Goal: Task Accomplishment & Management: Manage account settings

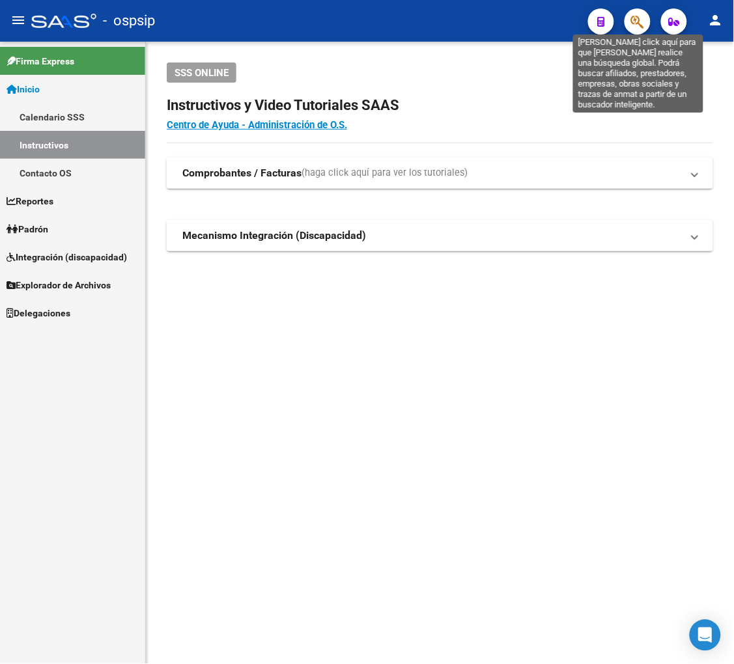
click at [638, 20] on icon "button" at bounding box center [637, 21] width 13 height 15
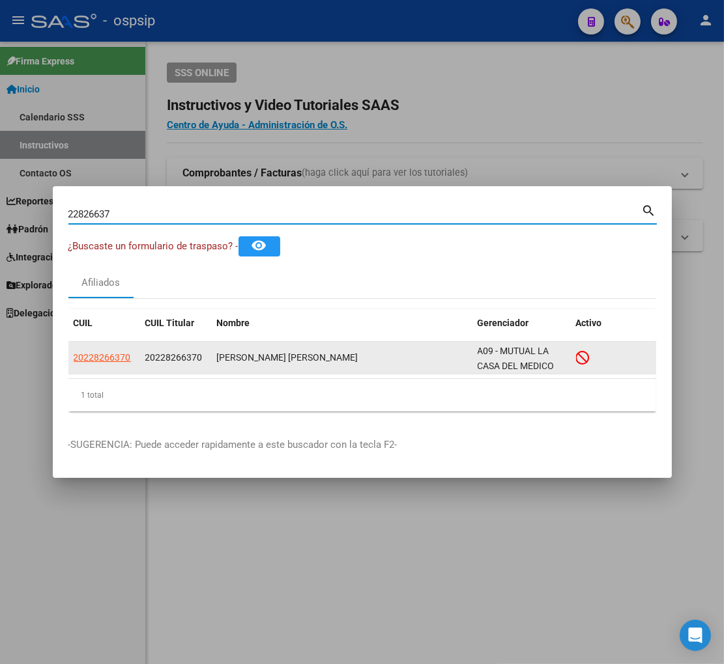
click at [102, 363] on app-link-go-to "20228266370" at bounding box center [102, 357] width 57 height 15
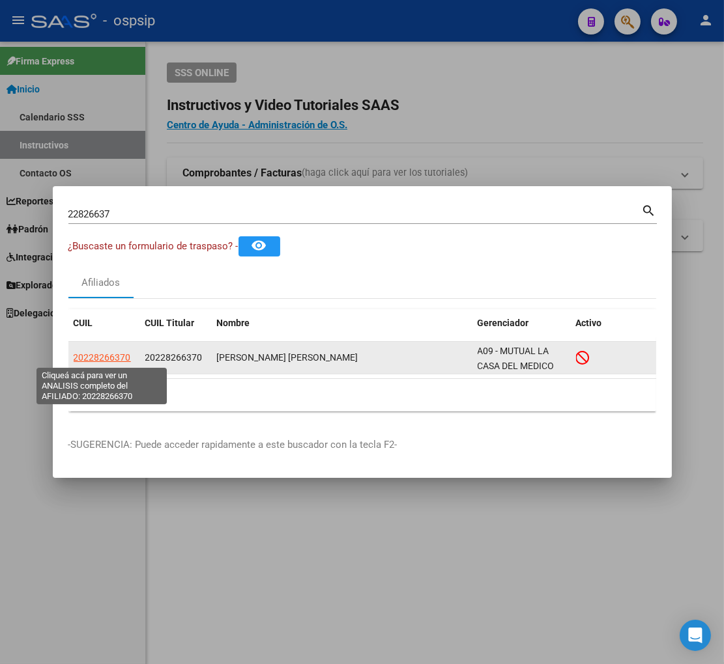
click at [102, 361] on span "20228266370" at bounding box center [102, 357] width 57 height 10
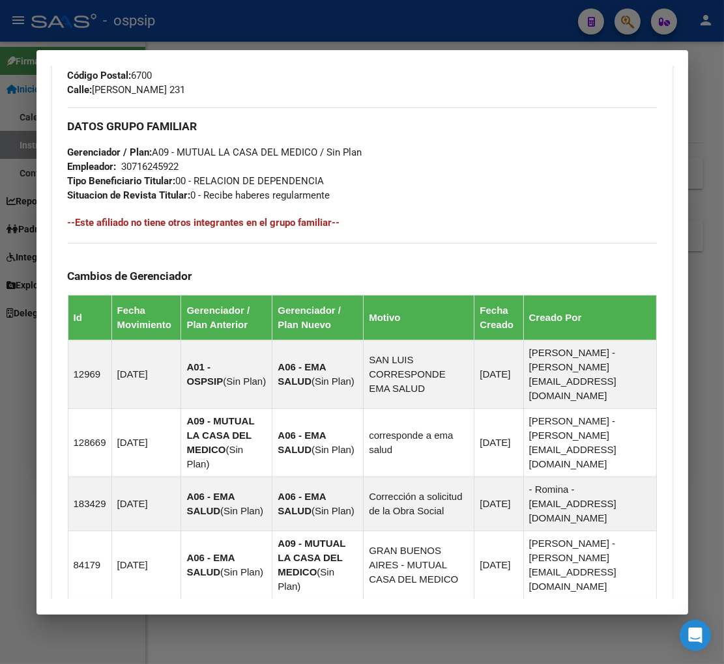
scroll to position [893, 0]
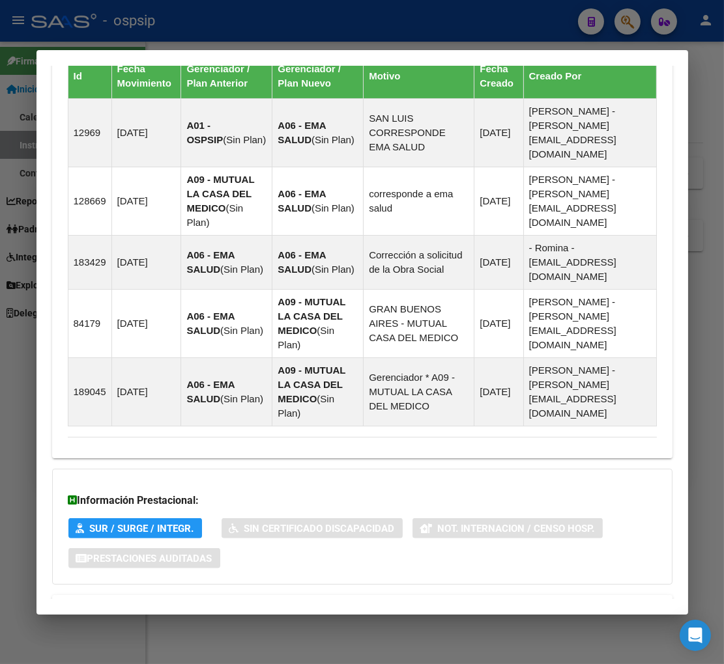
click at [150, 604] on span "Aportes y Contribuciones del Afiliado: 20228266370" at bounding box center [209, 610] width 244 height 12
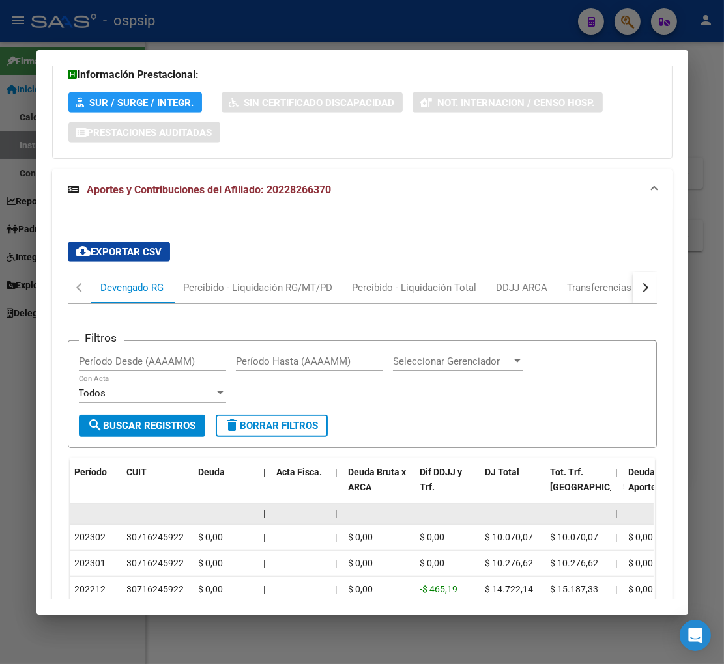
scroll to position [1391, 0]
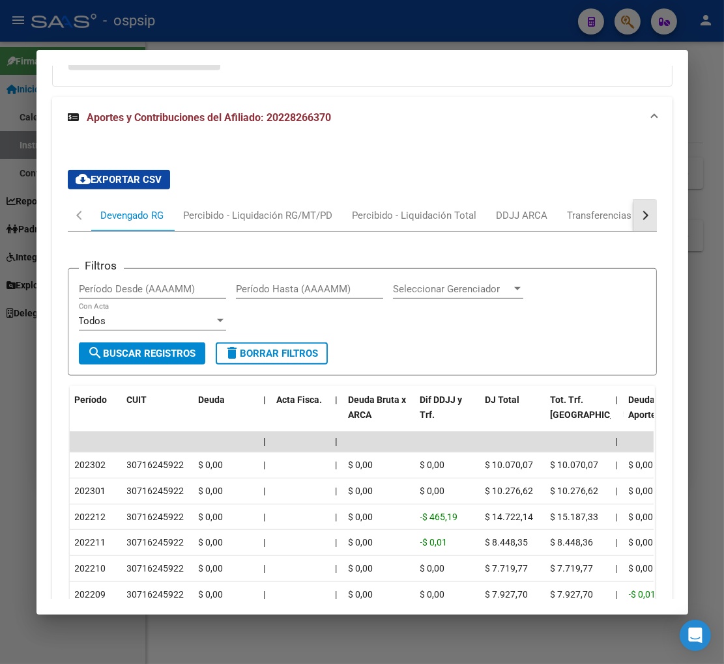
click at [635, 200] on button "button" at bounding box center [644, 215] width 23 height 31
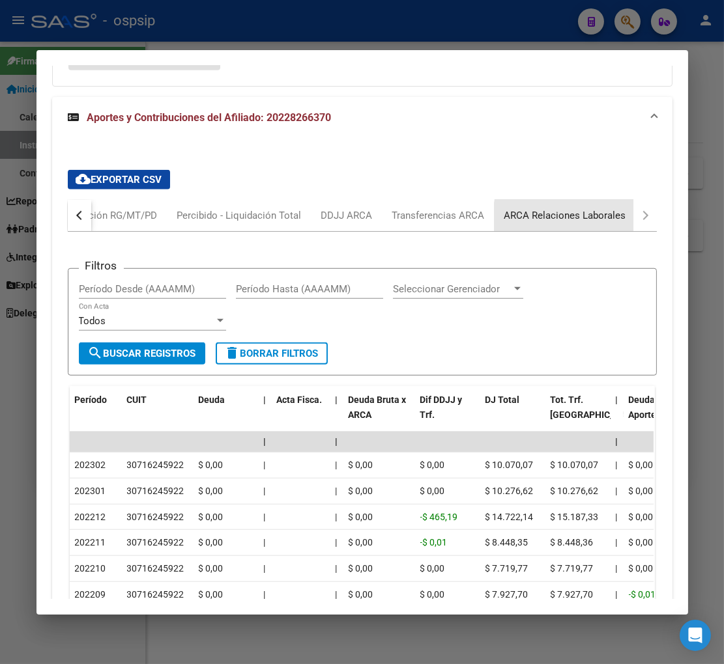
click at [600, 208] on div "ARCA Relaciones Laborales" at bounding box center [565, 215] width 122 height 14
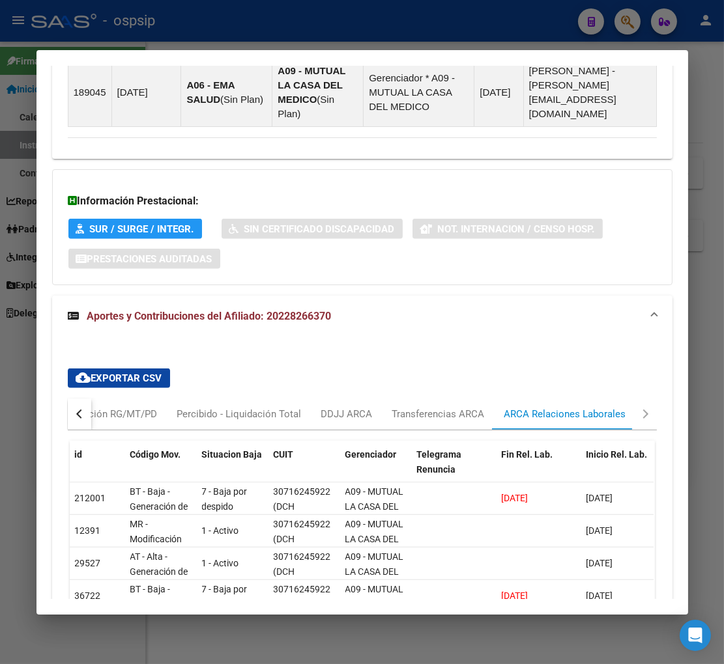
scroll to position [1258, 0]
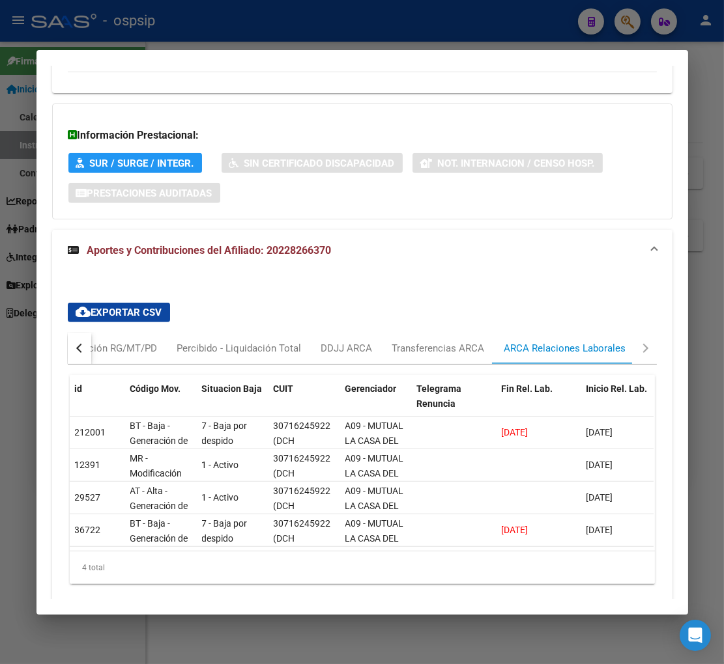
click at [619, 27] on div at bounding box center [362, 332] width 724 height 664
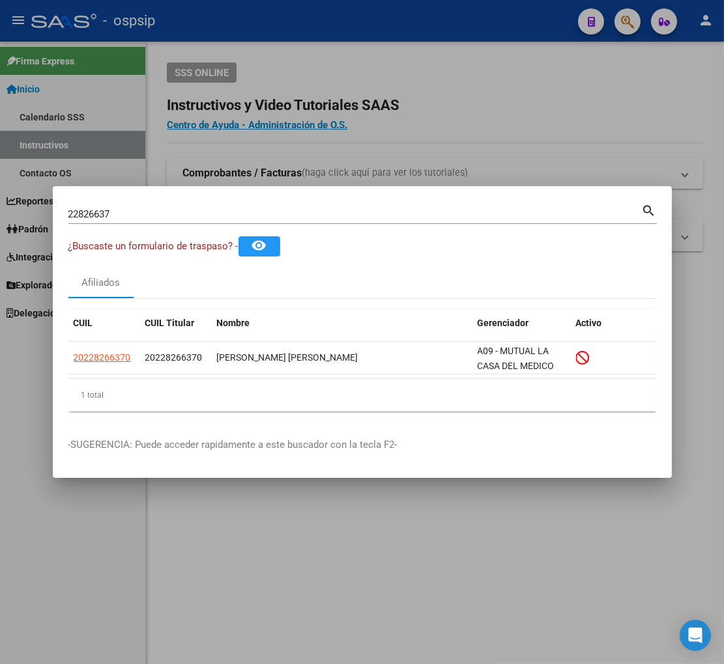
click at [119, 209] on input "22826637" at bounding box center [354, 214] width 573 height 12
type input "2"
type input "22826899"
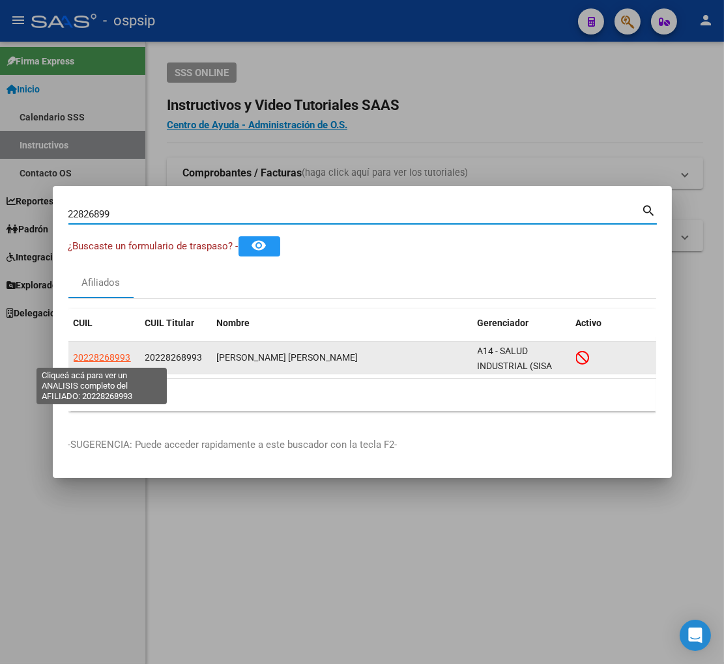
click at [98, 358] on span "20228268993" at bounding box center [102, 357] width 57 height 10
type textarea "20228268993"
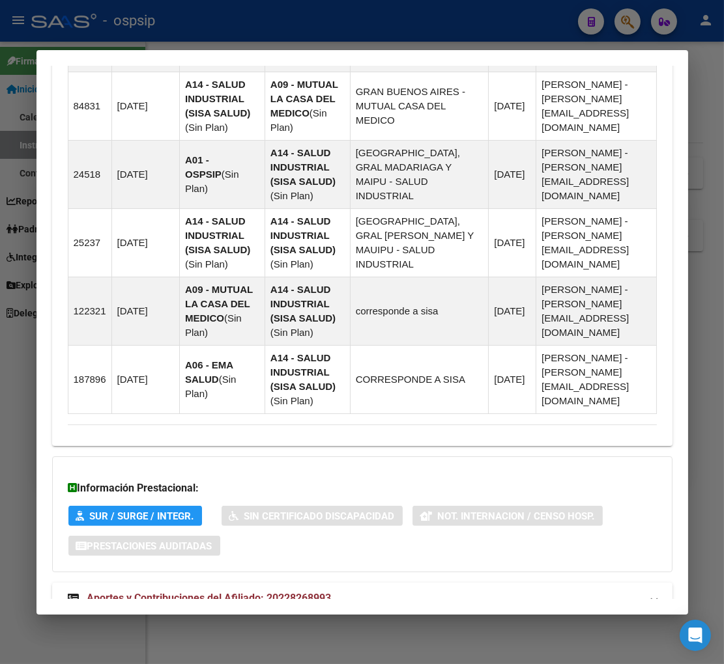
scroll to position [1033, 0]
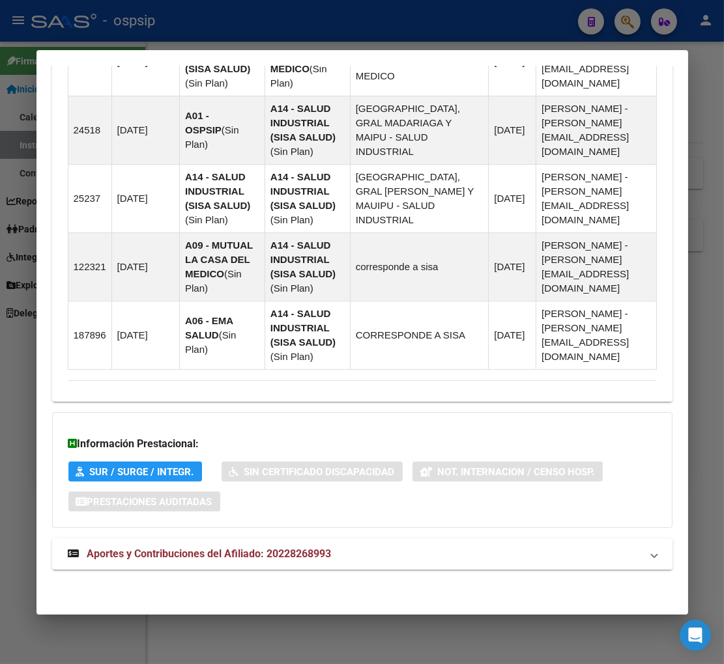
click at [178, 556] on span "Aportes y Contribuciones del Afiliado: 20228268993" at bounding box center [209, 554] width 244 height 12
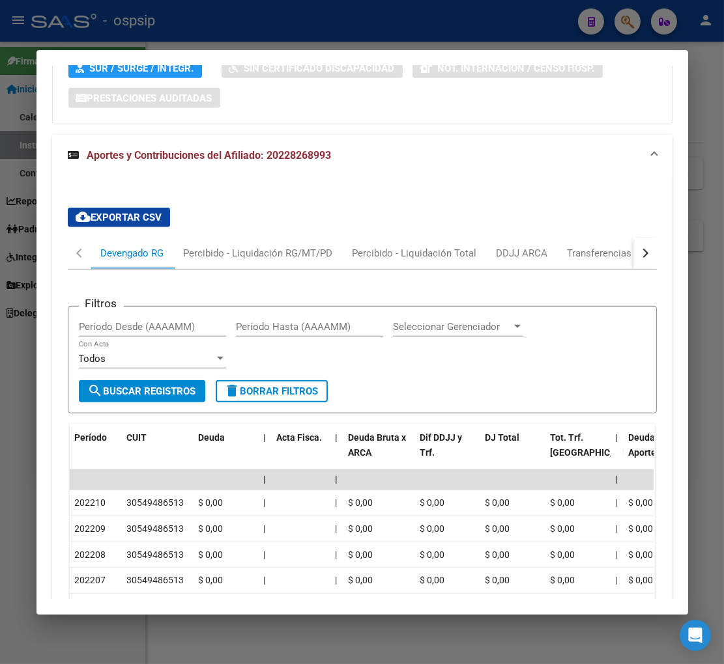
scroll to position [1459, 0]
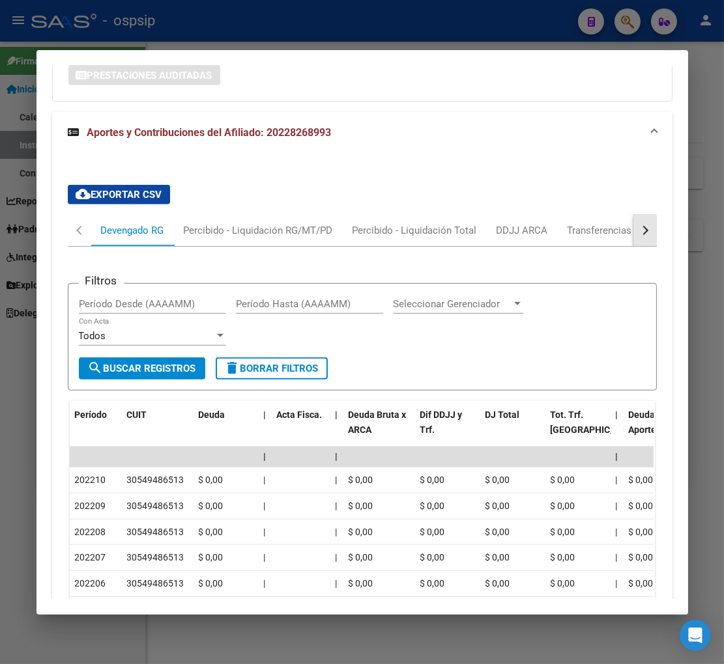
click at [633, 233] on button "button" at bounding box center [644, 230] width 23 height 31
click at [576, 231] on div "ARCA Relaciones Laborales" at bounding box center [565, 230] width 122 height 14
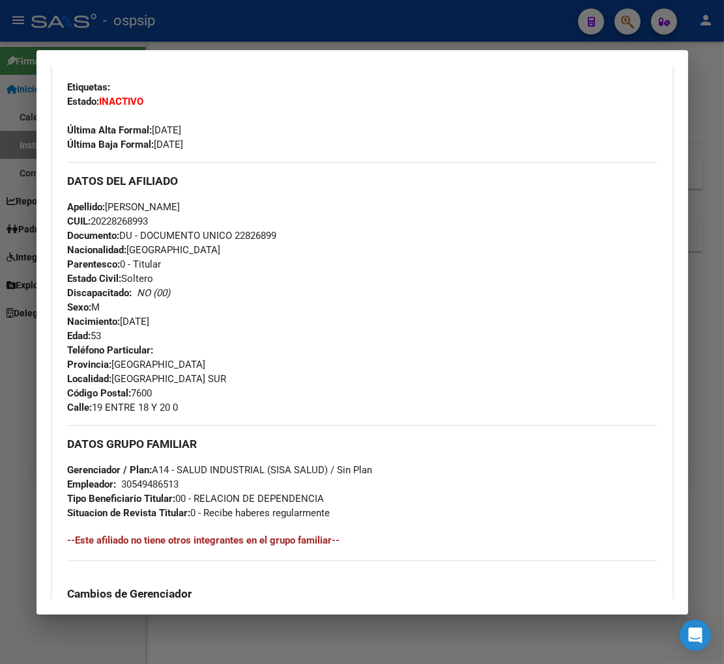
scroll to position [248, 0]
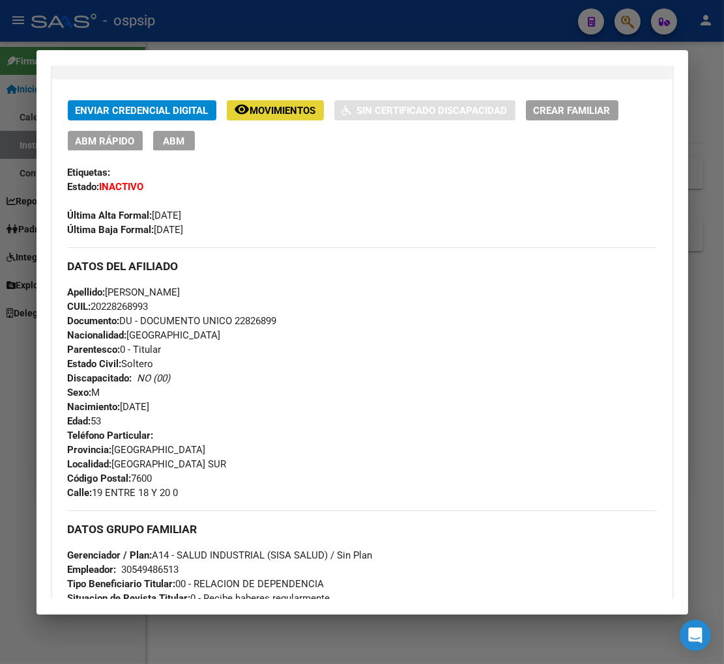
click at [294, 107] on span "Movimientos" at bounding box center [283, 111] width 66 height 12
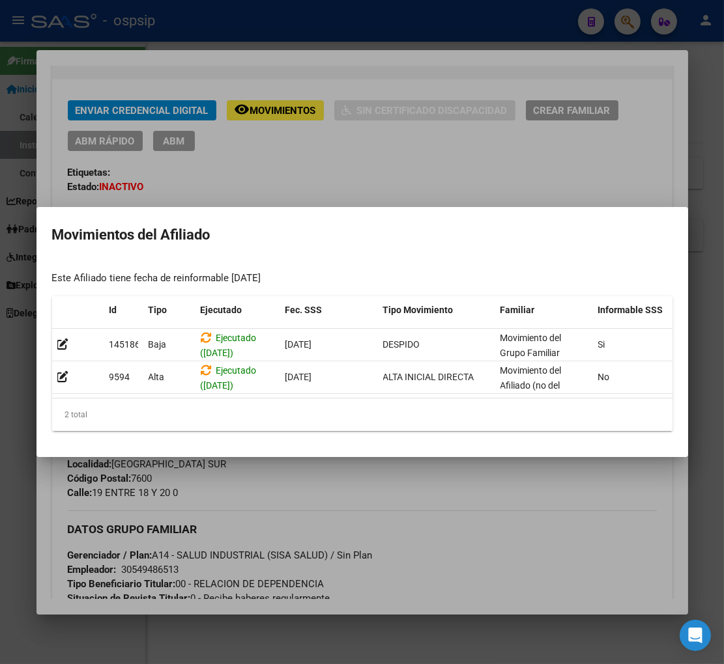
click at [440, 172] on div at bounding box center [362, 332] width 724 height 664
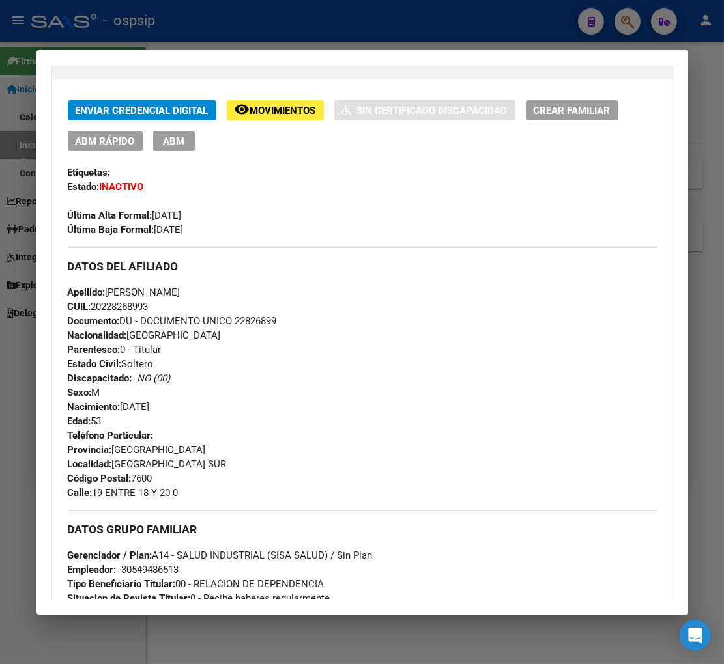
click at [629, 24] on div at bounding box center [362, 332] width 724 height 664
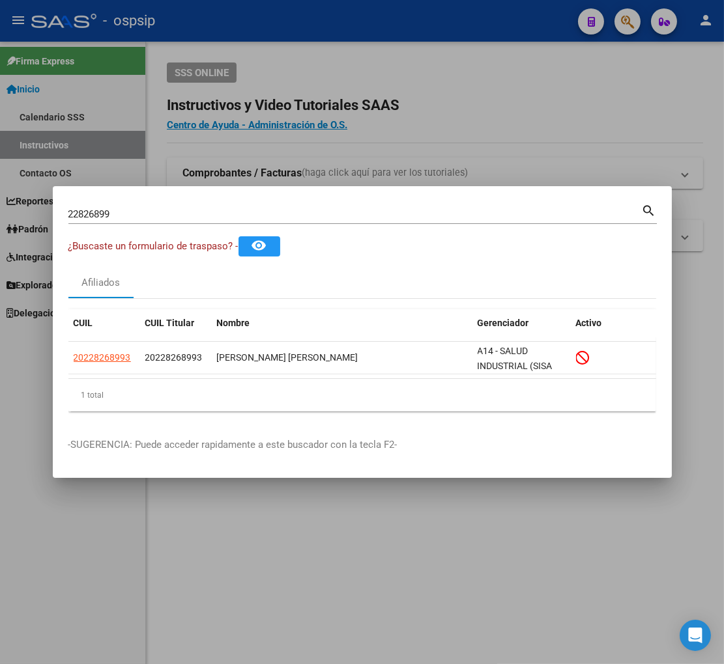
click at [128, 214] on input "22826899" at bounding box center [354, 214] width 573 height 12
type input "2"
type input "22827048"
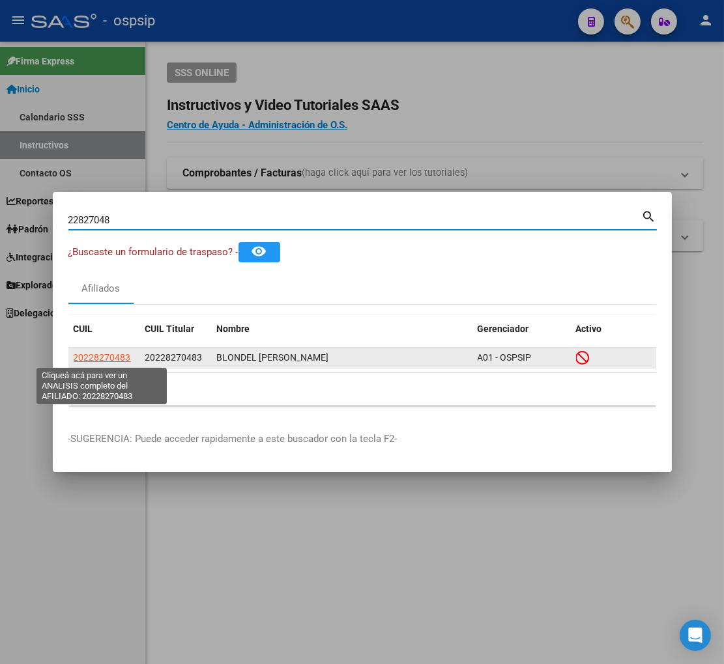
click at [105, 357] on span "20228270483" at bounding box center [102, 357] width 57 height 10
type textarea "20228270483"
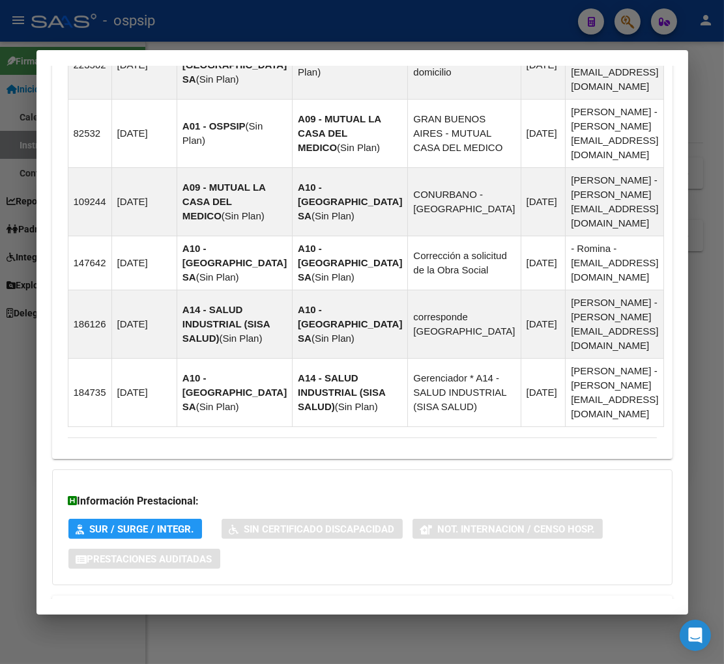
scroll to position [1043, 0]
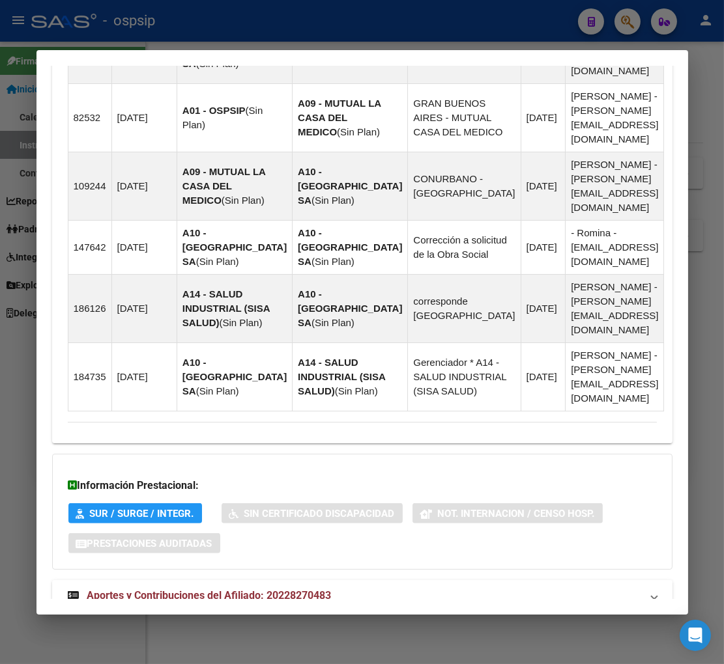
click at [184, 589] on span "Aportes y Contribuciones del Afiliado: 20228270483" at bounding box center [209, 595] width 244 height 12
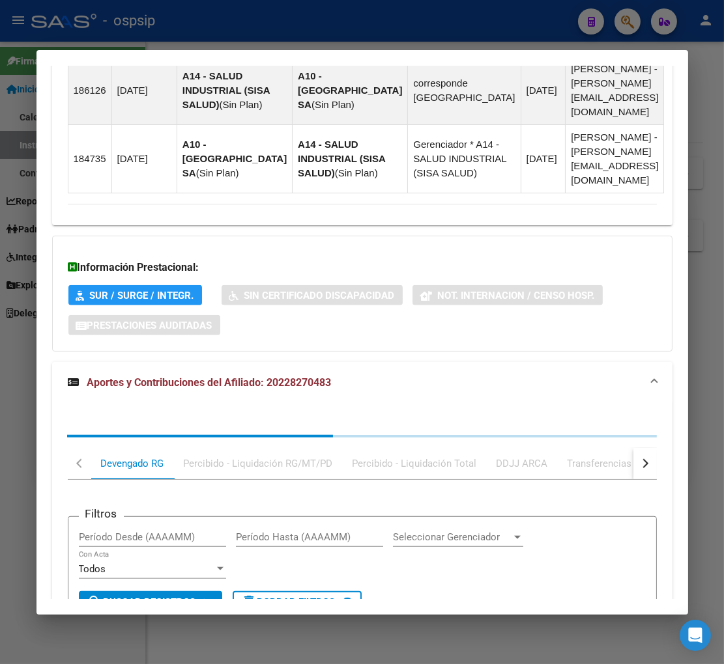
scroll to position [1396, 0]
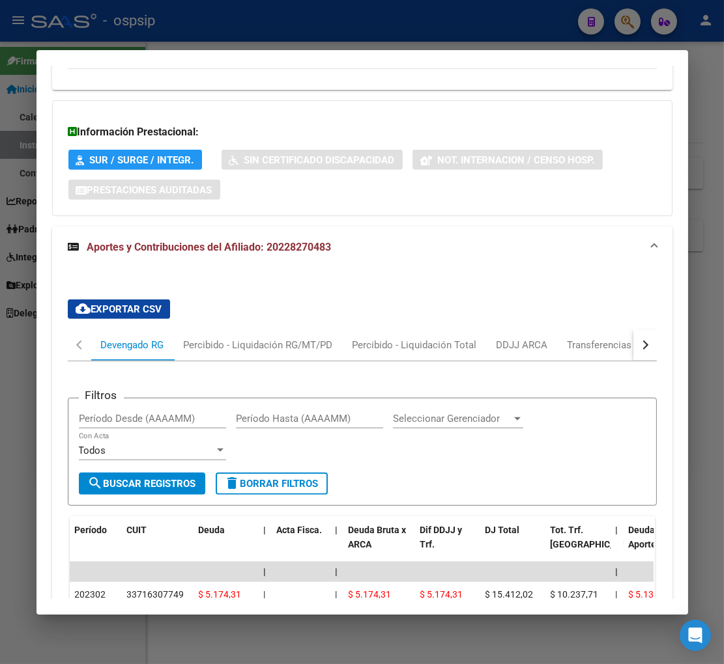
click at [643, 330] on button "button" at bounding box center [644, 345] width 23 height 31
click at [595, 338] on div "ARCA Relaciones Laborales" at bounding box center [565, 345] width 122 height 14
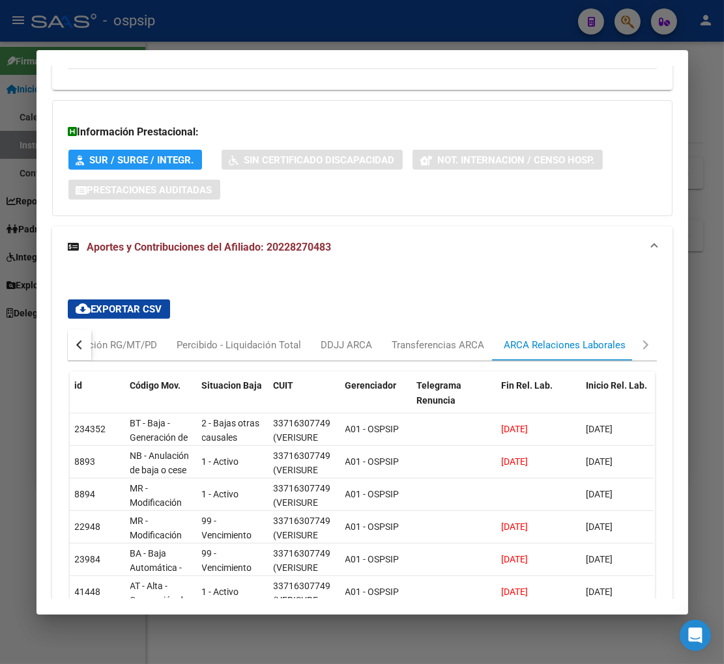
scroll to position [1469, 0]
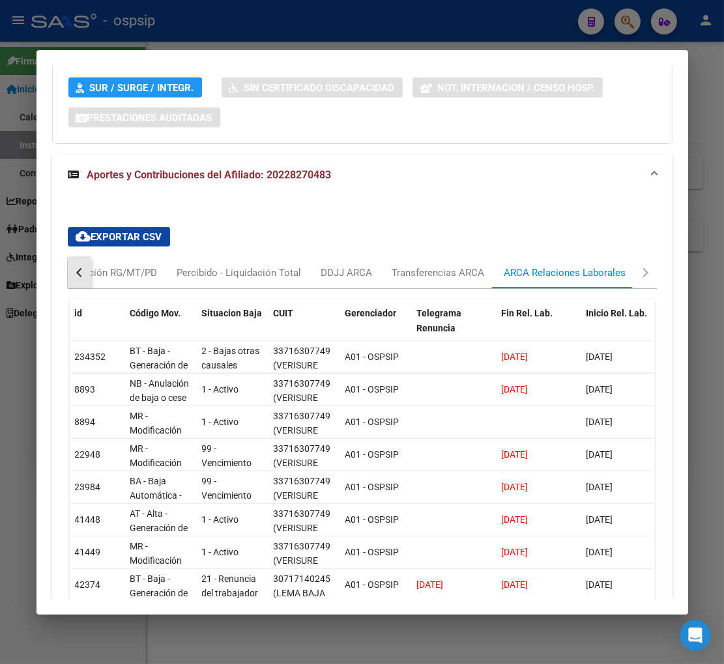
click at [72, 257] on button "button" at bounding box center [79, 272] width 23 height 31
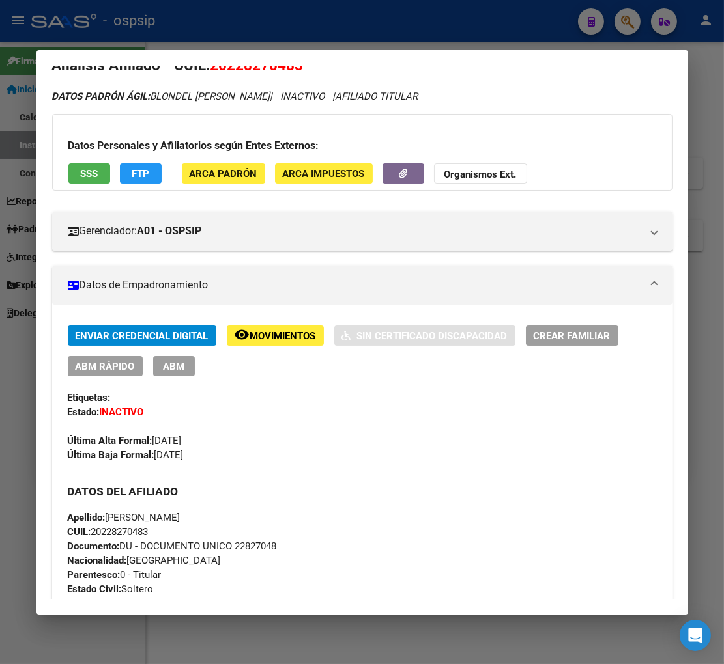
scroll to position [0, 0]
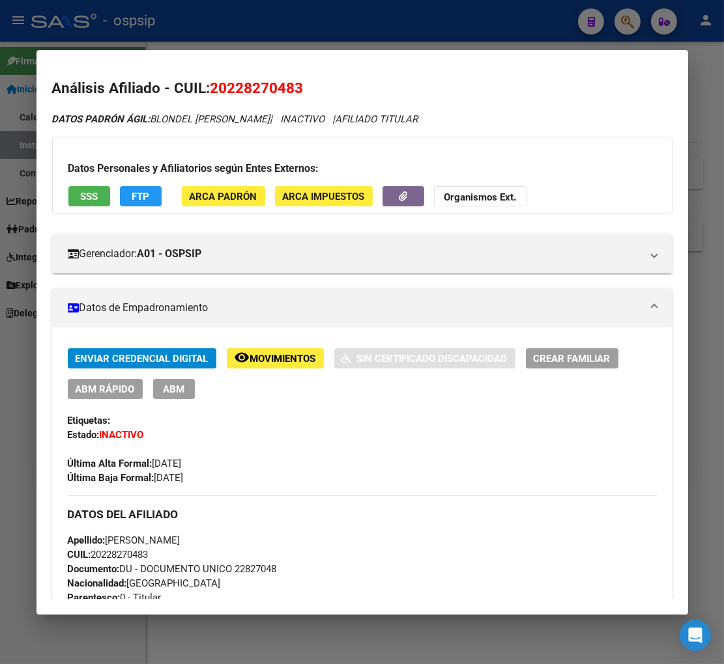
click at [261, 359] on span "Movimientos" at bounding box center [283, 359] width 66 height 12
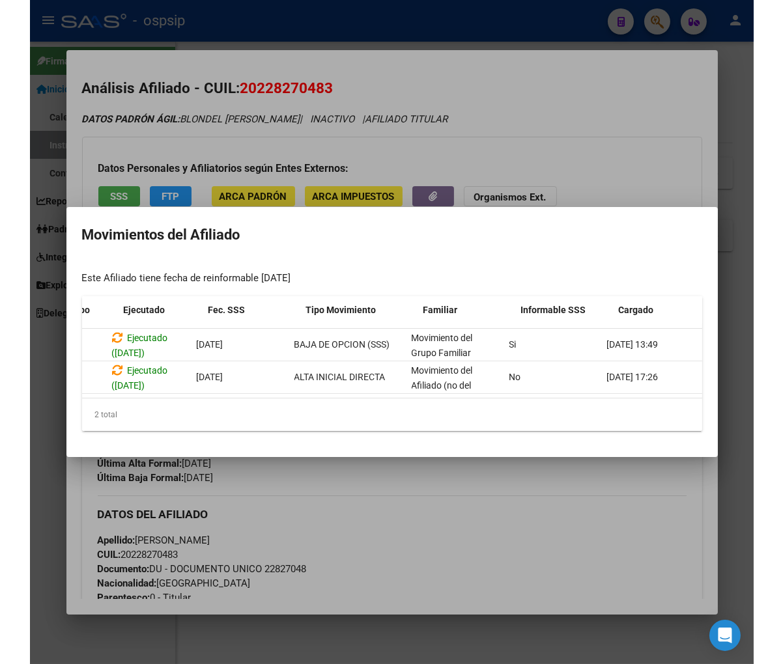
scroll to position [0, 154]
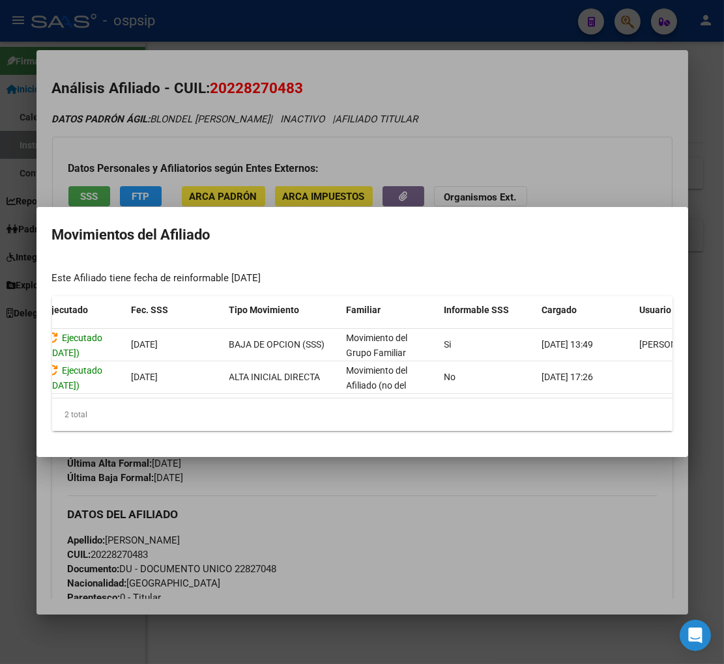
drag, startPoint x: 406, startPoint y: 451, endPoint x: 401, endPoint y: 441, distance: 11.4
click at [405, 451] on mat-dialog-container "Movimientos del Afiliado Este Afiliado tiene fecha de reinformable [DATE] Id Ti…" at bounding box center [361, 332] width 651 height 250
click at [391, 503] on div at bounding box center [362, 332] width 724 height 664
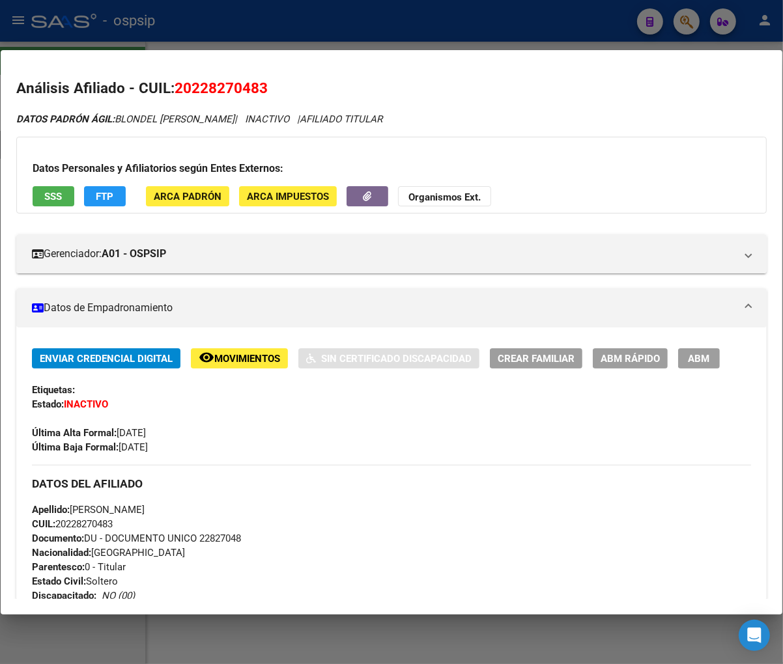
click at [686, 18] on div at bounding box center [391, 332] width 783 height 664
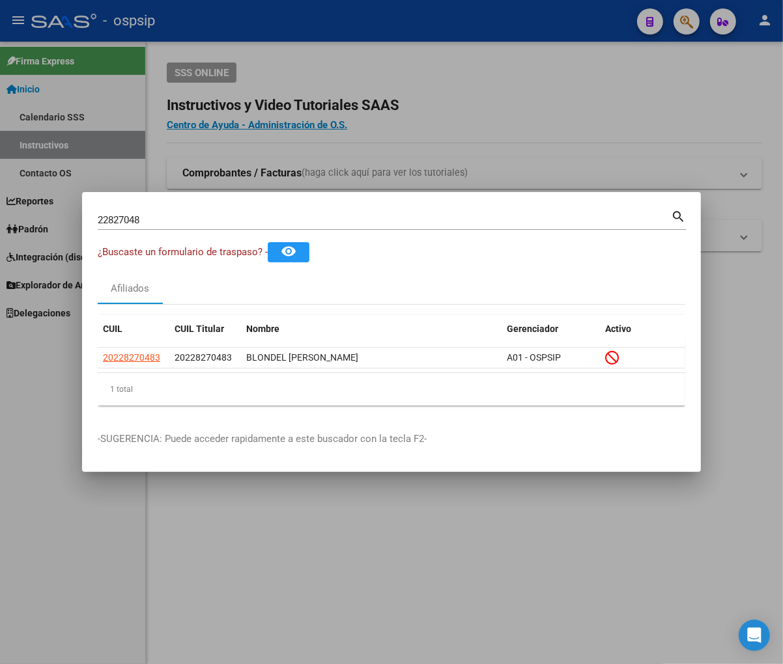
click at [169, 219] on input "22827048" at bounding box center [384, 220] width 573 height 12
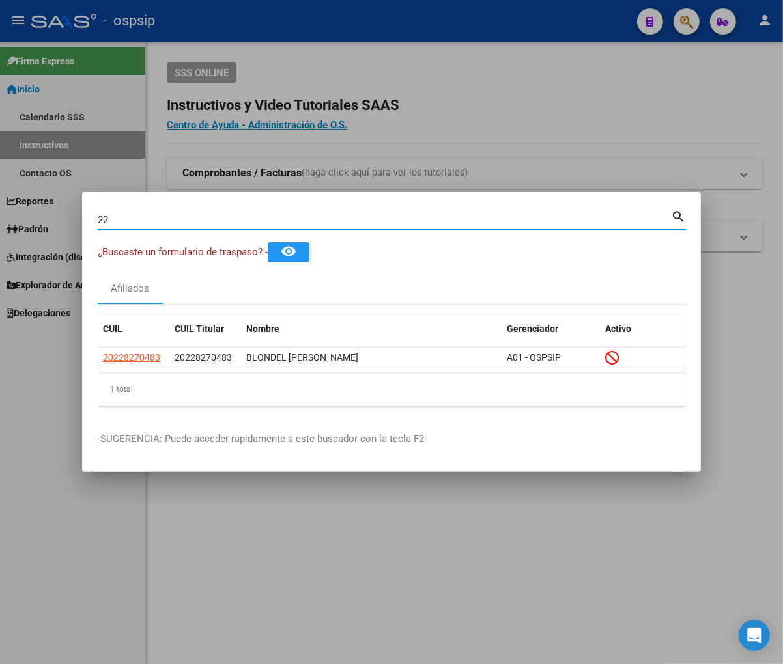
type input "2"
type input "22827112"
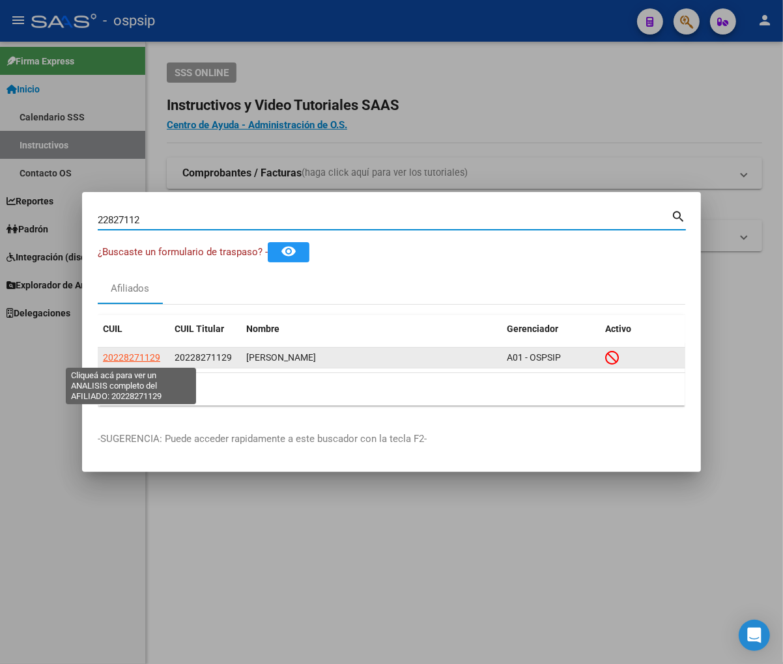
click at [142, 361] on span "20228271129" at bounding box center [131, 357] width 57 height 10
type textarea "20228271129"
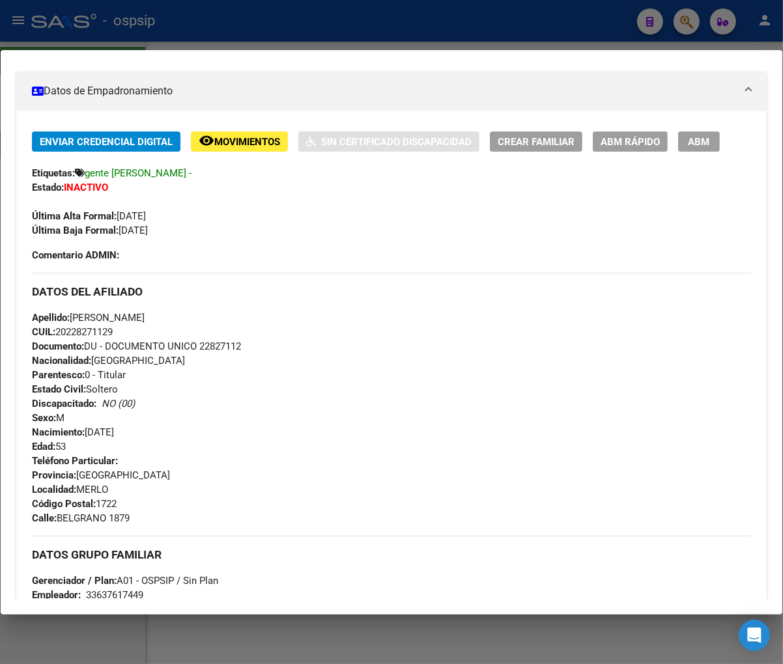
scroll to position [0, 0]
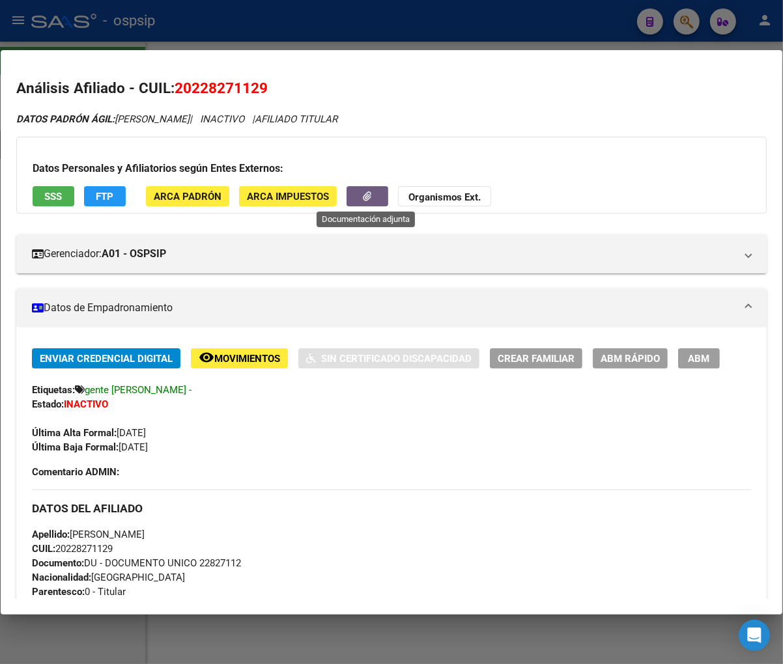
click at [365, 199] on icon "button" at bounding box center [367, 196] width 8 height 10
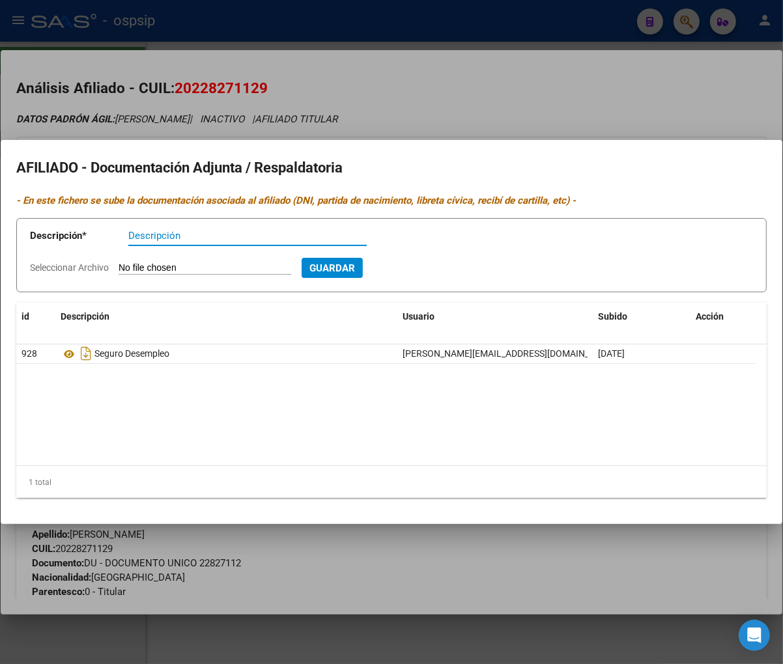
click at [558, 89] on div at bounding box center [391, 332] width 783 height 664
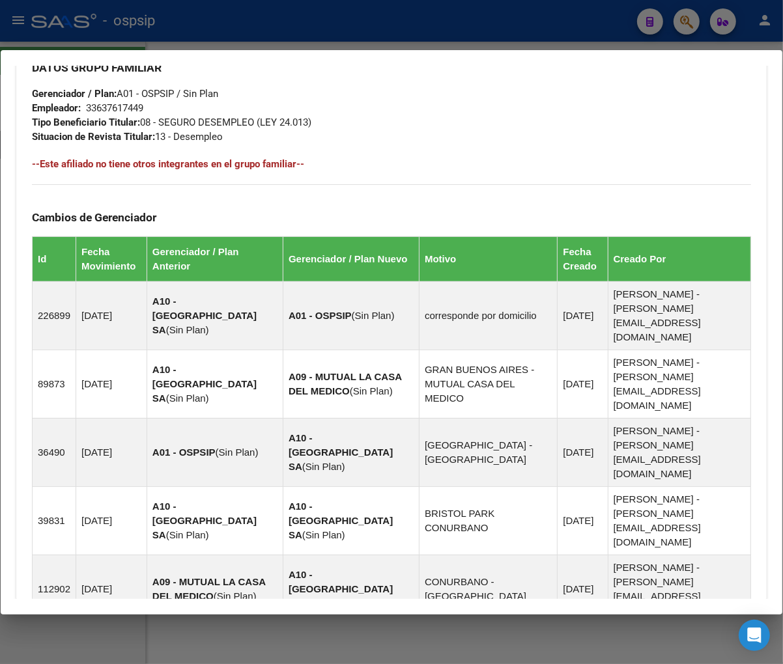
scroll to position [824, 0]
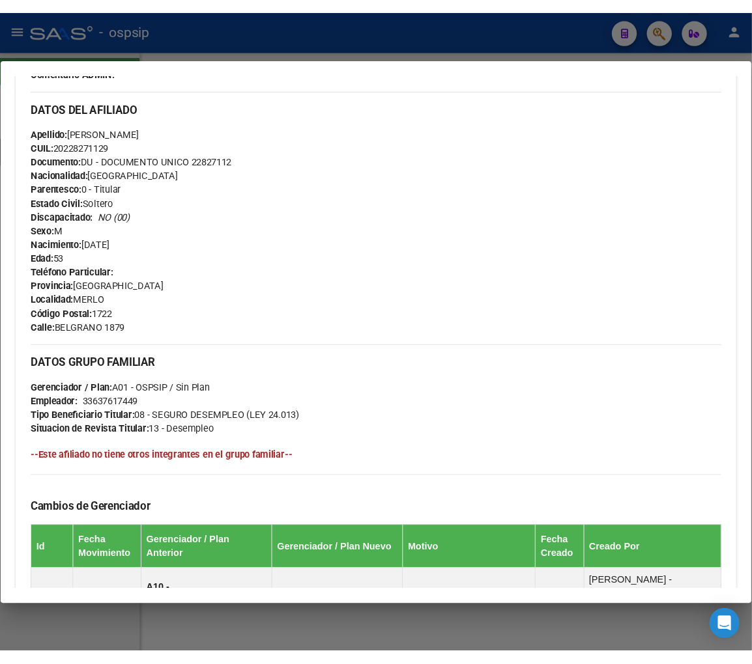
scroll to position [250, 0]
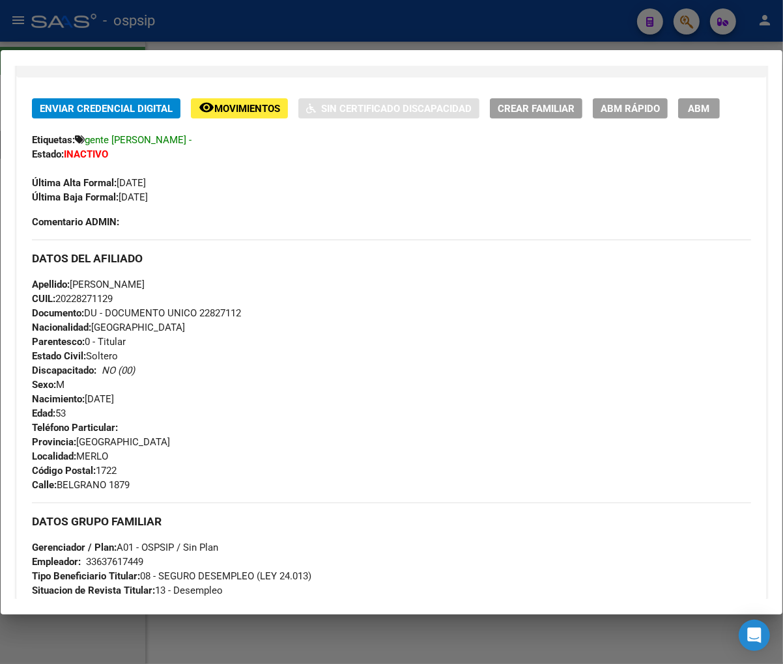
click at [679, 24] on div at bounding box center [391, 332] width 783 height 664
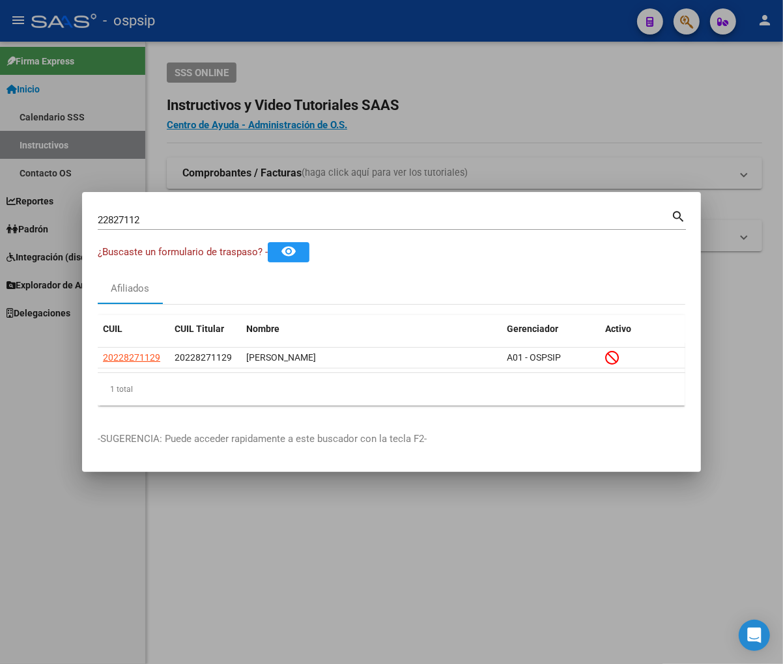
click at [174, 223] on input "22827112" at bounding box center [384, 220] width 573 height 12
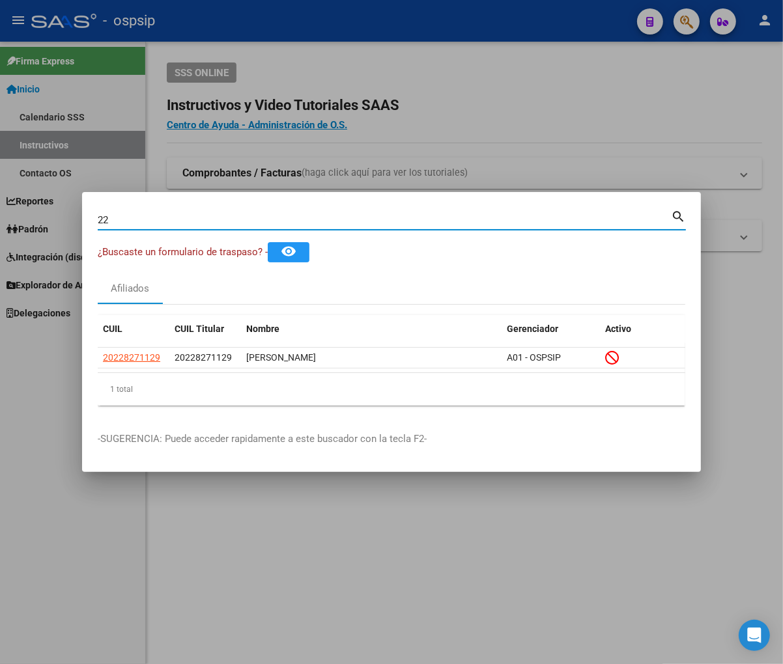
type input "2"
type input "2830618"
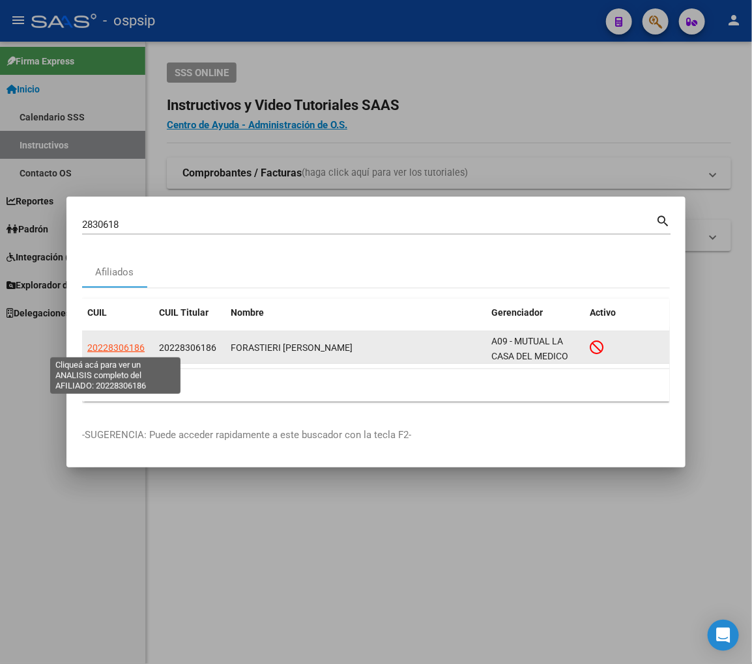
click at [115, 347] on span "20228306186" at bounding box center [115, 348] width 57 height 10
type textarea "20228306186"
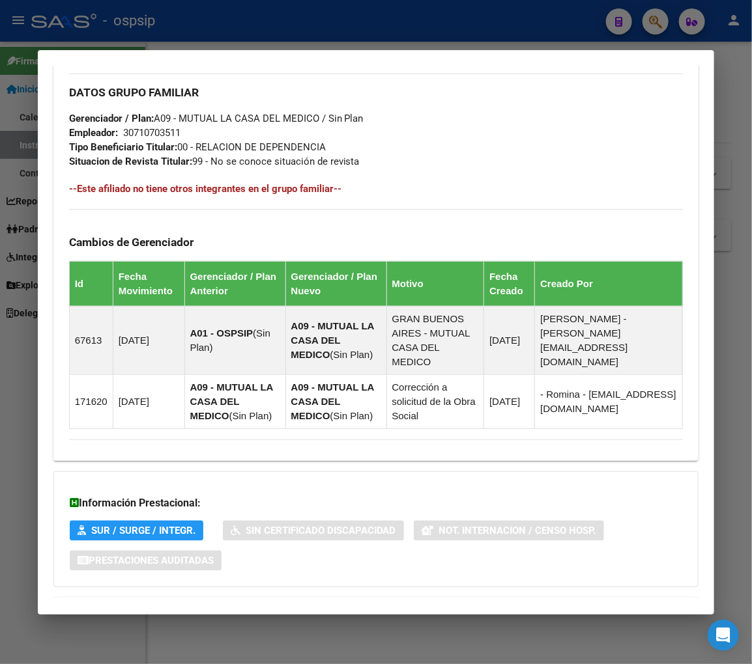
scroll to position [731, 0]
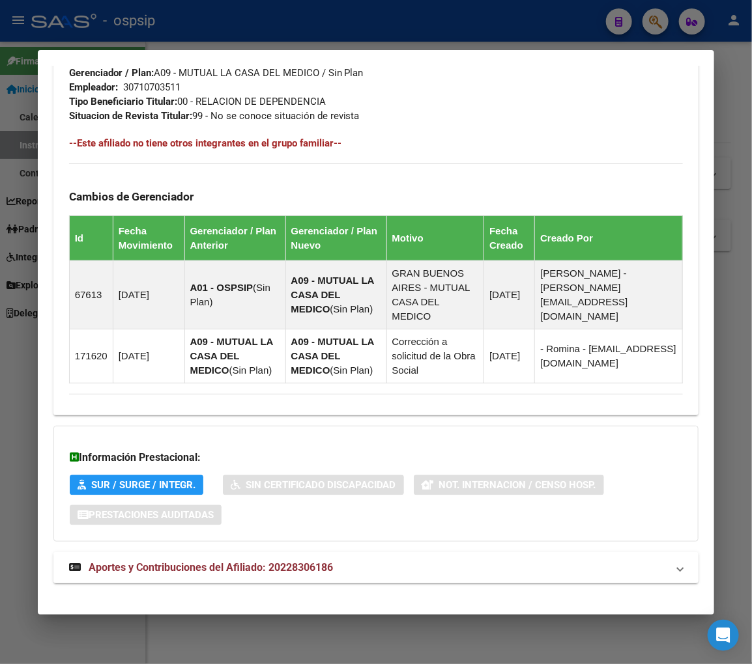
click at [223, 561] on span "Aportes y Contribuciones del Afiliado: 20228306186" at bounding box center [211, 567] width 244 height 12
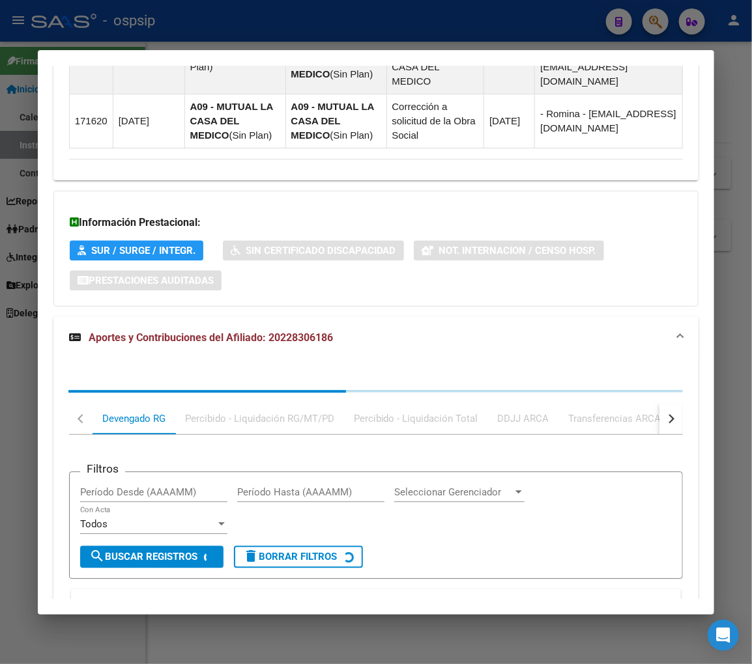
scroll to position [1084, 0]
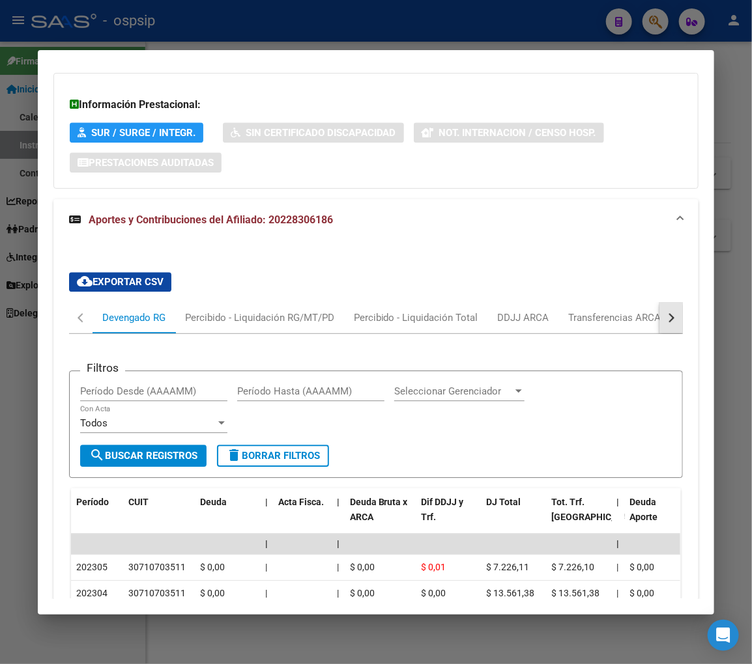
click at [665, 313] on div "button" at bounding box center [669, 317] width 9 height 9
click at [628, 311] on div "ARCA Relaciones Laborales" at bounding box center [592, 318] width 122 height 14
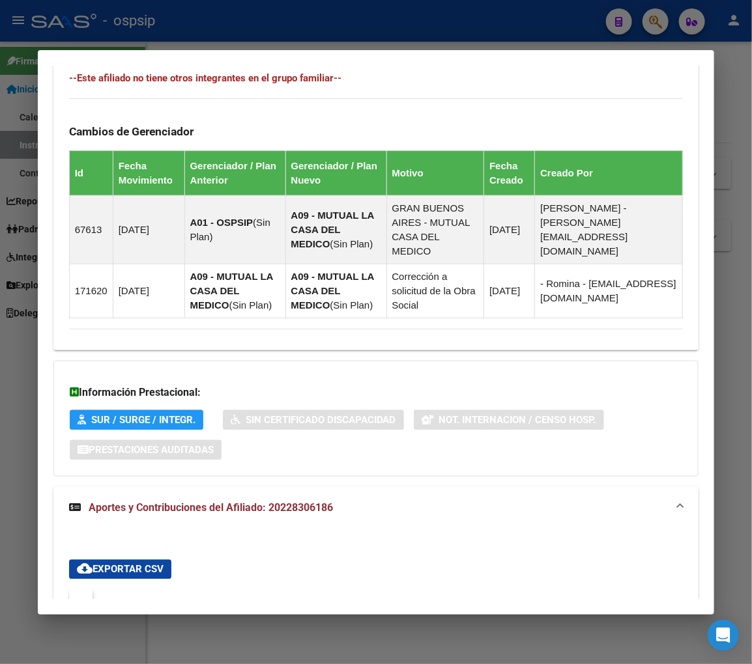
scroll to position [1063, 0]
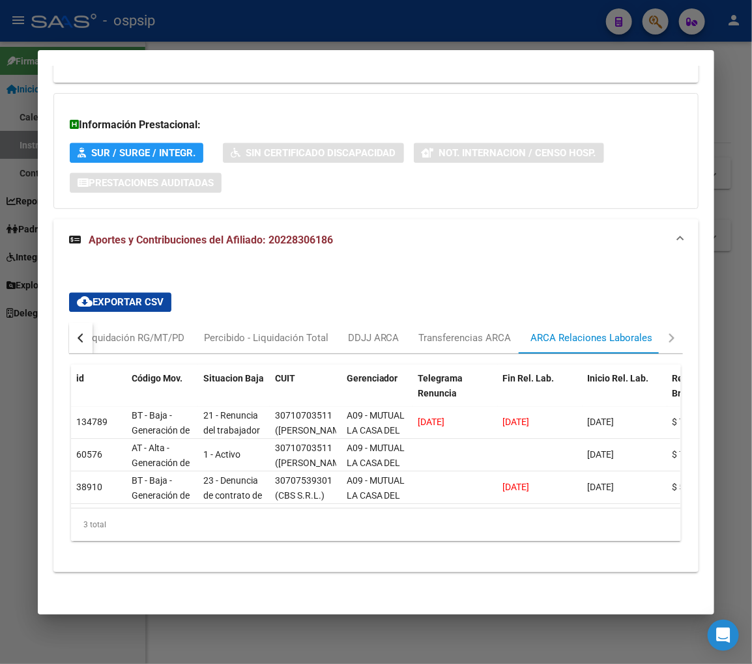
click at [72, 323] on button "button" at bounding box center [80, 337] width 23 height 31
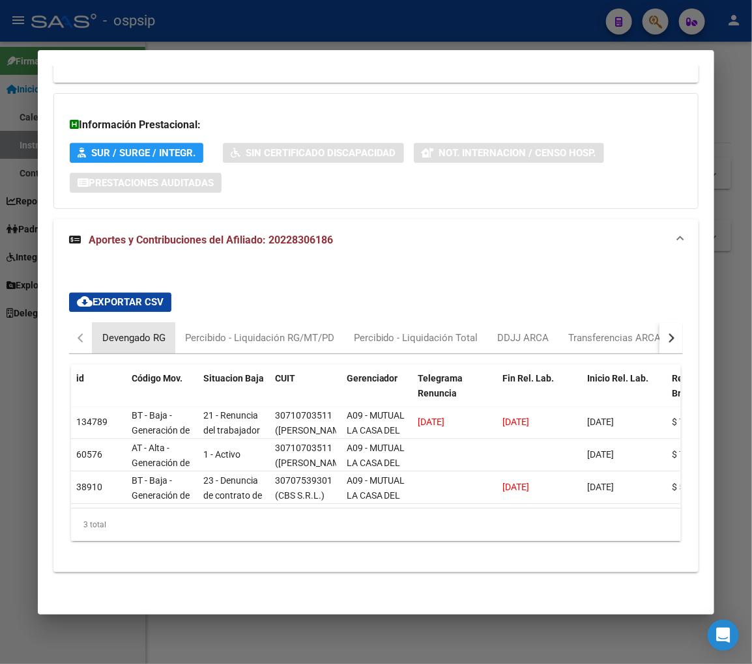
click at [119, 331] on div "Devengado RG" at bounding box center [133, 338] width 63 height 14
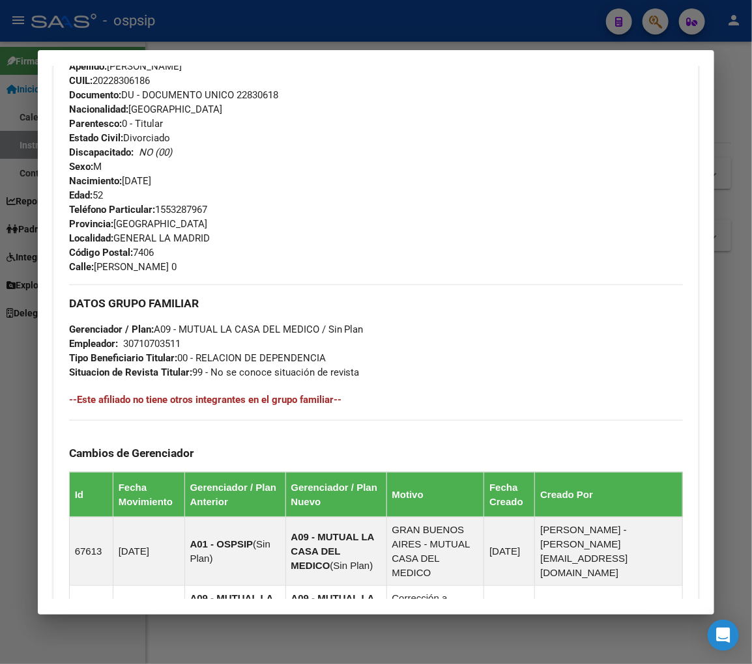
scroll to position [340, 0]
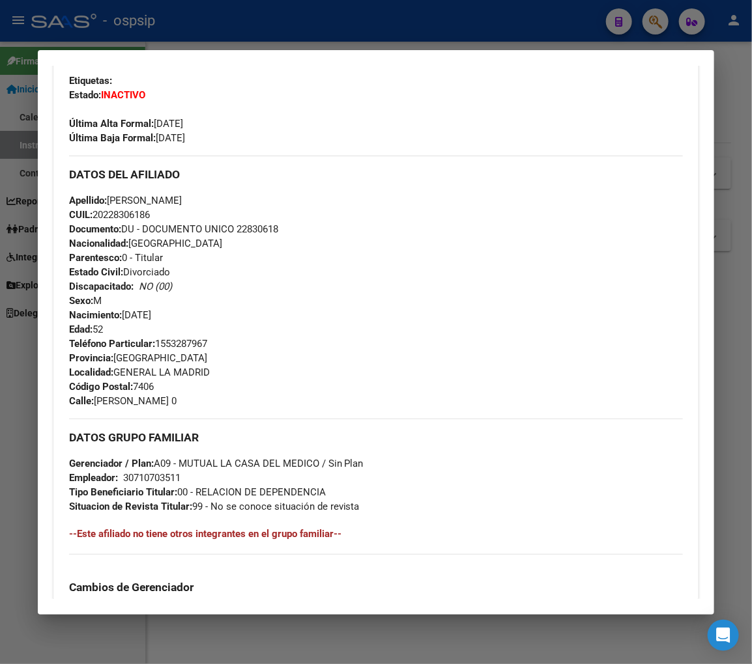
click at [662, 25] on div at bounding box center [376, 332] width 752 height 664
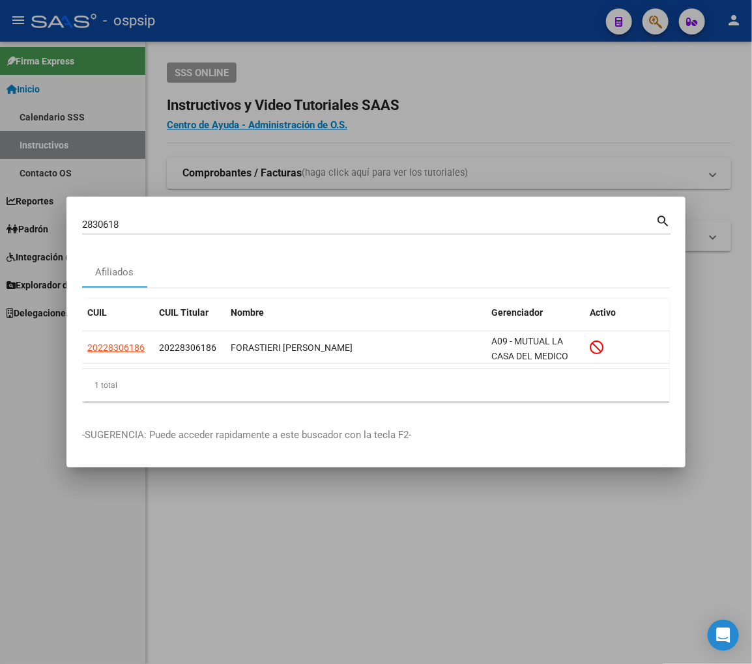
click at [137, 221] on input "2830618" at bounding box center [368, 225] width 573 height 12
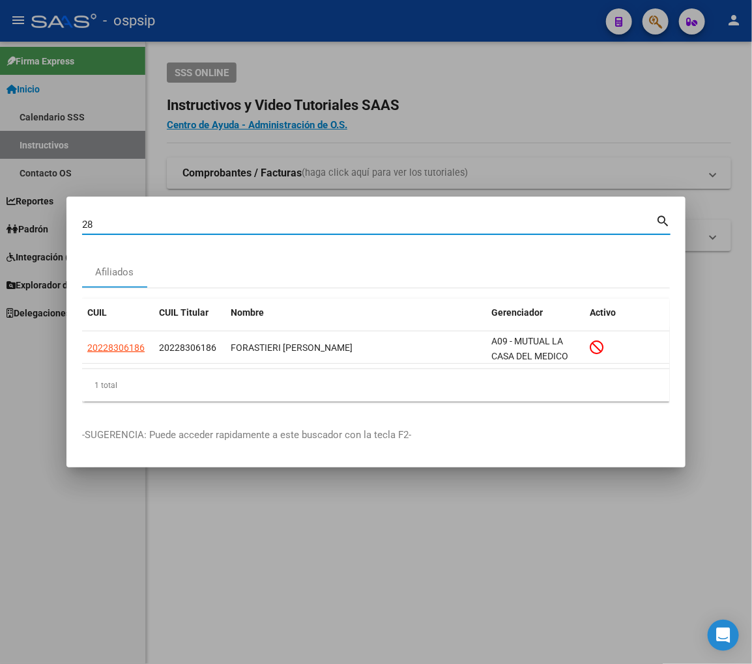
type input "2"
type input "22832654"
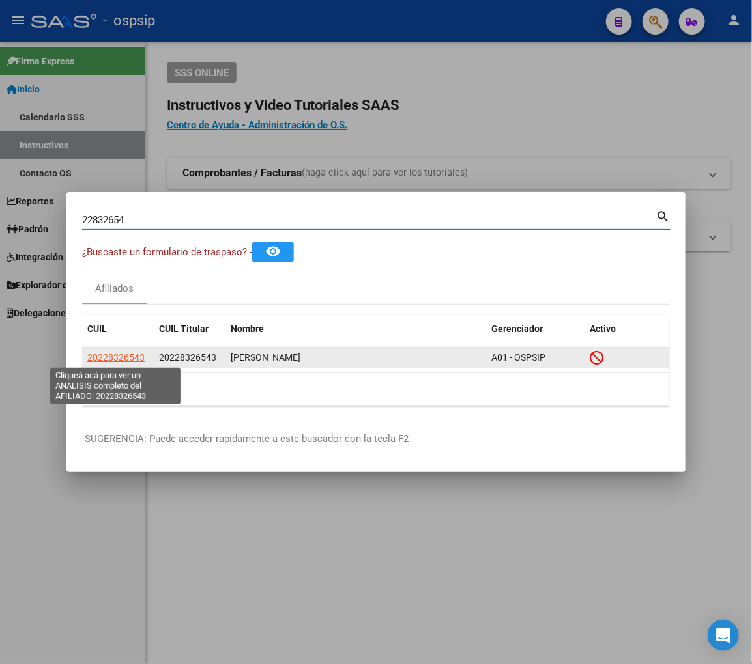
click at [120, 352] on span "20228326543" at bounding box center [115, 357] width 57 height 10
type textarea "20228326543"
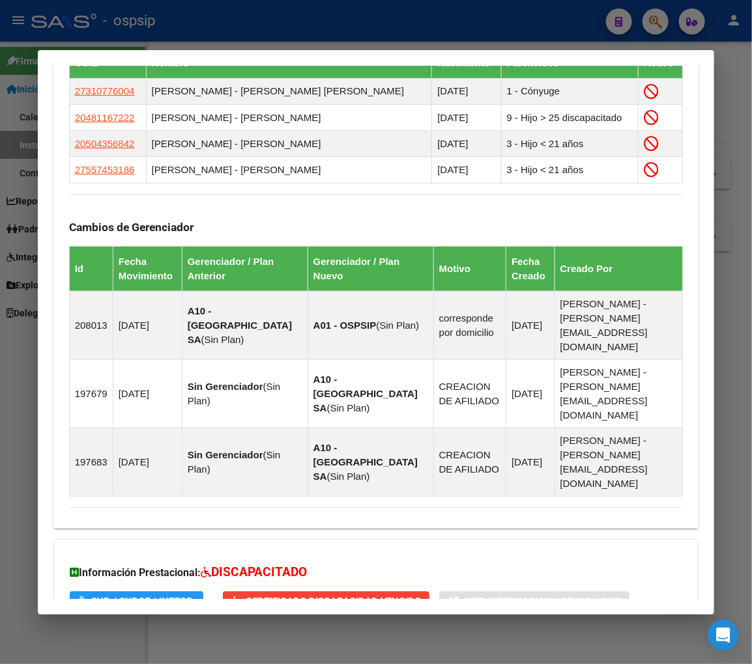
scroll to position [930, 0]
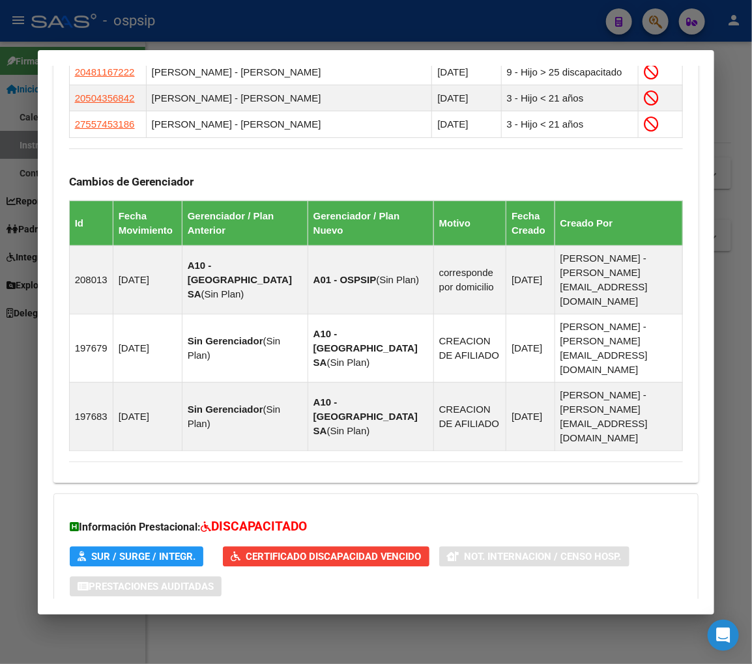
click at [191, 632] on span "Aportes y Contribuciones del Afiliado: 20228326543" at bounding box center [211, 638] width 244 height 12
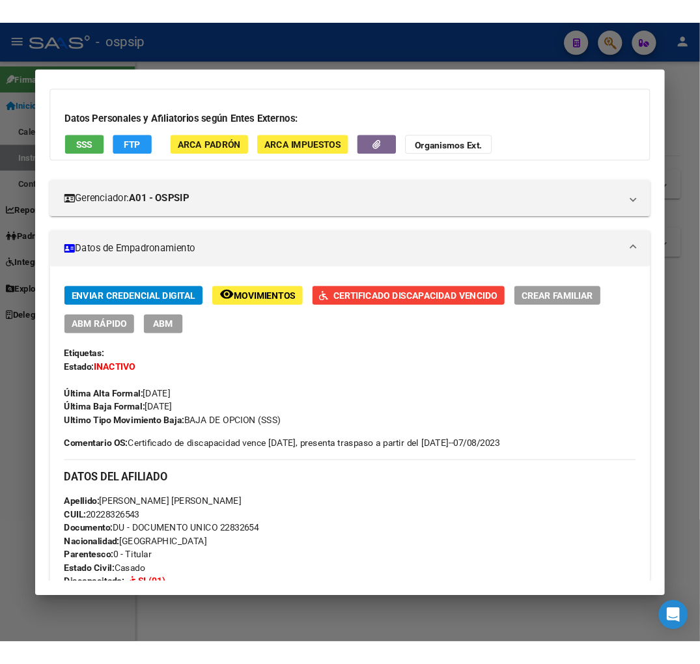
scroll to position [0, 0]
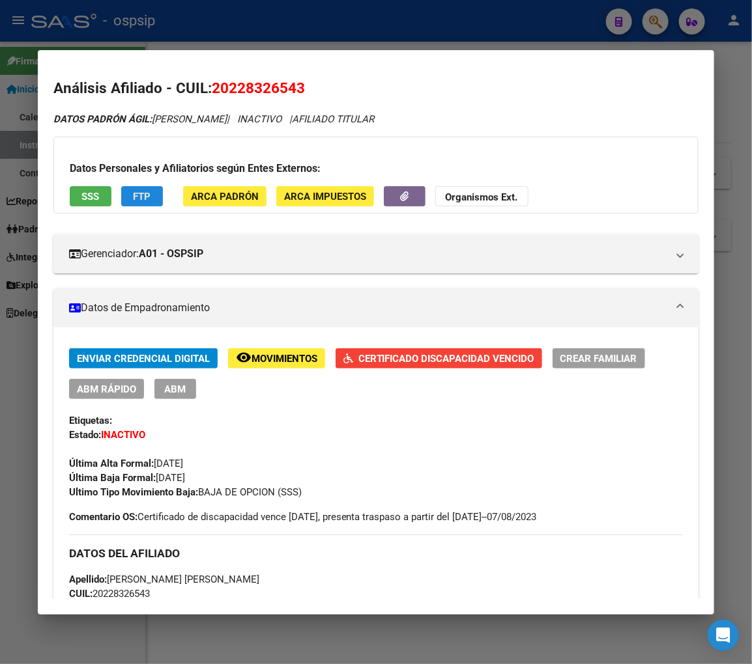
click at [147, 199] on button "FTP" at bounding box center [142, 196] width 42 height 20
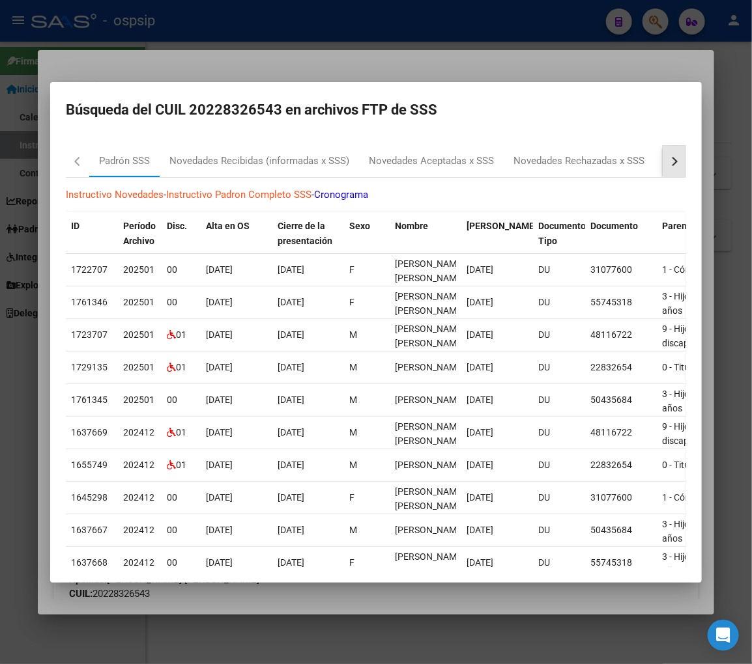
click at [669, 158] on button "button" at bounding box center [673, 161] width 23 height 31
click at [583, 173] on div "RG Bajas x OPCION ONLINE (ARCA)" at bounding box center [553, 161] width 175 height 31
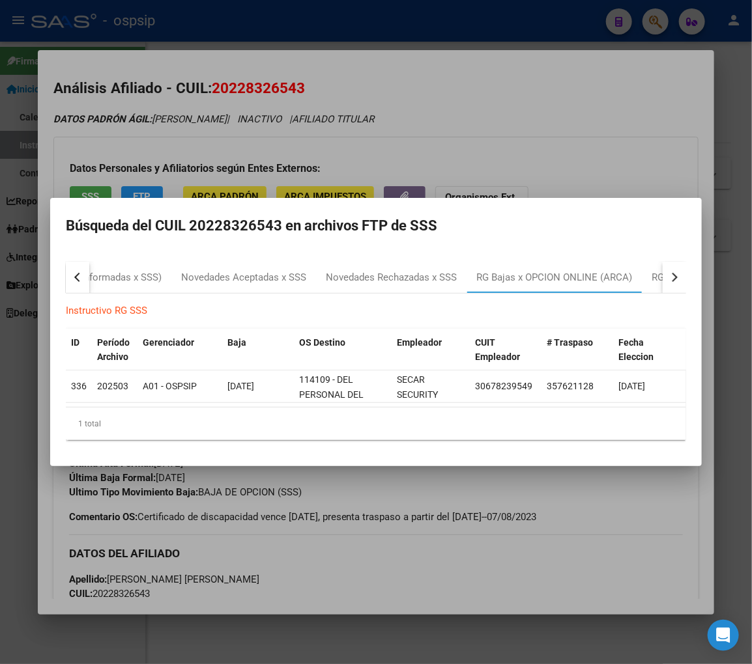
drag, startPoint x: 632, startPoint y: 531, endPoint x: 485, endPoint y: 212, distance: 351.1
click at [632, 529] on div at bounding box center [376, 332] width 752 height 664
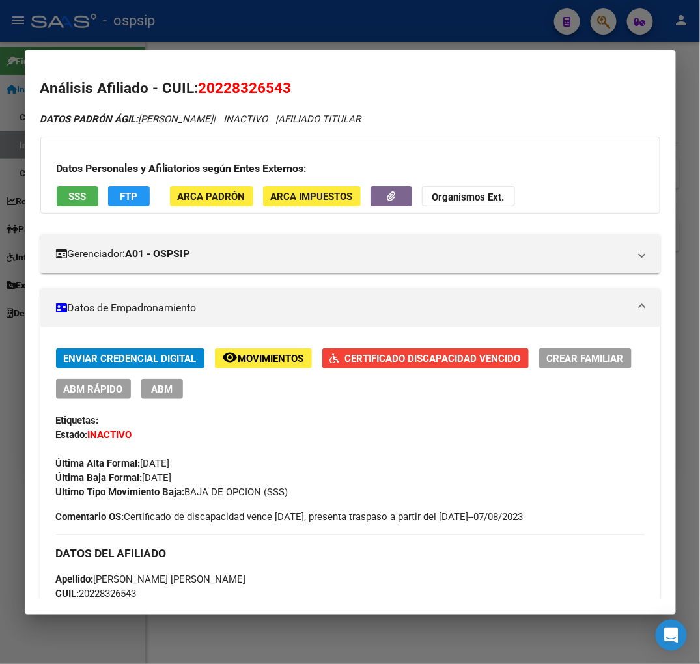
click at [610, 20] on div at bounding box center [350, 332] width 700 height 664
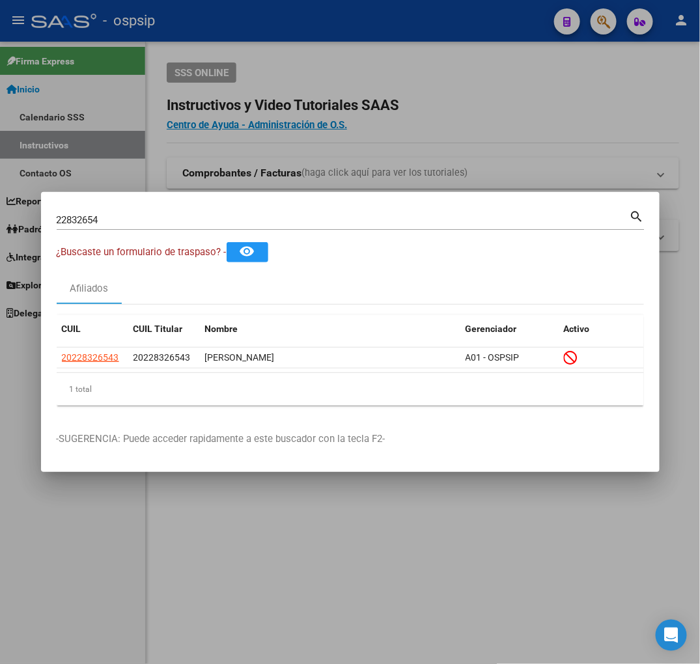
click at [128, 223] on input "22832654" at bounding box center [343, 220] width 573 height 12
type input "2"
type input "22833260"
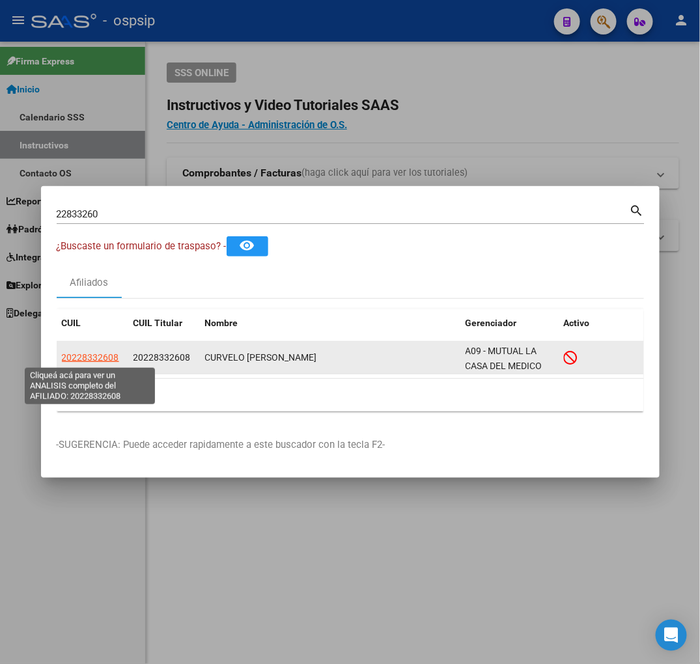
click at [88, 356] on span "20228332608" at bounding box center [90, 357] width 57 height 10
type textarea "20228332608"
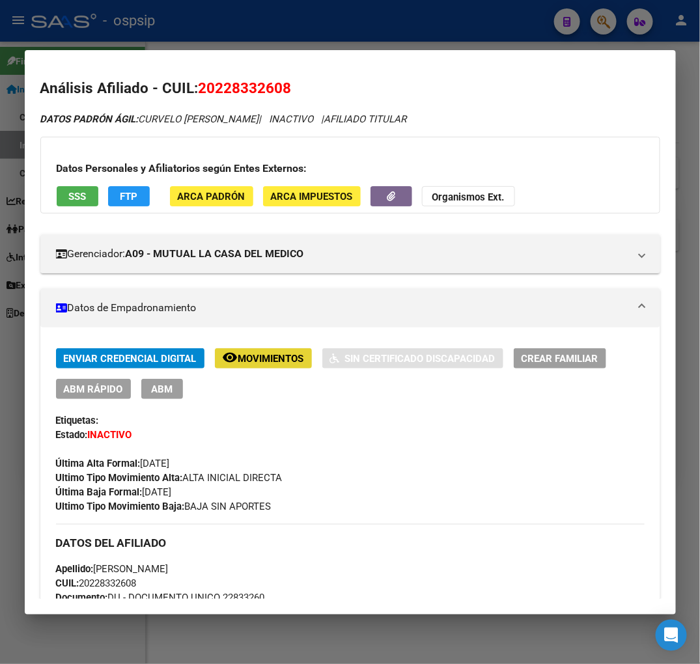
click at [281, 361] on span "Movimientos" at bounding box center [271, 359] width 66 height 12
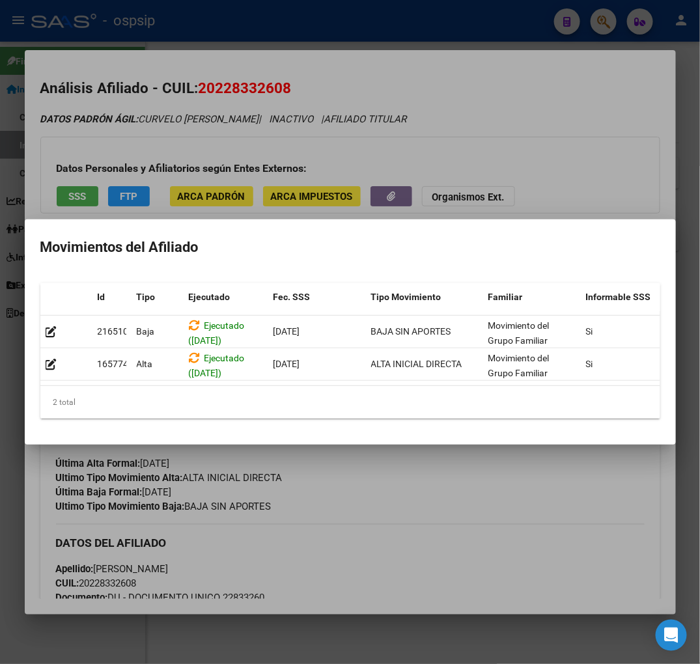
click at [323, 445] on mat-dialog-container "Movimientos del Afiliado Id Tipo Ejecutado Fec. SSS Tipo Movimiento Familiar In…" at bounding box center [350, 331] width 651 height 225
click at [400, 513] on div at bounding box center [350, 332] width 700 height 664
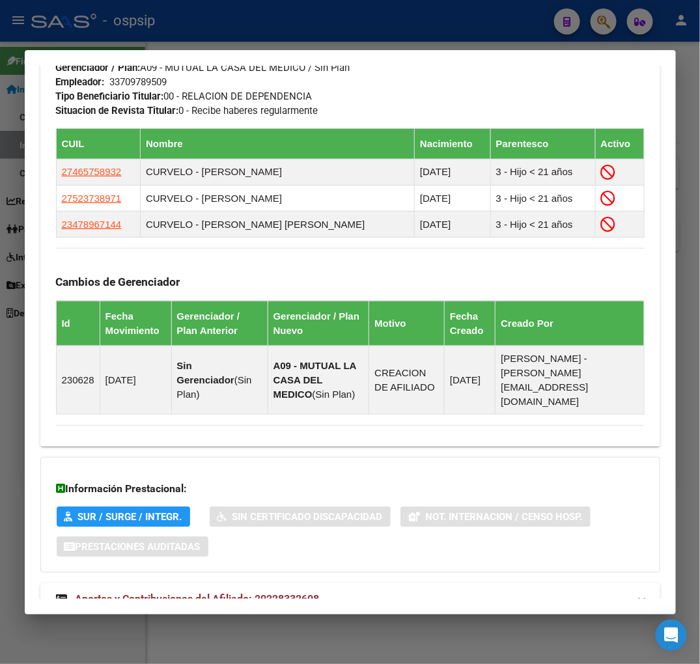
scroll to position [796, 0]
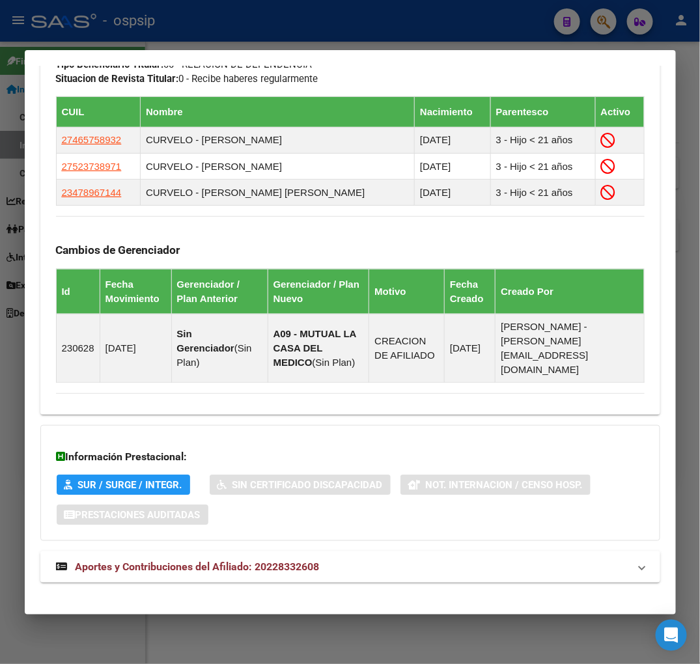
click at [194, 561] on span "Aportes y Contribuciones del Afiliado: 20228332608" at bounding box center [198, 567] width 244 height 12
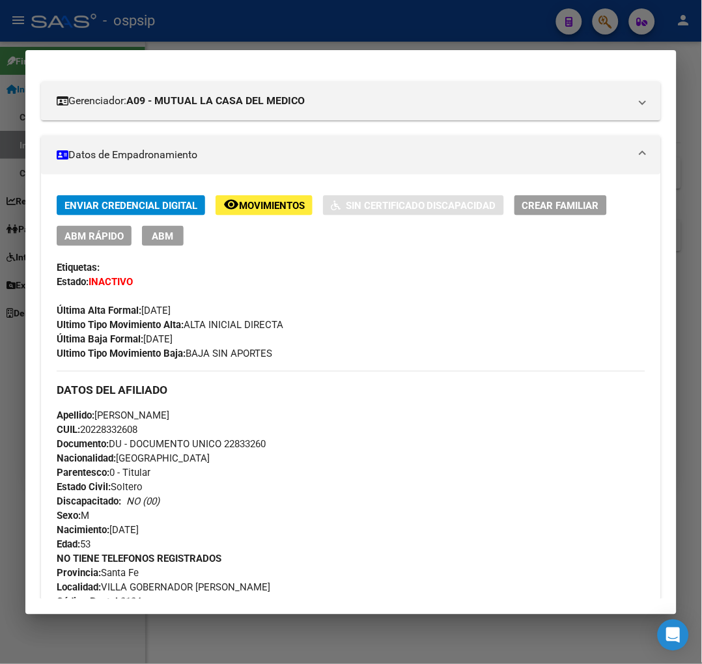
scroll to position [145, 0]
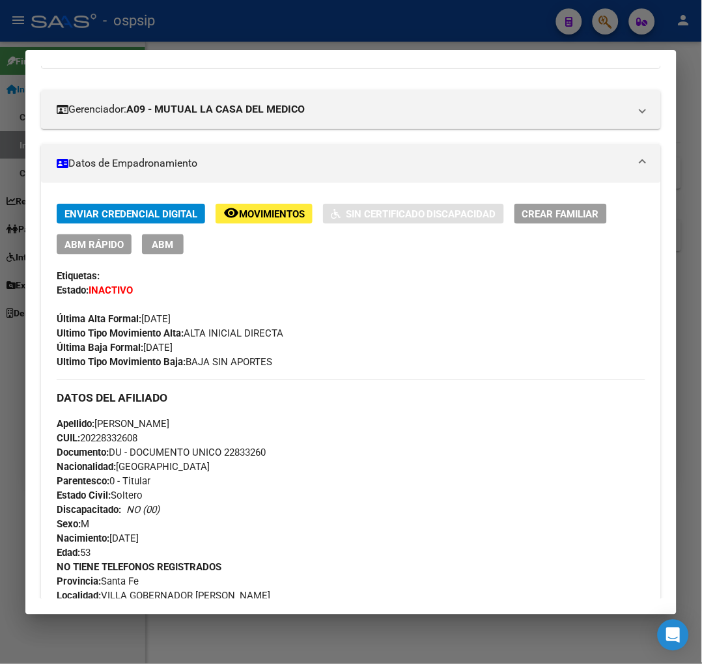
click at [596, 21] on div at bounding box center [351, 332] width 702 height 664
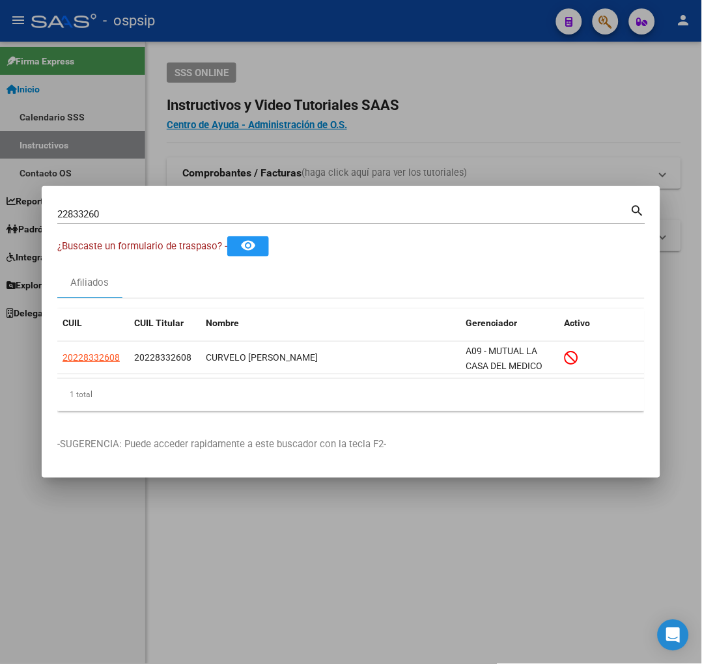
click at [115, 203] on div "22833260 Buscar (apellido, dni, [PERSON_NAME], nro traspaso, cuit, obra social)…" at bounding box center [351, 213] width 588 height 22
type input "2"
type input "22833324"
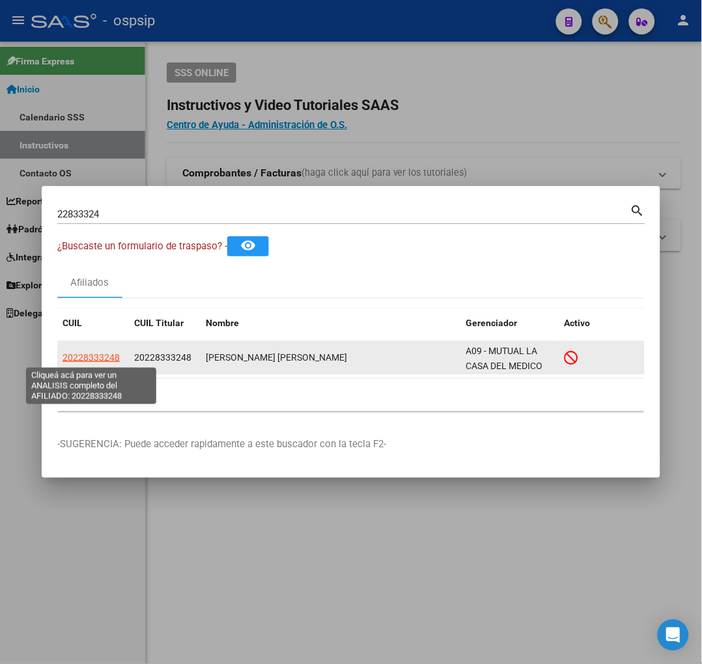
click at [92, 357] on span "20228333248" at bounding box center [91, 357] width 57 height 10
type textarea "20228333248"
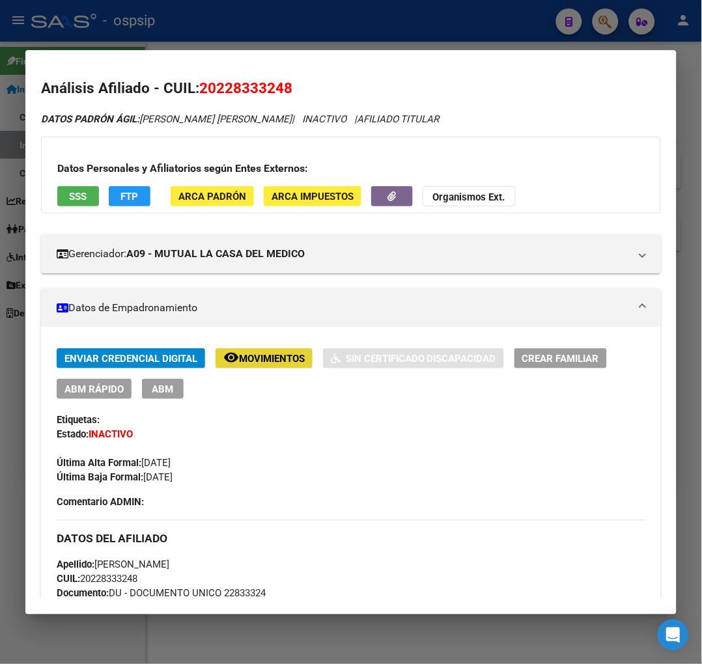
click at [263, 356] on span "Movimientos" at bounding box center [272, 359] width 66 height 12
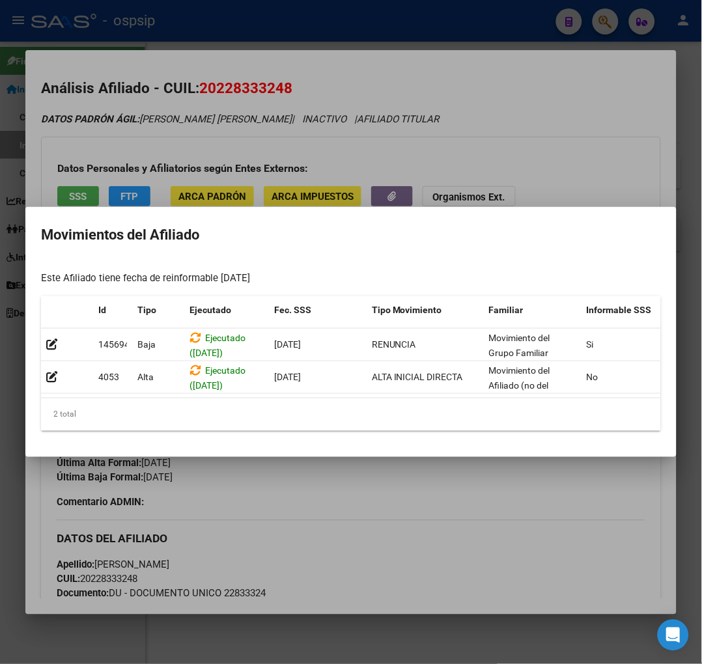
click at [314, 454] on mat-dialog-container "Movimientos del Afiliado Este Afiliado tiene fecha de reinformable [DATE] Id Ti…" at bounding box center [350, 332] width 651 height 250
click at [301, 485] on div at bounding box center [351, 332] width 702 height 664
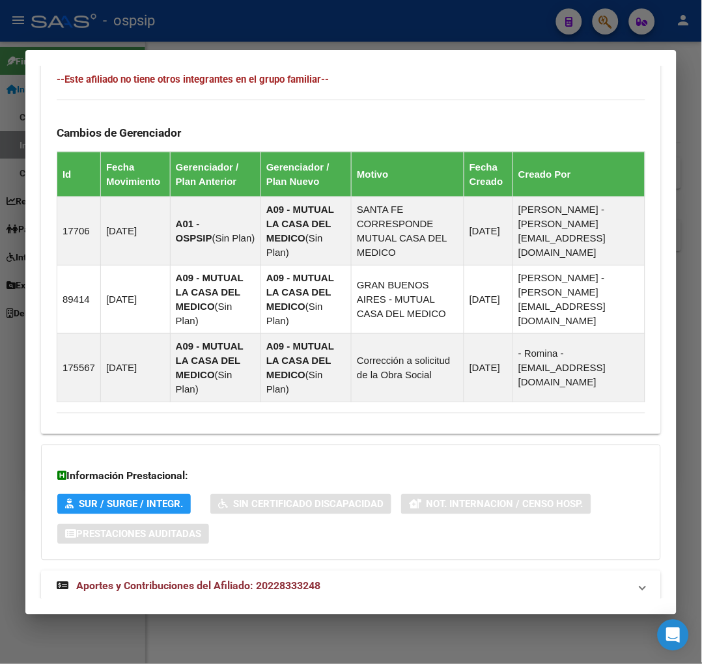
scroll to position [823, 0]
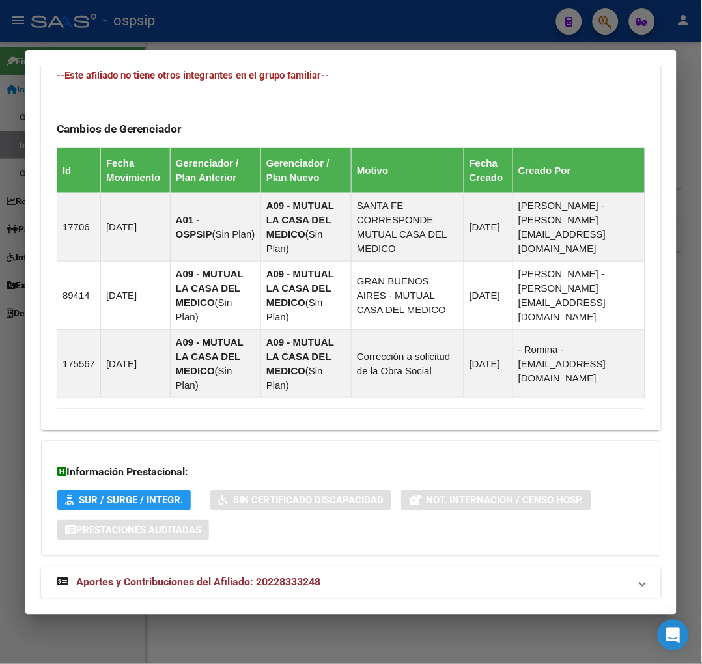
click at [195, 575] on strong "Aportes y Contribuciones del Afiliado: 20228333248" at bounding box center [189, 583] width 264 height 16
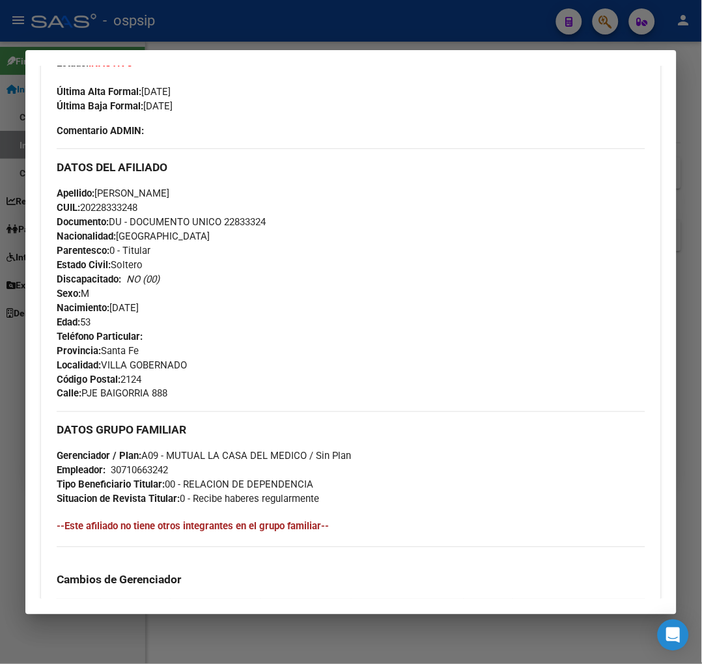
scroll to position [176, 0]
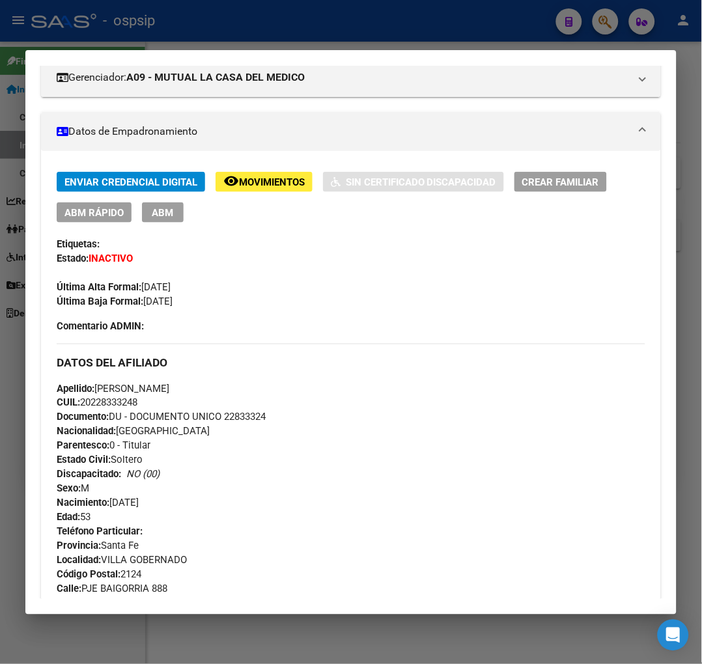
click at [603, 24] on div at bounding box center [351, 332] width 702 height 664
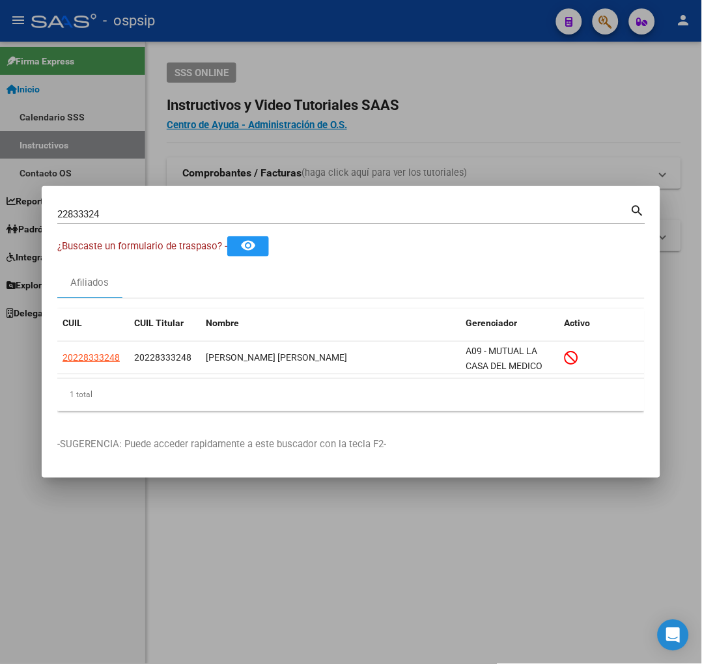
click at [135, 214] on input "22833324" at bounding box center [343, 214] width 573 height 12
type input "2"
type input "22836469"
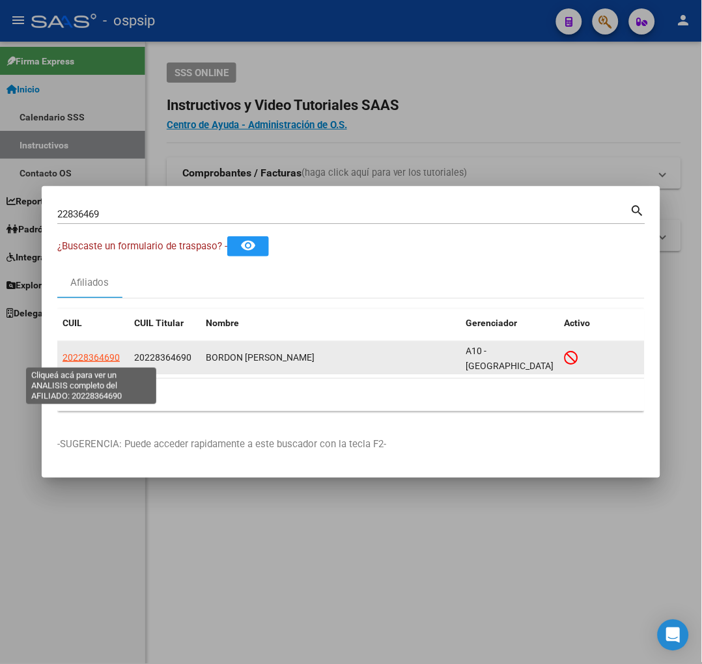
click at [94, 361] on span "20228364690" at bounding box center [91, 357] width 57 height 10
type textarea "20228364690"
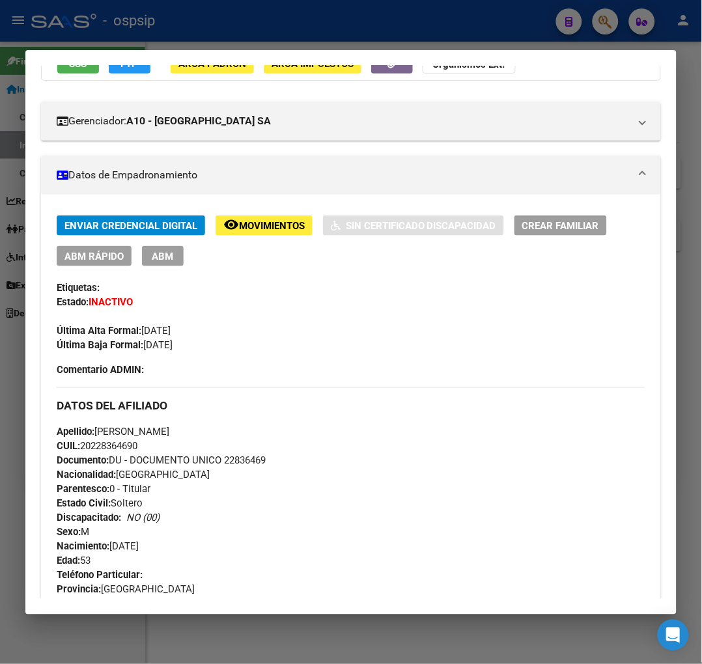
scroll to position [145, 0]
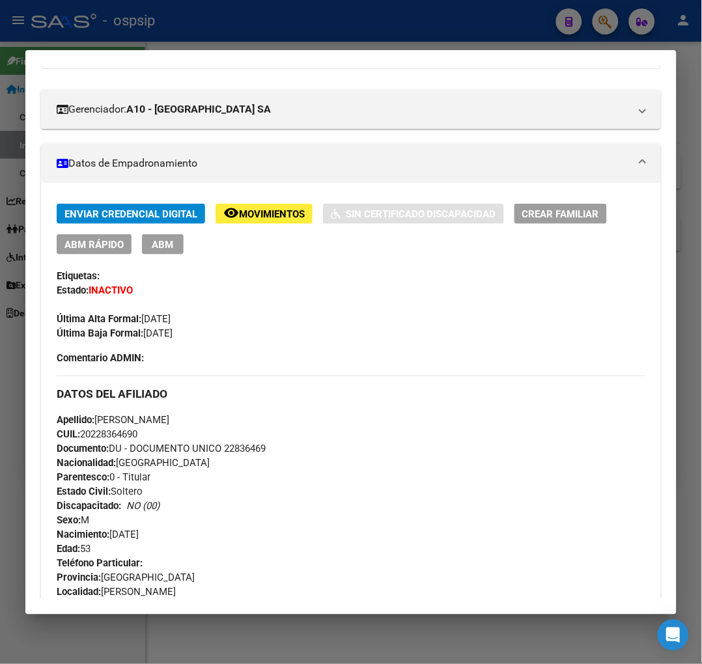
click at [262, 216] on span "Movimientos" at bounding box center [272, 214] width 66 height 12
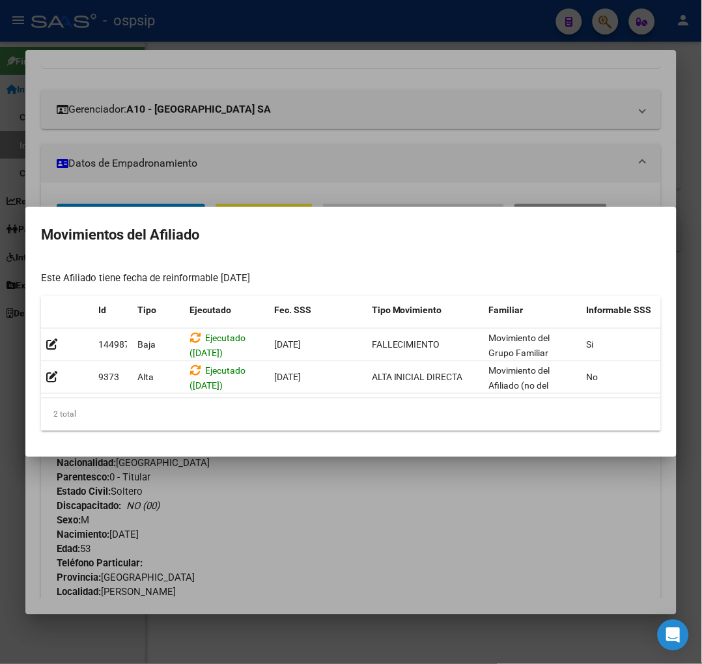
click at [382, 488] on div at bounding box center [351, 332] width 702 height 664
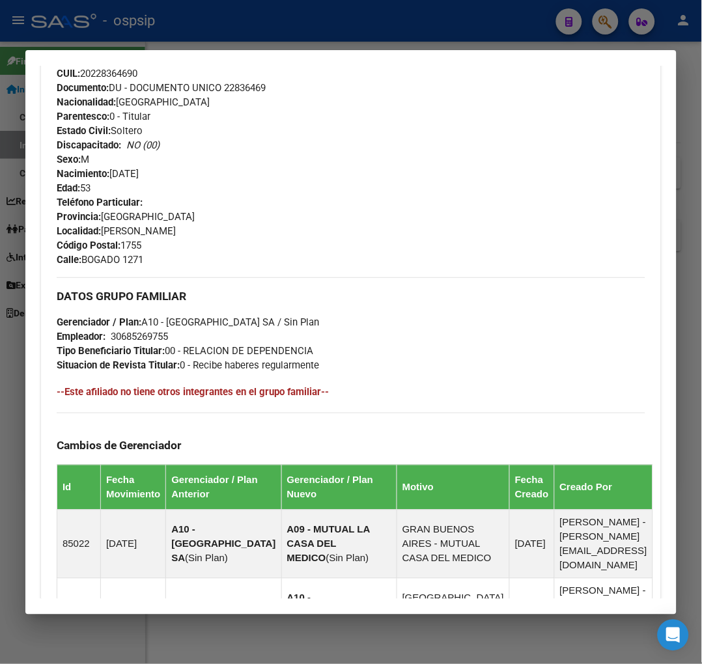
scroll to position [578, 0]
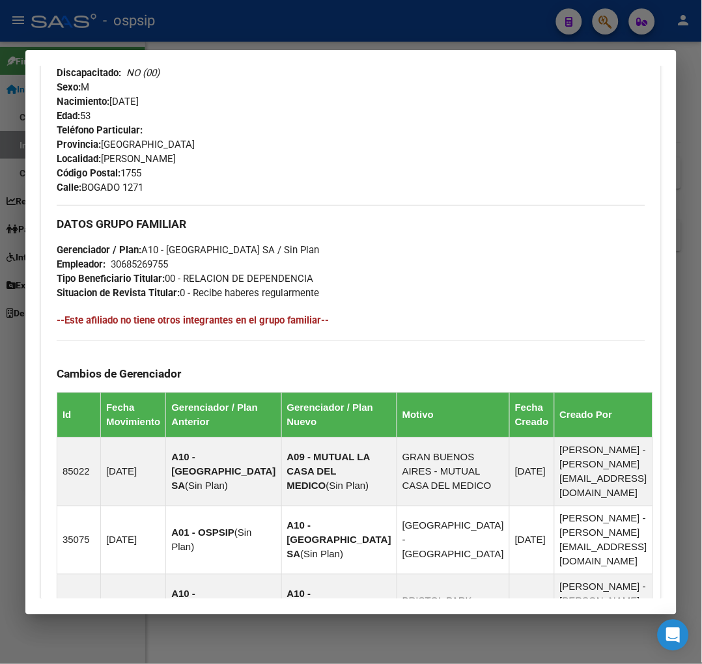
click at [603, 30] on div at bounding box center [351, 332] width 702 height 664
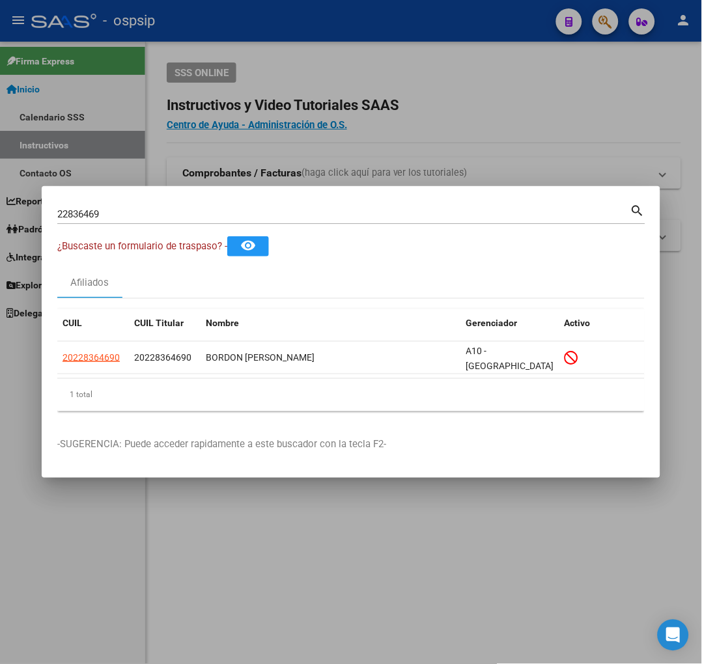
click at [118, 210] on input "22836469" at bounding box center [343, 214] width 573 height 12
type input "2"
type input "22836907"
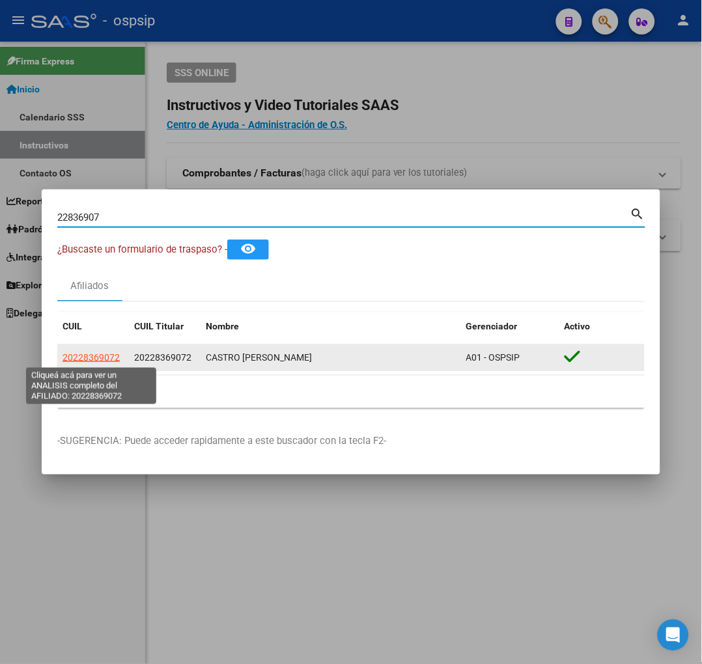
click at [96, 357] on span "20228369072" at bounding box center [91, 357] width 57 height 10
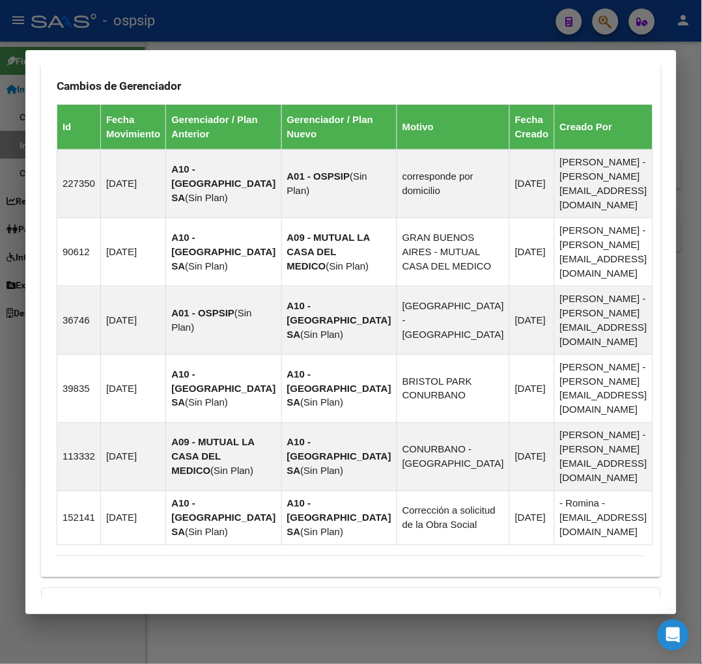
scroll to position [1000, 0]
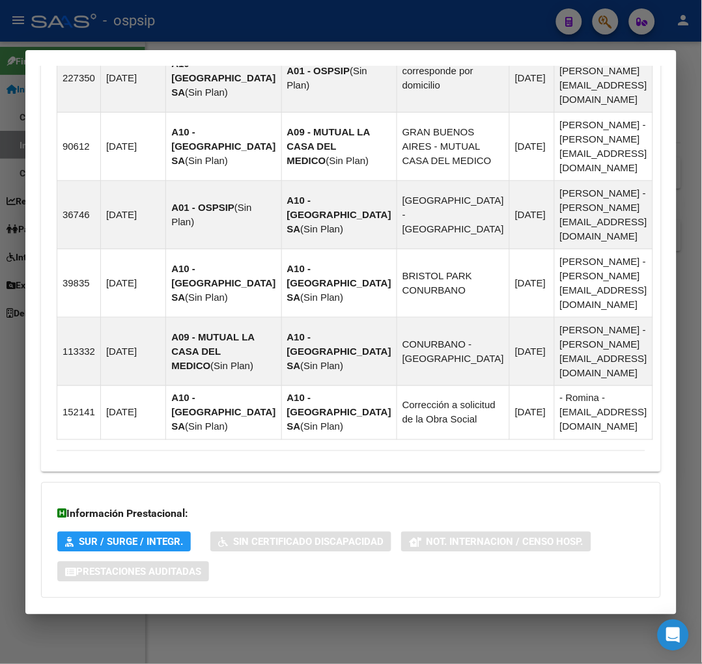
click at [156, 618] on span "Aportes y Contribuciones del Afiliado: 20228369072" at bounding box center [198, 624] width 244 height 12
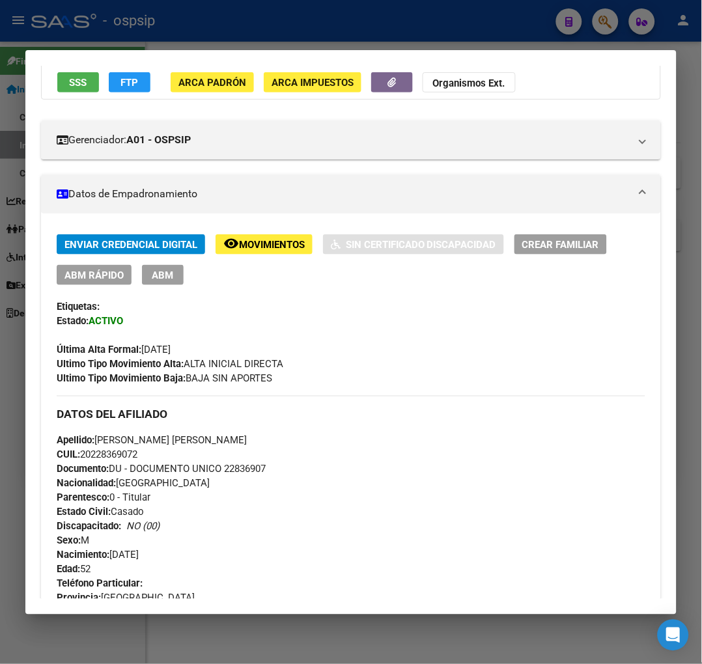
scroll to position [0, 0]
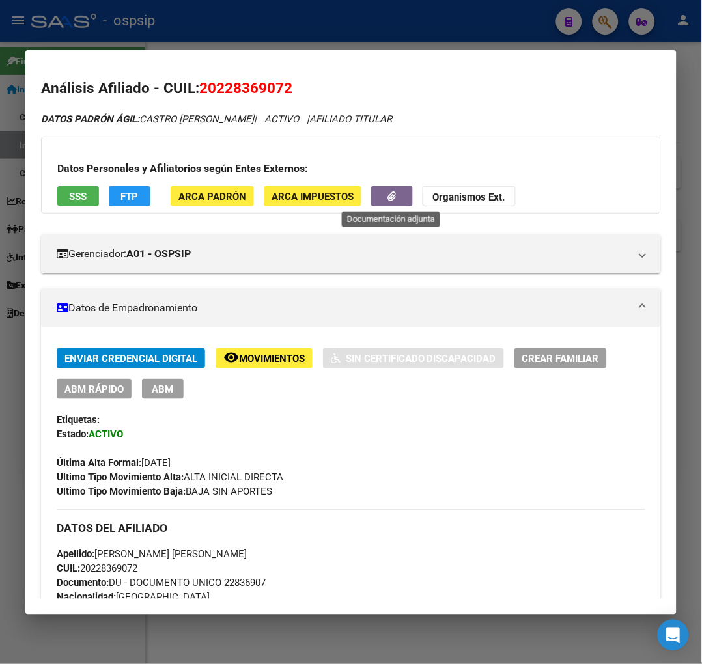
click at [382, 199] on button "button" at bounding box center [392, 196] width 42 height 20
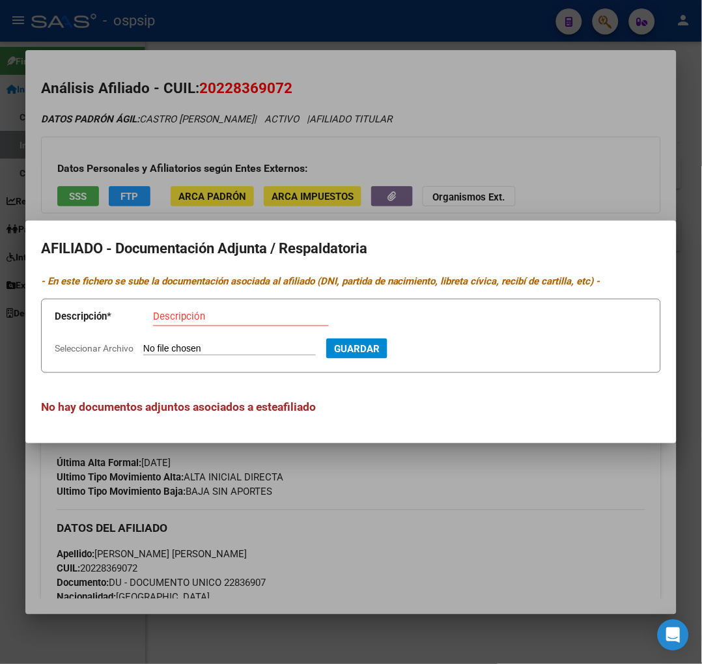
click at [492, 509] on div at bounding box center [351, 332] width 702 height 664
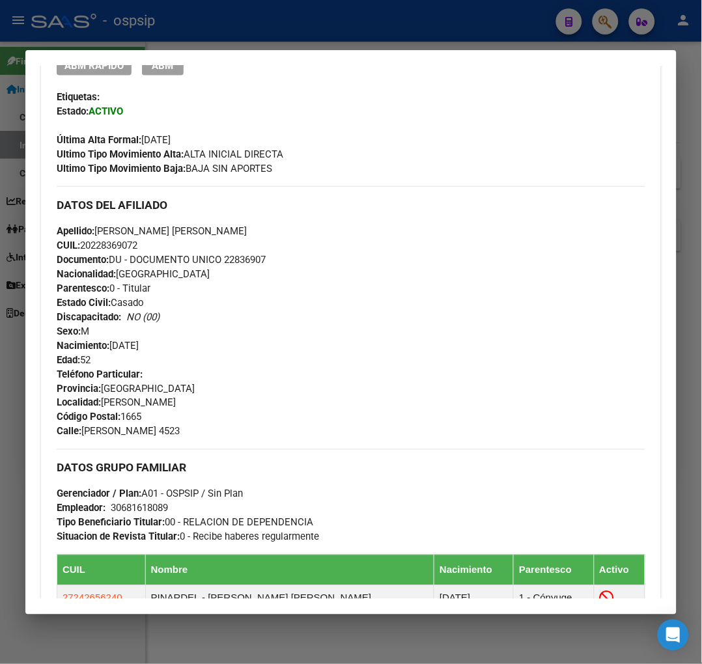
scroll to position [434, 0]
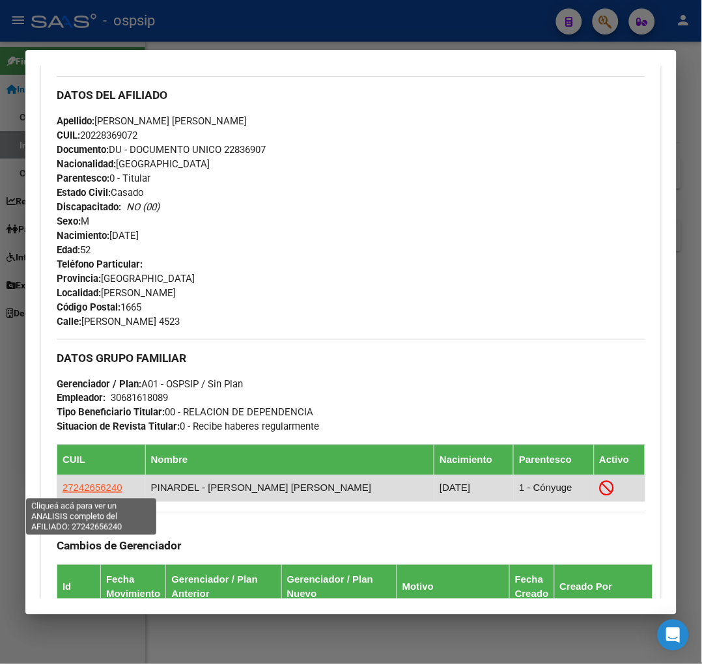
click at [90, 490] on span "27242656240" at bounding box center [93, 488] width 60 height 11
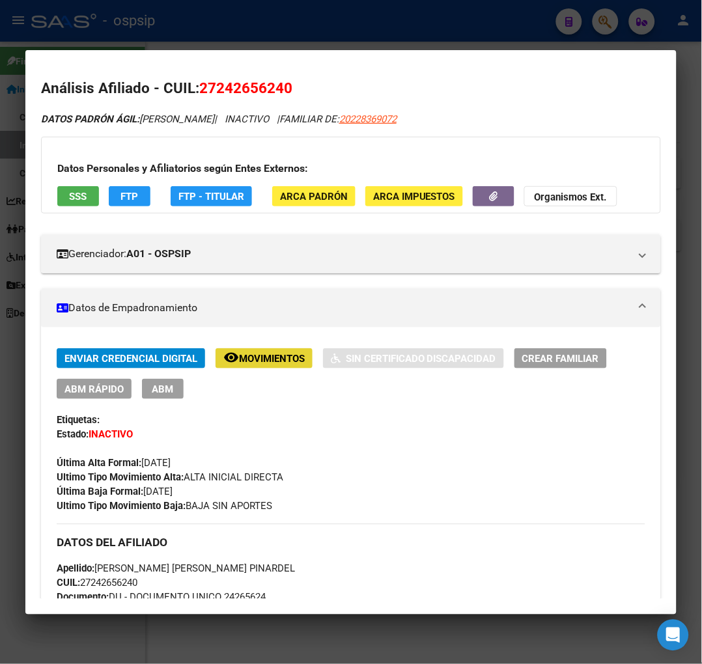
click at [261, 358] on span "Movimientos" at bounding box center [272, 359] width 66 height 12
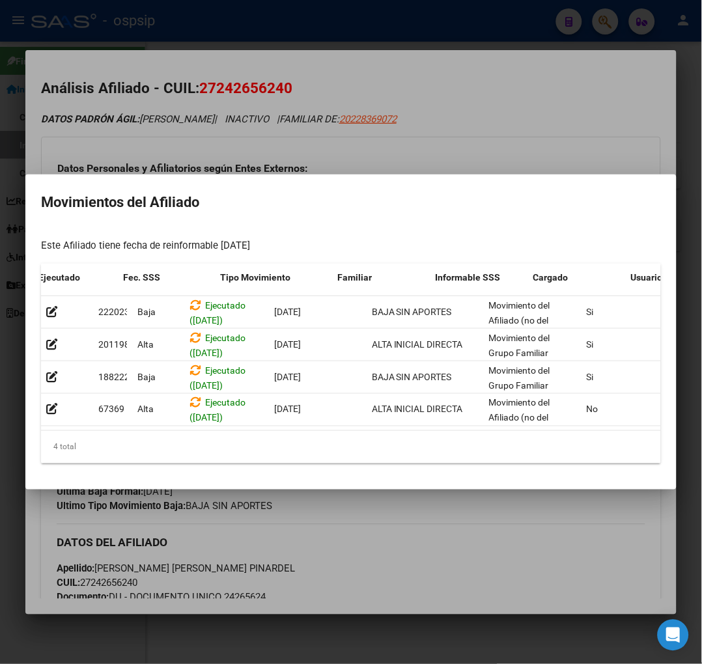
scroll to position [0, 213]
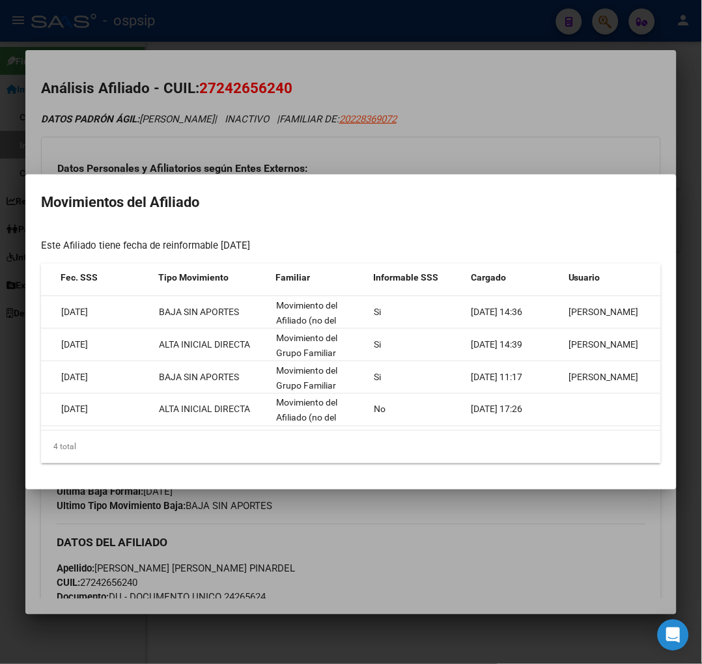
click at [466, 535] on div at bounding box center [351, 332] width 702 height 664
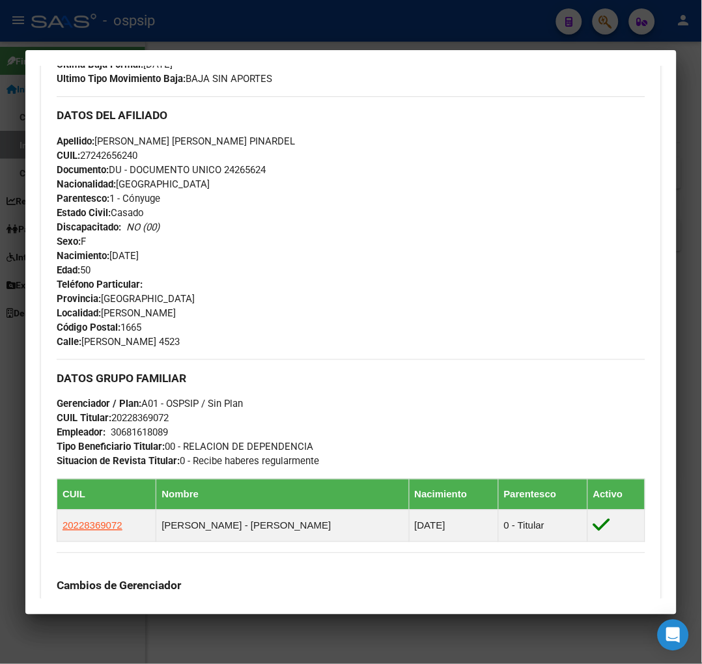
scroll to position [434, 0]
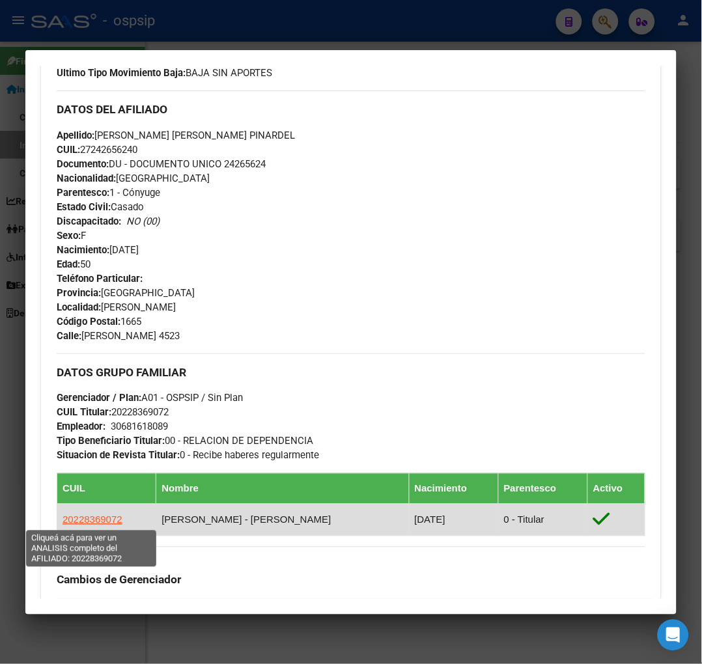
click at [92, 523] on span "20228369072" at bounding box center [93, 519] width 60 height 11
type textarea "20228369072"
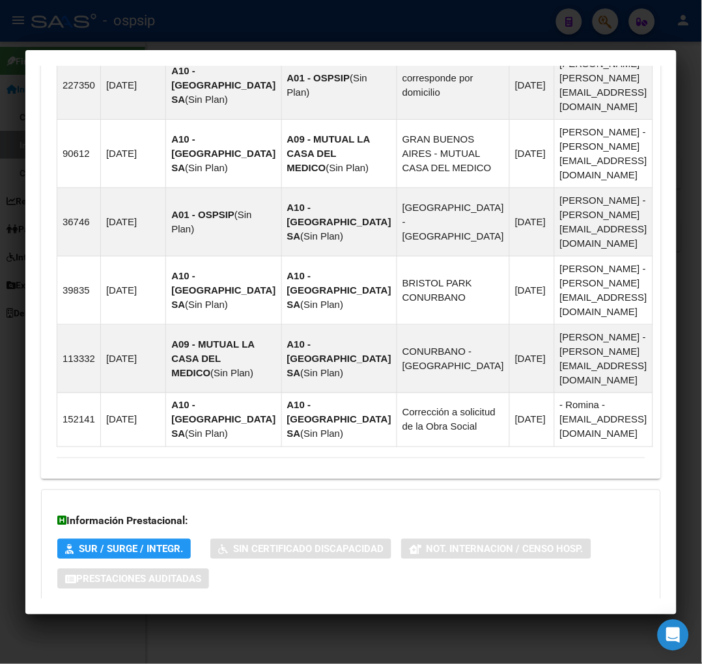
scroll to position [1000, 0]
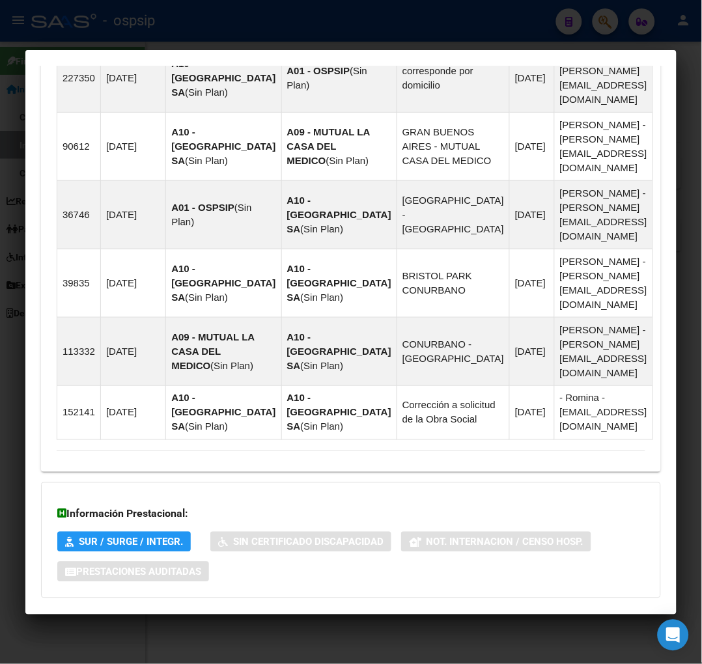
click at [163, 618] on span "Aportes y Contribuciones del Afiliado: 20228369072" at bounding box center [198, 624] width 244 height 12
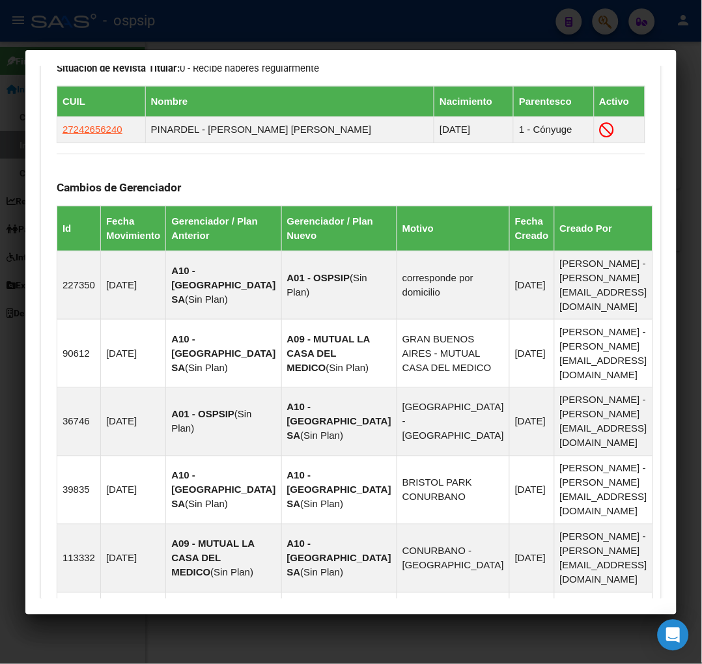
scroll to position [786, 0]
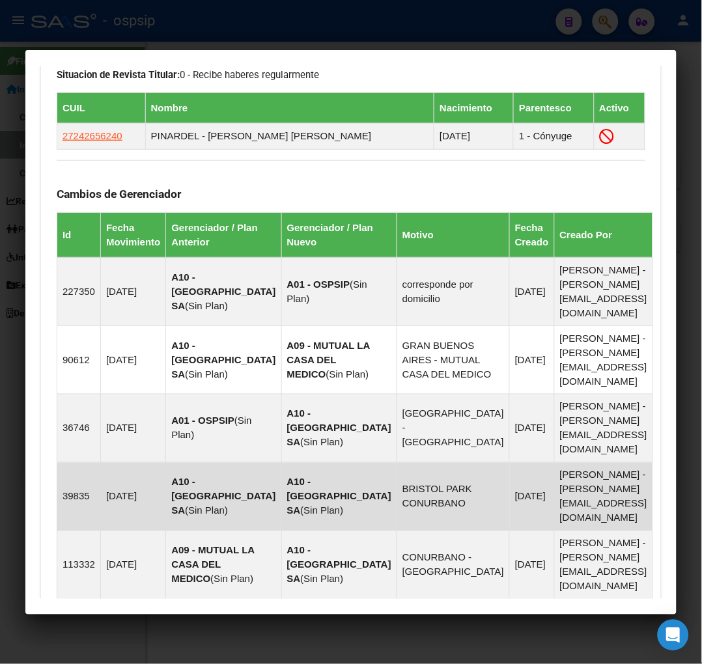
click at [510, 463] on td "[DATE]" at bounding box center [532, 497] width 45 height 68
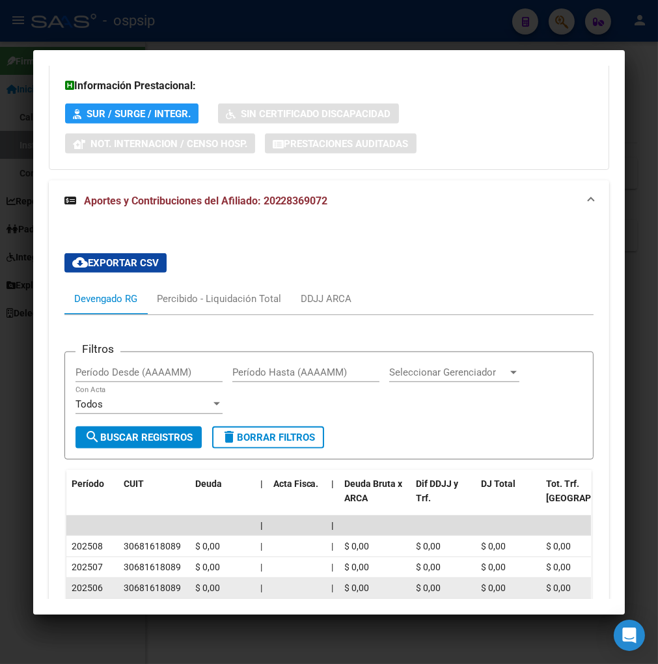
scroll to position [1510, 0]
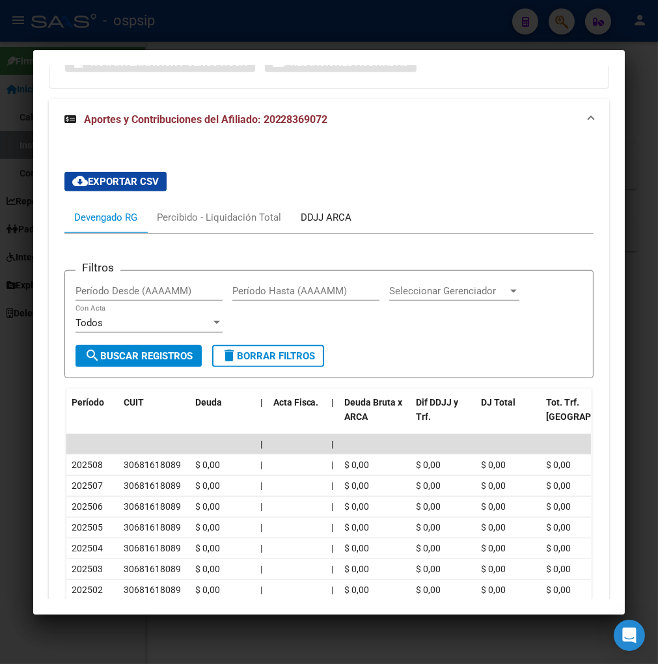
click at [317, 210] on div "DDJJ ARCA" at bounding box center [326, 217] width 51 height 14
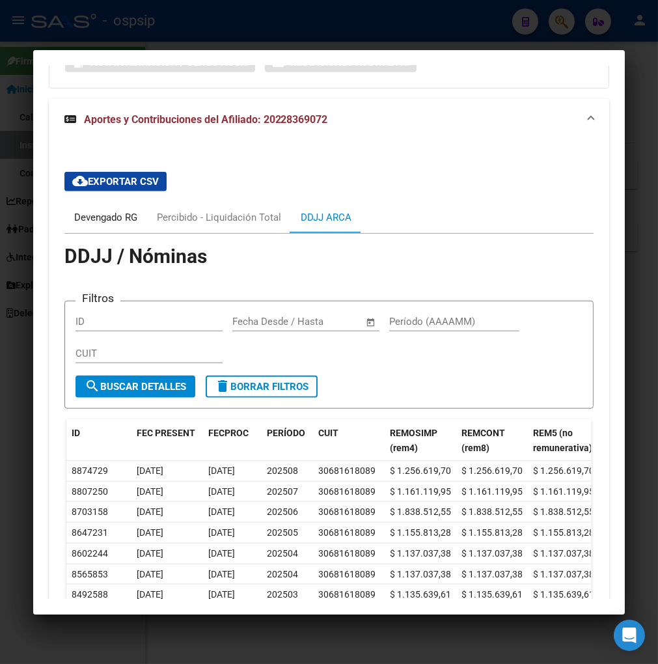
click at [88, 210] on div "Devengado RG" at bounding box center [105, 217] width 63 height 14
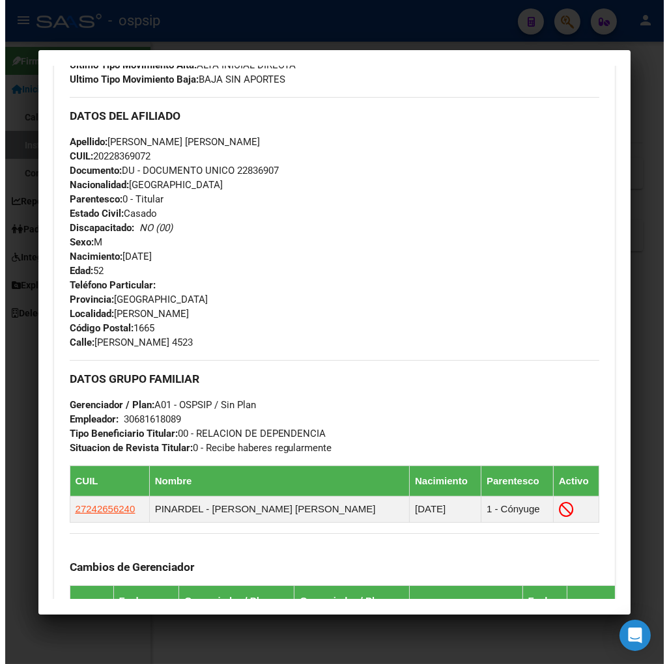
scroll to position [145, 0]
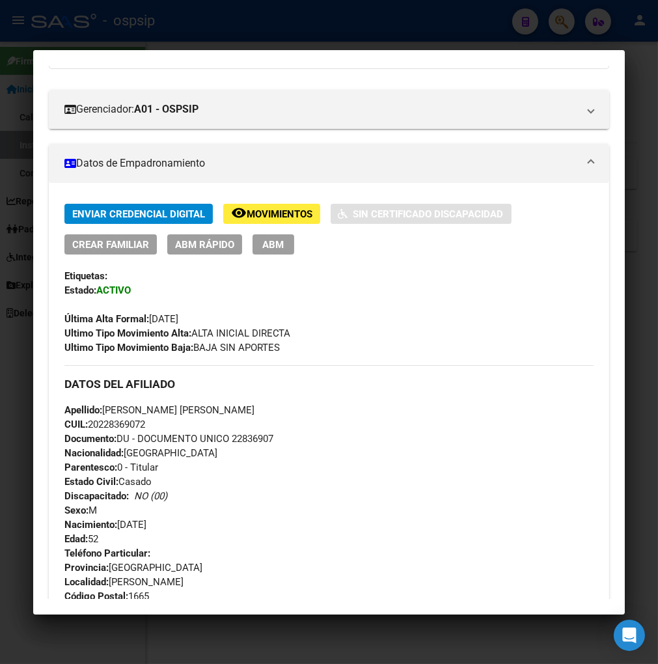
click at [263, 244] on span "ABM" at bounding box center [272, 245] width 21 height 12
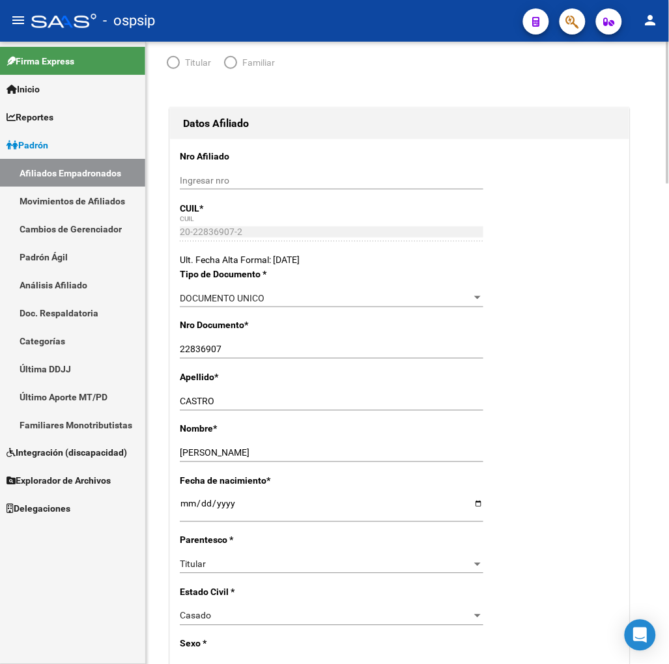
radio input "true"
type input "30-68161808-9"
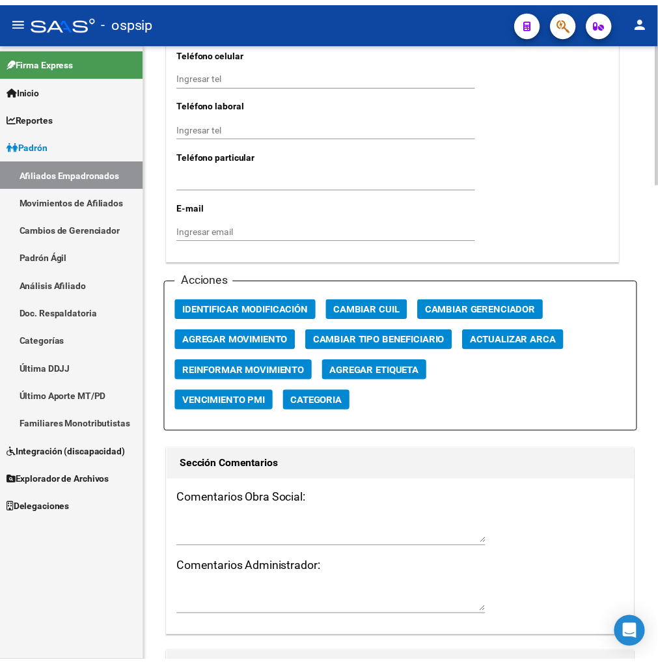
scroll to position [1422, 0]
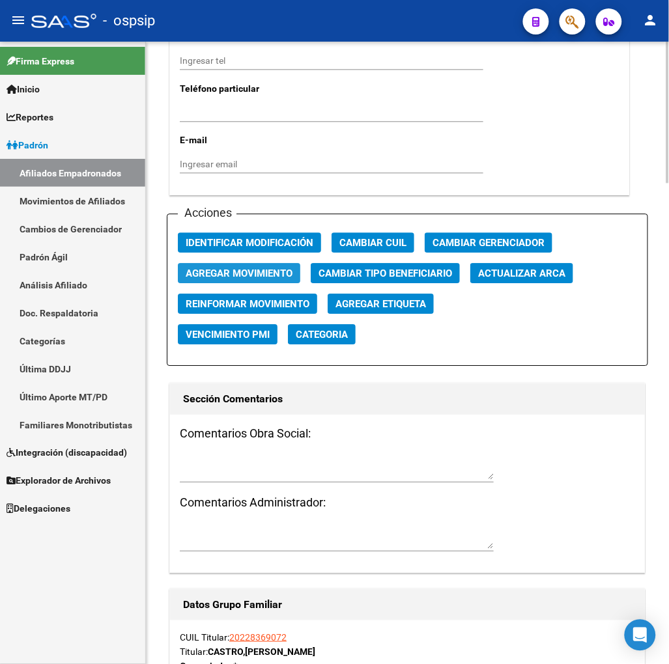
click at [245, 276] on span "Agregar Movimiento" at bounding box center [239, 274] width 107 height 12
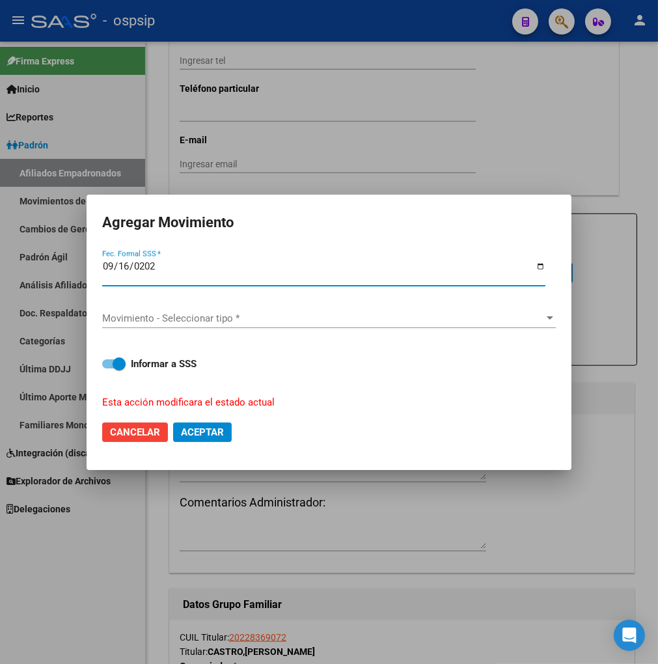
type input "[DATE]"
click at [280, 322] on span "Movimiento - Seleccionar tipo *" at bounding box center [323, 319] width 442 height 12
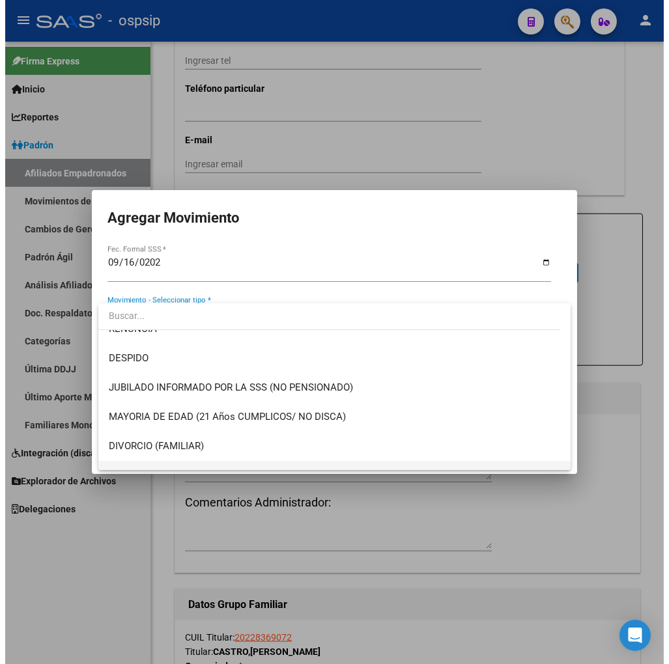
scroll to position [0, 0]
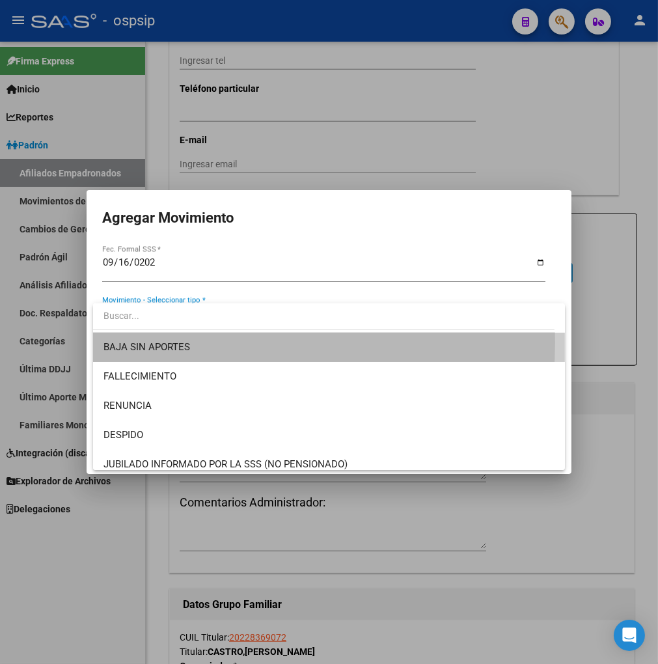
click at [203, 343] on span "BAJA SIN APORTES" at bounding box center [330, 347] width 452 height 29
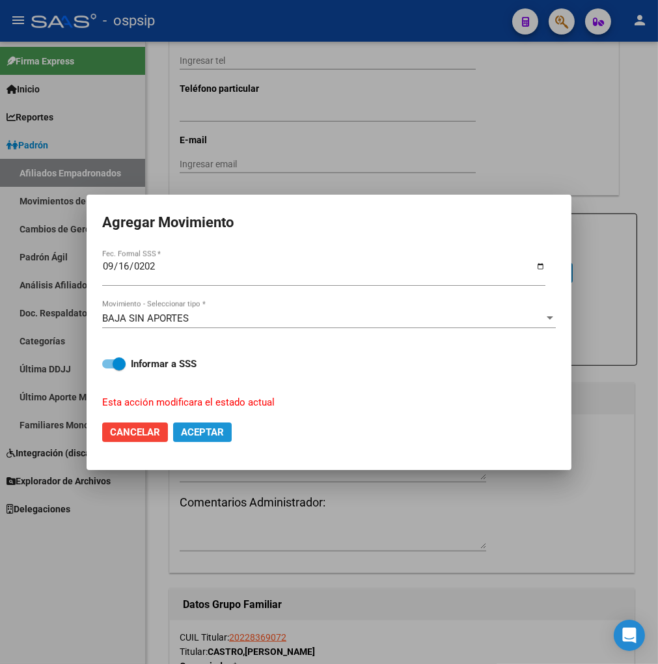
click at [213, 433] on span "Aceptar" at bounding box center [202, 433] width 43 height 12
checkbox input "false"
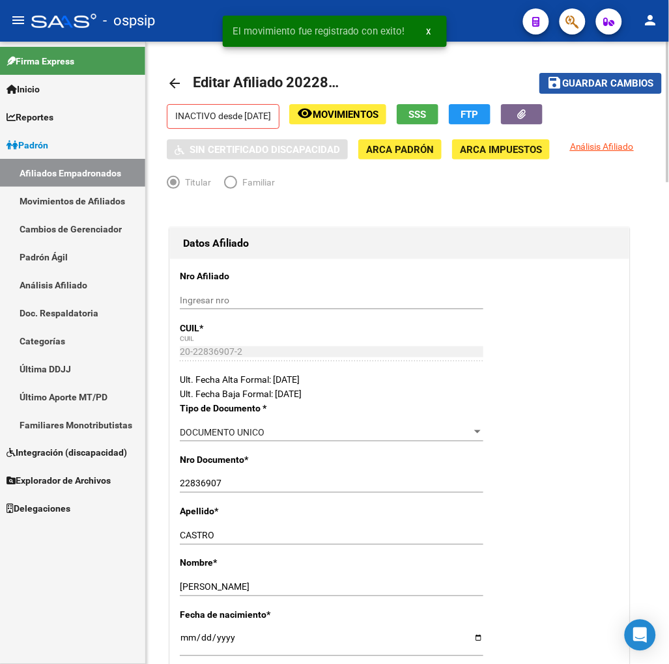
click at [587, 88] on span "Guardar cambios" at bounding box center [608, 84] width 91 height 12
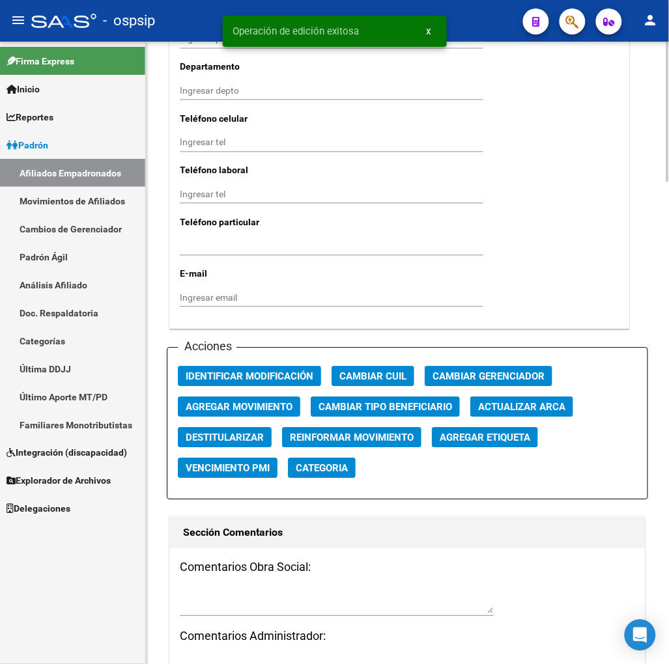
scroll to position [1447, 0]
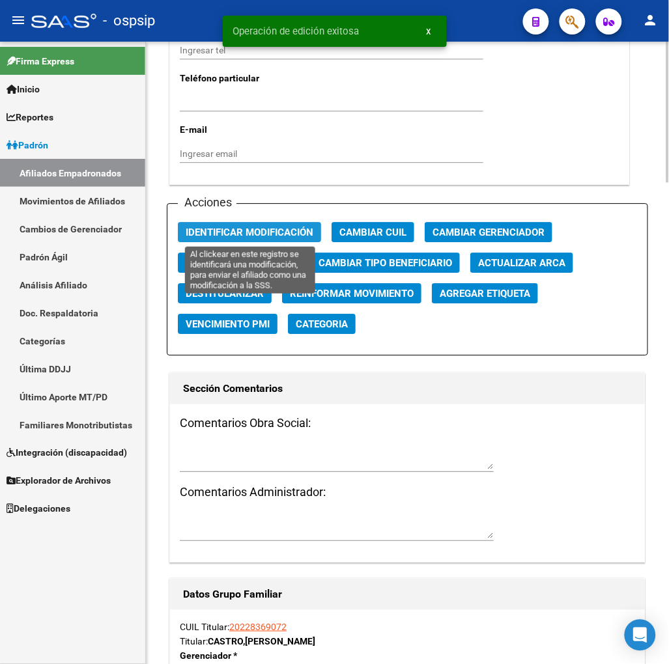
click at [242, 227] on span "Identificar Modificación" at bounding box center [250, 233] width 128 height 12
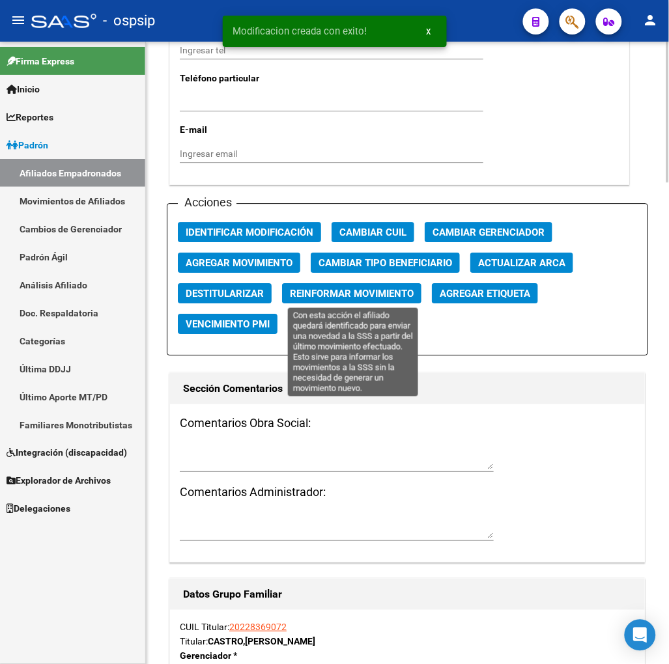
click at [330, 289] on span "Reinformar Movimiento" at bounding box center [352, 294] width 124 height 12
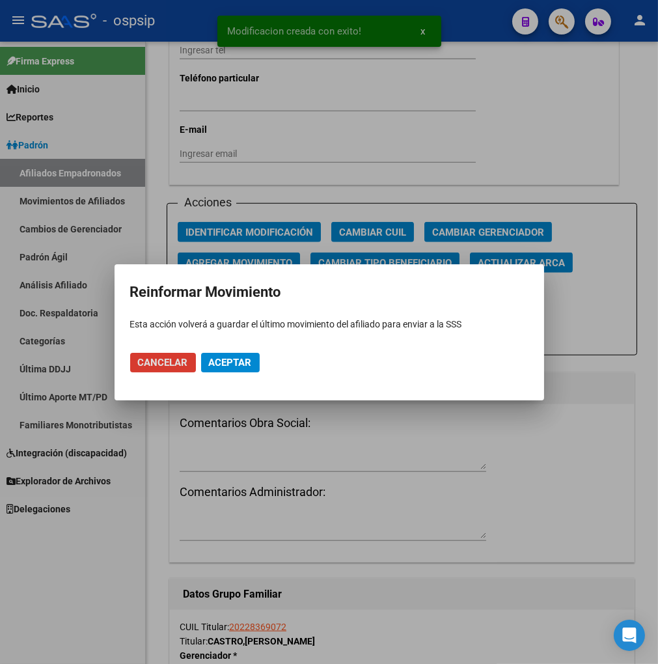
click at [244, 359] on span "Aceptar" at bounding box center [230, 363] width 43 height 12
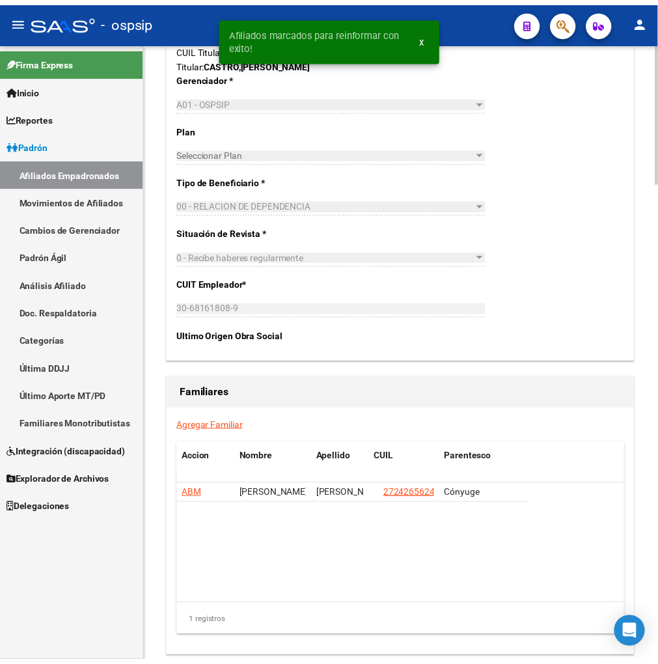
scroll to position [2130, 0]
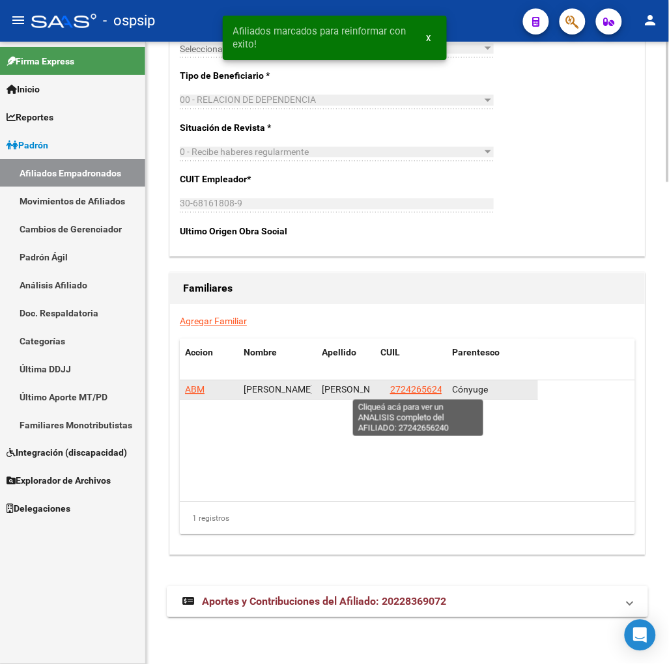
click at [407, 391] on span "27242656240" at bounding box center [418, 390] width 57 height 10
type textarea "27242656240"
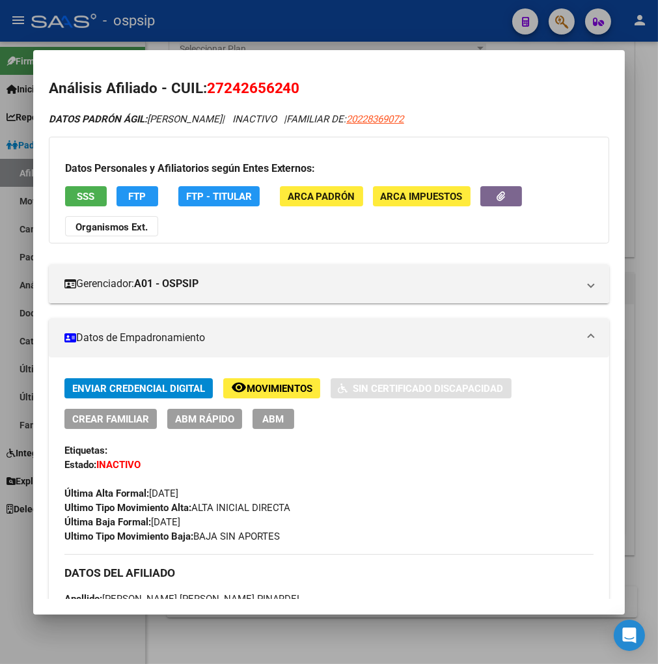
click at [556, 24] on div at bounding box center [329, 332] width 658 height 664
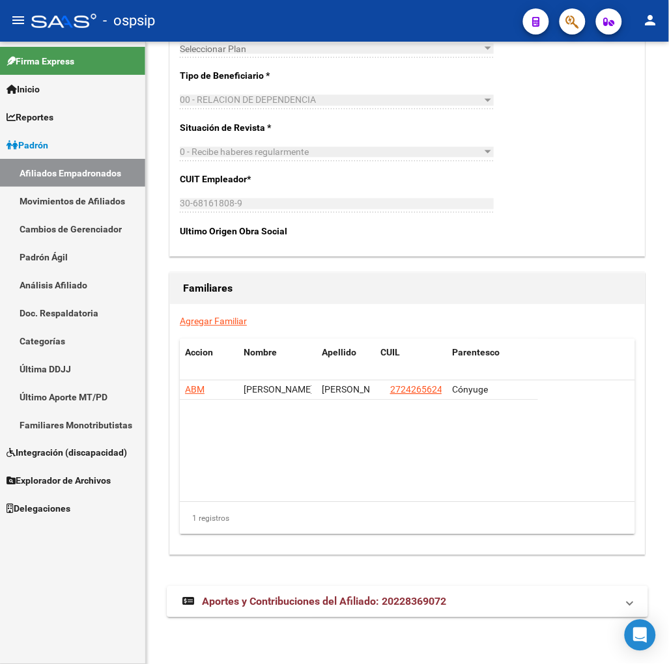
click at [581, 24] on button "button" at bounding box center [572, 21] width 26 height 26
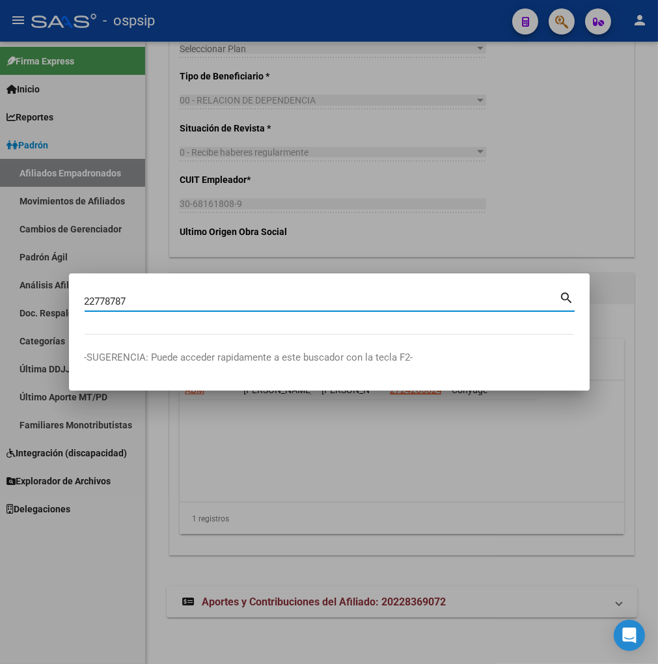
type input "22778787"
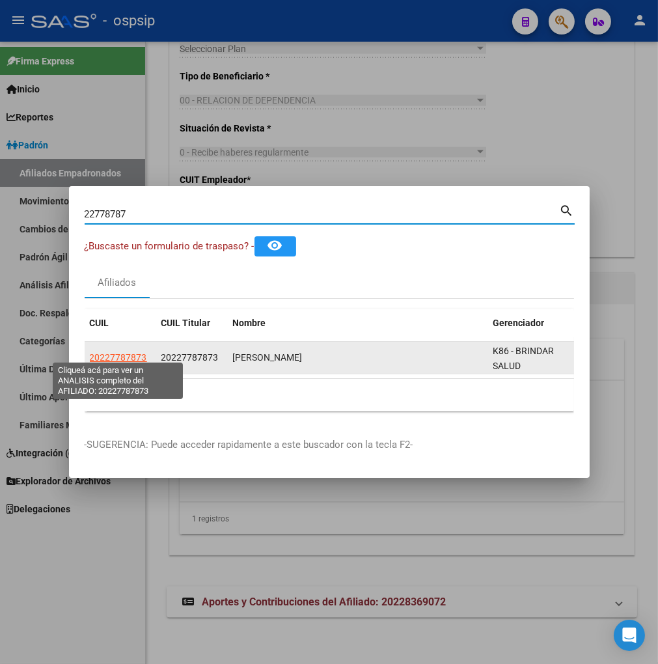
click at [96, 353] on span "20227787873" at bounding box center [118, 357] width 57 height 10
type textarea "20227787873"
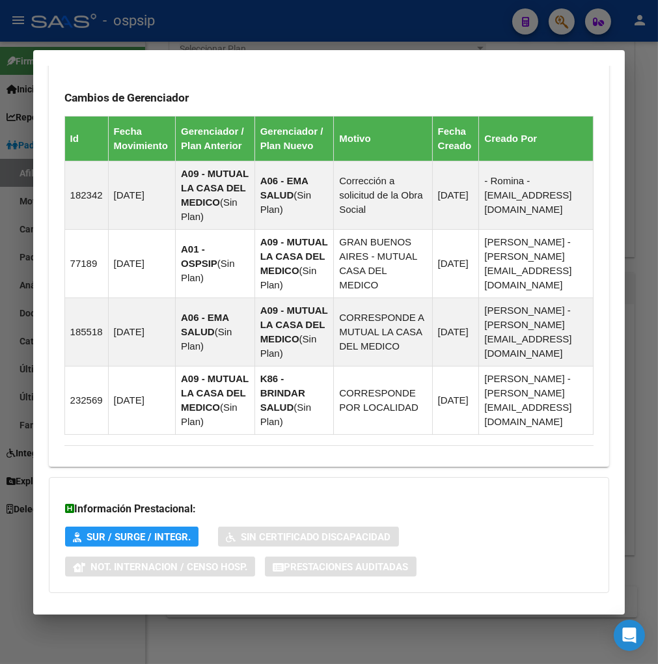
scroll to position [935, 0]
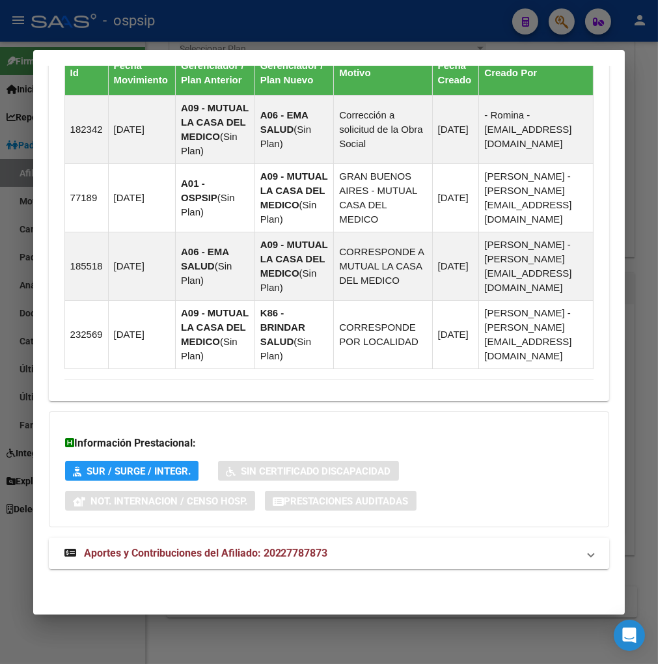
click at [211, 555] on span "Aportes y Contribuciones del Afiliado: 20227787873" at bounding box center [206, 553] width 244 height 12
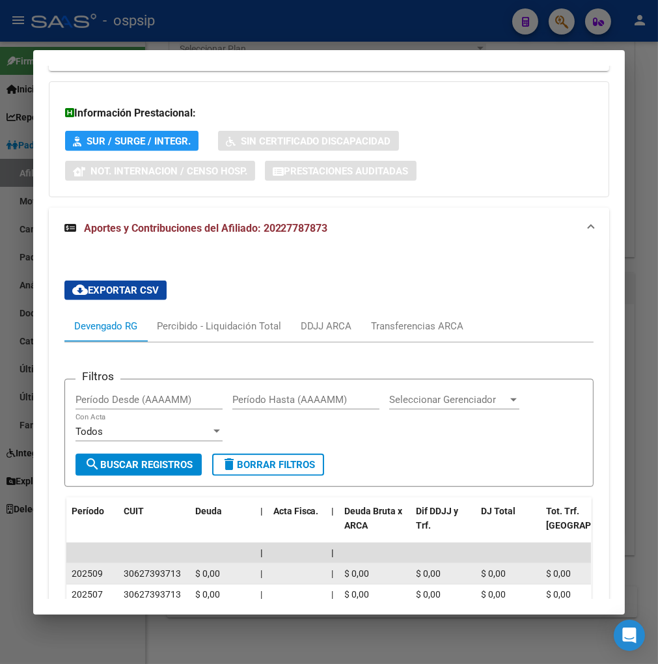
scroll to position [1300, 0]
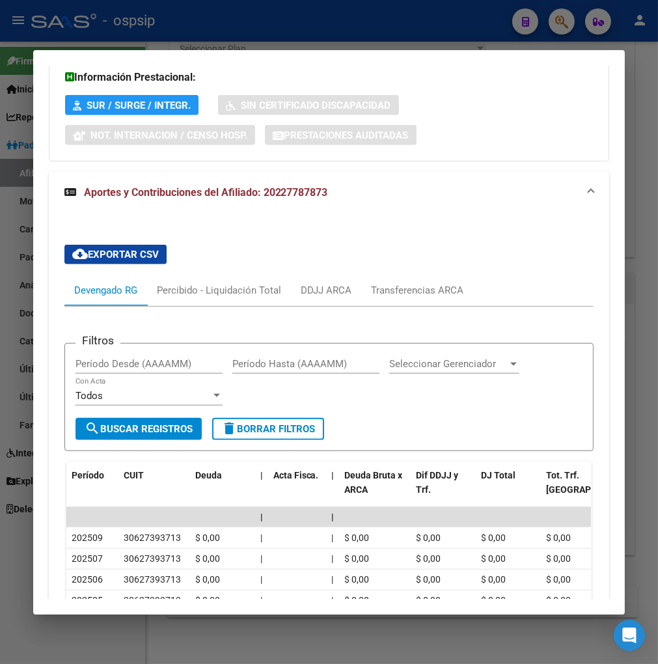
click at [567, 16] on div at bounding box center [329, 332] width 658 height 664
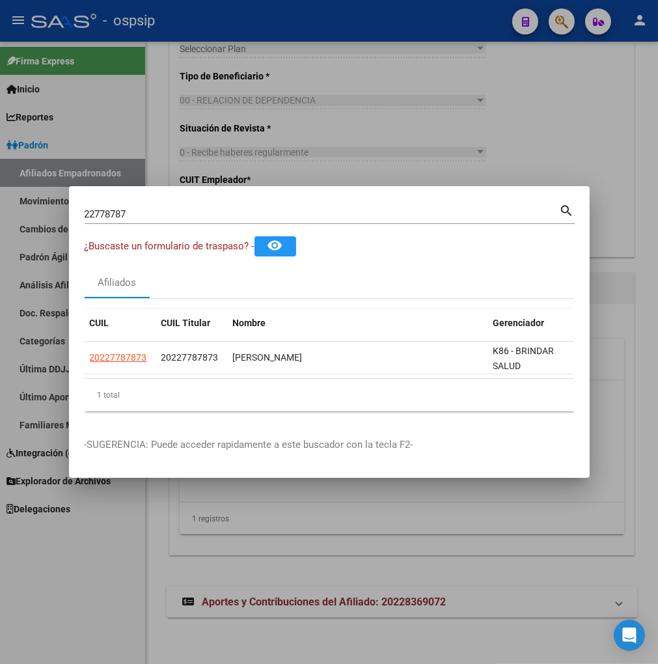
click at [148, 208] on input "22778787" at bounding box center [322, 214] width 475 height 12
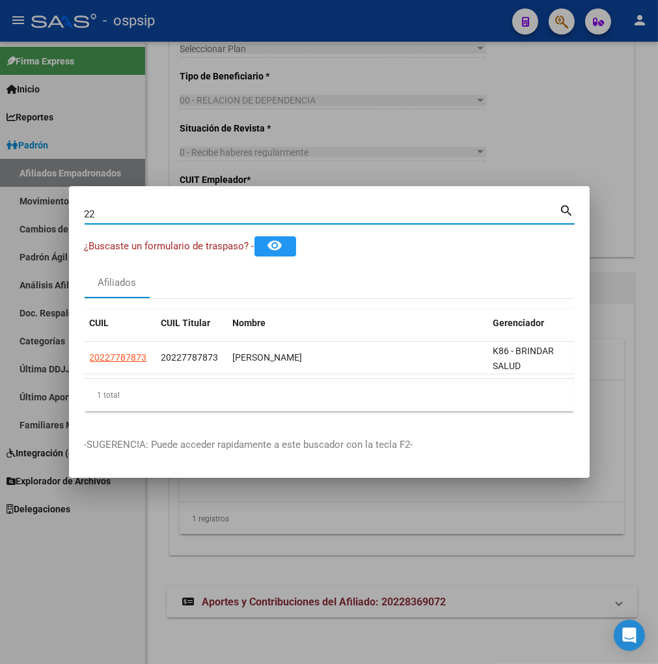
type input "2"
type input "22838809"
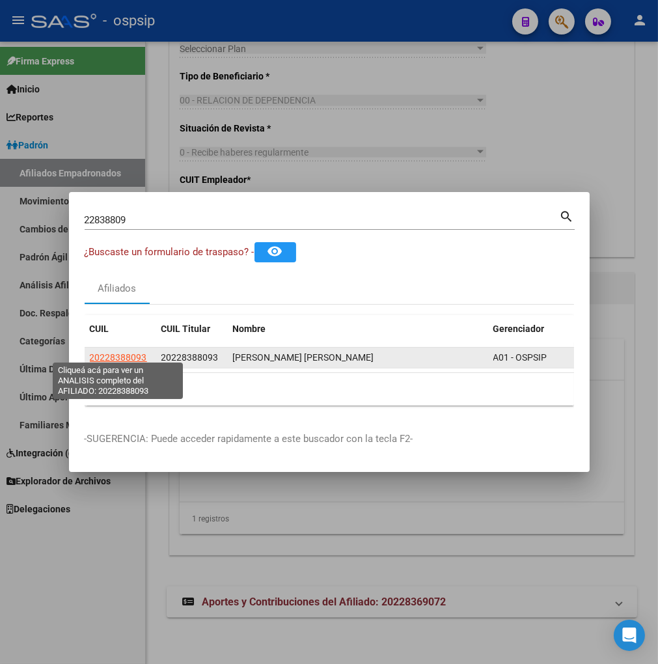
click at [120, 352] on span "20228388093" at bounding box center [118, 357] width 57 height 10
type textarea "20228388093"
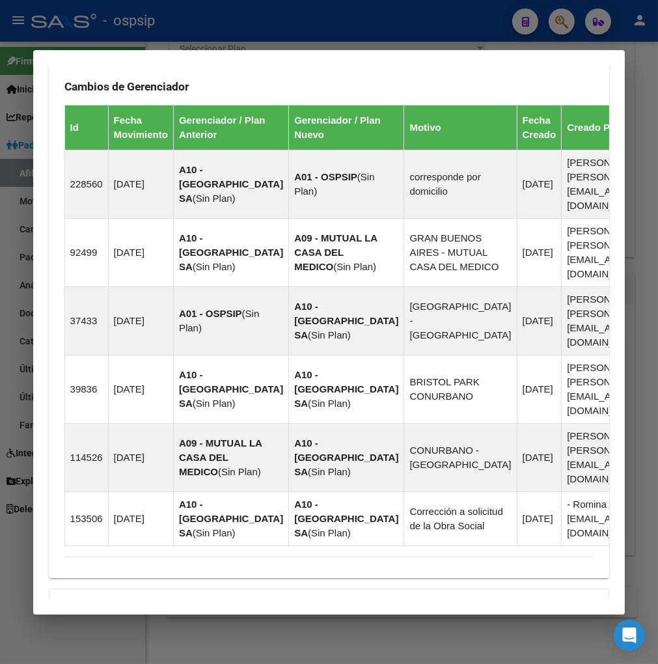
scroll to position [1043, 0]
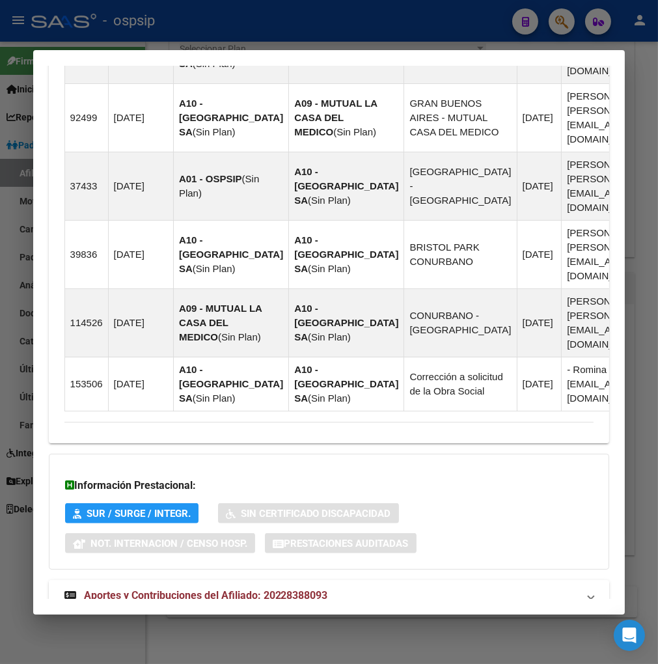
click at [209, 589] on span "Aportes y Contribuciones del Afiliado: 20228388093" at bounding box center [206, 595] width 244 height 12
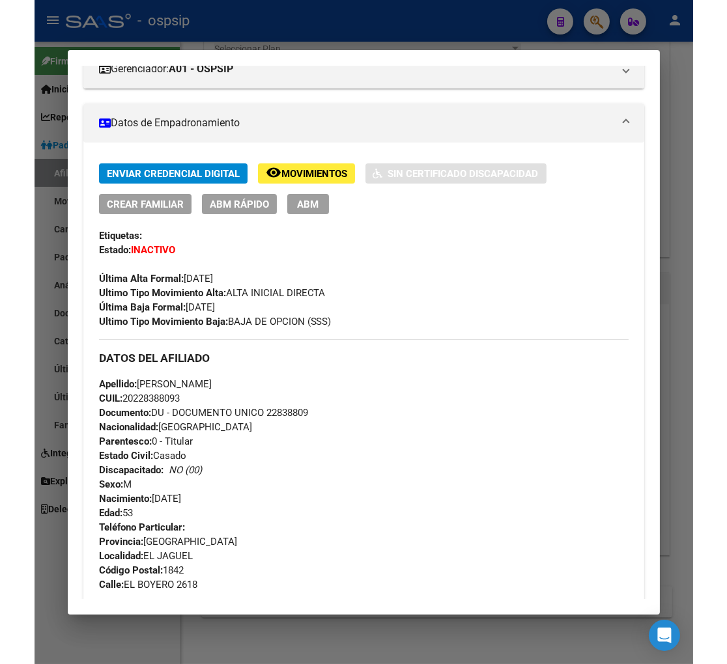
scroll to position [0, 0]
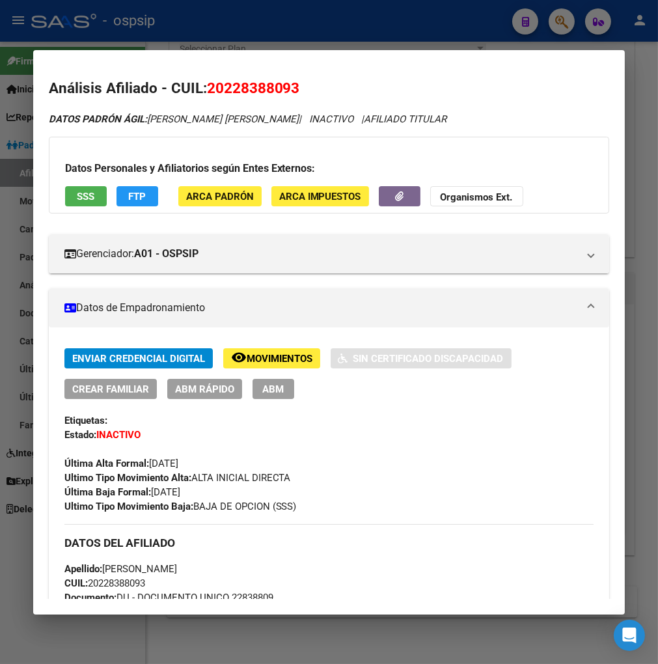
click at [263, 359] on span "Movimientos" at bounding box center [280, 359] width 66 height 12
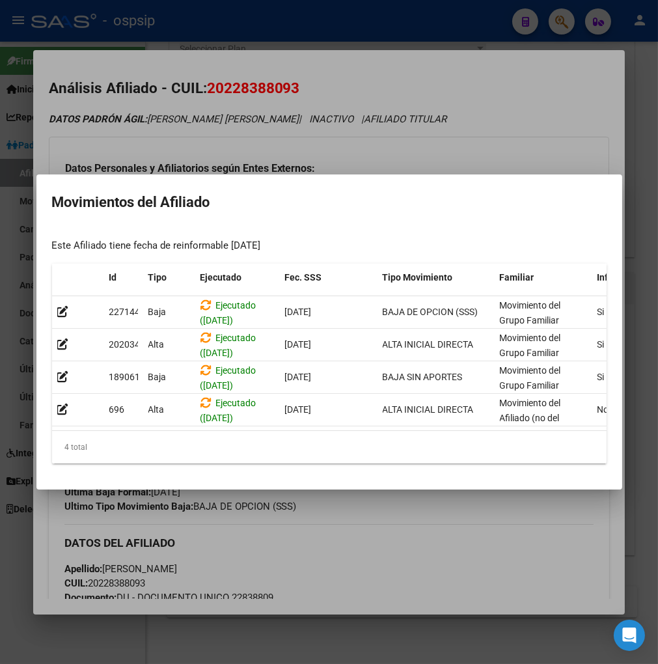
click at [365, 521] on div at bounding box center [329, 332] width 658 height 664
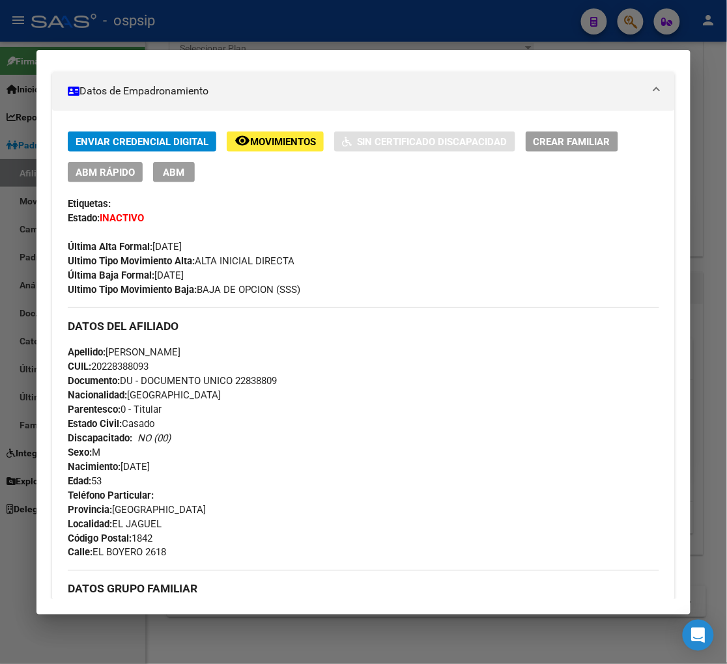
scroll to position [506, 0]
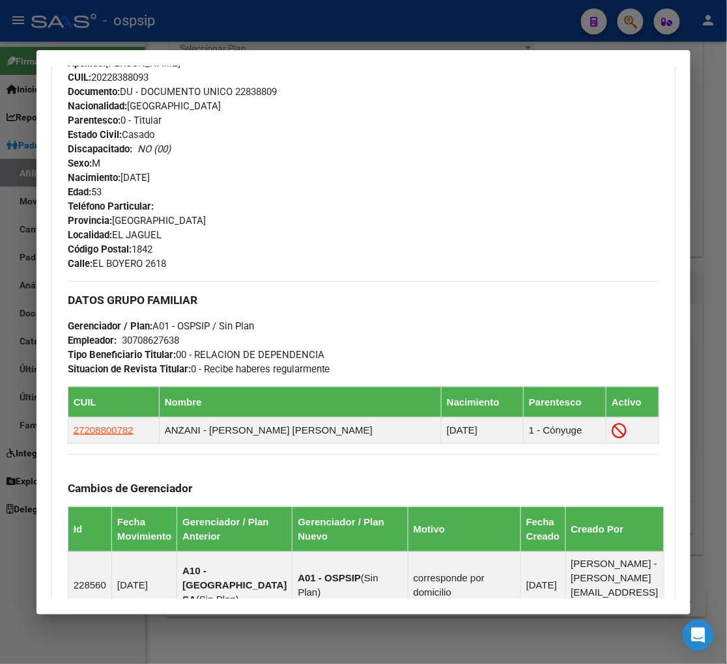
click at [623, 20] on div at bounding box center [363, 332] width 727 height 664
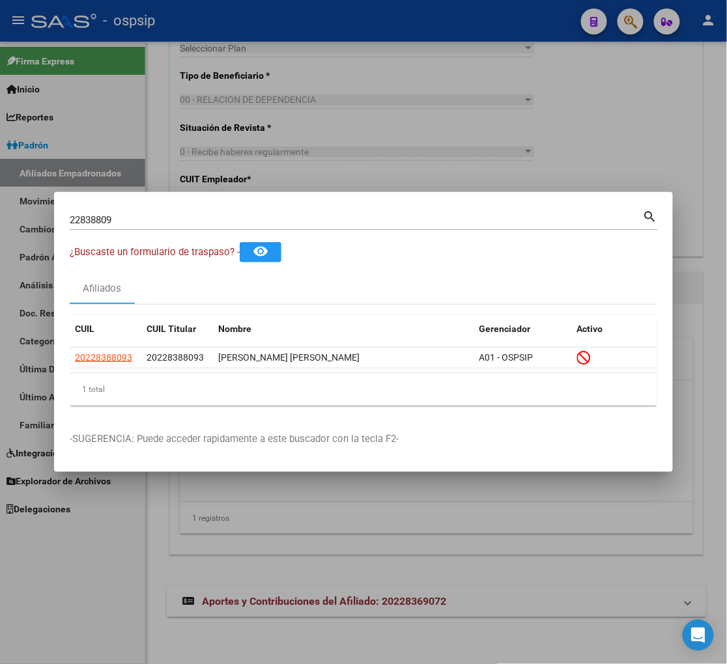
click at [134, 223] on input "22838809" at bounding box center [356, 220] width 573 height 12
type input "2"
type input "22839141"
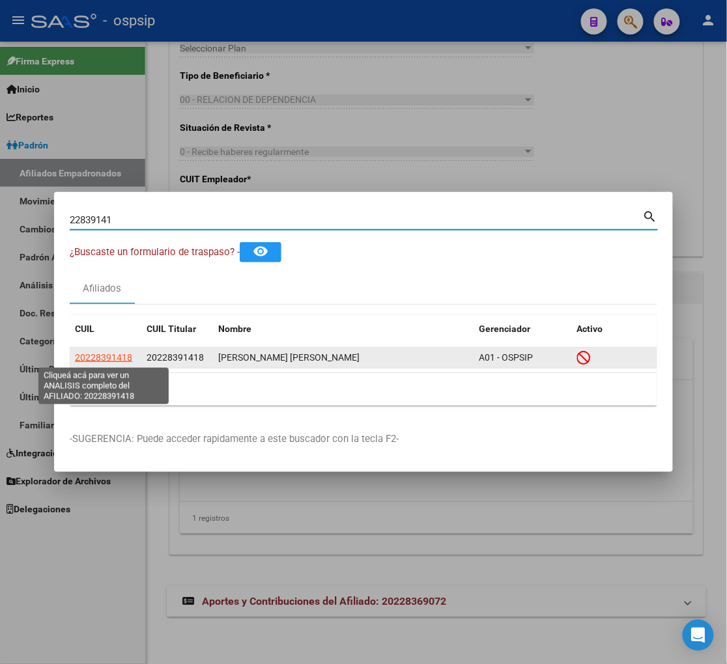
click at [102, 355] on span "20228391418" at bounding box center [103, 357] width 57 height 10
type textarea "20228391418"
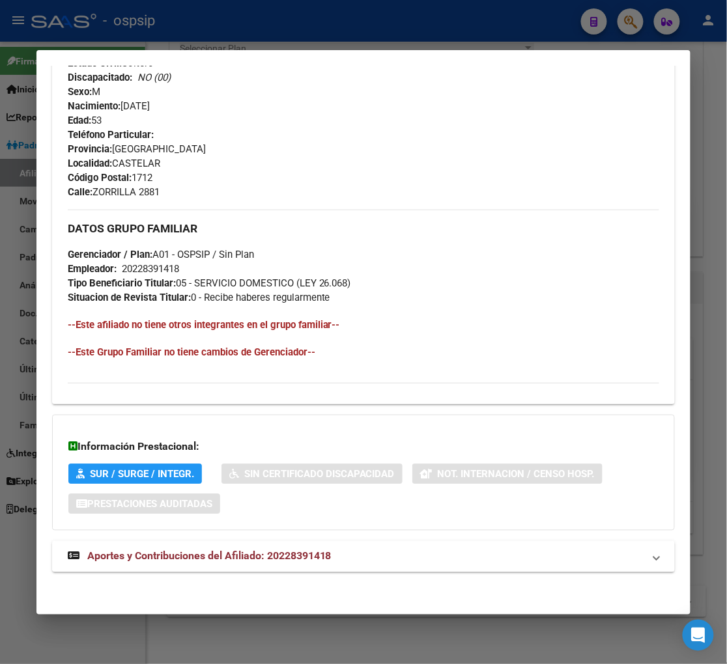
scroll to position [604, 0]
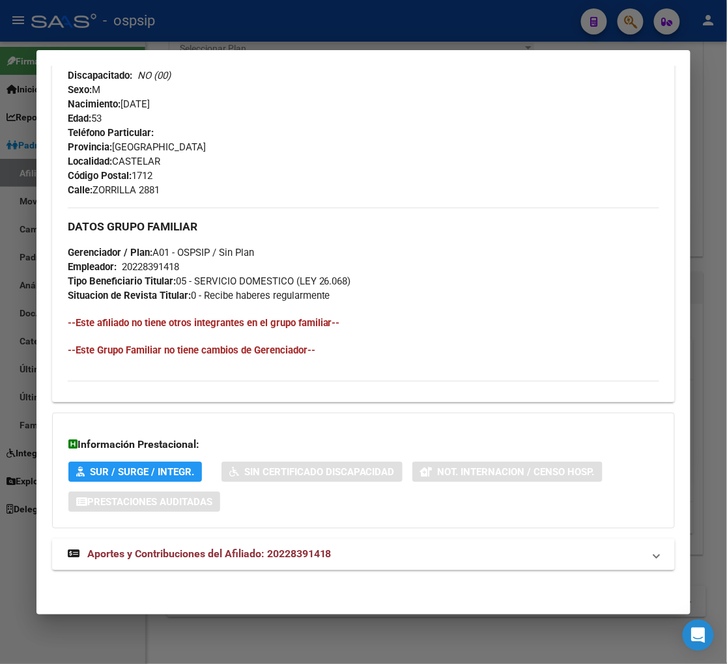
click at [211, 561] on strong "Aportes y Contribuciones del Afiliado: 20228391418" at bounding box center [200, 555] width 264 height 16
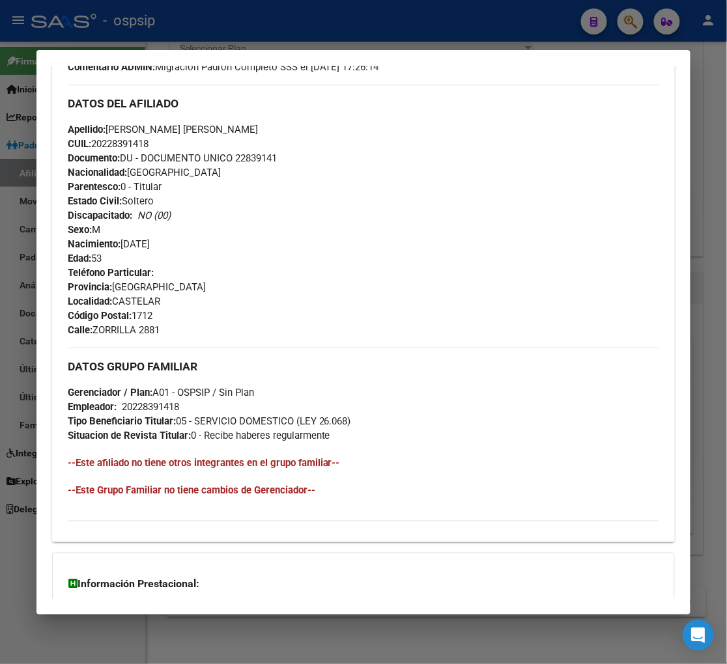
scroll to position [102, 0]
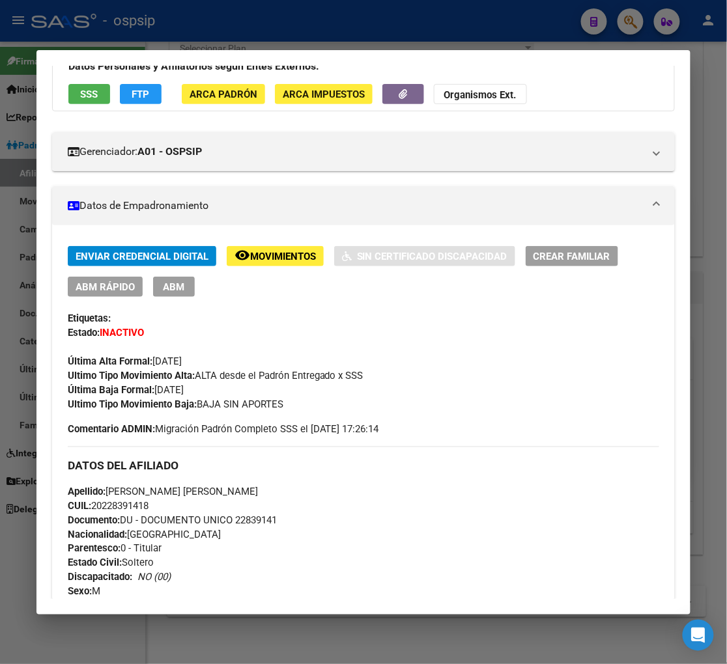
click at [277, 251] on span "Movimientos" at bounding box center [283, 257] width 66 height 12
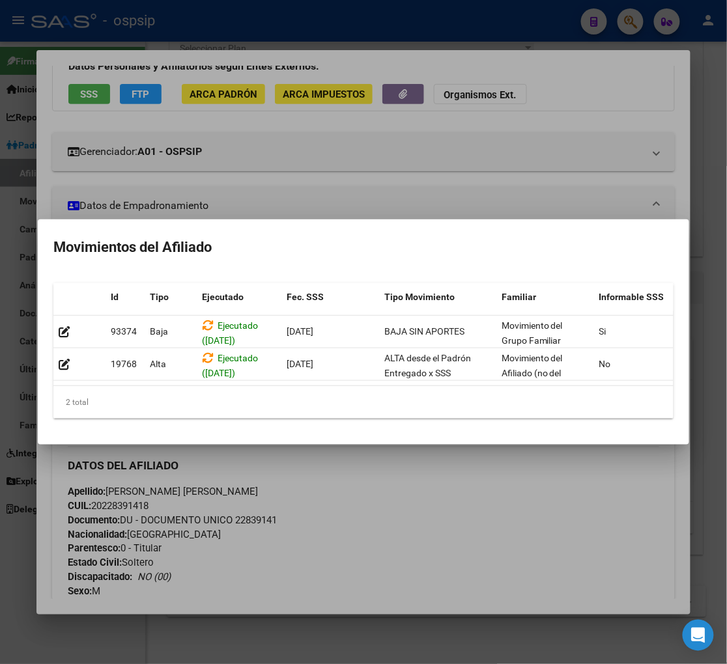
click at [404, 469] on div at bounding box center [363, 332] width 727 height 664
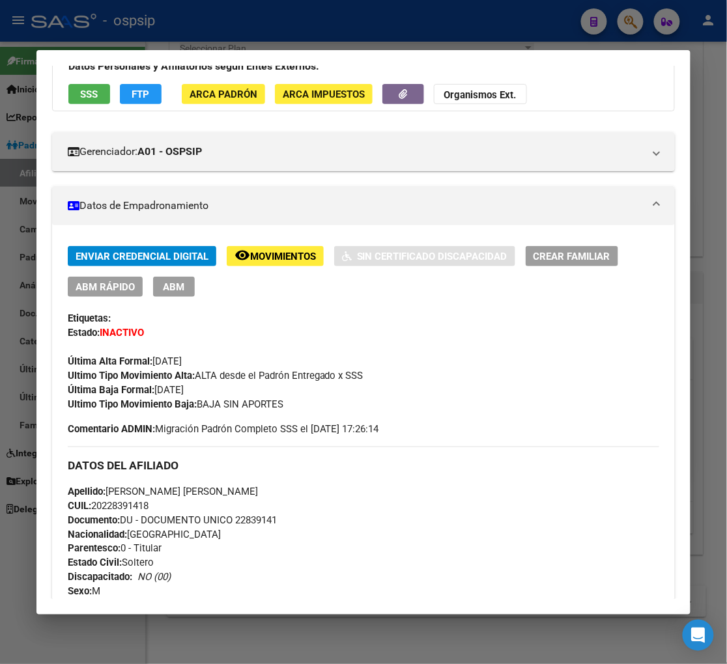
click at [623, 23] on div at bounding box center [363, 332] width 727 height 664
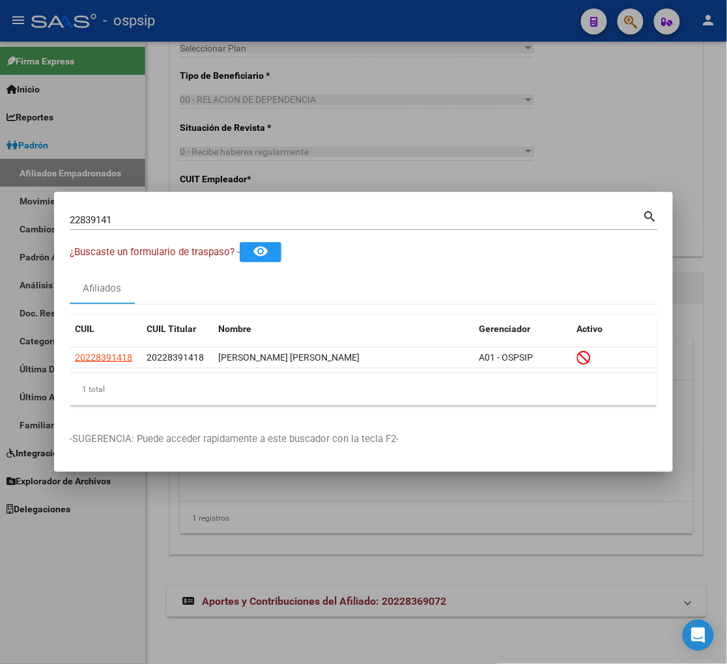
click at [117, 221] on input "22839141" at bounding box center [356, 220] width 573 height 12
type input "2"
type input "22839629"
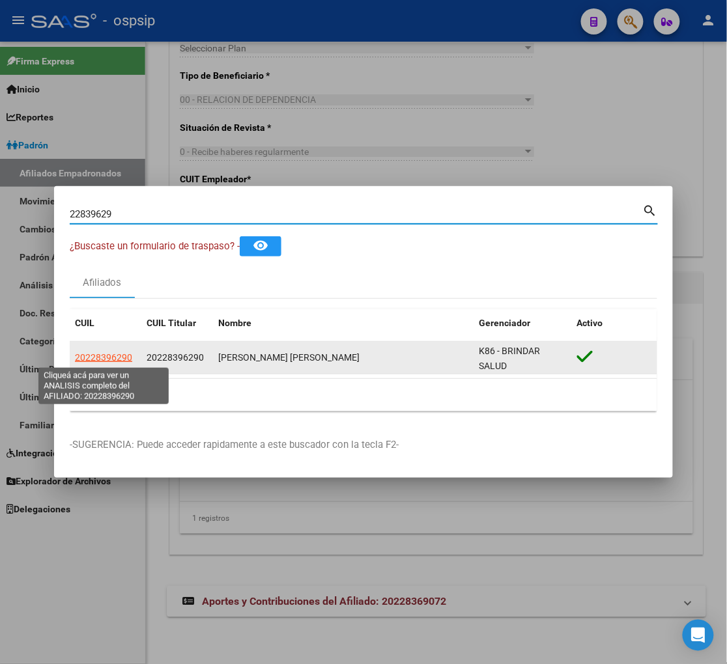
click at [107, 360] on span "20228396290" at bounding box center [103, 357] width 57 height 10
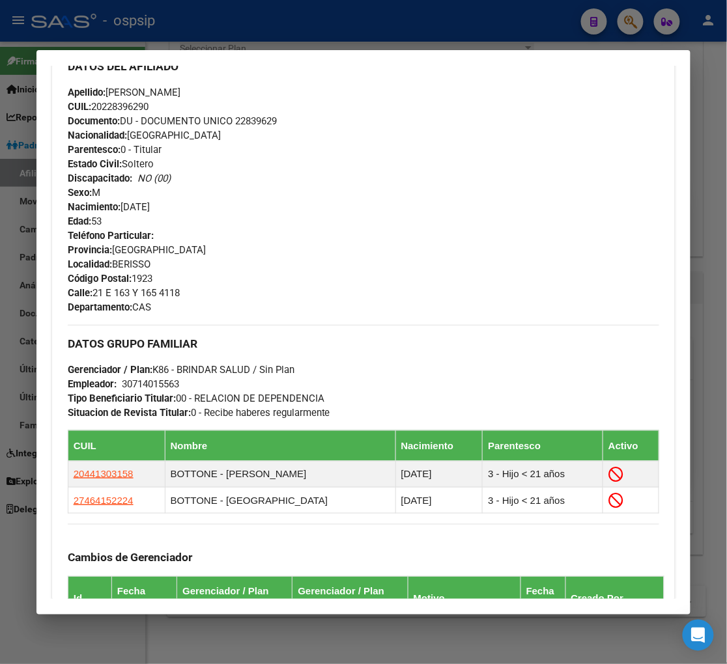
scroll to position [651, 0]
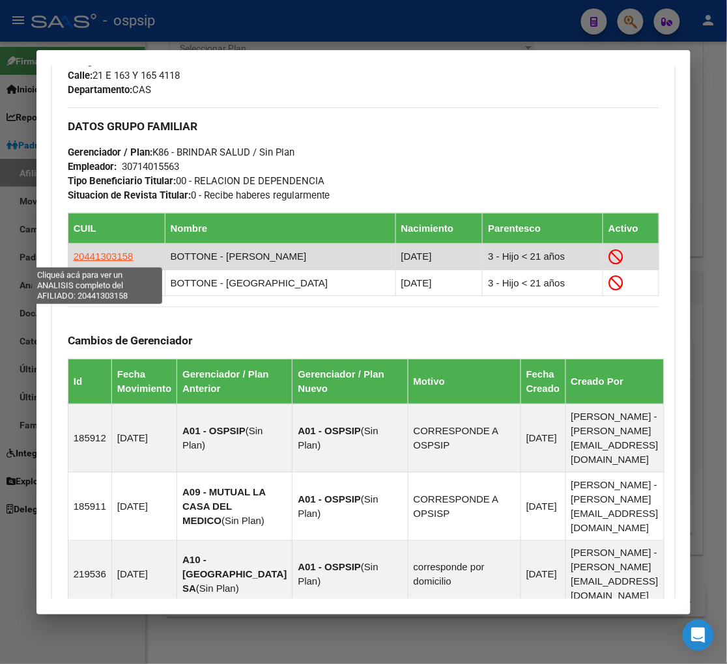
click at [103, 256] on span "20441303158" at bounding box center [104, 256] width 60 height 11
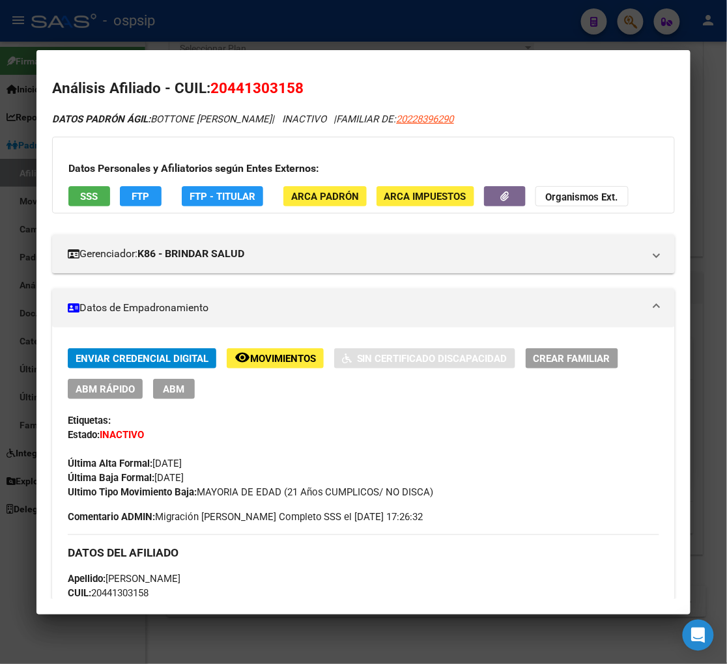
click at [262, 357] on span "Movimientos" at bounding box center [283, 359] width 66 height 12
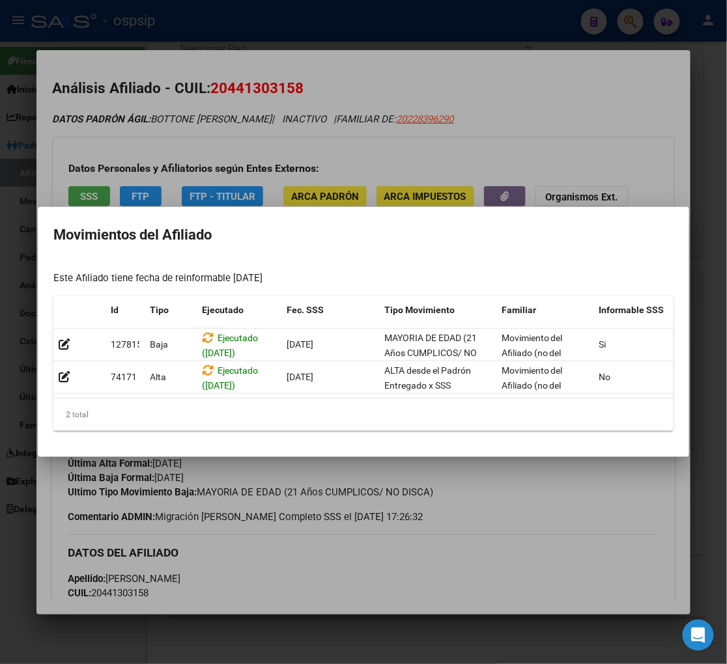
scroll to position [0, 213]
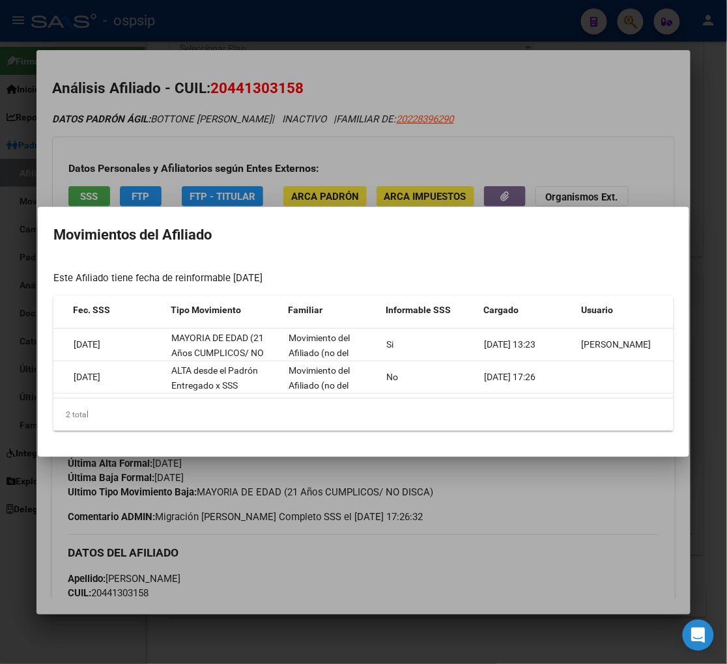
click at [558, 476] on div at bounding box center [363, 332] width 727 height 664
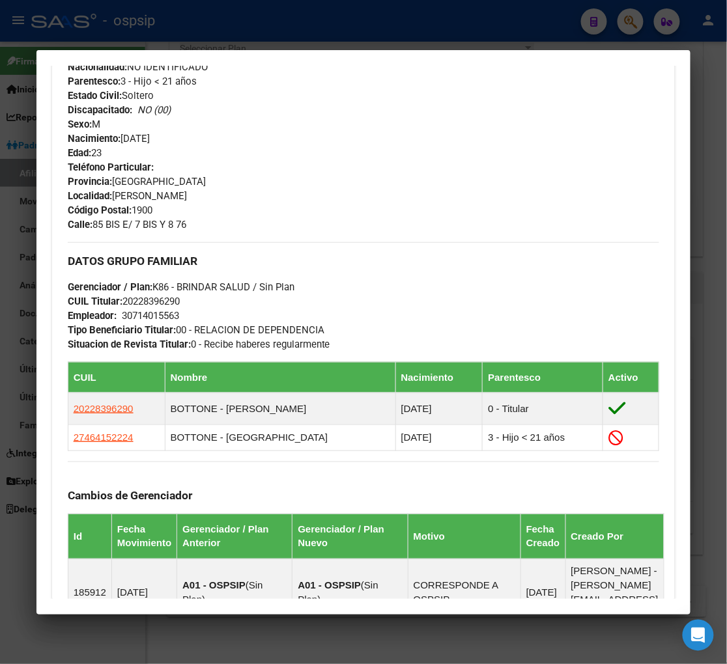
scroll to position [651, 0]
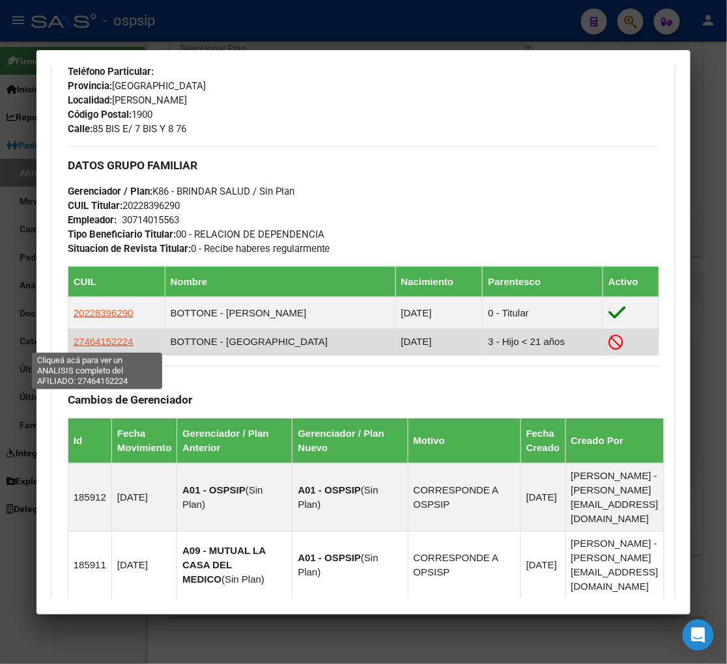
click at [98, 344] on span "27464152224" at bounding box center [104, 341] width 60 height 11
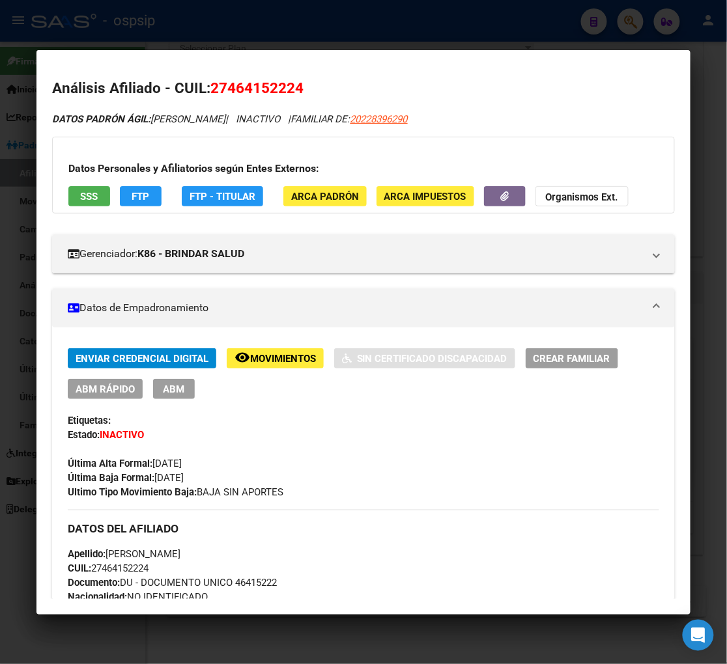
click at [285, 358] on span "Movimientos" at bounding box center [283, 359] width 66 height 12
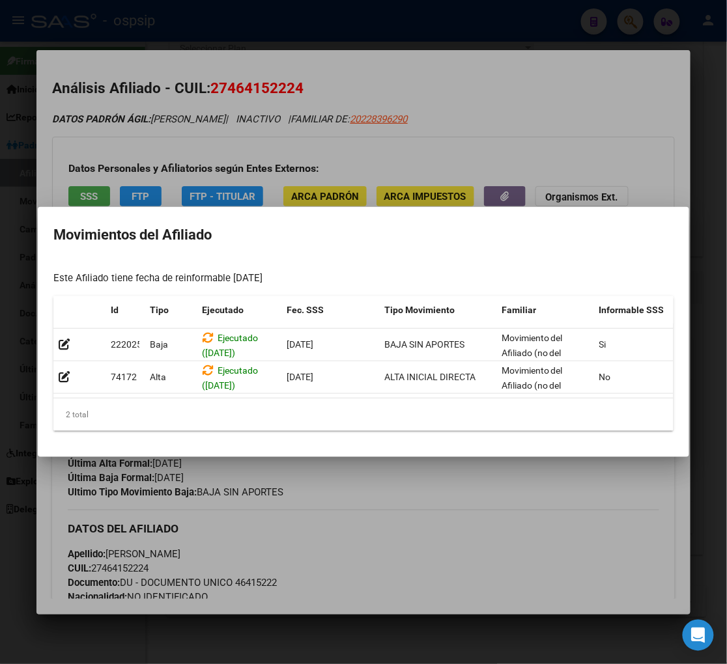
scroll to position [0, 213]
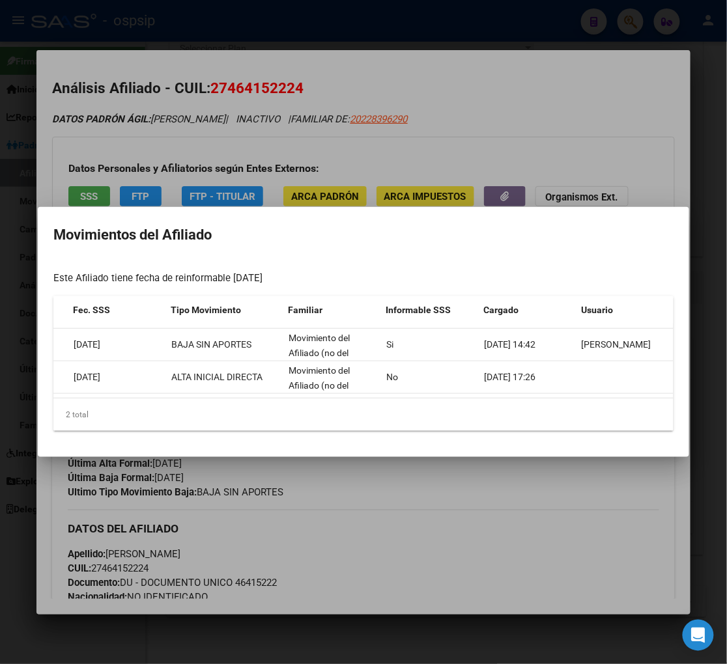
click at [526, 490] on div at bounding box center [363, 332] width 727 height 664
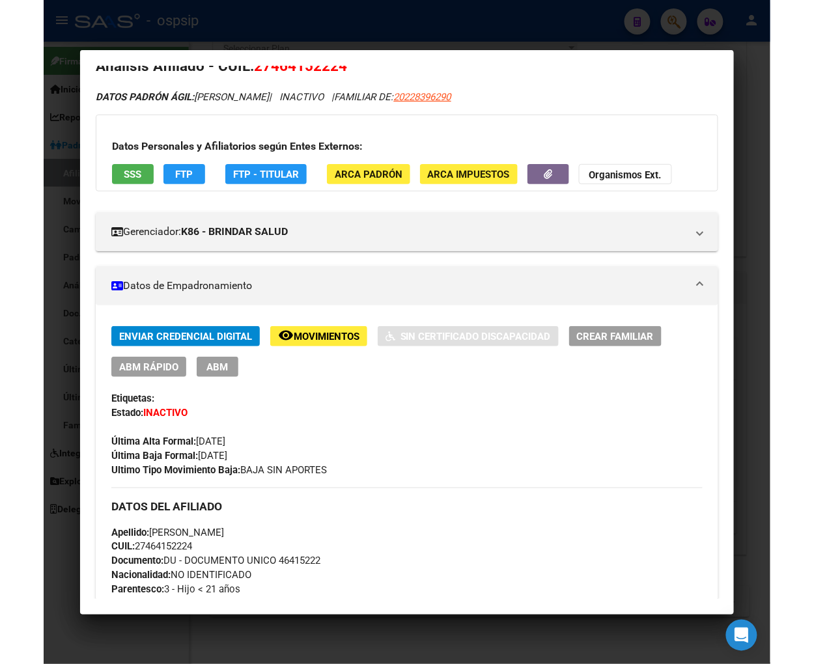
scroll to position [0, 0]
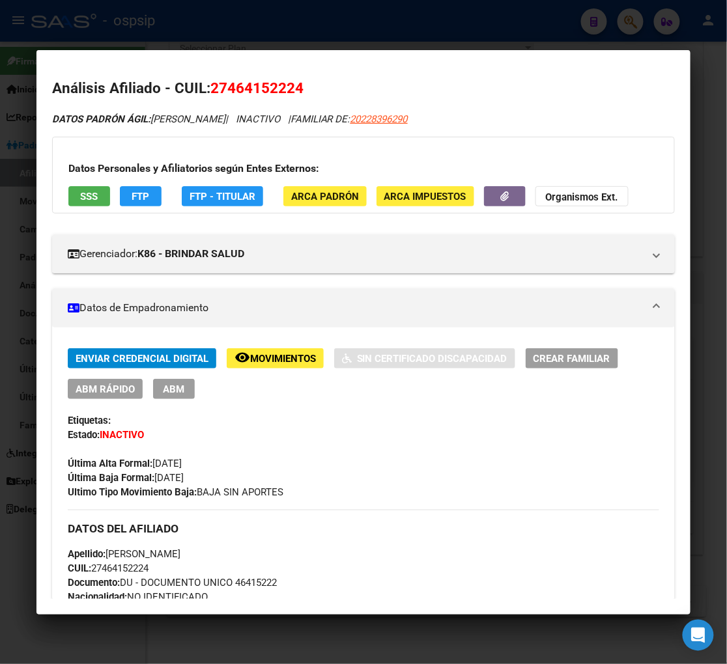
drag, startPoint x: 221, startPoint y: 89, endPoint x: 285, endPoint y: 89, distance: 63.2
click at [288, 89] on span "27464152224" at bounding box center [256, 87] width 93 height 17
copy span "46415222"
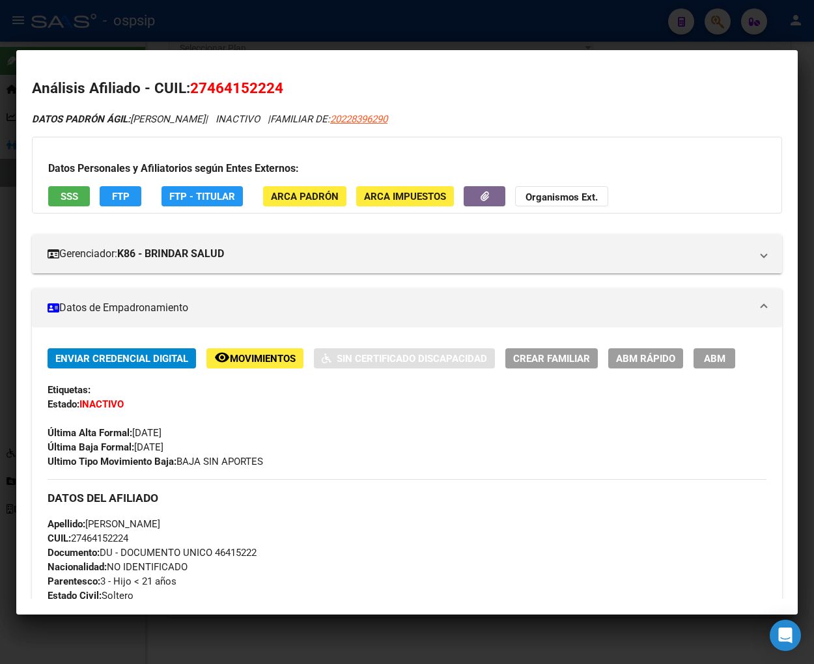
scroll to position [620, 0]
click at [356, 121] on span "20228396290" at bounding box center [358, 119] width 57 height 12
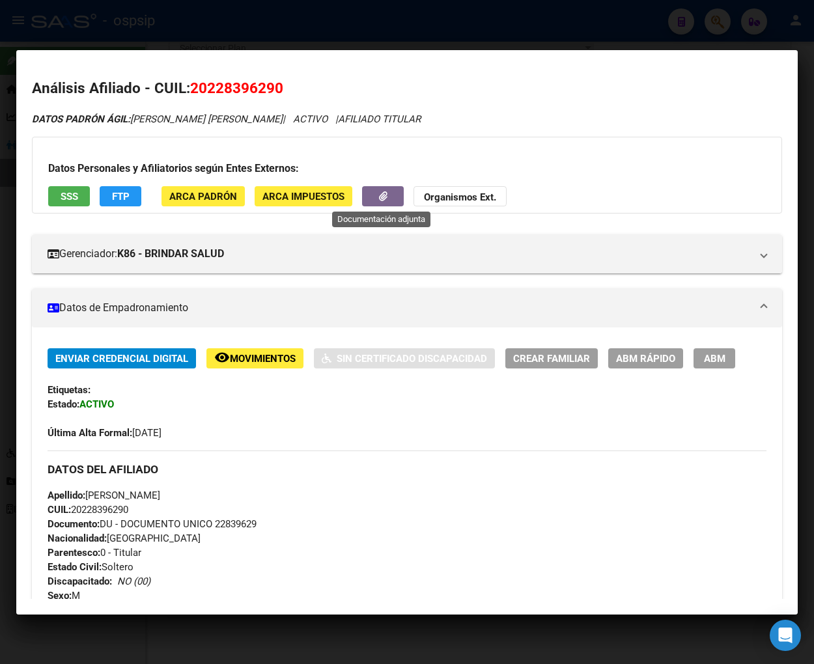
click at [369, 206] on button "button" at bounding box center [383, 196] width 42 height 20
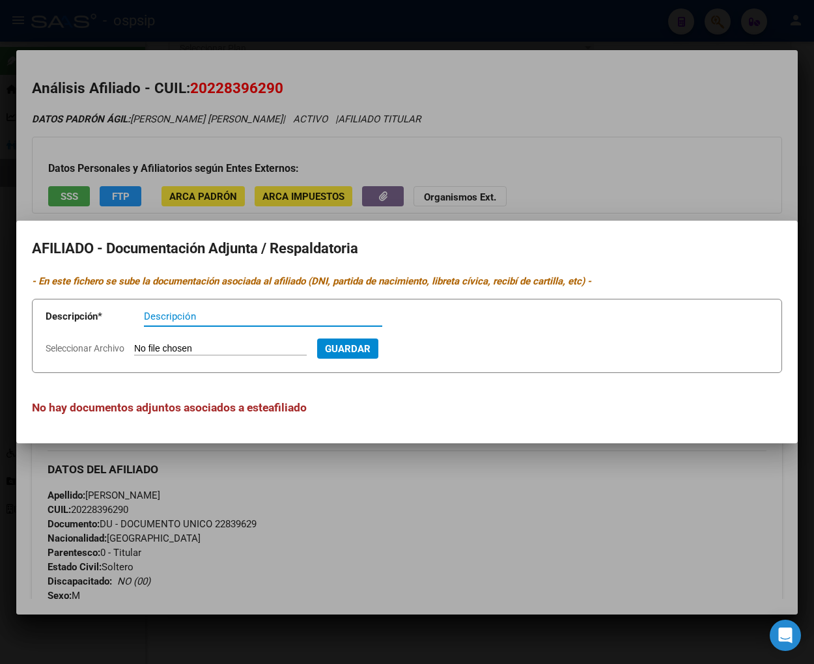
click at [475, 512] on div at bounding box center [407, 332] width 814 height 664
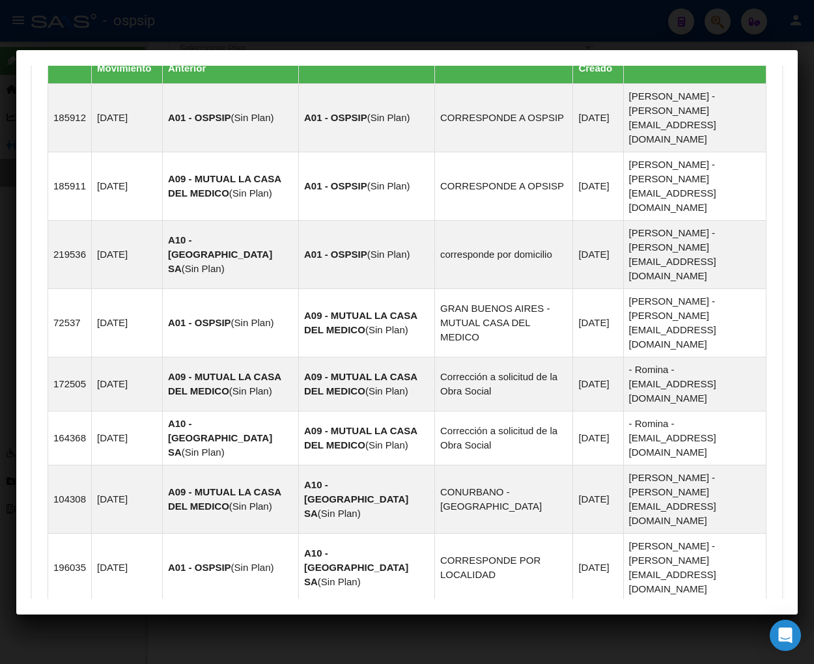
scroll to position [985, 0]
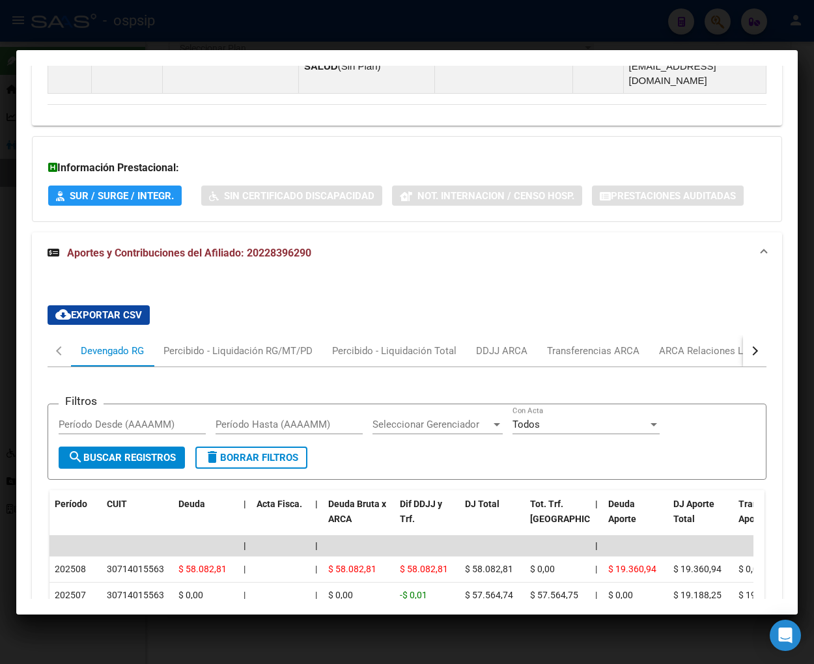
scroll to position [1524, 0]
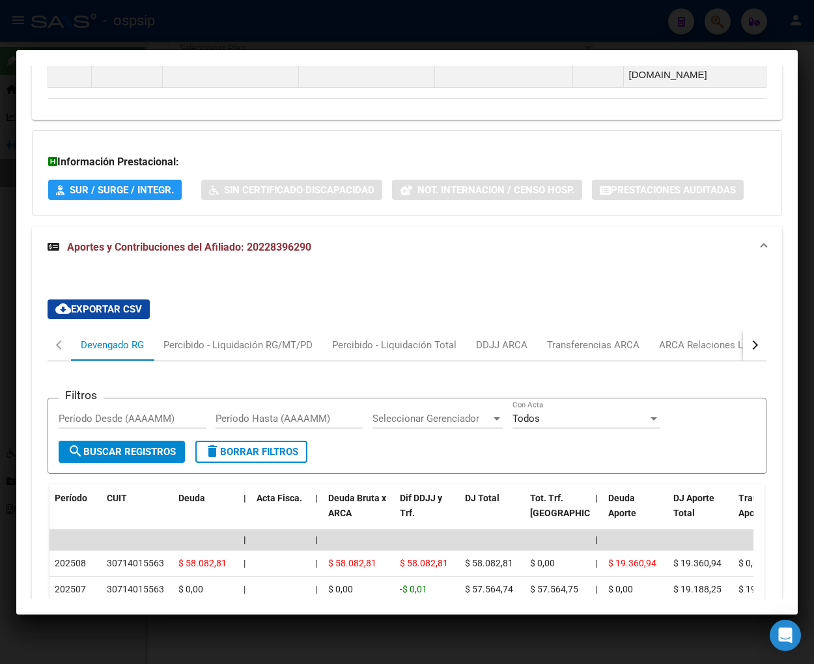
click at [733, 341] on div "button" at bounding box center [753, 345] width 9 height 9
click at [699, 330] on div "ARCA Relaciones Laborales" at bounding box center [665, 345] width 141 height 31
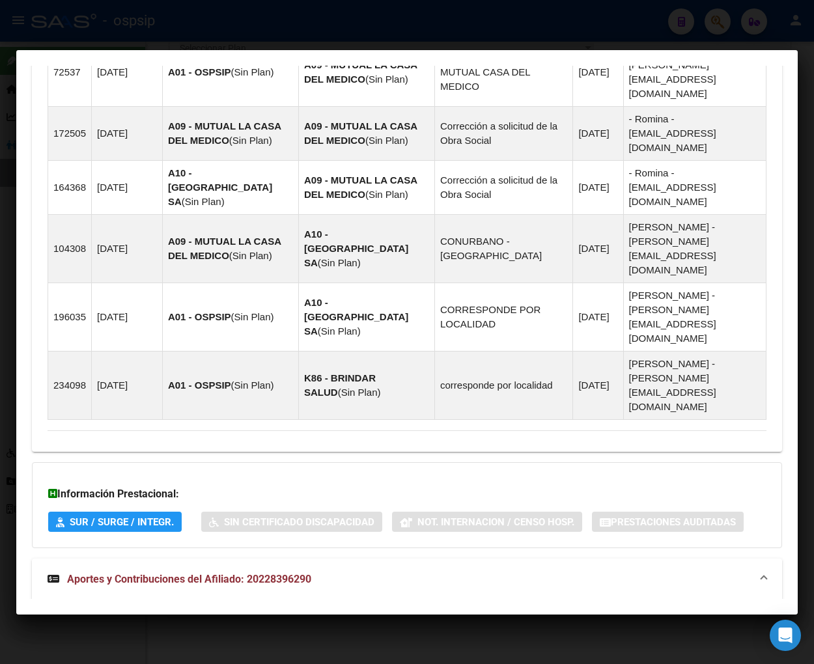
scroll to position [1248, 0]
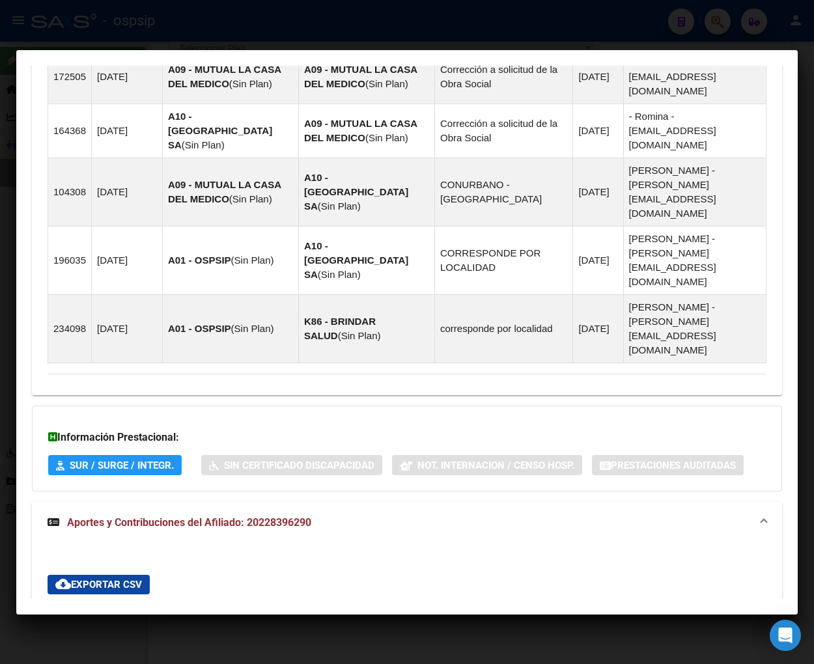
click at [53, 605] on button "button" at bounding box center [59, 620] width 23 height 31
click at [89, 613] on div "Devengado RG" at bounding box center [112, 620] width 63 height 14
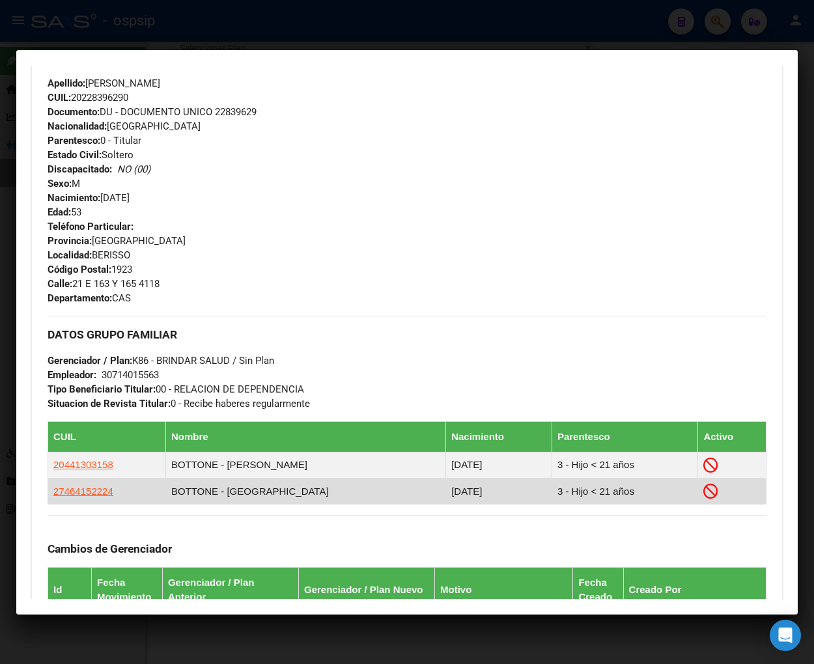
scroll to position [434, 0]
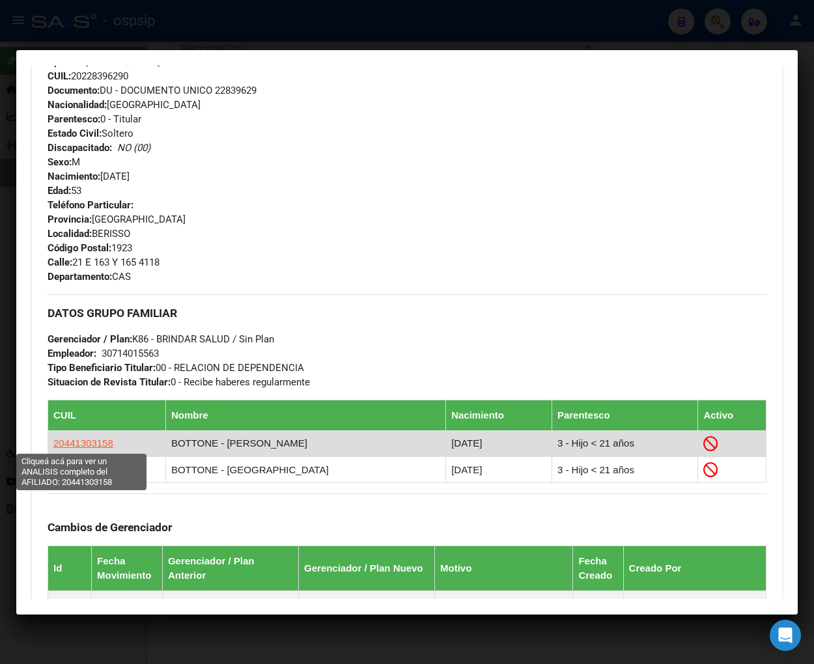
click at [89, 439] on span "20441303158" at bounding box center [83, 443] width 60 height 11
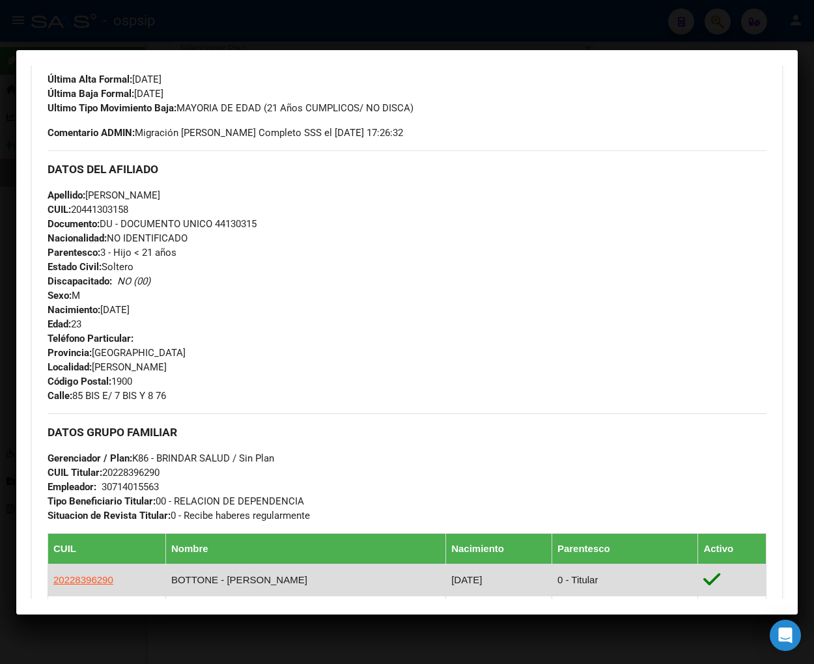
scroll to position [506, 0]
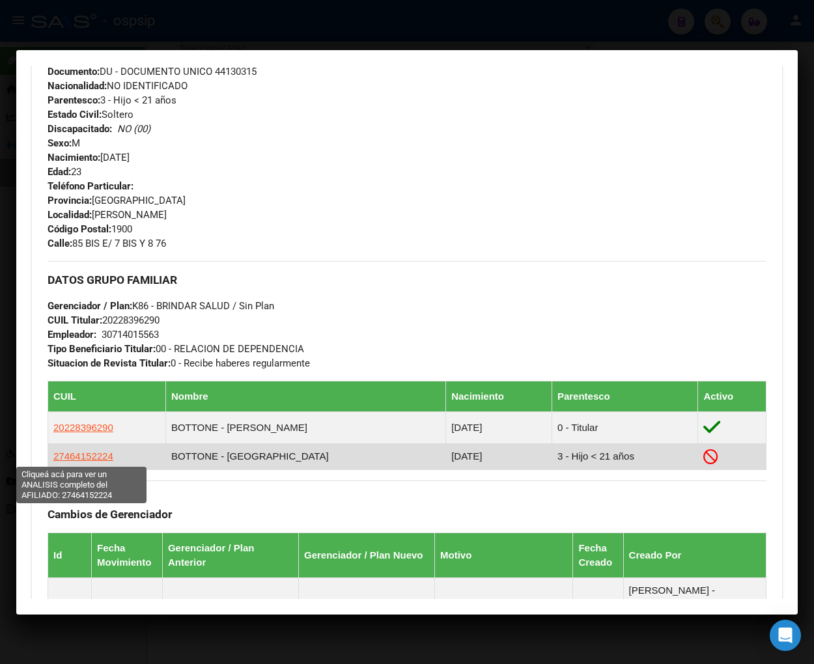
click at [70, 454] on span "27464152224" at bounding box center [83, 456] width 60 height 11
type textarea "27464152224"
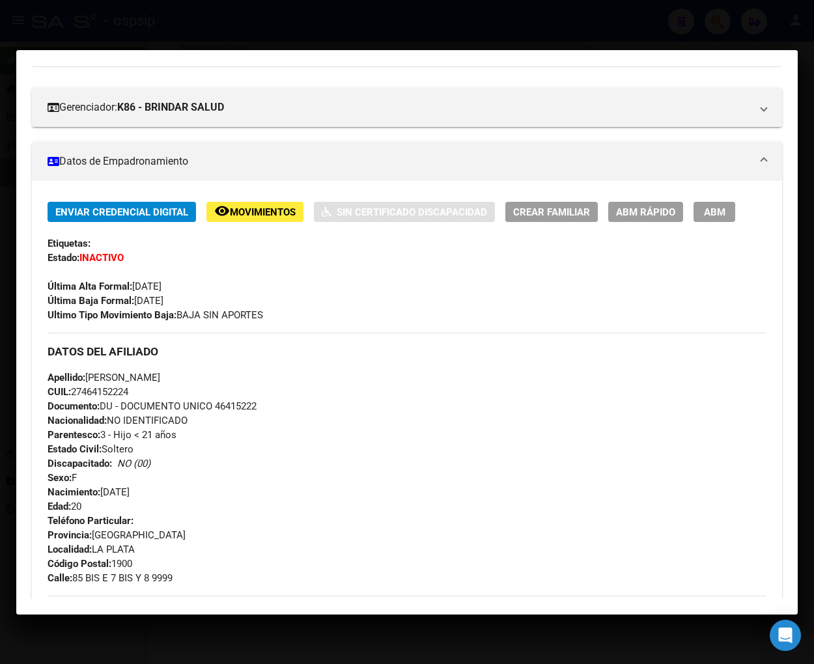
scroll to position [145, 0]
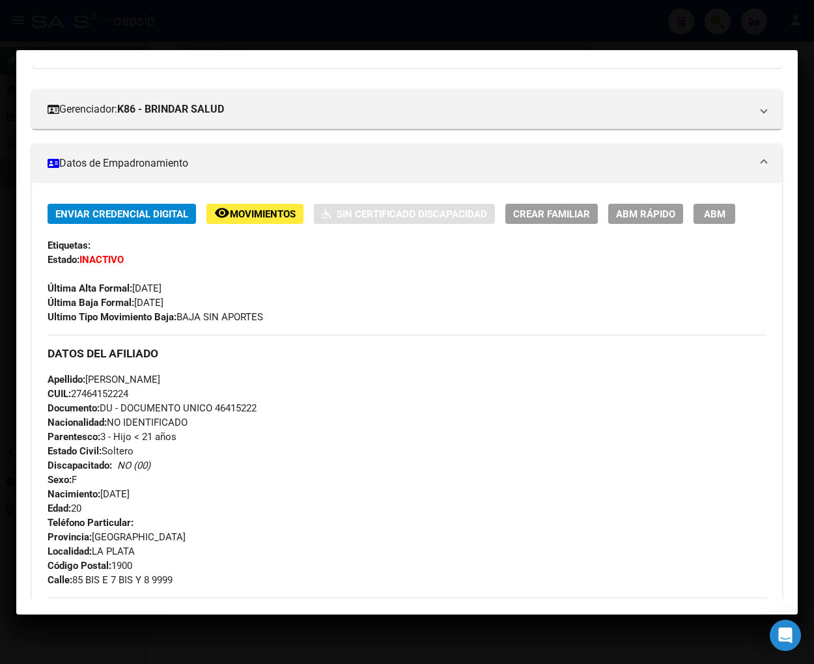
click at [714, 211] on span "ABM" at bounding box center [714, 214] width 21 height 12
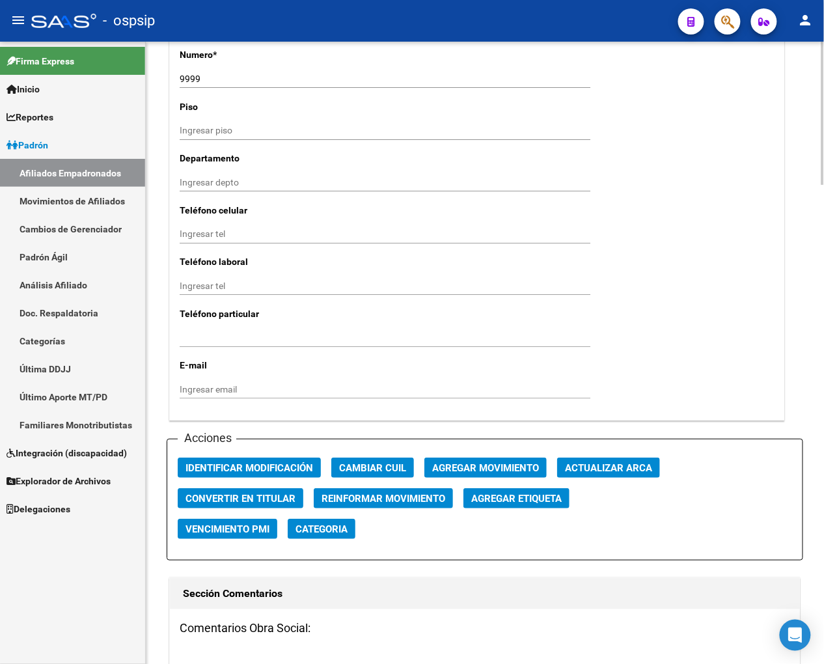
scroll to position [1230, 0]
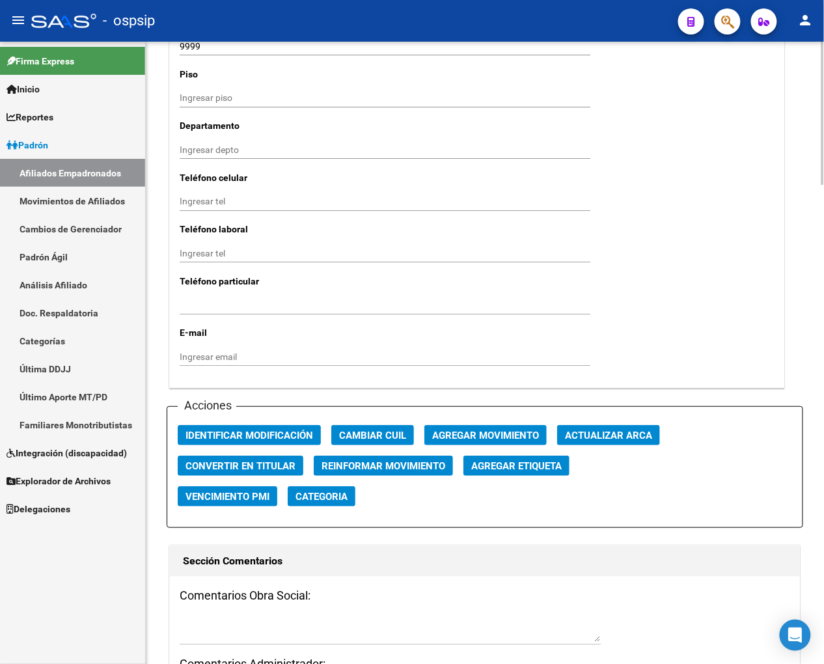
click at [455, 432] on span "Agregar Movimiento" at bounding box center [485, 436] width 107 height 12
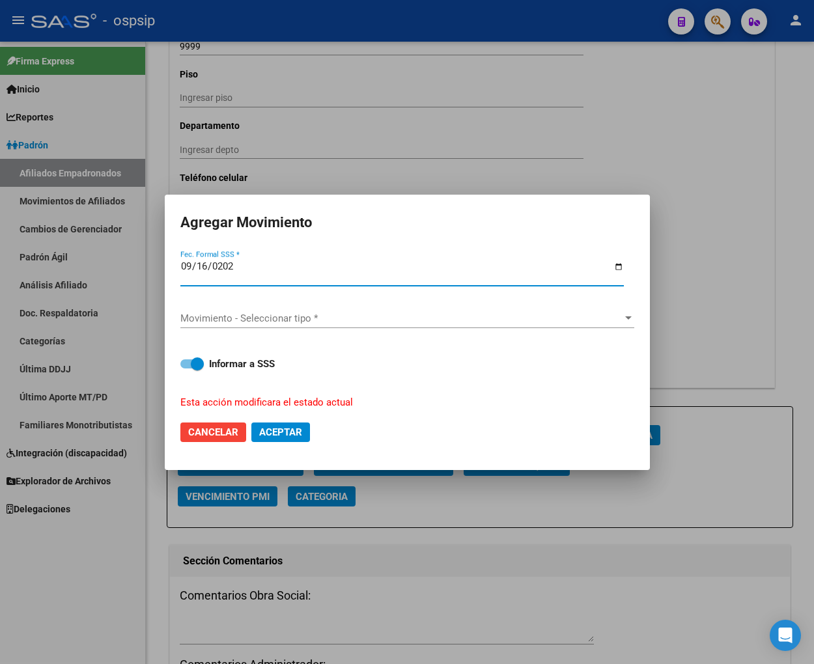
type input "[DATE]"
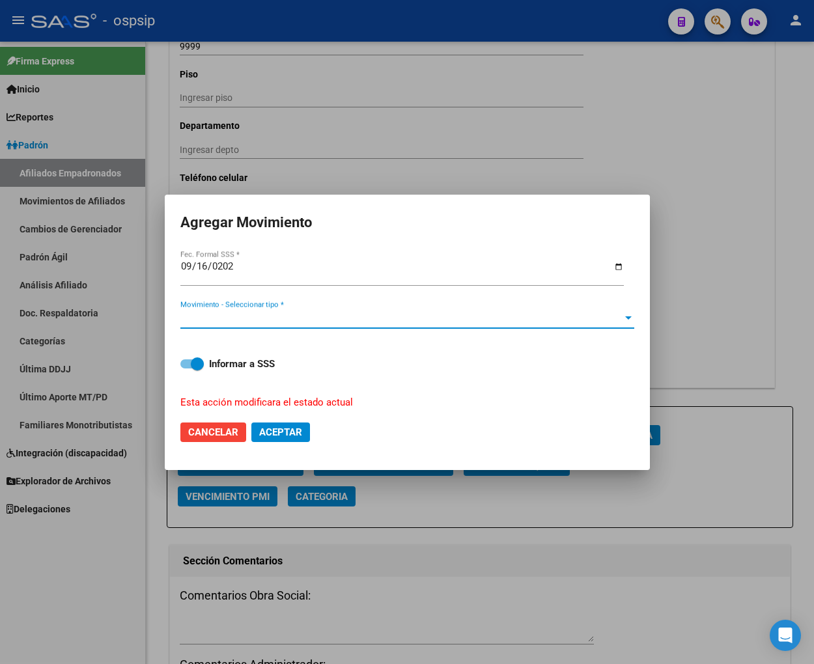
click at [412, 317] on span "Movimiento - Seleccionar tipo *" at bounding box center [401, 319] width 442 height 12
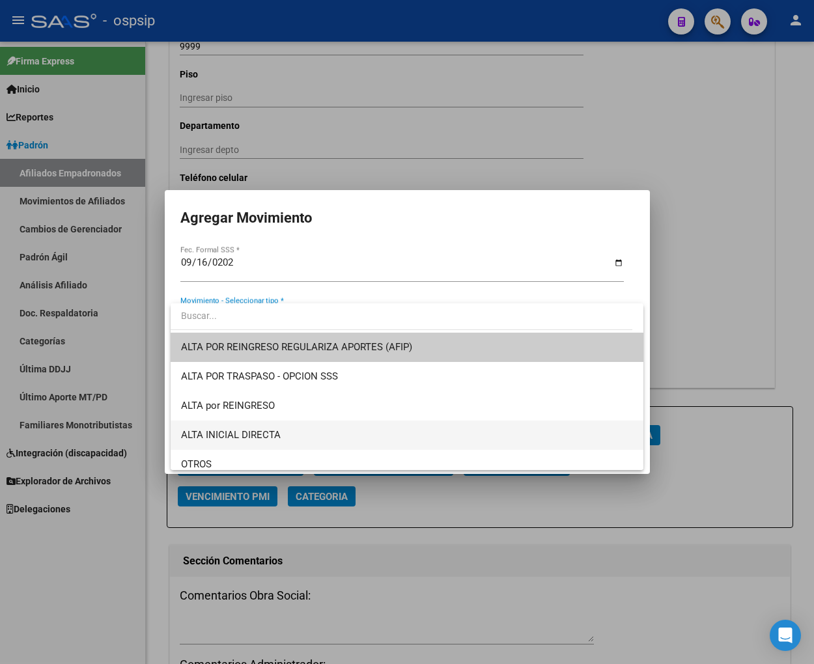
click at [305, 438] on span "ALTA INICIAL DIRECTA" at bounding box center [407, 435] width 452 height 29
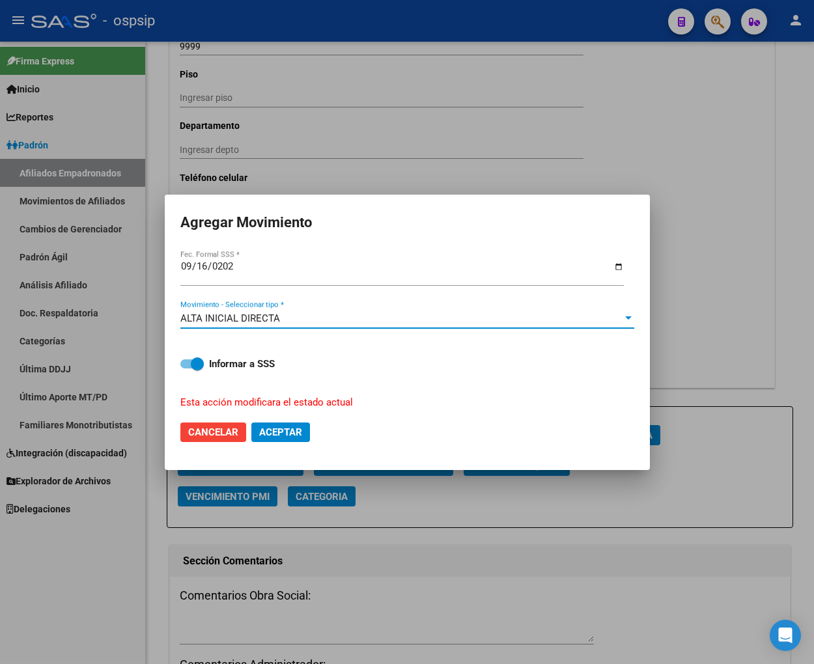
click at [314, 493] on div at bounding box center [407, 332] width 814 height 664
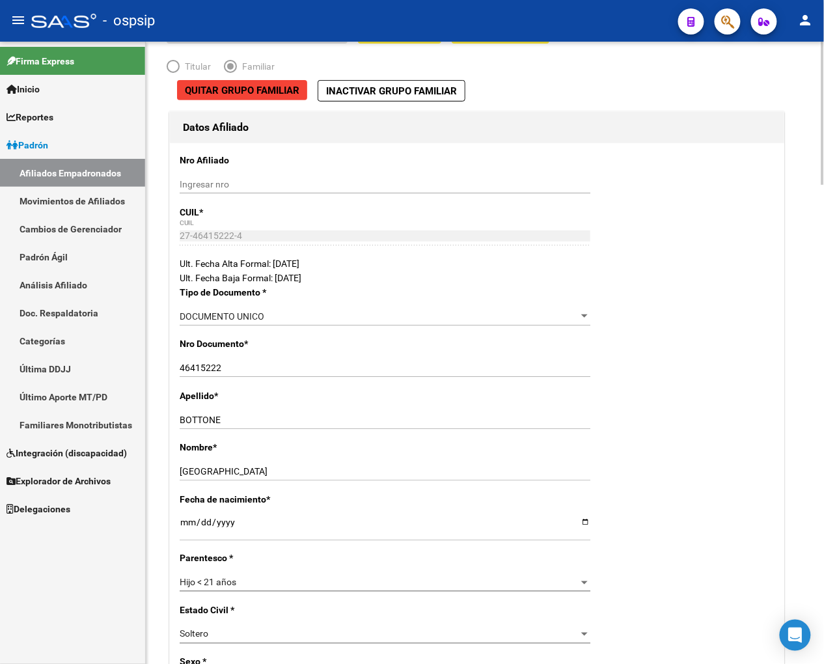
scroll to position [0, 0]
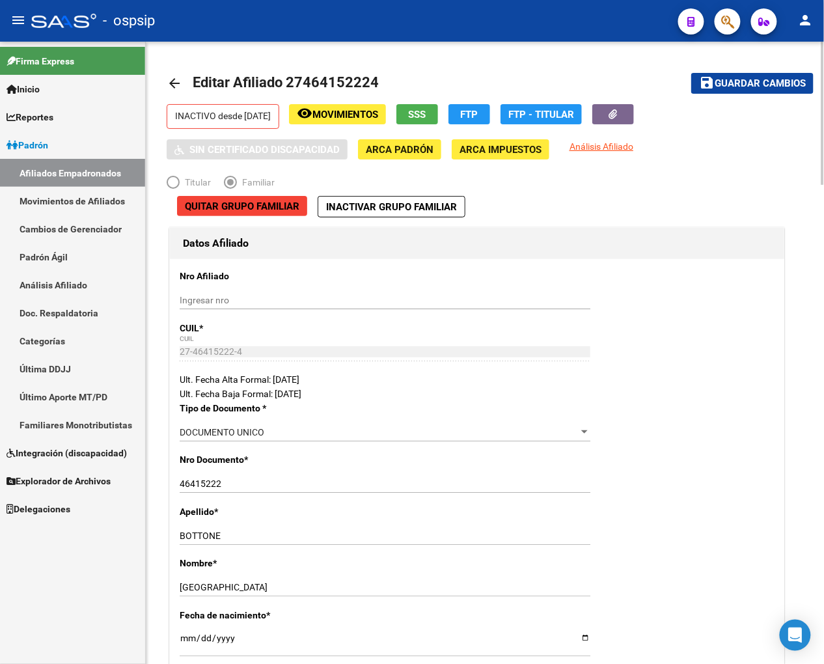
click at [733, 80] on span "Guardar cambios" at bounding box center [760, 84] width 91 height 12
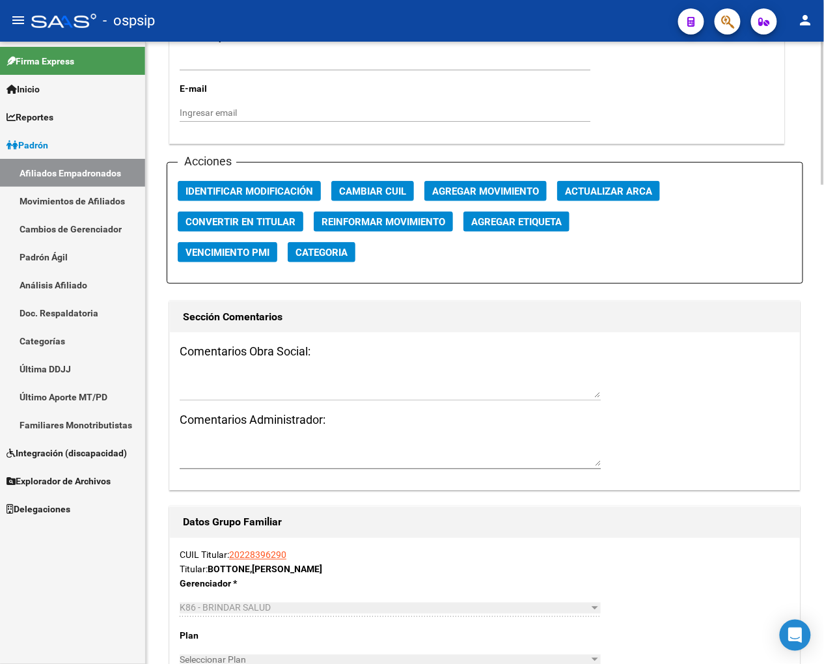
scroll to position [1434, 0]
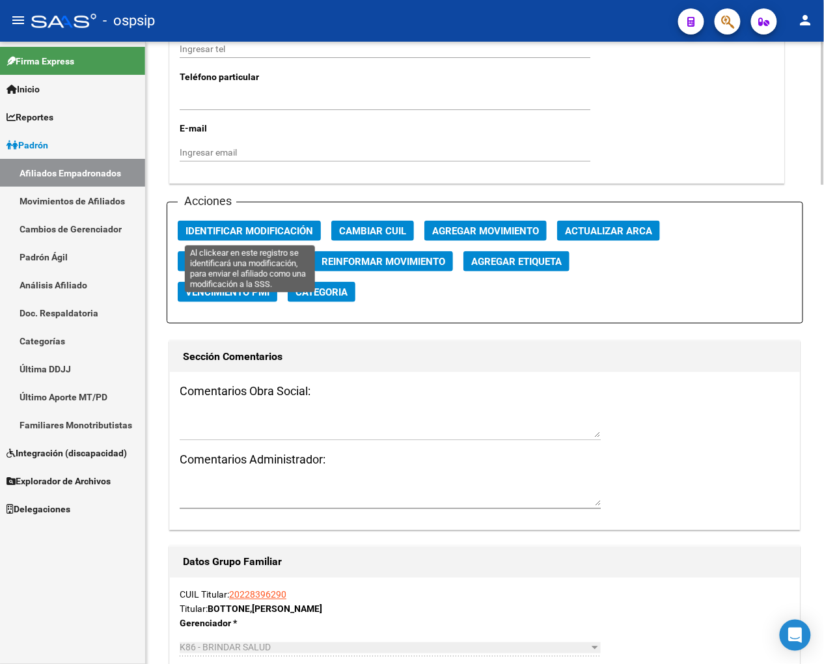
click at [268, 235] on span "Identificar Modificación" at bounding box center [250, 231] width 128 height 12
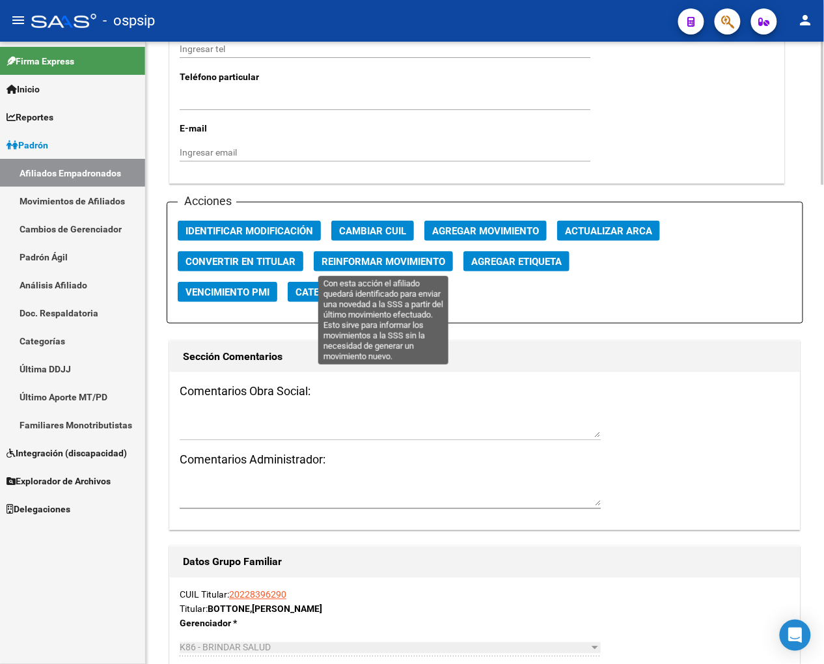
click at [317, 255] on button "Reinformar Movimiento" at bounding box center [383, 261] width 139 height 20
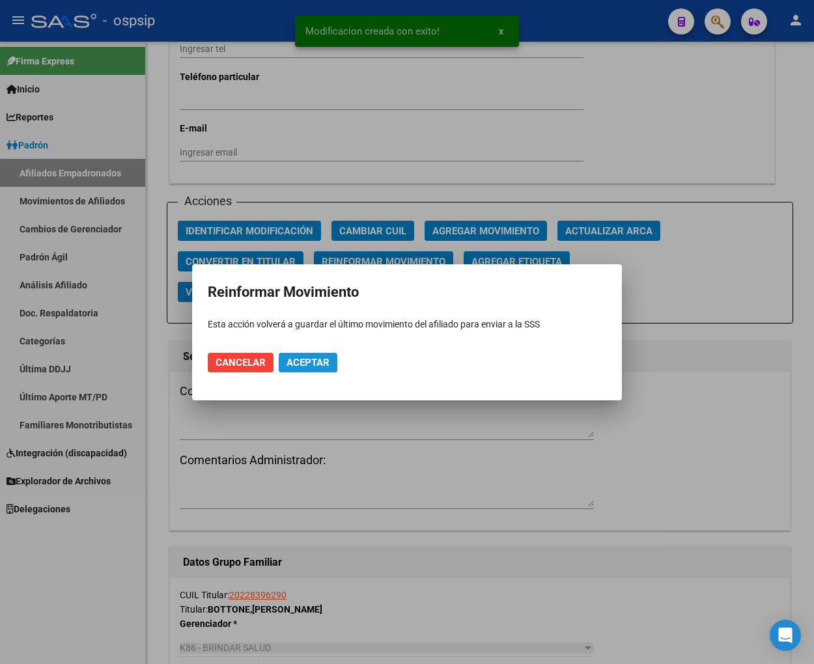
click at [327, 366] on span "Aceptar" at bounding box center [308, 363] width 43 height 12
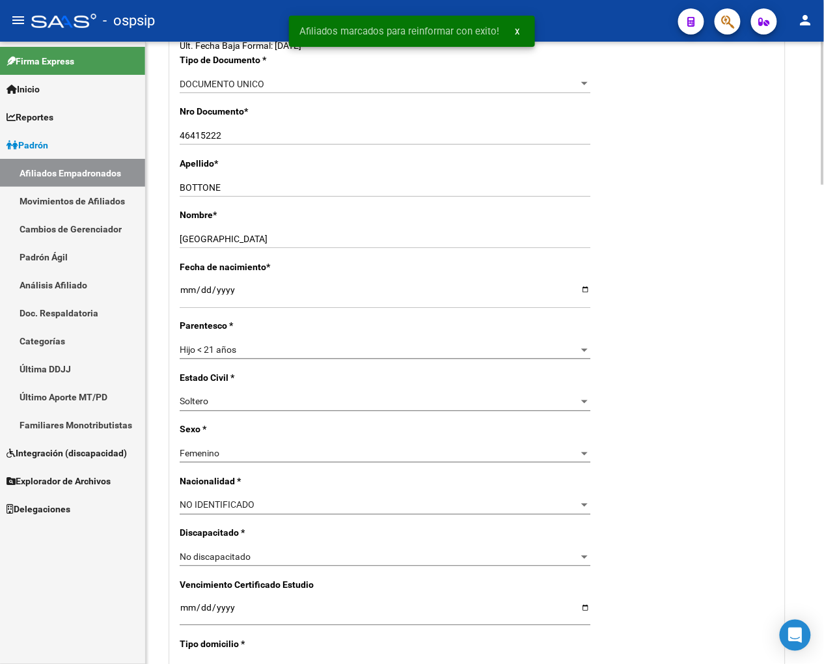
scroll to position [0, 0]
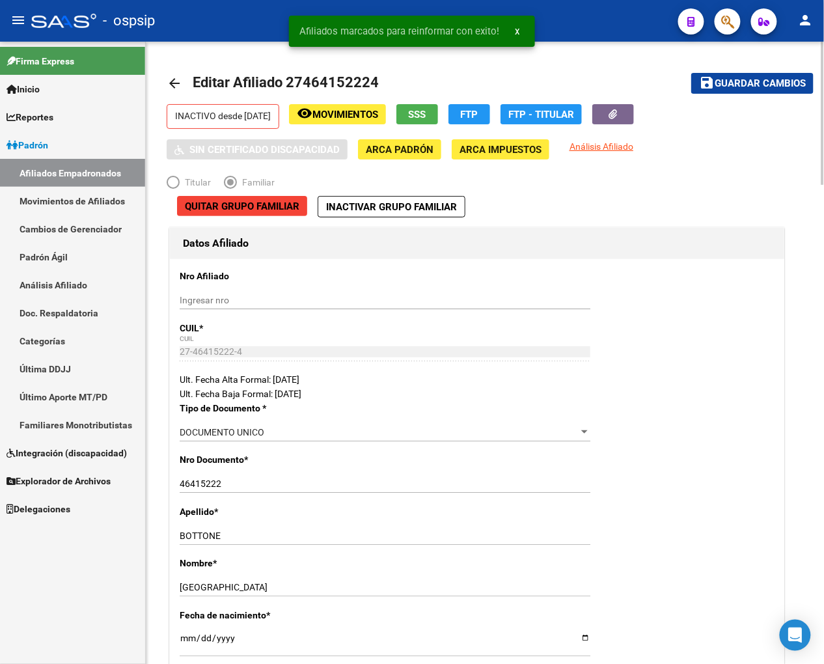
click at [178, 85] on mat-icon "arrow_back" at bounding box center [175, 84] width 16 height 16
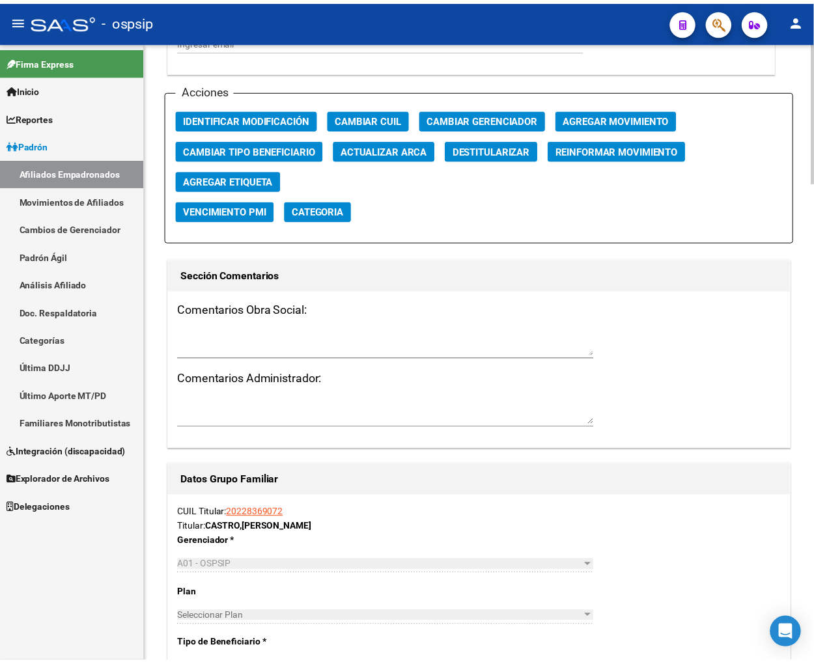
scroll to position [1375, 0]
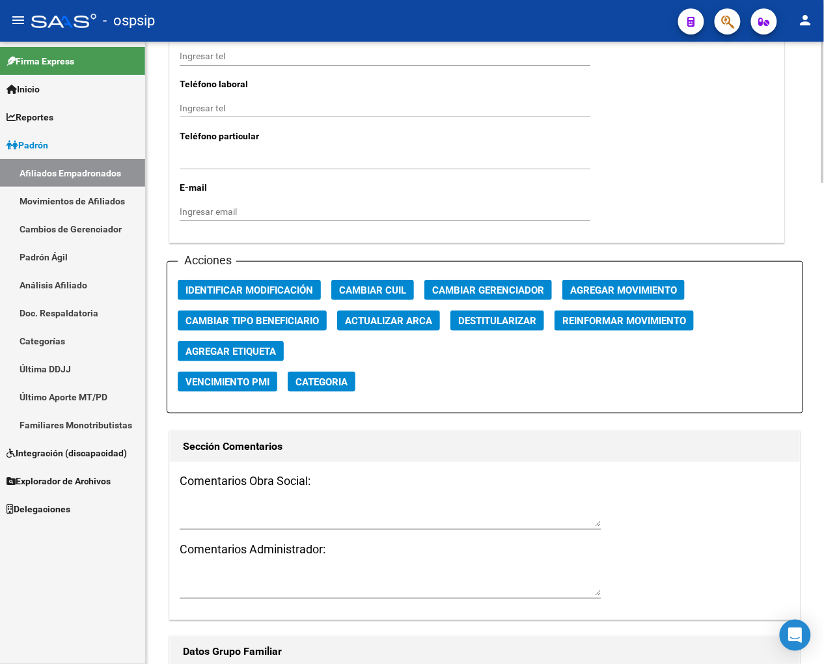
click at [720, 16] on button "button" at bounding box center [728, 21] width 26 height 26
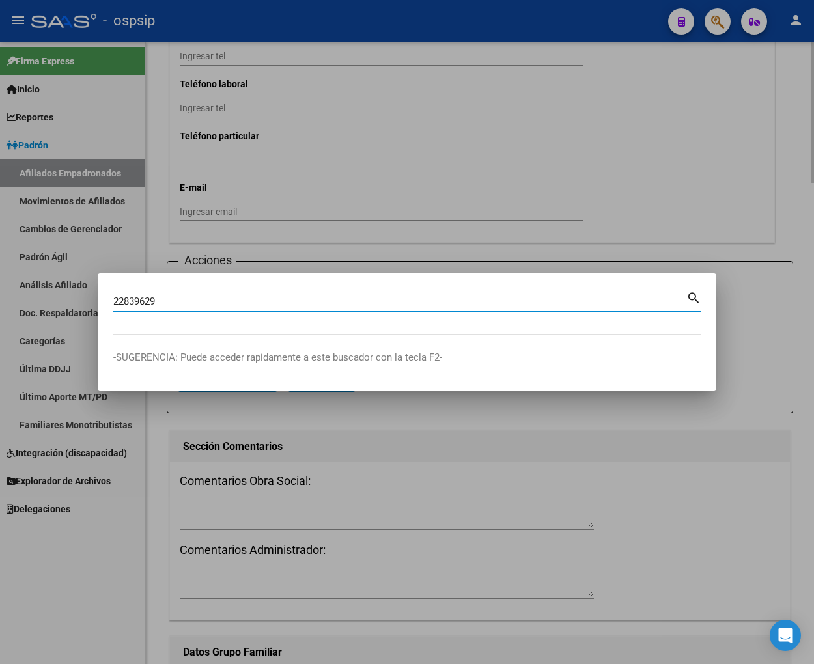
type input "22839629"
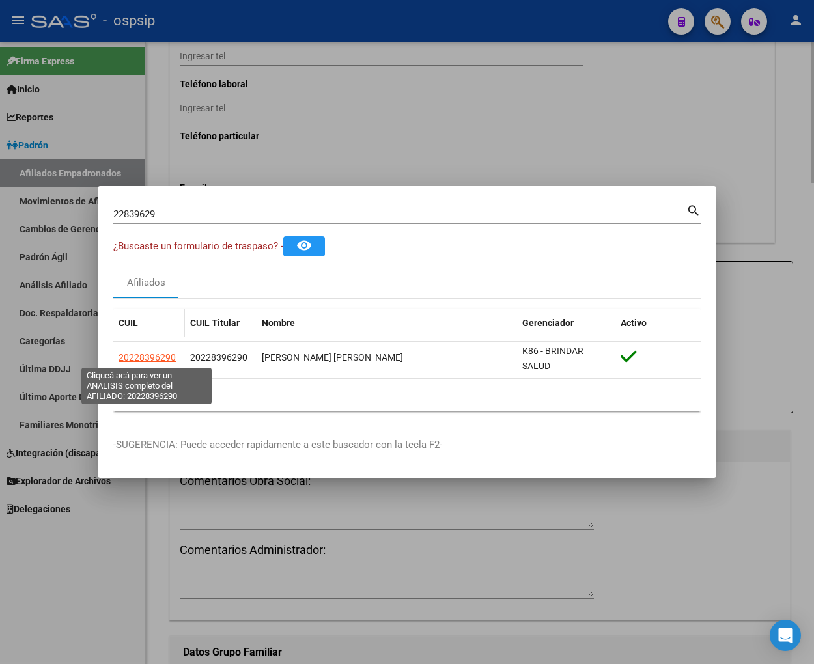
click at [145, 359] on span "20228396290" at bounding box center [147, 357] width 57 height 10
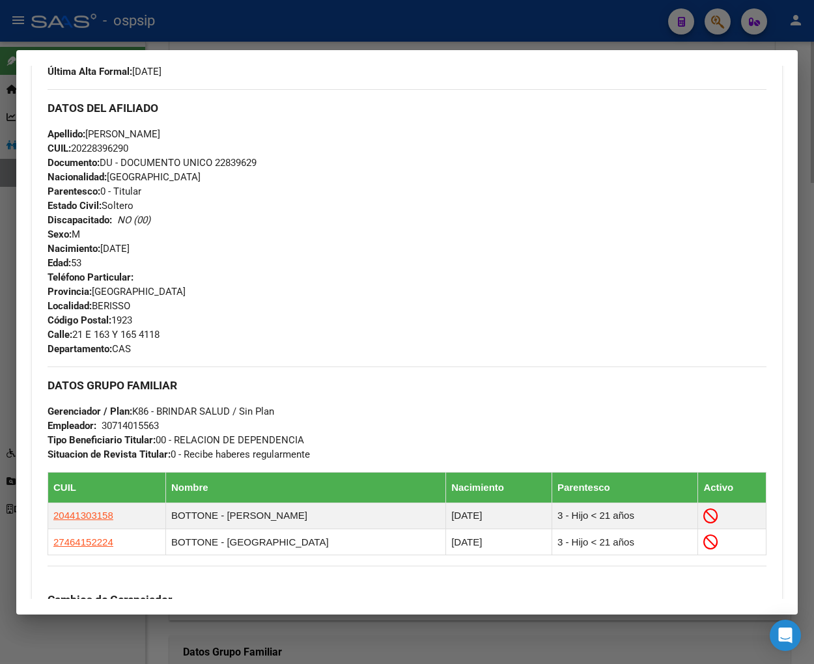
scroll to position [724, 0]
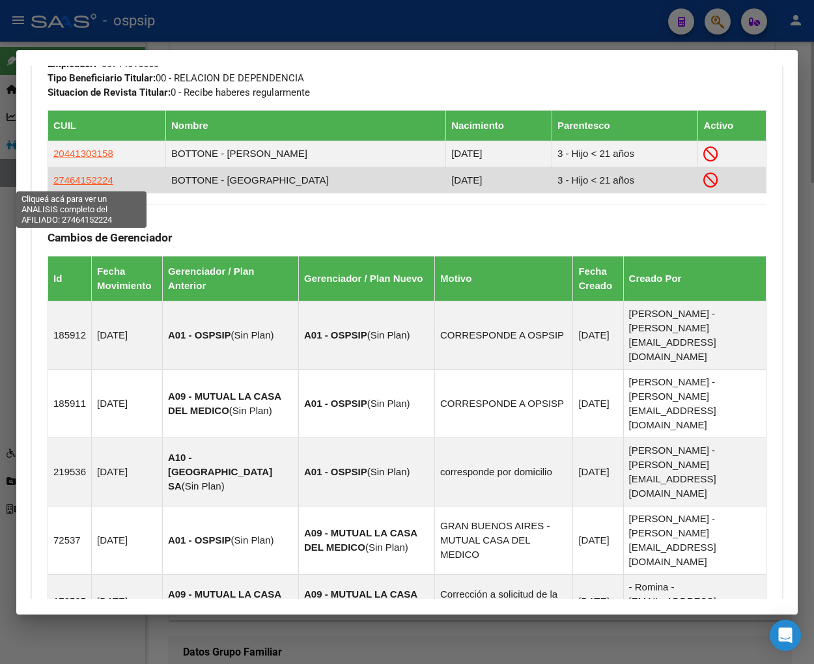
click at [79, 180] on span "27464152224" at bounding box center [83, 180] width 60 height 11
type textarea "27464152224"
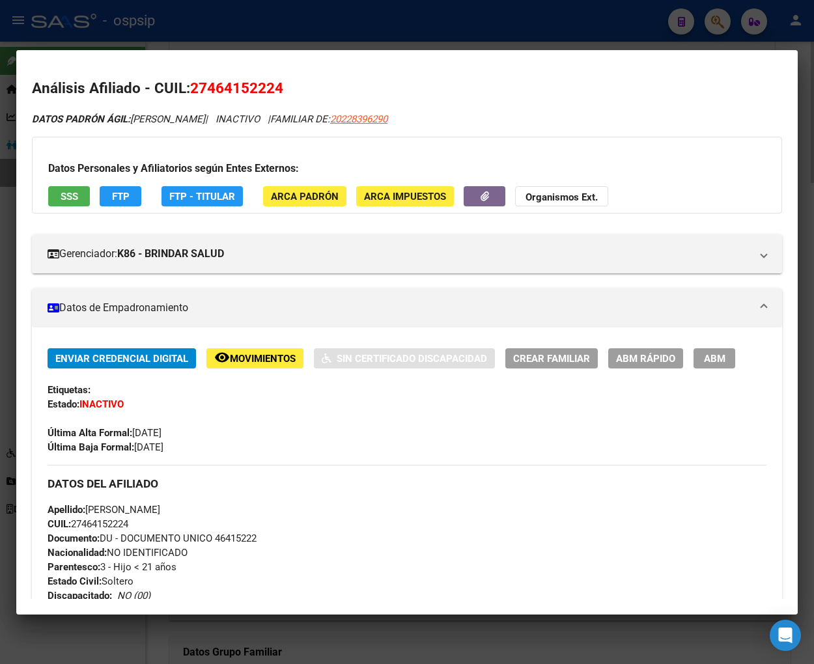
click at [265, 354] on span "Movimientos" at bounding box center [263, 359] width 66 height 12
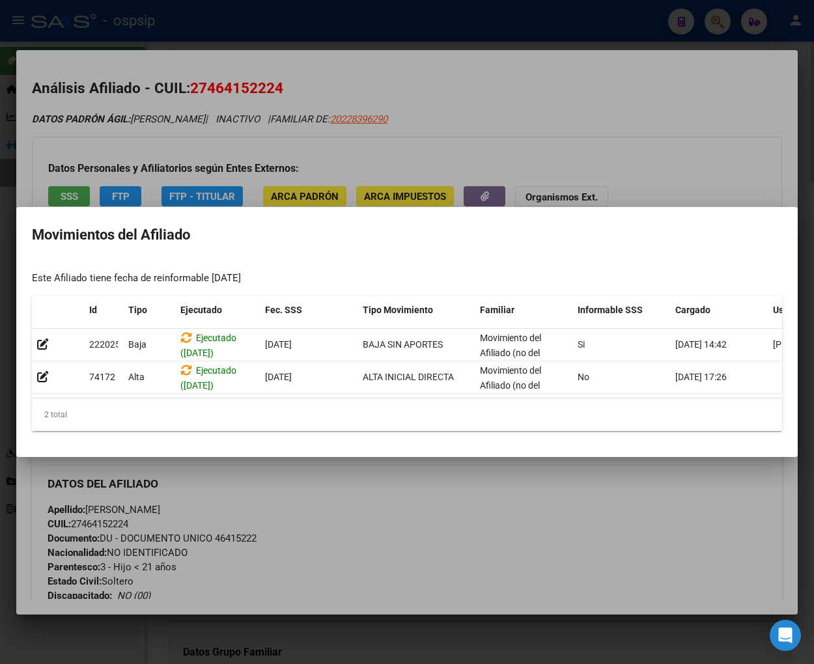
drag, startPoint x: 313, startPoint y: 391, endPoint x: 496, endPoint y: 400, distance: 182.6
click at [496, 399] on datatable-body "222025 [GEOGRAPHIC_DATA] ([DATE]) [DATE] BAJA SIN APORTES Movimiento del Afilia…" at bounding box center [407, 364] width 750 height 70
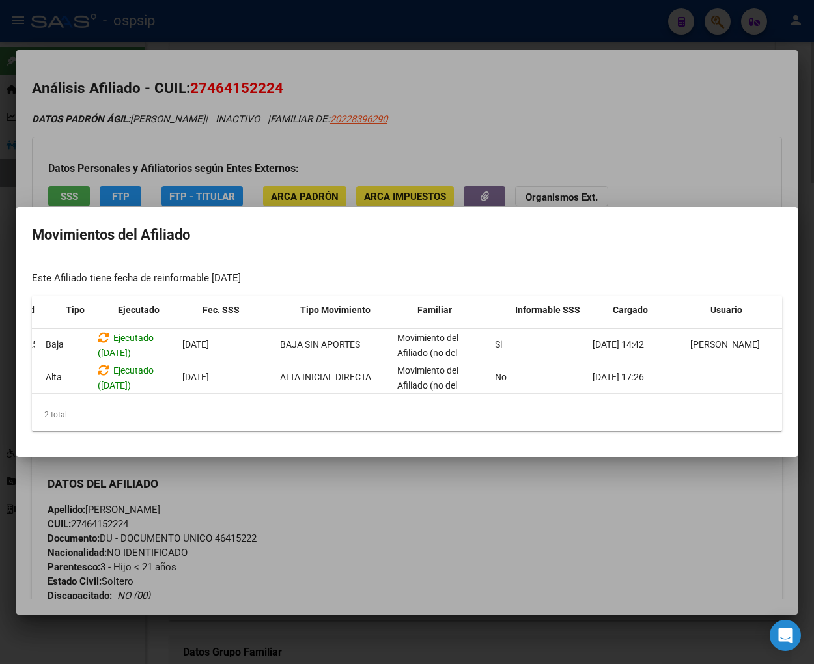
scroll to position [0, 39]
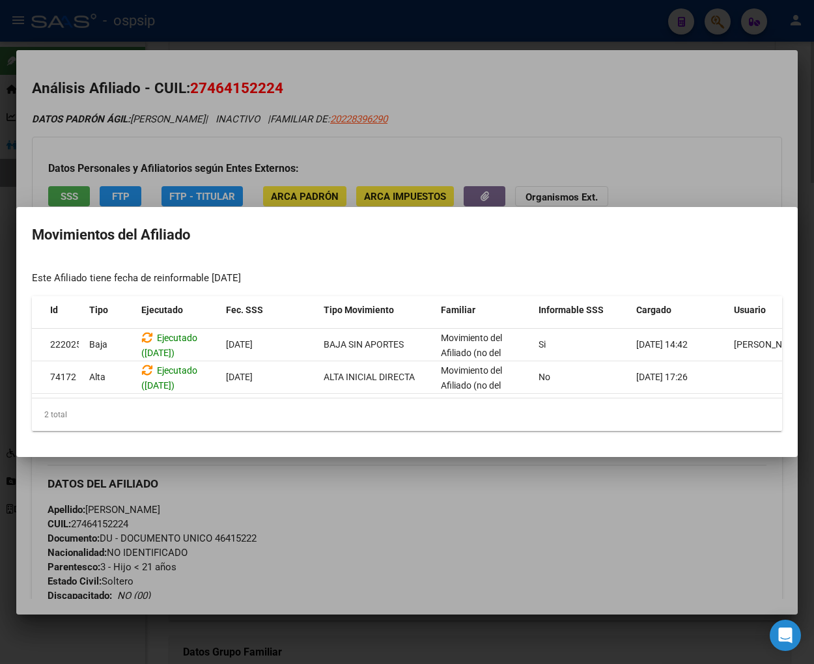
click at [464, 505] on div at bounding box center [407, 332] width 814 height 664
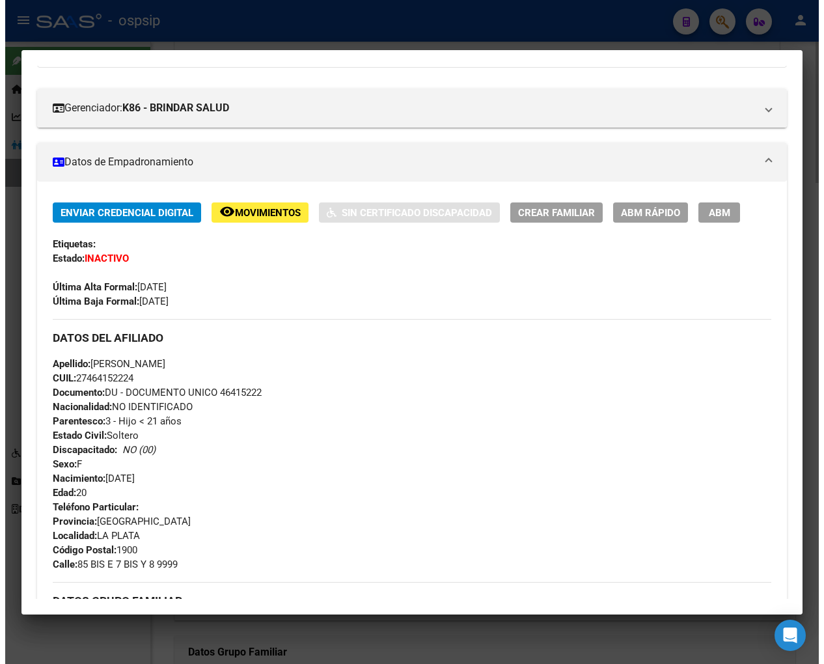
scroll to position [145, 0]
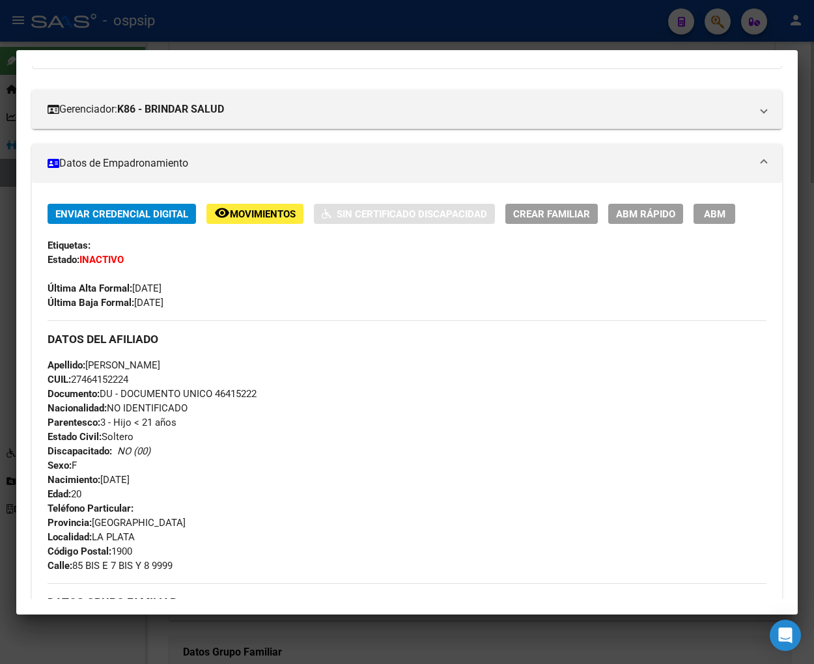
click at [705, 212] on span "ABM" at bounding box center [714, 214] width 21 height 12
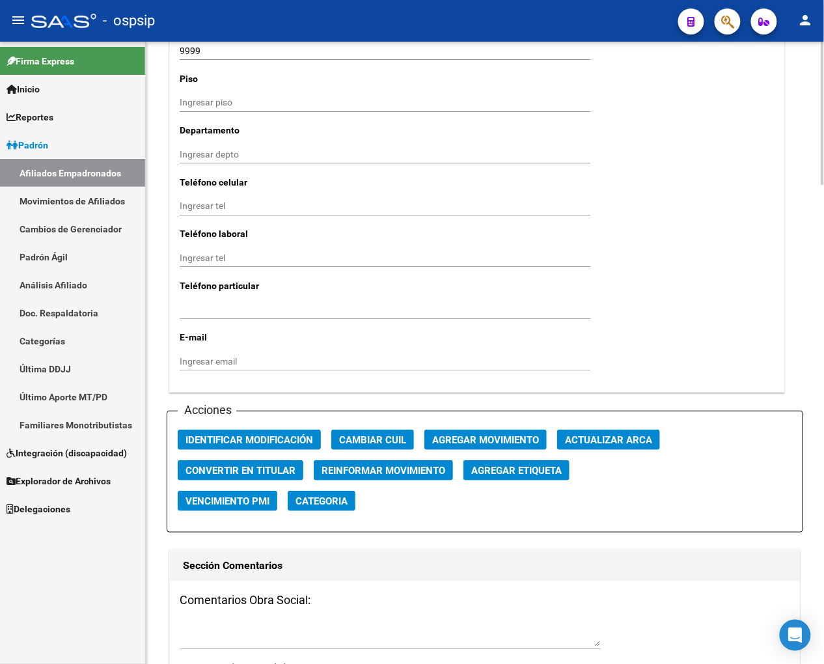
scroll to position [1303, 0]
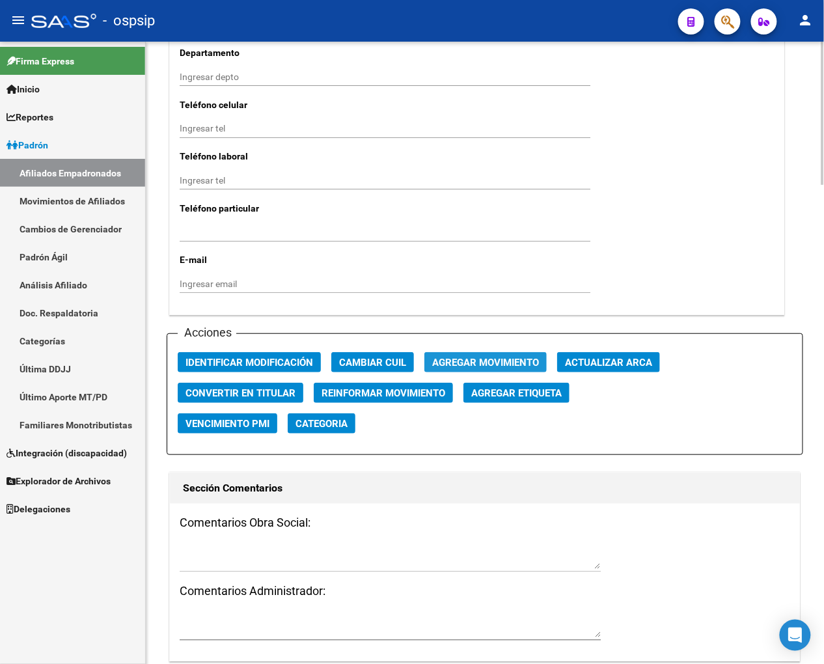
click at [473, 363] on span "Agregar Movimiento" at bounding box center [485, 363] width 107 height 12
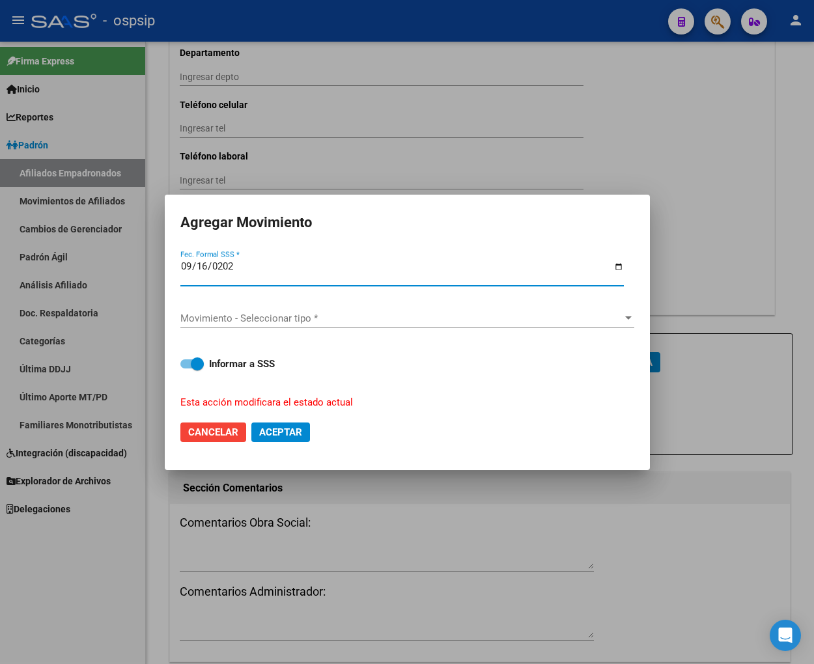
type input "[DATE]"
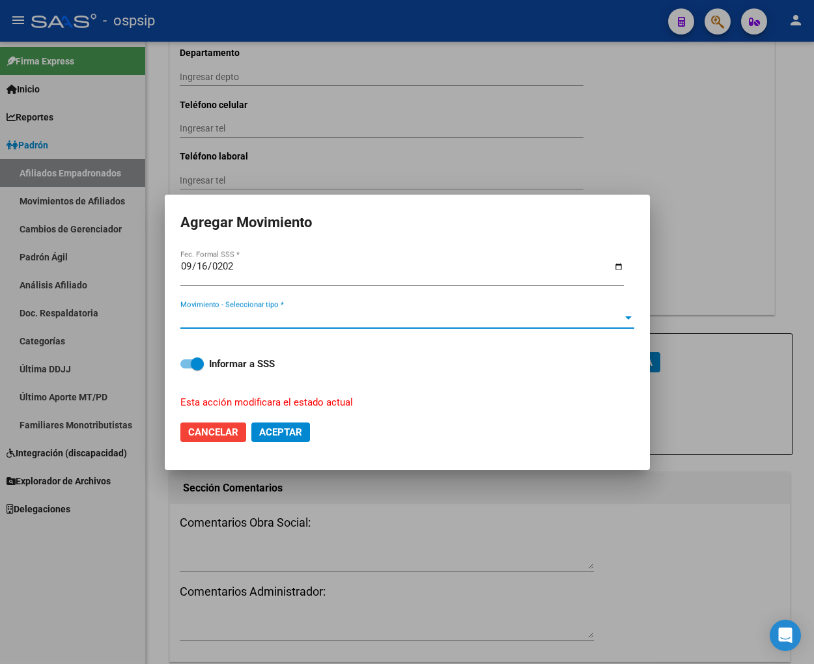
click at [414, 320] on span "Movimiento - Seleccionar tipo *" at bounding box center [401, 319] width 442 height 12
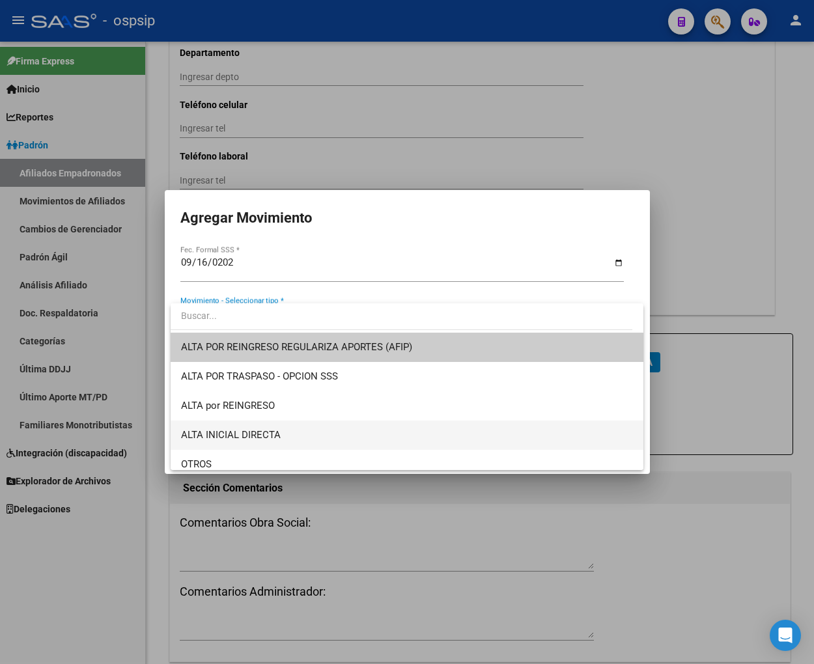
click at [300, 430] on span "ALTA INICIAL DIRECTA" at bounding box center [407, 435] width 452 height 29
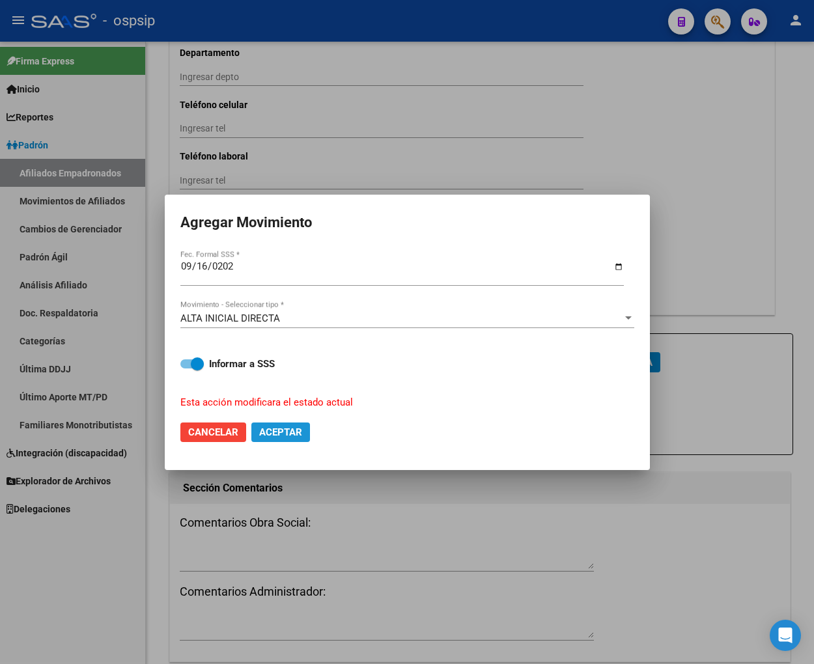
click at [282, 435] on span "Aceptar" at bounding box center [280, 433] width 43 height 12
checkbox input "false"
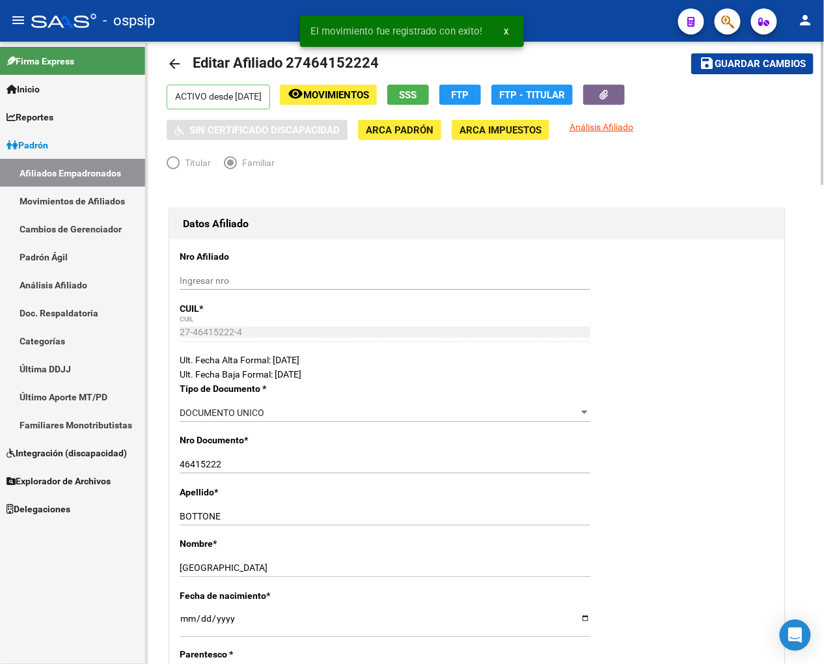
scroll to position [0, 0]
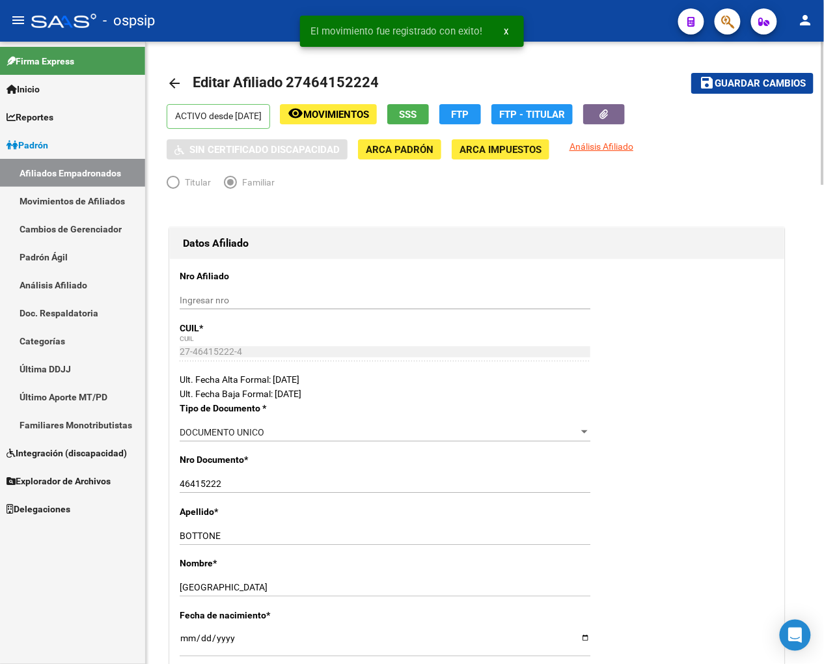
click at [730, 83] on span "Guardar cambios" at bounding box center [760, 84] width 91 height 12
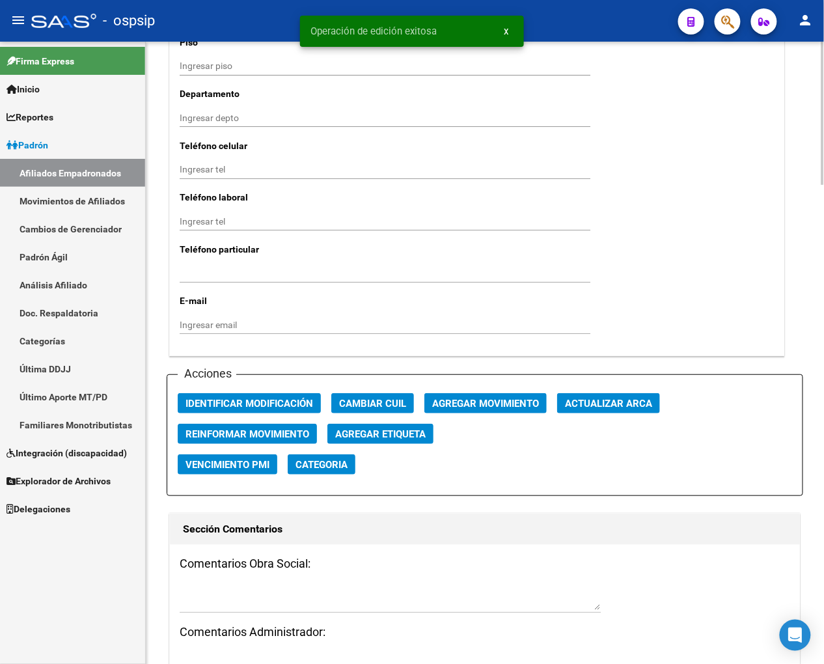
scroll to position [1375, 0]
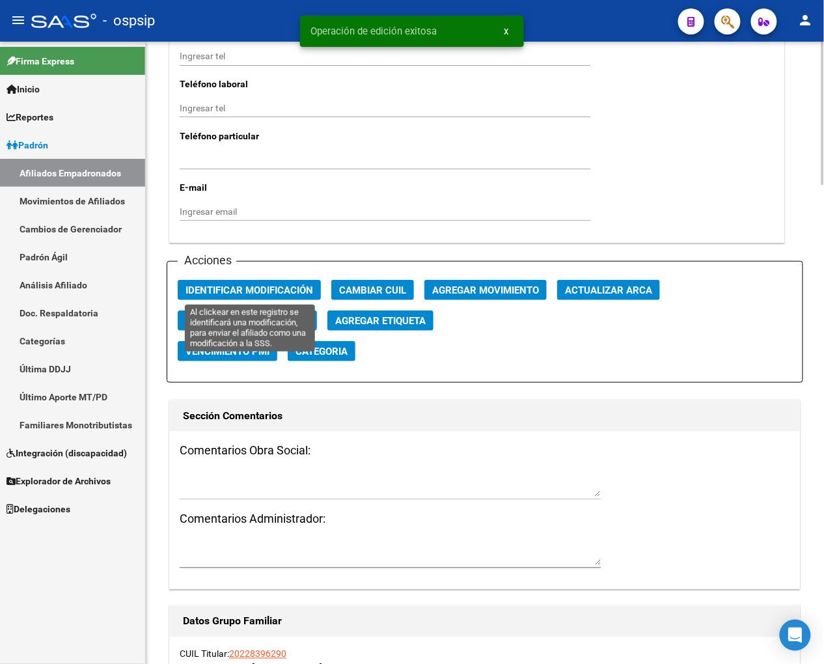
click at [257, 289] on span "Identificar Modificación" at bounding box center [250, 291] width 128 height 12
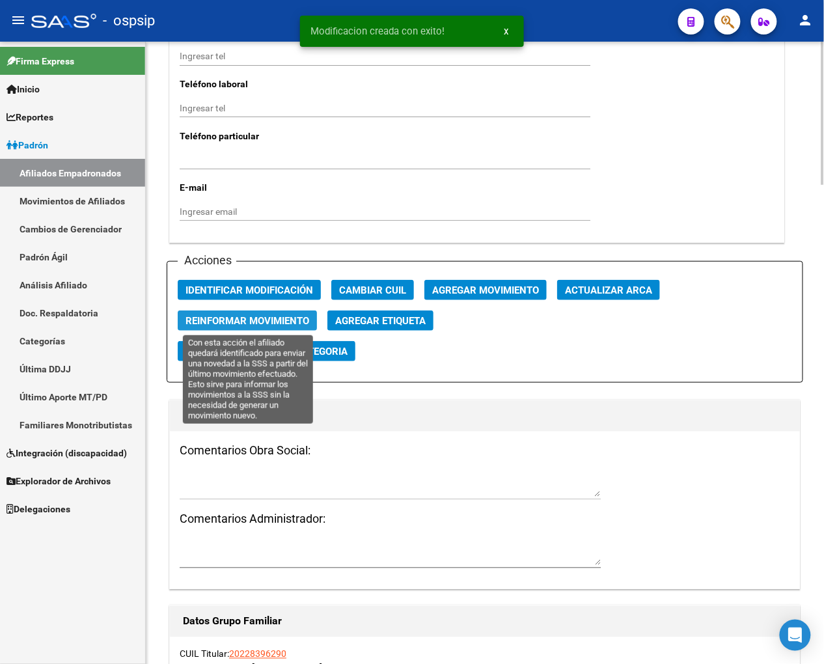
click at [252, 326] on span "Reinformar Movimiento" at bounding box center [248, 321] width 124 height 12
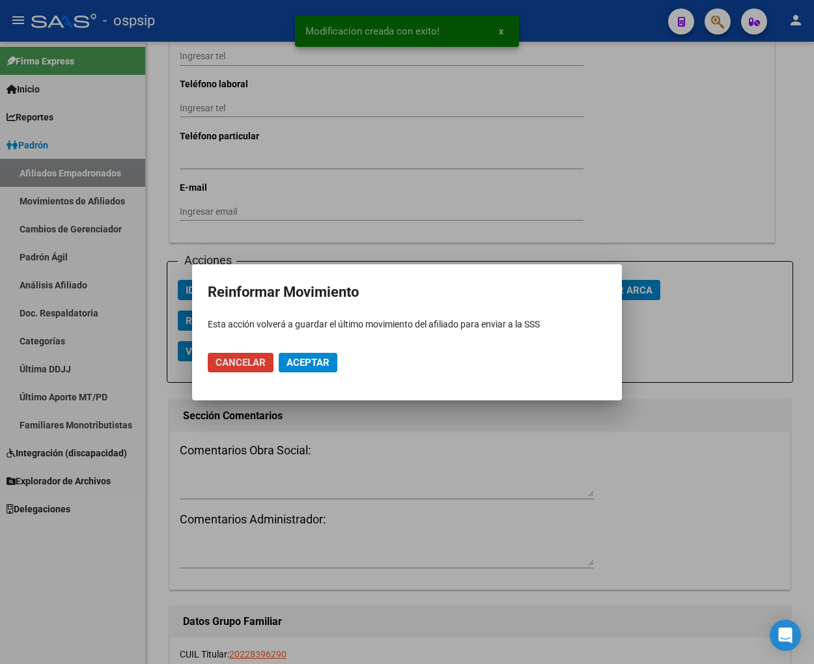
click at [305, 365] on span "Aceptar" at bounding box center [308, 363] width 43 height 12
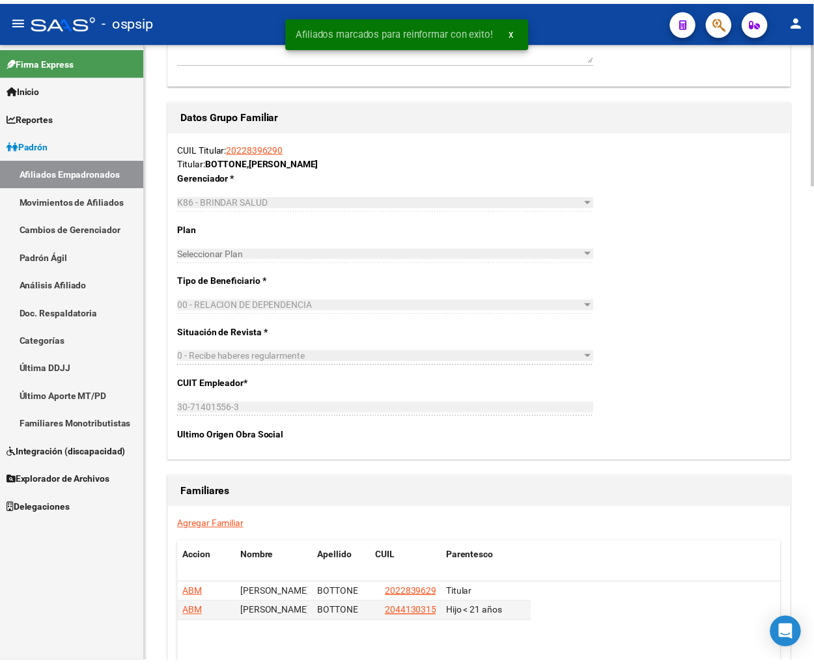
scroll to position [2085, 0]
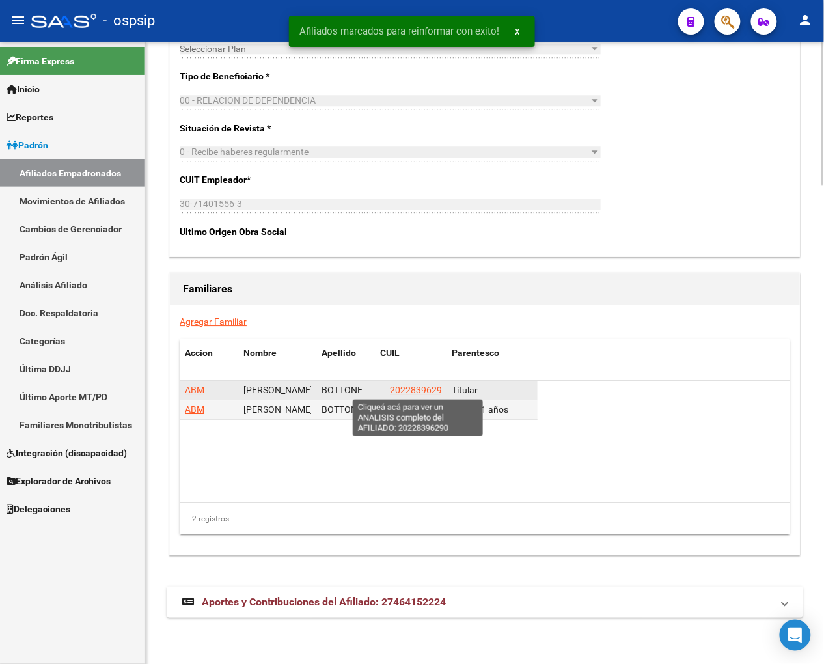
click at [420, 389] on span "20228396290" at bounding box center [418, 390] width 57 height 10
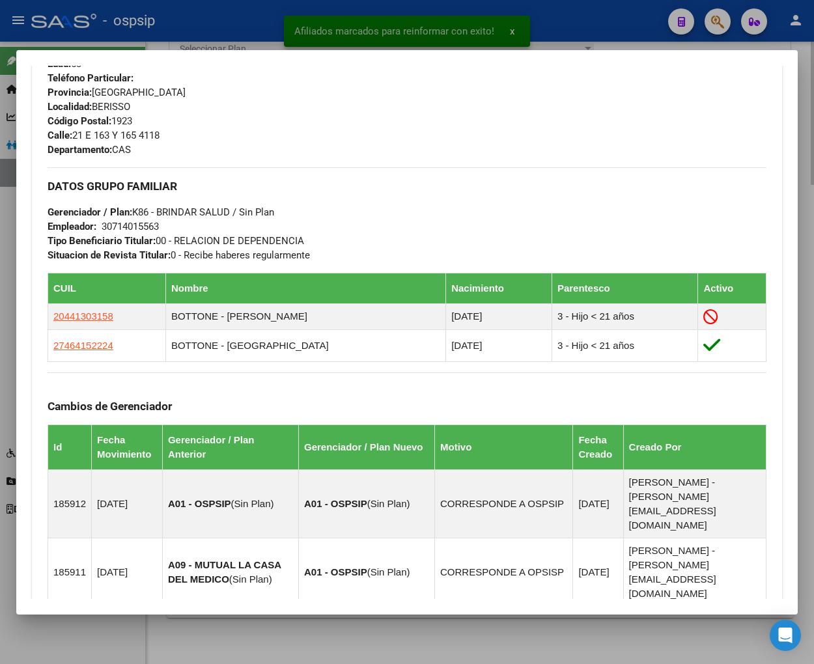
scroll to position [578, 0]
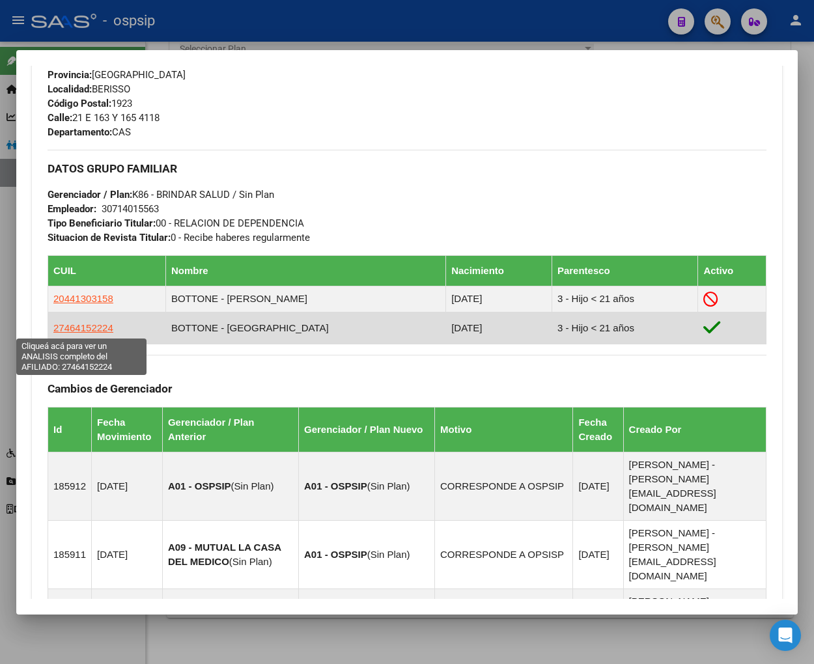
click at [87, 331] on span "27464152224" at bounding box center [83, 327] width 60 height 11
type textarea "27464152224"
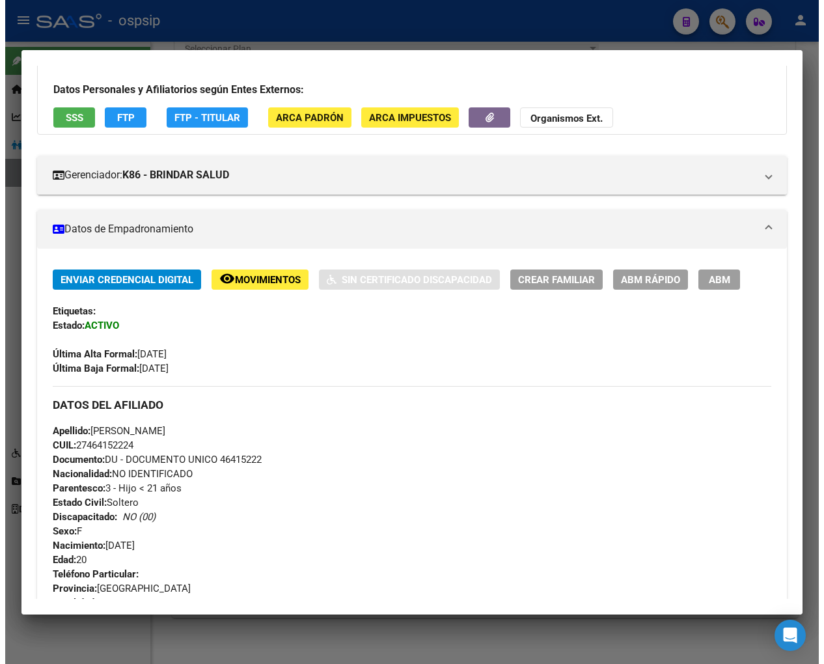
scroll to position [0, 0]
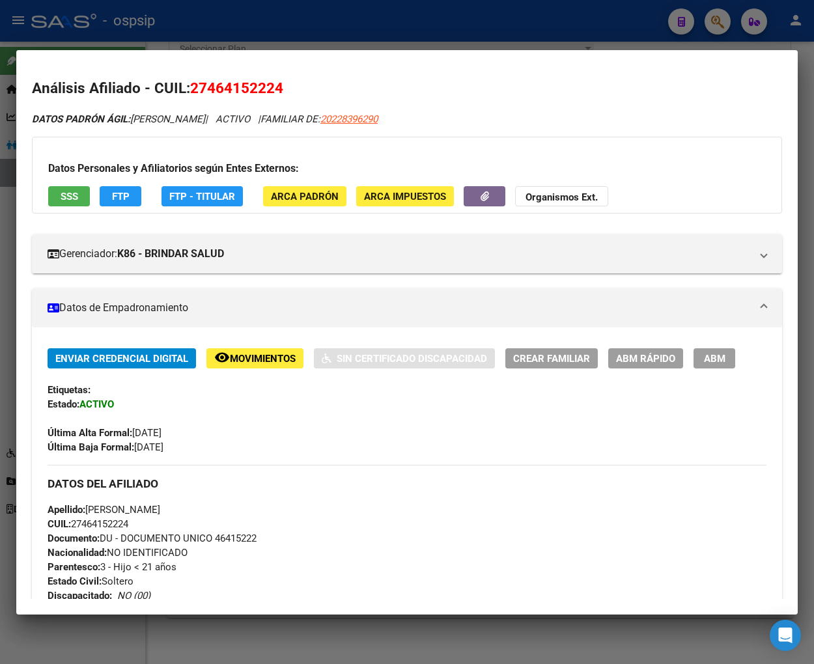
click at [712, 358] on span "ABM" at bounding box center [714, 359] width 21 height 12
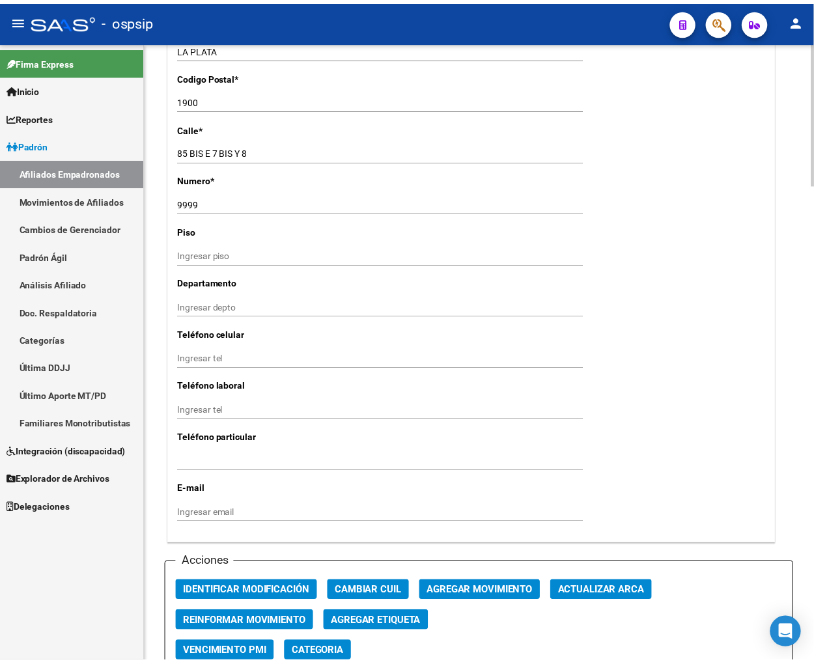
scroll to position [1289, 0]
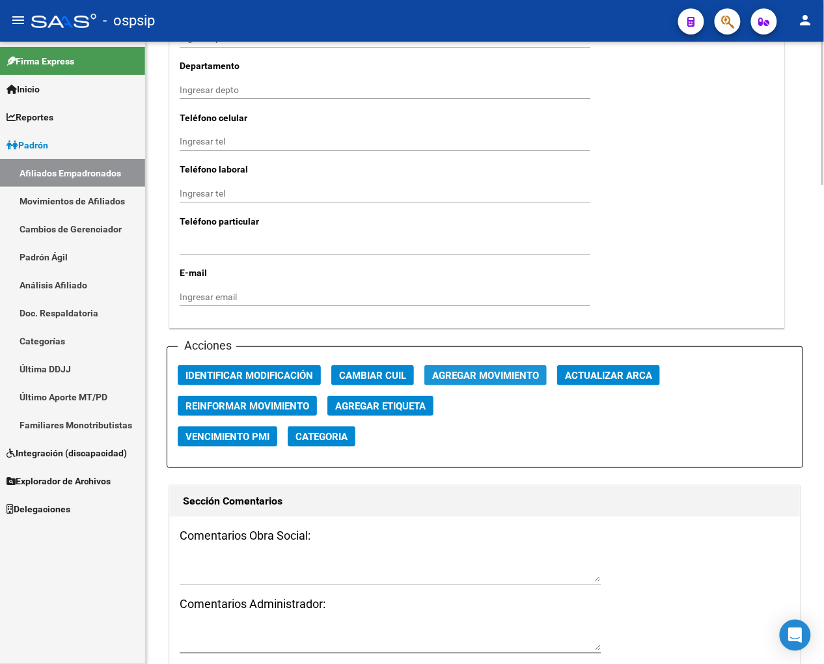
click at [473, 372] on span "Agregar Movimiento" at bounding box center [485, 376] width 107 height 12
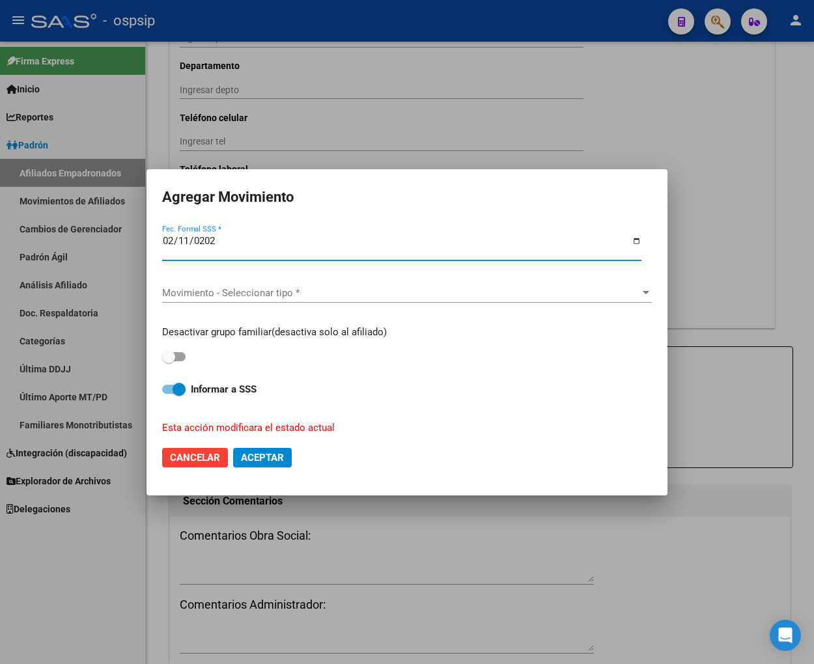
type input "[DATE]"
click at [441, 289] on span "Movimiento - Seleccionar tipo *" at bounding box center [401, 293] width 478 height 12
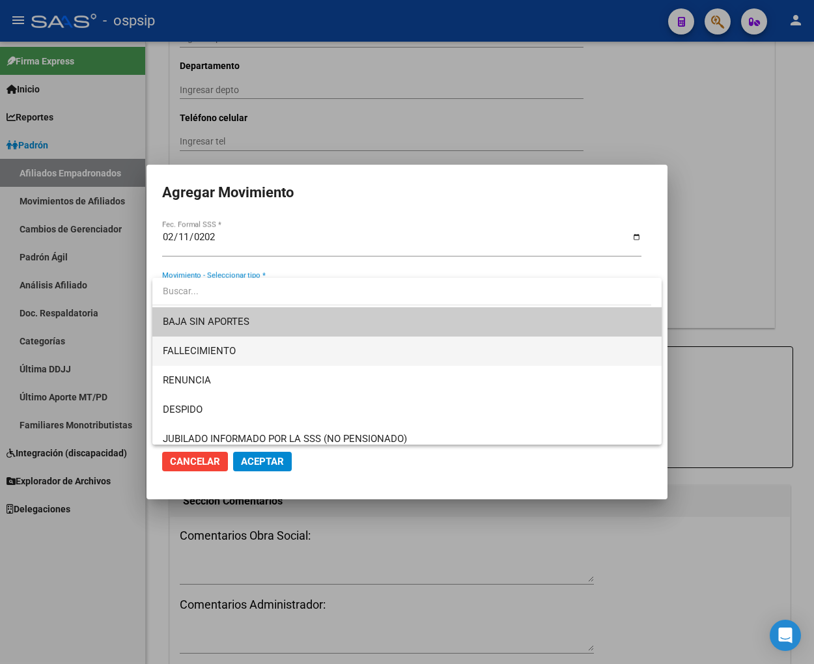
scroll to position [145, 0]
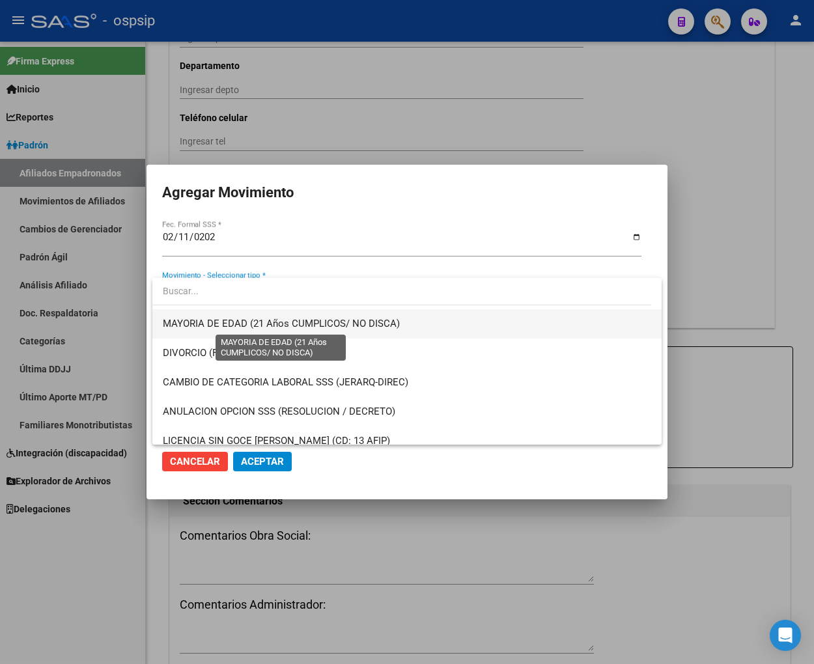
click at [221, 321] on span "MAYORIA DE EDAD (21 Años CUMPLICOS/ NO DISCA)" at bounding box center [281, 324] width 237 height 12
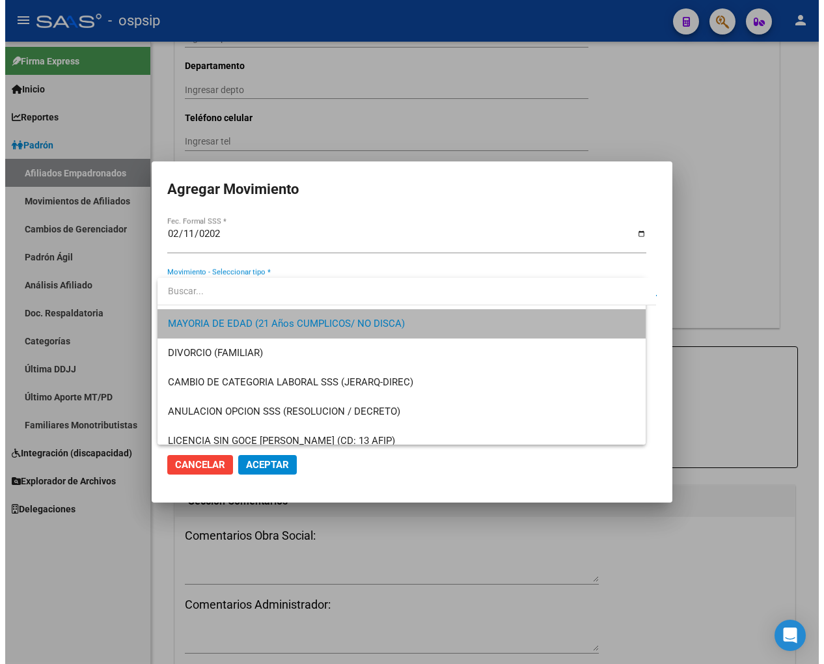
scroll to position [147, 0]
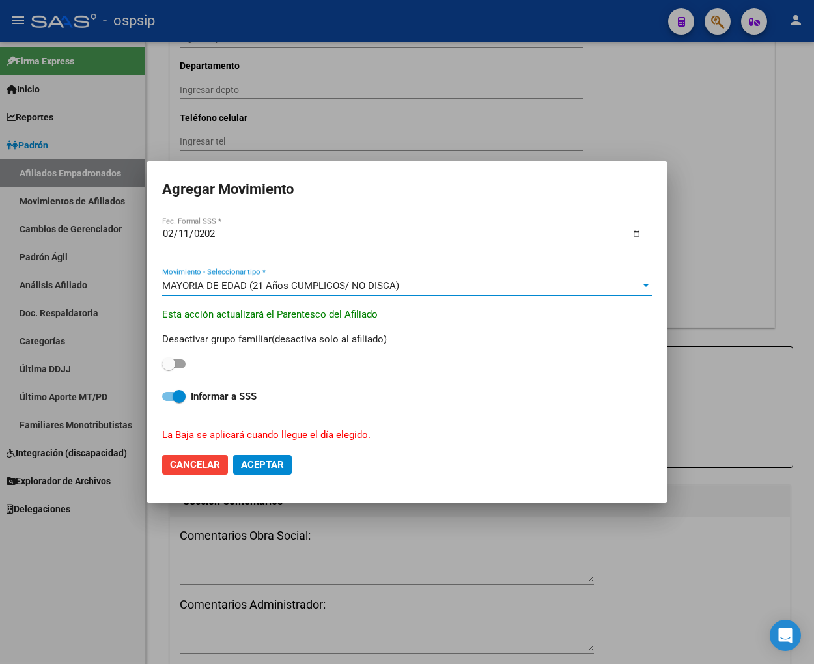
click at [219, 236] on input "[DATE]" at bounding box center [401, 239] width 479 height 21
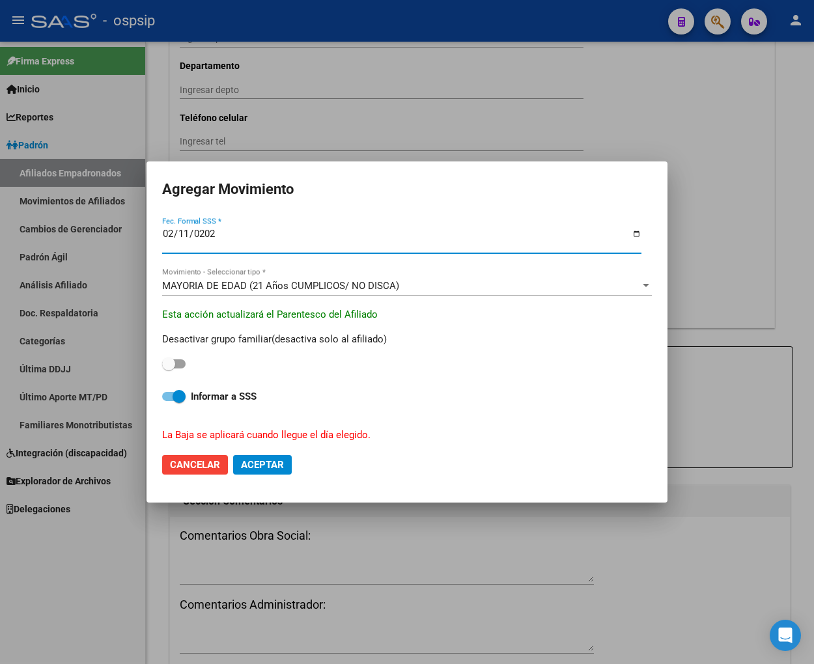
click at [271, 470] on span "Aceptar" at bounding box center [262, 465] width 43 height 12
checkbox input "false"
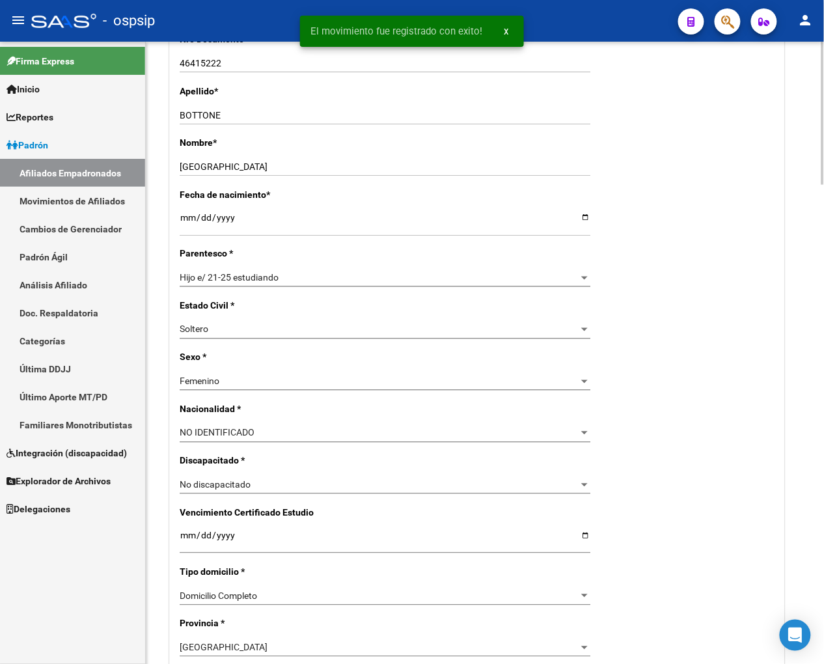
scroll to position [0, 0]
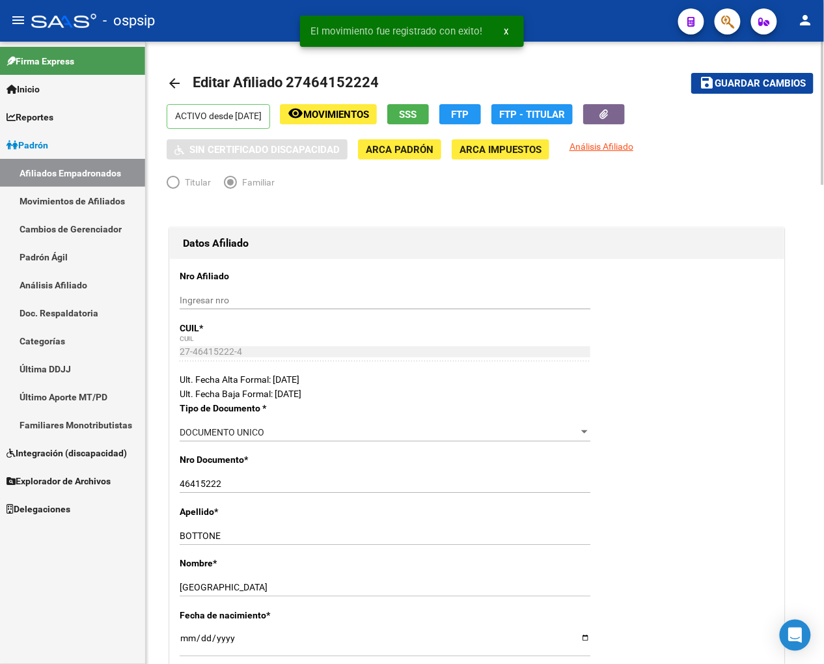
click at [733, 86] on span "Guardar cambios" at bounding box center [760, 84] width 91 height 12
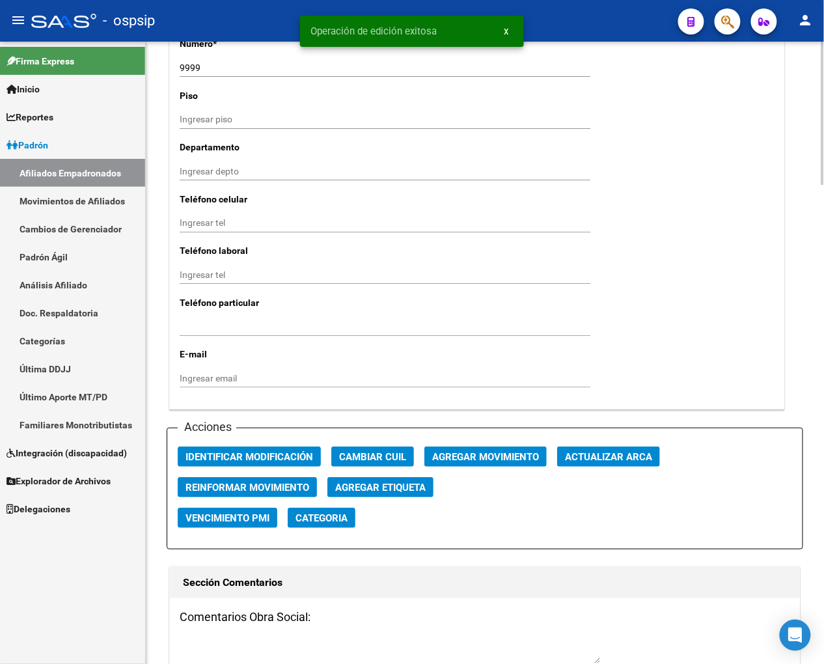
scroll to position [1375, 0]
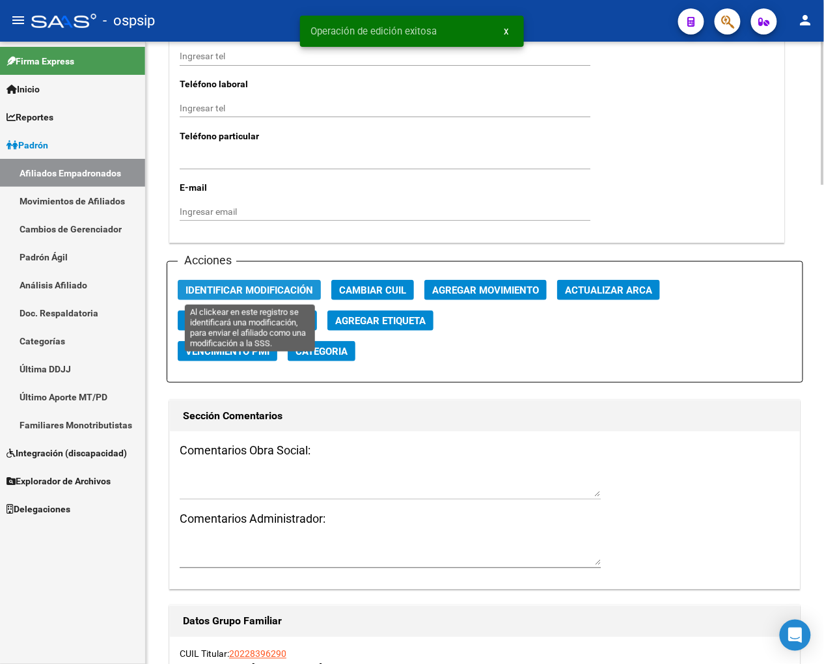
click at [235, 294] on span "Identificar Modificación" at bounding box center [250, 291] width 128 height 12
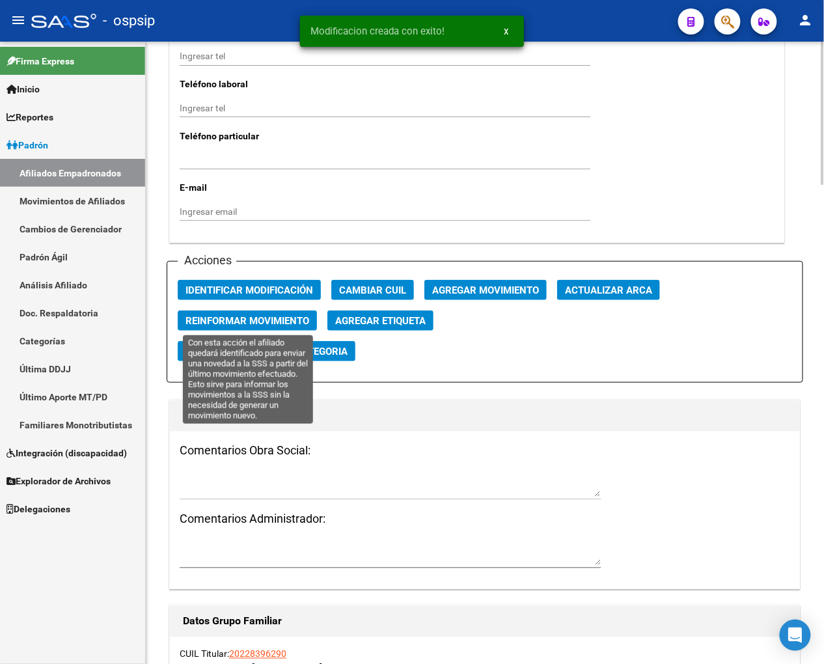
click at [239, 320] on span "Reinformar Movimiento" at bounding box center [248, 321] width 124 height 12
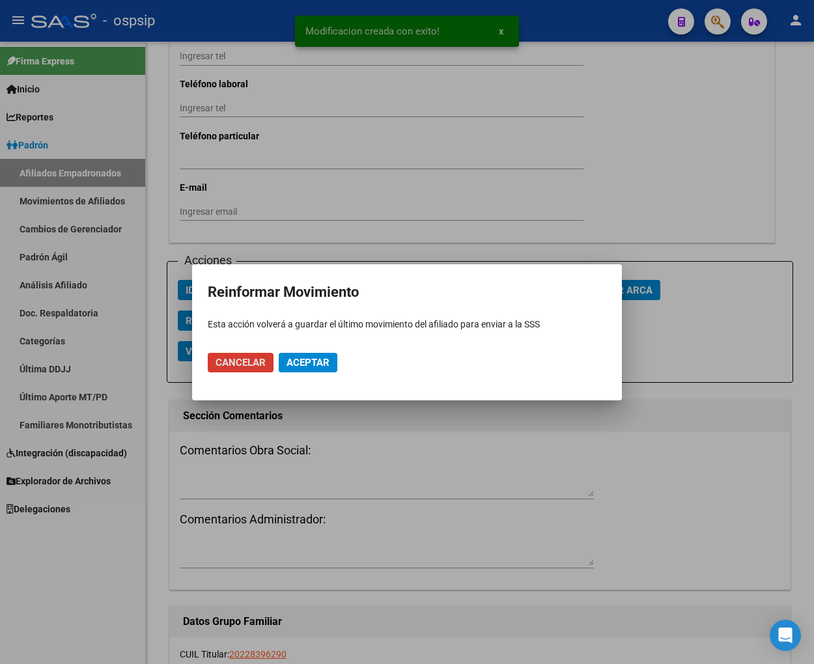
click at [298, 362] on span "Aceptar" at bounding box center [308, 363] width 43 height 12
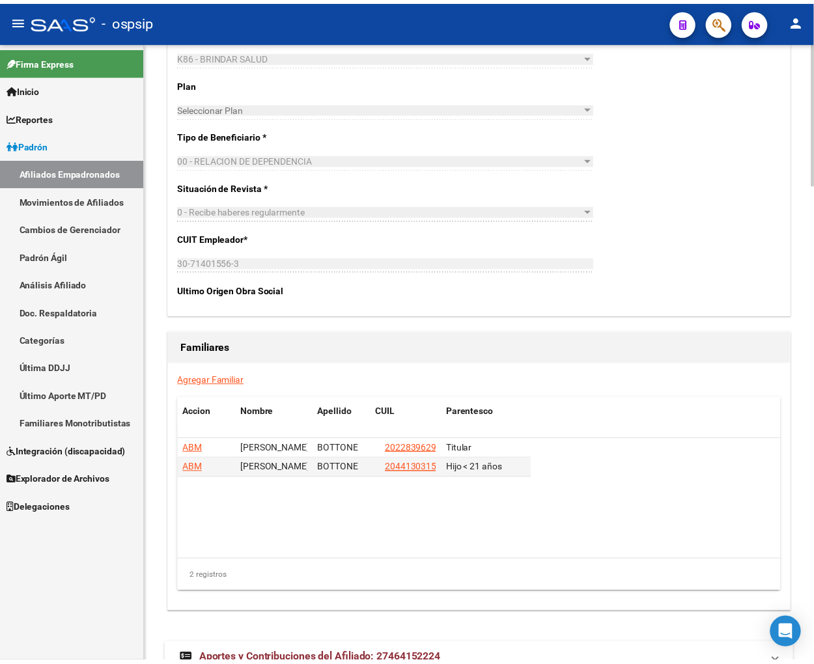
scroll to position [2085, 0]
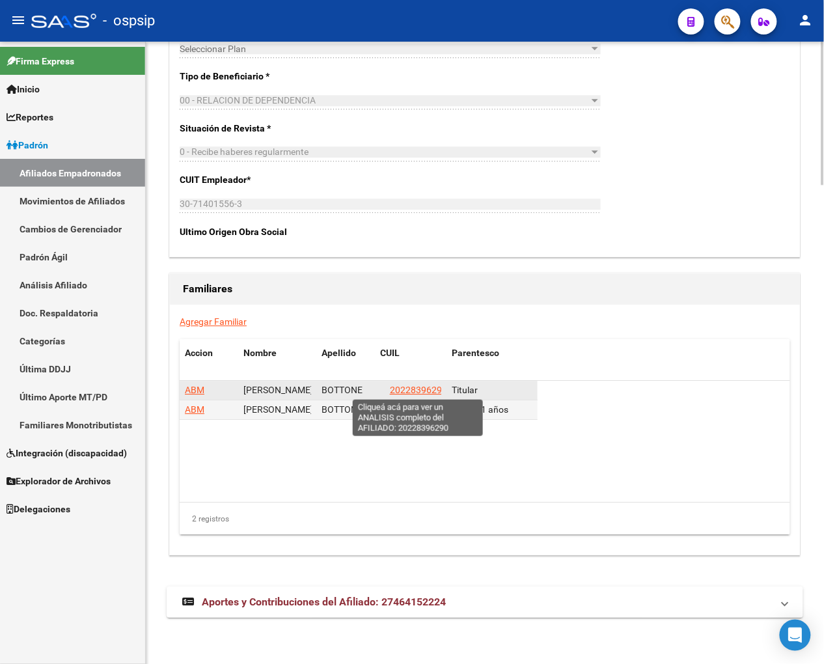
click at [421, 386] on span "20228396290" at bounding box center [418, 390] width 57 height 10
type textarea "20228396290"
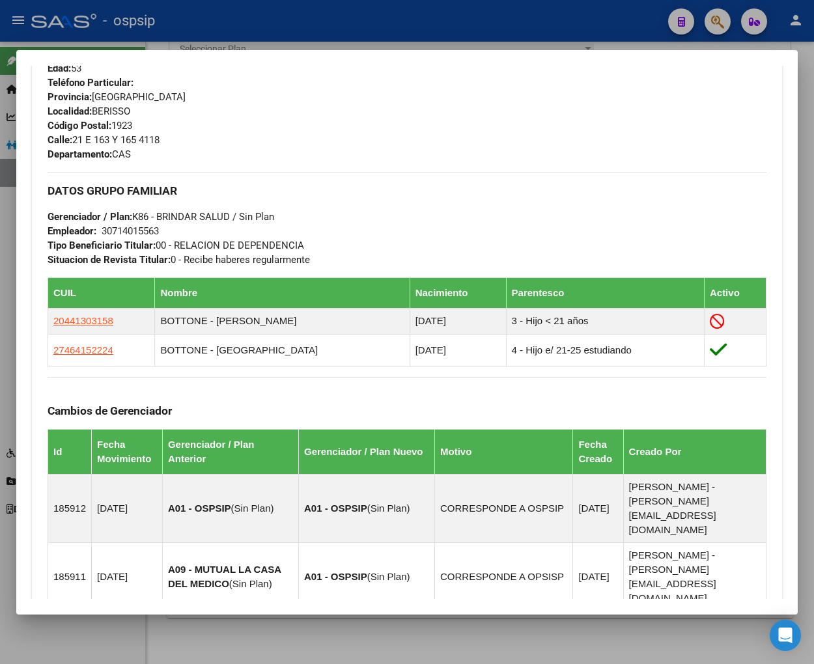
scroll to position [651, 0]
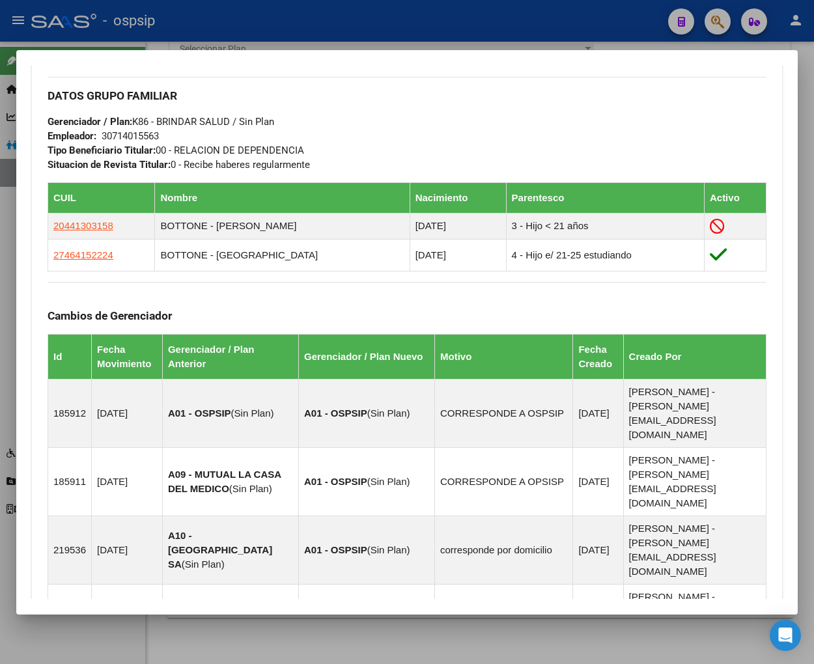
click at [717, 14] on div at bounding box center [407, 332] width 814 height 664
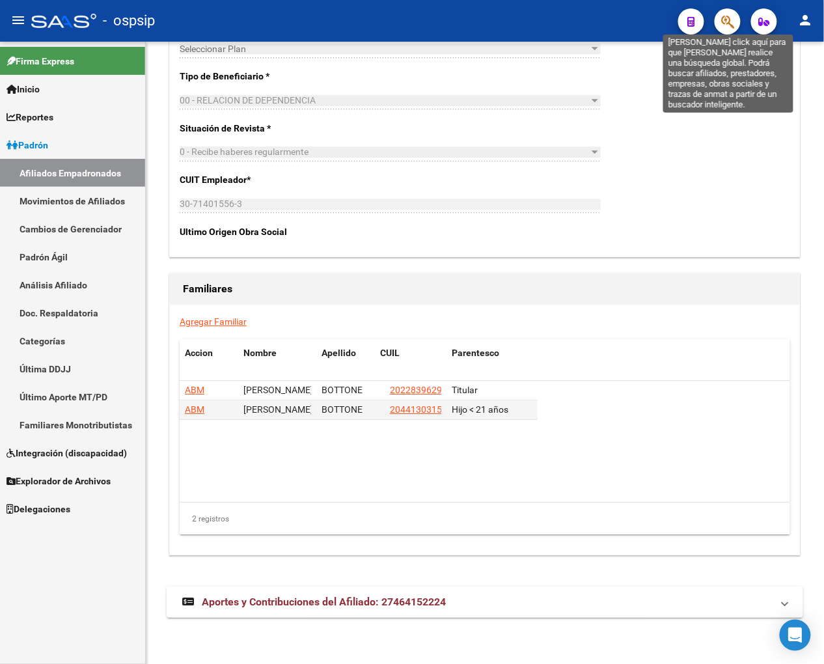
click at [732, 29] on icon "button" at bounding box center [728, 21] width 13 height 15
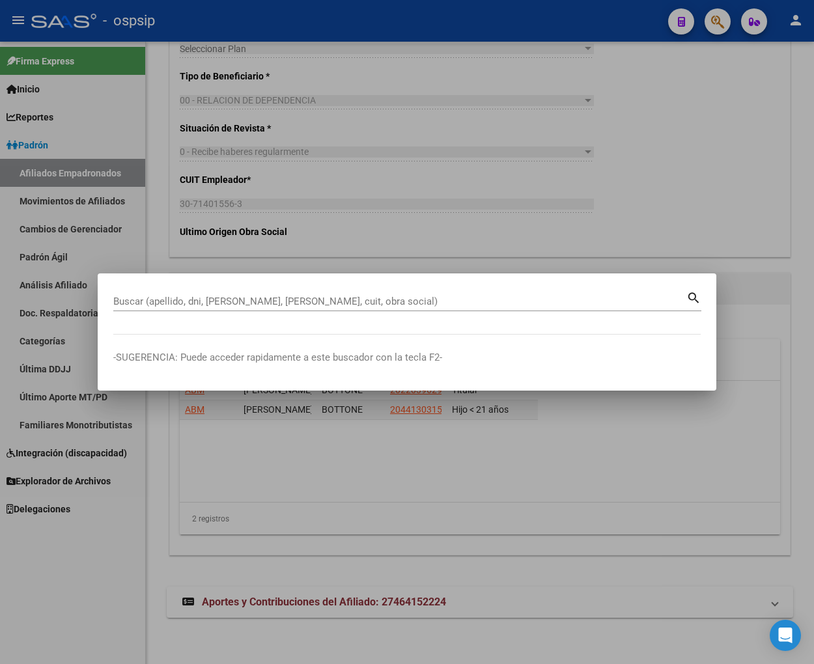
click at [311, 290] on div "Buscar (apellido, dni, [PERSON_NAME], nro traspaso, cuit, obra social) search" at bounding box center [407, 300] width 588 height 22
type input "22840684"
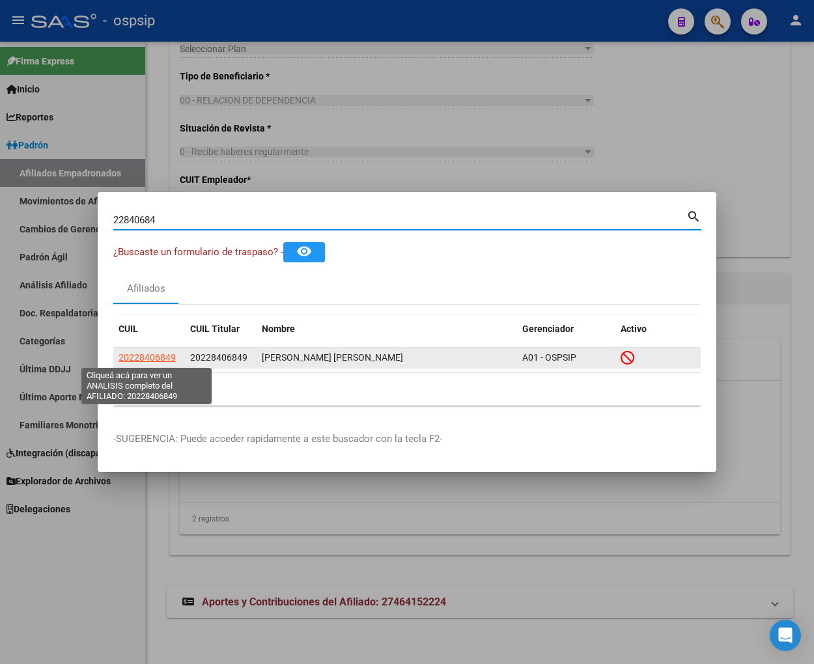
click at [154, 356] on span "20228406849" at bounding box center [147, 357] width 57 height 10
type textarea "20228406849"
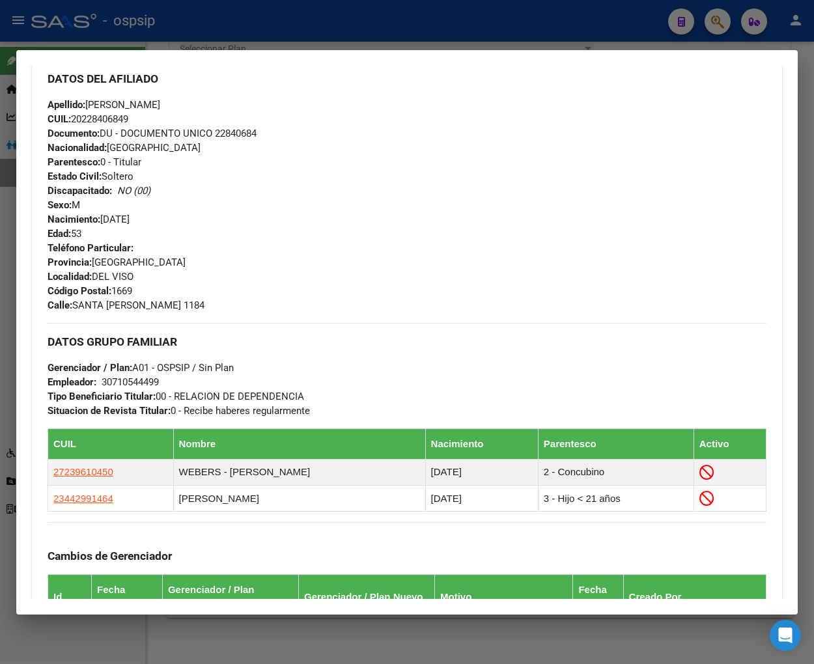
scroll to position [145, 0]
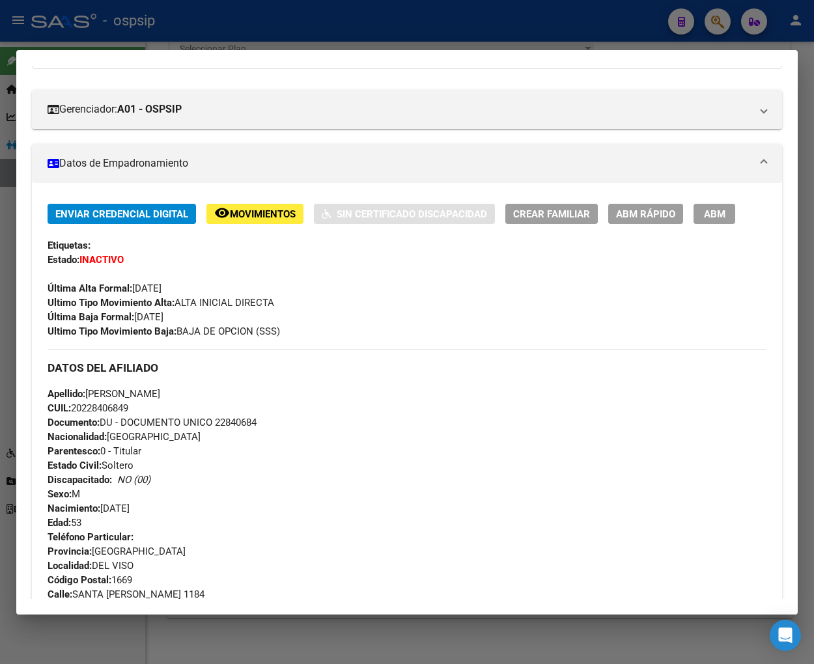
click at [247, 215] on span "Movimientos" at bounding box center [263, 214] width 66 height 12
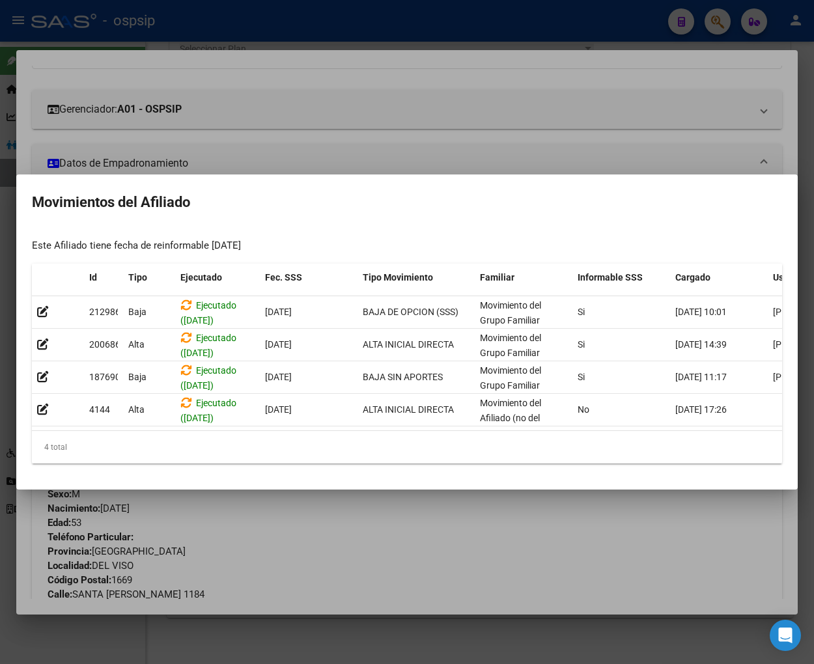
click at [375, 490] on mat-dialog-container "Movimientos del Afiliado Este Afiliado tiene fecha de reinformable [DATE] Id Ti…" at bounding box center [407, 332] width 782 height 315
click at [365, 531] on div at bounding box center [407, 332] width 814 height 664
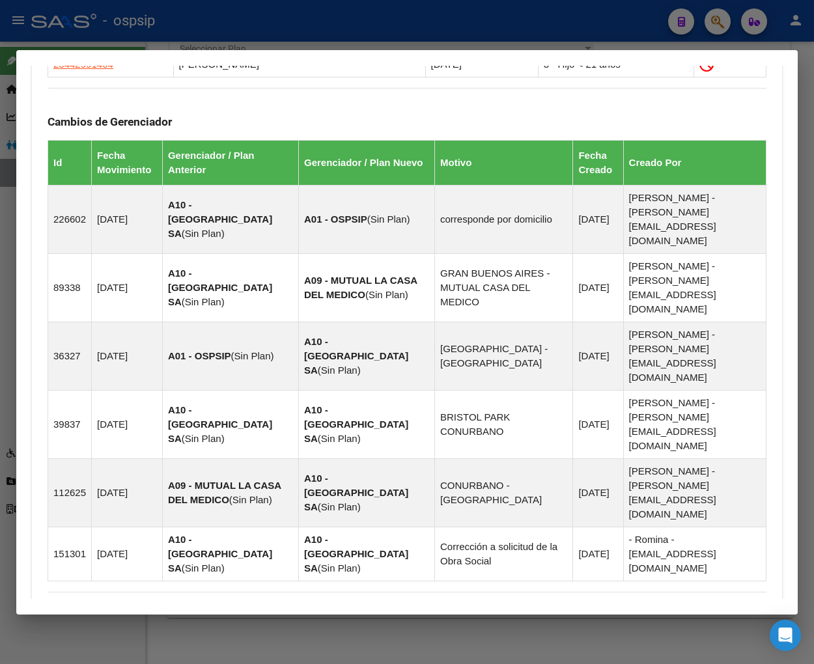
scroll to position [894, 0]
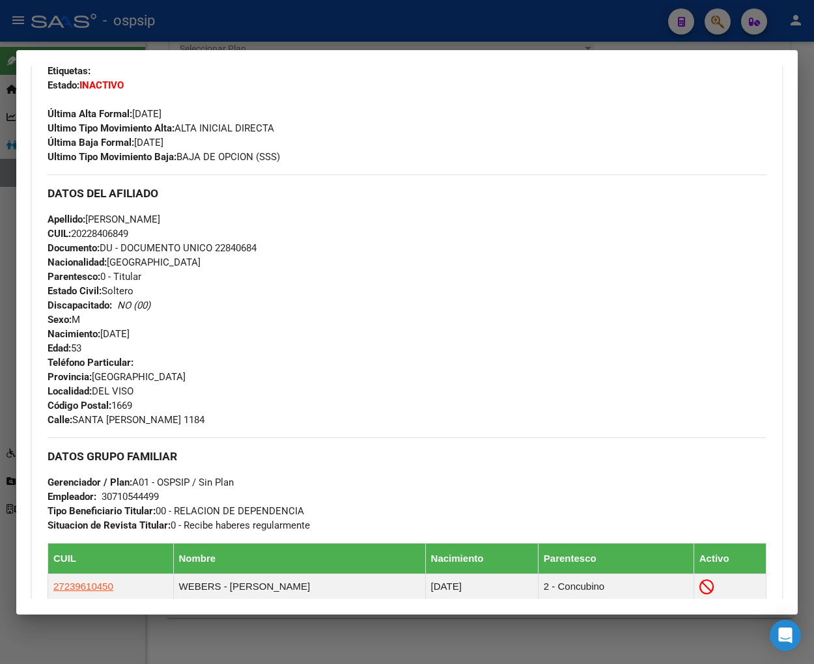
scroll to position [29, 0]
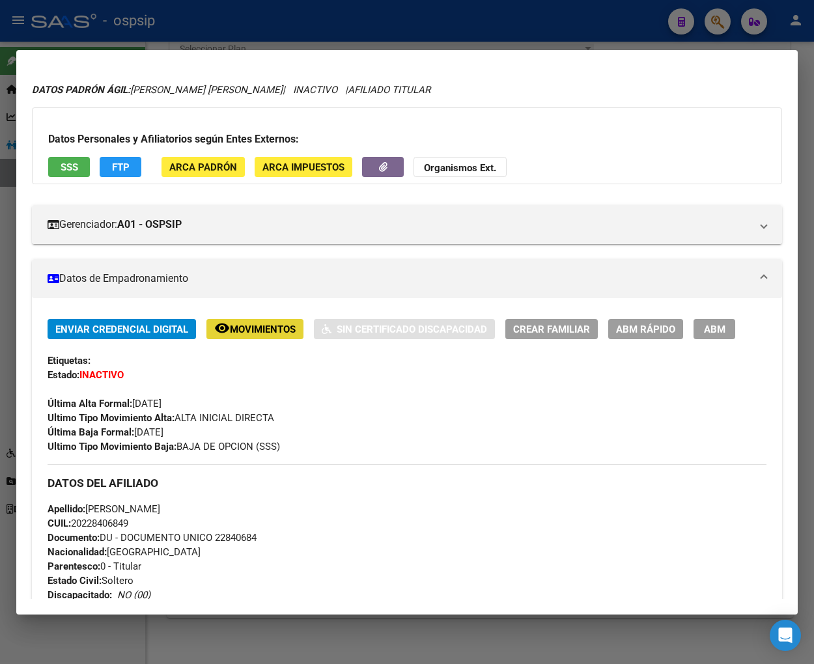
click at [266, 326] on span "Movimientos" at bounding box center [263, 330] width 66 height 12
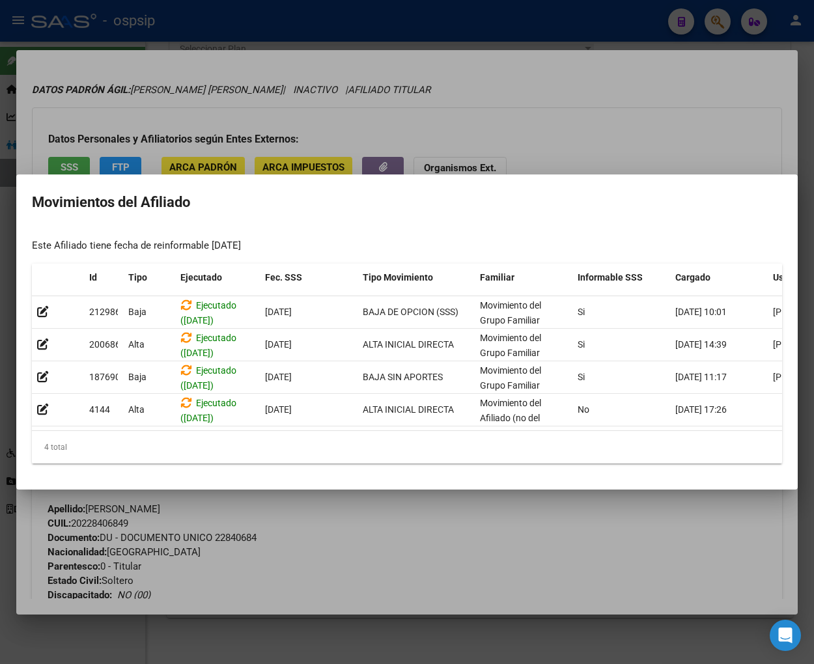
click at [430, 539] on div at bounding box center [407, 332] width 814 height 664
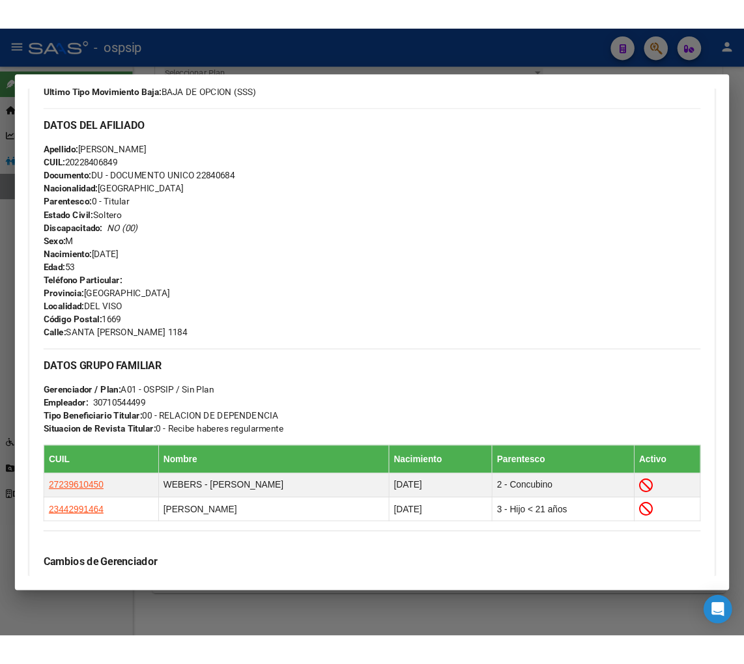
scroll to position [246, 0]
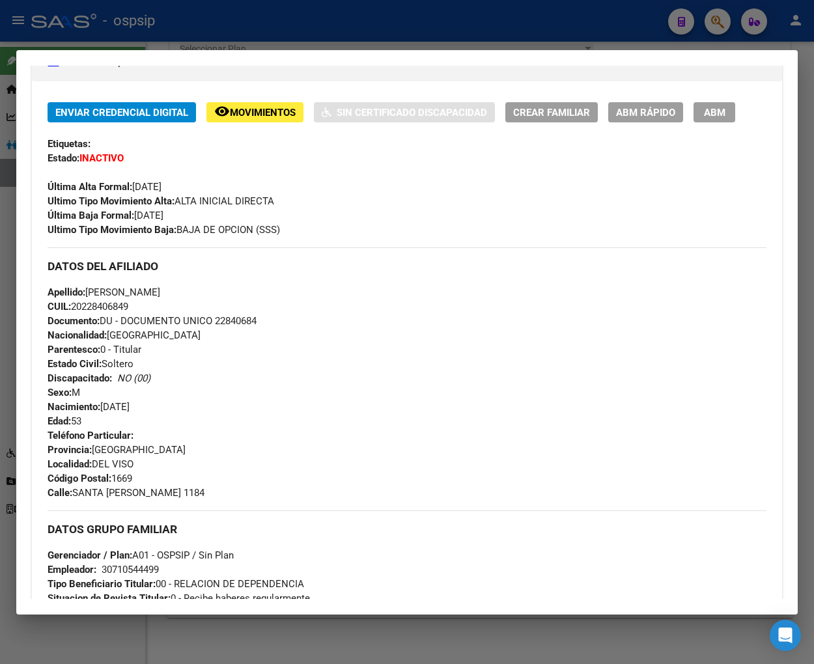
click at [440, 270] on h3 "DATOS DEL AFILIADO" at bounding box center [407, 266] width 719 height 14
click at [705, 24] on div at bounding box center [407, 332] width 814 height 664
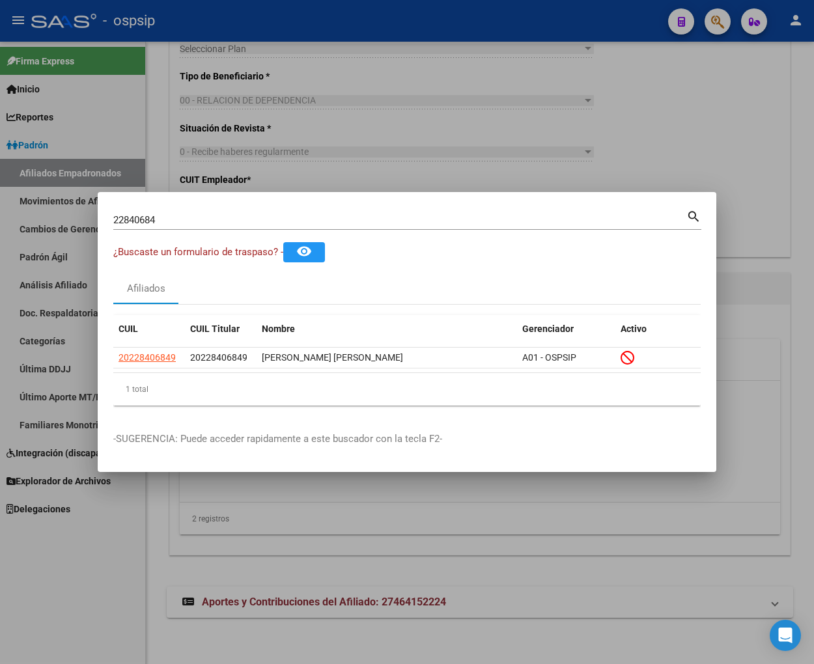
click at [190, 222] on input "22840684" at bounding box center [399, 220] width 573 height 12
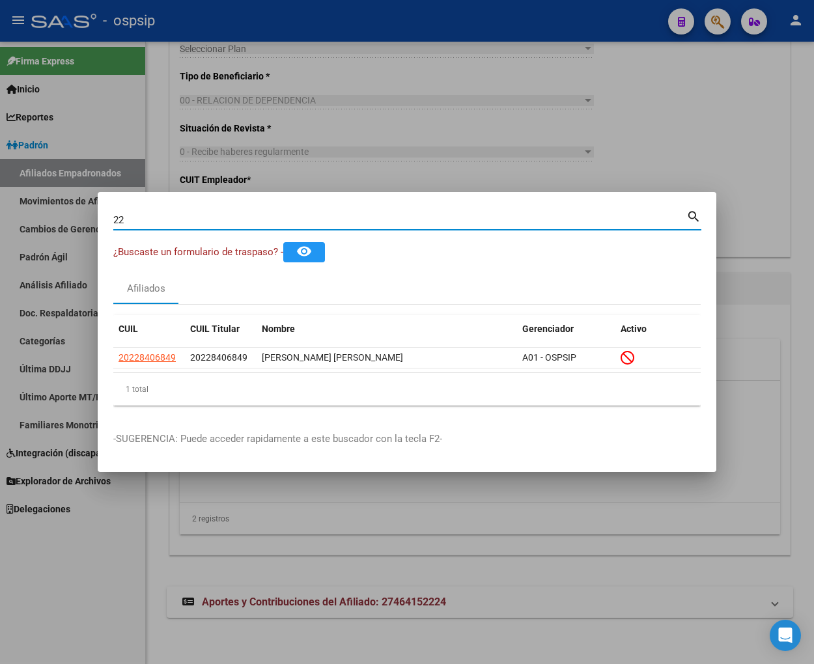
type input "2"
type input "22841296"
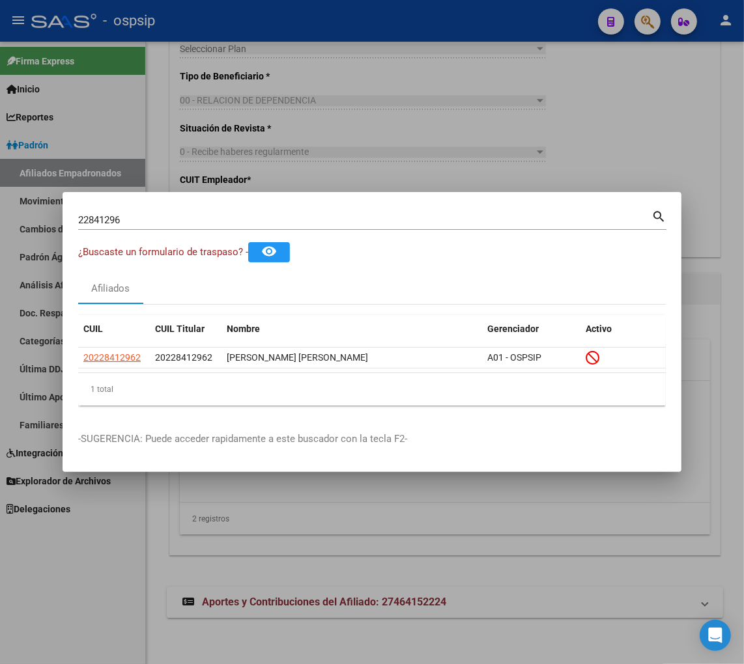
drag, startPoint x: 268, startPoint y: 385, endPoint x: 218, endPoint y: 385, distance: 50.8
click at [268, 385] on div "1 total" at bounding box center [371, 389] width 587 height 33
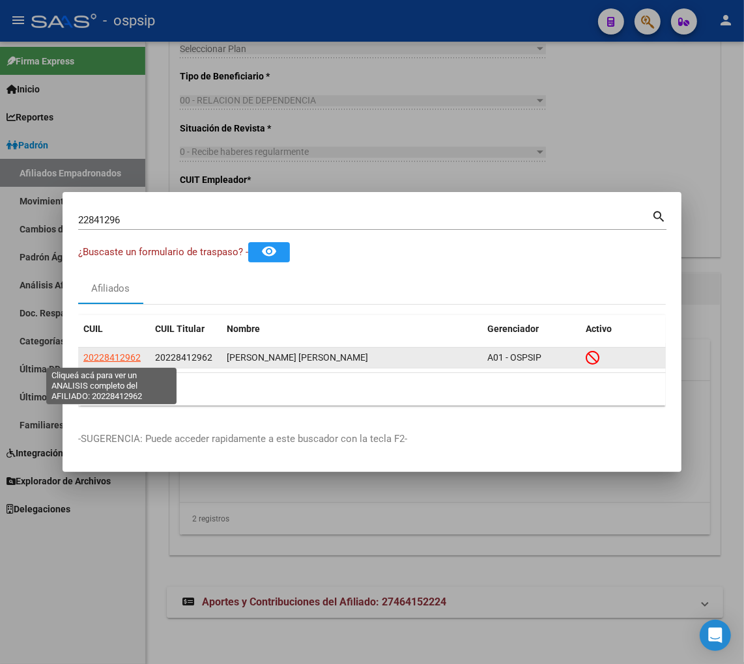
click at [121, 359] on span "20228412962" at bounding box center [111, 357] width 57 height 10
type textarea "20228412962"
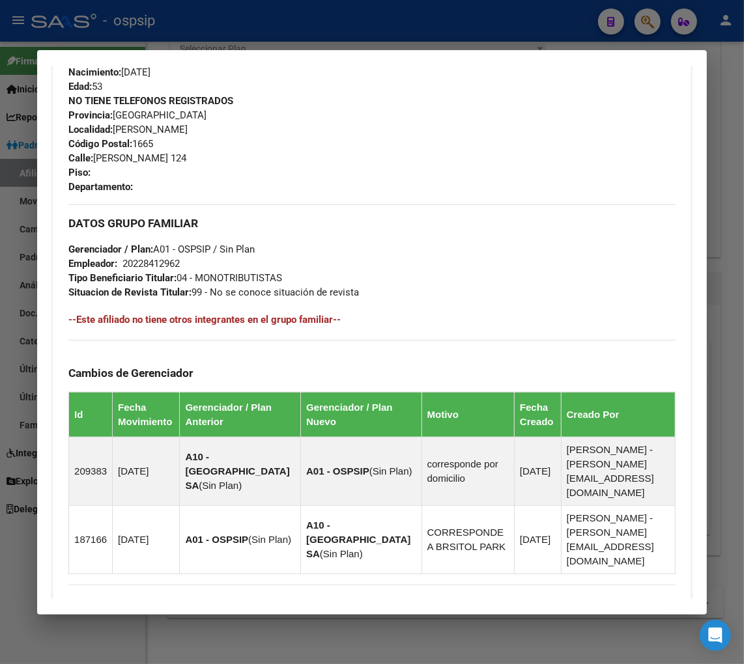
scroll to position [759, 0]
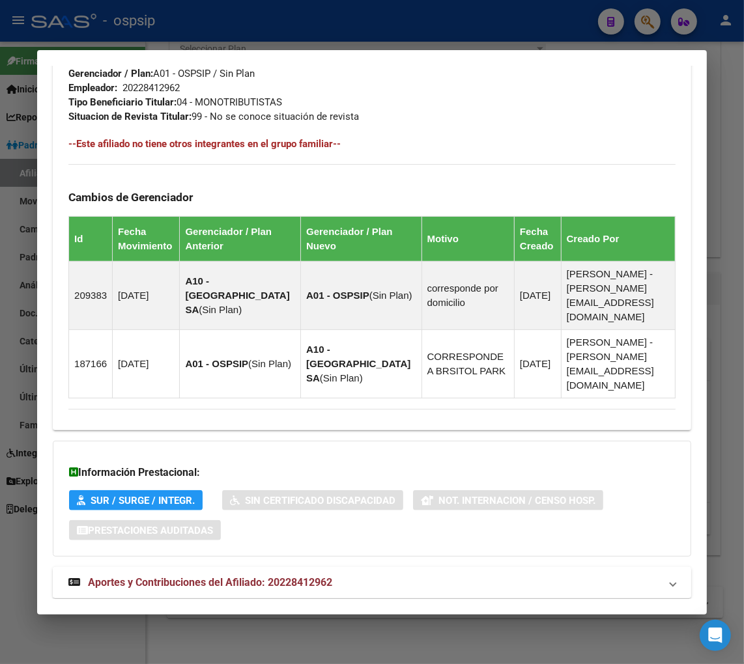
click at [191, 576] on span "Aportes y Contribuciones del Afiliado: 20228412962" at bounding box center [210, 582] width 244 height 12
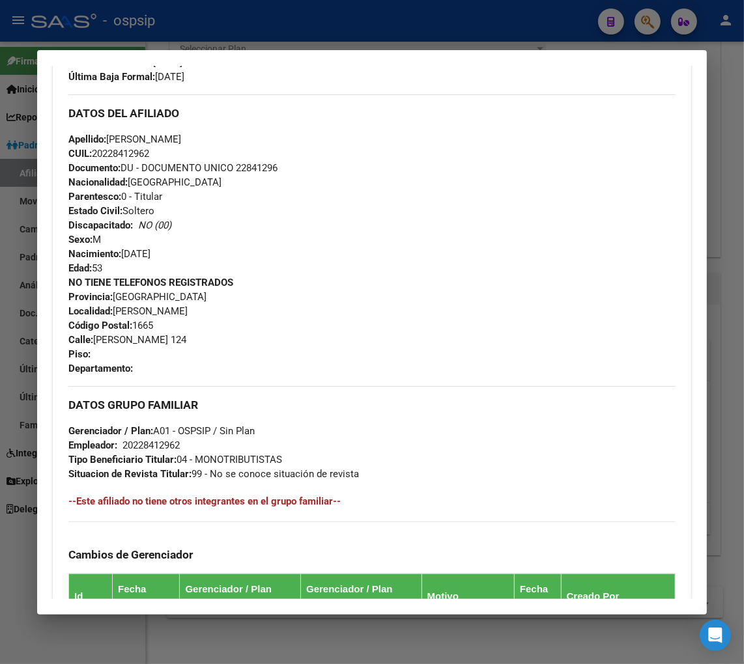
scroll to position [0, 0]
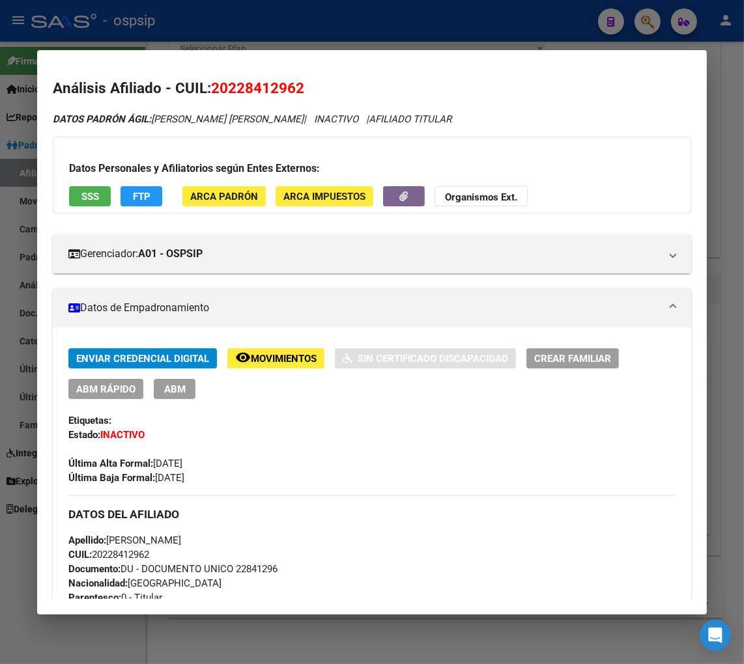
click at [281, 354] on span "Movimientos" at bounding box center [284, 359] width 66 height 12
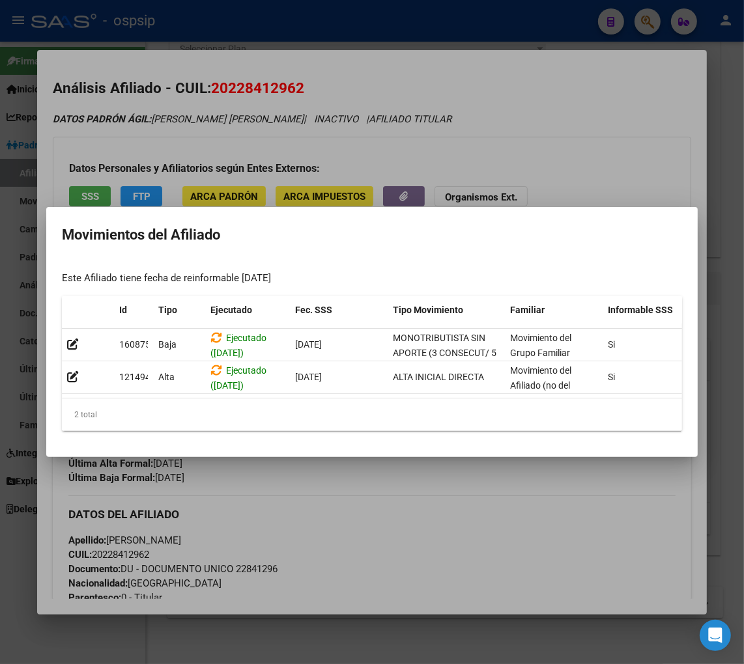
click at [410, 457] on mat-dialog-container "Movimientos del Afiliado Este Afiliado tiene fecha de reinformable [DATE] Id Ti…" at bounding box center [371, 332] width 651 height 250
drag, startPoint x: 554, startPoint y: 139, endPoint x: 298, endPoint y: 31, distance: 278.1
click at [541, 135] on div at bounding box center [372, 332] width 744 height 664
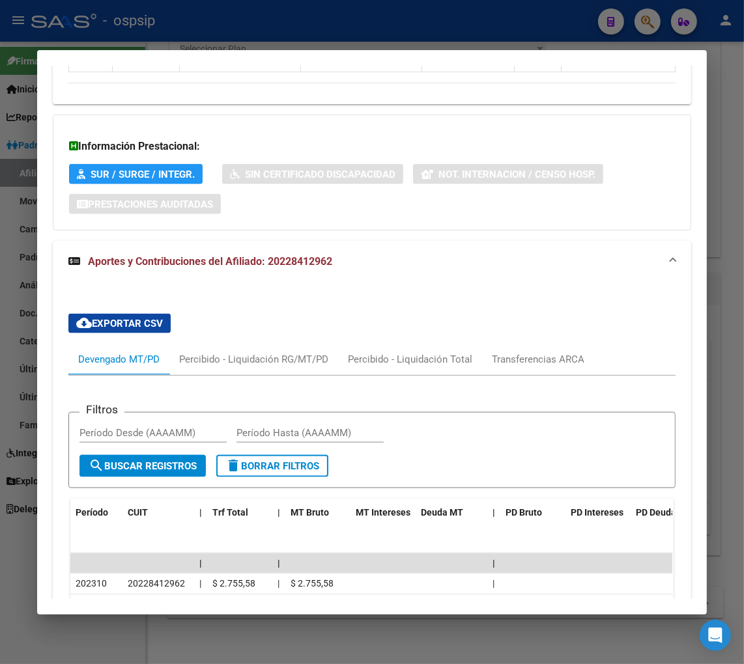
scroll to position [1303, 0]
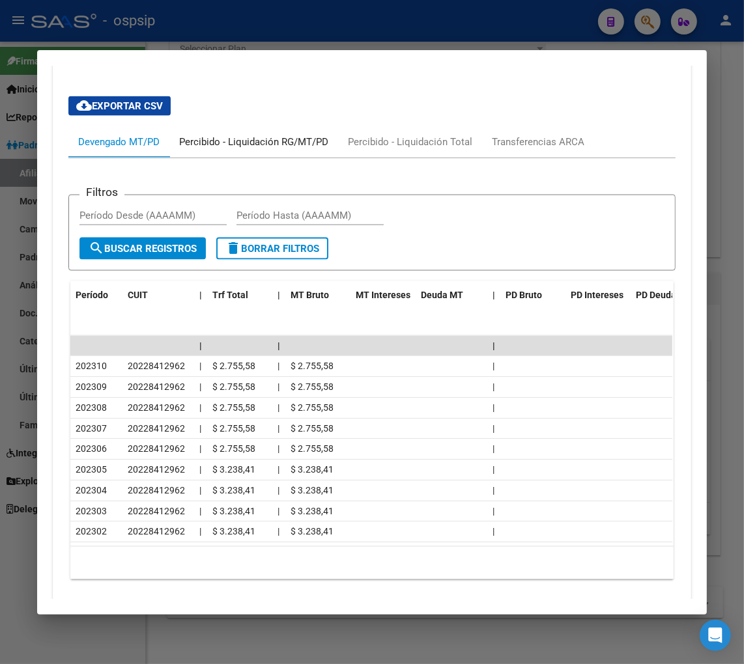
click at [232, 126] on div "Percibido - Liquidación RG/MT/PD" at bounding box center [253, 141] width 169 height 31
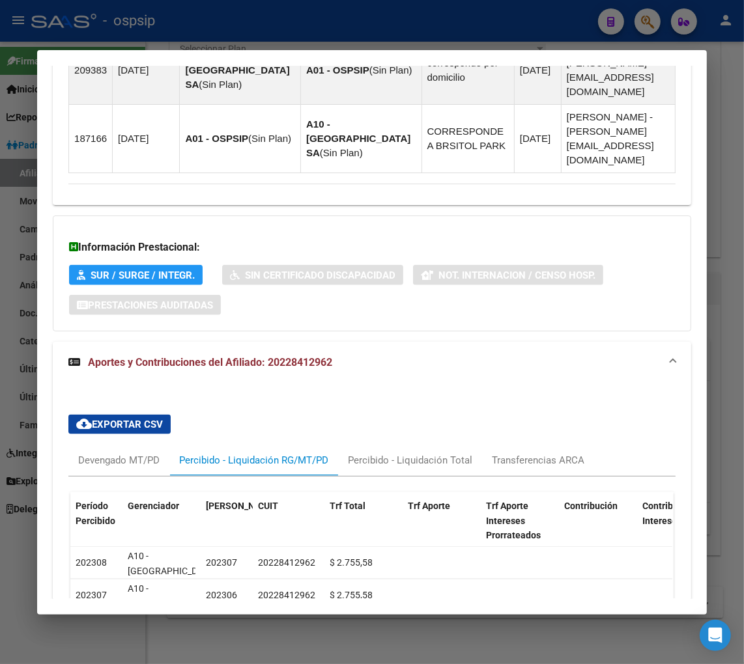
scroll to position [1041, 0]
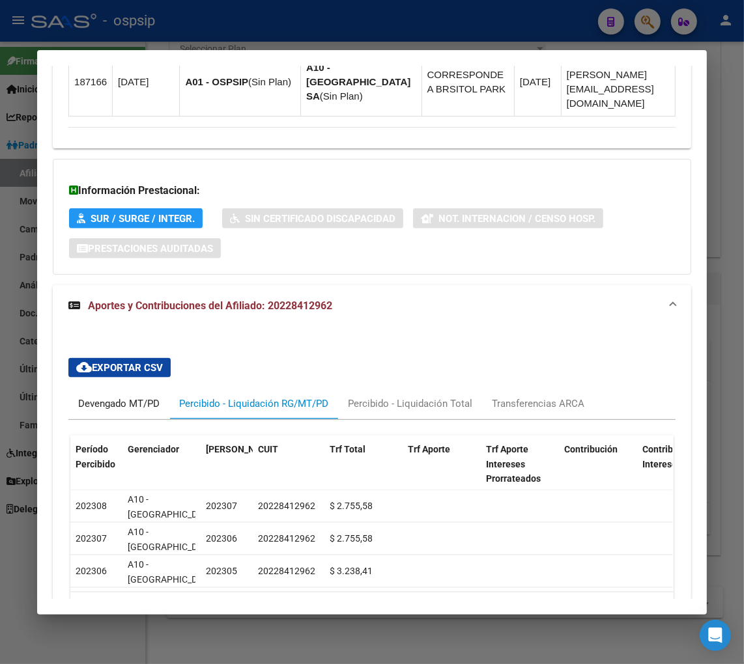
click at [99, 397] on div "Devengado MT/PD" at bounding box center [118, 404] width 81 height 14
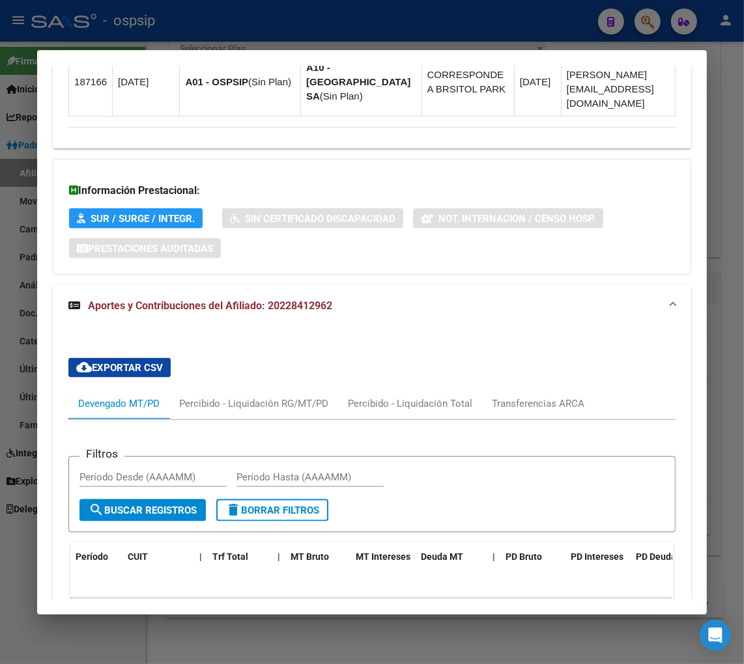
click at [645, 18] on div at bounding box center [372, 332] width 744 height 664
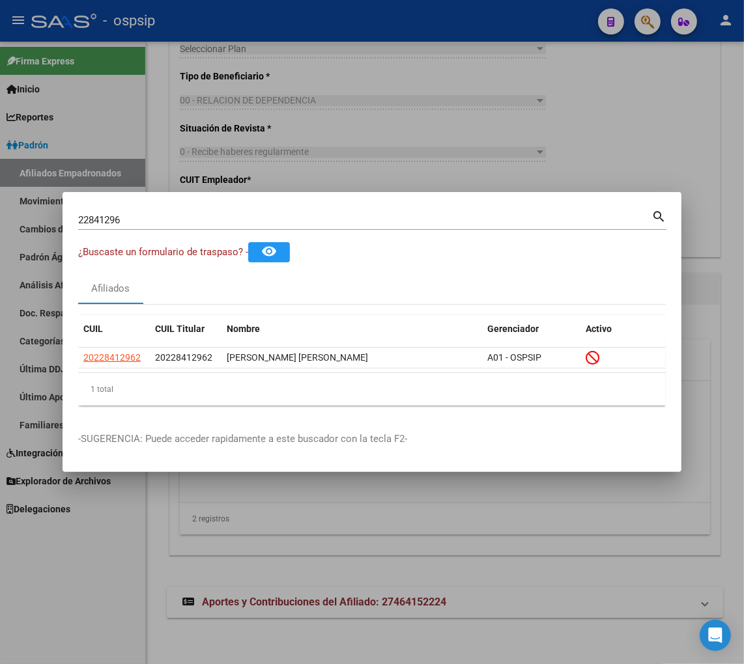
click at [165, 217] on input "22841296" at bounding box center [364, 220] width 573 height 12
type input "2"
type input "22841747"
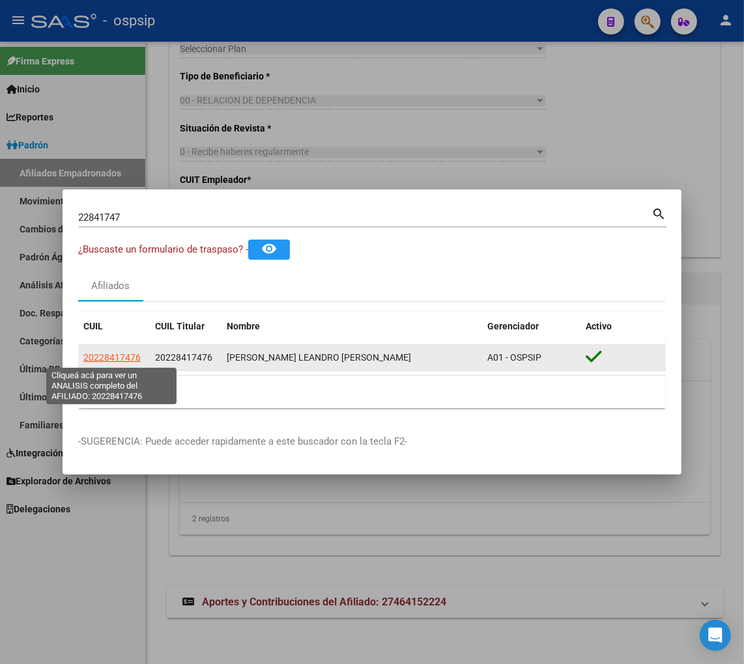
click at [109, 357] on span "20228417476" at bounding box center [111, 357] width 57 height 10
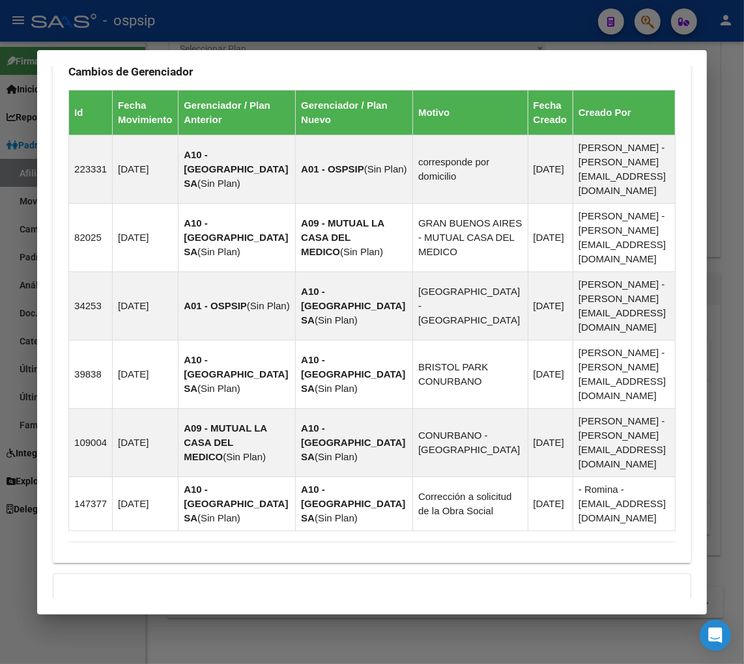
scroll to position [988, 0]
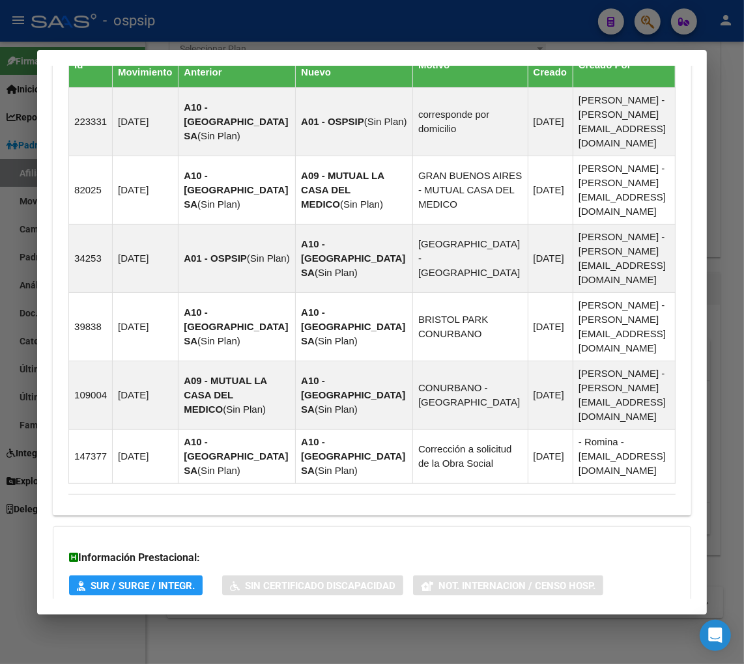
click at [169, 662] on span "Aportes y Contribuciones del Afiliado: 20228417476" at bounding box center [210, 668] width 244 height 12
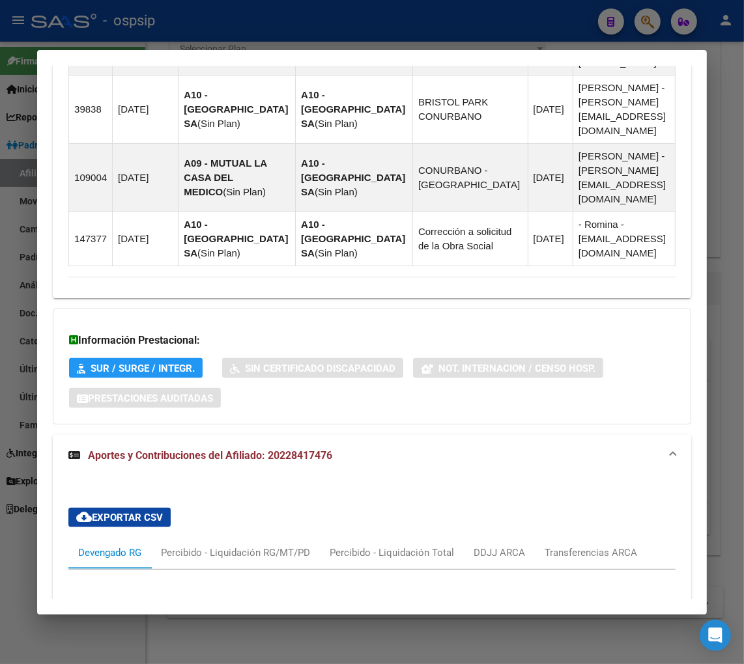
scroll to position [1422, 0]
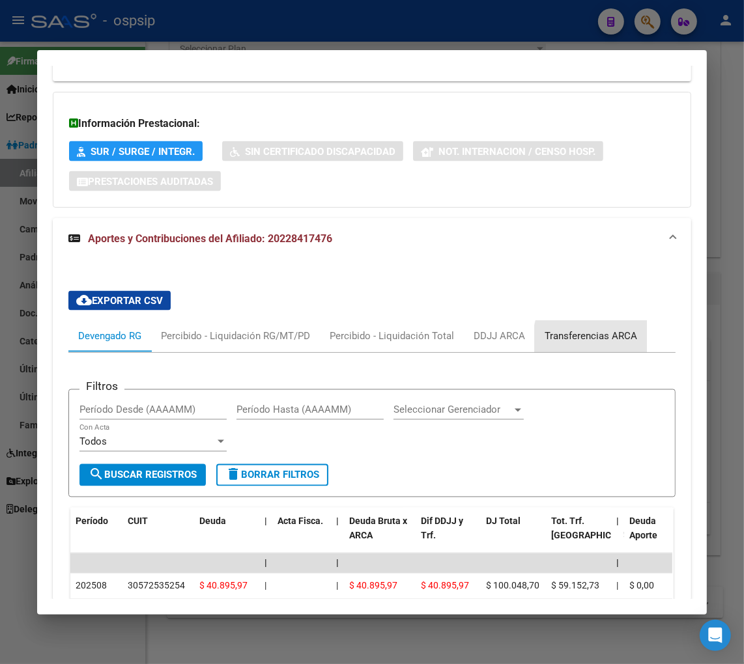
click at [601, 330] on div "Transferencias ARCA" at bounding box center [590, 337] width 92 height 14
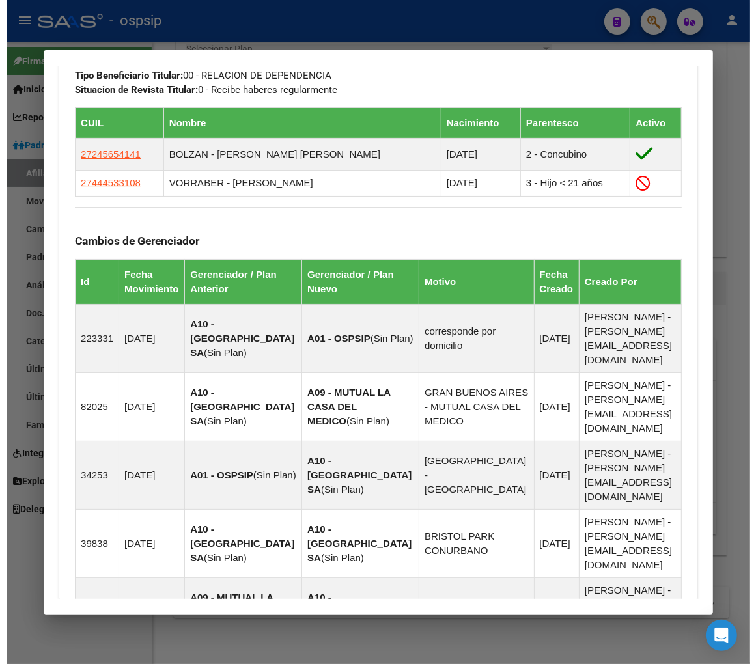
scroll to position [554, 0]
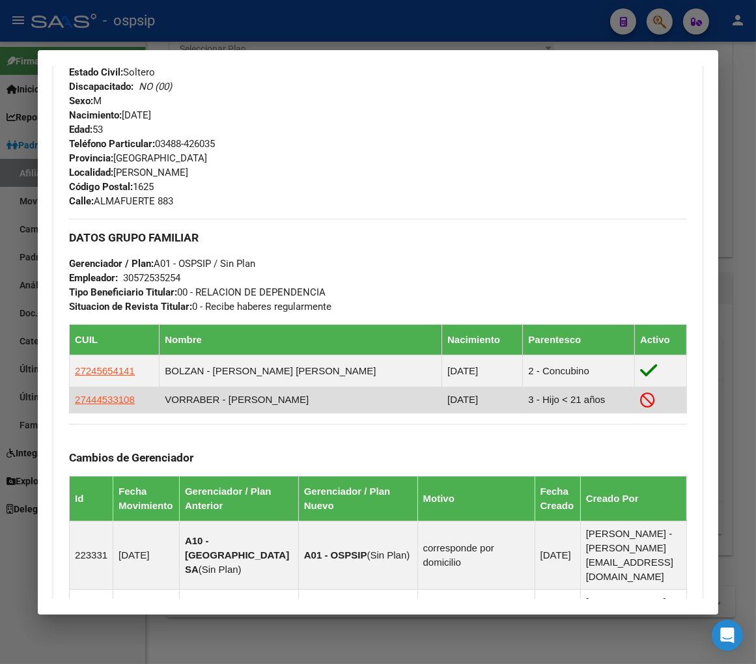
click at [106, 406] on app-link-go-to "27444533108" at bounding box center [105, 400] width 60 height 14
click at [104, 402] on span "27444533108" at bounding box center [105, 399] width 60 height 11
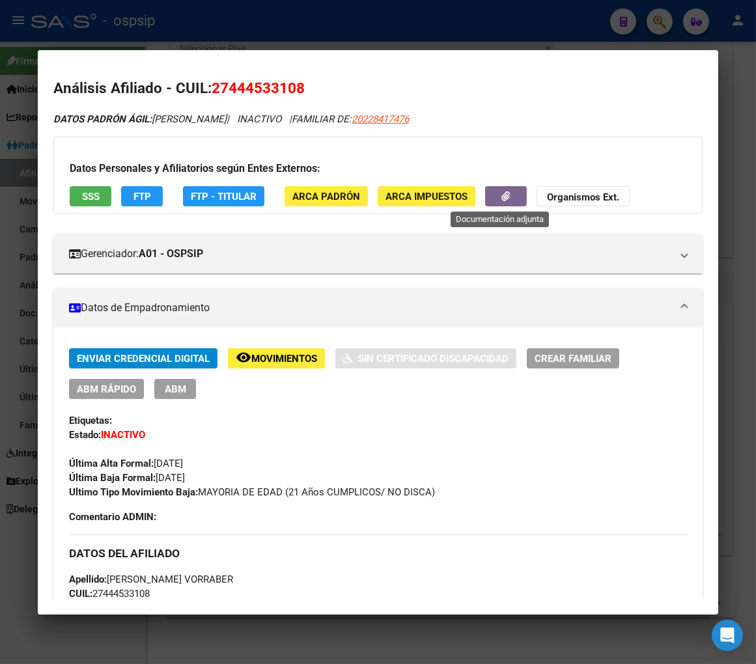
click at [491, 200] on button "button" at bounding box center [506, 196] width 42 height 20
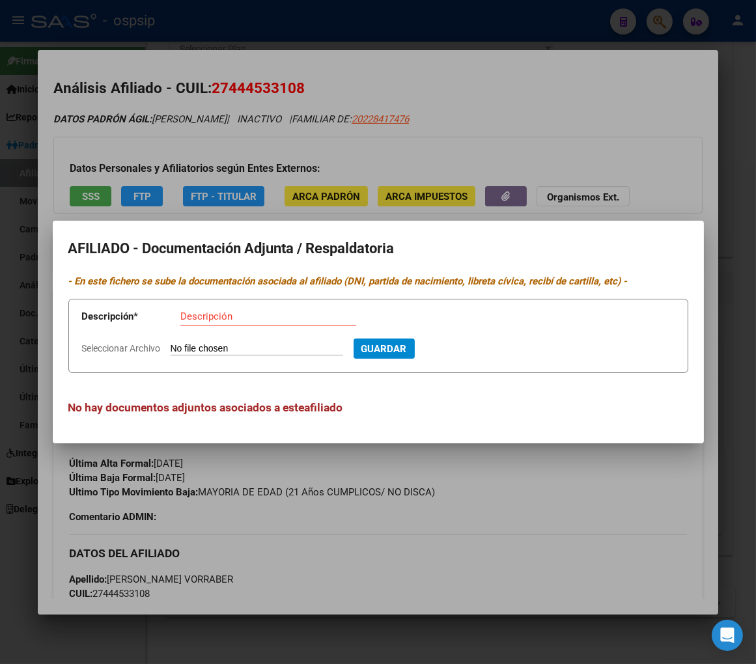
click at [610, 156] on div at bounding box center [378, 332] width 756 height 664
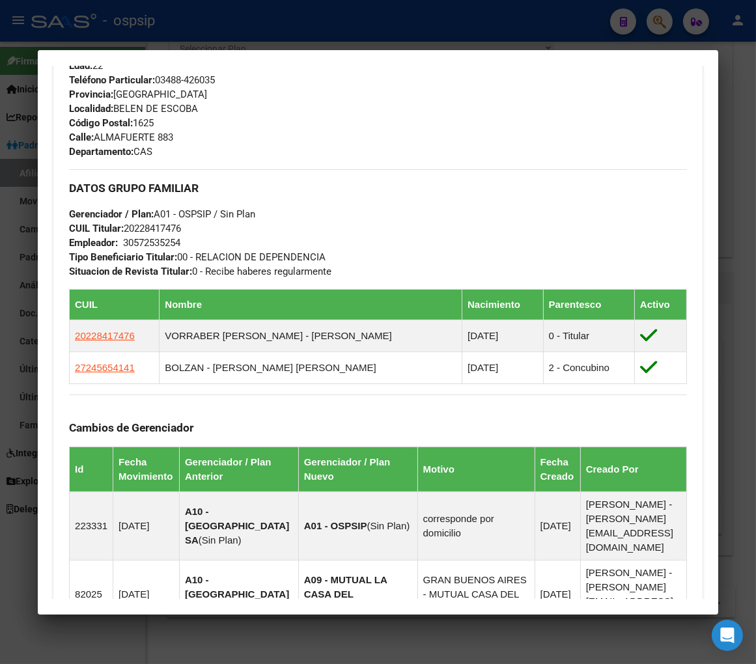
scroll to position [651, 0]
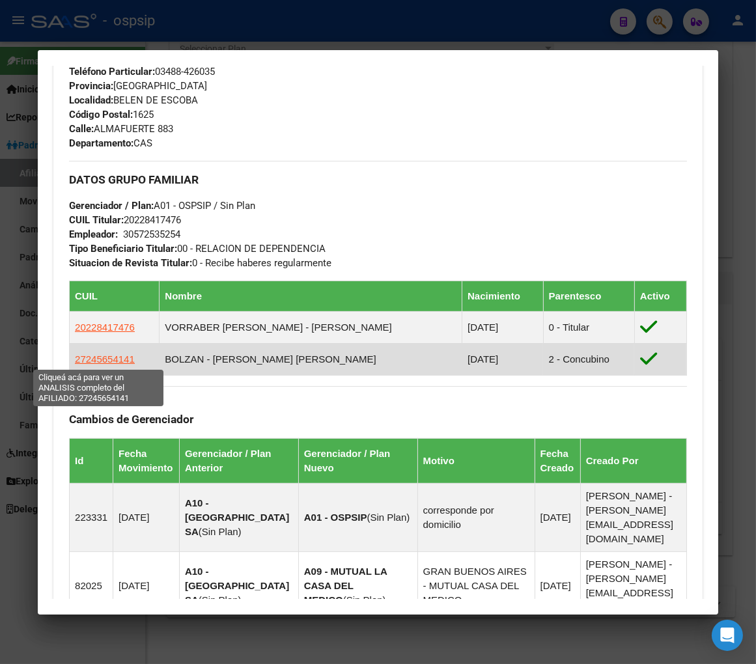
click at [102, 357] on span "27245654141" at bounding box center [105, 359] width 60 height 11
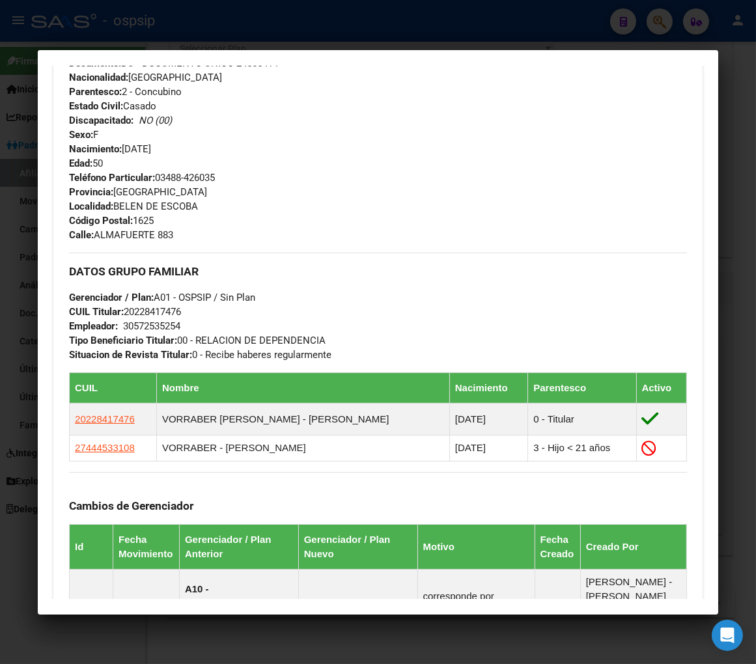
scroll to position [217, 0]
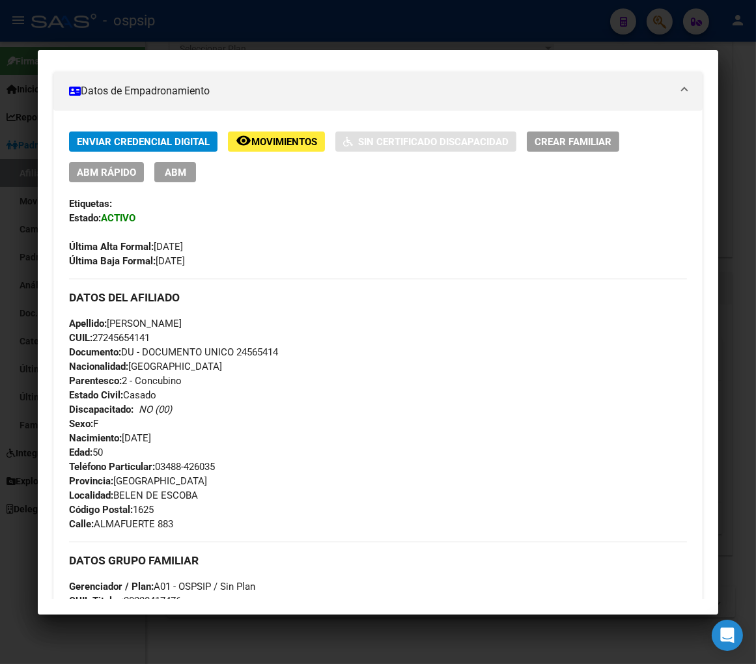
click at [288, 141] on span "Movimientos" at bounding box center [284, 142] width 66 height 12
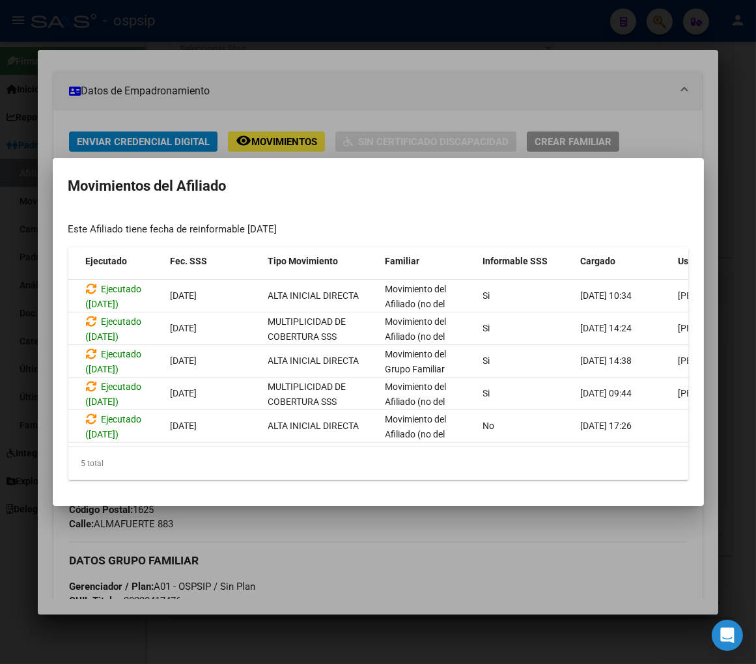
scroll to position [0, 213]
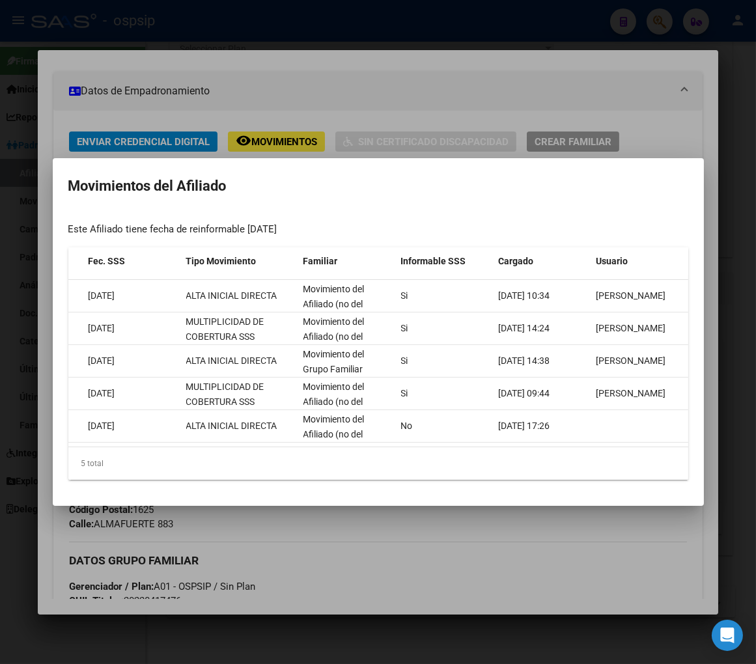
click at [482, 532] on div at bounding box center [378, 332] width 756 height 664
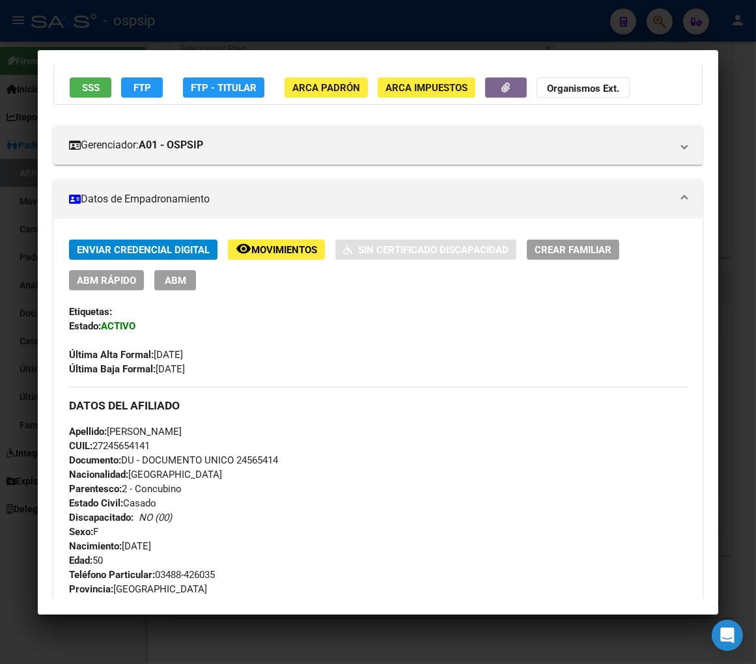
scroll to position [0, 0]
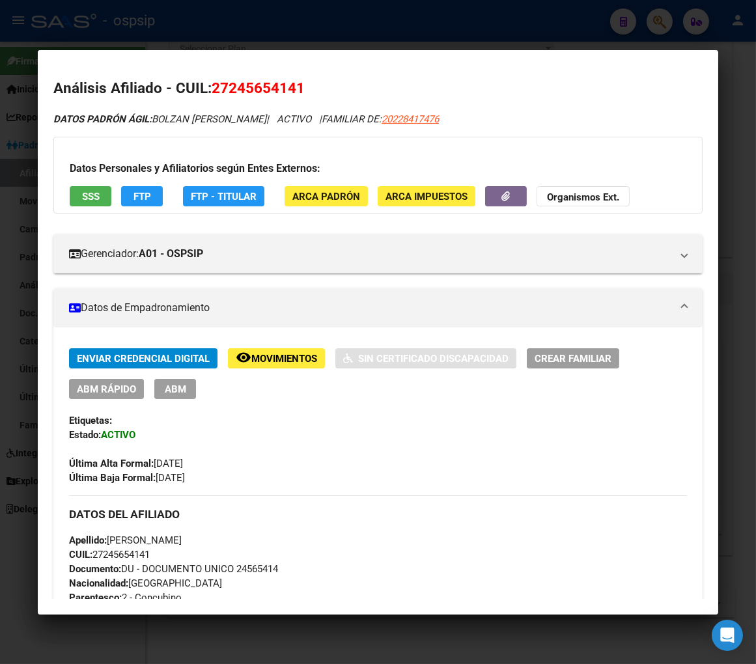
drag, startPoint x: 224, startPoint y: 87, endPoint x: 290, endPoint y: 82, distance: 65.9
click at [290, 82] on span "27245654141" at bounding box center [258, 87] width 93 height 17
copy span "24565414"
click at [417, 122] on span "20228417476" at bounding box center [410, 119] width 57 height 12
type textarea "20228417476"
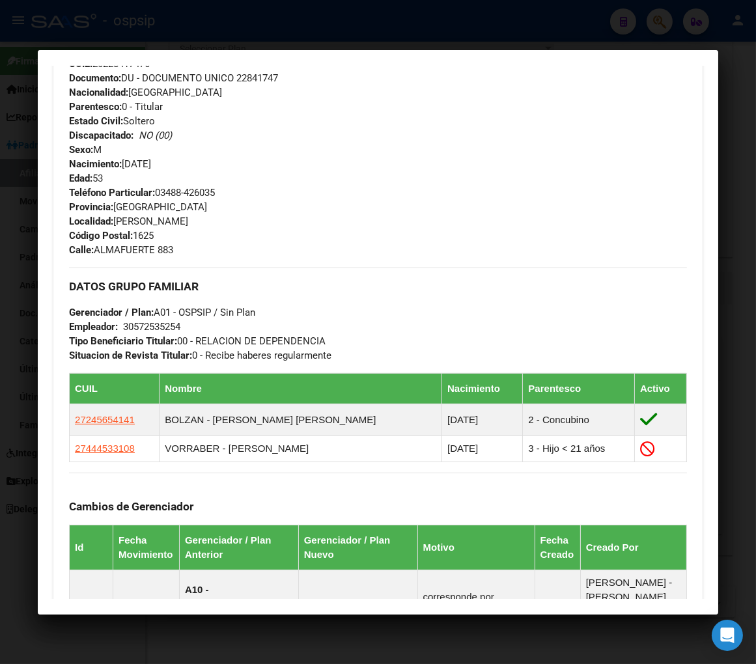
scroll to position [506, 0]
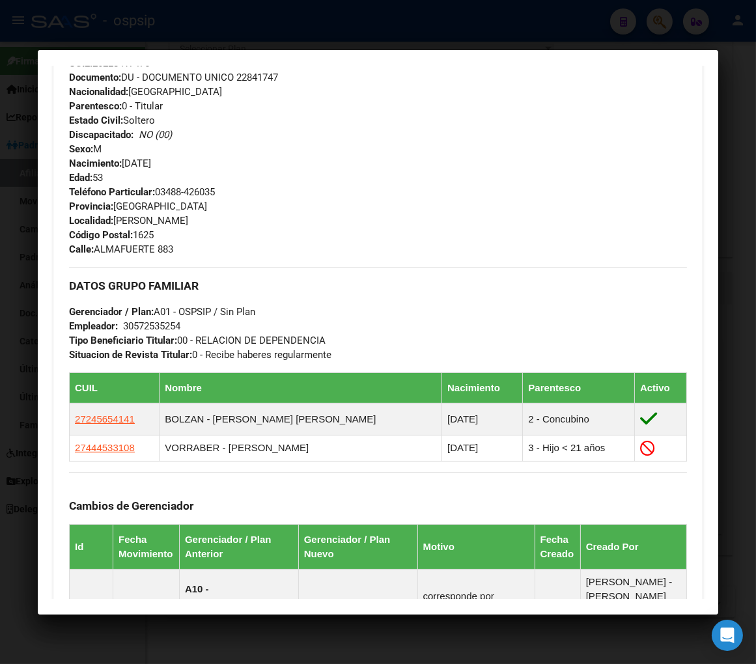
click at [268, 183] on div "Apellido: [PERSON_NAME] [PERSON_NAME]: 20228417476 Documento: DU - DOCUMENTO UN…" at bounding box center [378, 113] width 618 height 143
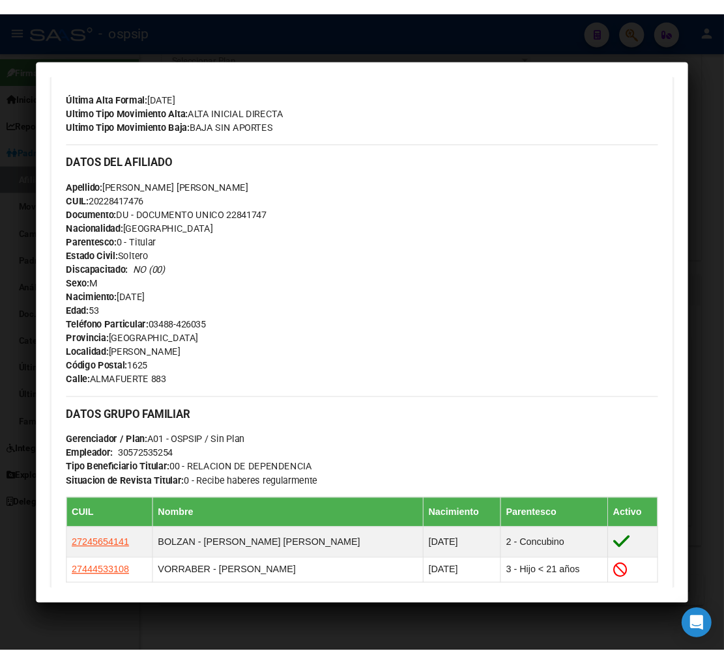
scroll to position [217, 0]
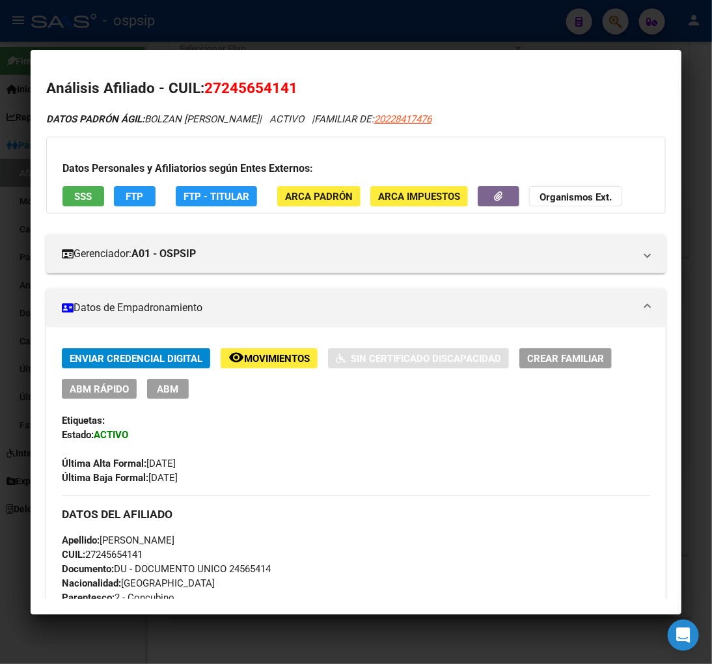
click at [615, 30] on div at bounding box center [356, 332] width 712 height 664
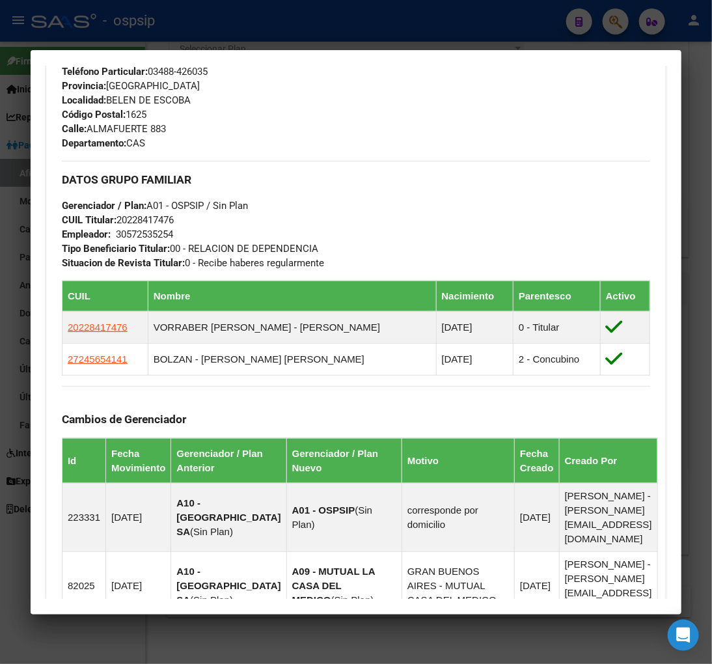
click at [615, 16] on div at bounding box center [356, 332] width 712 height 664
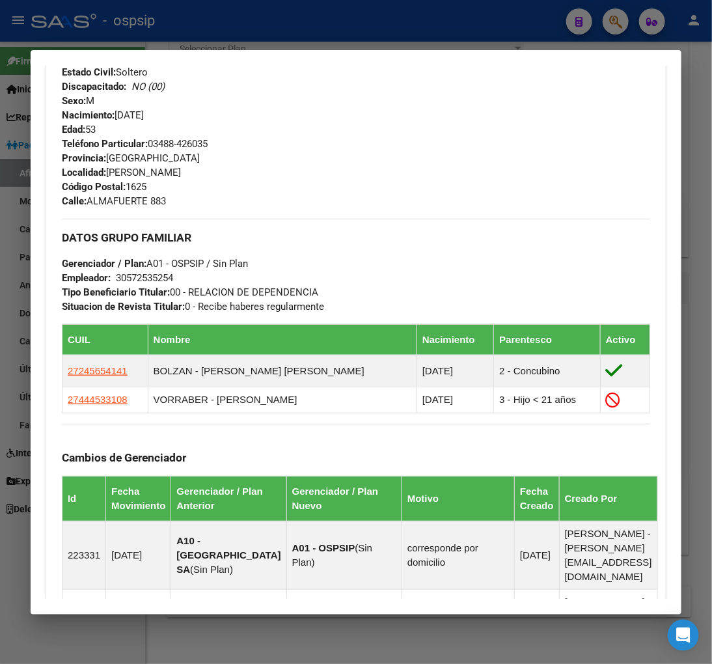
click at [574, 124] on div "Apellido: [PERSON_NAME] [PERSON_NAME]: 20228417476 Documento: DU - DOCUMENTO UN…" at bounding box center [356, 64] width 589 height 143
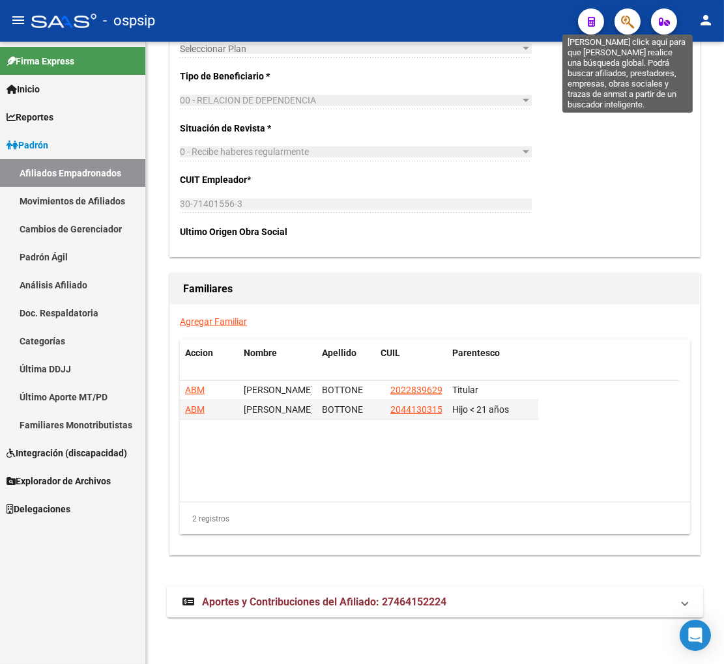
click at [628, 21] on icon "button" at bounding box center [627, 21] width 13 height 15
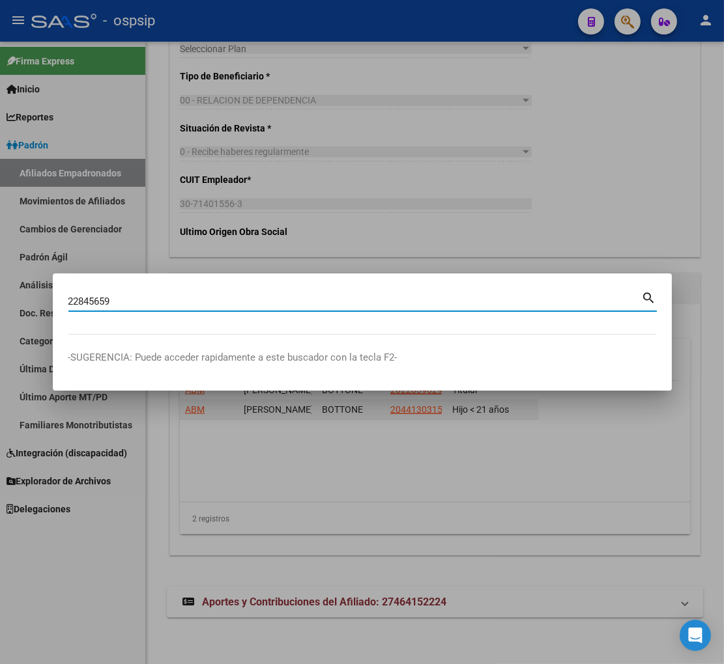
type input "22845659"
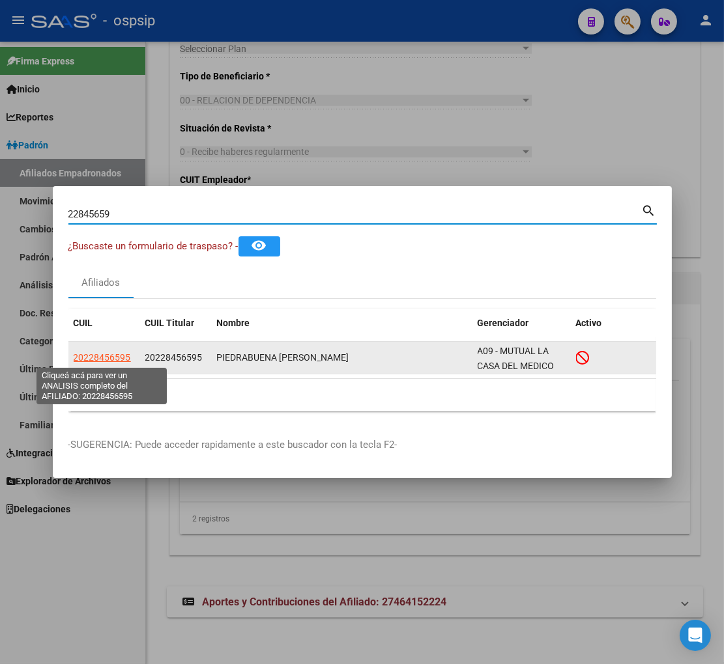
click at [98, 359] on span "20228456595" at bounding box center [102, 357] width 57 height 10
type textarea "20228456595"
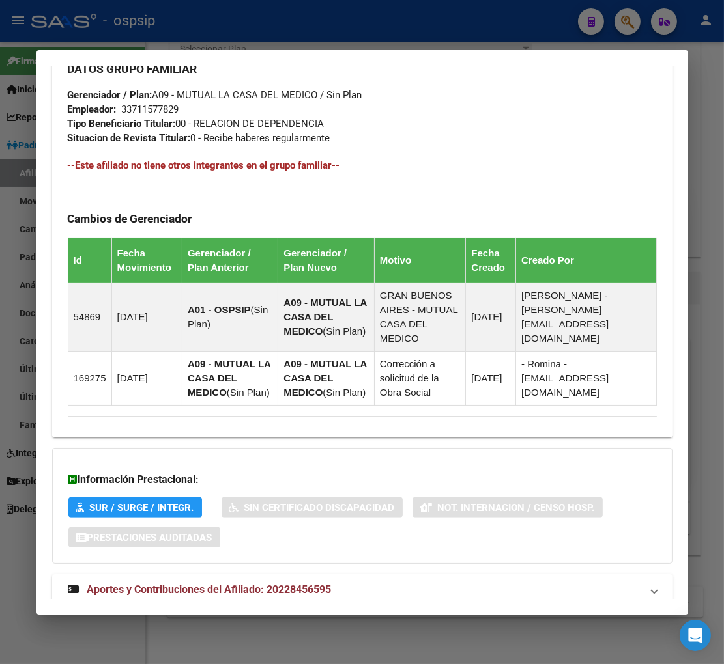
scroll to position [788, 0]
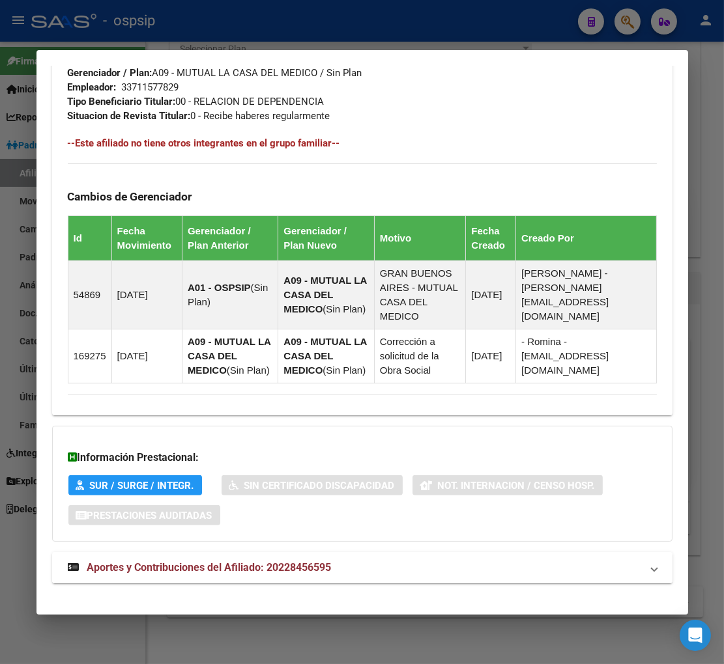
click at [189, 561] on span "Aportes y Contribuciones del Afiliado: 20228456595" at bounding box center [209, 567] width 244 height 12
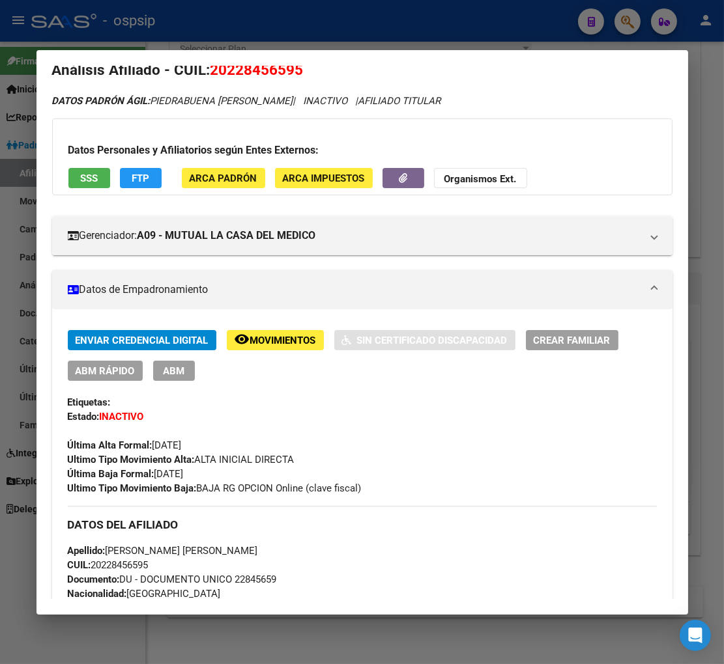
scroll to position [0, 0]
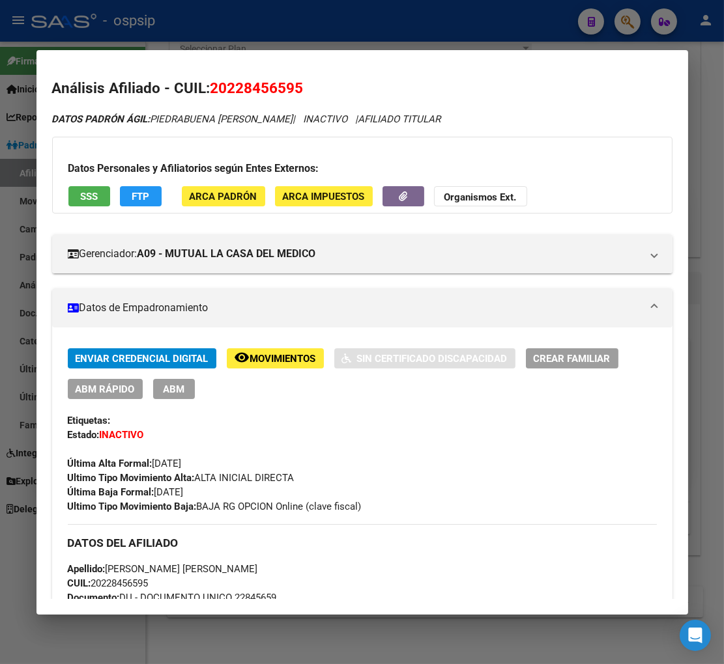
click at [627, 22] on div at bounding box center [362, 332] width 724 height 664
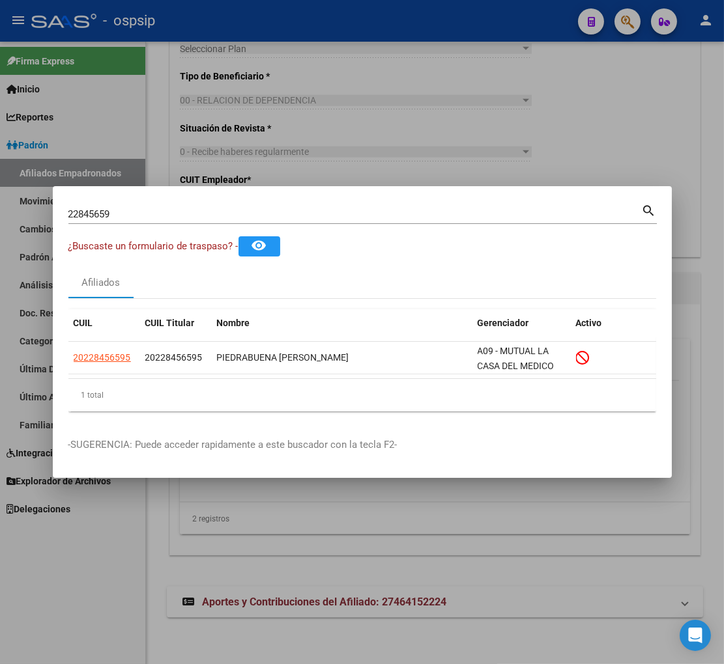
click at [155, 212] on input "22845659" at bounding box center [354, 214] width 573 height 12
type input "2"
type input "22848186"
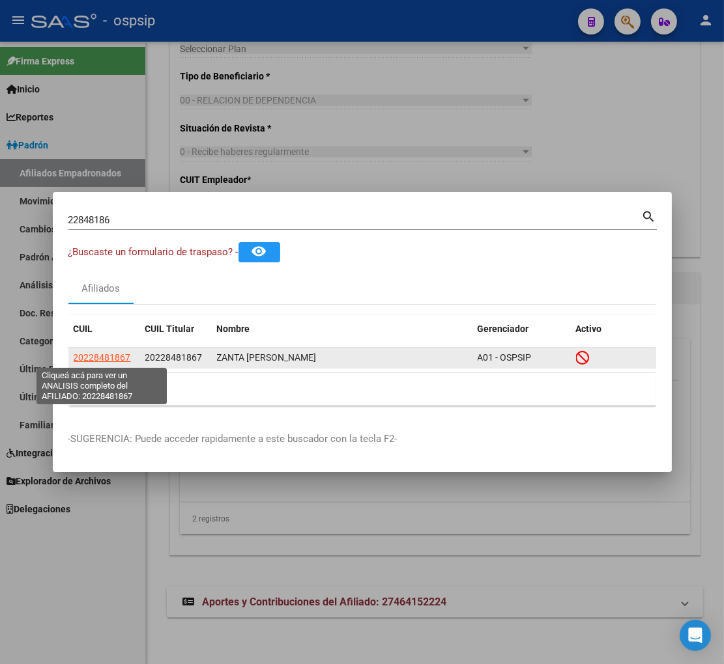
click at [112, 358] on span "20228481867" at bounding box center [102, 357] width 57 height 10
type textarea "20228481867"
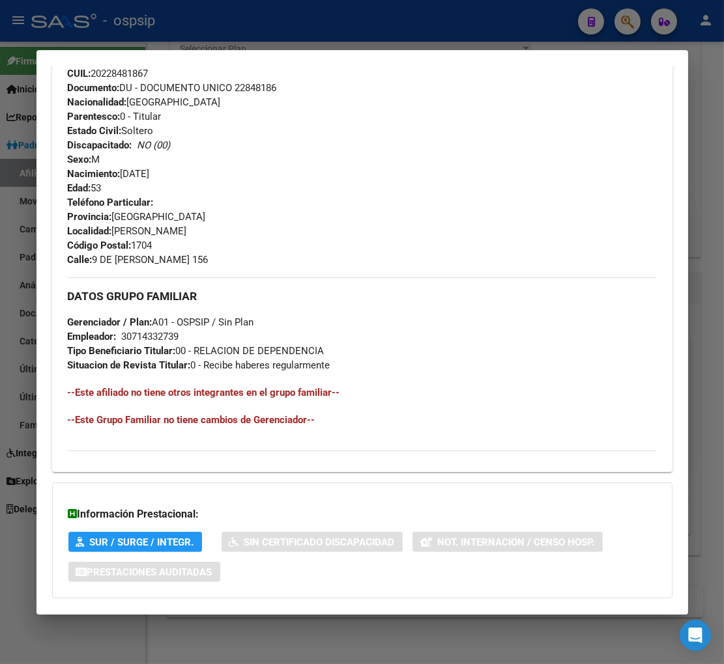
scroll to position [576, 0]
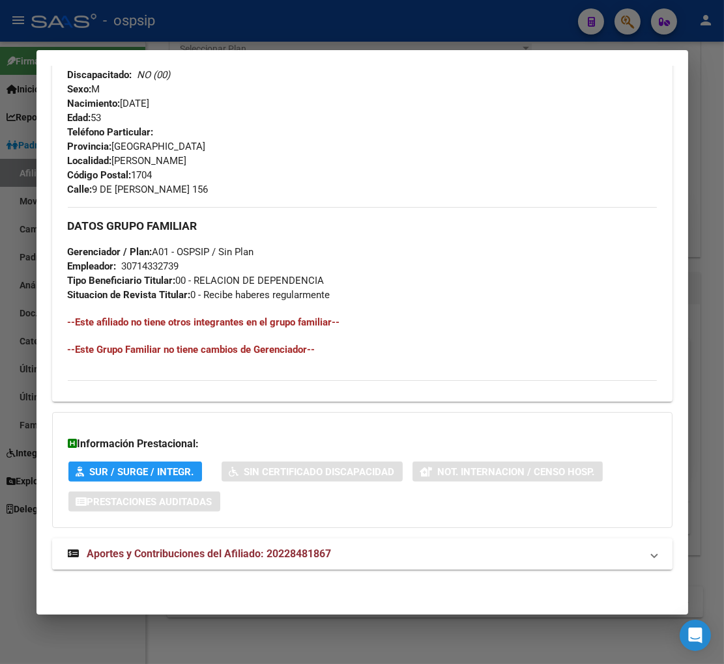
click at [167, 556] on span "Aportes y Contribuciones del Afiliado: 20228481867" at bounding box center [209, 554] width 244 height 12
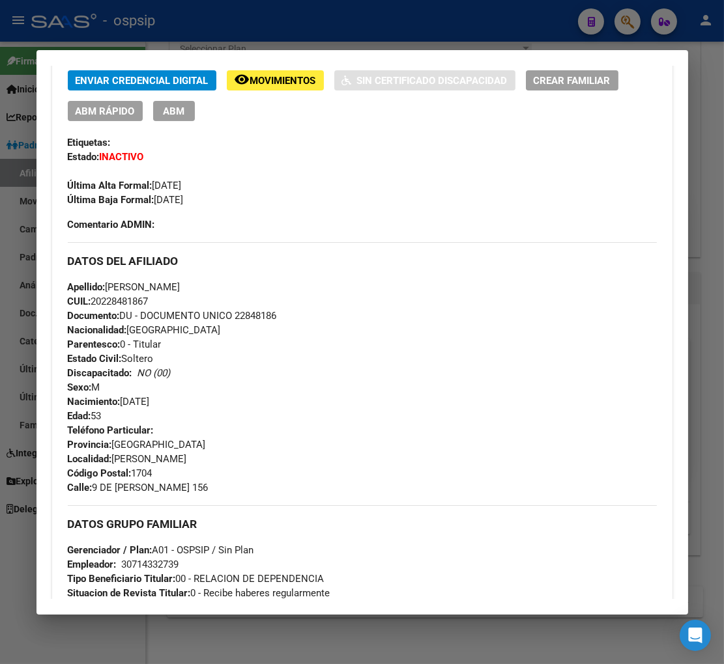
scroll to position [0, 0]
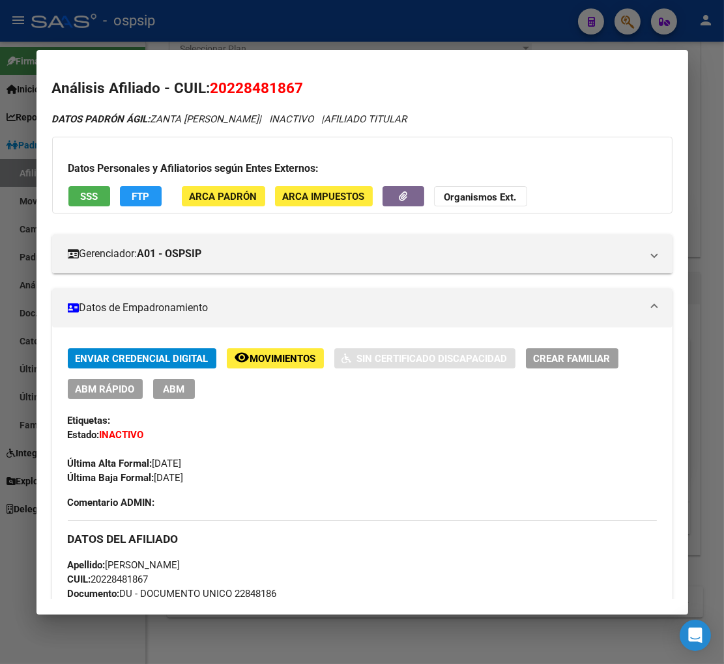
click at [137, 191] on span "FTP" at bounding box center [141, 197] width 18 height 12
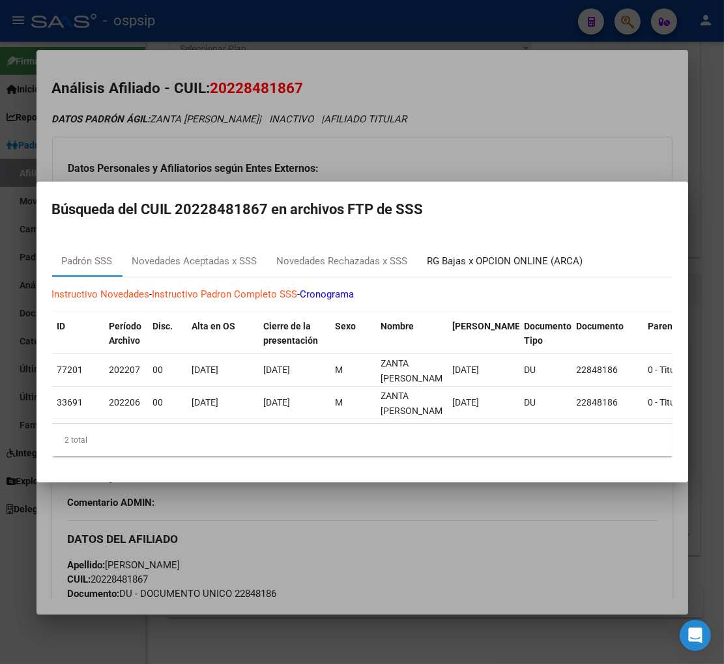
click at [456, 256] on div "RG Bajas x OPCION ONLINE (ARCA)" at bounding box center [505, 261] width 156 height 15
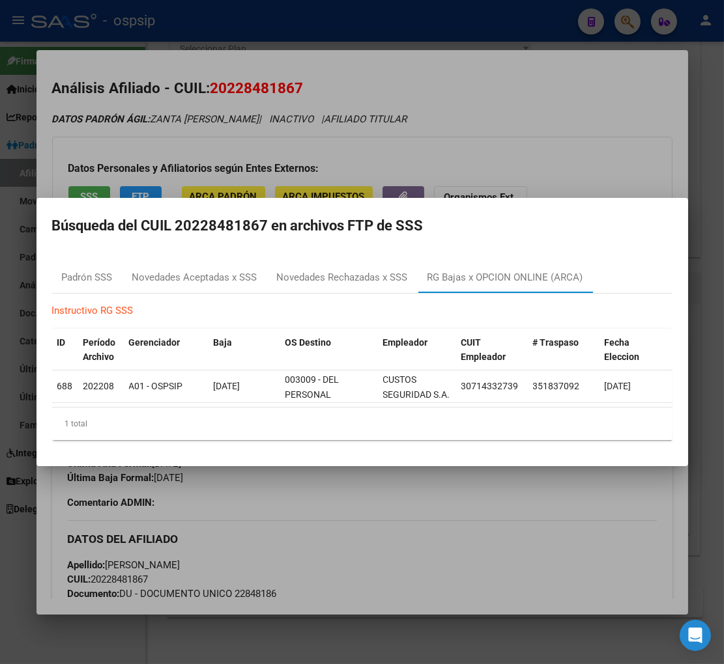
click at [363, 515] on div at bounding box center [362, 332] width 724 height 664
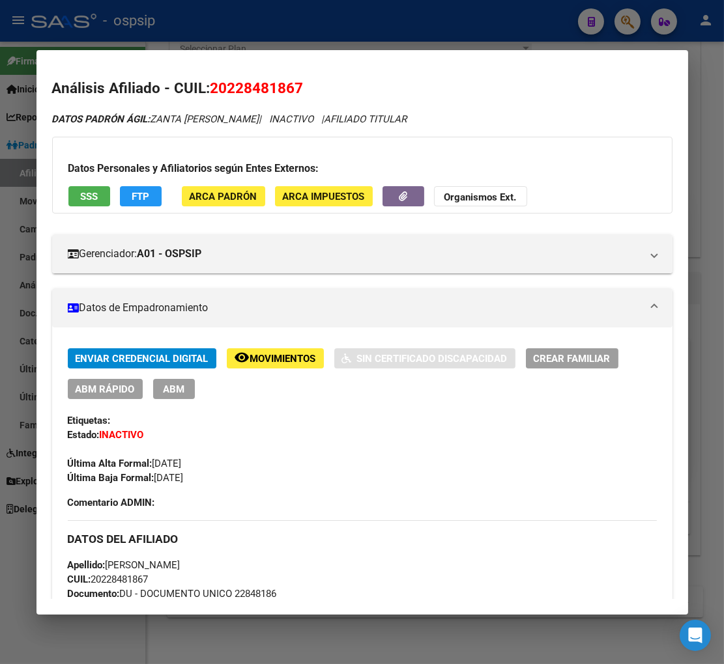
click at [264, 369] on div "Enviar Credencial Digital remove_red_eye Movimientos Sin Certificado Discapacid…" at bounding box center [362, 373] width 589 height 51
click at [265, 362] on span "Movimientos" at bounding box center [283, 359] width 66 height 12
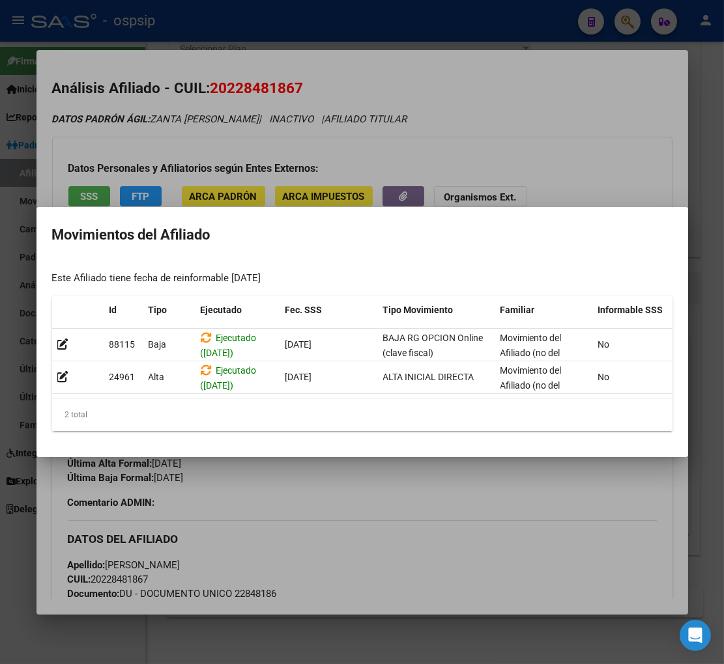
click at [380, 528] on div at bounding box center [362, 332] width 724 height 664
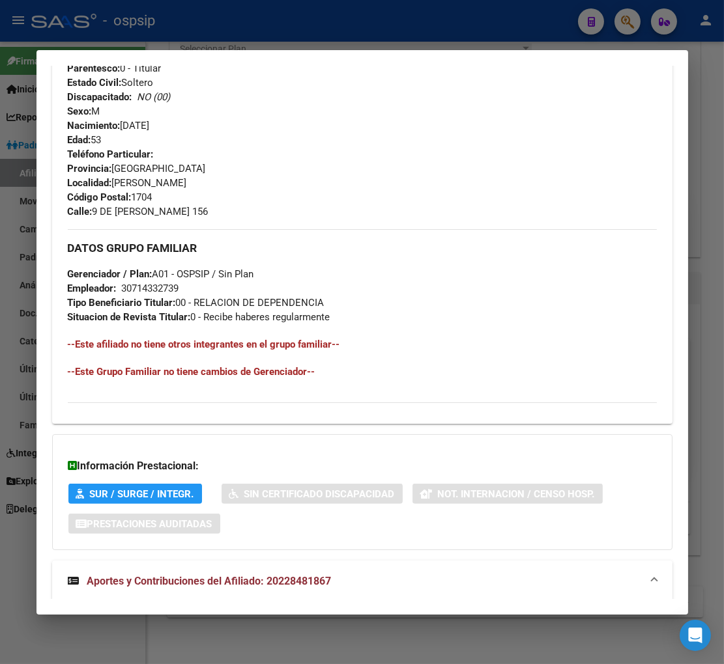
scroll to position [434, 0]
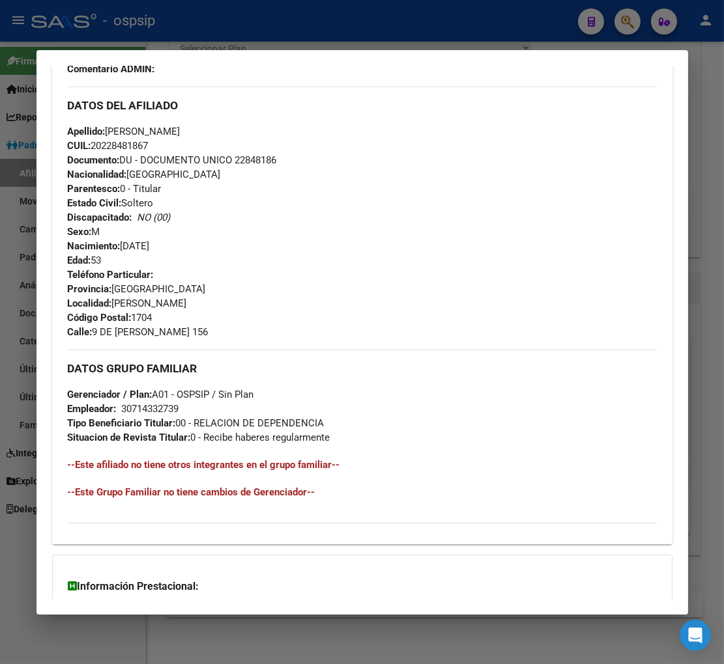
drag, startPoint x: 587, startPoint y: 135, endPoint x: 593, endPoint y: 115, distance: 20.2
click at [591, 127] on div "Apellido: [PERSON_NAME]: 20228481867 Documento: DU - DOCUMENTO UNICO 22848186 N…" at bounding box center [362, 195] width 589 height 143
click at [621, 24] on div at bounding box center [362, 332] width 724 height 664
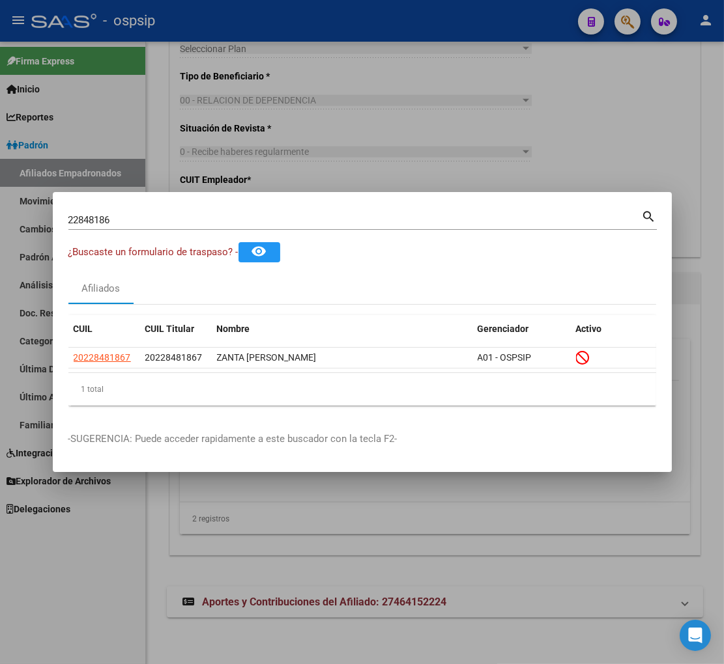
click at [128, 218] on input "22848186" at bounding box center [354, 220] width 573 height 12
type input "2"
type input "22849717"
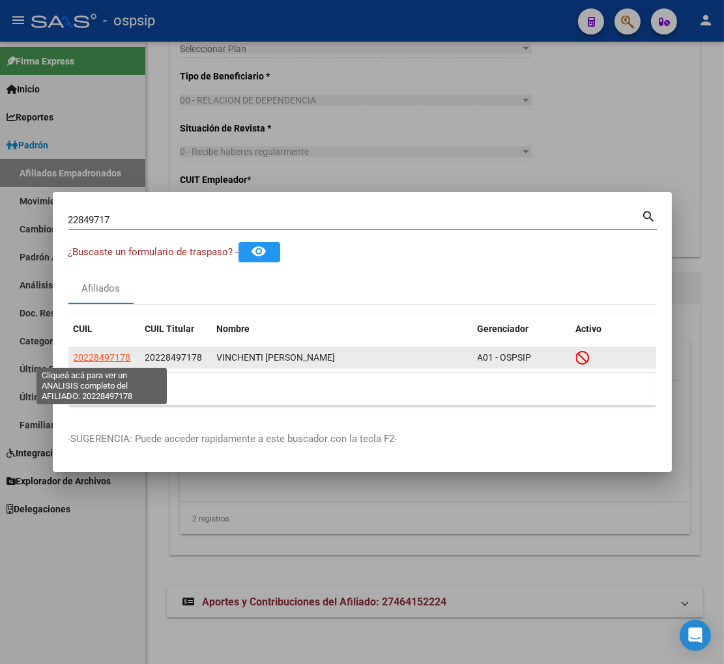
click at [112, 354] on span "20228497178" at bounding box center [102, 357] width 57 height 10
type textarea "20228497178"
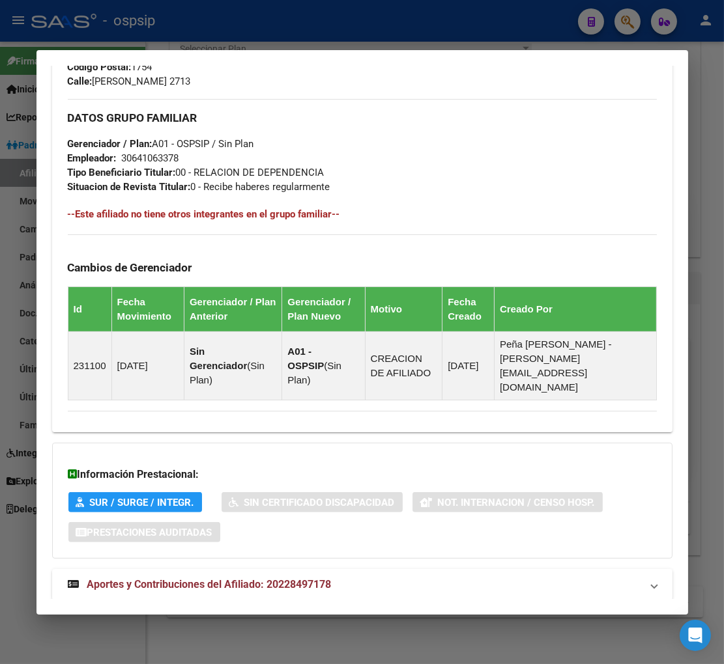
scroll to position [691, 0]
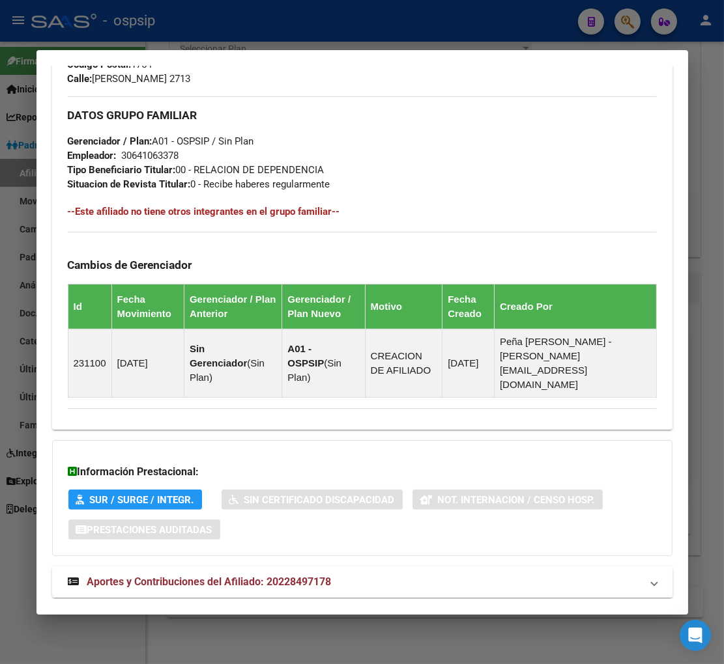
click at [188, 576] on span "Aportes y Contribuciones del Afiliado: 20228497178" at bounding box center [209, 582] width 244 height 12
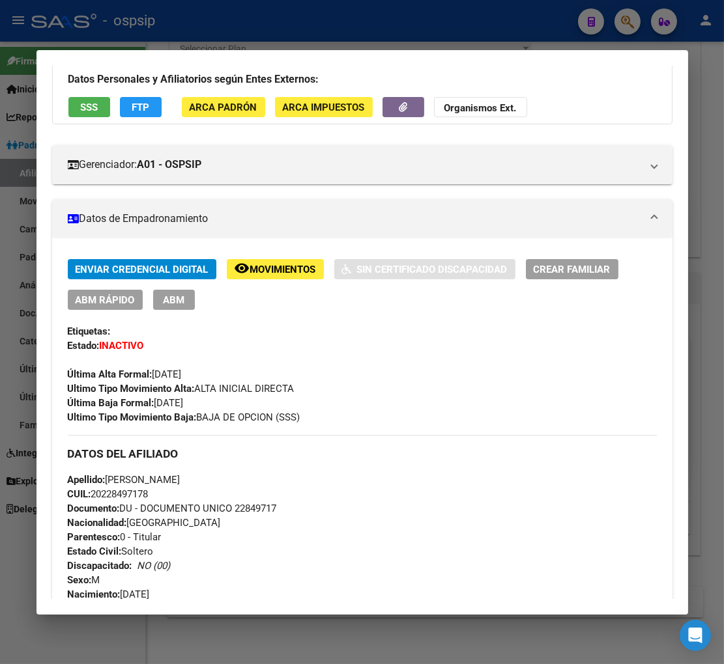
scroll to position [0, 0]
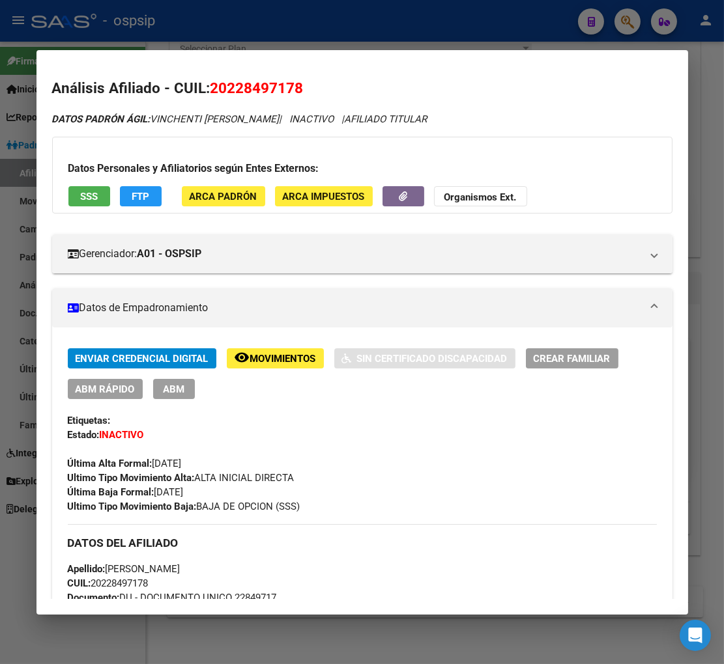
click at [272, 353] on span "Movimientos" at bounding box center [283, 359] width 66 height 12
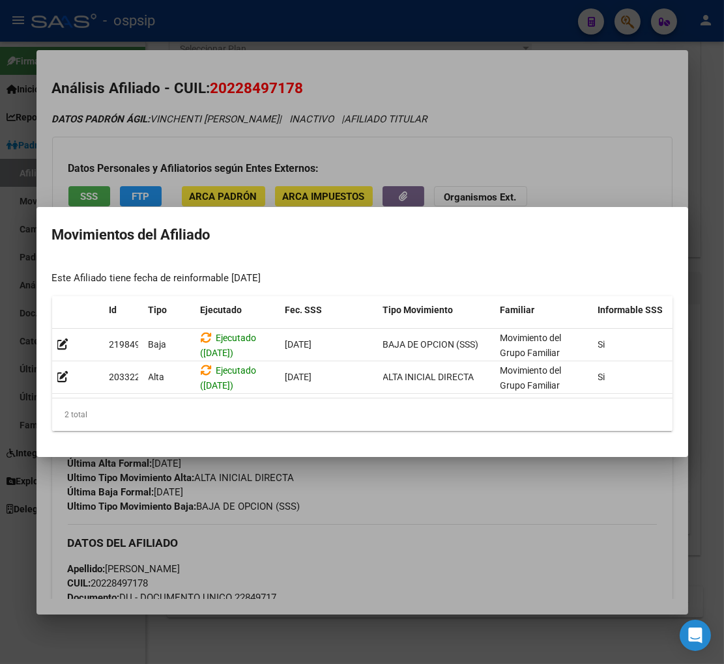
click at [466, 498] on div at bounding box center [362, 332] width 724 height 664
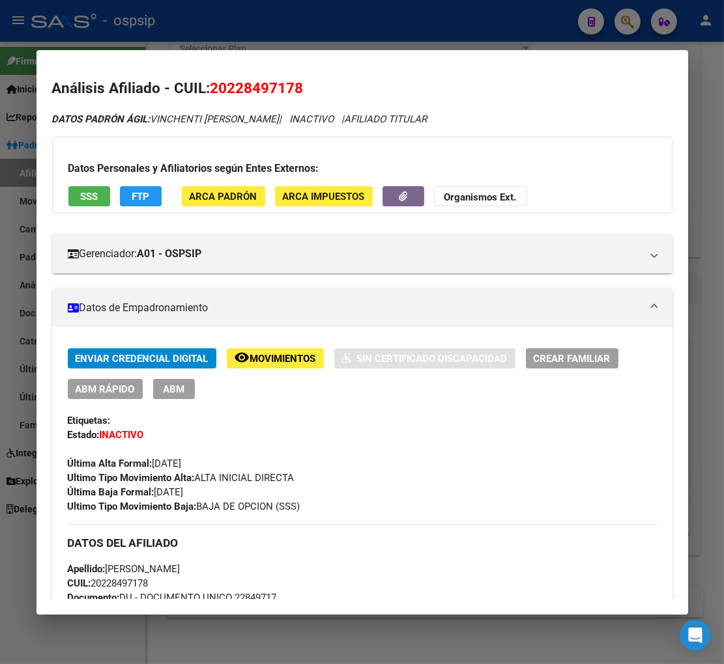
click at [628, 21] on div at bounding box center [362, 332] width 724 height 664
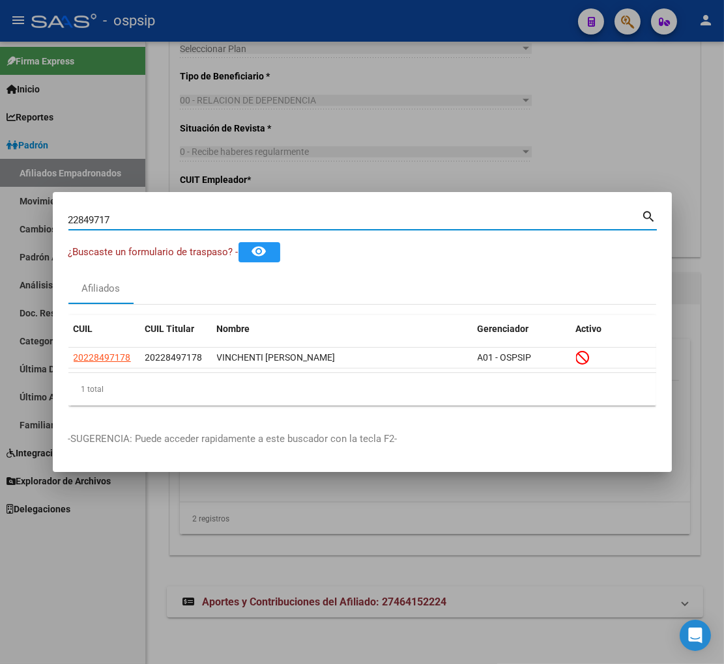
click at [137, 225] on input "22849717" at bounding box center [354, 220] width 573 height 12
type input "2"
type input "22850698"
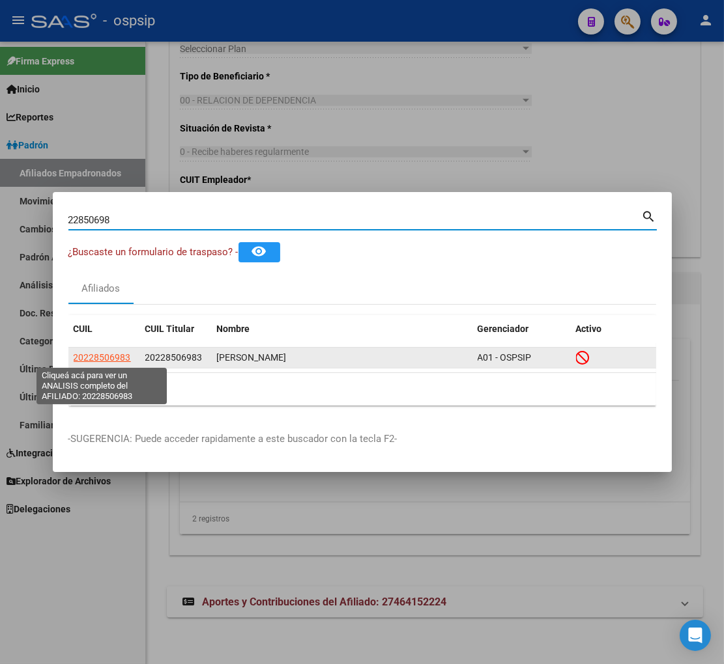
click at [102, 357] on span "20228506983" at bounding box center [102, 357] width 57 height 10
type textarea "20228506983"
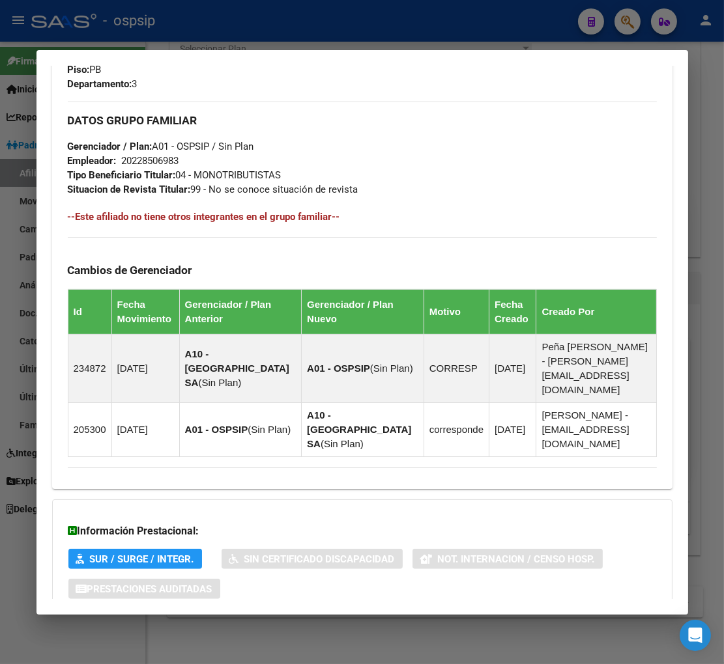
scroll to position [731, 0]
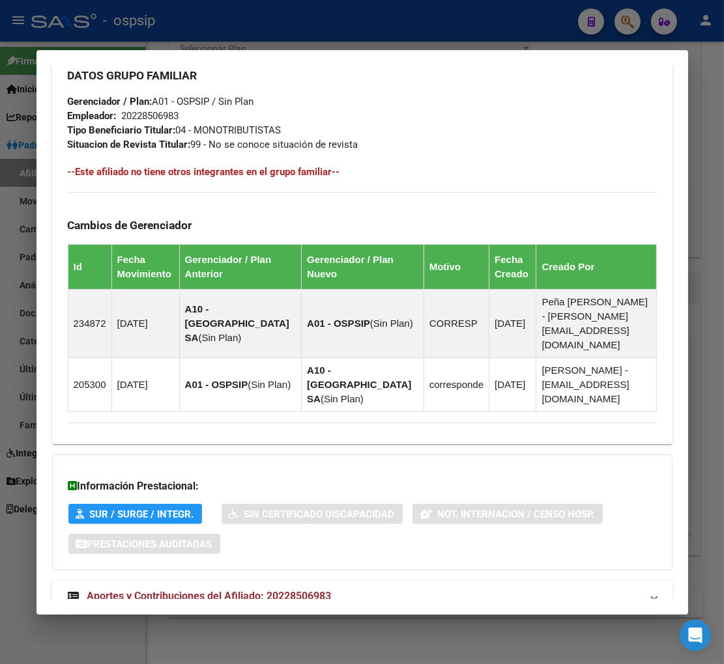
click at [196, 589] on strong "Aportes y Contribuciones del Afiliado: 20228506983" at bounding box center [200, 597] width 264 height 16
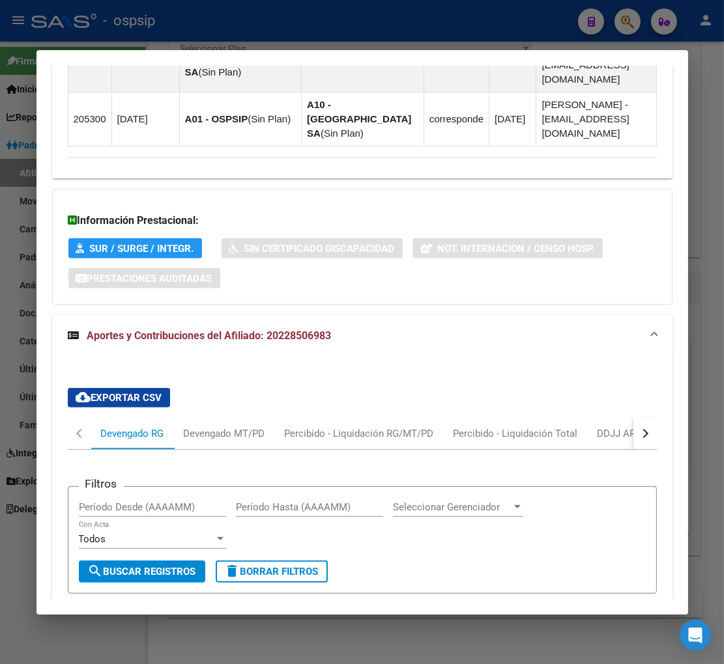
scroll to position [1213, 0]
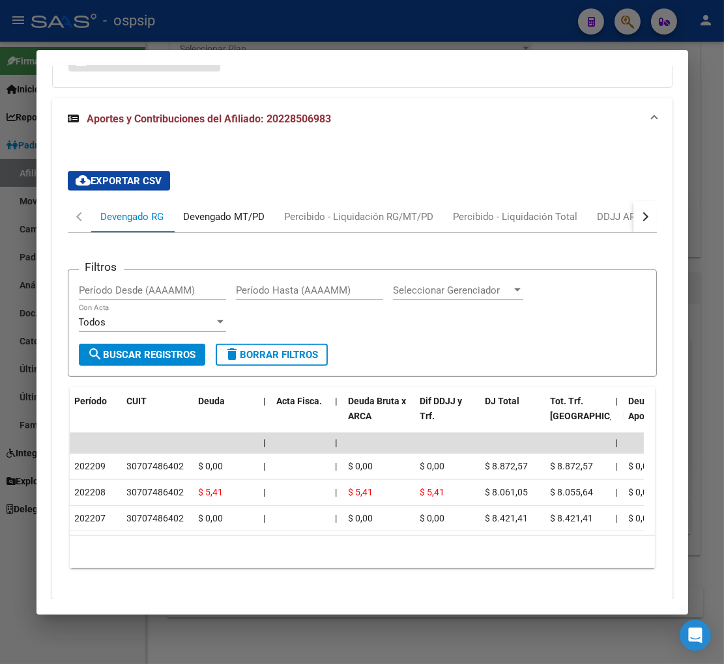
click at [222, 210] on div "Devengado MT/PD" at bounding box center [224, 217] width 81 height 14
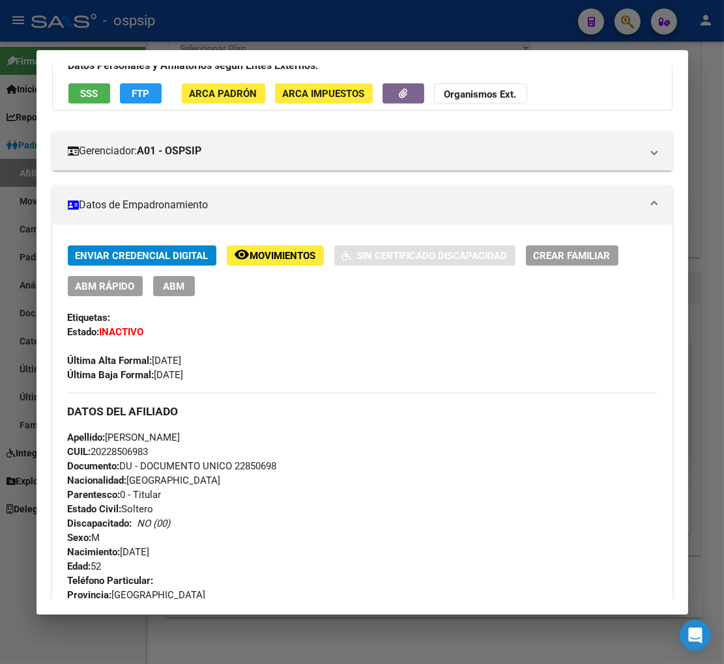
scroll to position [0, 0]
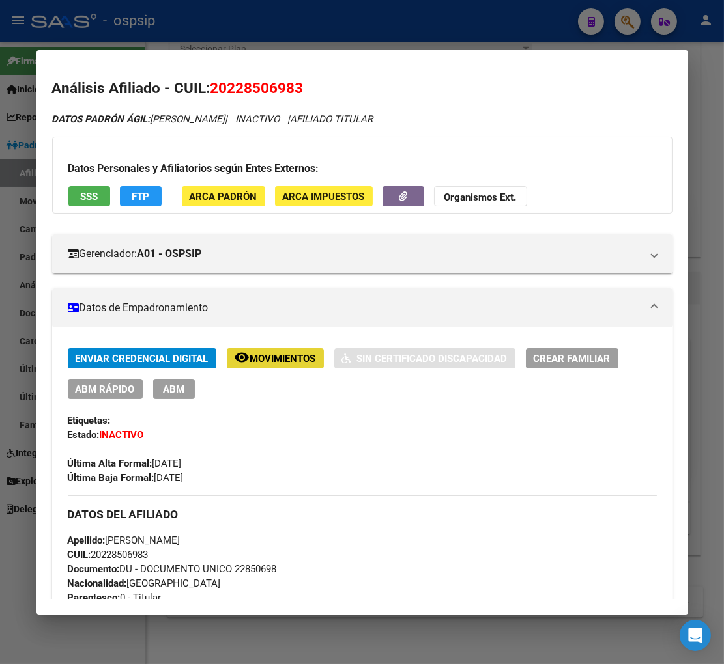
click at [261, 356] on span "Movimientos" at bounding box center [283, 359] width 66 height 12
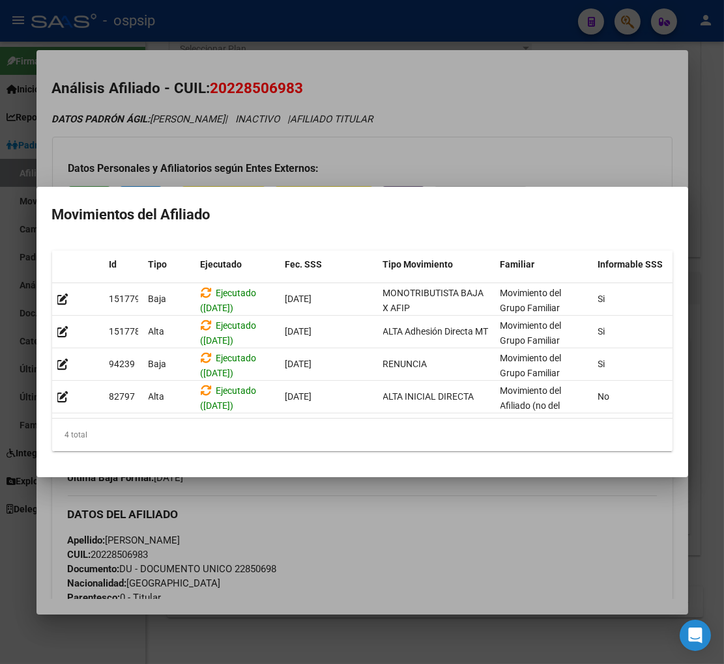
click at [383, 477] on mat-dialog-container "Movimientos del Afiliado Id Tipo Ejecutado Fec. SSS Tipo Movimiento Familiar In…" at bounding box center [361, 332] width 651 height 290
click at [327, 502] on div at bounding box center [362, 332] width 724 height 664
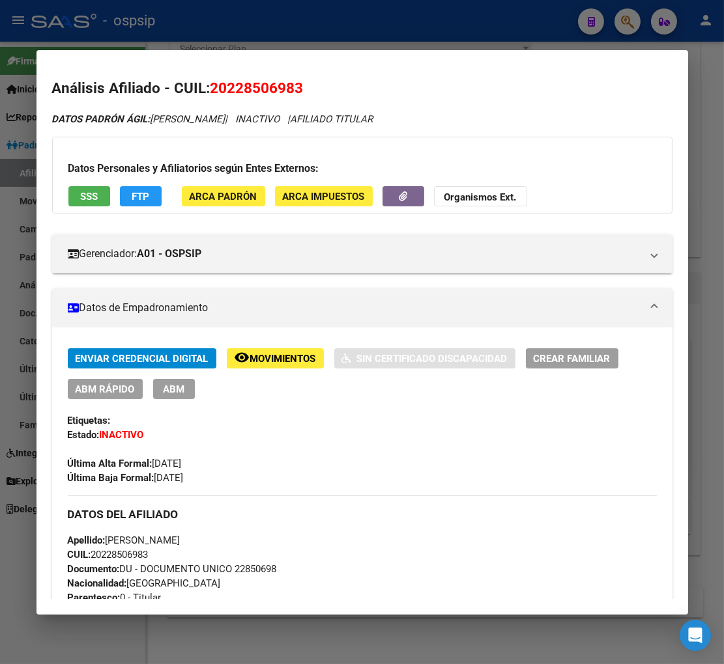
click at [619, 20] on div at bounding box center [362, 332] width 724 height 664
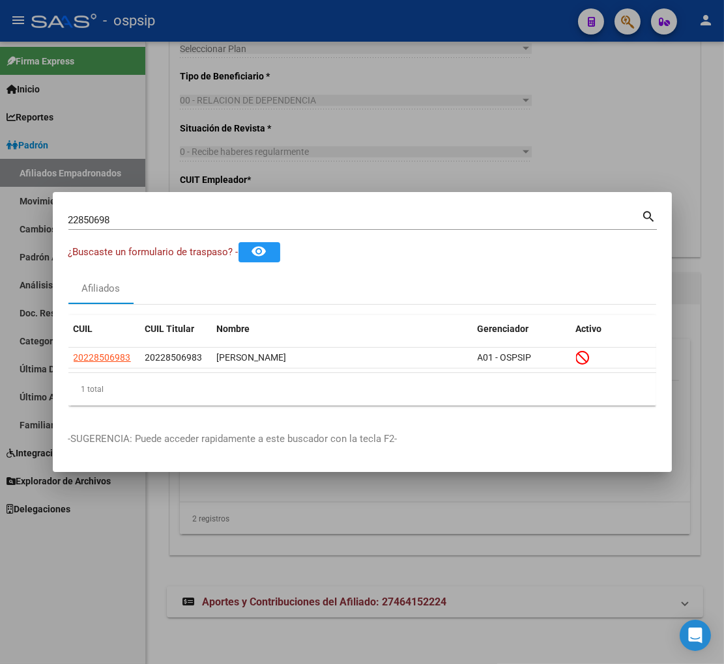
click at [126, 228] on div "22850698 Buscar (apellido, dni, [PERSON_NAME], [PERSON_NAME], cuit, obra social)" at bounding box center [354, 220] width 573 height 20
type input "2"
type input "22854206"
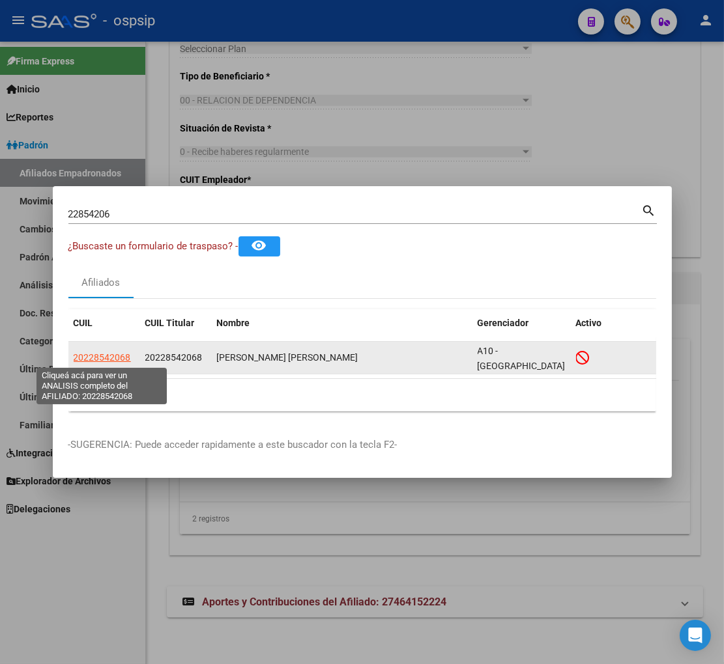
click at [107, 353] on span "20228542068" at bounding box center [102, 357] width 57 height 10
type textarea "20228542068"
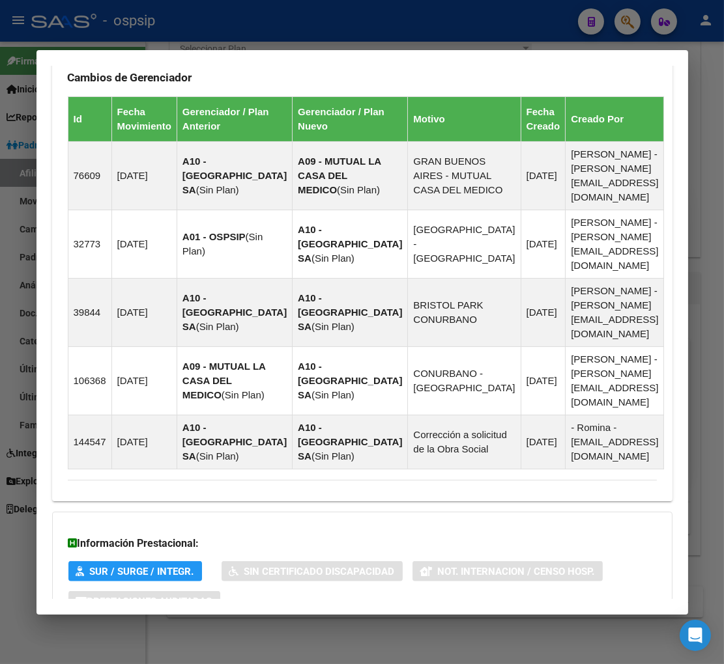
scroll to position [984, 0]
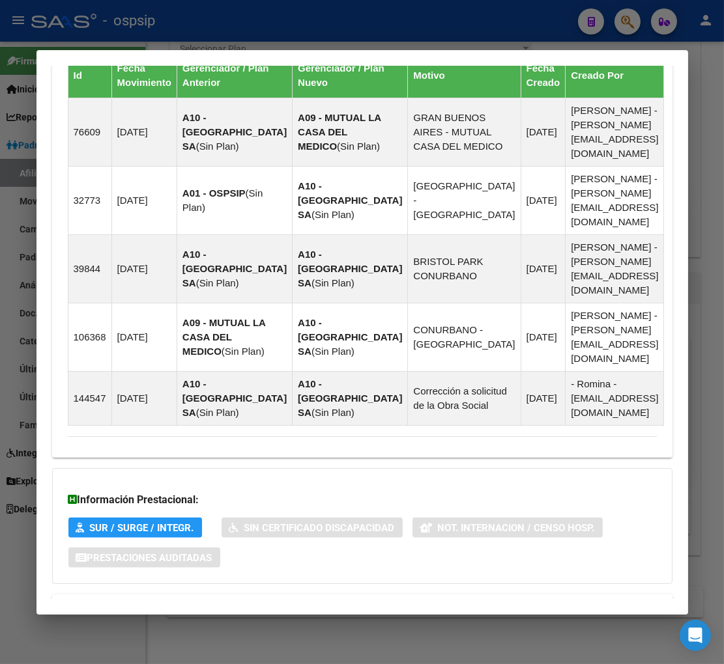
click at [178, 604] on span "Aportes y Contribuciones del Afiliado: 20228542068" at bounding box center [209, 610] width 244 height 12
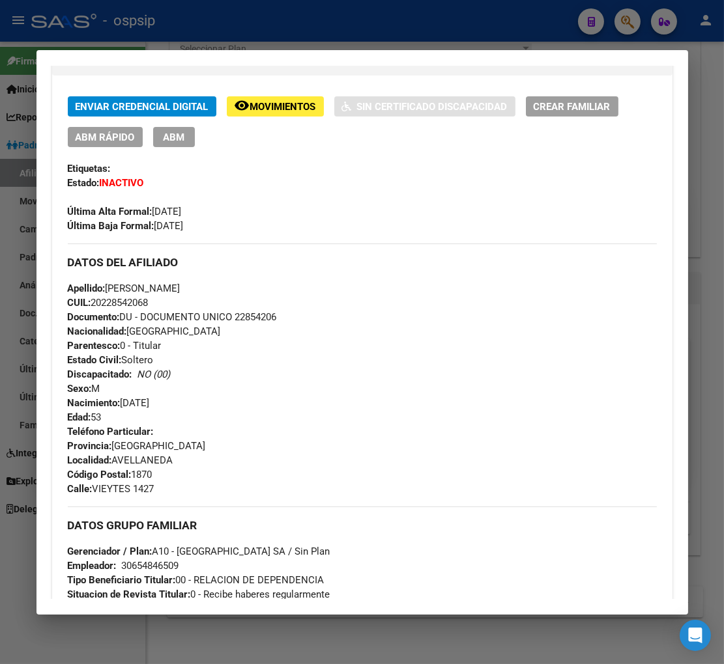
scroll to position [0, 0]
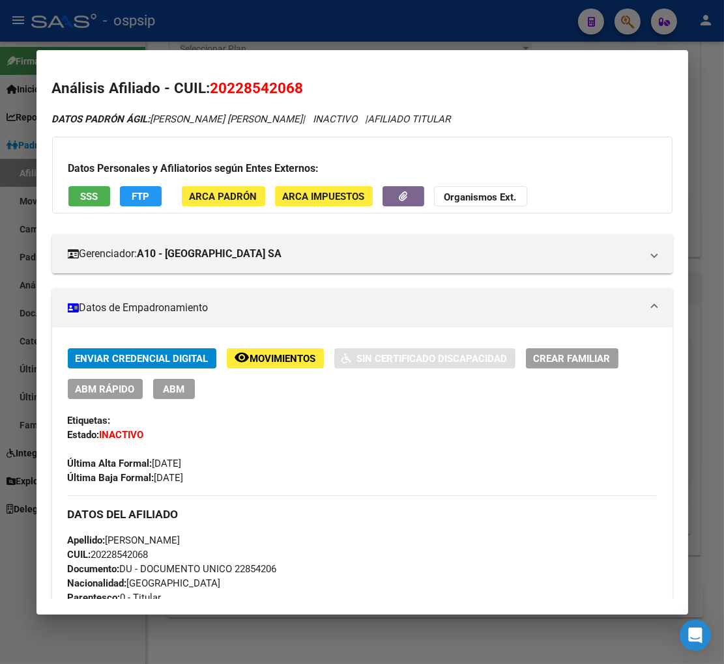
click at [271, 358] on span "Movimientos" at bounding box center [283, 359] width 66 height 12
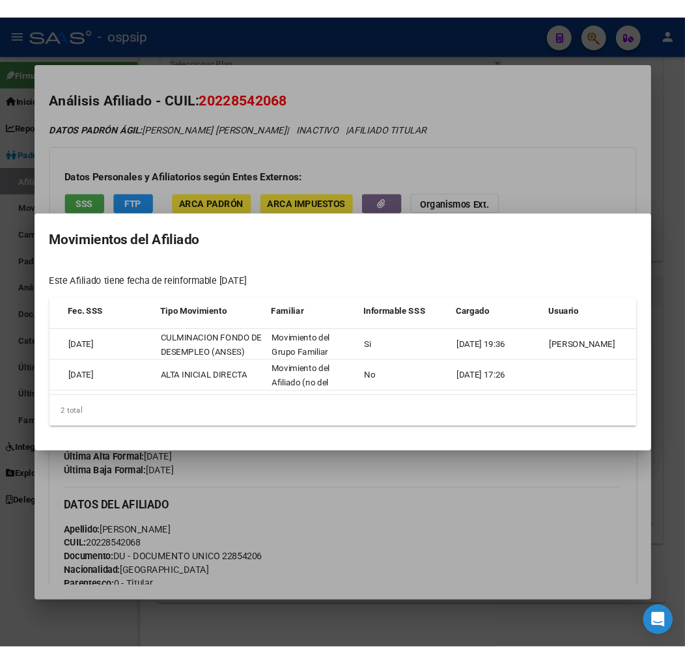
scroll to position [0, 211]
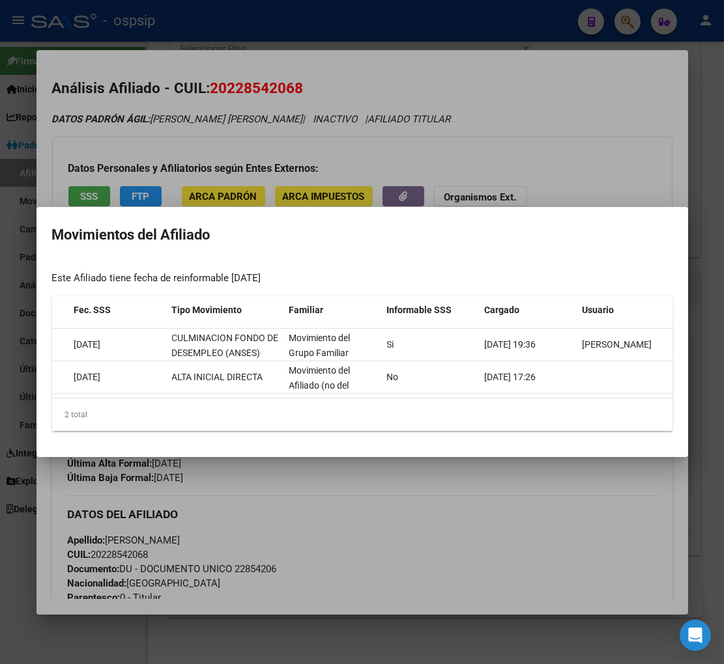
click at [461, 519] on div at bounding box center [362, 332] width 724 height 664
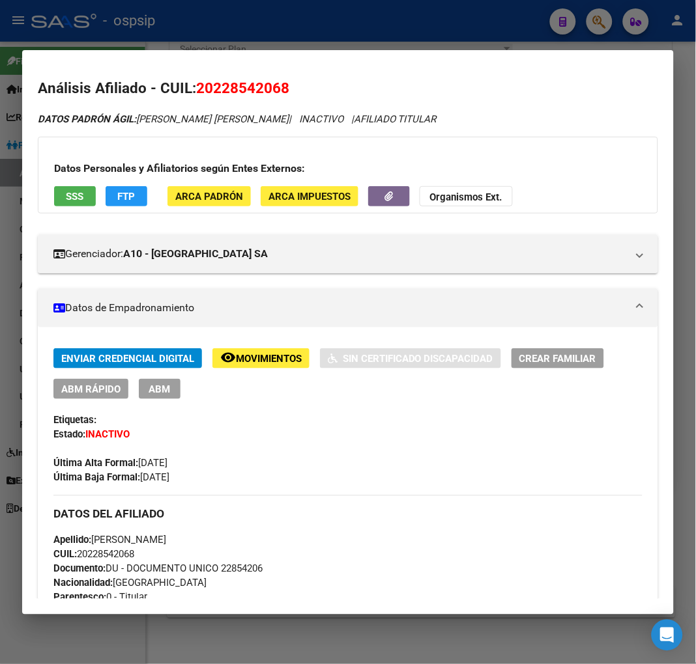
click at [593, 17] on div at bounding box center [348, 332] width 696 height 664
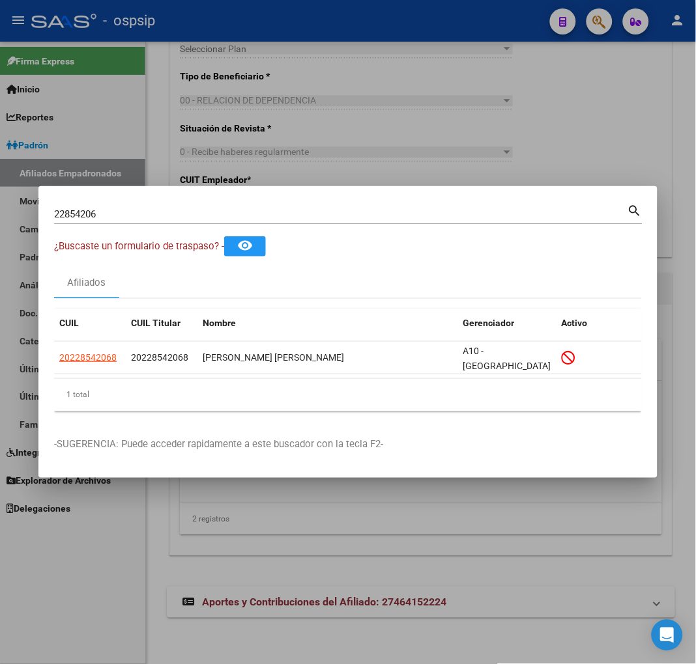
click at [129, 215] on input "22854206" at bounding box center [340, 214] width 573 height 12
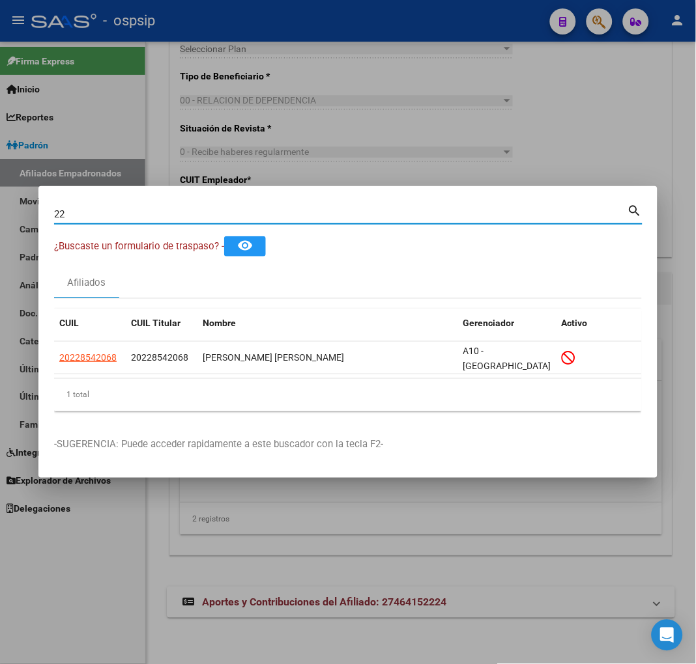
type input "2"
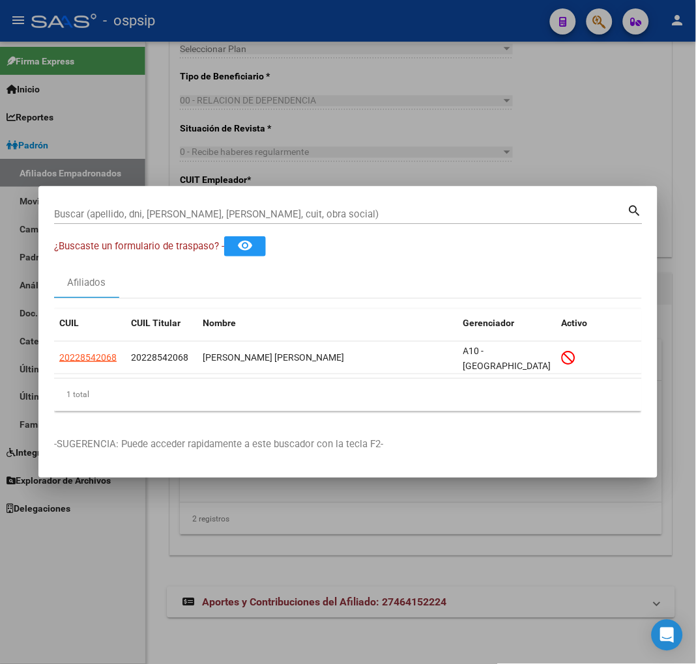
click at [145, 216] on input "Buscar (apellido, dni, [PERSON_NAME], [PERSON_NAME], cuit, obra social)" at bounding box center [340, 214] width 573 height 12
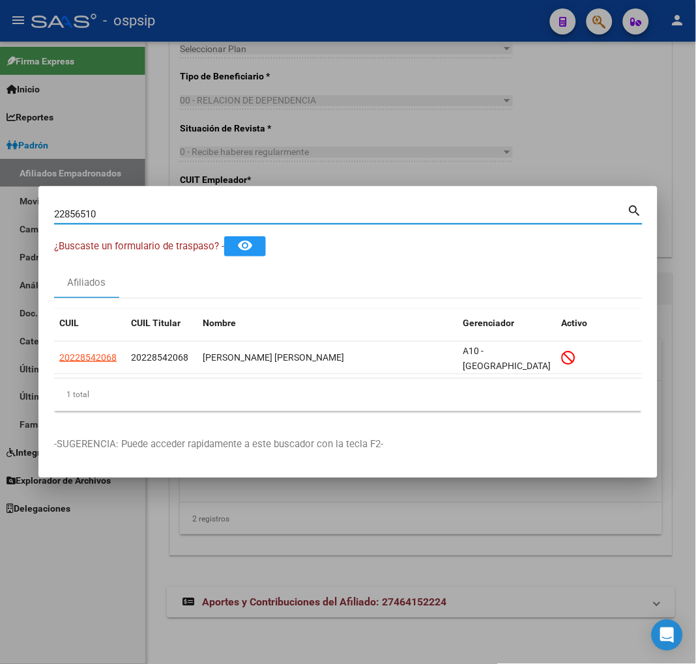
type input "22856510"
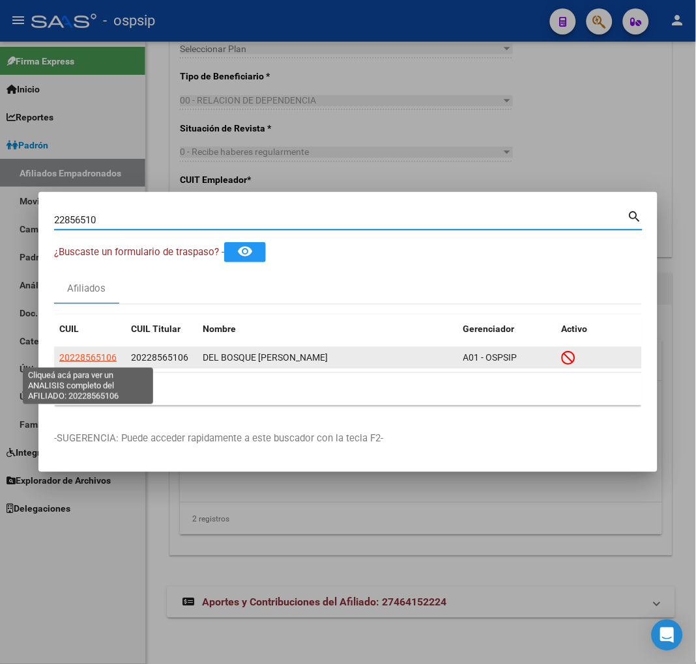
click at [82, 359] on span "20228565106" at bounding box center [87, 357] width 57 height 10
type textarea "20228565106"
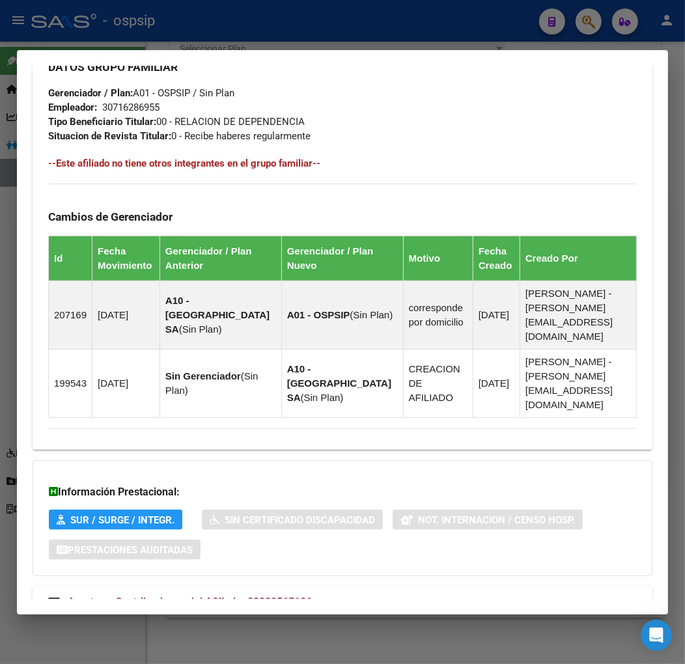
scroll to position [773, 0]
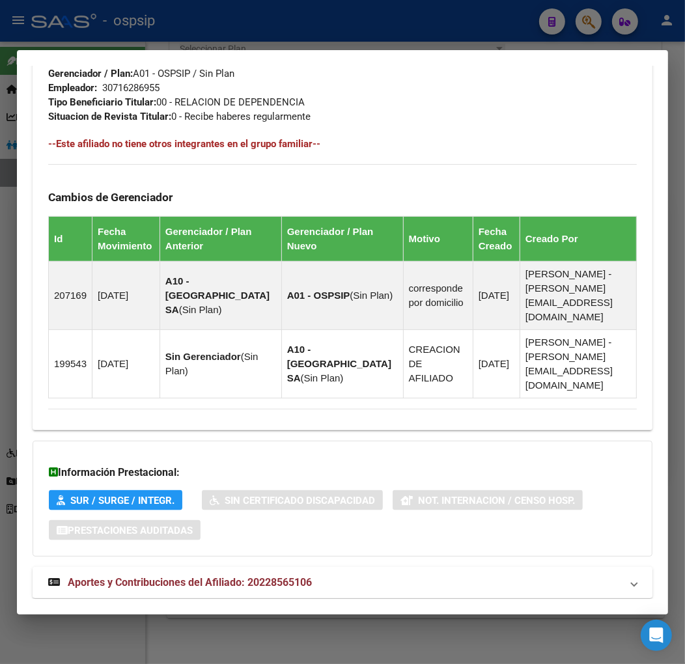
click at [199, 576] on span "Aportes y Contribuciones del Afiliado: 20228565106" at bounding box center [190, 582] width 244 height 12
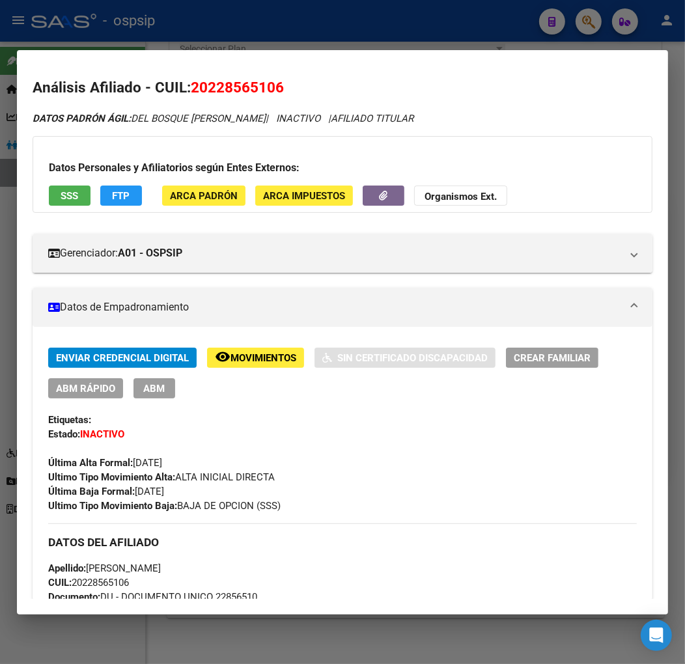
scroll to position [0, 0]
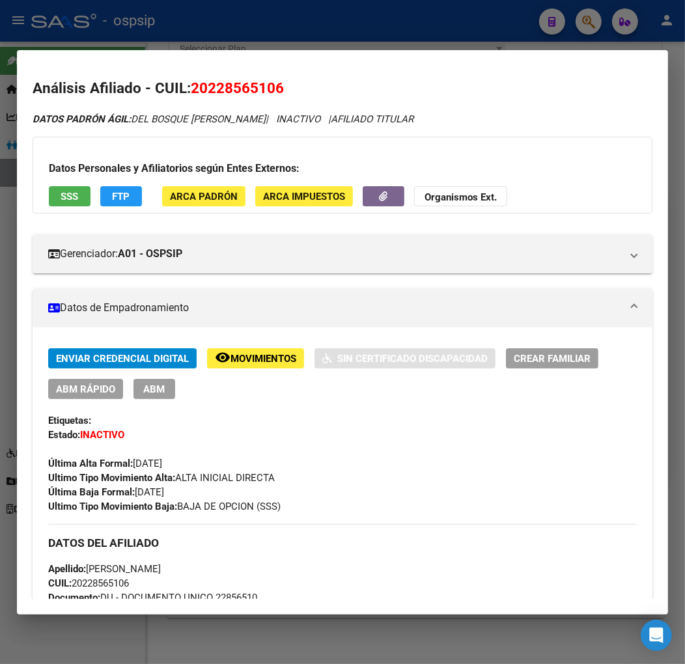
click at [251, 356] on span "Movimientos" at bounding box center [264, 359] width 66 height 12
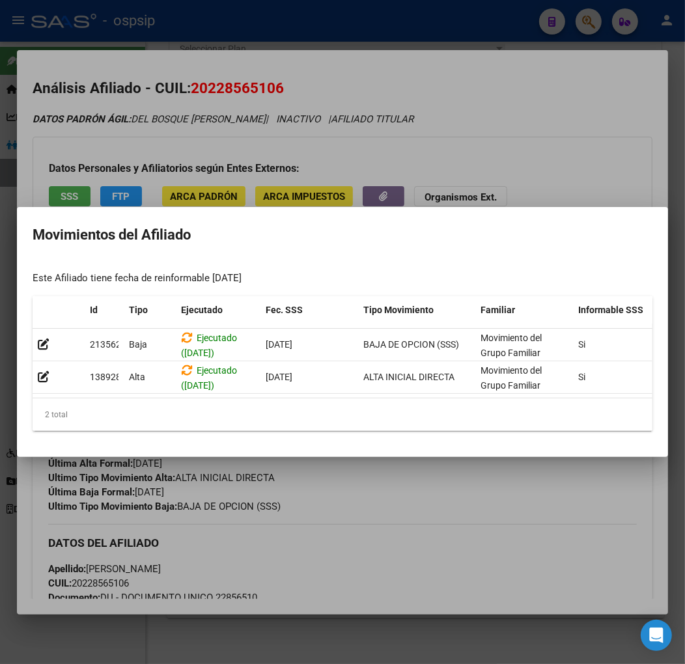
click at [502, 497] on div at bounding box center [342, 332] width 685 height 664
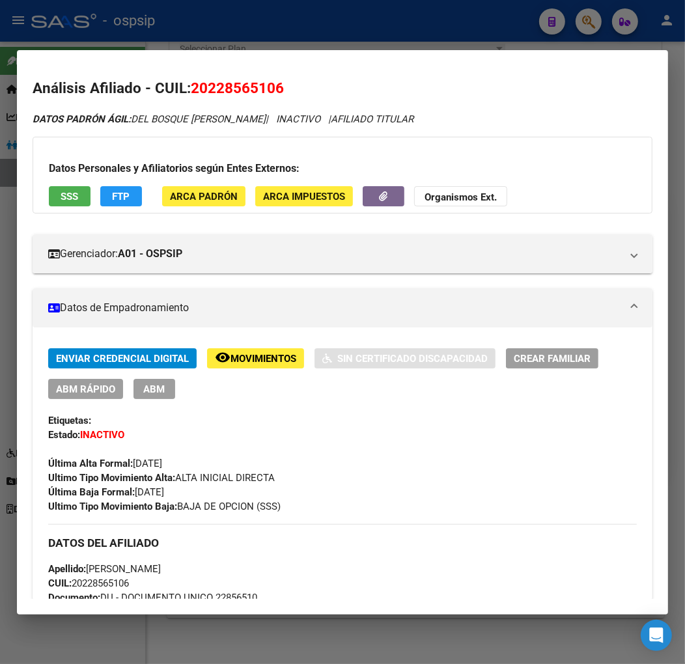
click at [584, 23] on div at bounding box center [342, 332] width 685 height 664
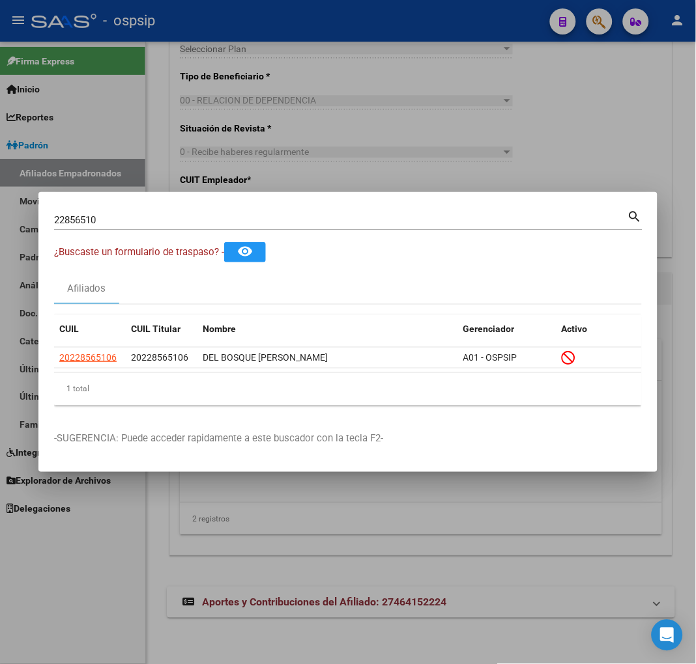
click at [102, 219] on input "22856510" at bounding box center [340, 220] width 573 height 12
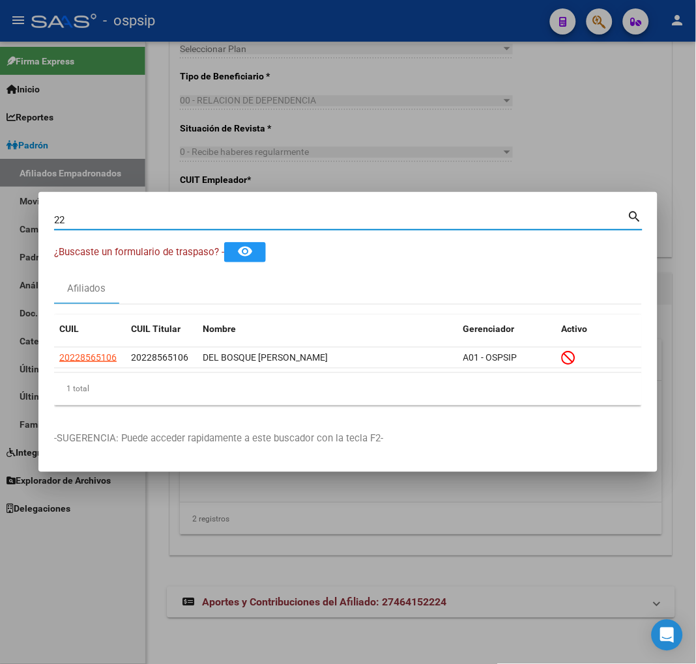
type input "2"
type input "22857256"
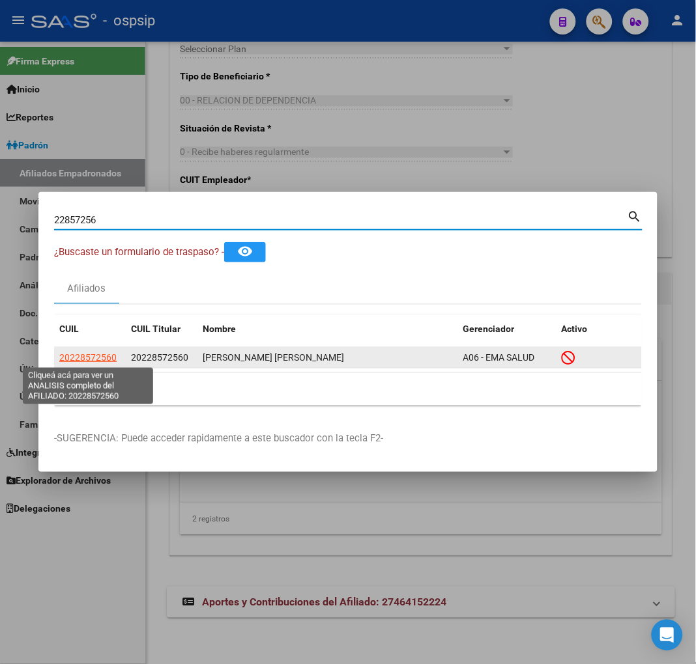
click at [100, 357] on span "20228572560" at bounding box center [87, 357] width 57 height 10
type textarea "20228572560"
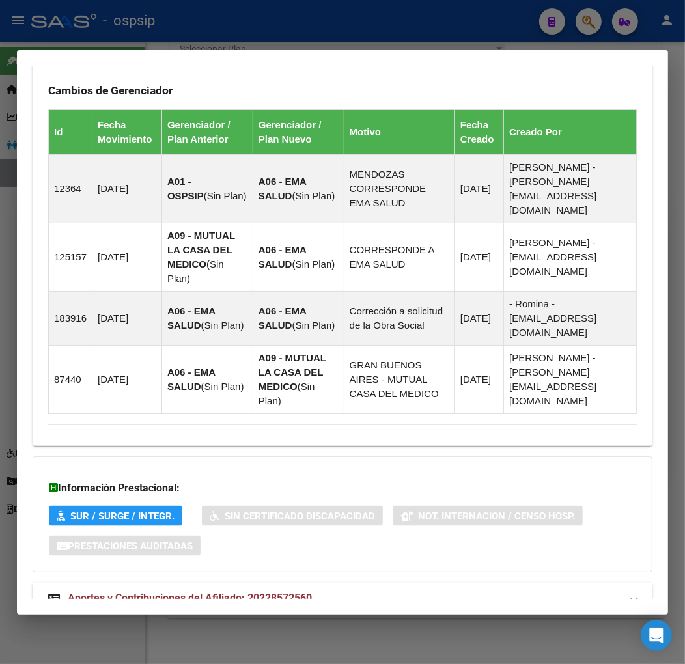
scroll to position [877, 0]
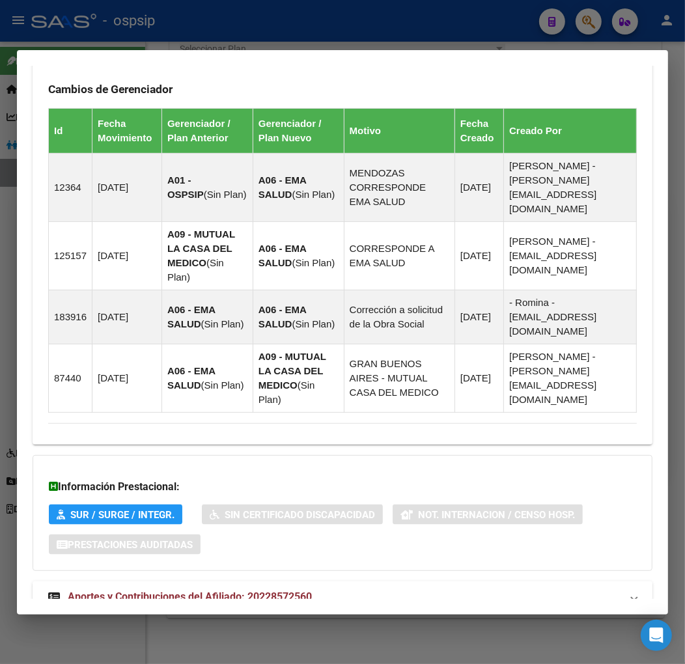
click at [178, 591] on span "Aportes y Contribuciones del Afiliado: 20228572560" at bounding box center [190, 597] width 244 height 12
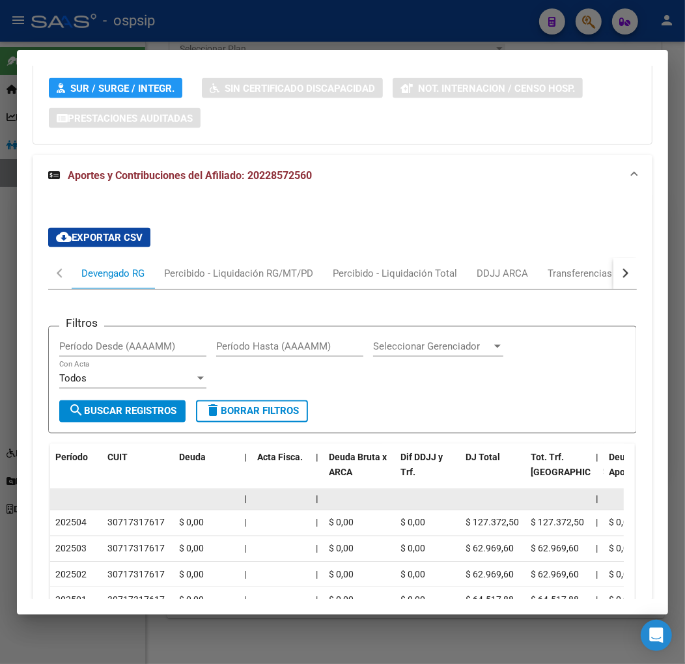
scroll to position [1376, 0]
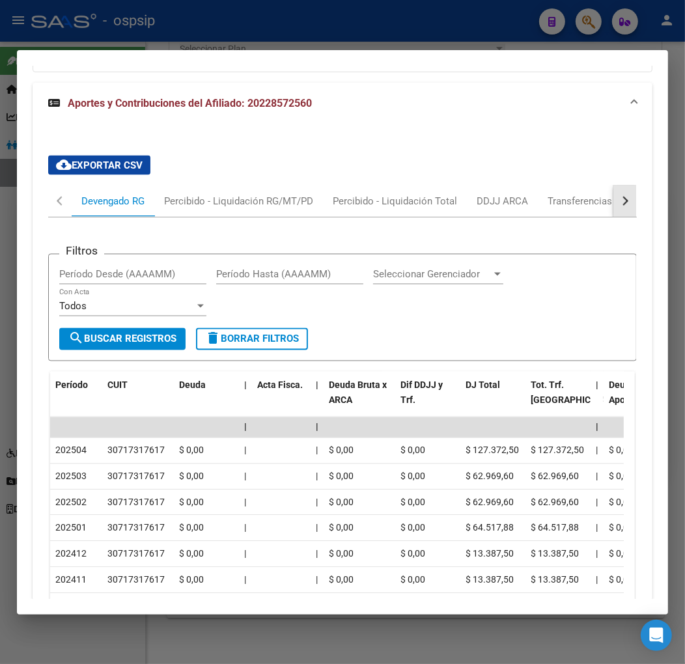
click at [613, 186] on button "button" at bounding box center [624, 201] width 23 height 31
click at [591, 194] on div "ARCA Relaciones Laborales" at bounding box center [536, 201] width 122 height 14
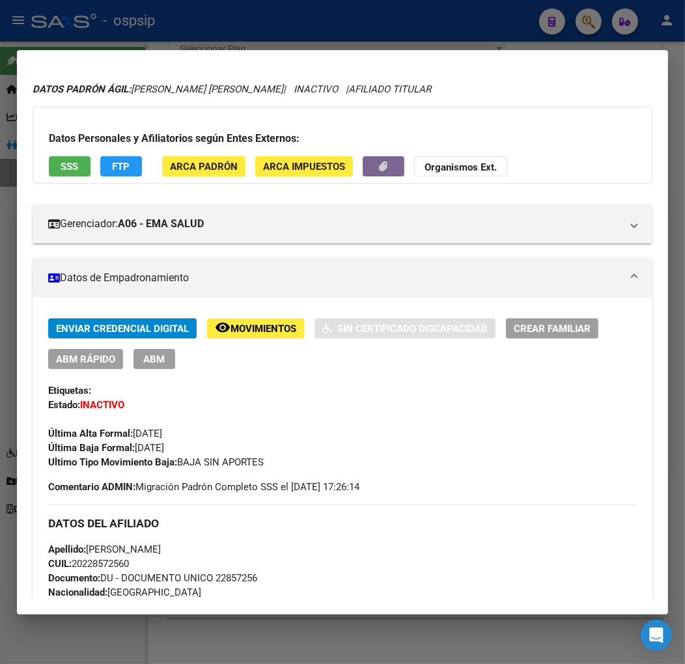
scroll to position [0, 0]
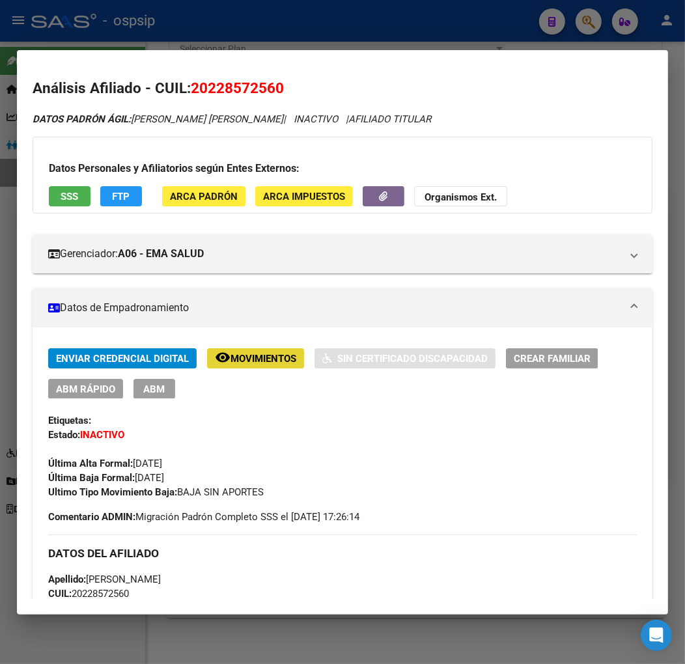
click at [244, 352] on span "remove_red_eye Movimientos" at bounding box center [255, 358] width 81 height 12
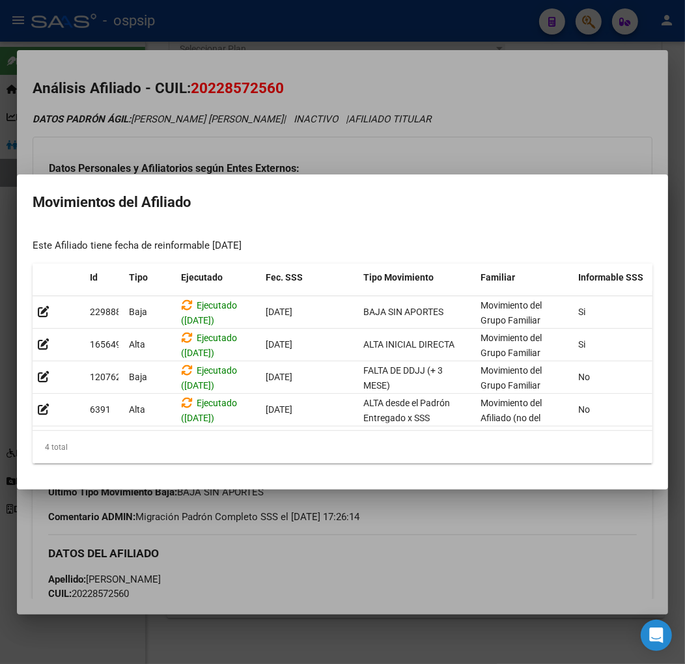
click at [498, 522] on div at bounding box center [342, 332] width 685 height 664
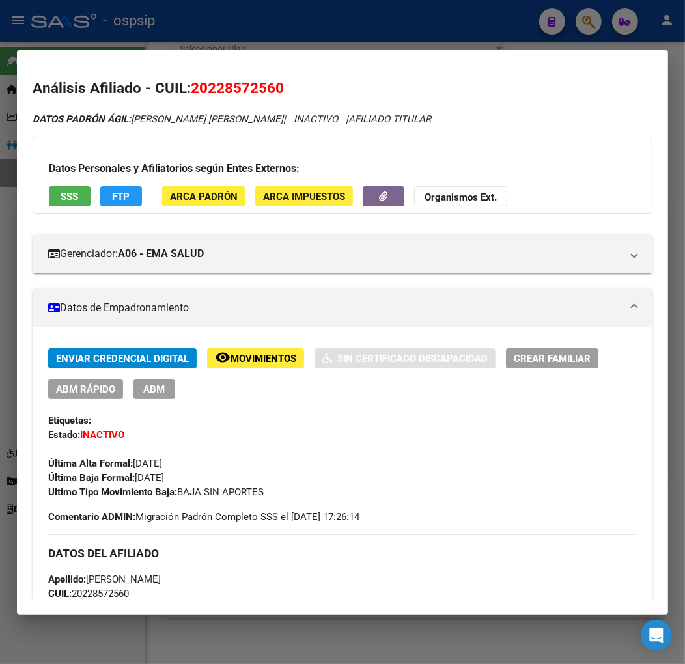
click at [581, 16] on div at bounding box center [342, 332] width 685 height 664
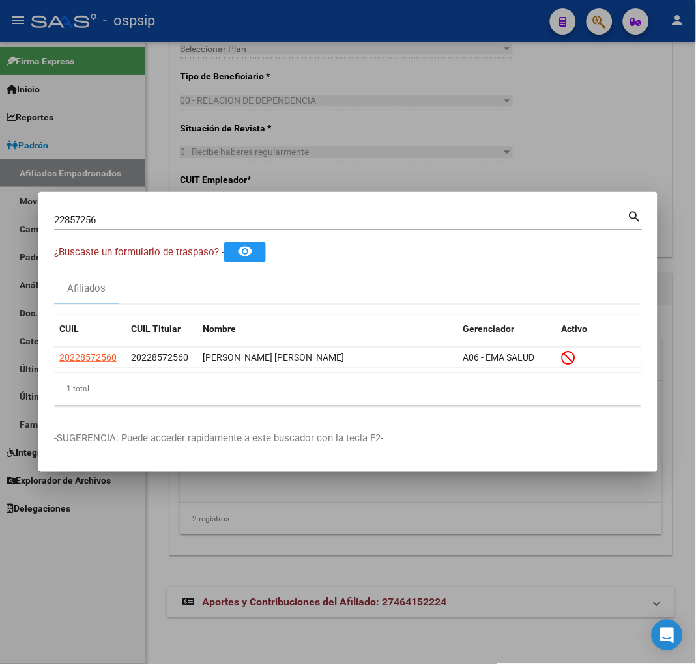
click at [129, 212] on div "22857256 Buscar (apellido, dni, [PERSON_NAME], [PERSON_NAME], cuit, obra social)" at bounding box center [340, 220] width 573 height 20
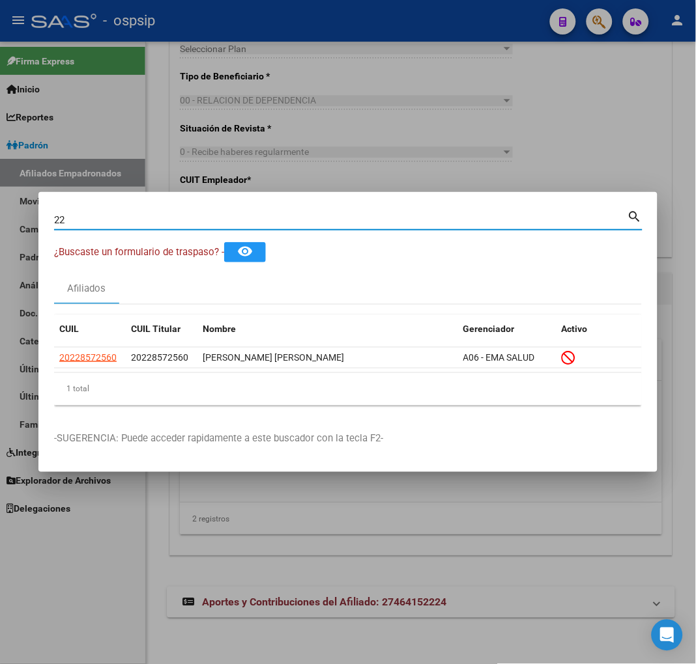
type input "2"
type input "22858513"
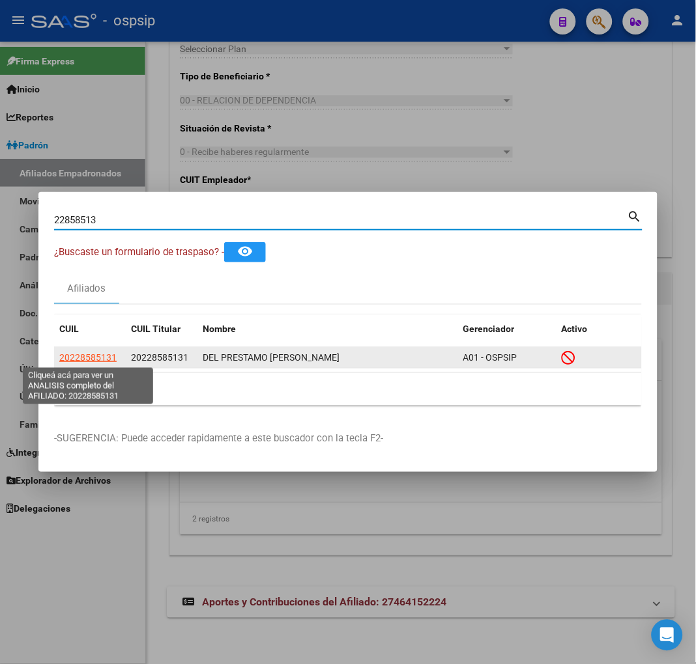
click at [101, 360] on span "20228585131" at bounding box center [87, 357] width 57 height 10
type textarea "20228585131"
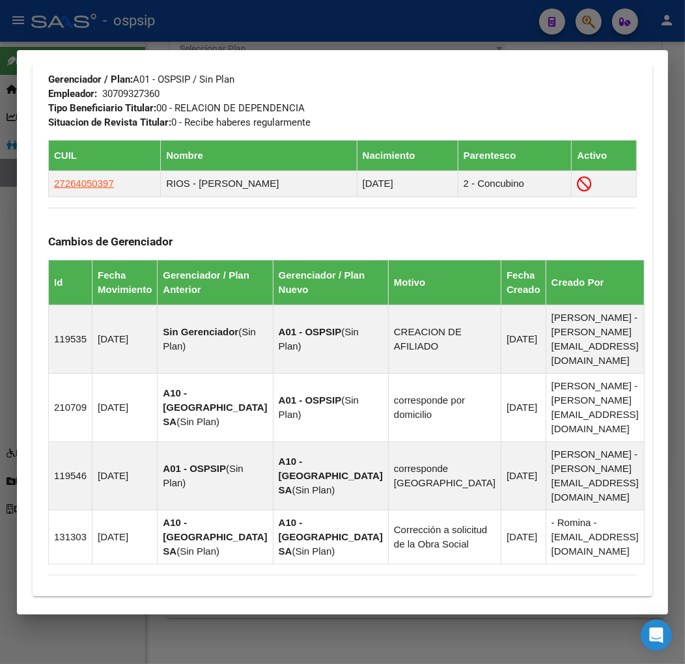
scroll to position [891, 0]
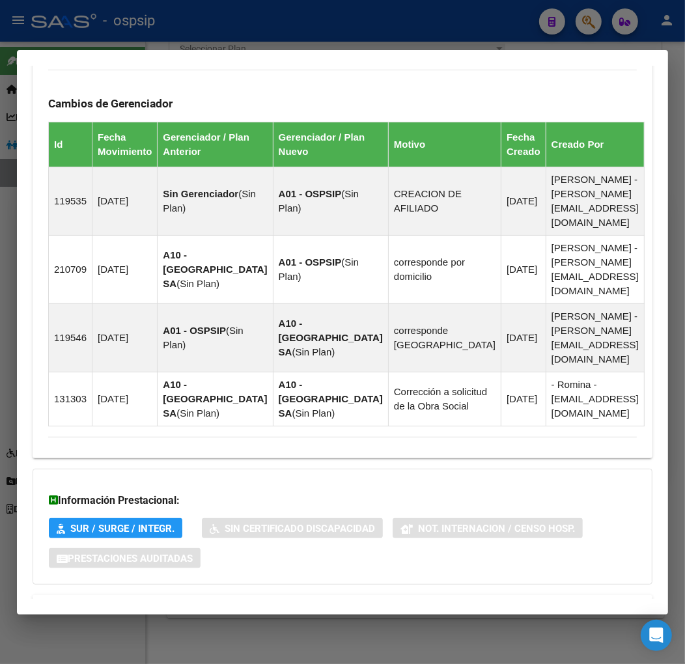
click at [198, 604] on span "Aportes y Contribuciones del Afiliado: 20228585131" at bounding box center [190, 610] width 244 height 12
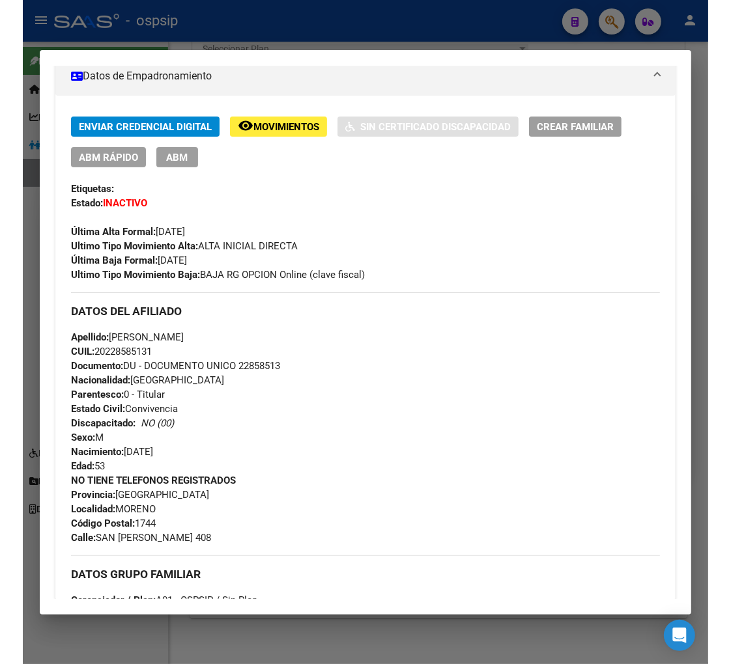
scroll to position [0, 0]
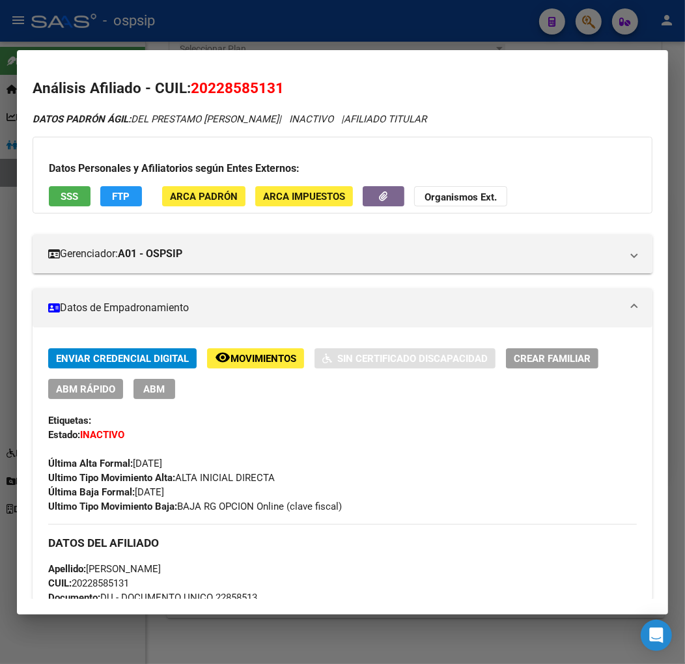
click at [249, 359] on span "Movimientos" at bounding box center [264, 359] width 66 height 12
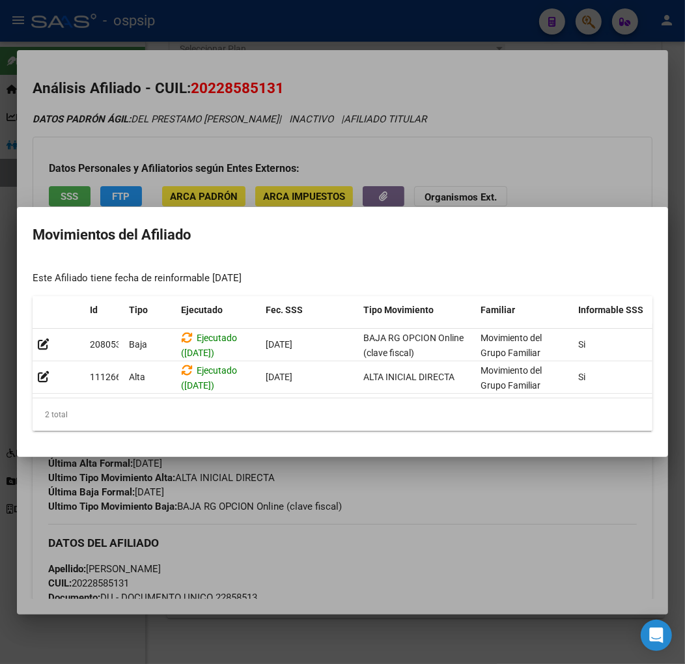
drag, startPoint x: 440, startPoint y: 511, endPoint x: 435, endPoint y: 500, distance: 12.6
click at [439, 511] on div at bounding box center [342, 332] width 685 height 664
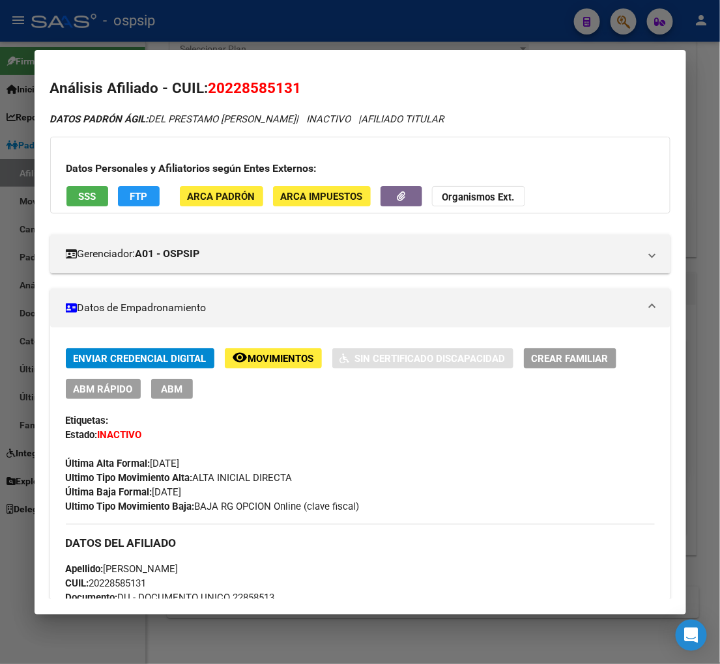
click at [619, 21] on div at bounding box center [360, 332] width 720 height 664
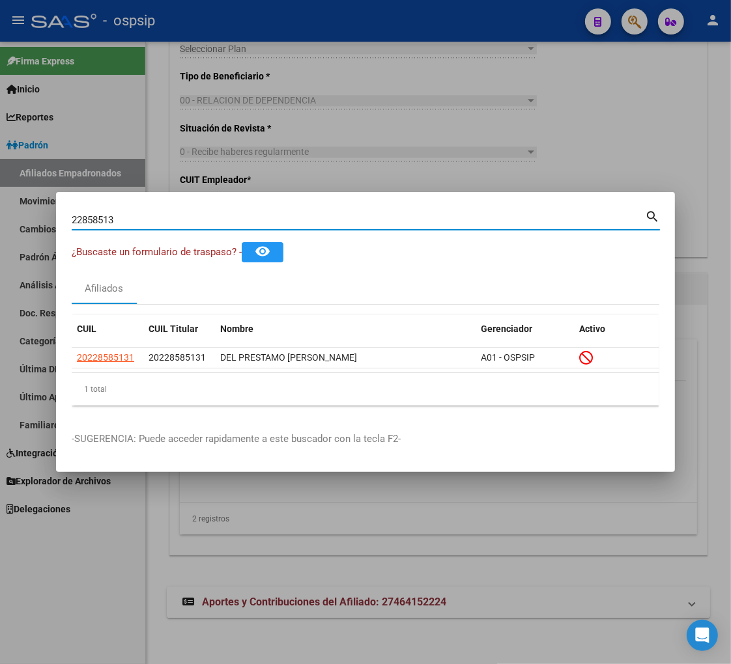
click at [137, 212] on div "22858513 Buscar (apellido, dni, [PERSON_NAME], [PERSON_NAME], cuit, obra social)" at bounding box center [358, 220] width 573 height 20
type input "2"
type input "22859253"
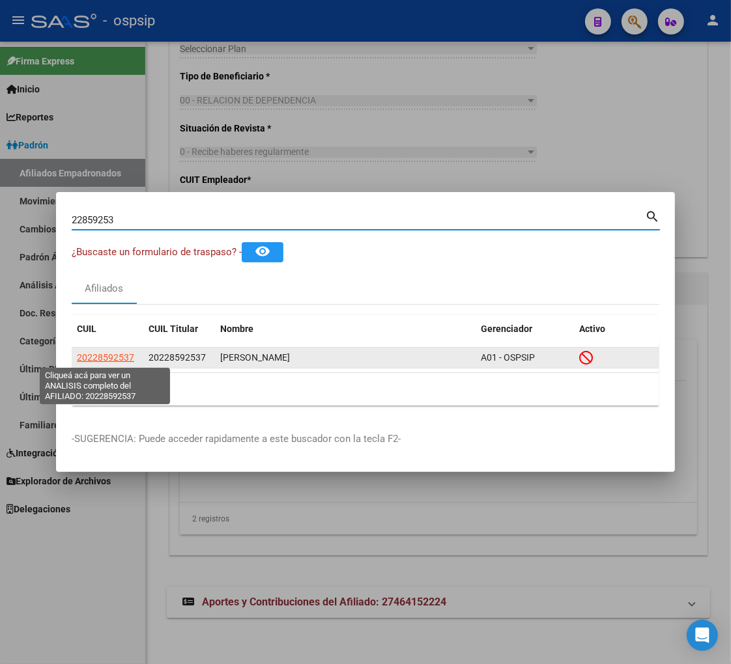
click at [93, 358] on span "20228592537" at bounding box center [105, 357] width 57 height 10
type textarea "20228592537"
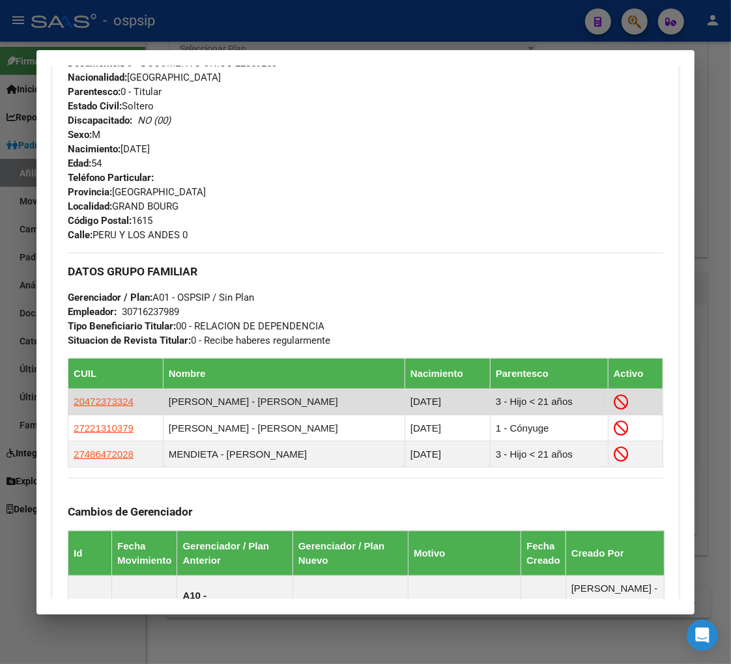
scroll to position [217, 0]
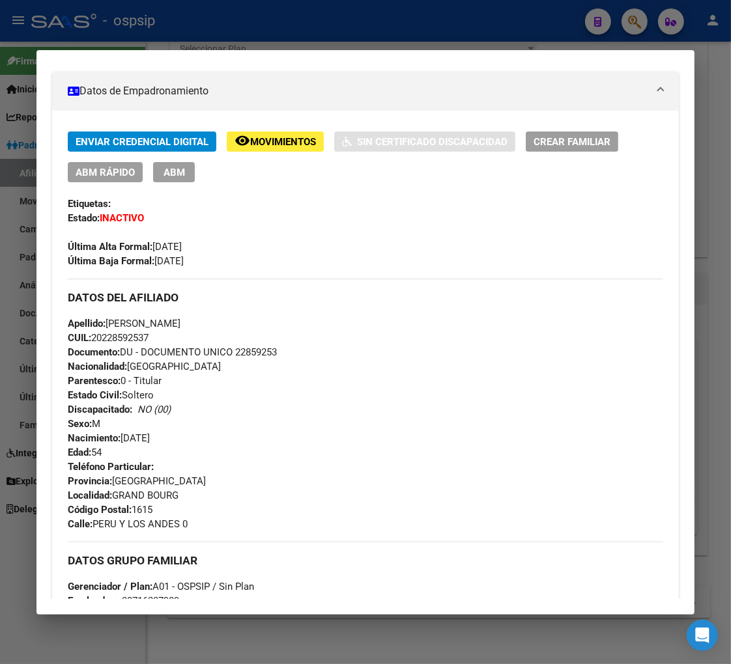
click at [276, 141] on span "Movimientos" at bounding box center [283, 142] width 66 height 12
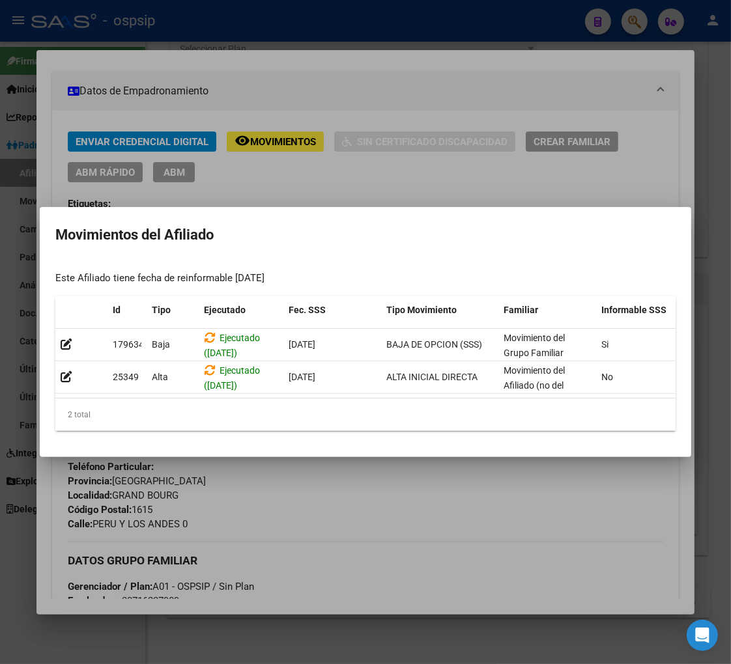
click at [335, 473] on div at bounding box center [365, 332] width 731 height 664
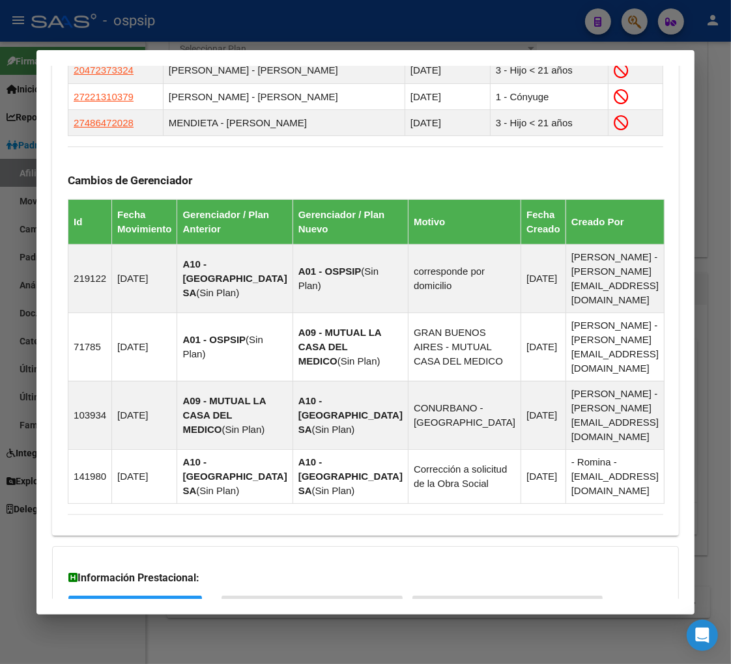
scroll to position [930, 0]
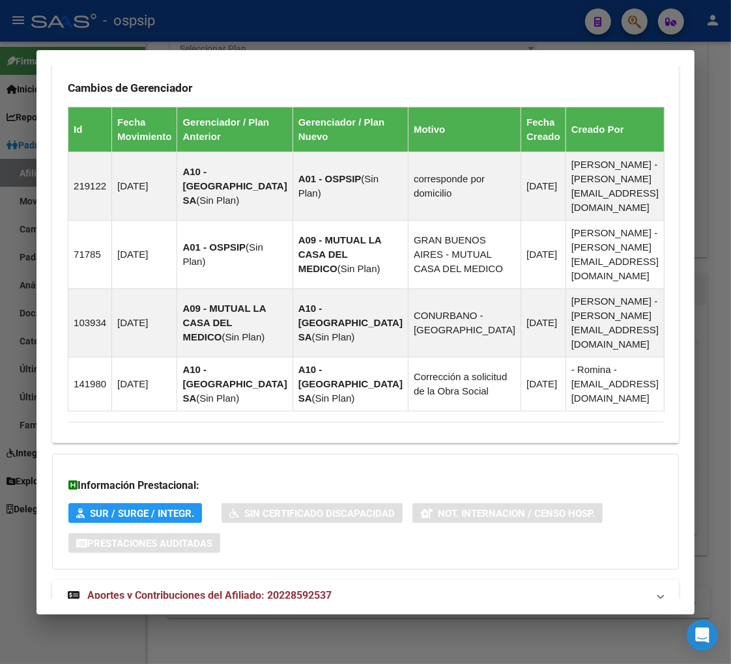
click at [171, 589] on span "Aportes y Contribuciones del Afiliado: 20228592537" at bounding box center [209, 595] width 244 height 12
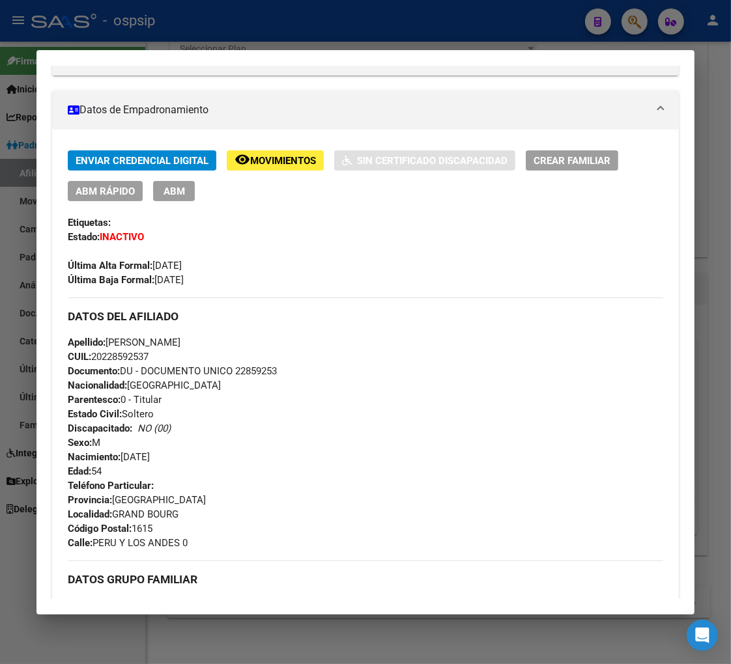
scroll to position [0, 0]
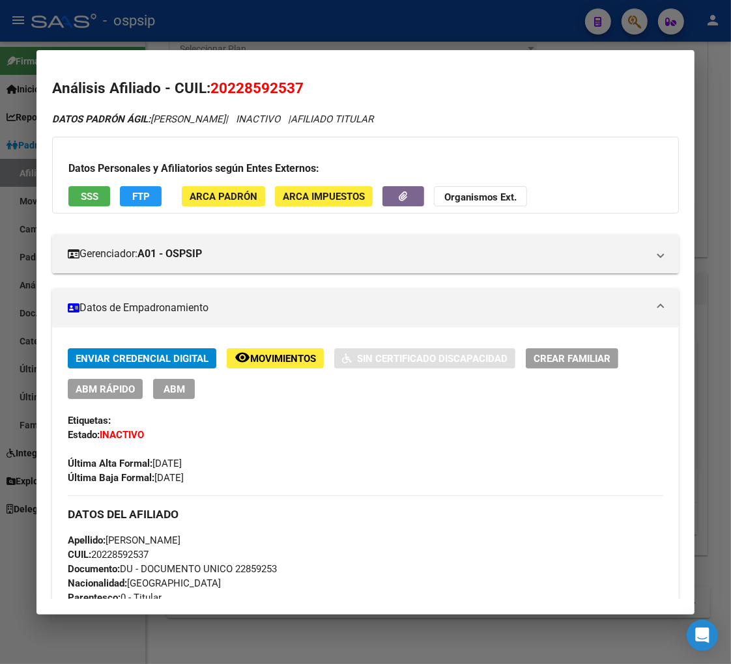
click at [630, 23] on div at bounding box center [365, 332] width 731 height 664
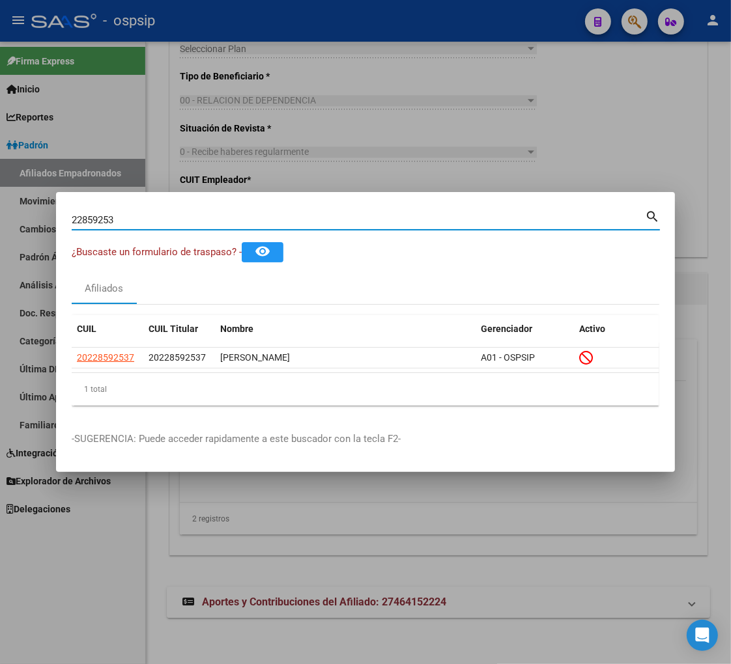
click at [141, 223] on input "22859253" at bounding box center [358, 220] width 573 height 12
type input "2"
type input "22859376"
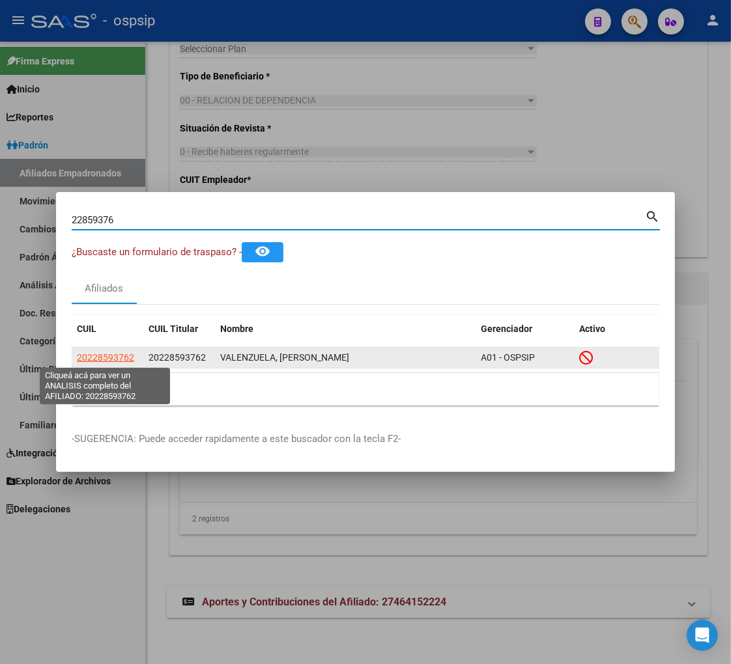
click at [101, 356] on span "20228593762" at bounding box center [105, 357] width 57 height 10
type textarea "20228593762"
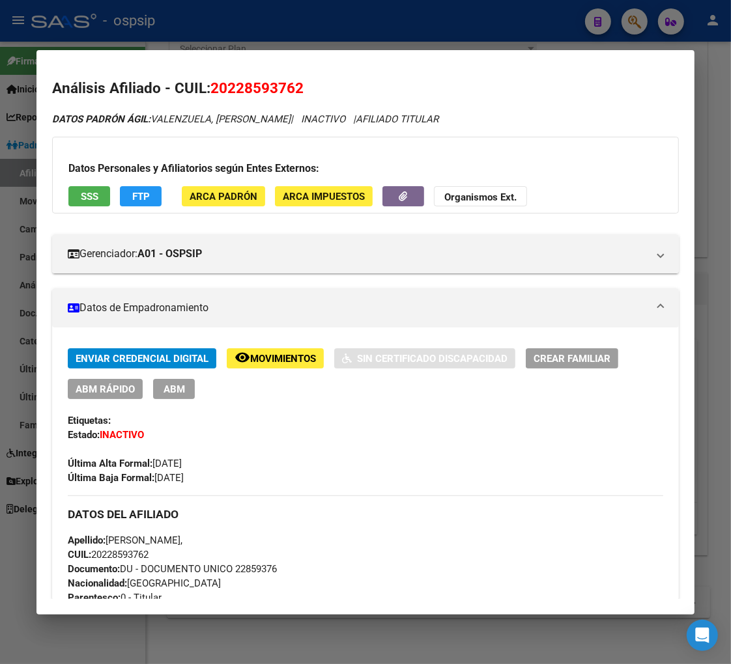
click at [281, 361] on span "Movimientos" at bounding box center [283, 359] width 66 height 12
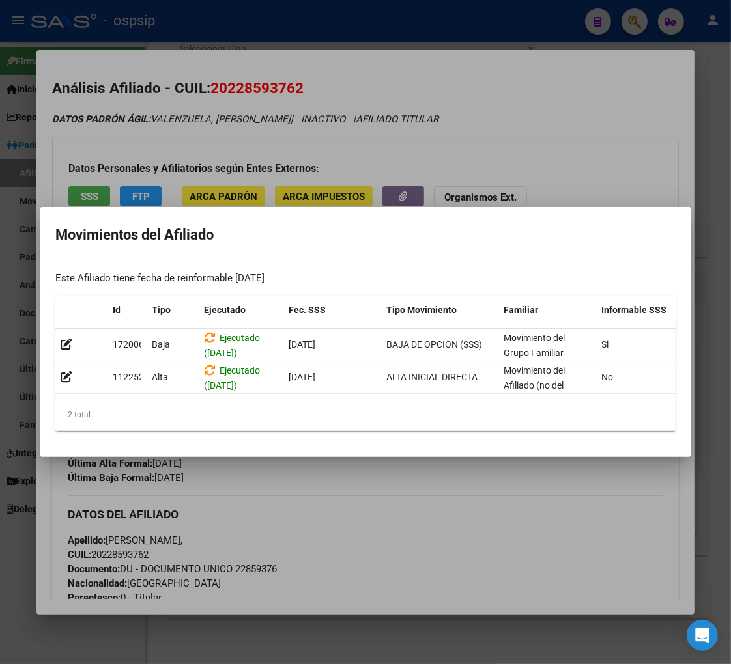
click at [373, 470] on div at bounding box center [365, 332] width 731 height 664
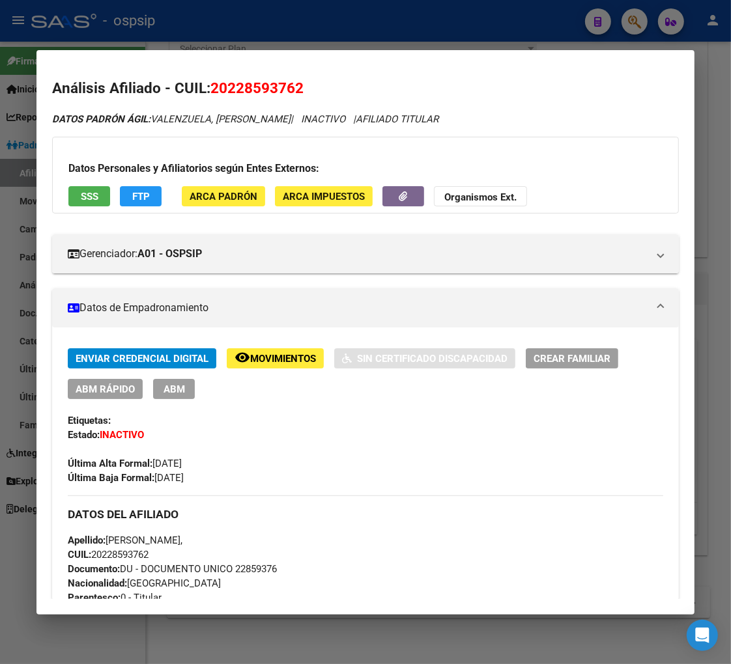
click at [635, 24] on div at bounding box center [365, 332] width 731 height 664
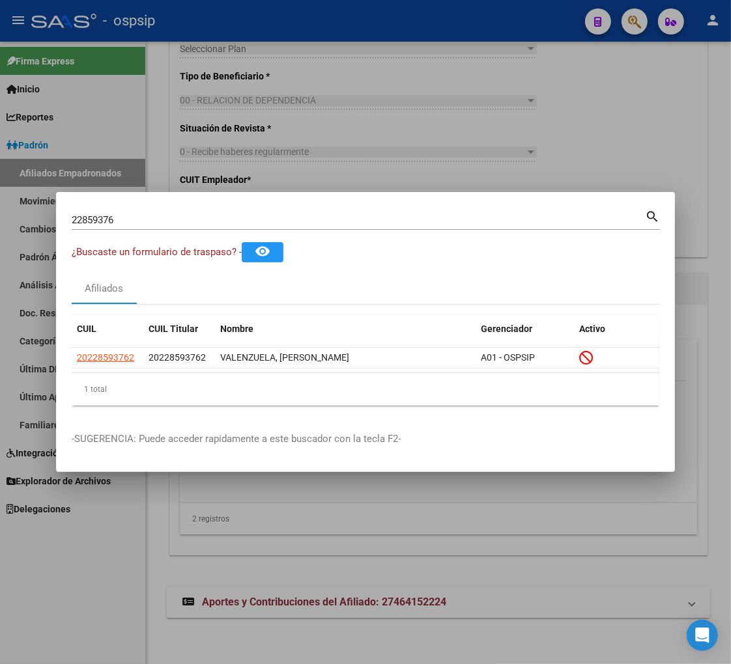
click at [154, 219] on input "22859376" at bounding box center [358, 220] width 573 height 12
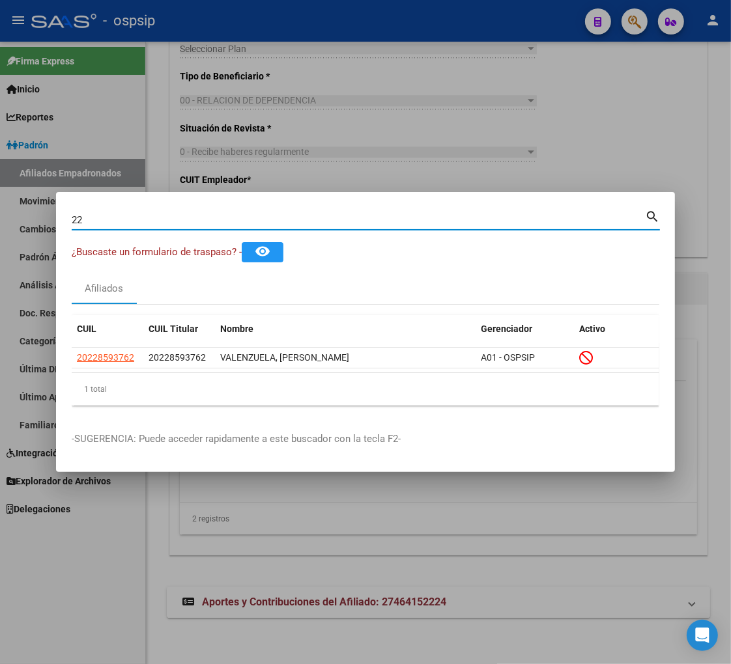
type input "2"
type input "22859715"
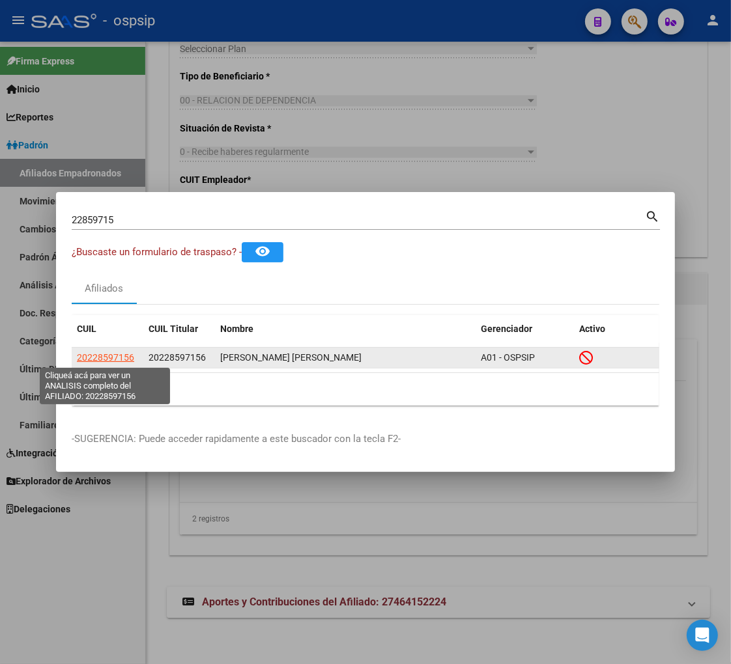
click at [94, 359] on span "20228597156" at bounding box center [105, 357] width 57 height 10
type textarea "20228597156"
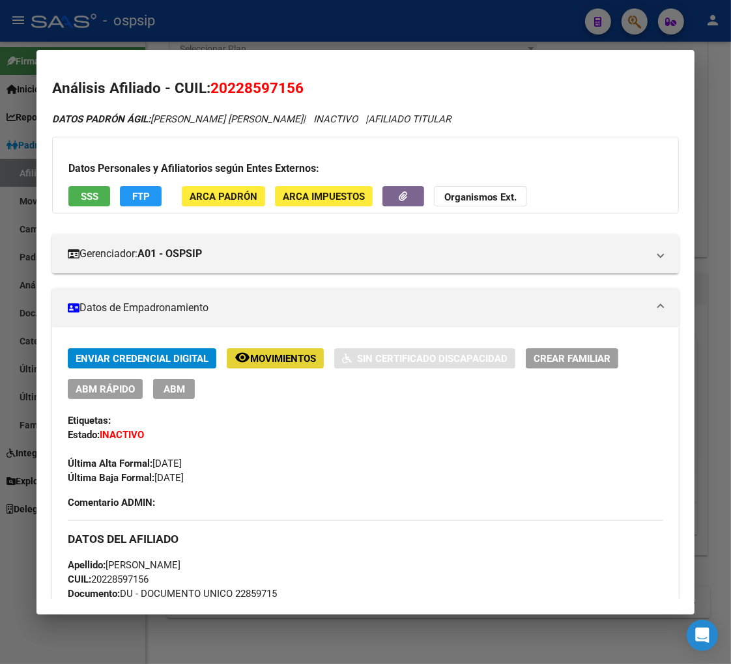
click at [274, 356] on span "Movimientos" at bounding box center [283, 359] width 66 height 12
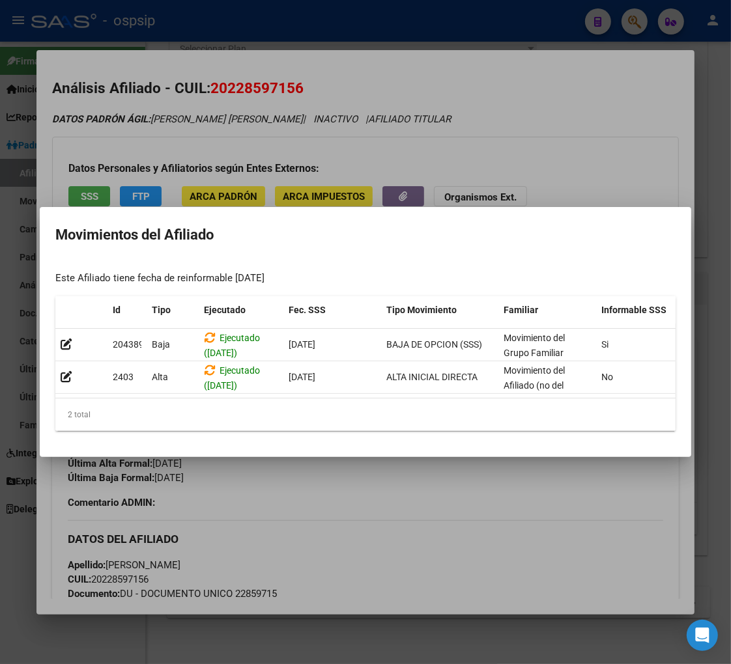
click at [365, 477] on div at bounding box center [365, 332] width 731 height 664
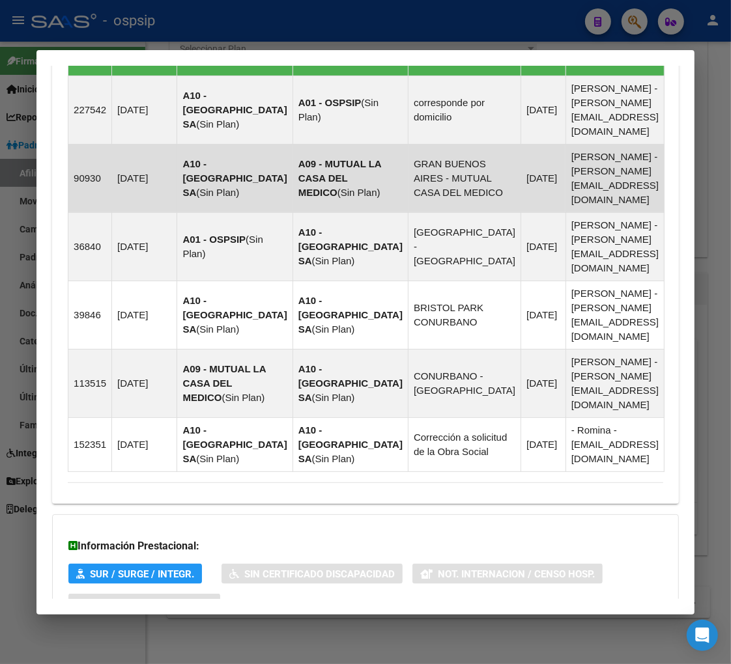
scroll to position [972, 0]
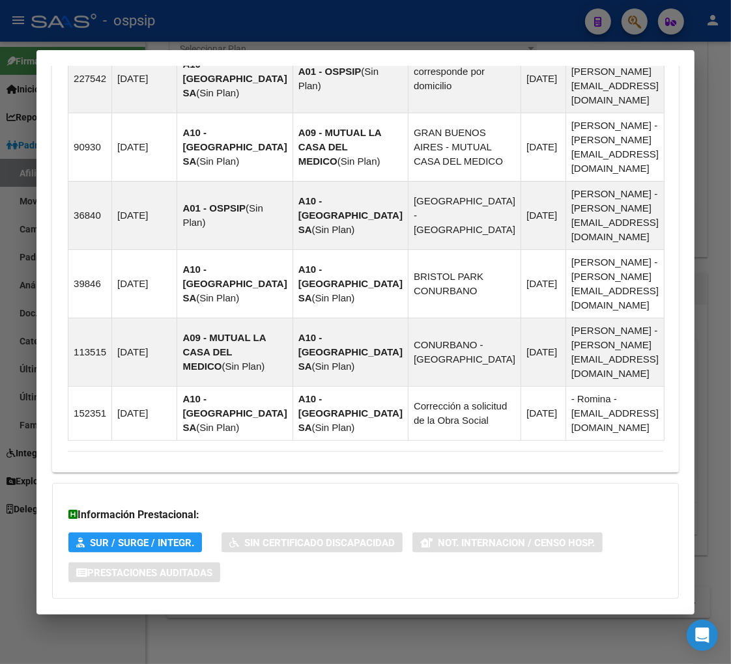
click at [200, 619] on span "Aportes y Contribuciones del Afiliado: 20228597156" at bounding box center [209, 625] width 244 height 12
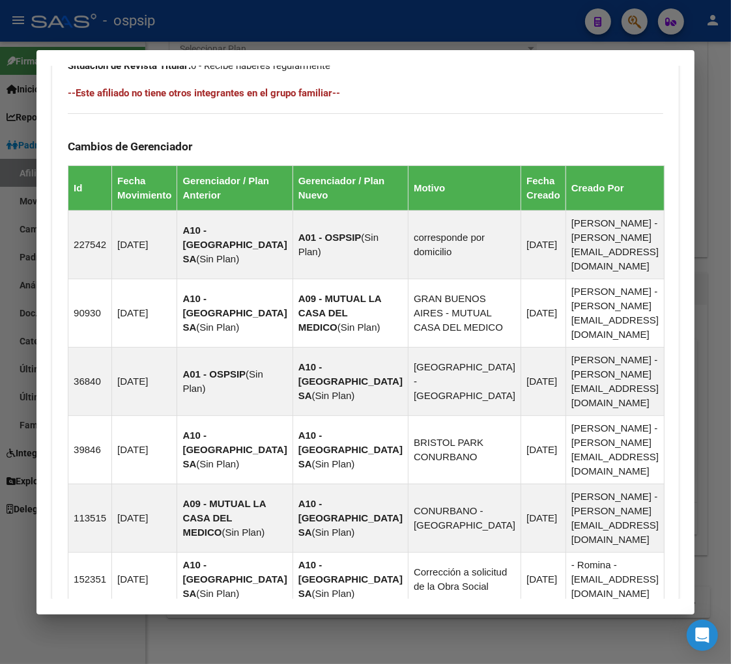
scroll to position [674, 0]
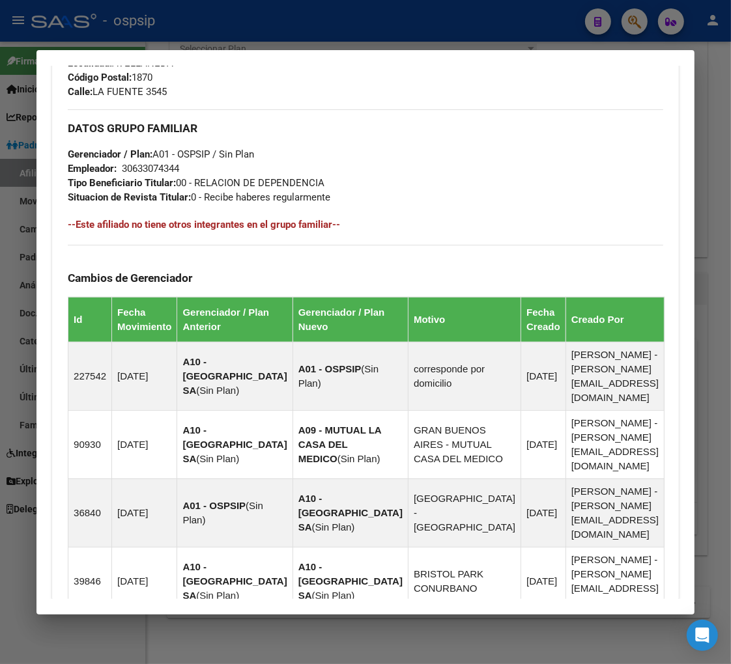
click at [627, 24] on div at bounding box center [365, 332] width 731 height 664
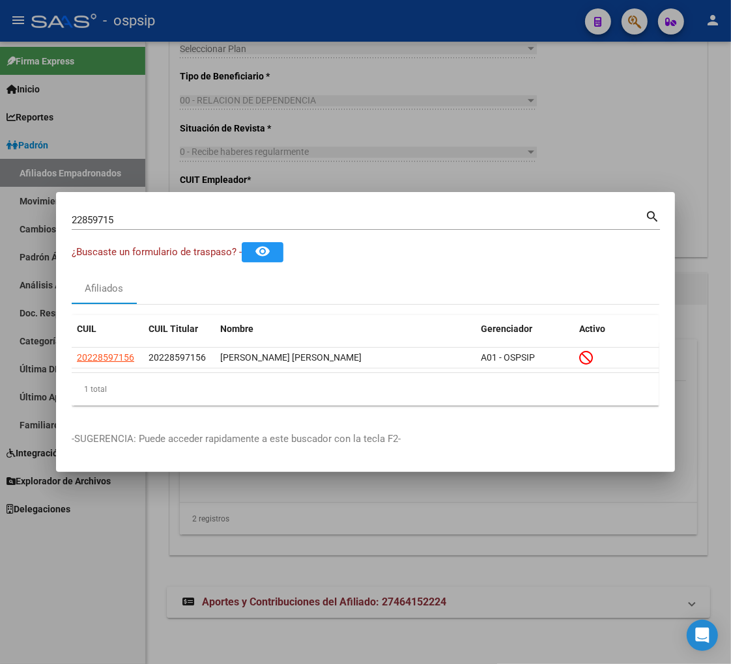
click at [128, 211] on div "22859715 Buscar (apellido, dni, [PERSON_NAME], [PERSON_NAME], cuit, obra social)" at bounding box center [358, 220] width 573 height 20
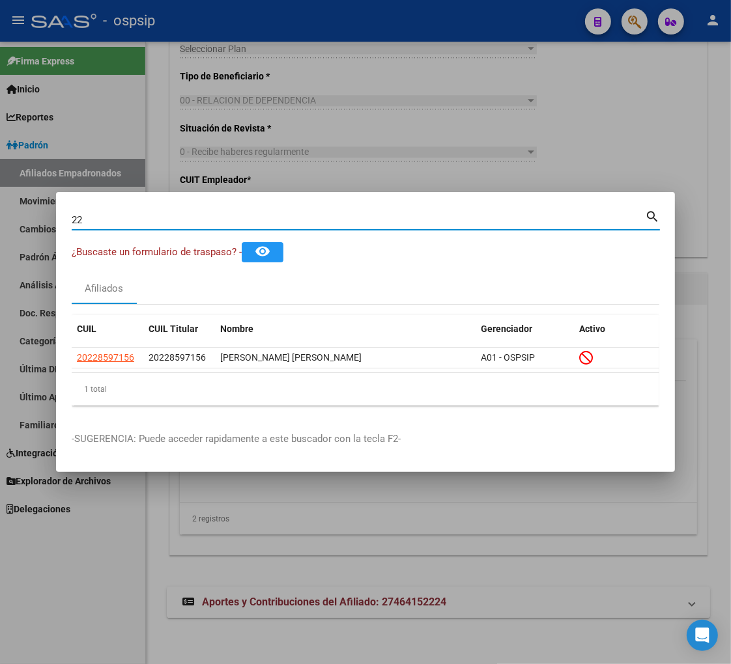
type input "2"
type input "22859773"
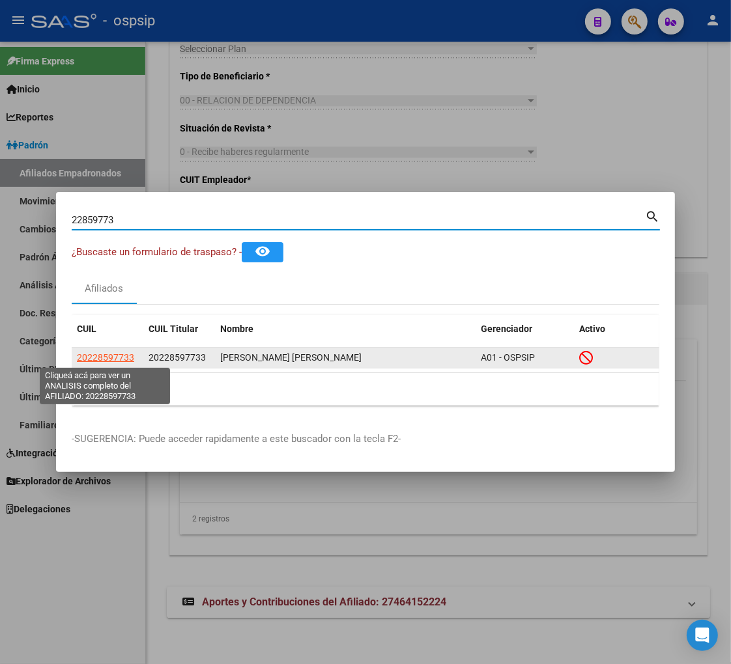
click at [98, 358] on span "20228597733" at bounding box center [105, 357] width 57 height 10
type textarea "20228597733"
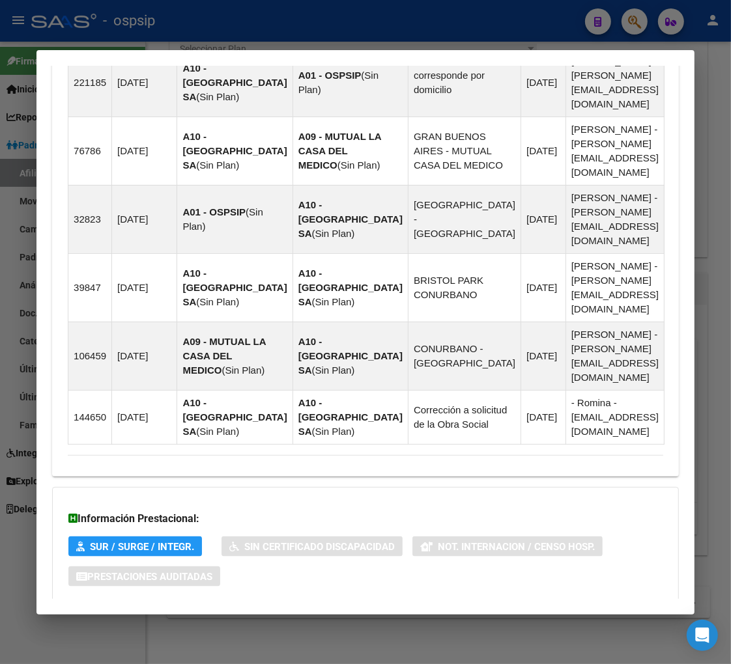
scroll to position [1000, 0]
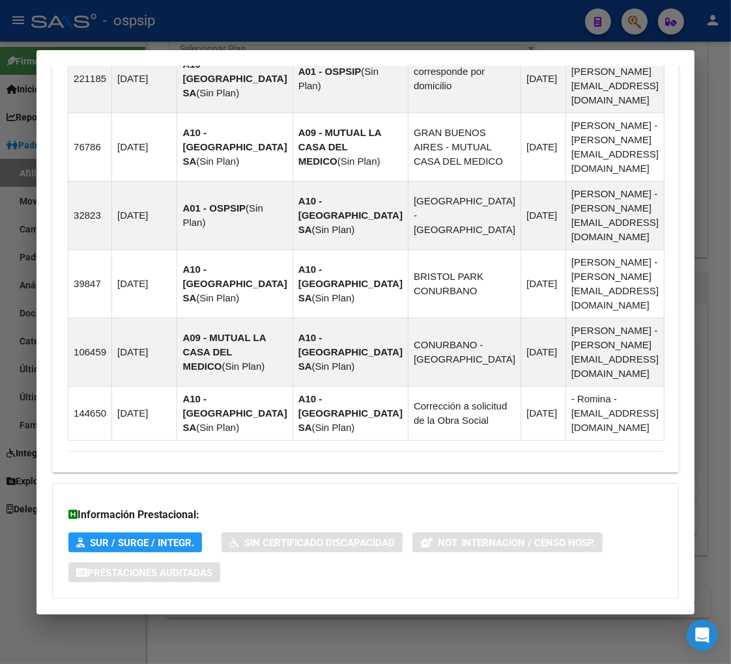
click at [184, 619] on span "Aportes y Contribuciones del Afiliado: 20228597733" at bounding box center [209, 625] width 244 height 12
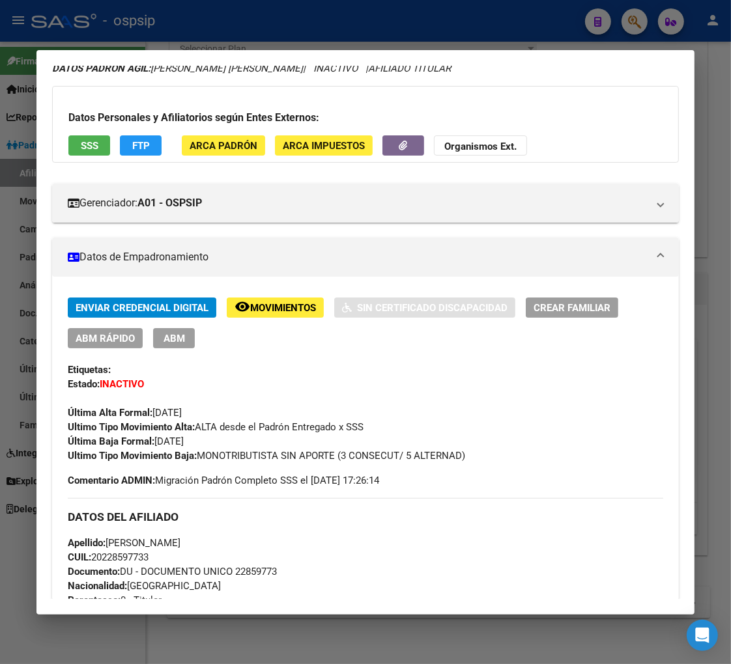
scroll to position [0, 0]
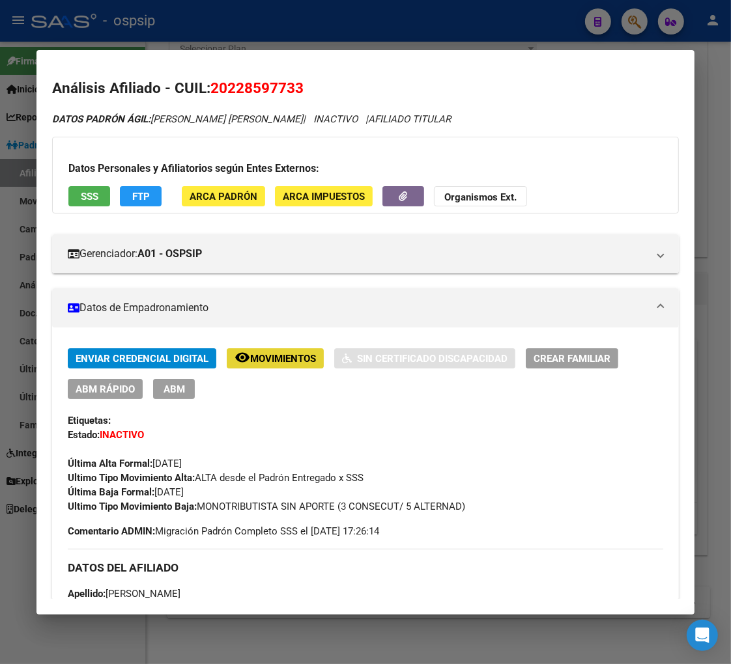
click at [283, 363] on span "Movimientos" at bounding box center [283, 359] width 66 height 12
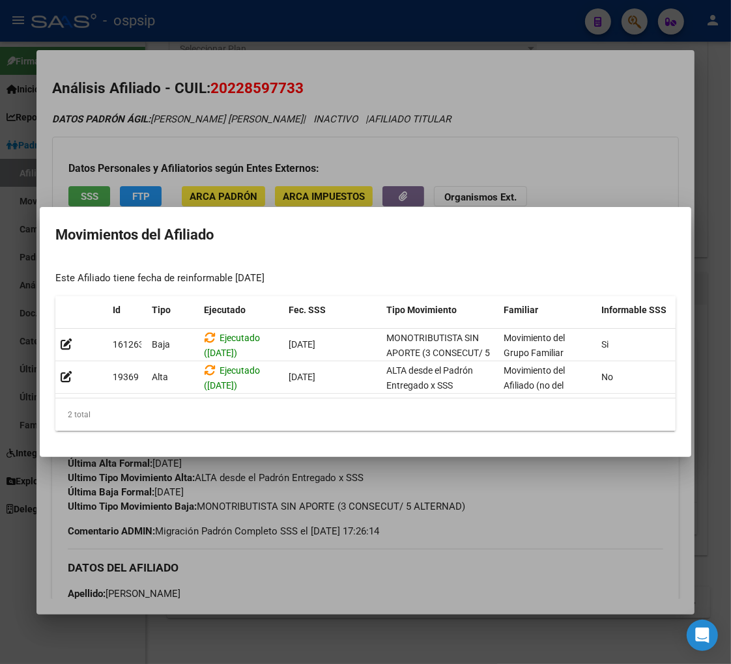
click at [511, 467] on div at bounding box center [365, 332] width 731 height 664
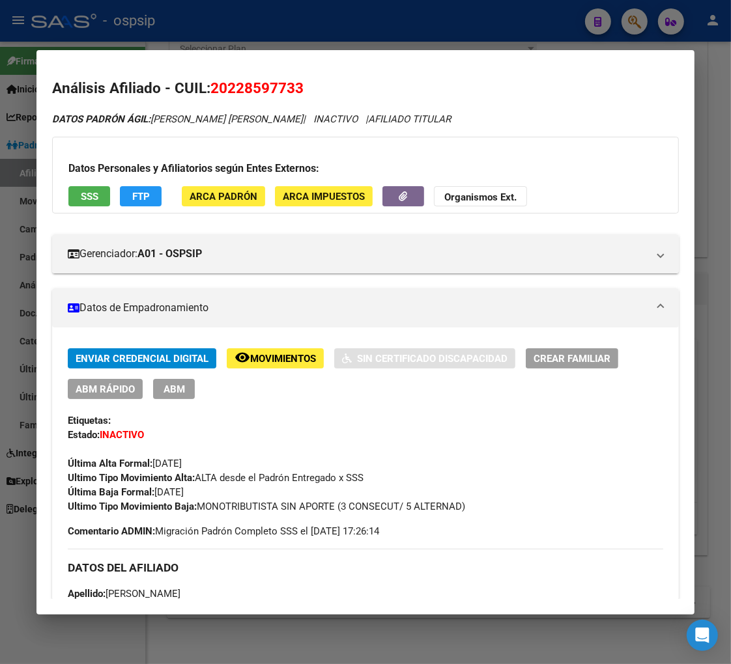
click at [637, 23] on div at bounding box center [365, 332] width 731 height 664
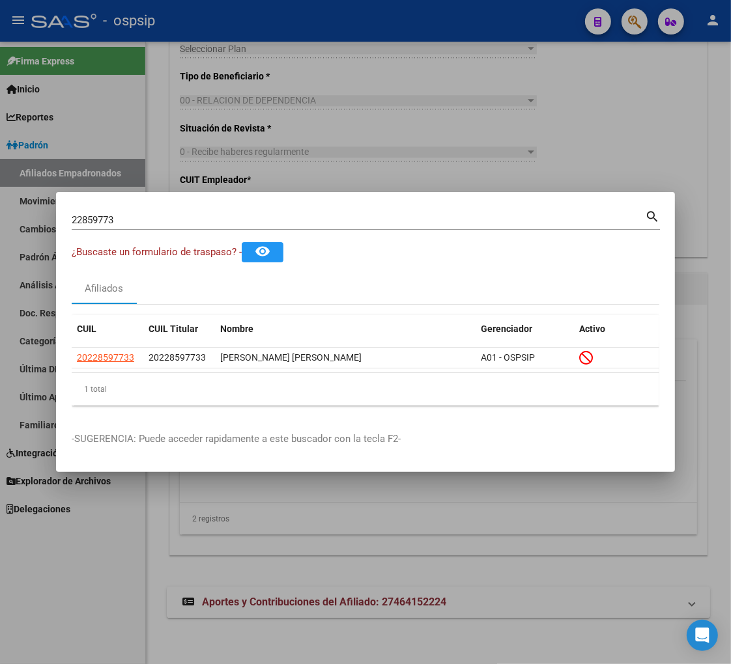
click at [139, 216] on input "22859773" at bounding box center [358, 220] width 573 height 12
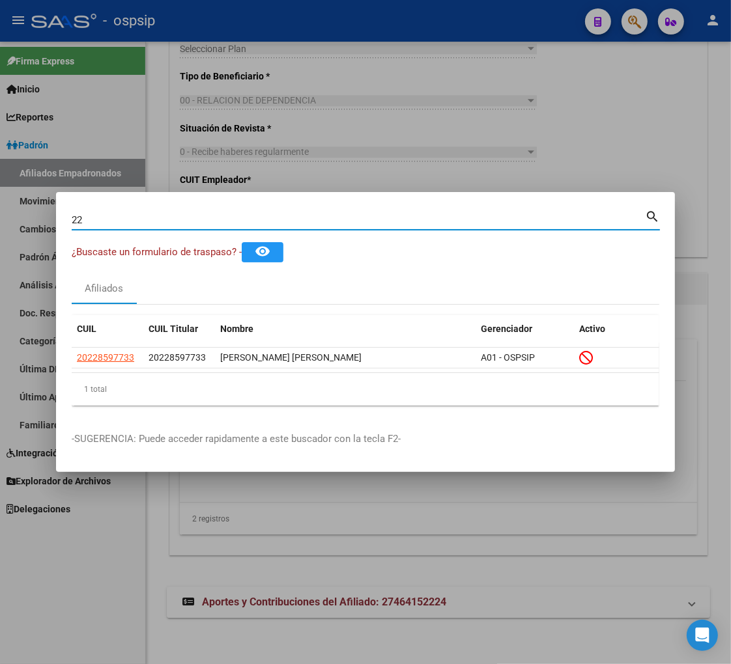
type input "2"
type input "22860172"
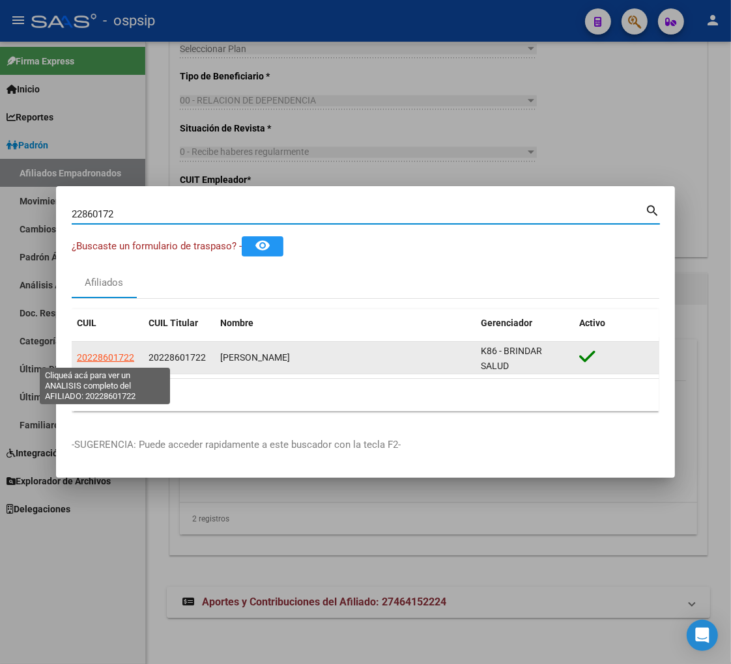
click at [102, 358] on span "20228601722" at bounding box center [105, 357] width 57 height 10
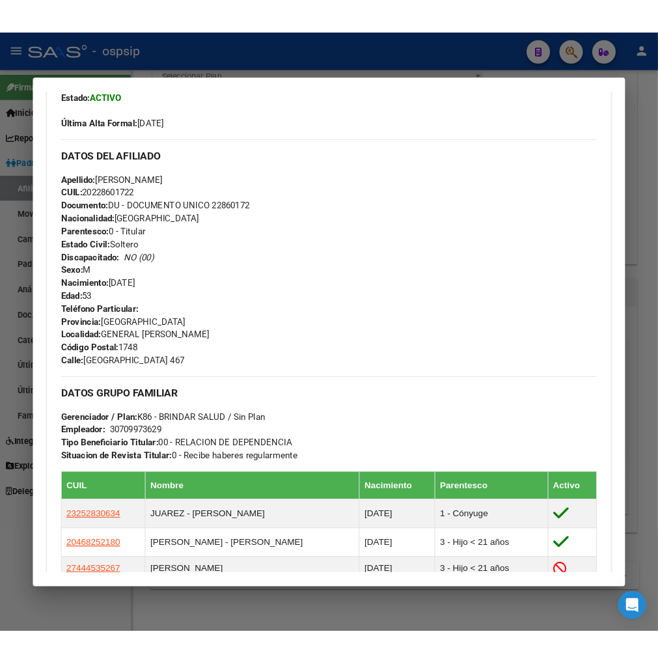
scroll to position [434, 0]
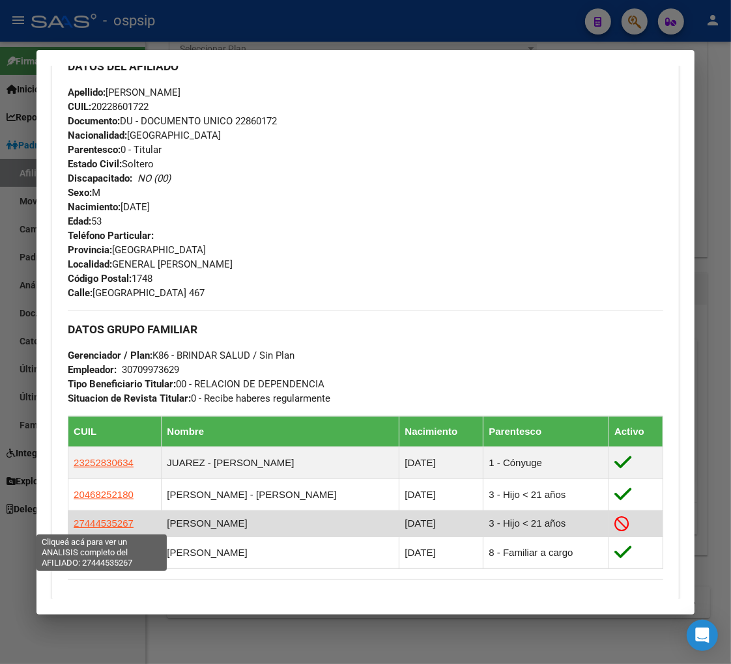
click at [108, 525] on span "27444535267" at bounding box center [104, 523] width 60 height 11
type textarea "27444535267"
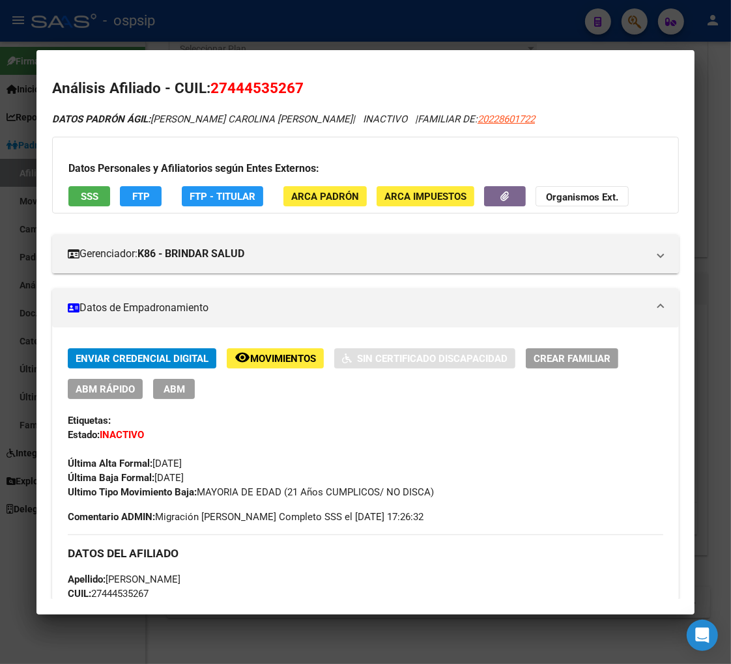
click at [309, 360] on span "Movimientos" at bounding box center [283, 359] width 66 height 12
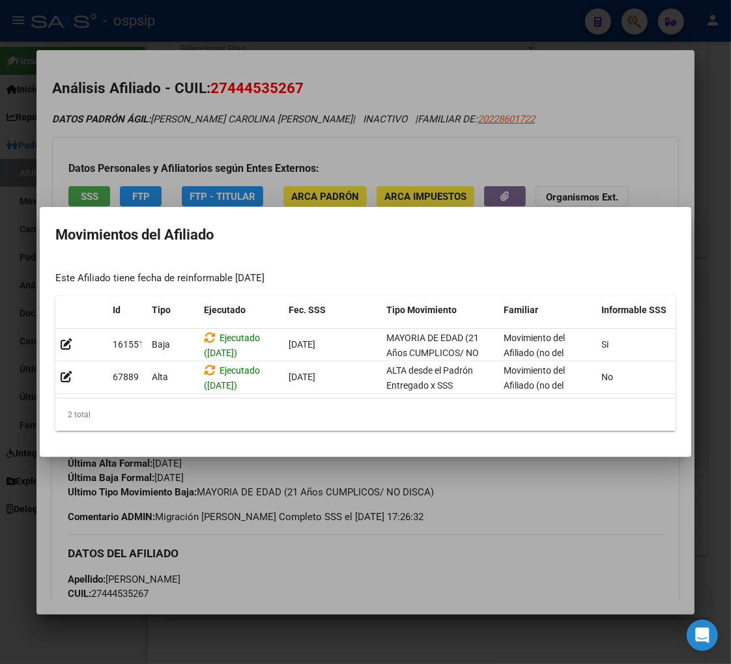
click at [536, 467] on div at bounding box center [365, 332] width 731 height 664
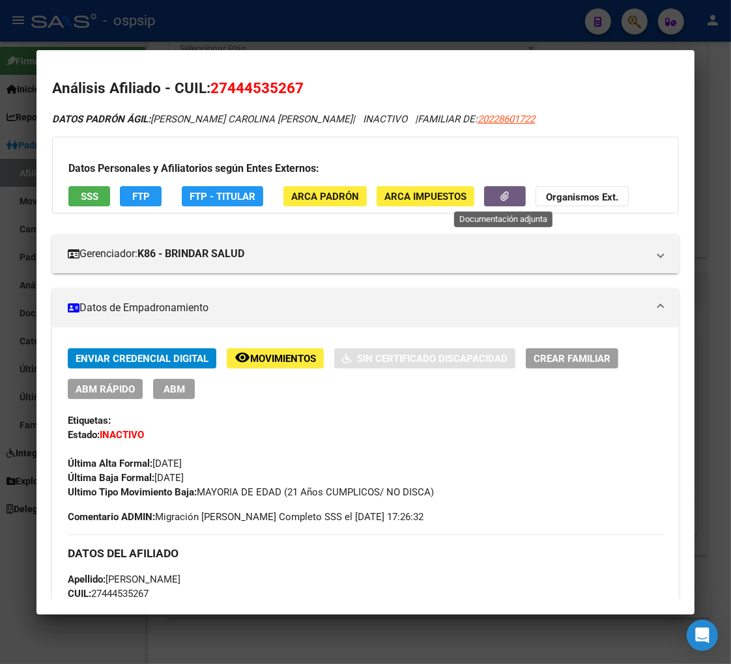
click at [492, 206] on button "button" at bounding box center [505, 196] width 42 height 20
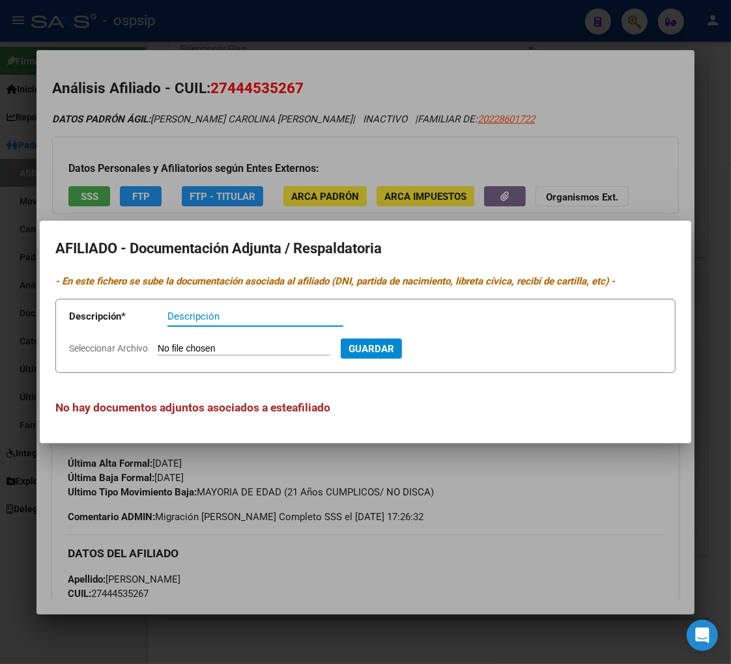
click at [548, 134] on div at bounding box center [365, 332] width 731 height 664
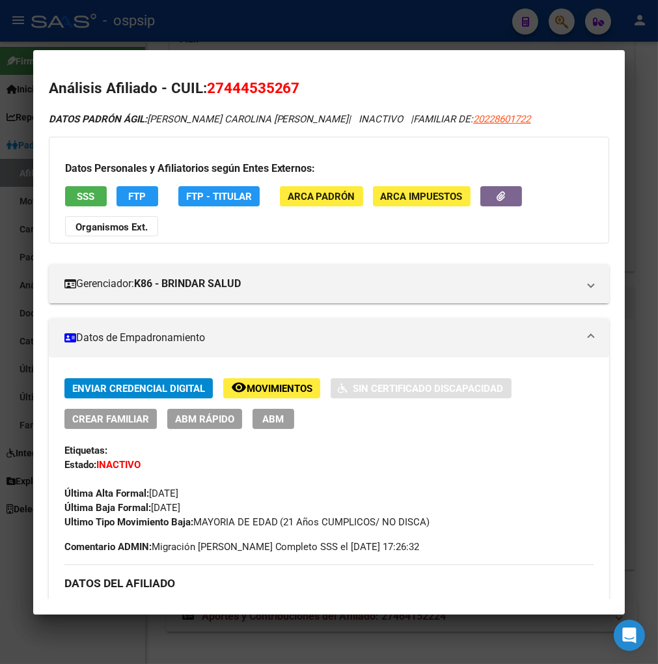
click at [561, 26] on div at bounding box center [329, 332] width 658 height 664
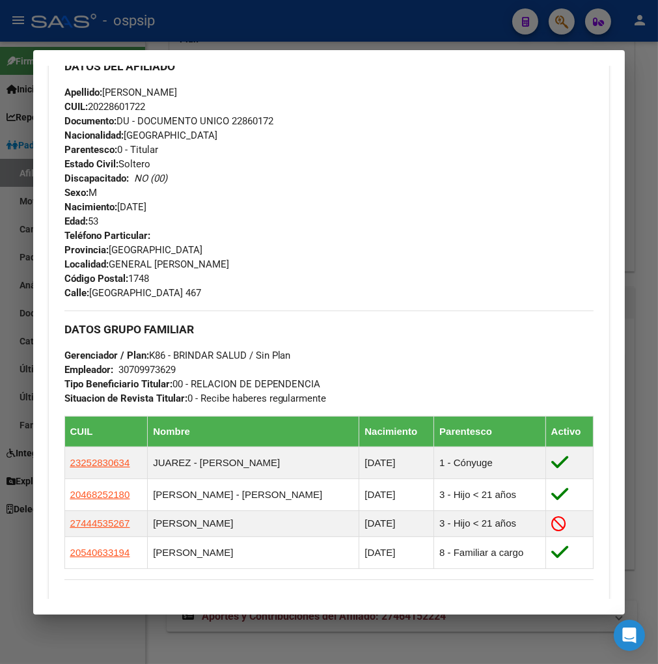
click at [561, 26] on div at bounding box center [329, 332] width 658 height 664
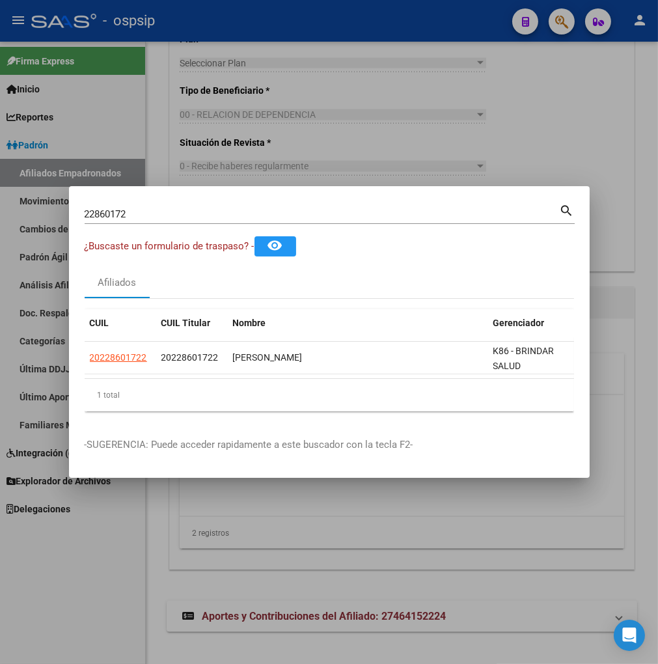
click at [141, 210] on input "22860172" at bounding box center [322, 214] width 475 height 12
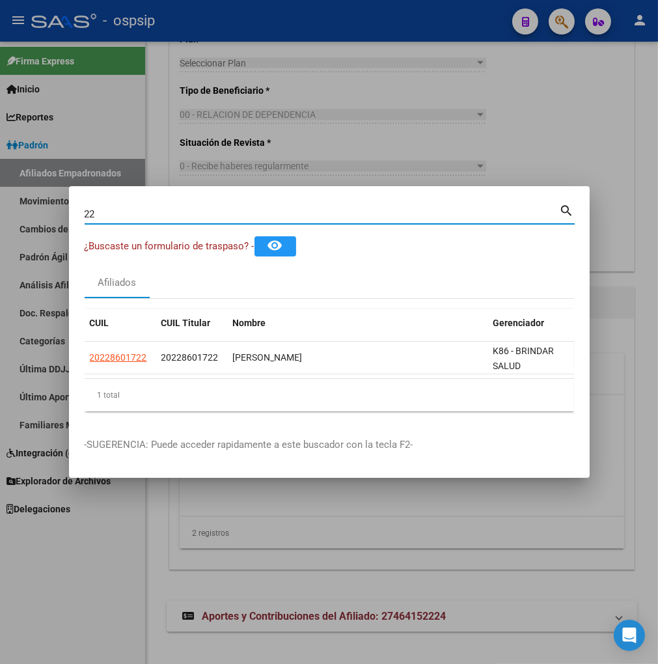
type input "2"
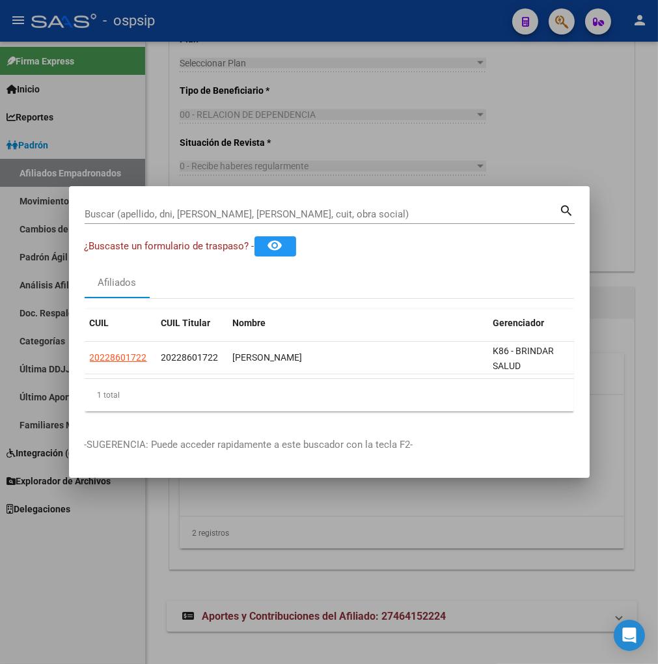
click at [119, 210] on input "Buscar (apellido, dni, [PERSON_NAME], [PERSON_NAME], cuit, obra social)" at bounding box center [322, 214] width 475 height 12
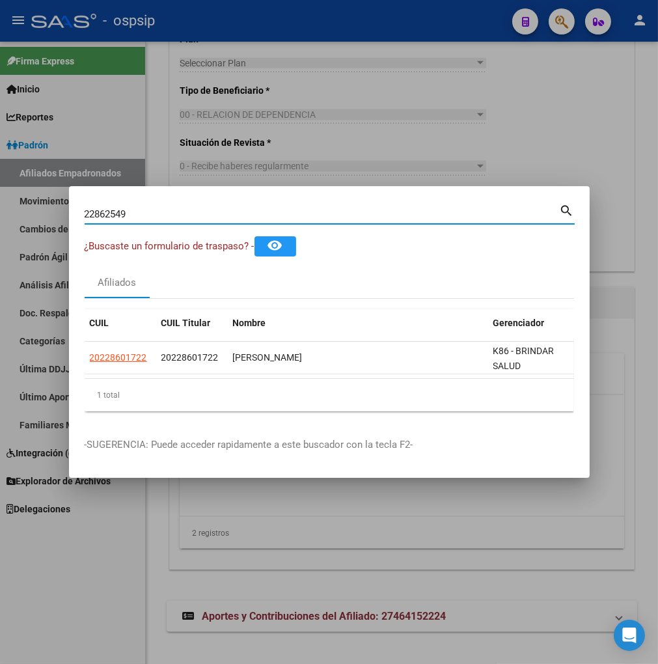
type input "22862549"
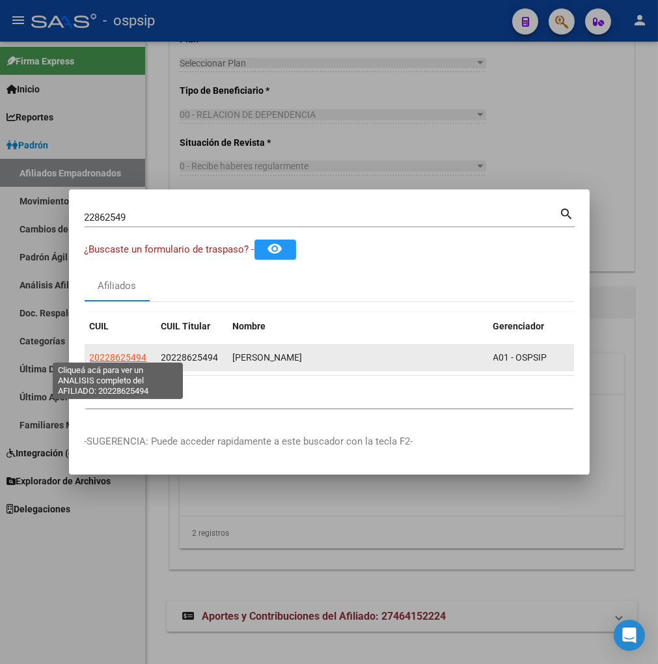
click at [134, 354] on span "20228625494" at bounding box center [118, 357] width 57 height 10
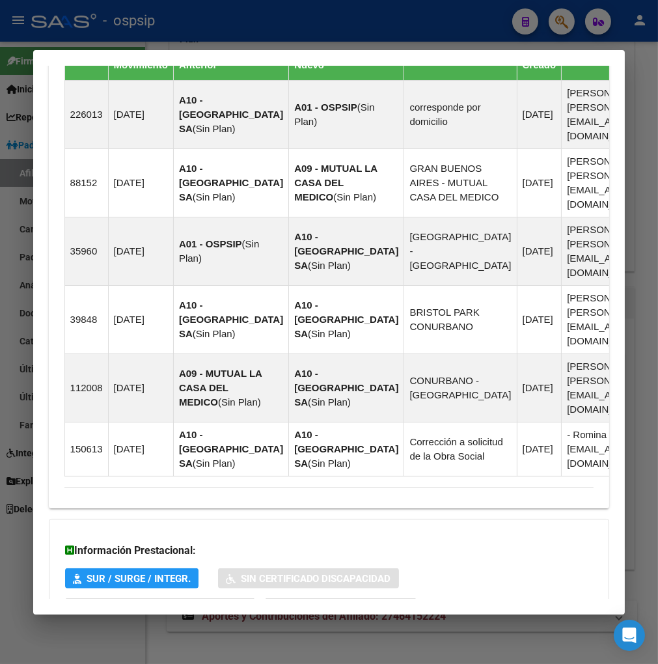
scroll to position [1088, 0]
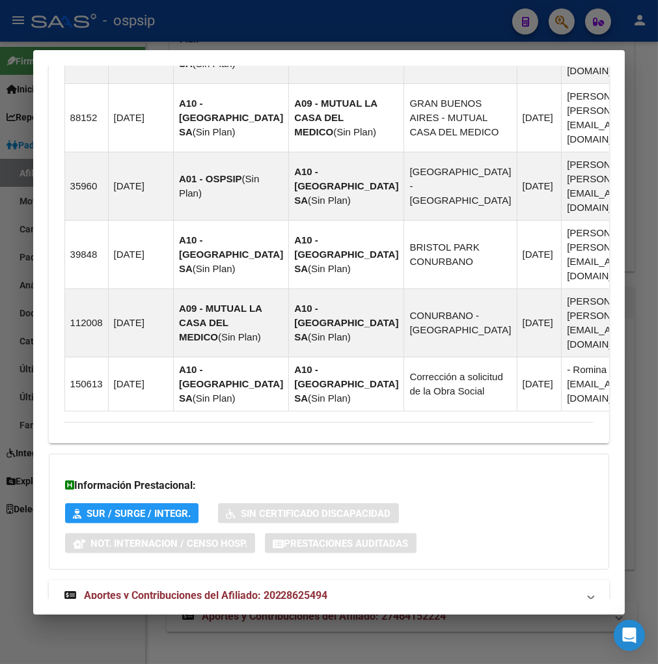
click at [184, 589] on span "Aportes y Contribuciones del Afiliado: 20228625494" at bounding box center [206, 595] width 244 height 12
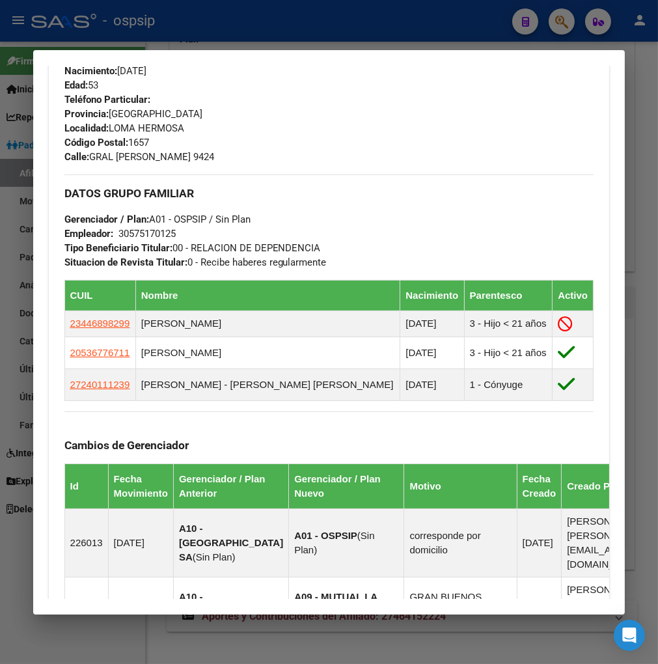
scroll to position [586, 0]
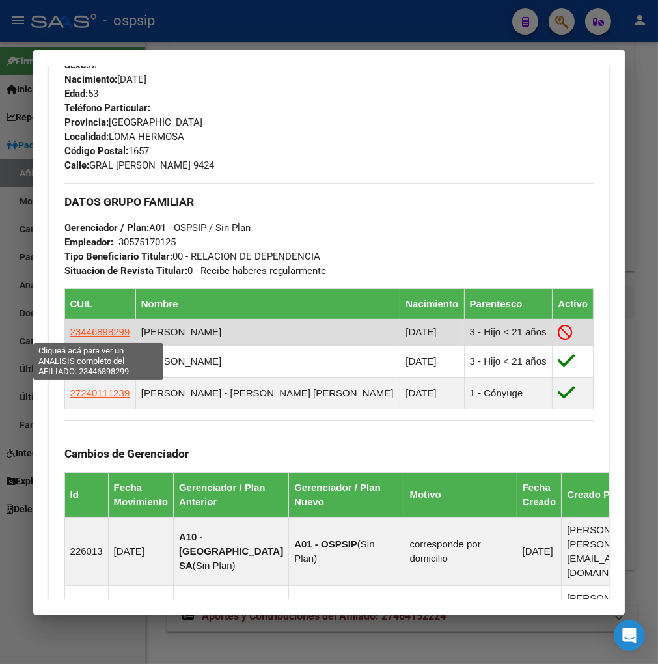
click at [93, 333] on span "23446898299" at bounding box center [100, 331] width 60 height 11
type textarea "23446898299"
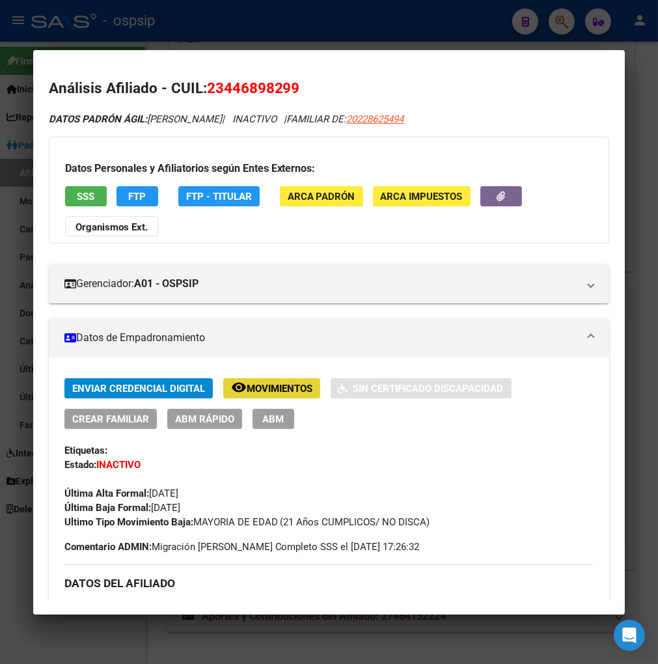
click at [262, 392] on span "Movimientos" at bounding box center [280, 389] width 66 height 12
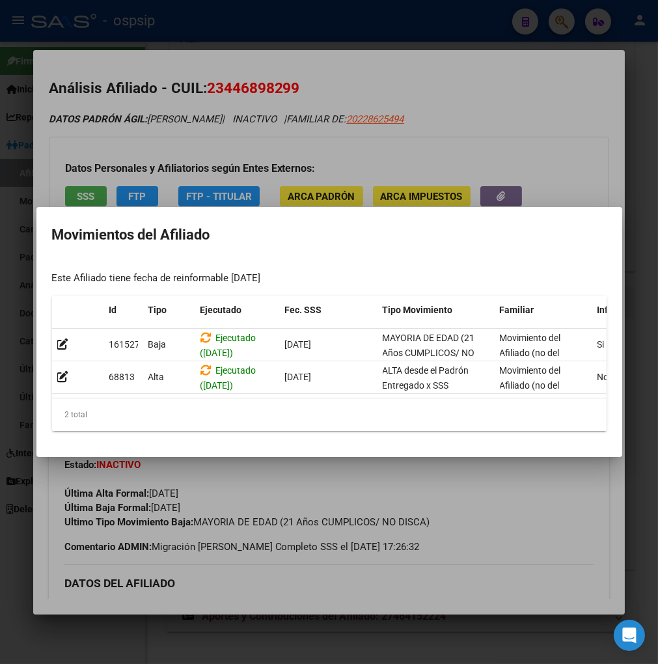
click at [415, 479] on div at bounding box center [329, 332] width 658 height 664
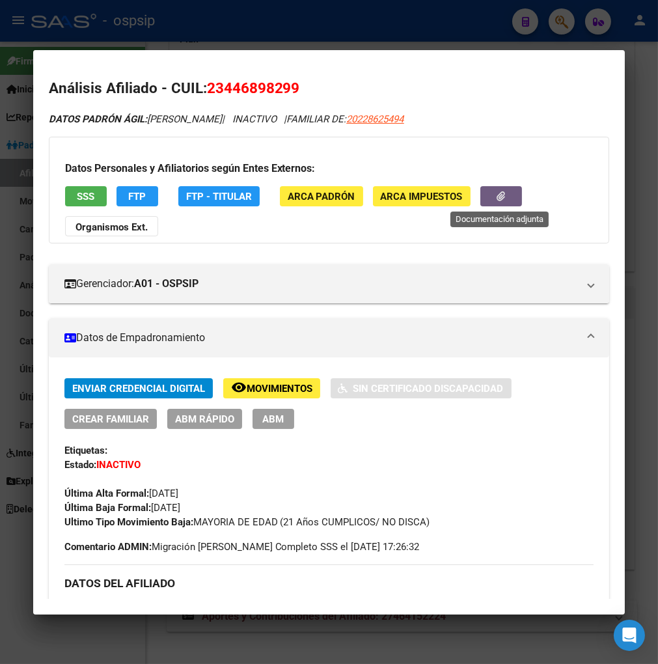
click at [490, 197] on button "button" at bounding box center [502, 196] width 42 height 20
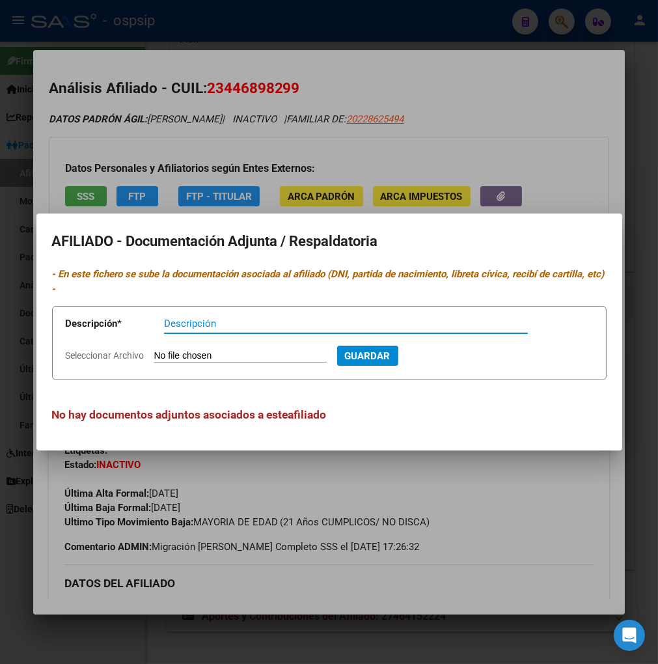
click at [486, 447] on mat-dialog-container "AFILIADO - Documentación Adjunta / Respaldatoria - En este fichero se sube la d…" at bounding box center [329, 332] width 586 height 237
click at [452, 508] on div at bounding box center [329, 332] width 658 height 664
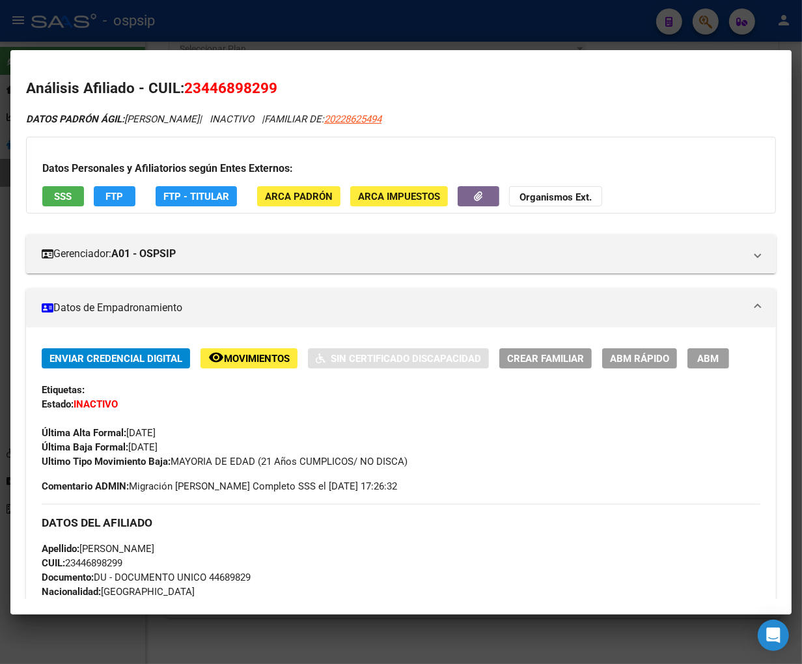
scroll to position [555, 0]
click at [706, 25] on div at bounding box center [401, 332] width 802 height 664
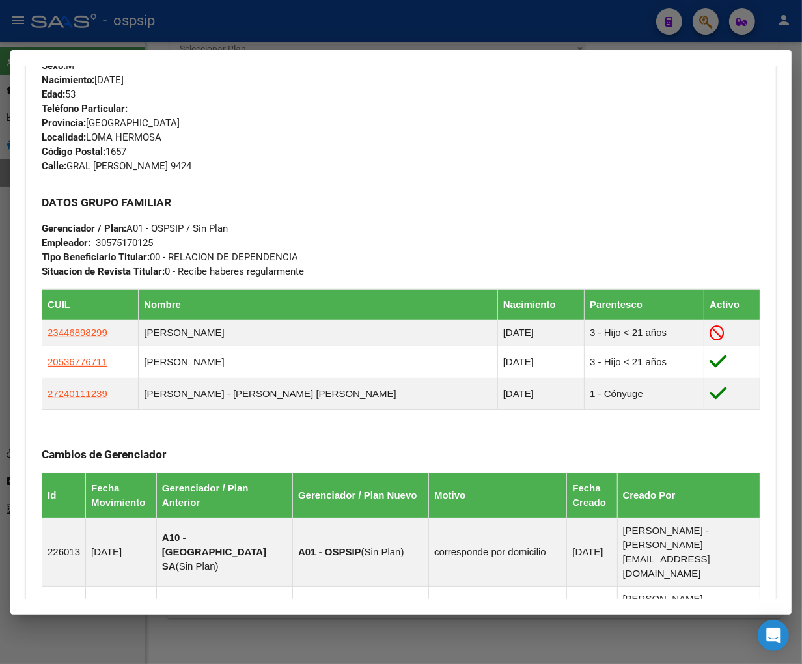
click at [705, 27] on div at bounding box center [401, 332] width 802 height 664
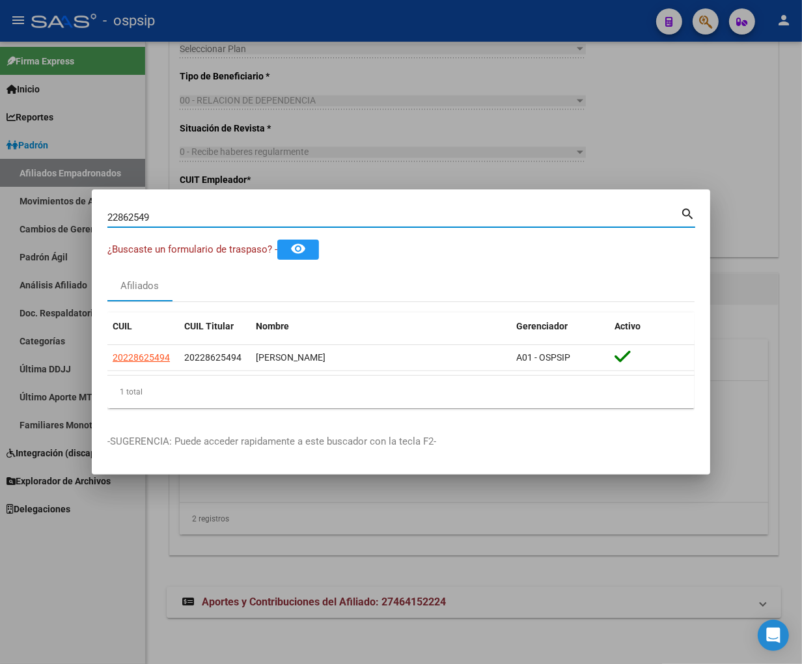
click at [165, 221] on input "22862549" at bounding box center [393, 218] width 573 height 12
type input "2"
type input "22863087"
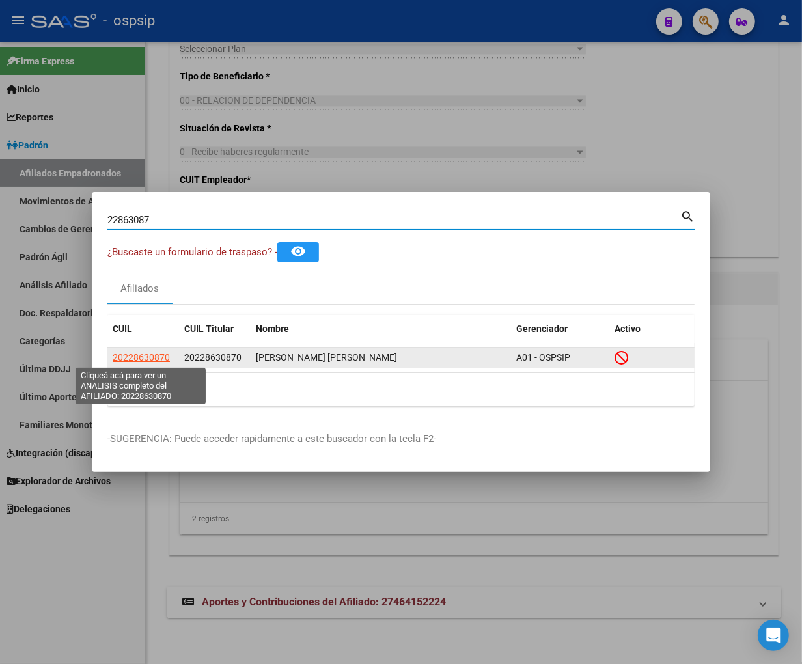
click at [127, 359] on span "20228630870" at bounding box center [141, 357] width 57 height 10
type textarea "20228630870"
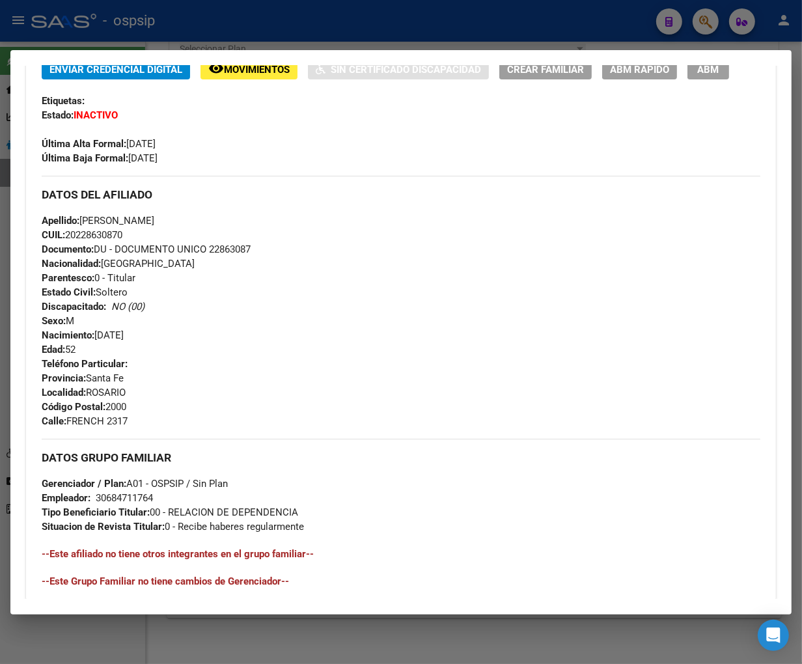
scroll to position [491, 0]
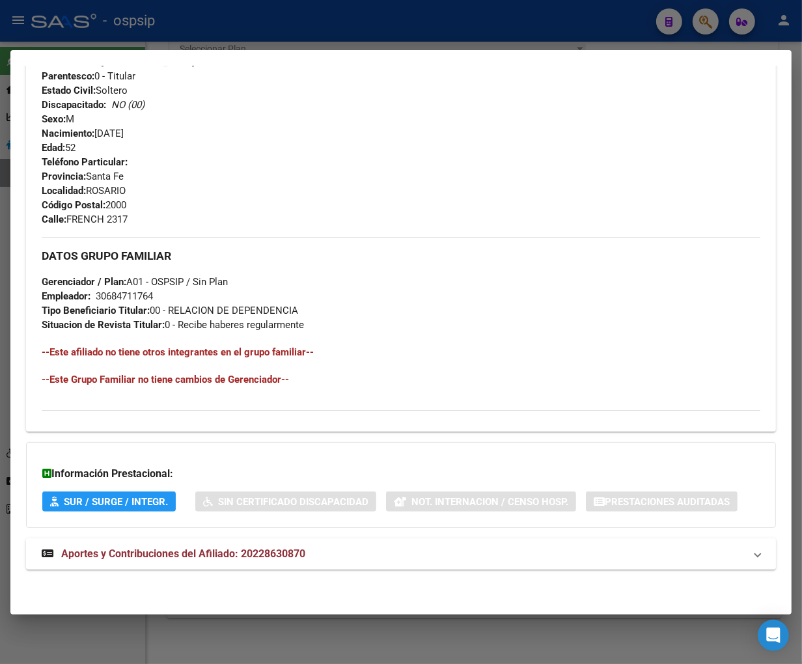
click at [180, 550] on span "Aportes y Contribuciones del Afiliado: 20228630870" at bounding box center [183, 554] width 244 height 12
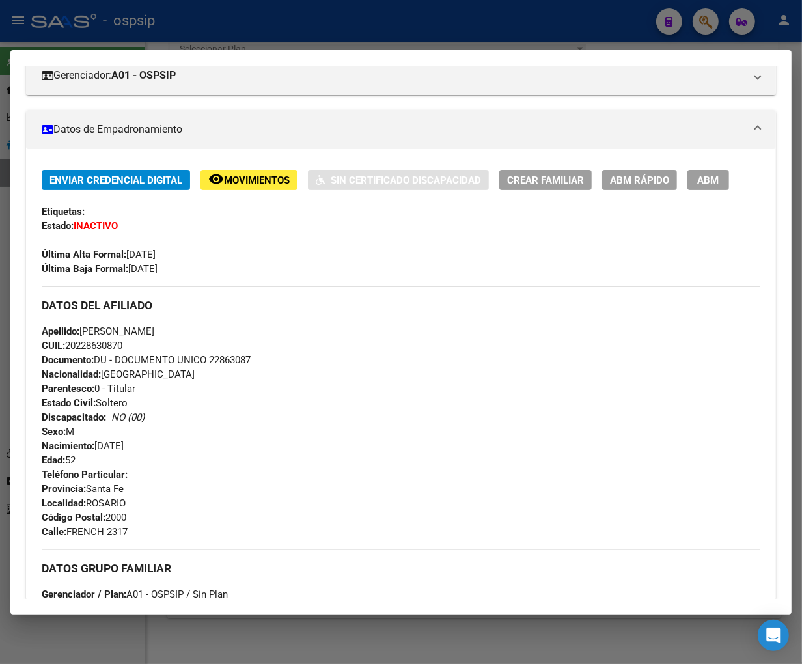
scroll to position [0, 0]
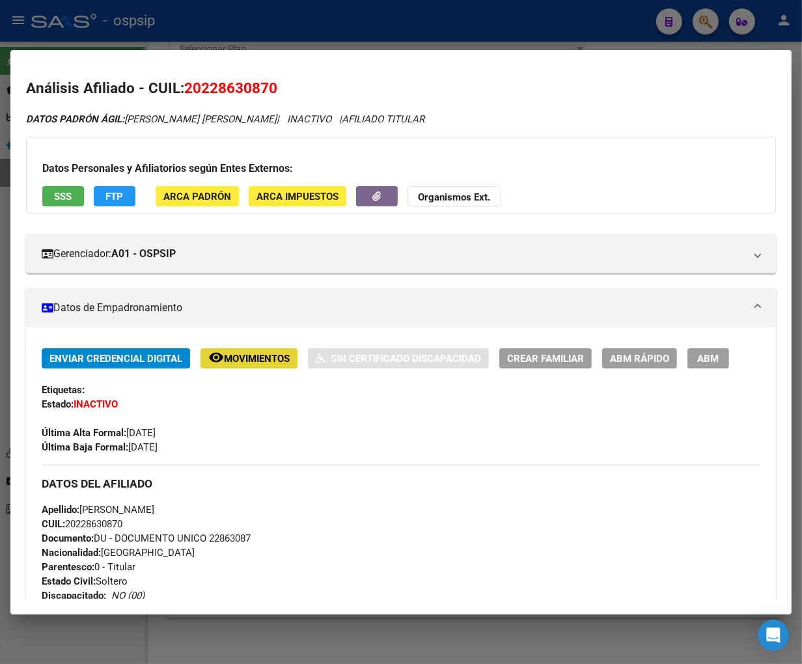
click at [236, 359] on span "Movimientos" at bounding box center [257, 359] width 66 height 12
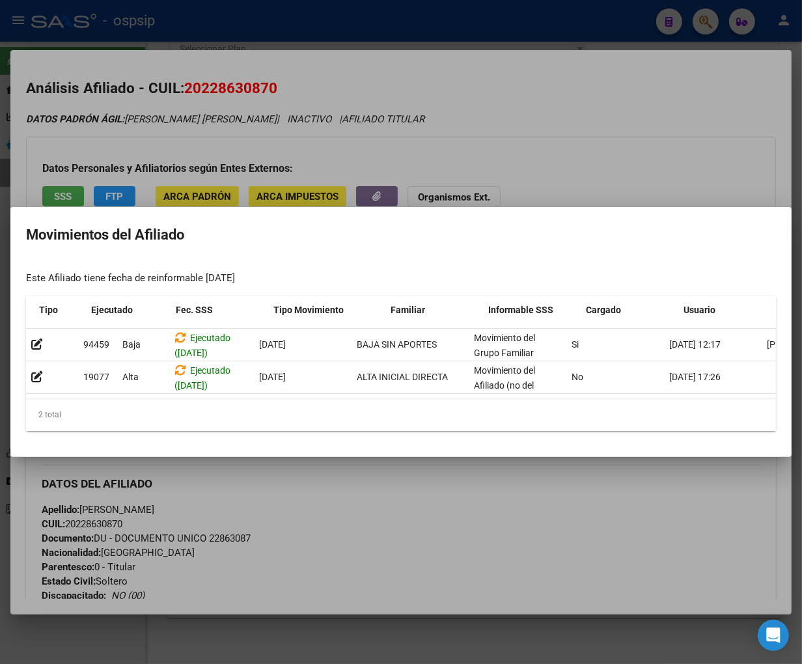
scroll to position [0, 83]
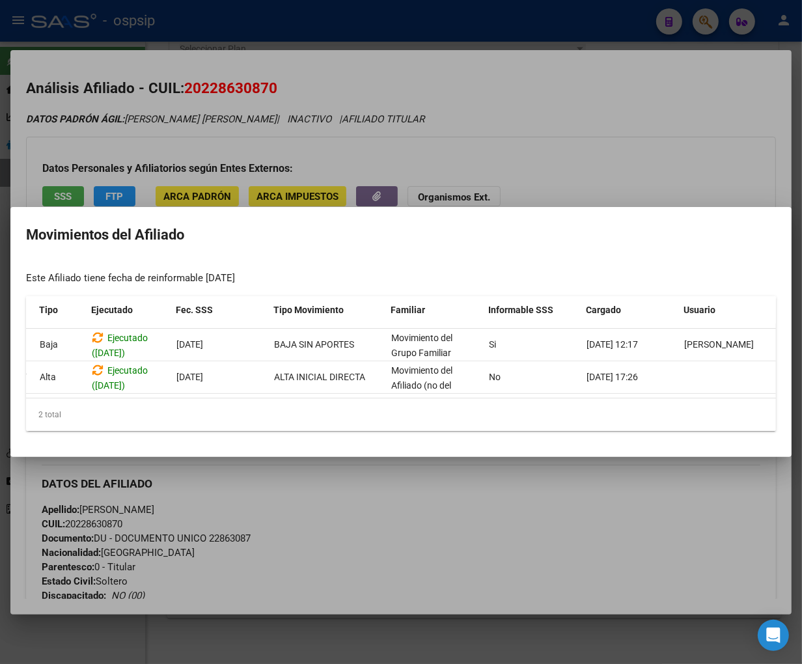
click at [427, 536] on div at bounding box center [401, 332] width 802 height 664
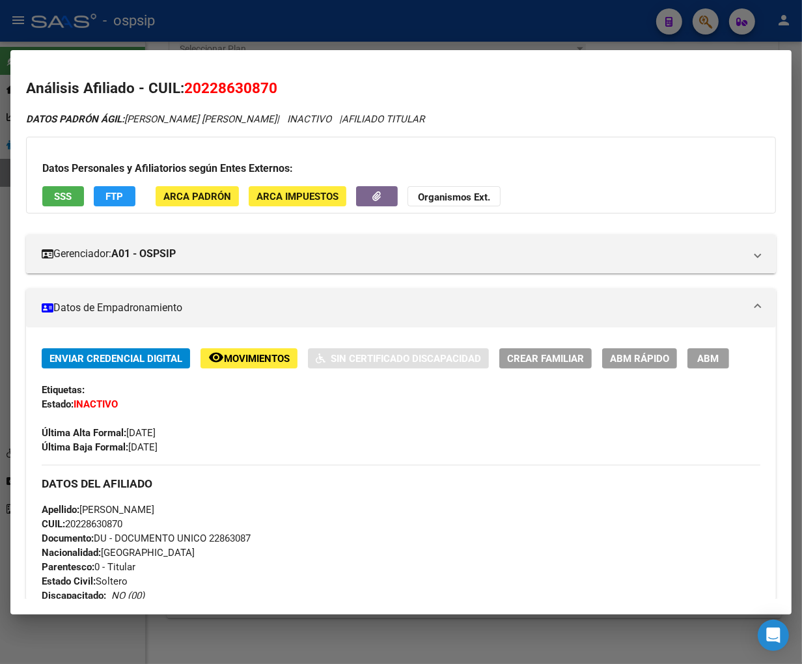
click at [268, 359] on span "Movimientos" at bounding box center [257, 359] width 66 height 12
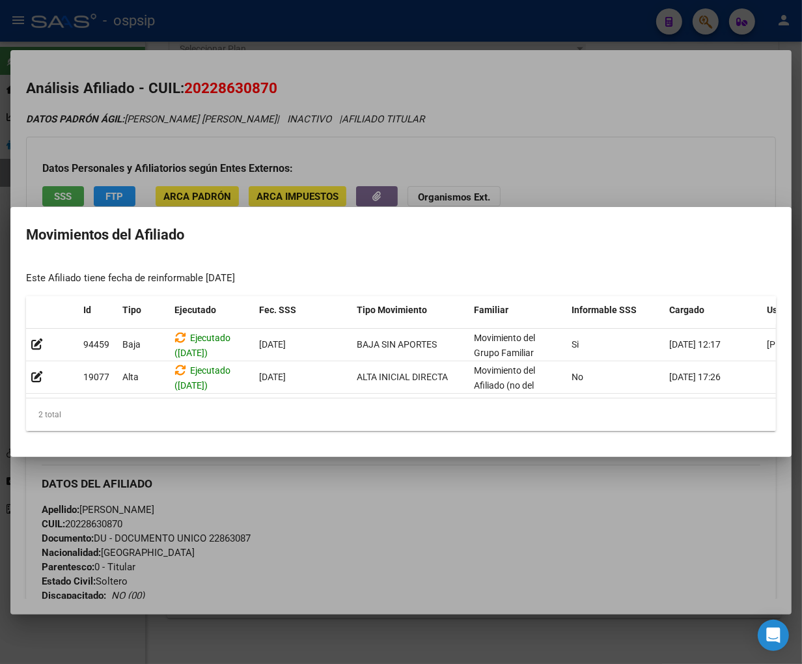
click at [397, 495] on div at bounding box center [401, 332] width 802 height 664
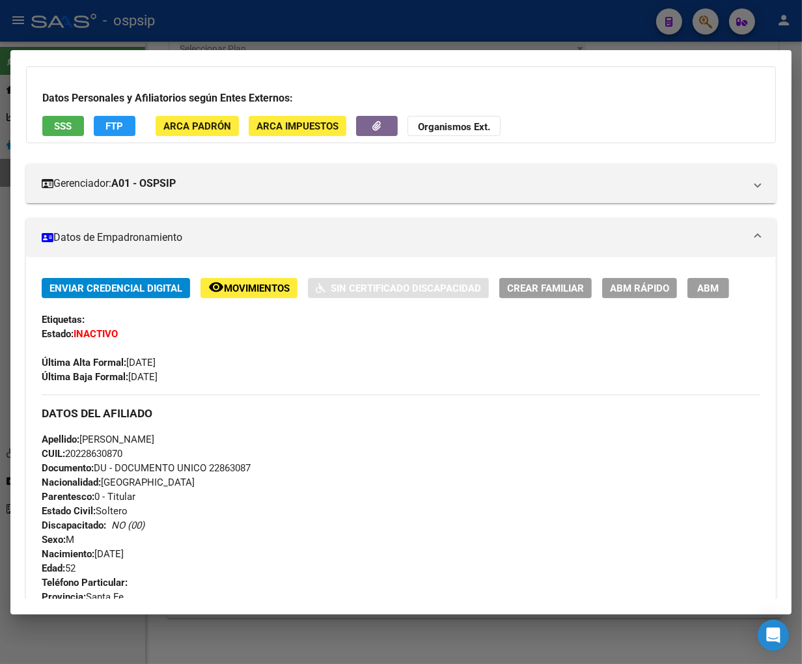
scroll to position [0, 0]
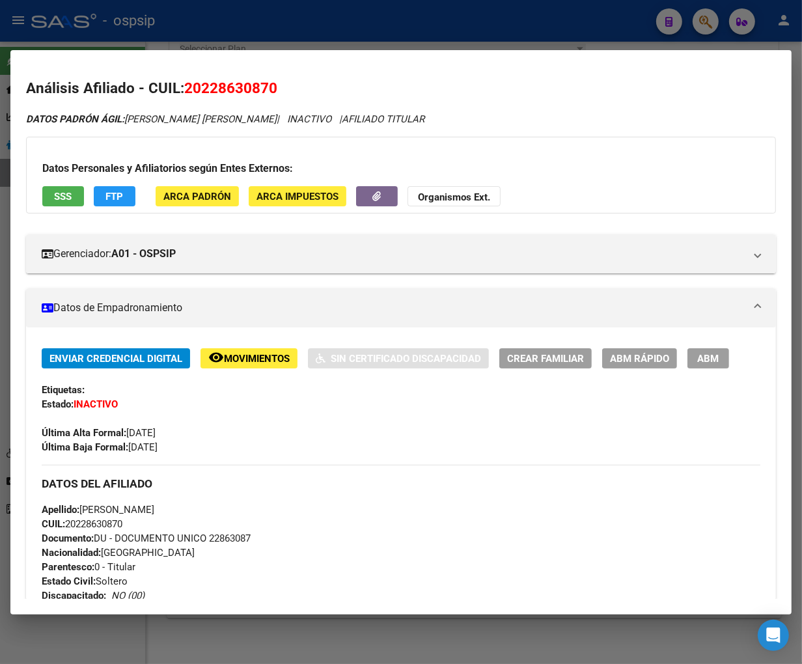
click at [701, 21] on div at bounding box center [401, 332] width 802 height 664
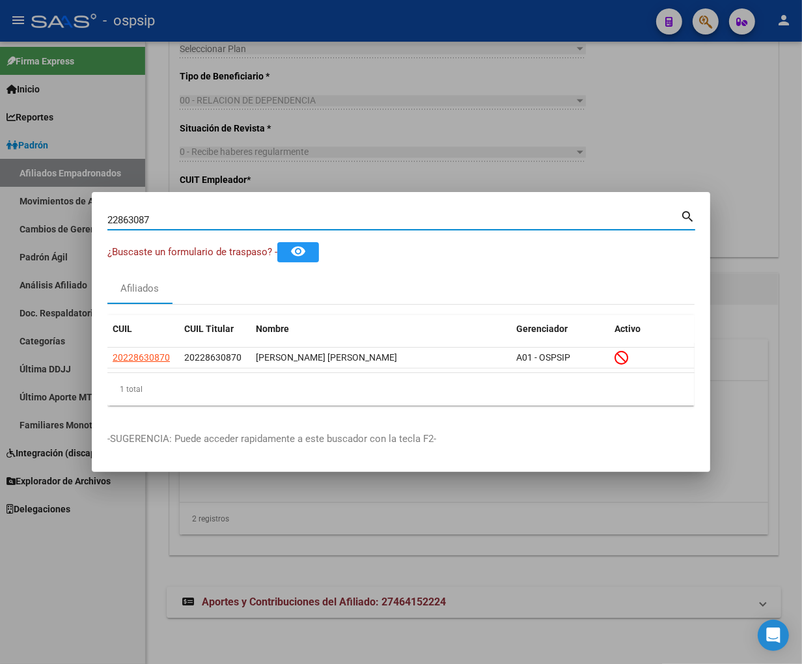
click at [180, 216] on input "22863087" at bounding box center [393, 220] width 573 height 12
type input "2"
type input "22869157"
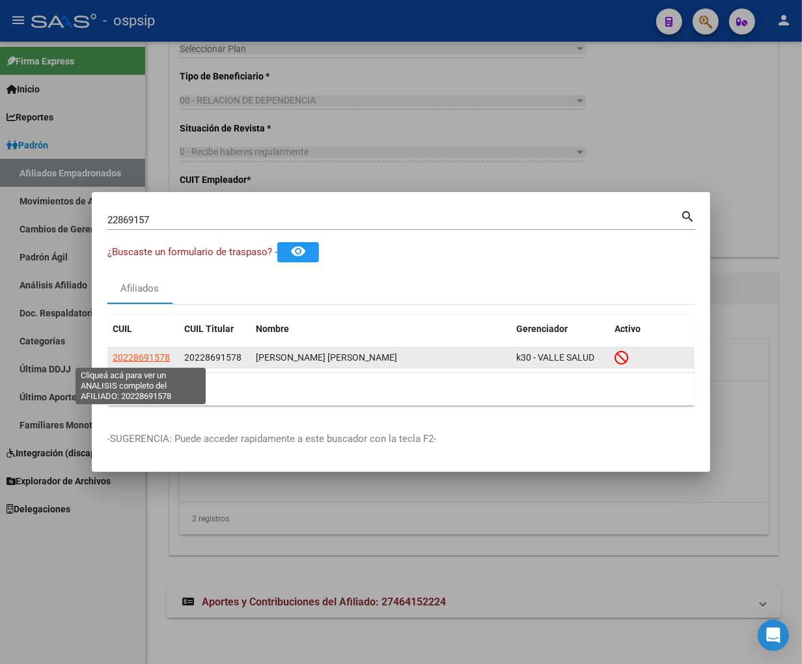
click at [147, 355] on span "20228691578" at bounding box center [141, 357] width 57 height 10
type textarea "20228691578"
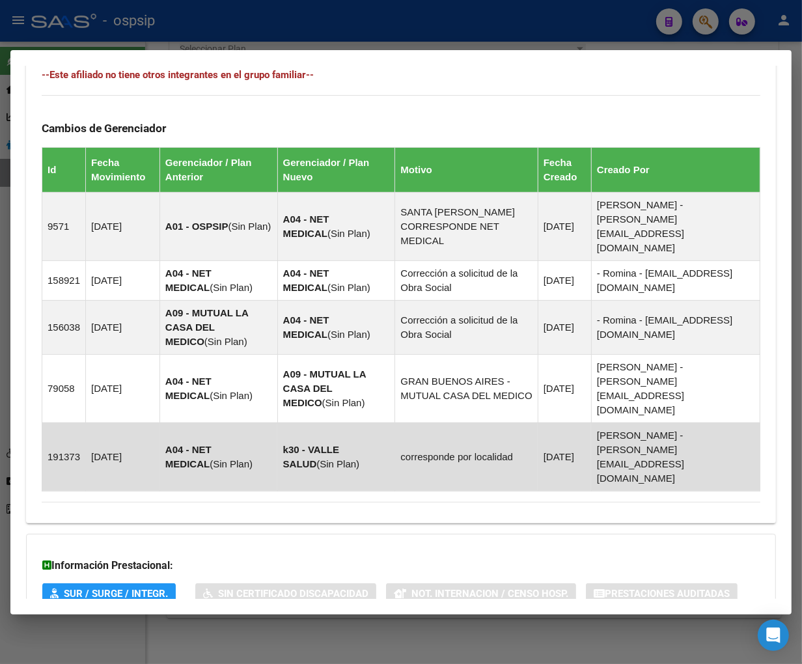
scroll to position [789, 0]
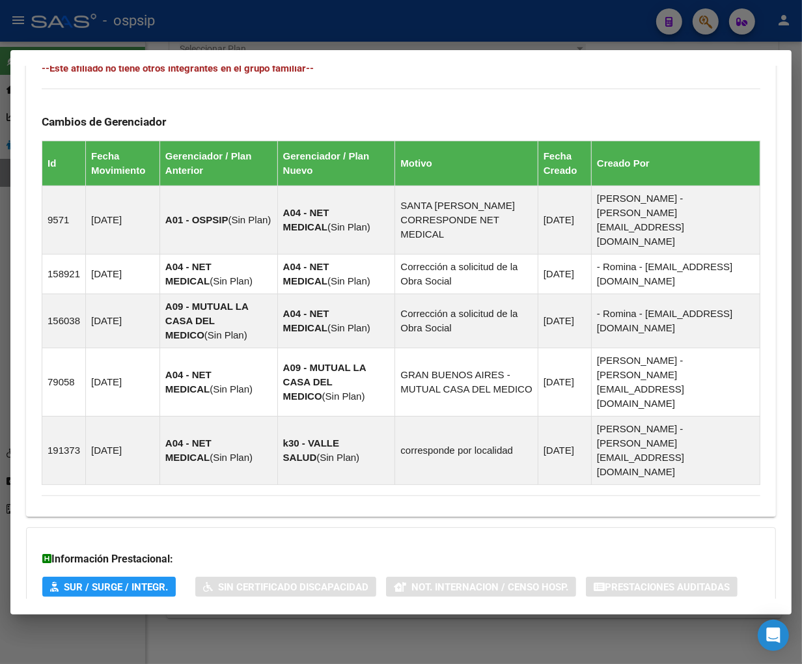
click at [172, 633] on span "Aportes y Contribuciones del Afiliado: 20228691578" at bounding box center [183, 639] width 244 height 12
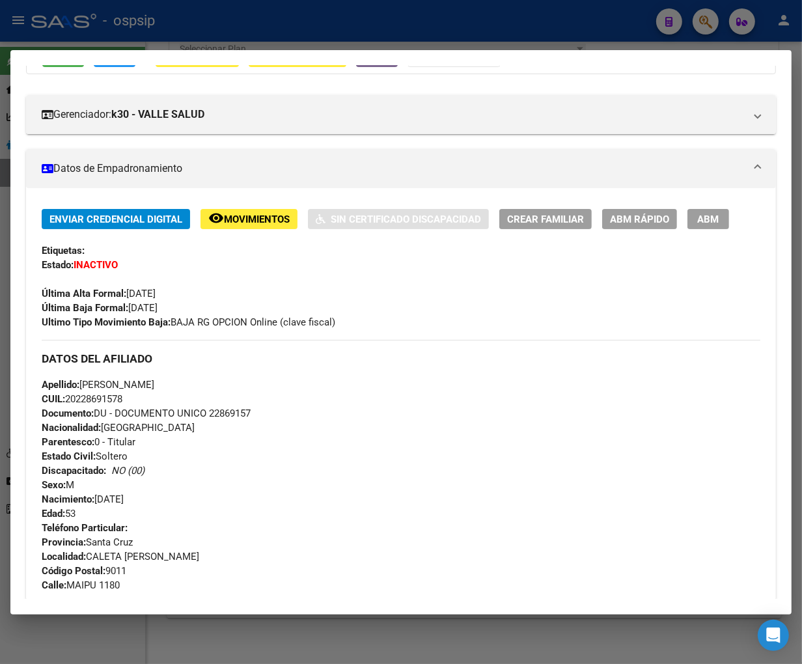
scroll to position [217, 0]
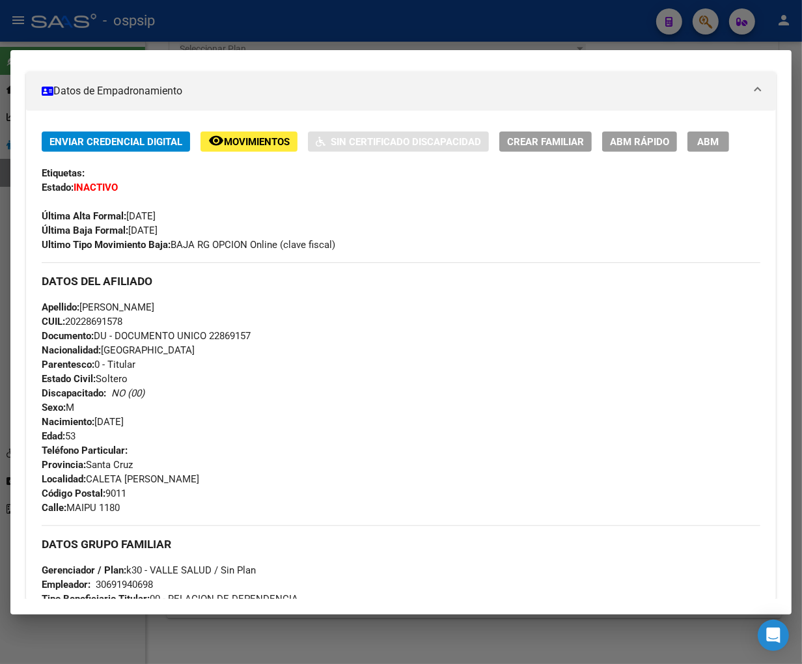
click at [262, 146] on span "Movimientos" at bounding box center [257, 142] width 66 height 12
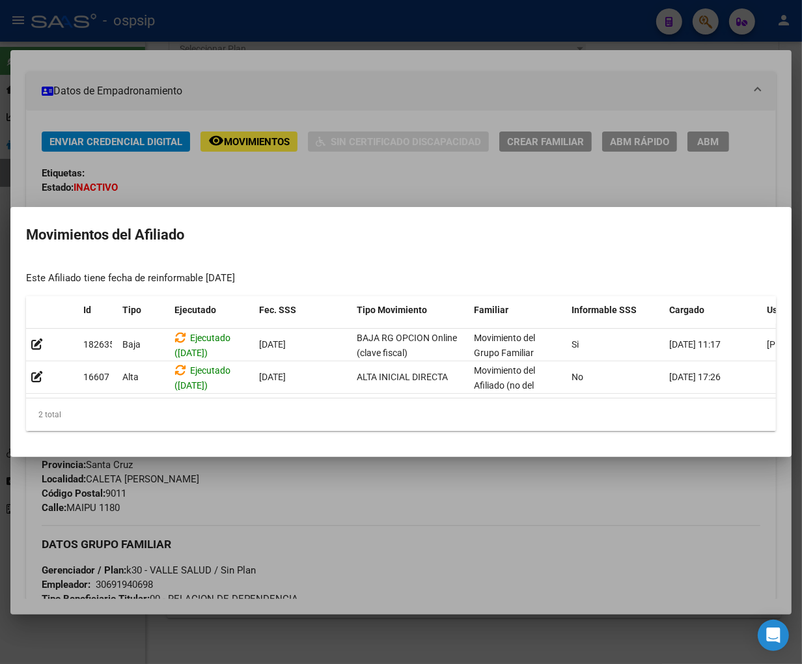
click at [434, 457] on mat-dialog-container "Movimientos del Afiliado Este Afiliado tiene fecha de reinformable [DATE] Id Ti…" at bounding box center [401, 332] width 782 height 250
click at [397, 518] on div at bounding box center [401, 332] width 802 height 664
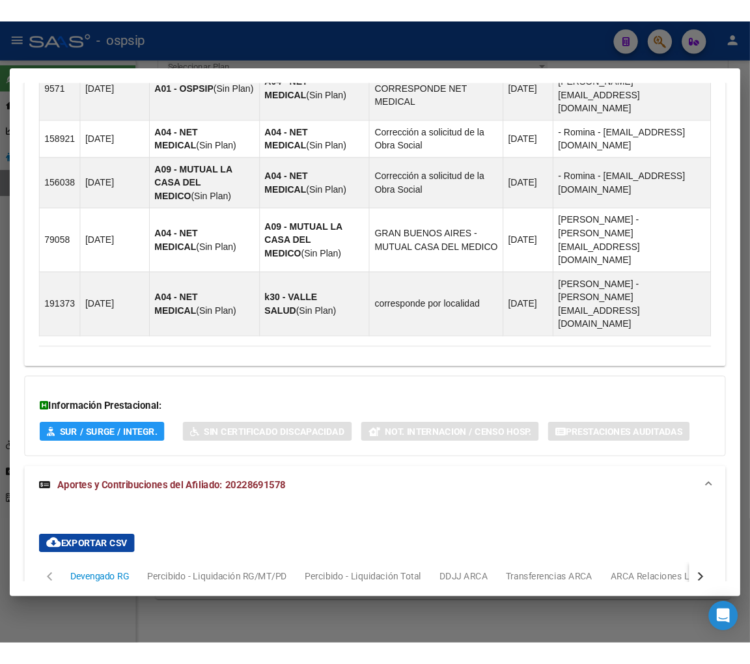
scroll to position [847, 0]
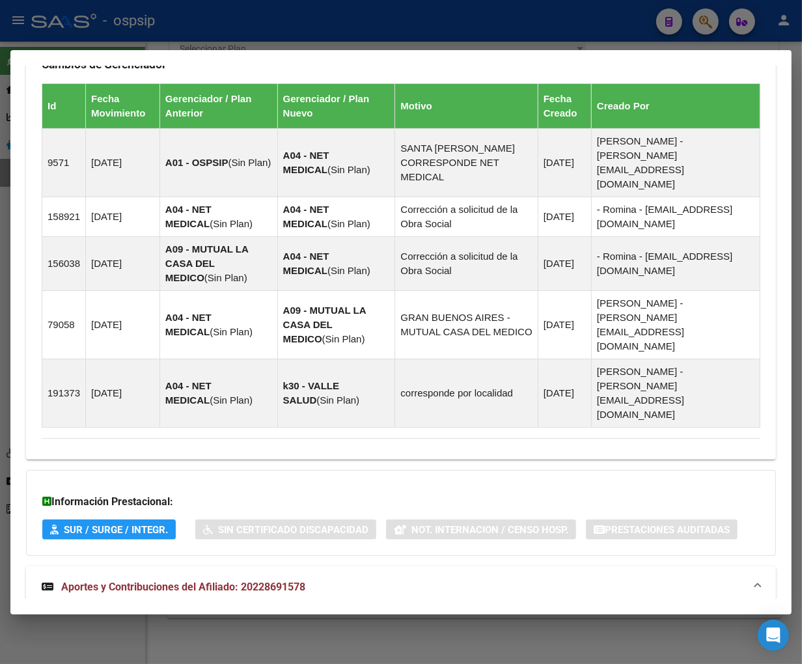
click at [464, 470] on div "Información Prestacional: SUR / SURGE / INTEGR. Sin Certificado Discapacidad No…" at bounding box center [401, 513] width 750 height 86
click at [705, 23] on div at bounding box center [401, 332] width 802 height 664
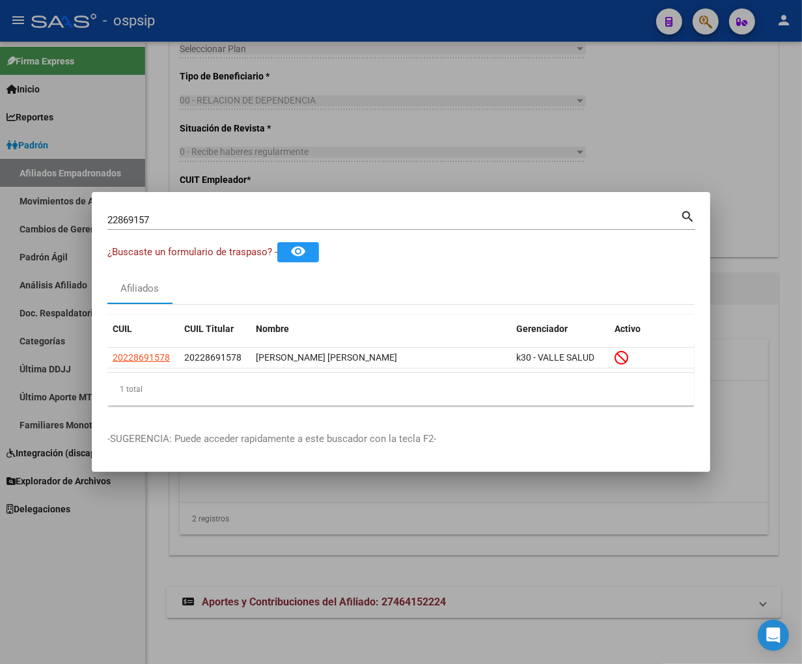
click at [153, 216] on input "22869157" at bounding box center [393, 220] width 573 height 12
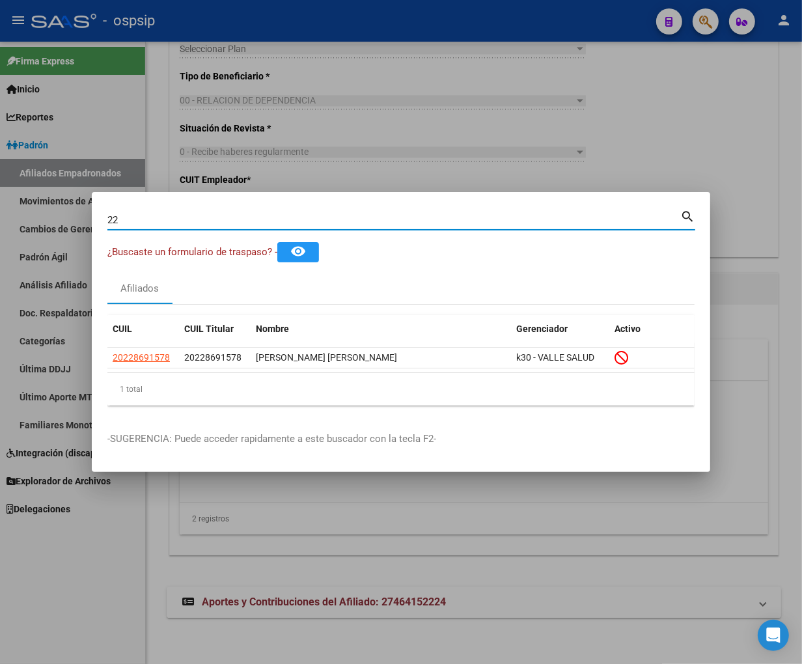
type input "2"
type input "22870449"
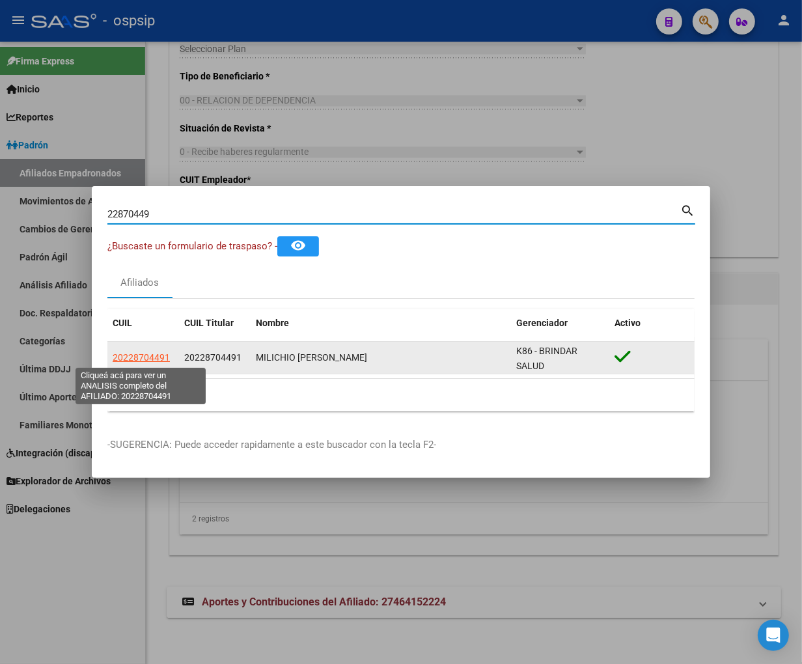
click at [128, 359] on span "20228704491" at bounding box center [141, 357] width 57 height 10
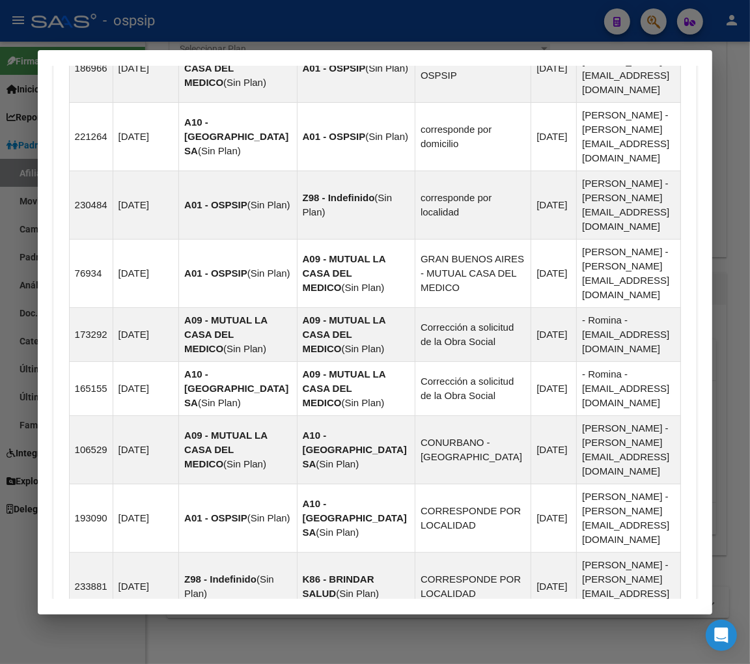
scroll to position [1151, 0]
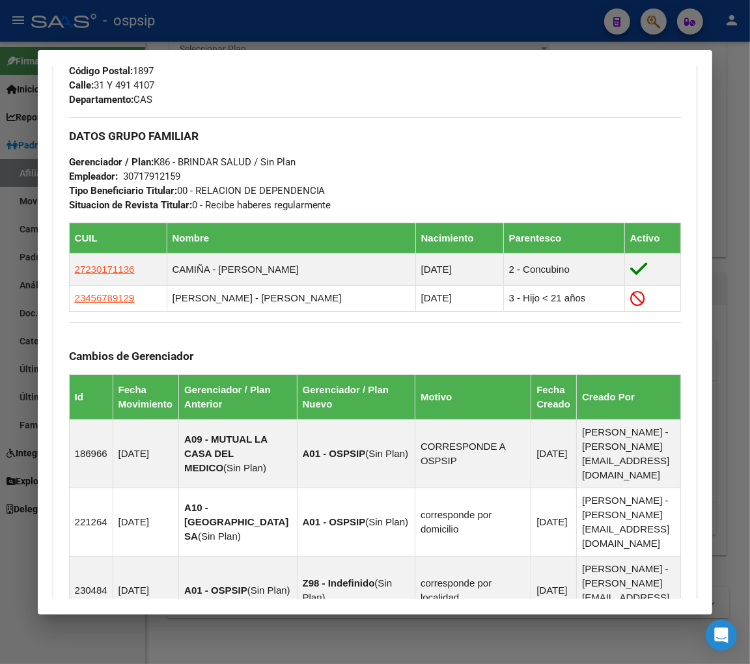
scroll to position [636, 0]
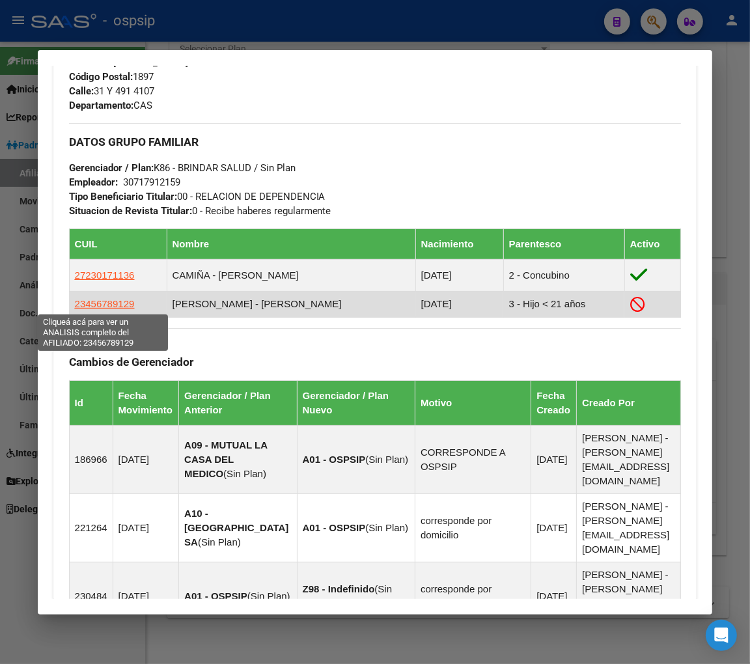
click at [98, 307] on span "23456789129" at bounding box center [105, 303] width 60 height 11
type textarea "23456789129"
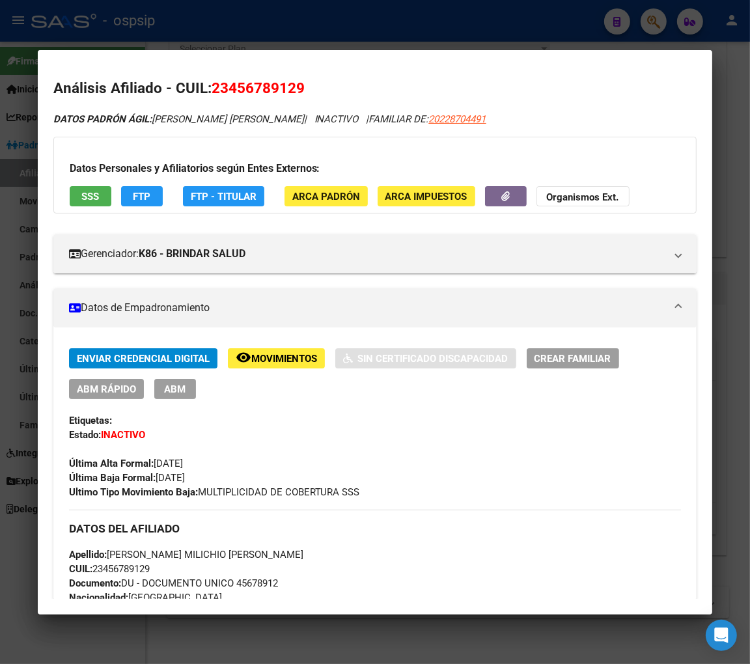
click at [283, 363] on span "Movimientos" at bounding box center [284, 359] width 66 height 12
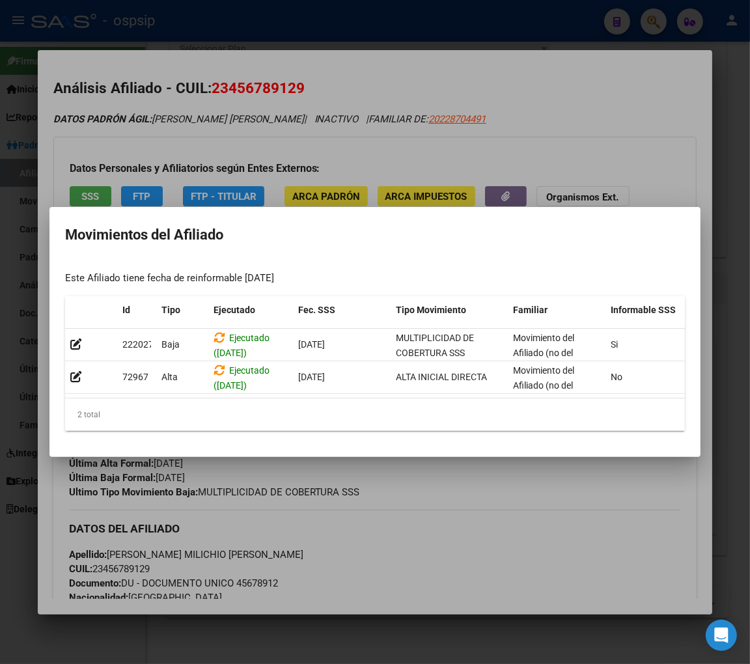
click at [466, 503] on div at bounding box center [375, 332] width 750 height 664
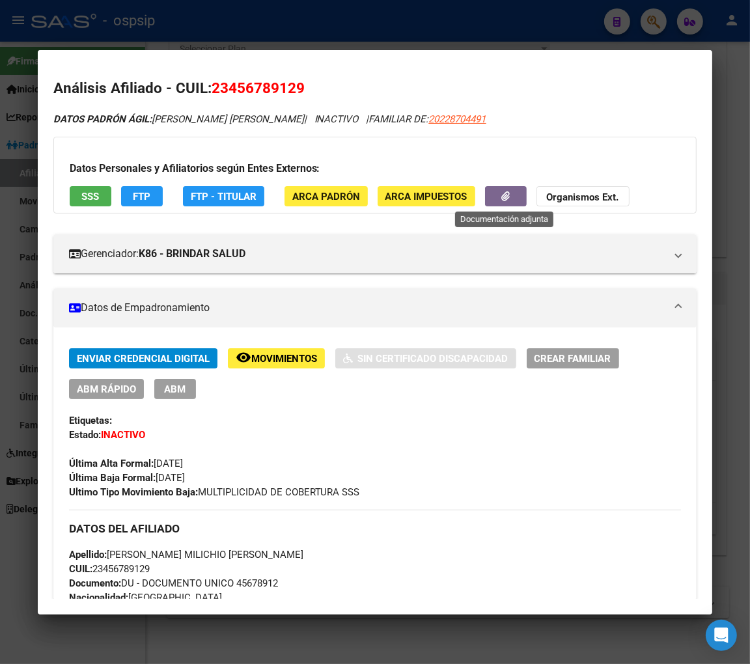
click at [485, 196] on button "button" at bounding box center [506, 196] width 42 height 20
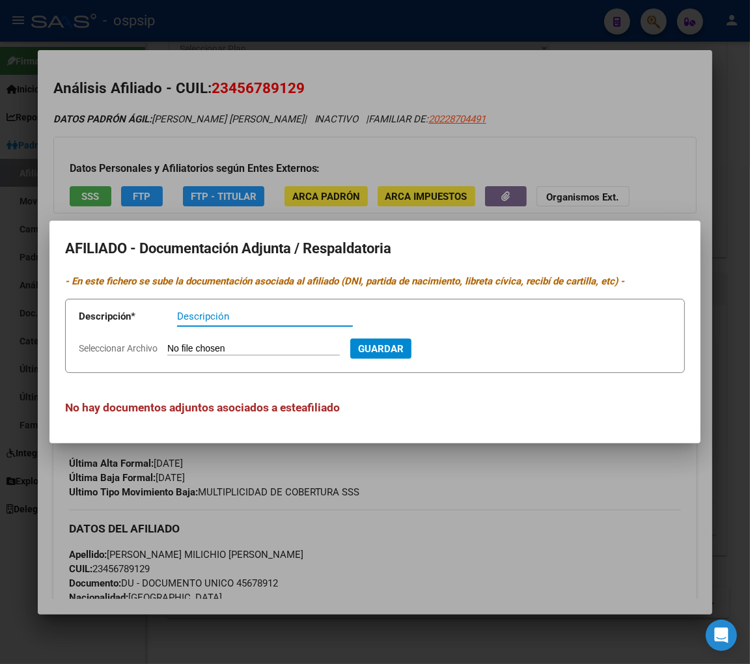
click at [417, 479] on div at bounding box center [375, 332] width 750 height 664
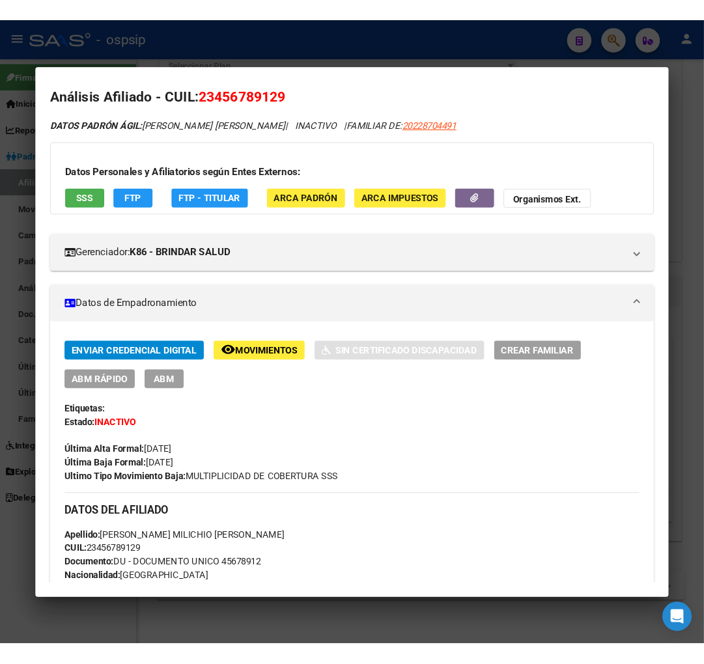
scroll to position [0, 0]
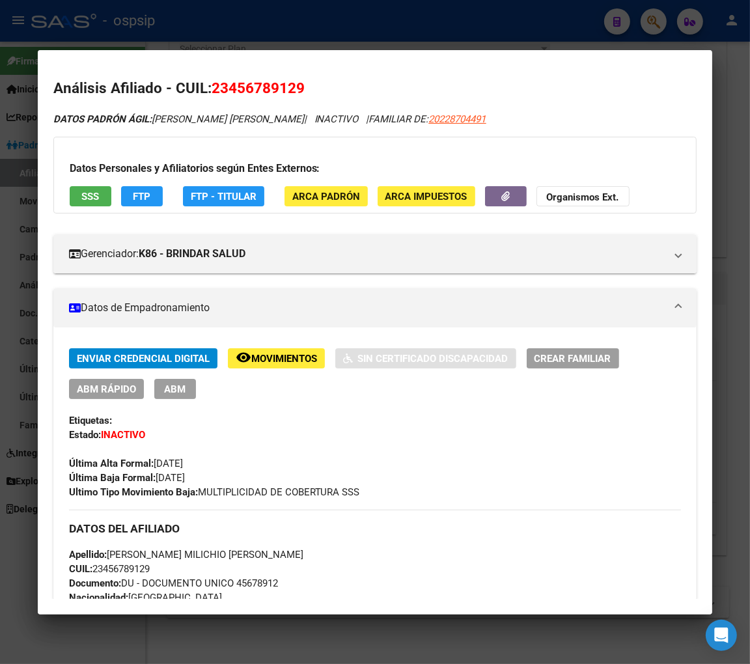
drag, startPoint x: 231, startPoint y: 87, endPoint x: 295, endPoint y: 78, distance: 65.1
click at [295, 78] on h2 "Análisis Afiliado - CUIL: 23456789129" at bounding box center [375, 88] width 644 height 22
copy span "45678912"
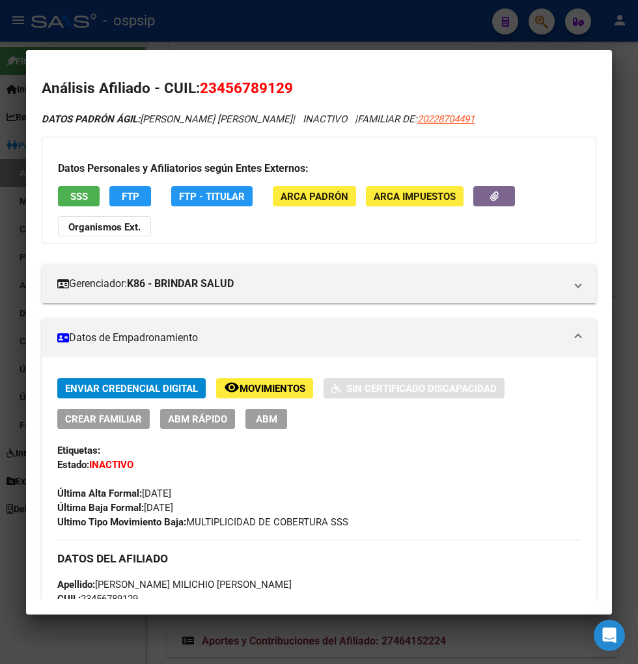
click at [550, 27] on div at bounding box center [319, 332] width 638 height 664
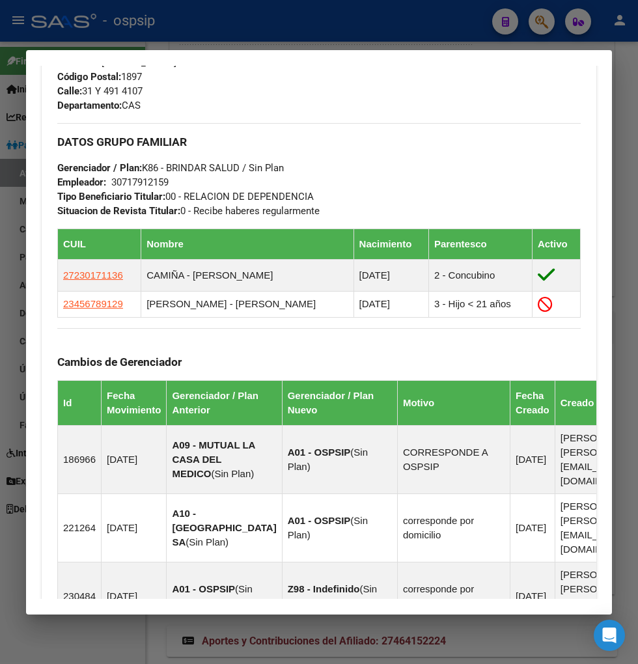
click at [550, 27] on div at bounding box center [319, 332] width 638 height 664
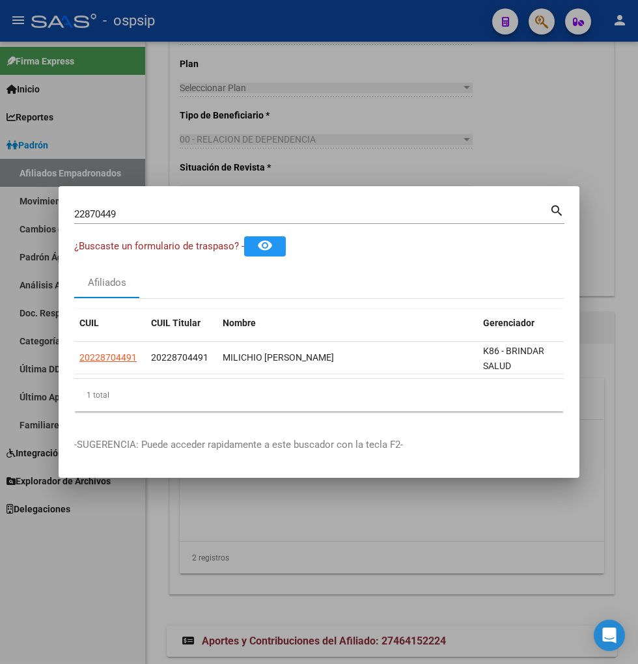
click at [134, 204] on div "22870449 Buscar (apellido, dni, [PERSON_NAME], [PERSON_NAME], cuit, obra social)" at bounding box center [311, 214] width 475 height 20
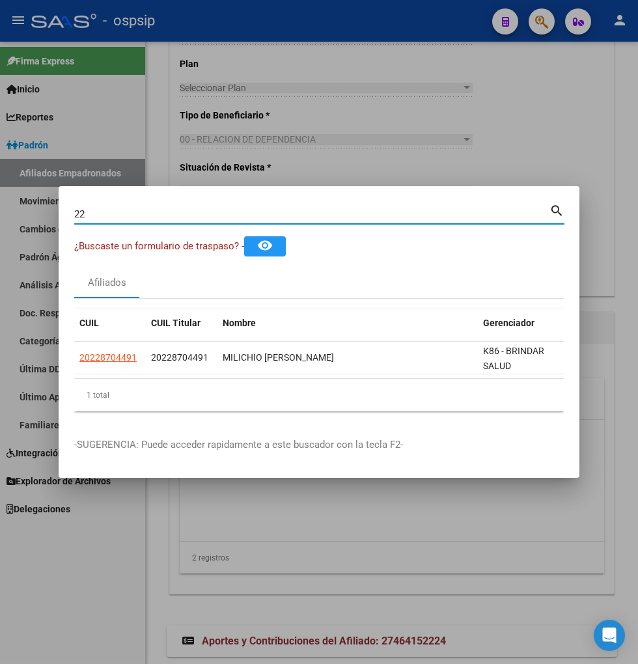
type input "2"
type input "22871584"
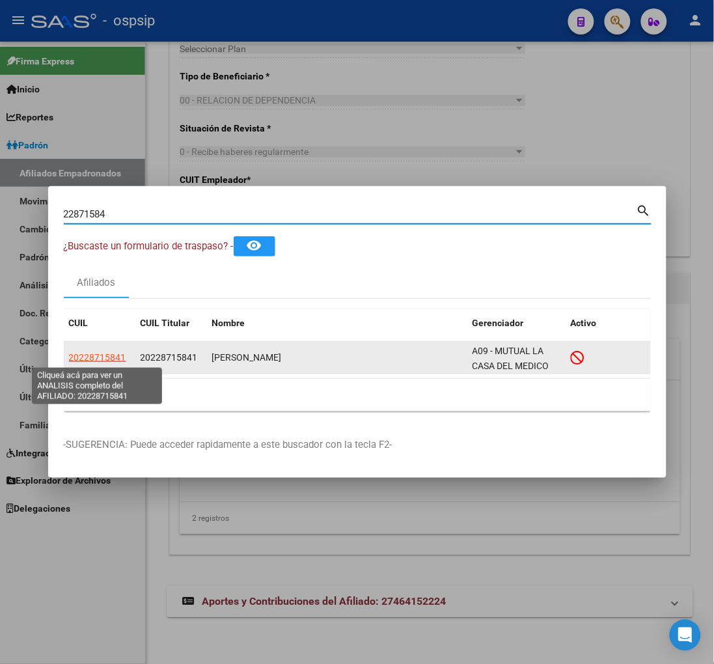
click at [103, 362] on span "20228715841" at bounding box center [97, 357] width 57 height 10
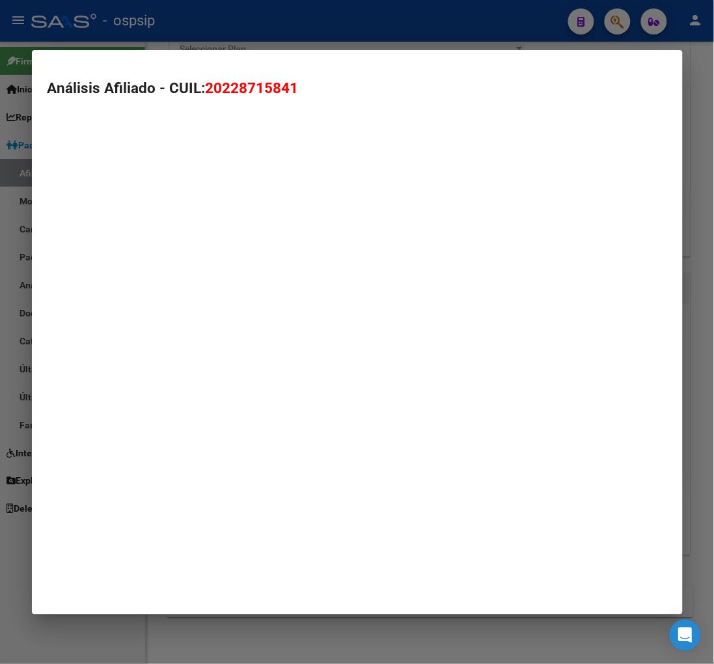
type textarea "20228715841"
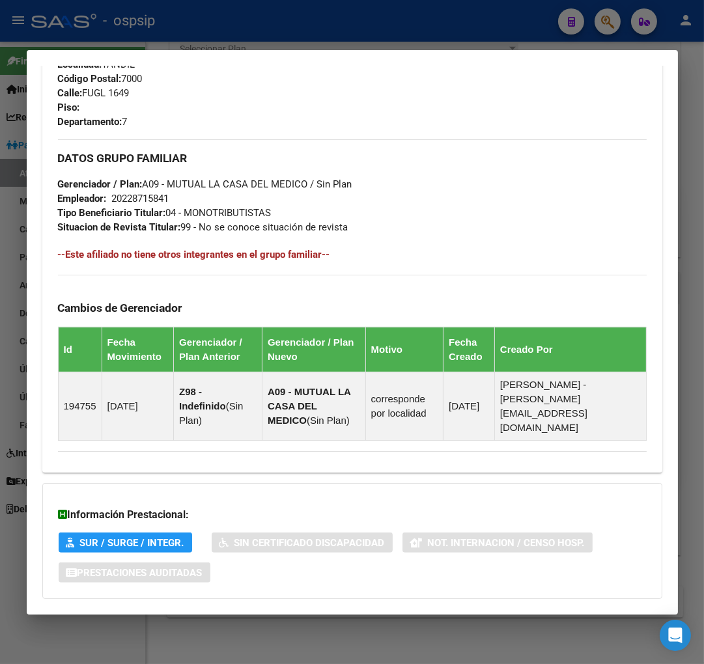
scroll to position [705, 0]
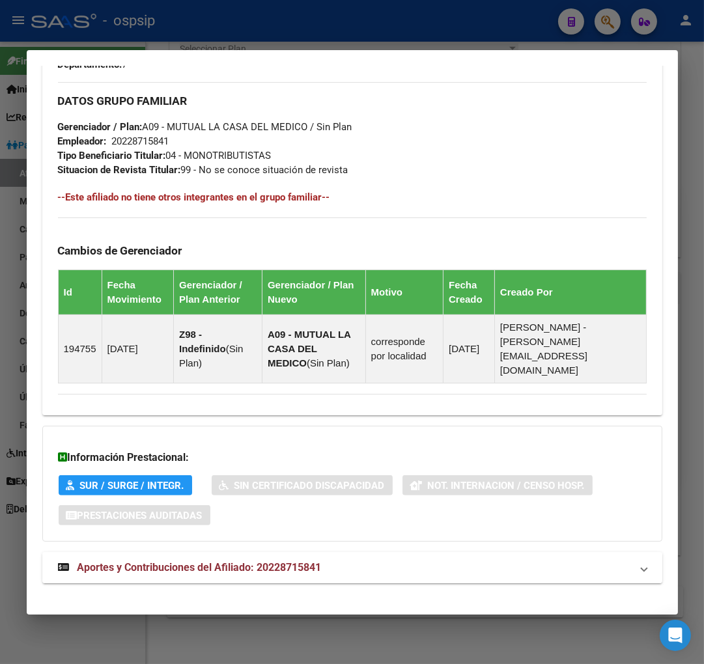
click at [160, 561] on span "Aportes y Contribuciones del Afiliado: 20228715841" at bounding box center [199, 567] width 244 height 12
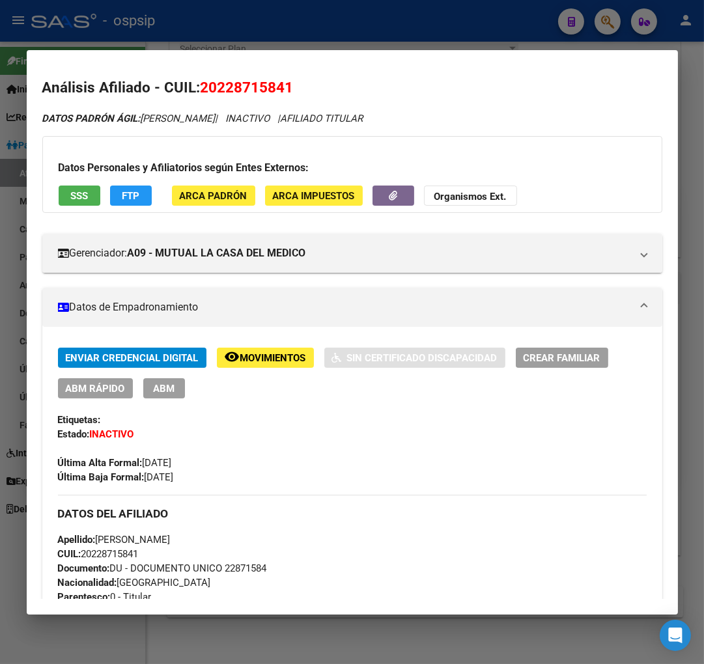
scroll to position [0, 0]
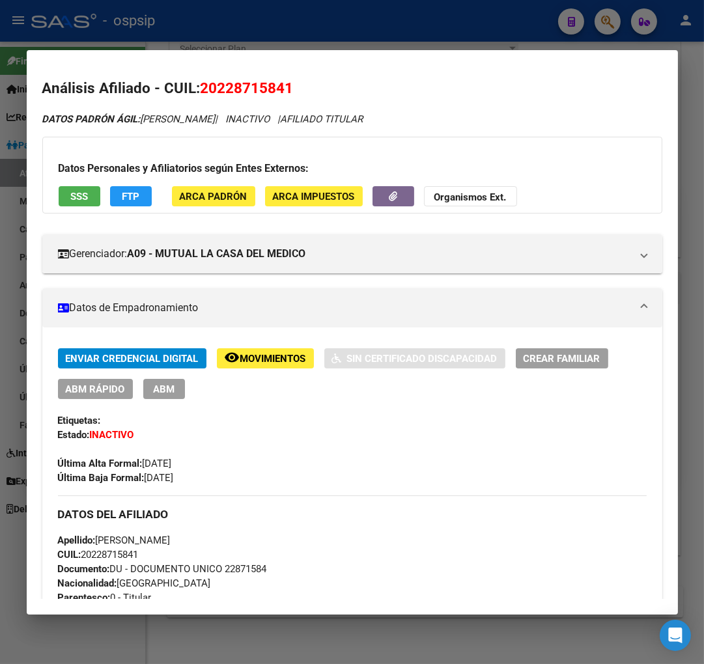
click at [254, 354] on span "Movimientos" at bounding box center [273, 359] width 66 height 12
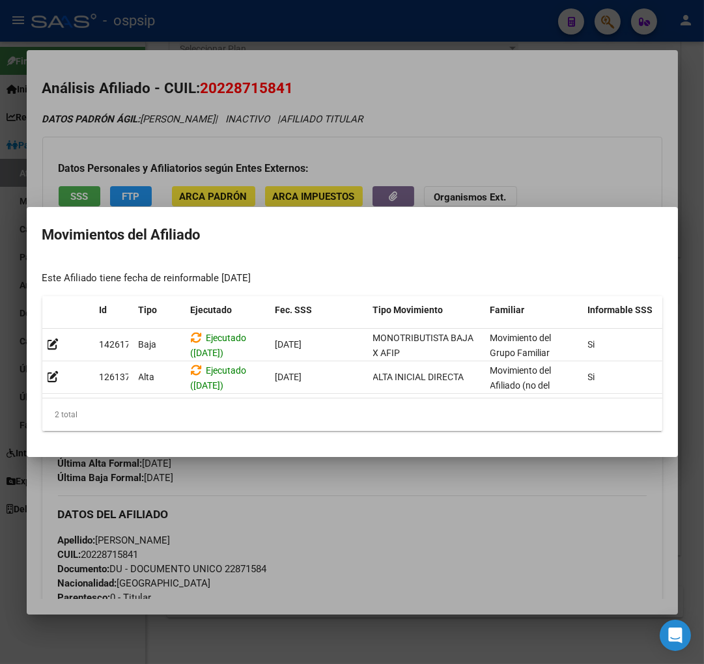
click at [342, 486] on div at bounding box center [352, 332] width 704 height 664
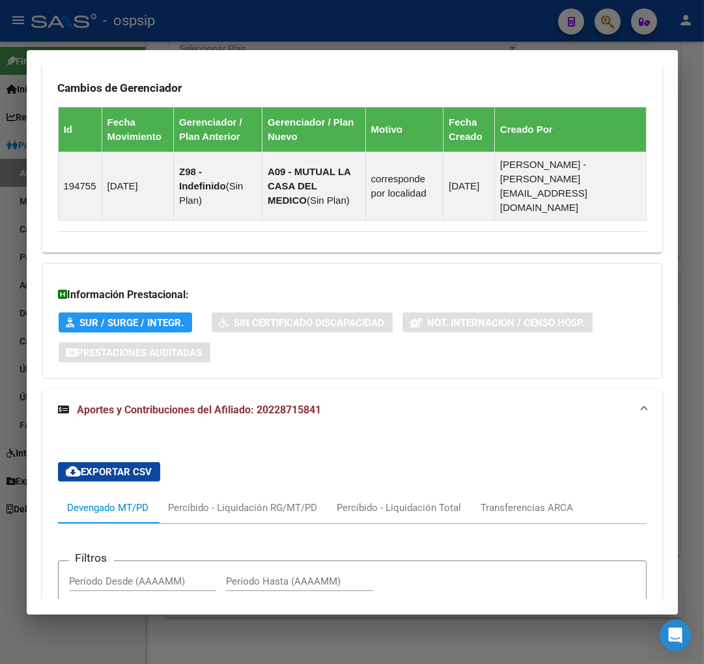
scroll to position [1148, 0]
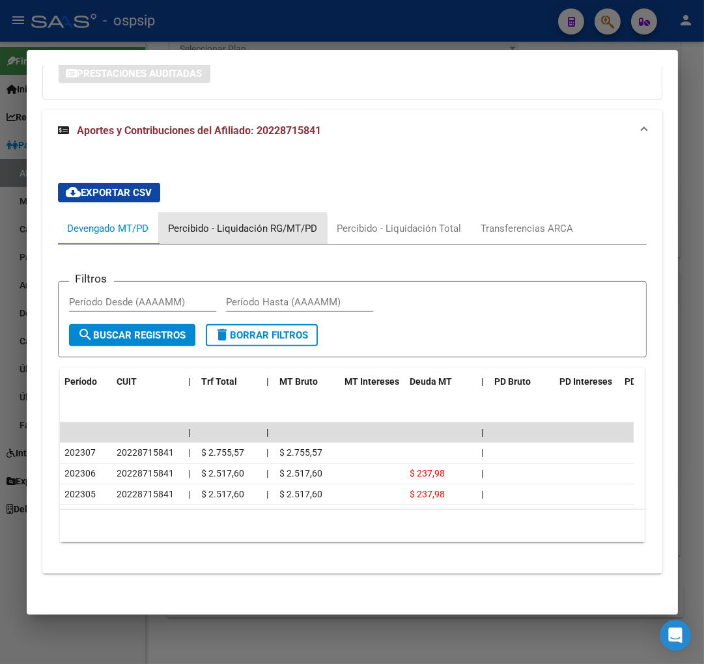
click at [238, 221] on div "Percibido - Liquidación RG/MT/PD" at bounding box center [243, 228] width 149 height 14
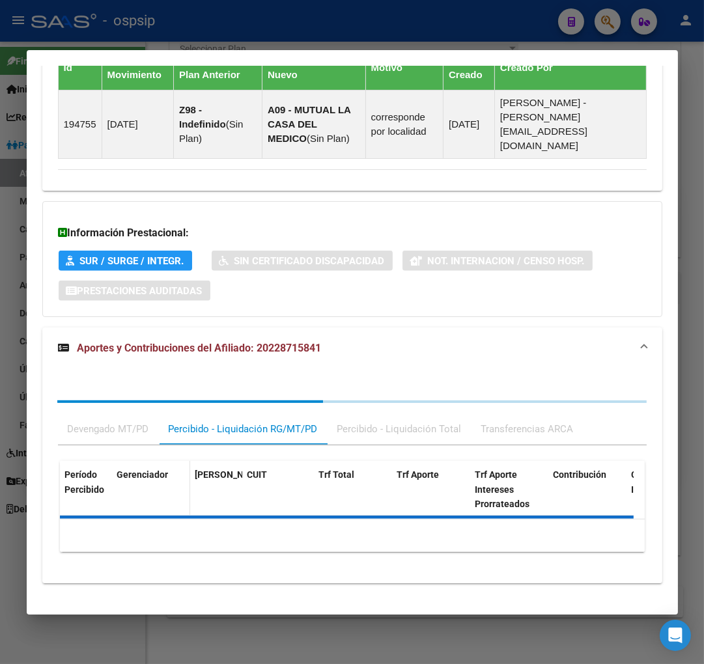
scroll to position [1045, 0]
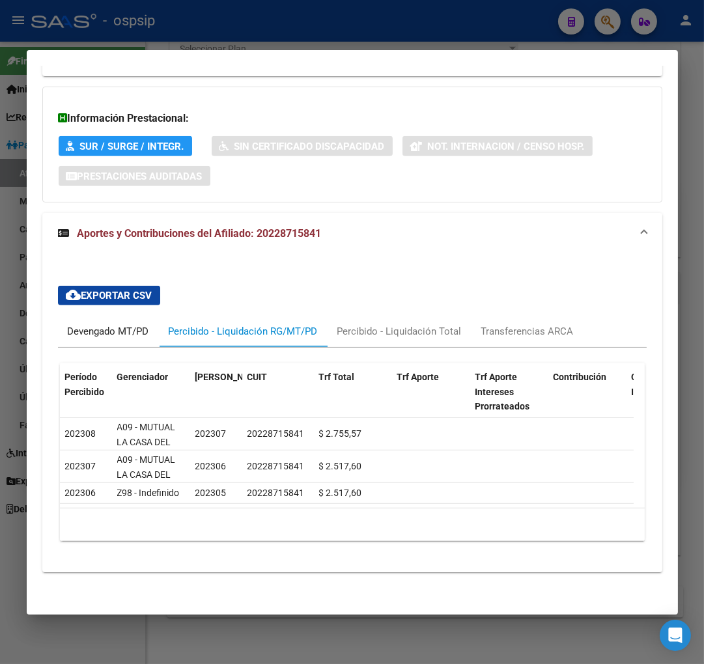
click at [98, 324] on div "Devengado MT/PD" at bounding box center [108, 331] width 81 height 14
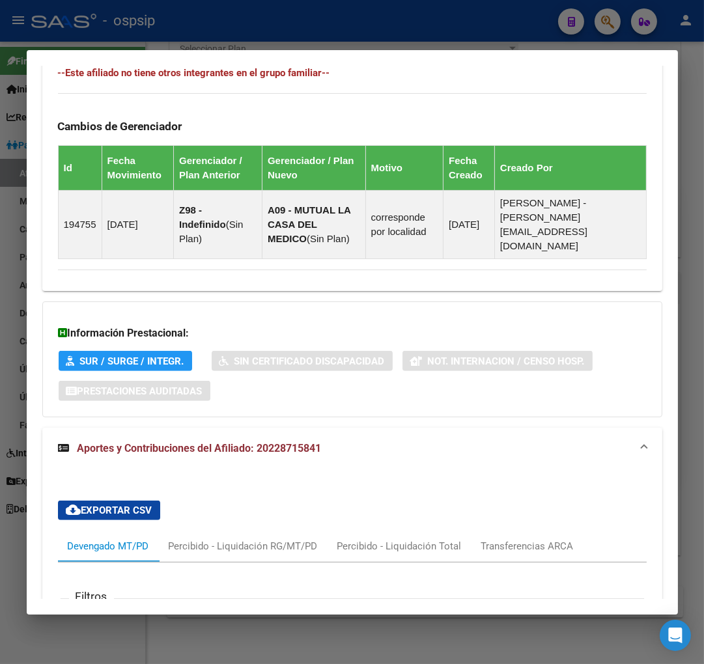
scroll to position [828, 0]
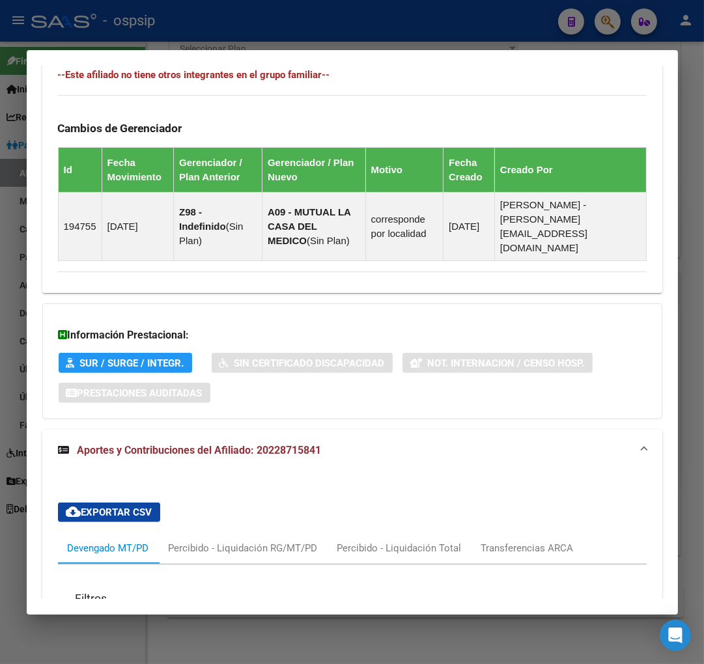
click at [613, 18] on div at bounding box center [352, 332] width 704 height 664
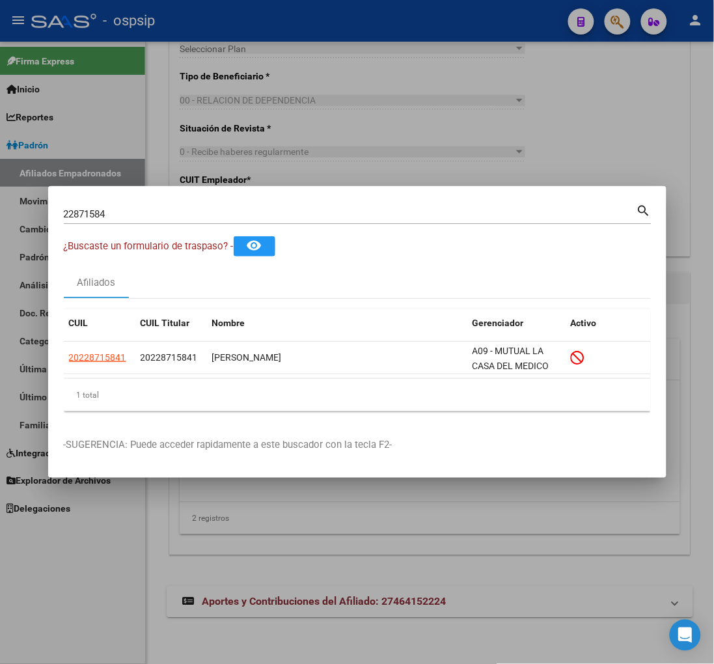
click at [132, 212] on input "22871584" at bounding box center [350, 214] width 573 height 12
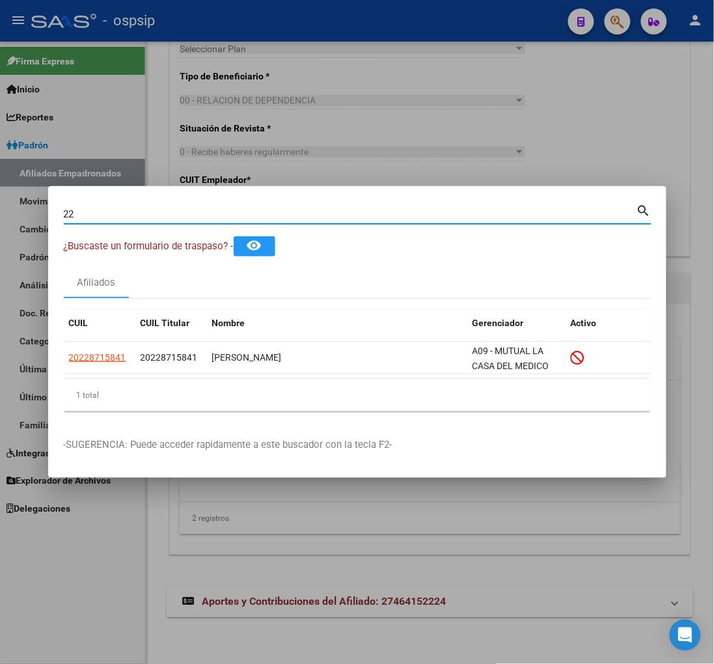
type input "2"
type input "22871692"
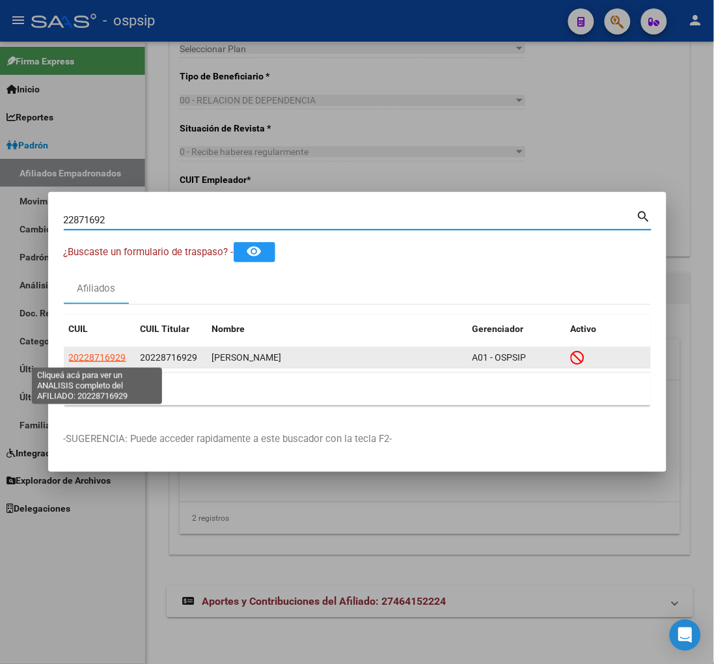
click at [76, 358] on span "20228716929" at bounding box center [97, 357] width 57 height 10
type textarea "20228716929"
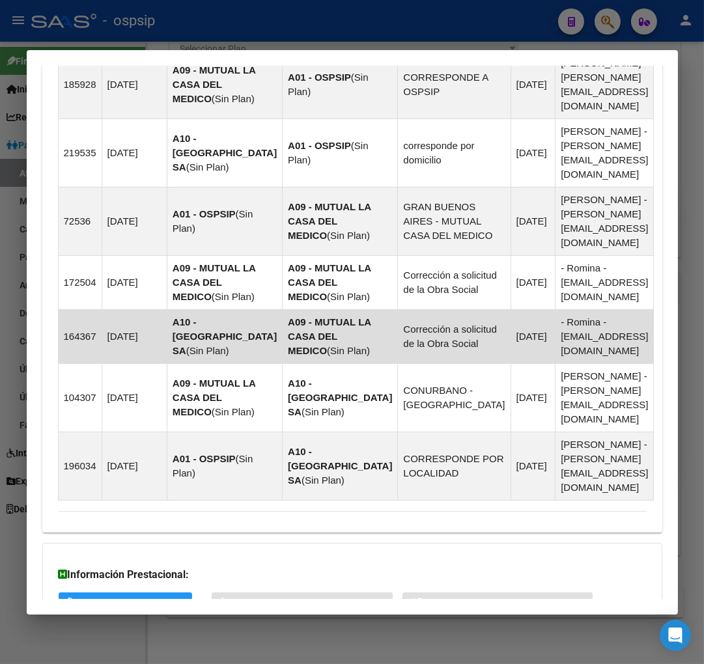
scroll to position [1218, 0]
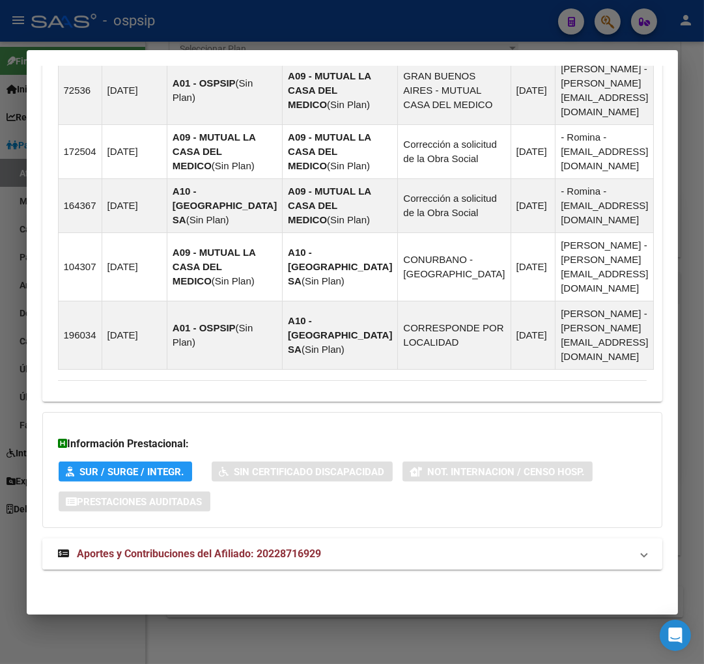
click at [172, 556] on span "Aportes y Contribuciones del Afiliado: 20228716929" at bounding box center [199, 554] width 244 height 12
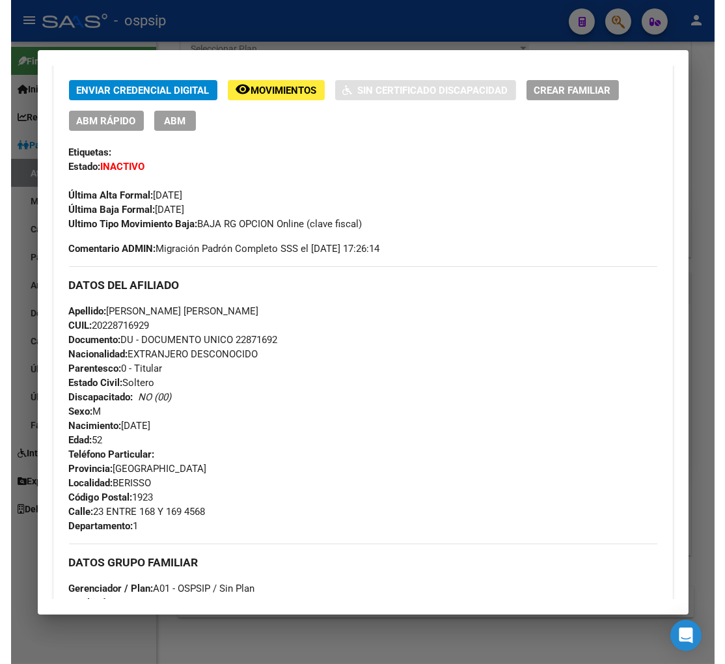
scroll to position [0, 0]
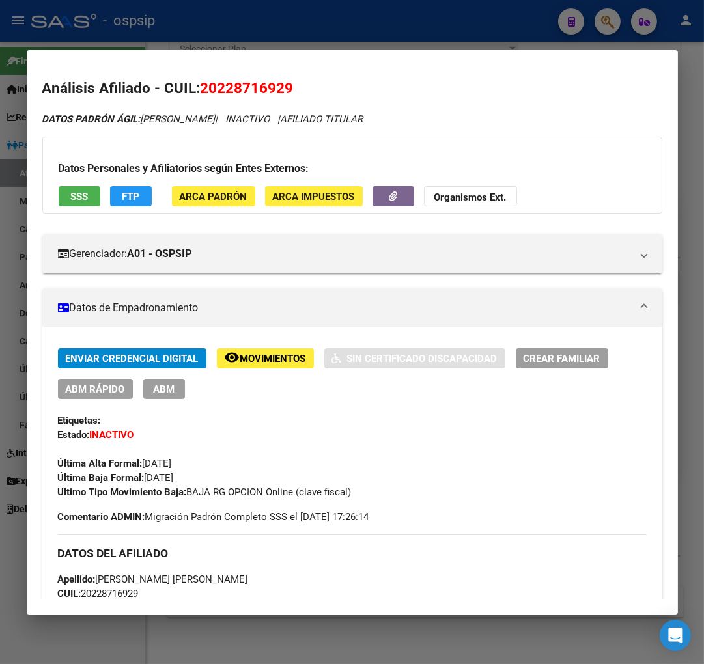
click at [252, 356] on span "Movimientos" at bounding box center [273, 359] width 66 height 12
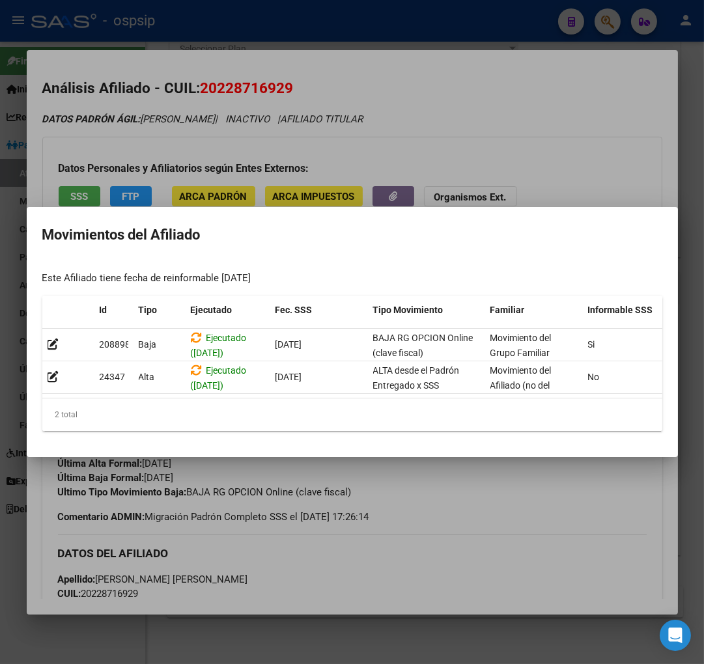
click at [492, 502] on div at bounding box center [352, 332] width 704 height 664
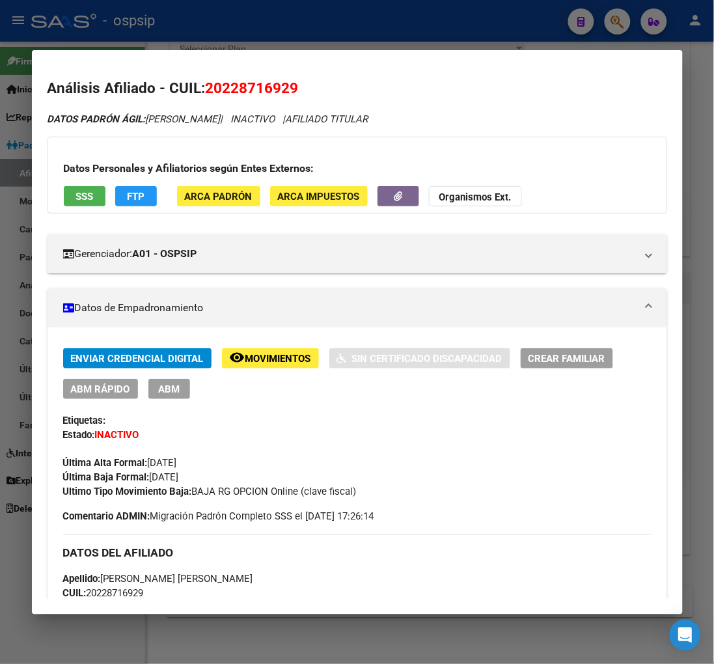
click at [132, 197] on span "FTP" at bounding box center [136, 197] width 18 height 12
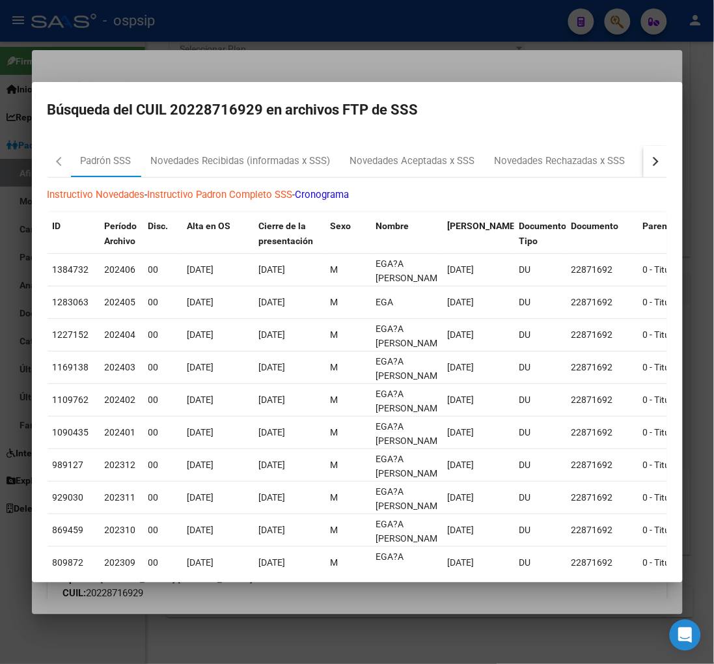
click at [649, 163] on div "button" at bounding box center [653, 160] width 9 height 9
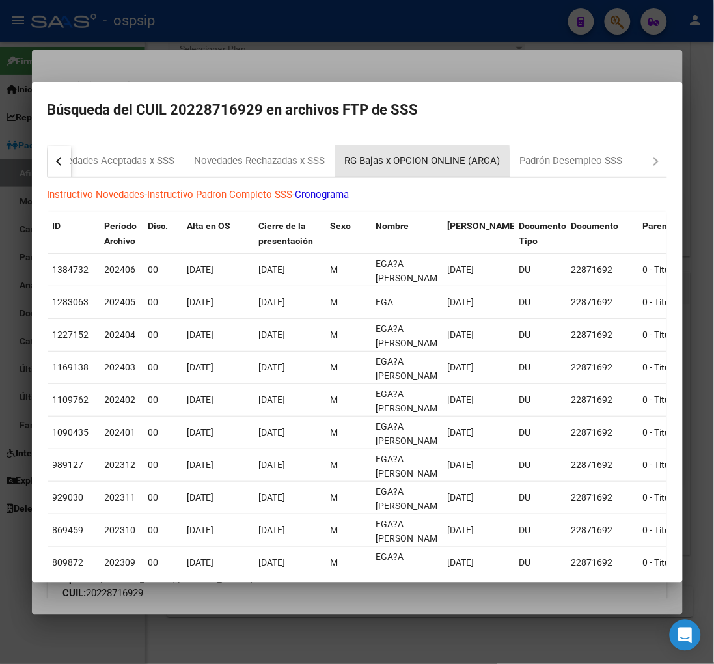
click at [421, 164] on div "RG Bajas x OPCION ONLINE (ARCA)" at bounding box center [423, 161] width 156 height 15
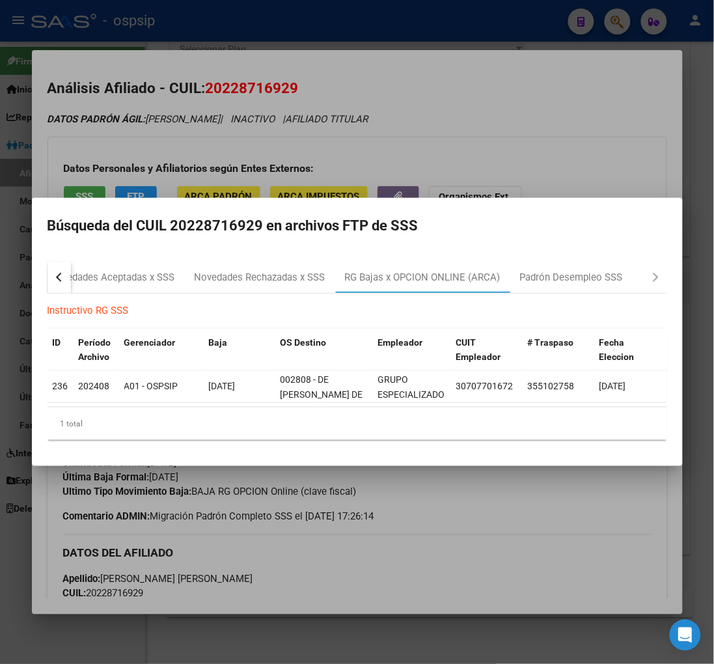
drag, startPoint x: 463, startPoint y: 163, endPoint x: 496, endPoint y: 140, distance: 39.7
click at [463, 163] on div at bounding box center [357, 332] width 714 height 664
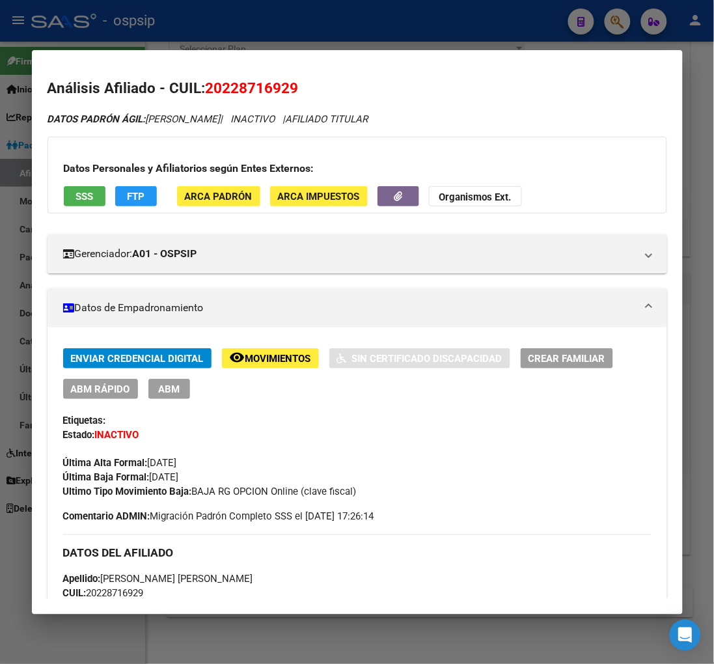
click at [619, 24] on div at bounding box center [357, 332] width 714 height 664
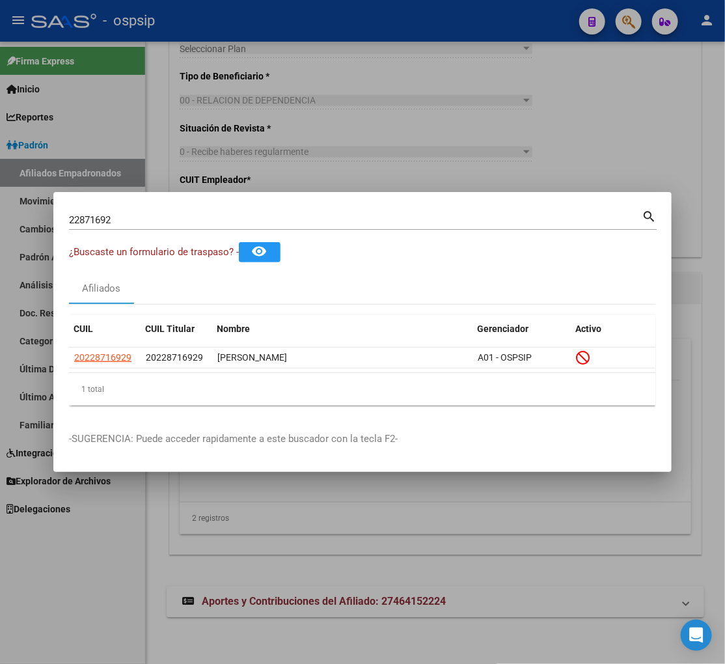
click at [141, 225] on input "22871692" at bounding box center [355, 220] width 573 height 12
type input "2"
type input "22872346"
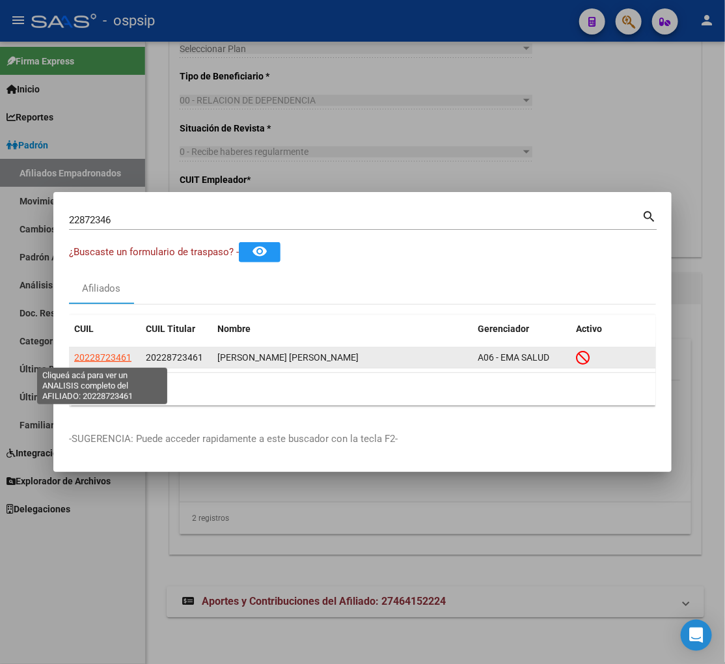
click at [112, 358] on span "20228723461" at bounding box center [102, 357] width 57 height 10
type textarea "20228723461"
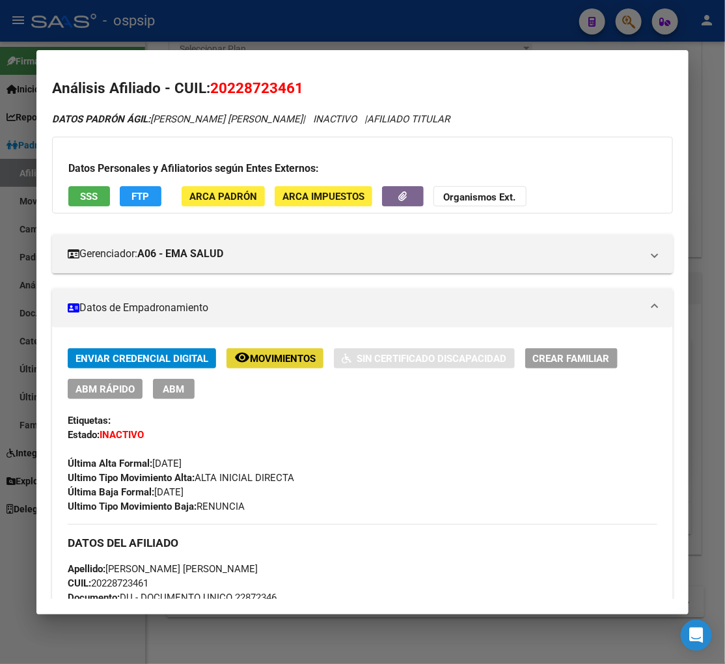
click at [272, 358] on span "Movimientos" at bounding box center [283, 359] width 66 height 12
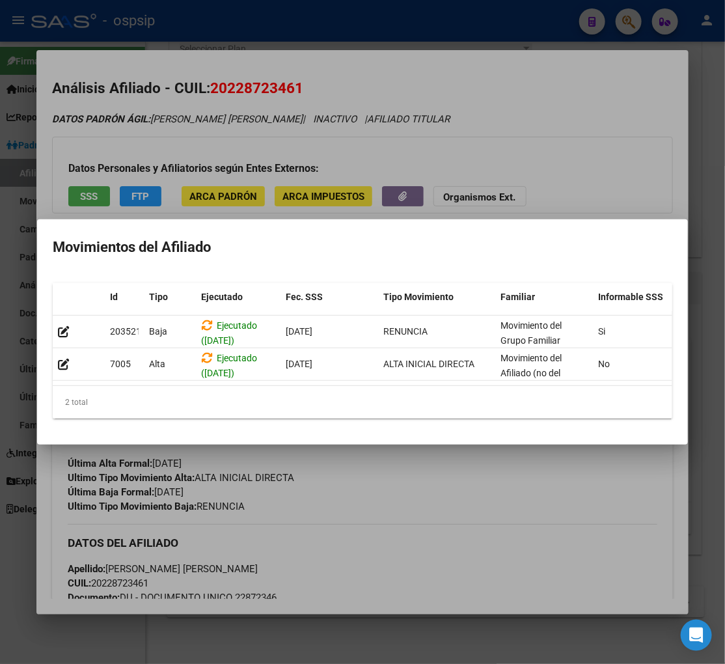
click at [401, 470] on div at bounding box center [362, 332] width 725 height 664
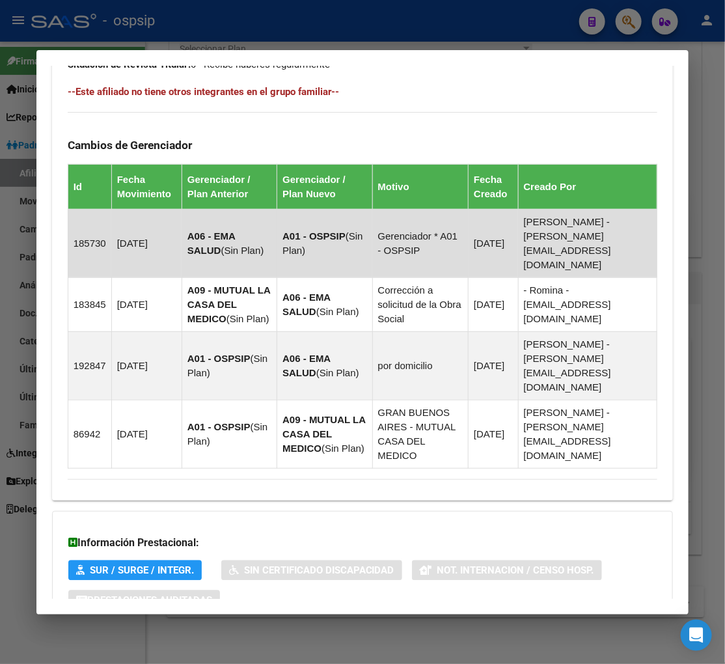
scroll to position [838, 0]
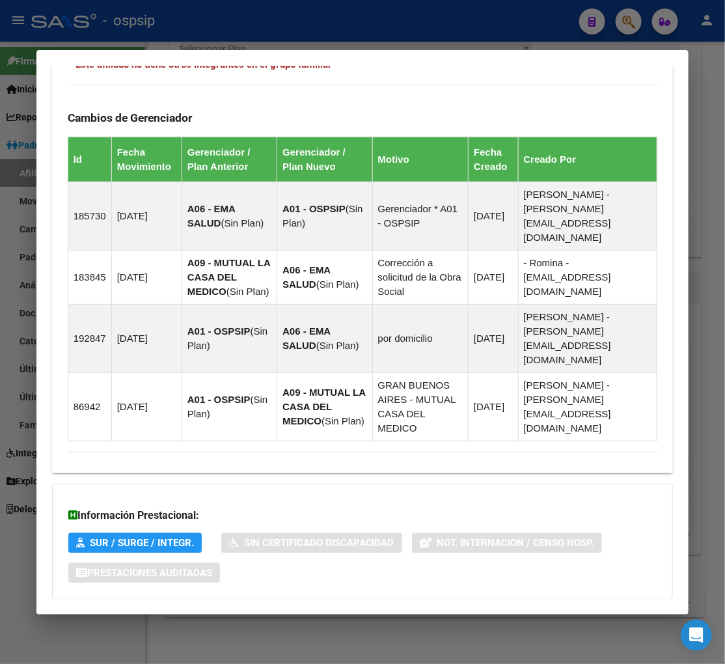
drag, startPoint x: 216, startPoint y: 558, endPoint x: 215, endPoint y: 549, distance: 9.1
click at [216, 619] on span "Aportes y Contribuciones del Afiliado: 20228723461" at bounding box center [209, 625] width 244 height 12
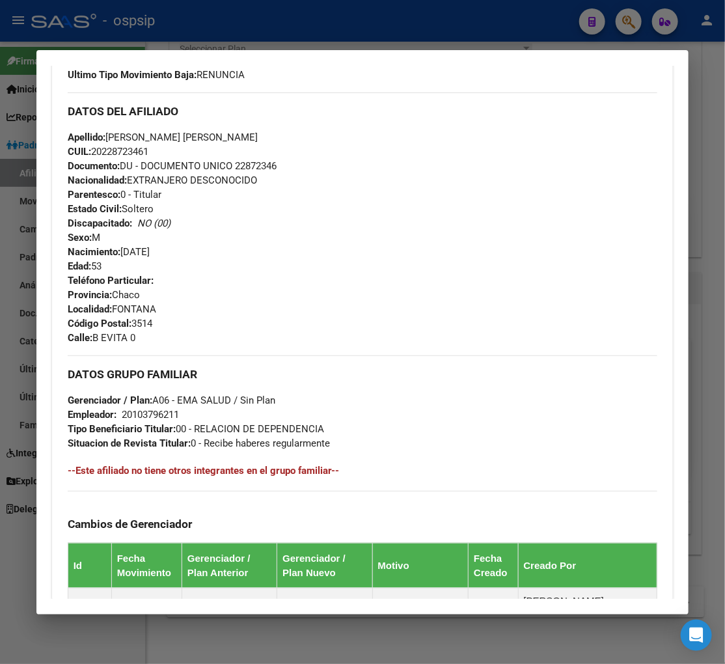
scroll to position [251, 0]
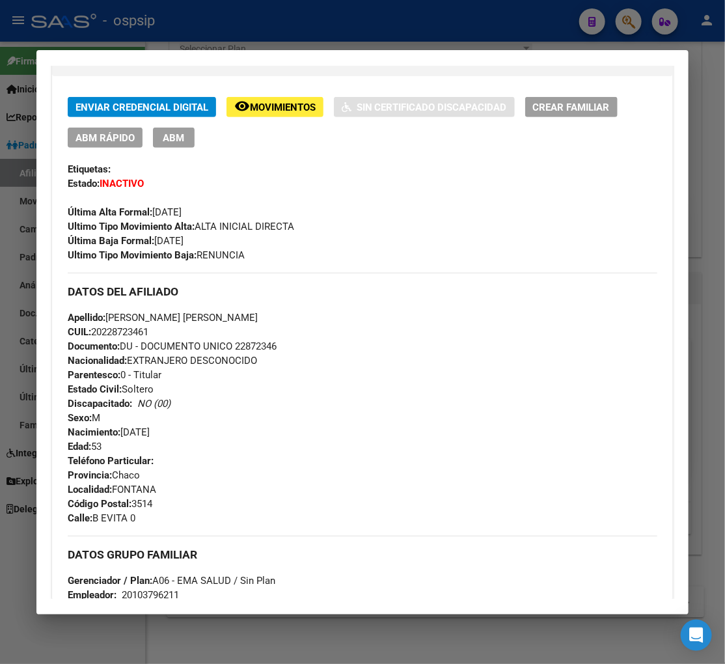
click at [623, 24] on div at bounding box center [362, 332] width 725 height 664
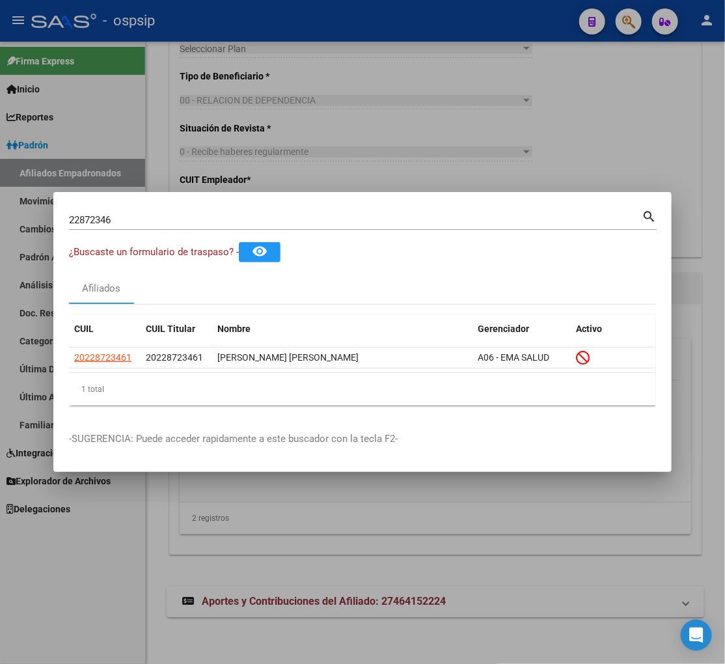
click at [126, 218] on input "22872346" at bounding box center [355, 220] width 573 height 12
type input "2"
type input "22872517"
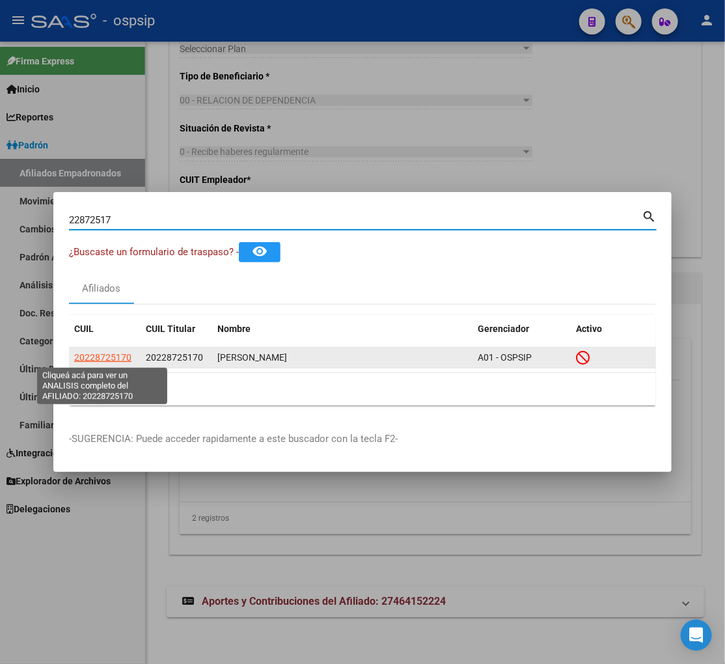
click at [106, 352] on span "20228725170" at bounding box center [102, 357] width 57 height 10
type textarea "20228725170"
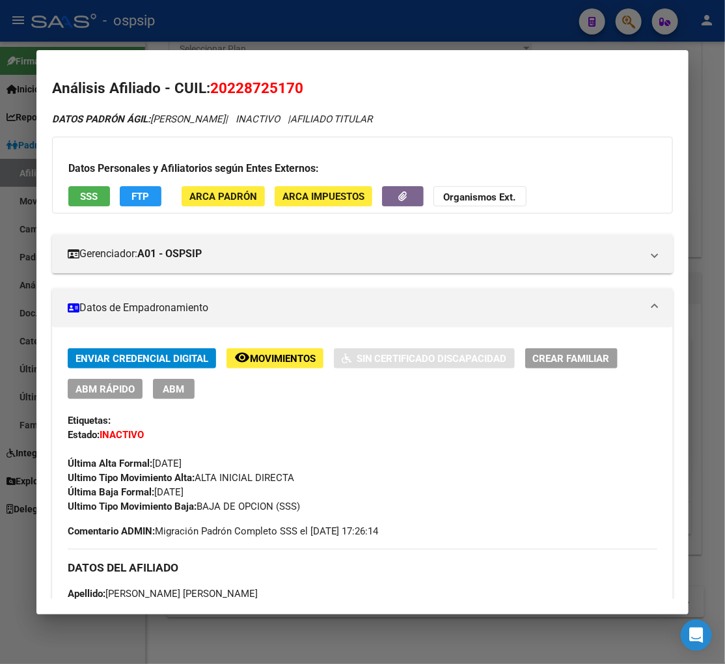
click at [274, 362] on span "Movimientos" at bounding box center [283, 359] width 66 height 12
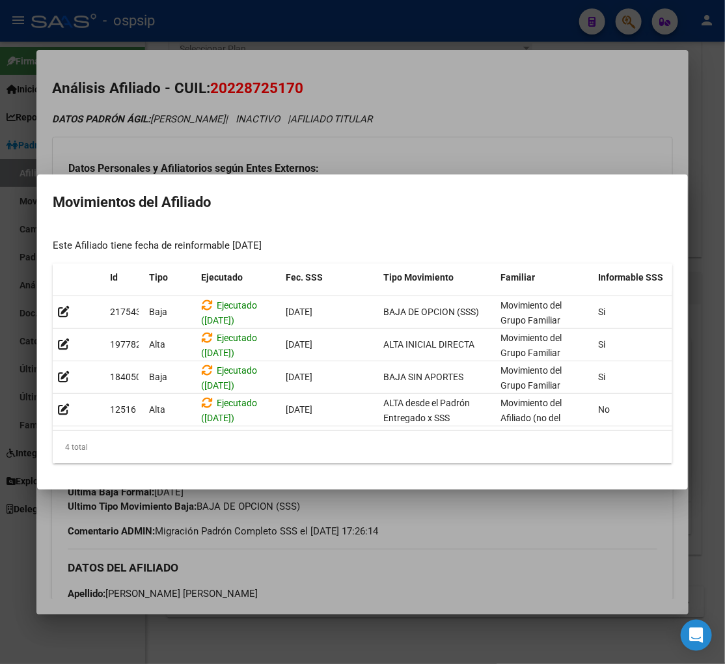
click at [457, 503] on div at bounding box center [362, 332] width 725 height 664
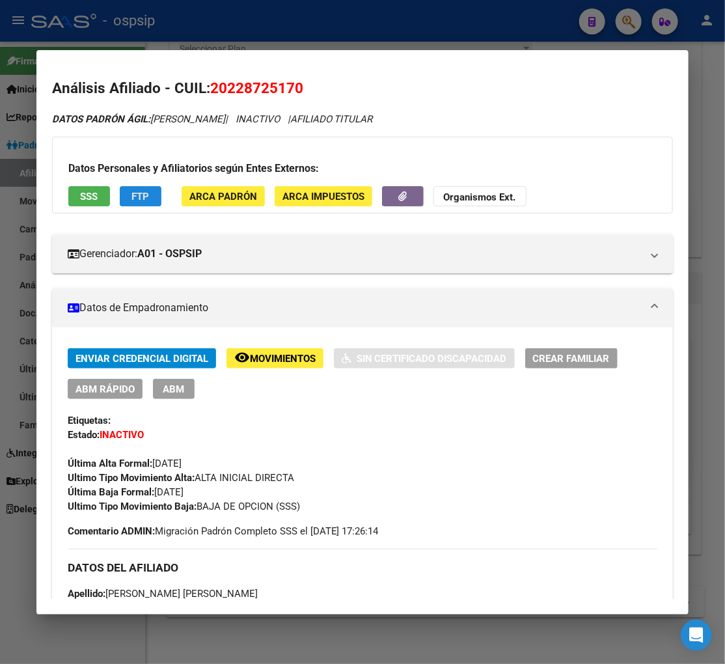
click at [145, 199] on span "FTP" at bounding box center [141, 197] width 18 height 12
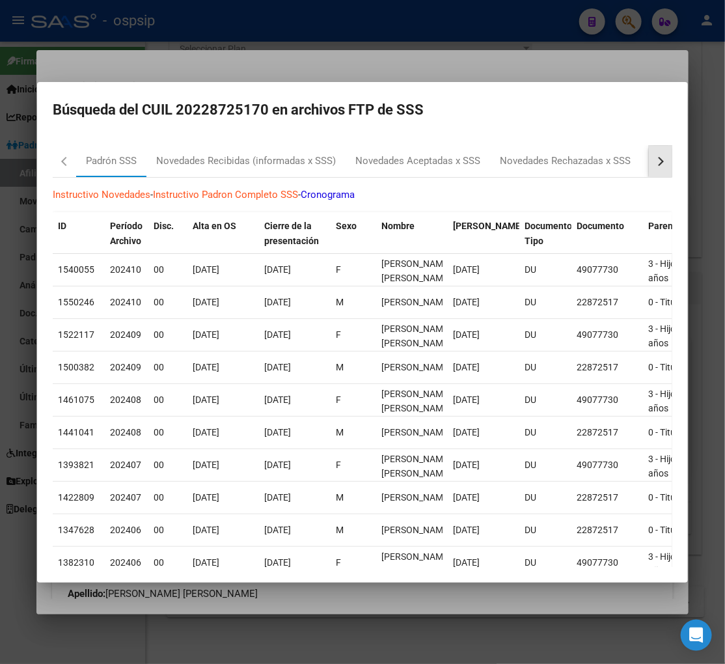
click at [656, 159] on button "button" at bounding box center [660, 161] width 23 height 31
click at [564, 158] on div "RG Altas x OPCION ONLINE (ARCA)" at bounding box center [552, 161] width 154 height 15
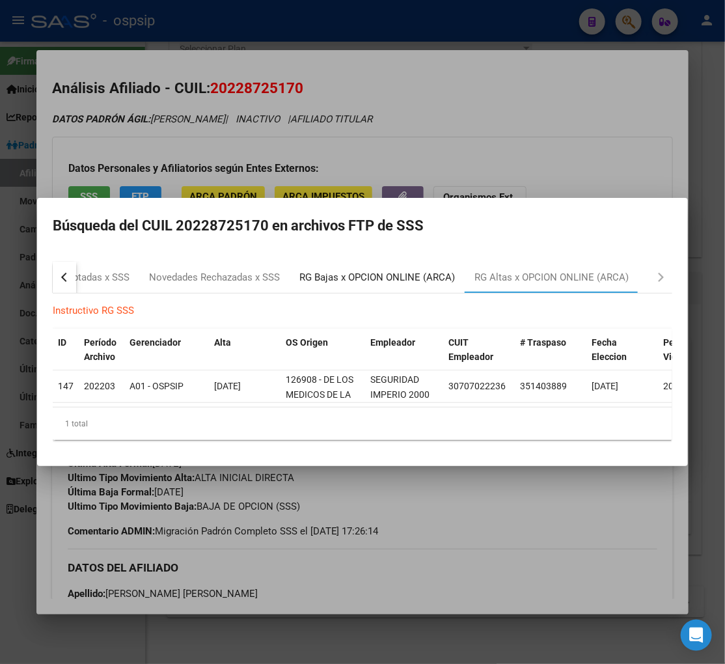
click at [384, 270] on div "RG Bajas x OPCION ONLINE (ARCA)" at bounding box center [378, 277] width 156 height 15
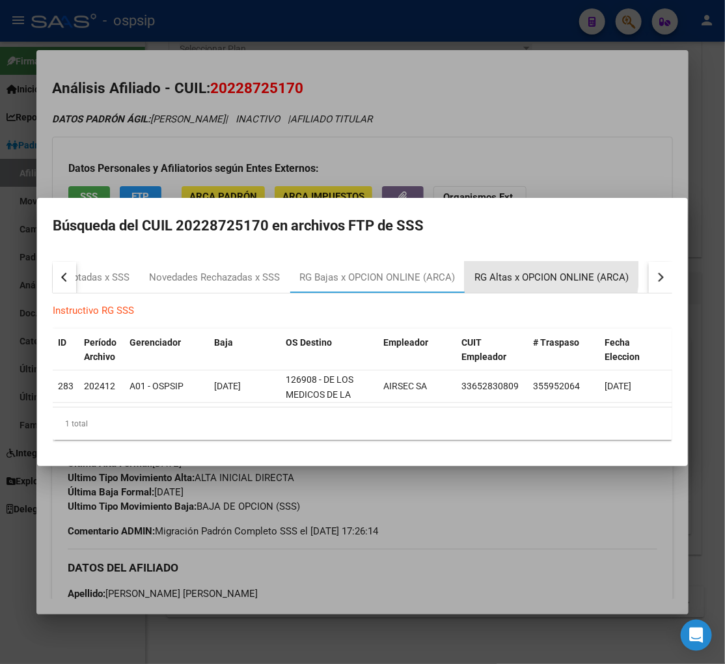
click at [505, 270] on div "RG Altas x OPCION ONLINE (ARCA)" at bounding box center [552, 277] width 154 height 15
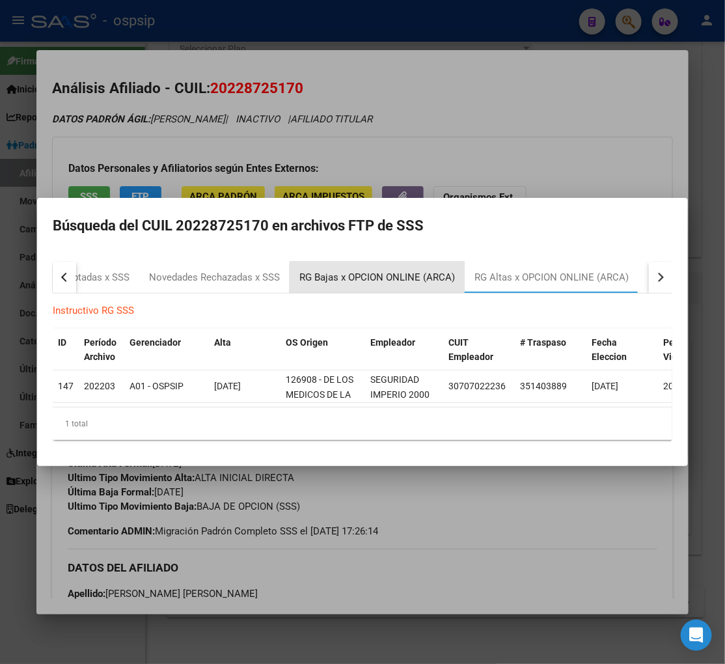
click at [378, 275] on div "RG Bajas x OPCION ONLINE (ARCA)" at bounding box center [378, 277] width 156 height 15
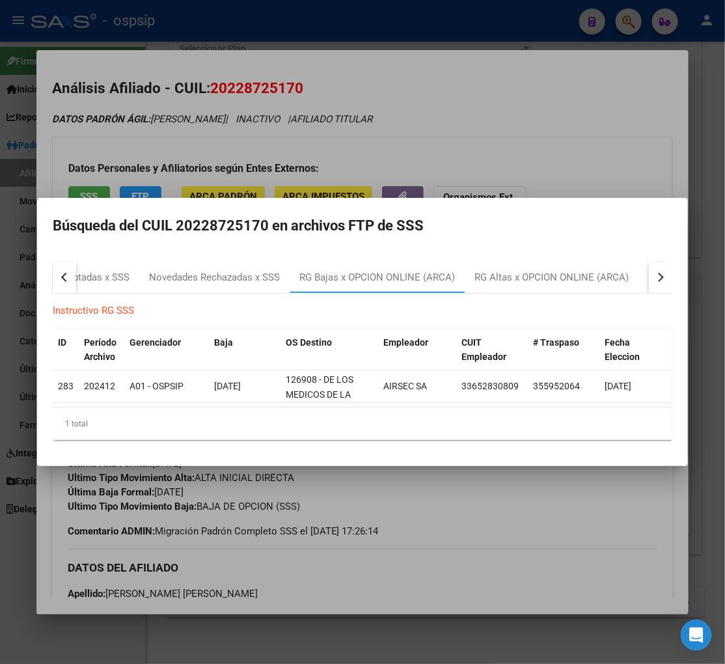
click at [489, 567] on div at bounding box center [362, 332] width 725 height 664
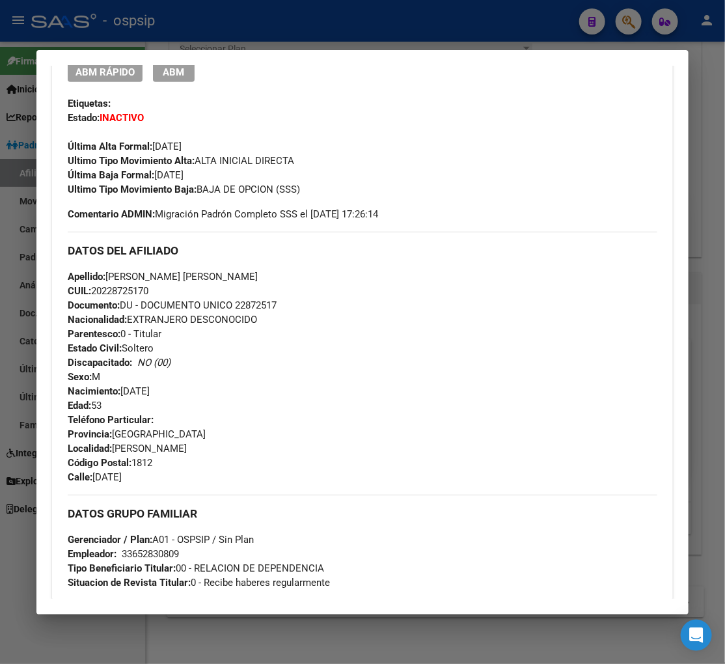
scroll to position [434, 0]
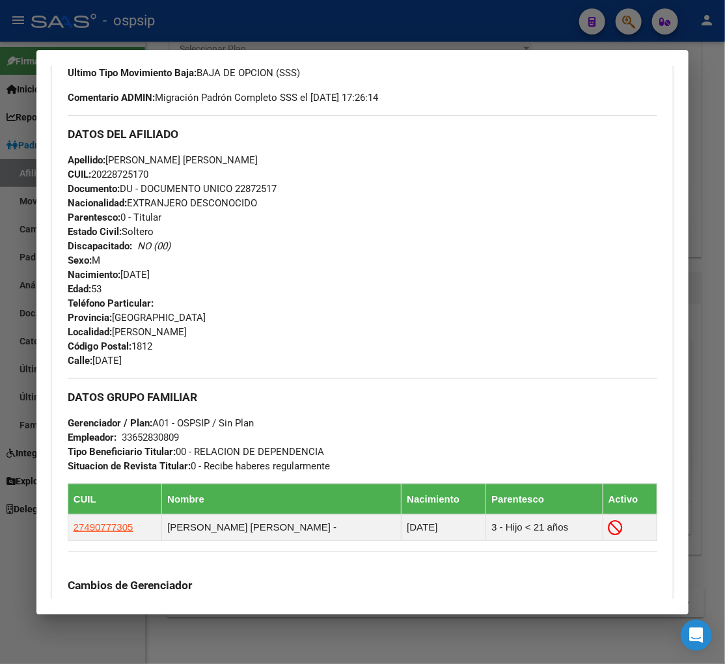
click at [630, 21] on div at bounding box center [362, 332] width 725 height 664
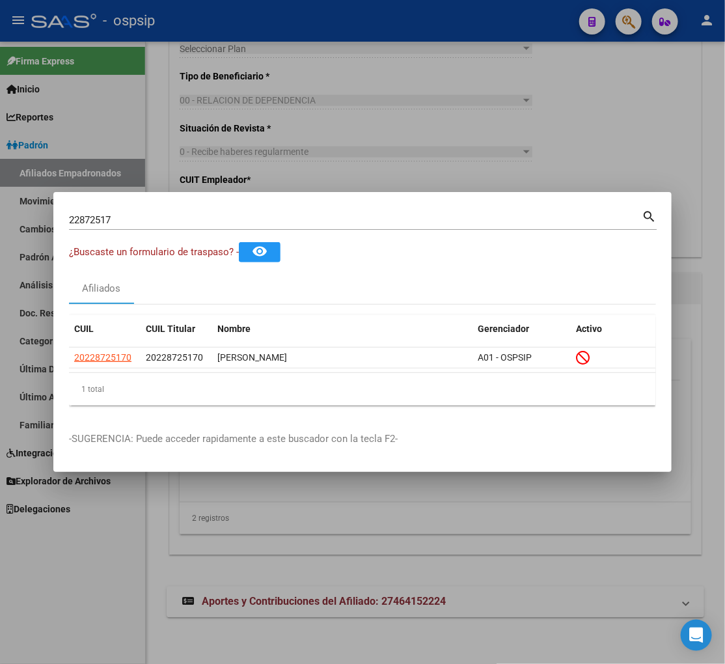
click at [210, 233] on div "22872517 Buscar (apellido, dni, [PERSON_NAME], [PERSON_NAME], cuit, obra social…" at bounding box center [363, 225] width 588 height 35
click at [163, 212] on div "22872517 Buscar (apellido, dni, [PERSON_NAME], [PERSON_NAME], cuit, obra social)" at bounding box center [355, 220] width 573 height 20
type input "2"
type input "22877233"
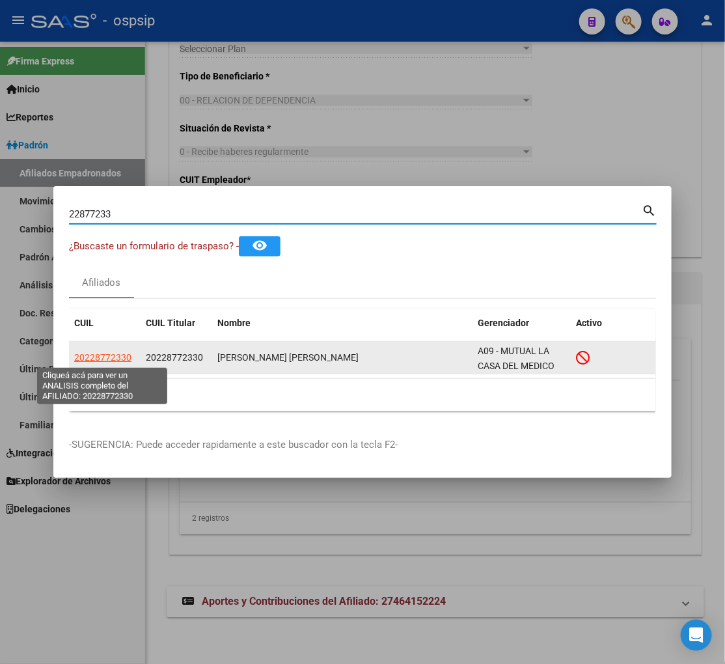
click at [87, 362] on span "20228772330" at bounding box center [102, 357] width 57 height 10
type textarea "20228772330"
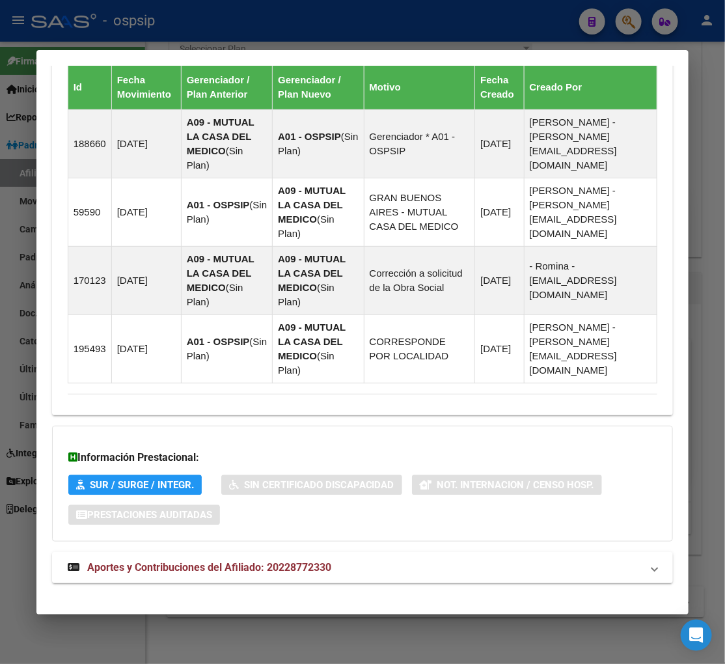
scroll to position [895, 0]
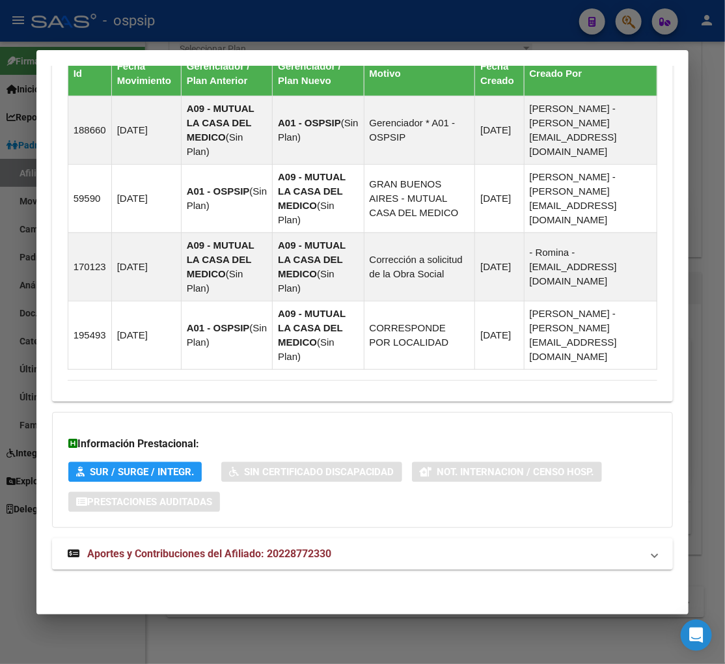
click at [183, 555] on span "Aportes y Contribuciones del Afiliado: 20228772330" at bounding box center [209, 554] width 244 height 12
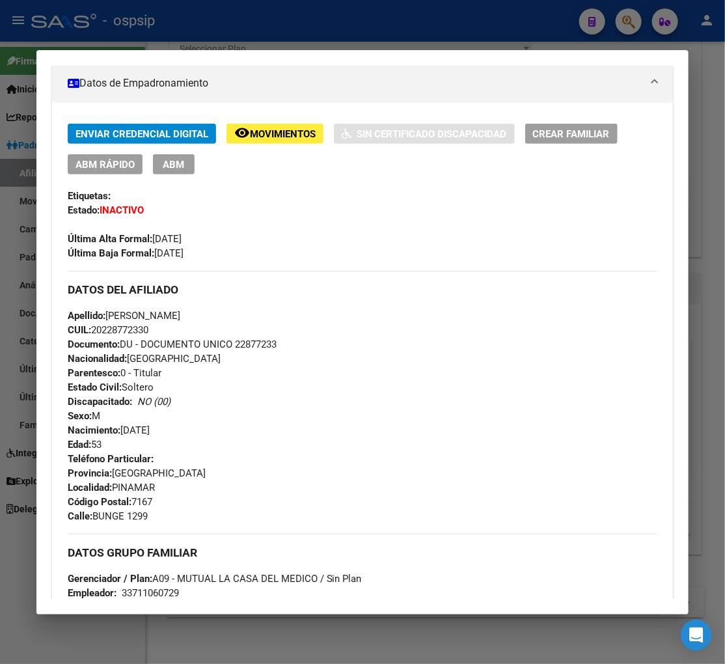
scroll to position [92, 0]
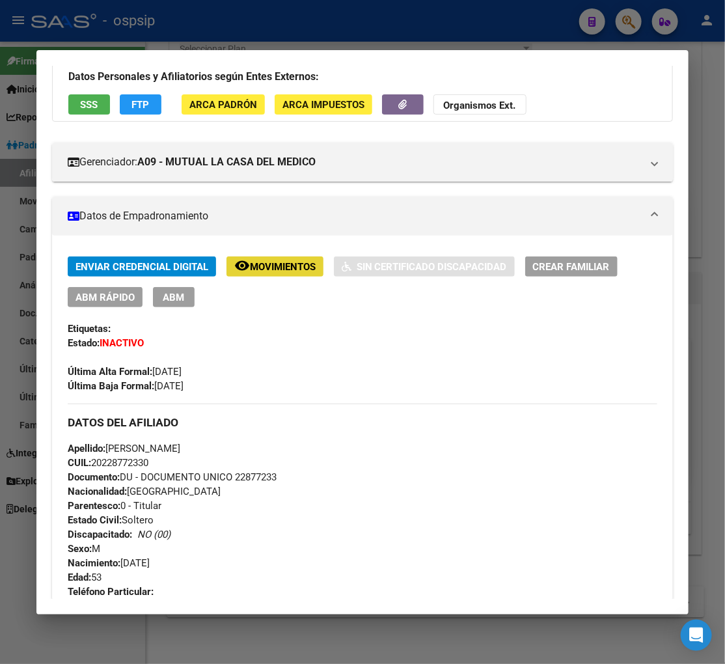
click at [264, 271] on span "Movimientos" at bounding box center [283, 267] width 66 height 12
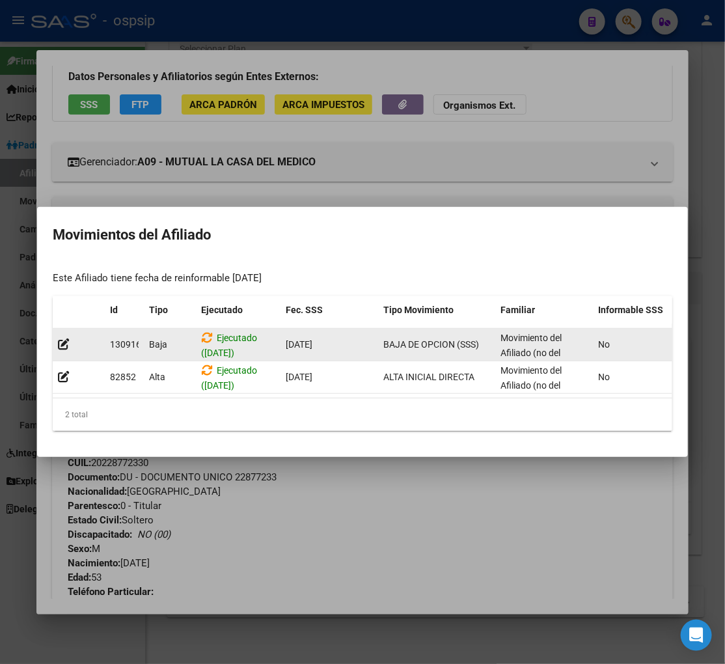
drag, startPoint x: 343, startPoint y: 493, endPoint x: 244, endPoint y: 339, distance: 182.8
click at [342, 484] on div at bounding box center [362, 332] width 725 height 664
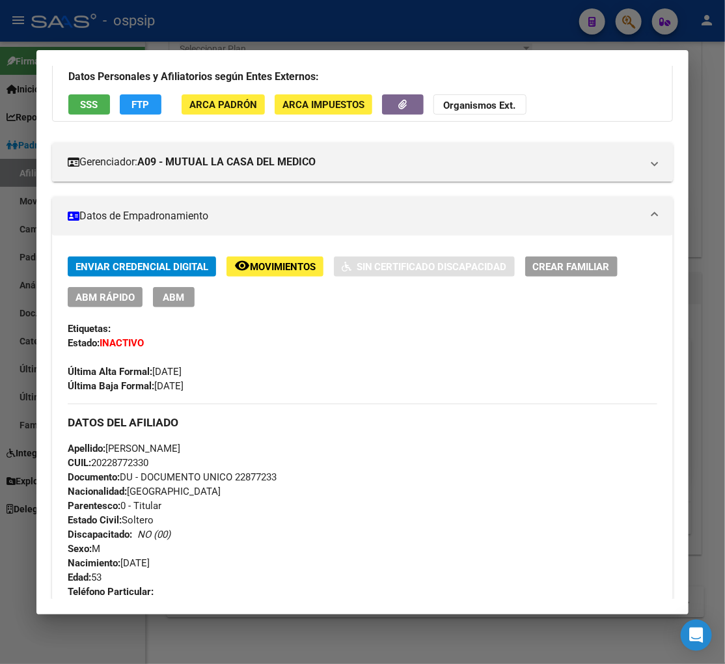
click at [150, 104] on button "FTP" at bounding box center [141, 104] width 42 height 20
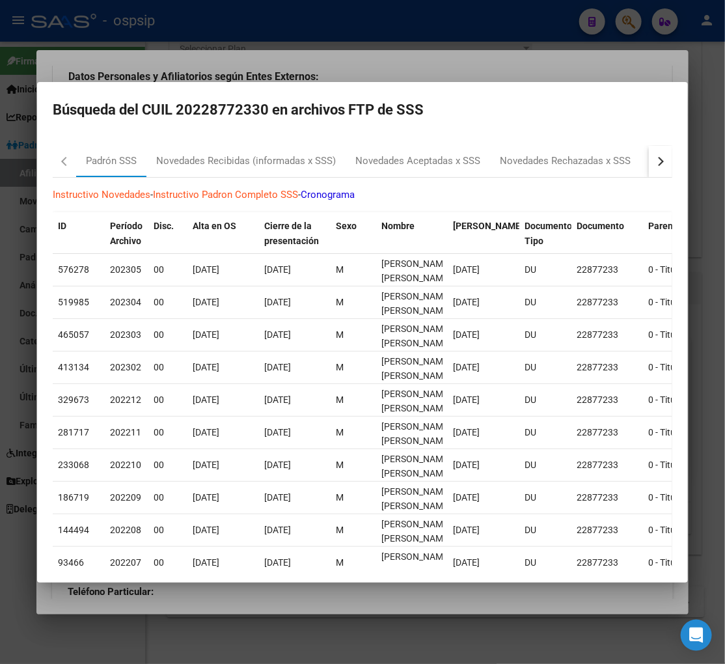
click at [662, 163] on mat-dialog-content "Padrón SSS Novedades Recibidas (informadas x SSS) Novedades Aceptadas x SSS Nov…" at bounding box center [362, 351] width 651 height 432
click at [649, 154] on button "button" at bounding box center [660, 161] width 23 height 31
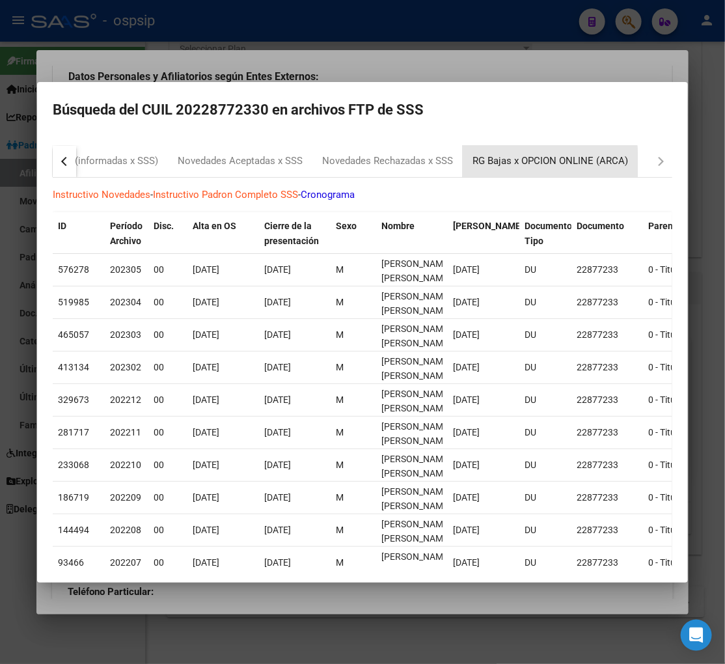
click at [532, 167] on div "RG Bajas x OPCION ONLINE (ARCA)" at bounding box center [551, 161] width 156 height 15
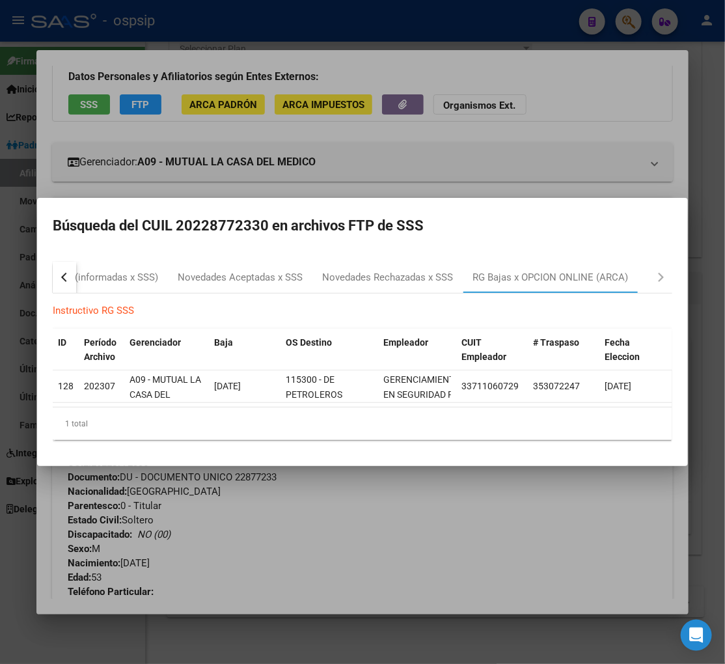
click at [294, 539] on div at bounding box center [362, 332] width 725 height 664
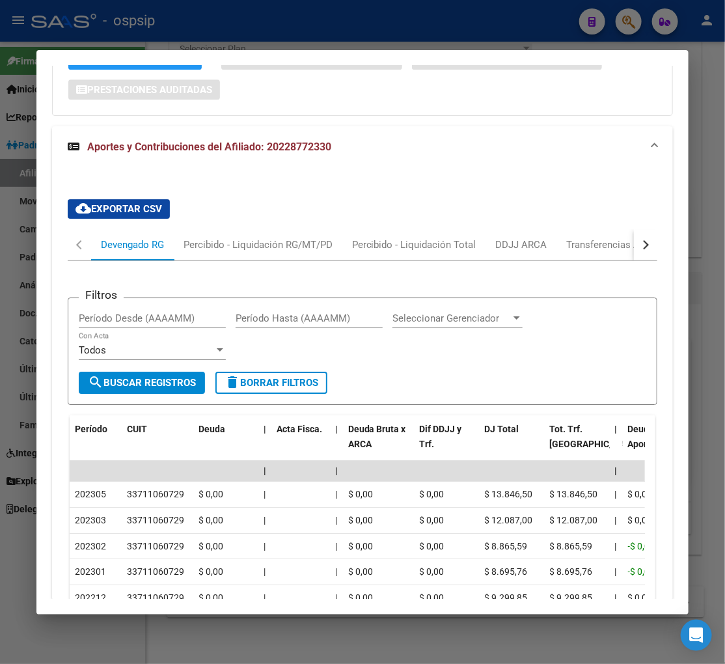
scroll to position [1105, 0]
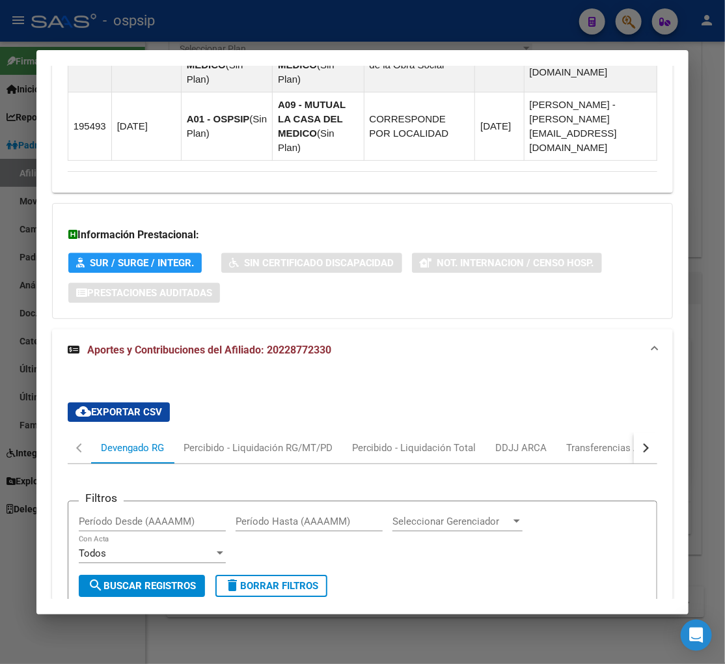
click at [337, 209] on div "Información Prestacional: SUR / SURGE / INTEGR. Sin Certificado Discapacidad No…" at bounding box center [363, 261] width 622 height 116
click at [628, 16] on div at bounding box center [362, 332] width 725 height 664
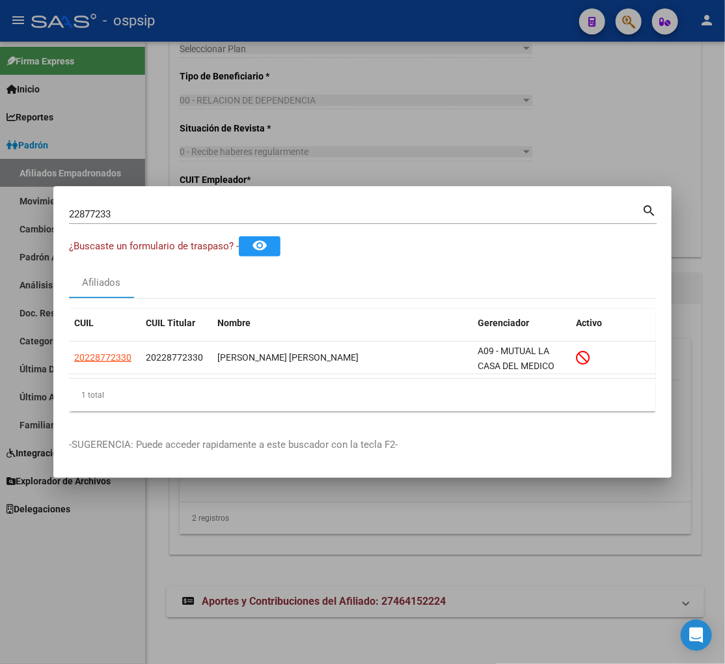
click at [141, 204] on div "22877233 Buscar (apellido, dni, [PERSON_NAME], [PERSON_NAME], cuit, obra social)" at bounding box center [355, 214] width 573 height 20
type input "2"
type input "22883972"
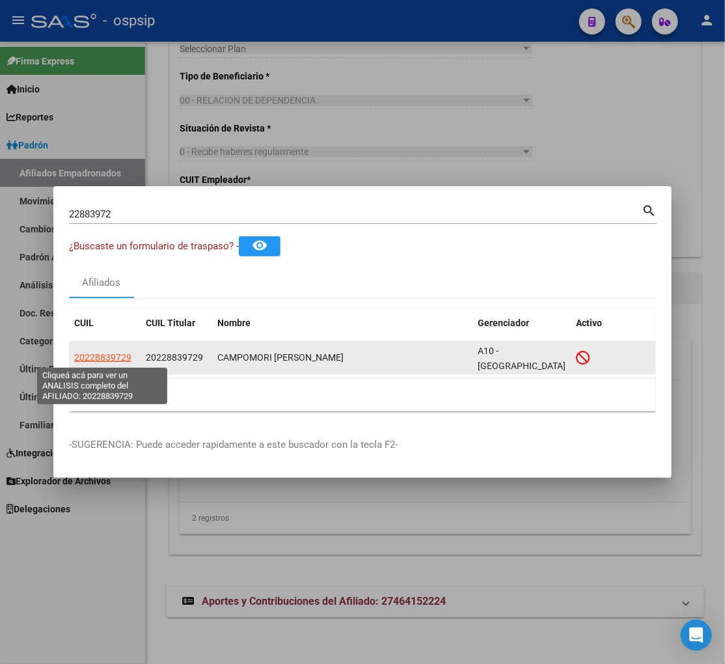
click at [95, 356] on span "20228839729" at bounding box center [102, 357] width 57 height 10
type textarea "20228839729"
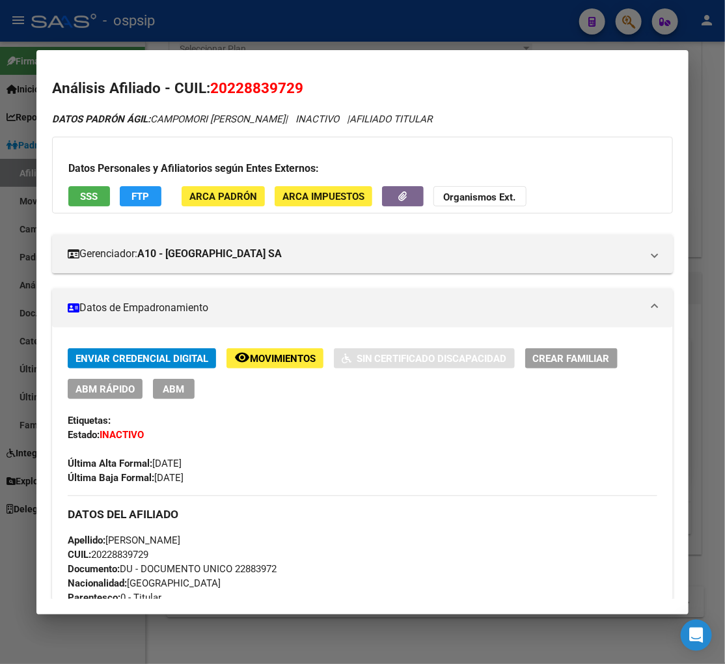
click at [274, 360] on span "Movimientos" at bounding box center [283, 359] width 66 height 12
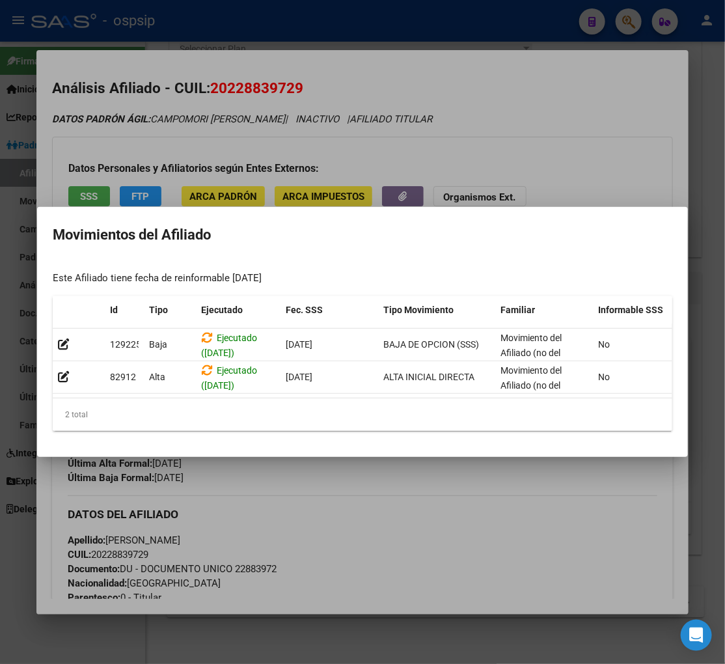
click at [386, 485] on div at bounding box center [362, 332] width 725 height 664
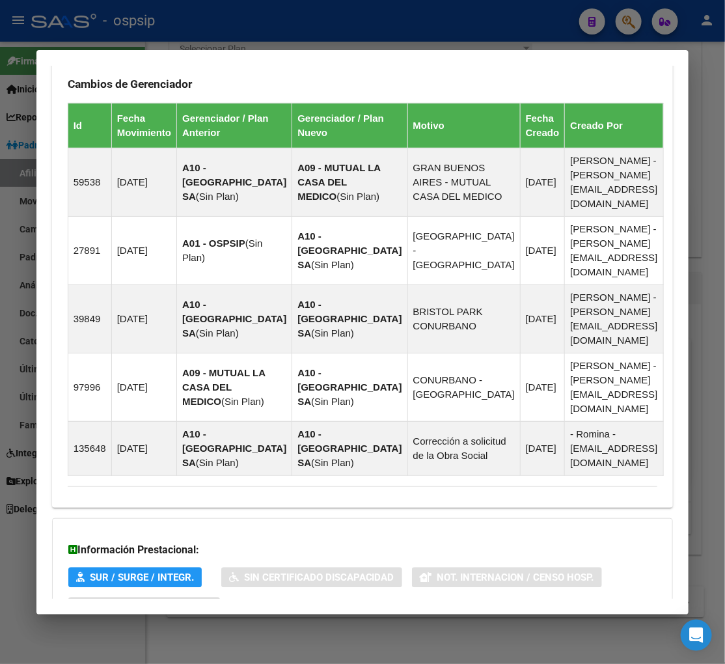
scroll to position [893, 0]
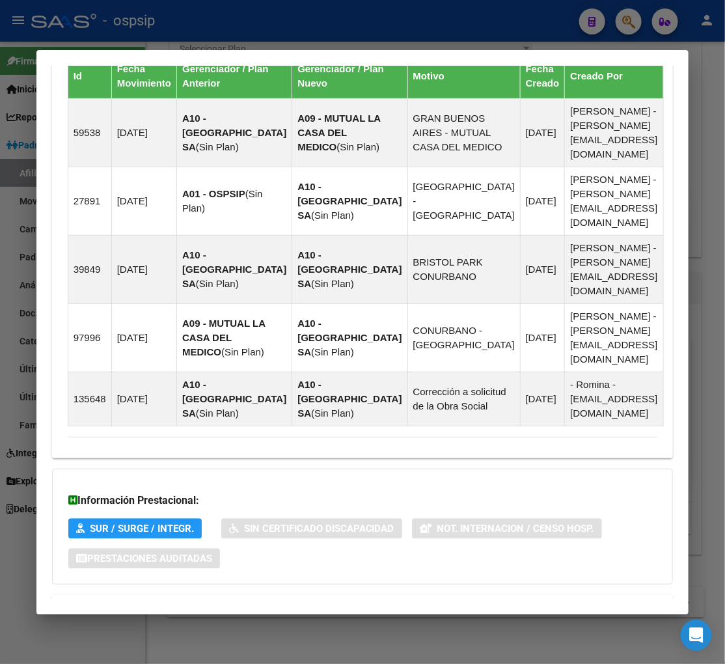
click at [209, 604] on span "Aportes y Contribuciones del Afiliado: 20228839729" at bounding box center [209, 610] width 244 height 12
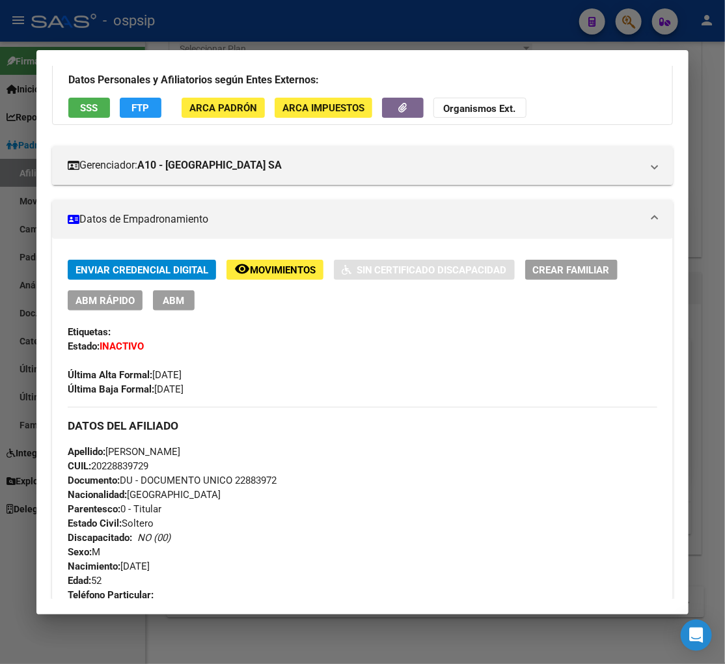
scroll to position [0, 0]
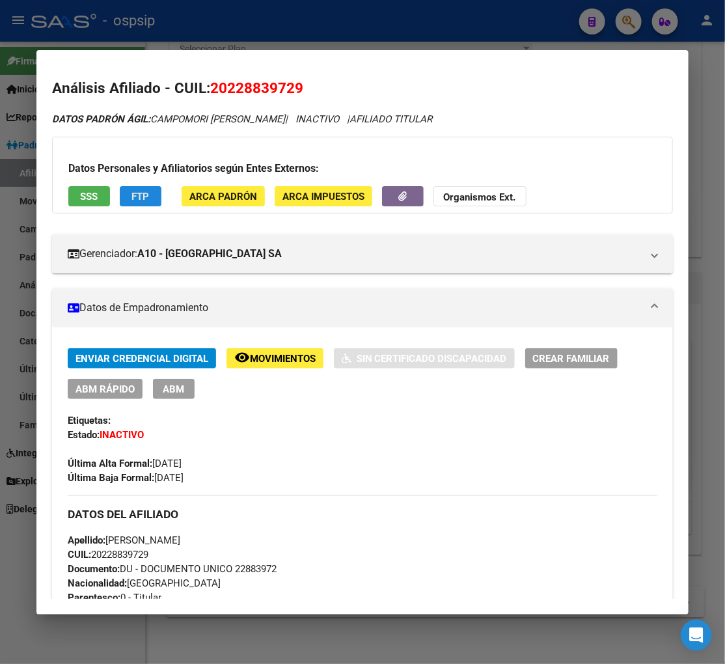
click at [152, 204] on button "FTP" at bounding box center [141, 196] width 42 height 20
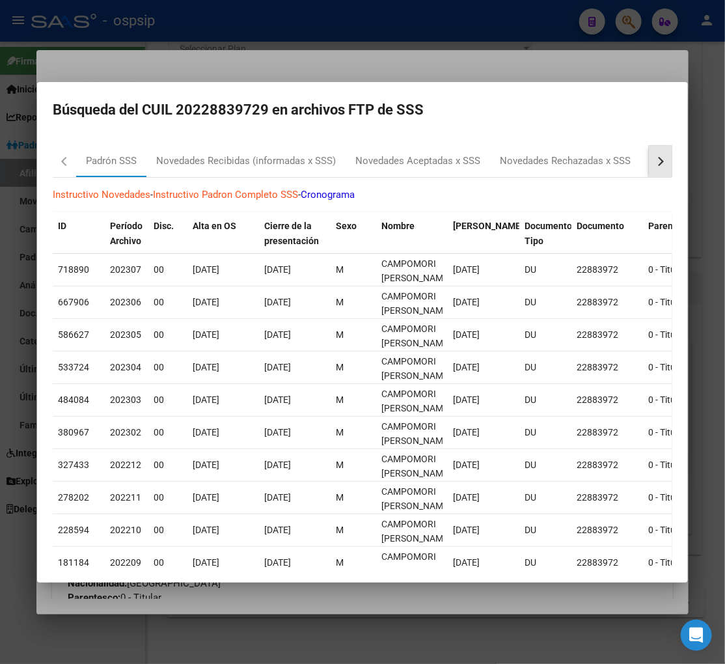
click at [652, 159] on button "button" at bounding box center [660, 161] width 23 height 31
click at [554, 160] on div "RG Bajas x OPCION ONLINE (ARCA)" at bounding box center [551, 161] width 156 height 15
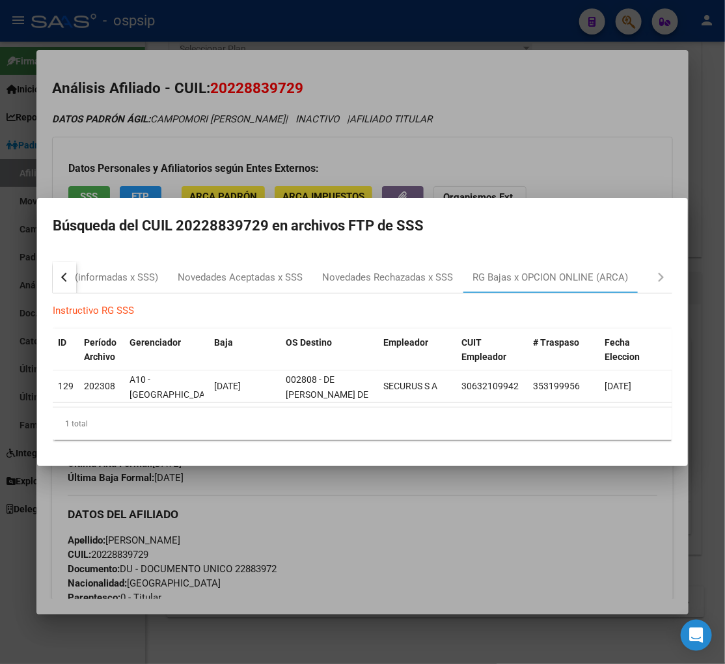
click at [416, 495] on div at bounding box center [362, 332] width 725 height 664
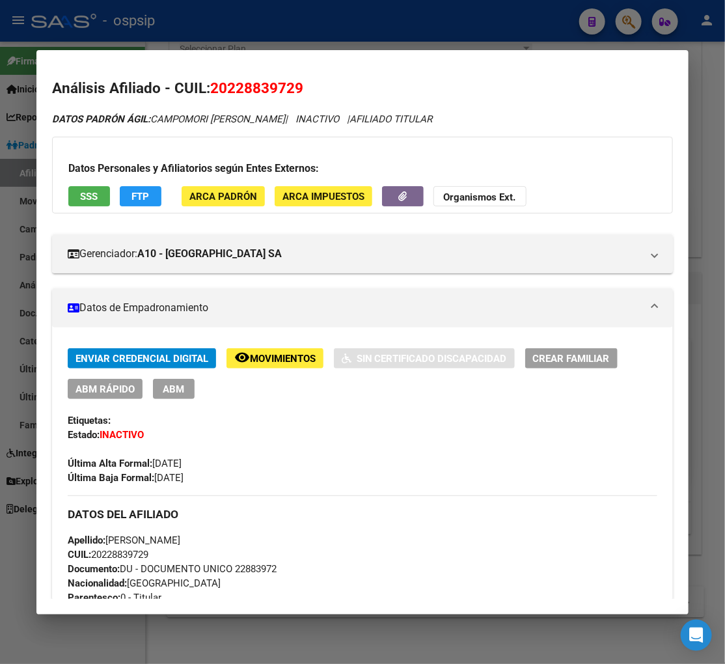
click at [624, 24] on div at bounding box center [362, 332] width 725 height 664
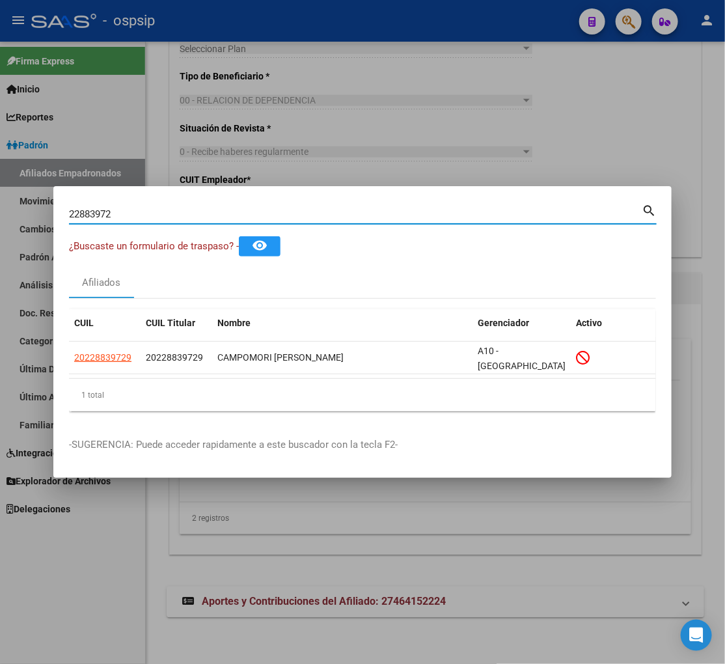
click at [128, 218] on input "22883972" at bounding box center [355, 214] width 573 height 12
type input "2"
type input "22886280"
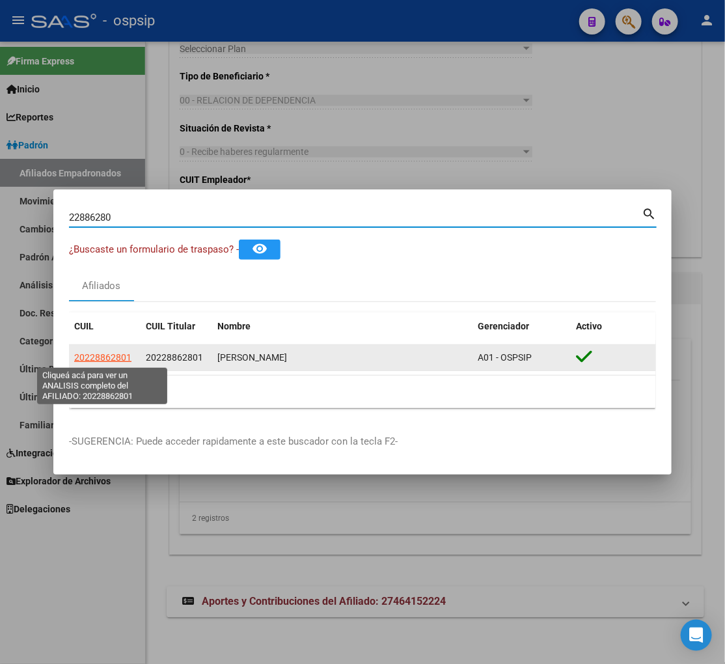
click at [90, 360] on span "20228862801" at bounding box center [102, 357] width 57 height 10
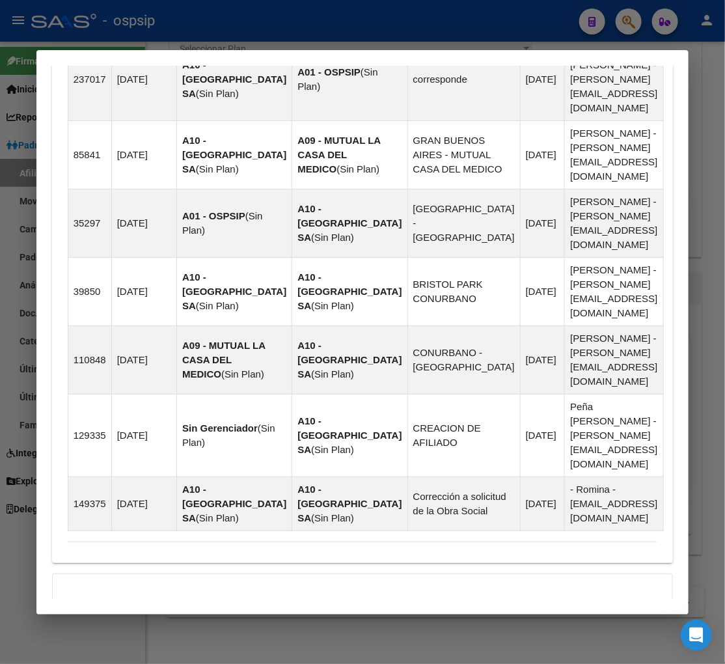
scroll to position [1220, 0]
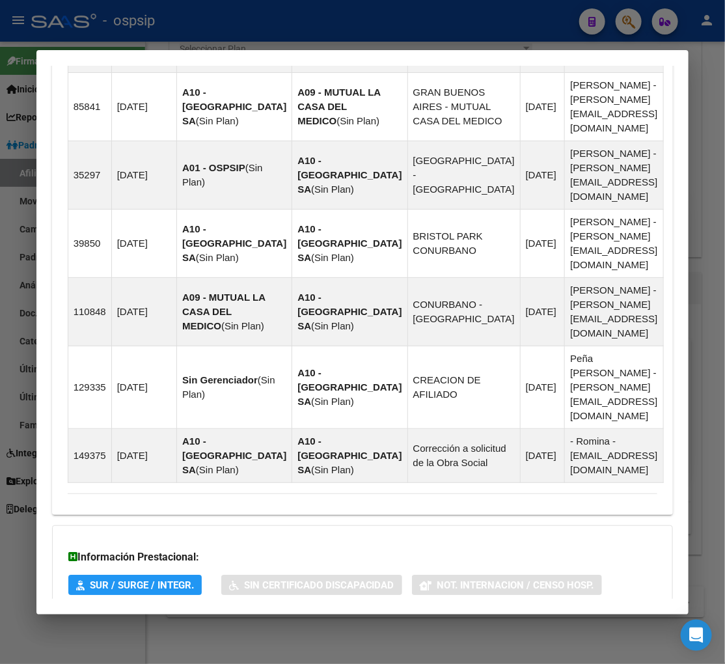
click at [206, 661] on span "Aportes y Contribuciones del Afiliado: 20228862801" at bounding box center [209, 667] width 244 height 12
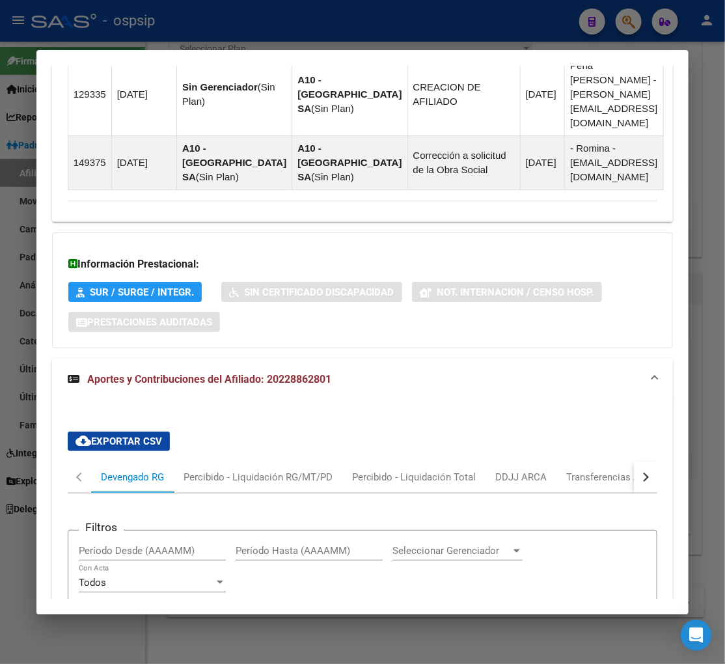
scroll to position [1730, 0]
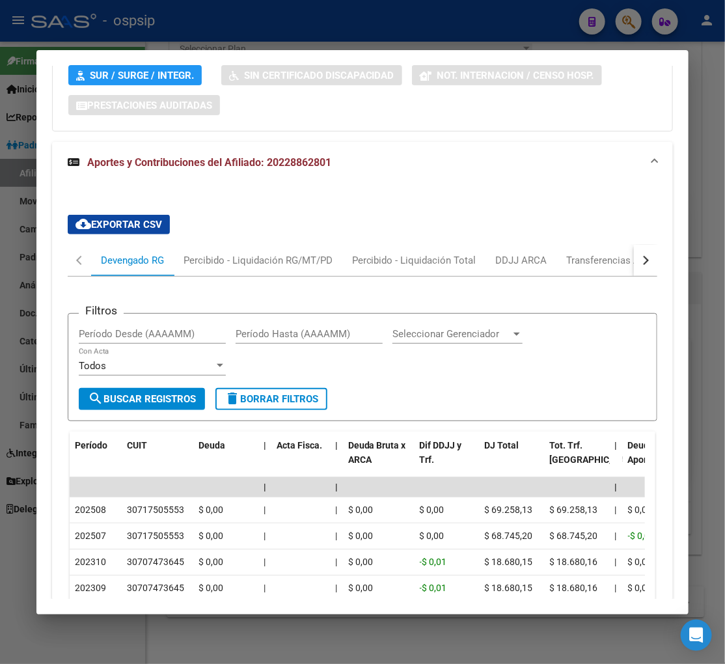
click at [643, 245] on button "button" at bounding box center [645, 260] width 23 height 31
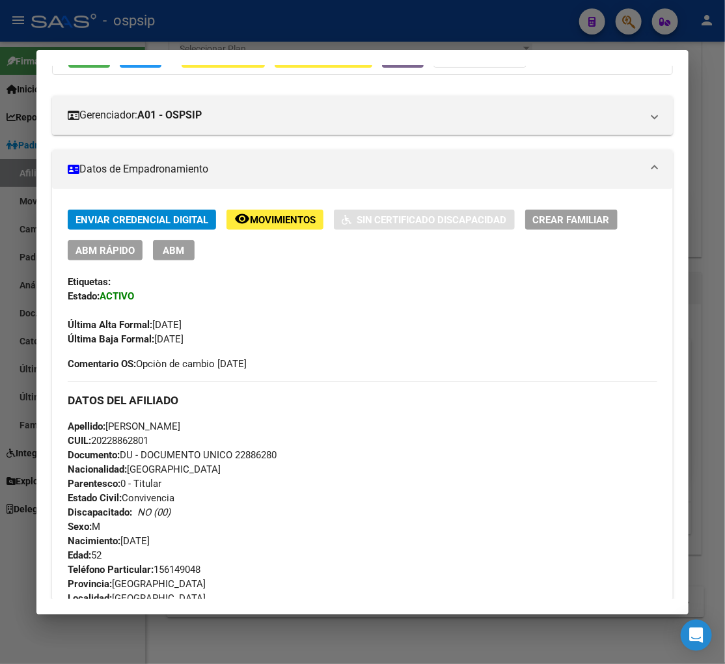
scroll to position [0, 0]
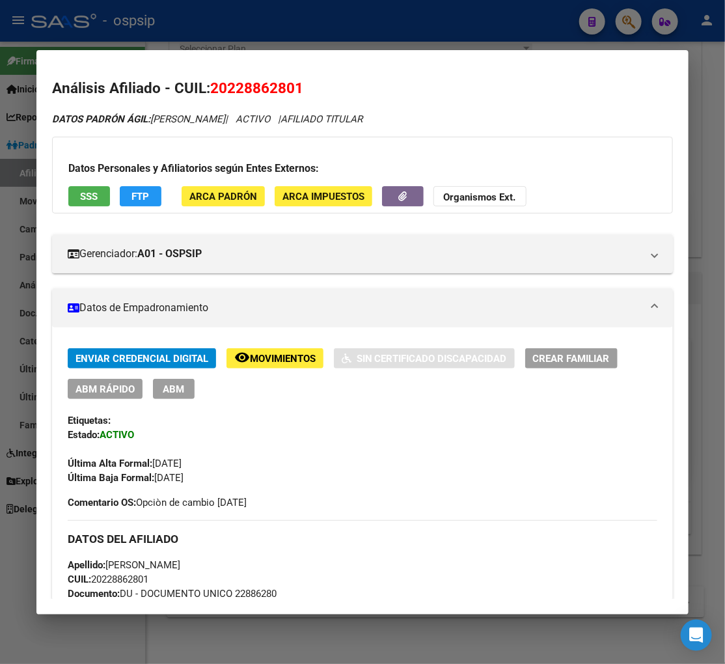
click at [289, 361] on span "Movimientos" at bounding box center [283, 359] width 66 height 12
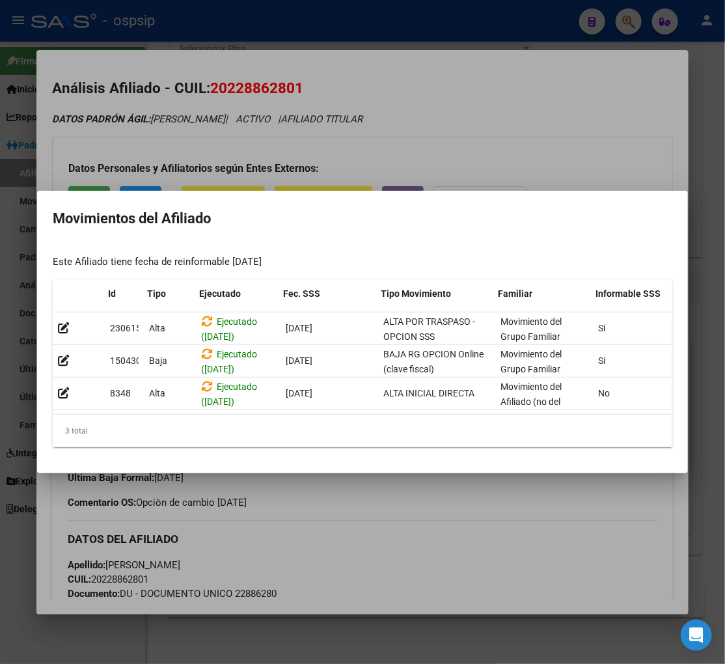
scroll to position [0, 213]
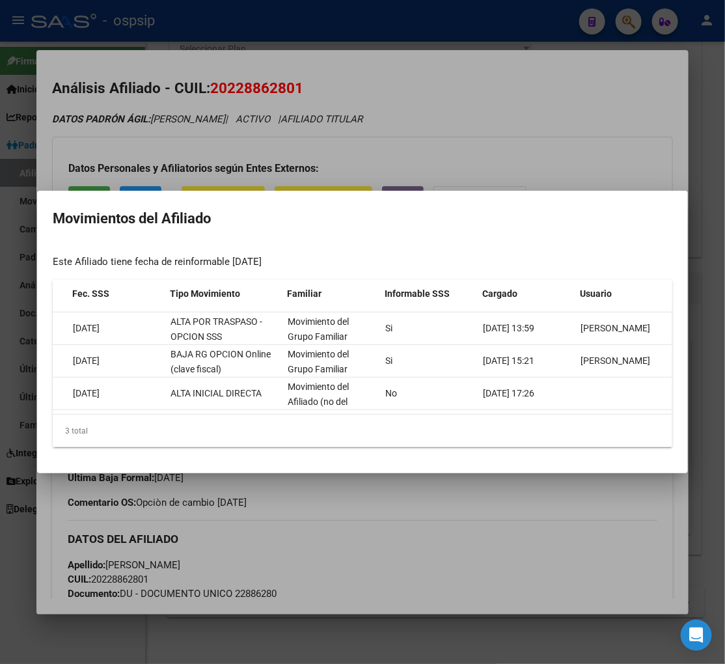
click at [510, 573] on div at bounding box center [362, 332] width 725 height 664
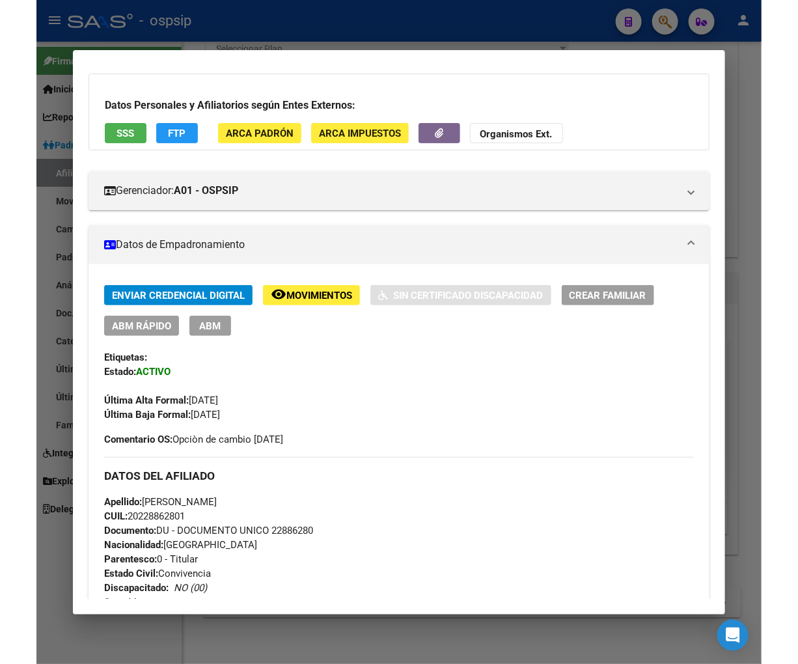
scroll to position [0, 0]
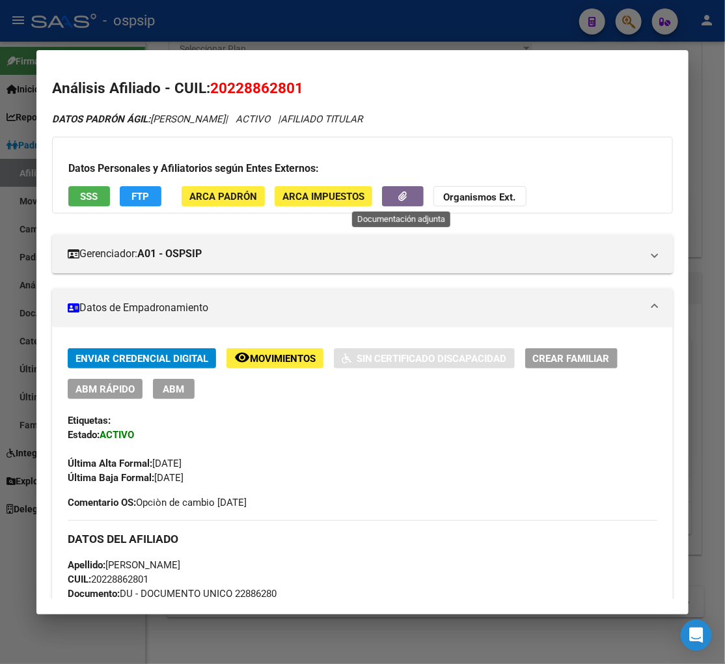
click at [399, 198] on icon "button" at bounding box center [403, 196] width 8 height 10
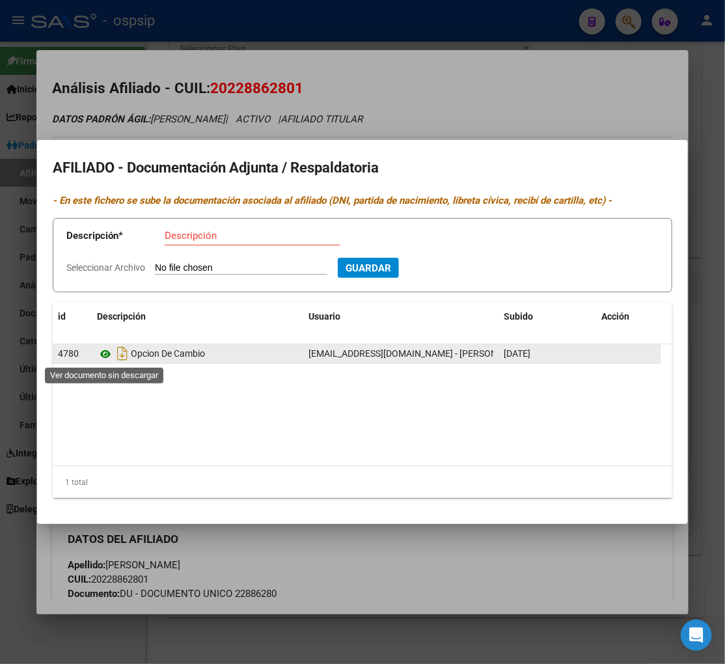
click at [101, 350] on icon at bounding box center [105, 354] width 17 height 16
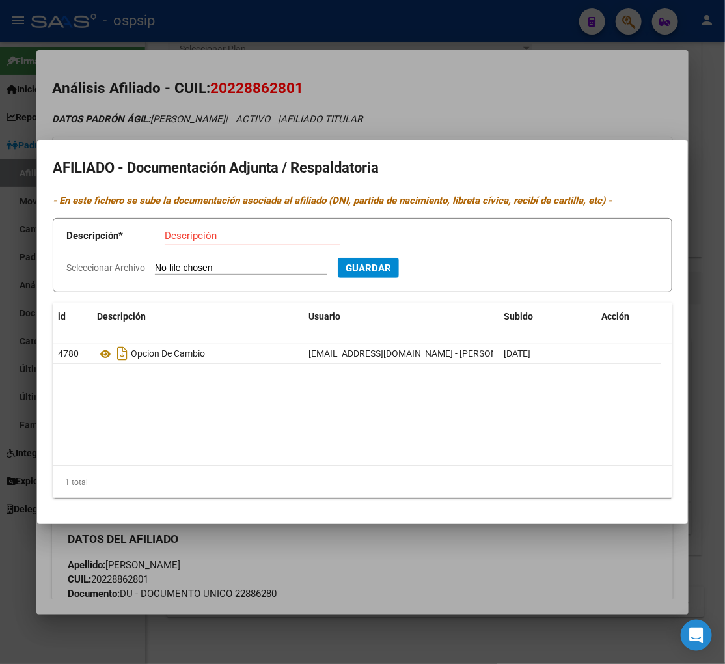
click at [513, 85] on div at bounding box center [362, 332] width 725 height 664
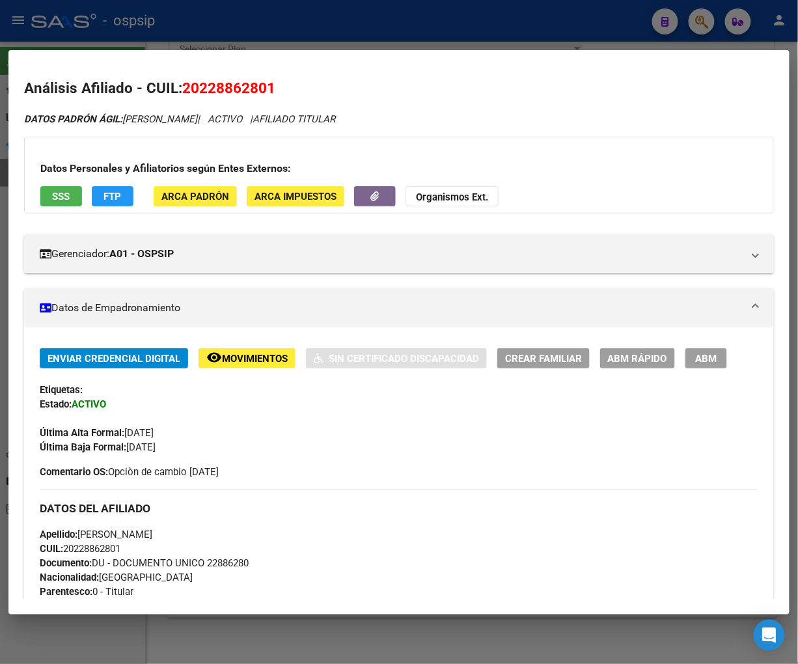
click at [118, 197] on span "FTP" at bounding box center [113, 197] width 18 height 12
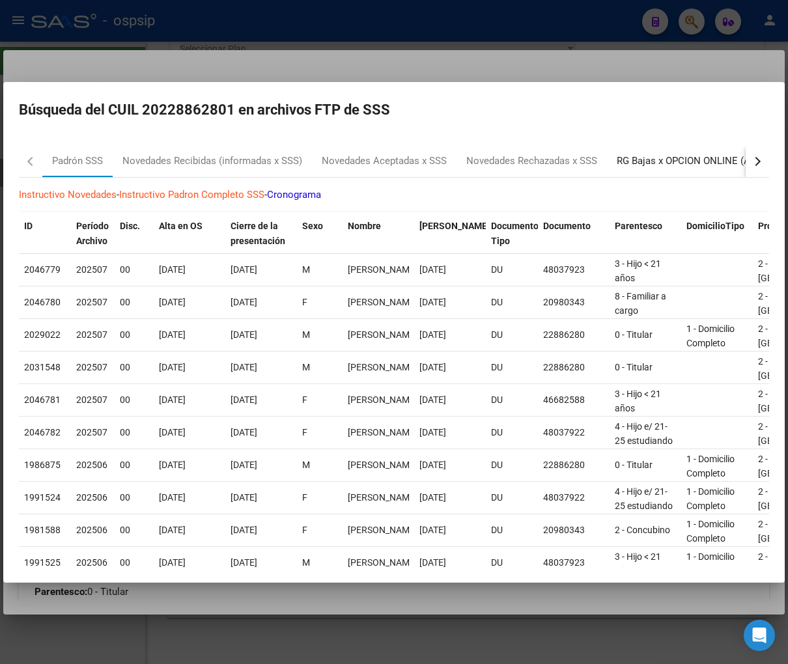
click at [718, 160] on div "RG Bajas x OPCION ONLINE (ARCA)" at bounding box center [695, 161] width 156 height 15
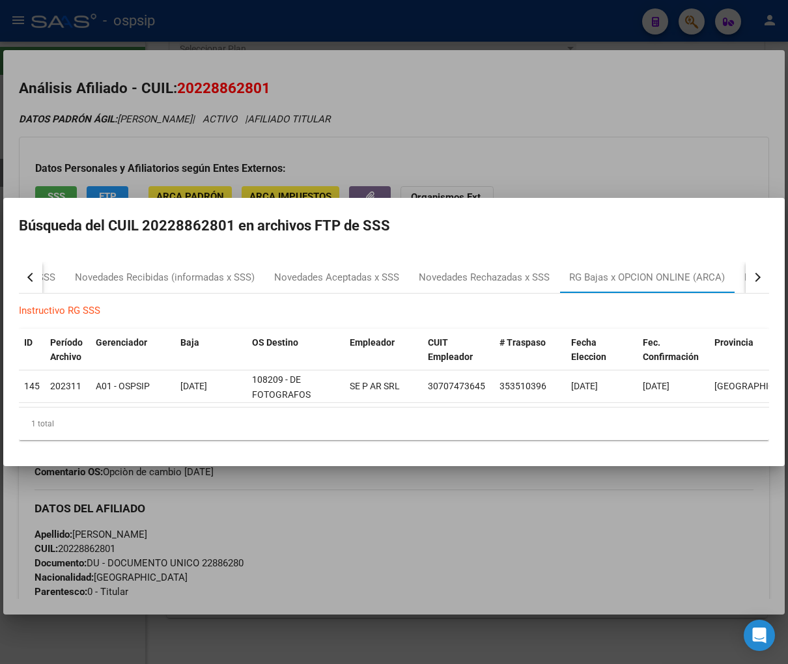
click at [568, 147] on div at bounding box center [394, 332] width 788 height 664
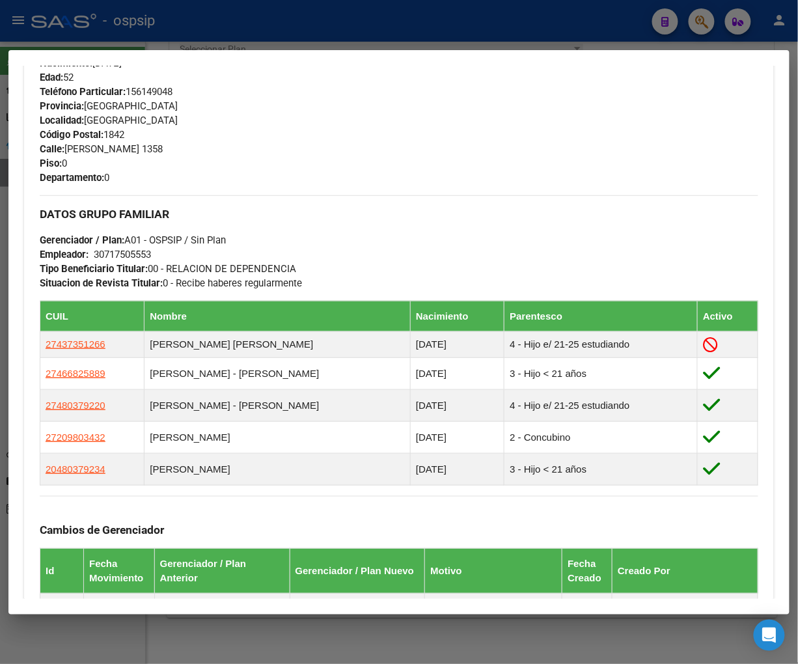
scroll to position [578, 0]
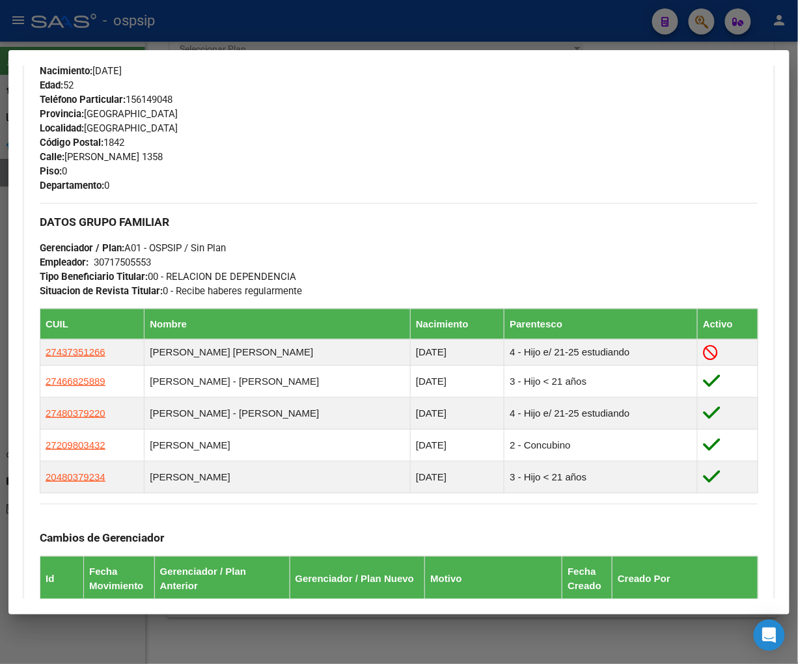
click at [425, 135] on div "Teléfono Particular: [PHONE_NUMBER] Provincia: [GEOGRAPHIC_DATA] Localidad: [GE…" at bounding box center [399, 142] width 719 height 100
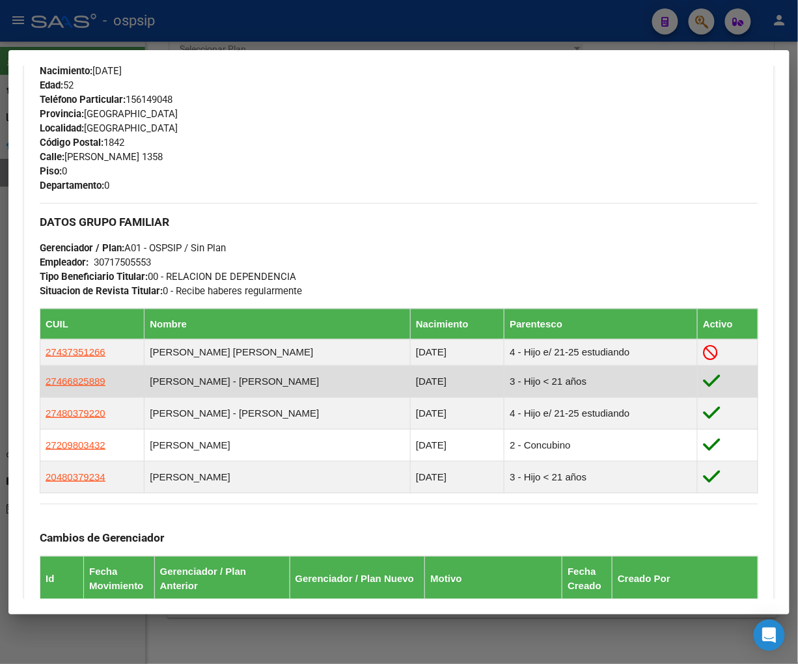
drag, startPoint x: 268, startPoint y: 376, endPoint x: 259, endPoint y: 376, distance: 9.8
click at [268, 376] on td "[PERSON_NAME] - [PERSON_NAME]" at bounding box center [278, 382] width 266 height 32
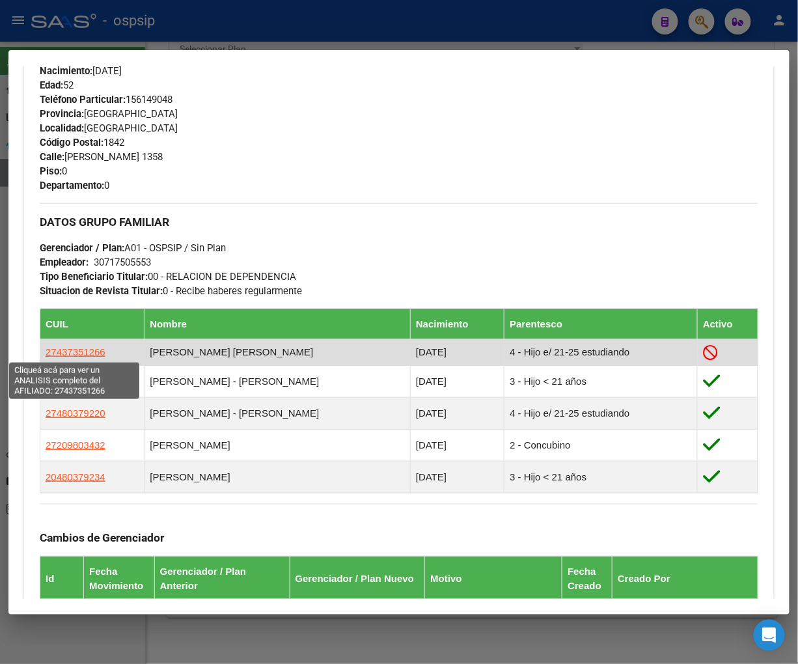
click at [81, 350] on span "27437351266" at bounding box center [76, 351] width 60 height 11
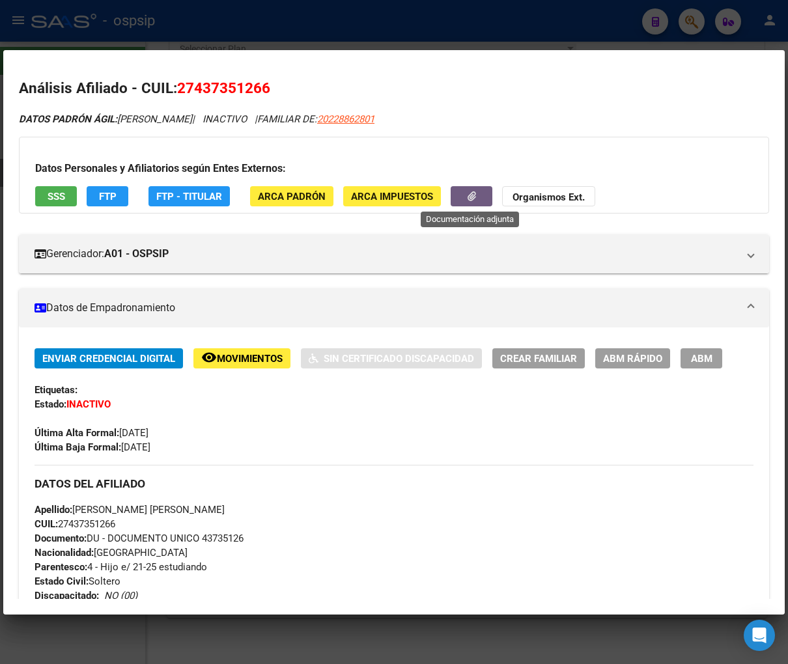
click at [453, 195] on button "button" at bounding box center [472, 196] width 42 height 20
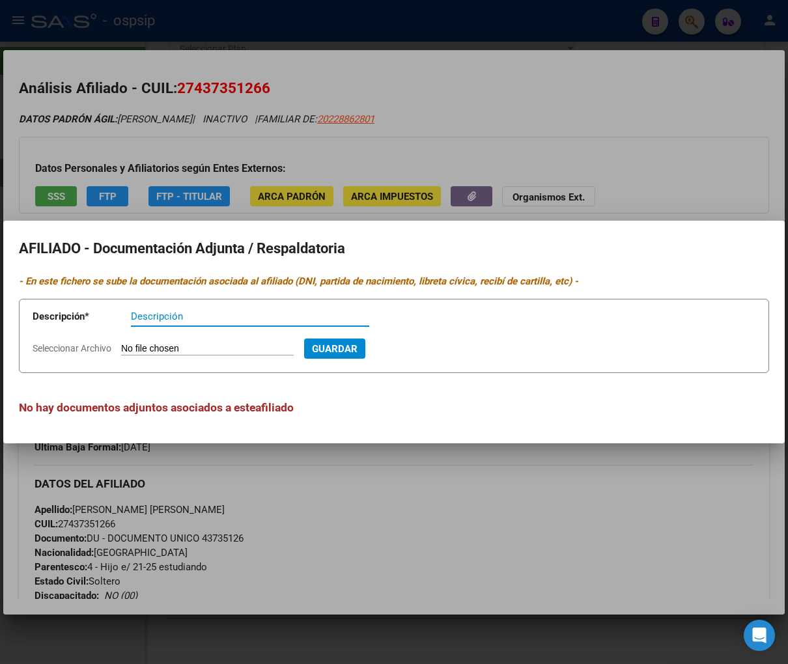
click at [483, 543] on div at bounding box center [394, 332] width 788 height 664
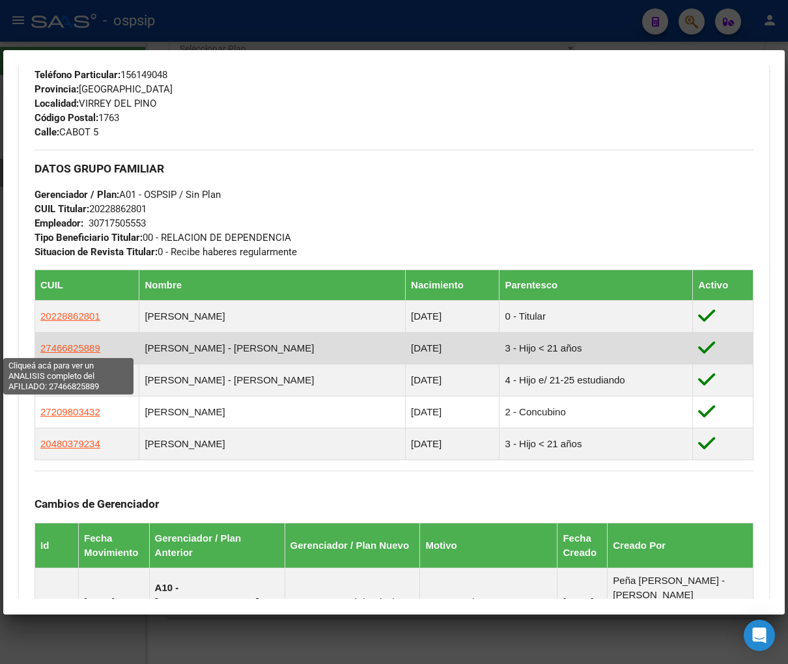
click at [73, 348] on span "27466825889" at bounding box center [70, 348] width 60 height 11
type textarea "27466825889"
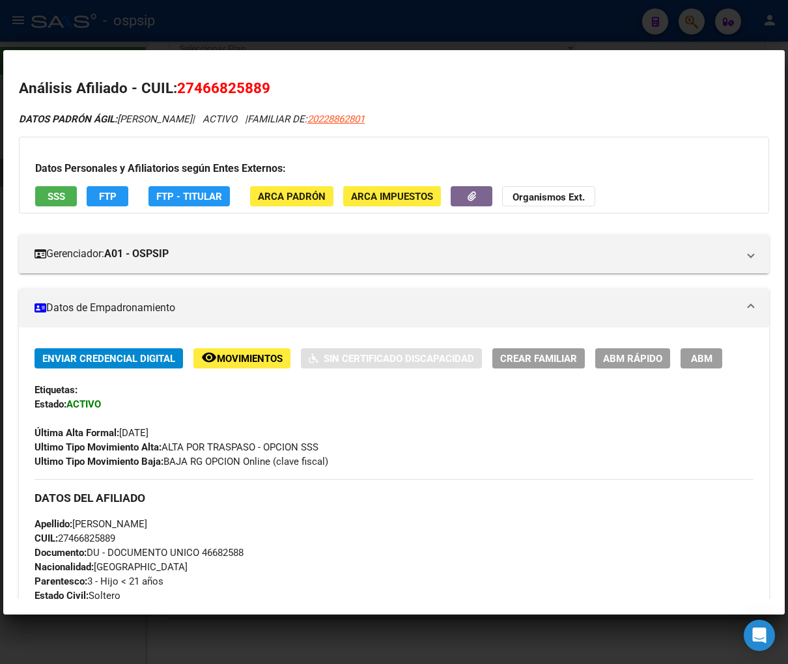
click at [244, 359] on span "Movimientos" at bounding box center [250, 359] width 66 height 12
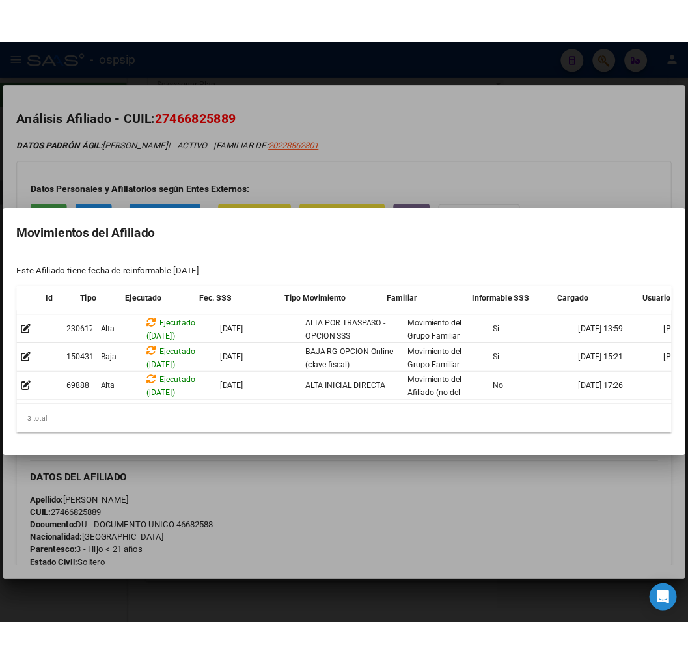
scroll to position [0, 83]
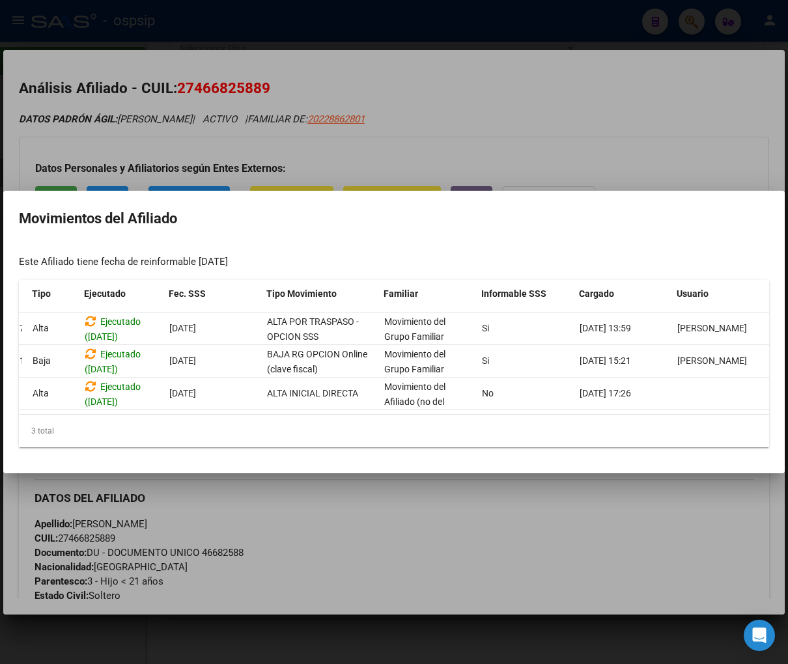
click at [429, 578] on div at bounding box center [394, 332] width 788 height 664
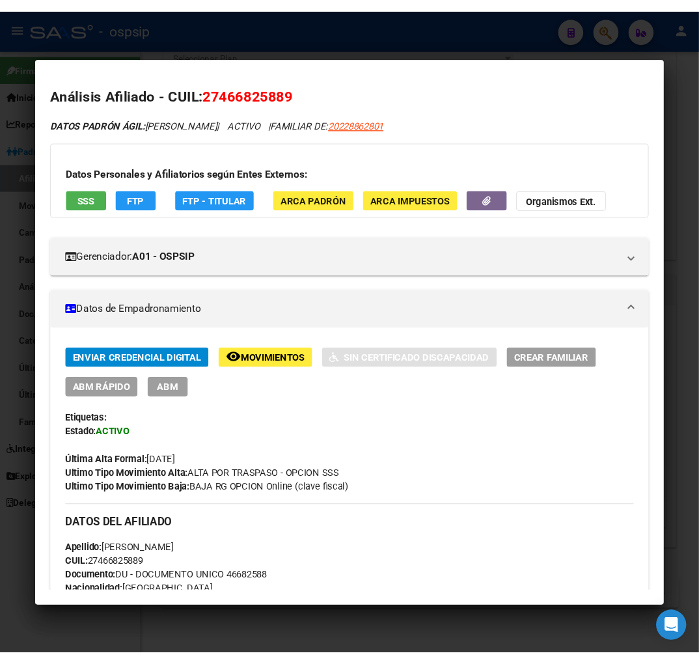
scroll to position [610, 0]
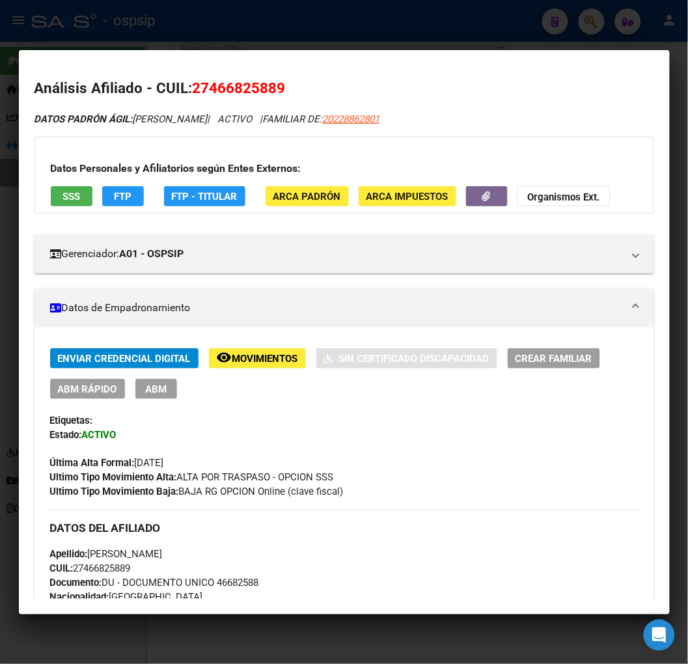
click at [536, 445] on div "Última Alta Formal: [DATE]" at bounding box center [344, 456] width 589 height 29
click at [589, 36] on div at bounding box center [344, 332] width 688 height 664
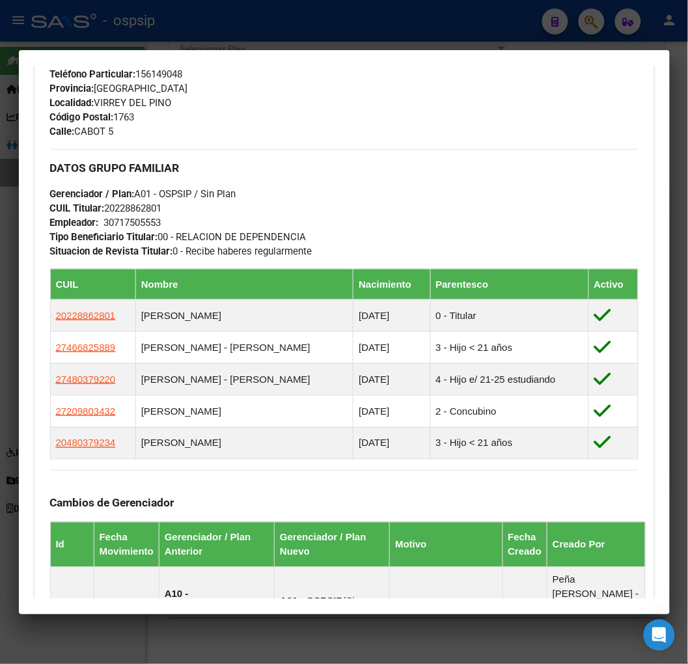
click at [589, 18] on div at bounding box center [344, 332] width 688 height 664
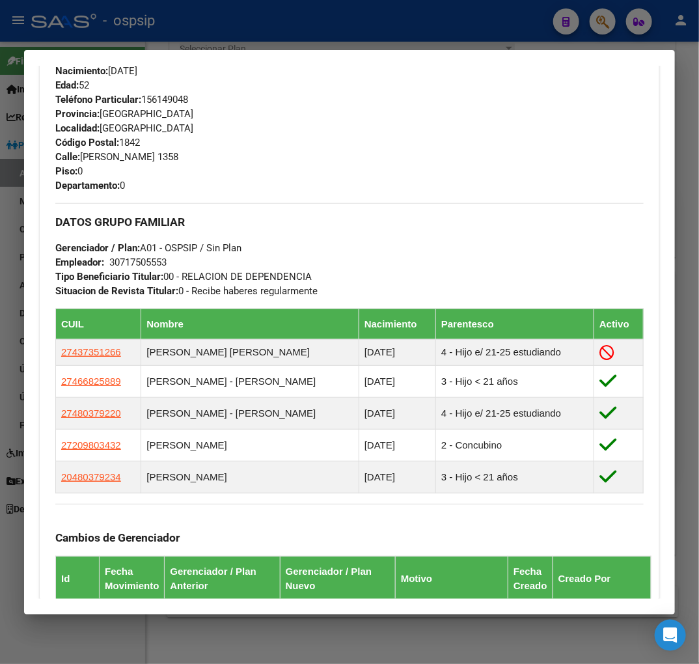
click at [600, 23] on div at bounding box center [349, 332] width 699 height 664
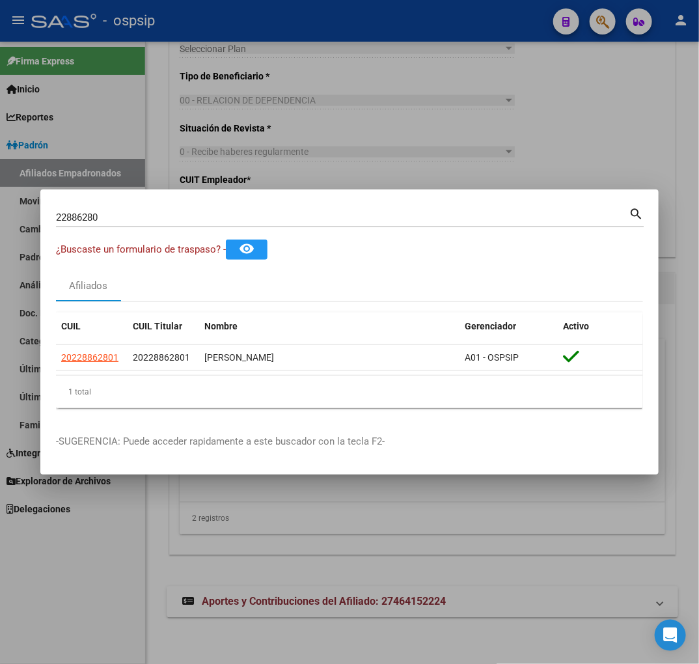
click at [103, 215] on input "22886280" at bounding box center [342, 218] width 573 height 12
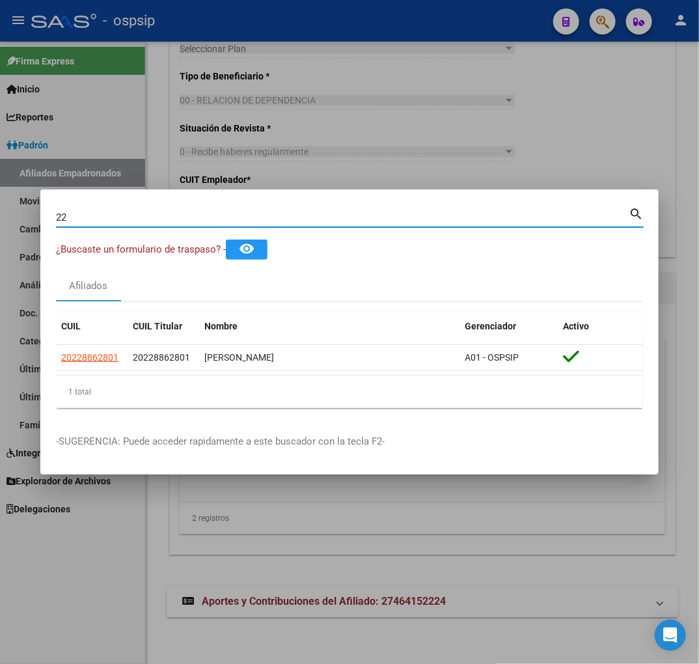
type input "2"
click at [94, 213] on input "Buscar (apellido, dni, [PERSON_NAME], [PERSON_NAME], cuit, obra social)" at bounding box center [342, 218] width 573 height 12
type input "22891427"
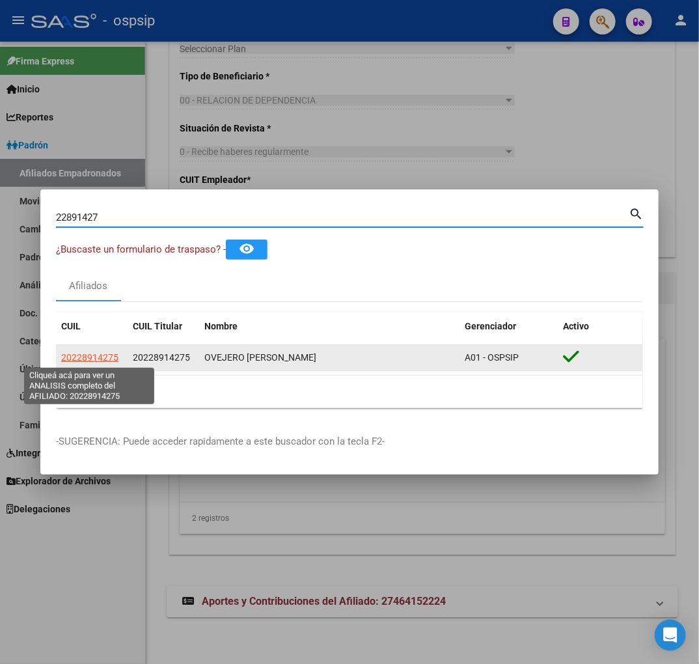
click at [89, 361] on span "20228914275" at bounding box center [89, 357] width 57 height 10
type textarea "20228914275"
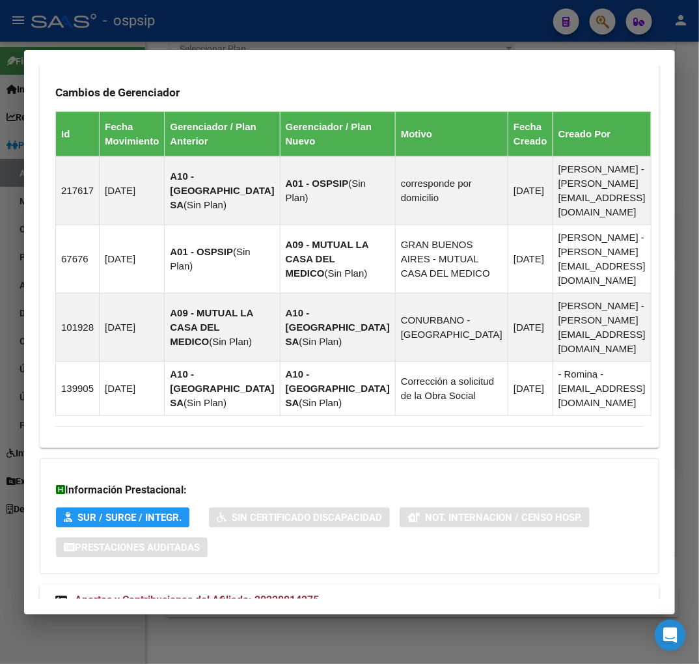
scroll to position [838, 0]
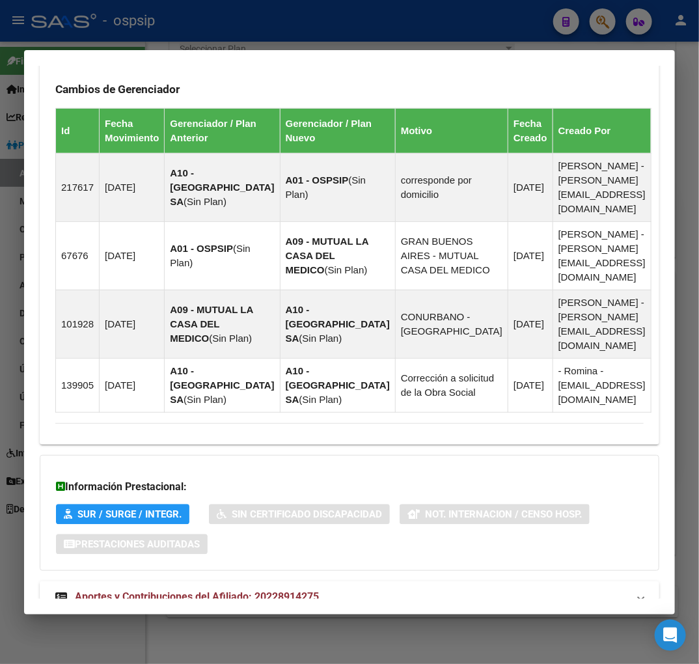
click at [191, 591] on span "Aportes y Contribuciones del Afiliado: 20228914275" at bounding box center [197, 597] width 244 height 12
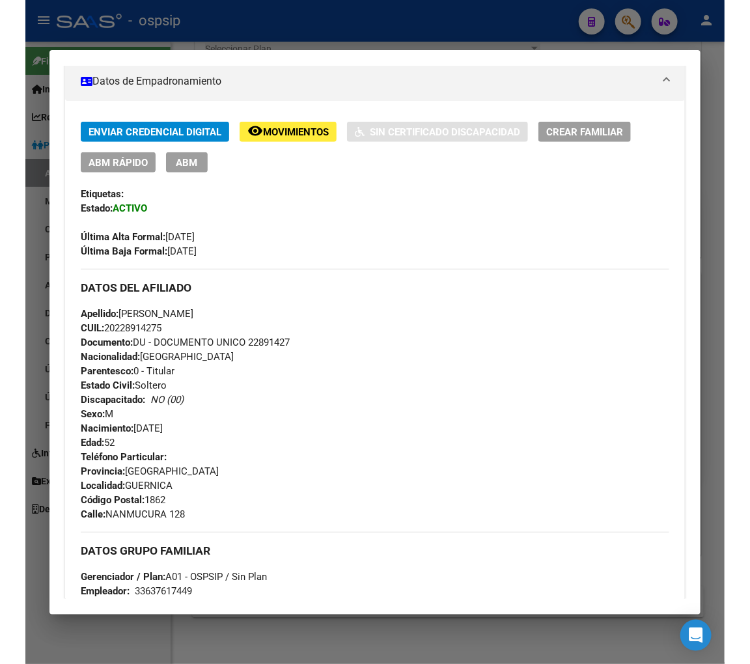
scroll to position [47, 0]
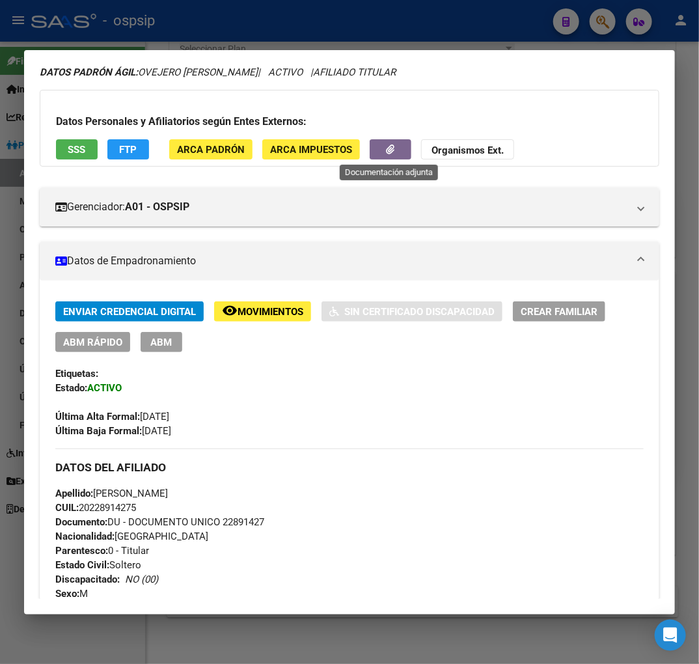
click at [378, 150] on button "button" at bounding box center [391, 149] width 42 height 20
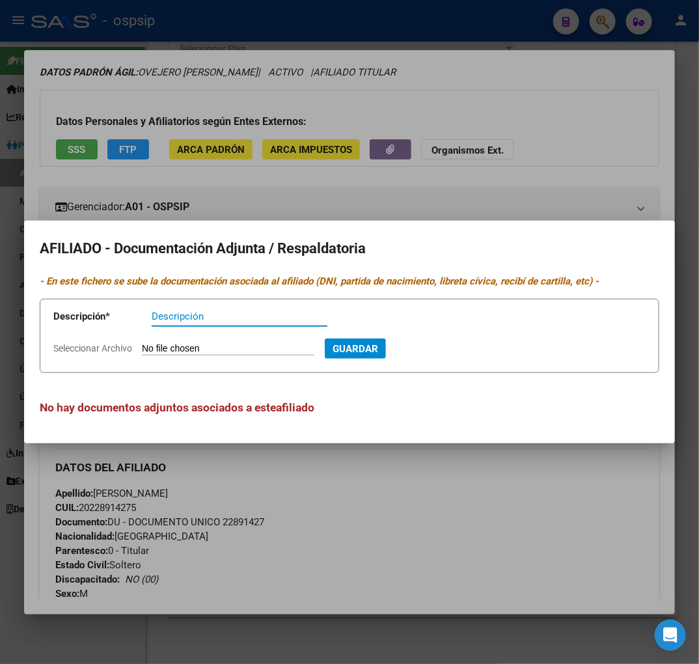
click at [323, 207] on div at bounding box center [349, 332] width 699 height 664
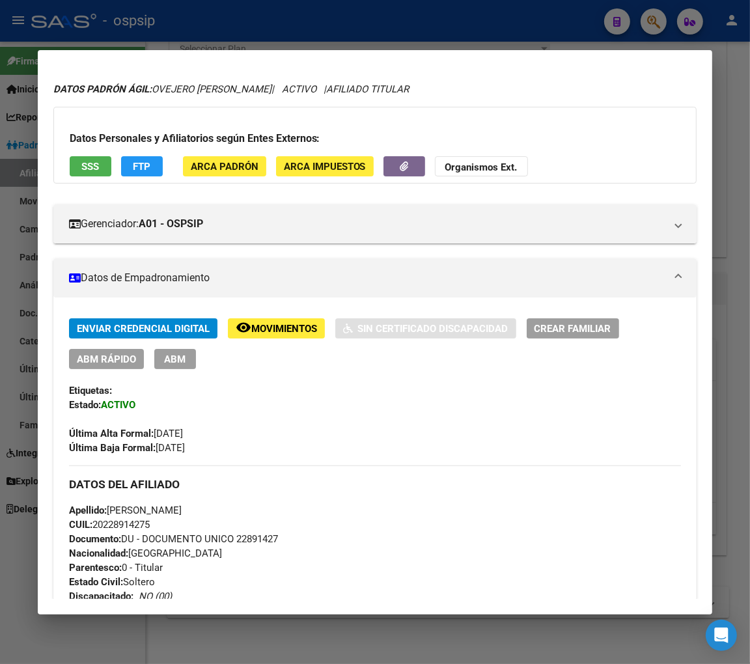
scroll to position [0, 0]
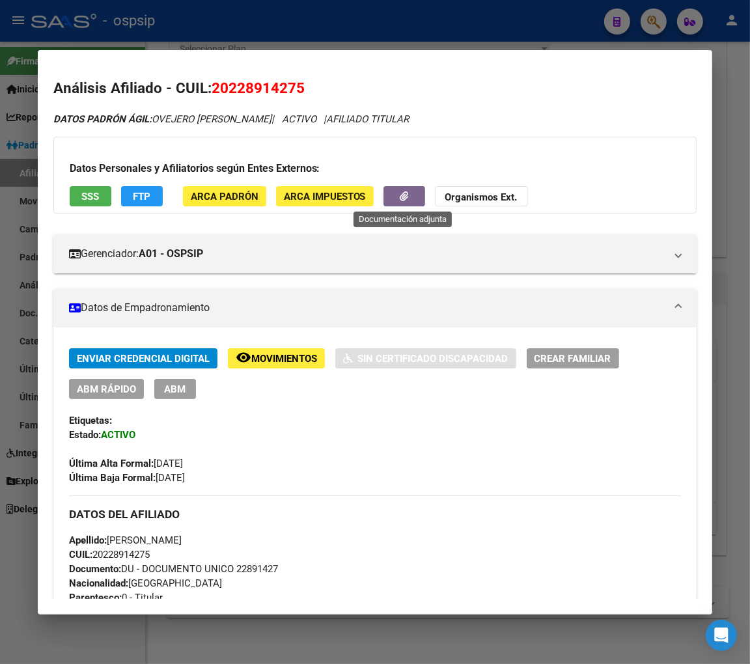
click at [392, 191] on button "button" at bounding box center [405, 196] width 42 height 20
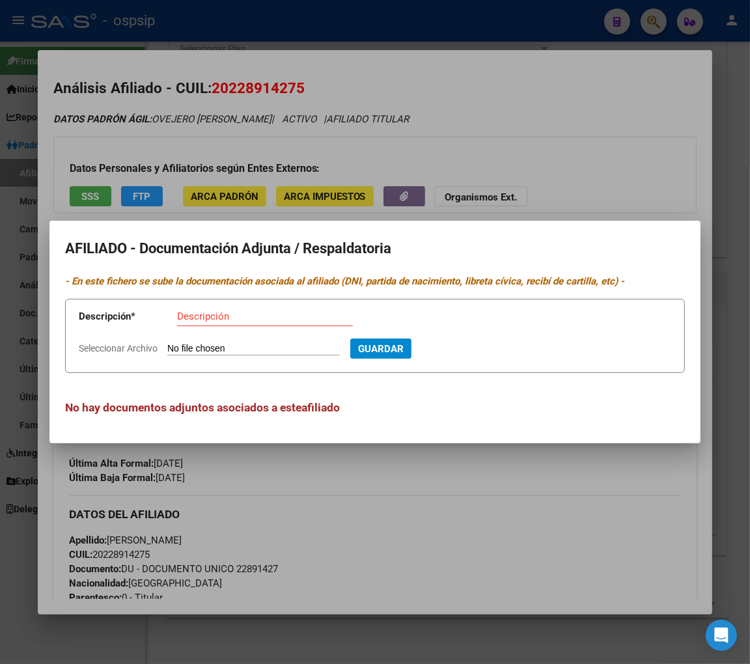
click at [476, 468] on div at bounding box center [375, 332] width 750 height 664
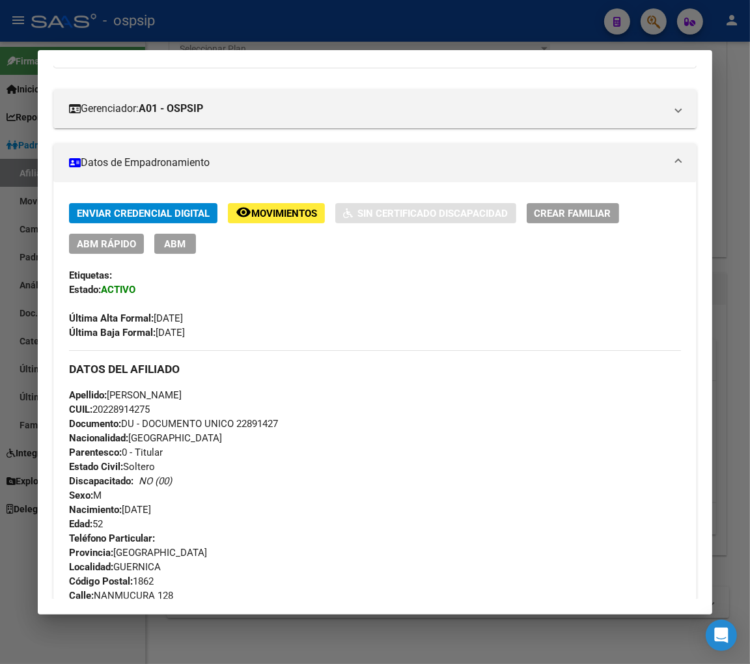
scroll to position [145, 0]
click at [177, 245] on span "ABM" at bounding box center [174, 245] width 21 height 12
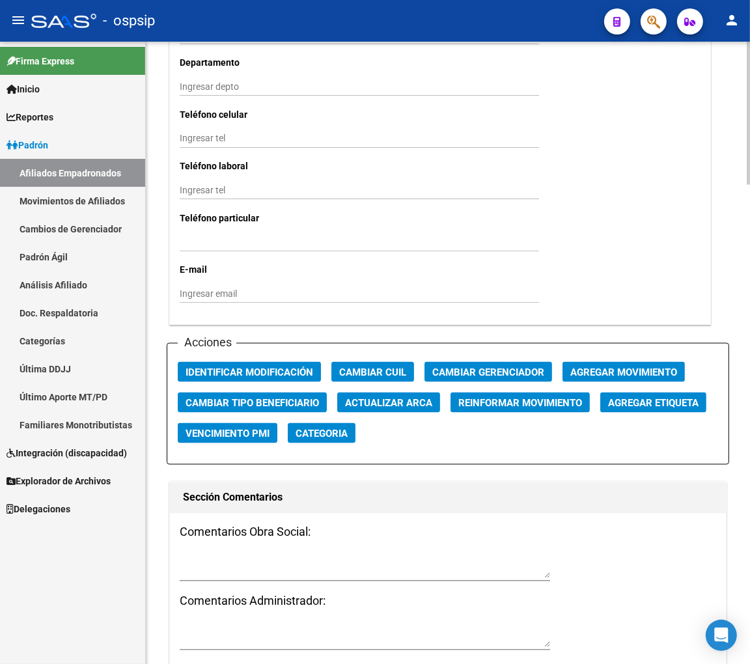
scroll to position [1303, 0]
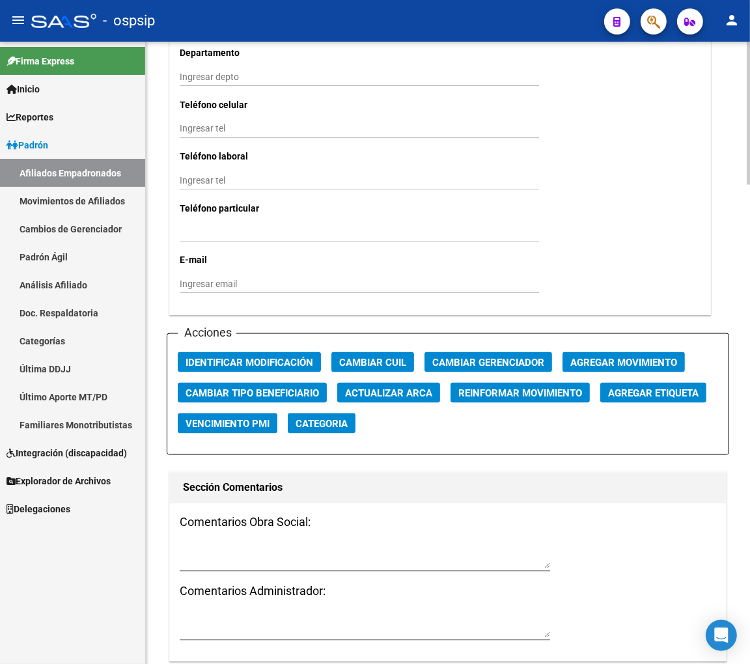
click at [608, 362] on span "Agregar Movimiento" at bounding box center [623, 363] width 107 height 12
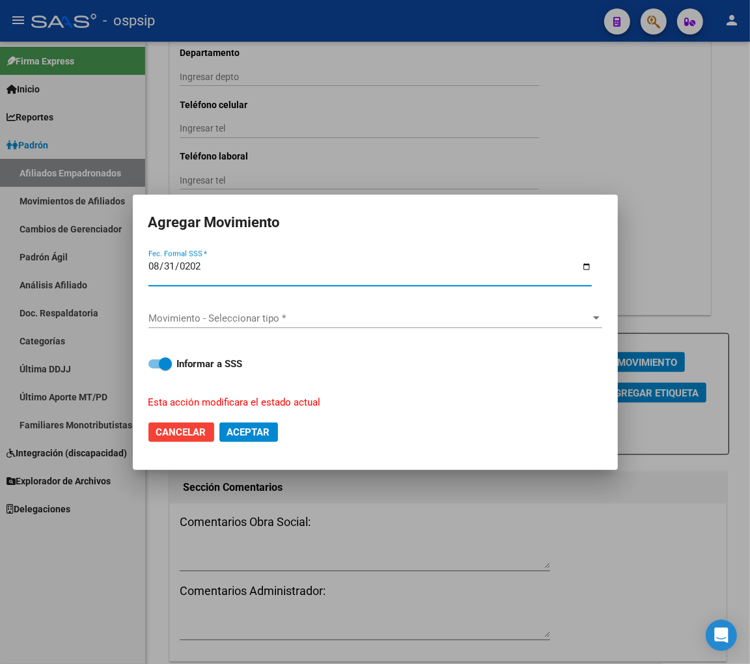
type input "[DATE]"
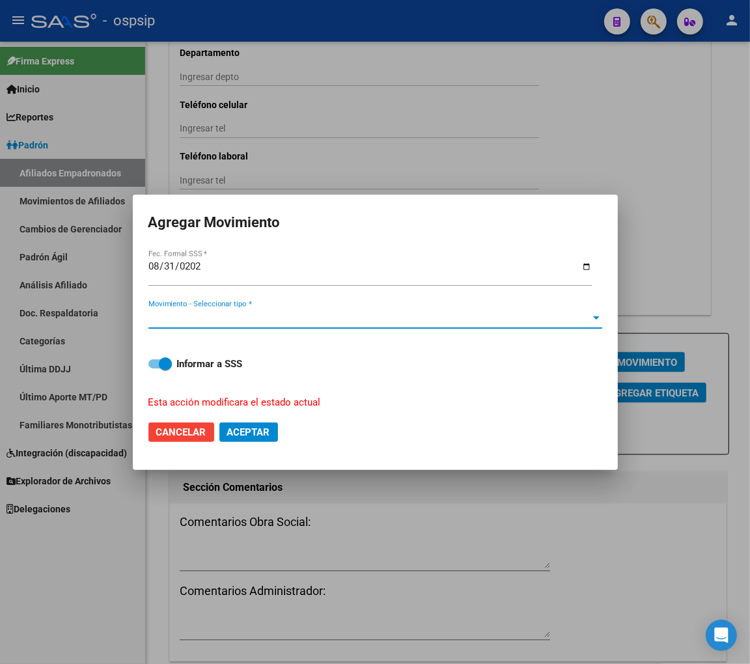
click at [232, 315] on span "Movimiento - Seleccionar tipo *" at bounding box center [369, 319] width 442 height 12
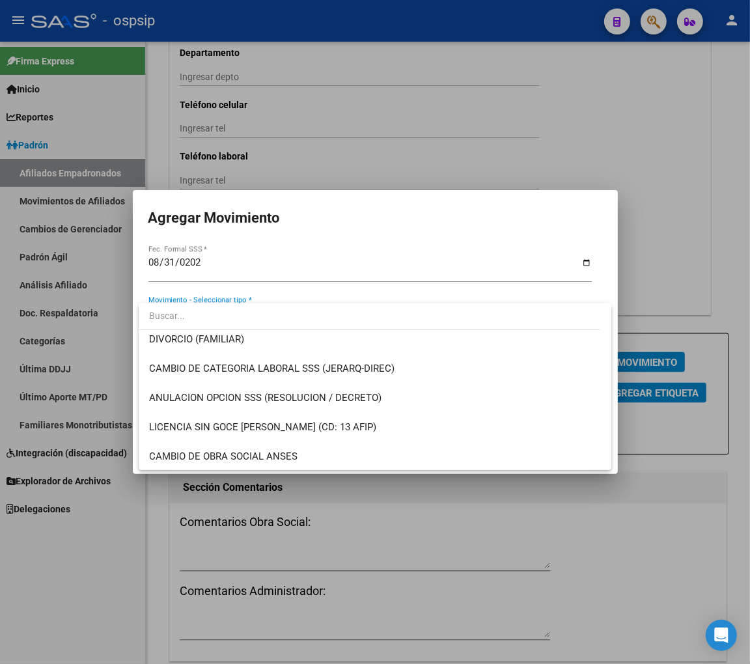
scroll to position [217, 0]
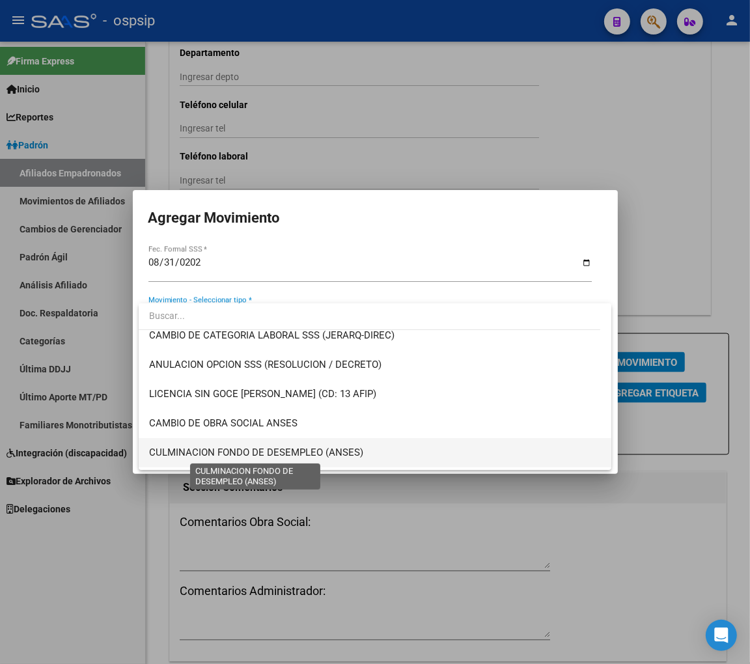
click at [281, 450] on span "CULMINACION FONDO DE DESEMPLEO (ANSES)" at bounding box center [256, 453] width 214 height 12
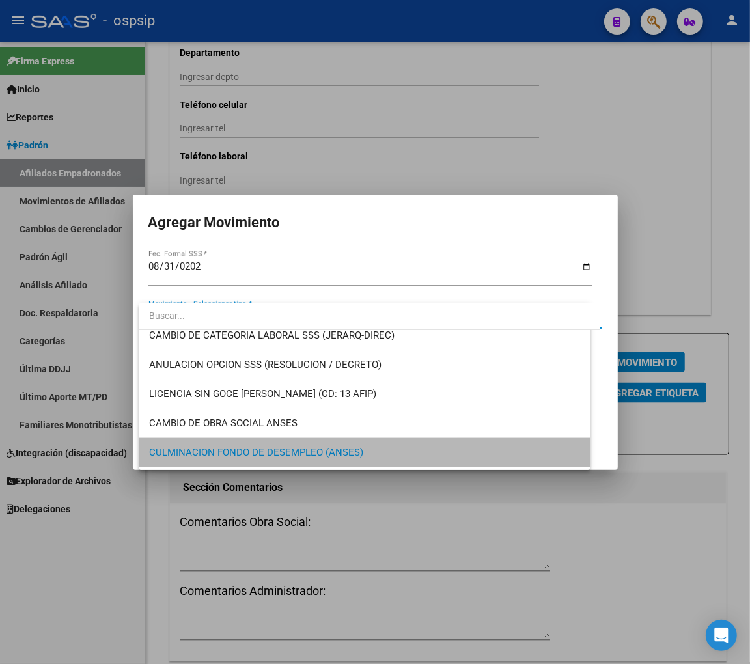
scroll to position [212, 0]
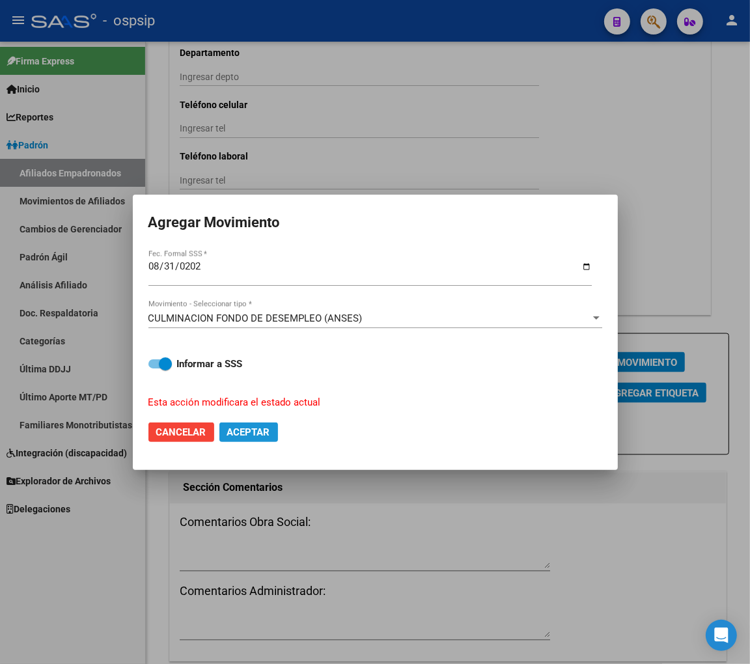
click at [259, 430] on span "Aceptar" at bounding box center [248, 433] width 43 height 12
checkbox input "false"
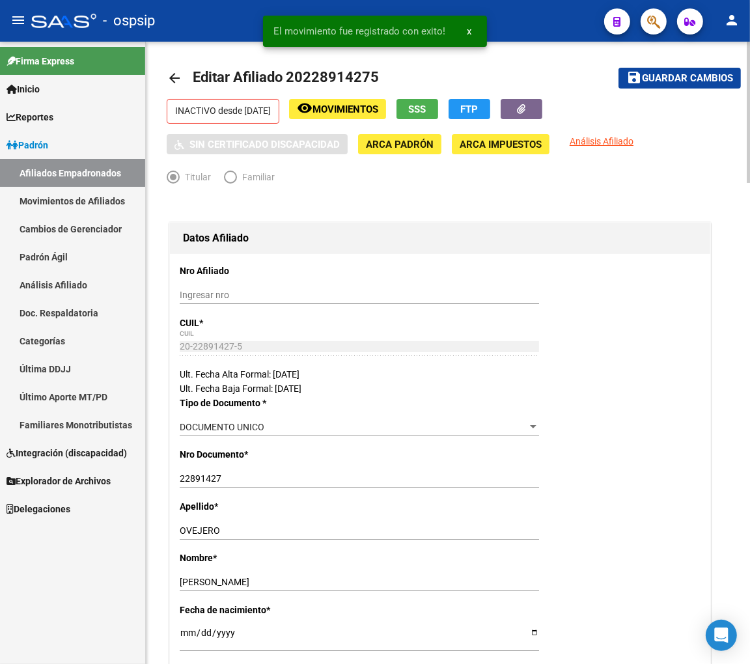
scroll to position [0, 0]
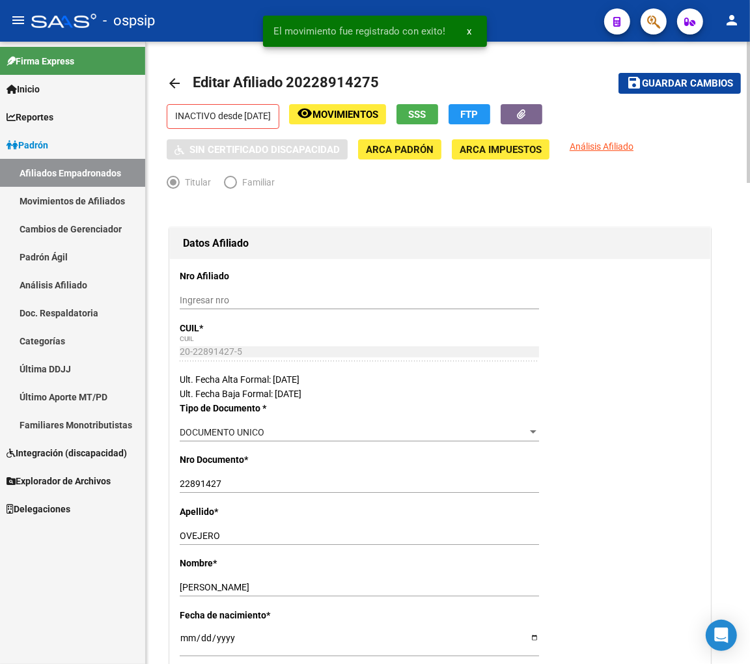
click at [673, 81] on span "Guardar cambios" at bounding box center [687, 84] width 91 height 12
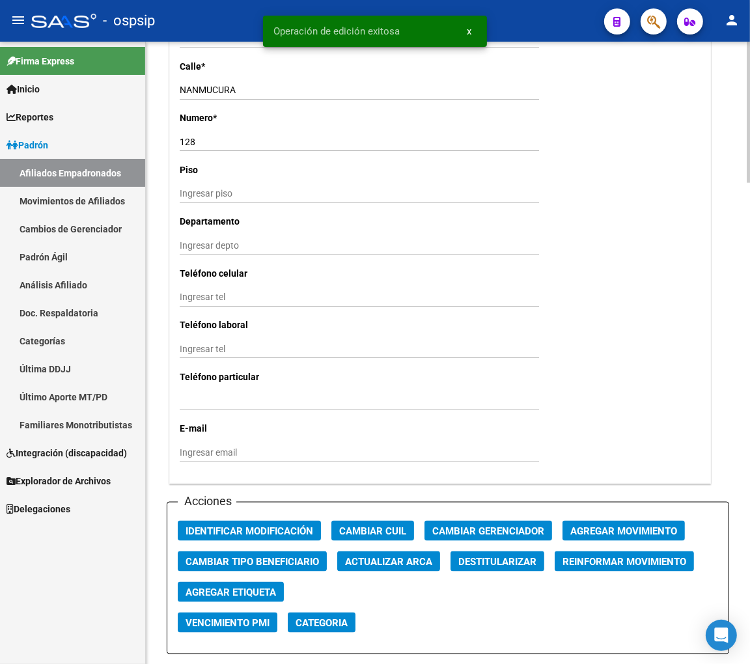
scroll to position [1157, 0]
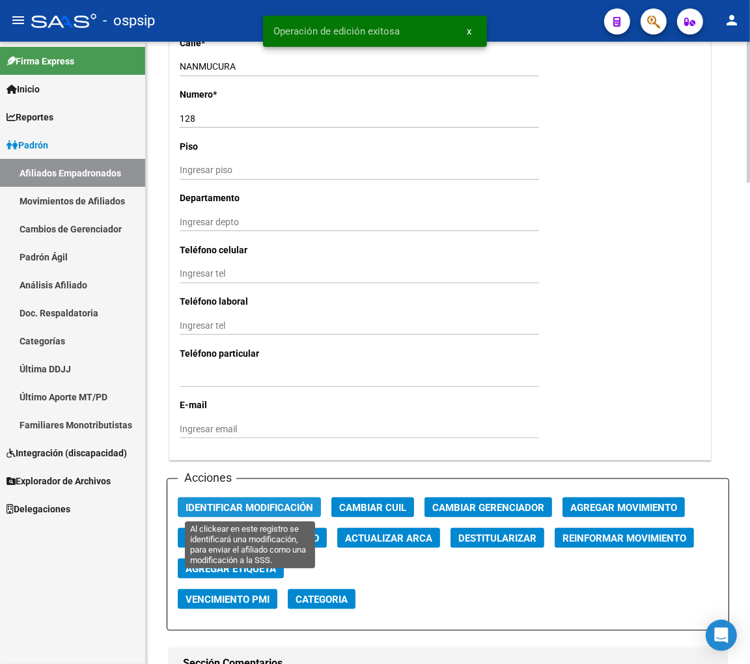
click at [277, 502] on span "Identificar Modificación" at bounding box center [250, 508] width 128 height 12
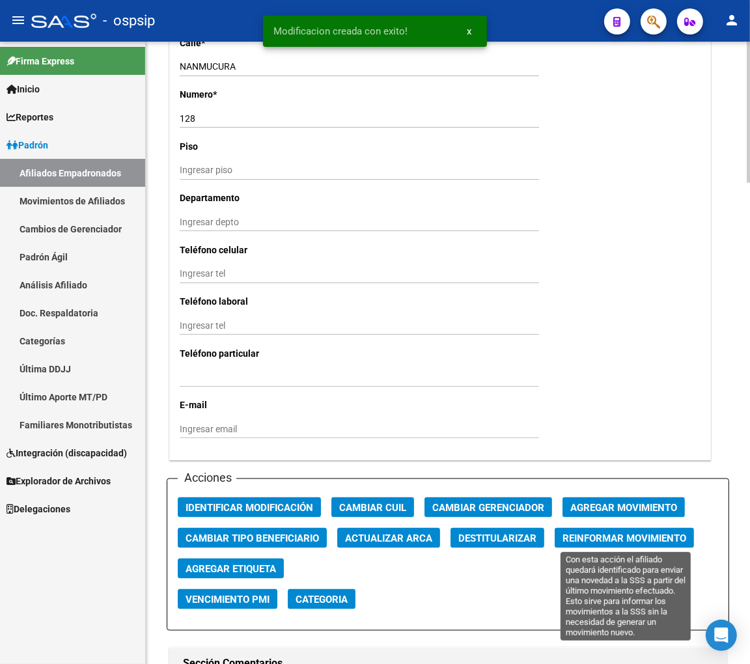
click at [567, 536] on span "Reinformar Movimiento" at bounding box center [625, 539] width 124 height 12
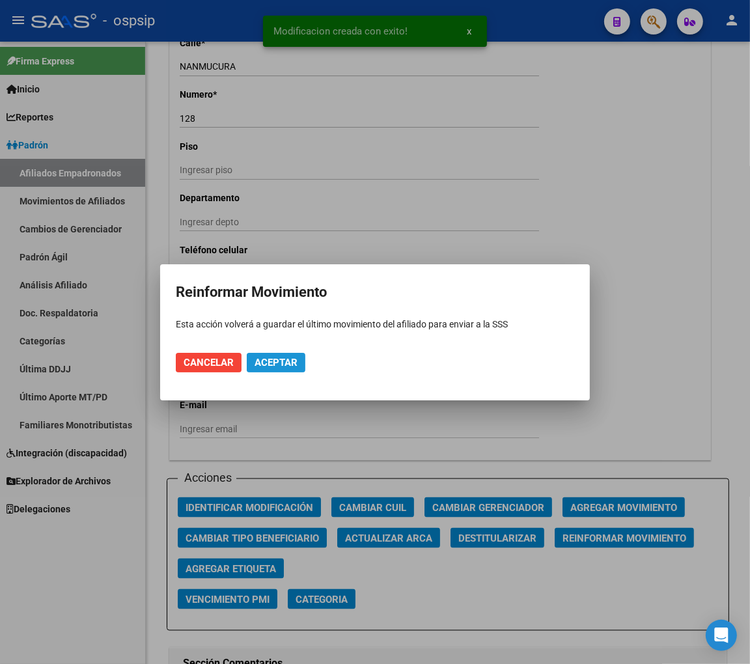
click at [281, 363] on span "Aceptar" at bounding box center [276, 363] width 43 height 12
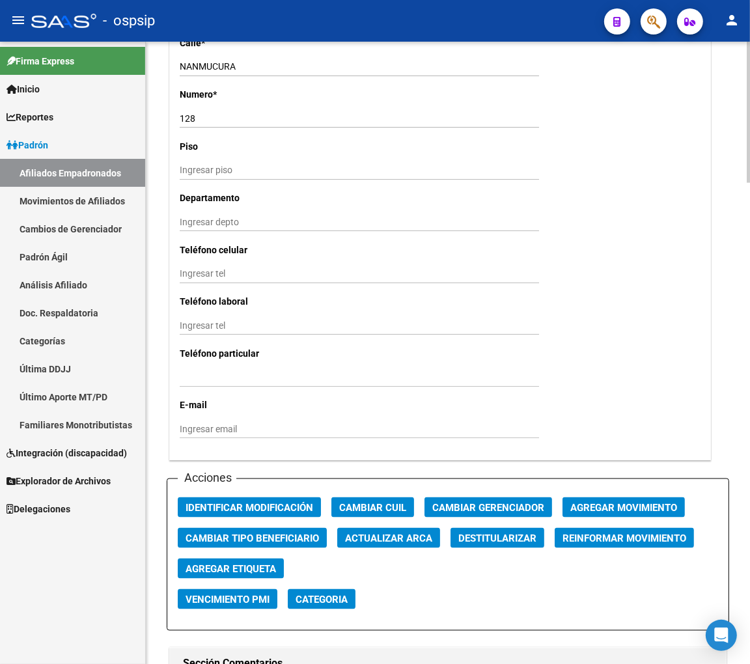
click at [311, 100] on p "Numero *" at bounding box center [258, 94] width 156 height 14
click at [654, 29] on span "button" at bounding box center [653, 21] width 13 height 27
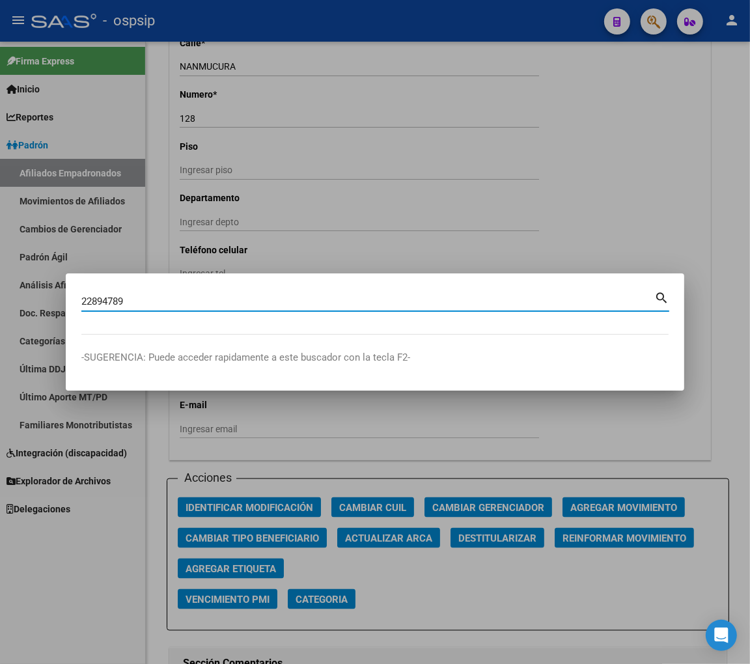
type input "22894789"
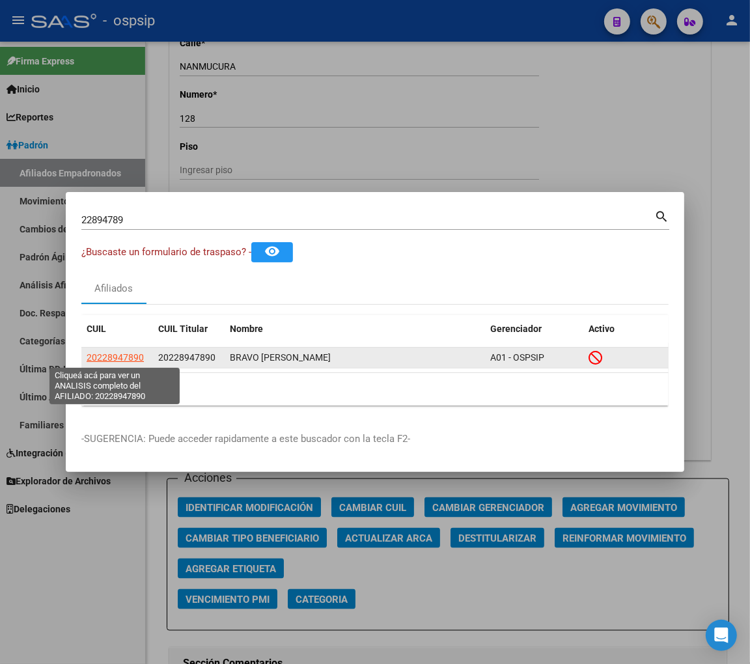
click at [113, 357] on span "20228947890" at bounding box center [115, 357] width 57 height 10
type textarea "20228947890"
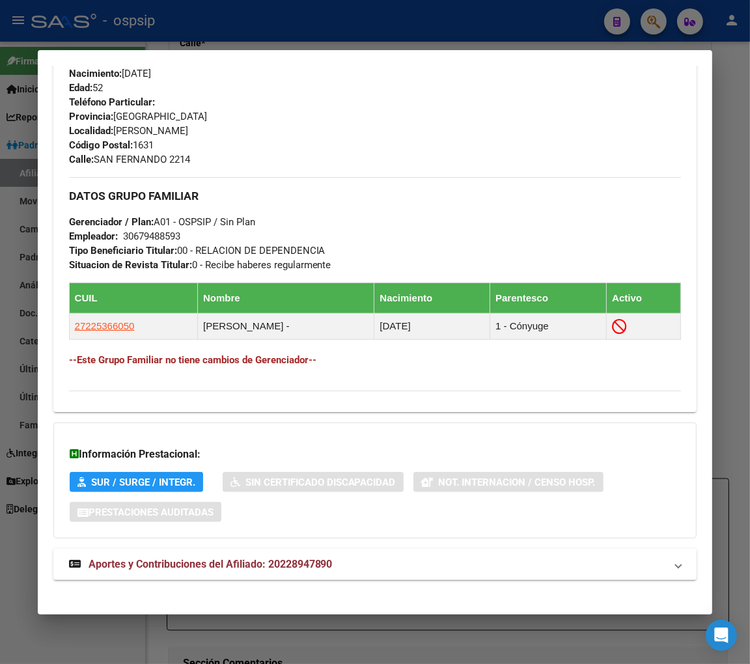
scroll to position [593, 0]
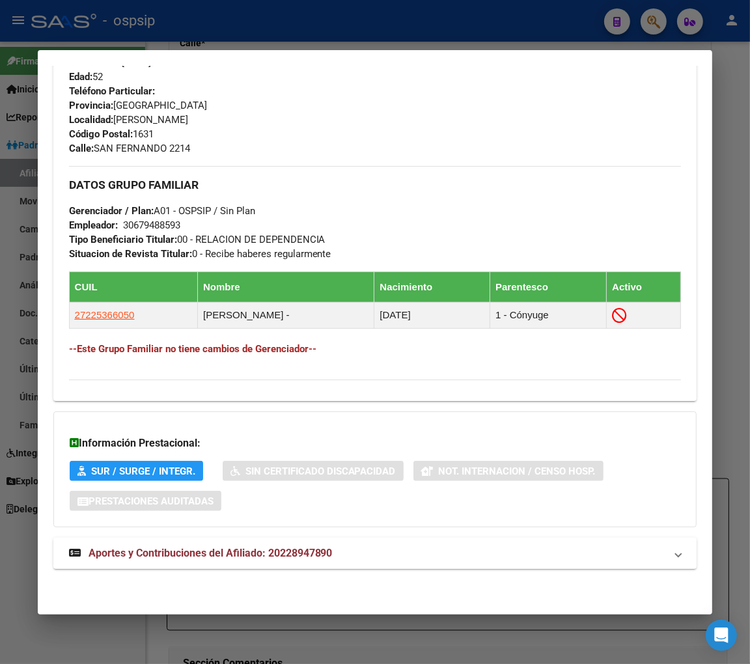
click at [181, 559] on span "Aportes y Contribuciones del Afiliado: 20228947890" at bounding box center [211, 553] width 244 height 12
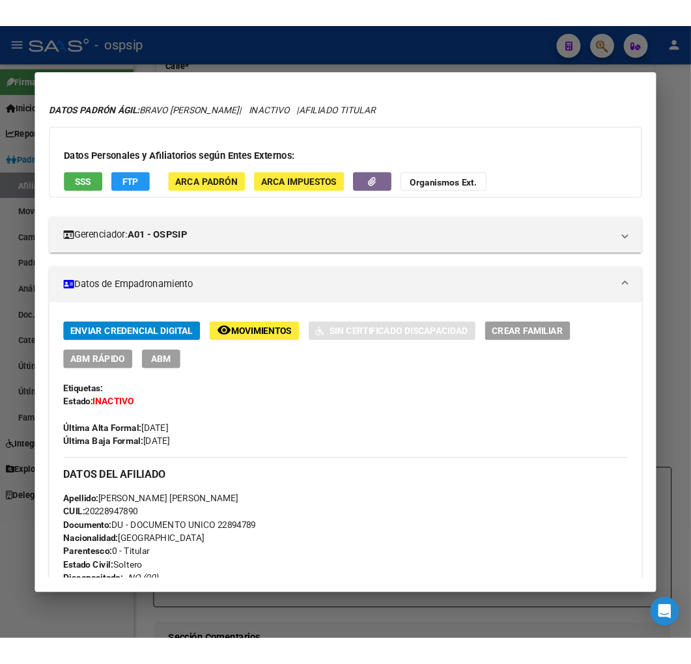
scroll to position [0, 0]
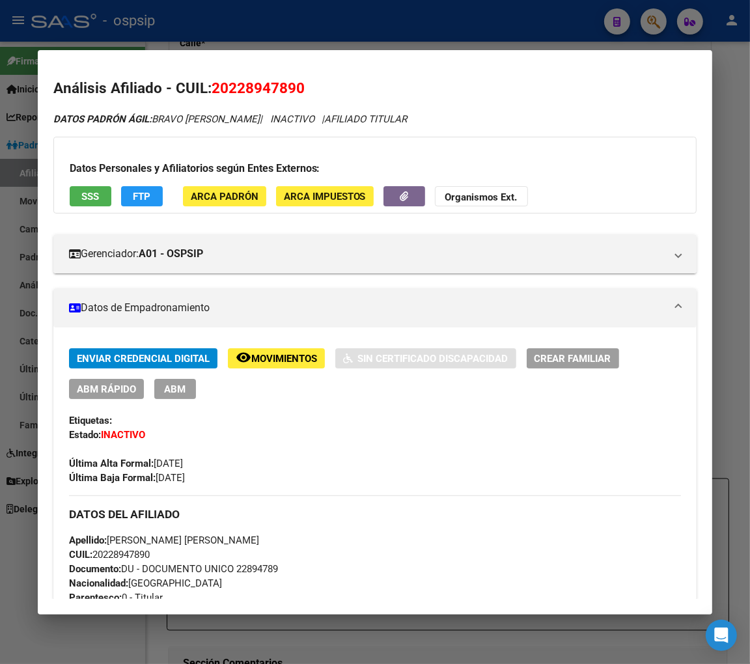
click at [281, 353] on span "Movimientos" at bounding box center [284, 359] width 66 height 12
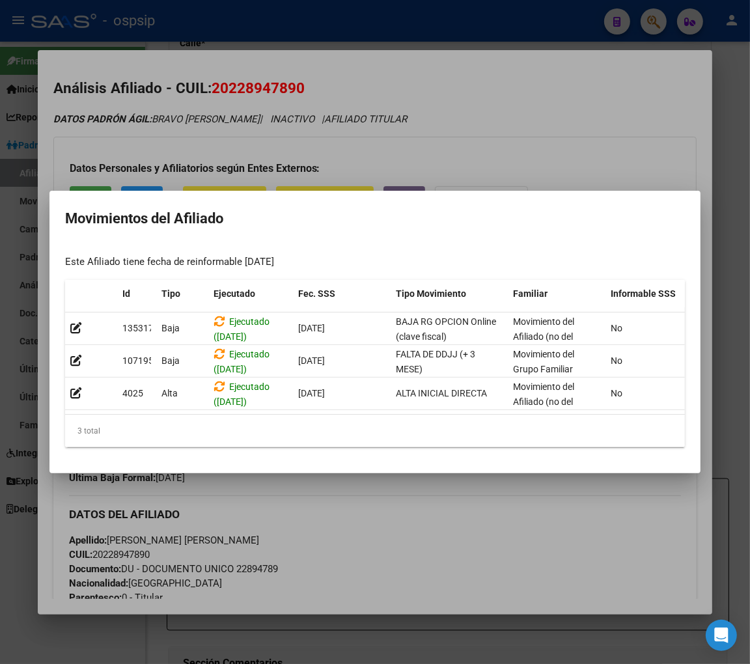
click at [398, 516] on div at bounding box center [375, 332] width 750 height 664
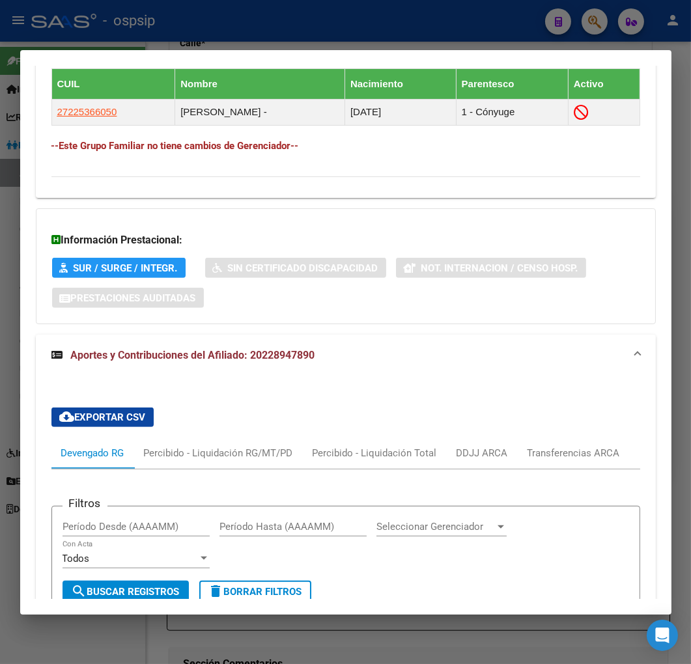
scroll to position [506, 0]
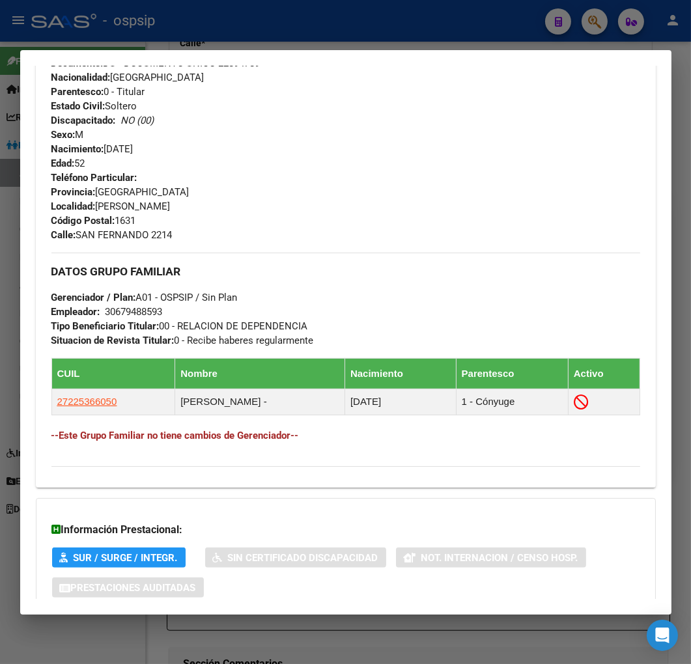
drag, startPoint x: 400, startPoint y: 181, endPoint x: 417, endPoint y: 173, distance: 18.6
click at [401, 181] on div "Teléfono Particular: Provincia: [GEOGRAPHIC_DATA] Localidad: [PERSON_NAME] Códi…" at bounding box center [345, 207] width 589 height 72
click at [596, 27] on div at bounding box center [345, 332] width 691 height 664
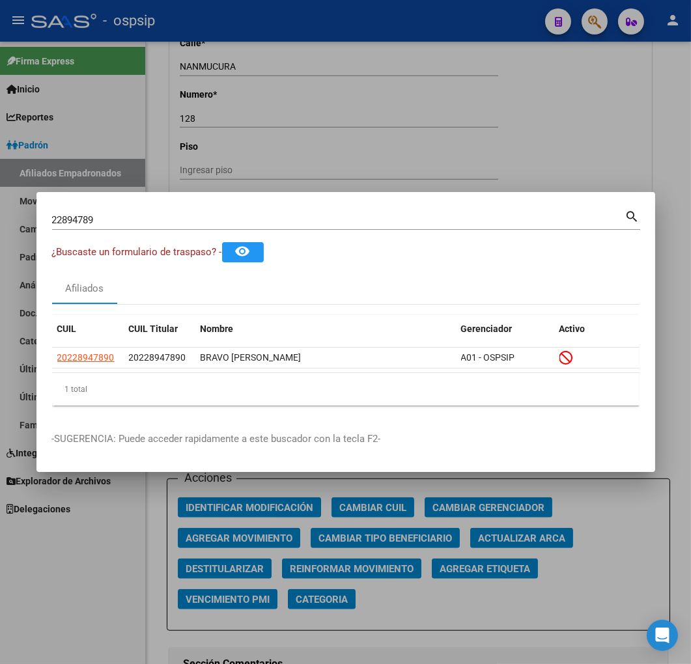
click at [132, 224] on input "22894789" at bounding box center [338, 220] width 573 height 12
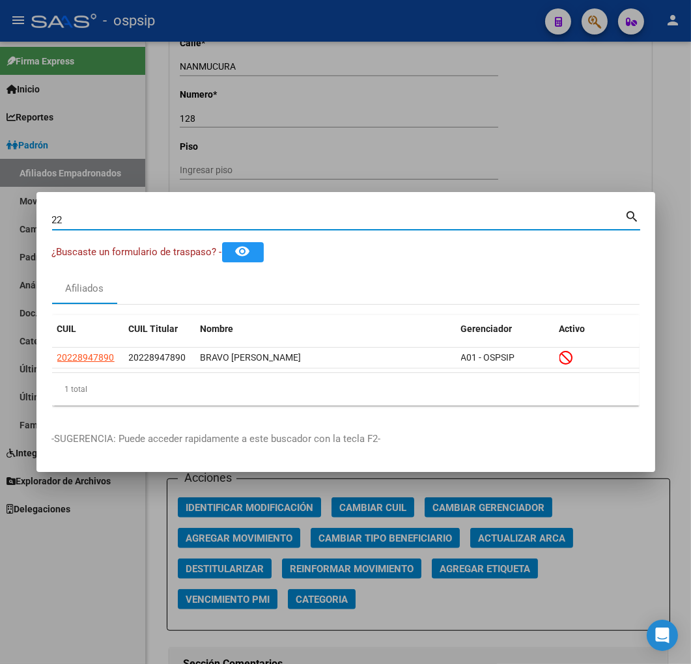
type input "2"
type input "22897246"
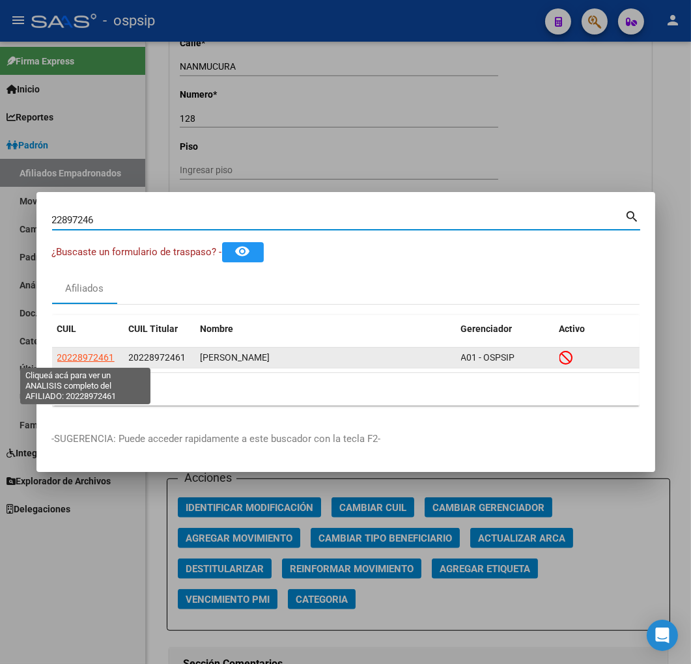
click at [81, 356] on span "20228972461" at bounding box center [85, 357] width 57 height 10
type textarea "20228972461"
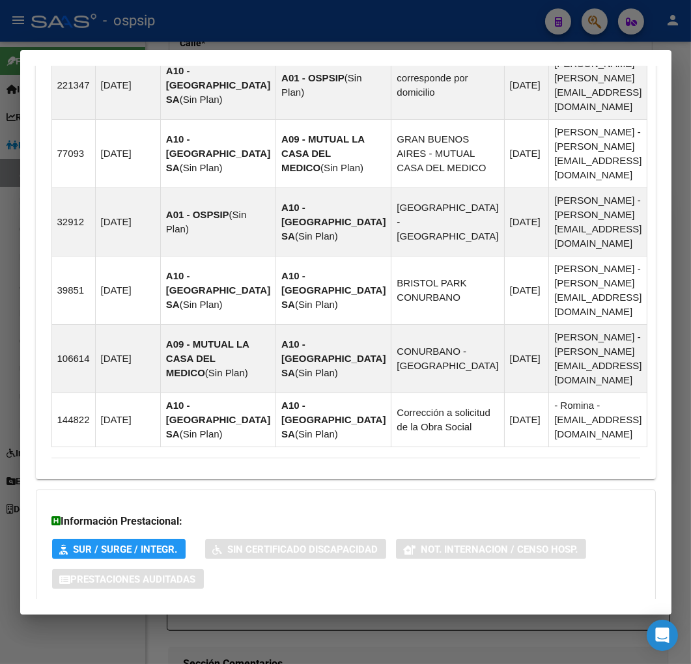
scroll to position [1026, 0]
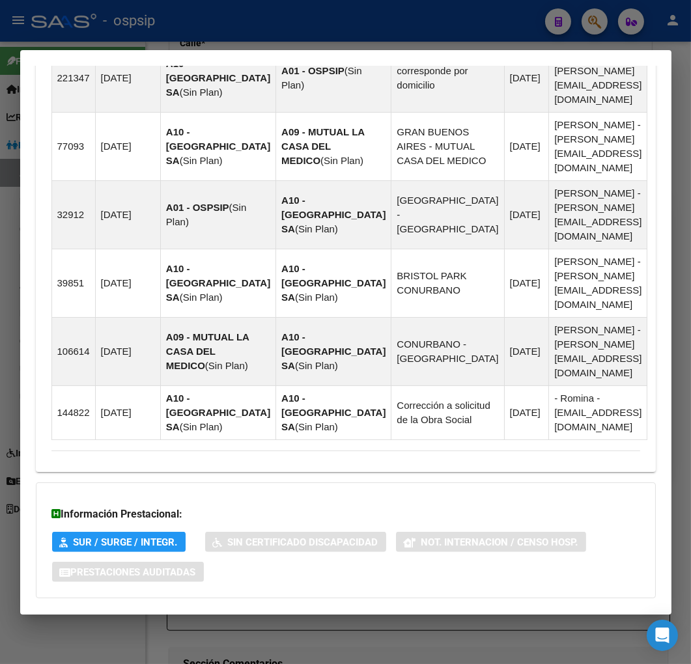
click at [172, 618] on span "Aportes y Contribuciones del Afiliado: 20228972461" at bounding box center [193, 624] width 244 height 12
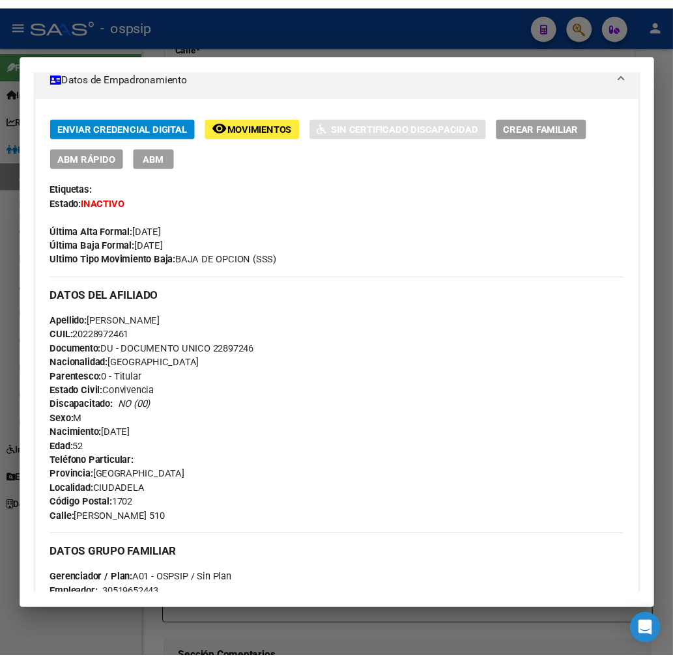
scroll to position [0, 0]
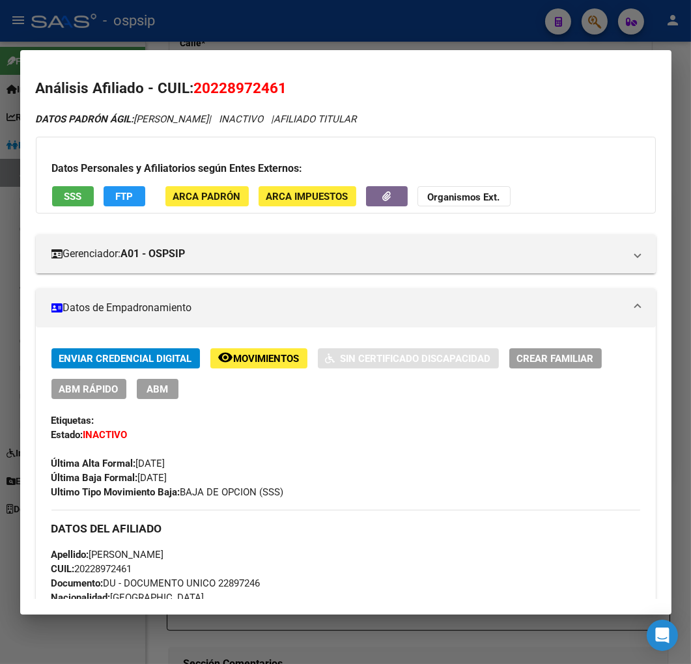
click at [263, 355] on span "Movimientos" at bounding box center [267, 359] width 66 height 12
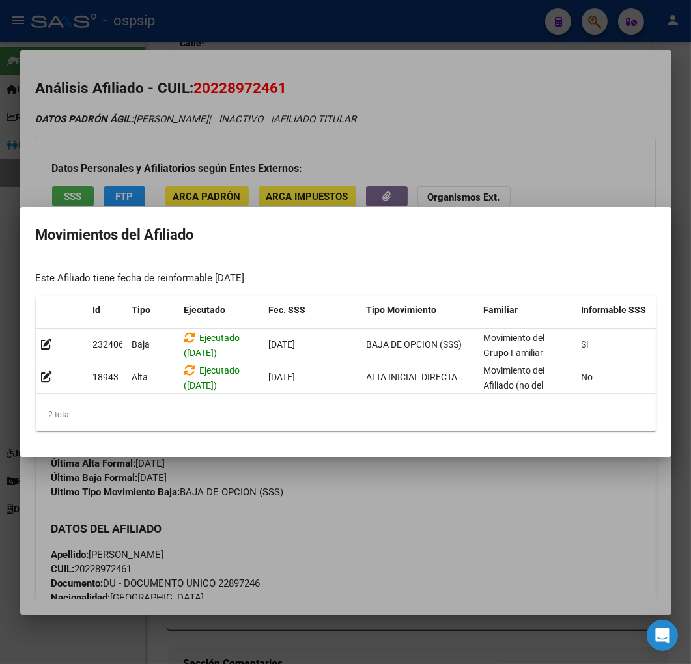
click at [361, 481] on div at bounding box center [345, 332] width 691 height 664
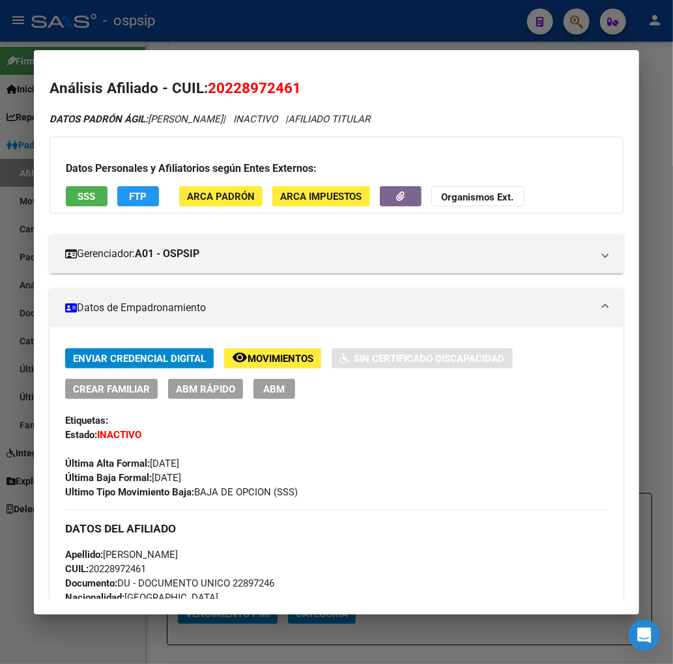
click at [584, 23] on div at bounding box center [336, 332] width 673 height 664
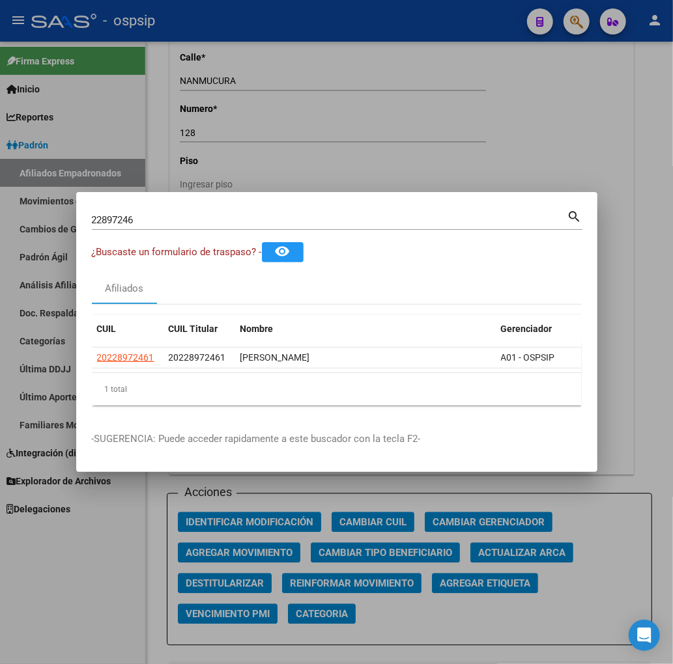
click at [146, 214] on input "22897246" at bounding box center [329, 220] width 475 height 12
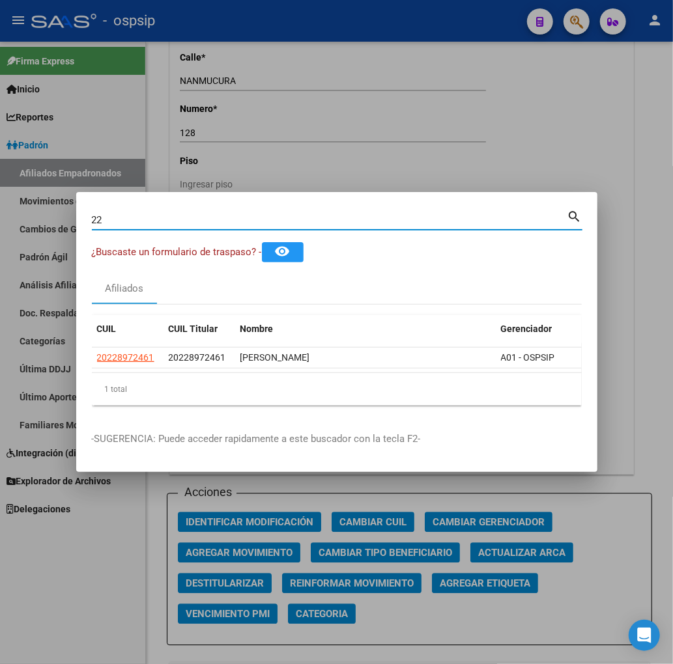
type input "2"
type input "22897681"
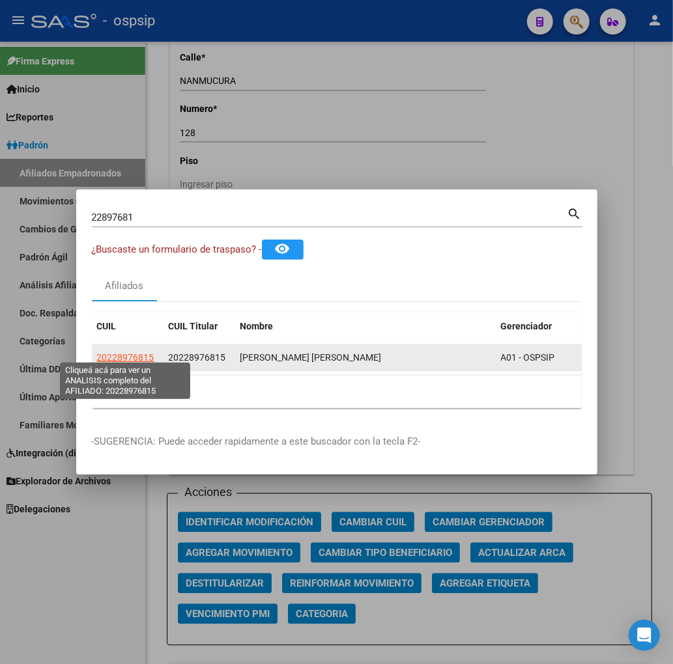
click at [125, 353] on span "20228976815" at bounding box center [125, 357] width 57 height 10
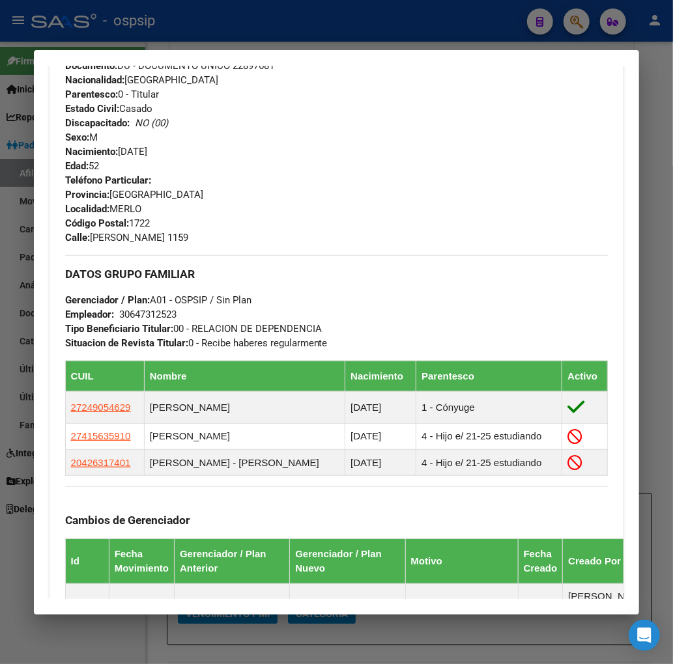
scroll to position [651, 0]
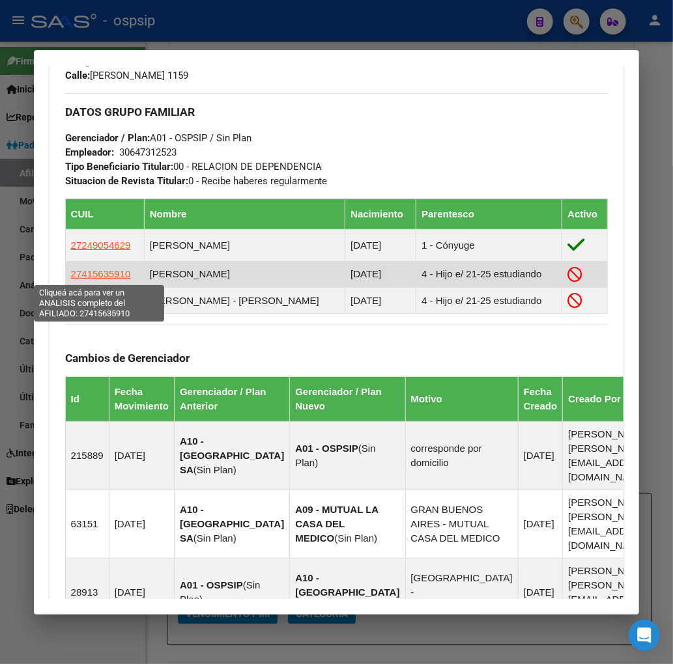
click at [106, 276] on span "27415635910" at bounding box center [101, 273] width 60 height 11
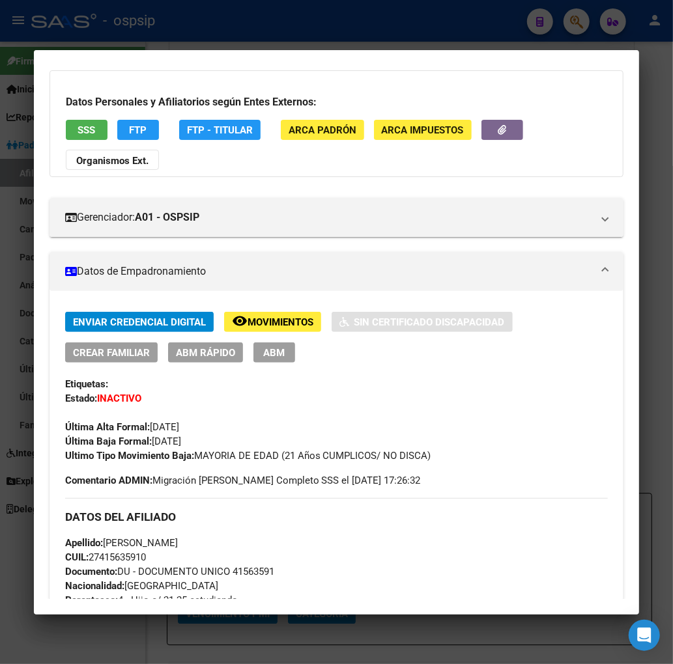
scroll to position [0, 0]
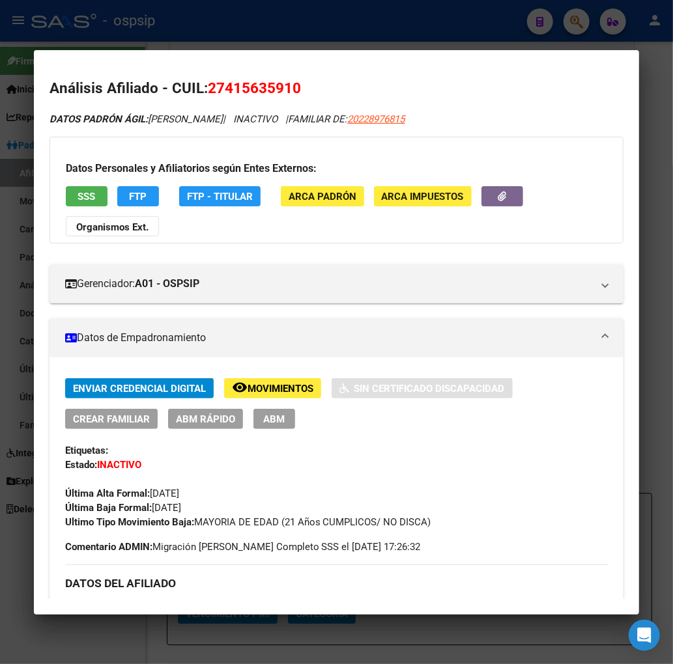
click at [427, 402] on div "Enviar Credencial Digital remove_red_eye Movimientos Sin Certificado Discapacid…" at bounding box center [336, 403] width 543 height 51
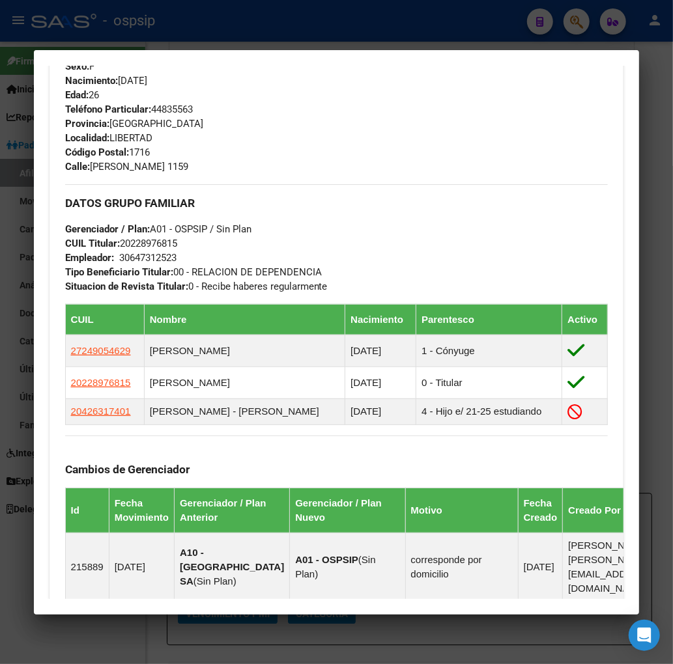
scroll to position [724, 0]
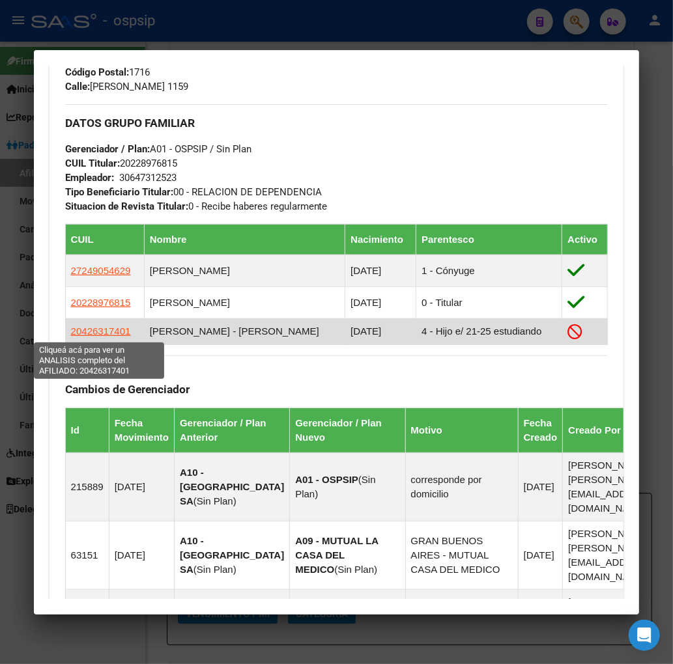
click at [111, 333] on span "20426317401" at bounding box center [101, 331] width 60 height 11
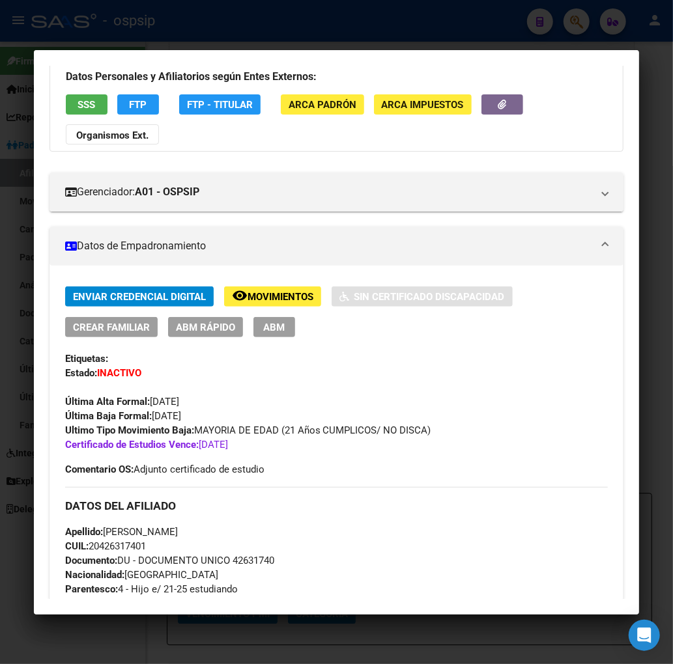
scroll to position [0, 0]
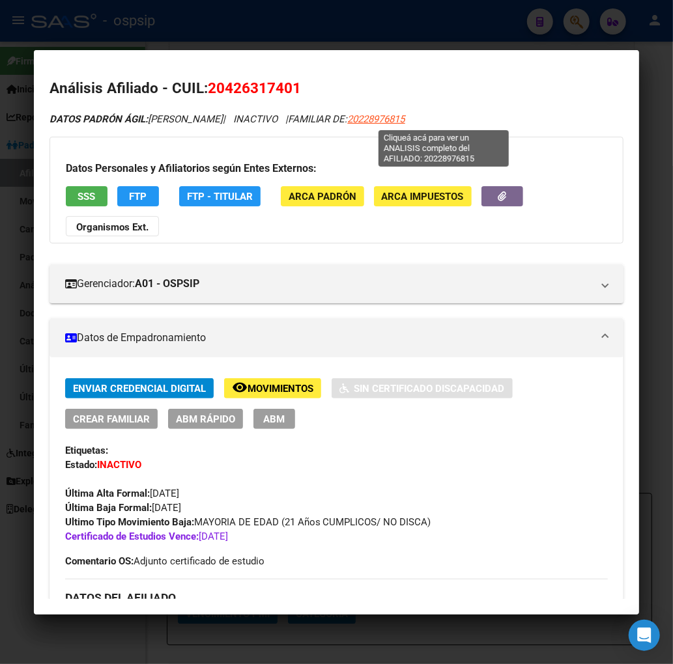
click at [405, 120] on span "20228976815" at bounding box center [376, 119] width 57 height 12
type textarea "20228976815"
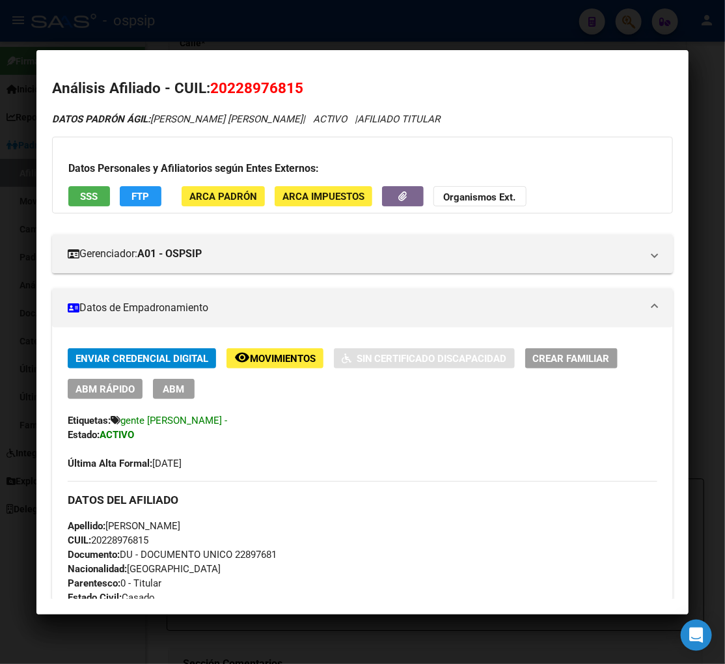
click at [608, 118] on div "DATOS [PERSON_NAME]: [PERSON_NAME] [PERSON_NAME] | ACTIVO | AFILIADO TITULAR" at bounding box center [363, 119] width 622 height 15
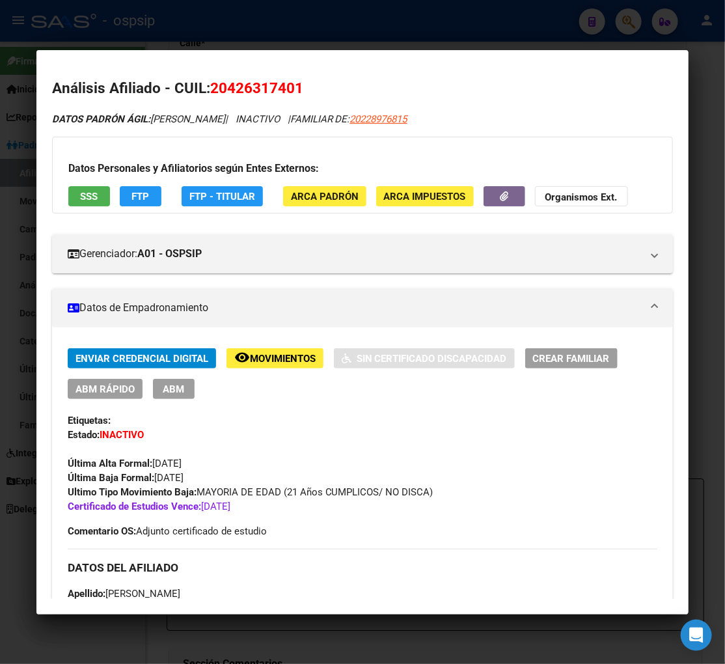
click at [627, 18] on div at bounding box center [362, 332] width 725 height 664
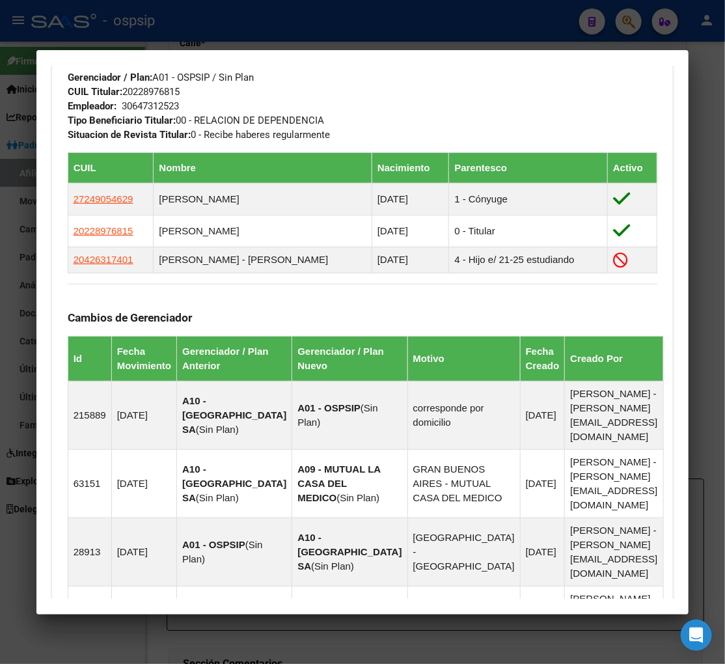
click at [633, 23] on div at bounding box center [362, 332] width 725 height 664
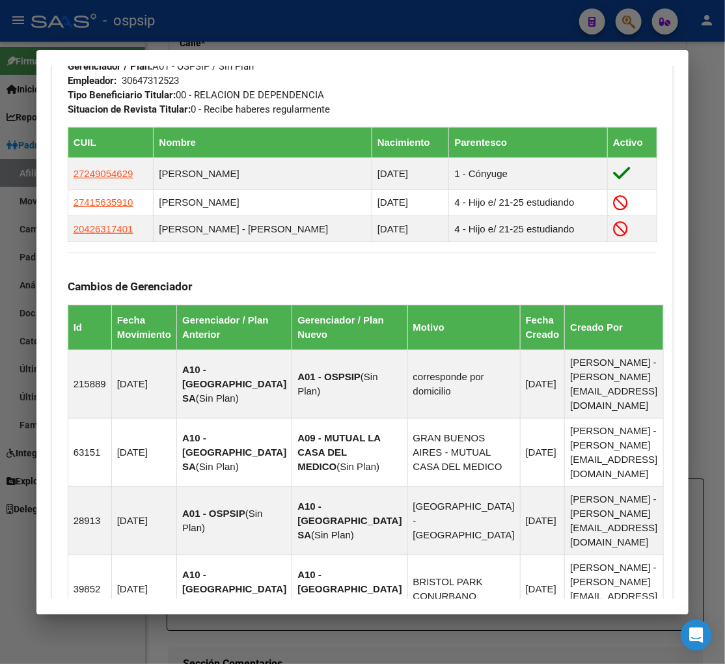
click at [632, 28] on div at bounding box center [362, 332] width 725 height 664
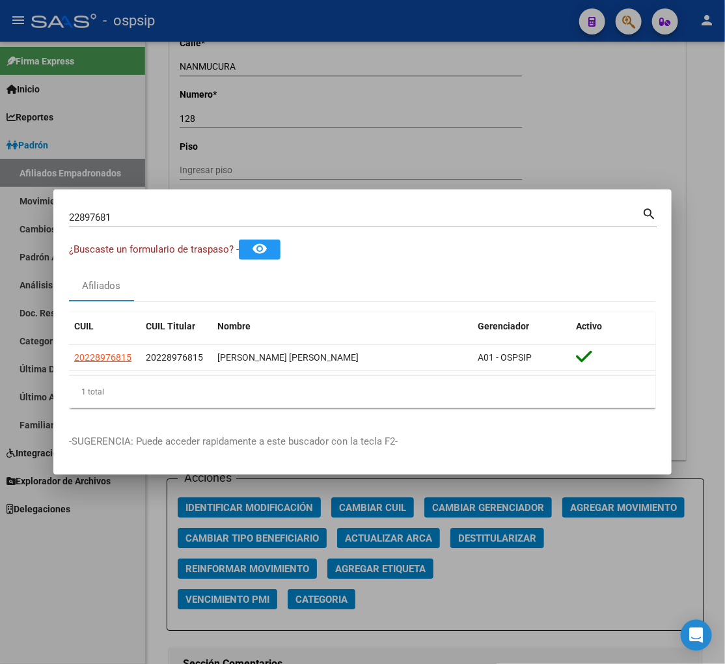
click at [126, 222] on input "22897681" at bounding box center [355, 218] width 573 height 12
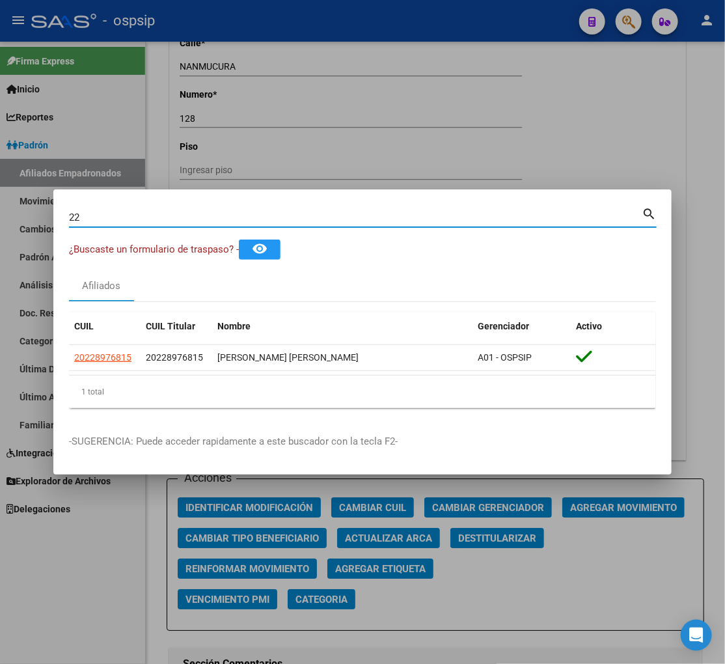
type input "2"
type input "22897881"
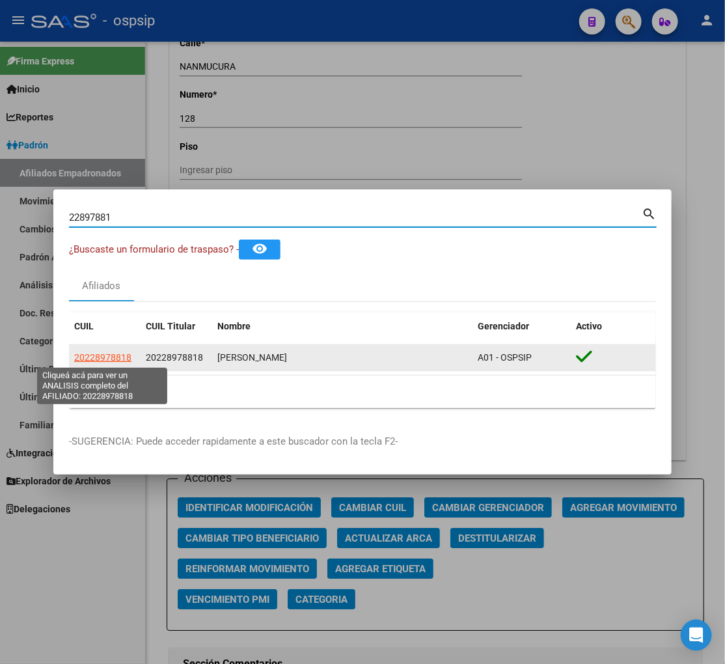
click at [95, 359] on span "20228978818" at bounding box center [102, 357] width 57 height 10
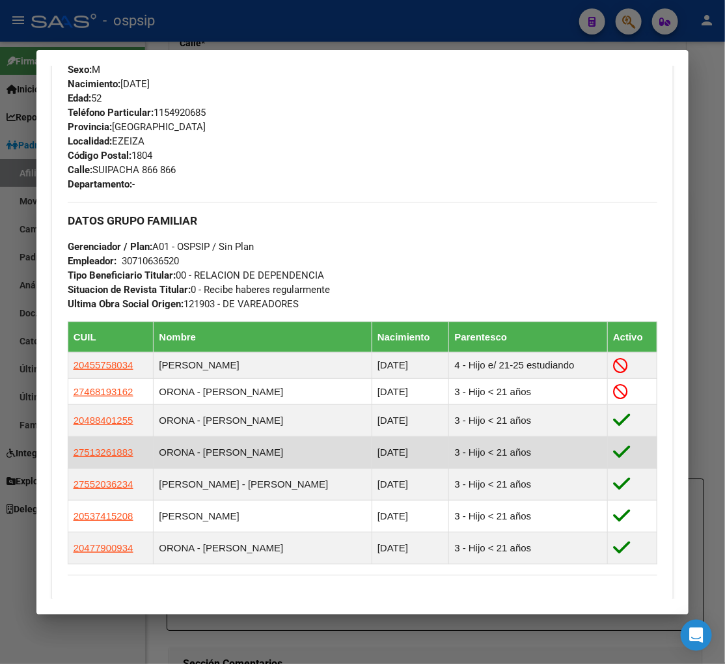
scroll to position [578, 0]
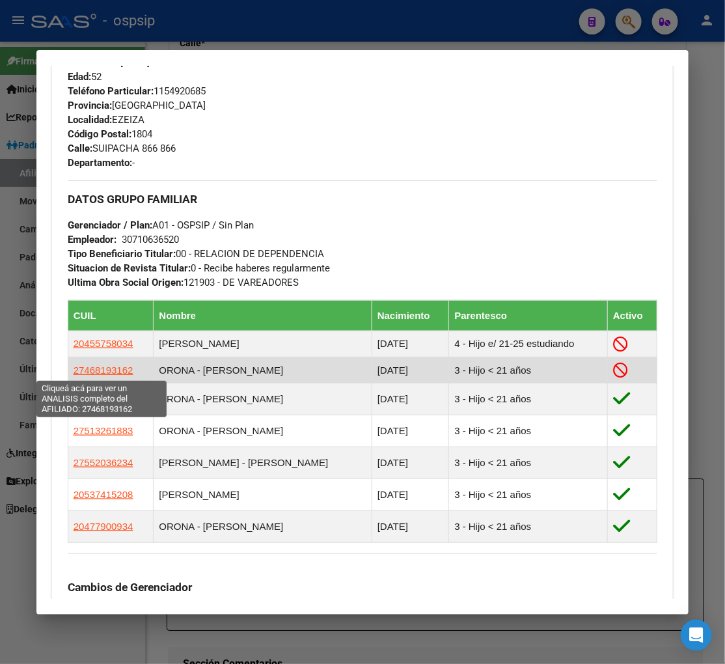
click at [107, 373] on span "27468193162" at bounding box center [104, 370] width 60 height 11
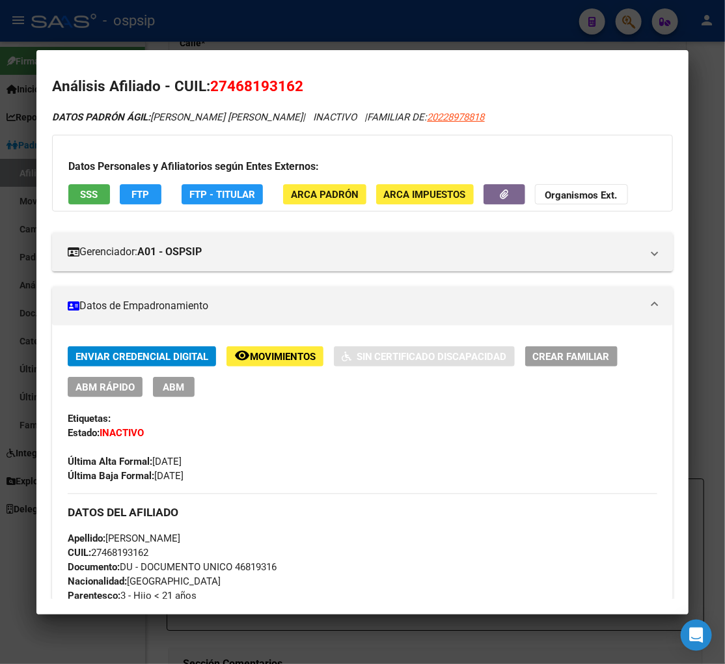
scroll to position [0, 0]
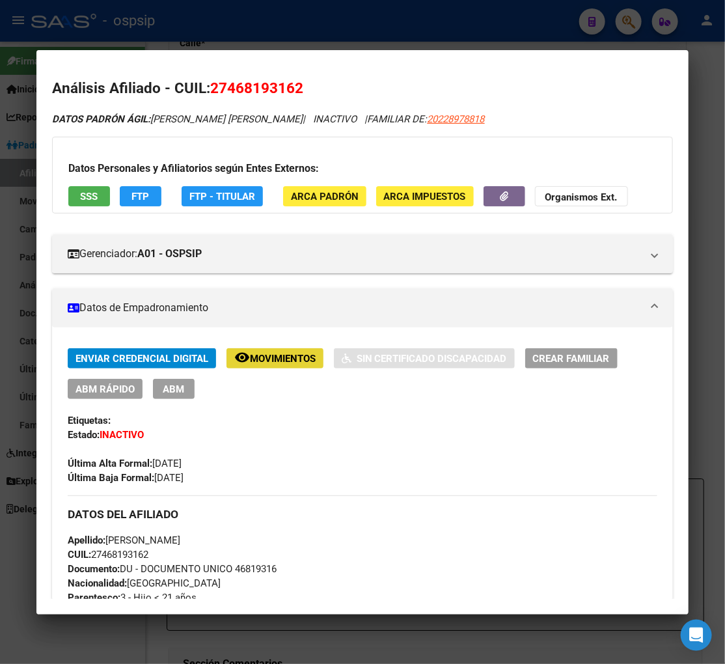
click at [302, 359] on span "Movimientos" at bounding box center [283, 359] width 66 height 12
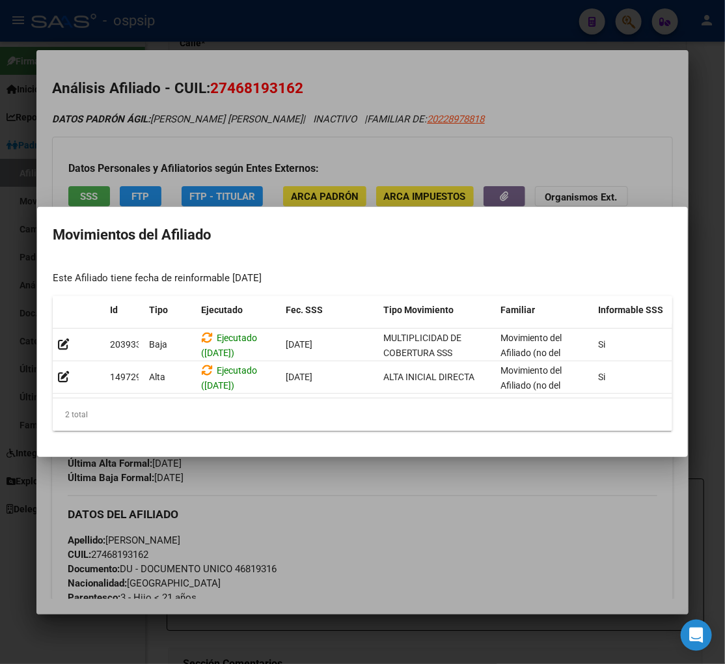
click at [404, 472] on div at bounding box center [362, 332] width 725 height 664
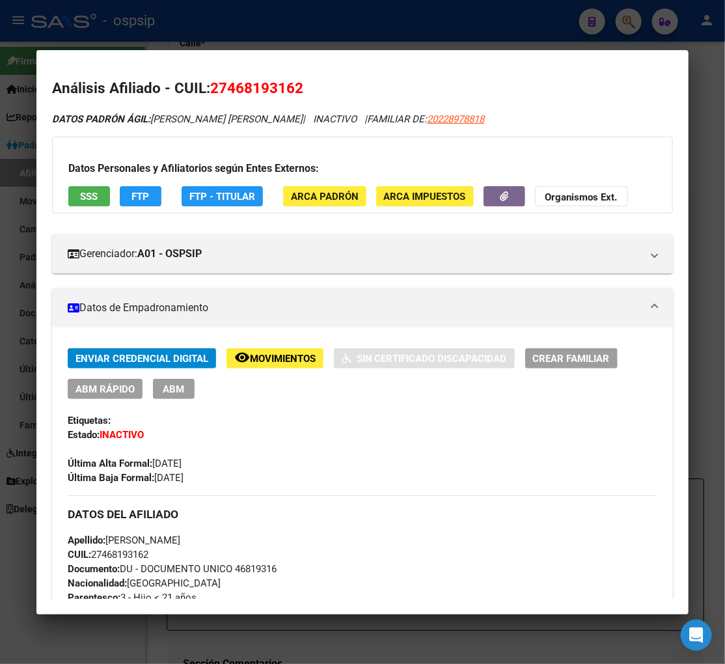
click at [287, 356] on span "Movimientos" at bounding box center [283, 359] width 66 height 12
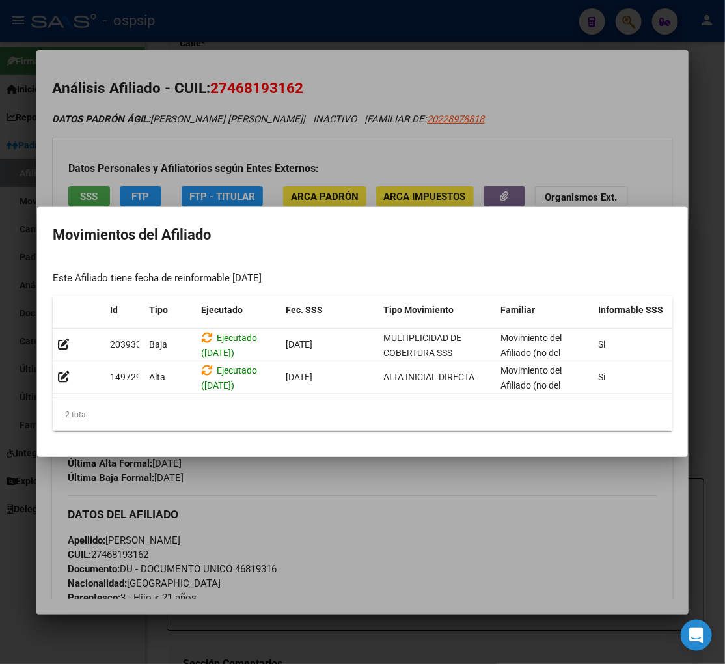
click at [412, 465] on div at bounding box center [362, 332] width 725 height 664
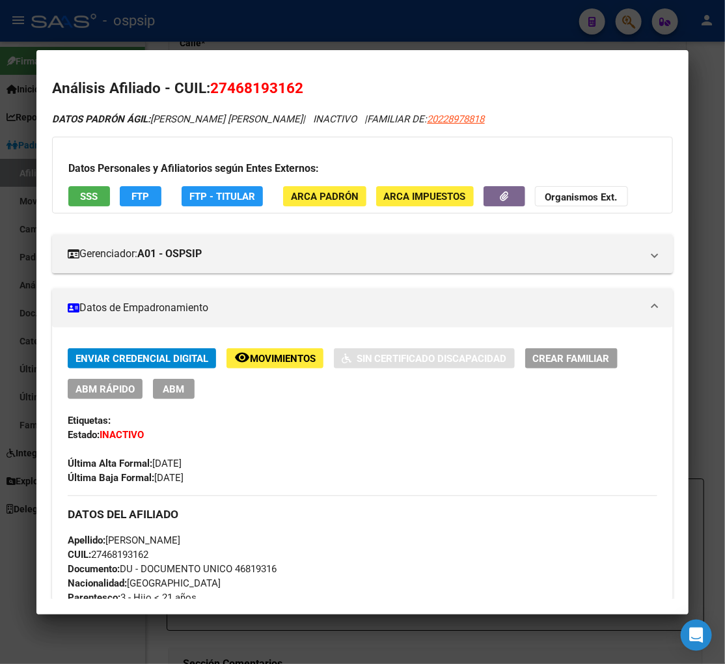
drag, startPoint x: 229, startPoint y: 83, endPoint x: 293, endPoint y: 73, distance: 64.7
click at [293, 73] on mat-dialog-content "Análisis Afiliado - CUIL: 27468193162 DATOS [PERSON_NAME] ÁGIL: [PERSON_NAME] […" at bounding box center [362, 332] width 653 height 533
copy span "46819316"
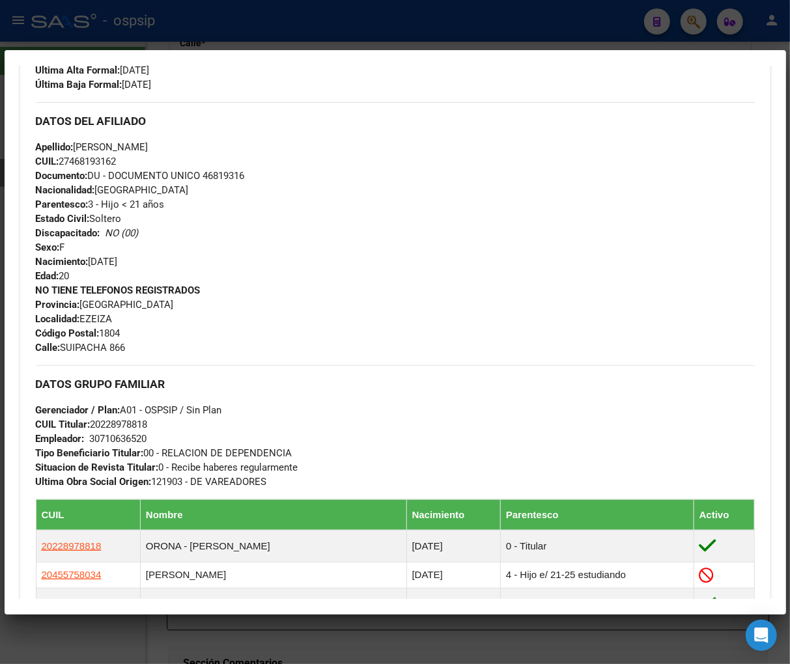
scroll to position [506, 0]
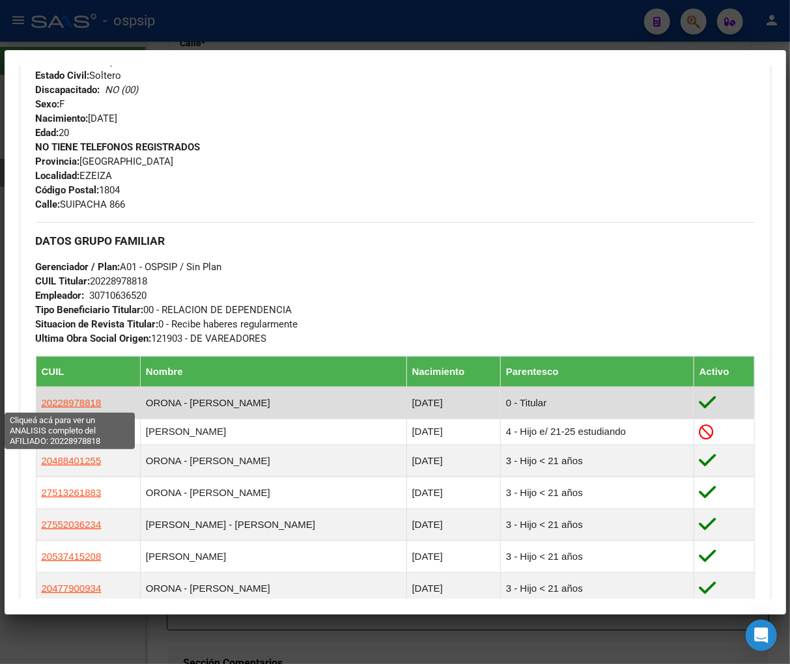
click at [64, 400] on span "20228978818" at bounding box center [72, 402] width 60 height 11
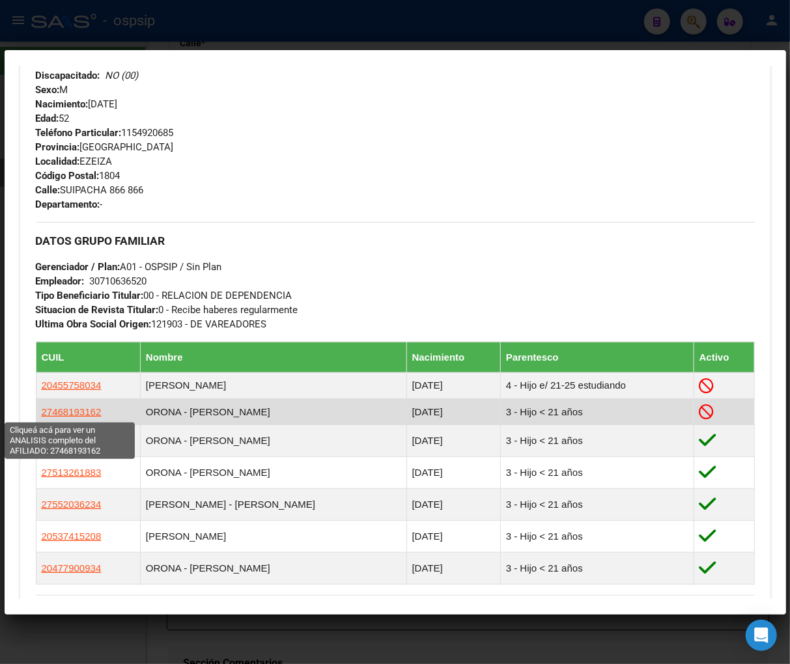
click at [74, 413] on span "27468193162" at bounding box center [72, 411] width 60 height 11
type textarea "27468193162"
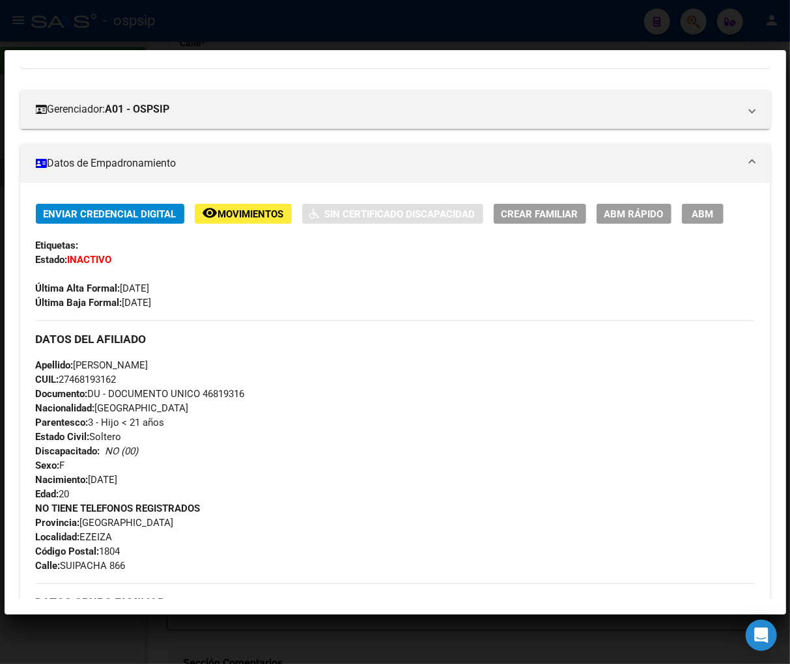
scroll to position [0, 0]
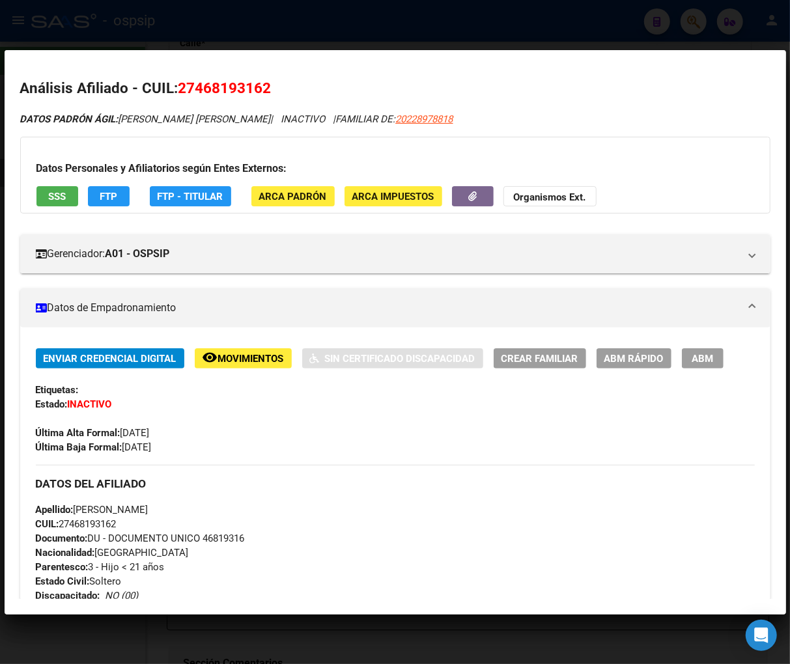
click at [249, 356] on span "Movimientos" at bounding box center [251, 359] width 66 height 12
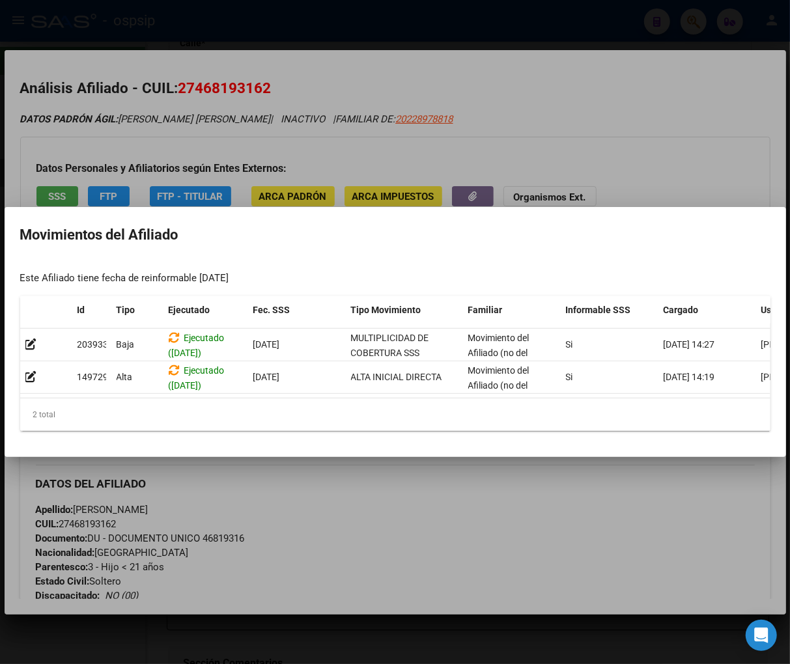
scroll to position [0, 83]
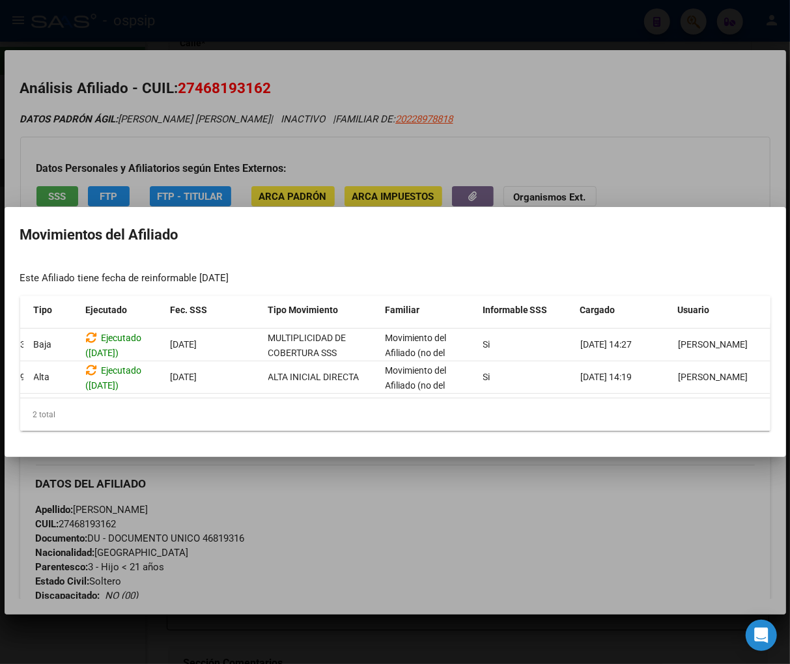
click at [572, 495] on div at bounding box center [395, 332] width 790 height 664
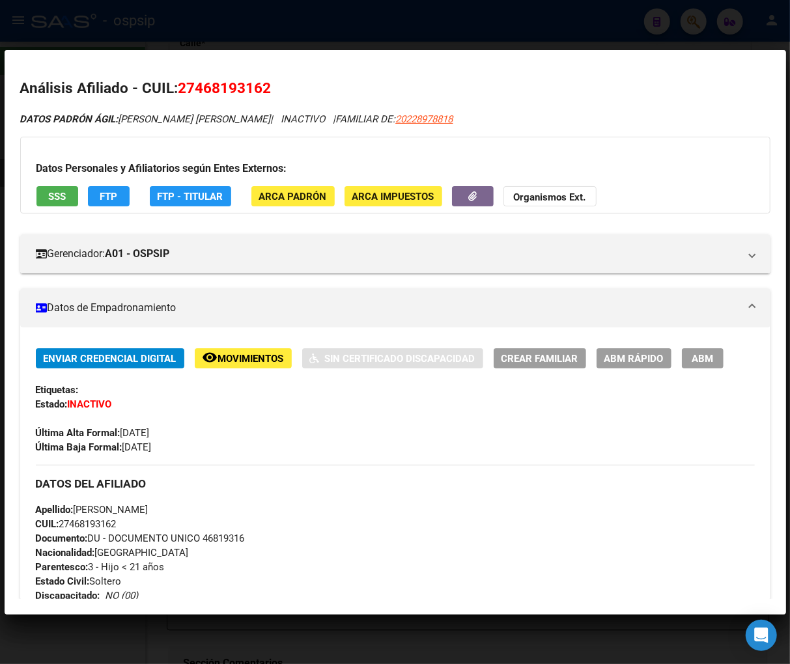
click at [248, 359] on span "Movimientos" at bounding box center [251, 359] width 66 height 12
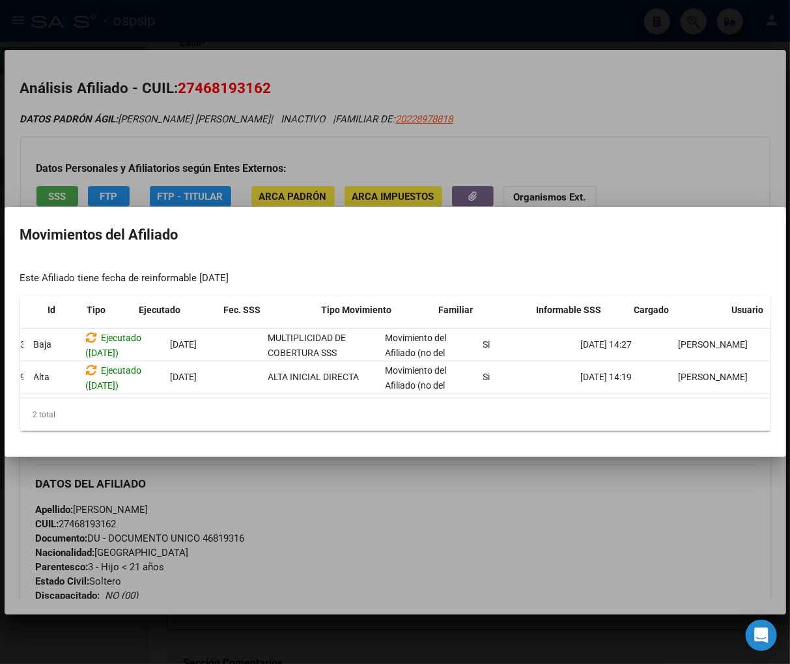
scroll to position [0, 22]
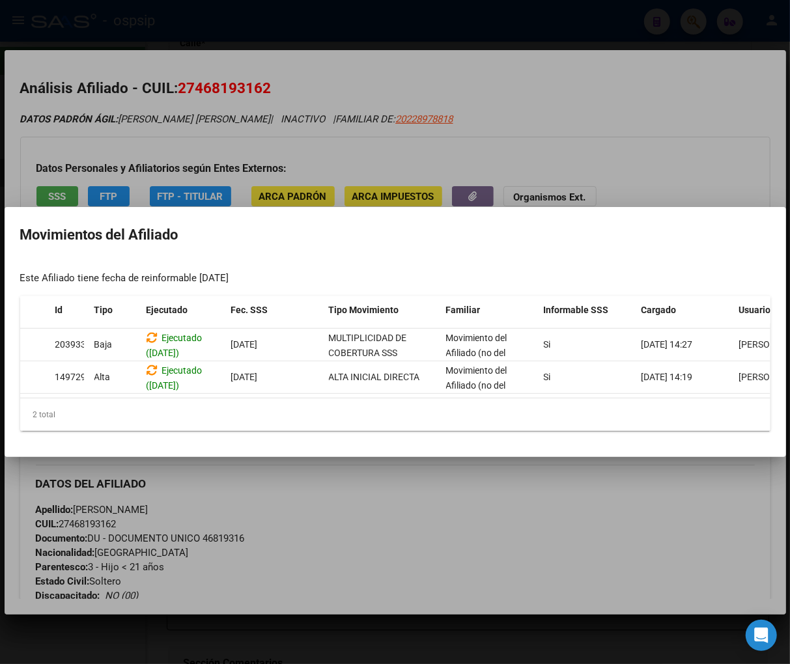
click at [430, 478] on div at bounding box center [395, 332] width 790 height 664
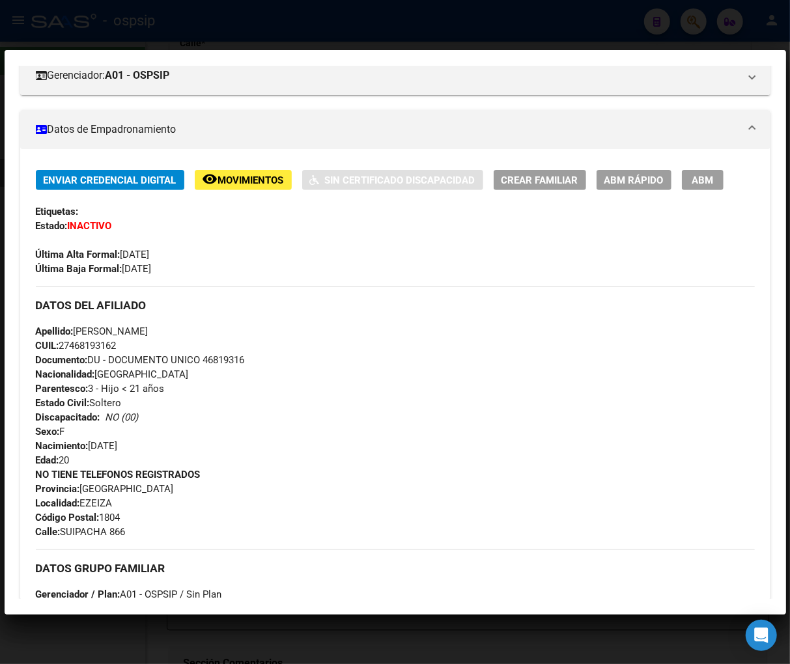
scroll to position [145, 0]
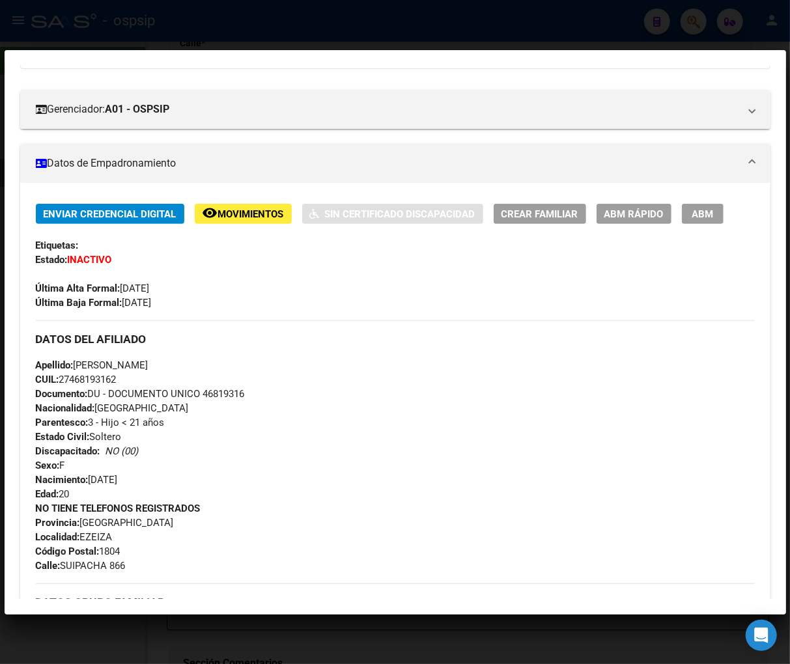
click at [705, 216] on span "ABM" at bounding box center [702, 214] width 21 height 12
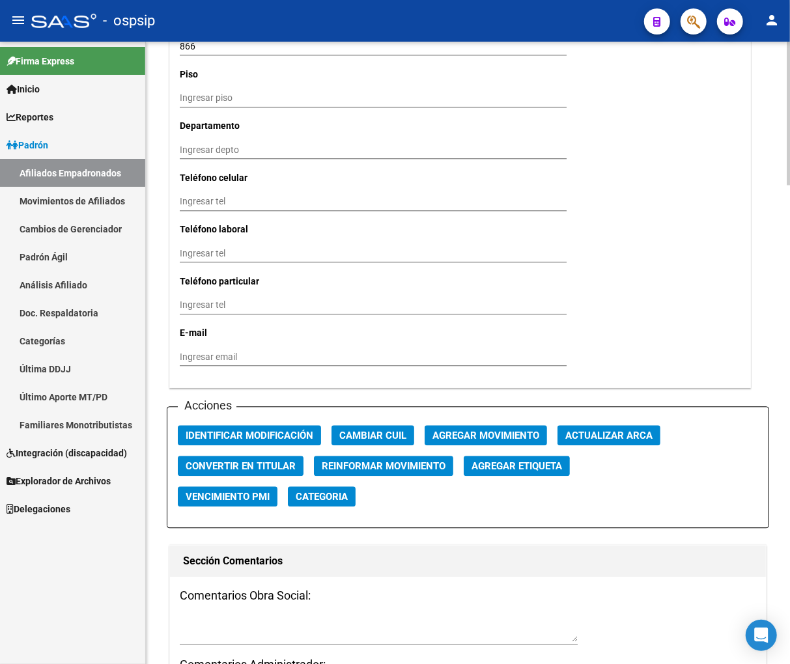
scroll to position [1447, 0]
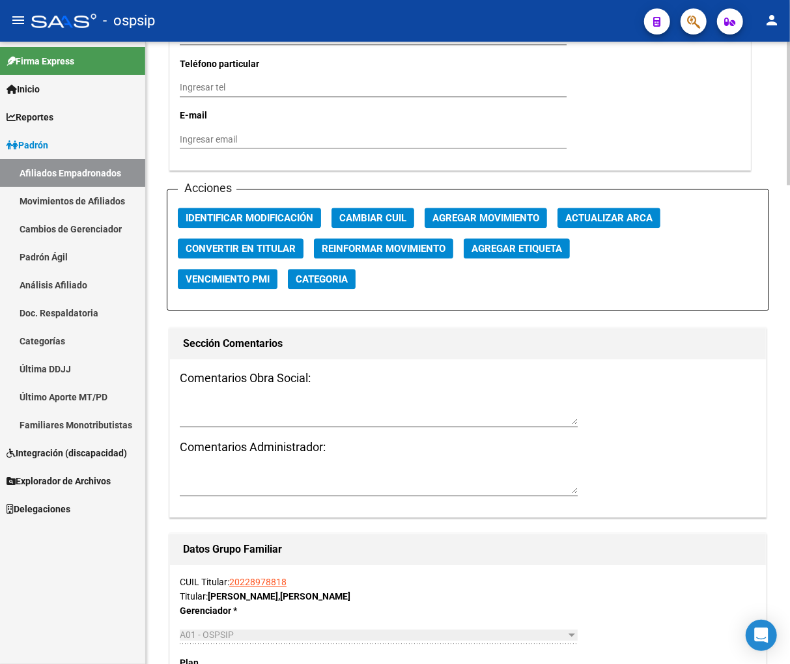
click at [456, 222] on span "Agregar Movimiento" at bounding box center [485, 218] width 107 height 12
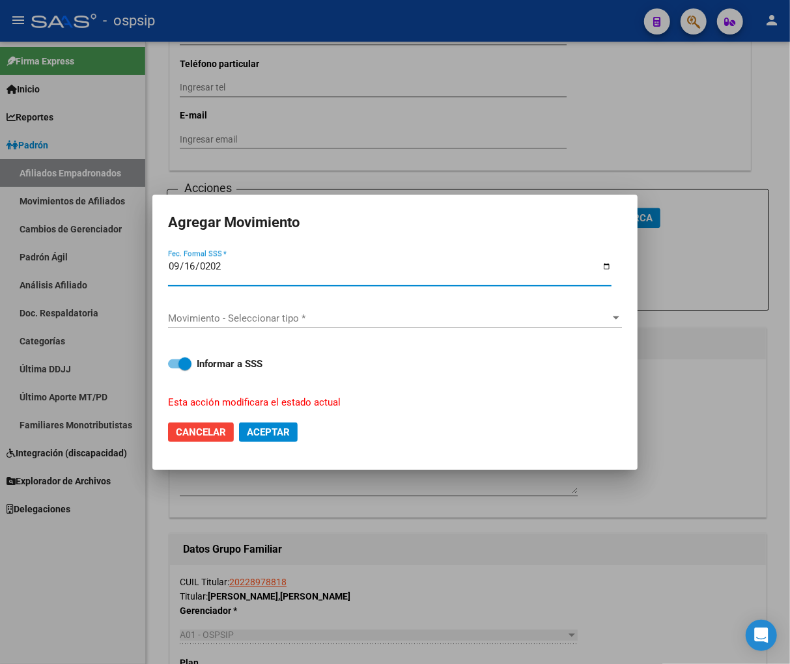
type input "[DATE]"
click at [447, 317] on span "Movimiento - Seleccionar tipo *" at bounding box center [389, 319] width 442 height 12
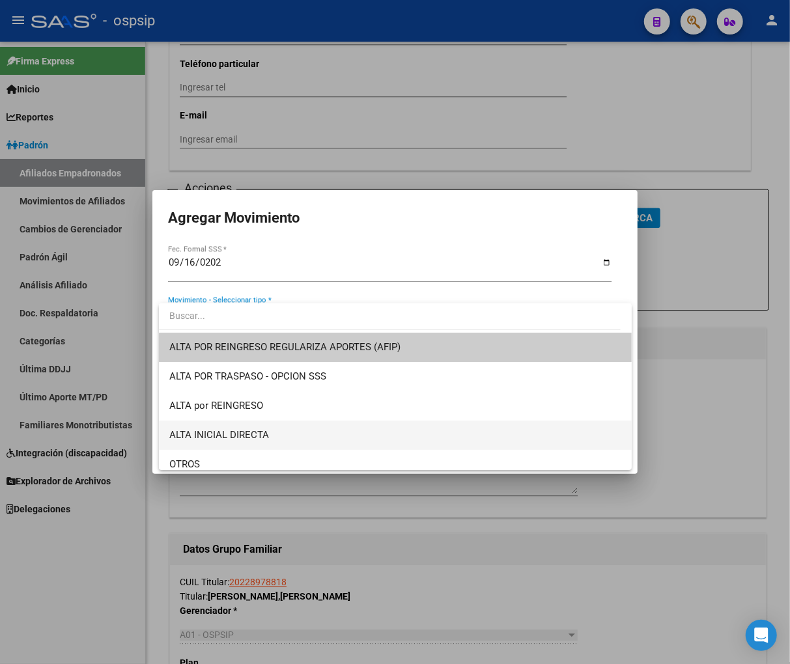
click at [303, 435] on span "ALTA INICIAL DIRECTA" at bounding box center [395, 435] width 452 height 29
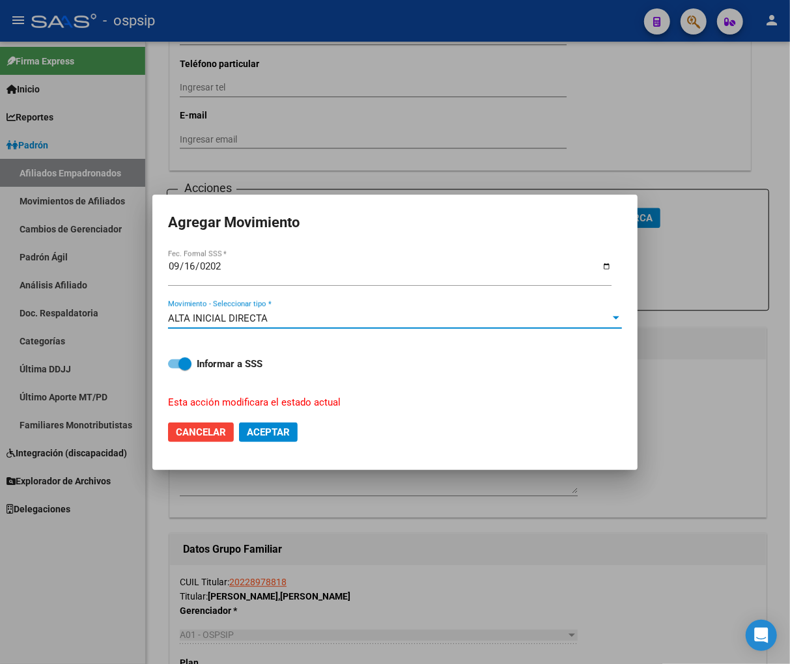
click at [278, 427] on span "Aceptar" at bounding box center [268, 433] width 43 height 12
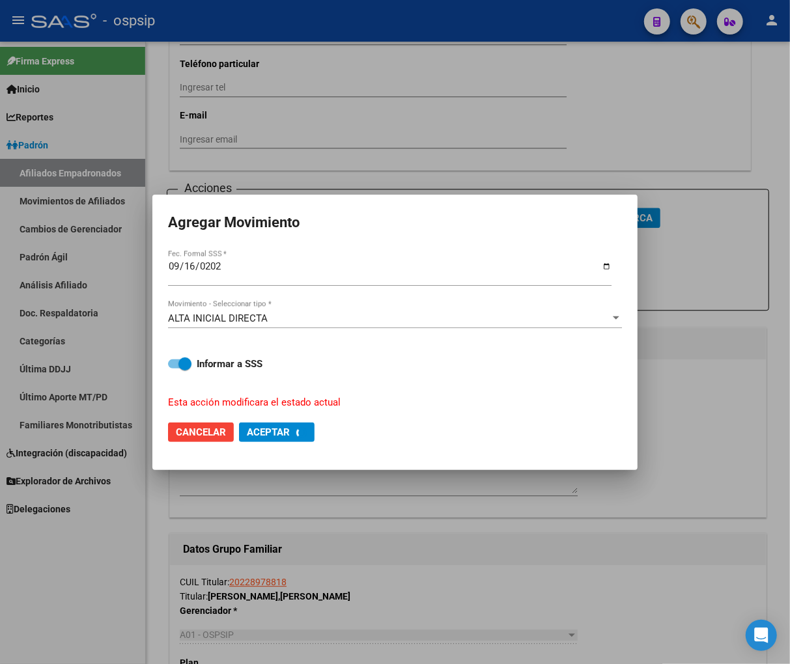
checkbox input "false"
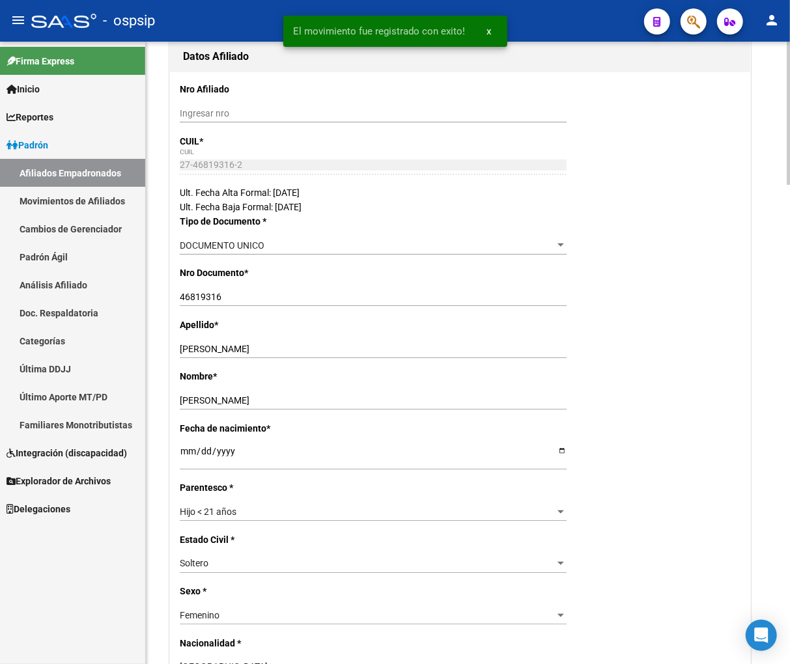
scroll to position [0, 0]
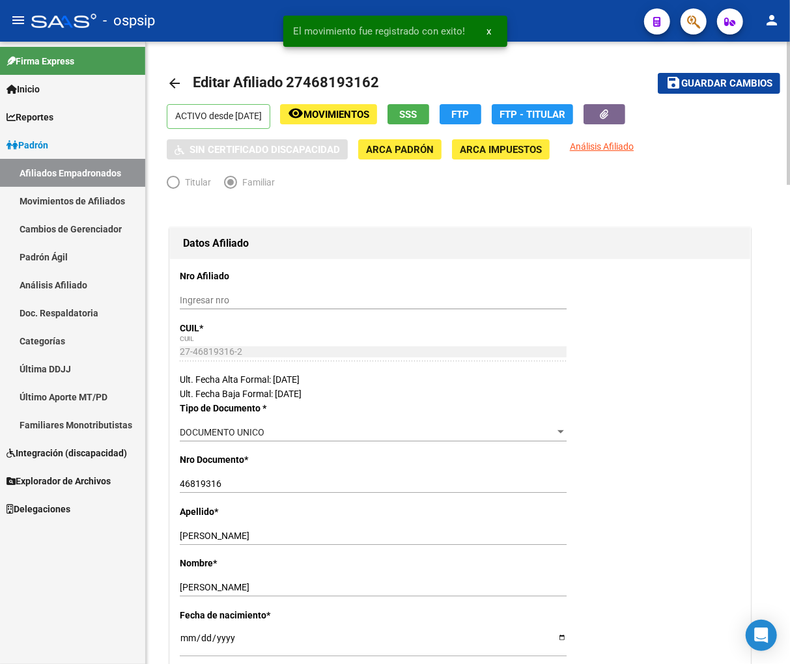
click at [700, 89] on button "save Guardar cambios" at bounding box center [719, 83] width 122 height 20
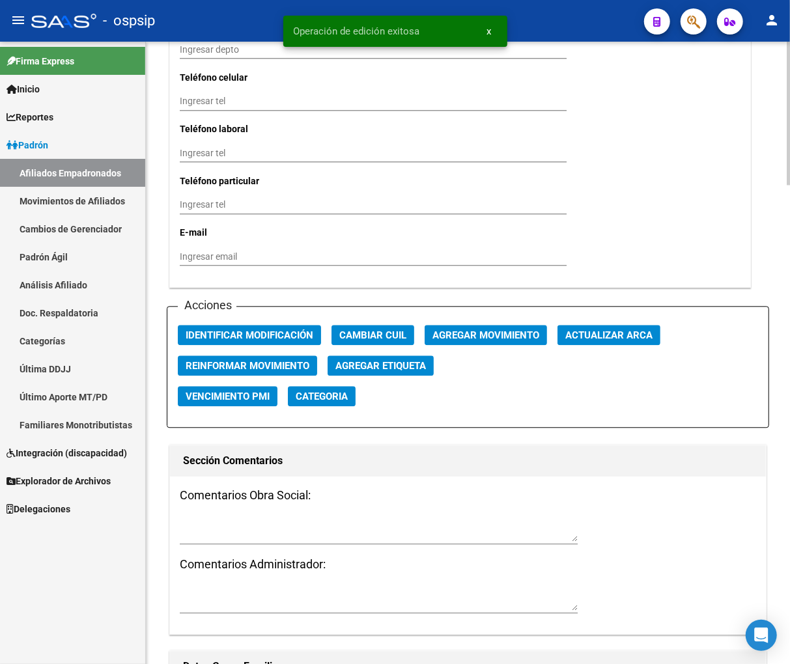
scroll to position [1375, 0]
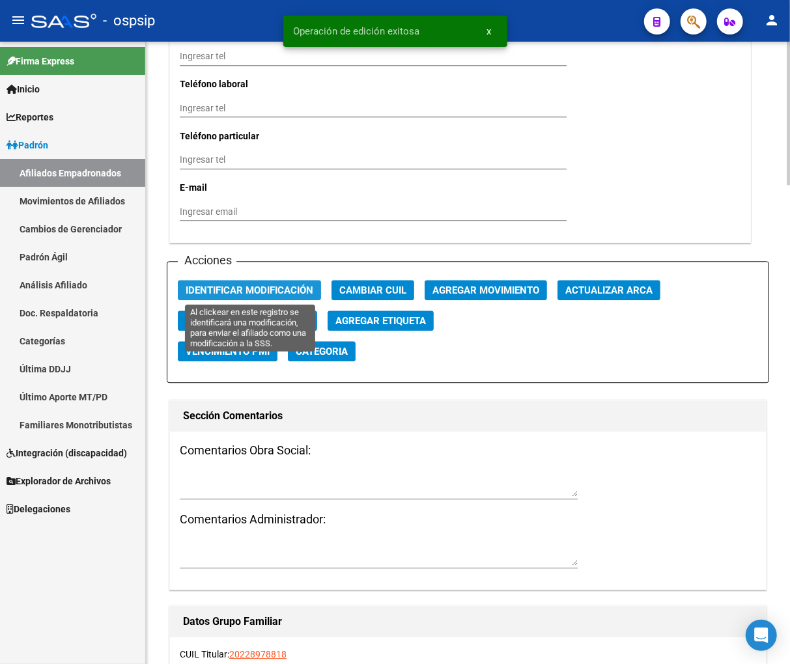
click at [257, 290] on span "Identificar Modificación" at bounding box center [250, 291] width 128 height 12
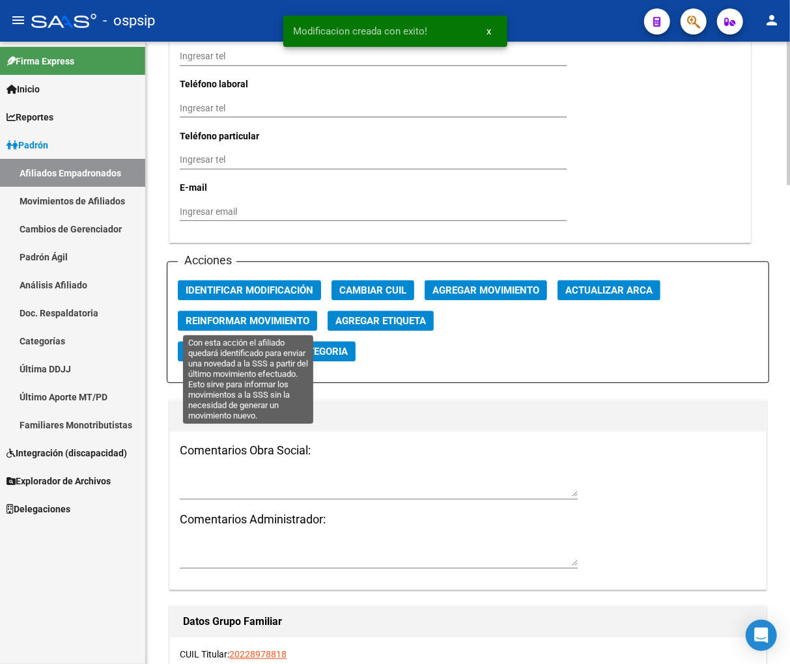
click at [244, 322] on span "Reinformar Movimiento" at bounding box center [248, 321] width 124 height 12
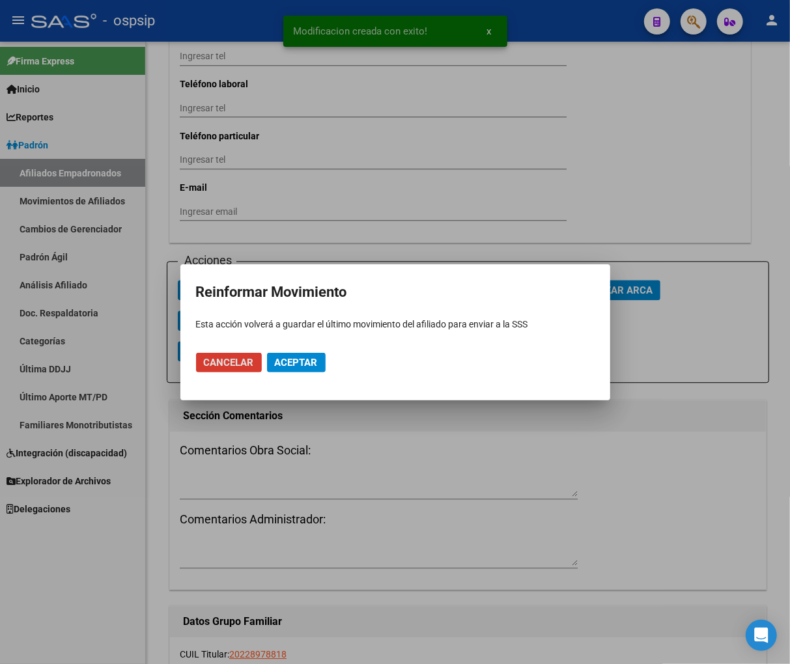
click at [284, 361] on span "Aceptar" at bounding box center [296, 363] width 43 height 12
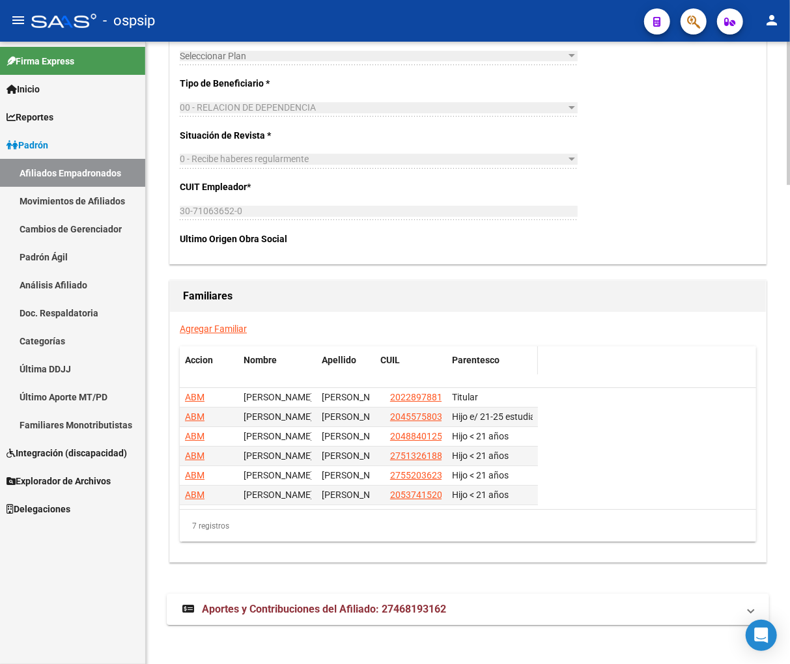
scroll to position [2085, 0]
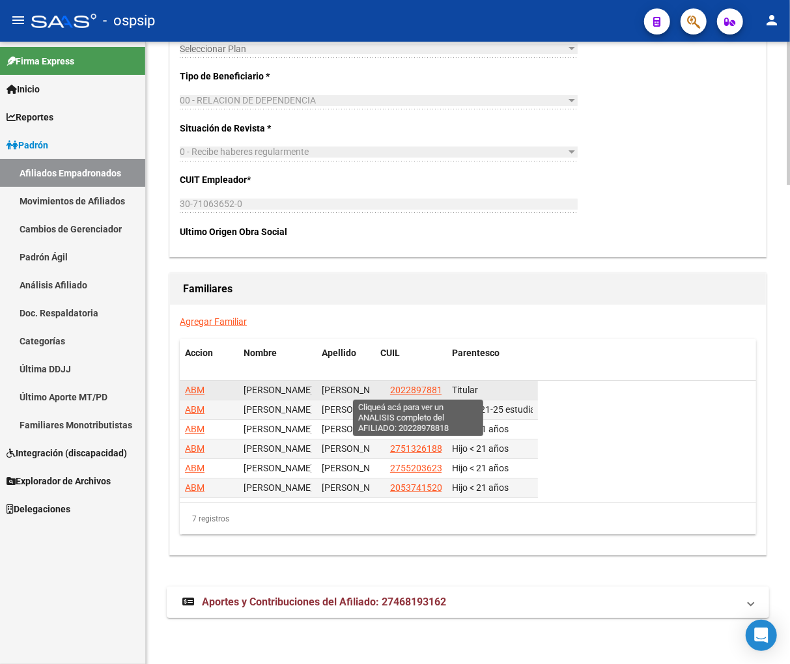
click at [419, 395] on span "20228978818" at bounding box center [418, 390] width 57 height 10
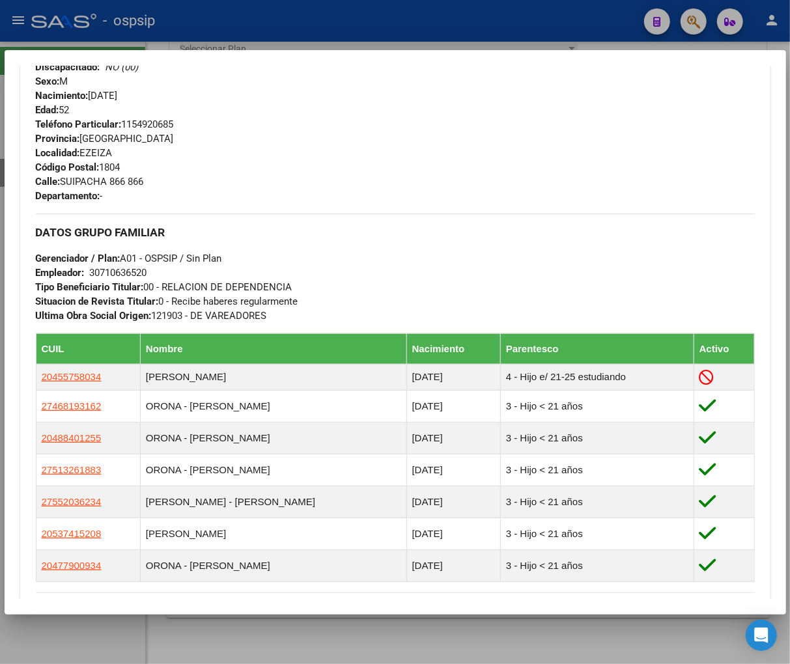
scroll to position [651, 0]
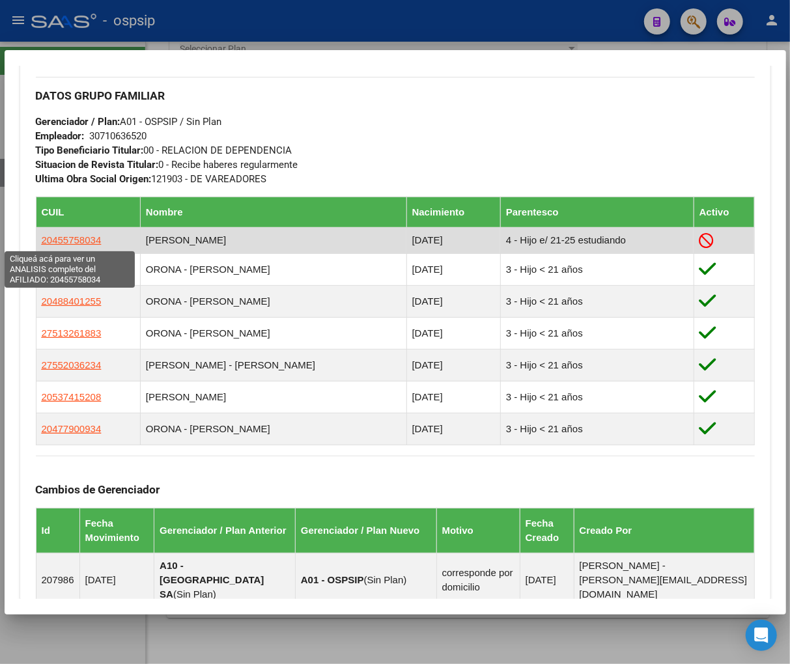
click at [63, 241] on span "20455758034" at bounding box center [72, 239] width 60 height 11
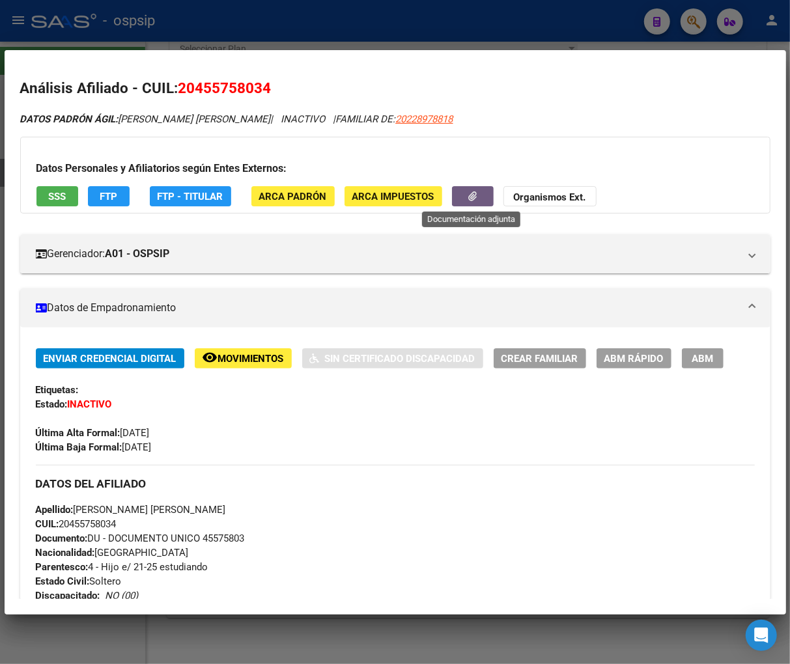
click at [485, 203] on button "button" at bounding box center [473, 196] width 42 height 20
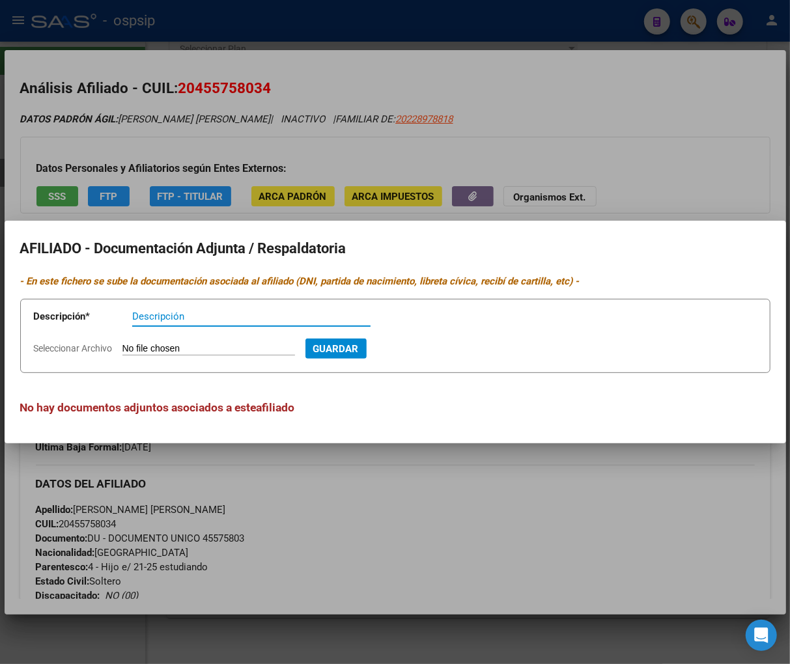
click at [645, 150] on div at bounding box center [395, 332] width 790 height 664
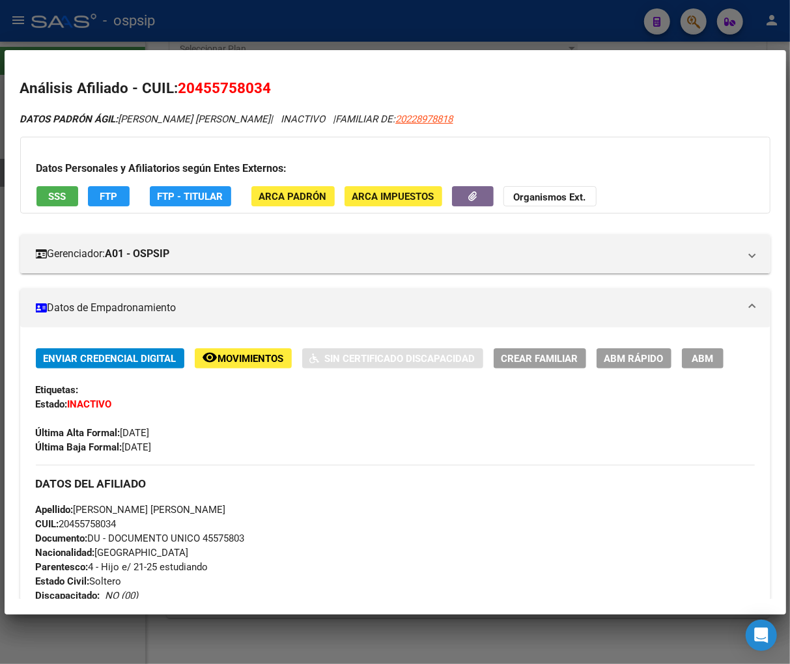
click at [255, 352] on span "remove_red_eye Movimientos" at bounding box center [243, 358] width 81 height 12
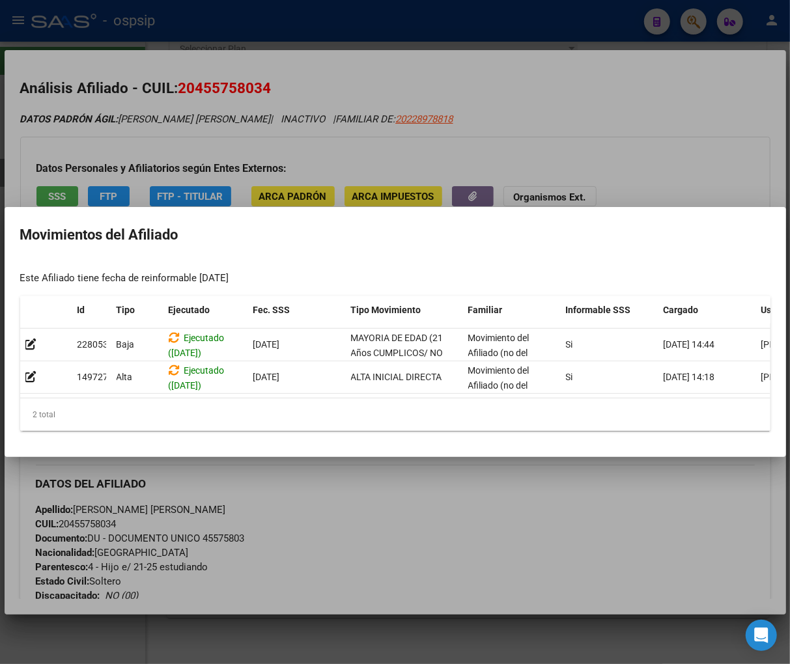
click at [486, 522] on div at bounding box center [395, 332] width 790 height 664
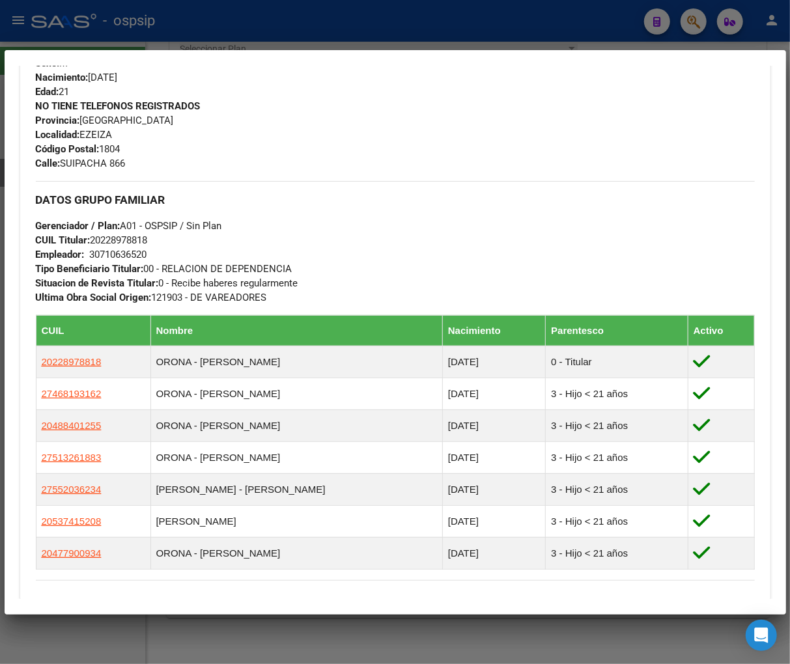
scroll to position [578, 0]
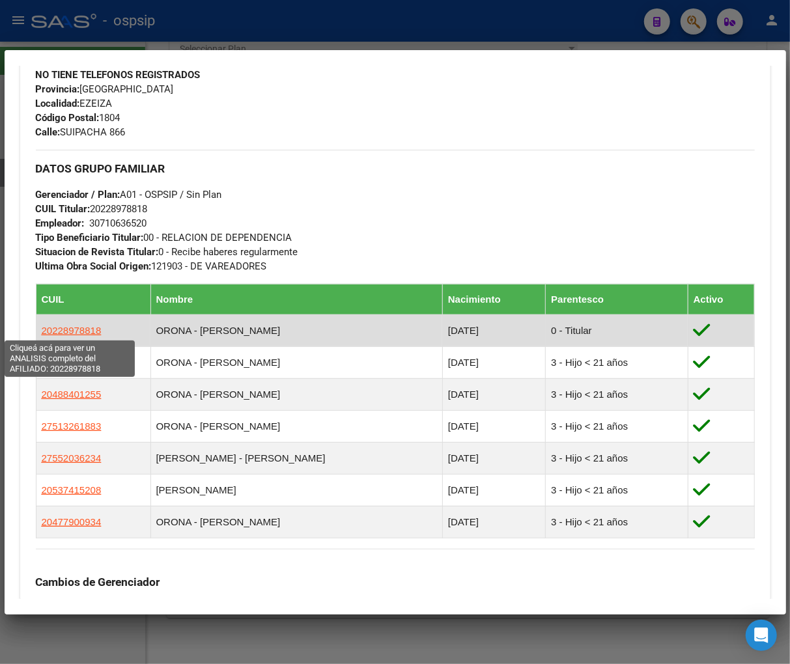
click at [81, 329] on span "20228978818" at bounding box center [72, 330] width 60 height 11
type textarea "20228978818"
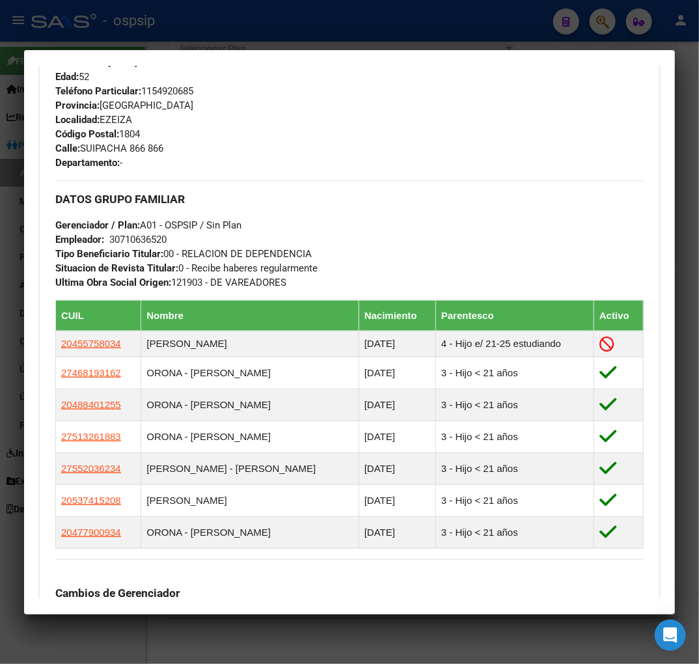
click at [606, 23] on div at bounding box center [349, 332] width 699 height 664
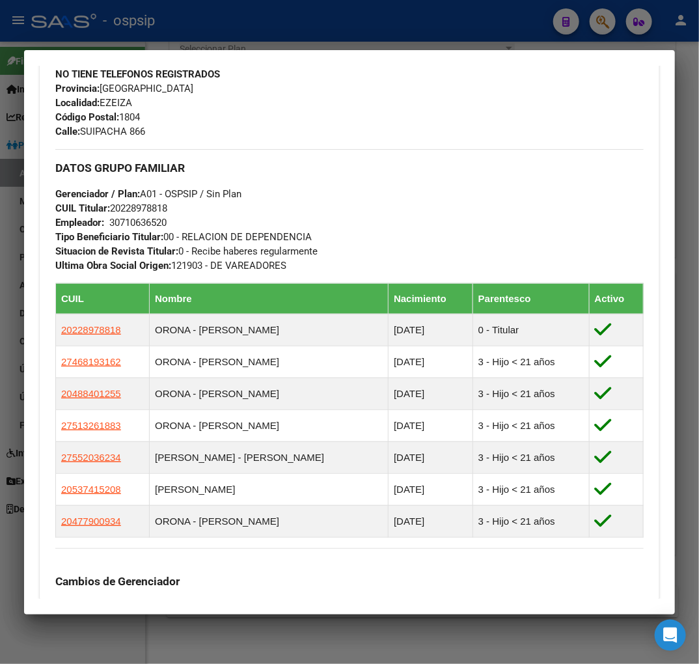
click at [606, 23] on div at bounding box center [349, 332] width 699 height 664
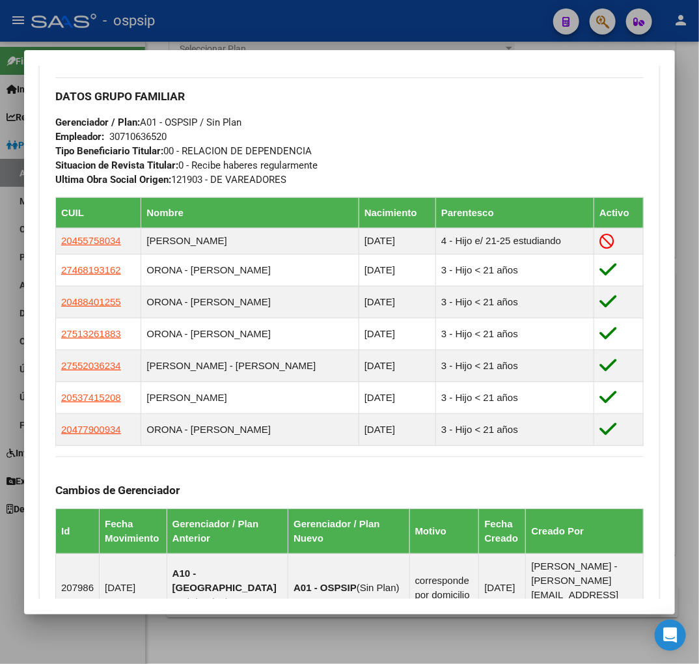
click at [610, 17] on div at bounding box center [349, 332] width 699 height 664
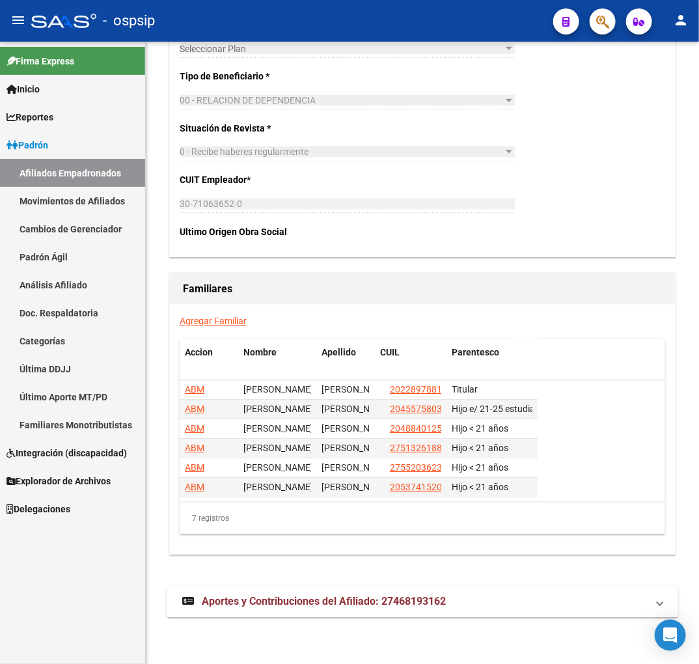
click at [595, 21] on button "button" at bounding box center [603, 21] width 26 height 26
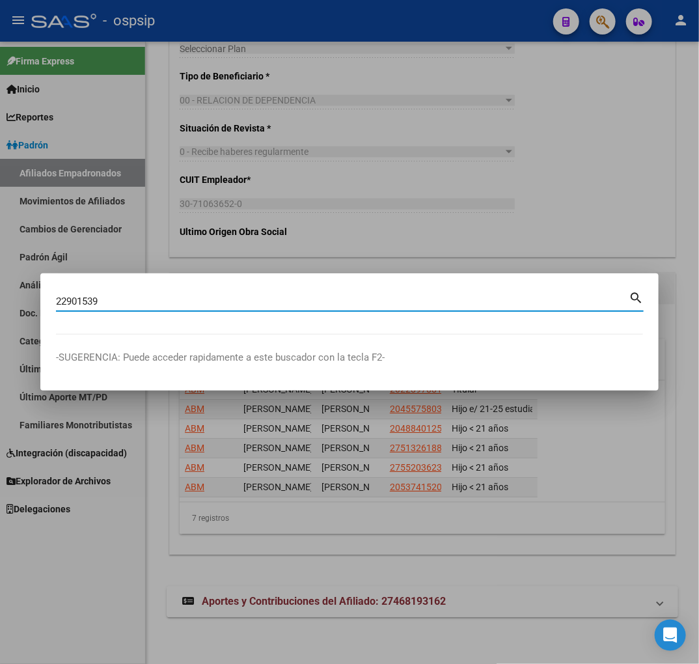
type input "22901539"
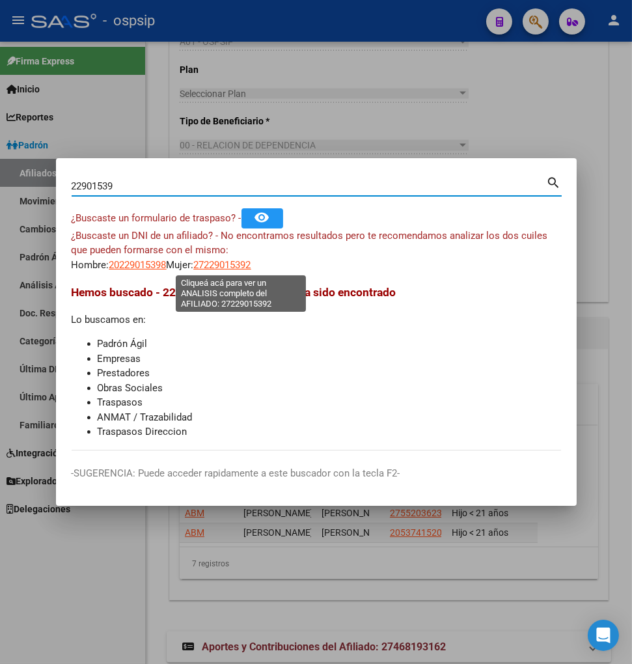
click at [244, 266] on span "27229015392" at bounding box center [222, 265] width 57 height 12
type textarea "27229015392"
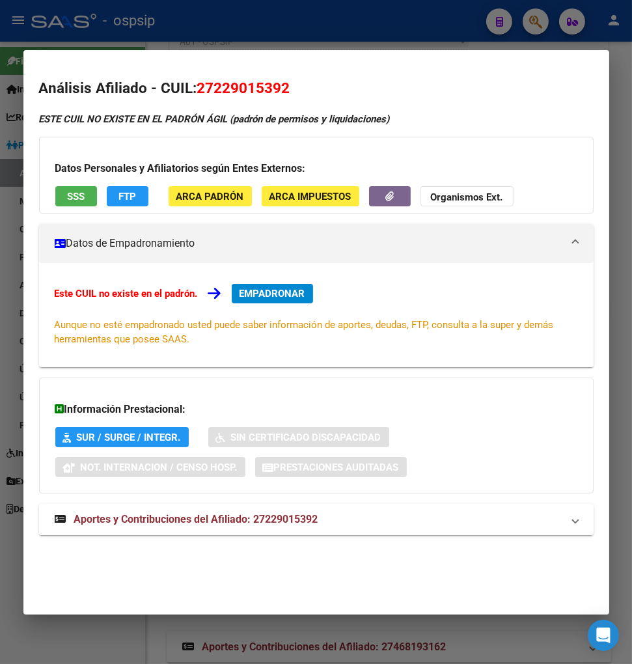
click at [163, 524] on span "Aportes y Contribuciones del Afiliado: 27229015392" at bounding box center [196, 519] width 244 height 12
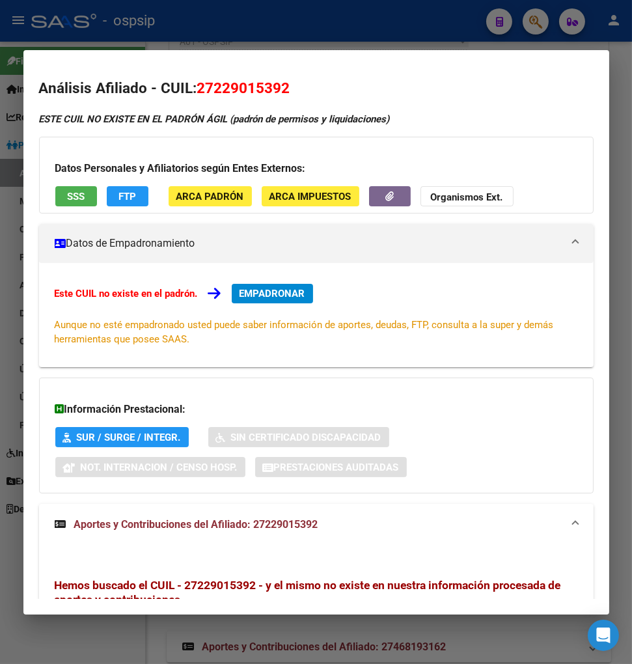
click at [539, 24] on div at bounding box center [316, 332] width 632 height 664
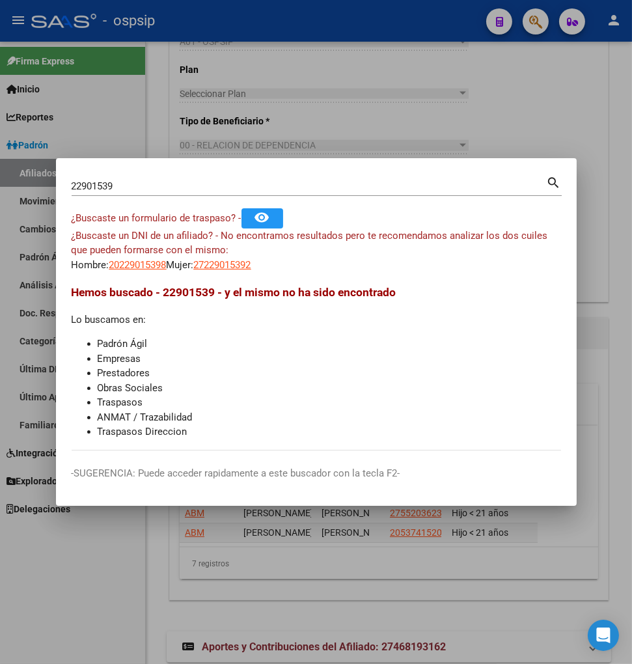
click at [130, 180] on input "22901539" at bounding box center [309, 186] width 475 height 12
type input "2"
type input "22897881"
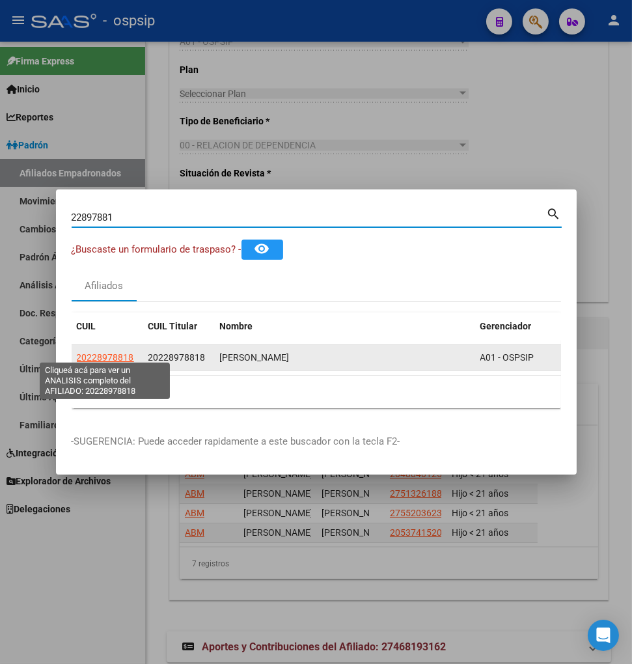
click at [106, 354] on span "20228978818" at bounding box center [105, 357] width 57 height 10
type textarea "20228978818"
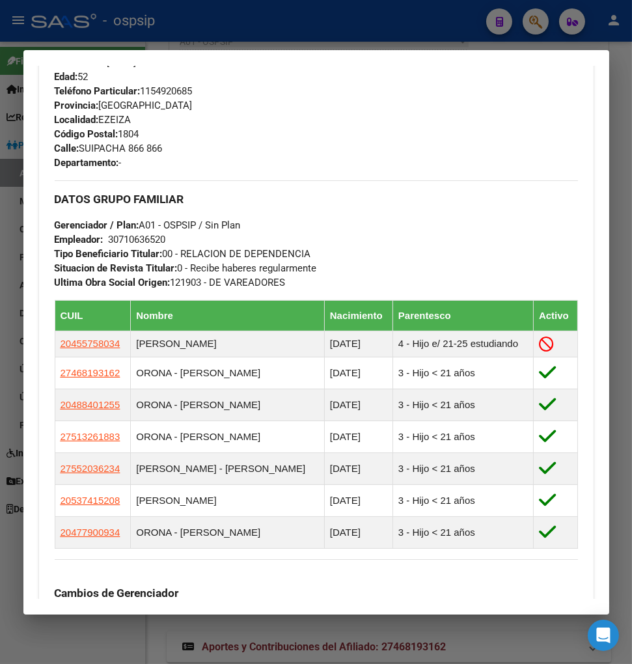
click at [547, 24] on div at bounding box center [316, 332] width 632 height 664
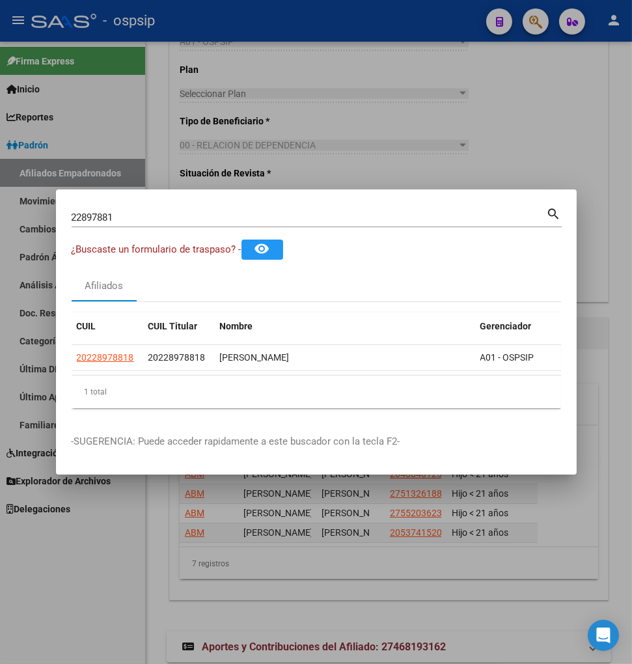
click at [126, 212] on input "22897881" at bounding box center [309, 218] width 475 height 12
type input "2"
type input "22901953"
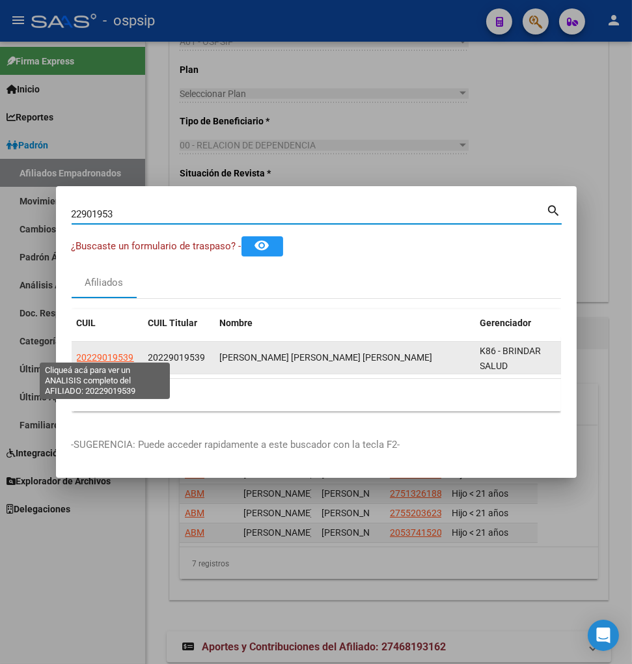
click at [108, 355] on span "20229019539" at bounding box center [105, 357] width 57 height 10
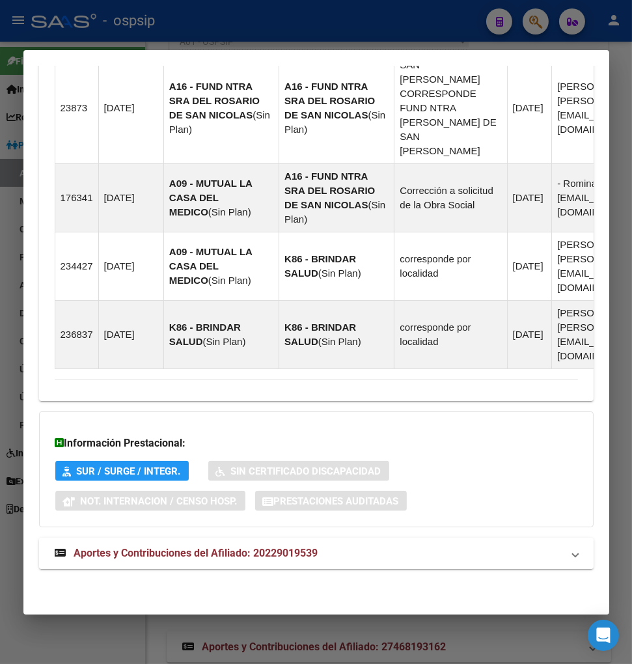
scroll to position [1515, 0]
click at [147, 555] on span "Aportes y Contribuciones del Afiliado: 20229019539" at bounding box center [196, 553] width 244 height 12
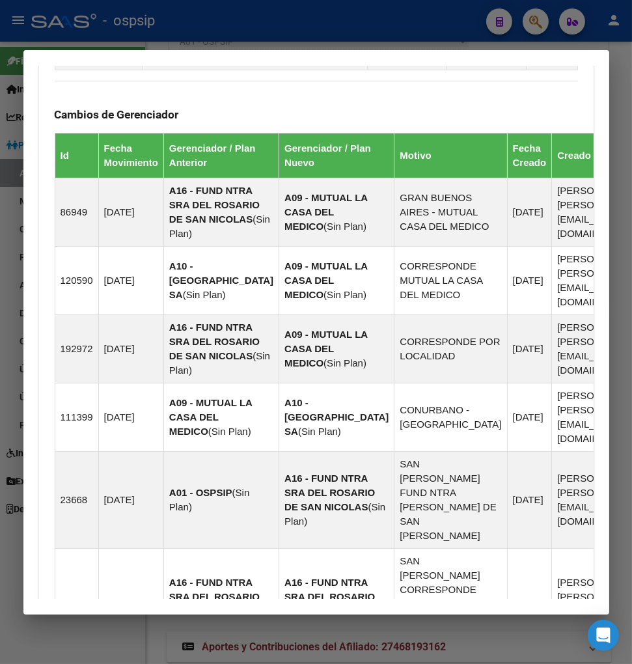
scroll to position [712, 0]
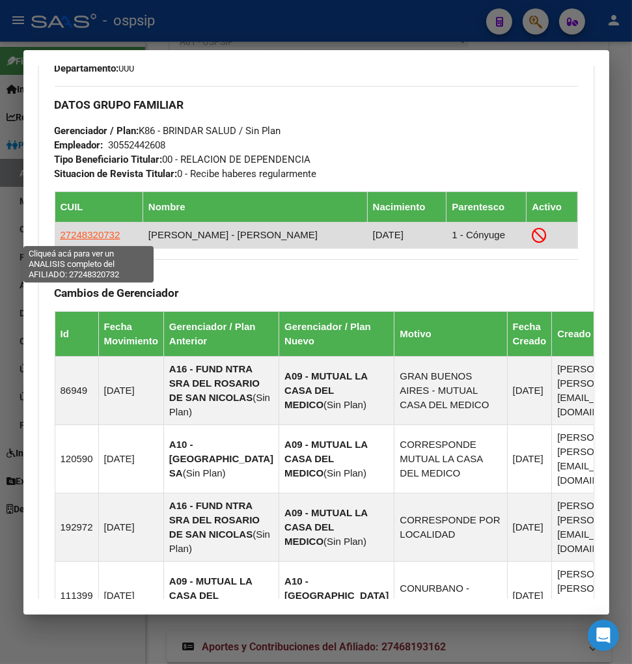
click at [83, 234] on span "27248320732" at bounding box center [91, 234] width 60 height 11
type textarea "27248320732"
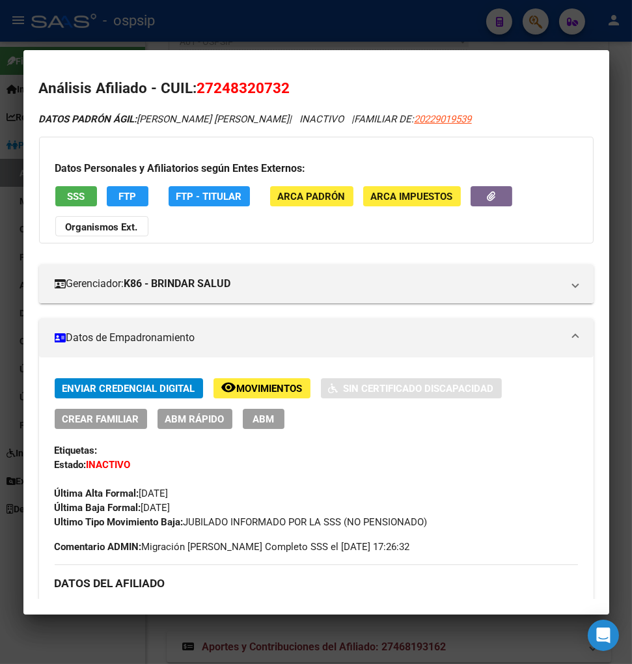
click at [262, 380] on button "remove_red_eye Movimientos" at bounding box center [262, 388] width 97 height 20
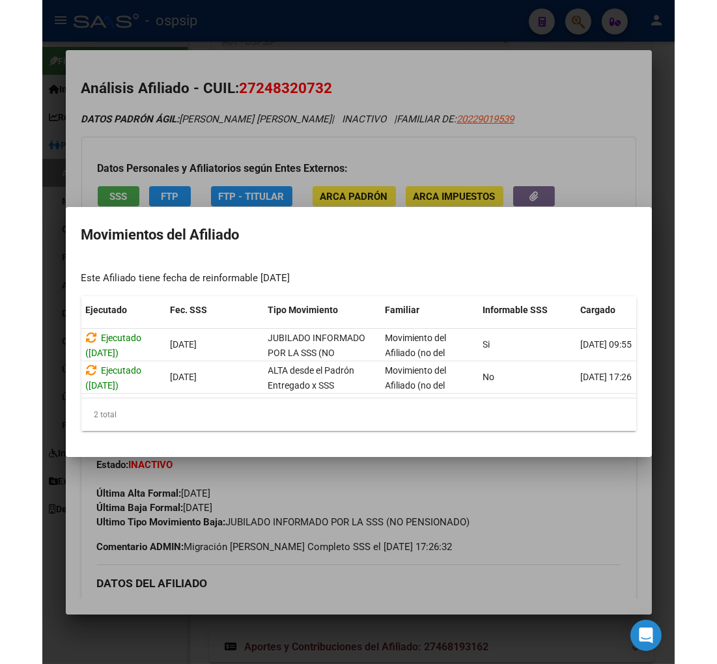
scroll to position [0, 143]
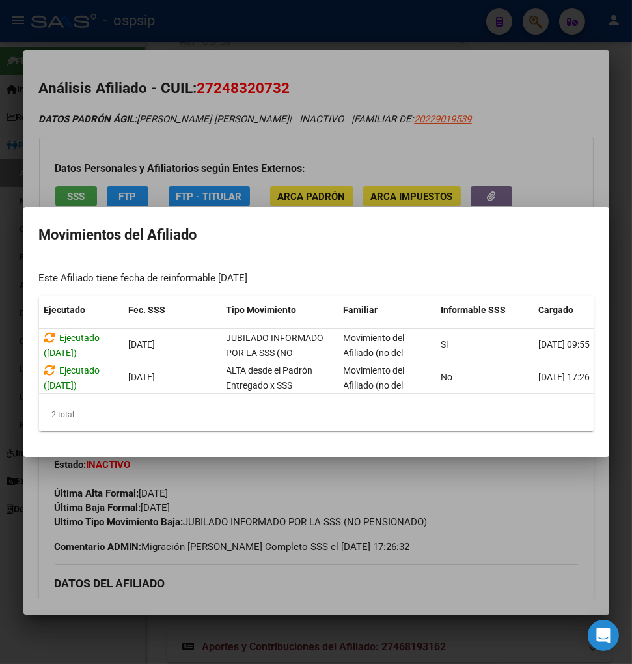
click at [482, 496] on div at bounding box center [316, 332] width 632 height 664
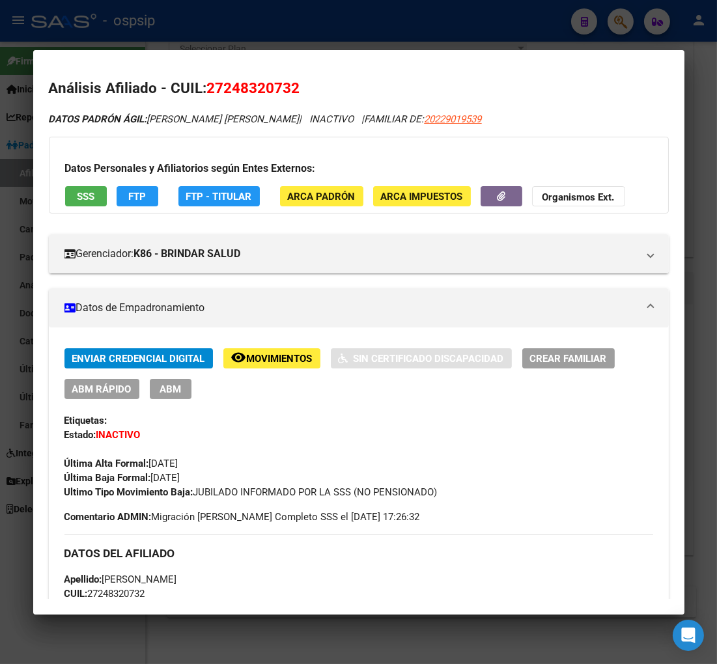
click at [266, 359] on span "Movimientos" at bounding box center [280, 359] width 66 height 12
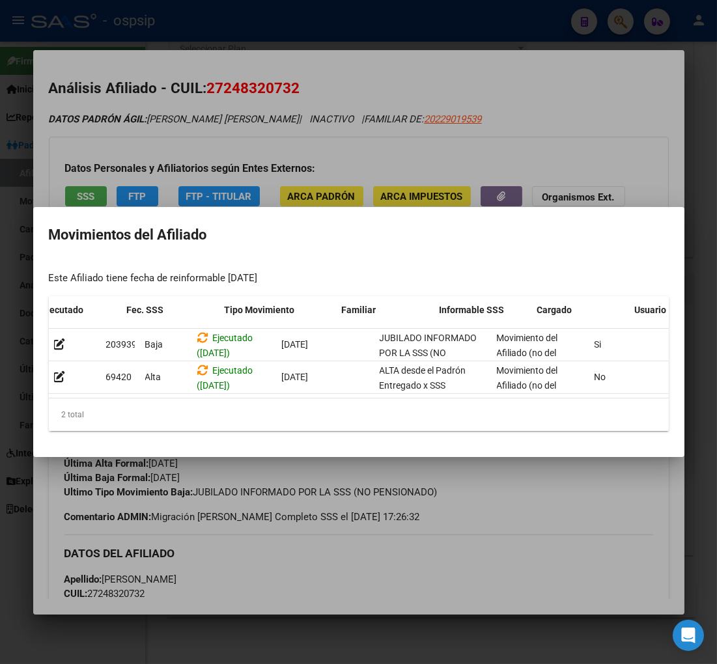
scroll to position [0, 213]
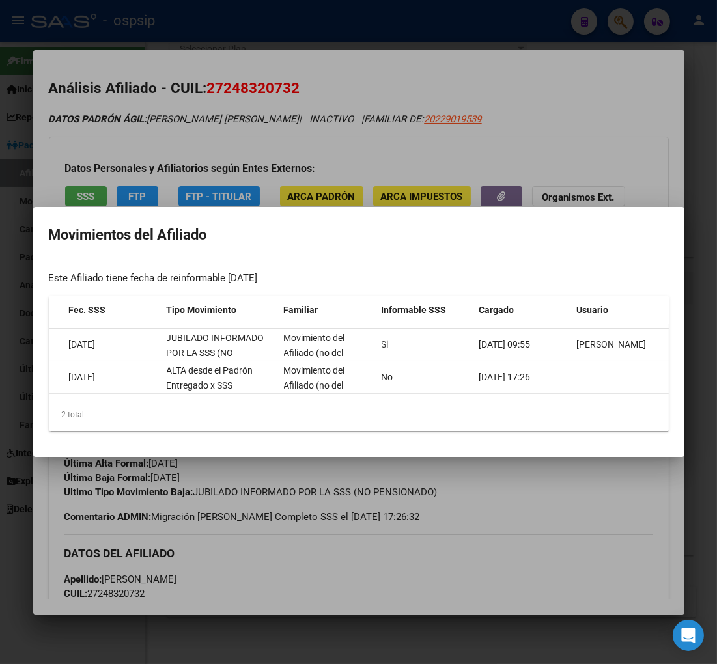
drag, startPoint x: 559, startPoint y: 488, endPoint x: 513, endPoint y: 472, distance: 49.0
click at [554, 486] on div at bounding box center [358, 332] width 717 height 664
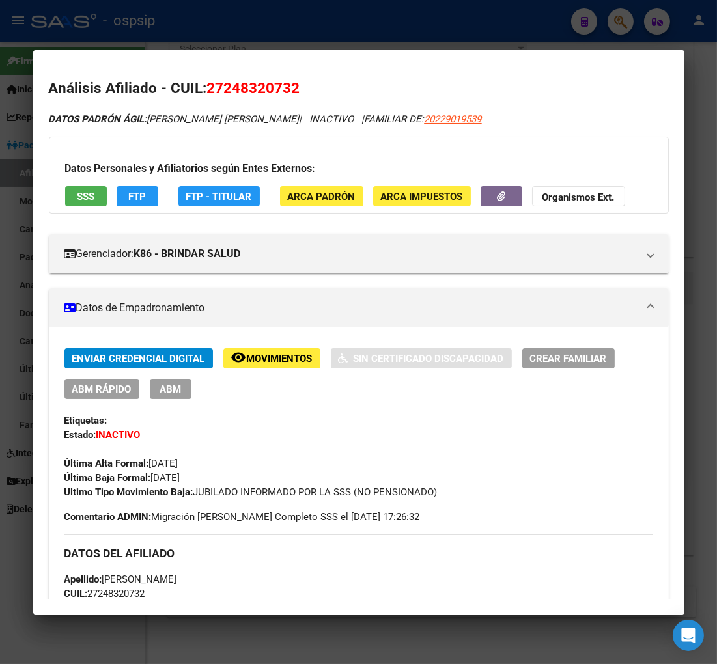
click at [613, 17] on div at bounding box center [358, 332] width 717 height 664
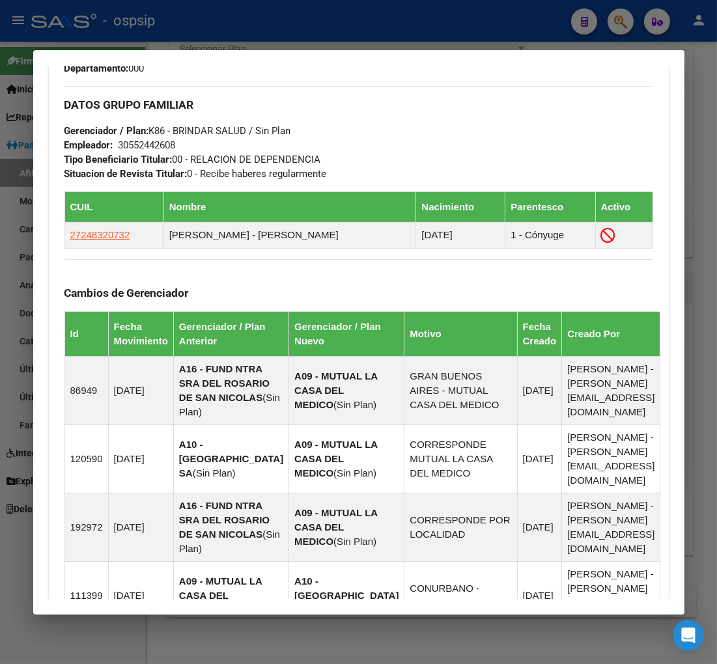
click at [633, 28] on div at bounding box center [358, 332] width 717 height 664
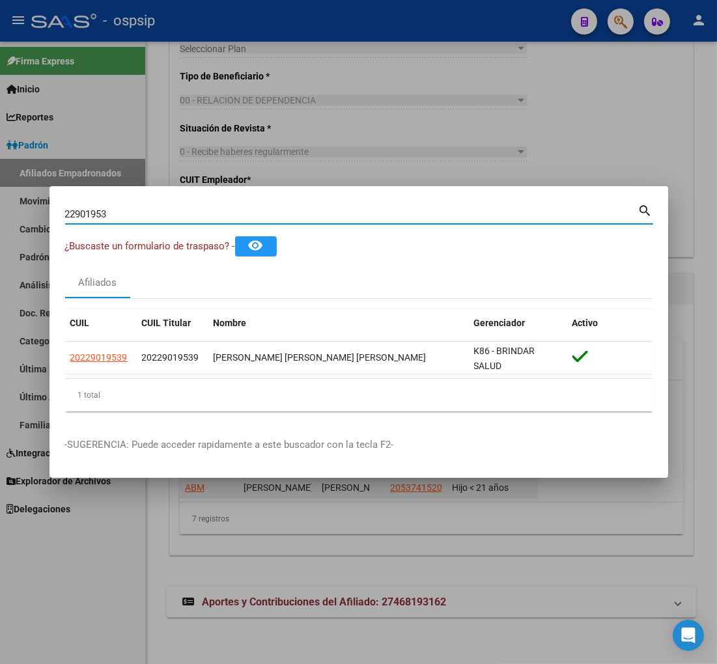
click at [114, 210] on input "22901953" at bounding box center [351, 214] width 573 height 12
type input "2"
type input "22902596"
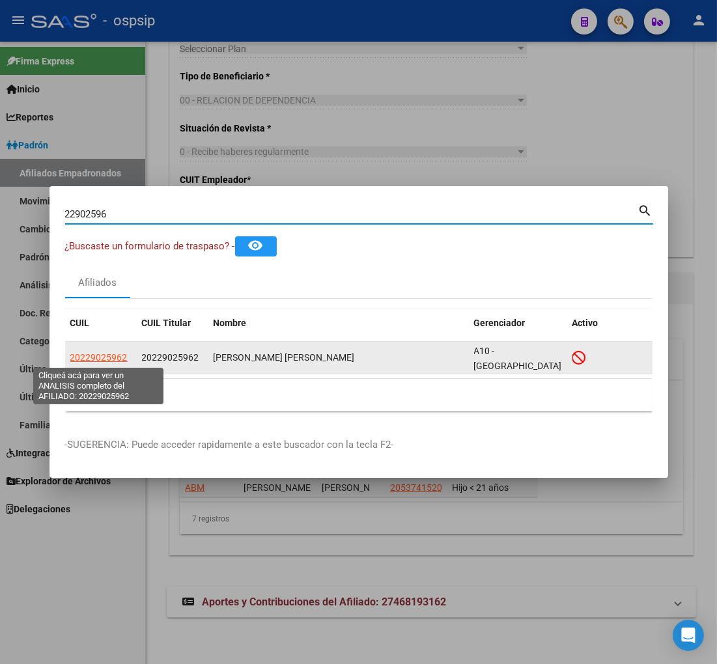
click at [102, 359] on span "20229025962" at bounding box center [98, 357] width 57 height 10
type textarea "20229025962"
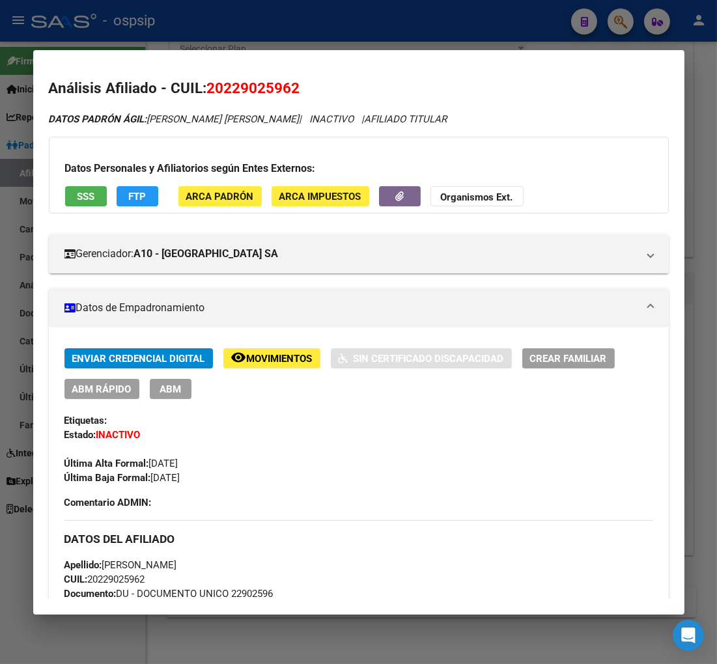
click at [275, 365] on button "remove_red_eye Movimientos" at bounding box center [271, 358] width 97 height 20
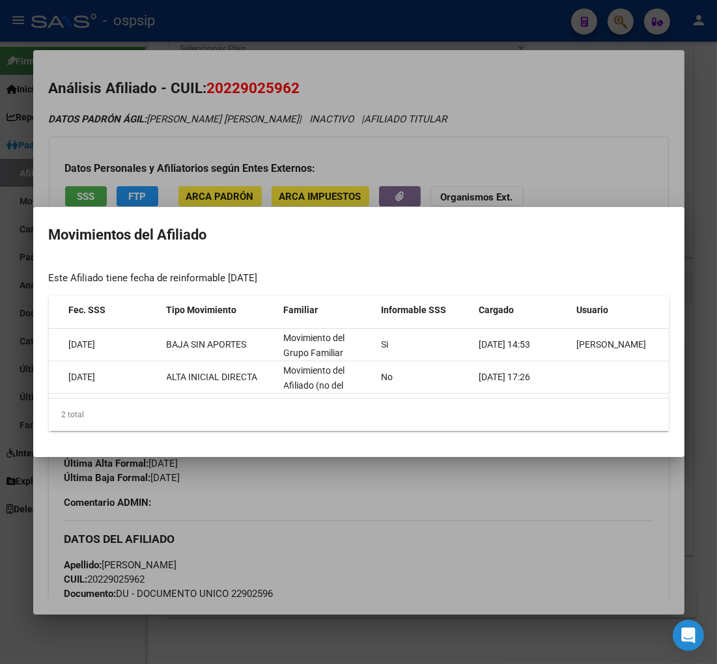
click at [405, 518] on div at bounding box center [358, 332] width 717 height 664
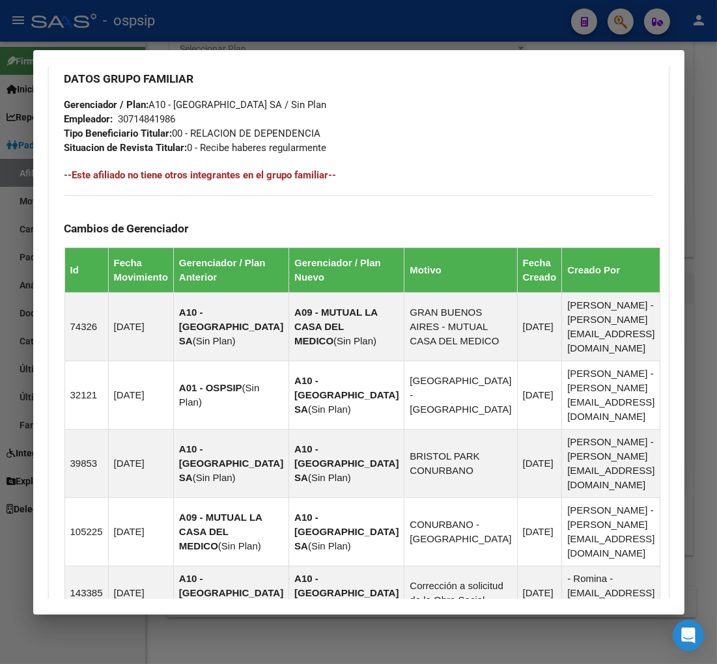
scroll to position [917, 0]
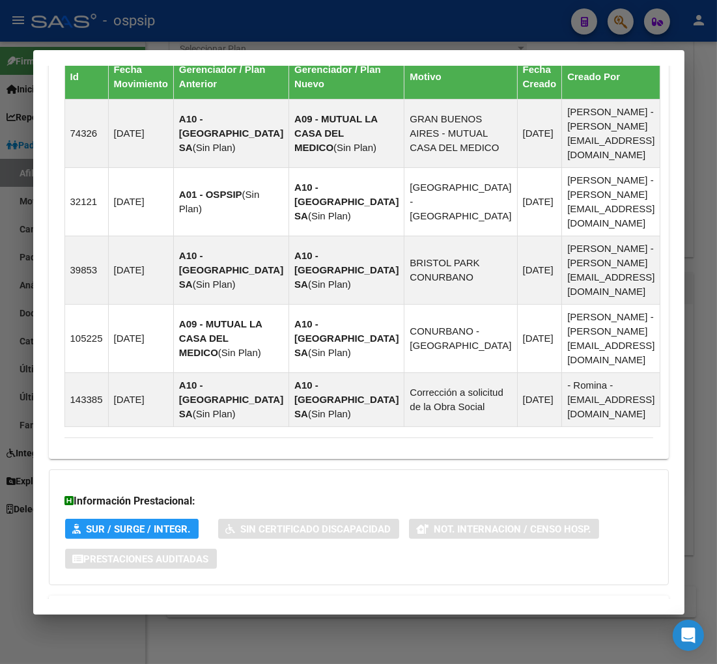
click at [170, 604] on strong "Aportes y Contribuciones del Afiliado: 20229025962" at bounding box center [196, 612] width 264 height 16
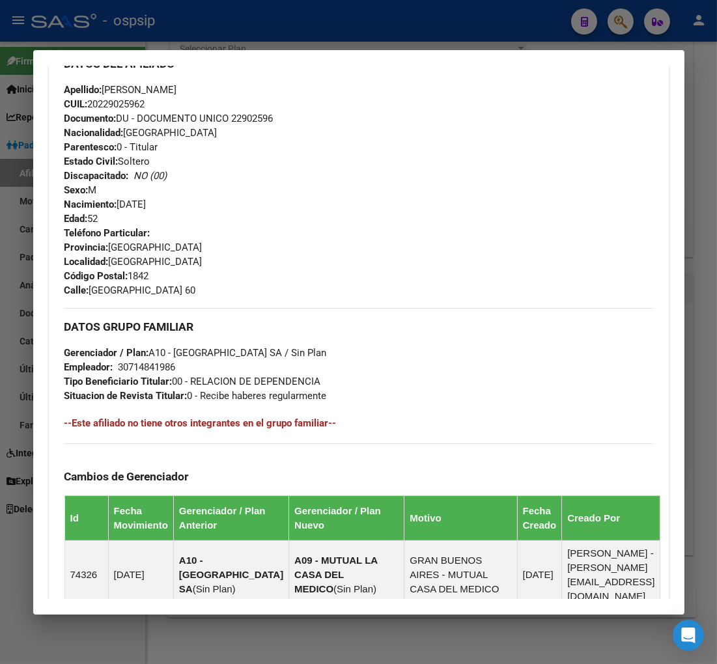
scroll to position [113, 0]
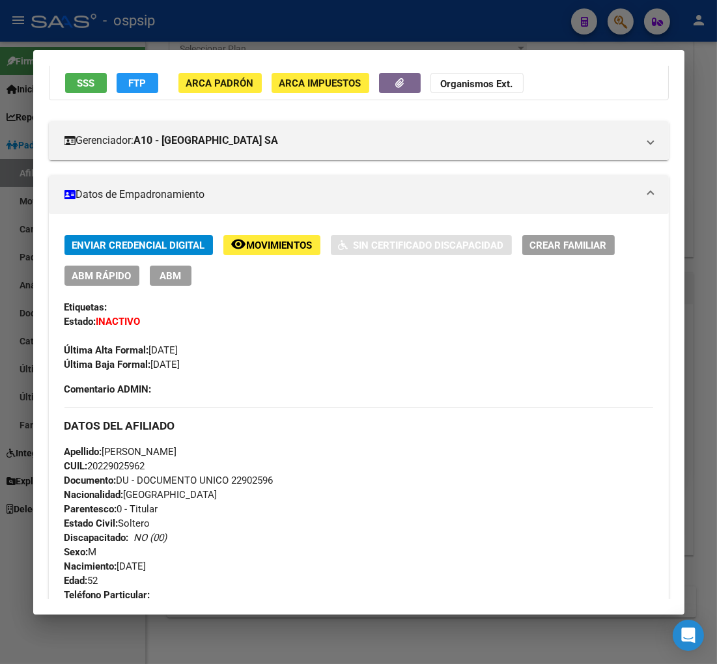
click at [612, 20] on div at bounding box center [358, 332] width 717 height 664
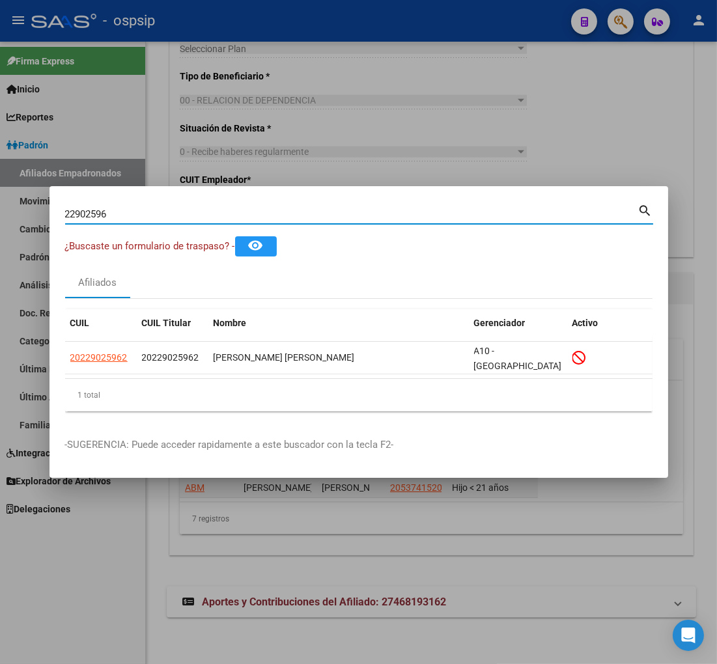
click at [137, 220] on div "22902596 Buscar (apellido, dni, [PERSON_NAME], [PERSON_NAME], cuit, obra social)" at bounding box center [351, 214] width 573 height 20
type input "2"
type input "22903203"
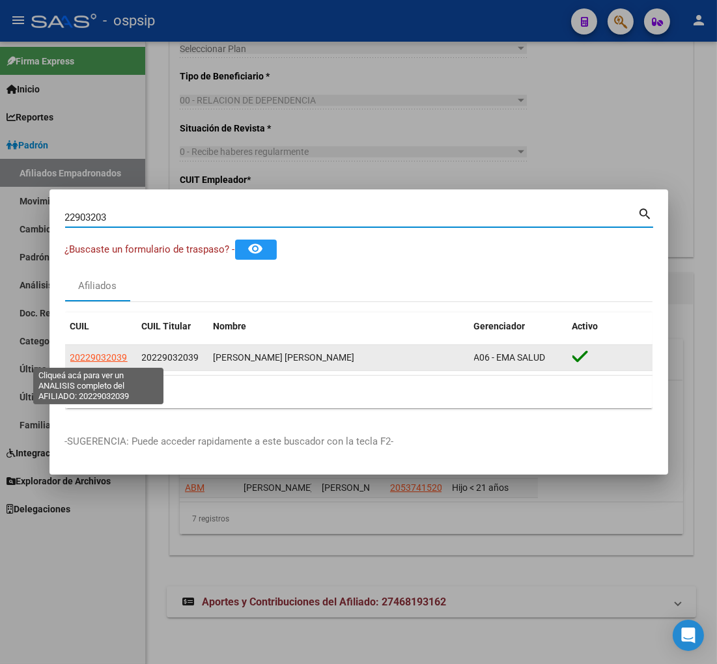
click at [111, 358] on span "20229032039" at bounding box center [98, 357] width 57 height 10
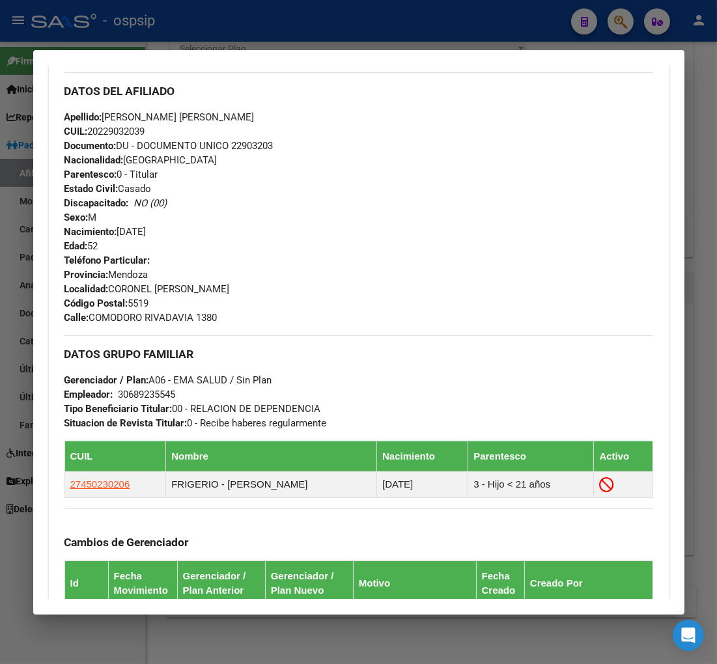
scroll to position [506, 0]
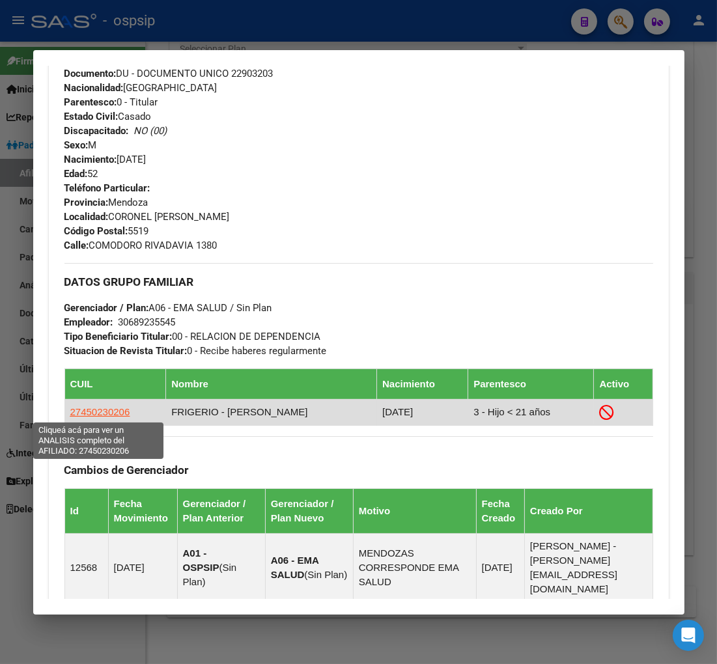
click at [88, 409] on span "27450230206" at bounding box center [100, 411] width 60 height 11
type textarea "27450230206"
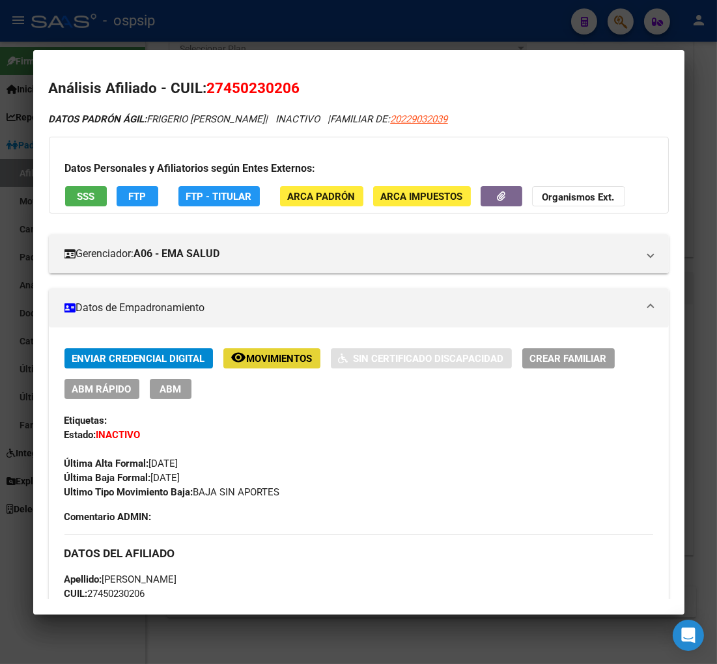
click at [265, 355] on span "Movimientos" at bounding box center [280, 359] width 66 height 12
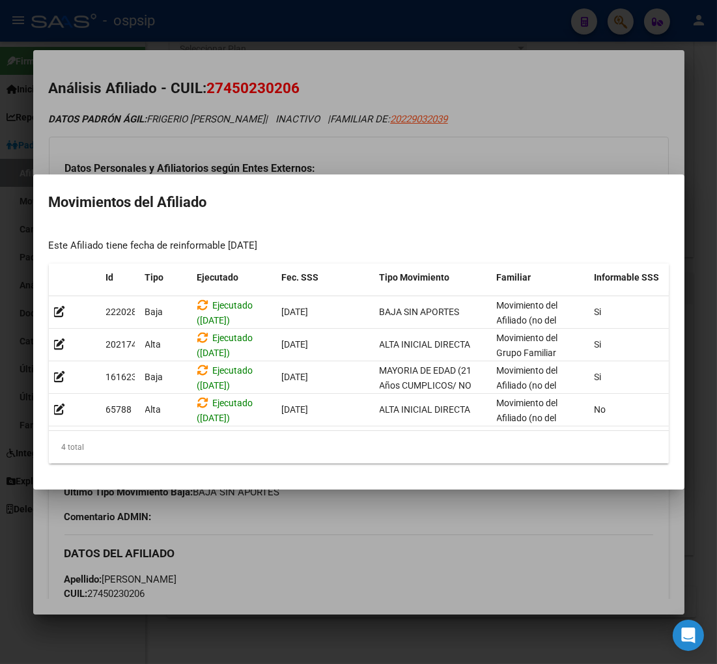
click at [438, 511] on div at bounding box center [358, 332] width 717 height 664
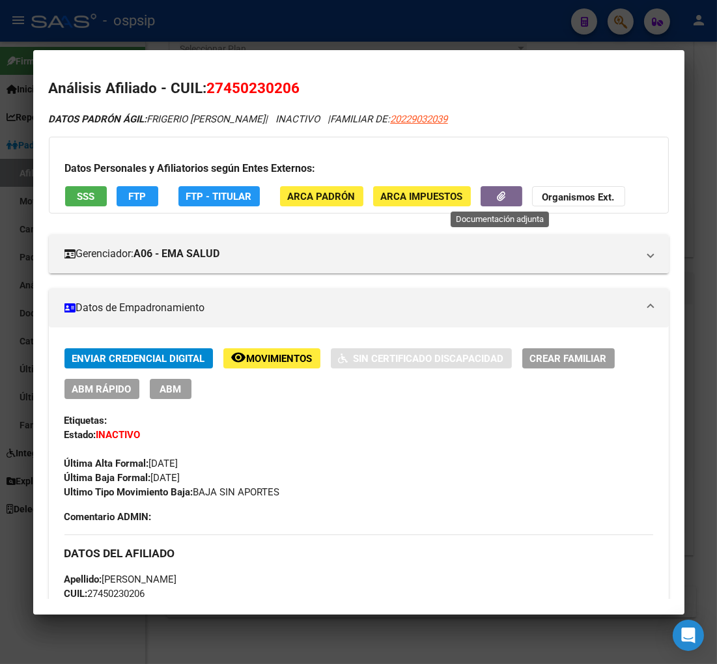
click at [497, 200] on icon "button" at bounding box center [501, 196] width 8 height 10
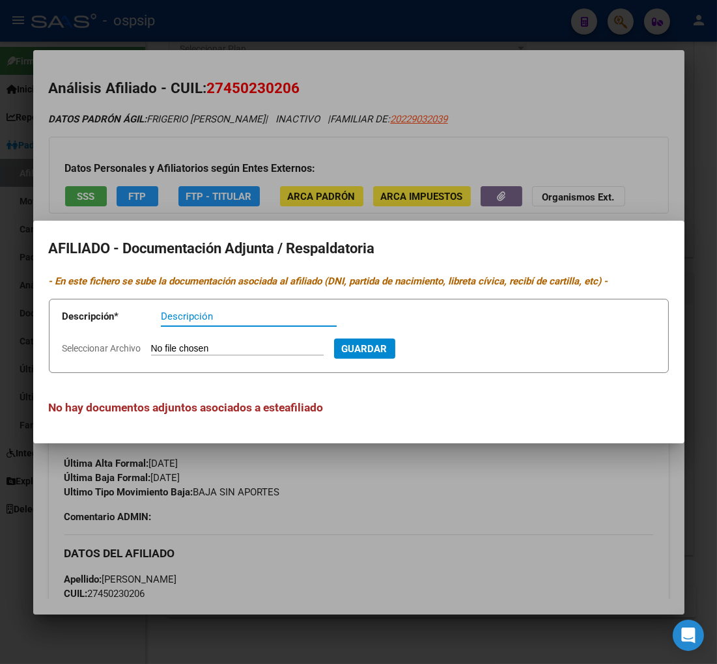
drag, startPoint x: 489, startPoint y: 498, endPoint x: 464, endPoint y: 492, distance: 26.1
click at [489, 498] on div at bounding box center [358, 332] width 717 height 664
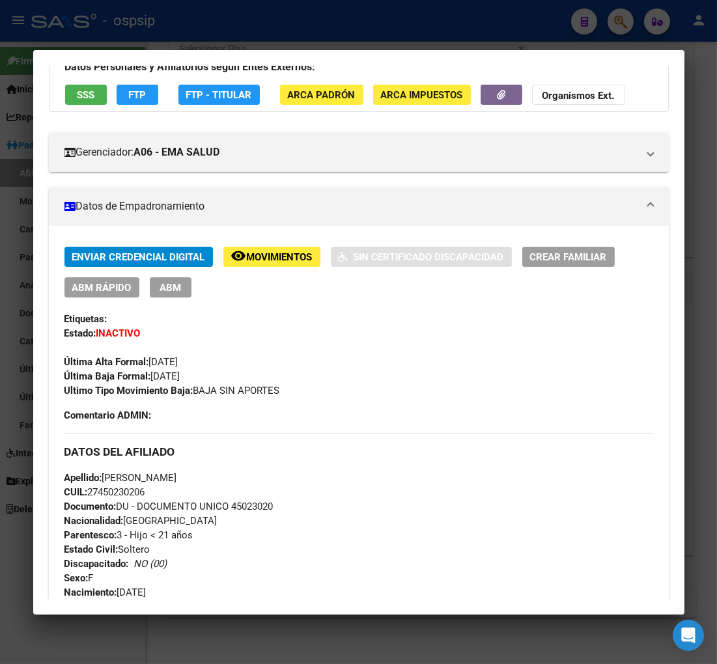
scroll to position [0, 0]
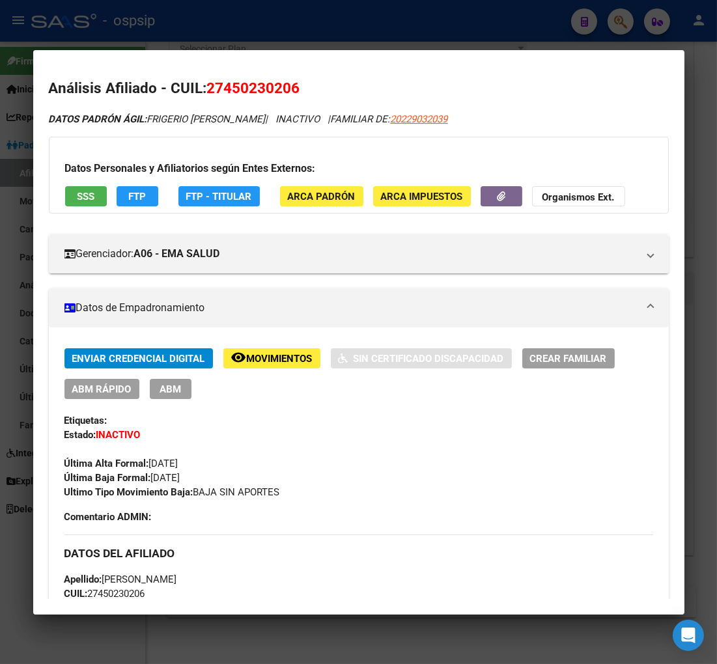
click at [281, 357] on span "Movimientos" at bounding box center [280, 359] width 66 height 12
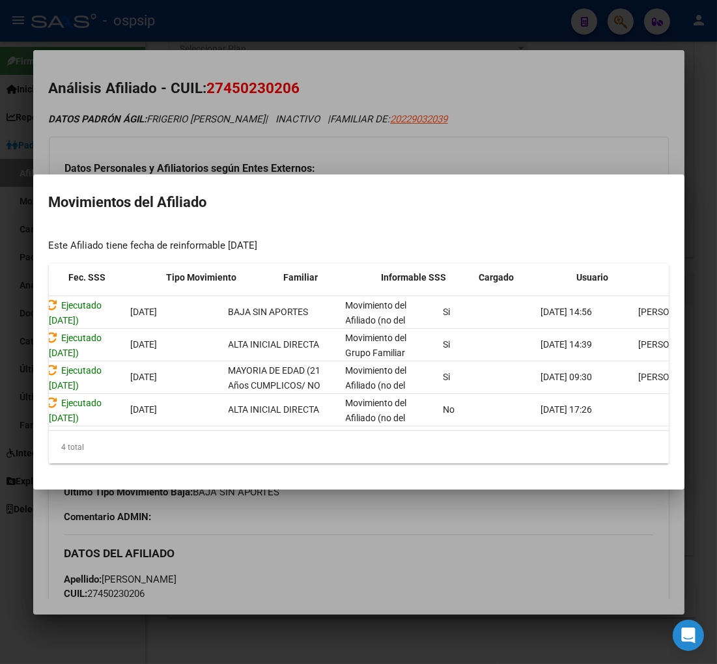
scroll to position [0, 213]
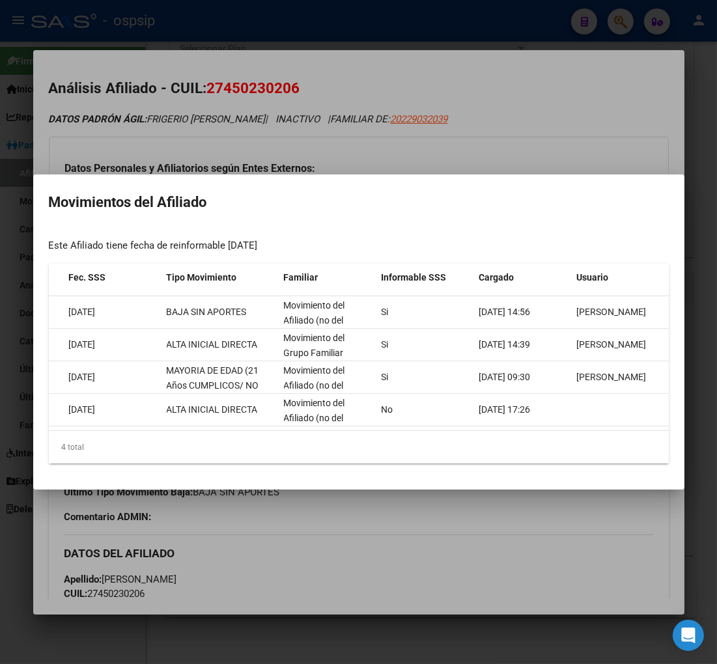
click at [454, 543] on div at bounding box center [358, 332] width 717 height 664
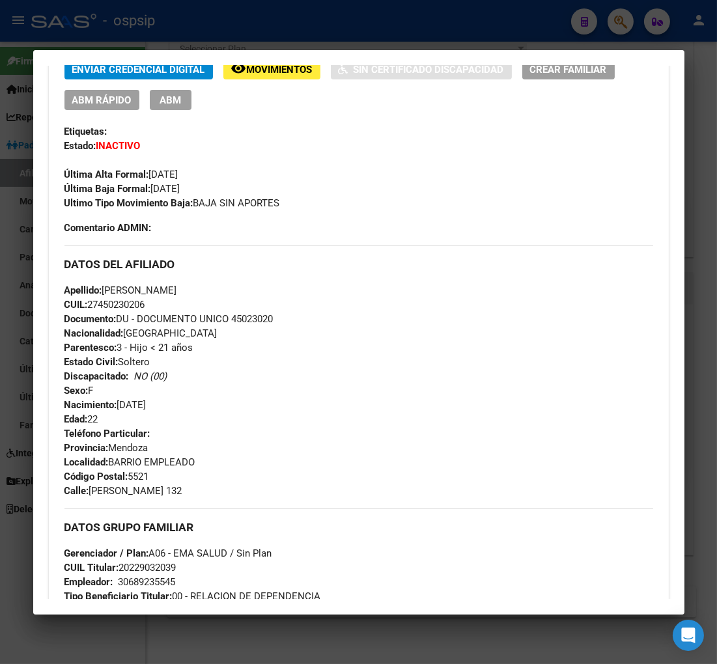
scroll to position [0, 0]
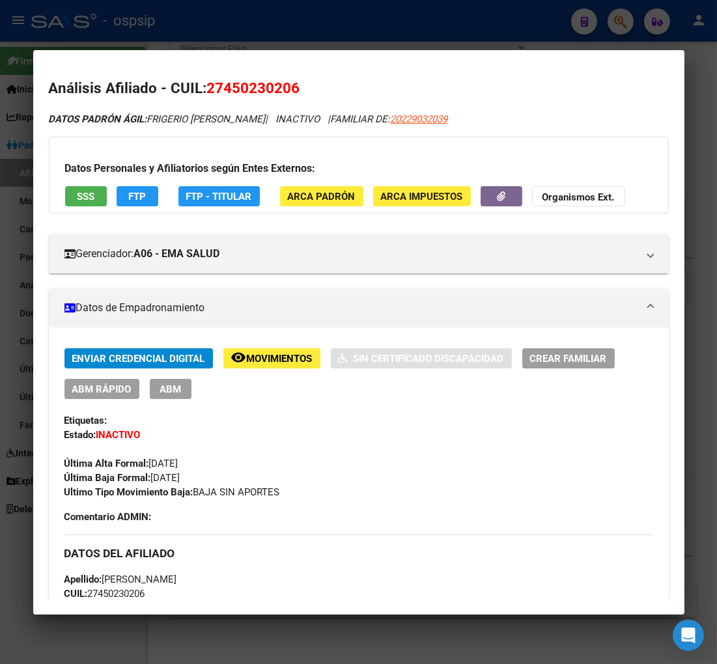
click at [292, 360] on span "Movimientos" at bounding box center [280, 359] width 66 height 12
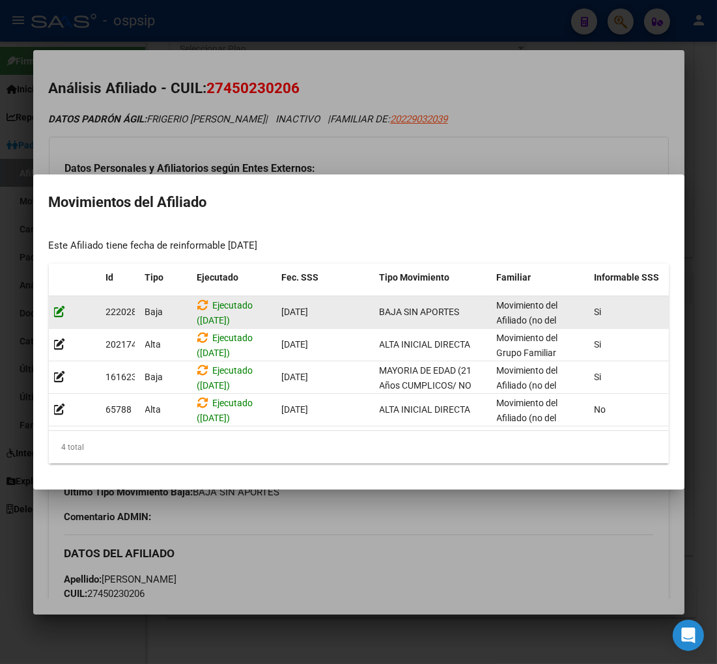
click at [57, 307] on icon at bounding box center [60, 311] width 12 height 12
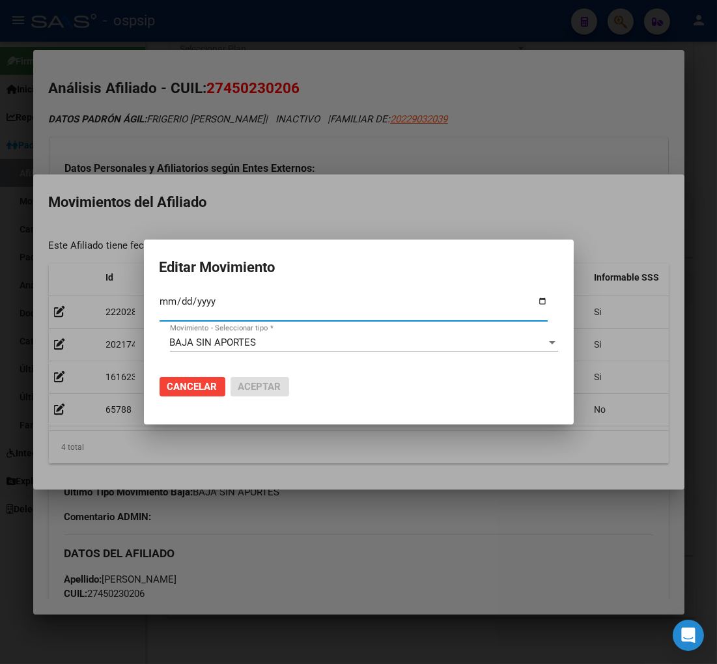
click at [433, 339] on div "BAJA SIN APORTES" at bounding box center [358, 343] width 376 height 12
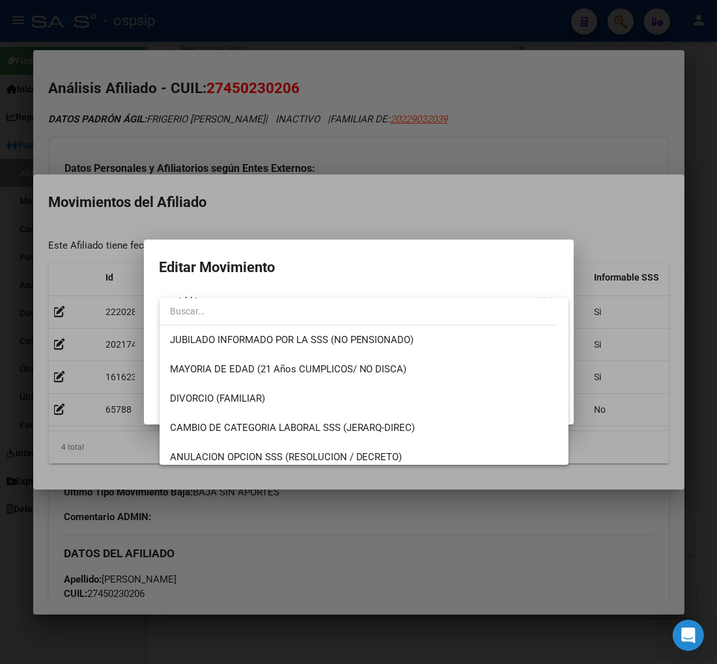
scroll to position [145, 0]
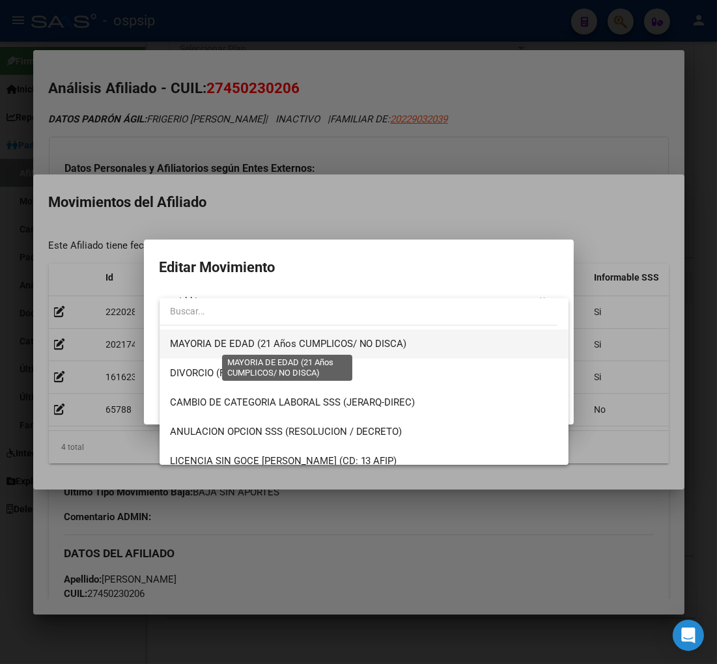
click at [244, 348] on span "MAYORIA DE EDAD (21 Años CUMPLICOS/ NO DISCA)" at bounding box center [288, 344] width 237 height 12
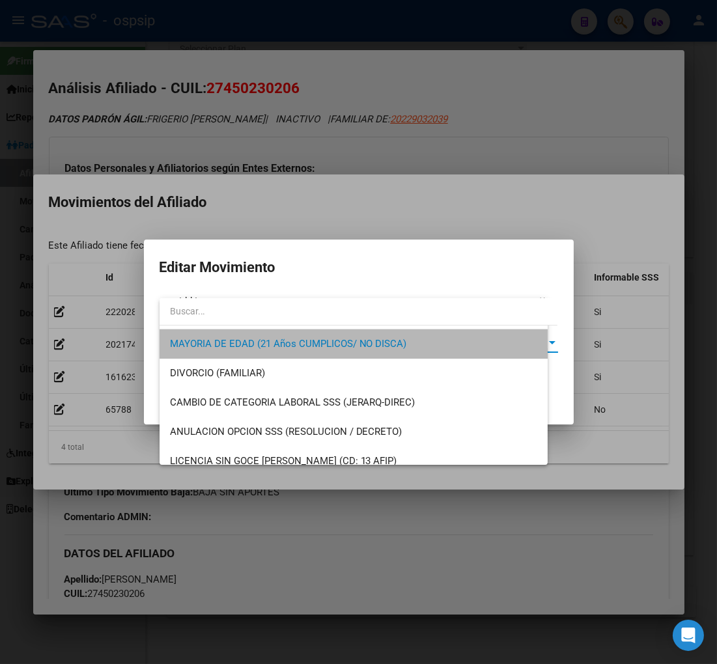
scroll to position [147, 0]
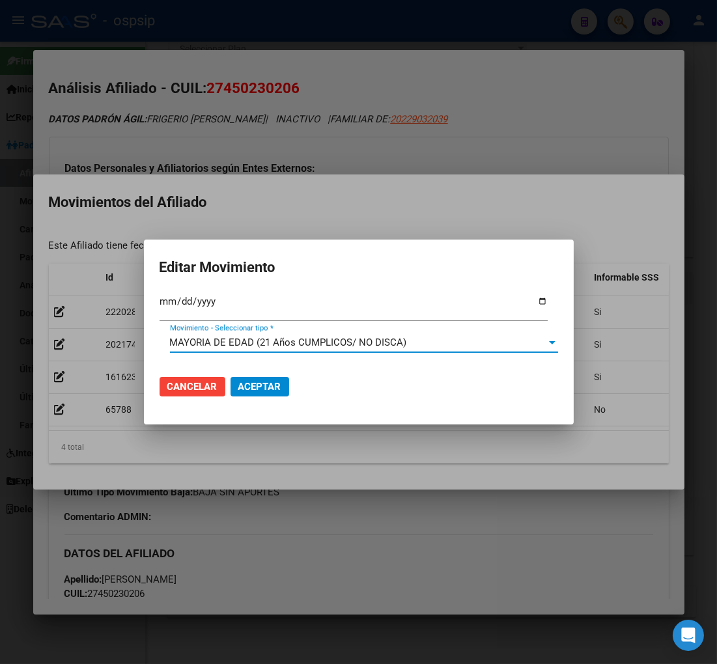
click at [246, 386] on span "Aceptar" at bounding box center [259, 387] width 43 height 12
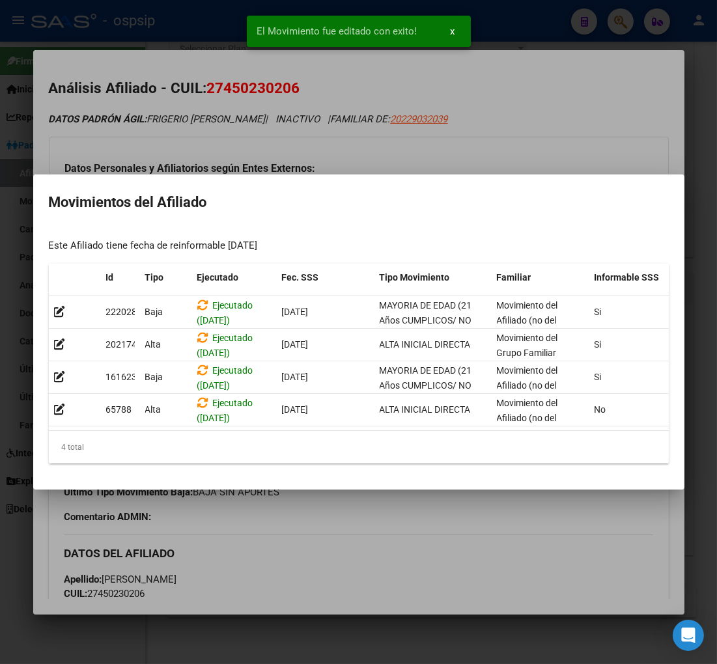
click at [440, 558] on div at bounding box center [358, 332] width 717 height 664
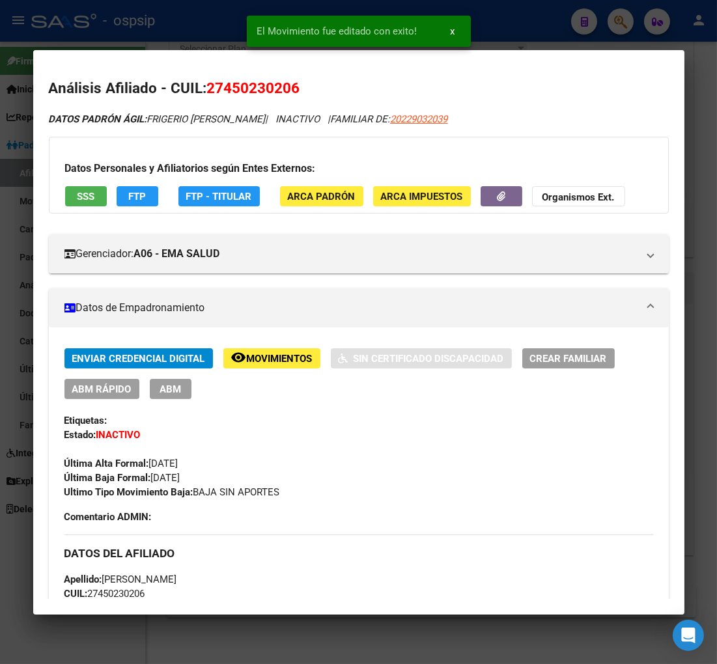
click at [178, 391] on span "ABM" at bounding box center [170, 390] width 21 height 12
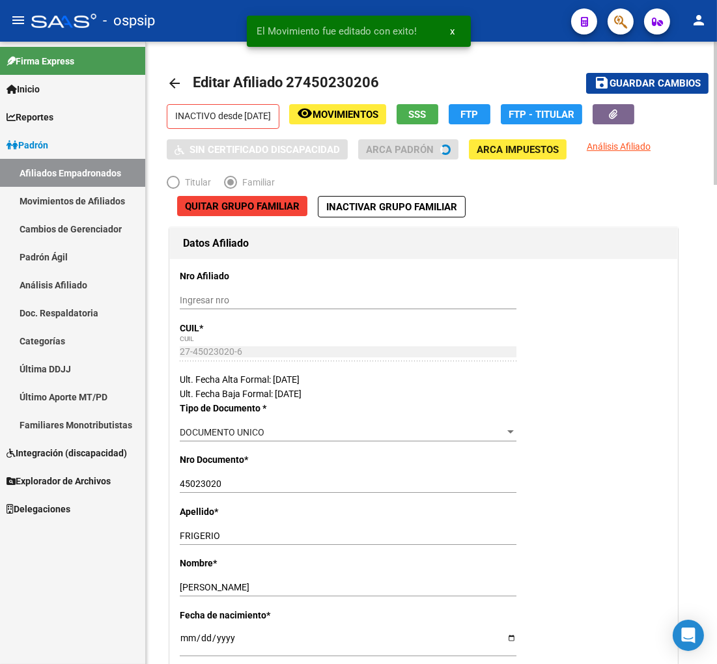
click at [666, 81] on span "Guardar cambios" at bounding box center [655, 84] width 91 height 12
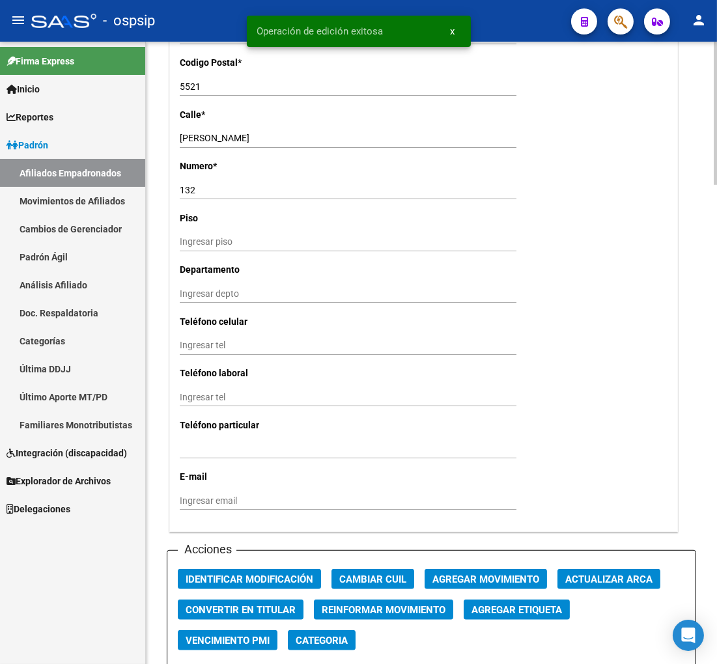
scroll to position [1230, 0]
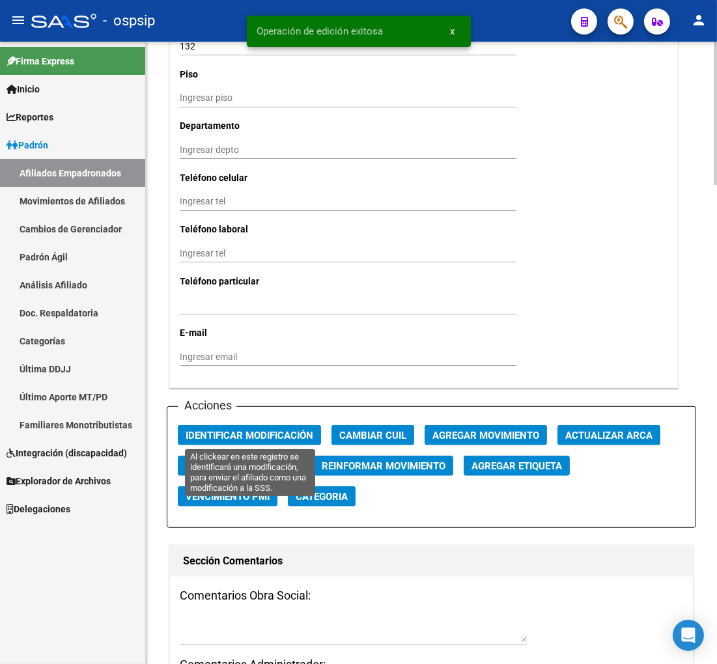
click at [244, 439] on span "Identificar Modificación" at bounding box center [250, 436] width 128 height 12
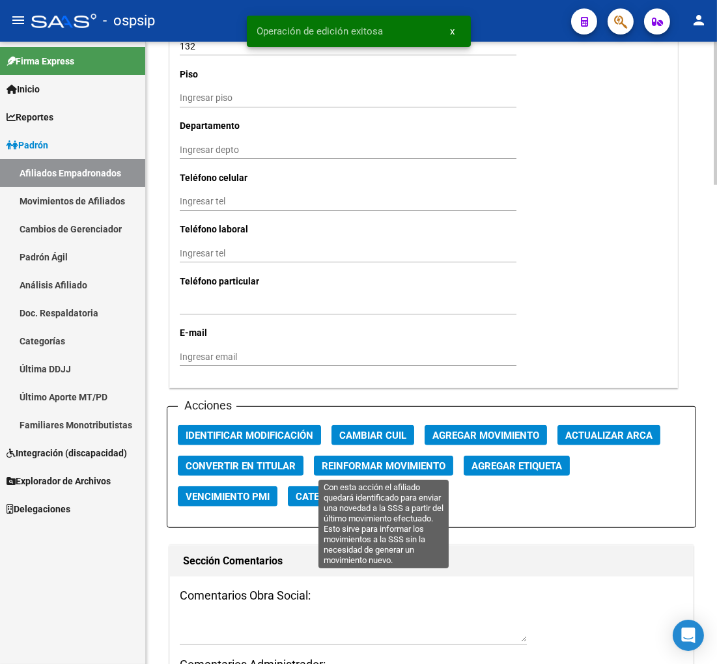
click at [322, 468] on span "Reinformar Movimiento" at bounding box center [384, 466] width 124 height 12
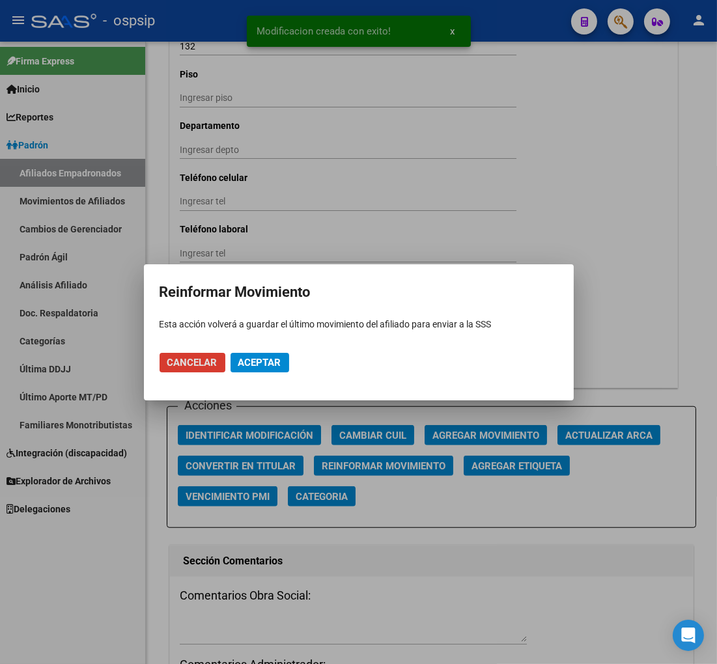
click at [246, 359] on span "Aceptar" at bounding box center [259, 363] width 43 height 12
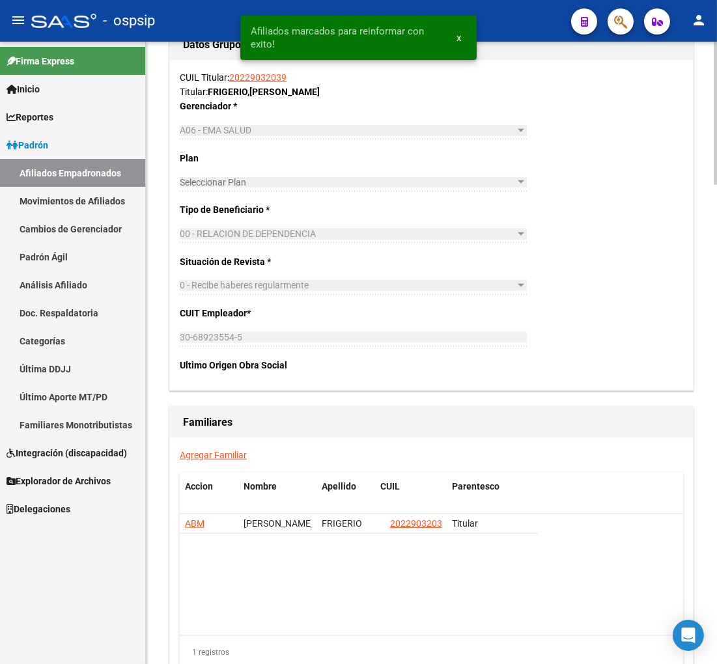
scroll to position [1954, 0]
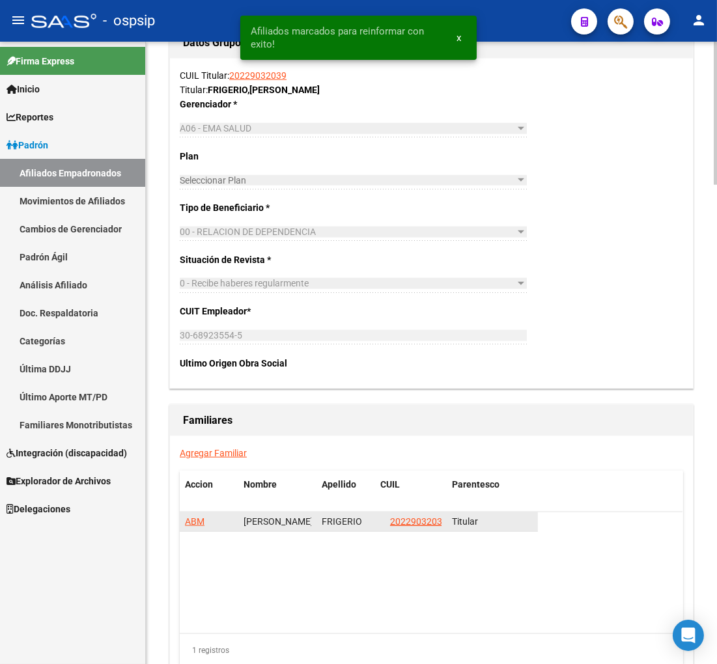
click at [417, 528] on app-link-go-to "20229032039" at bounding box center [418, 521] width 57 height 15
click at [417, 521] on span "20229032039" at bounding box center [418, 521] width 57 height 10
type textarea "20229032039"
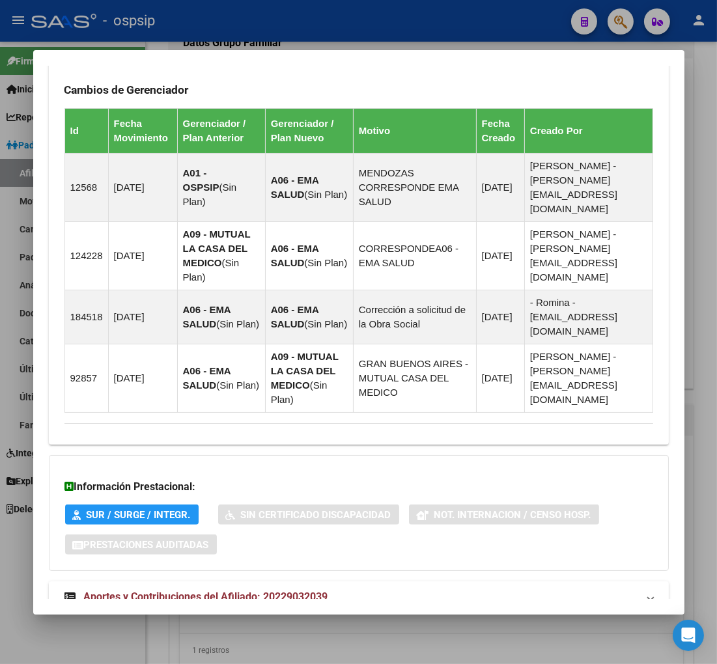
scroll to position [916, 0]
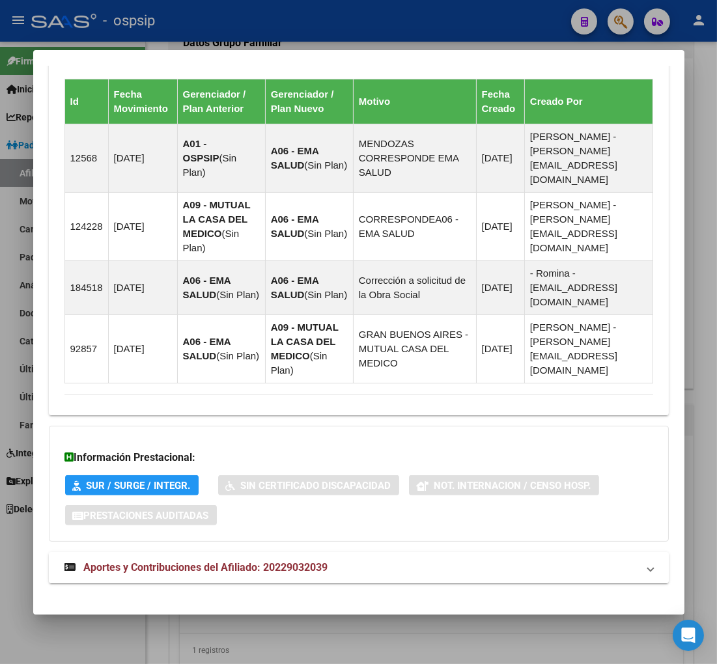
click at [190, 561] on span "Aportes y Contribuciones del Afiliado: 20229032039" at bounding box center [206, 567] width 244 height 12
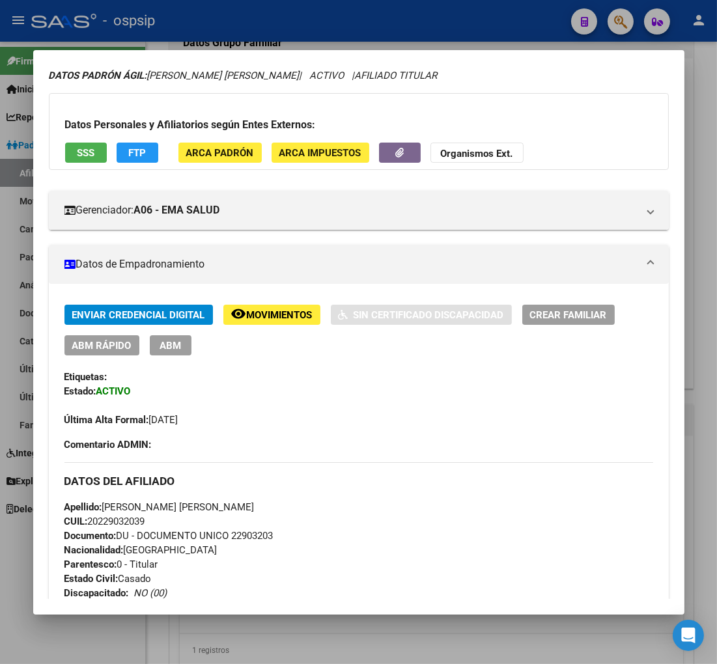
scroll to position [0, 0]
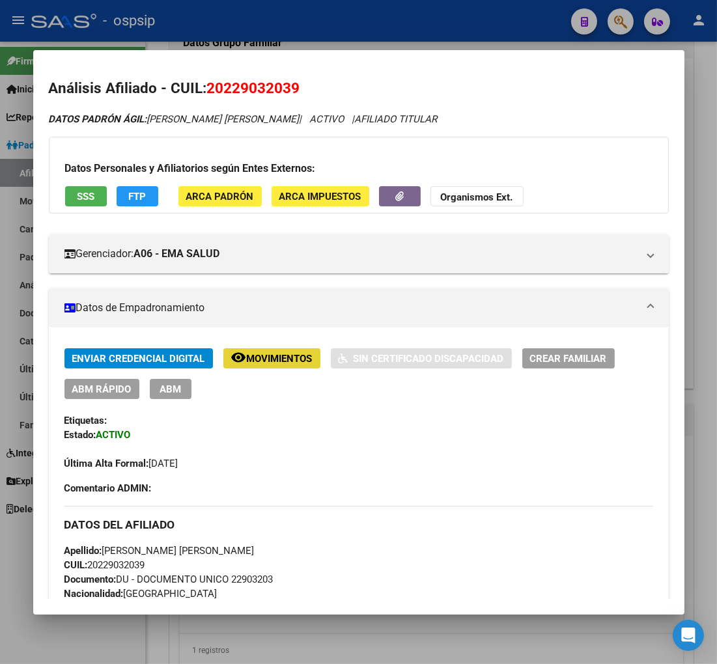
click at [270, 355] on span "Movimientos" at bounding box center [280, 359] width 66 height 12
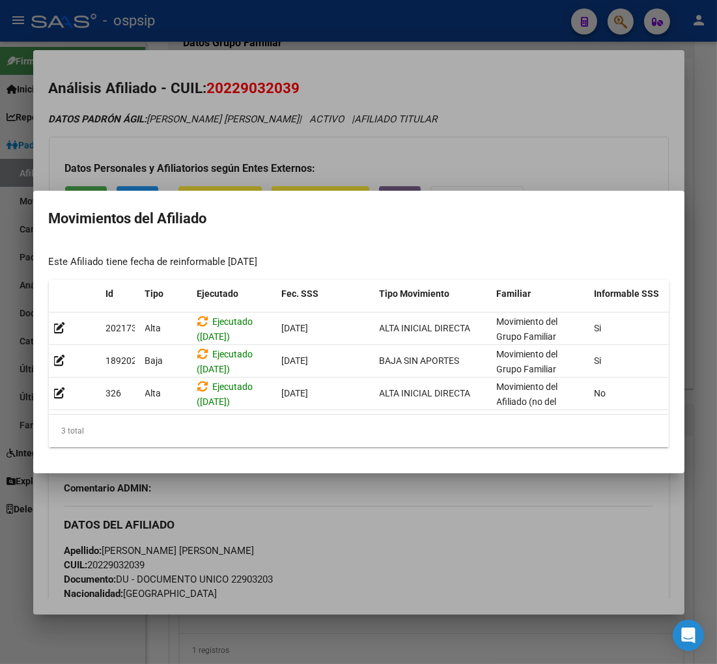
click at [412, 504] on div at bounding box center [358, 332] width 717 height 664
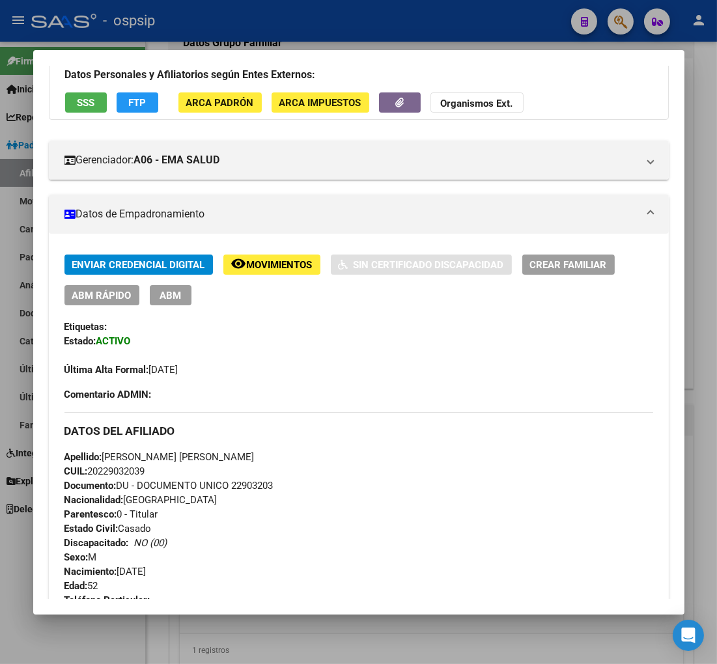
scroll to position [72, 0]
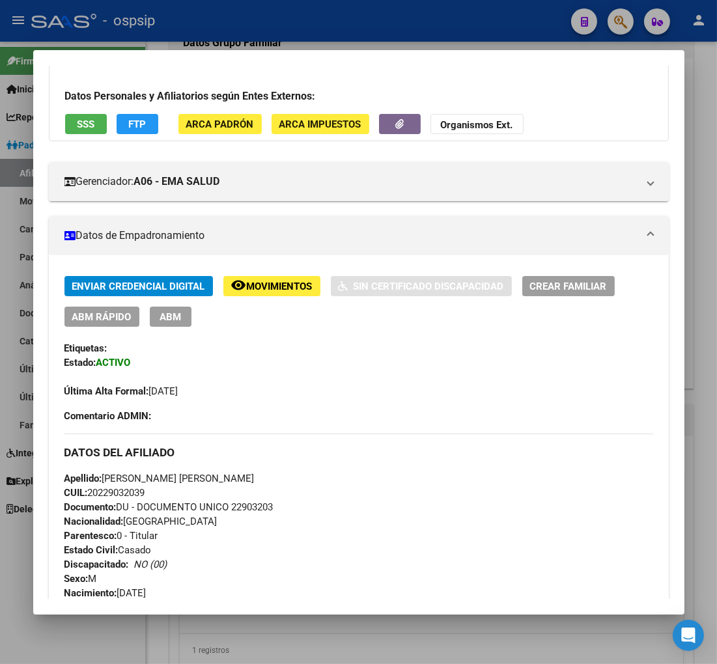
click at [161, 317] on span "ABM" at bounding box center [170, 317] width 21 height 12
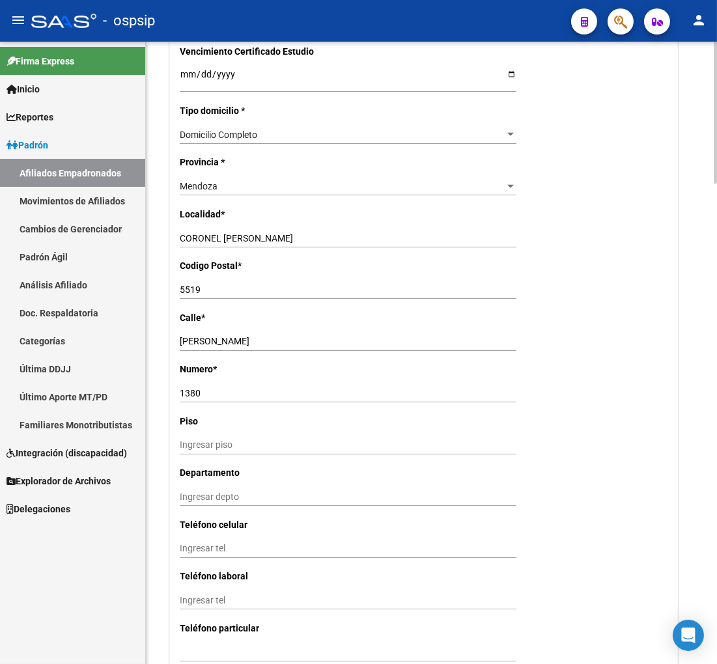
scroll to position [1157, 0]
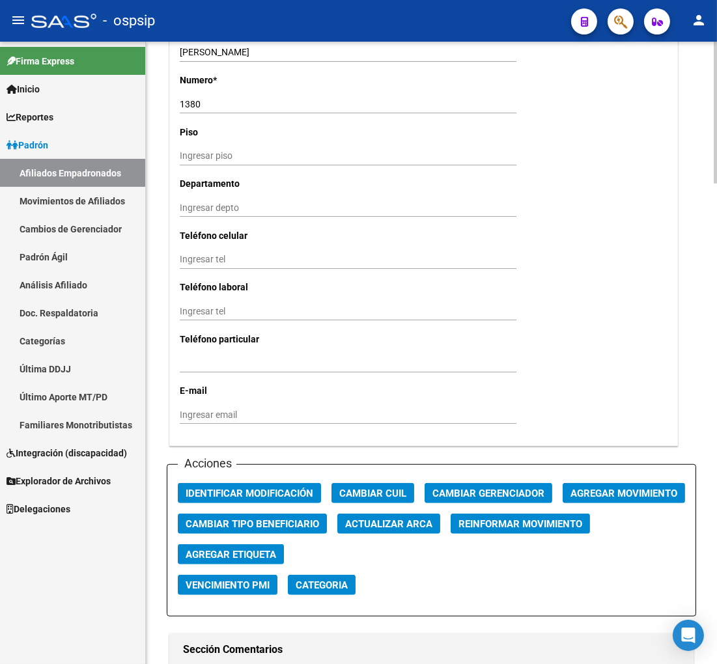
click at [570, 500] on span "Agregar Movimiento" at bounding box center [623, 494] width 107 height 12
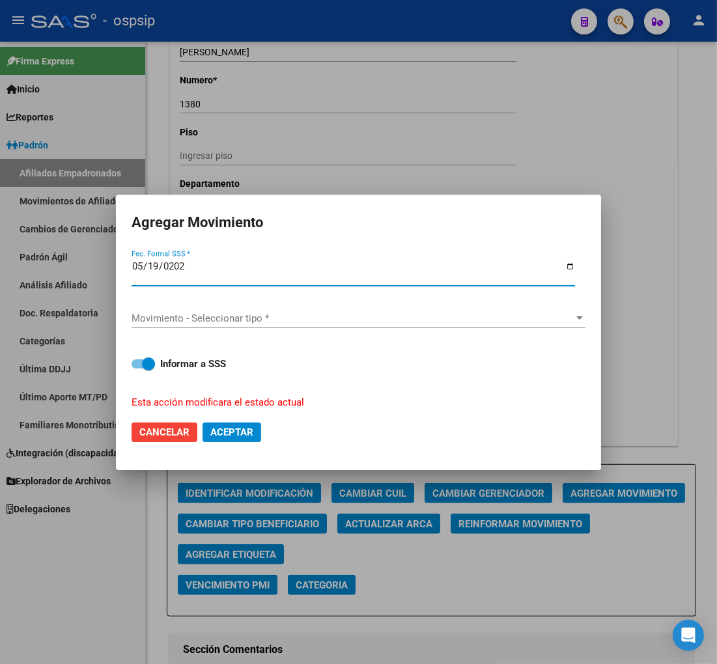
type input "[DATE]"
click at [320, 324] on div "Movimiento - Seleccionar tipo * Movimiento - Seleccionar tipo *" at bounding box center [359, 319] width 454 height 20
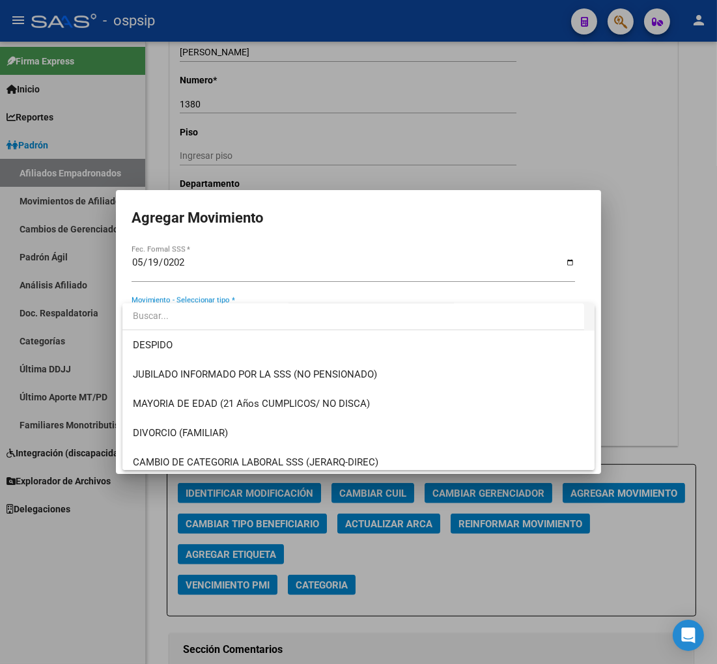
scroll to position [0, 0]
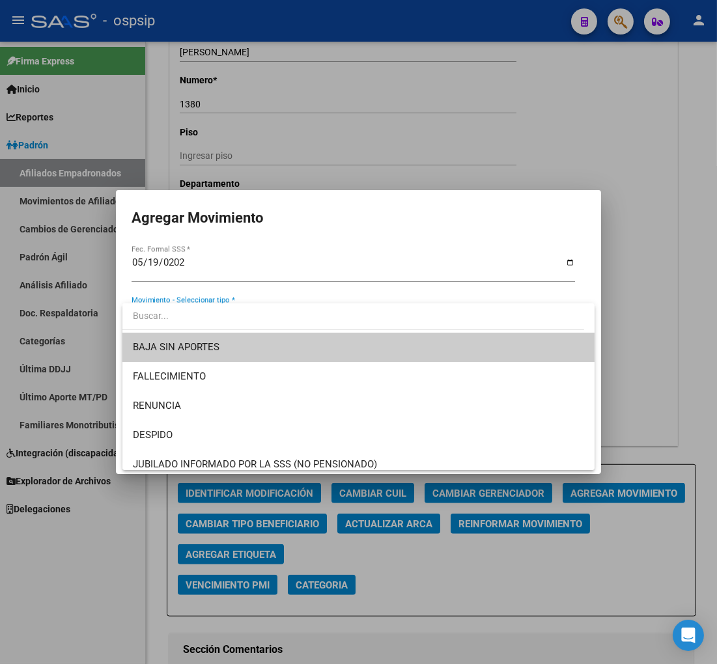
click at [255, 341] on span "BAJA SIN APORTES" at bounding box center [359, 347] width 452 height 29
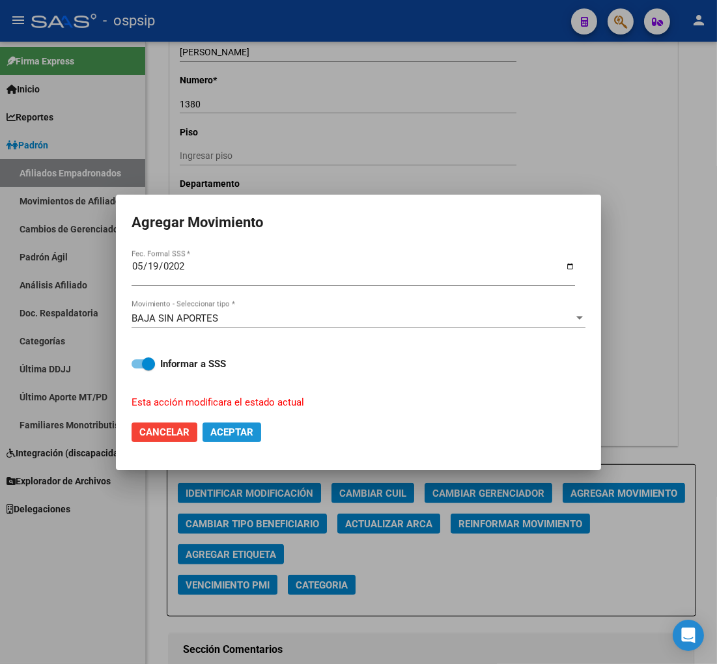
click at [219, 432] on span "Aceptar" at bounding box center [231, 433] width 43 height 12
checkbox input "false"
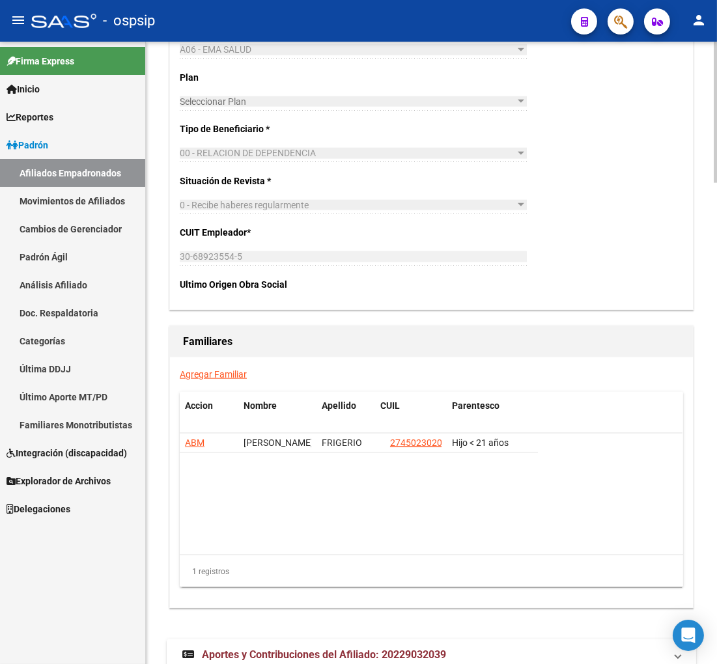
scroll to position [2117, 0]
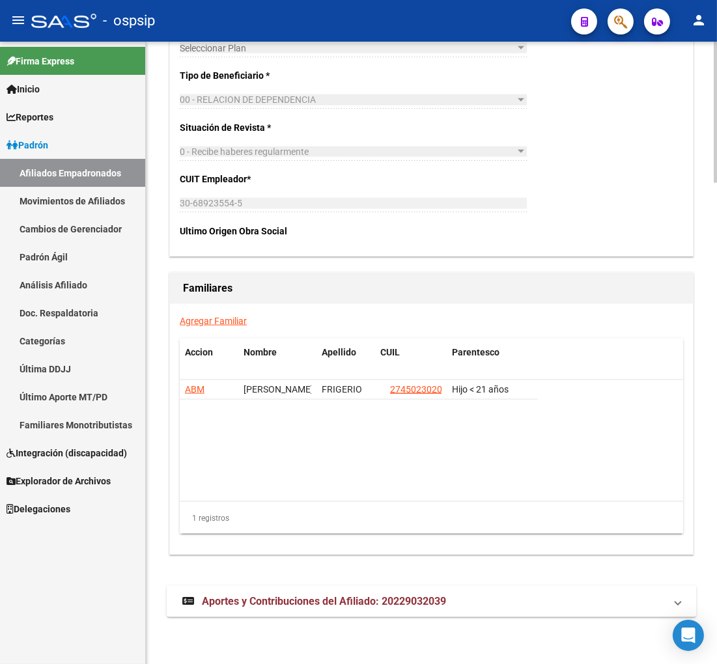
click at [320, 604] on span "Aportes y Contribuciones del Afiliado: 20229032039" at bounding box center [324, 601] width 244 height 12
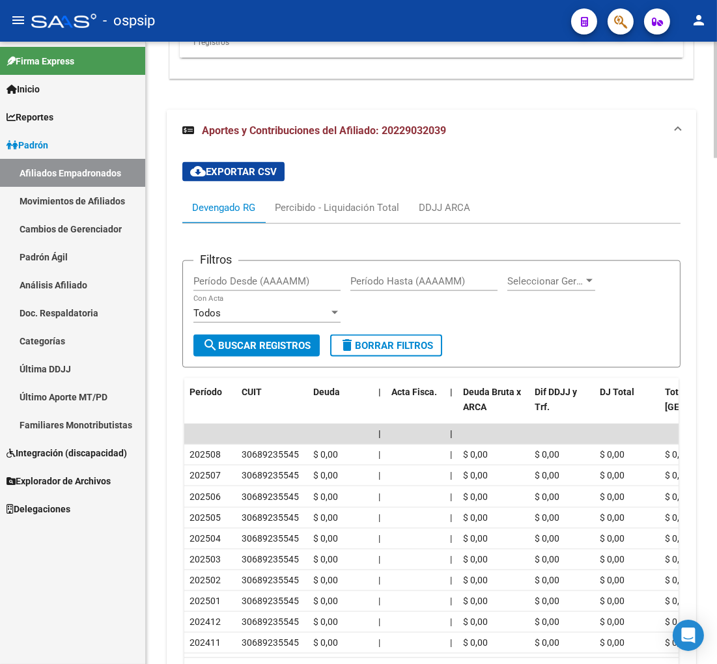
scroll to position [2668, 0]
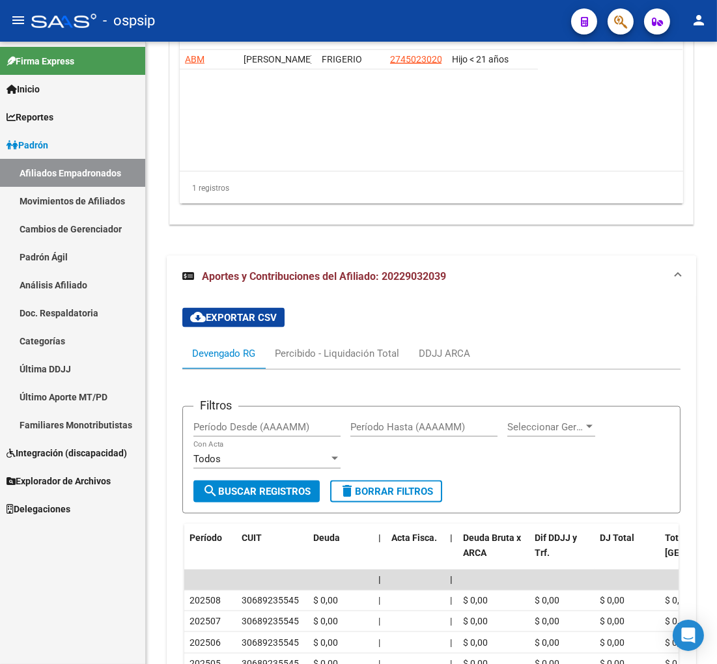
scroll to position [2410, 0]
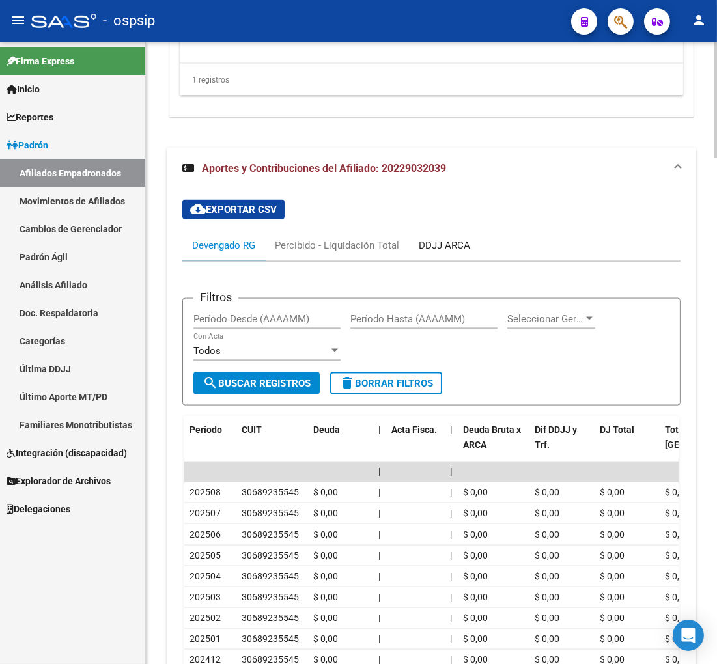
click at [448, 249] on div "DDJJ ARCA" at bounding box center [444, 245] width 51 height 14
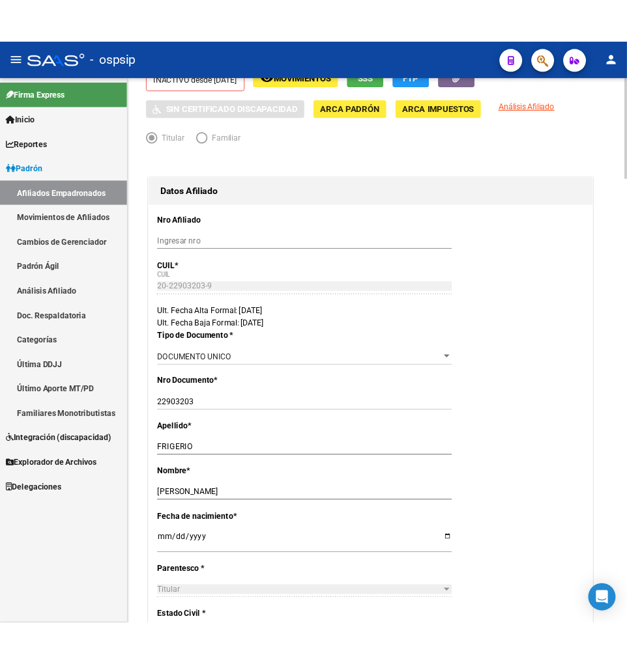
scroll to position [0, 0]
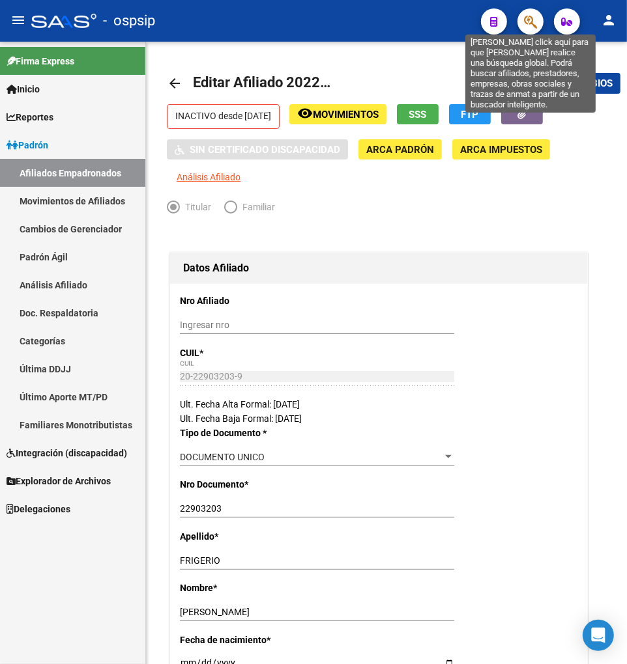
click at [532, 15] on icon "button" at bounding box center [530, 21] width 13 height 15
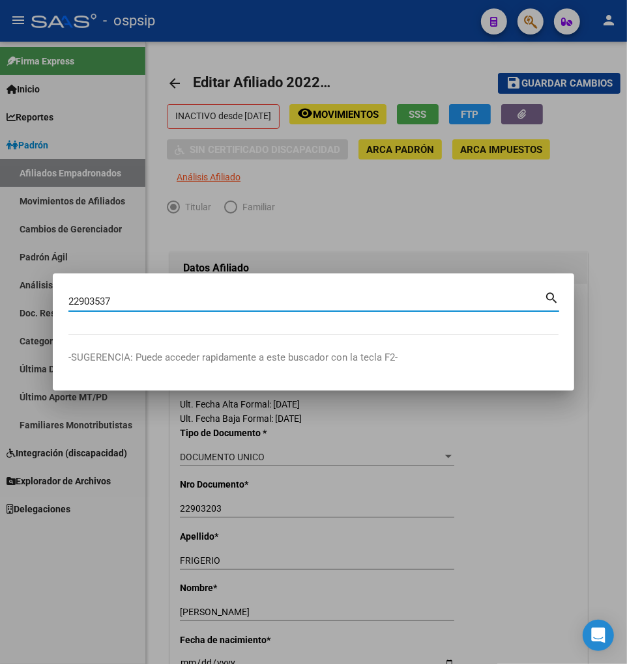
type input "22903537"
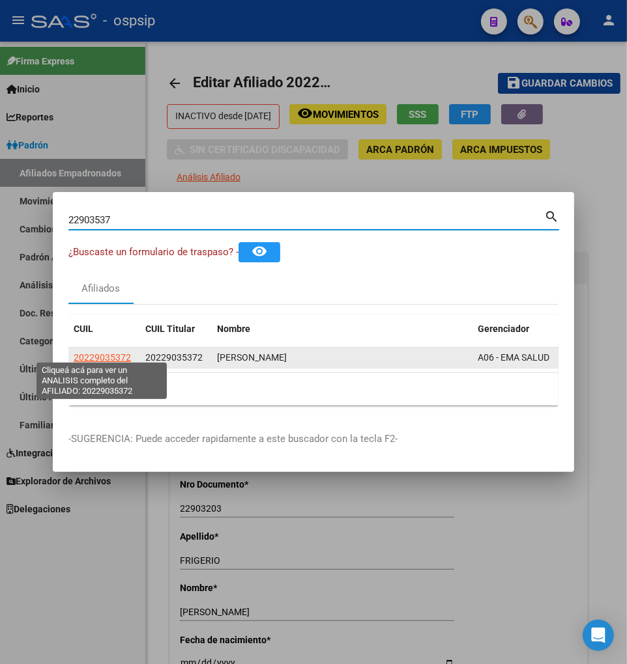
click at [94, 353] on span "20229035372" at bounding box center [102, 357] width 57 height 10
type textarea "20229035372"
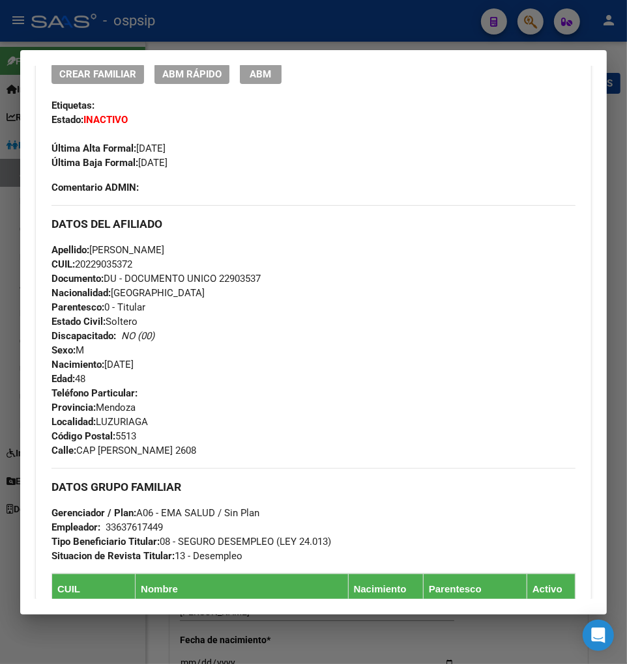
scroll to position [145, 0]
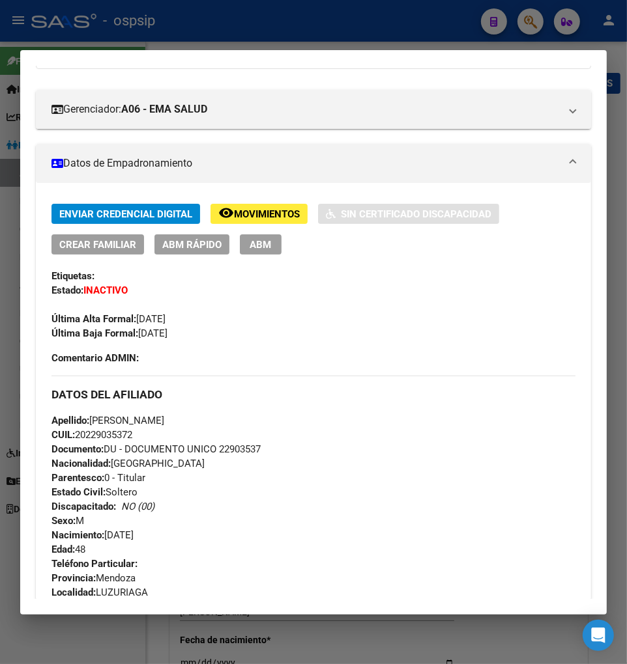
click at [277, 210] on span "Movimientos" at bounding box center [267, 214] width 66 height 12
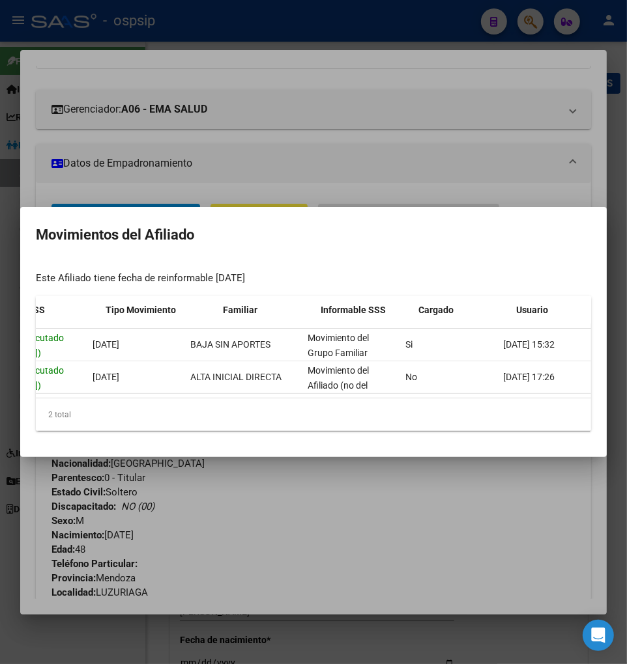
scroll to position [0, 278]
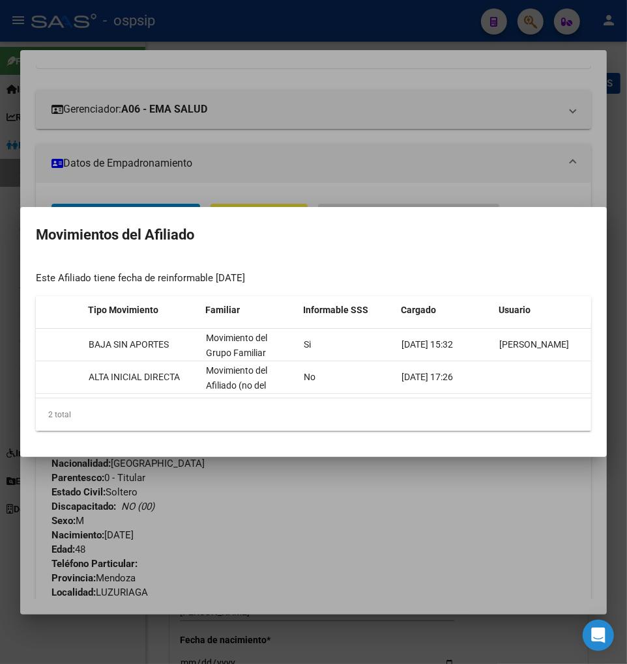
drag, startPoint x: 508, startPoint y: 486, endPoint x: 473, endPoint y: 468, distance: 39.9
click at [506, 489] on div at bounding box center [313, 332] width 627 height 664
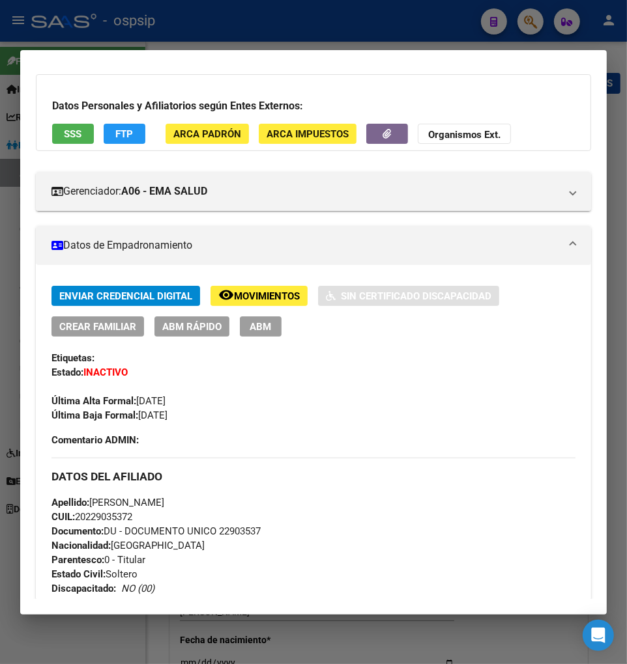
scroll to position [0, 0]
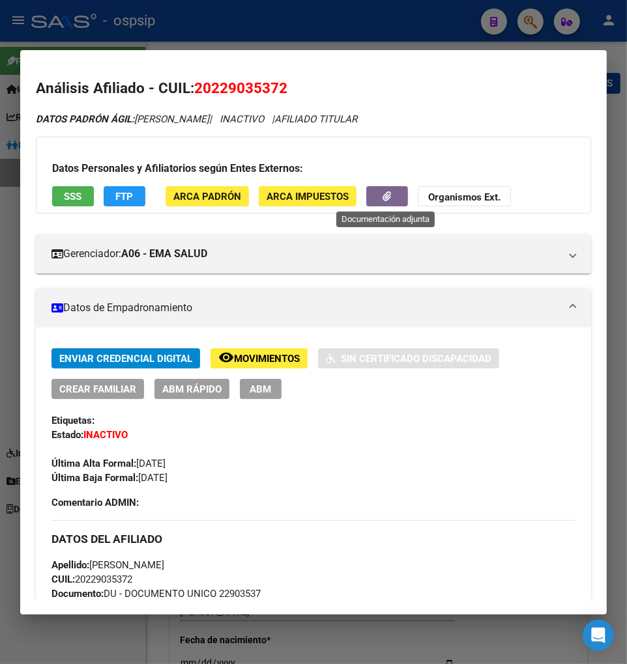
click at [372, 200] on button "button" at bounding box center [387, 196] width 42 height 20
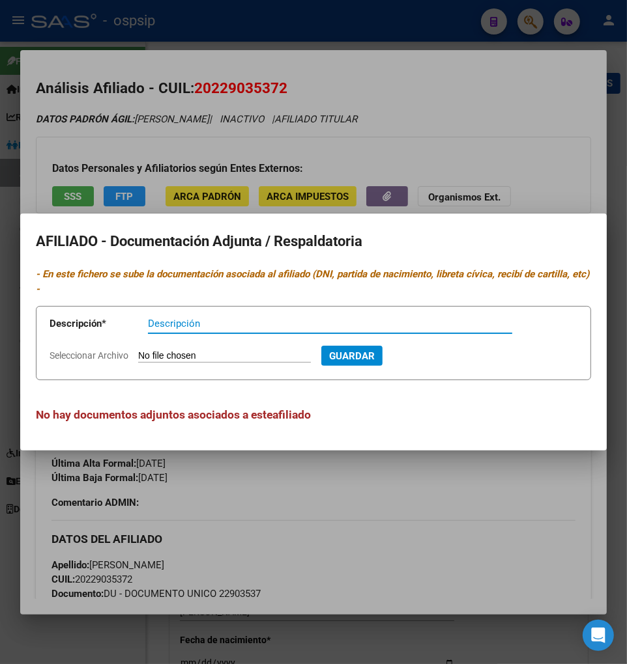
drag, startPoint x: 449, startPoint y: 504, endPoint x: 432, endPoint y: 499, distance: 18.3
click at [447, 504] on div at bounding box center [313, 332] width 627 height 664
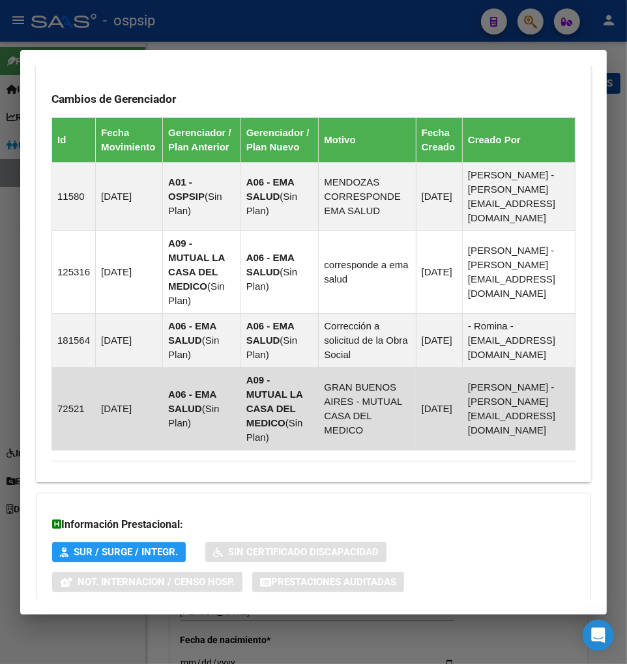
scroll to position [1106, 0]
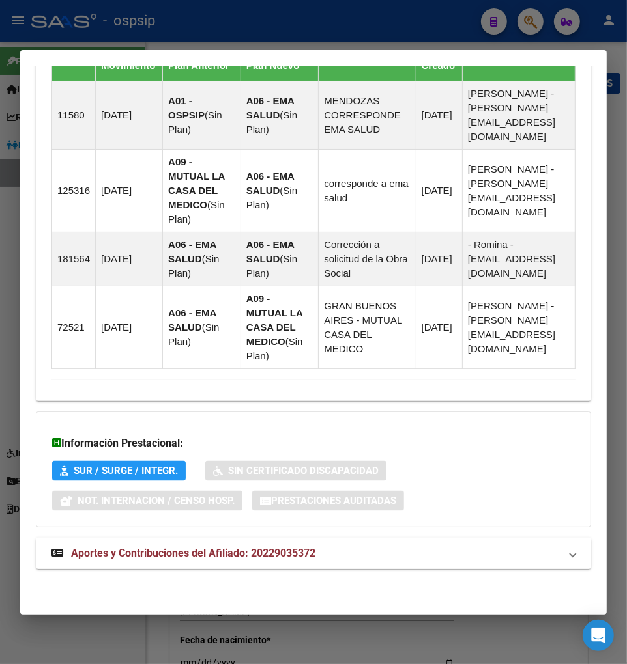
click at [163, 559] on span "Aportes y Contribuciones del Afiliado: 20229035372" at bounding box center [193, 553] width 244 height 12
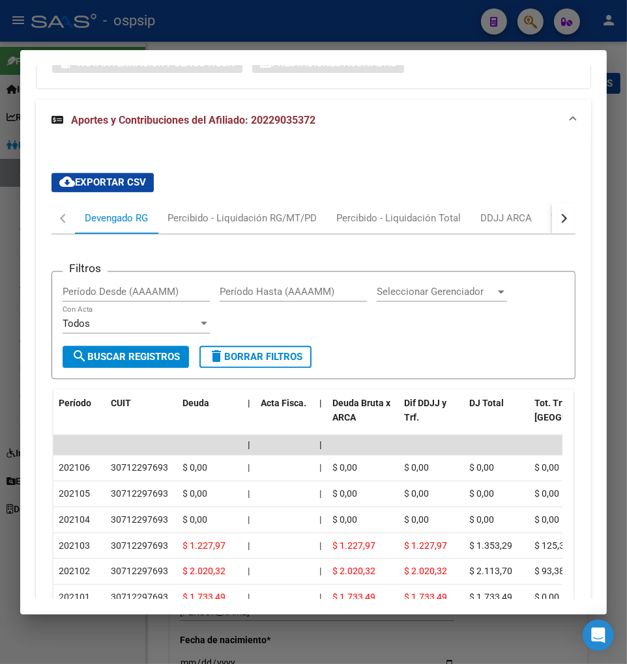
scroll to position [1544, 0]
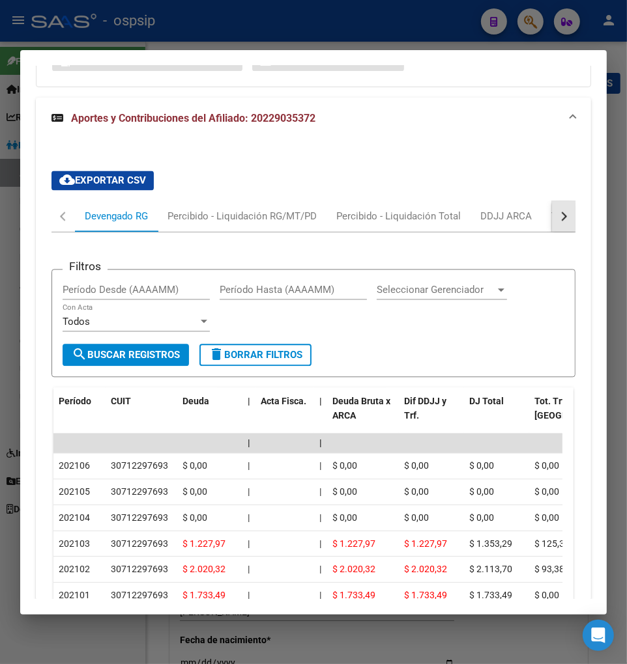
click at [552, 212] on button "button" at bounding box center [563, 216] width 23 height 31
click at [510, 221] on div "Transferencias ARCA" at bounding box center [487, 216] width 92 height 14
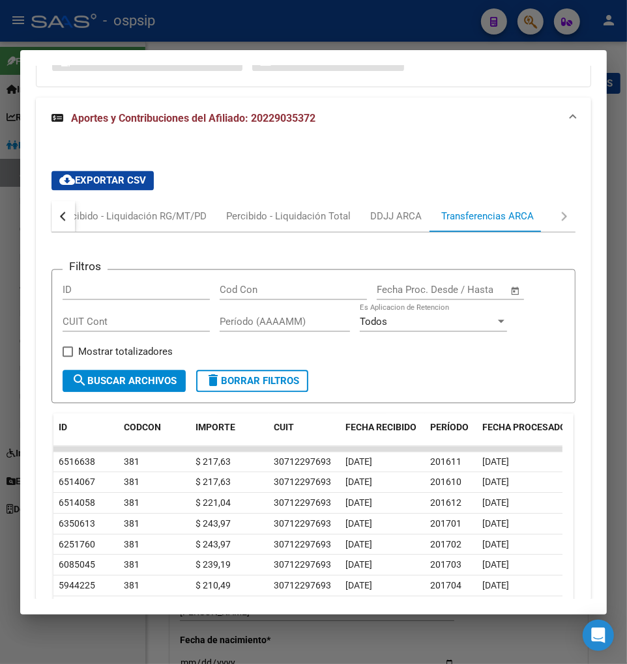
click at [70, 227] on button "button" at bounding box center [62, 216] width 23 height 31
click at [95, 214] on div "Devengado RG" at bounding box center [116, 216] width 63 height 14
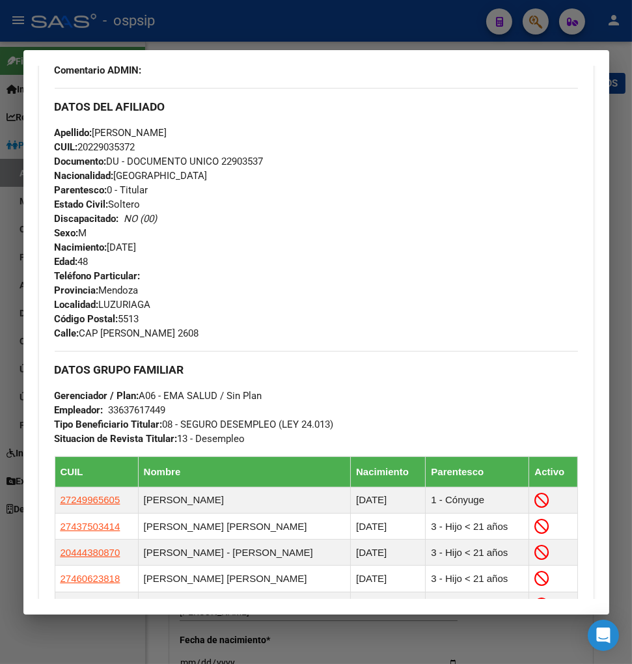
scroll to position [531, 0]
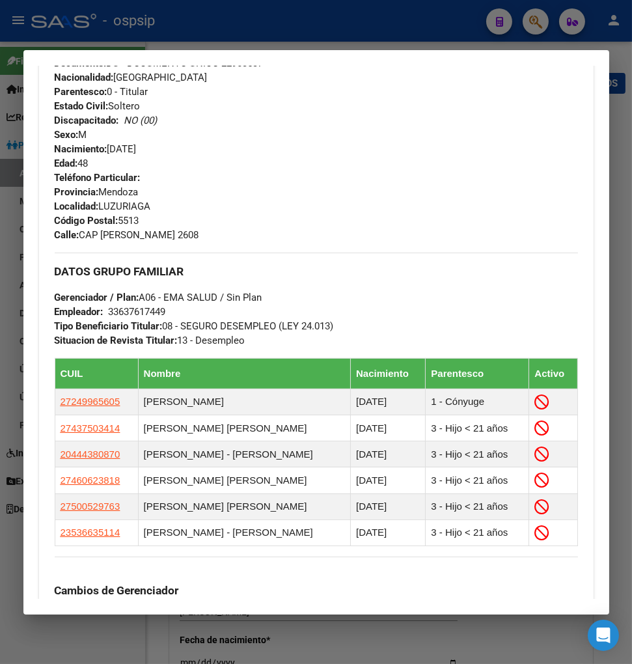
drag, startPoint x: 425, startPoint y: 207, endPoint x: 458, endPoint y: 164, distance: 54.3
click at [431, 197] on div "Teléfono Particular: Provincia: Mendoza Localidad: LUZURIAGA Código Postal: 551…" at bounding box center [317, 207] width 524 height 72
click at [539, 30] on div at bounding box center [316, 332] width 632 height 664
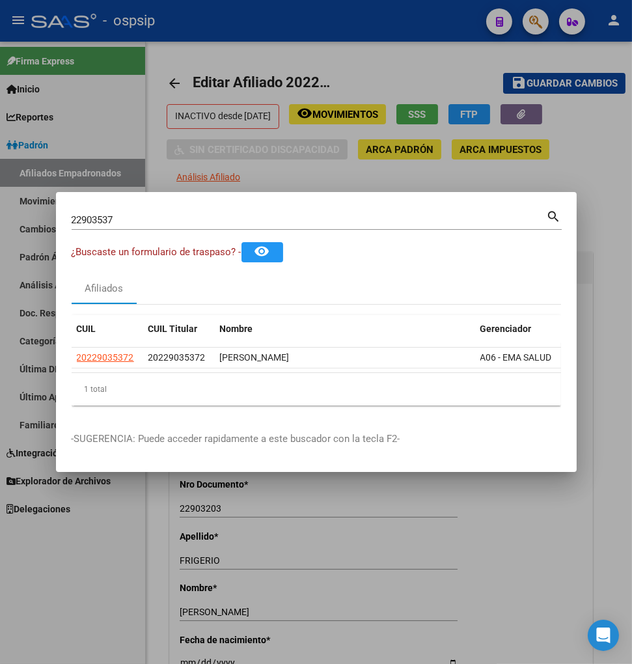
click at [122, 214] on input "22903537" at bounding box center [309, 220] width 475 height 12
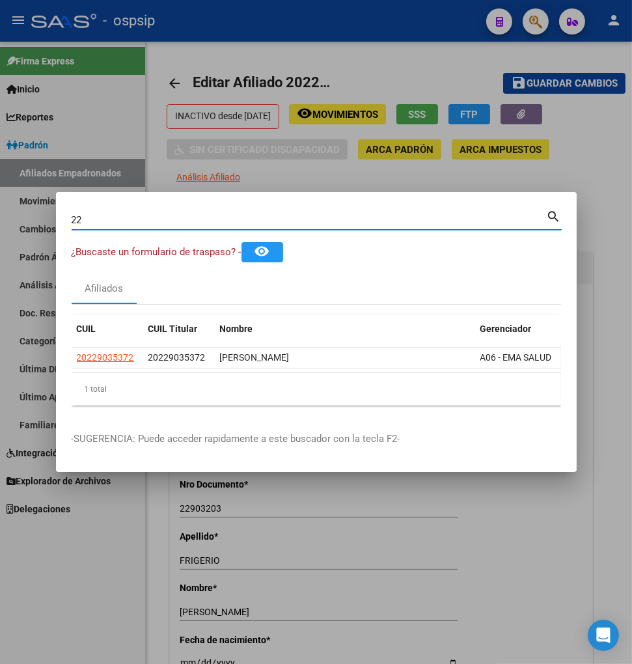
type input "2"
type input "22903565"
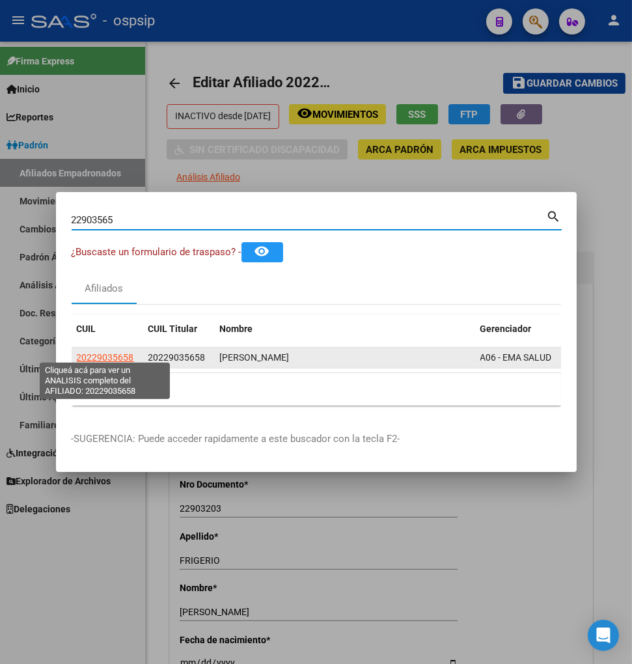
click at [101, 352] on span "20229035658" at bounding box center [105, 357] width 57 height 10
type textarea "20229035658"
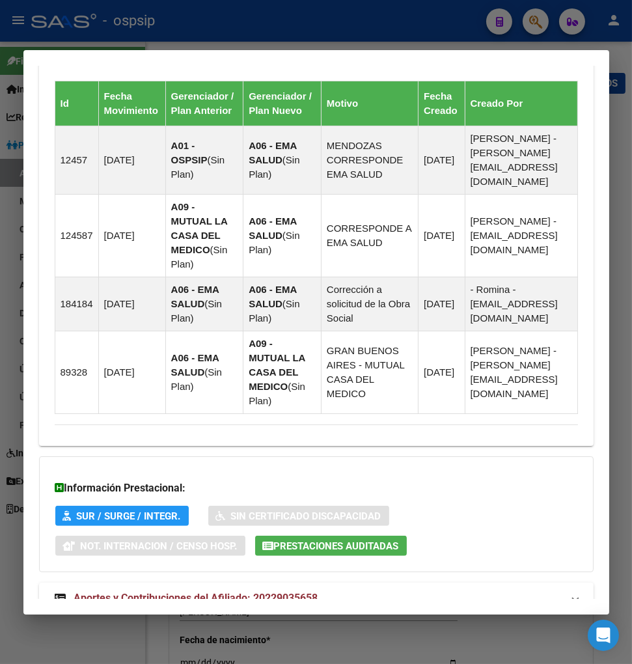
scroll to position [987, 0]
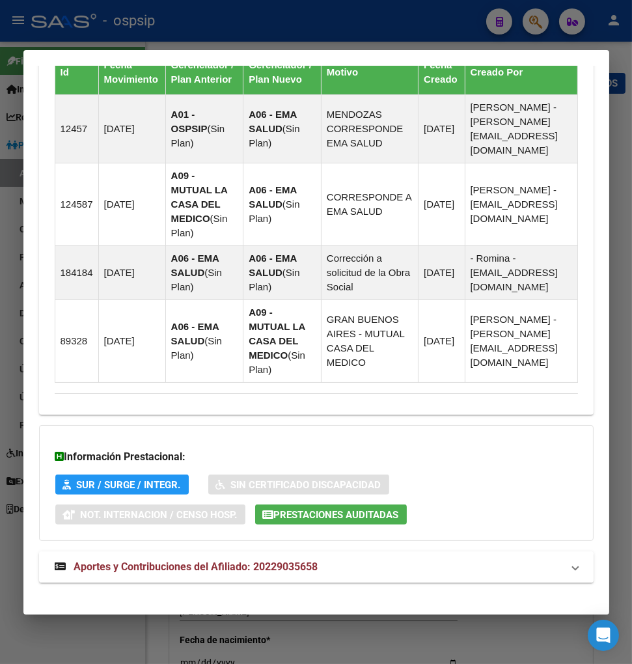
click at [172, 561] on span "Aportes y Contribuciones del Afiliado: 20229035658" at bounding box center [196, 567] width 244 height 12
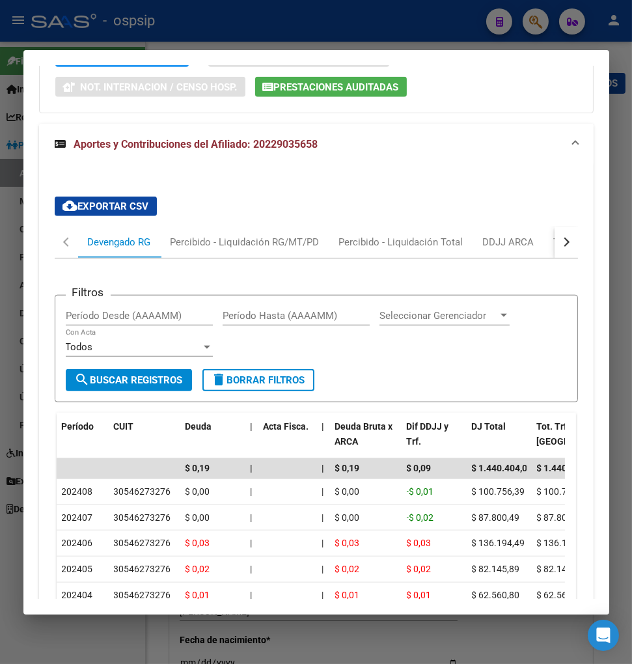
scroll to position [1486, 0]
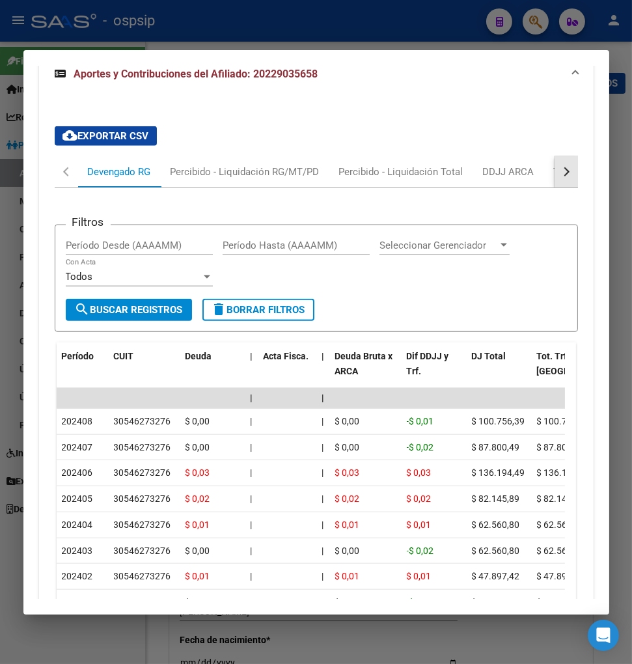
click at [561, 166] on button "button" at bounding box center [566, 171] width 23 height 31
click at [529, 165] on div "Transferencias ARCA" at bounding box center [490, 172] width 92 height 14
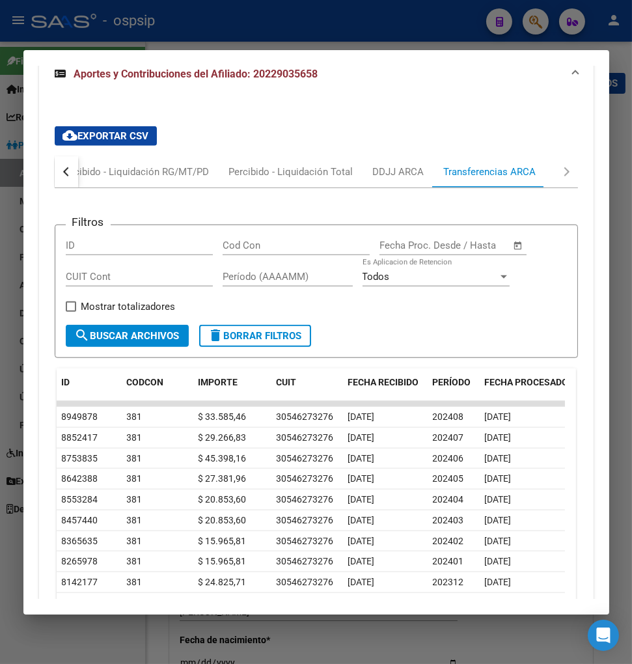
click at [63, 161] on button "button" at bounding box center [66, 171] width 23 height 31
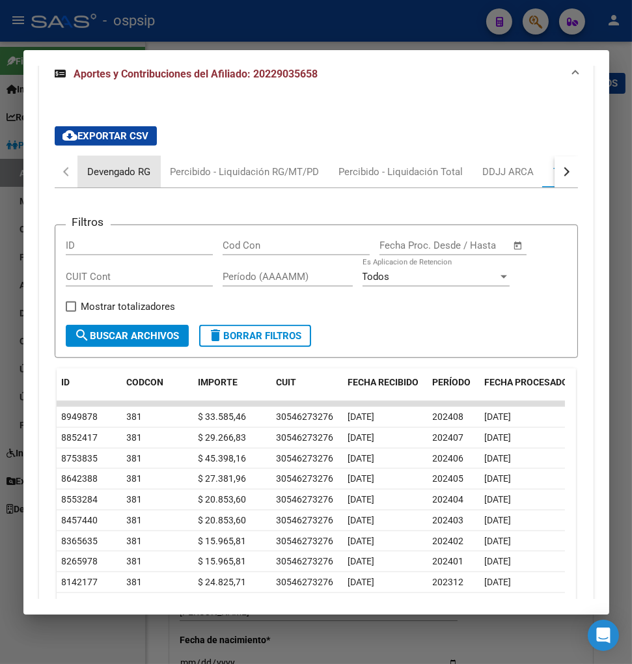
click at [105, 165] on div "Devengado RG" at bounding box center [119, 172] width 63 height 14
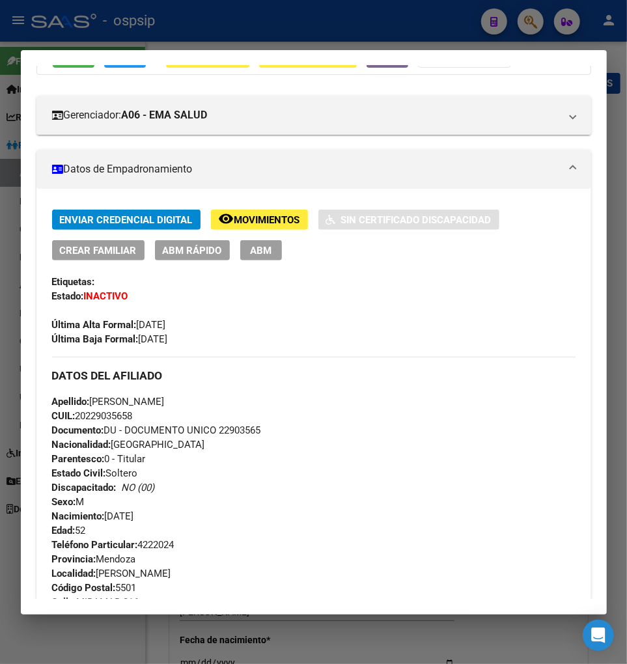
scroll to position [145, 0]
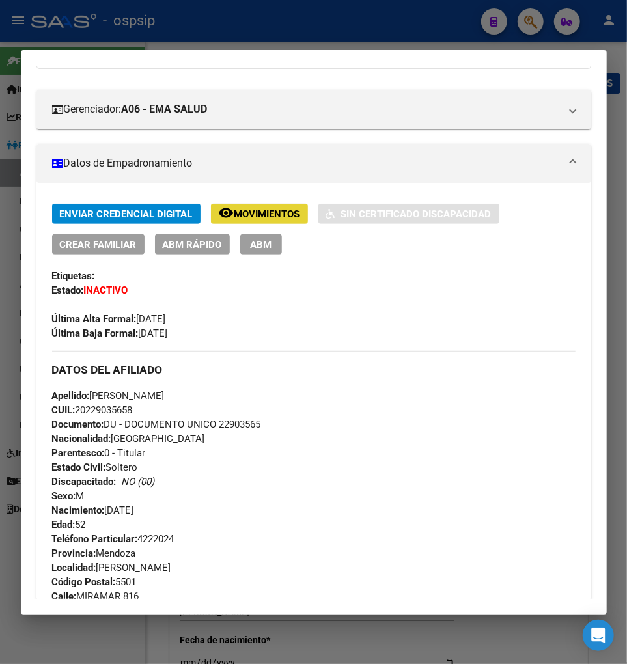
click at [274, 217] on span "Movimientos" at bounding box center [267, 214] width 66 height 12
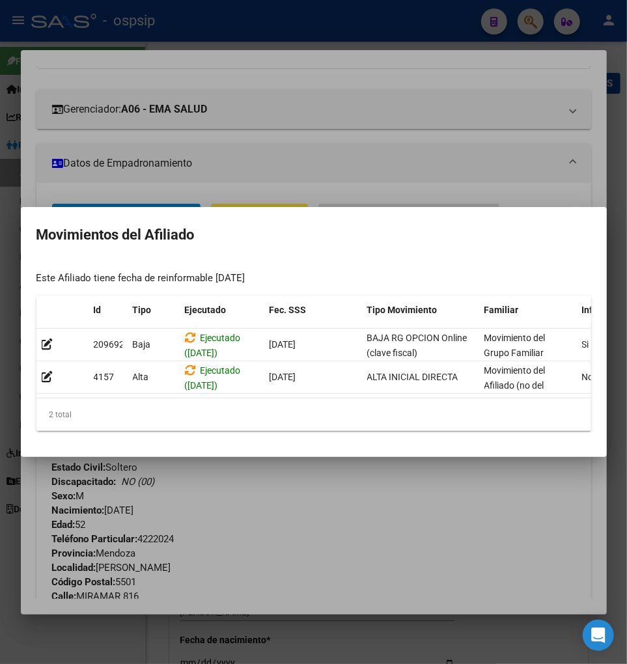
click at [358, 499] on div at bounding box center [313, 332] width 627 height 664
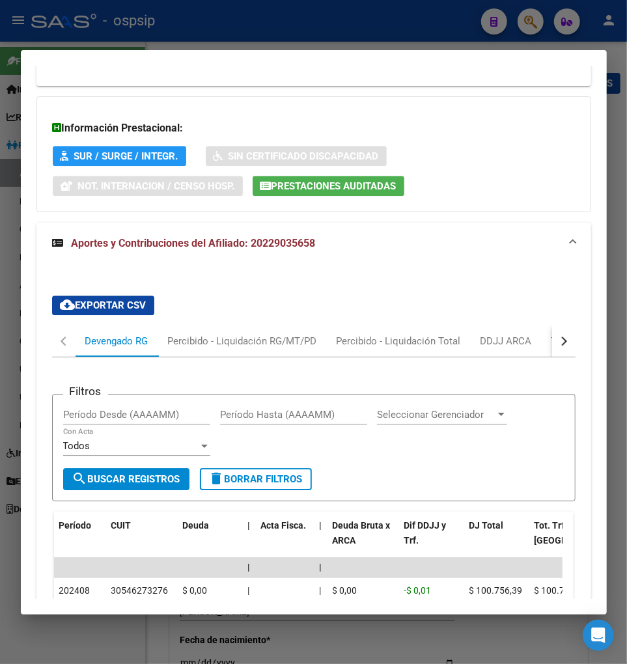
scroll to position [1303, 0]
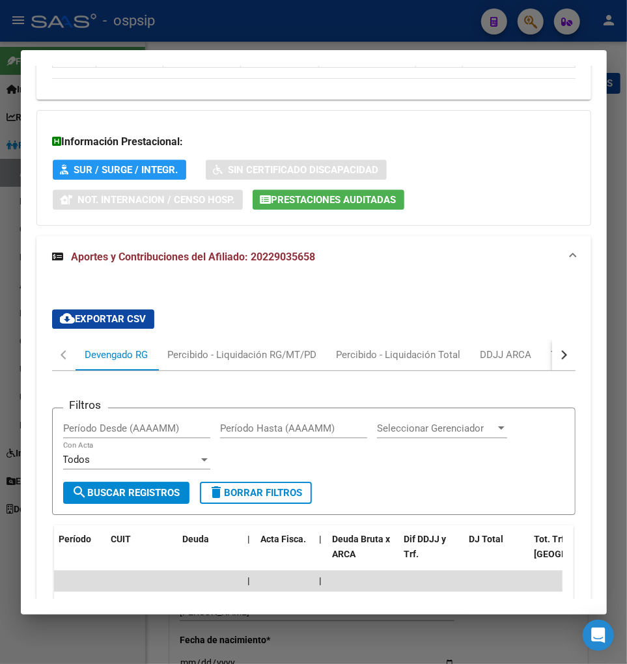
click at [561, 342] on button "button" at bounding box center [563, 354] width 23 height 31
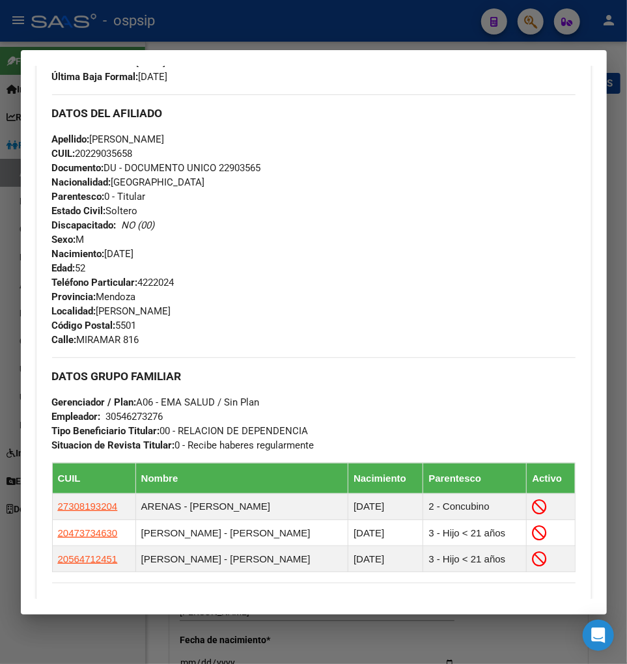
scroll to position [217, 0]
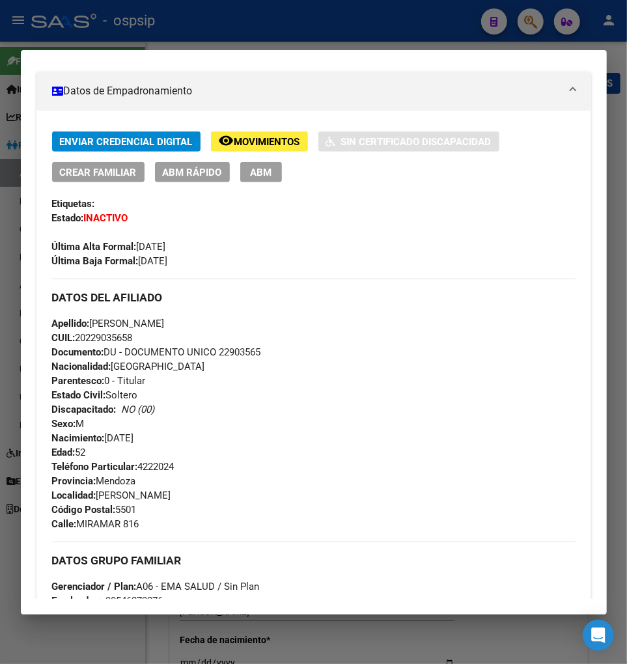
click at [533, 26] on div at bounding box center [313, 332] width 627 height 664
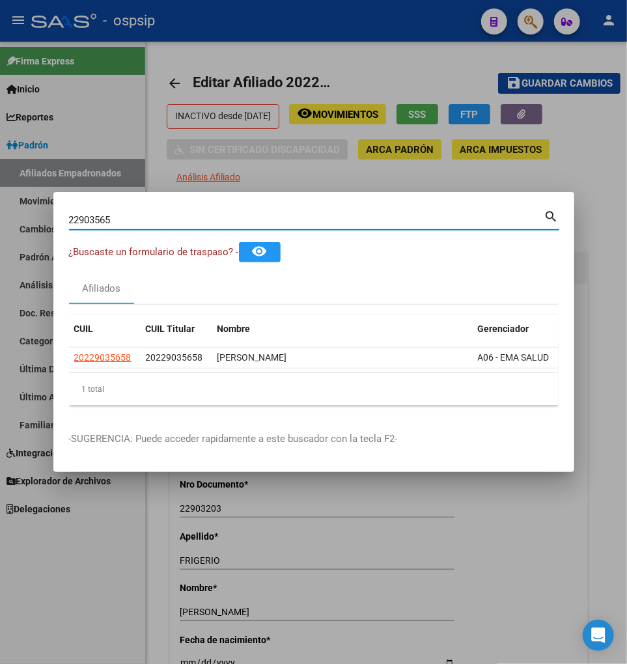
click at [119, 216] on input "22903565" at bounding box center [306, 220] width 475 height 12
type input "2"
type input "22907174"
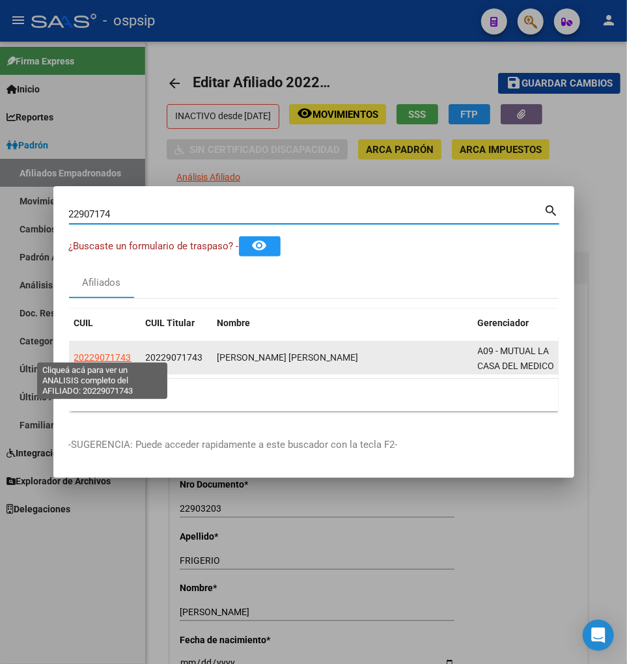
click at [104, 352] on span "20229071743" at bounding box center [102, 357] width 57 height 10
type textarea "20229071743"
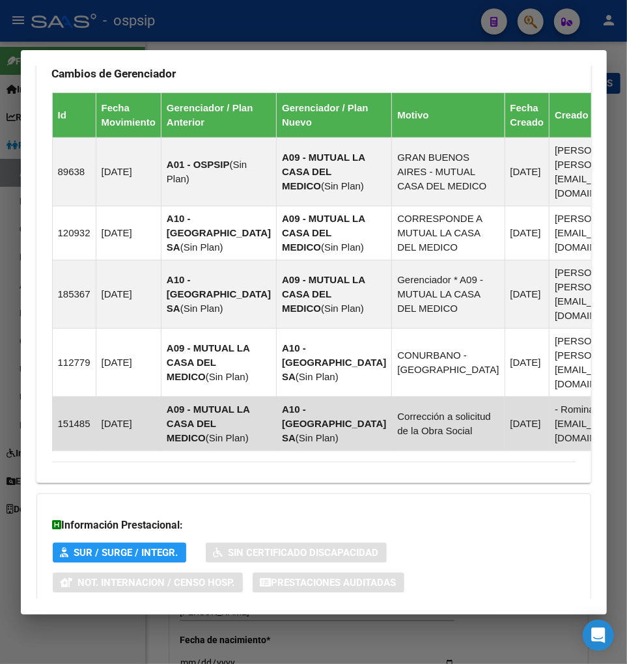
scroll to position [1065, 0]
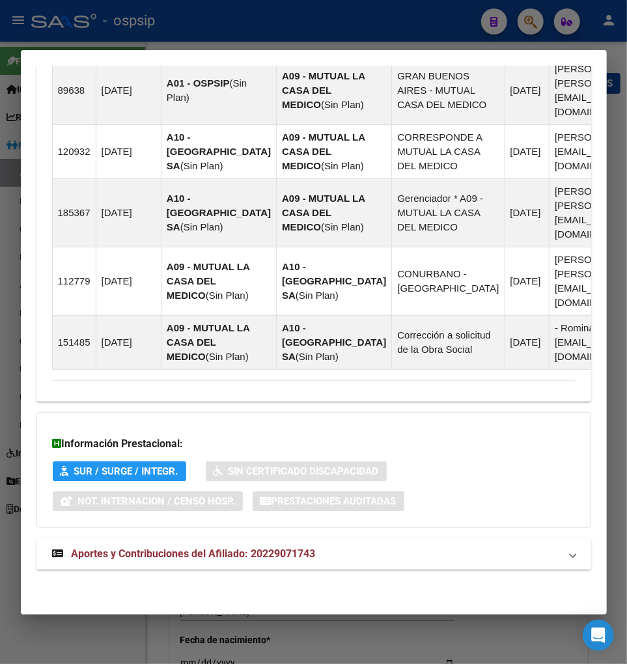
click at [176, 559] on span "Aportes y Contribuciones del Afiliado: 20229071743" at bounding box center [194, 554] width 244 height 12
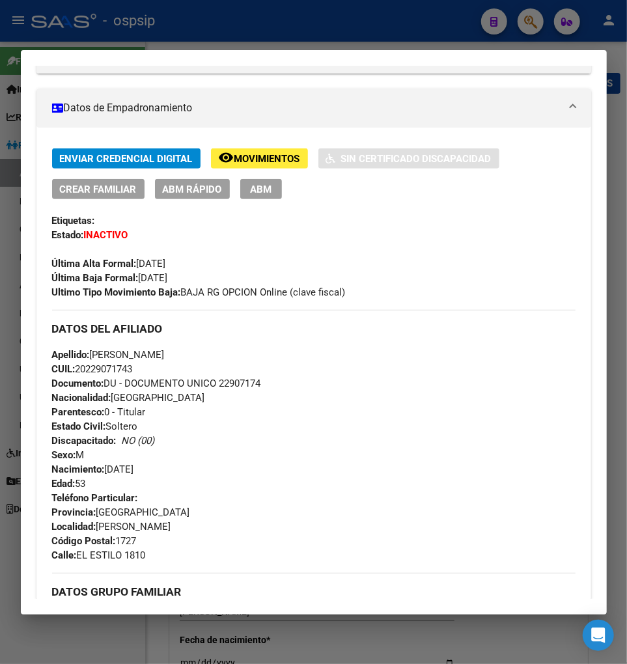
scroll to position [55, 0]
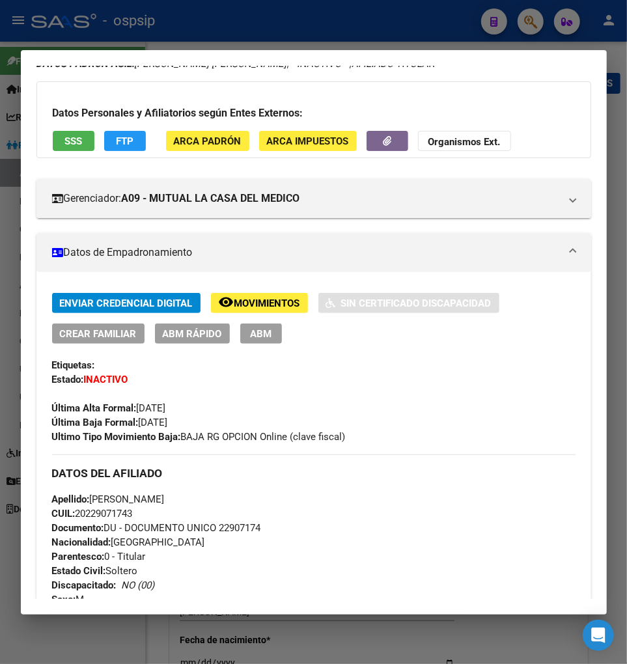
click at [255, 307] on span "Movimientos" at bounding box center [267, 304] width 66 height 12
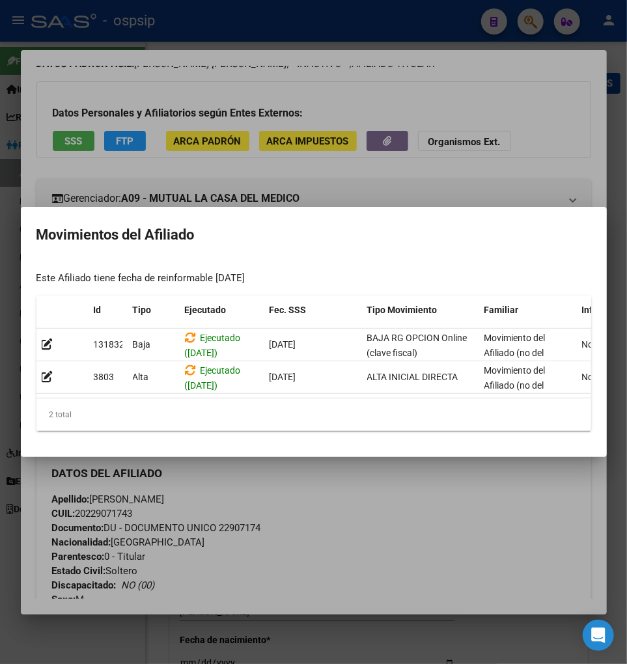
click at [380, 490] on div at bounding box center [313, 332] width 627 height 664
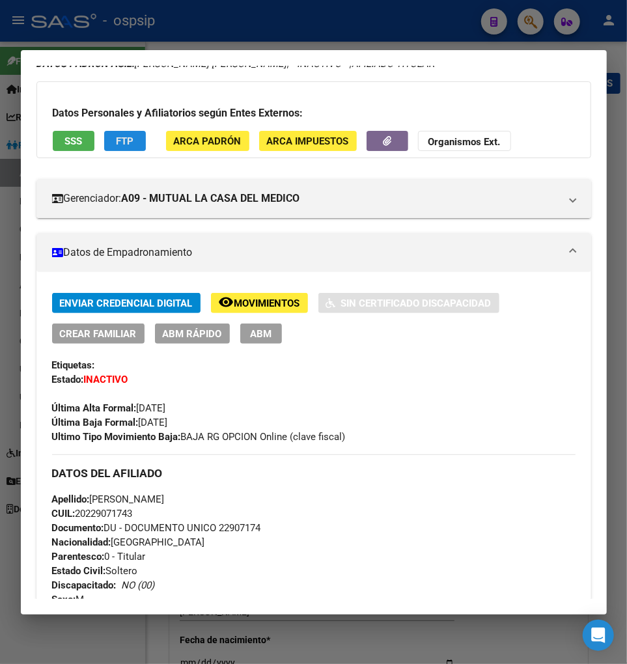
click at [132, 147] on button "FTP" at bounding box center [125, 141] width 42 height 20
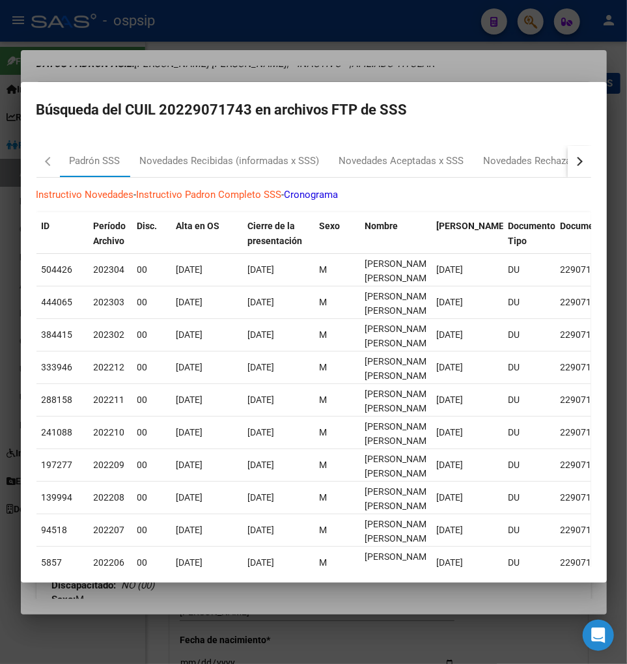
click at [570, 164] on button "button" at bounding box center [579, 161] width 23 height 31
click at [506, 158] on div "RG Bajas x OPCION ONLINE (ARCA)" at bounding box center [469, 161] width 156 height 15
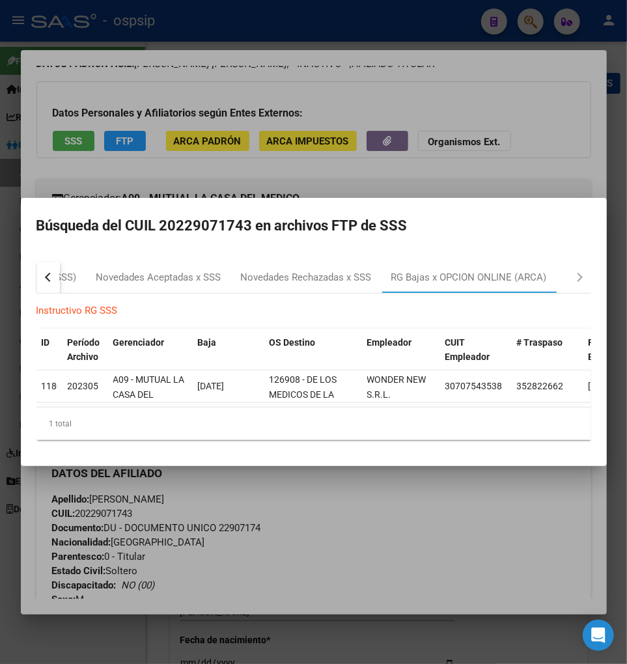
click at [528, 16] on div at bounding box center [313, 332] width 627 height 664
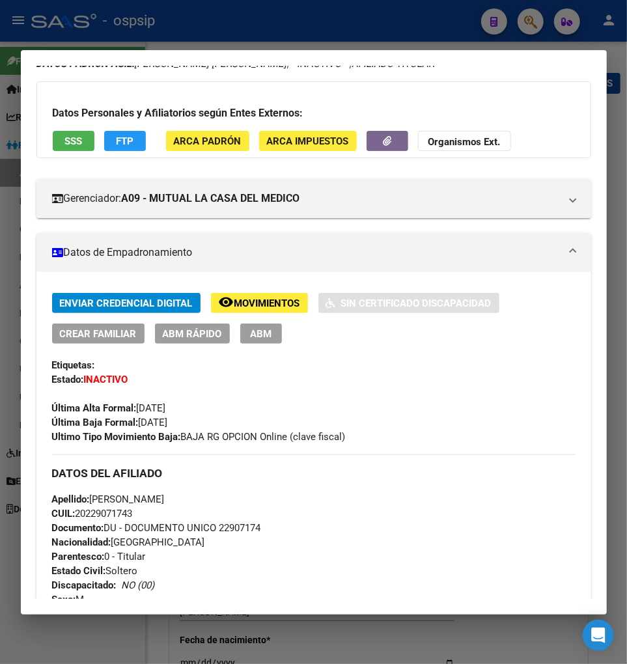
click at [528, 16] on div at bounding box center [313, 332] width 627 height 664
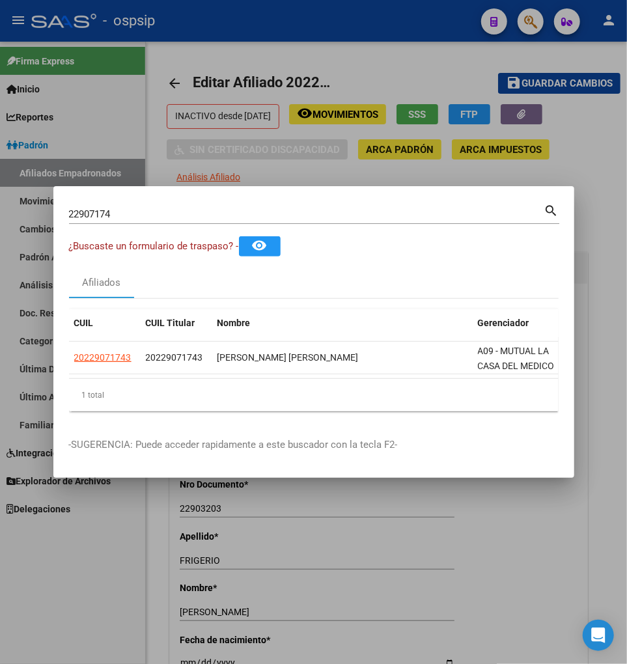
click at [118, 204] on div "22907174 Buscar (apellido, dni, cuil, nro traspaso, cuit, obra social)" at bounding box center [306, 214] width 475 height 20
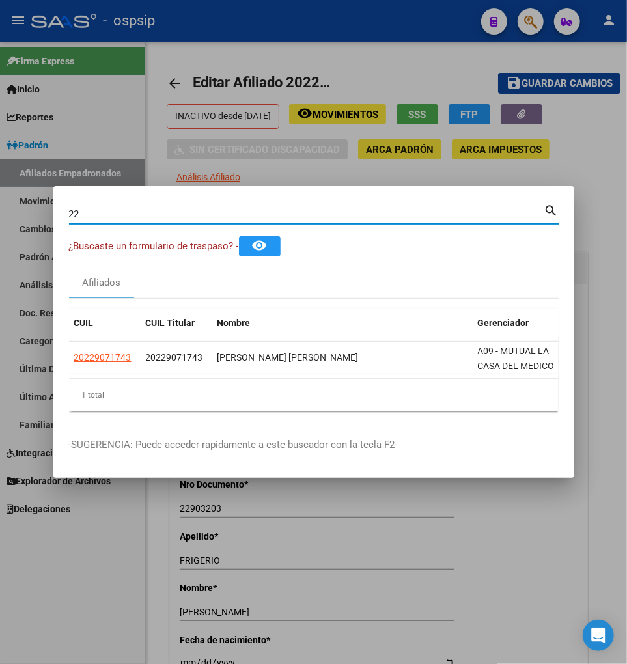
type input "2"
type input "22909685"
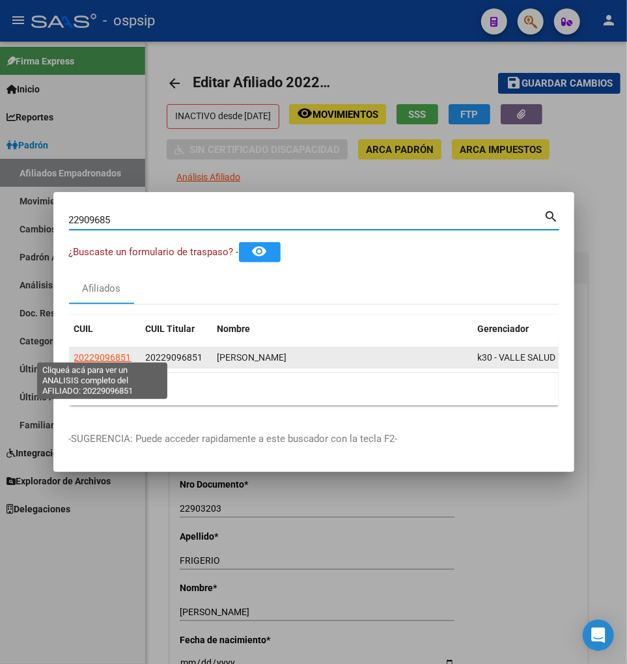
click at [101, 352] on span "20229096851" at bounding box center [102, 357] width 57 height 10
type textarea "20229096851"
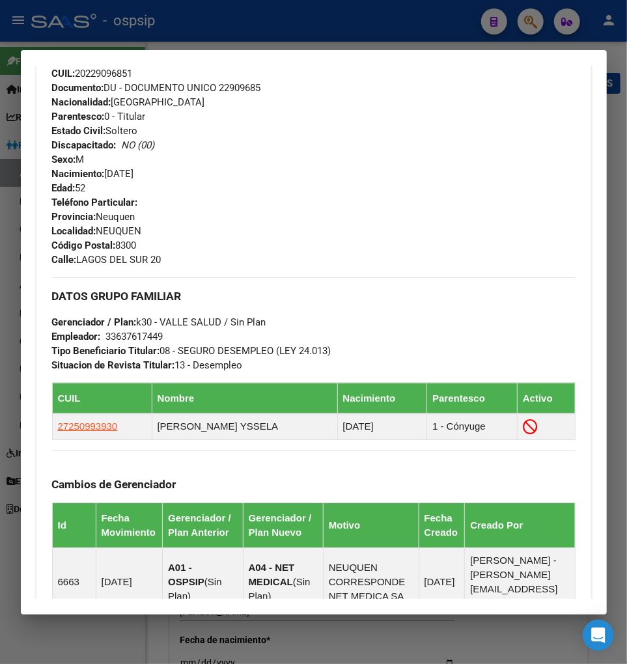
scroll to position [217, 0]
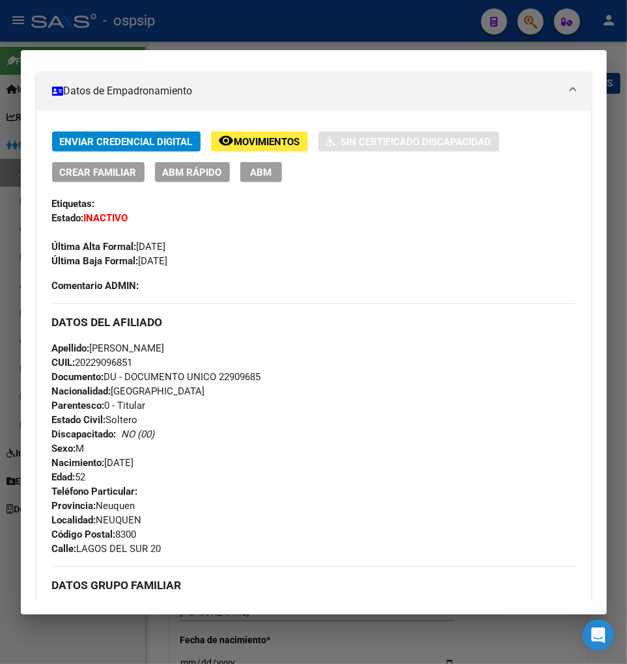
click at [254, 137] on span "Movimientos" at bounding box center [267, 142] width 66 height 12
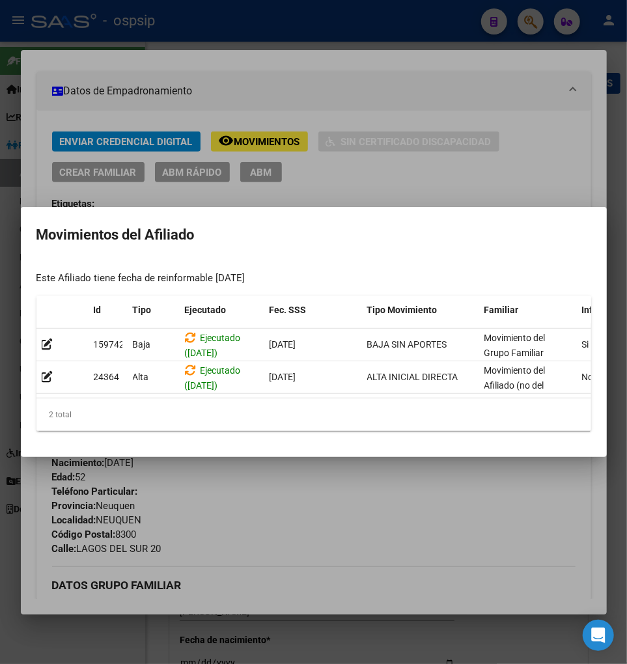
drag, startPoint x: 332, startPoint y: 478, endPoint x: 257, endPoint y: 467, distance: 76.4
click at [332, 483] on div at bounding box center [313, 332] width 627 height 664
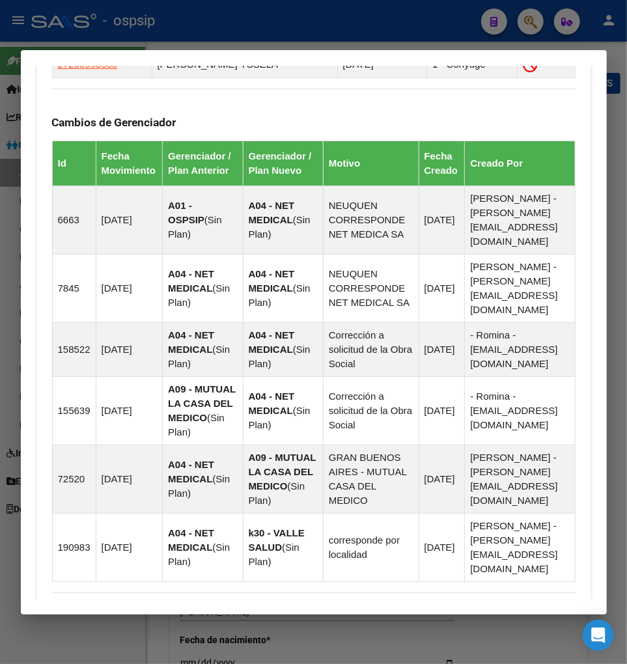
scroll to position [1096, 0]
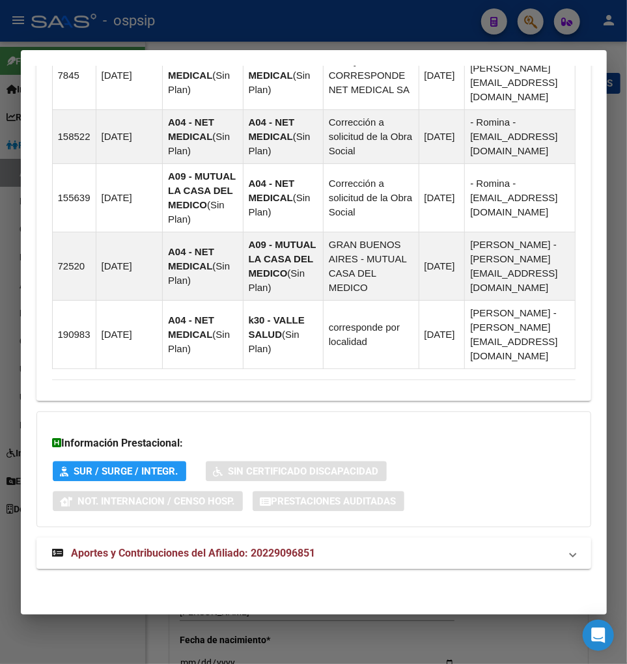
click at [148, 555] on span "Aportes y Contribuciones del Afiliado: 20229096851" at bounding box center [194, 553] width 244 height 12
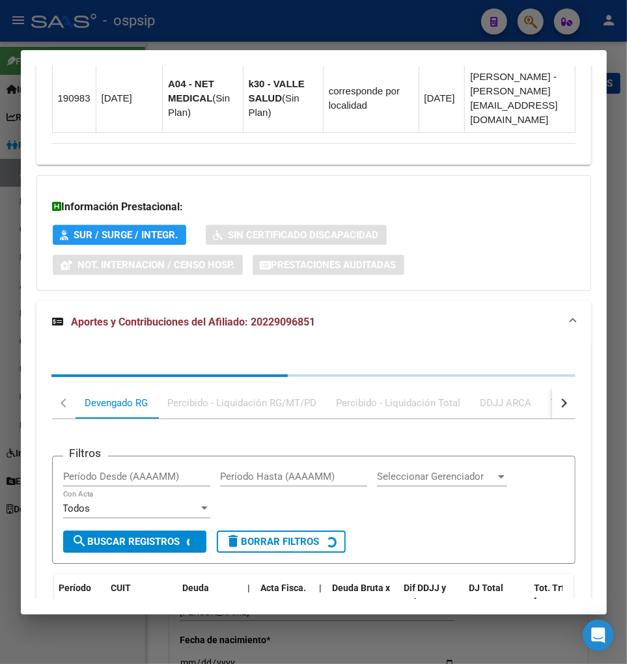
scroll to position [1450, 0]
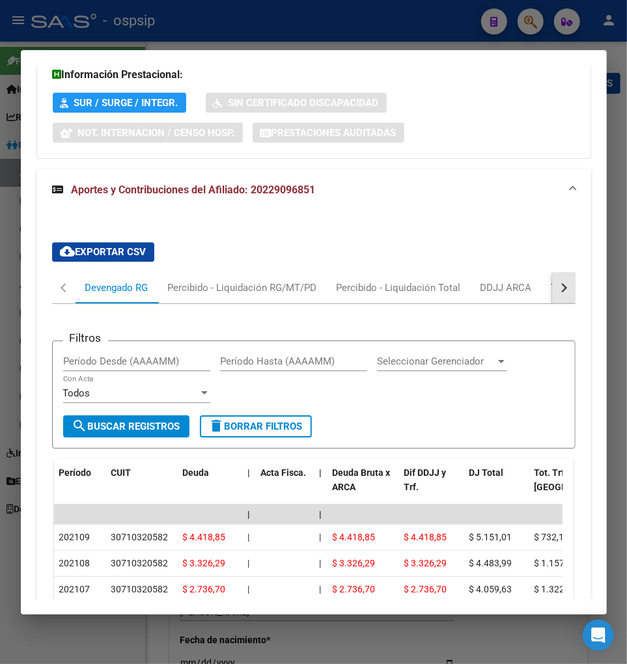
click at [552, 298] on button "button" at bounding box center [563, 287] width 23 height 31
click at [537, 302] on div "Transferencias ARCA" at bounding box center [488, 287] width 112 height 31
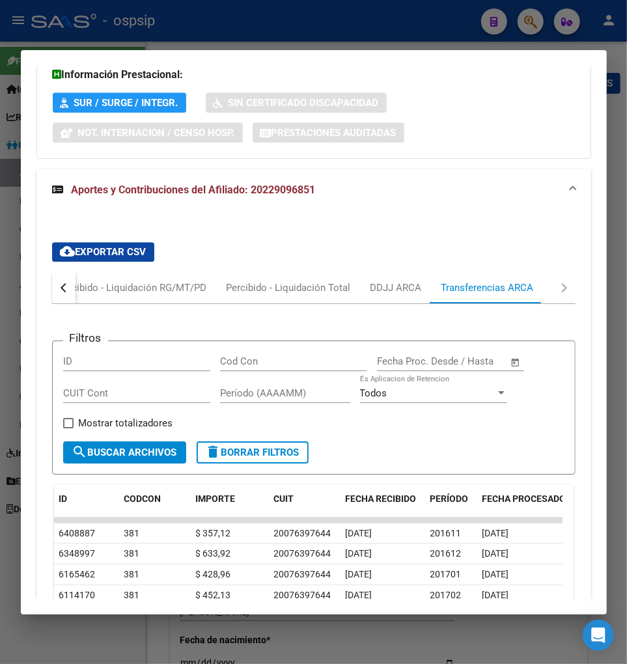
click at [59, 303] on button "button" at bounding box center [63, 287] width 23 height 31
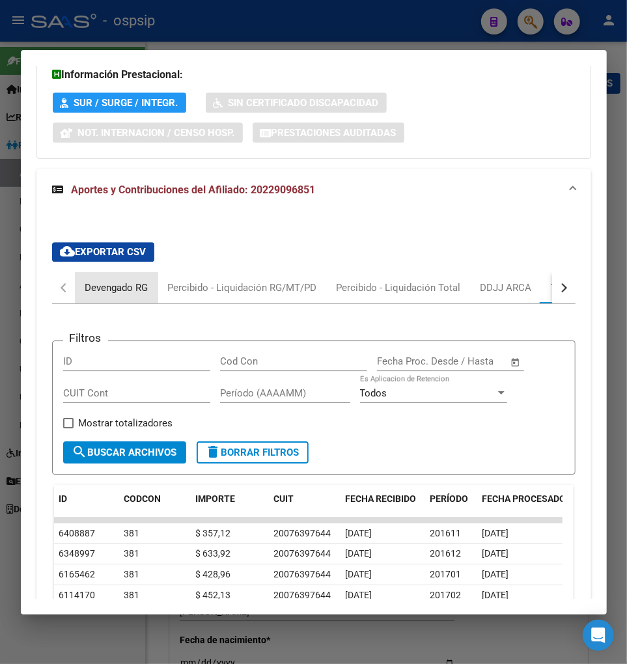
click at [86, 295] on div "Devengado RG" at bounding box center [116, 288] width 63 height 14
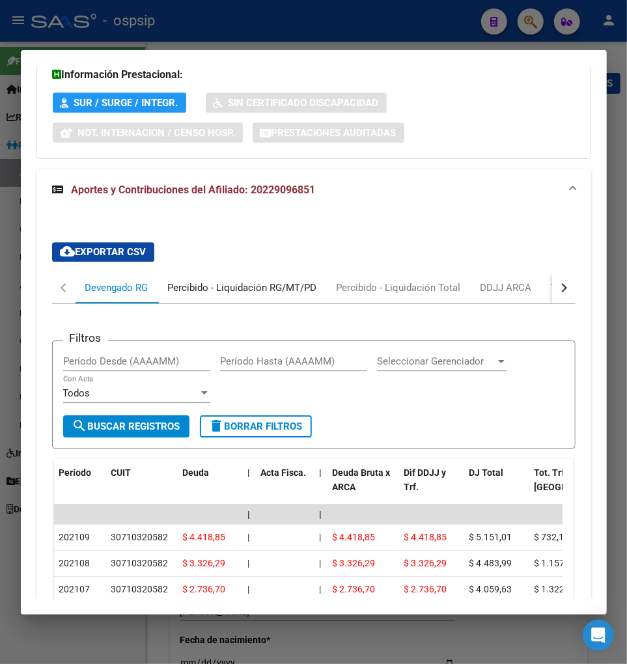
click at [223, 295] on div "Percibido - Liquidación RG/MT/PD" at bounding box center [242, 288] width 149 height 14
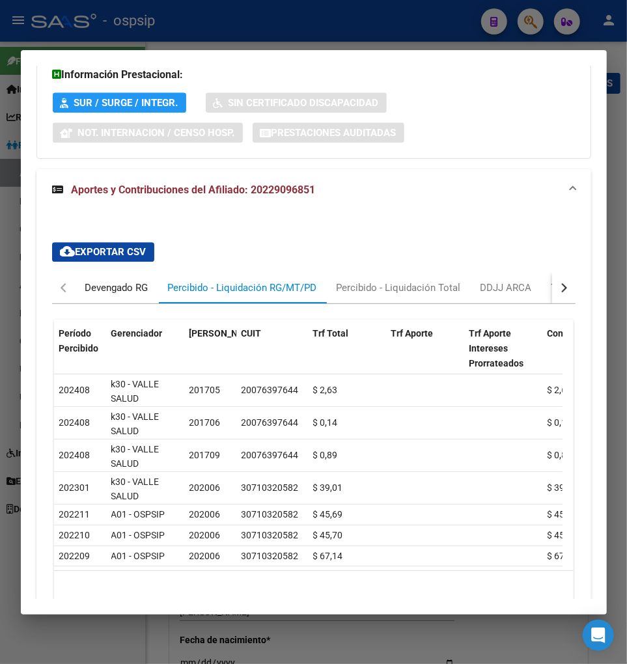
click at [102, 295] on div "Devengado RG" at bounding box center [116, 288] width 63 height 14
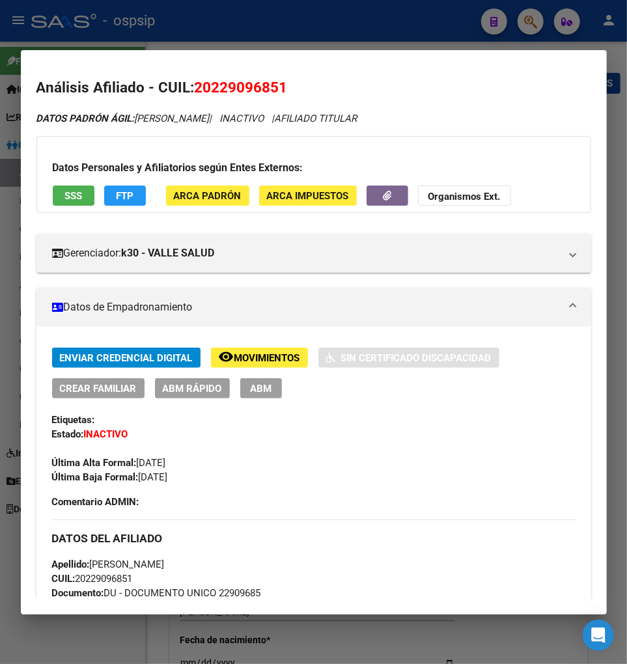
scroll to position [0, 0]
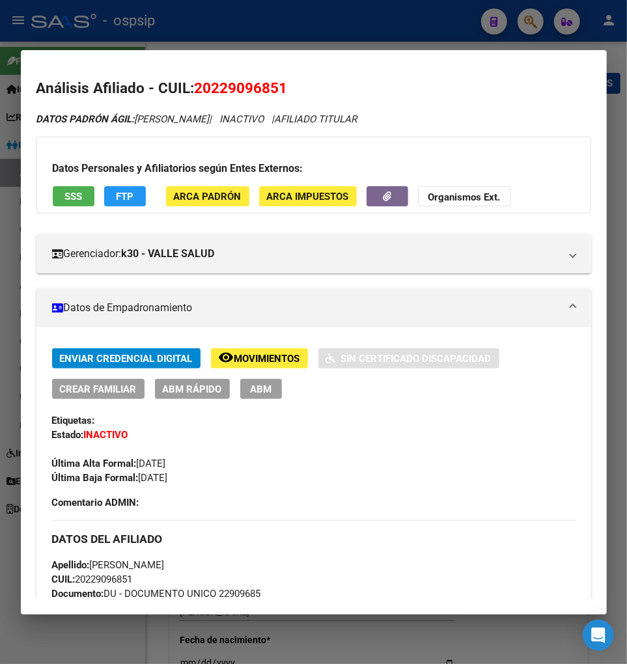
click at [533, 20] on div at bounding box center [313, 332] width 627 height 664
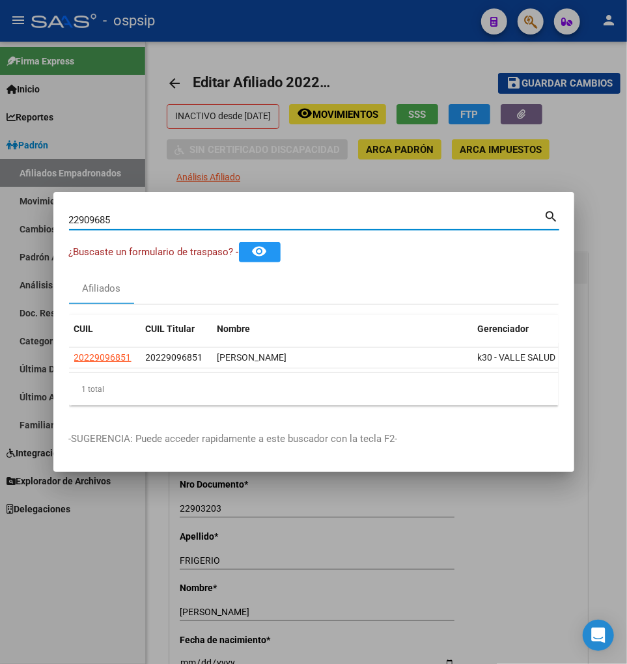
click at [126, 214] on input "22909685" at bounding box center [306, 220] width 475 height 12
type input "2"
type input "22910094"
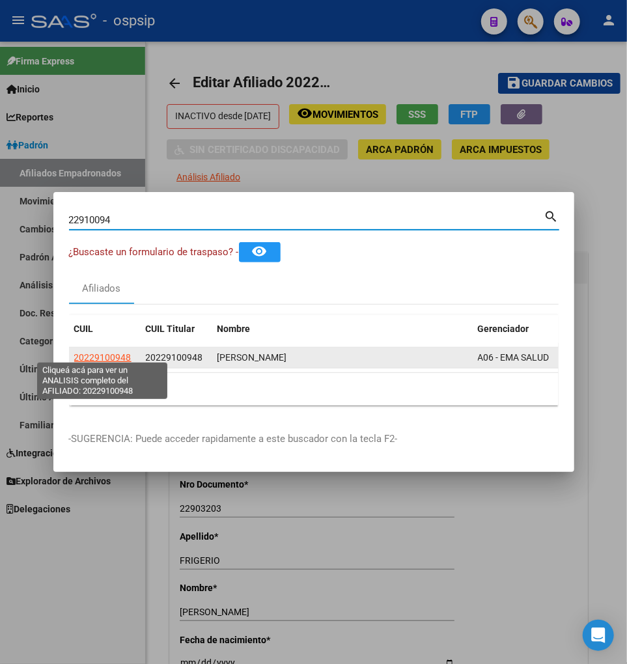
click at [81, 352] on span "20229100948" at bounding box center [102, 357] width 57 height 10
type textarea "20229100948"
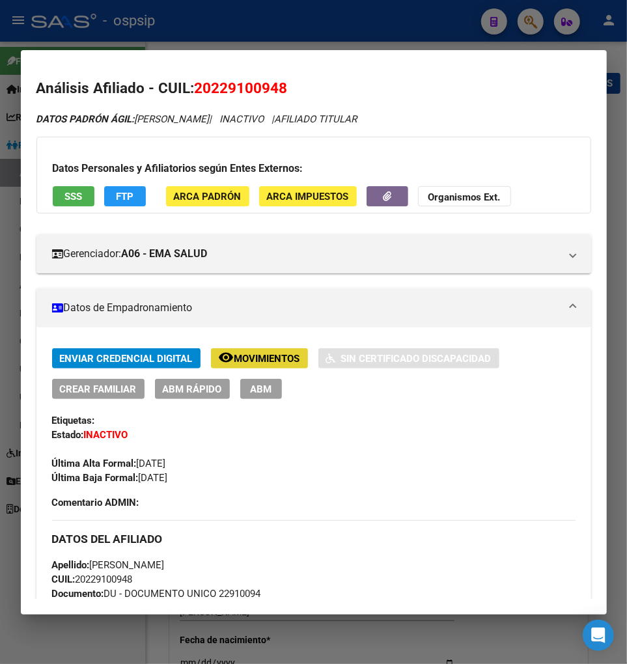
click at [249, 357] on span "Movimientos" at bounding box center [267, 359] width 66 height 12
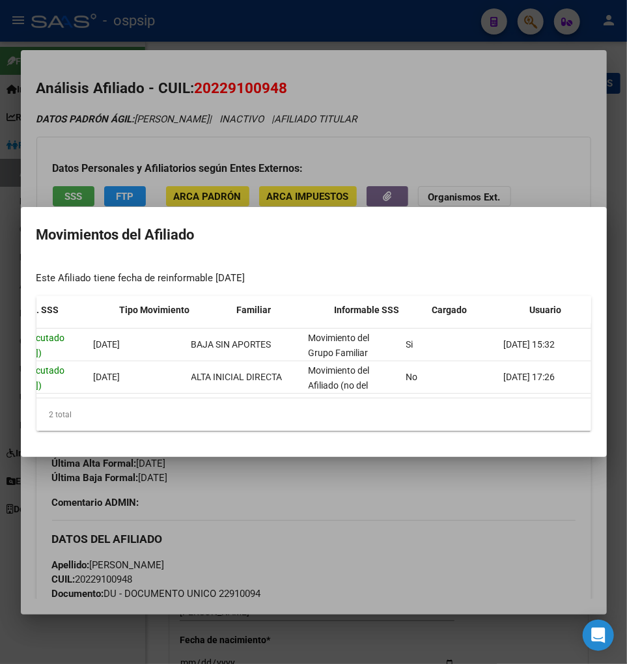
scroll to position [0, 278]
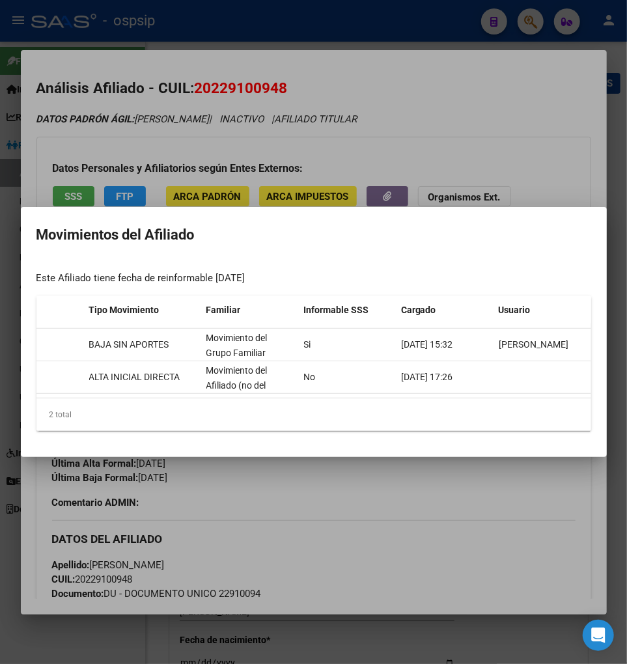
click at [456, 501] on div at bounding box center [313, 332] width 627 height 664
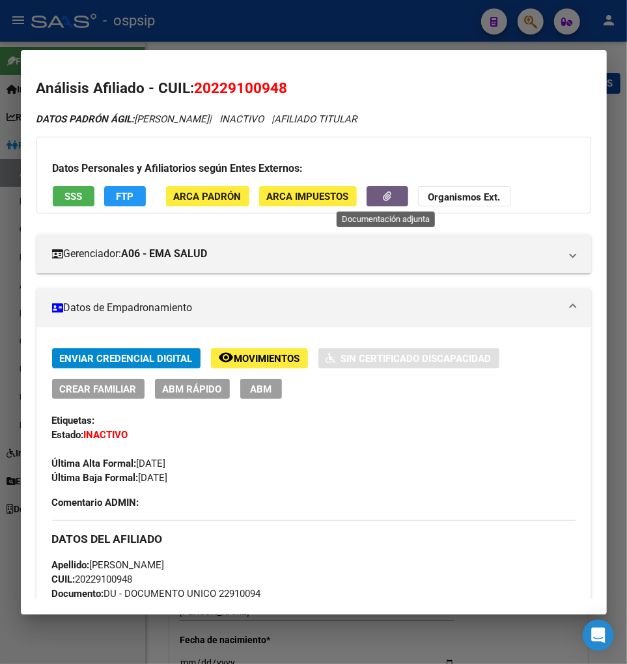
click at [375, 197] on button "button" at bounding box center [388, 196] width 42 height 20
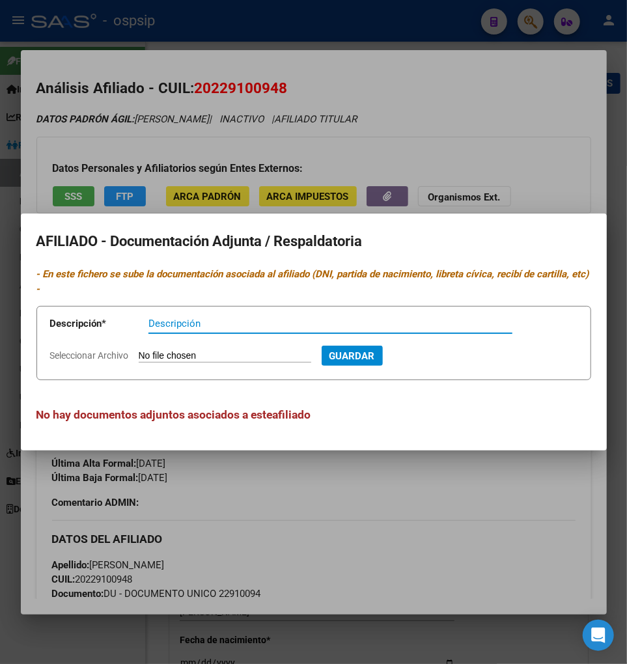
click at [389, 485] on div at bounding box center [313, 332] width 627 height 664
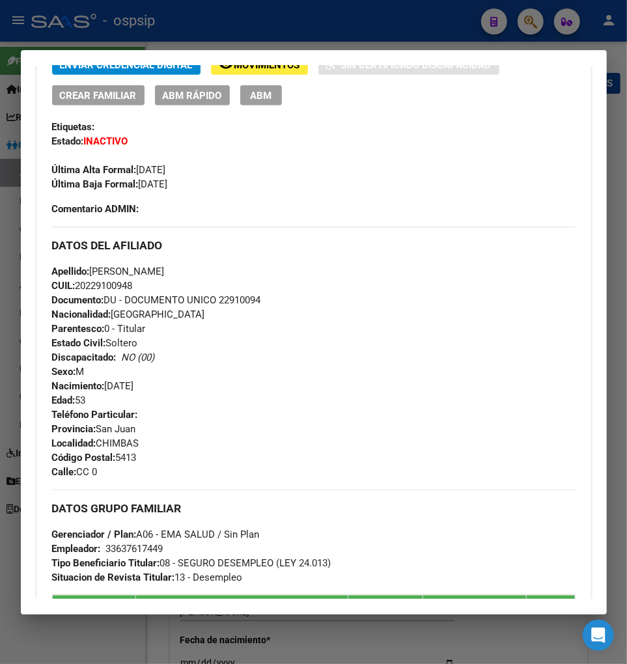
scroll to position [434, 0]
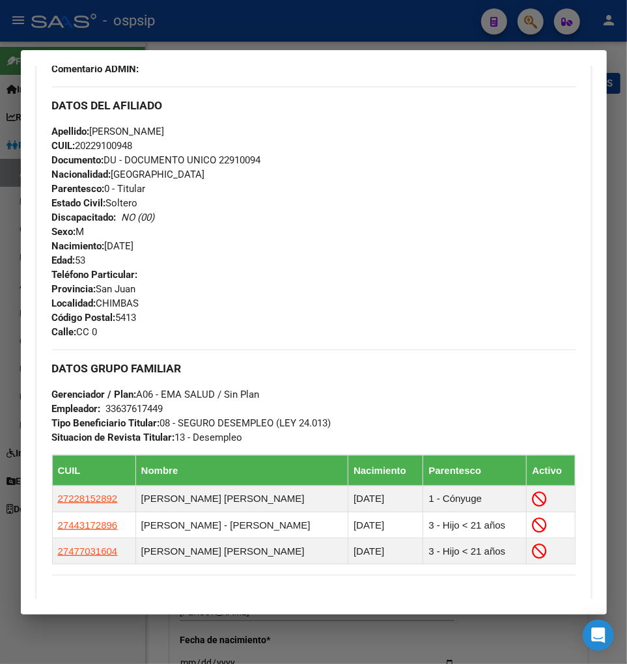
click at [524, 26] on div at bounding box center [313, 332] width 627 height 664
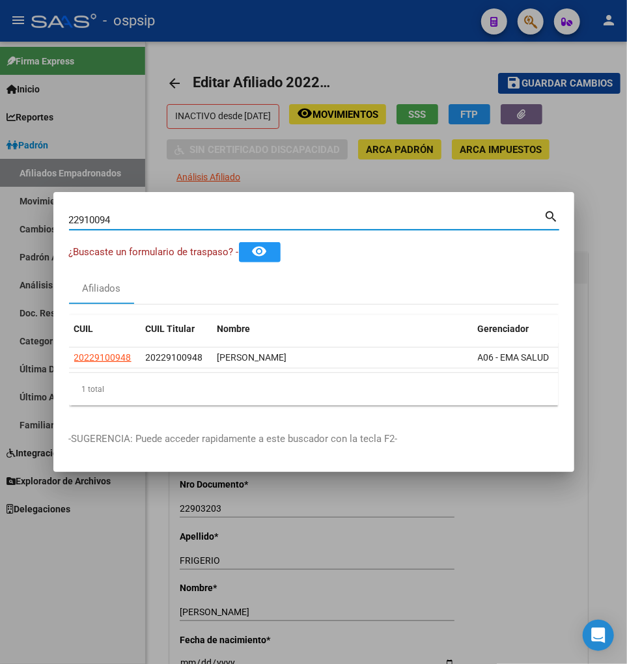
click at [134, 215] on input "22910094" at bounding box center [306, 220] width 475 height 12
type input "2"
type input "22910111"
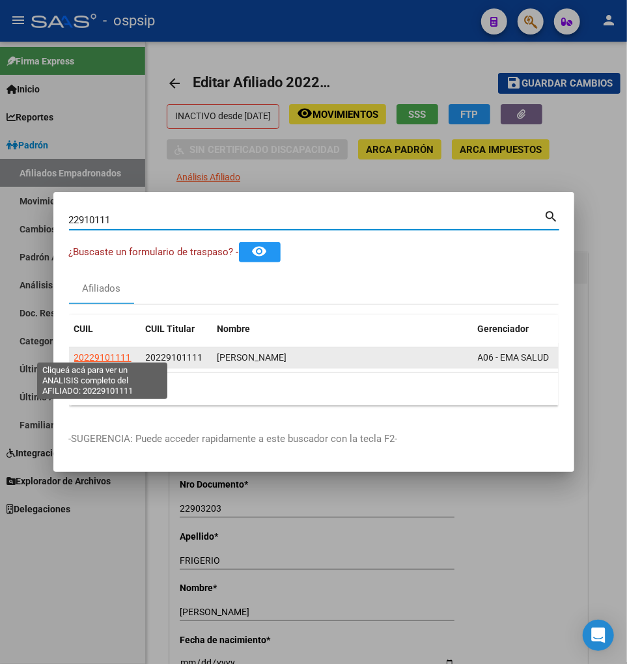
click at [96, 356] on span "20229101111" at bounding box center [102, 357] width 57 height 10
type textarea "20229101111"
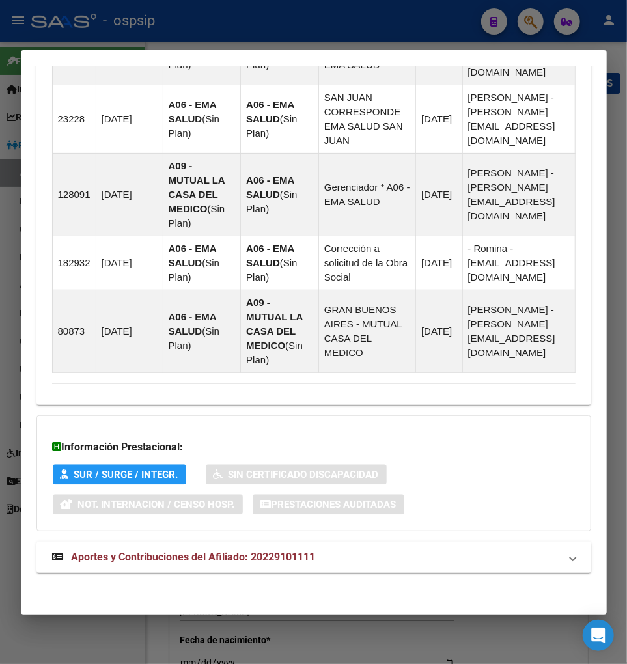
scroll to position [979, 0]
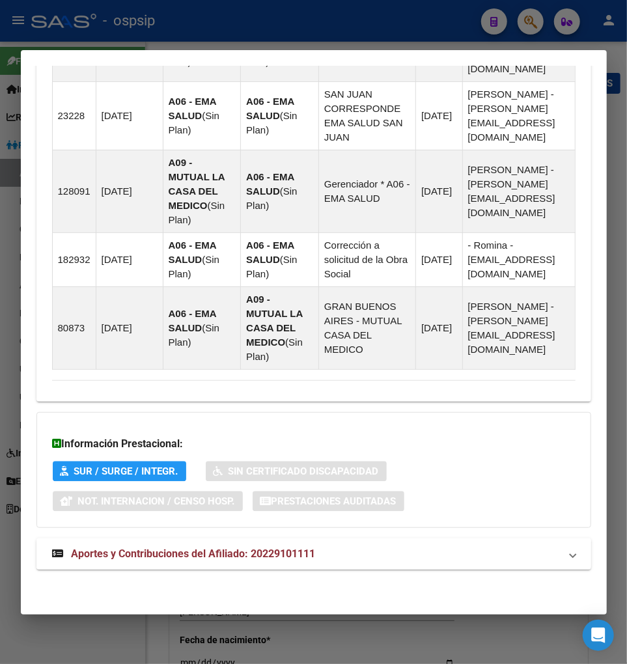
click at [175, 557] on span "Aportes y Contribuciones del Afiliado: 20229101111" at bounding box center [194, 554] width 244 height 12
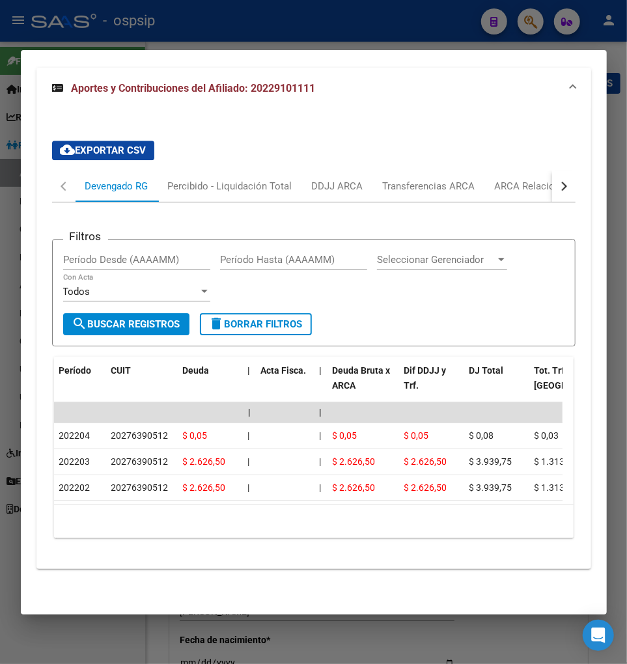
scroll to position [1461, 0]
click at [526, 179] on div "ARCA Relaciones Laborales" at bounding box center [556, 186] width 122 height 14
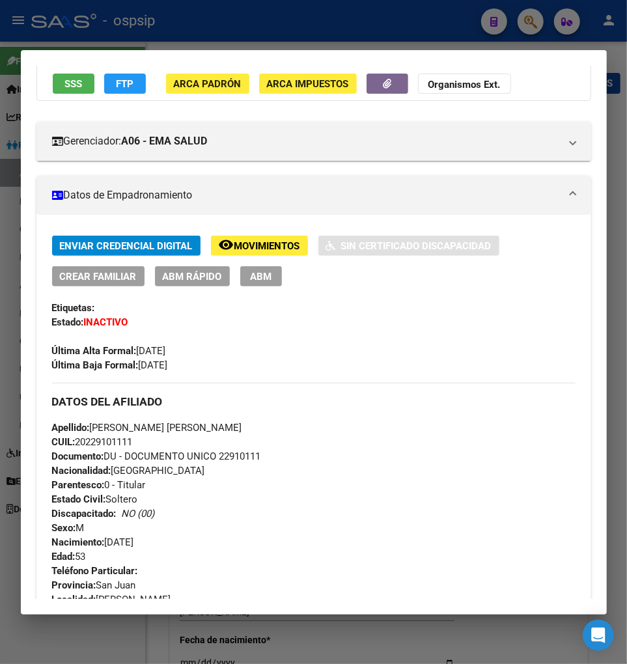
scroll to position [0, 0]
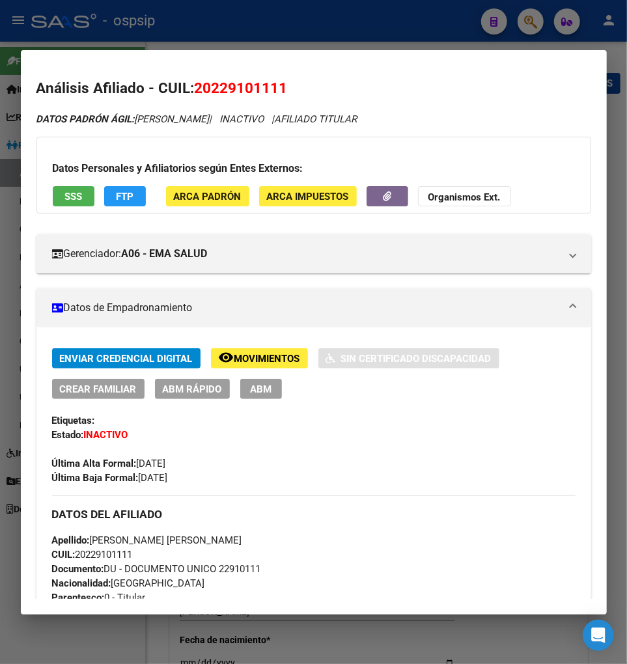
click at [279, 354] on span "Movimientos" at bounding box center [267, 359] width 66 height 12
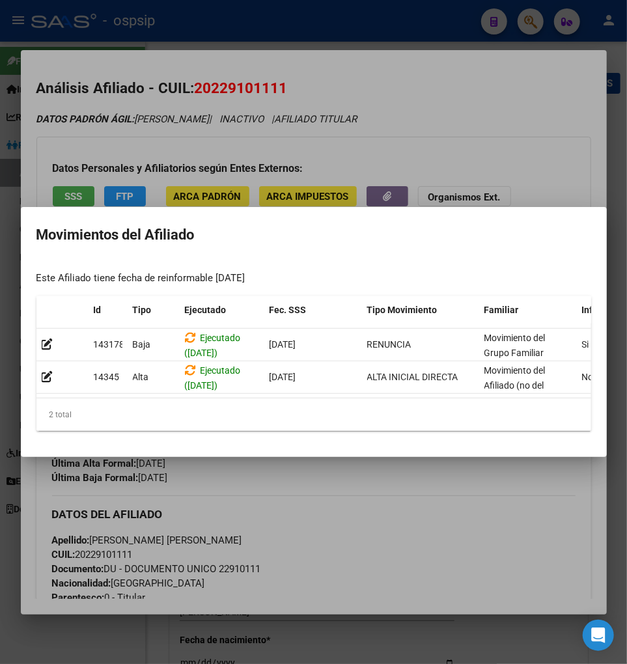
click at [365, 500] on div at bounding box center [313, 332] width 627 height 664
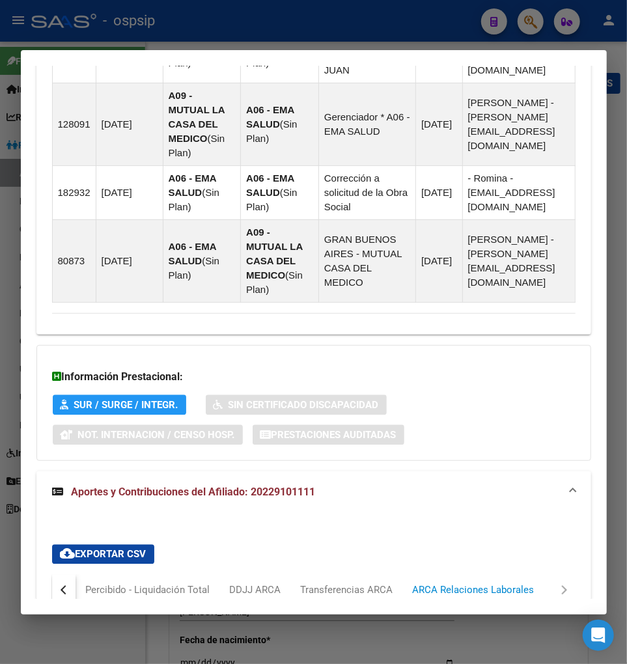
scroll to position [1247, 0]
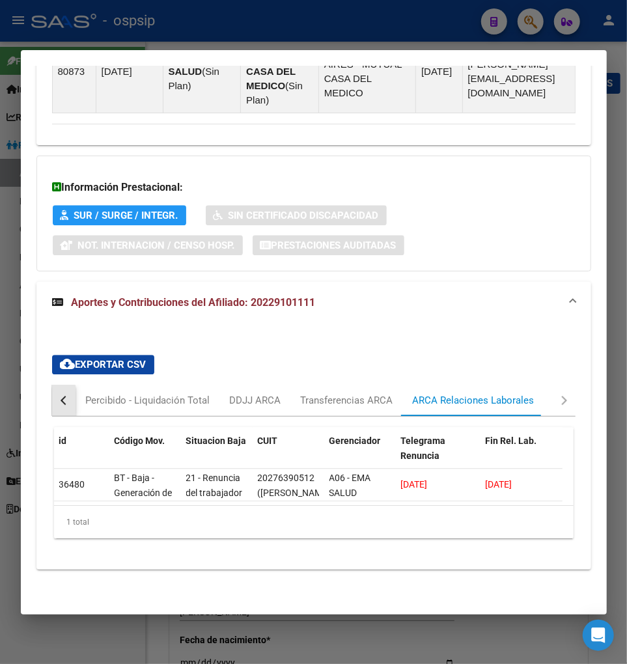
click at [62, 391] on button "button" at bounding box center [63, 400] width 23 height 31
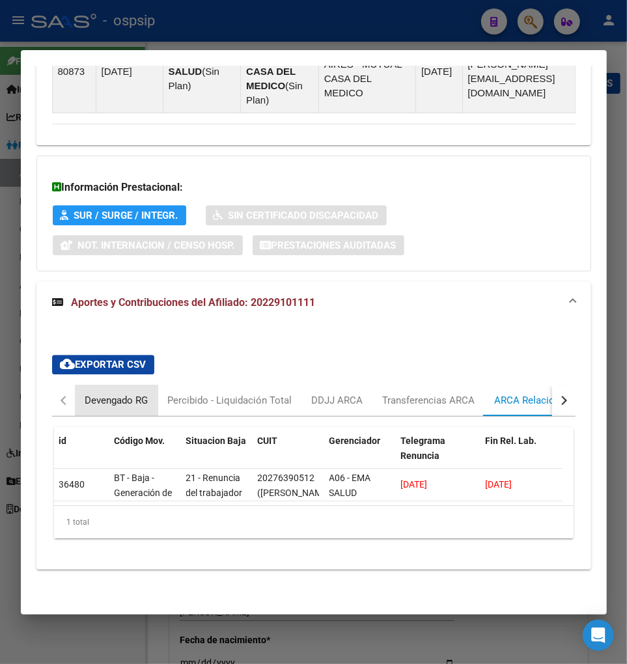
click at [115, 393] on div "Devengado RG" at bounding box center [116, 400] width 63 height 14
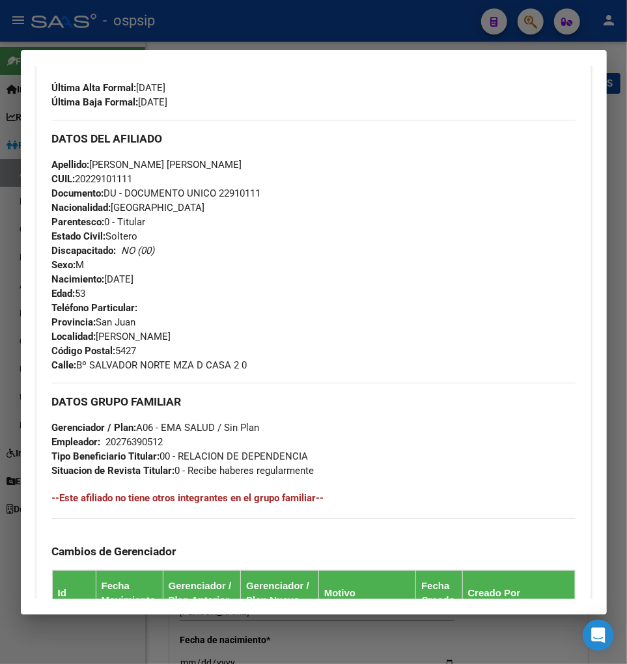
scroll to position [87, 0]
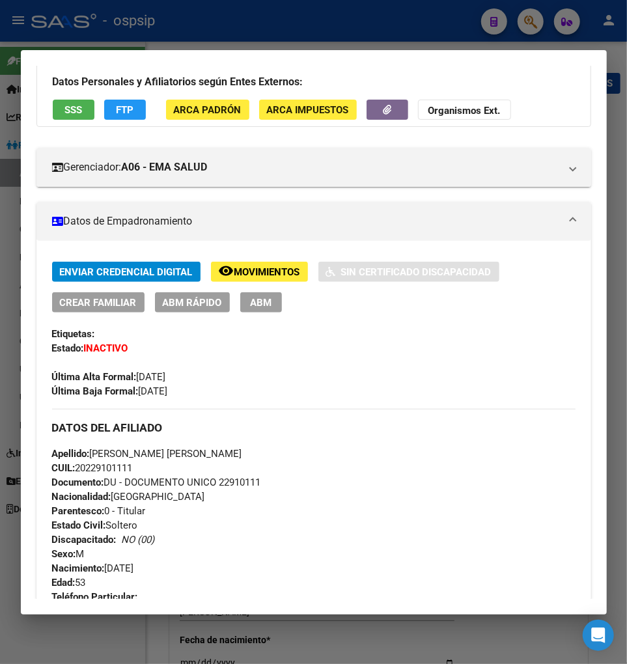
click at [531, 20] on div at bounding box center [313, 332] width 627 height 664
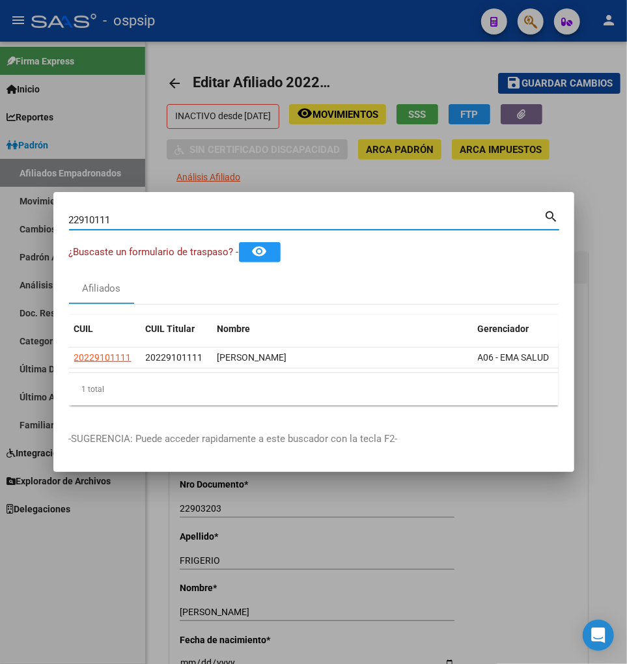
click at [119, 214] on input "22910111" at bounding box center [306, 220] width 475 height 12
type input "2"
type input "22912842"
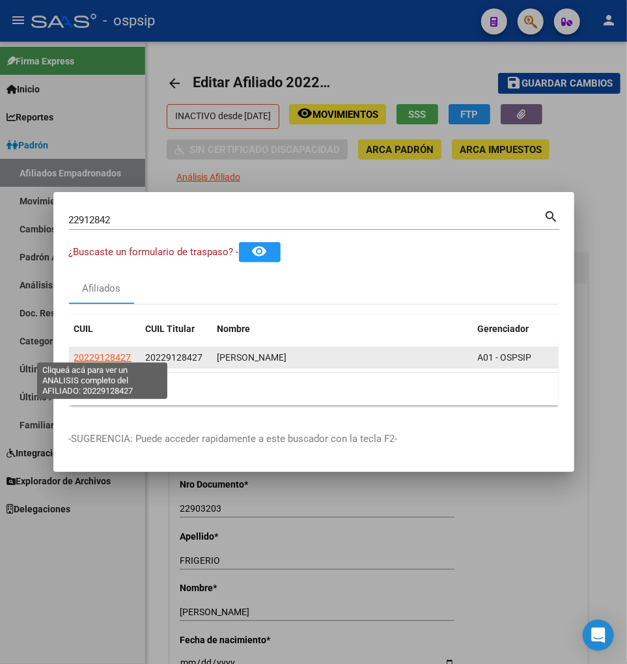
click at [107, 355] on span "20229128427" at bounding box center [102, 357] width 57 height 10
copy span "2"
type textarea "20229128427"
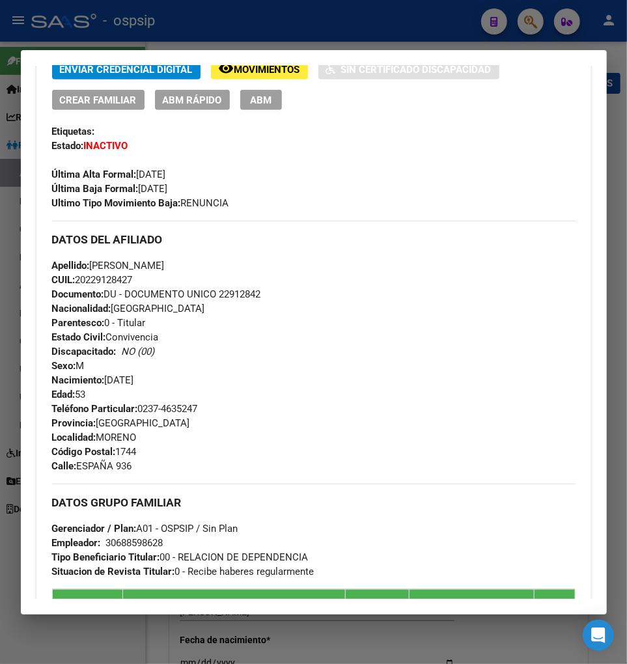
scroll to position [145, 0]
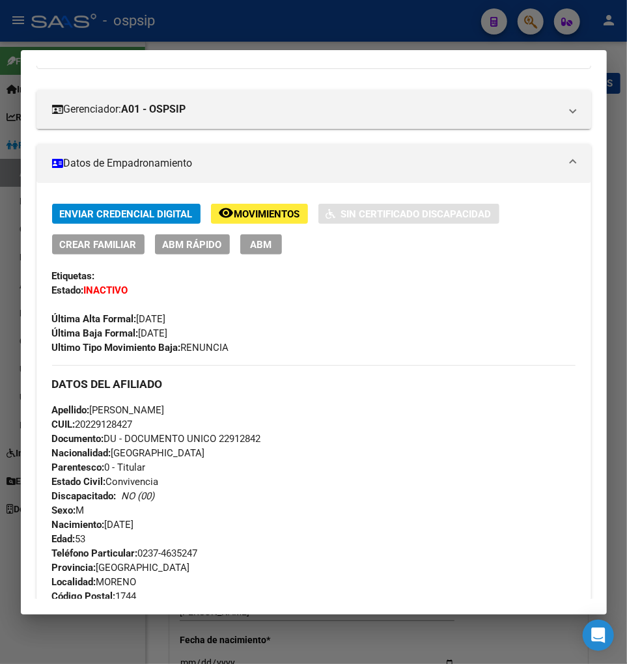
click at [264, 211] on span "Movimientos" at bounding box center [267, 214] width 66 height 12
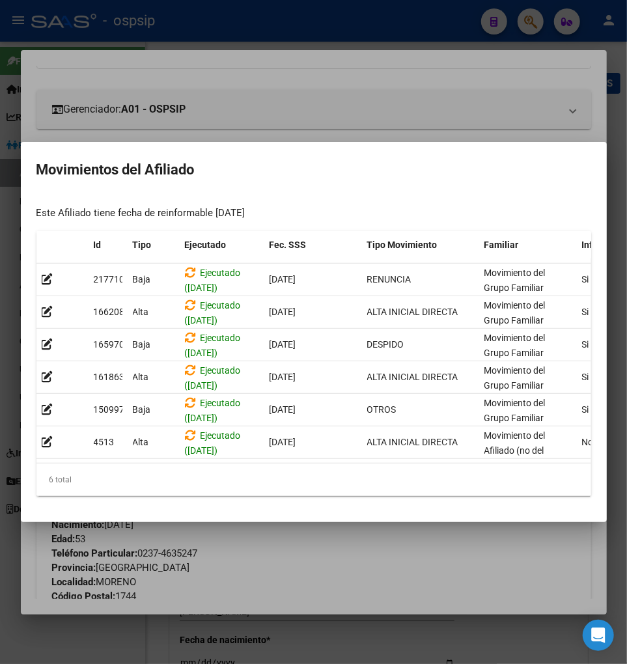
click at [380, 570] on div at bounding box center [313, 332] width 627 height 664
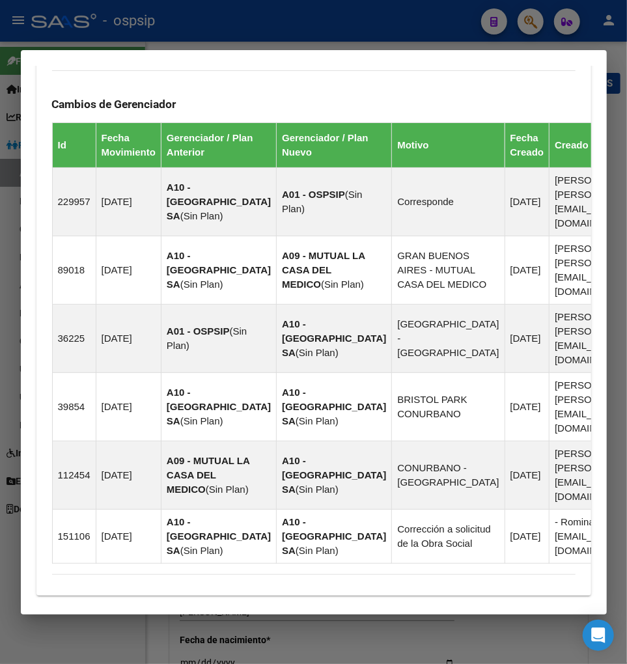
scroll to position [1108, 0]
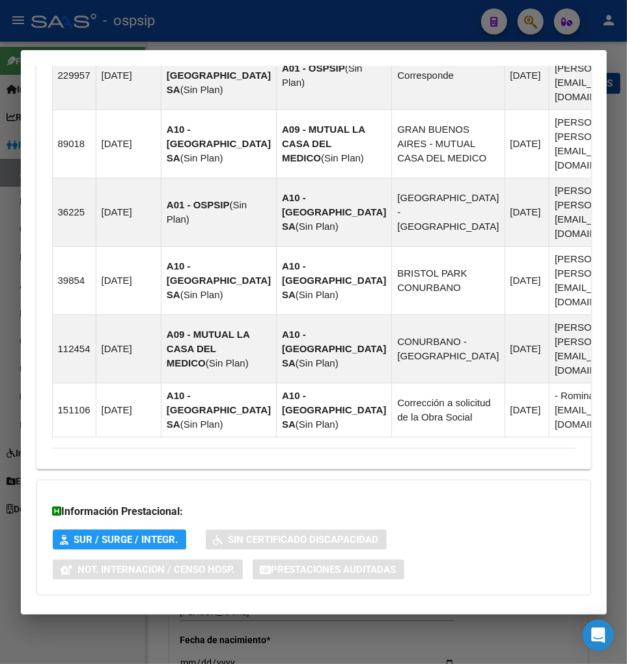
click at [172, 615] on span "Aportes y Contribuciones del Afiliado: 20229128427" at bounding box center [194, 621] width 244 height 12
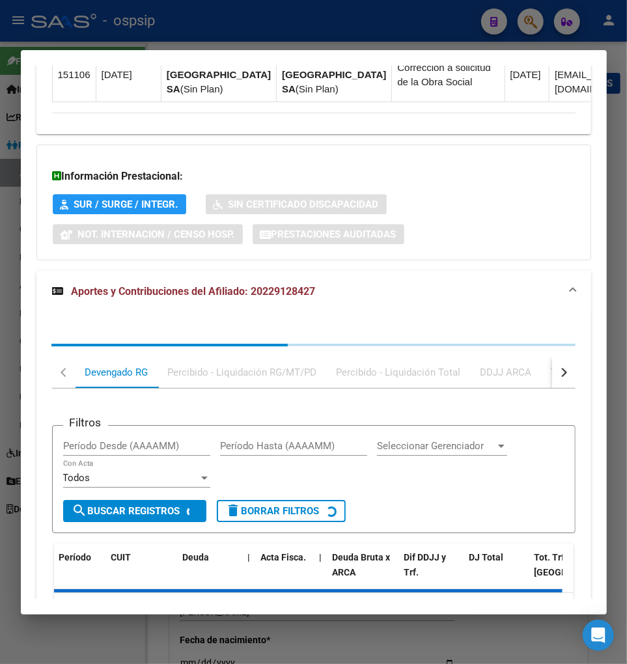
scroll to position [1461, 0]
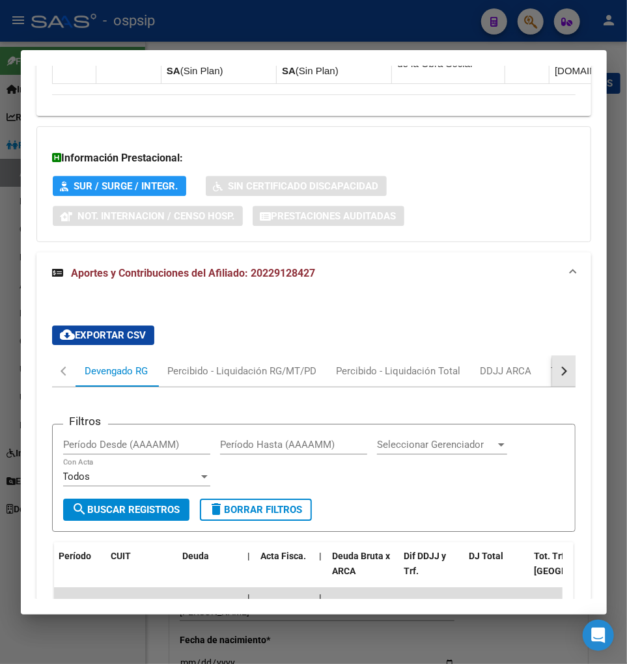
click at [556, 356] on button "button" at bounding box center [563, 371] width 23 height 31
click at [472, 364] on div "ARCA Relaciones Laborales" at bounding box center [475, 371] width 122 height 14
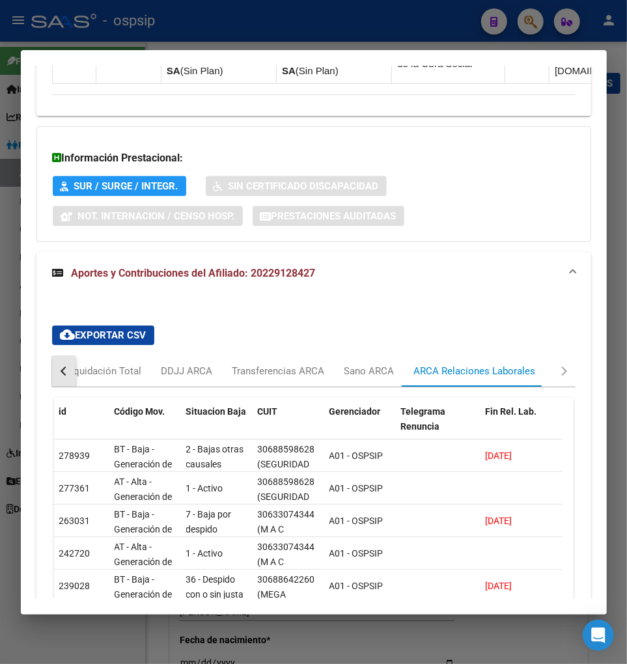
click at [65, 367] on div "button" at bounding box center [64, 371] width 9 height 9
click at [96, 364] on div "Devengado RG" at bounding box center [116, 371] width 63 height 14
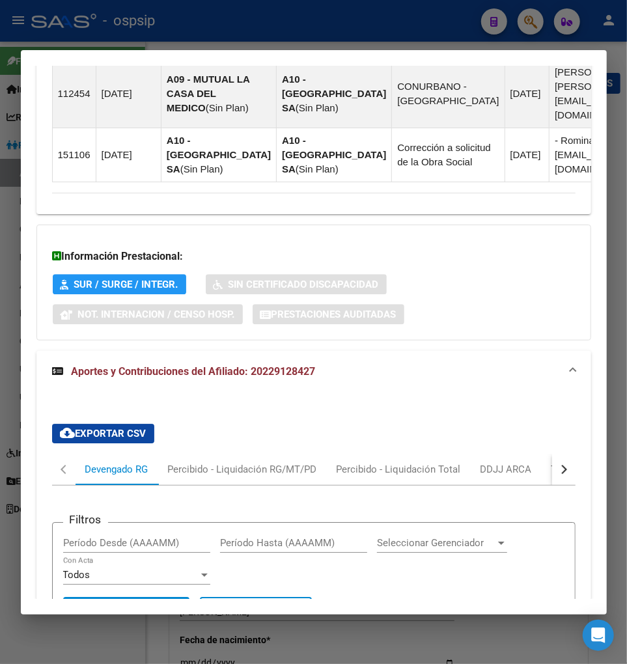
scroll to position [1606, 0]
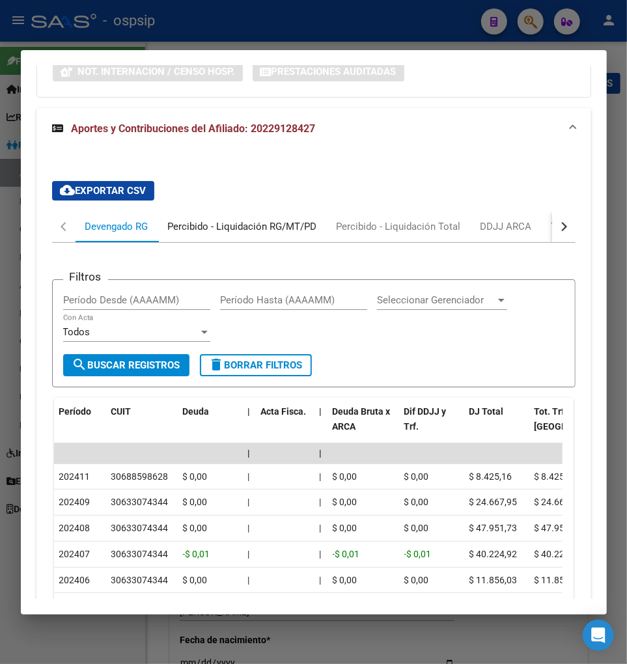
click at [236, 219] on div "Percibido - Liquidación RG/MT/PD" at bounding box center [242, 226] width 149 height 14
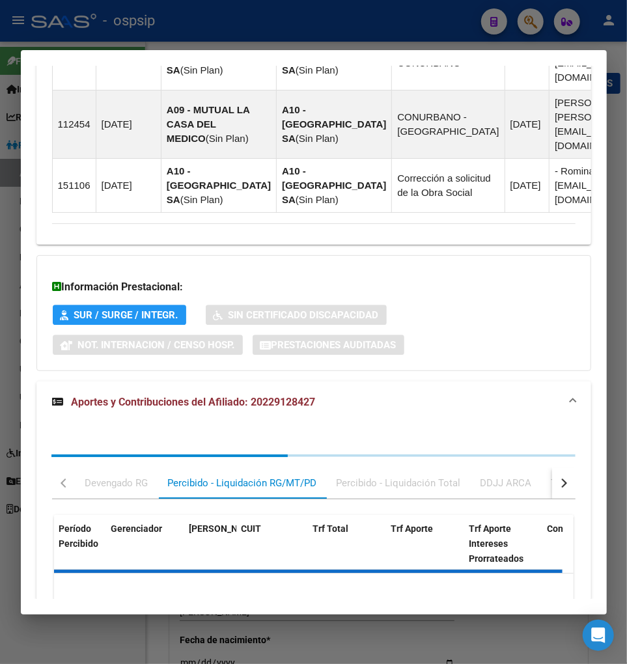
scroll to position [1568, 0]
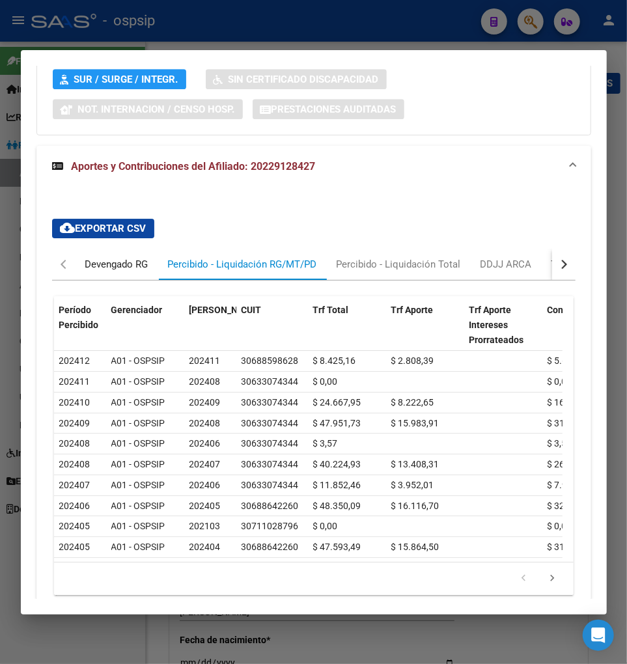
click at [109, 249] on div "Devengado RG" at bounding box center [117, 264] width 83 height 31
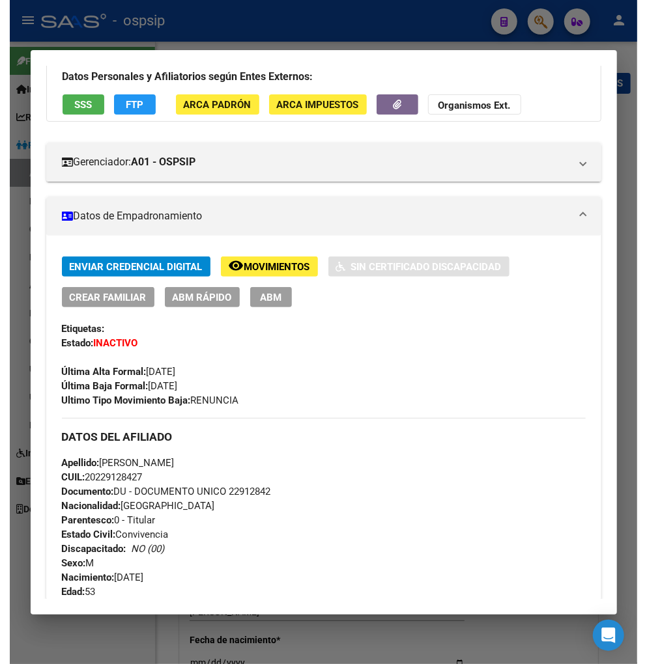
scroll to position [0, 0]
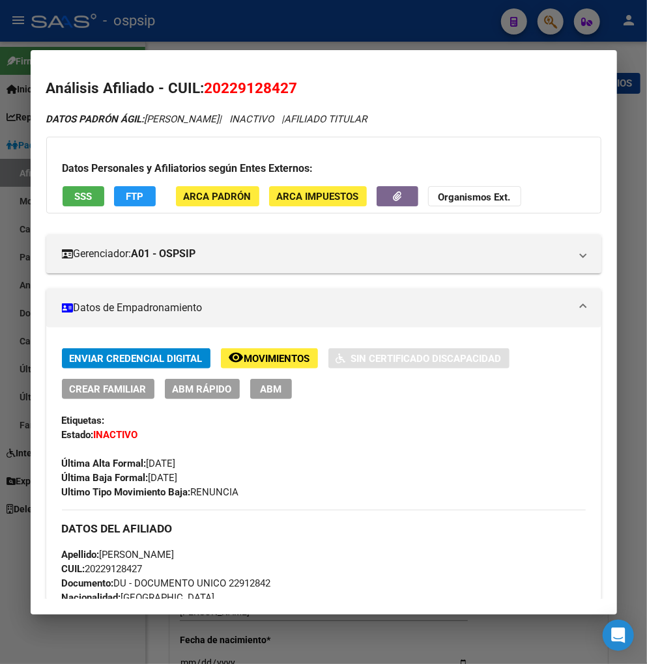
click at [557, 20] on div at bounding box center [323, 332] width 647 height 664
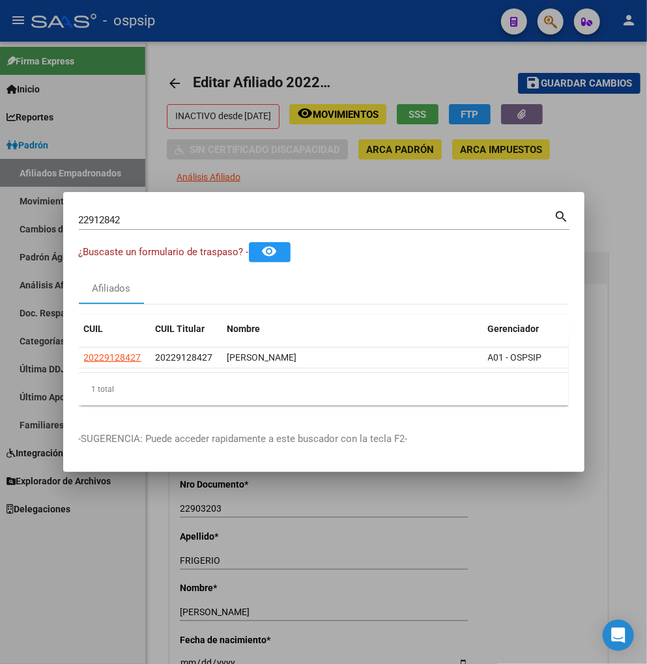
click at [140, 218] on input "22912842" at bounding box center [316, 220] width 475 height 12
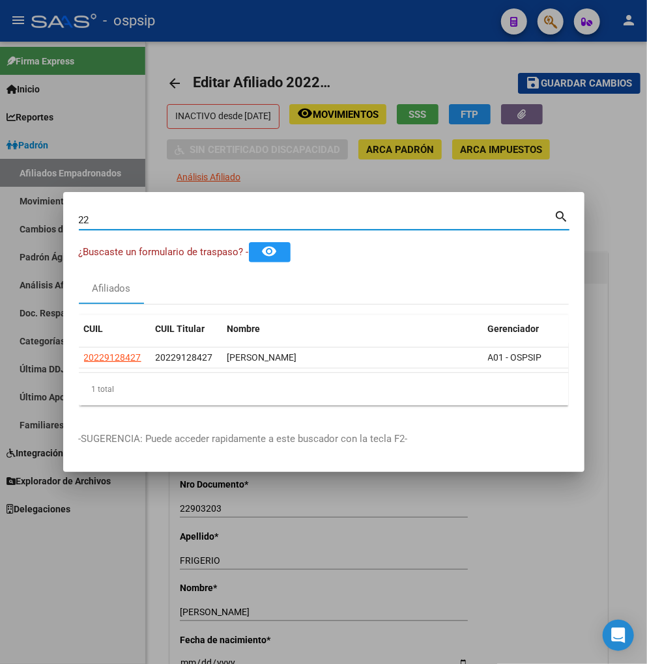
type input "2"
type input "22912969"
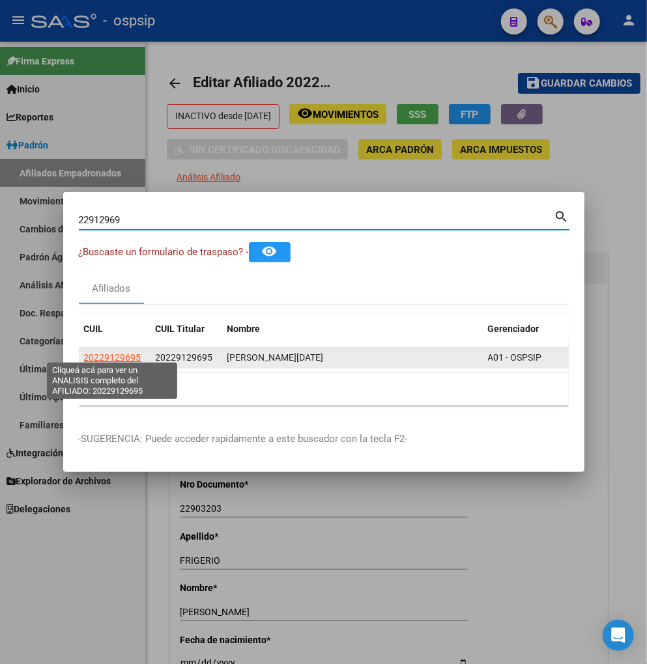
click at [101, 352] on span "20229129695" at bounding box center [112, 357] width 57 height 10
type textarea "20229129695"
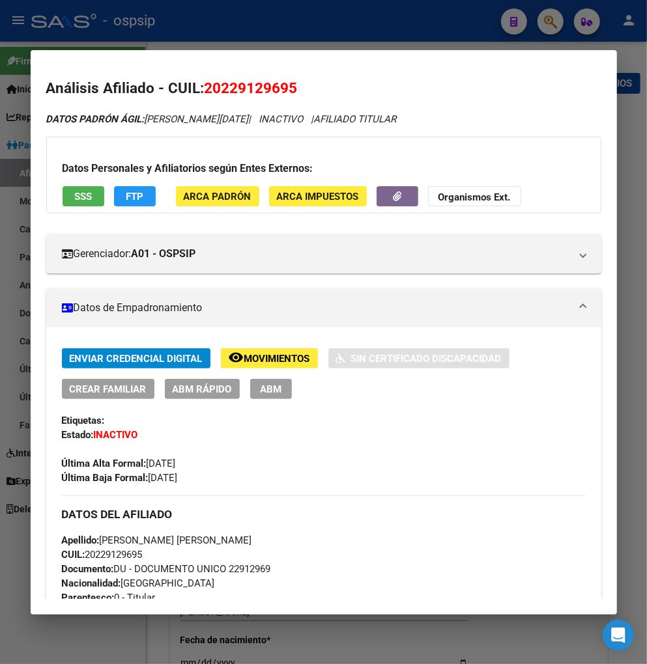
click at [262, 353] on span "Movimientos" at bounding box center [277, 359] width 66 height 12
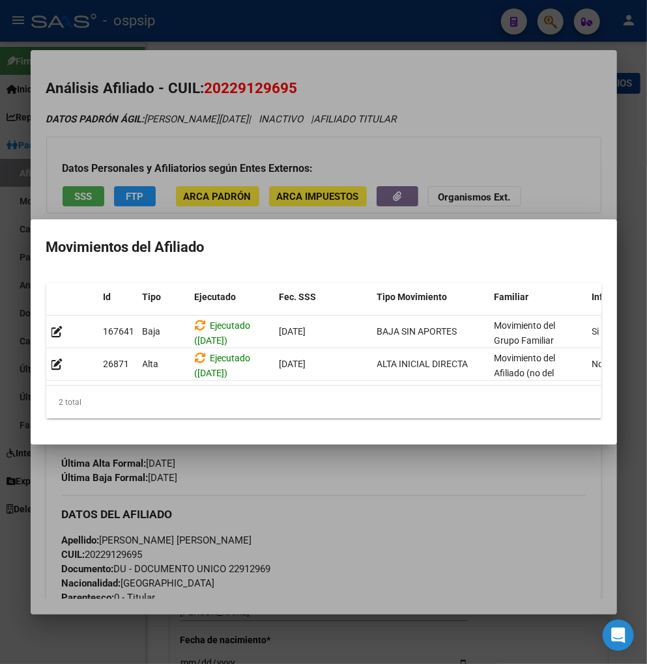
click at [334, 476] on div at bounding box center [323, 332] width 647 height 664
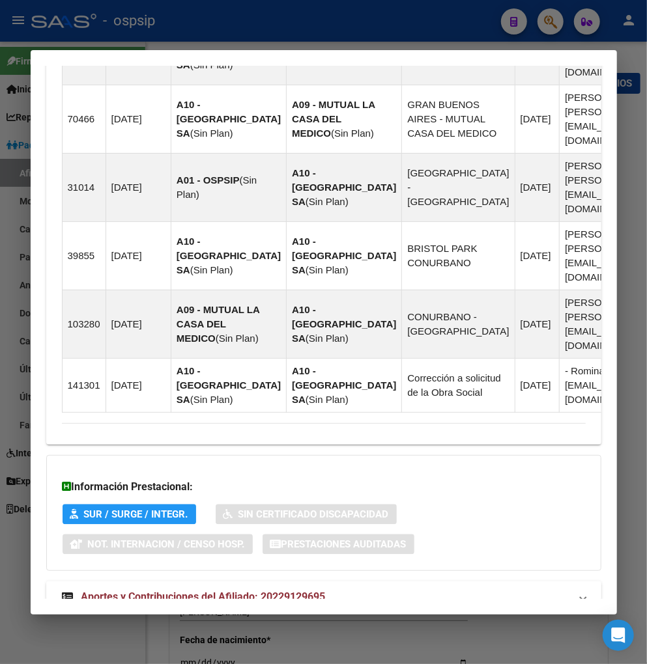
click at [161, 589] on strong "Aportes y Contribuciones del Afiliado: 20229129695" at bounding box center [194, 597] width 264 height 16
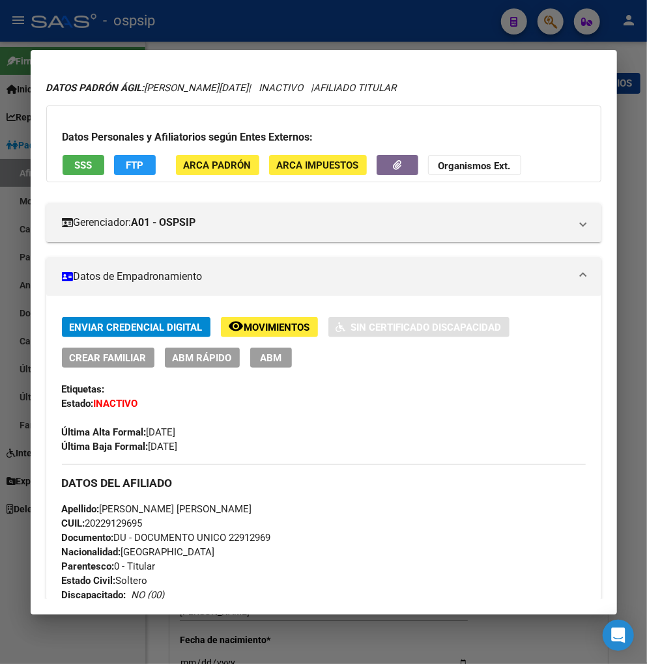
scroll to position [27, 0]
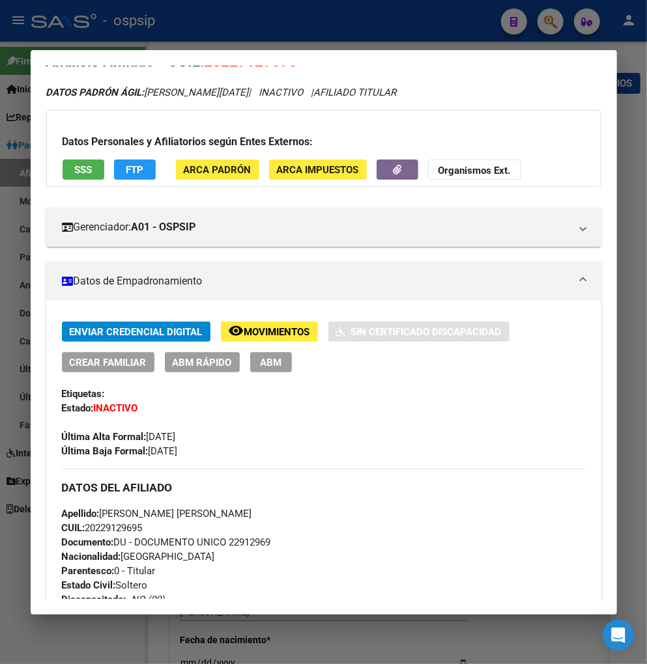
click at [541, 25] on div at bounding box center [323, 332] width 647 height 664
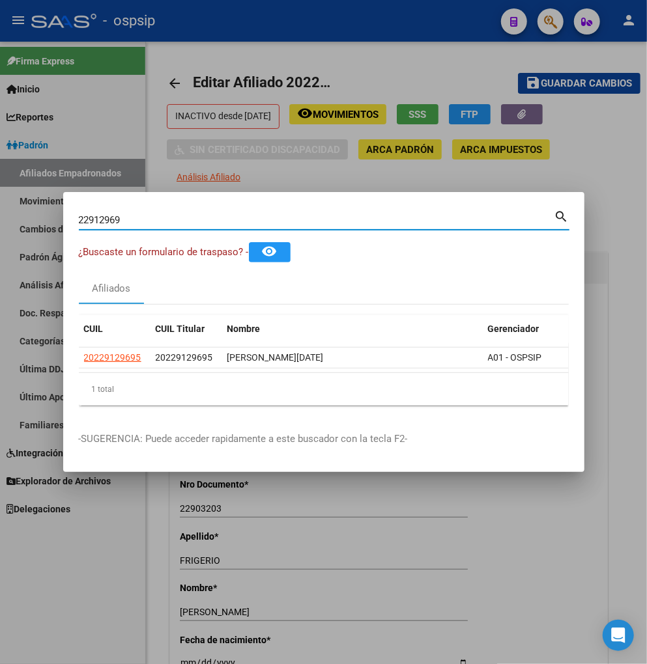
click at [147, 214] on input "22912969" at bounding box center [316, 220] width 475 height 12
type input "2"
type input "22913126"
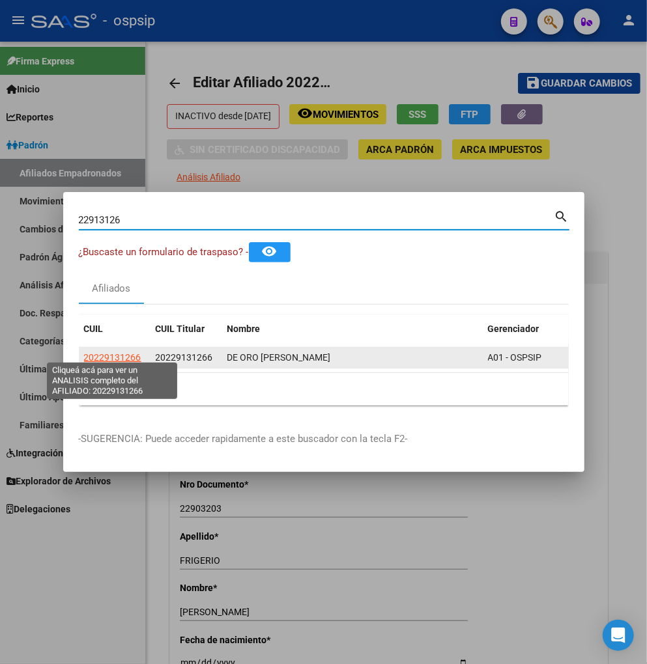
click at [125, 356] on span "20229131266" at bounding box center [112, 357] width 57 height 10
type textarea "20229131266"
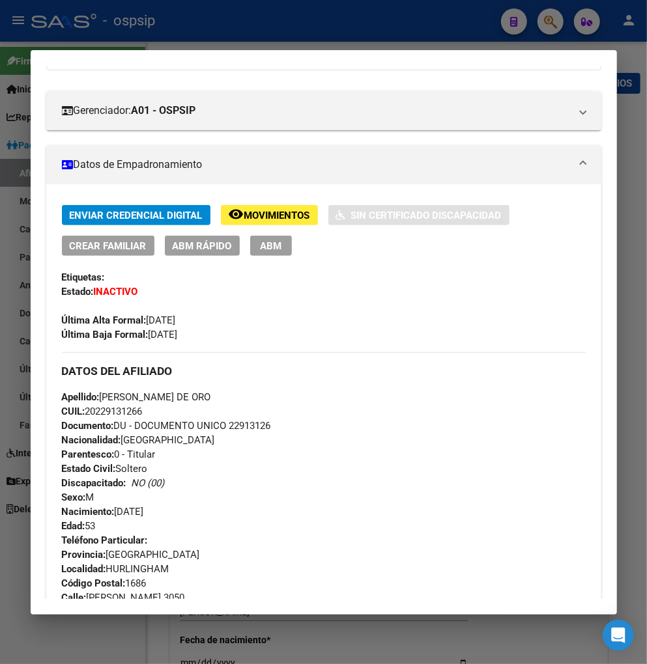
scroll to position [145, 0]
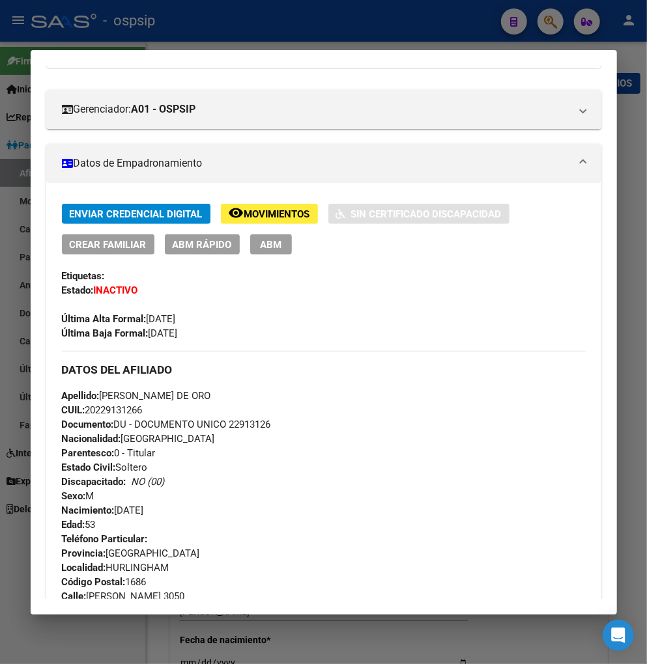
click at [277, 208] on span "Movimientos" at bounding box center [277, 214] width 66 height 12
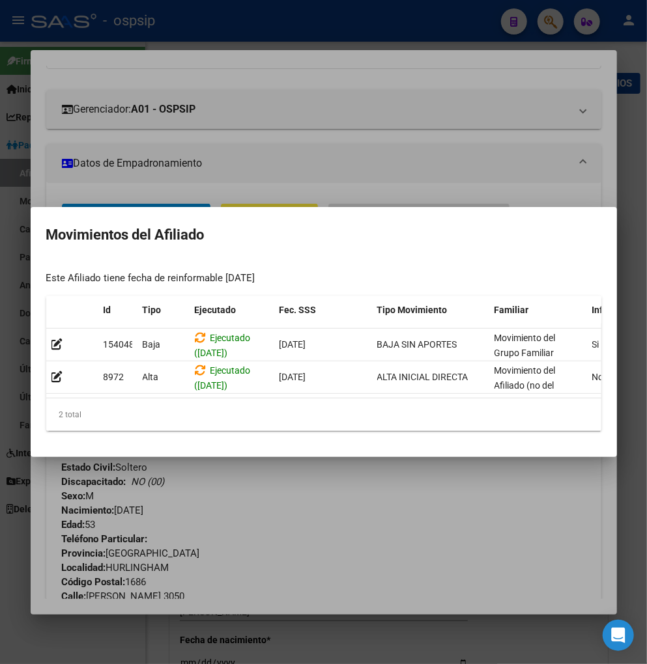
click at [320, 490] on div at bounding box center [323, 332] width 647 height 664
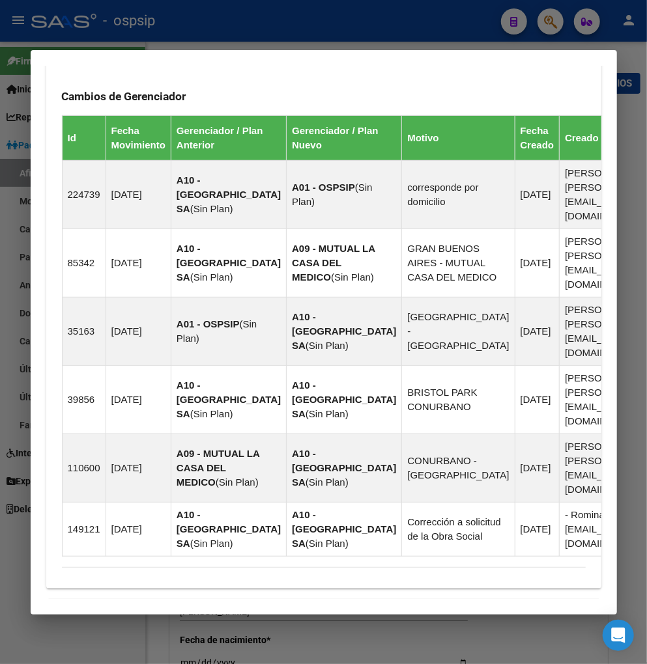
scroll to position [975, 0]
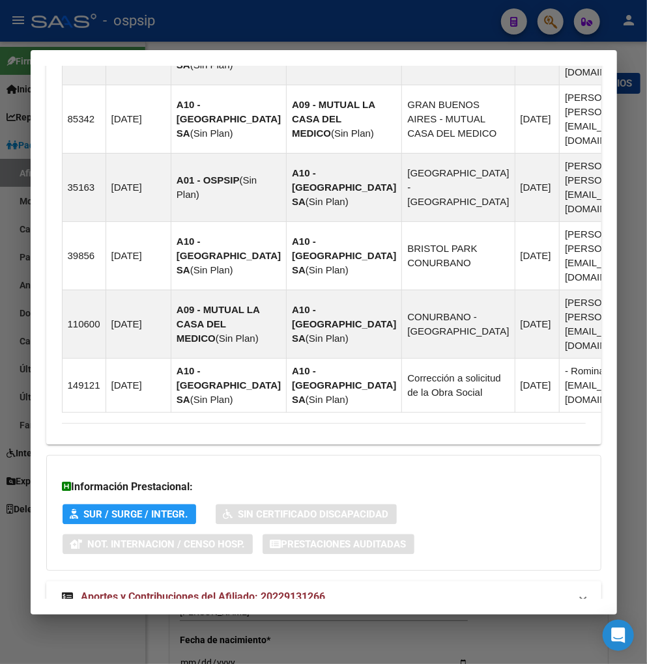
click at [191, 591] on span "Aportes y Contribuciones del Afiliado: 20229131266" at bounding box center [203, 597] width 244 height 12
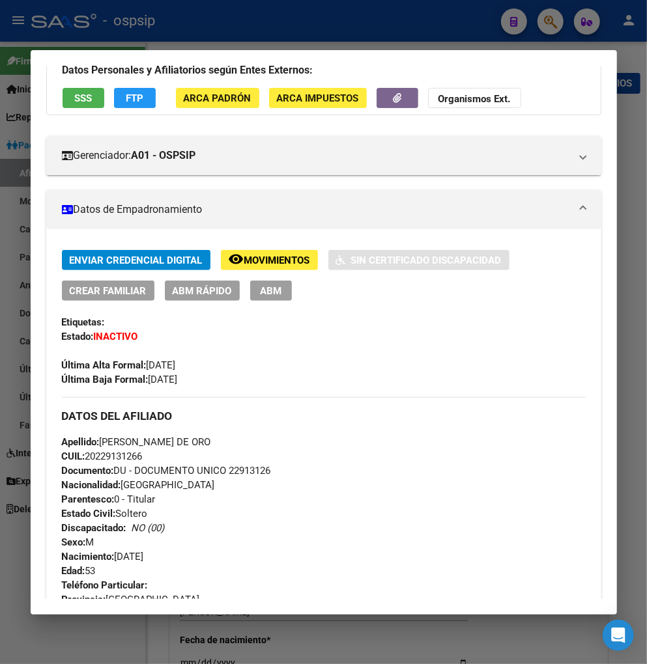
scroll to position [0, 0]
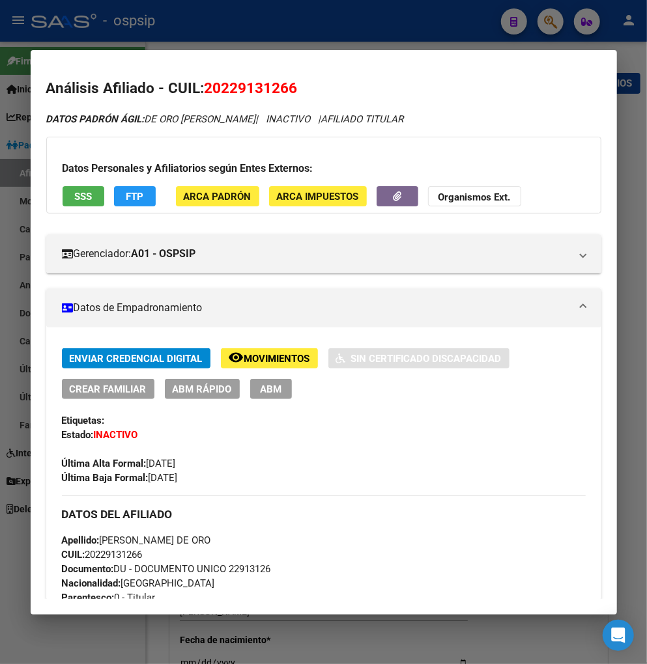
click at [552, 21] on div at bounding box center [323, 332] width 647 height 664
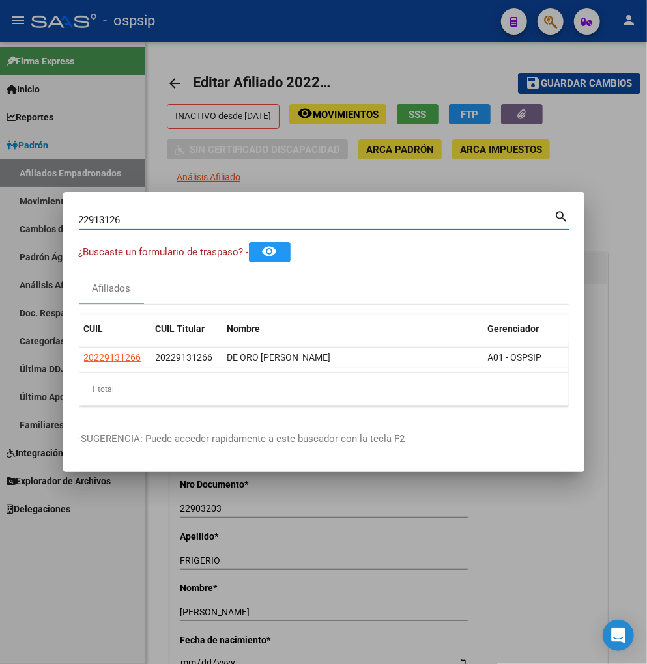
drag, startPoint x: 158, startPoint y: 218, endPoint x: 276, endPoint y: 196, distance: 119.8
click at [159, 218] on input "22913126" at bounding box center [316, 220] width 475 height 12
type input "2"
type input "22921159"
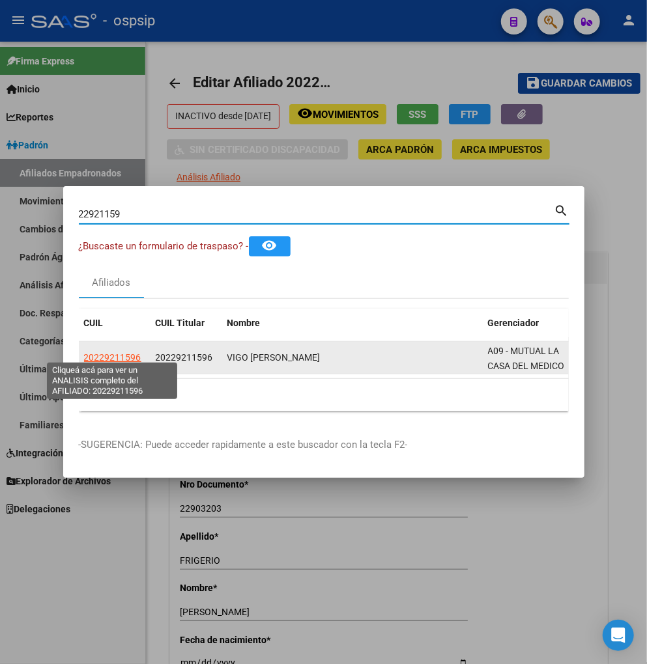
click at [94, 352] on span "20229211596" at bounding box center [112, 357] width 57 height 10
type textarea "20229211596"
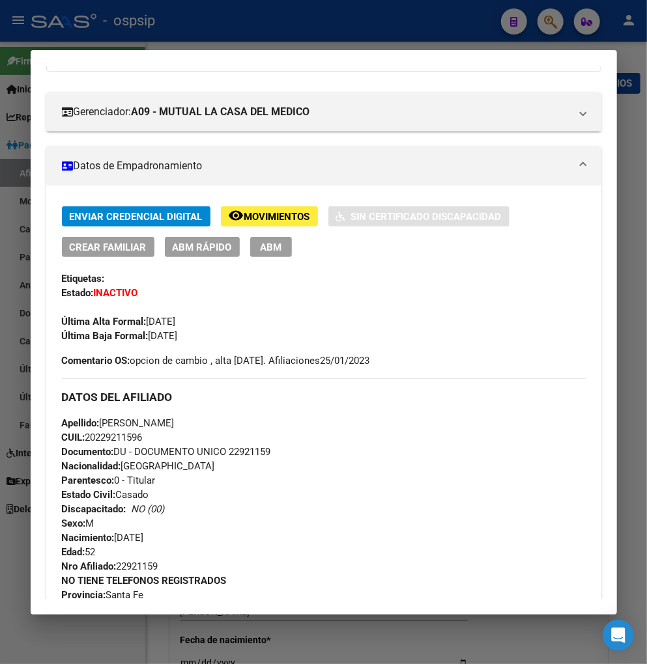
scroll to position [72, 0]
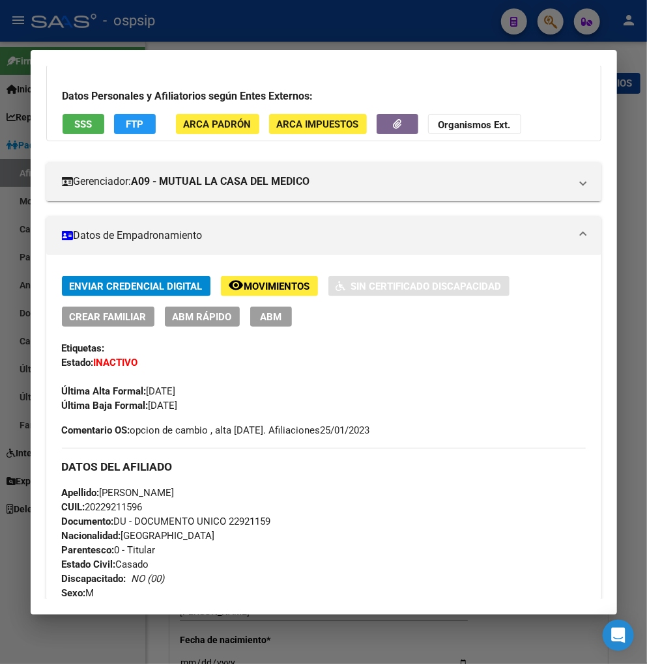
click at [265, 285] on span "Movimientos" at bounding box center [277, 287] width 66 height 12
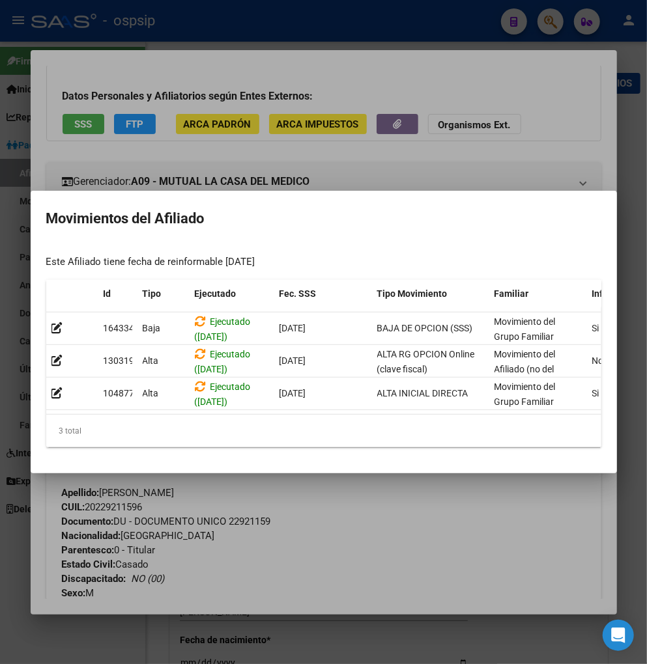
click at [367, 501] on div at bounding box center [323, 332] width 647 height 664
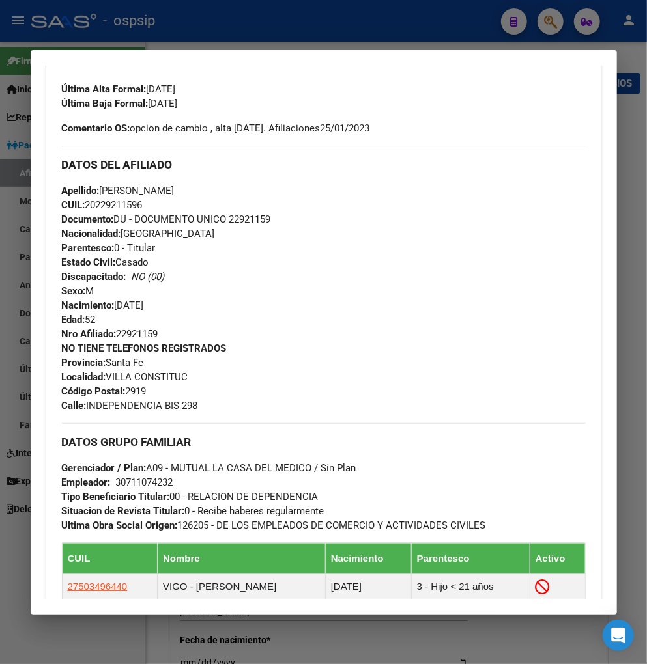
scroll to position [217, 0]
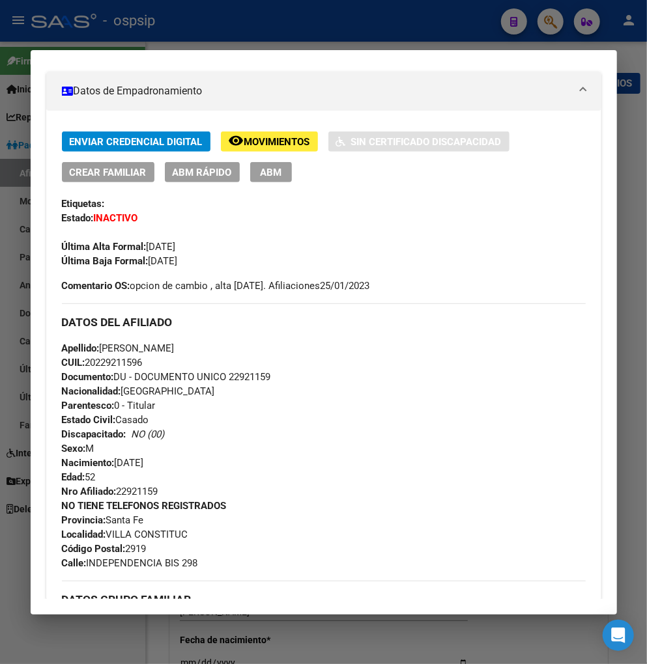
click at [558, 23] on div at bounding box center [323, 332] width 647 height 664
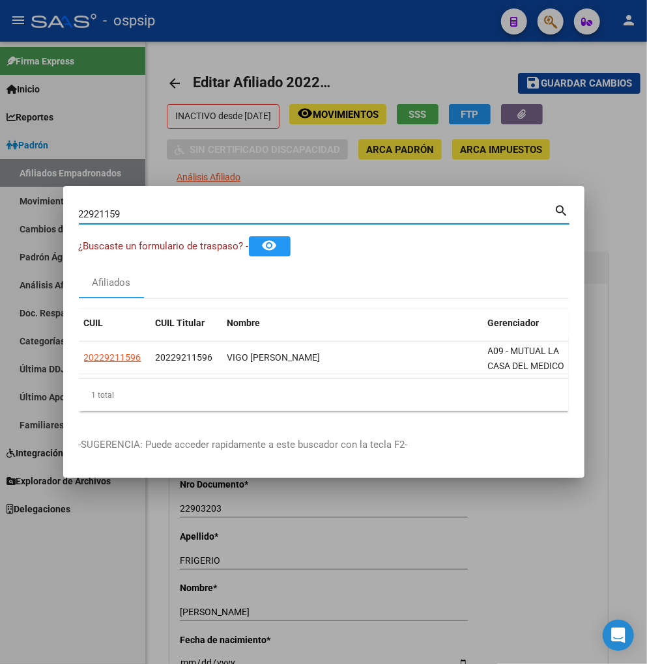
click at [139, 208] on input "22921159" at bounding box center [316, 214] width 475 height 12
type input "2"
type input "22921243"
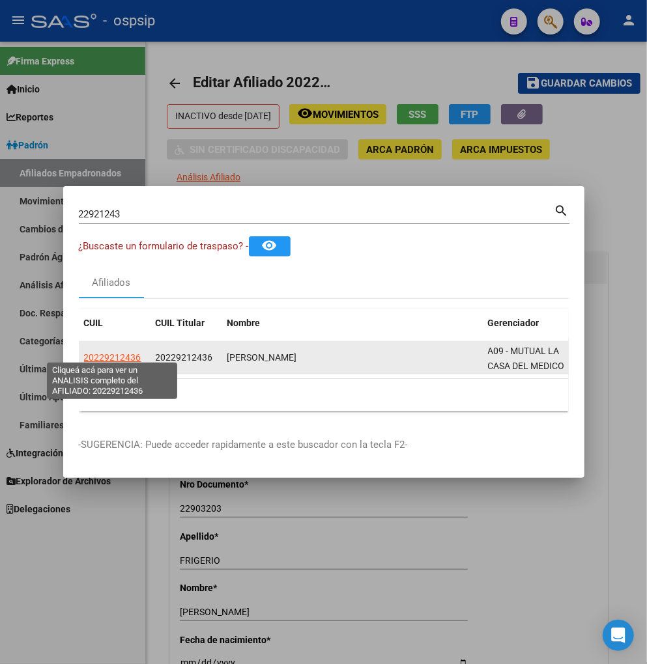
click at [113, 356] on span "20229212436" at bounding box center [112, 357] width 57 height 10
type textarea "20229212436"
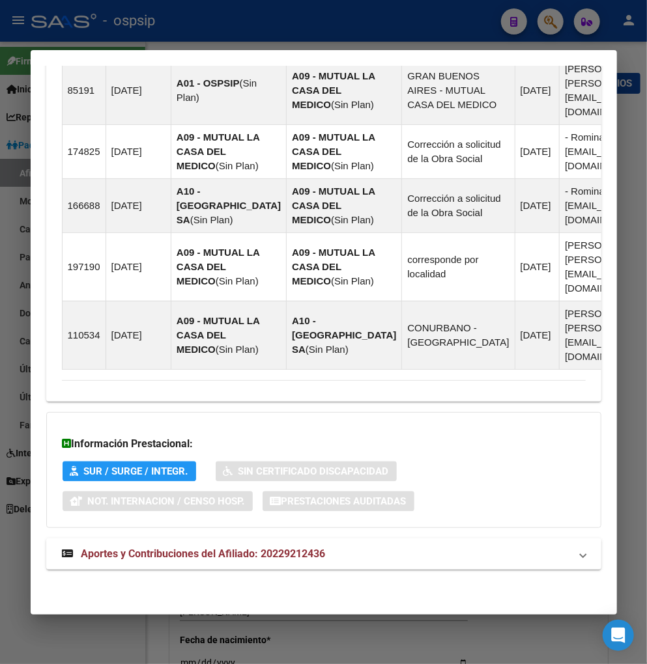
scroll to position [1036, 0]
click at [203, 560] on span "Aportes y Contribuciones del Afiliado: 20229212436" at bounding box center [203, 554] width 244 height 12
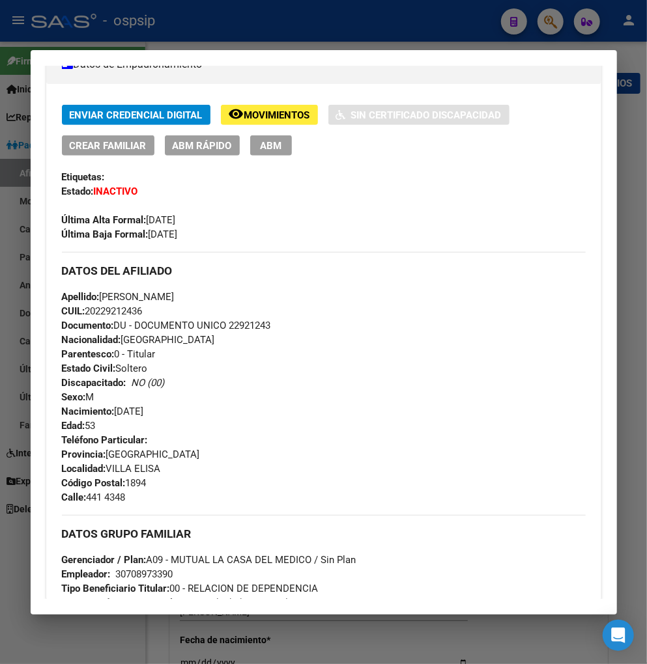
scroll to position [0, 0]
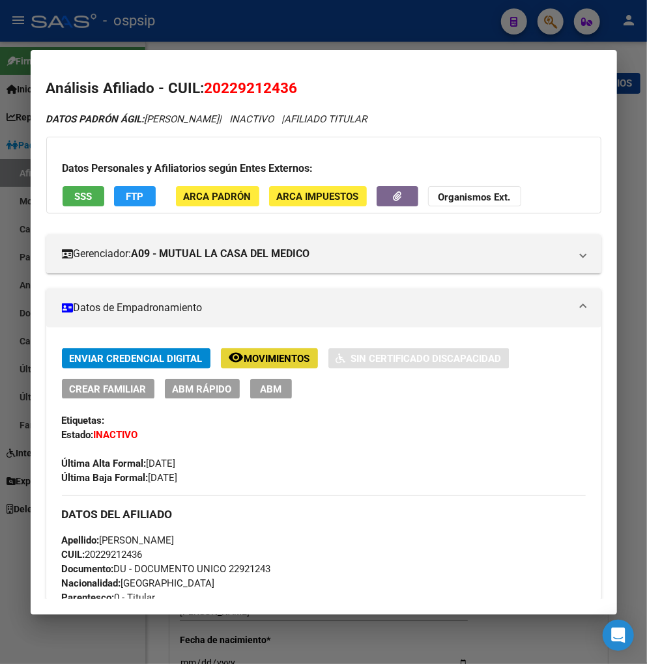
click at [254, 355] on span "Movimientos" at bounding box center [277, 359] width 66 height 12
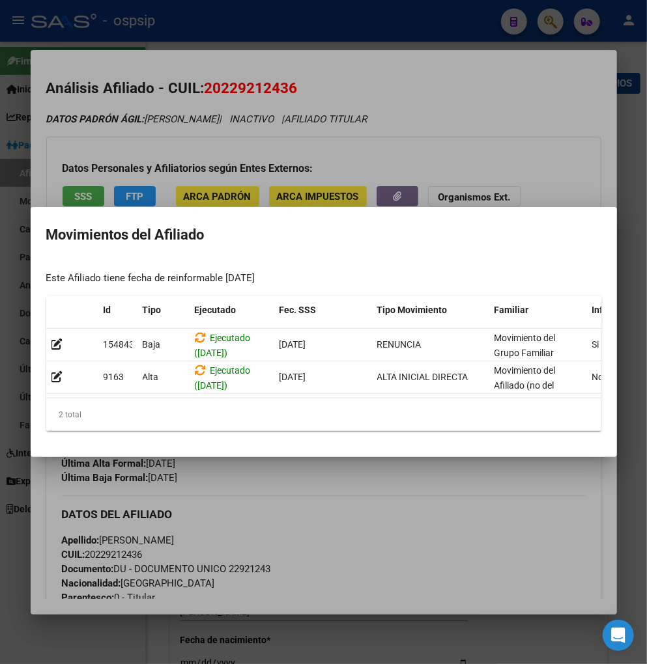
click at [347, 497] on div at bounding box center [323, 332] width 647 height 664
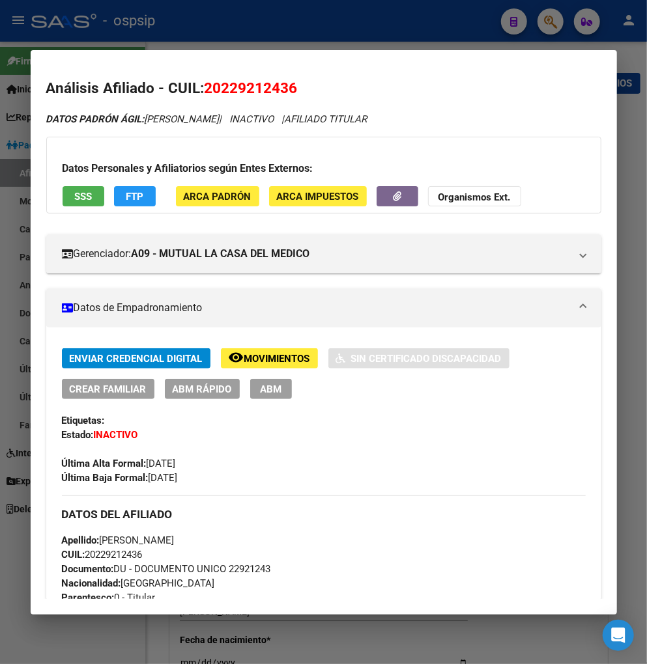
click at [550, 26] on div at bounding box center [323, 332] width 647 height 664
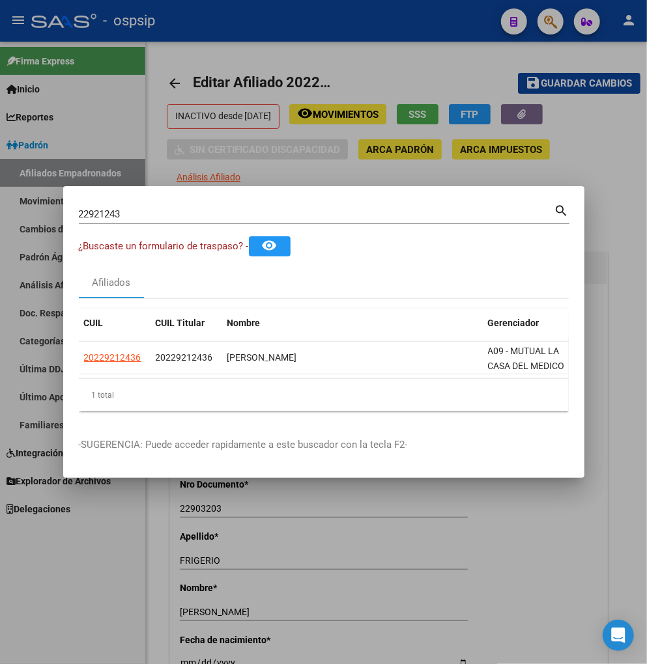
click at [143, 210] on input "22921243" at bounding box center [316, 214] width 475 height 12
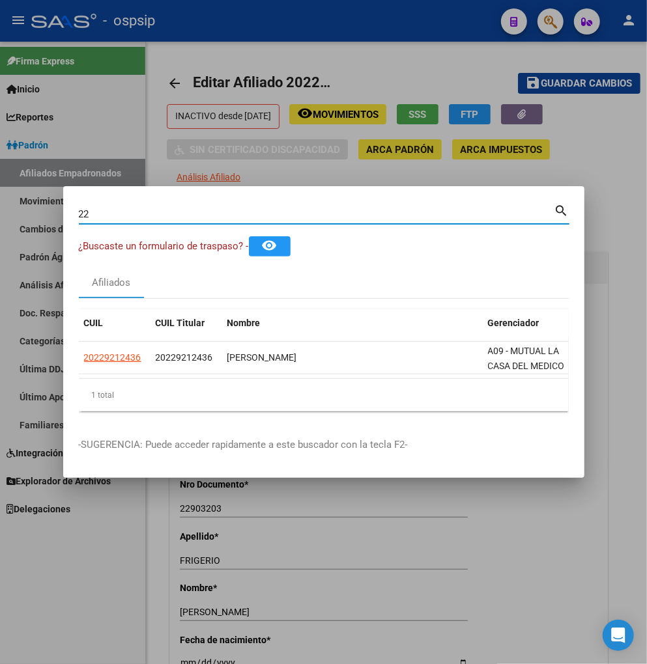
type input "2"
type input "22921771"
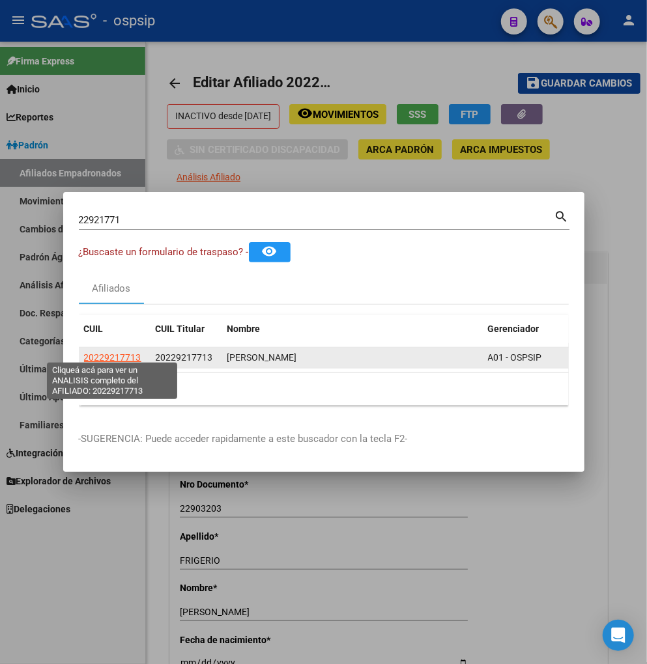
click at [112, 354] on span "20229217713" at bounding box center [112, 357] width 57 height 10
type textarea "20229217713"
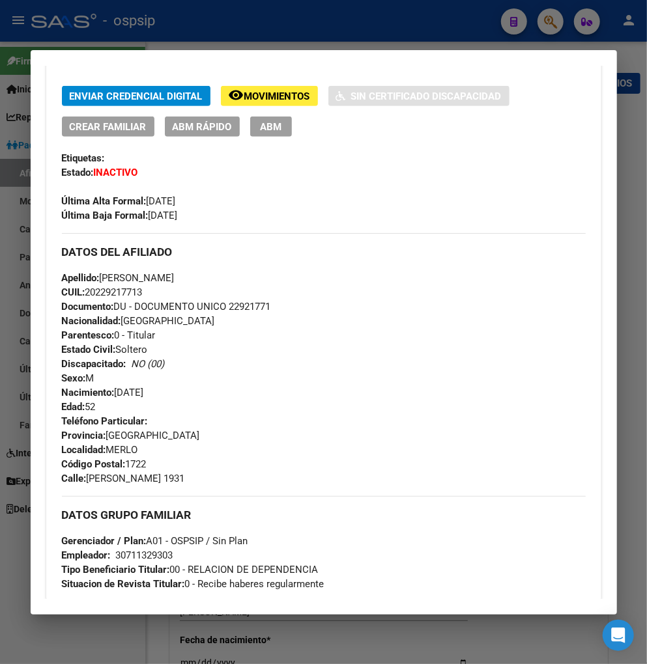
scroll to position [46, 0]
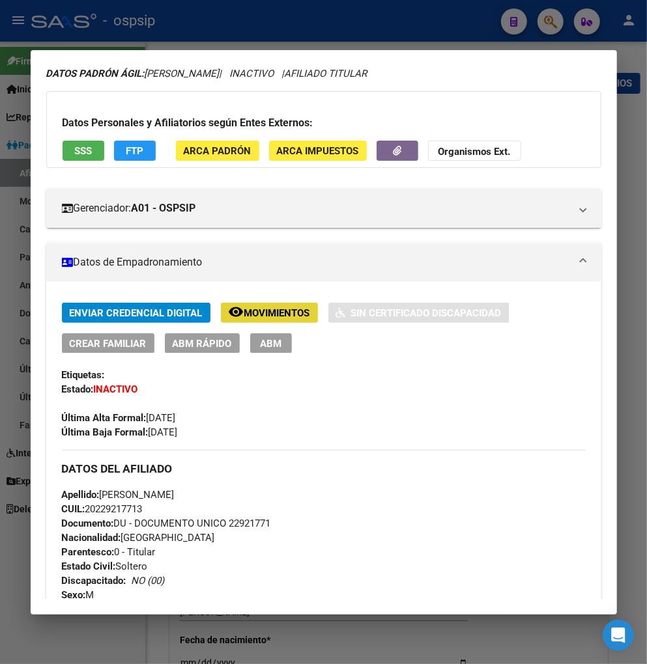
click at [266, 309] on span "Movimientos" at bounding box center [277, 313] width 66 height 12
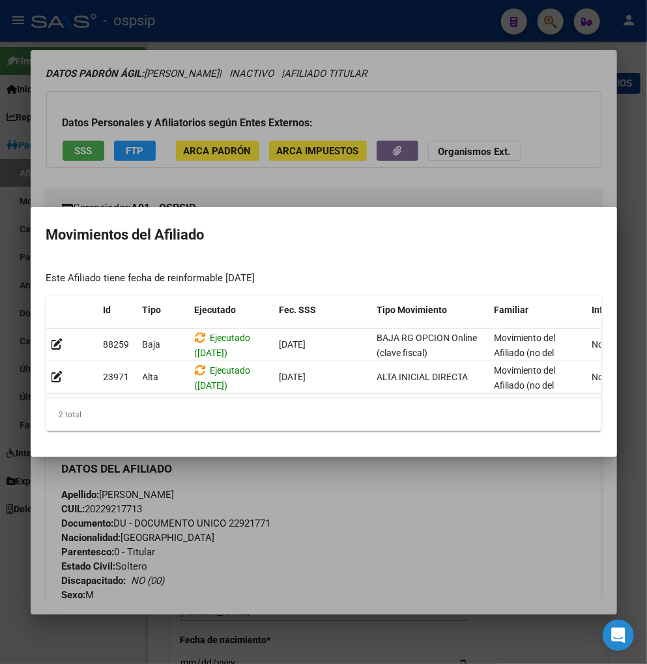
click at [354, 492] on div at bounding box center [323, 332] width 647 height 664
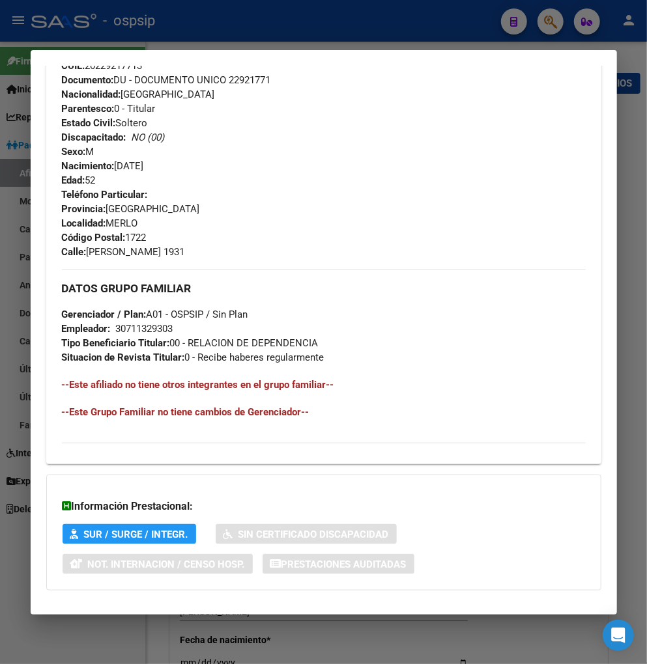
scroll to position [552, 0]
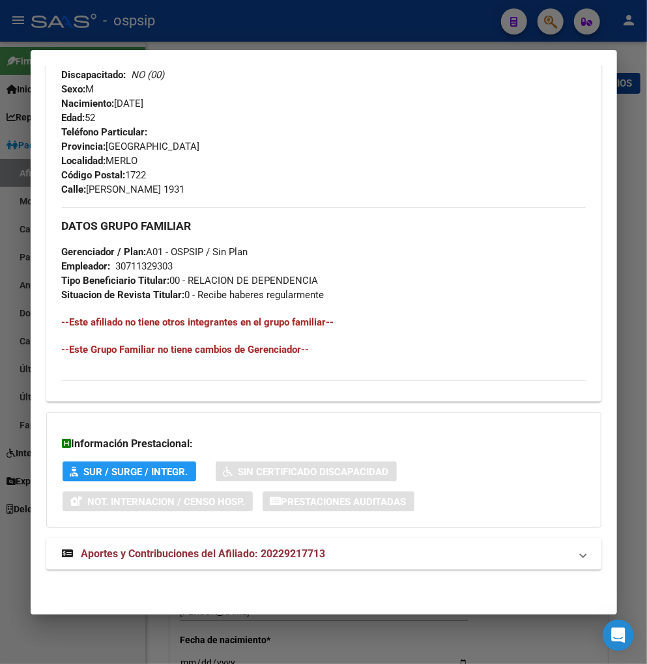
click at [163, 558] on span "Aportes y Contribuciones del Afiliado: 20229217713" at bounding box center [203, 554] width 244 height 12
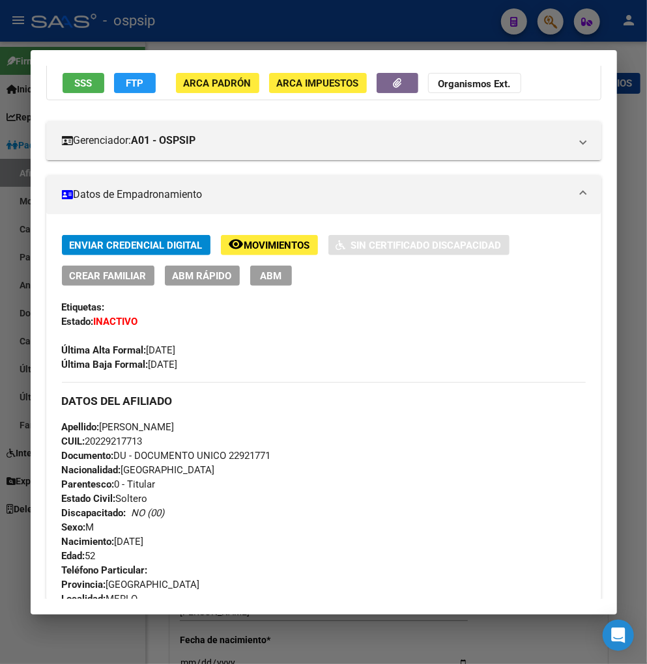
scroll to position [0, 0]
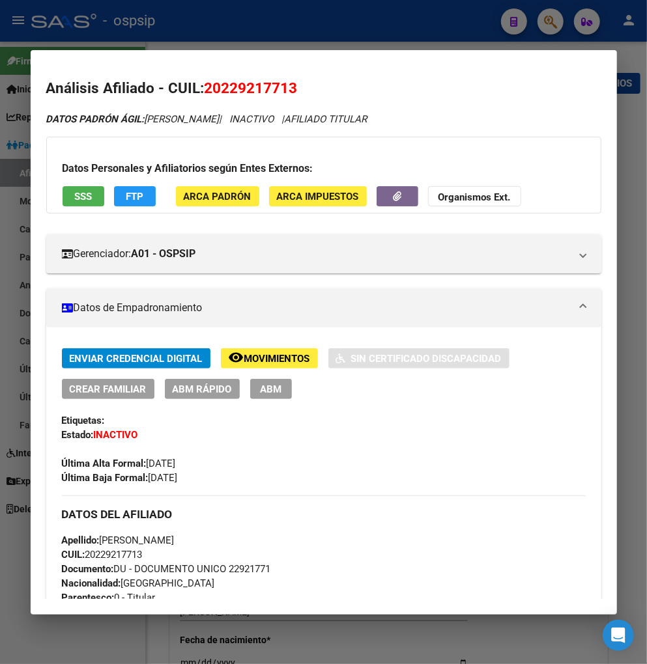
click at [554, 25] on div at bounding box center [323, 332] width 647 height 664
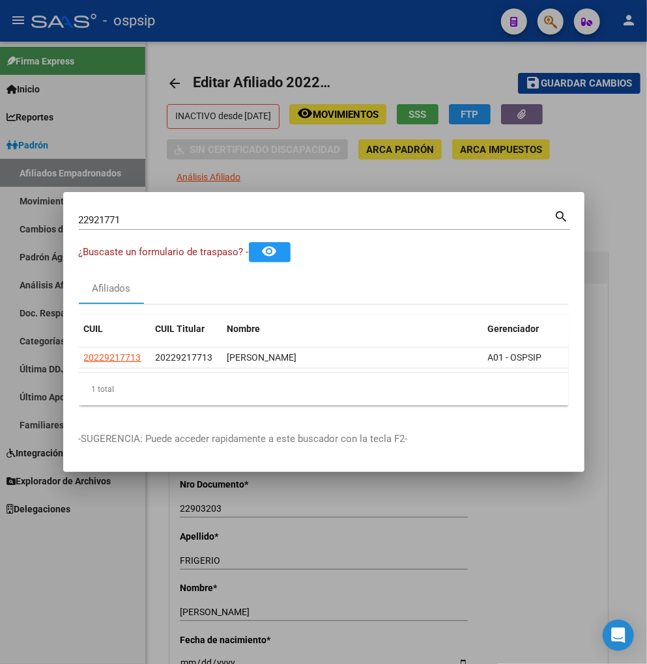
click at [133, 214] on input "22921771" at bounding box center [316, 220] width 475 height 12
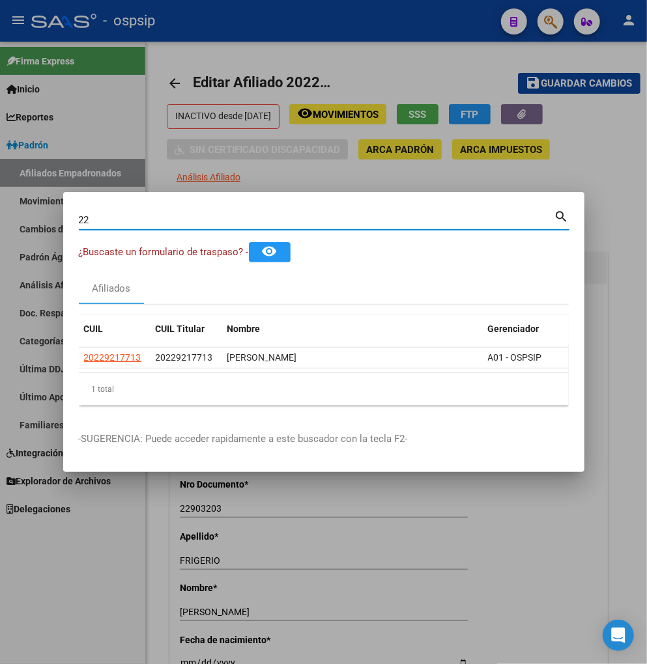
type input "2"
type input "22924389"
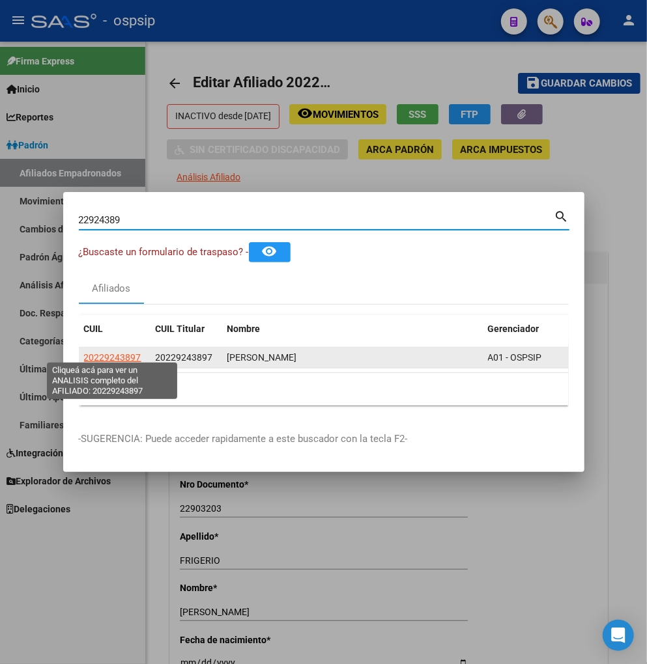
click at [119, 354] on span "20229243897" at bounding box center [112, 357] width 57 height 10
type textarea "20229243897"
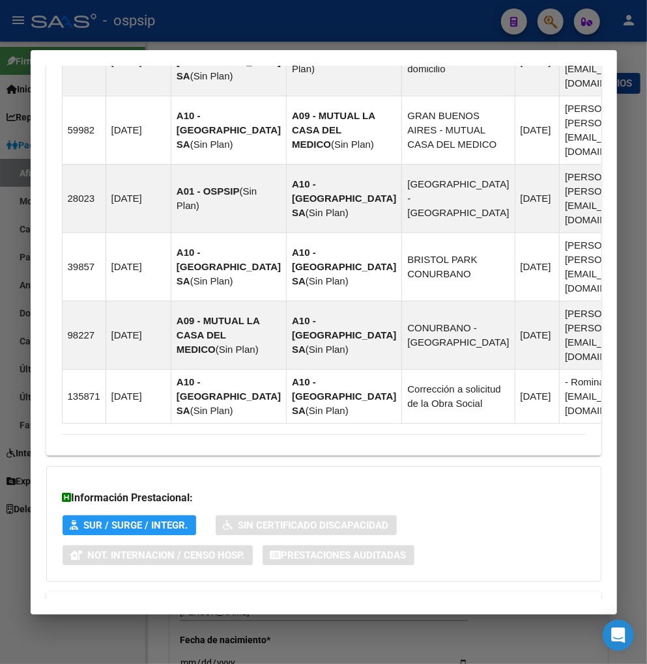
scroll to position [975, 0]
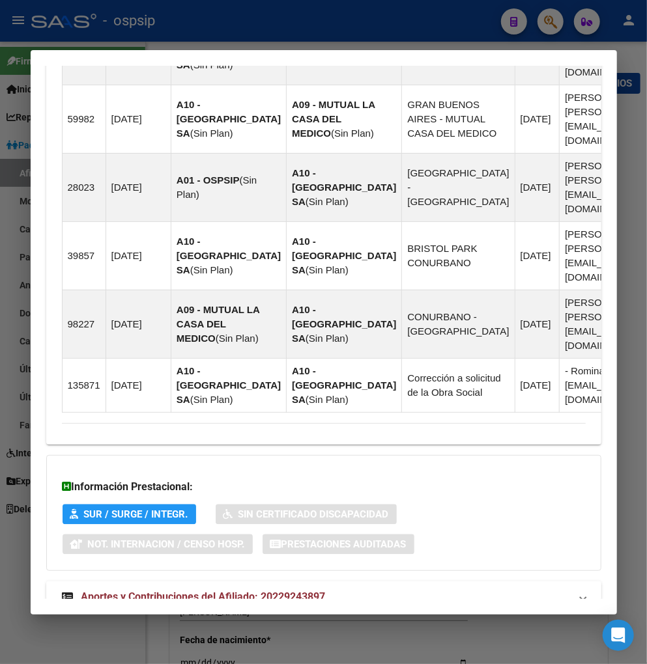
click at [140, 591] on span "Aportes y Contribuciones del Afiliado: 20229243897" at bounding box center [203, 597] width 244 height 12
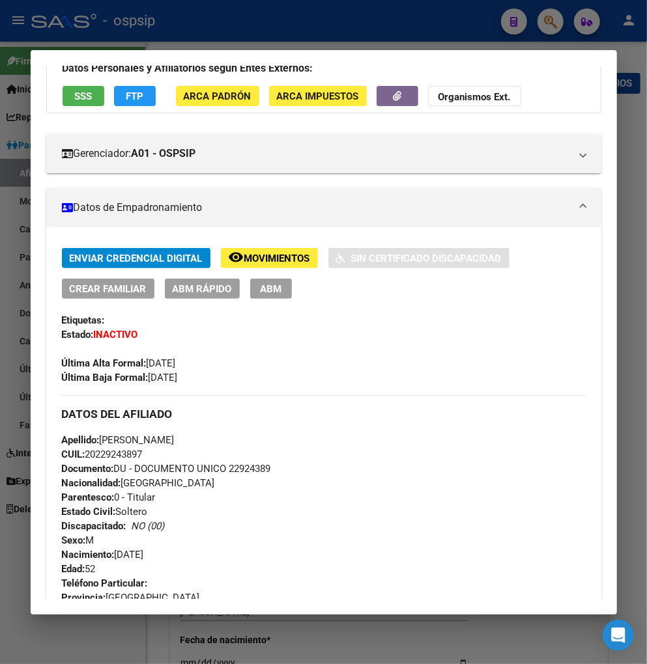
scroll to position [0, 0]
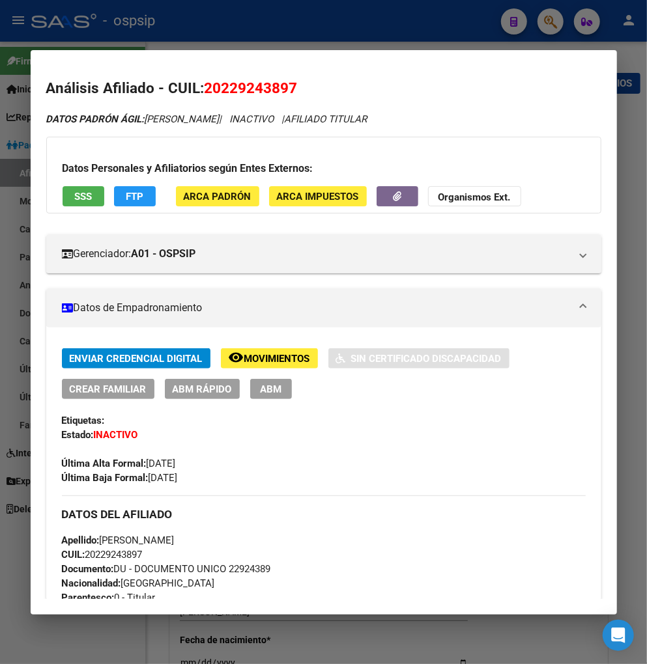
click at [274, 358] on span "Movimientos" at bounding box center [277, 359] width 66 height 12
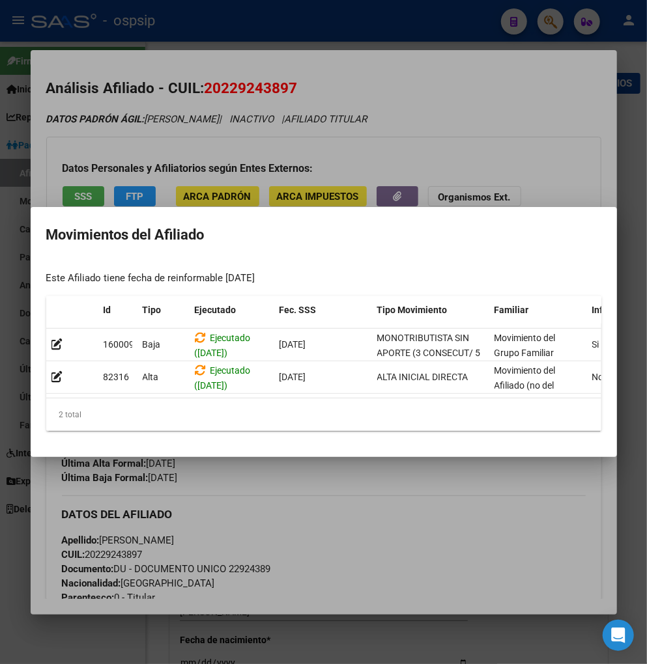
click at [376, 504] on div at bounding box center [323, 332] width 647 height 664
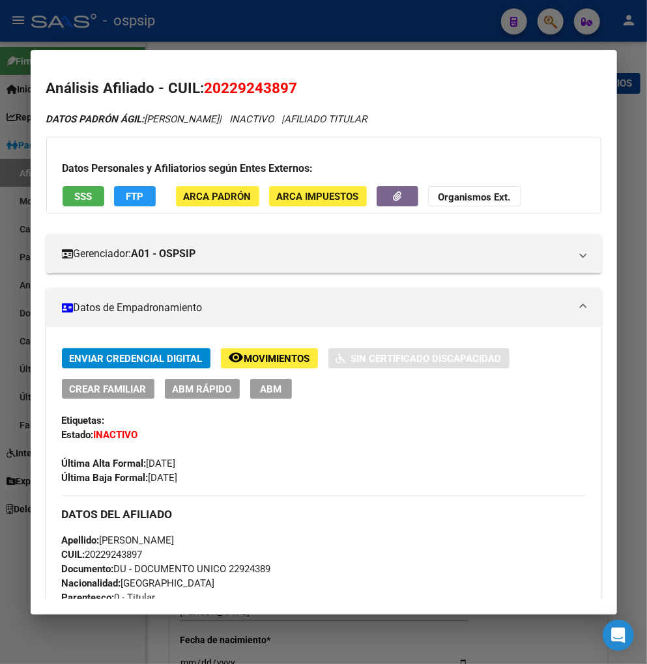
click at [561, 24] on div at bounding box center [323, 332] width 647 height 664
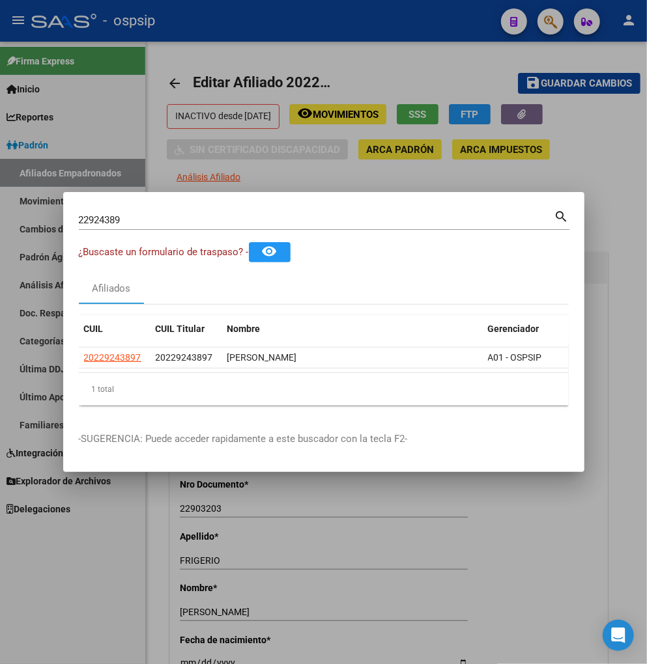
click at [132, 215] on input "22924389" at bounding box center [316, 220] width 475 height 12
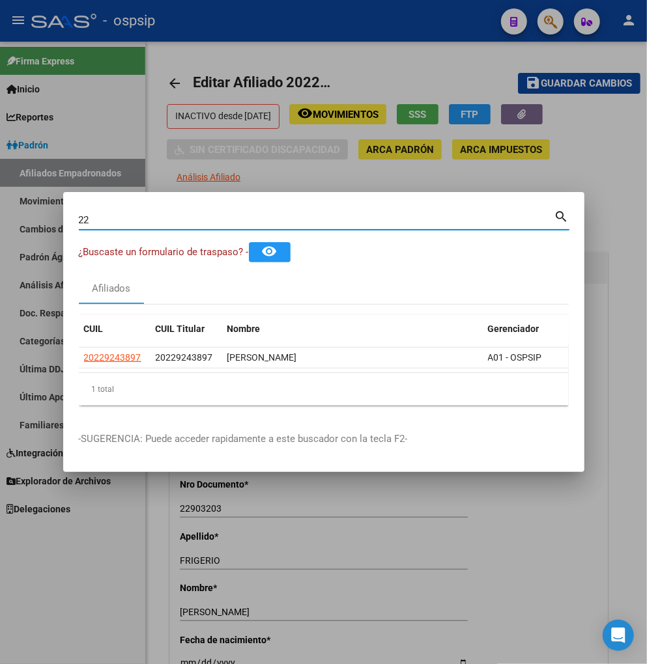
type input "2"
click at [192, 214] on input "Buscar (apellido, dni, [PERSON_NAME], [PERSON_NAME], cuit, obra social)" at bounding box center [316, 220] width 475 height 12
type input "33675469"
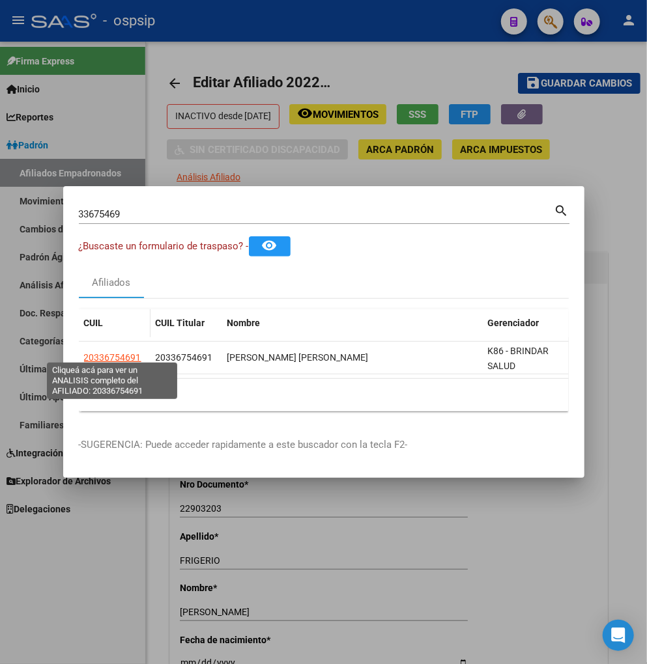
click at [91, 354] on span "20336754691" at bounding box center [112, 357] width 57 height 10
type textarea "20336754691"
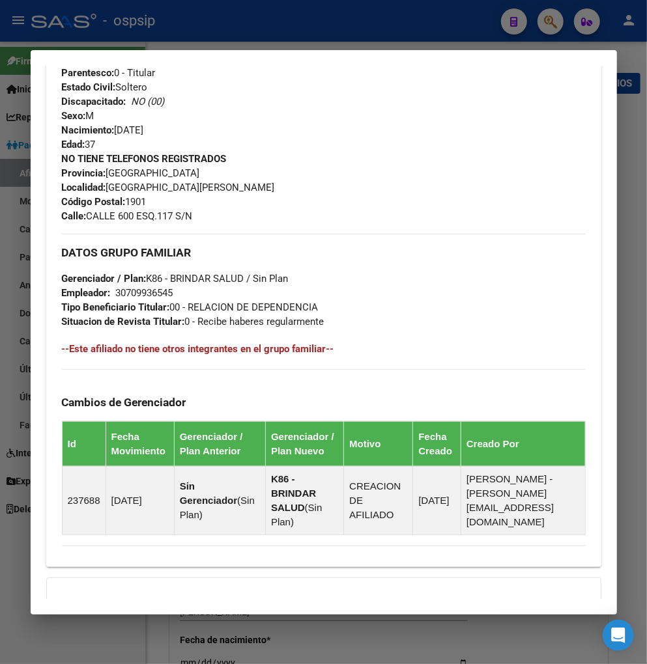
scroll to position [676, 0]
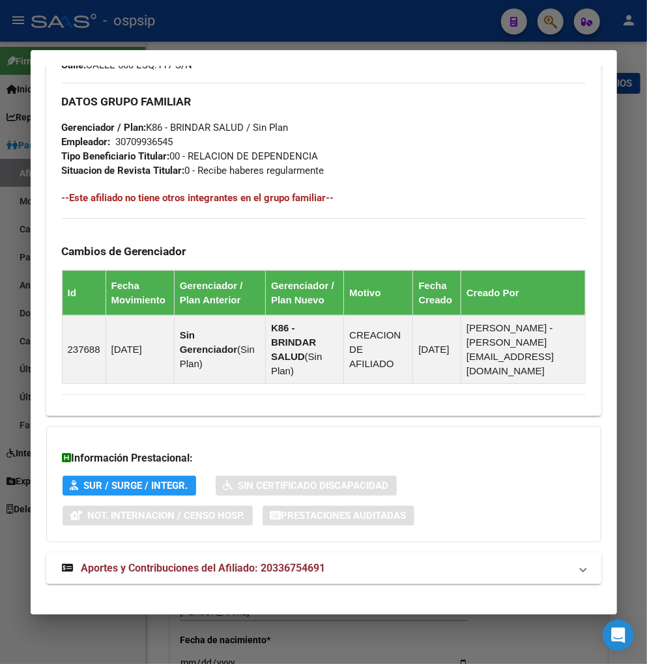
click at [179, 562] on span "Aportes y Contribuciones del Afiliado: 20336754691" at bounding box center [203, 568] width 244 height 12
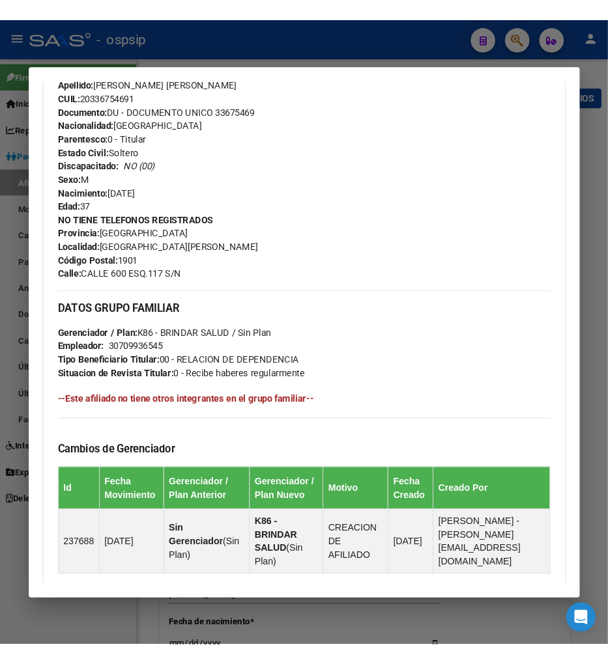
scroll to position [451, 0]
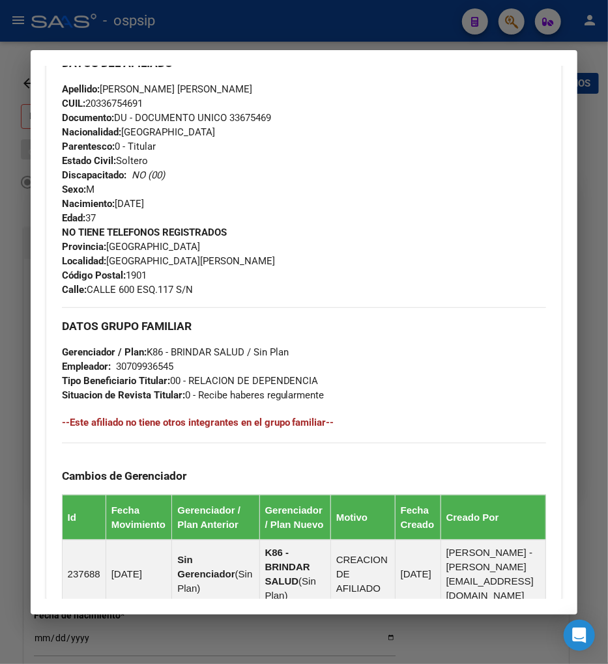
click at [511, 27] on div at bounding box center [304, 332] width 608 height 664
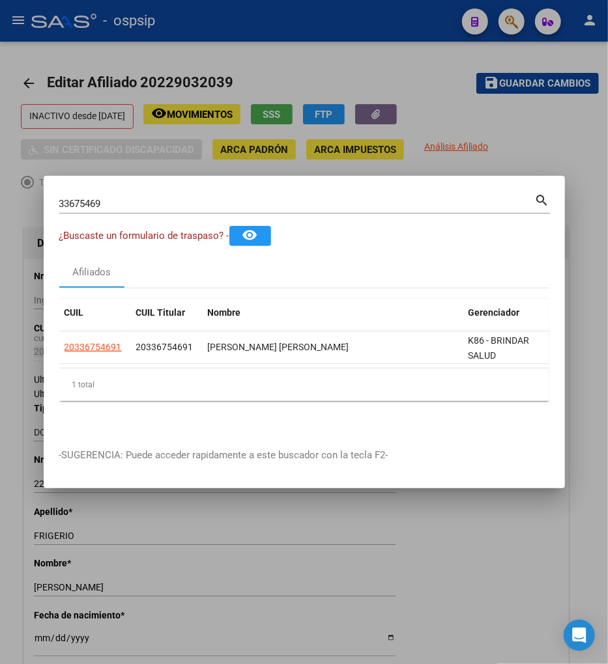
click at [132, 198] on input "33675469" at bounding box center [296, 204] width 475 height 12
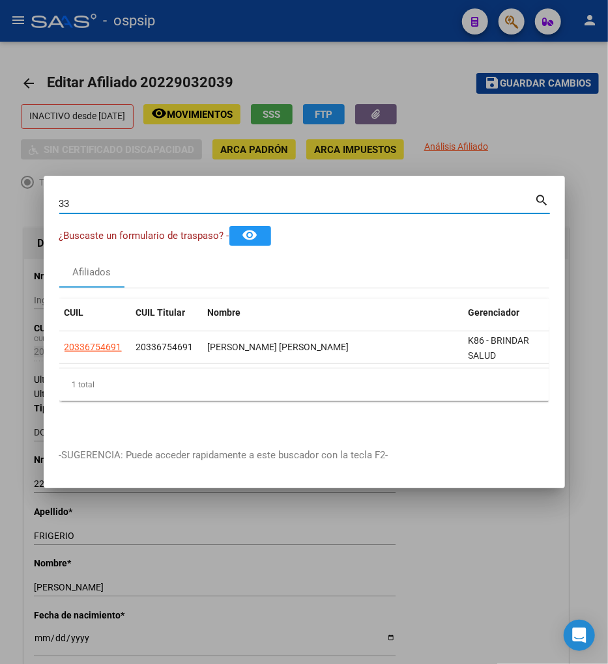
type input "3"
type input "29839593"
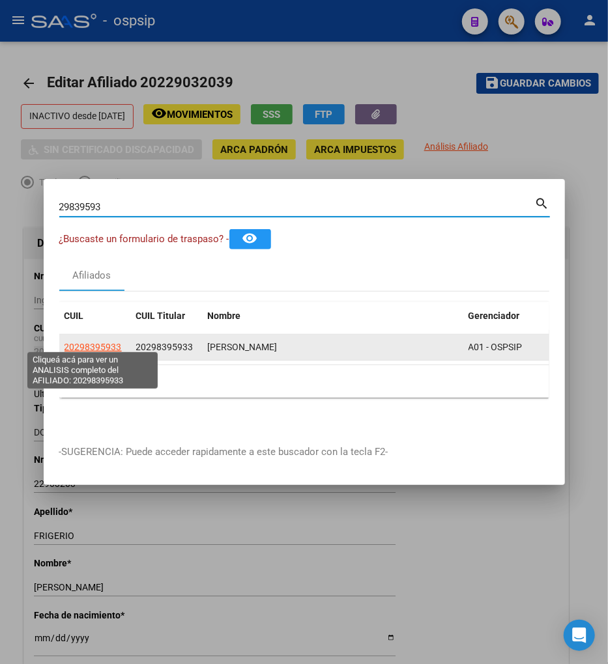
click at [109, 342] on span "20298395933" at bounding box center [92, 347] width 57 height 10
type textarea "20298395933"
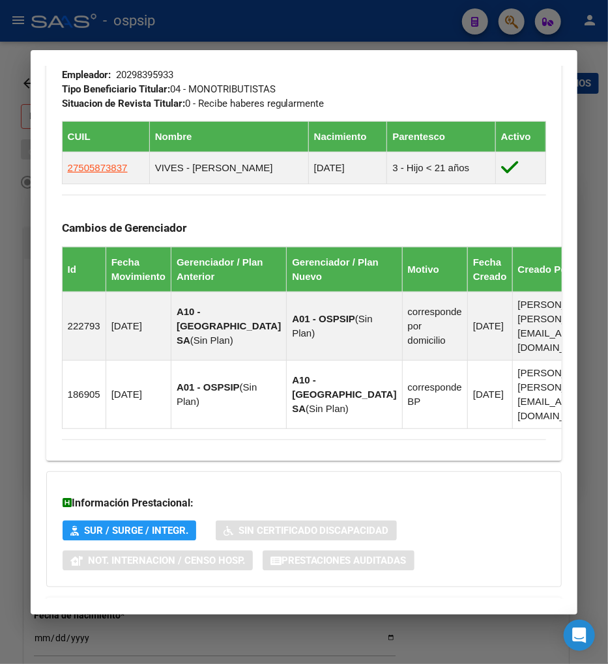
scroll to position [871, 0]
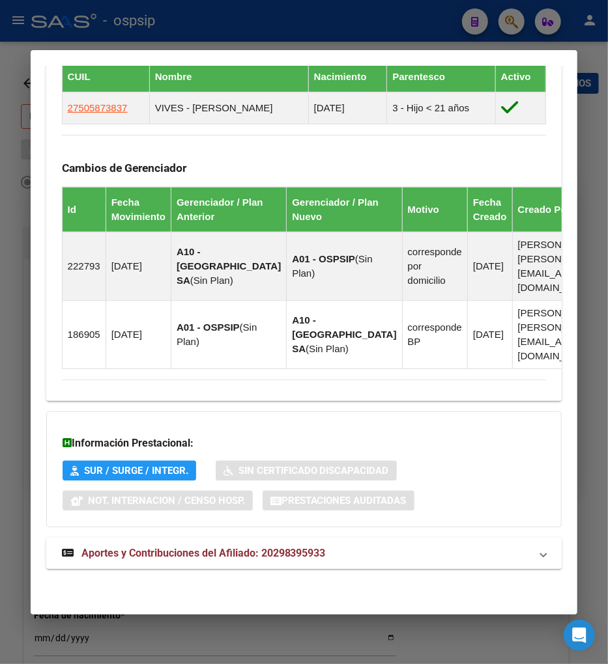
click at [158, 559] on span "Aportes y Contribuciones del Afiliado: 20298395933" at bounding box center [203, 553] width 244 height 12
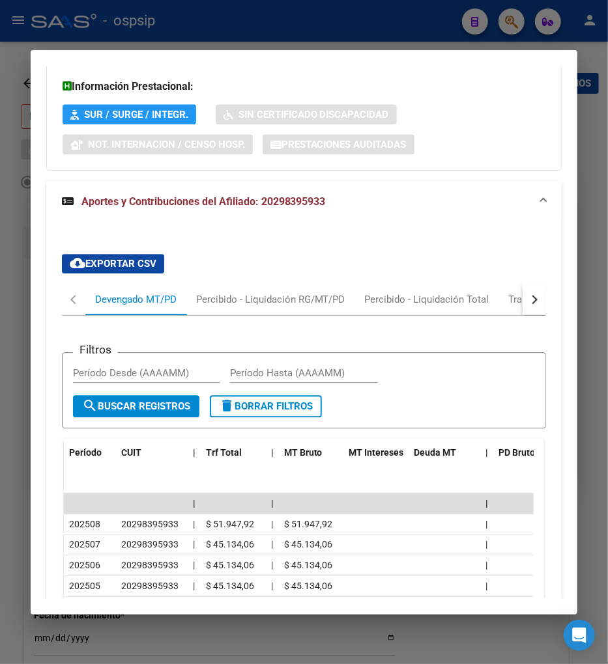
scroll to position [1236, 0]
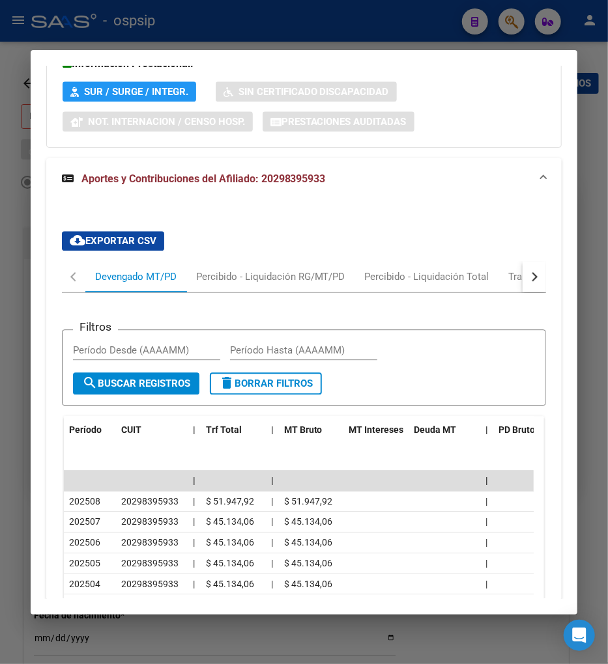
click at [509, 24] on div at bounding box center [304, 332] width 608 height 664
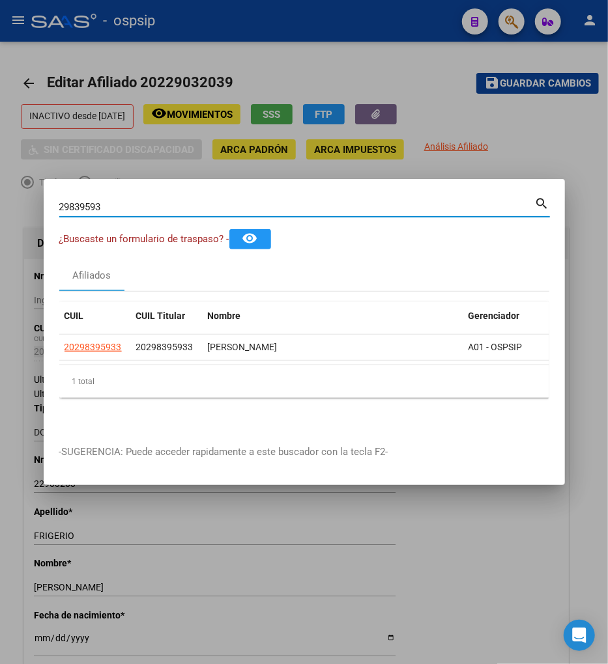
click at [115, 203] on input "29839593" at bounding box center [296, 207] width 475 height 12
type input "2"
type input "17306823"
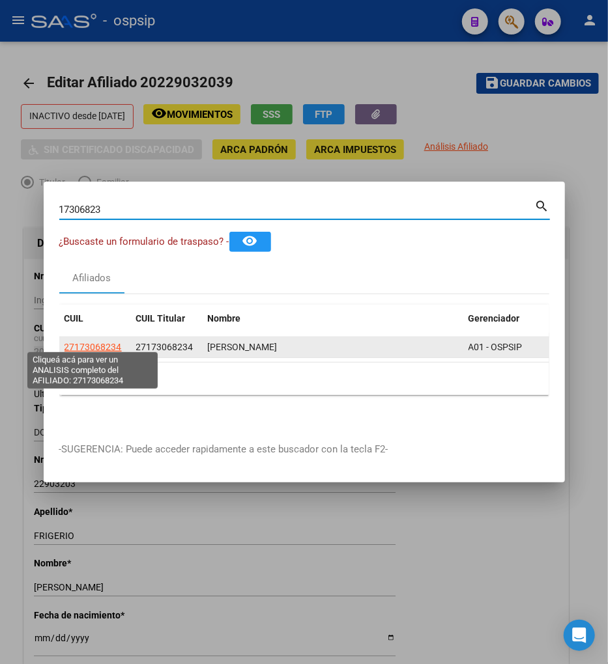
click at [98, 345] on span "27173068234" at bounding box center [92, 347] width 57 height 10
type textarea "27173068234"
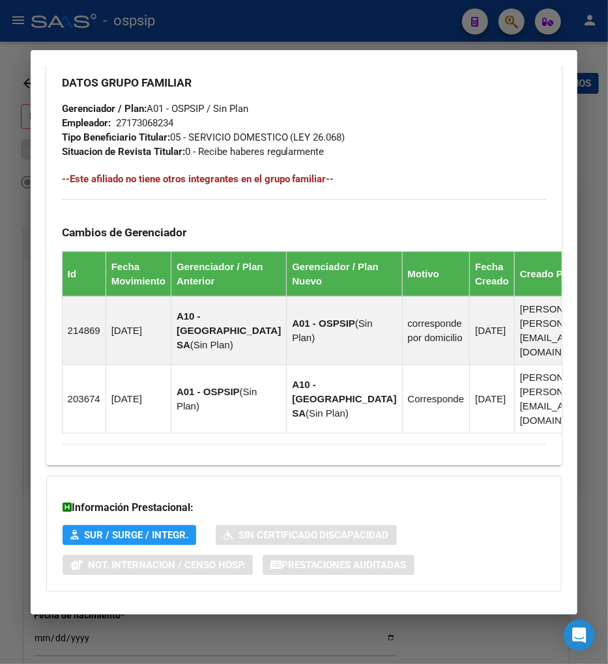
scroll to position [855, 0]
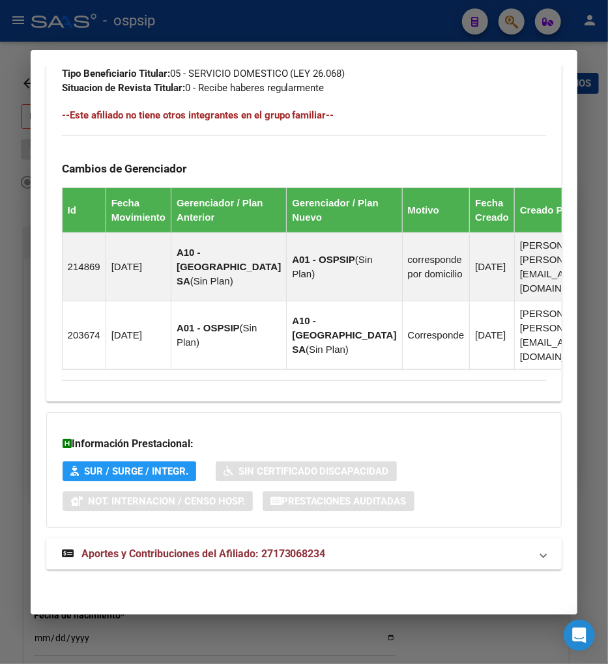
click at [155, 554] on span "Aportes y Contribuciones del Afiliado: 27173068234" at bounding box center [203, 554] width 244 height 12
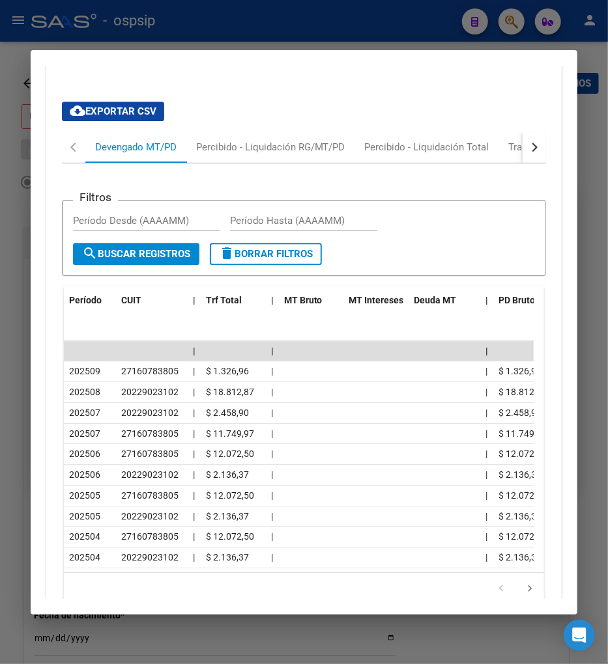
scroll to position [1352, 0]
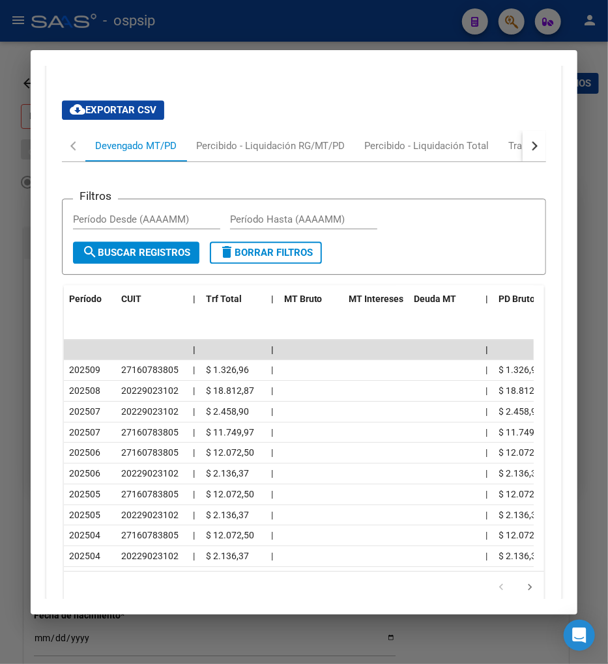
click at [525, 162] on button "button" at bounding box center [533, 145] width 23 height 31
click at [464, 153] on div "Transferencias ARCA" at bounding box center [458, 146] width 92 height 14
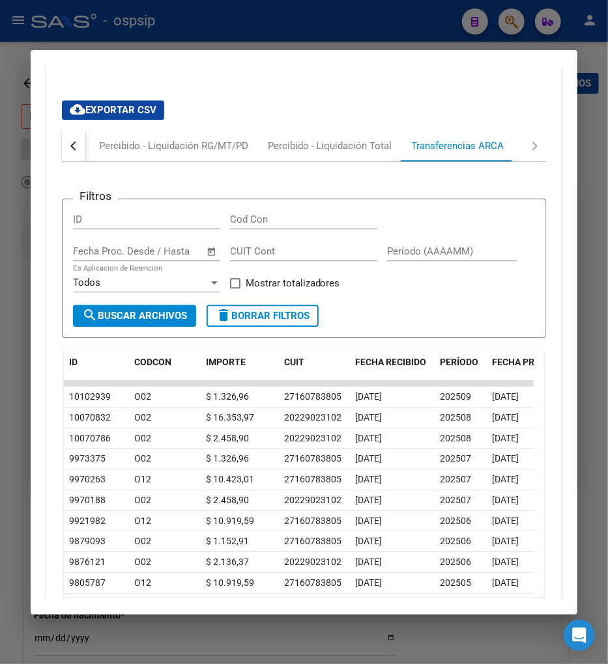
click at [74, 150] on div "button" at bounding box center [74, 145] width 9 height 9
click at [120, 153] on div "Devengado MT/PD" at bounding box center [135, 146] width 81 height 14
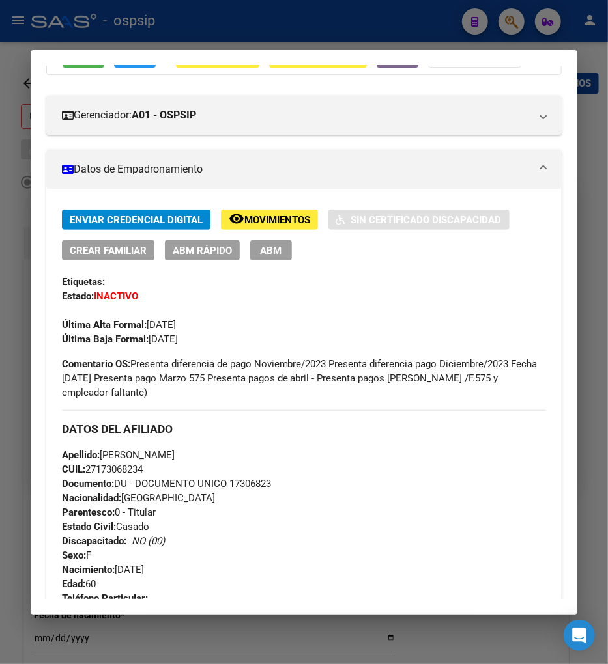
scroll to position [0, 0]
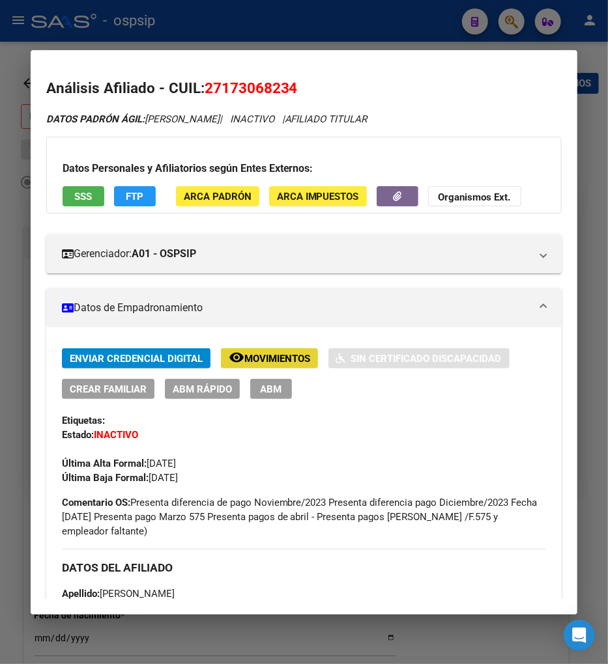
click at [253, 354] on span "Movimientos" at bounding box center [277, 359] width 66 height 12
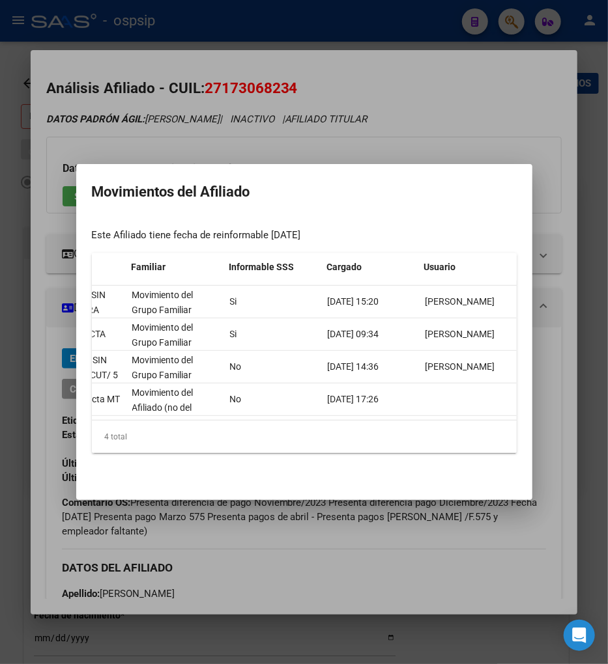
scroll to position [0, 408]
click at [20, 414] on div at bounding box center [304, 332] width 608 height 664
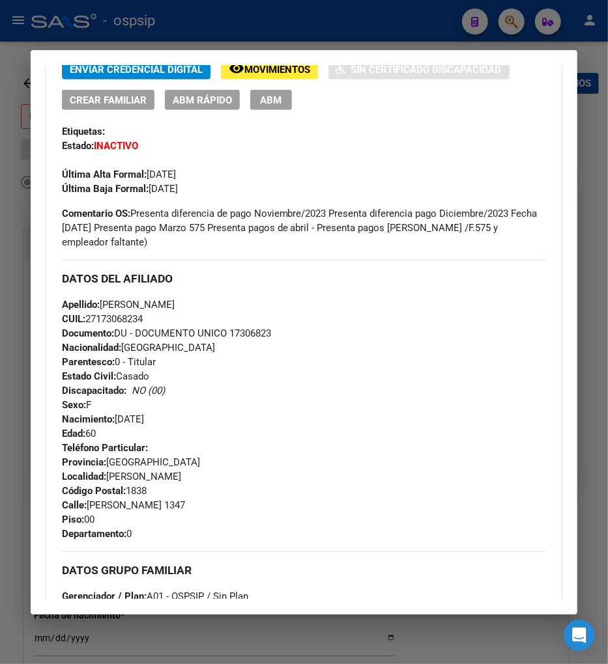
scroll to position [0, 0]
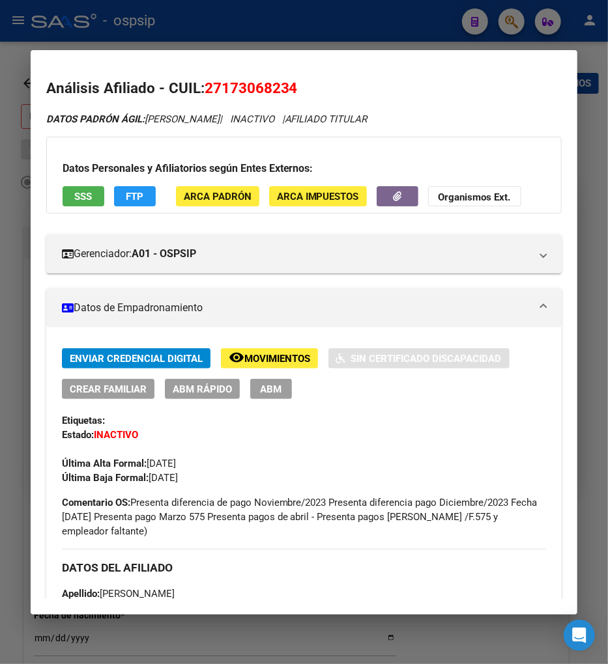
drag, startPoint x: 225, startPoint y: 88, endPoint x: 289, endPoint y: 95, distance: 64.9
click at [289, 95] on span "27173068234" at bounding box center [250, 87] width 93 height 17
copy span "17306823"
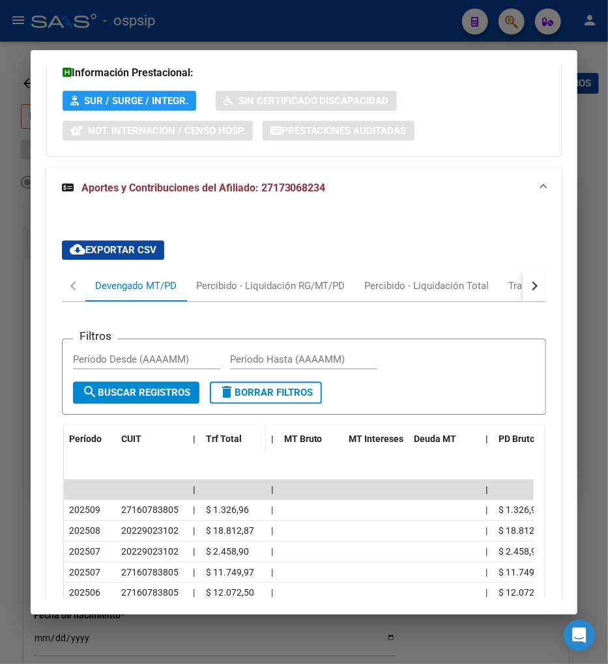
scroll to position [1303, 0]
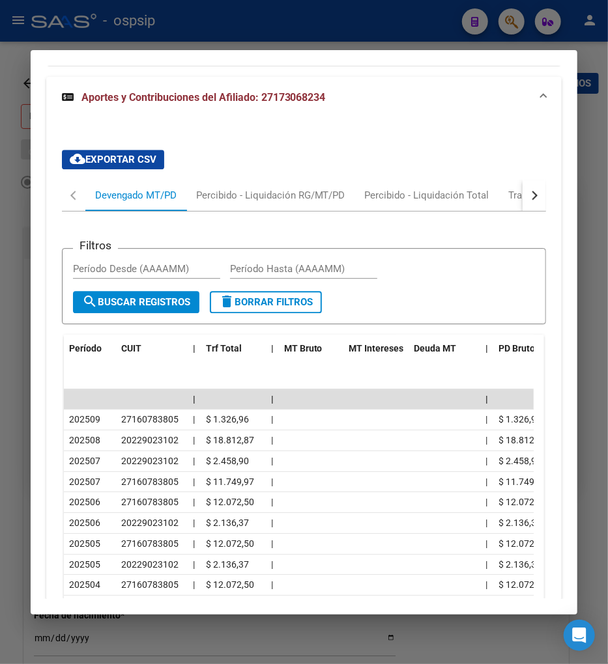
click at [529, 208] on button "button" at bounding box center [533, 195] width 23 height 31
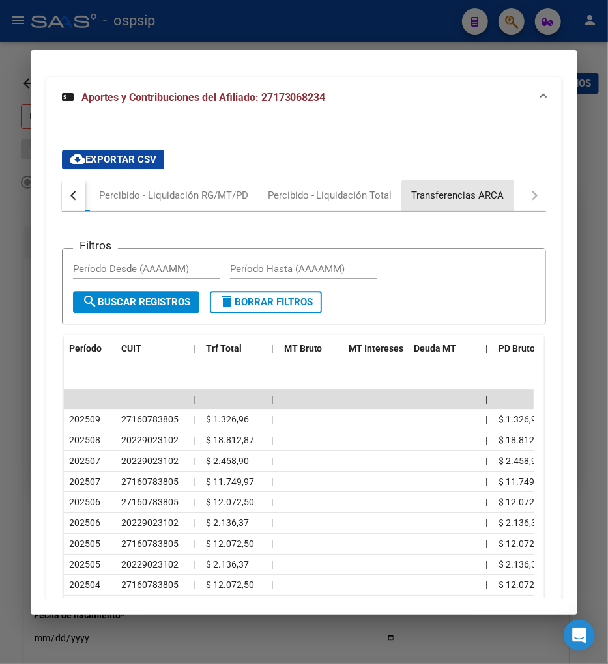
click at [475, 203] on div "Transferencias ARCA" at bounding box center [458, 195] width 92 height 14
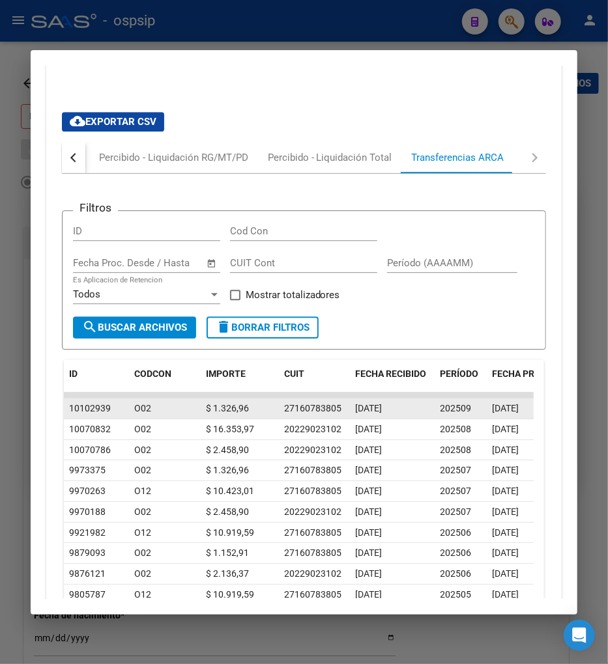
scroll to position [1375, 0]
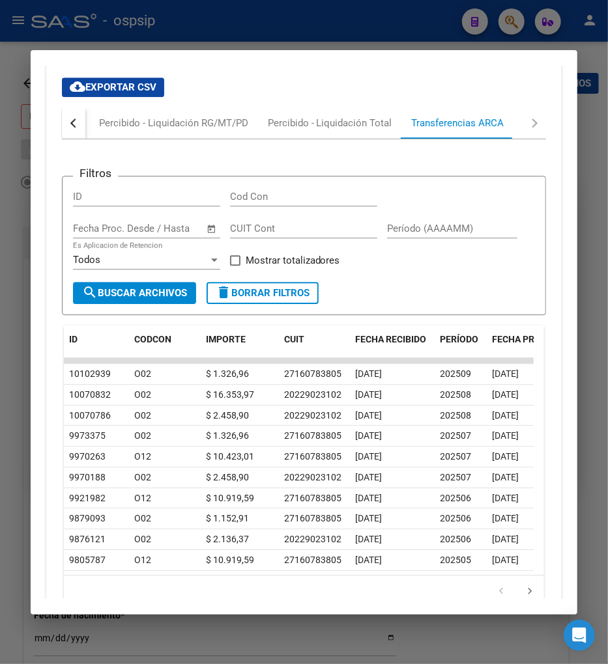
click at [513, 23] on div at bounding box center [304, 332] width 608 height 664
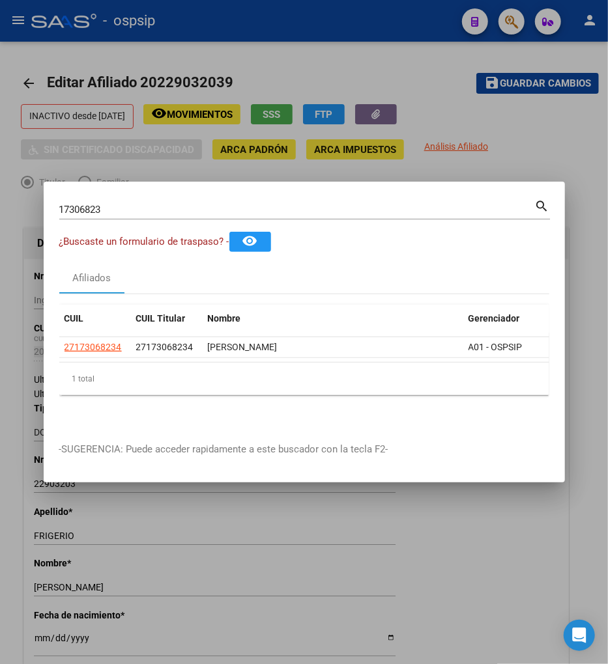
click at [125, 204] on input "17306823" at bounding box center [296, 210] width 475 height 12
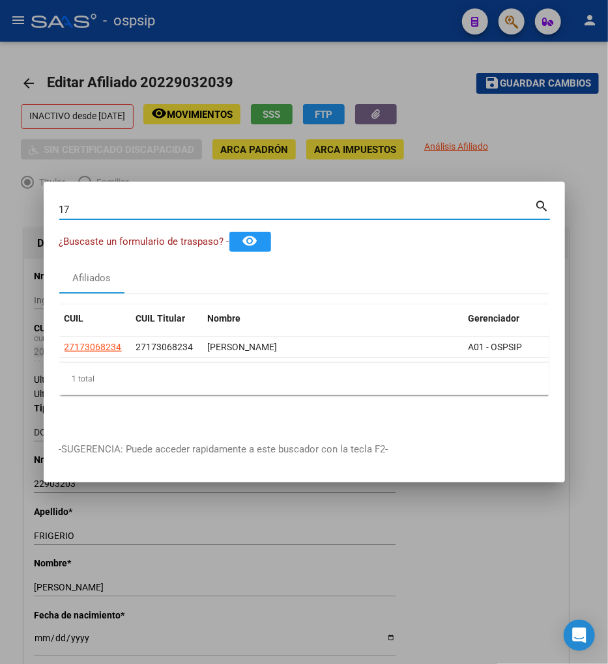
type input "1"
type input "43796275"
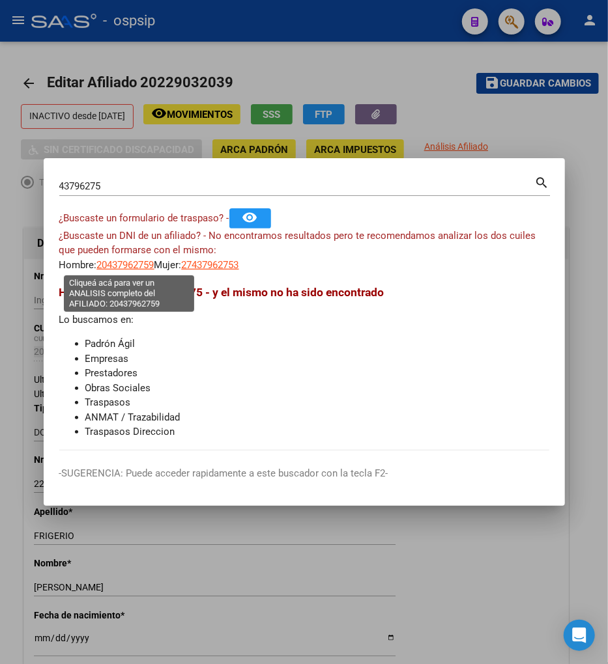
click at [115, 269] on span "20437962759" at bounding box center [125, 265] width 57 height 12
type textarea "20437962759"
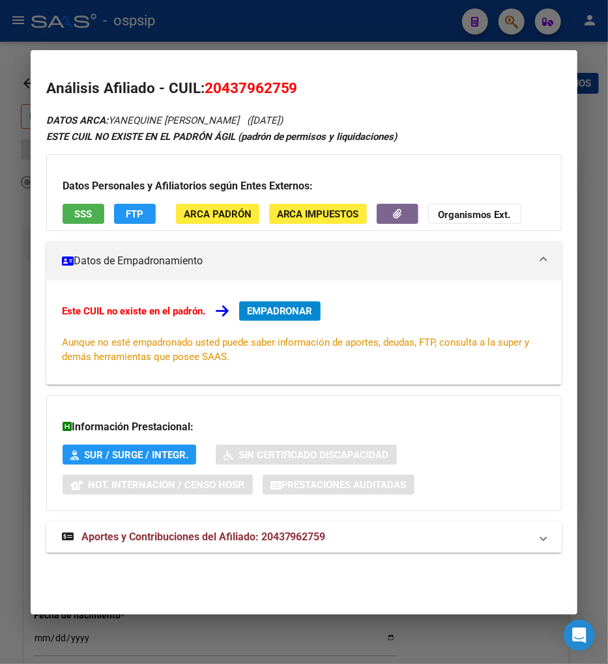
click at [158, 542] on span "Aportes y Contribuciones del Afiliado: 20437962759" at bounding box center [203, 537] width 244 height 12
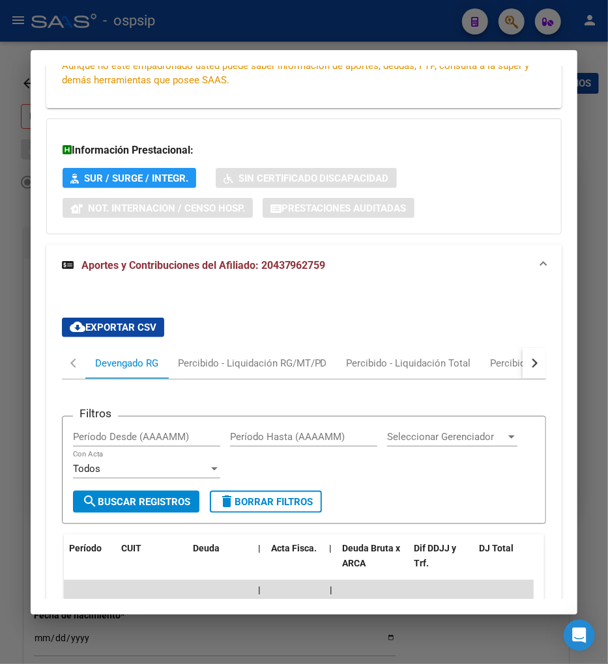
scroll to position [358, 0]
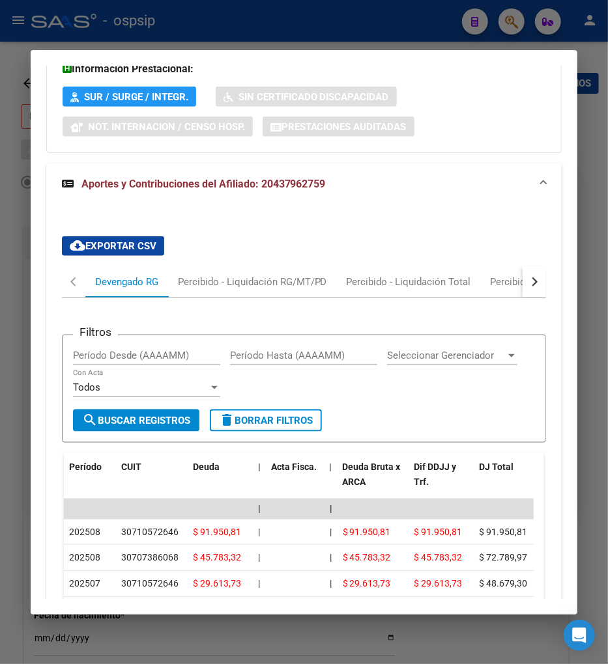
click at [526, 280] on button "button" at bounding box center [533, 281] width 23 height 31
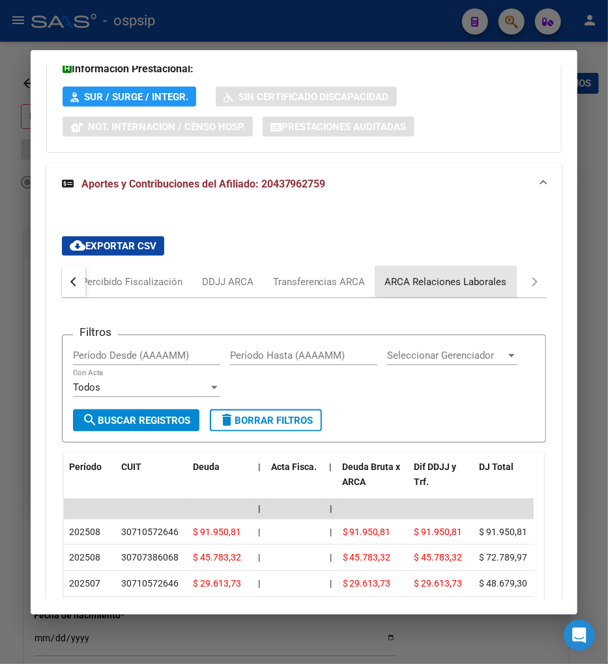
click at [484, 281] on div "ARCA Relaciones Laborales" at bounding box center [446, 282] width 122 height 14
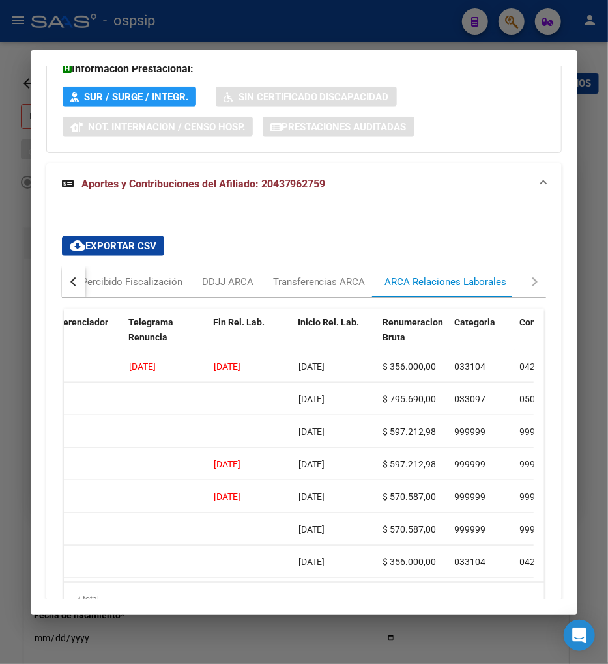
scroll to position [0, 0]
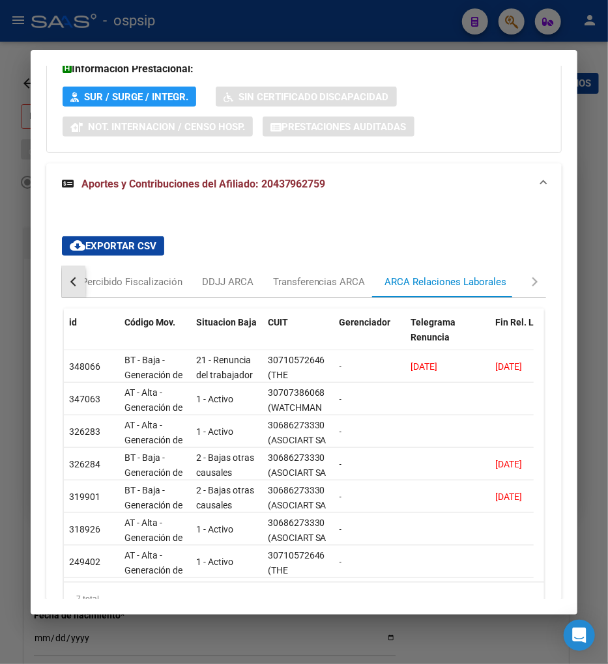
click at [72, 279] on button "button" at bounding box center [73, 281] width 23 height 31
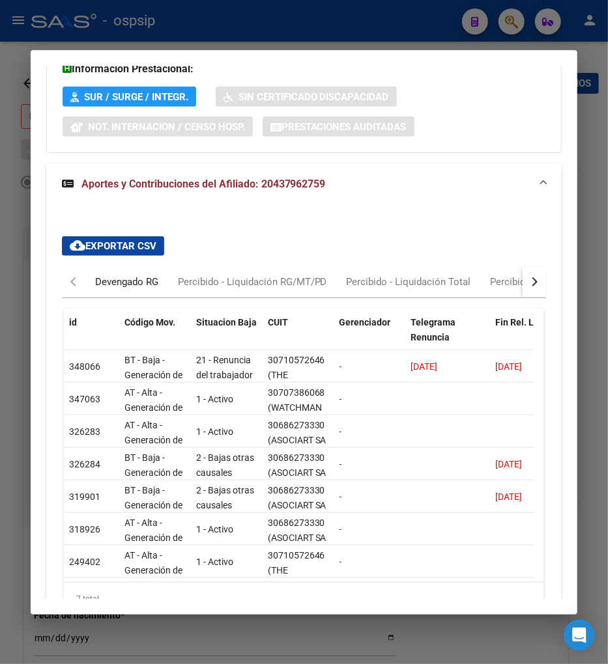
click at [106, 279] on div "Devengado RG" at bounding box center [126, 282] width 63 height 14
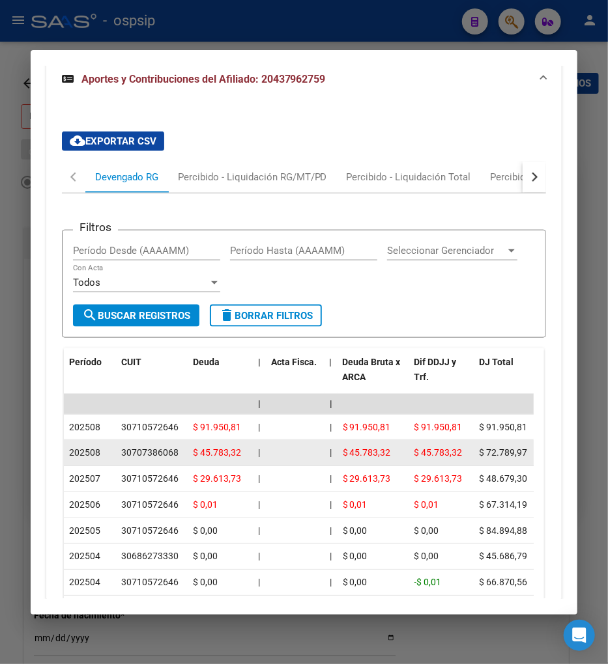
scroll to position [456, 0]
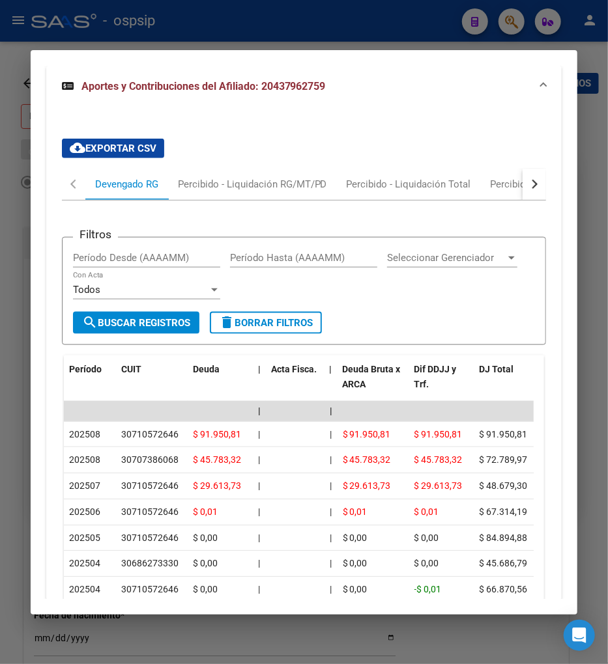
click at [528, 184] on div "button" at bounding box center [532, 184] width 9 height 9
click at [328, 179] on div "DDJJ ARCA" at bounding box center [351, 184] width 51 height 14
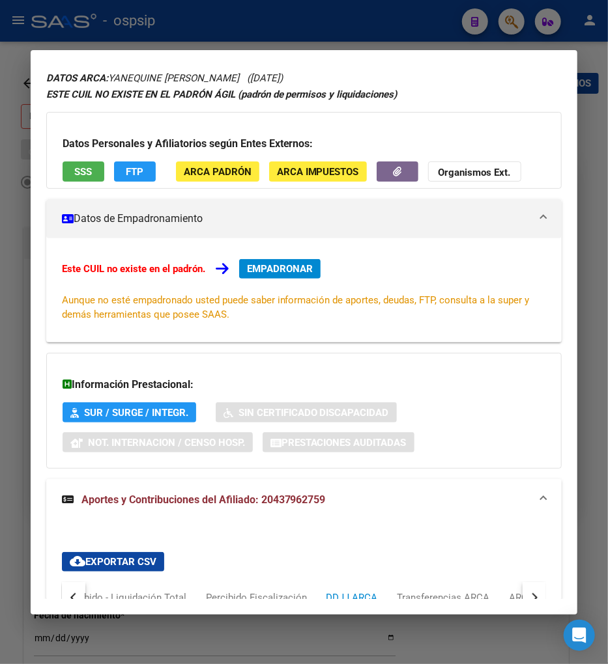
scroll to position [0, 0]
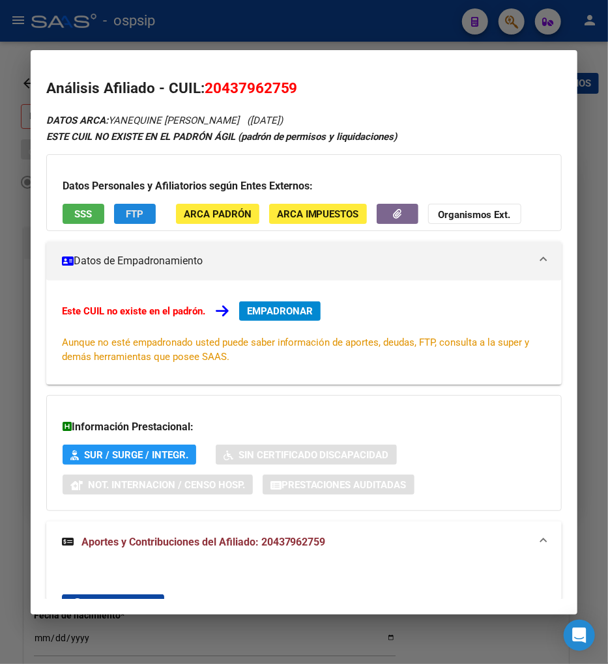
click at [131, 212] on span "FTP" at bounding box center [135, 214] width 18 height 12
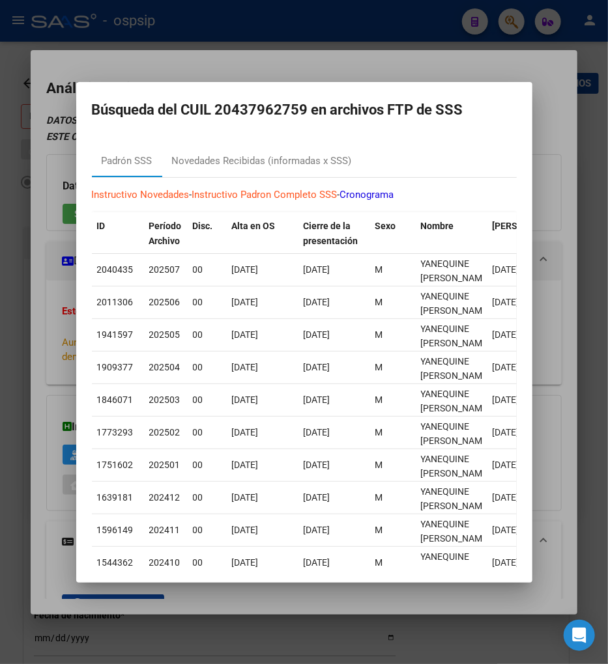
click at [95, 53] on div at bounding box center [304, 332] width 608 height 664
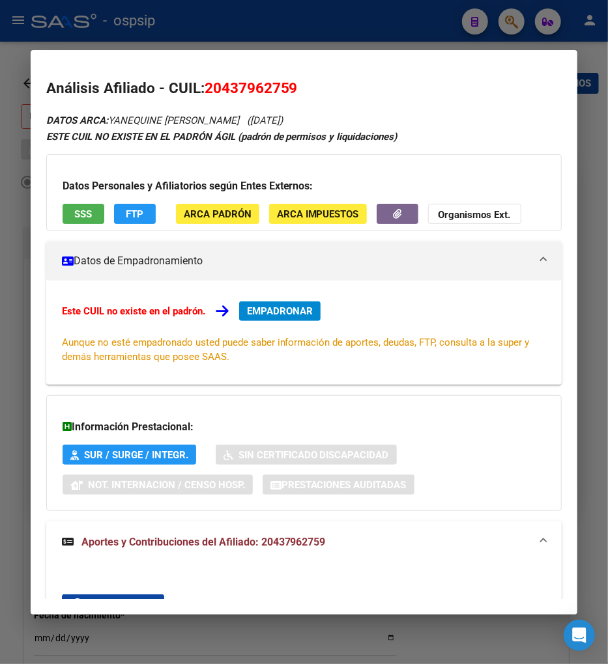
click at [8, 328] on div at bounding box center [304, 332] width 608 height 664
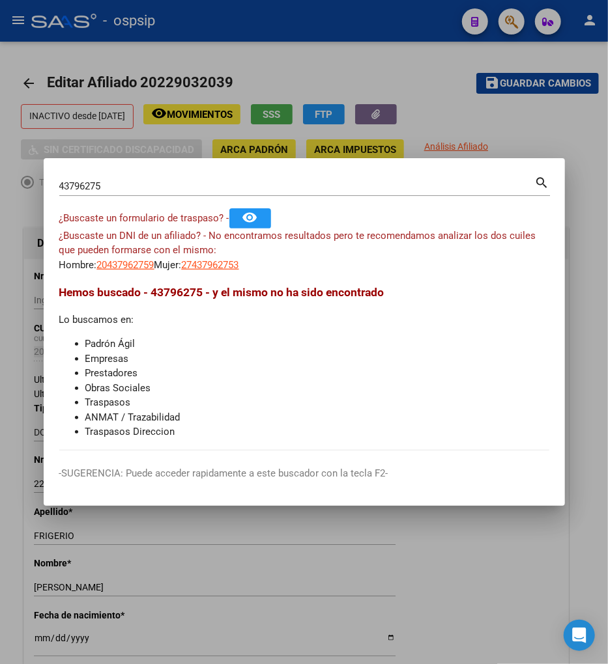
click at [264, 551] on div at bounding box center [304, 332] width 608 height 664
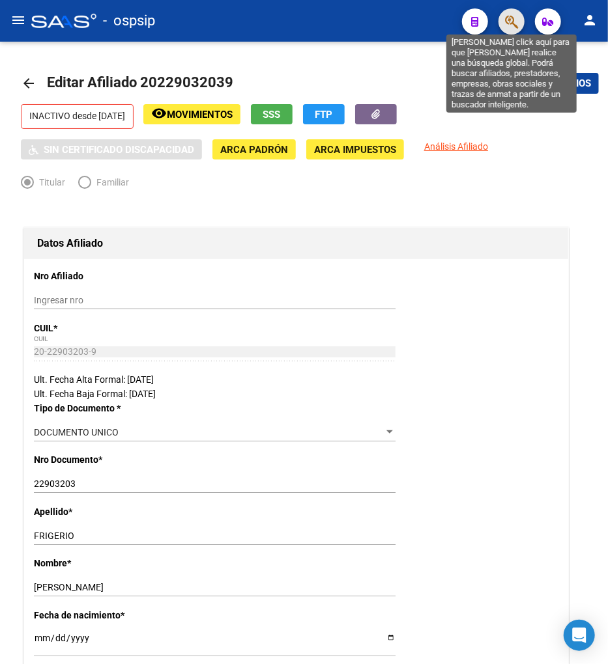
click at [511, 20] on icon "button" at bounding box center [511, 21] width 13 height 15
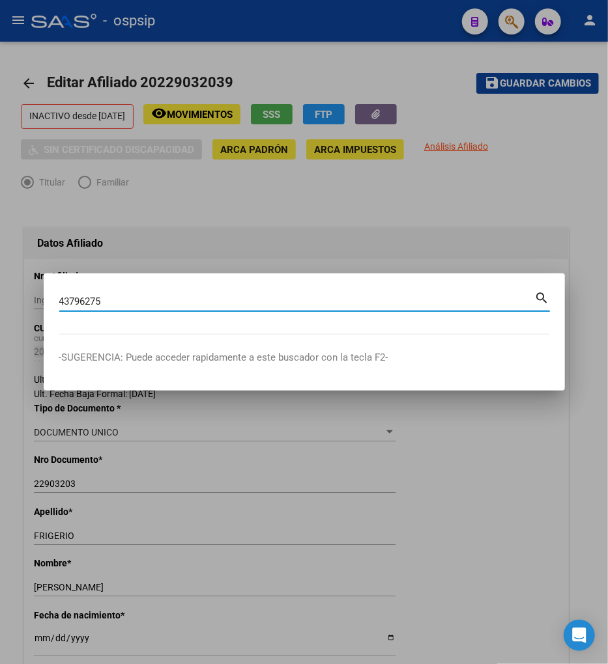
type input "43796275"
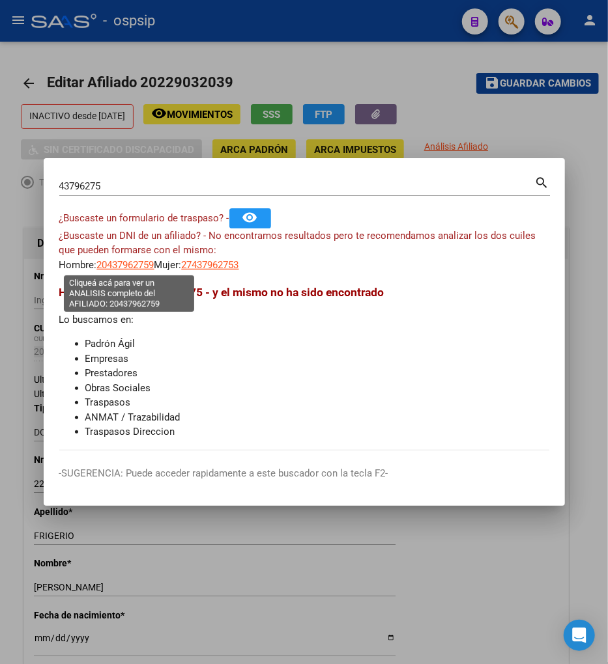
click at [132, 265] on span "20437962759" at bounding box center [125, 265] width 57 height 12
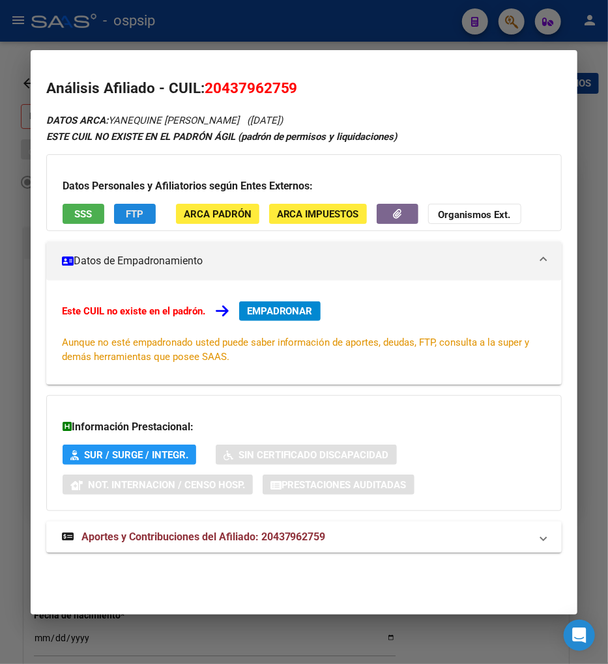
click at [144, 218] on button "FTP" at bounding box center [135, 214] width 42 height 20
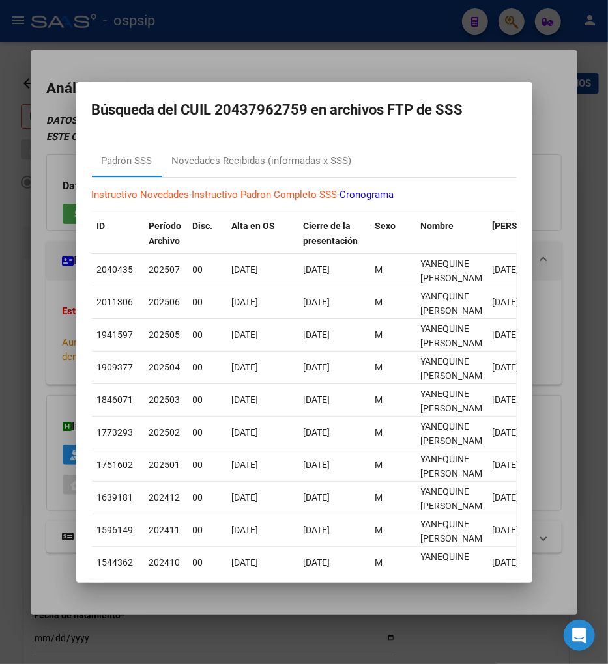
click at [50, 262] on div at bounding box center [304, 332] width 608 height 664
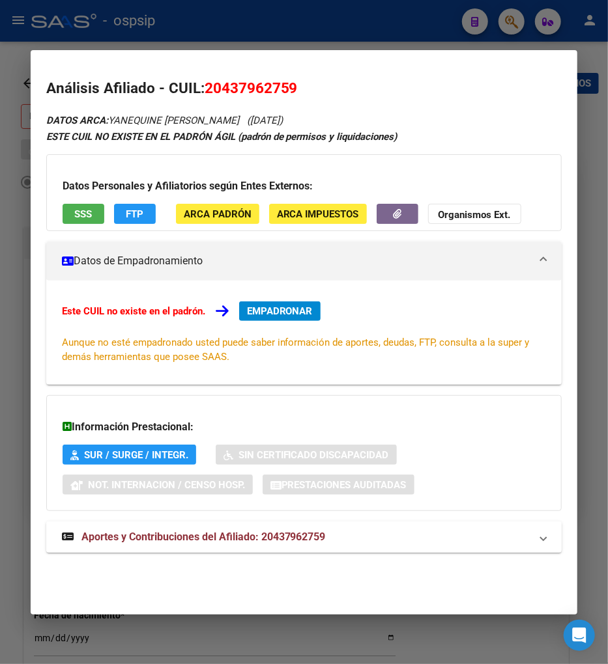
click at [178, 544] on strong "Aportes y Contribuciones del Afiliado: 20437962759" at bounding box center [194, 537] width 264 height 16
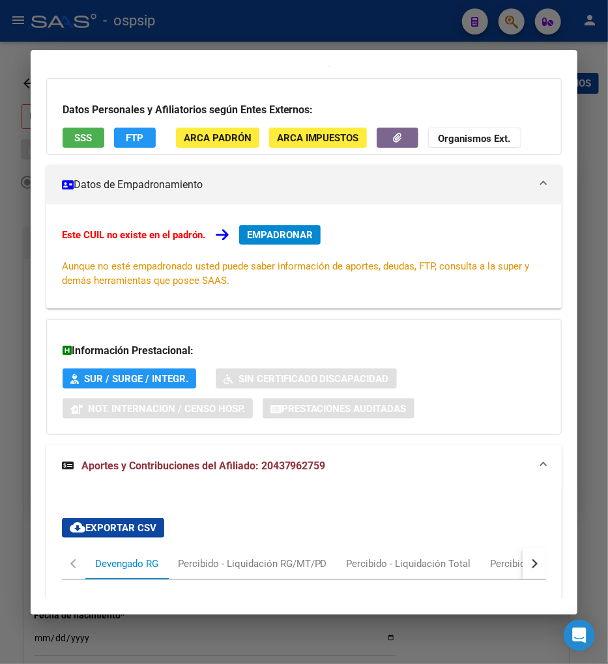
scroll to position [72, 0]
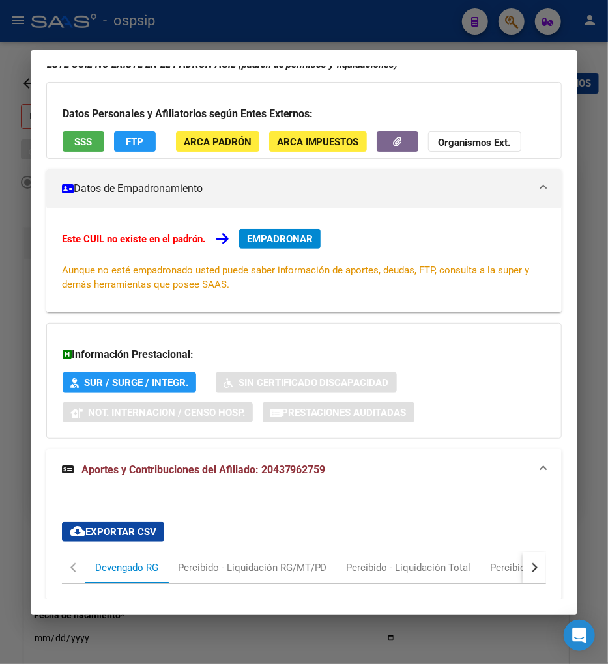
click at [277, 236] on span "EMPADRONAR" at bounding box center [280, 239] width 66 height 12
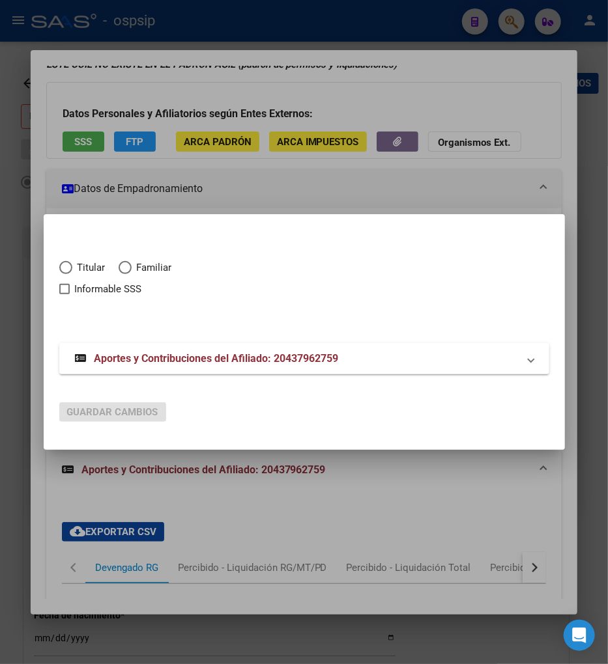
click at [72, 269] on span "Elija una opción" at bounding box center [65, 267] width 13 height 13
click at [72, 269] on input "Titular" at bounding box center [65, 267] width 13 height 13
radio input "true"
checkbox input "true"
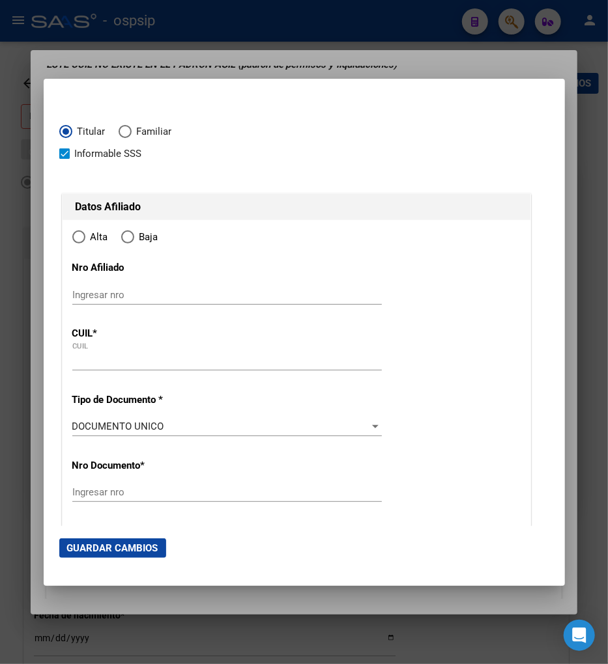
type input "20-43796275-9"
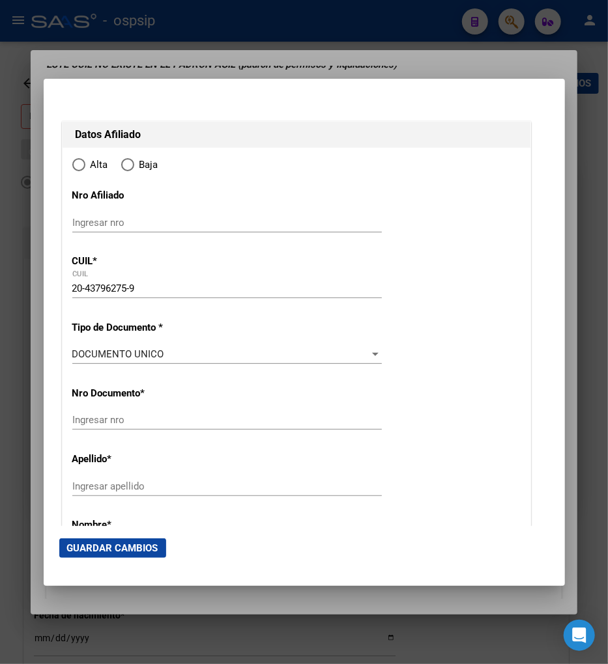
type input "43796275"
type input "YANEQUINE"
type input "ALEXIS NAHUEL"
type input "2001-11-10"
type input "AVELLANEDA"
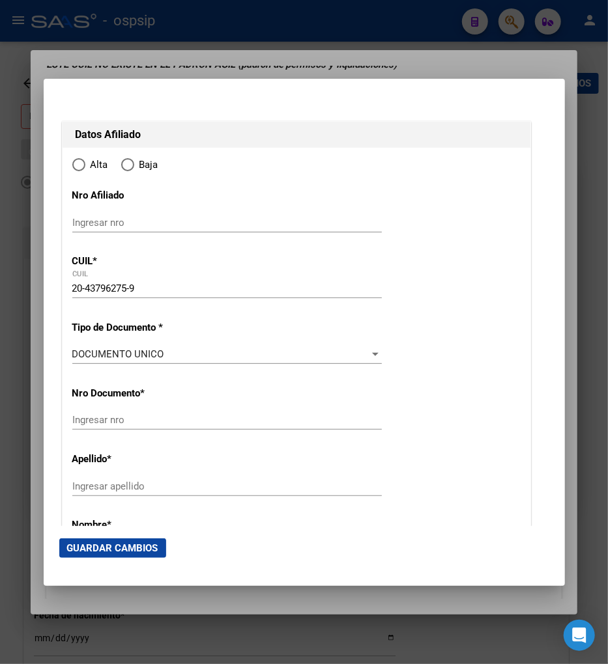
type input "1870"
type input "VTE LOPEZ"
type input "315"
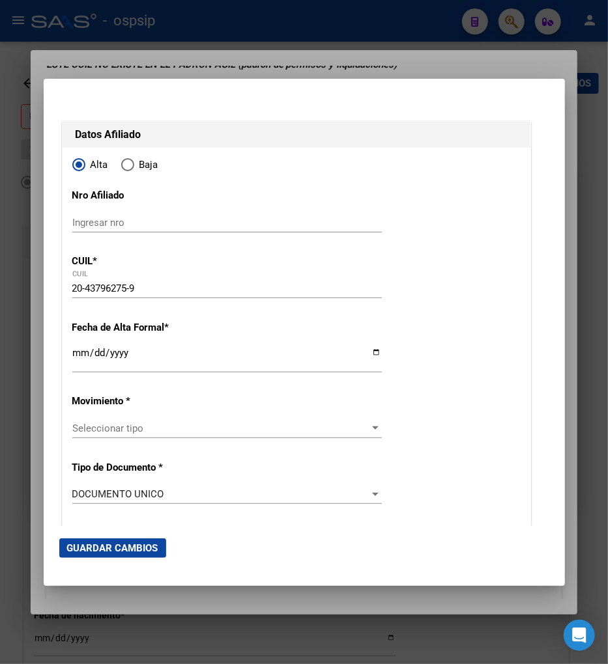
radio input "true"
type input "AVELLANEDA"
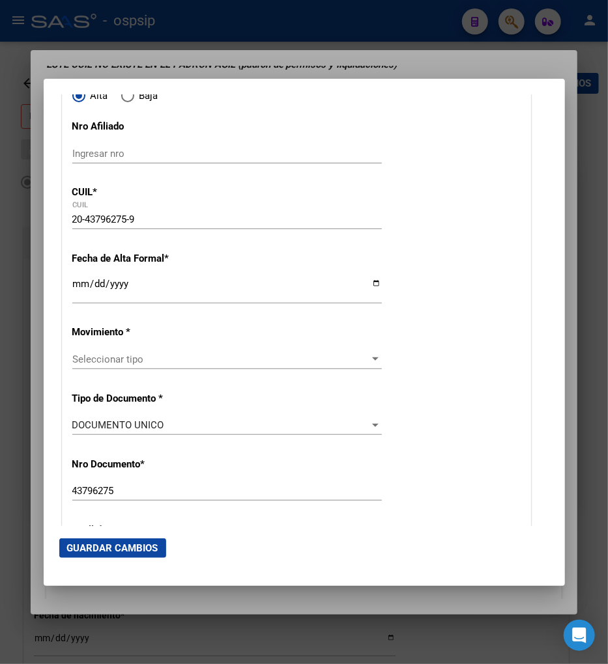
scroll to position [145, 0]
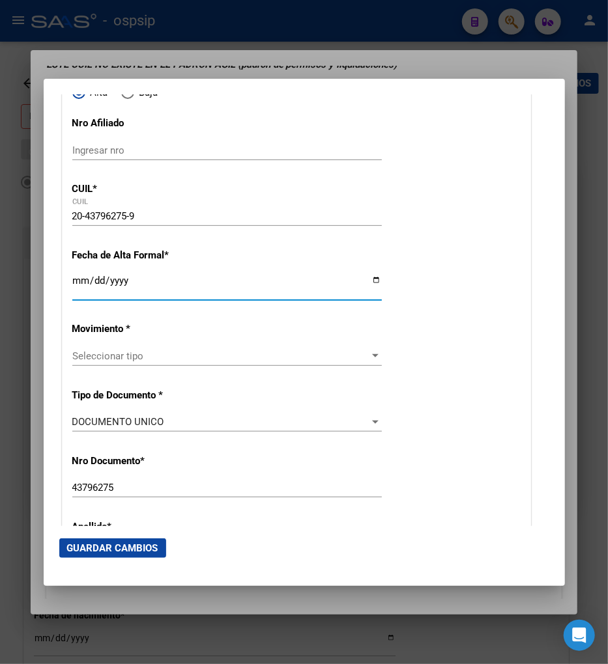
click at [74, 285] on input "Ingresar fecha" at bounding box center [226, 285] width 309 height 21
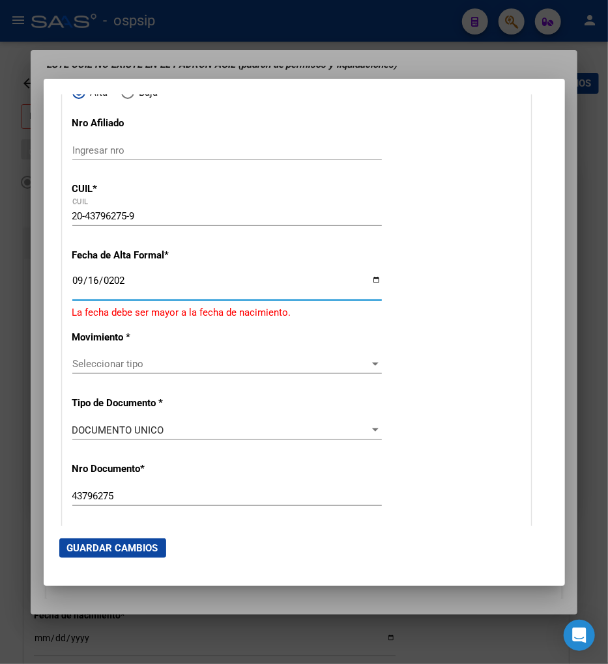
type input "[DATE]"
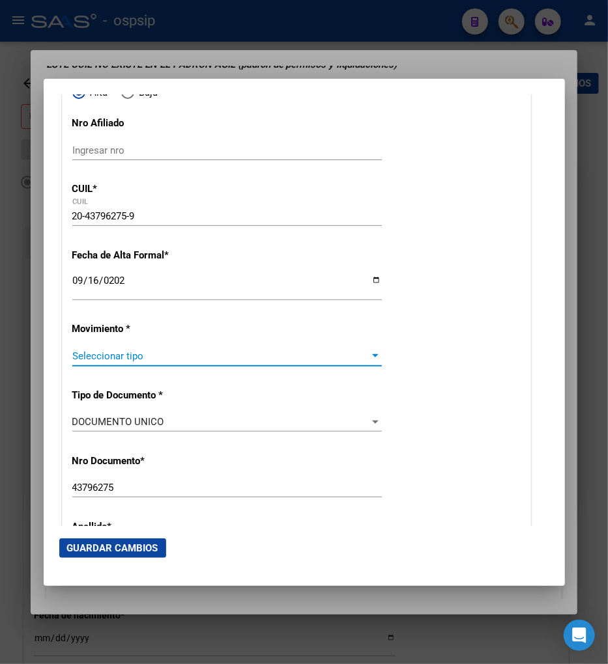
click at [125, 354] on span "Seleccionar tipo" at bounding box center [221, 356] width 298 height 12
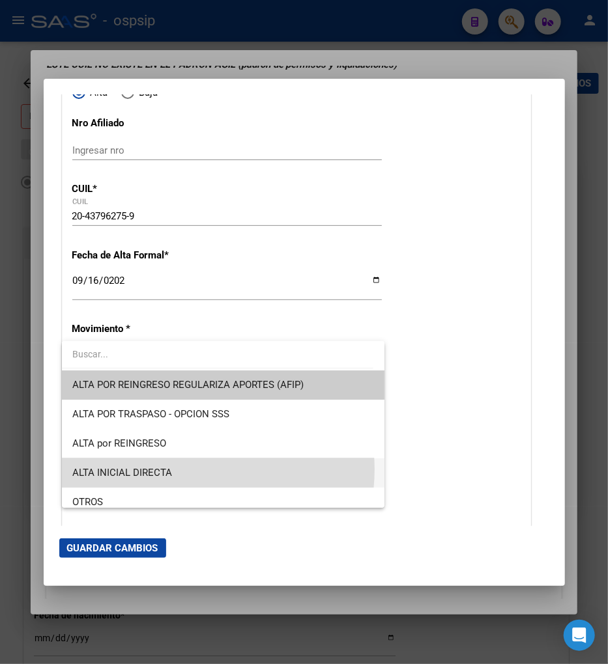
click at [190, 470] on span "ALTA INICIAL DIRECTA" at bounding box center [223, 472] width 302 height 29
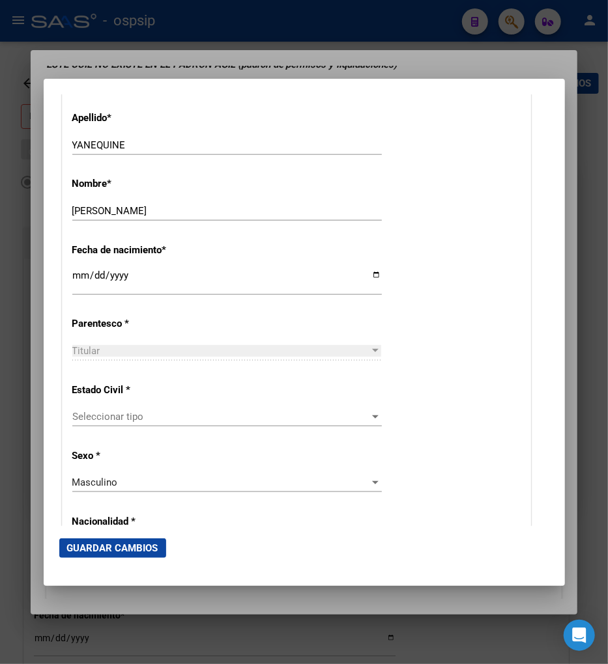
scroll to position [578, 0]
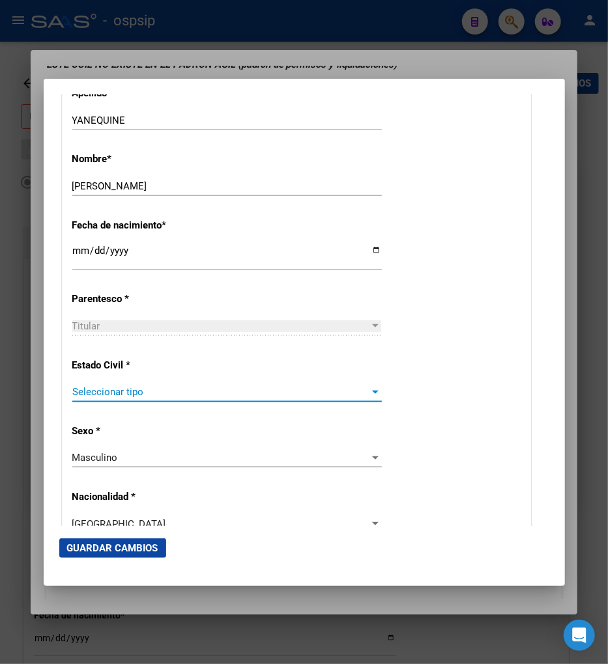
click at [201, 393] on span "Seleccionar tipo" at bounding box center [221, 392] width 298 height 12
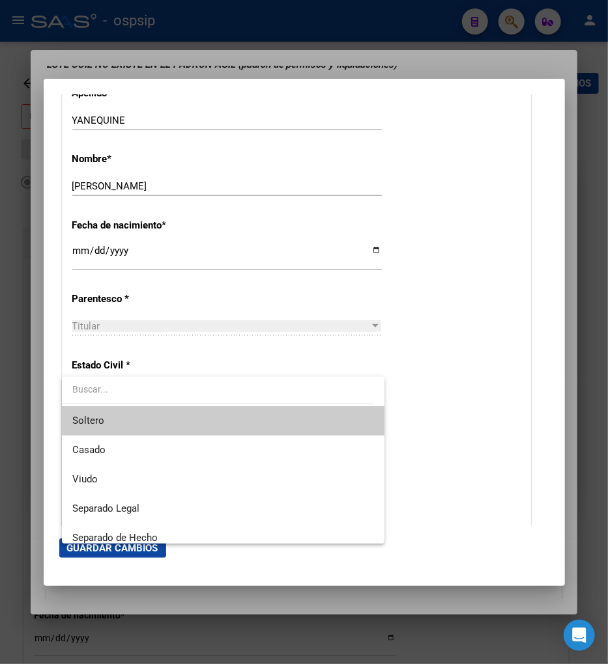
click at [190, 425] on span "Soltero" at bounding box center [223, 420] width 302 height 29
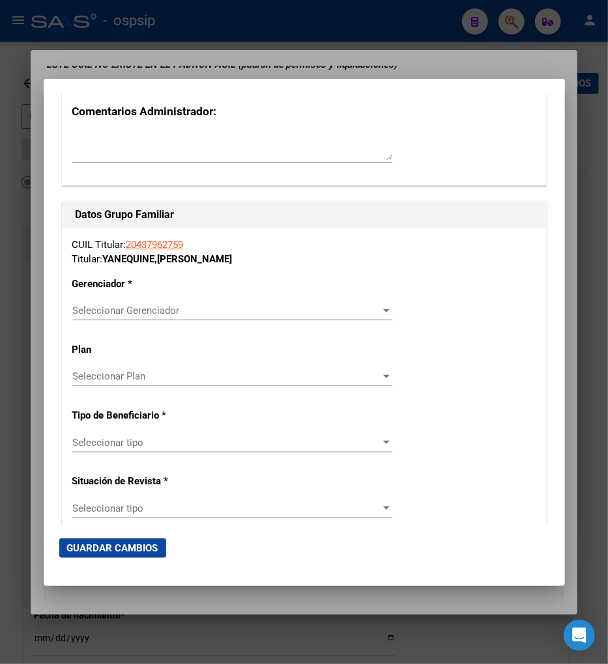
scroll to position [2171, 0]
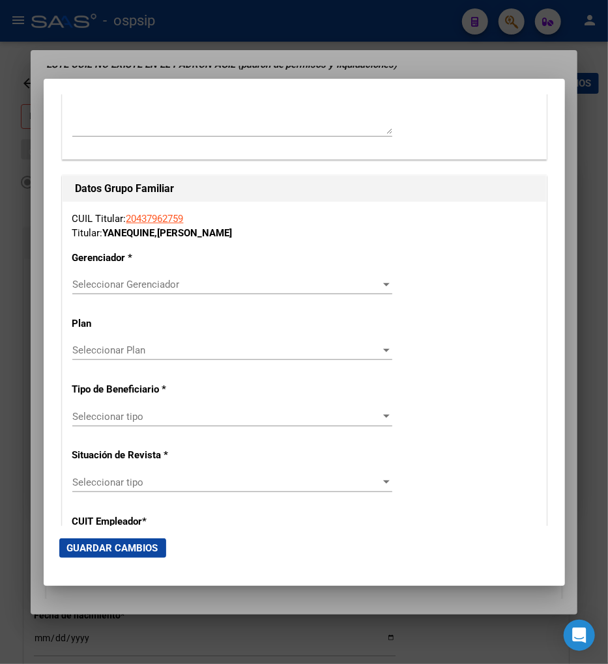
click at [354, 282] on span "Seleccionar Gerenciador" at bounding box center [226, 285] width 308 height 12
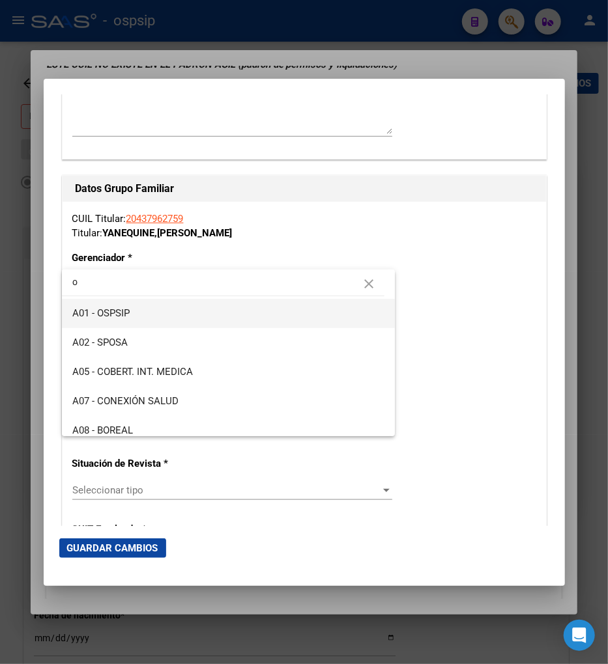
type input "o"
click at [248, 322] on span "A01 - OSPSIP" at bounding box center [228, 313] width 313 height 29
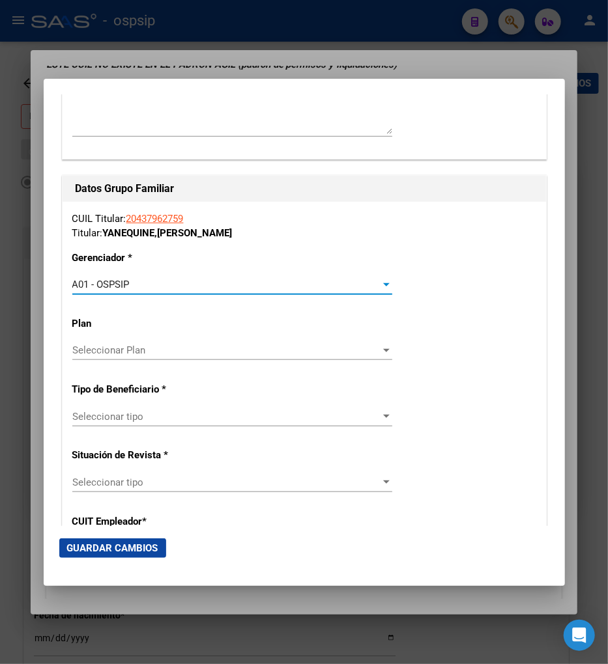
scroll to position [2243, 0]
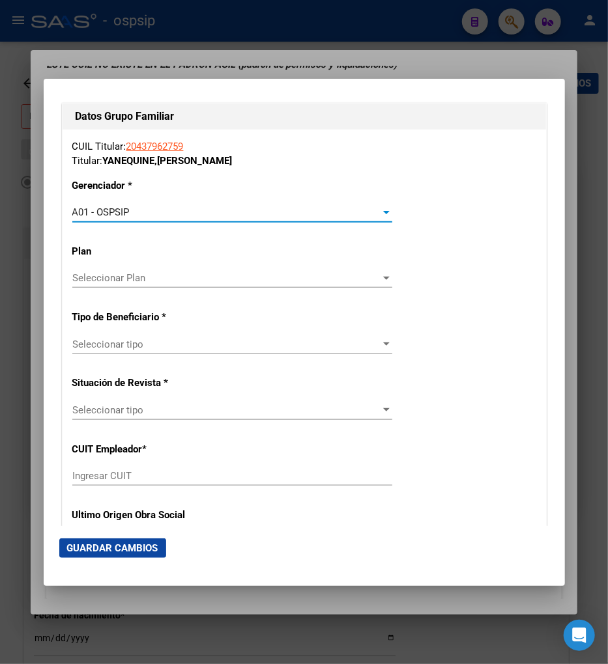
click at [212, 342] on span "Seleccionar tipo" at bounding box center [226, 345] width 308 height 12
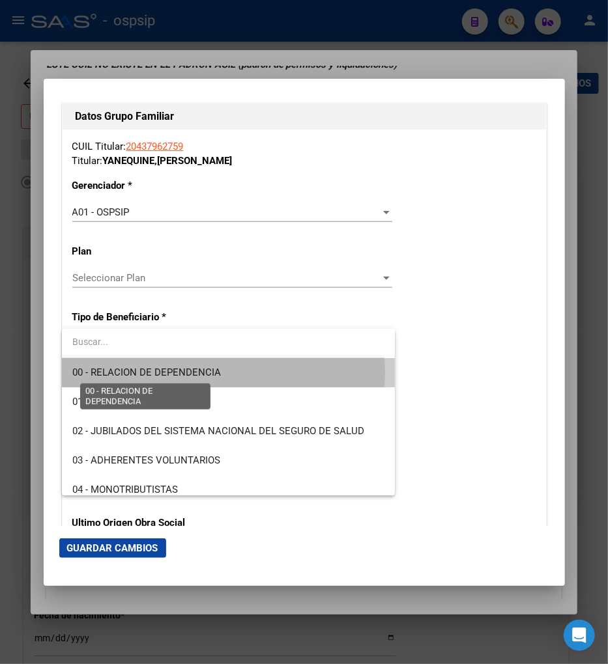
click at [202, 372] on span "00 - RELACION DE DEPENDENCIA" at bounding box center [146, 373] width 148 height 12
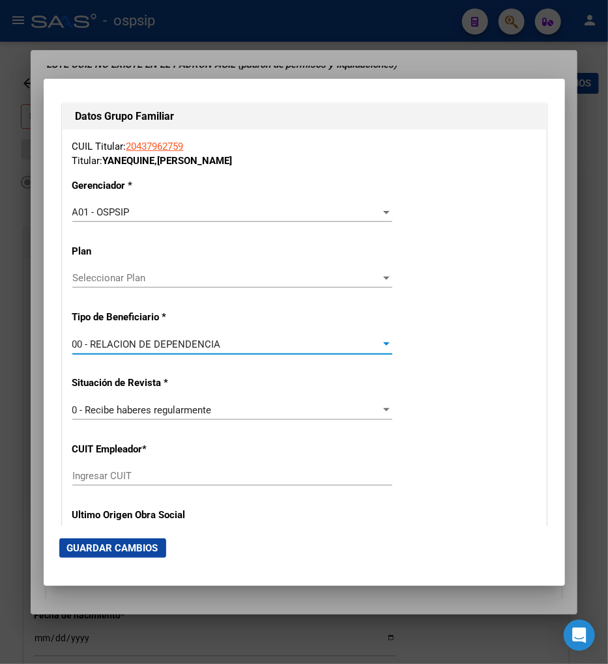
type input "30-71057264-6"
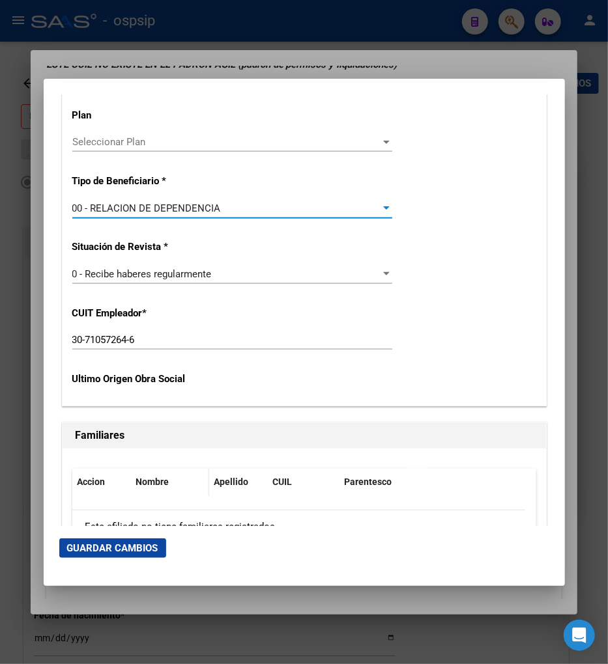
scroll to position [2387, 0]
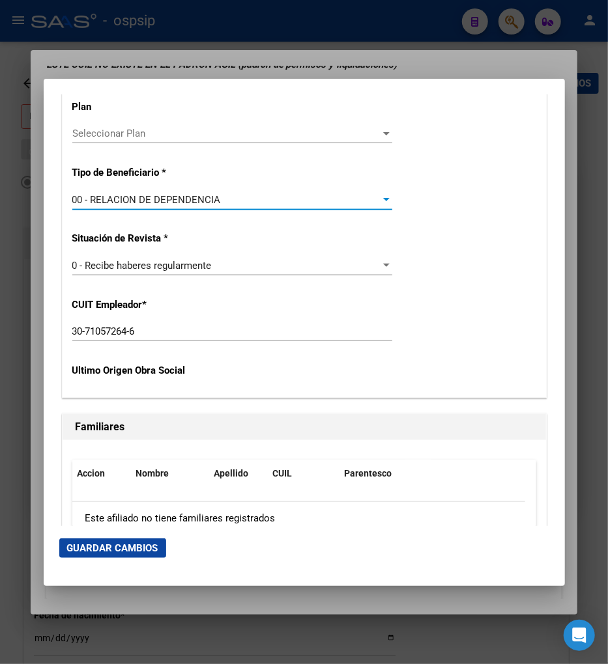
click at [119, 549] on span "Guardar Cambios" at bounding box center [112, 548] width 91 height 12
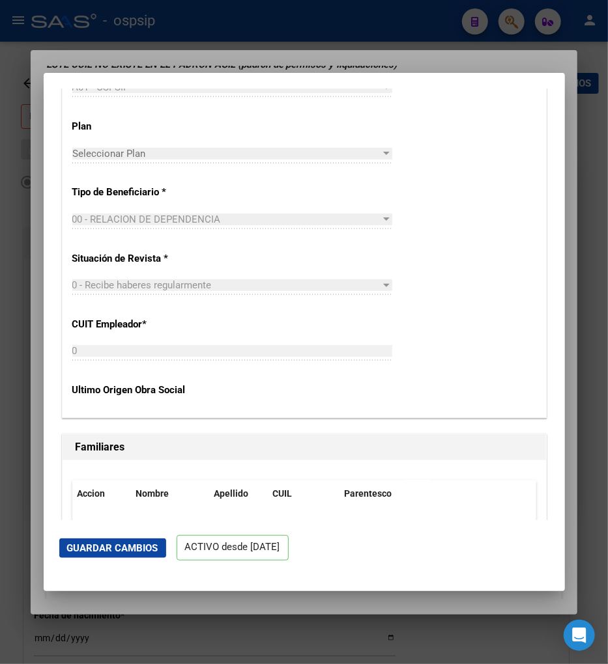
click at [120, 547] on span "Guardar Cambios" at bounding box center [112, 548] width 91 height 12
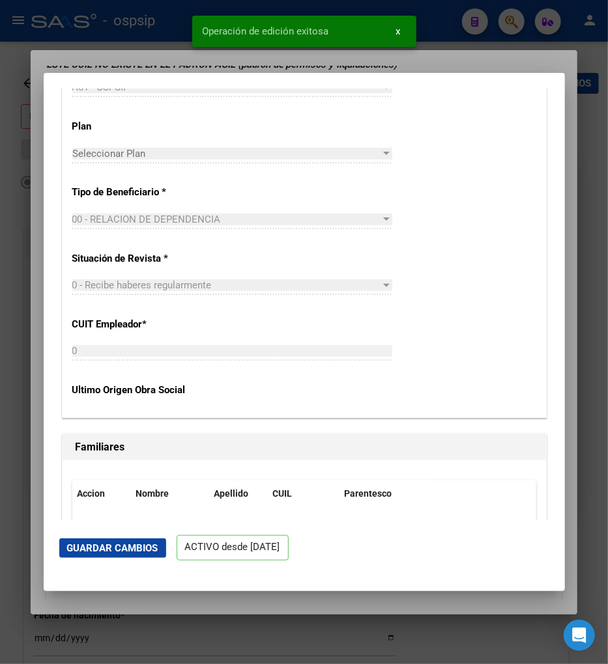
click at [410, 283] on div "CUIL Titular: 20437962759 Titular: YANEQUINE , ALEXIS NAHUEL Gerenciador * A01 …" at bounding box center [304, 211] width 483 height 413
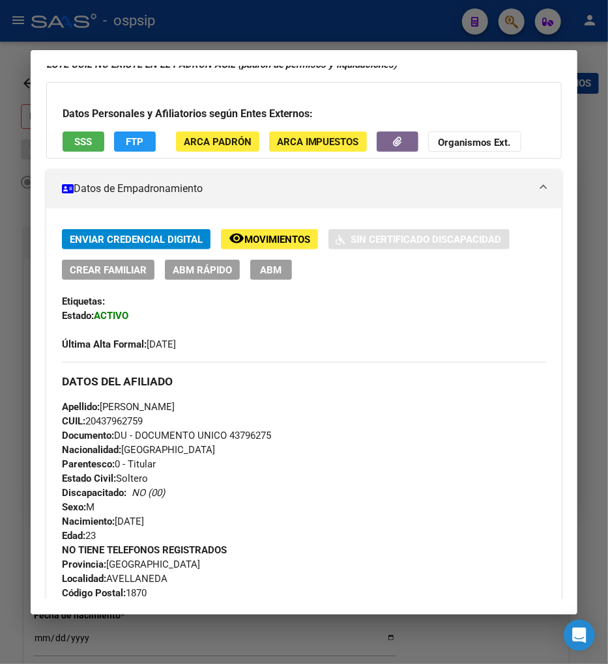
scroll to position [217, 0]
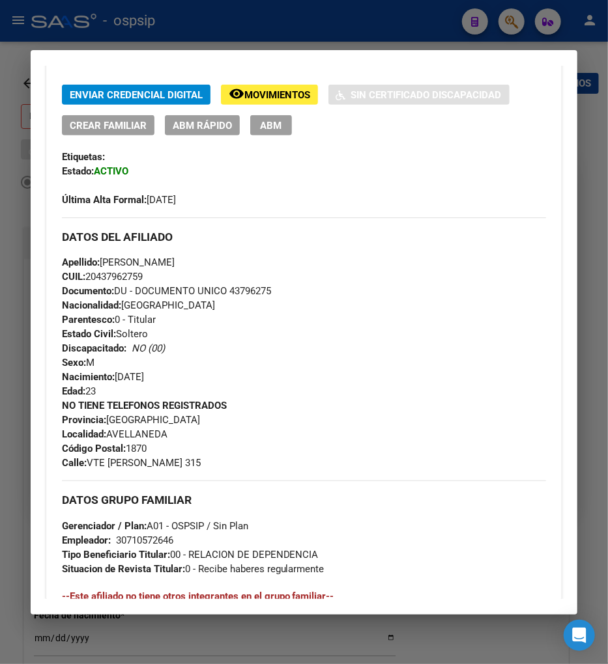
click at [276, 127] on span "ABM" at bounding box center [270, 126] width 21 height 12
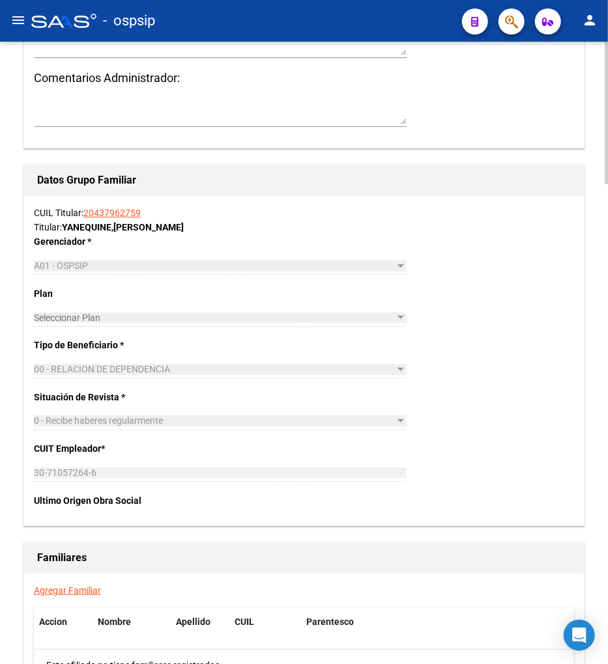
scroll to position [1881, 0]
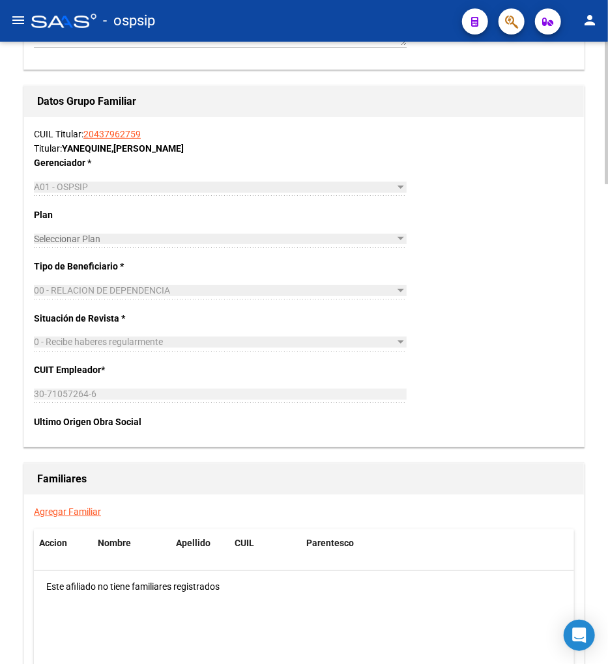
click at [70, 513] on link "Agregar Familiar" at bounding box center [67, 512] width 67 height 10
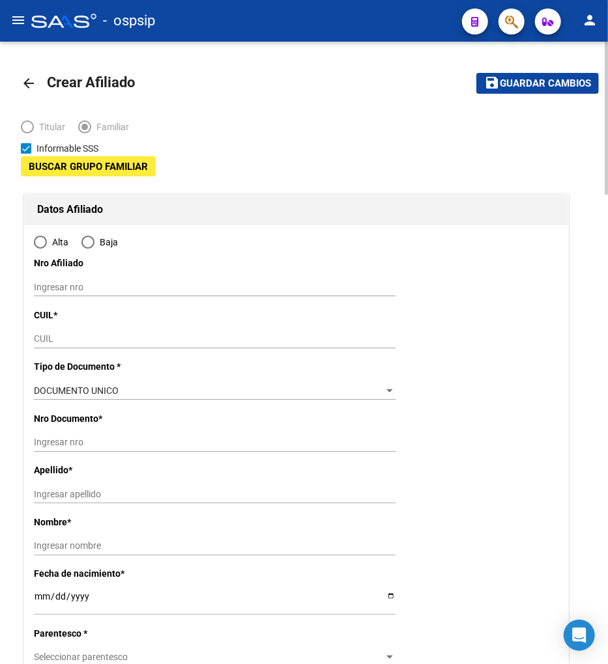
type input "30-71057264-6"
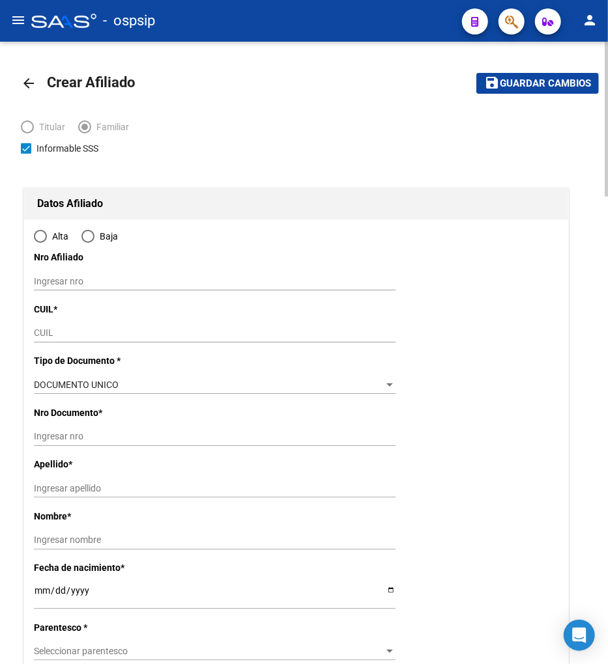
type input "AVELLANEDA"
type input "1870"
type input "VTE LOPEZ"
type input "315"
radio input "true"
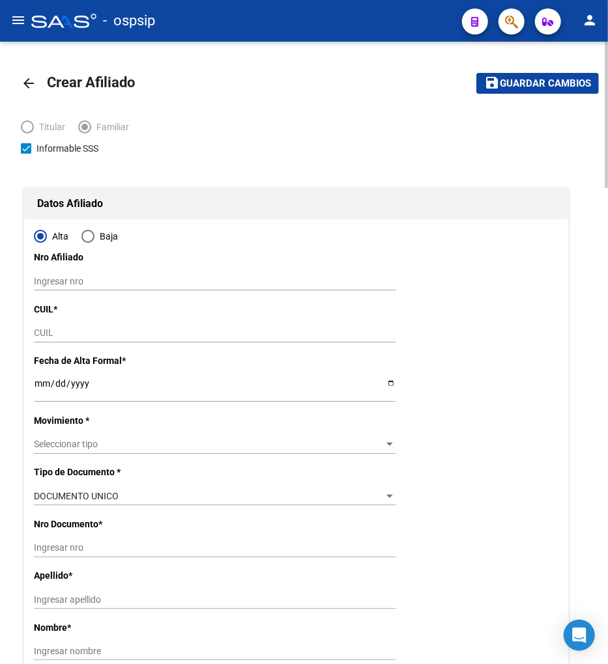
type input "30-71057264-6"
click at [69, 337] on input "CUIL" at bounding box center [214, 333] width 361 height 11
click at [79, 333] on input "CUIL" at bounding box center [214, 333] width 361 height 11
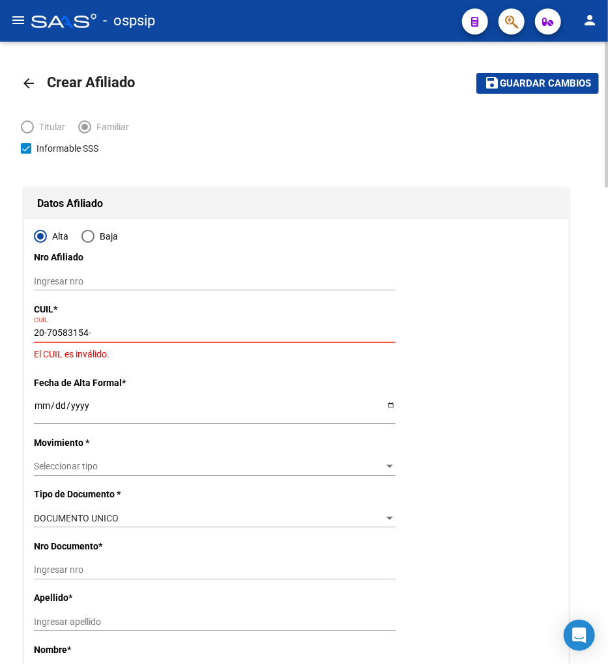
type input "20-70583154-9"
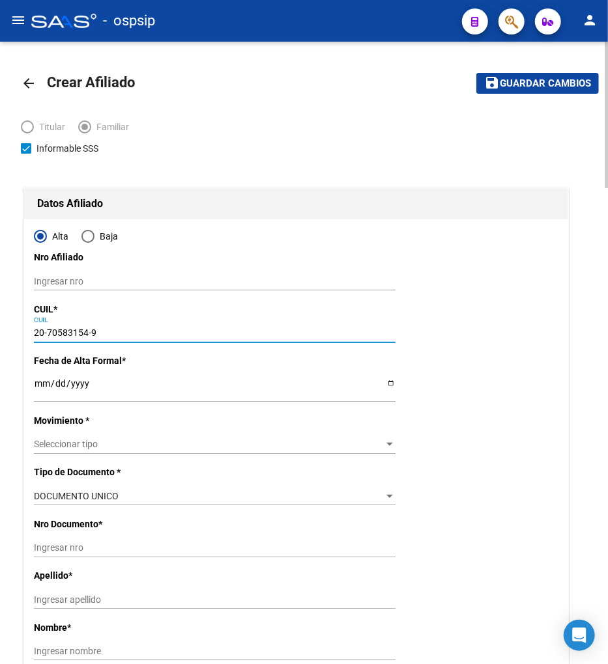
type input "70583154"
type input "CALVO ROSCOLO"
type input "EVA MALVINA"
type input "2025-02-02"
type input "DOCK SUD"
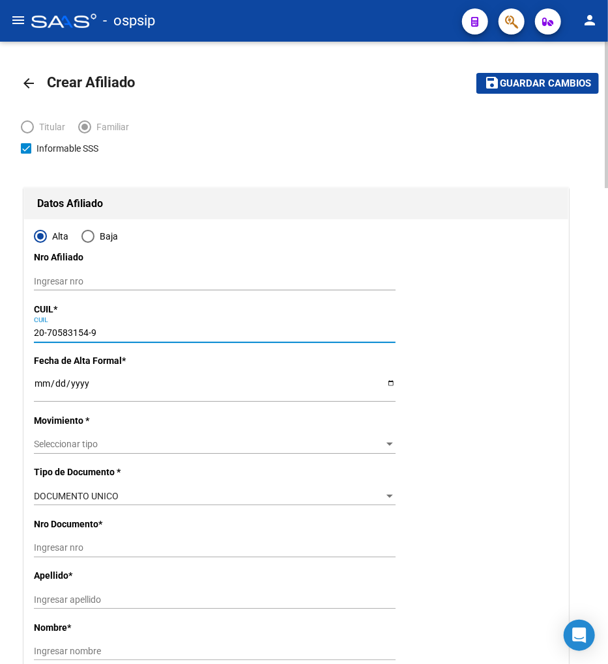
type input "1871"
type input "LAPRIDA"
type input "642"
type input "20-70583154-9"
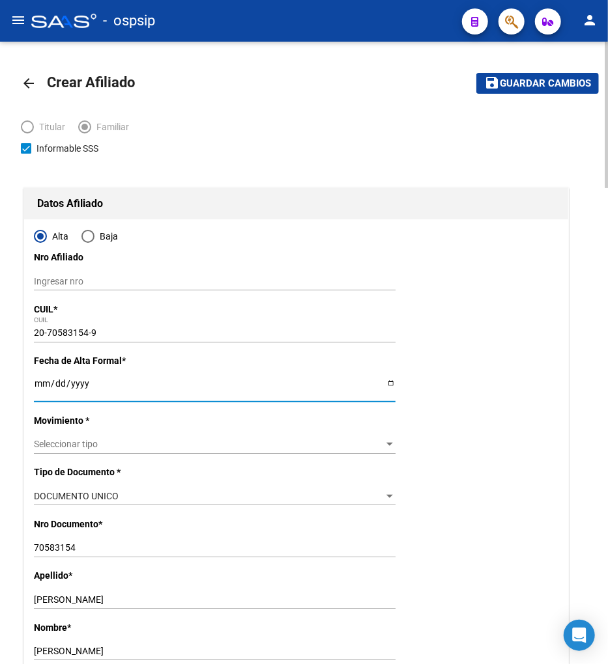
click at [40, 388] on input "Ingresar fecha" at bounding box center [214, 388] width 361 height 20
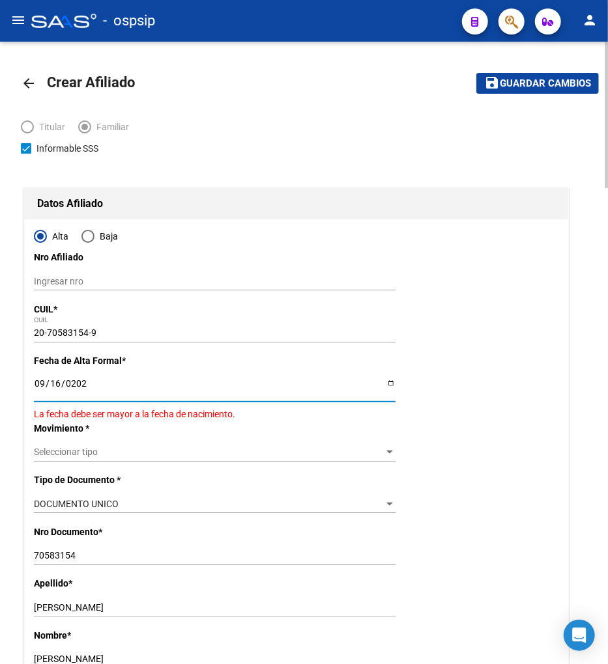
type input "[DATE]"
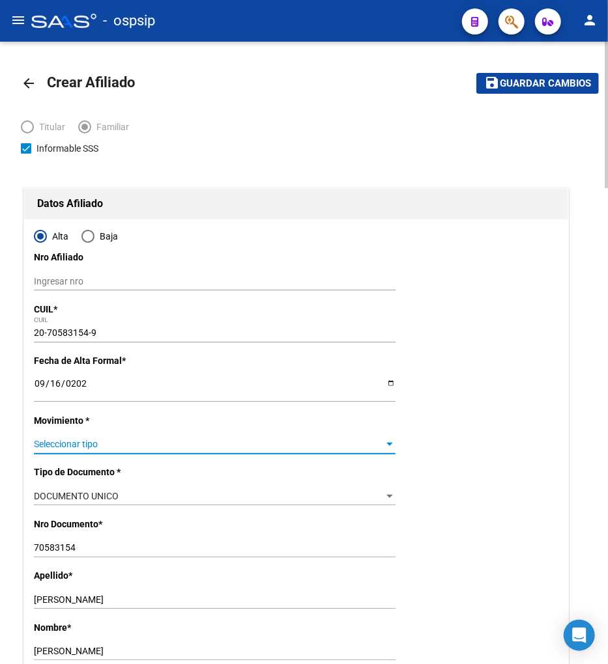
click at [158, 441] on span "Seleccionar tipo" at bounding box center [209, 444] width 350 height 11
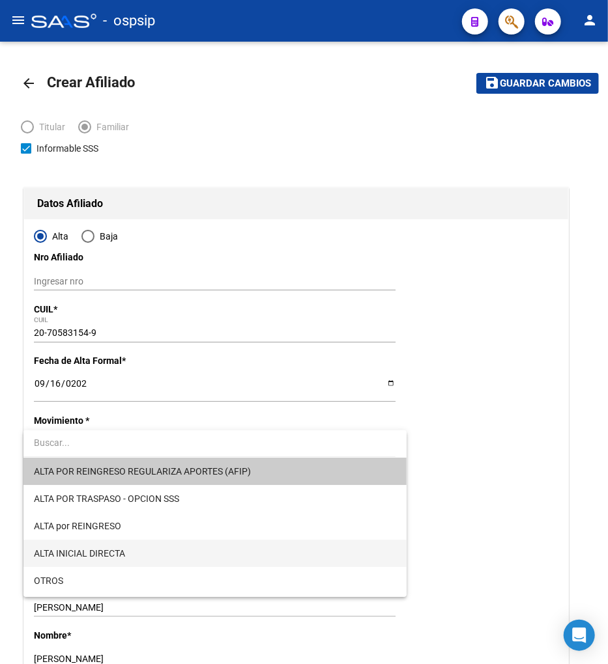
click at [132, 551] on span "ALTA INICIAL DIRECTA" at bounding box center [215, 553] width 362 height 27
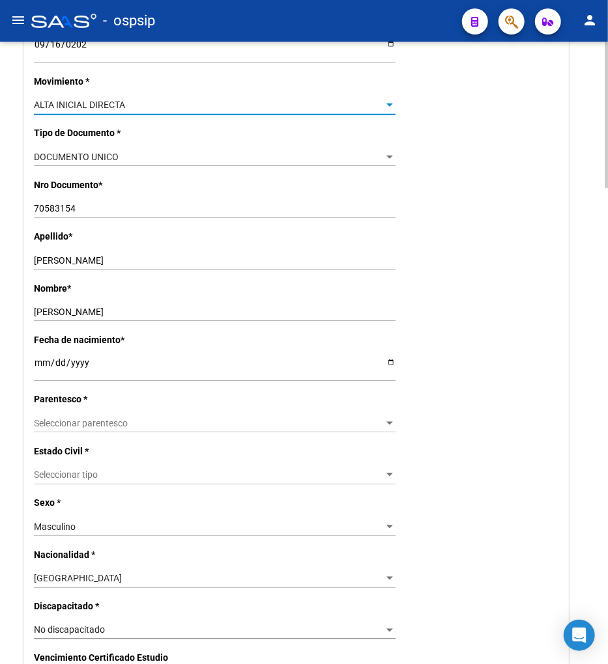
scroll to position [361, 0]
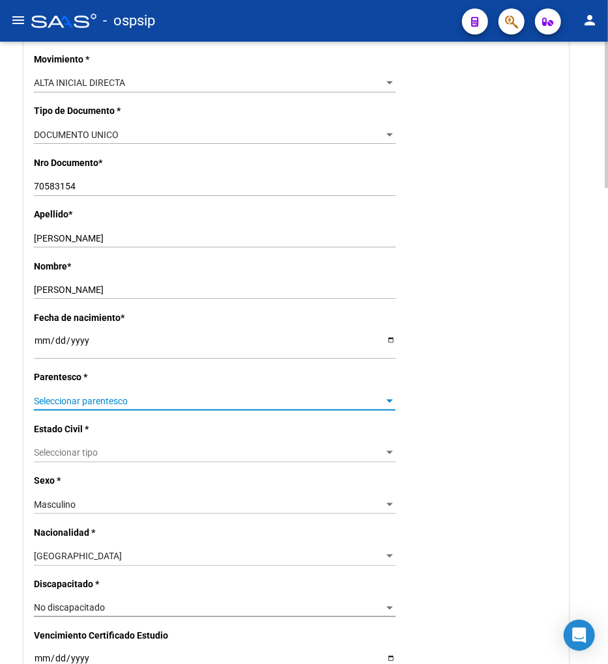
click at [132, 398] on span "Seleccionar parentesco" at bounding box center [209, 401] width 350 height 11
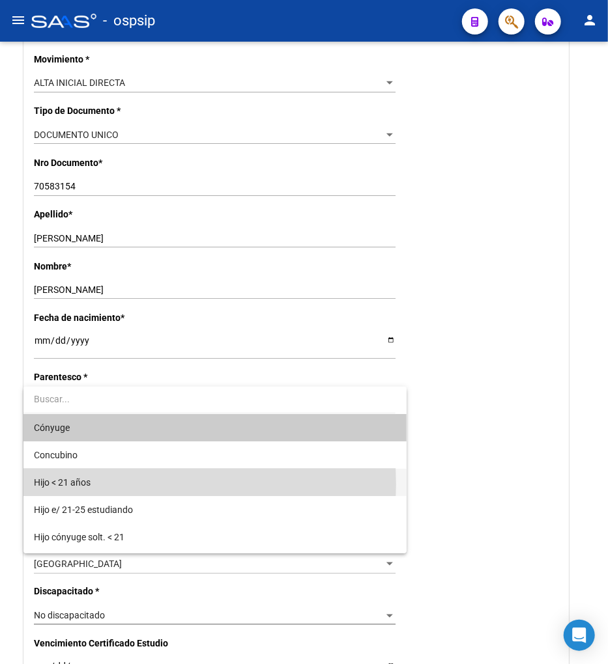
click at [125, 485] on span "Hijo < 21 años" at bounding box center [215, 482] width 362 height 27
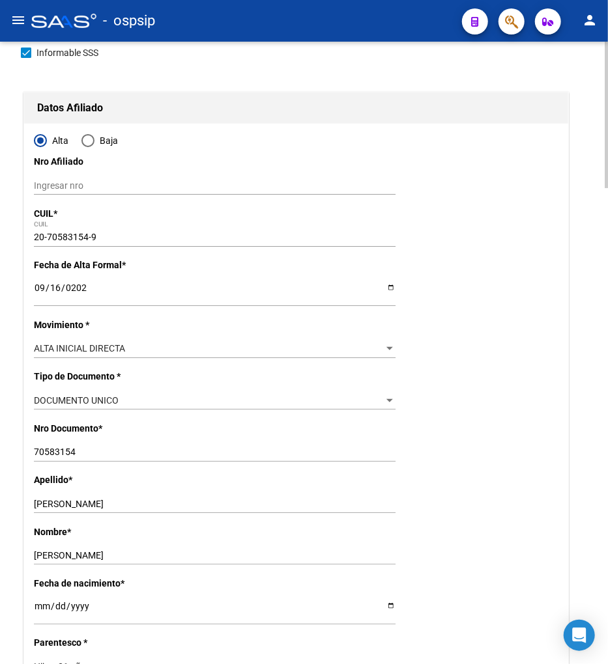
scroll to position [0, 0]
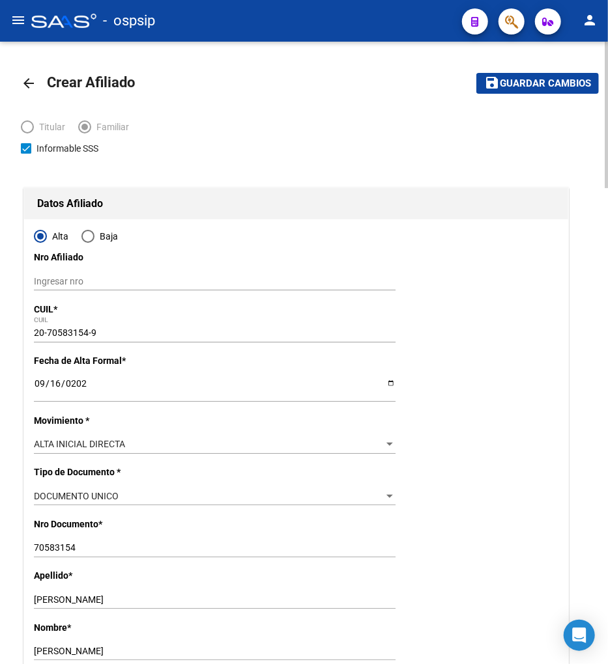
click at [528, 89] on span "Guardar cambios" at bounding box center [545, 84] width 91 height 12
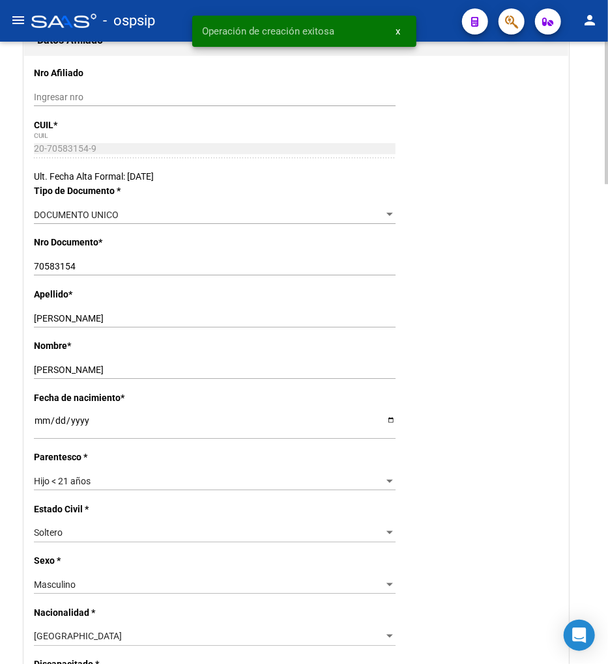
radio input "true"
type input "30-71057264-6"
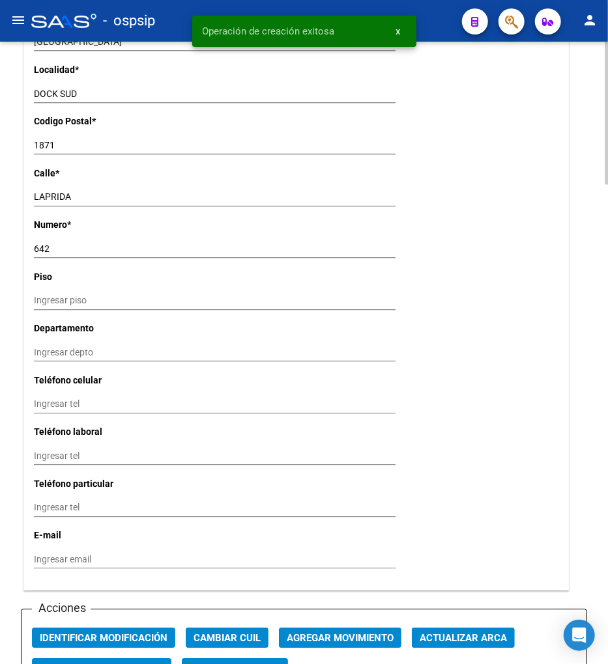
scroll to position [1375, 0]
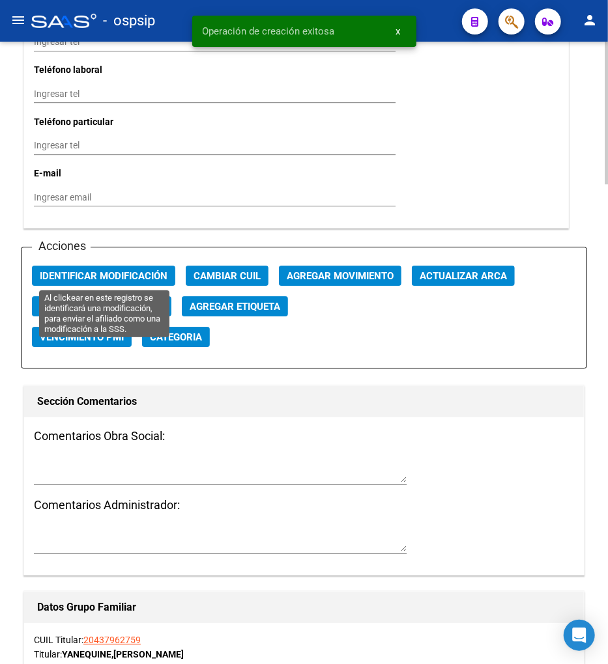
click at [81, 280] on span "Identificar Modificación" at bounding box center [104, 276] width 128 height 12
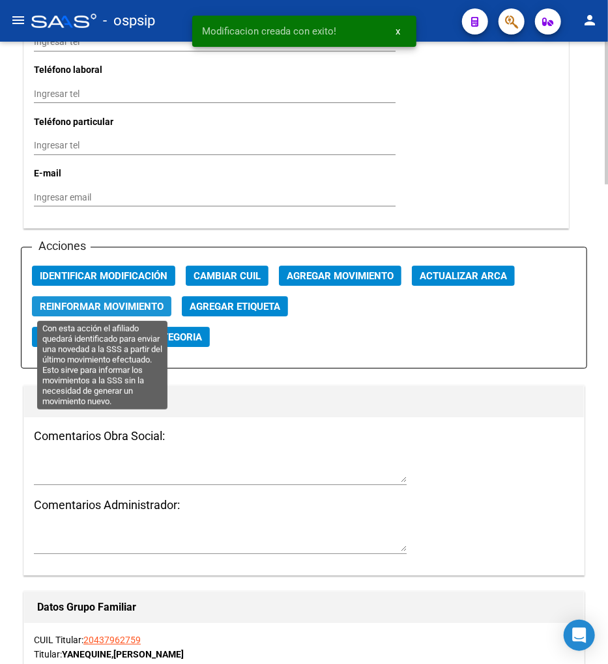
click at [85, 306] on span "Reinformar Movimiento" at bounding box center [102, 307] width 124 height 12
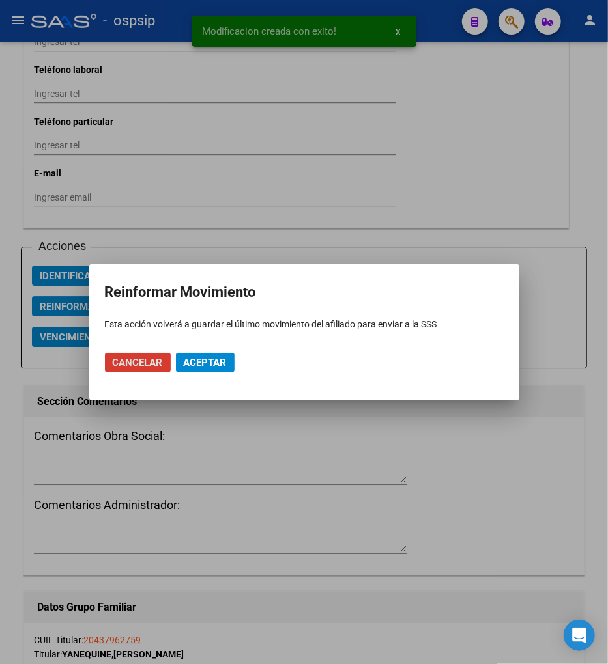
click at [192, 365] on span "Aceptar" at bounding box center [205, 363] width 43 height 12
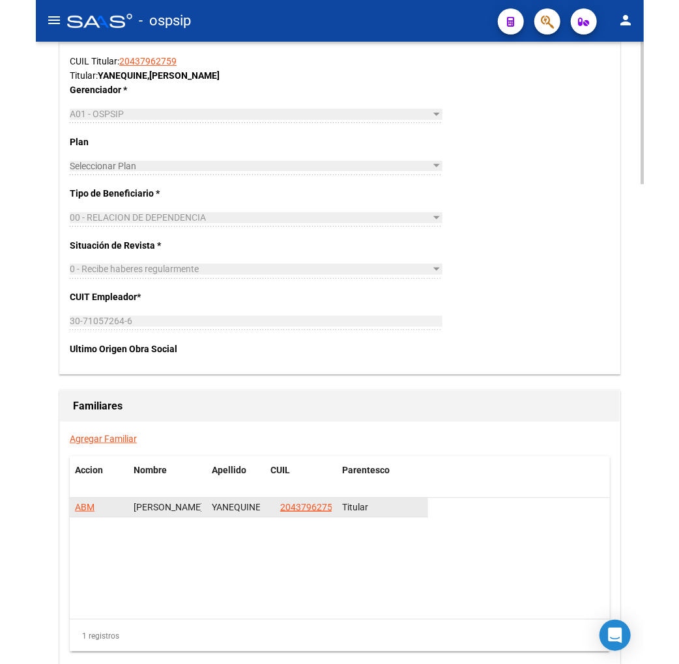
scroll to position [2092, 0]
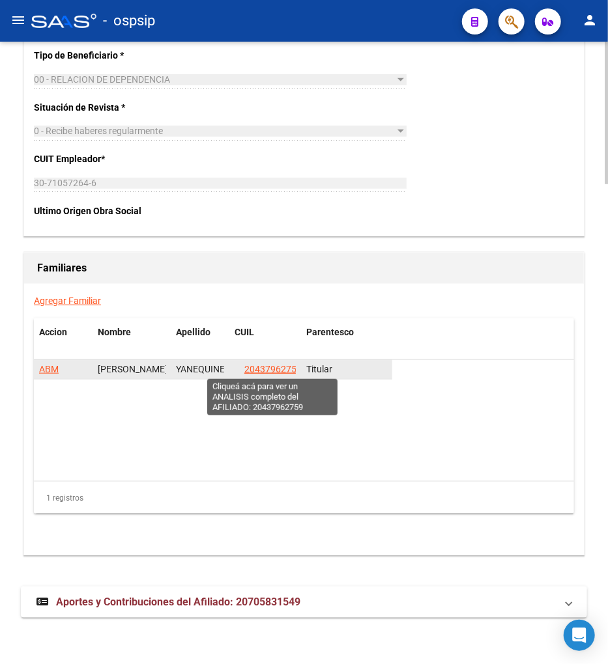
click at [272, 374] on span "20437962759" at bounding box center [272, 369] width 57 height 10
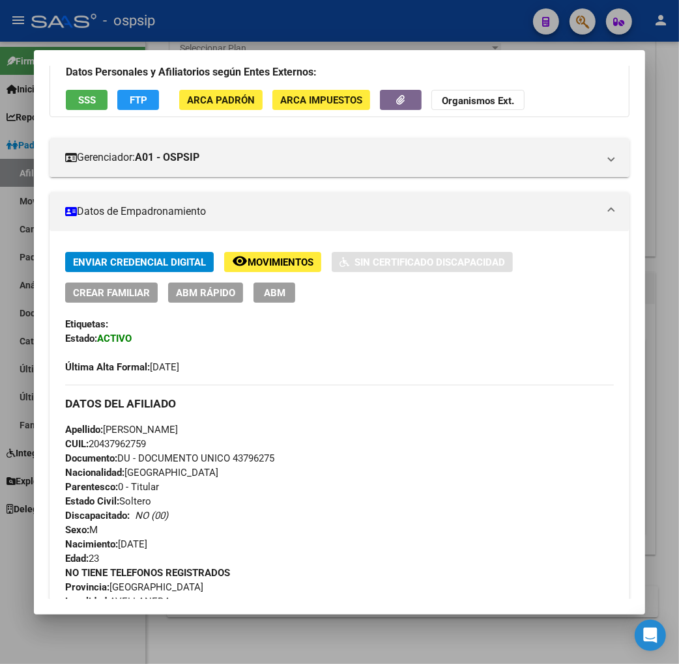
scroll to position [0, 0]
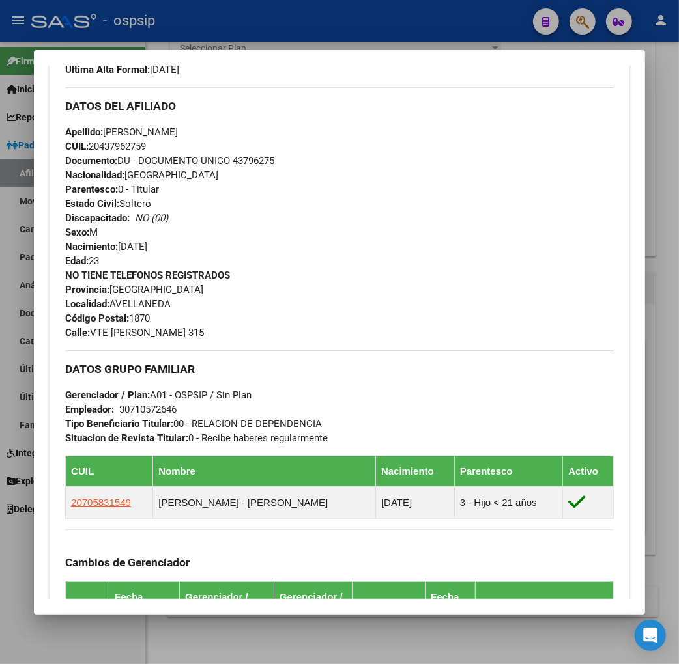
scroll to position [434, 0]
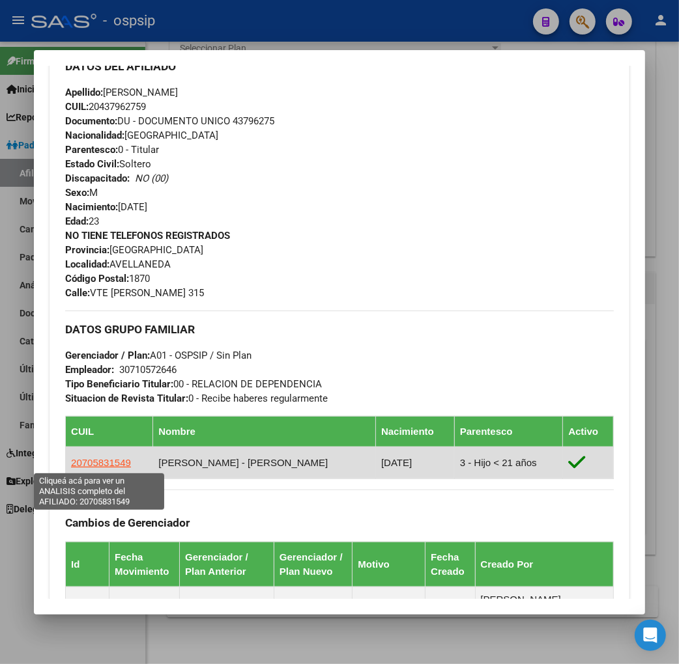
click at [108, 464] on span "20705831549" at bounding box center [101, 462] width 60 height 11
type textarea "20705831549"
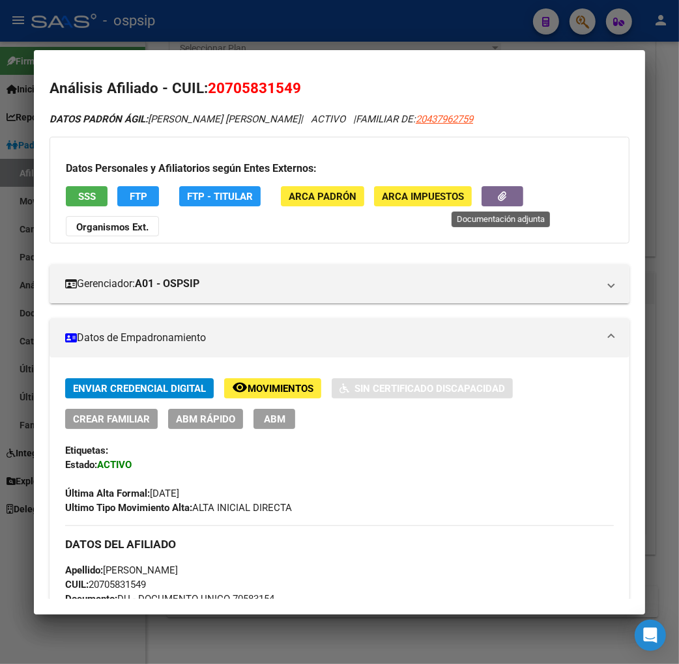
click at [492, 201] on button "button" at bounding box center [502, 196] width 42 height 20
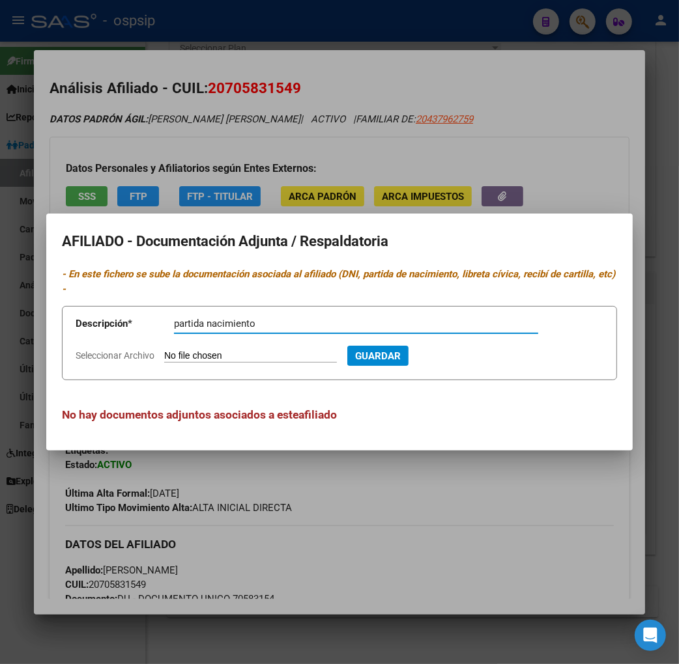
type input "partida nacimiento"
click at [238, 354] on input "Seleccionar Archivo" at bounding box center [250, 356] width 173 height 12
type input "C:\fakepath\Eva Malvina CALVO ROSCOLO YANEQUINE. (1).pdf"
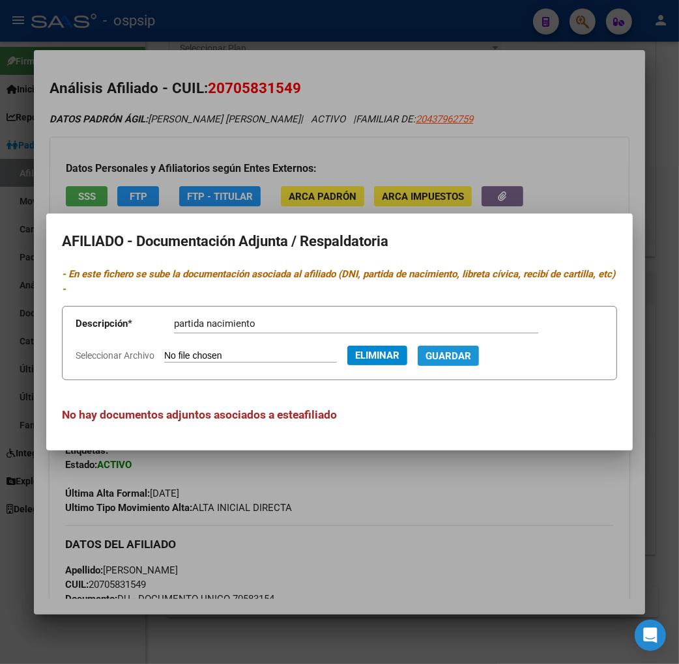
click at [465, 358] on span "Guardar" at bounding box center [448, 356] width 46 height 12
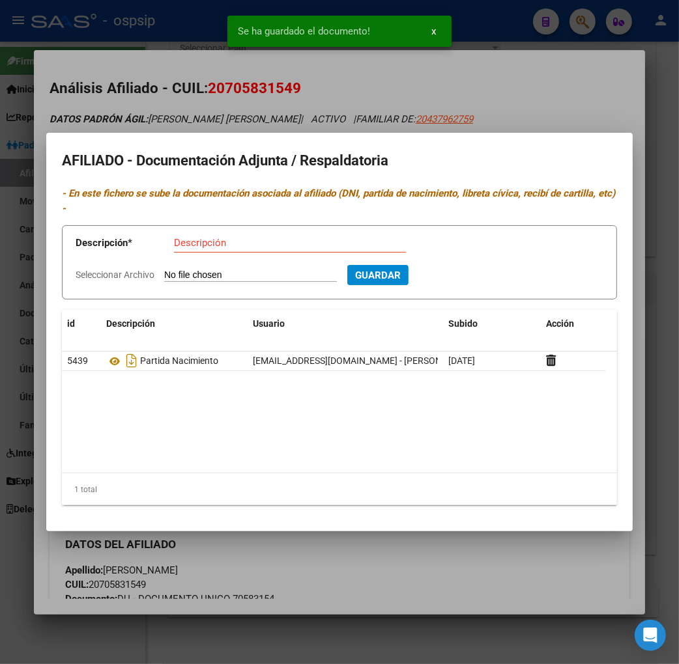
click at [447, 587] on div at bounding box center [339, 332] width 679 height 664
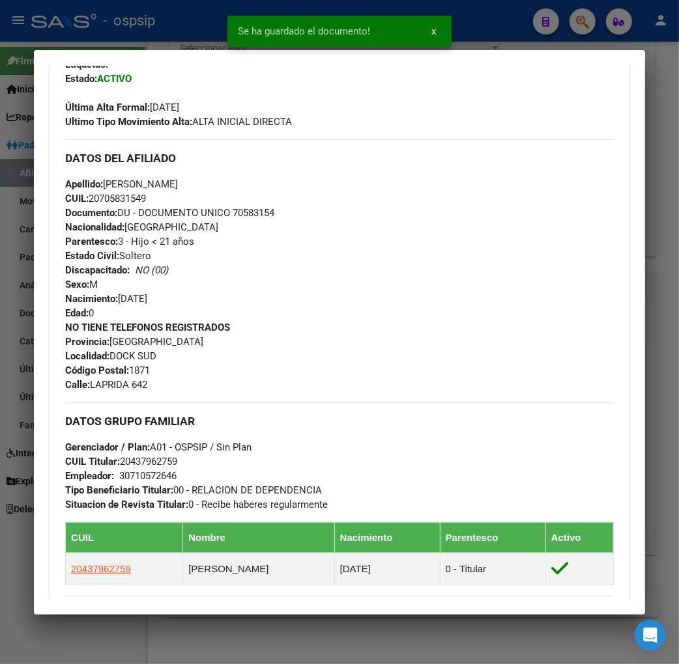
scroll to position [289, 0]
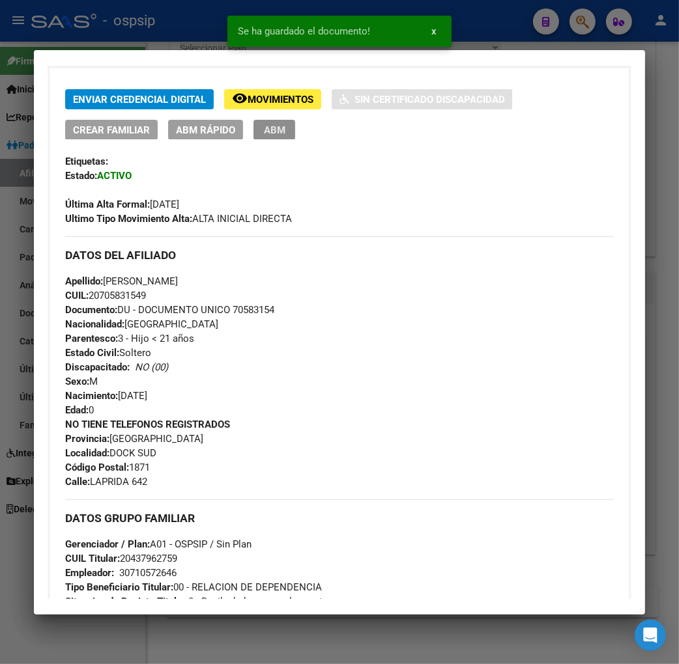
click at [264, 134] on span "ABM" at bounding box center [274, 130] width 21 height 12
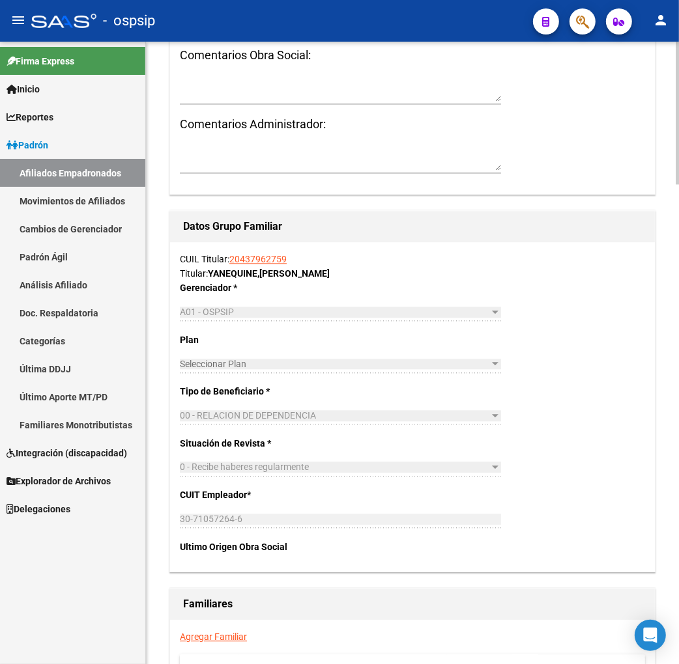
scroll to position [1734, 0]
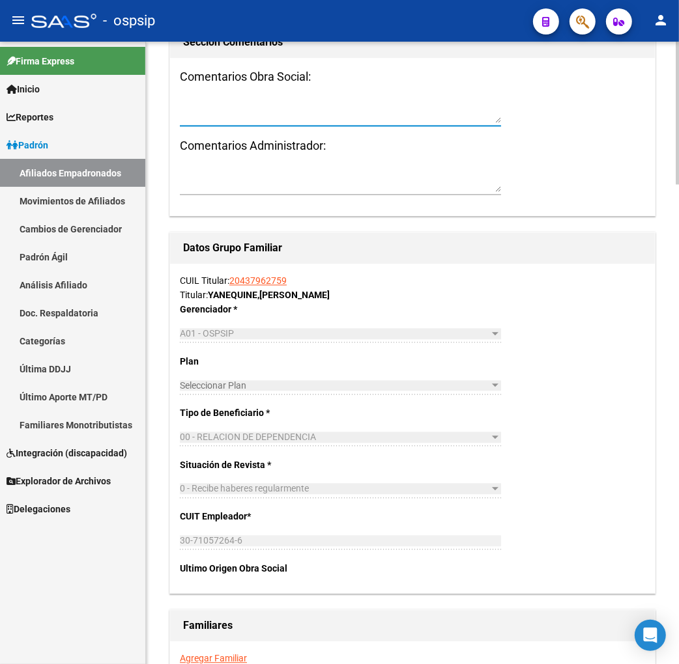
click at [206, 123] on textarea at bounding box center [340, 110] width 321 height 25
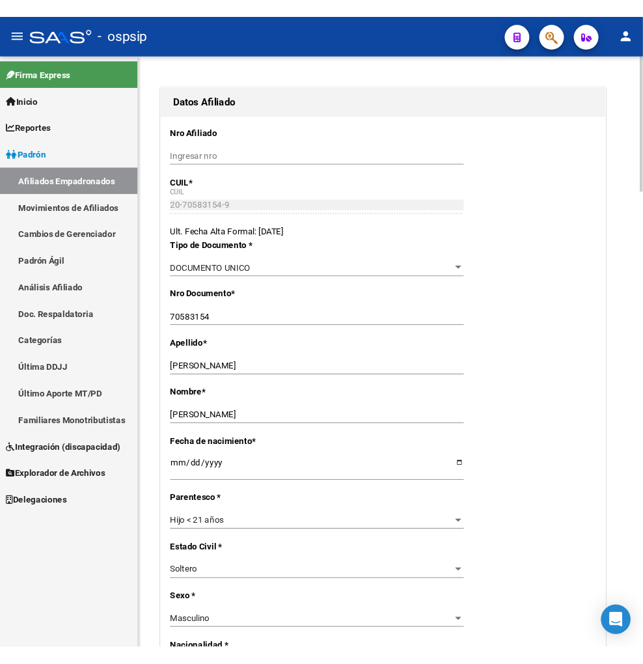
scroll to position [0, 0]
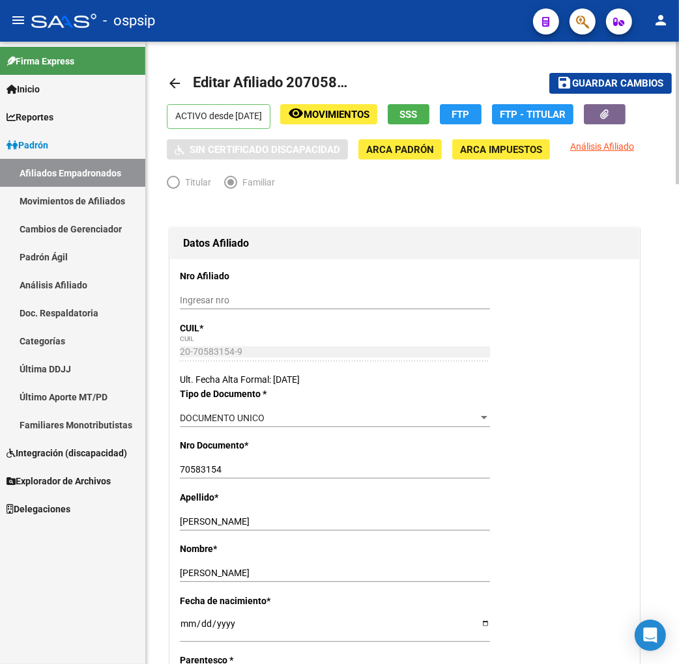
type textarea "Adjunto partida de nacimiento"
click at [608, 83] on span "Guardar cambios" at bounding box center [617, 84] width 91 height 12
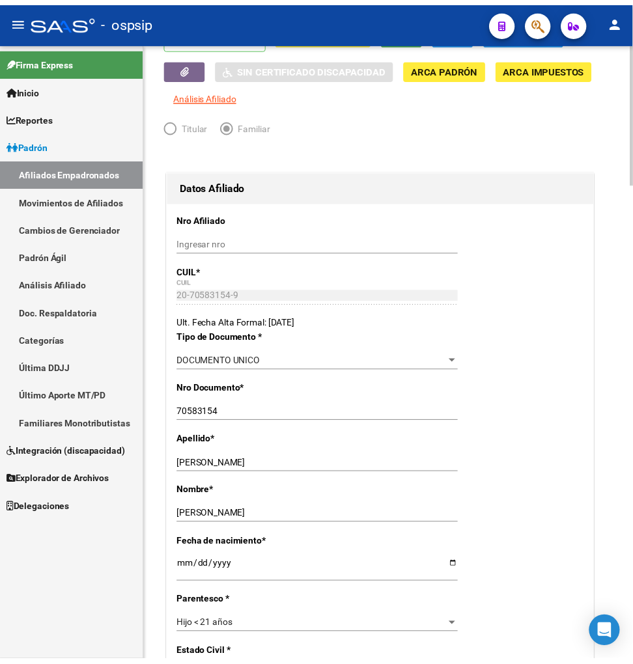
scroll to position [72, 0]
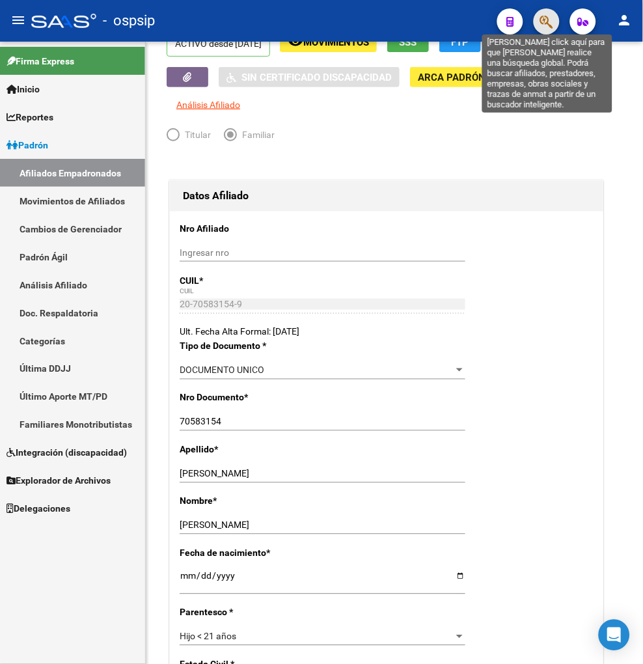
click at [550, 26] on icon "button" at bounding box center [547, 21] width 13 height 15
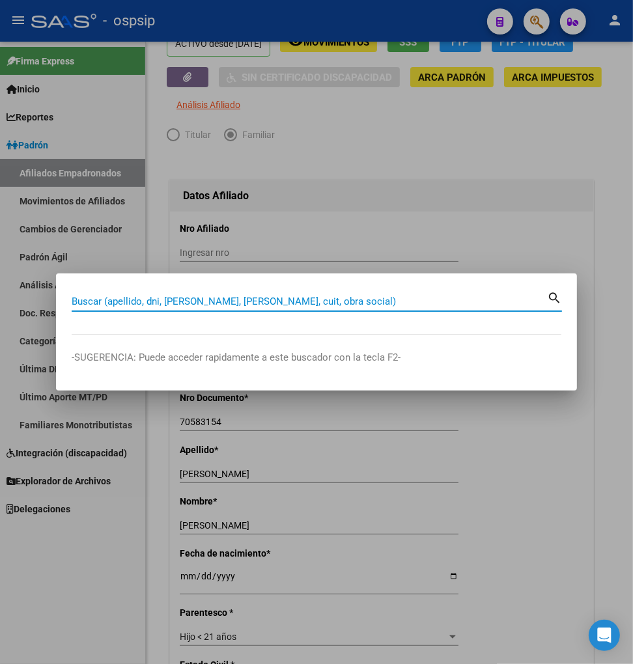
click at [83, 296] on input "Buscar (apellido, dni, [PERSON_NAME], [PERSON_NAME], cuit, obra social)" at bounding box center [309, 302] width 475 height 12
type input "23256488"
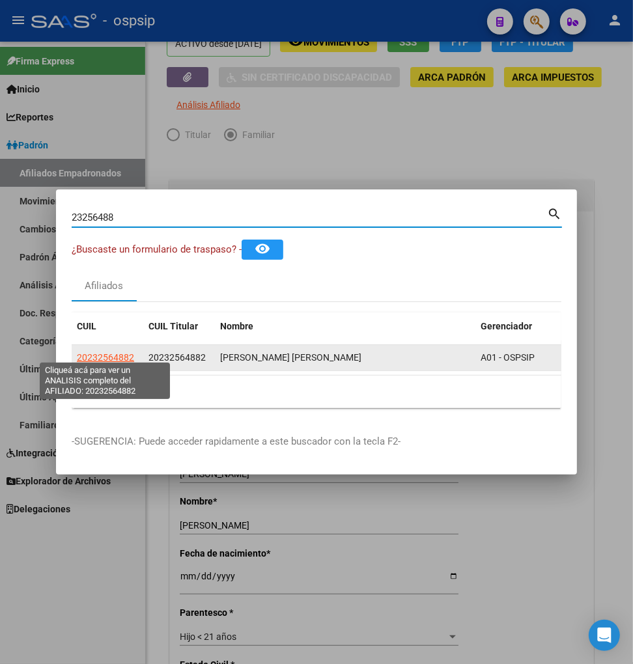
click at [101, 354] on span "20232564882" at bounding box center [105, 357] width 57 height 10
type textarea "20232564882"
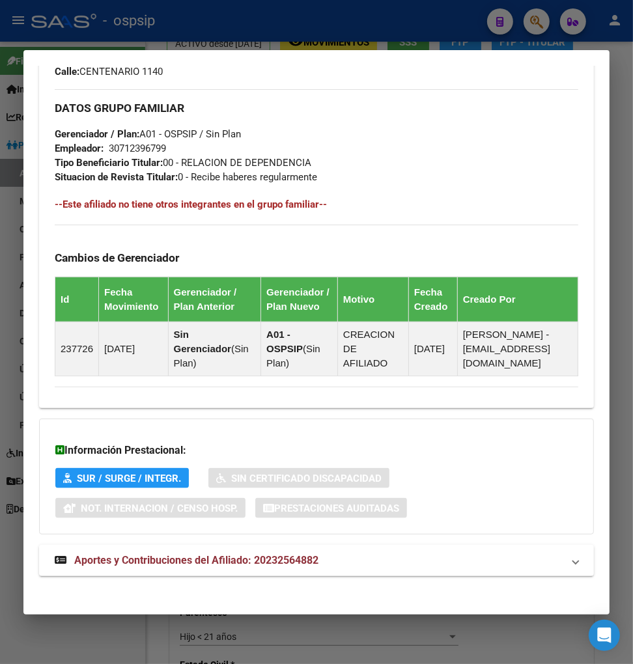
scroll to position [676, 0]
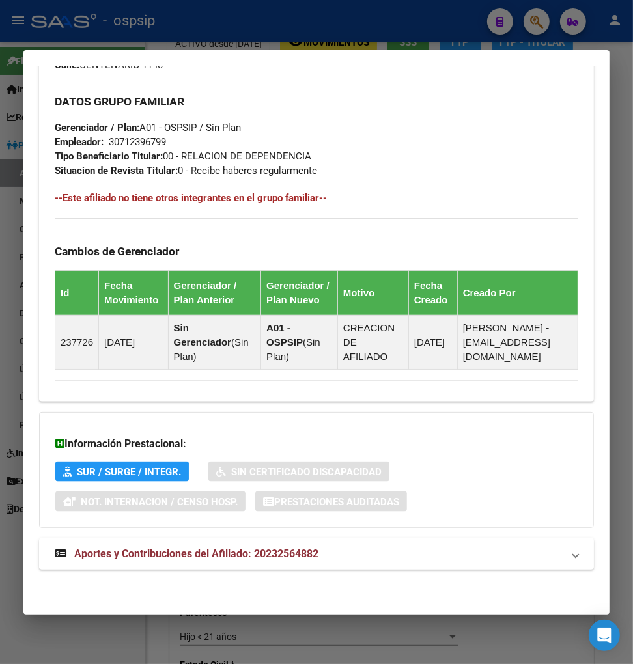
click at [184, 557] on span "Aportes y Contribuciones del Afiliado: 20232564882" at bounding box center [196, 554] width 244 height 12
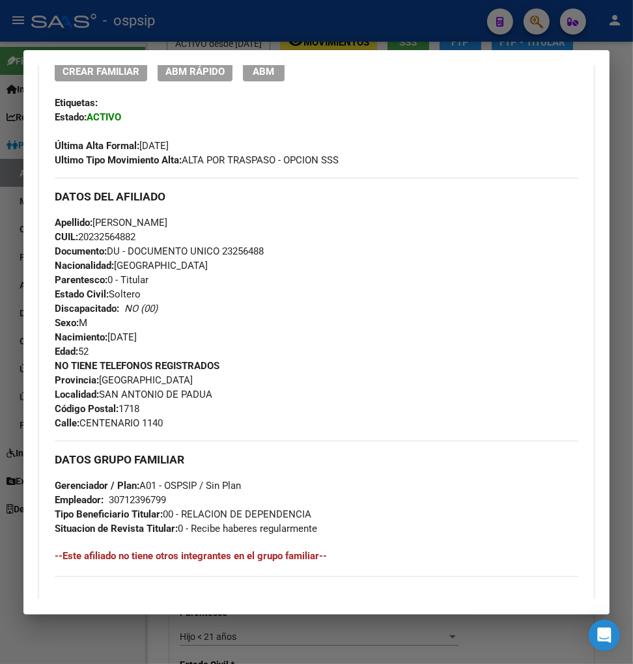
scroll to position [29, 0]
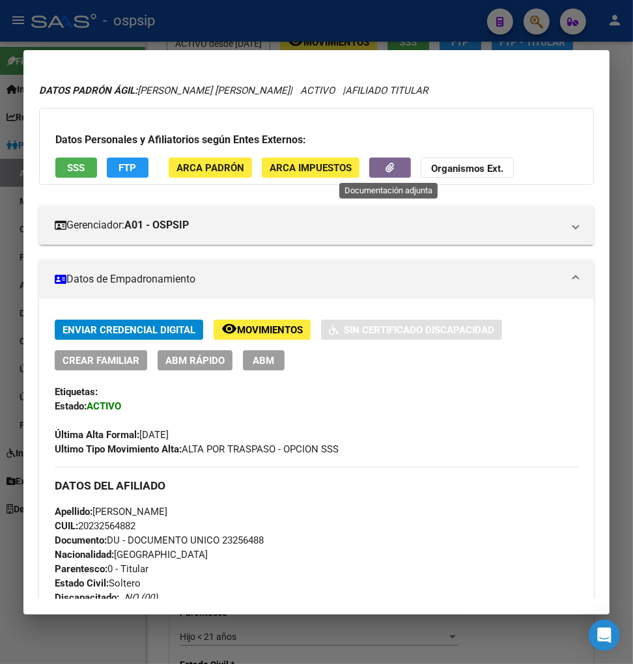
click at [376, 163] on button "button" at bounding box center [390, 168] width 42 height 20
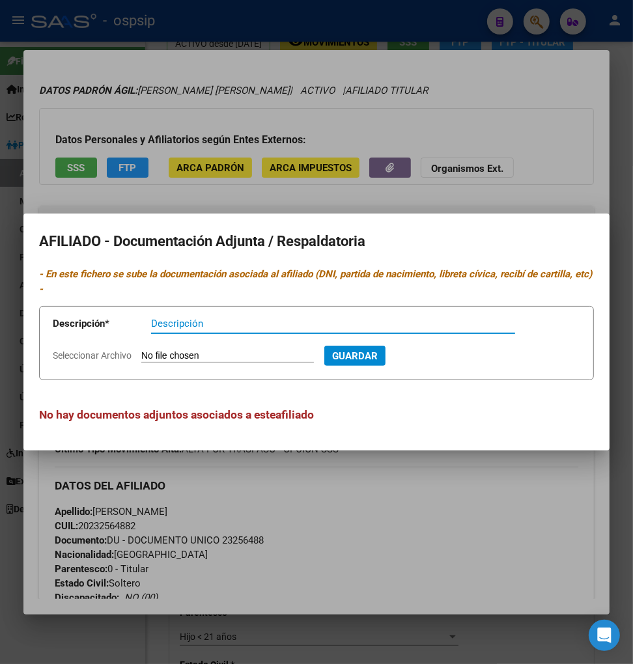
click at [488, 141] on div at bounding box center [316, 332] width 633 height 664
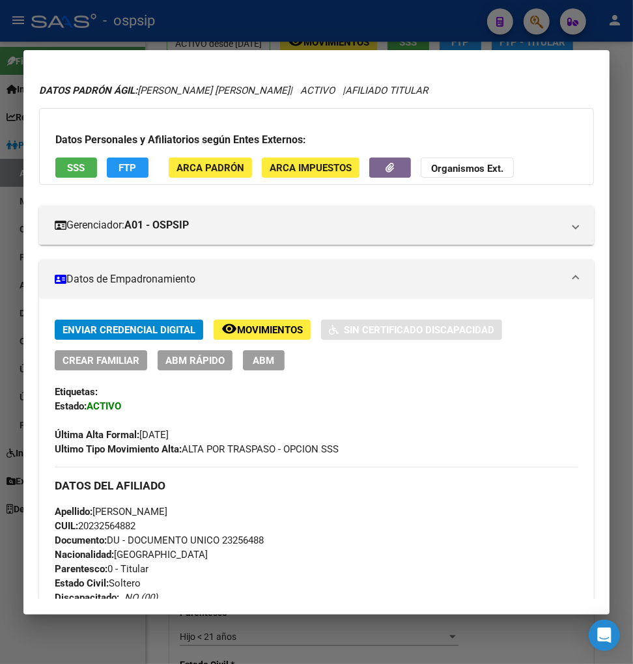
click at [275, 330] on span "Movimientos" at bounding box center [270, 330] width 66 height 12
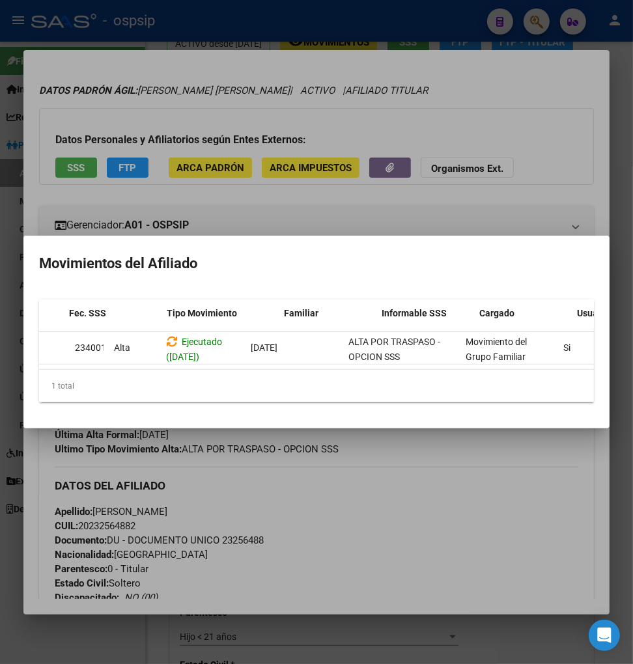
scroll to position [0, 278]
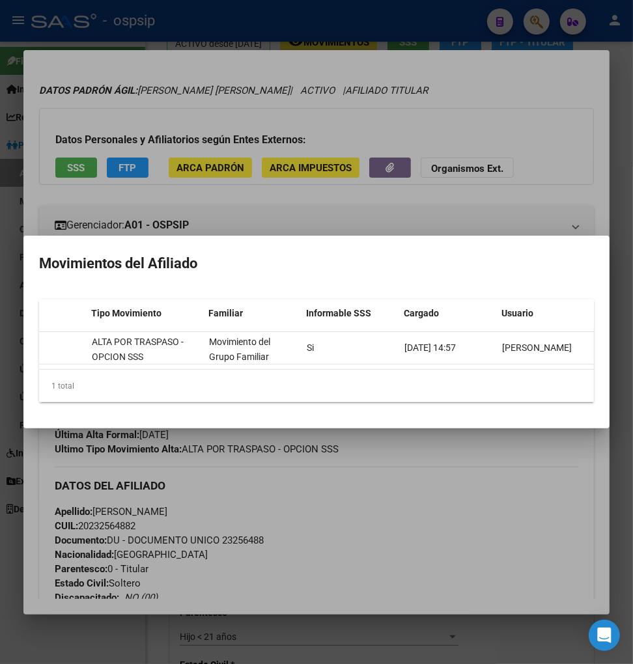
click at [468, 463] on div at bounding box center [316, 332] width 633 height 664
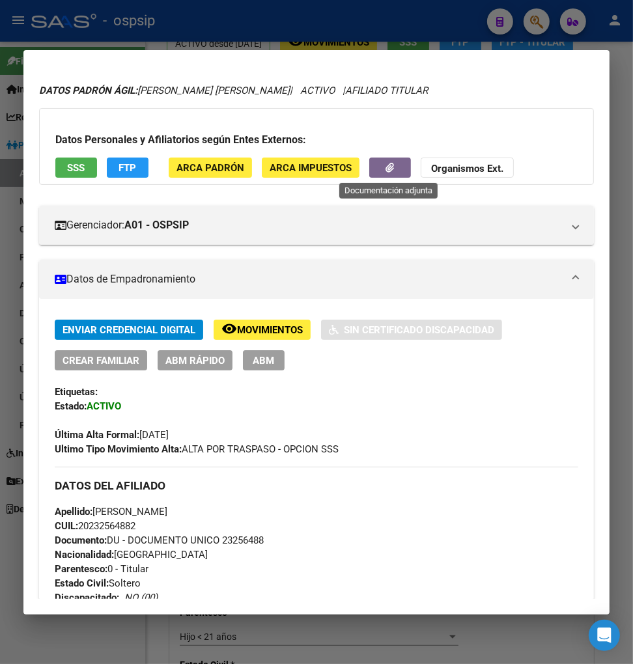
click at [381, 173] on button "button" at bounding box center [390, 168] width 42 height 20
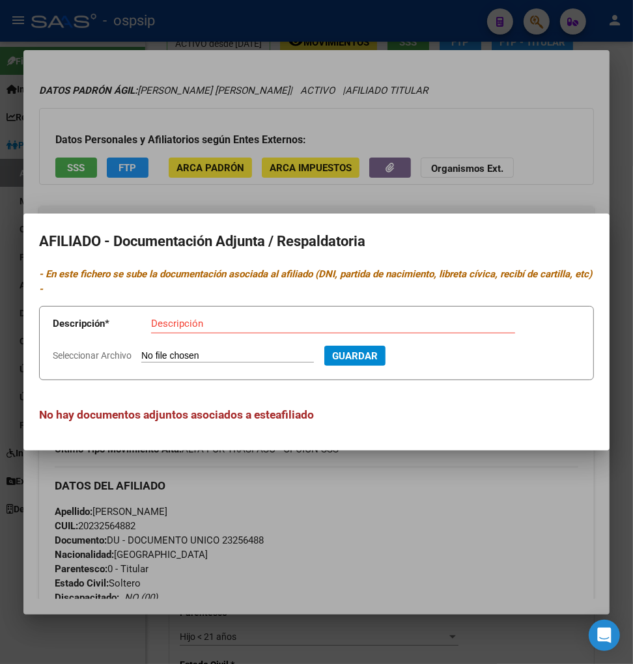
click at [429, 509] on div at bounding box center [316, 332] width 633 height 664
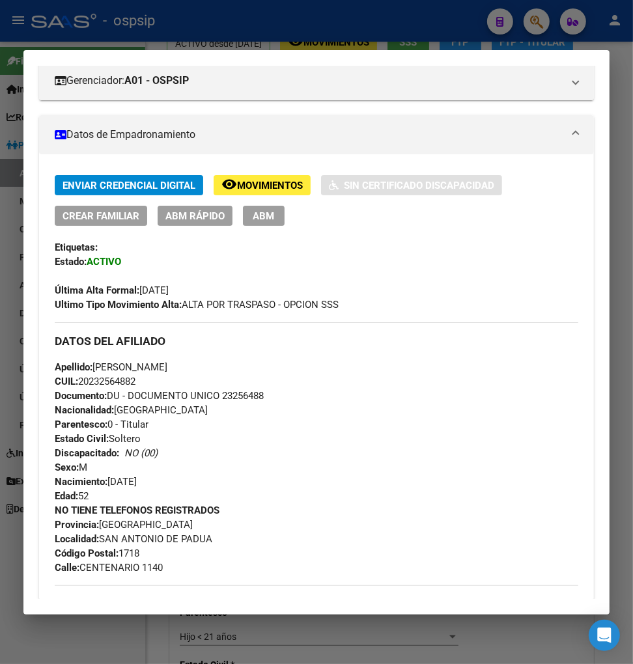
scroll to position [0, 0]
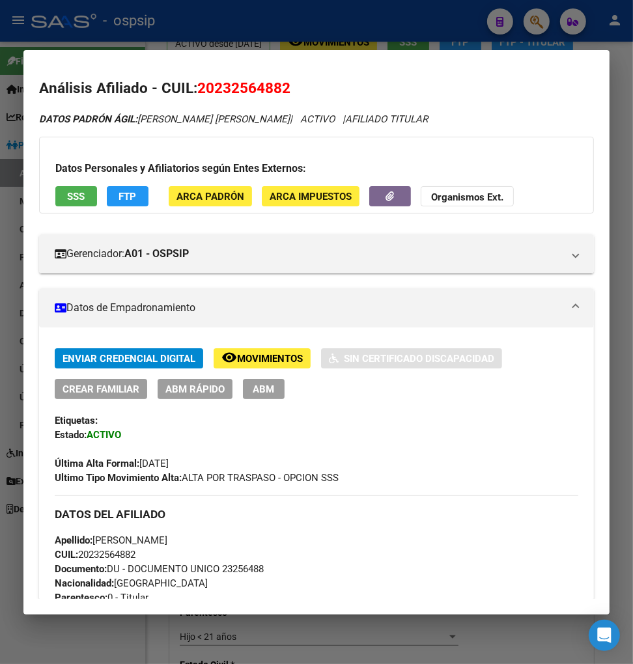
click at [125, 198] on span "FTP" at bounding box center [128, 197] width 18 height 12
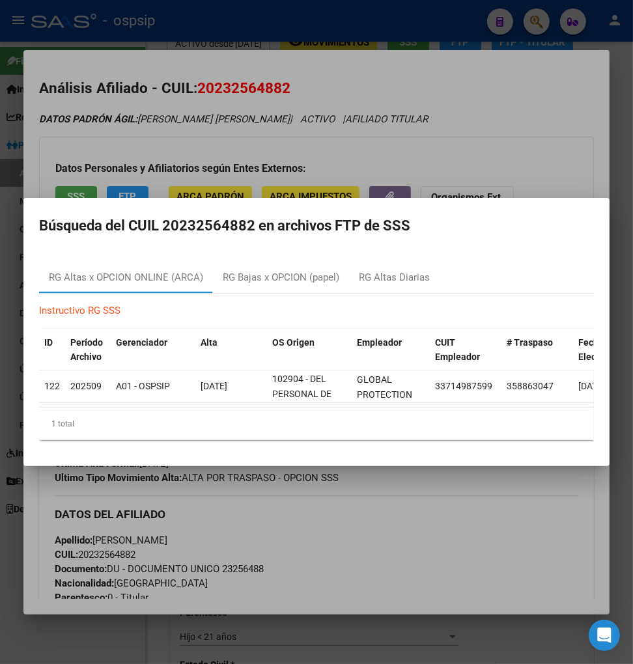
click at [482, 155] on div at bounding box center [316, 332] width 633 height 664
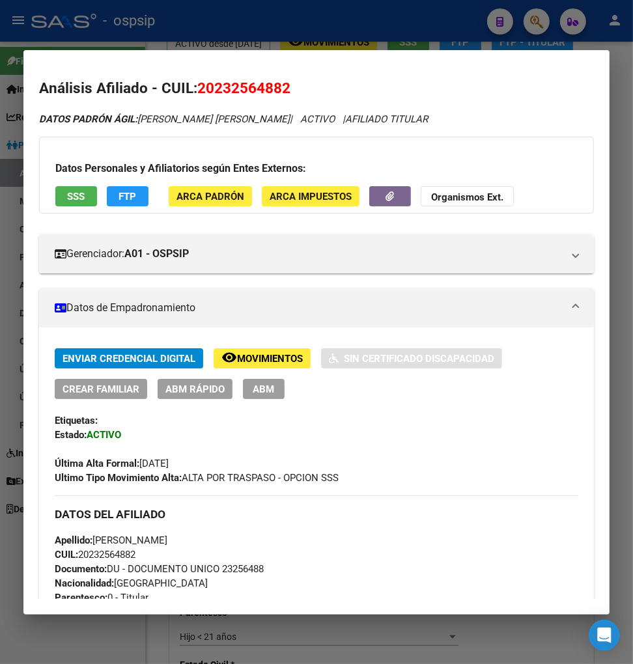
click at [124, 199] on span "FTP" at bounding box center [128, 197] width 18 height 12
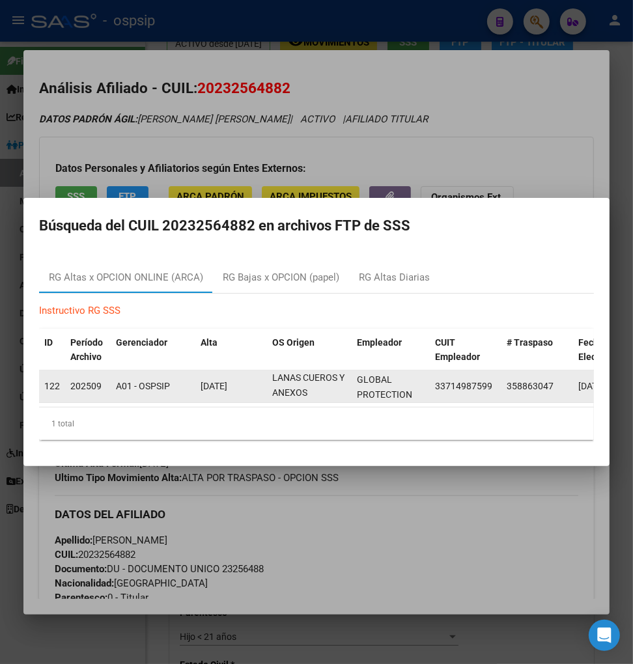
scroll to position [1, 0]
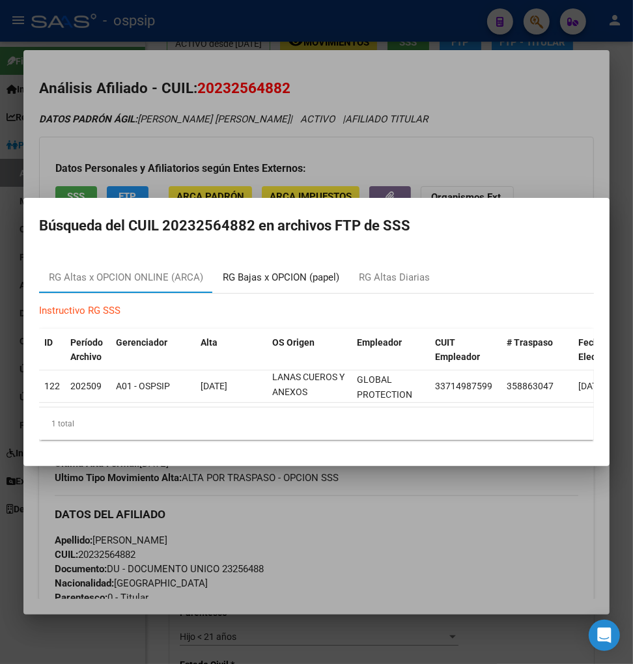
click at [250, 270] on div "RG Bajas x OPCION (papel)" at bounding box center [281, 277] width 117 height 15
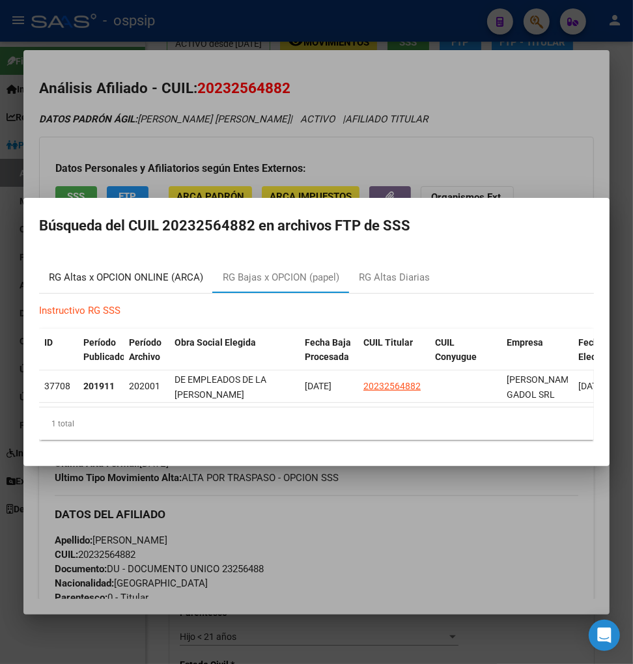
click at [124, 271] on div "RG Altas x OPCION ONLINE (ARCA)" at bounding box center [126, 277] width 154 height 15
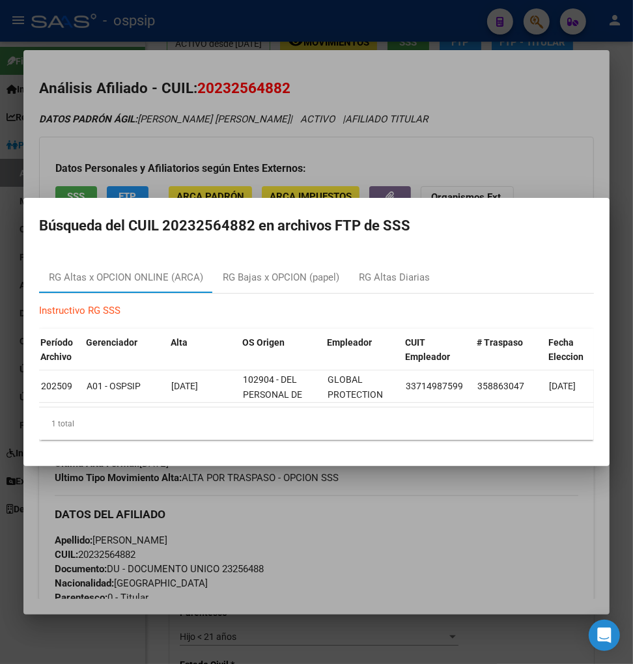
scroll to position [0, 3]
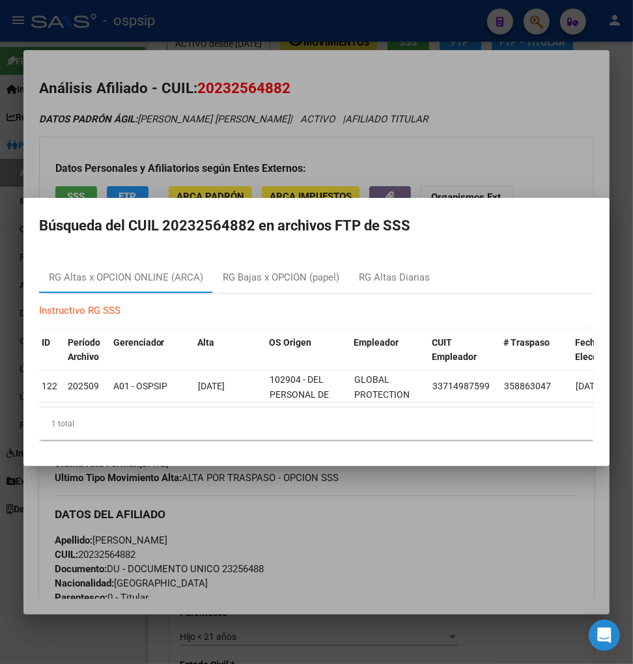
click at [471, 534] on div at bounding box center [316, 332] width 633 height 664
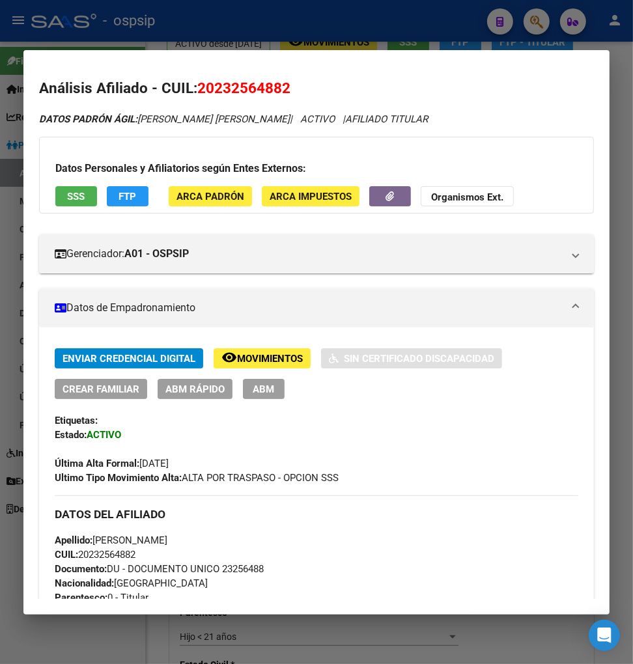
click at [256, 393] on span "ABM" at bounding box center [263, 390] width 21 height 12
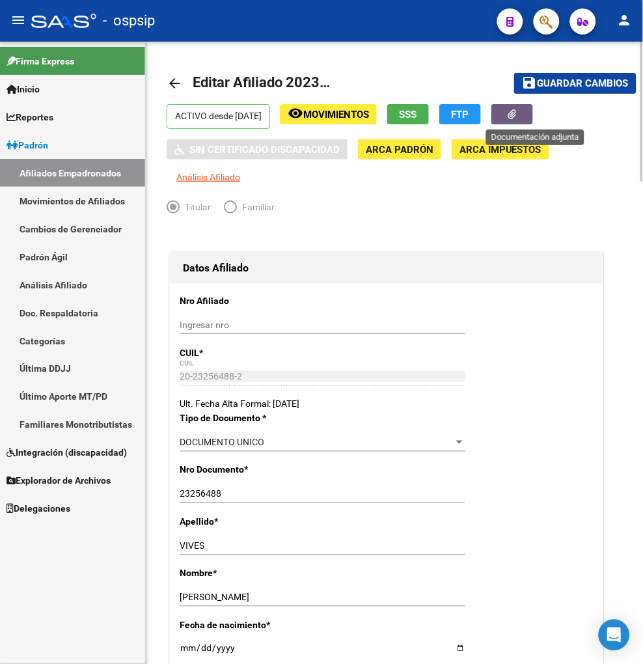
click at [517, 119] on button "button" at bounding box center [513, 114] width 42 height 20
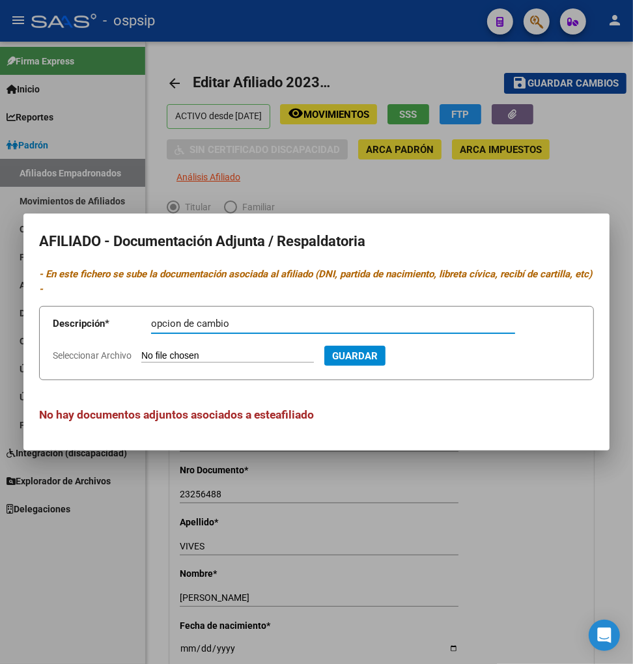
type input "opcion de cambio"
click at [185, 356] on input "Seleccionar Archivo" at bounding box center [227, 356] width 173 height 12
type input "C:\fakepath\Captura de pantalla 2025-09-16 131658.png"
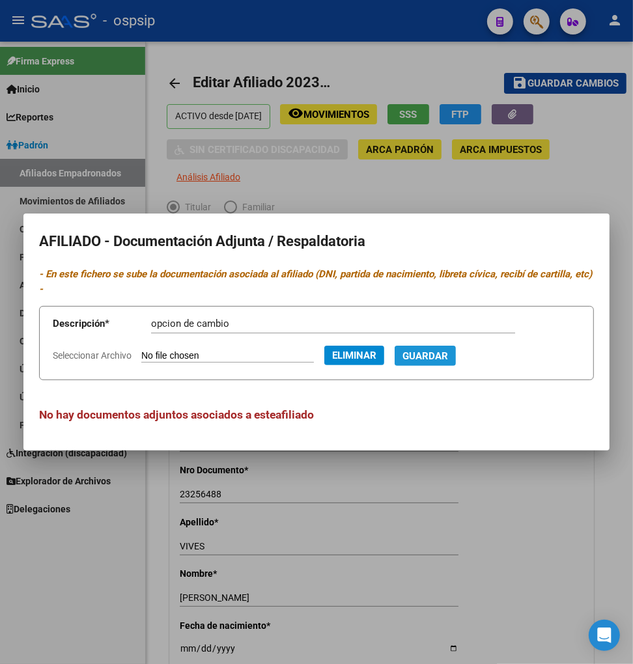
click at [448, 350] on span "Guardar" at bounding box center [425, 356] width 46 height 12
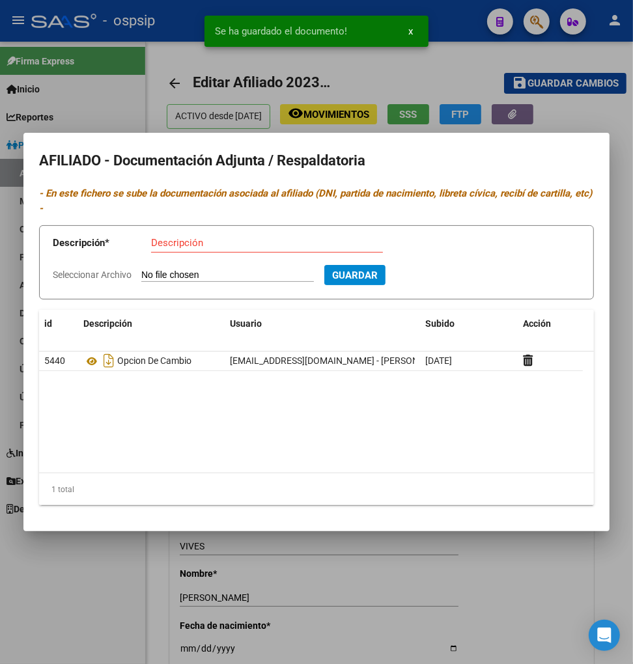
click at [439, 587] on div at bounding box center [316, 332] width 633 height 664
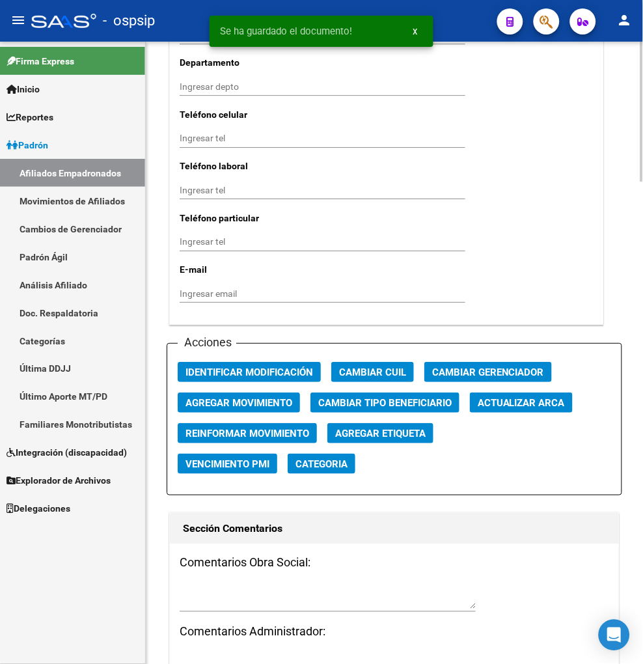
scroll to position [1447, 0]
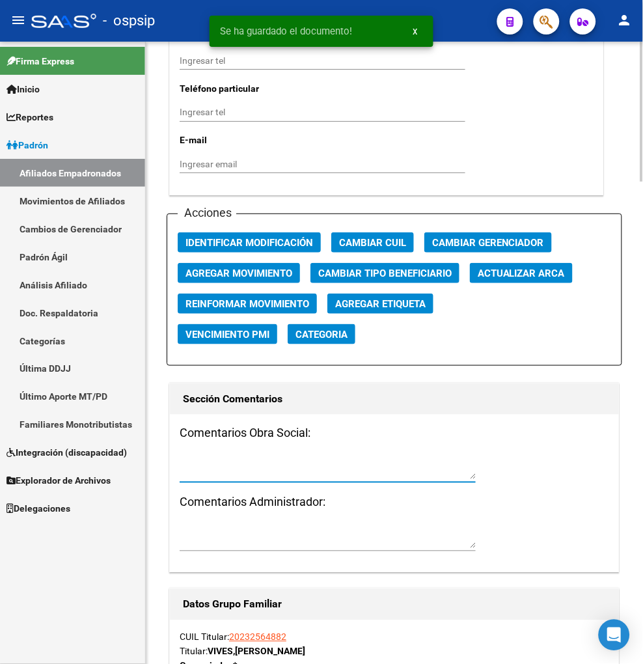
click at [222, 471] on textarea at bounding box center [328, 467] width 296 height 25
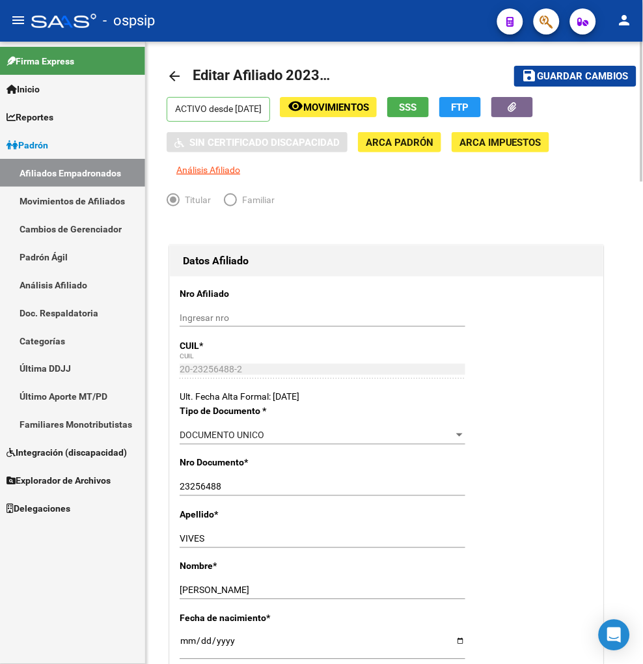
scroll to position [0, 0]
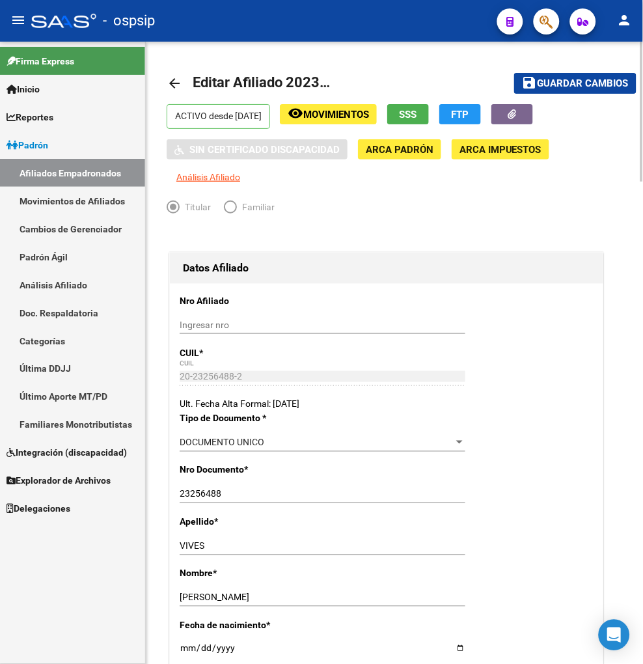
type textarea "opciòn de cambo 01/09/2025"
click at [584, 89] on button "save Guardar cambios" at bounding box center [575, 83] width 122 height 20
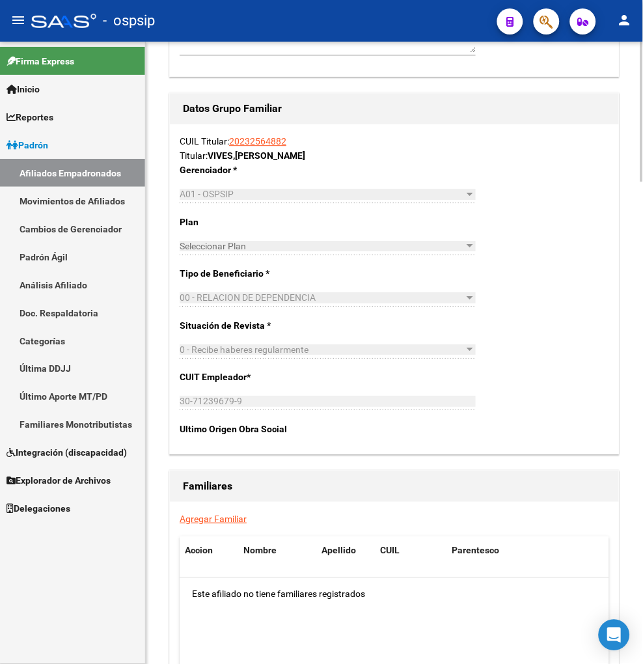
scroll to position [1954, 0]
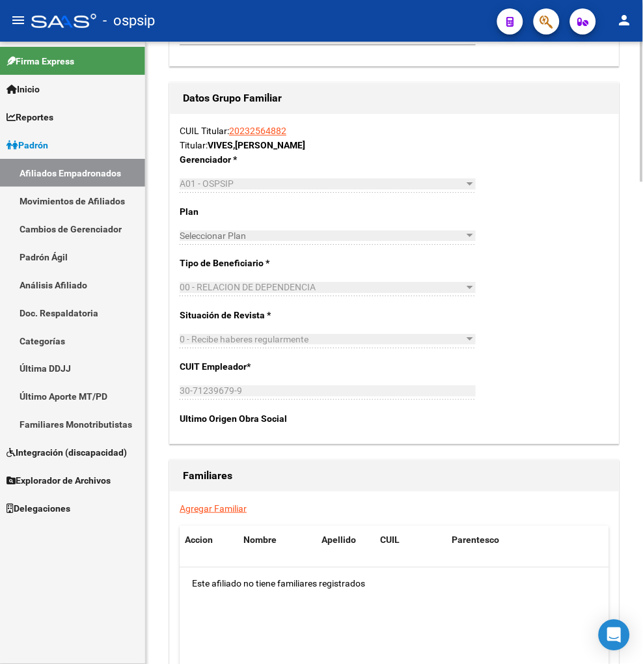
click at [210, 509] on link "Agregar Familiar" at bounding box center [213, 508] width 67 height 10
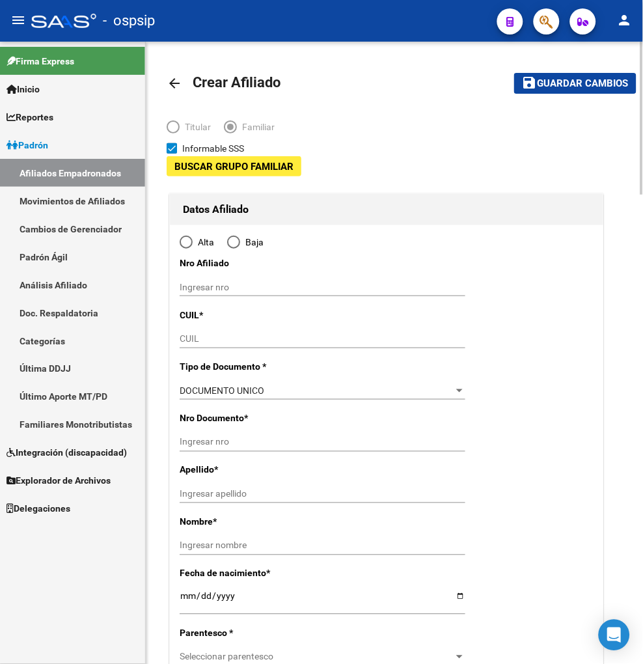
type input "30-71239679-9"
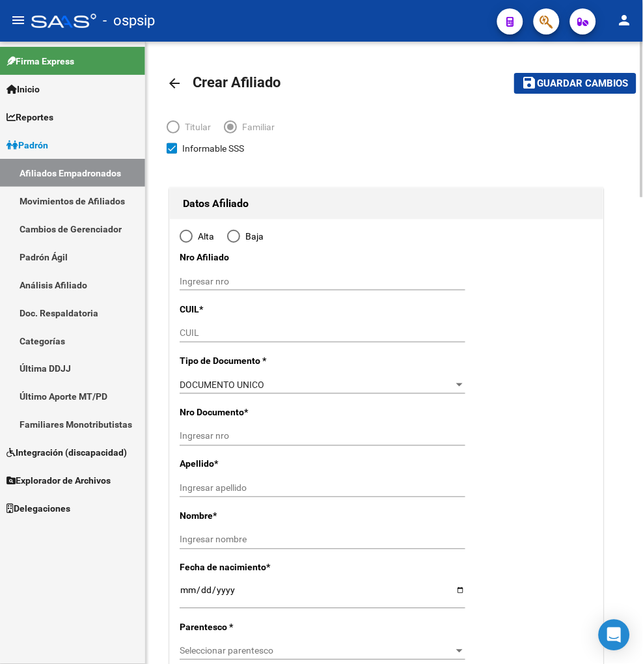
type input "SAN ANTONIO DE PADUA"
type input "1718"
type input "CENTENARIO"
type input "1140"
radio input "true"
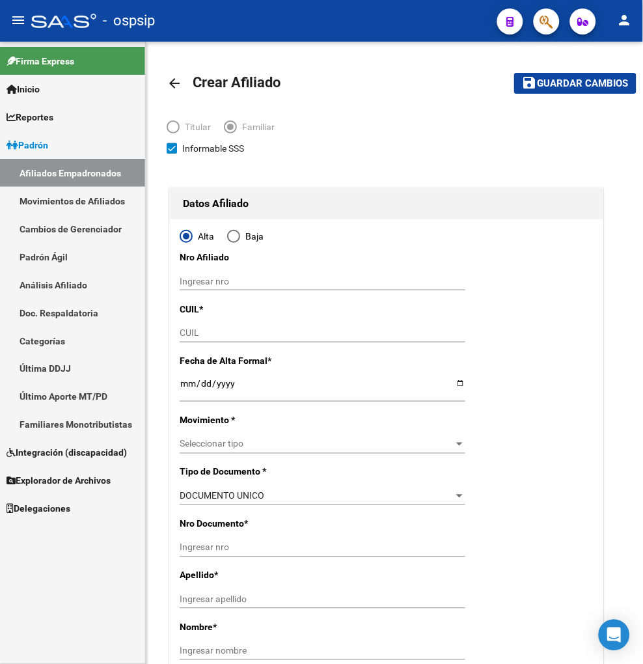
type input "30-71239679-9"
click at [185, 331] on input "CUIL" at bounding box center [323, 333] width 286 height 11
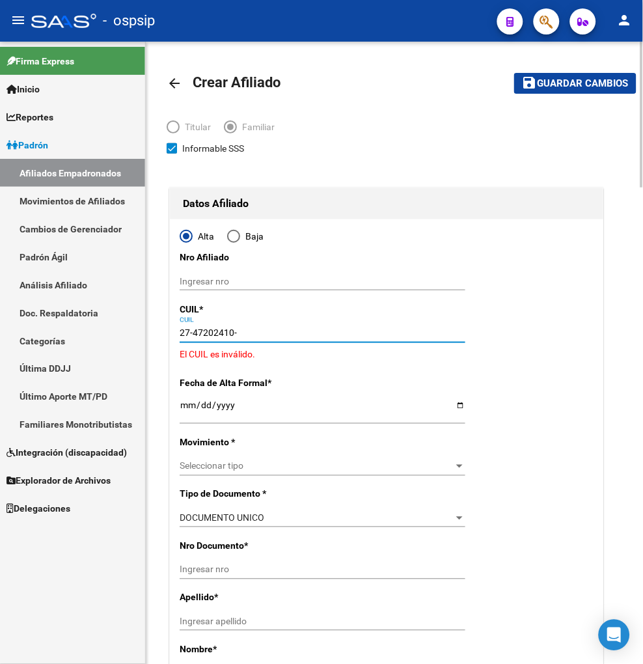
type input "27-47202410-3"
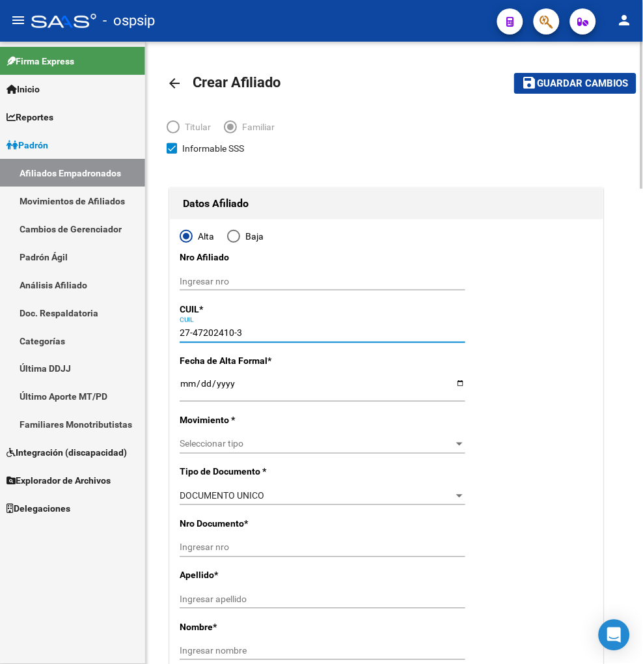
type input "47202410"
type input "VIVES"
type input "MARIA NAZARENA"
type input "2006-02-18"
type input "CIUDAD DE SAN A"
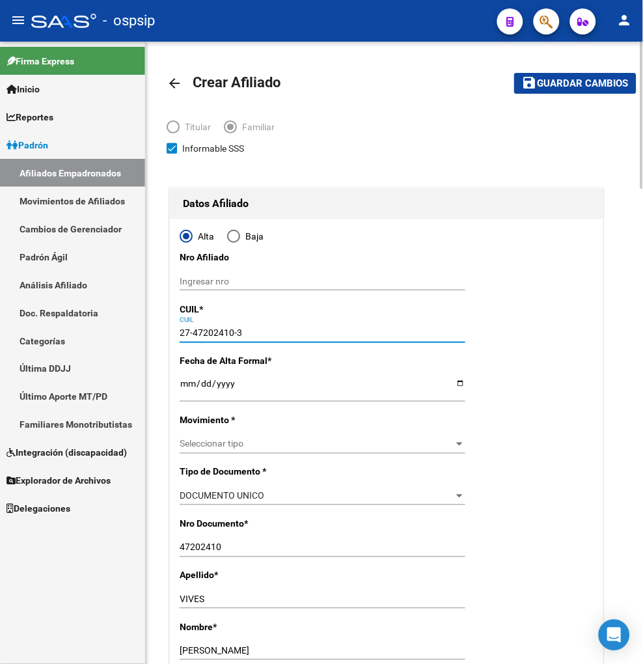
type input "27-47202410-3"
click at [184, 393] on input "Ingresar fecha" at bounding box center [323, 388] width 286 height 20
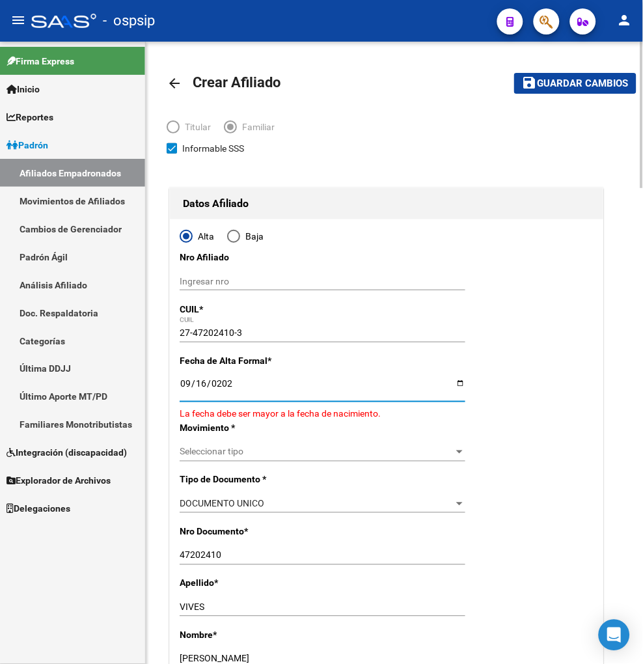
type input "[DATE]"
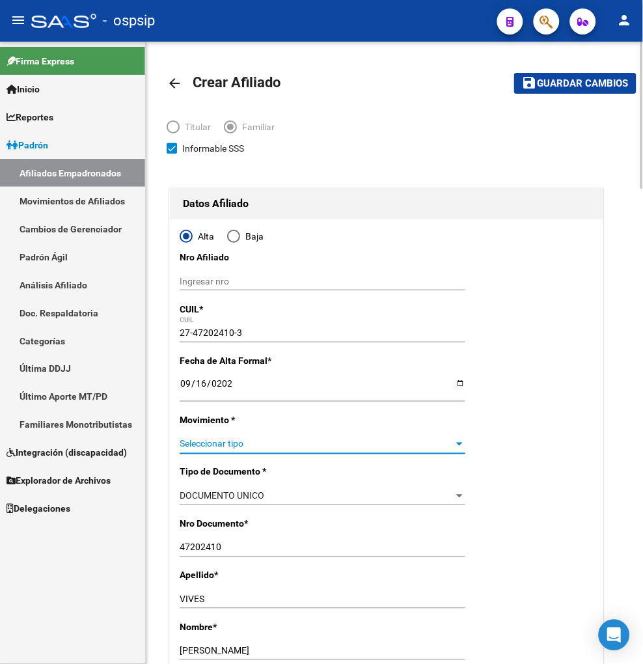
click at [224, 447] on span "Seleccionar tipo" at bounding box center [317, 444] width 274 height 11
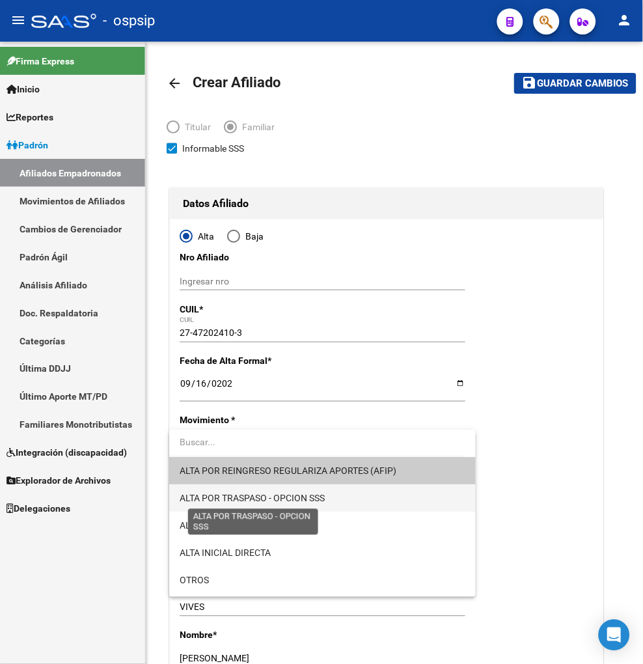
click at [322, 498] on span "ALTA POR TRASPASO - OPCION SSS" at bounding box center [252, 499] width 145 height 10
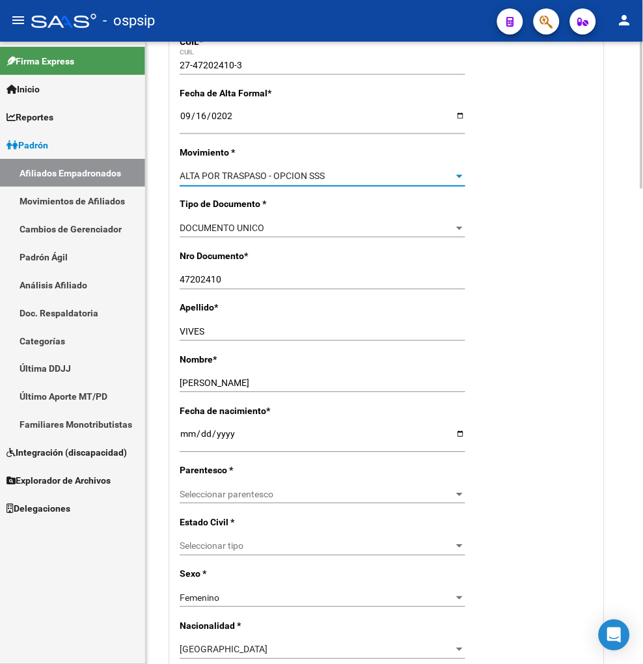
scroll to position [289, 0]
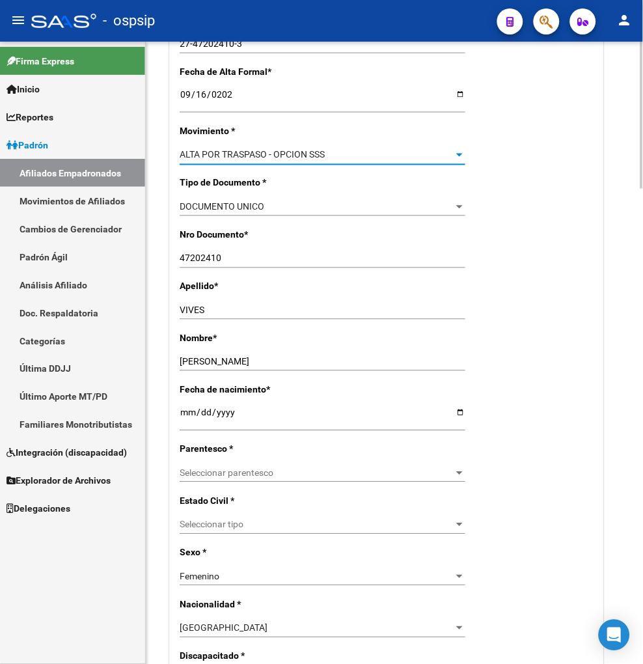
click at [319, 477] on span "Seleccionar parentesco" at bounding box center [317, 473] width 274 height 11
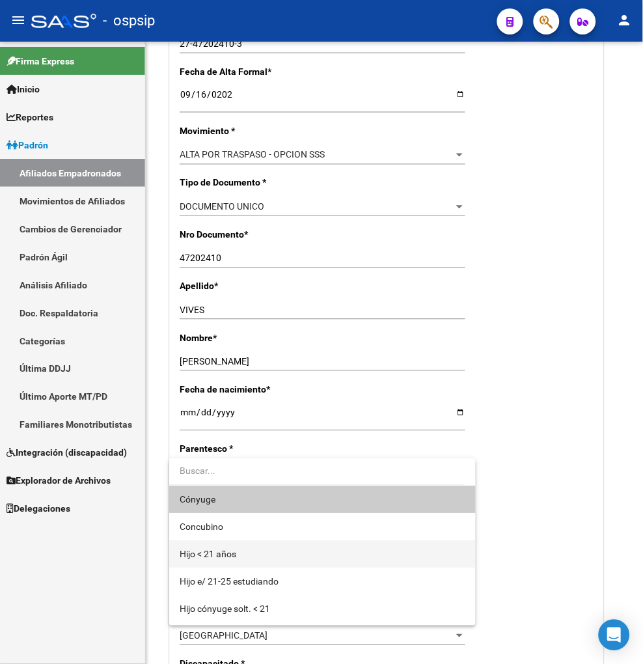
click at [262, 550] on span "Hijo < 21 años" at bounding box center [323, 554] width 286 height 27
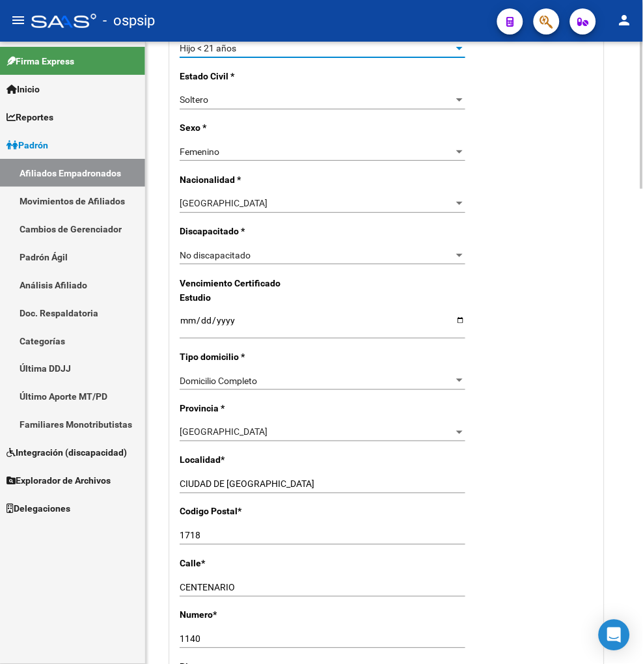
scroll to position [724, 0]
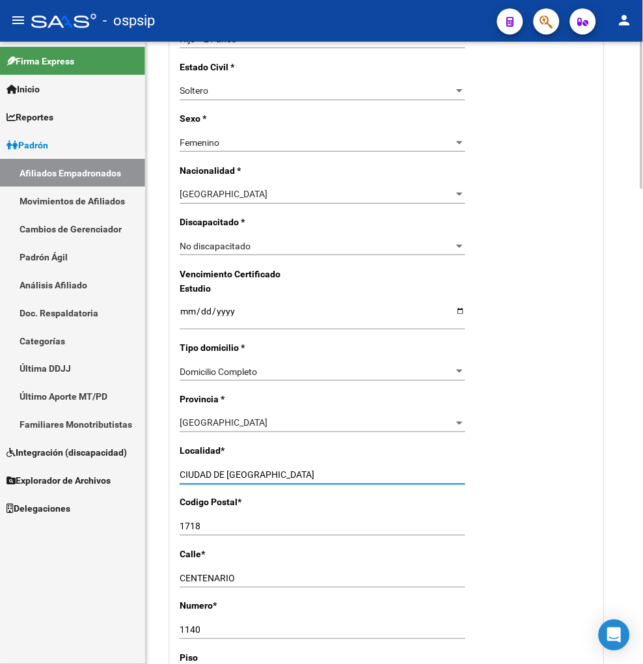
click at [256, 473] on input "CIUDAD DE SAN A" at bounding box center [323, 475] width 286 height 11
type input "C"
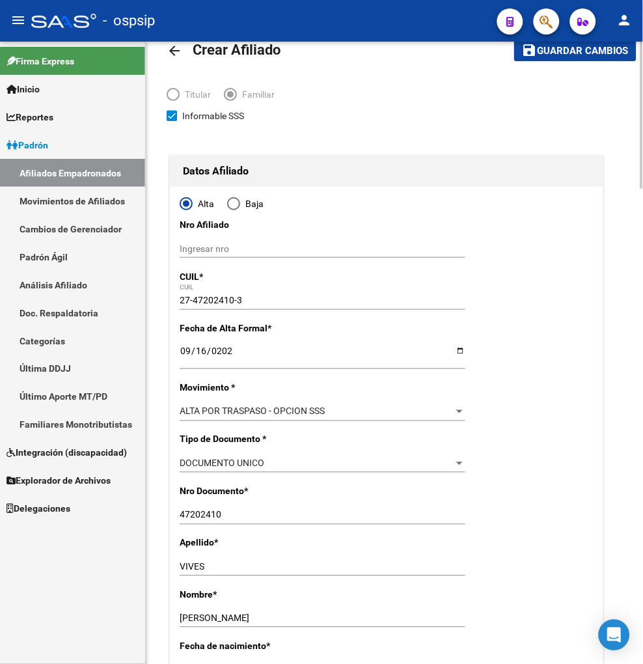
scroll to position [0, 0]
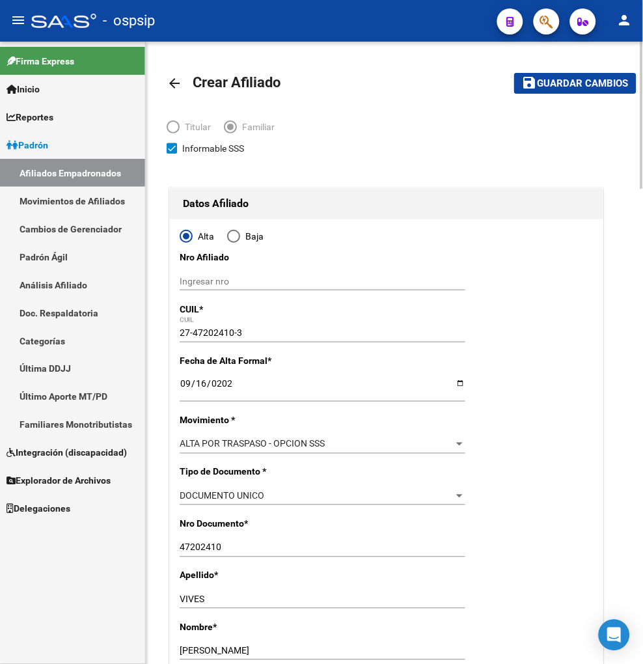
type input "SAN ANTONIO DE PADUA"
click at [569, 79] on span "Guardar cambios" at bounding box center [583, 84] width 91 height 12
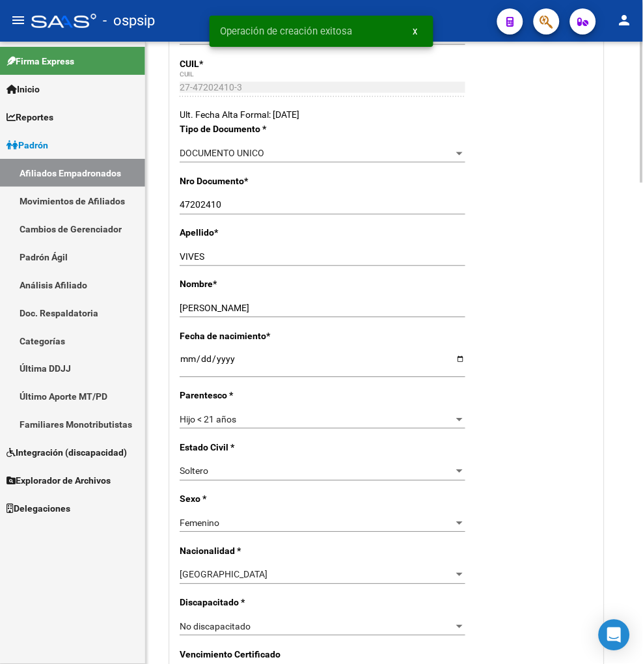
radio input "true"
type input "30-71239679-9"
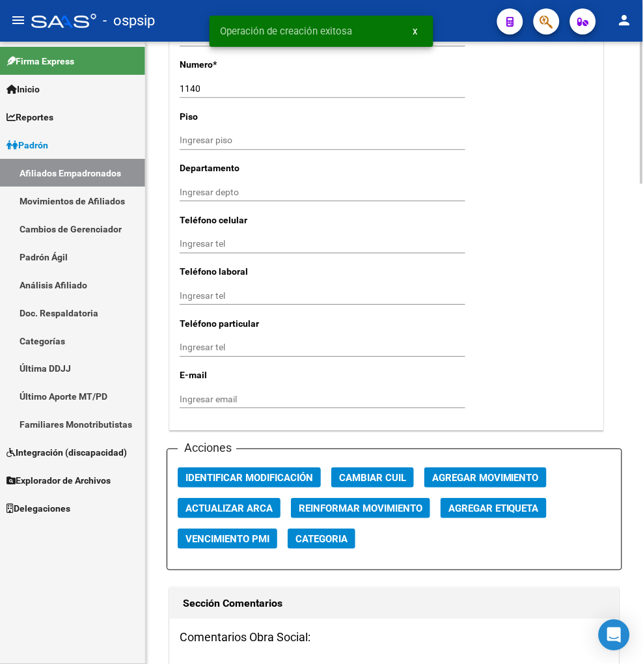
scroll to position [1304, 0]
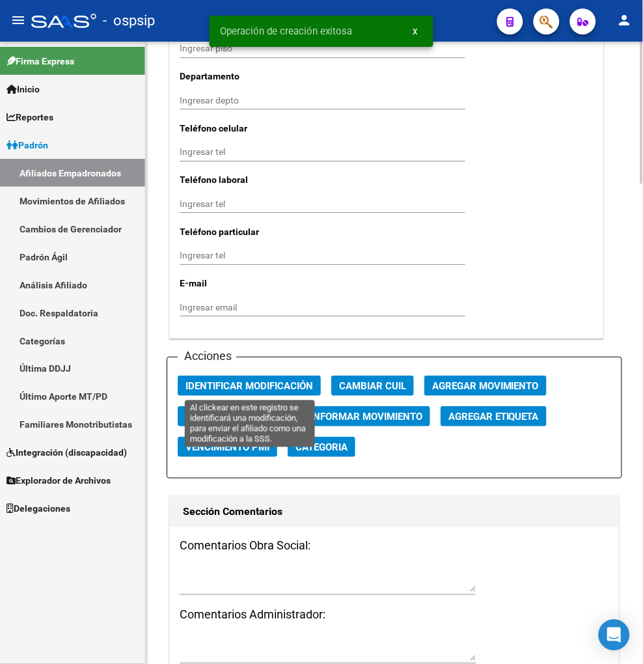
click at [243, 382] on span "Identificar Modificación" at bounding box center [250, 386] width 128 height 12
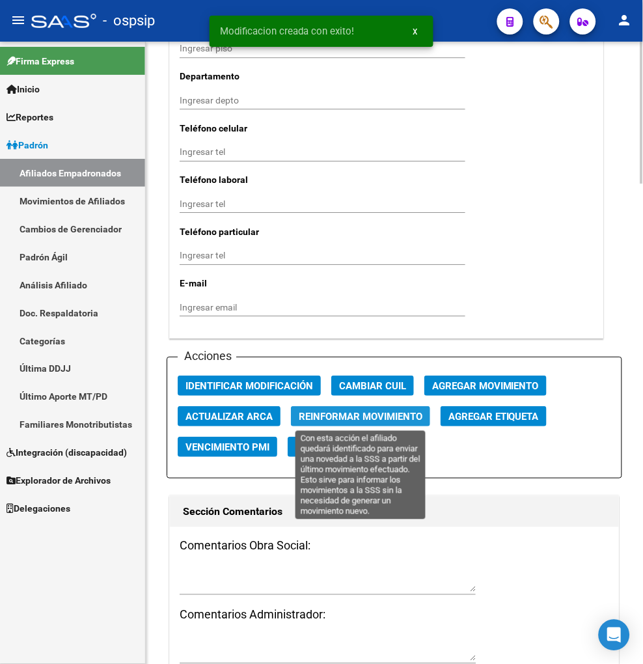
click at [365, 419] on span "Reinformar Movimiento" at bounding box center [361, 417] width 124 height 12
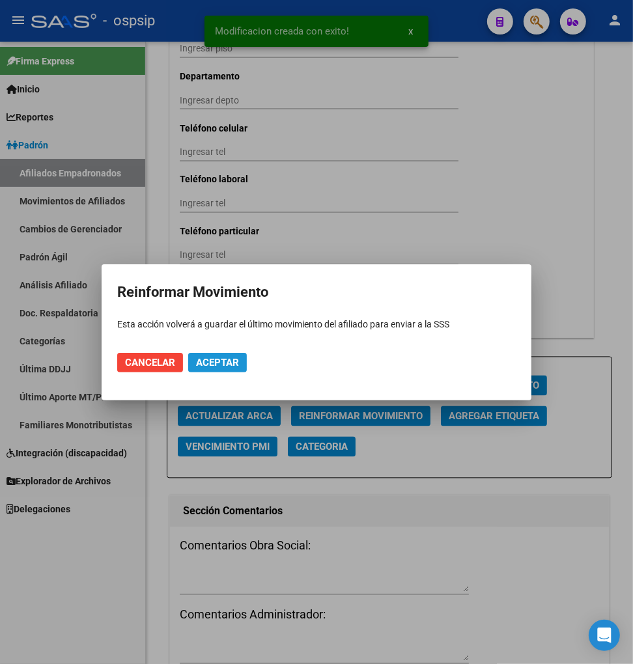
click at [217, 365] on span "Aceptar" at bounding box center [217, 363] width 43 height 12
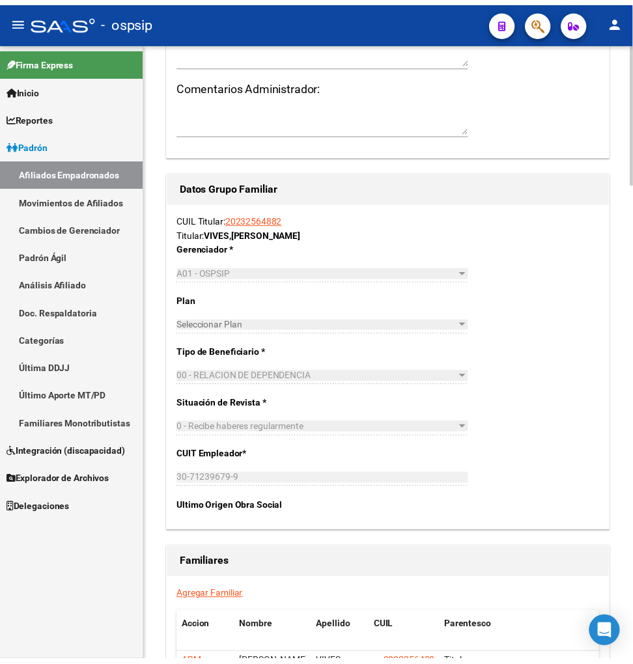
scroll to position [2098, 0]
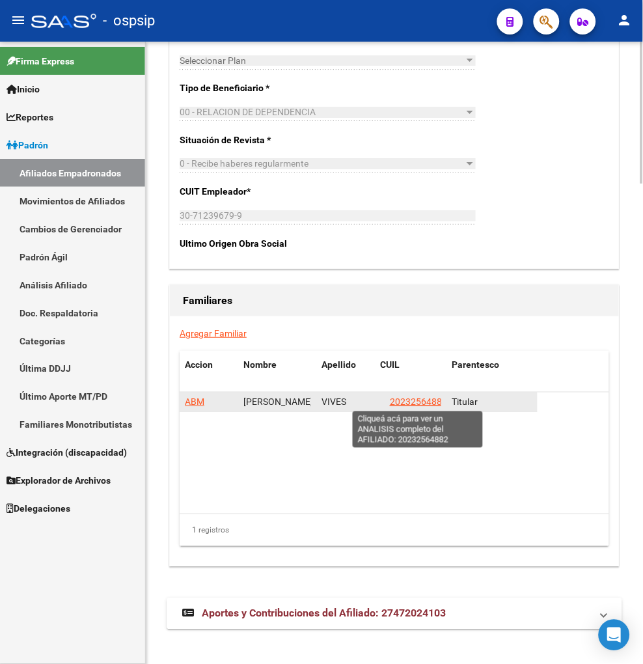
click at [417, 397] on span "20232564882" at bounding box center [418, 402] width 57 height 10
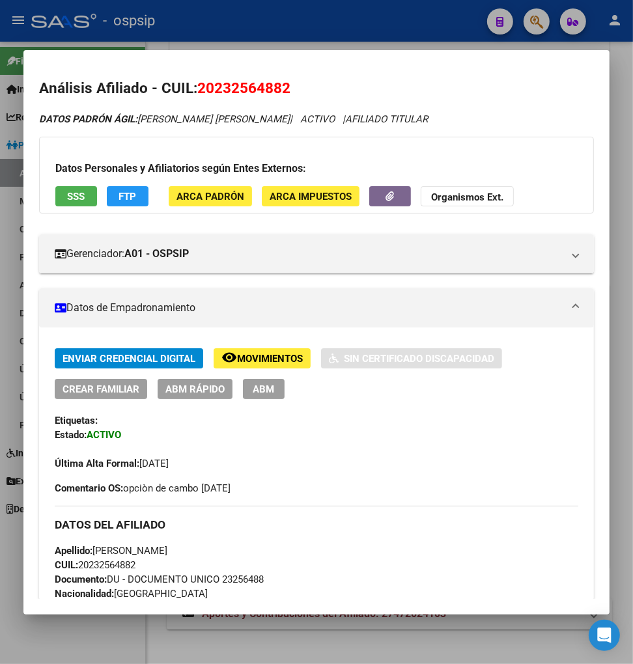
click at [134, 195] on span "FTP" at bounding box center [128, 197] width 18 height 12
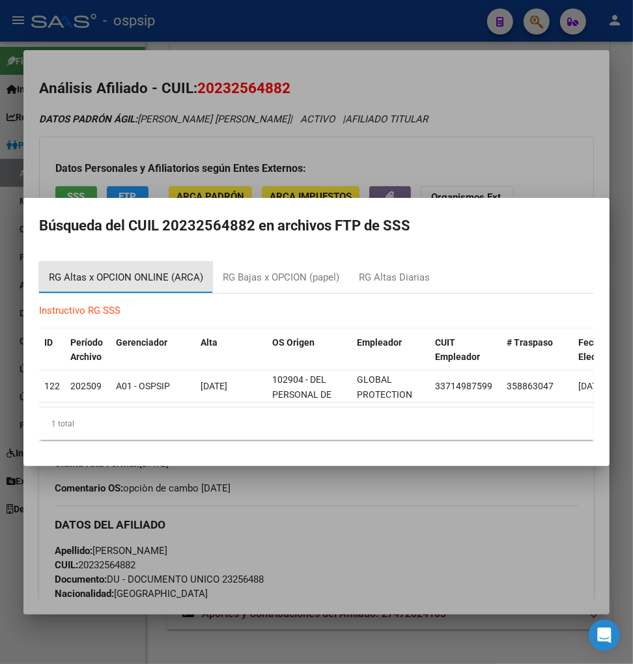
click at [131, 275] on div "RG Altas x OPCION ONLINE (ARCA)" at bounding box center [126, 277] width 154 height 15
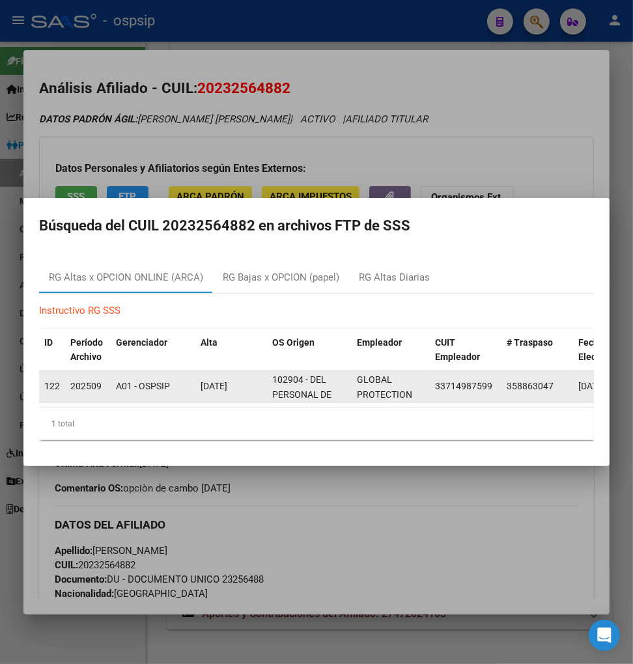
drag, startPoint x: 506, startPoint y: 378, endPoint x: 560, endPoint y: 375, distance: 54.1
click at [560, 379] on div "358863047" at bounding box center [537, 386] width 61 height 15
copy span "358863047"
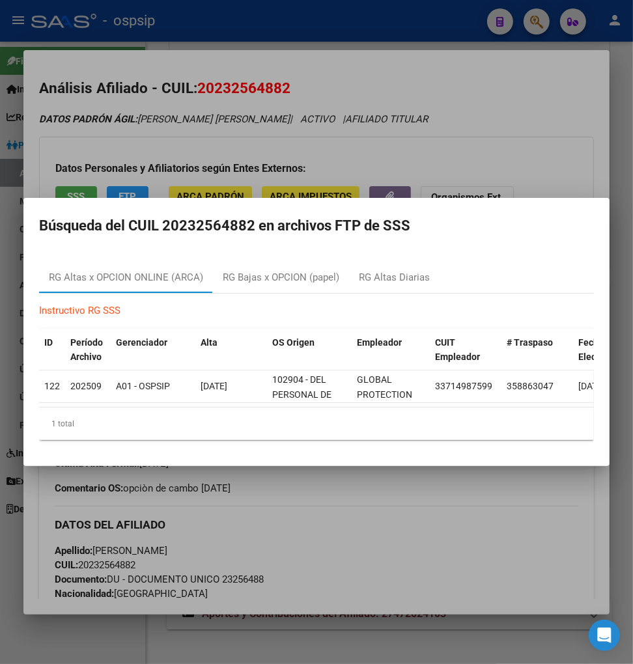
click at [290, 438] on div "1 total" at bounding box center [316, 424] width 555 height 33
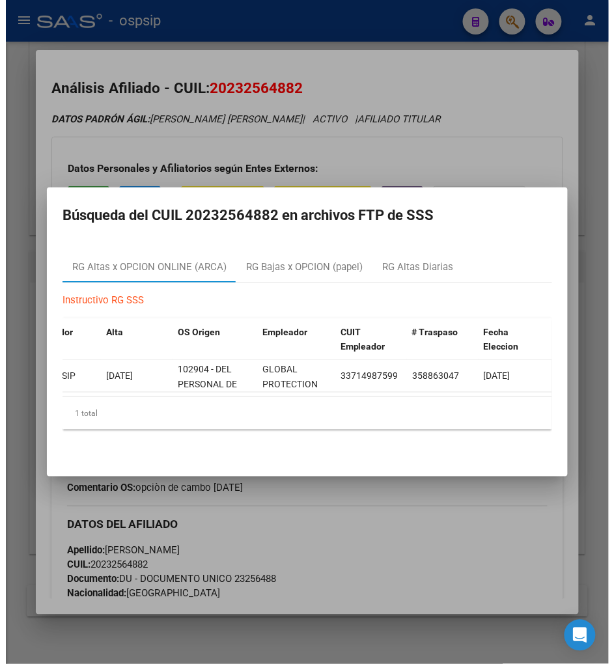
scroll to position [2092, 0]
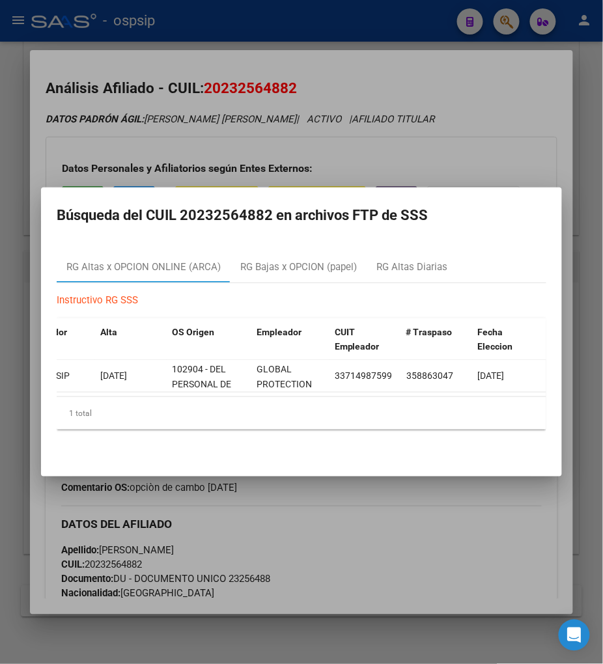
click at [508, 29] on div at bounding box center [301, 332] width 603 height 664
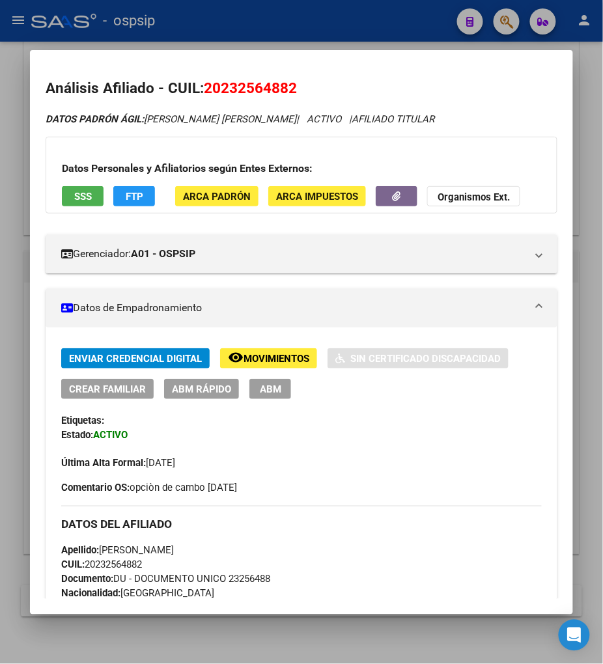
click at [500, 27] on div at bounding box center [301, 332] width 603 height 664
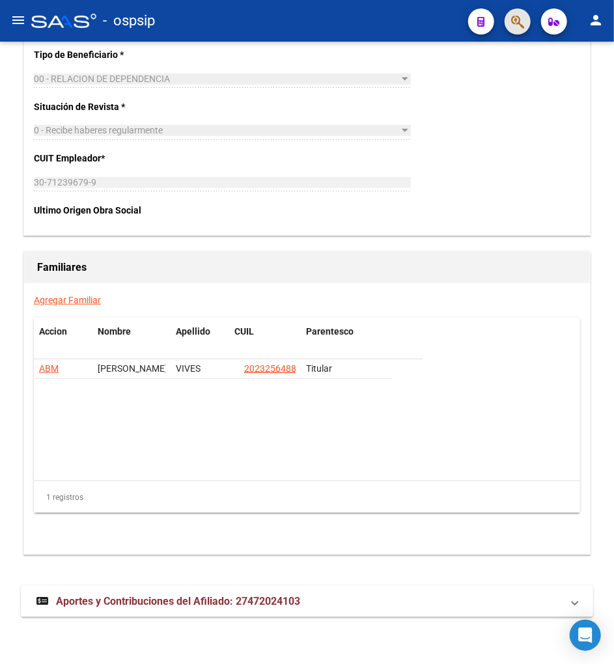
click at [508, 27] on button "button" at bounding box center [518, 21] width 26 height 26
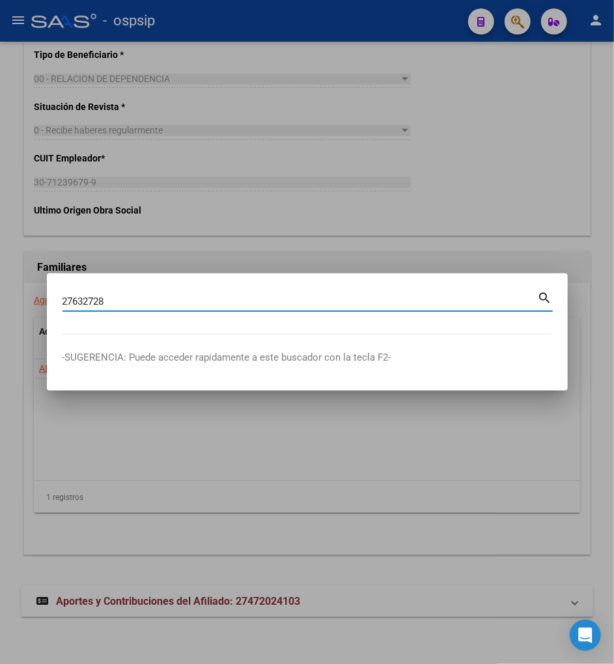
type input "27632728"
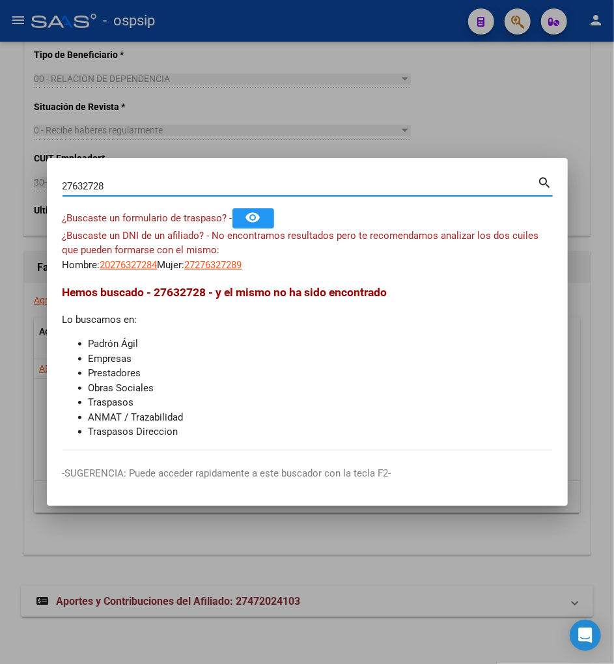
click at [229, 270] on app-link-go-to "27276327289" at bounding box center [213, 265] width 57 height 15
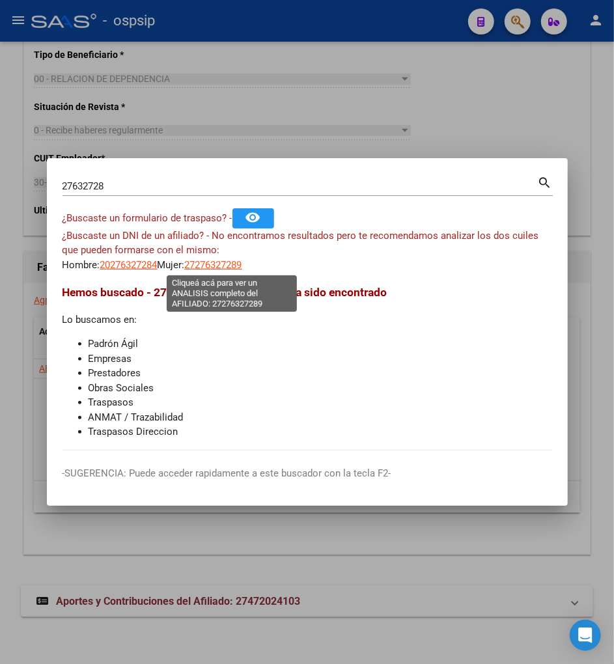
click at [219, 264] on span "27276327289" at bounding box center [213, 265] width 57 height 12
type textarea "27276327289"
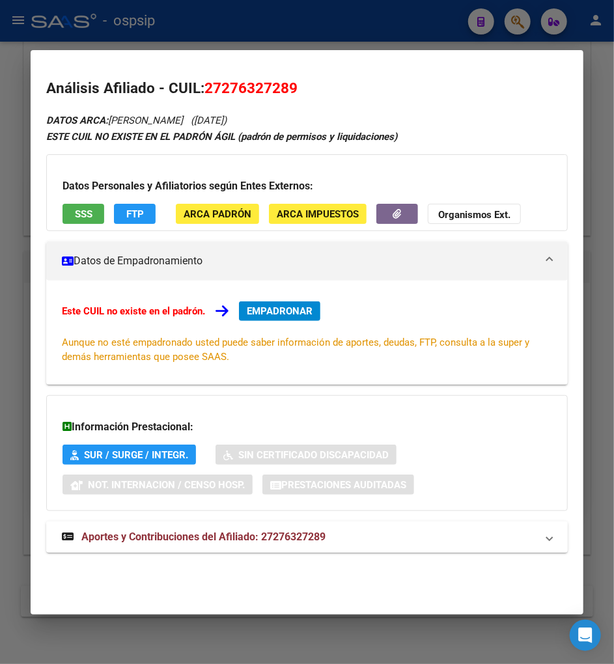
click at [191, 537] on span "Aportes y Contribuciones del Afiliado: 27276327289" at bounding box center [203, 537] width 244 height 12
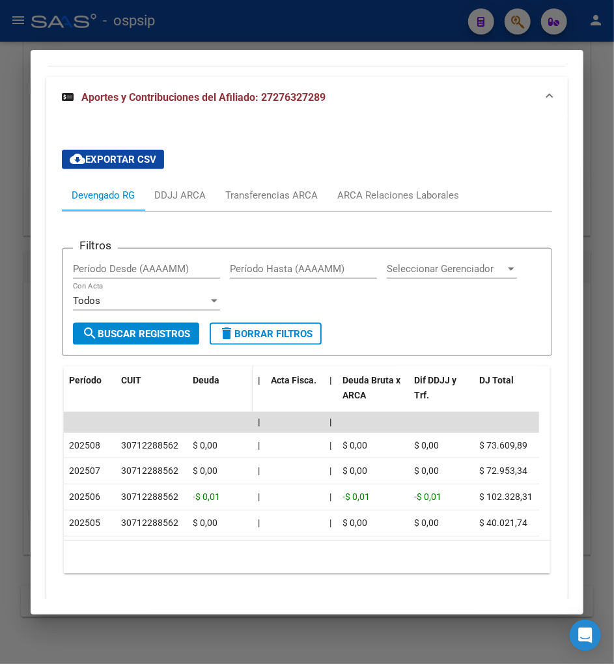
scroll to position [513, 0]
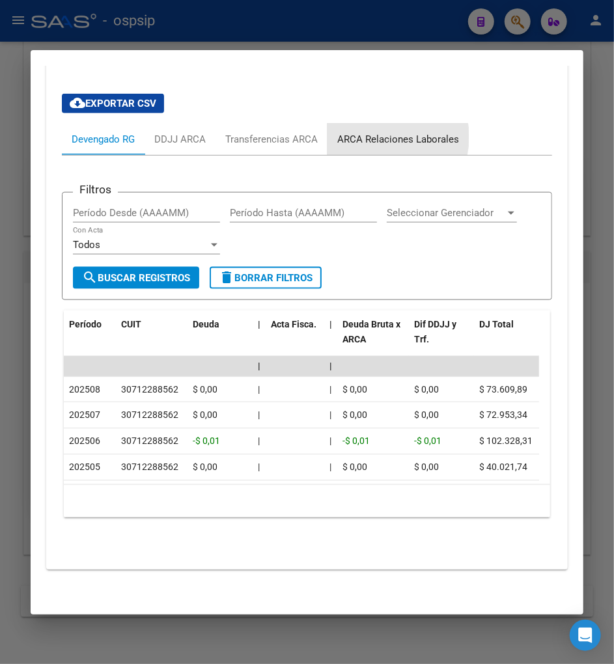
click at [384, 132] on div "ARCA Relaciones Laborales" at bounding box center [398, 139] width 122 height 14
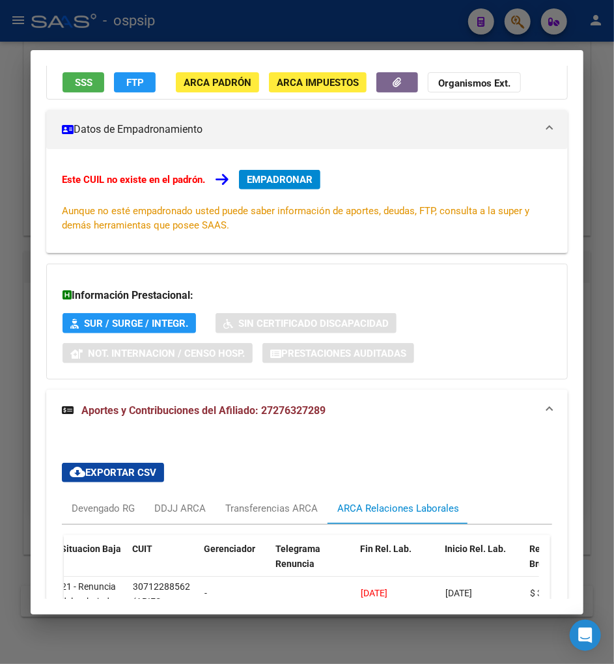
scroll to position [0, 0]
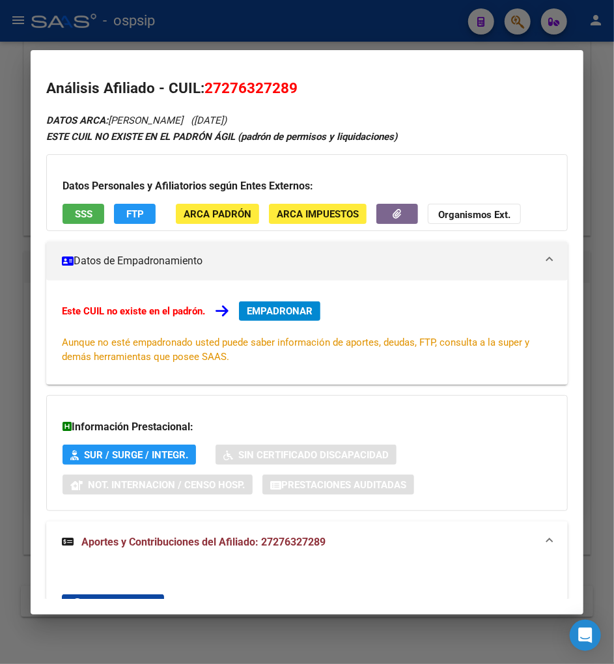
click at [283, 313] on span "EMPADRONAR" at bounding box center [280, 311] width 66 height 12
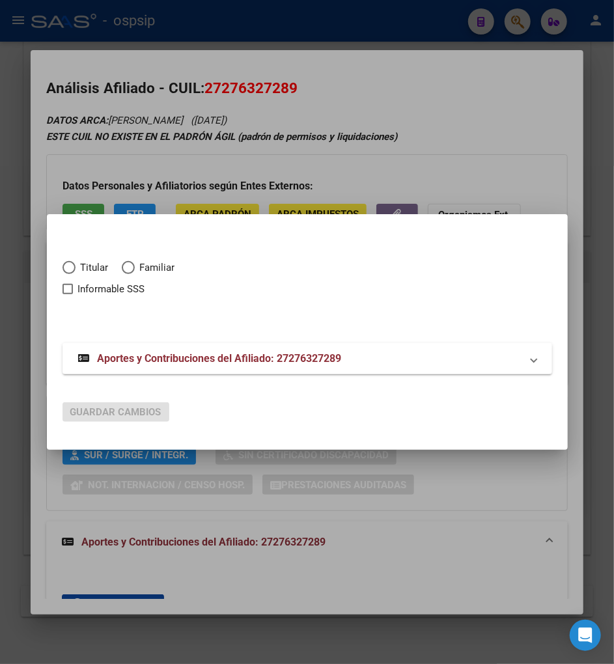
click at [74, 264] on span "Elija una opción" at bounding box center [69, 267] width 13 height 13
click at [74, 264] on input "Titular" at bounding box center [69, 267] width 13 height 13
radio input "true"
checkbox input "true"
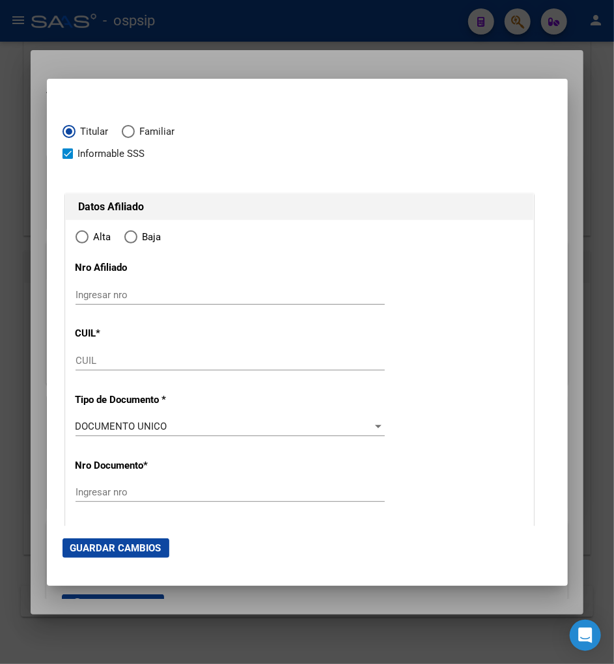
type input "27-27632728-9"
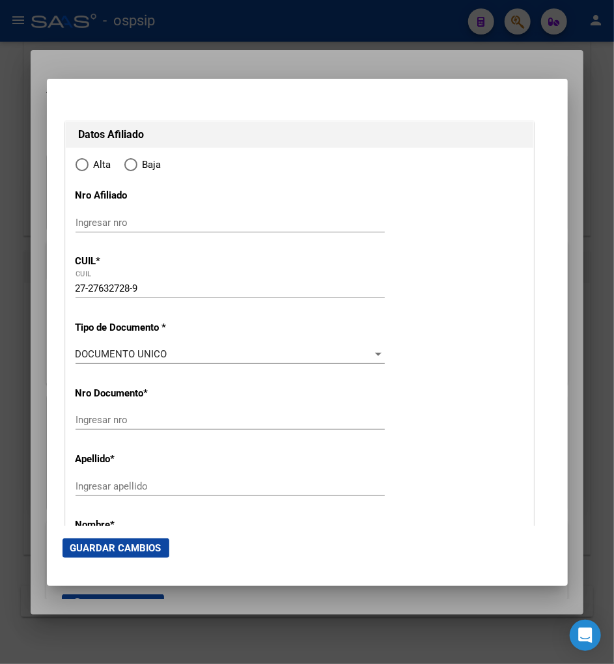
type input "27632728"
type input "CORTEZ"
type input "MARIA EMILIA"
type input "1979-10-25"
type input "RIVADAVIA"
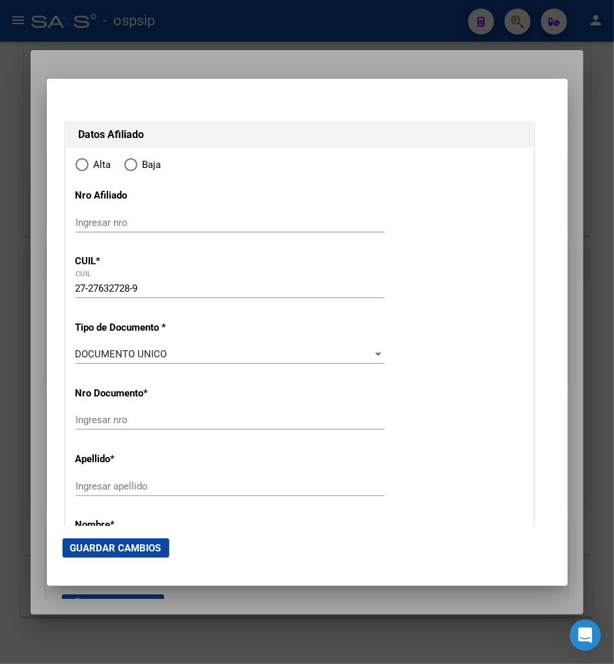
type input "5400"
type input "SARGENTO CABRAL (O)"
type input "2260"
radio input "true"
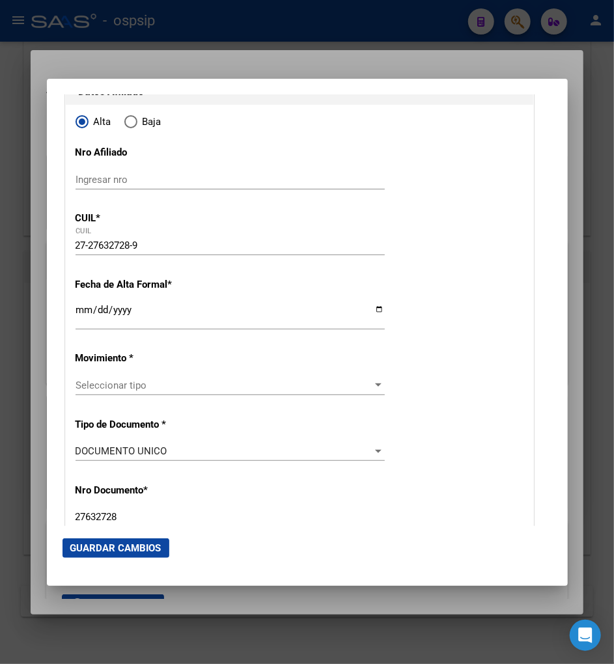
type input "RIVADAVIA"
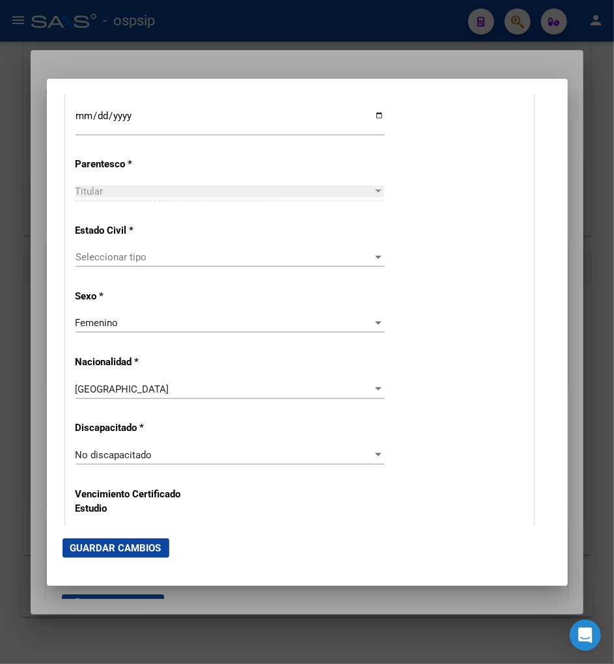
scroll to position [724, 0]
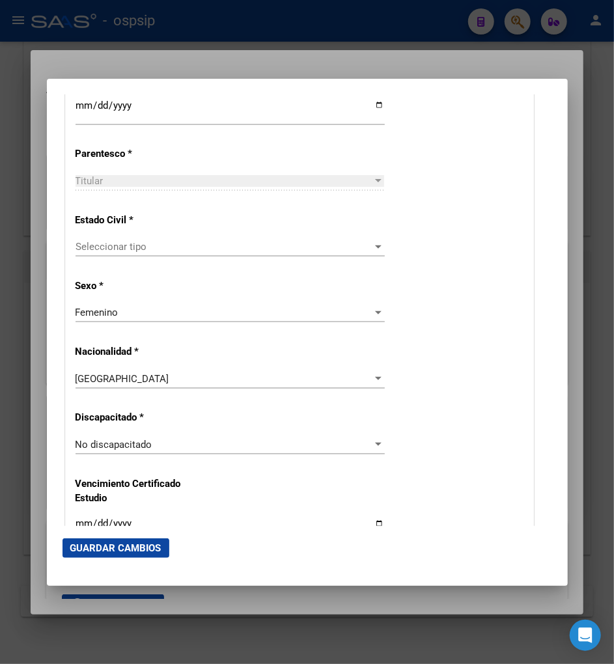
click at [153, 249] on span "Seleccionar tipo" at bounding box center [225, 247] width 298 height 12
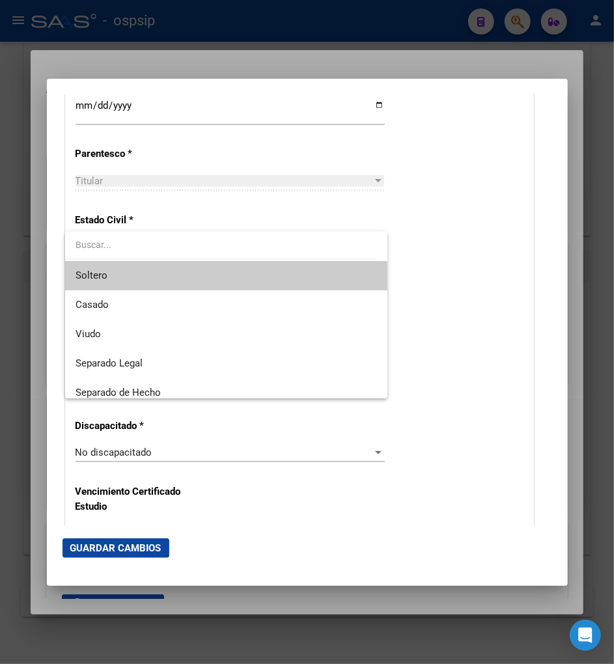
click at [148, 283] on span "Soltero" at bounding box center [227, 275] width 302 height 29
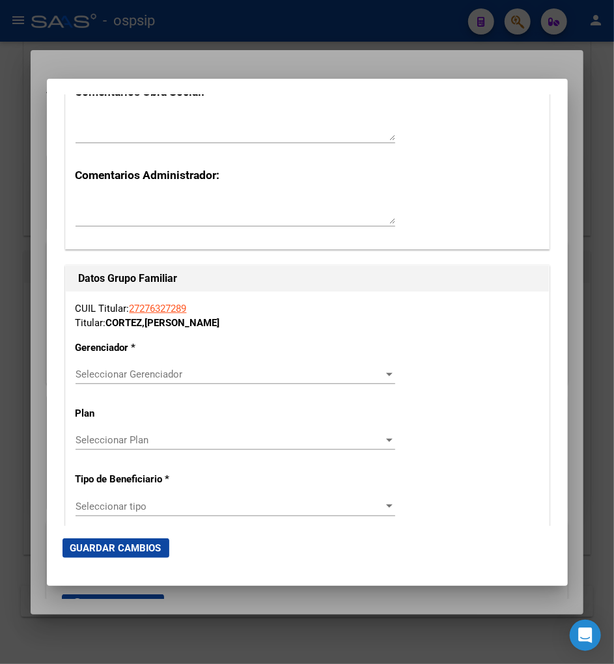
scroll to position [2098, 0]
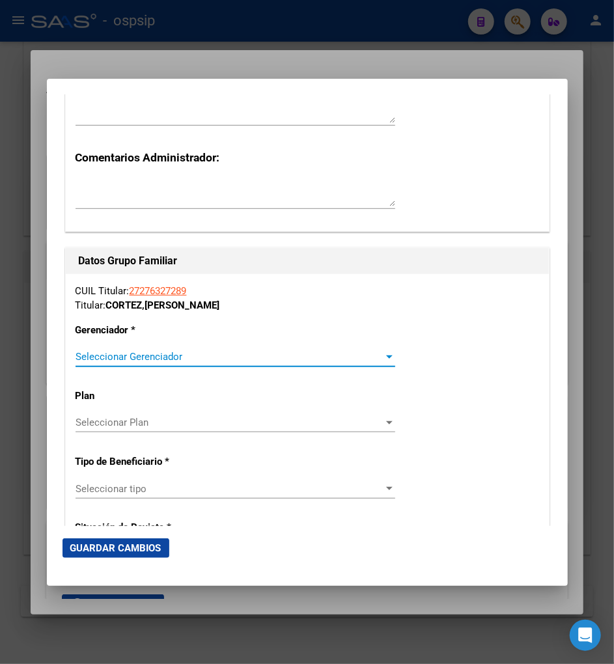
click at [346, 352] on span "Seleccionar Gerenciador" at bounding box center [230, 357] width 308 height 12
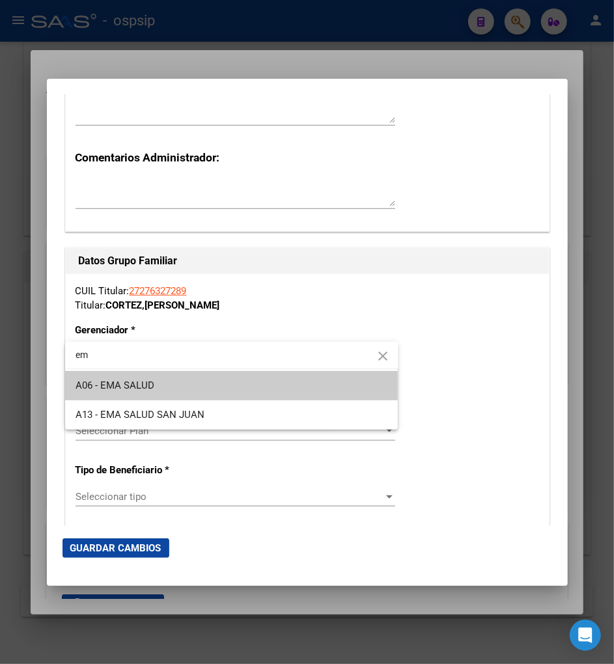
type input "em"
click at [192, 392] on span "A06 - EMA SALUD" at bounding box center [232, 385] width 313 height 29
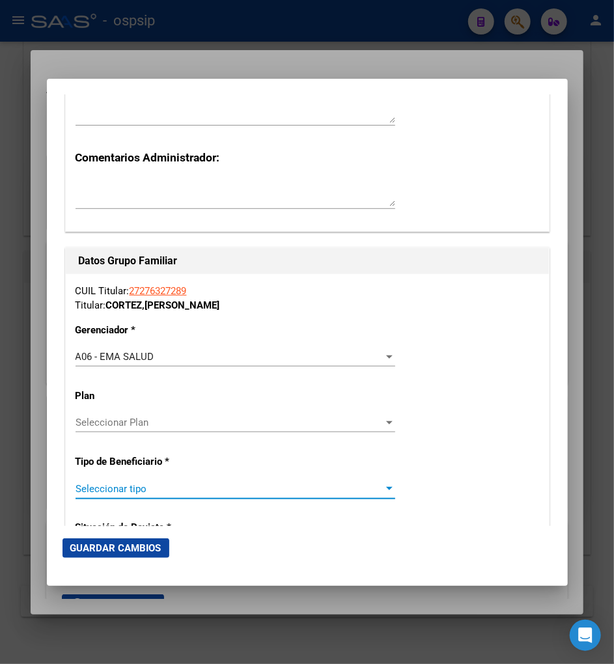
click at [180, 492] on span "Seleccionar tipo" at bounding box center [230, 489] width 308 height 12
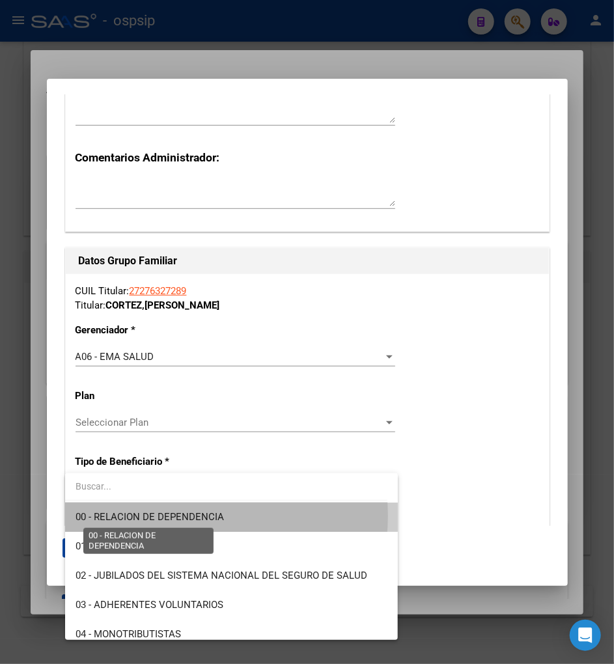
click at [173, 516] on span "00 - RELACION DE DEPENDENCIA" at bounding box center [150, 517] width 148 height 12
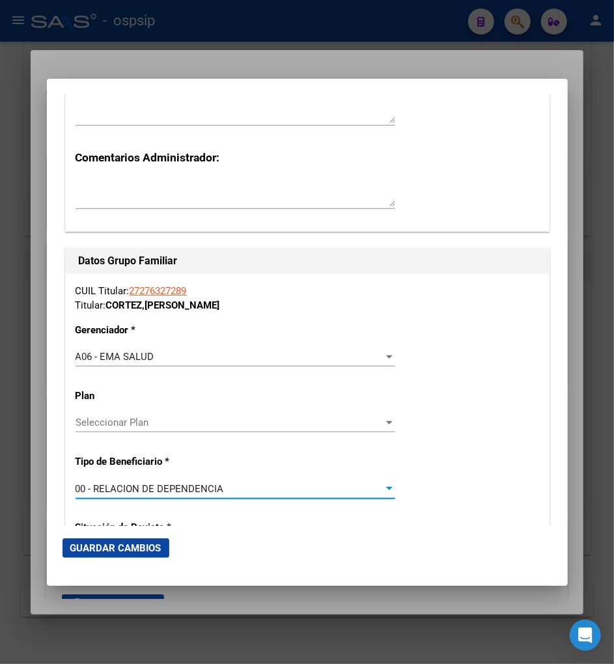
type input "30-71228856-2"
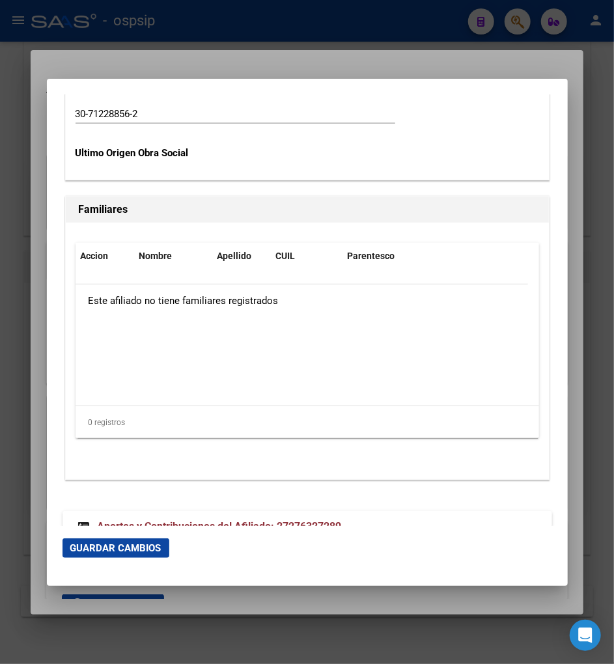
scroll to position [2638, 0]
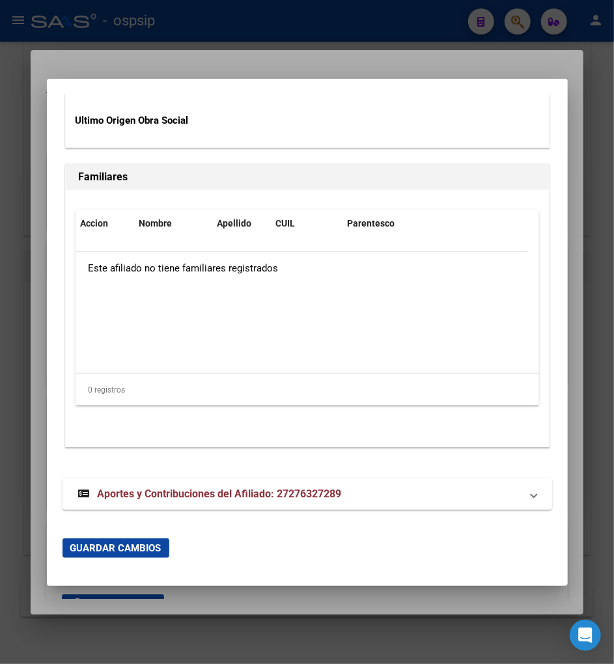
click at [246, 500] on span "Aportes y Contribuciones del Afiliado: 27276327289" at bounding box center [220, 494] width 244 height 12
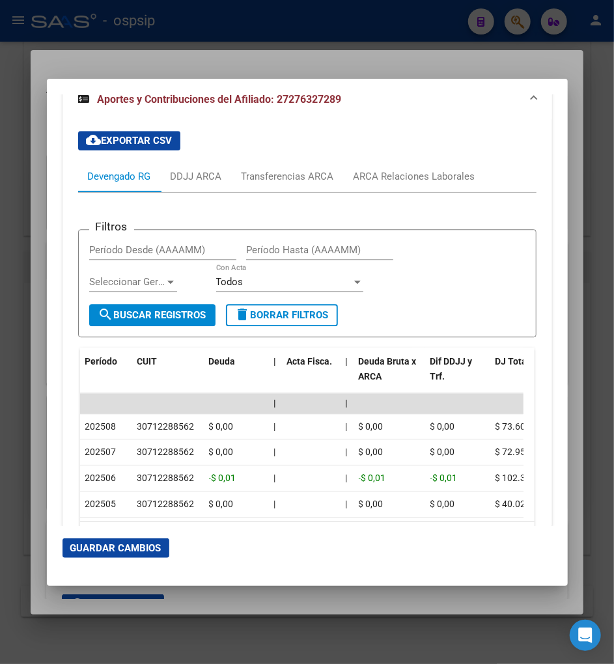
scroll to position [3044, 0]
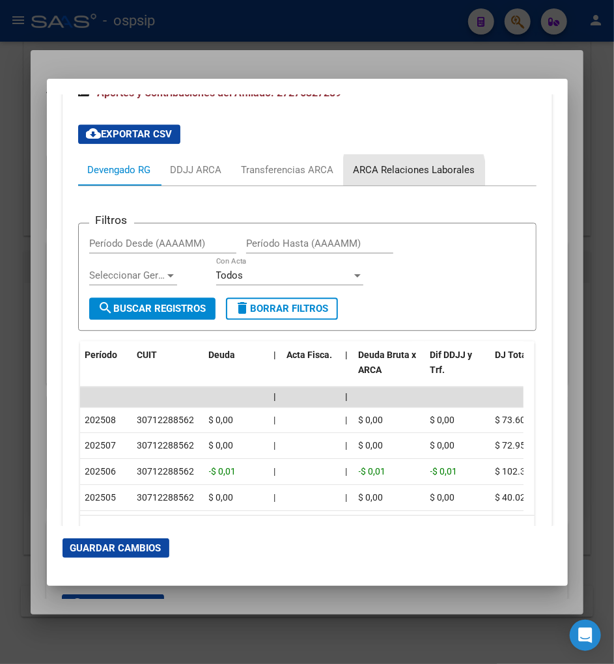
click at [414, 173] on div "ARCA Relaciones Laborales" at bounding box center [415, 170] width 122 height 14
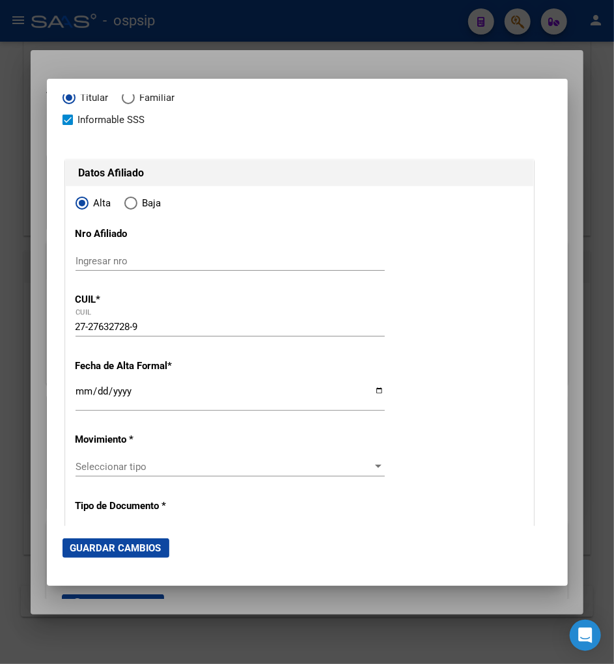
scroll to position [33, 0]
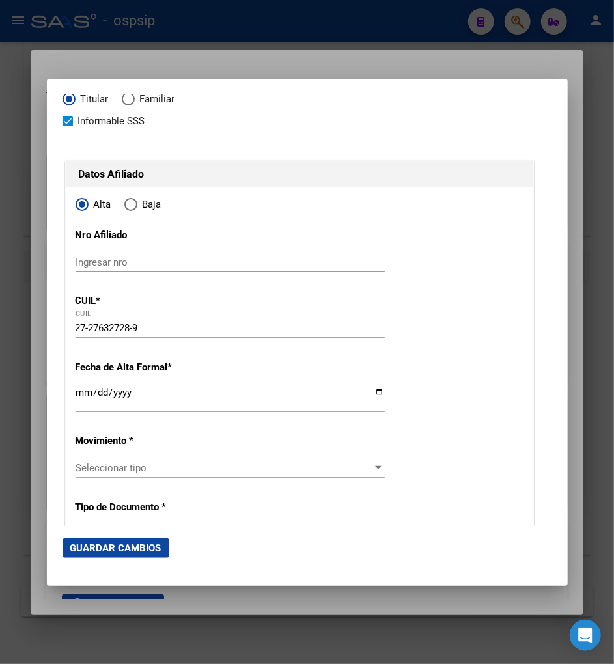
click at [85, 401] on input "Ingresar fecha" at bounding box center [230, 397] width 309 height 21
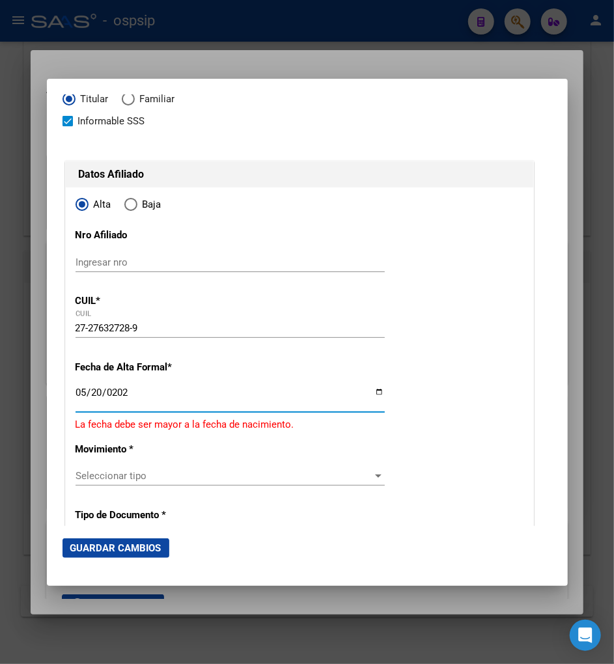
type input "2025-05-20"
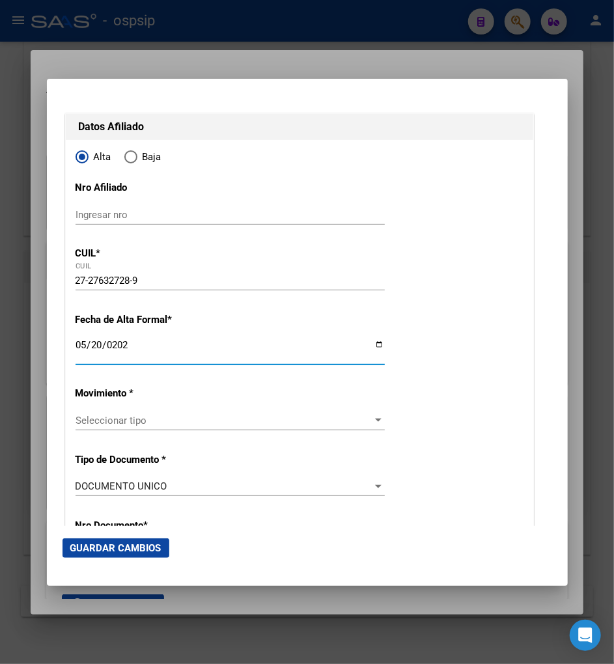
scroll to position [105, 0]
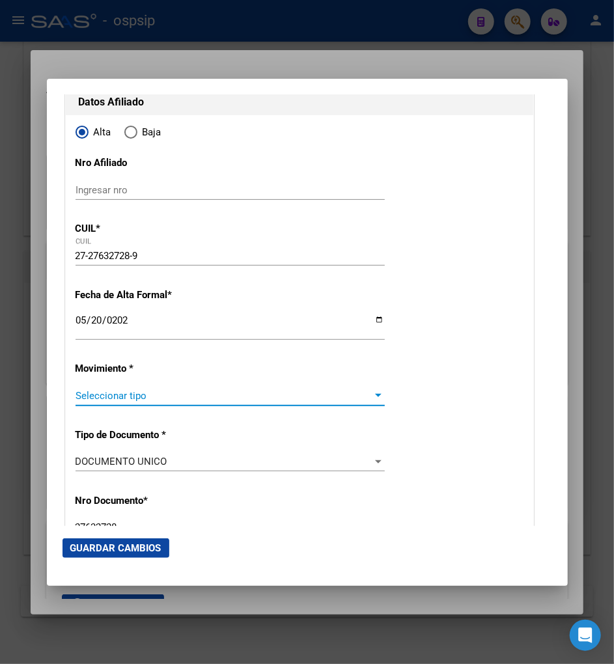
click at [216, 401] on span "Seleccionar tipo" at bounding box center [225, 396] width 298 height 12
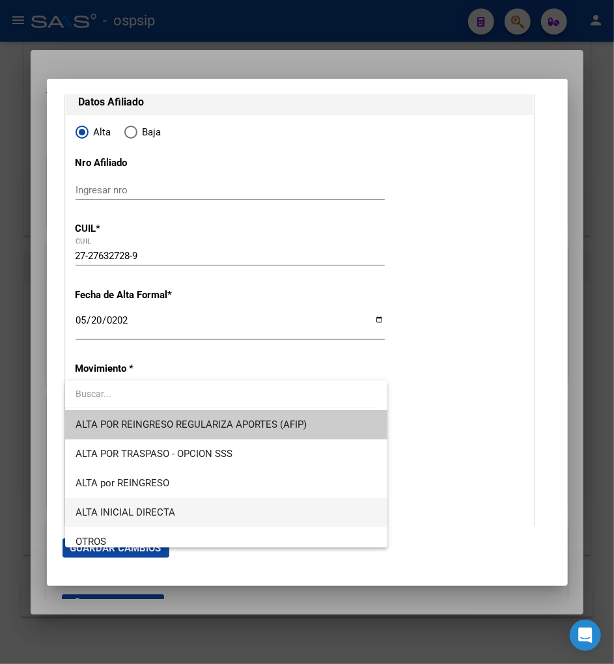
click at [184, 513] on span "ALTA INICIAL DIRECTA" at bounding box center [227, 512] width 302 height 29
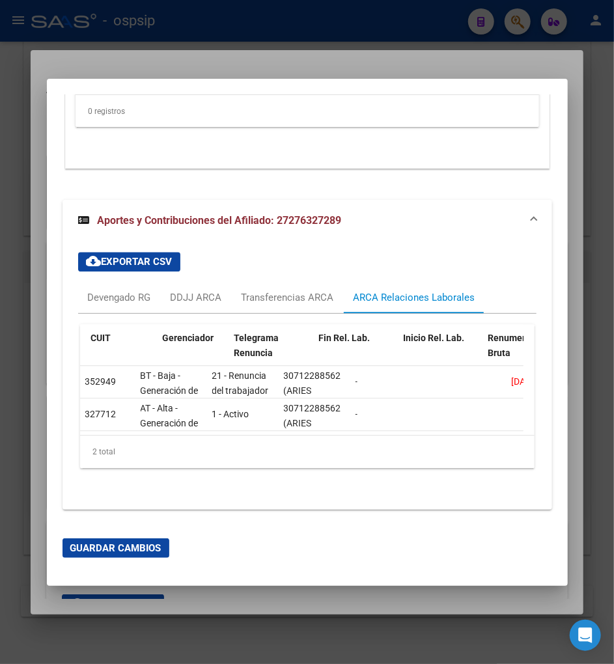
scroll to position [0, 412]
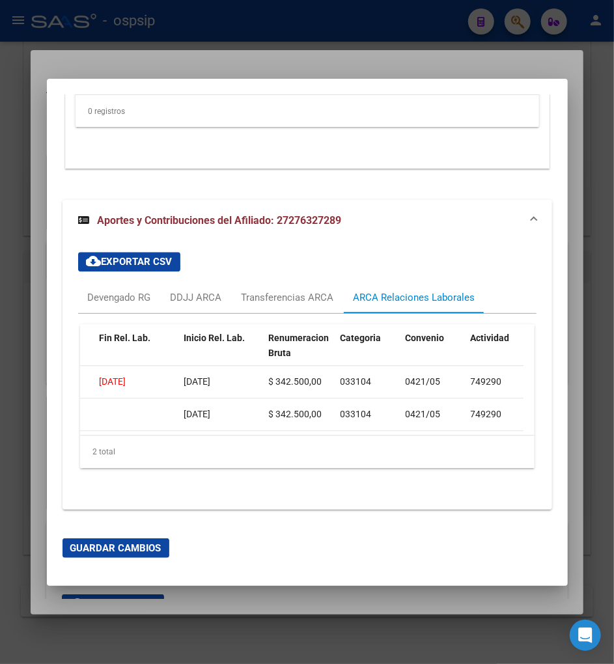
click at [122, 551] on span "Guardar Cambios" at bounding box center [115, 548] width 91 height 12
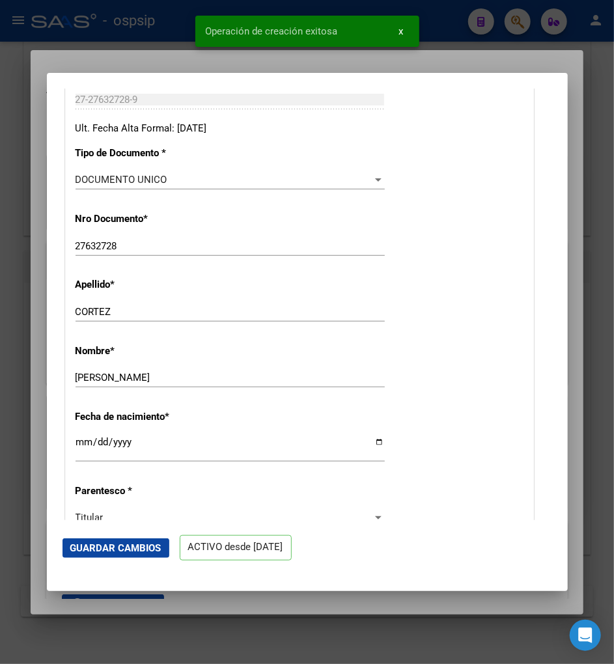
scroll to position [289, 0]
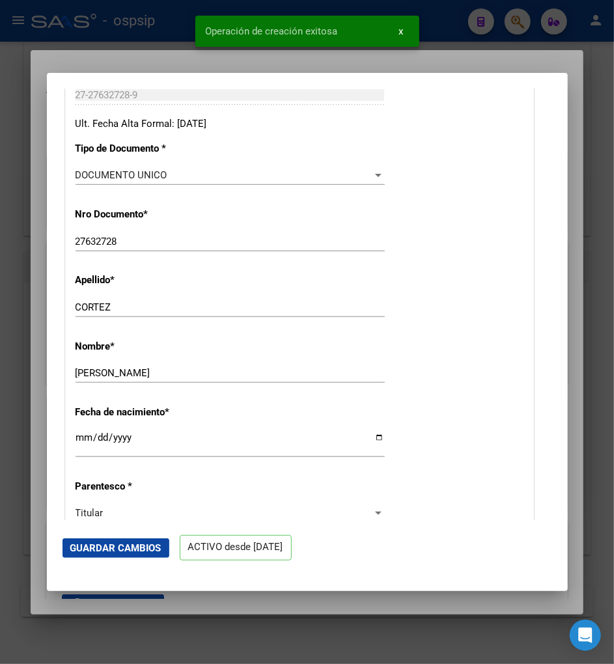
click at [422, 395] on div "Nombre * MARIA EMILIA Ingresar nombre" at bounding box center [300, 363] width 448 height 66
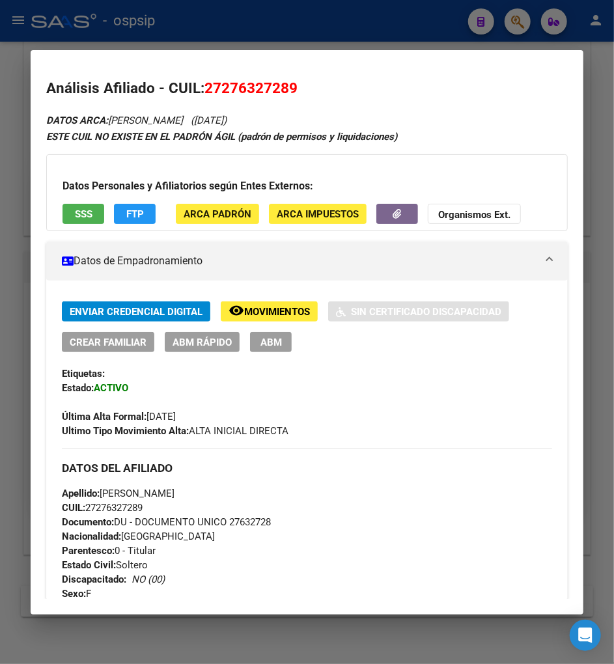
click at [279, 343] on span "ABM" at bounding box center [271, 343] width 21 height 12
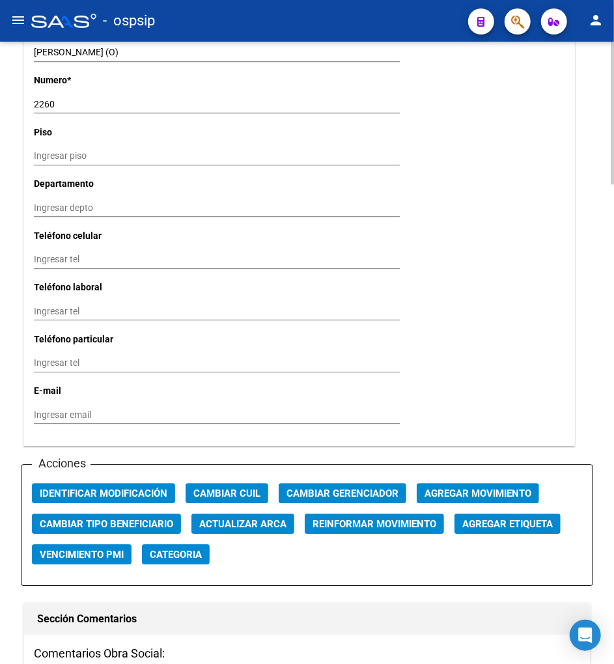
scroll to position [1230, 0]
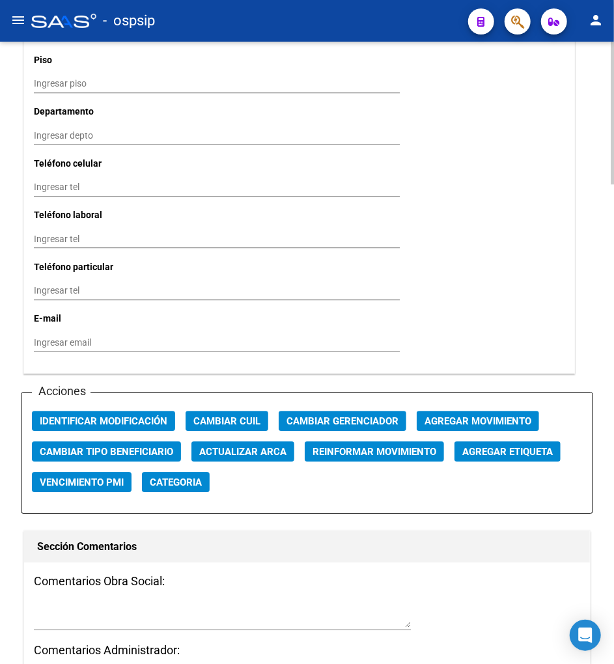
click at [473, 417] on span "Agregar Movimiento" at bounding box center [478, 422] width 107 height 12
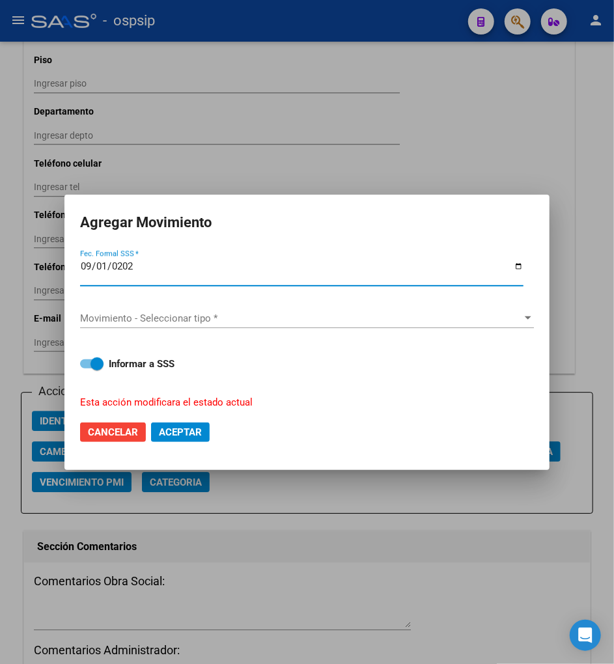
type input "2025-09-01"
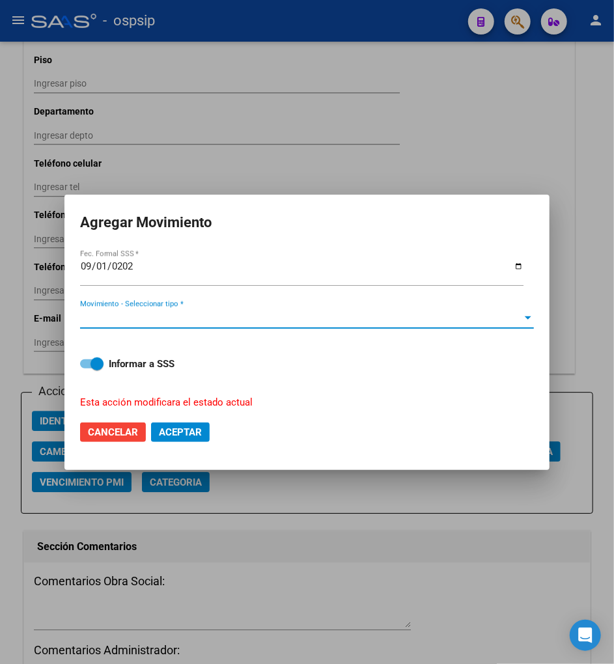
click at [356, 317] on span "Movimiento - Seleccionar tipo *" at bounding box center [301, 319] width 442 height 12
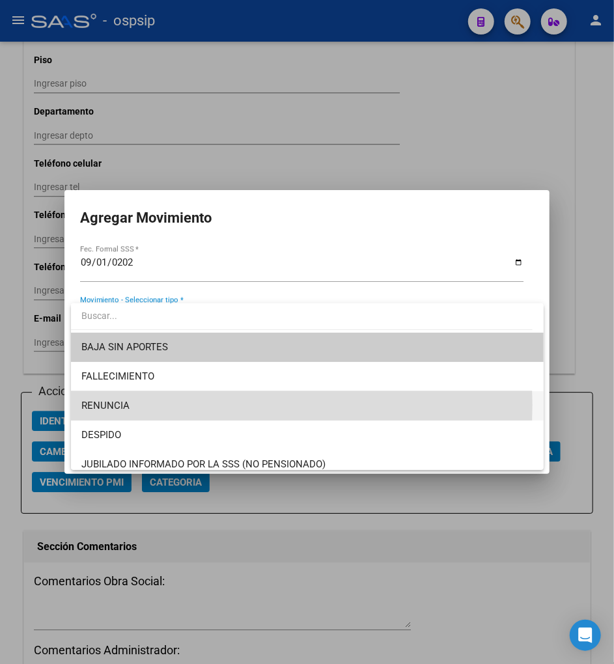
click at [200, 405] on span "RENUNCIA" at bounding box center [307, 405] width 452 height 29
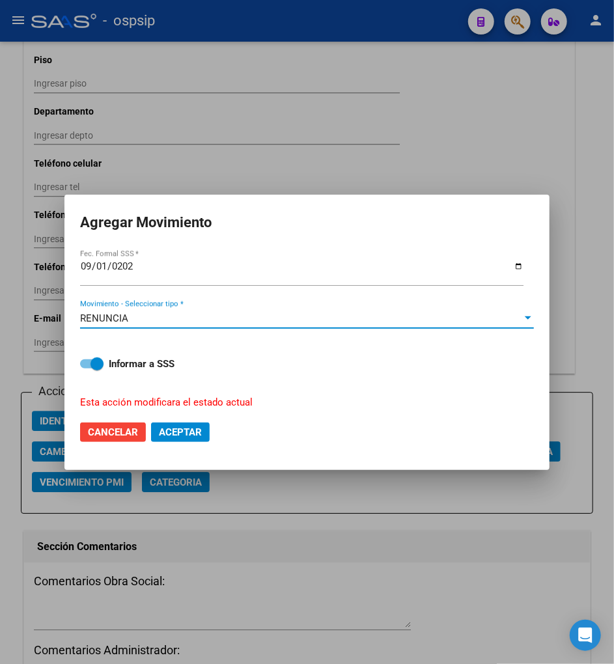
click at [165, 425] on button "Aceptar" at bounding box center [180, 433] width 59 height 20
checkbox input "false"
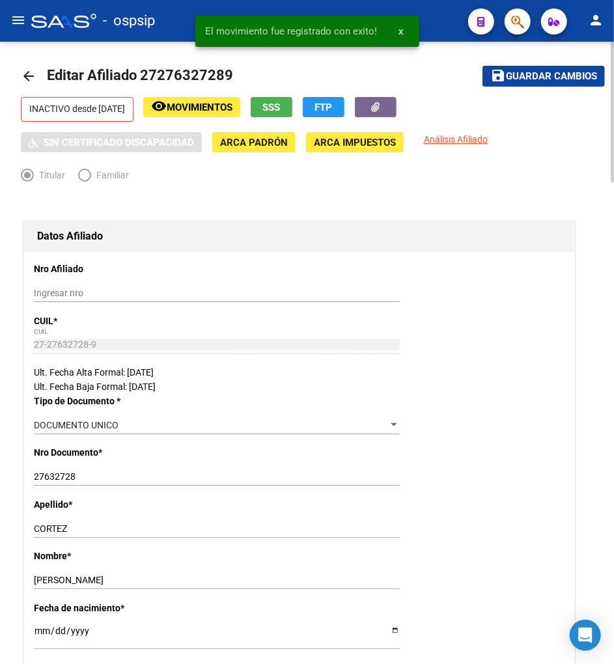
scroll to position [0, 0]
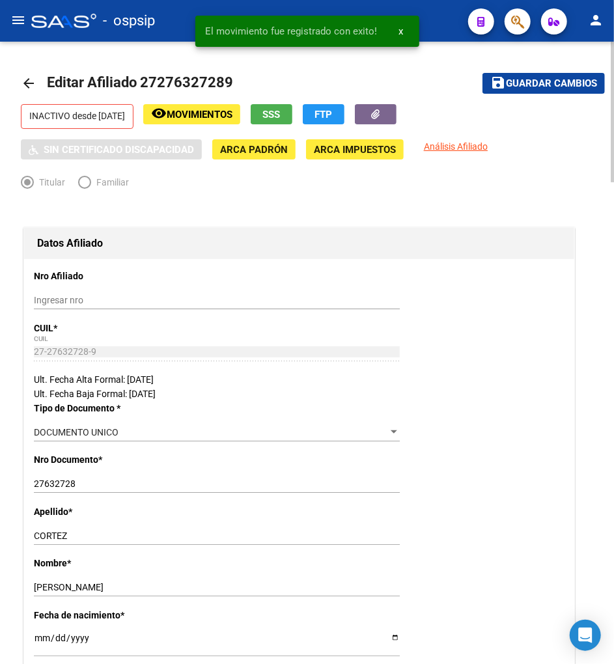
click at [529, 86] on span "Guardar cambios" at bounding box center [551, 84] width 91 height 12
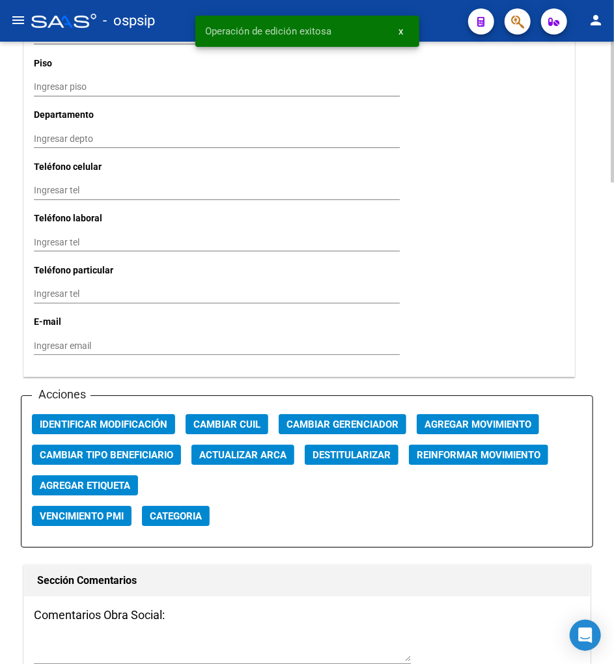
scroll to position [1375, 0]
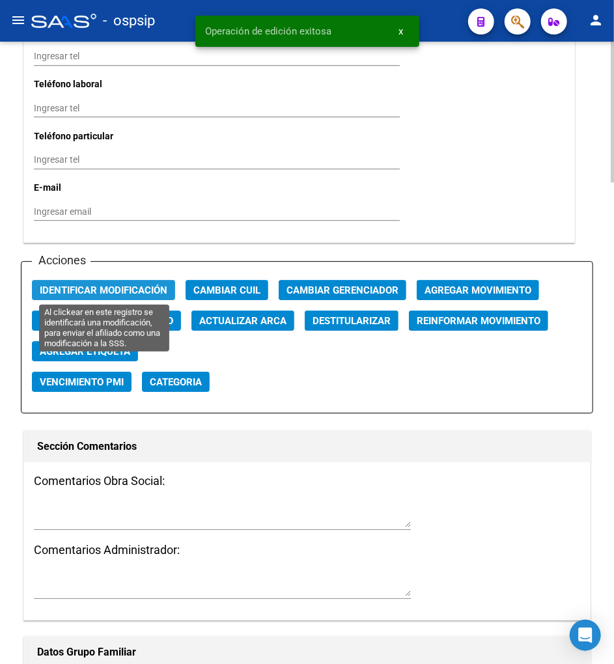
click at [134, 291] on span "Identificar Modificación" at bounding box center [104, 291] width 128 height 12
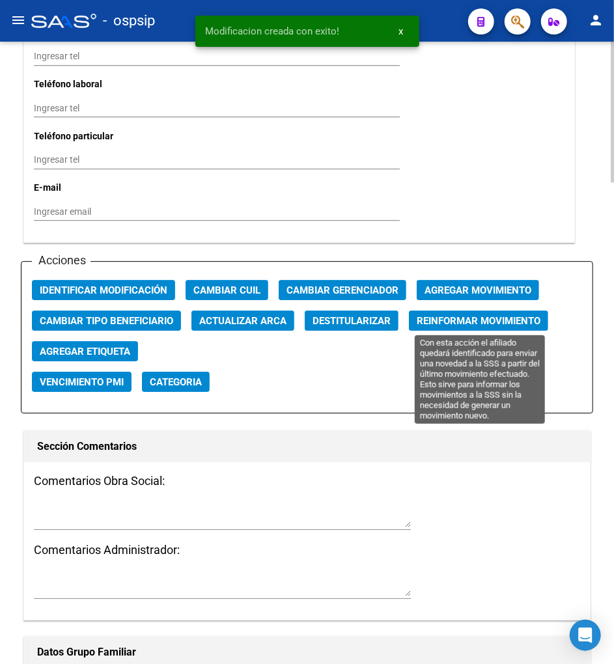
click at [434, 324] on span "Reinformar Movimiento" at bounding box center [479, 321] width 124 height 12
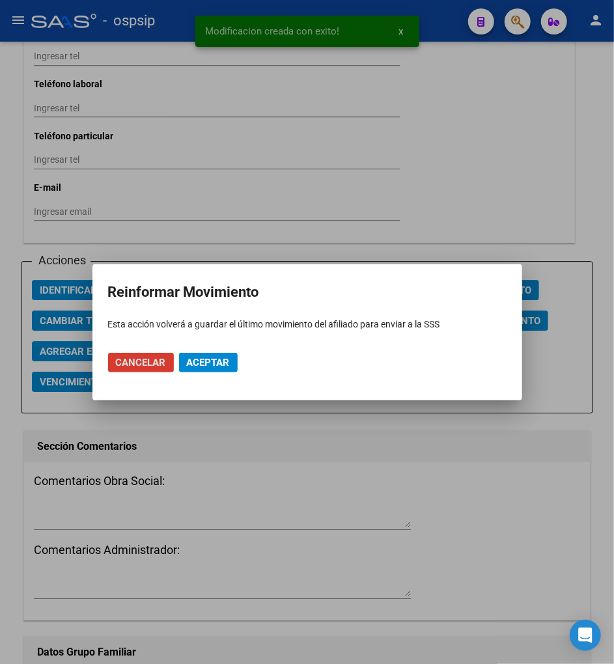
click at [216, 363] on span "Aceptar" at bounding box center [208, 363] width 43 height 12
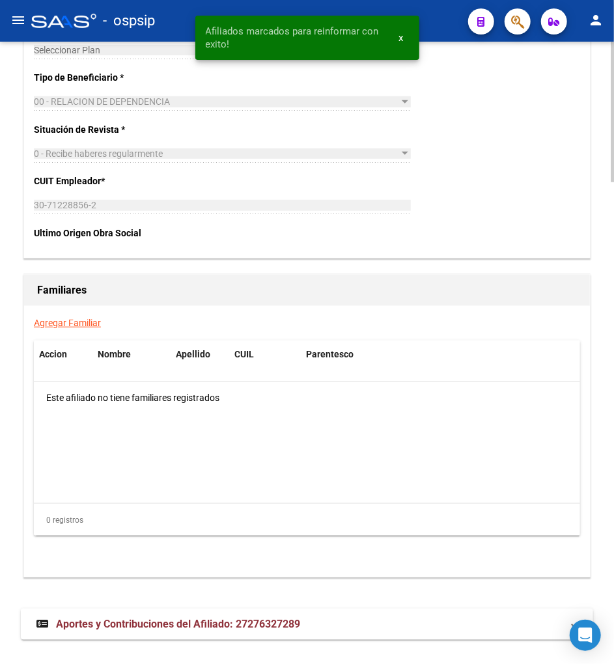
scroll to position [2137, 0]
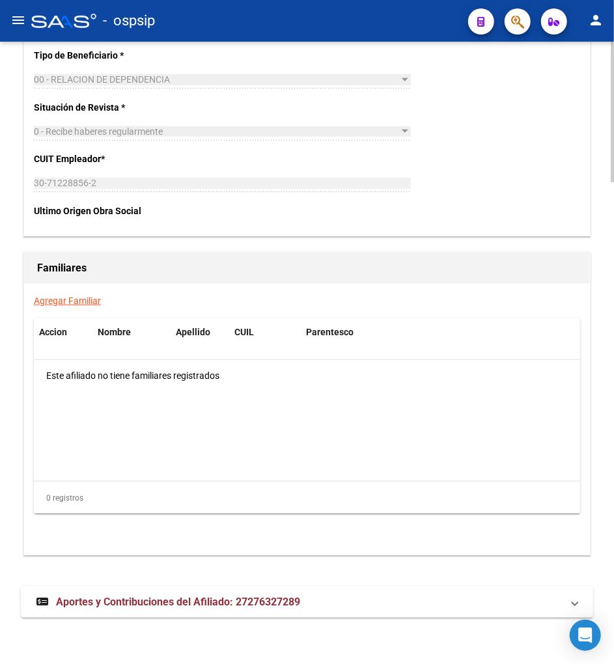
click at [125, 600] on span "Aportes y Contribuciones del Afiliado: 27276327289" at bounding box center [178, 602] width 244 height 12
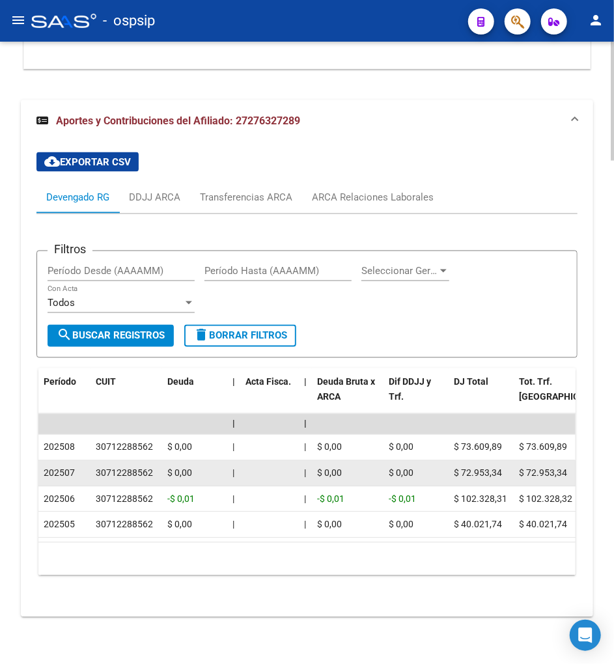
scroll to position [2636, 0]
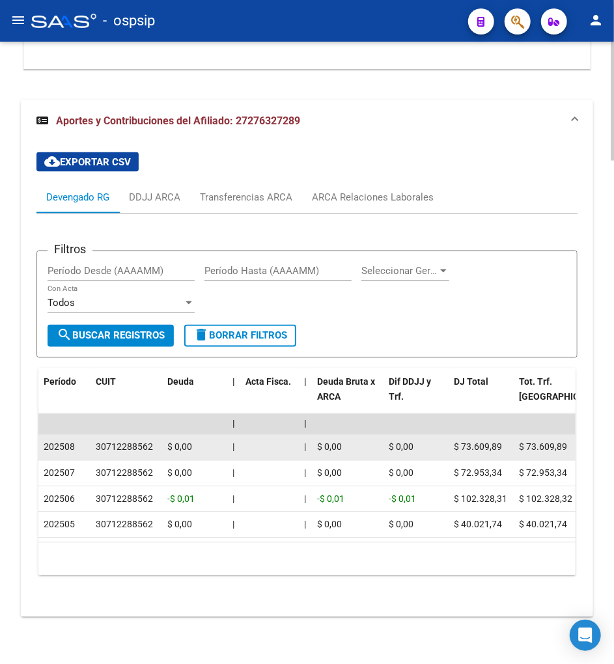
drag, startPoint x: 95, startPoint y: 431, endPoint x: 155, endPoint y: 425, distance: 60.3
click at [155, 435] on datatable-body-cell "30712288562" at bounding box center [127, 447] width 72 height 25
copy div "30712288562"
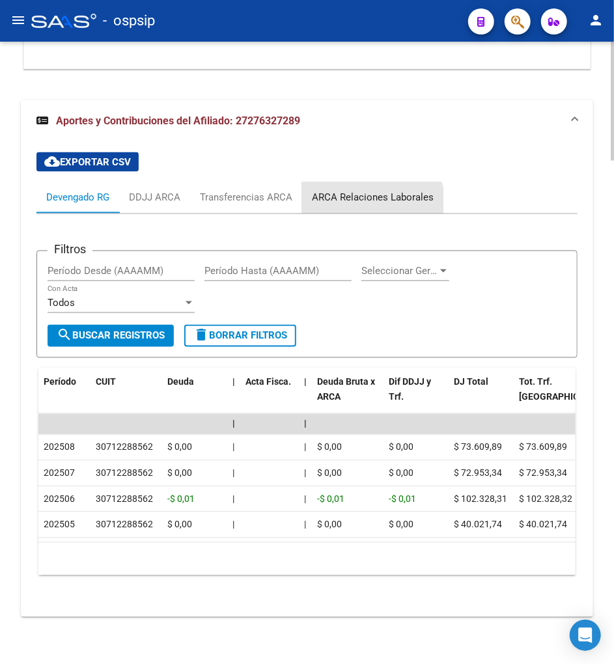
click at [359, 193] on div "ARCA Relaciones Laborales" at bounding box center [372, 197] width 141 height 31
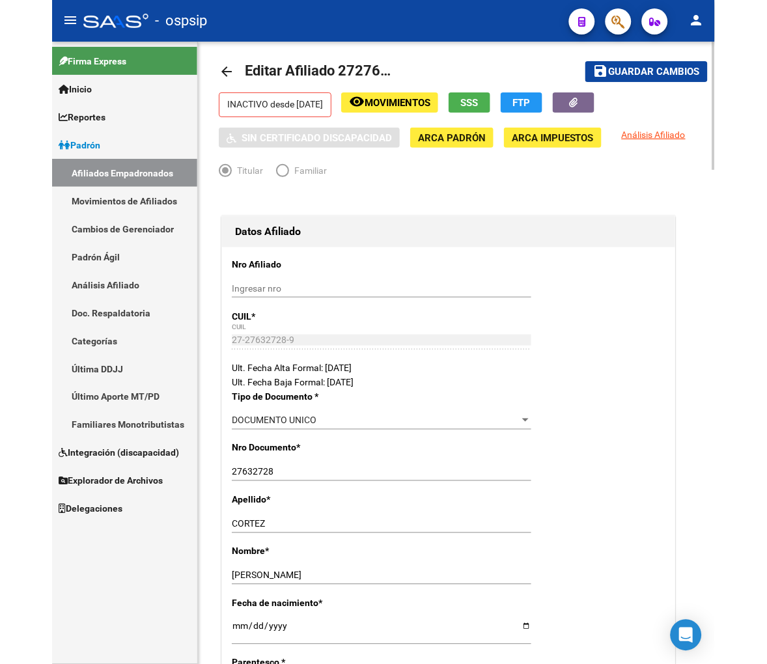
scroll to position [0, 0]
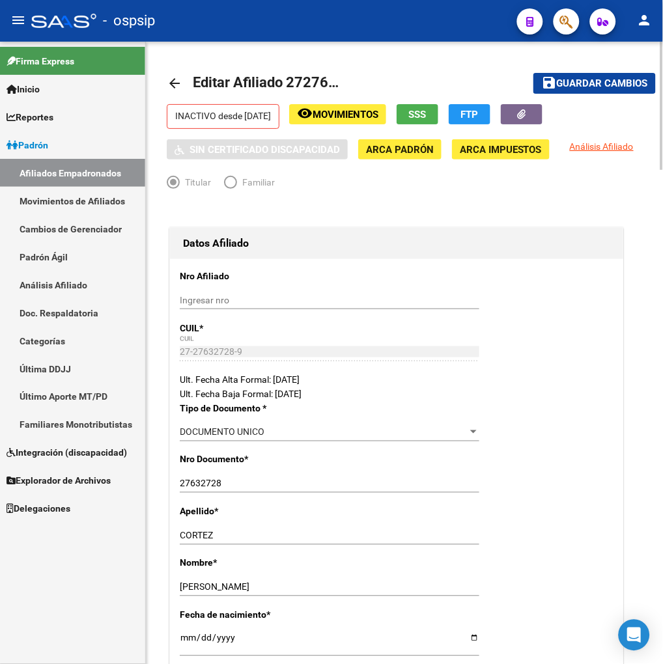
click at [359, 109] on span "Movimientos" at bounding box center [346, 115] width 66 height 12
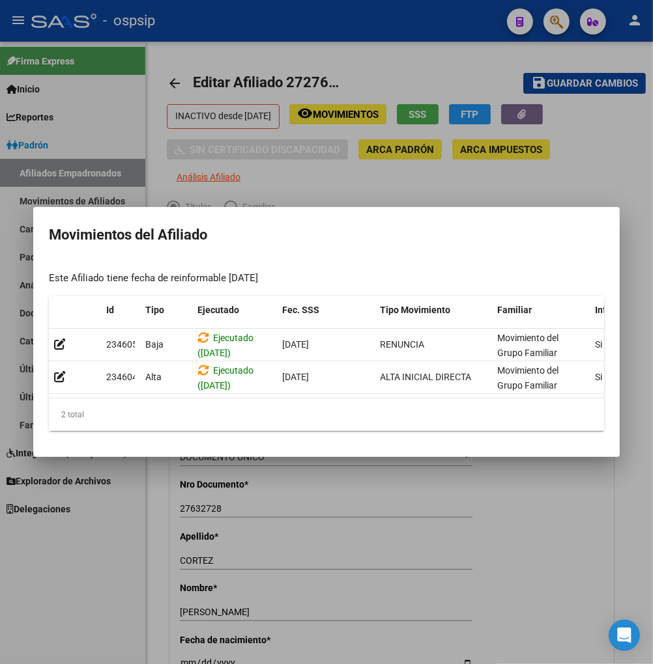
click at [114, 128] on div at bounding box center [326, 332] width 653 height 664
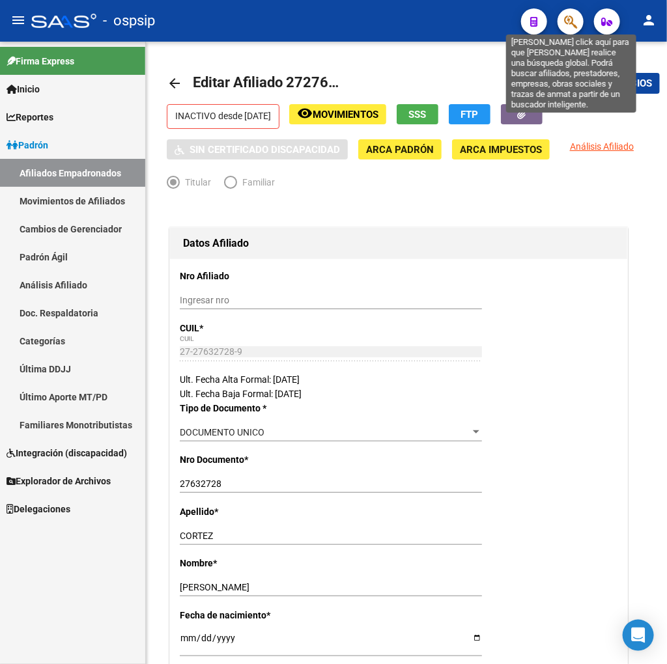
click at [564, 21] on icon "button" at bounding box center [570, 21] width 13 height 15
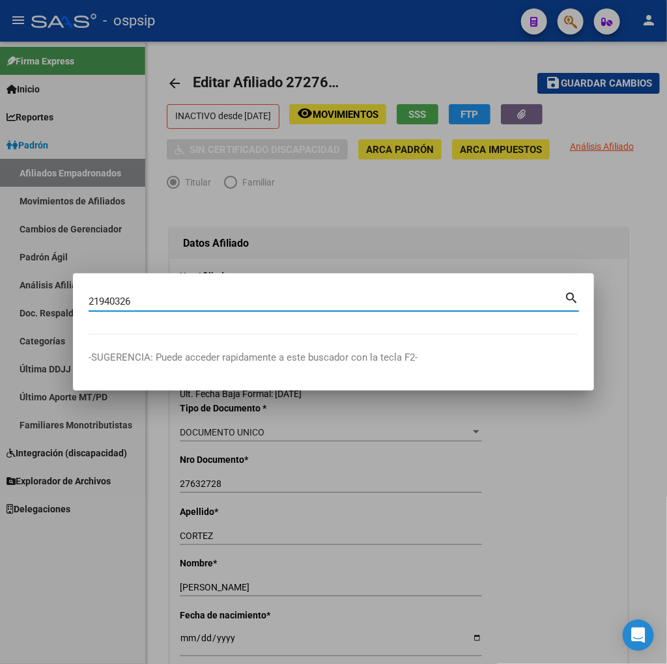
type input "21940326"
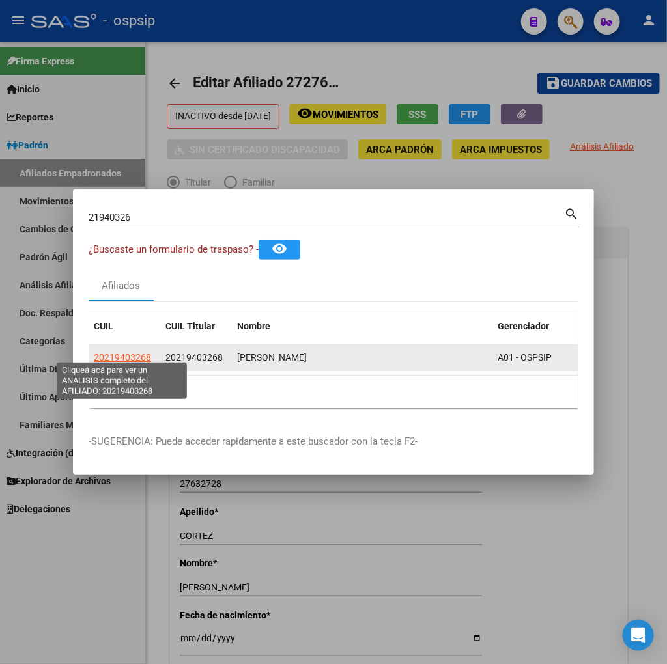
click at [120, 352] on span "20219403268" at bounding box center [122, 357] width 57 height 10
type textarea "20219403268"
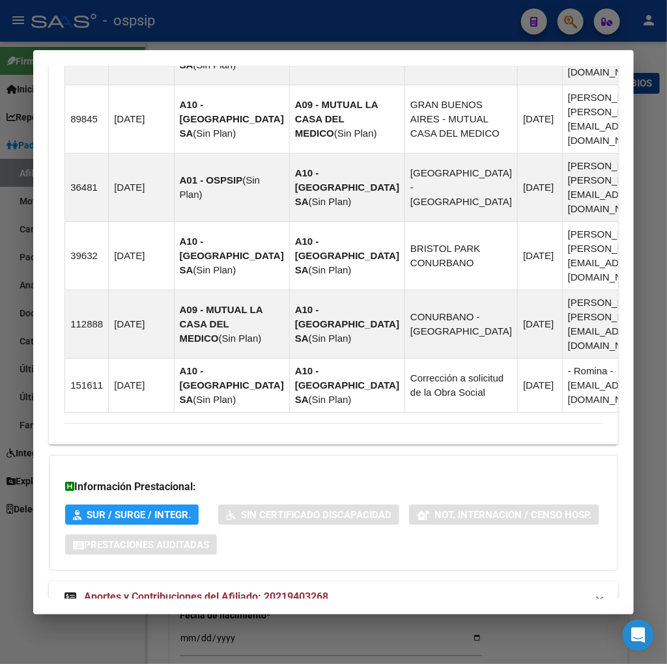
scroll to position [1086, 0]
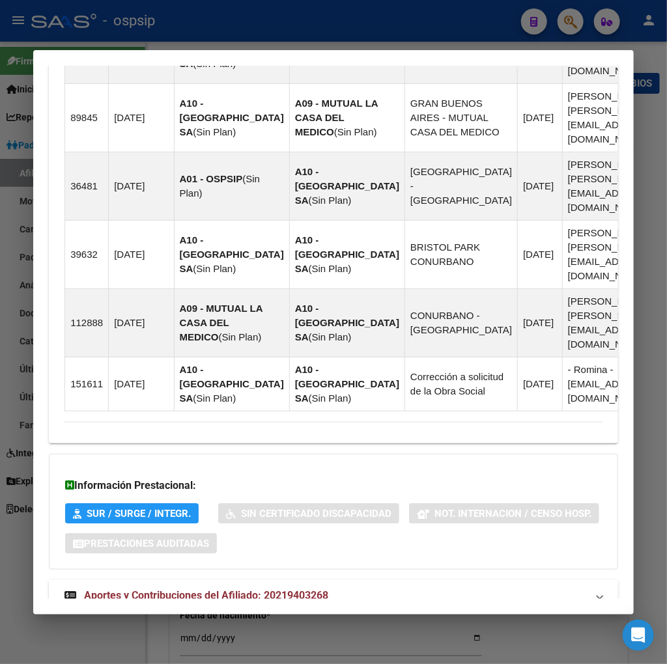
click at [190, 589] on span "Aportes y Contribuciones del Afiliado: 20219403268" at bounding box center [206, 595] width 244 height 12
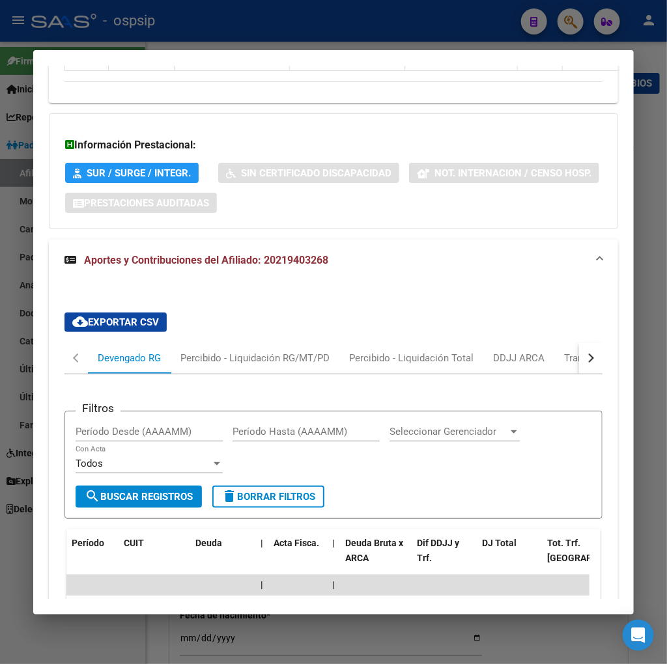
scroll to position [1452, 0]
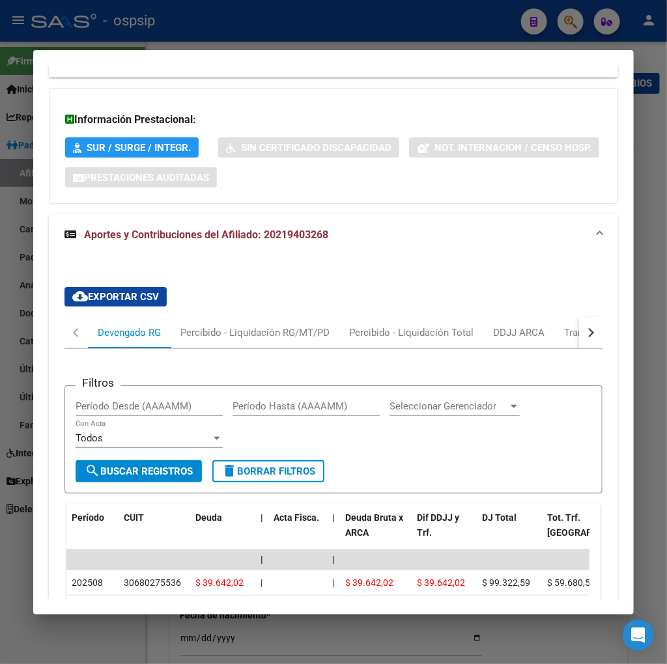
click at [574, 23] on div at bounding box center [333, 332] width 667 height 664
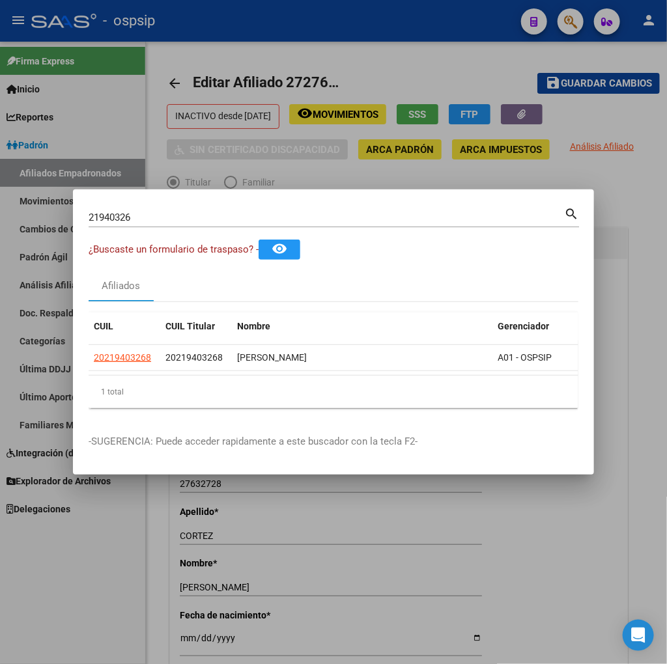
click at [147, 212] on input "21940326" at bounding box center [326, 218] width 475 height 12
type input "2"
type input "27685015"
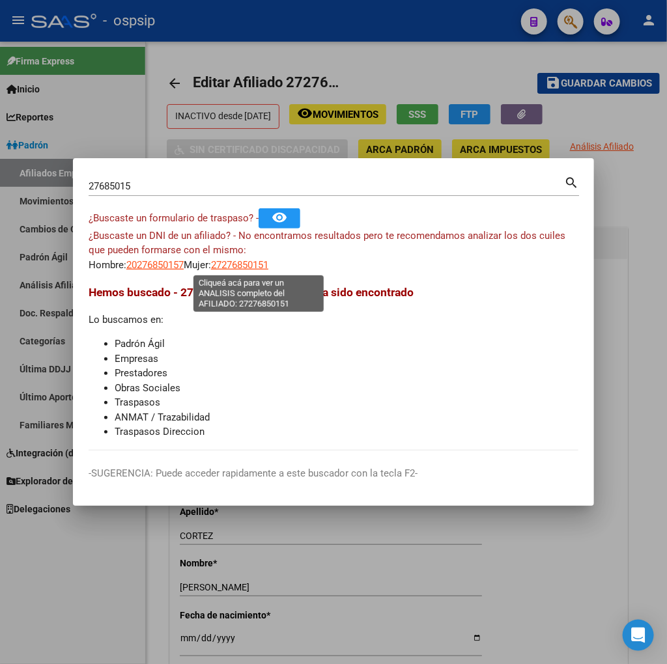
click at [263, 268] on span "27276850151" at bounding box center [239, 265] width 57 height 12
type textarea "27276850151"
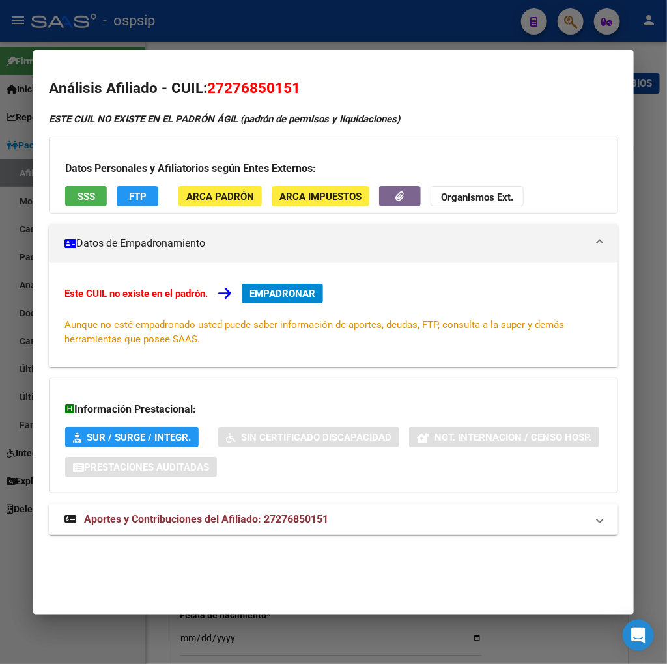
click at [571, 16] on div at bounding box center [333, 332] width 667 height 664
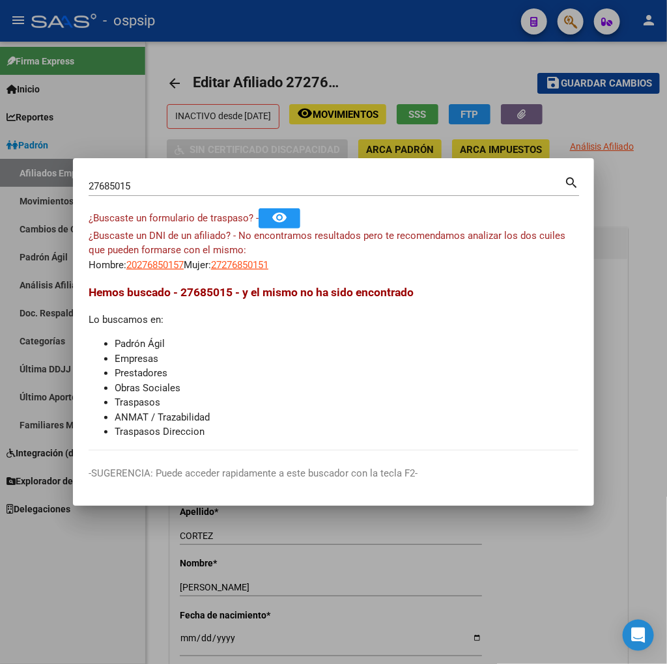
drag, startPoint x: 134, startPoint y: 183, endPoint x: 182, endPoint y: 120, distance: 79.9
click at [135, 180] on input "27685015" at bounding box center [326, 186] width 475 height 12
type input "2"
type input "20276850157"
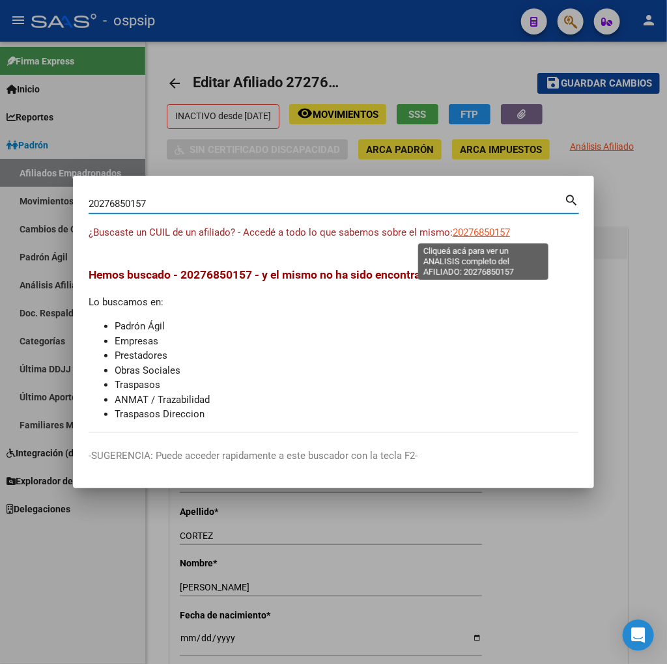
click at [470, 237] on span "20276850157" at bounding box center [481, 233] width 57 height 12
type textarea "20276850157"
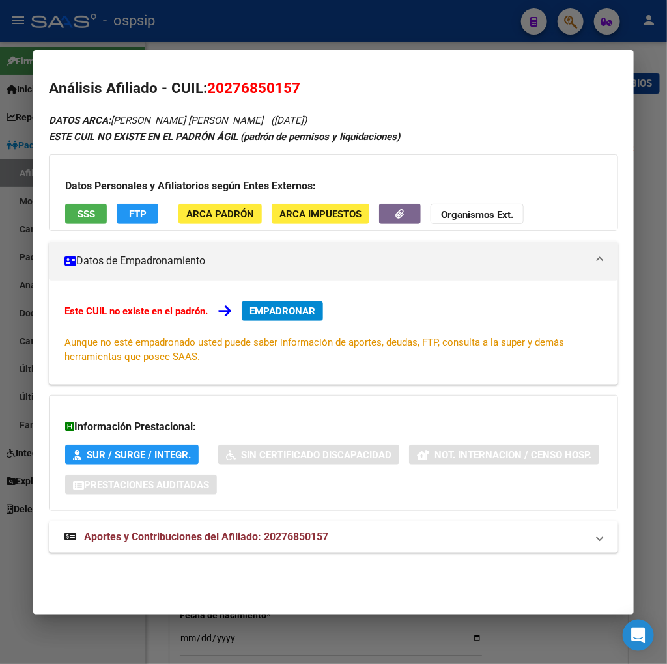
click at [569, 20] on div at bounding box center [333, 332] width 667 height 664
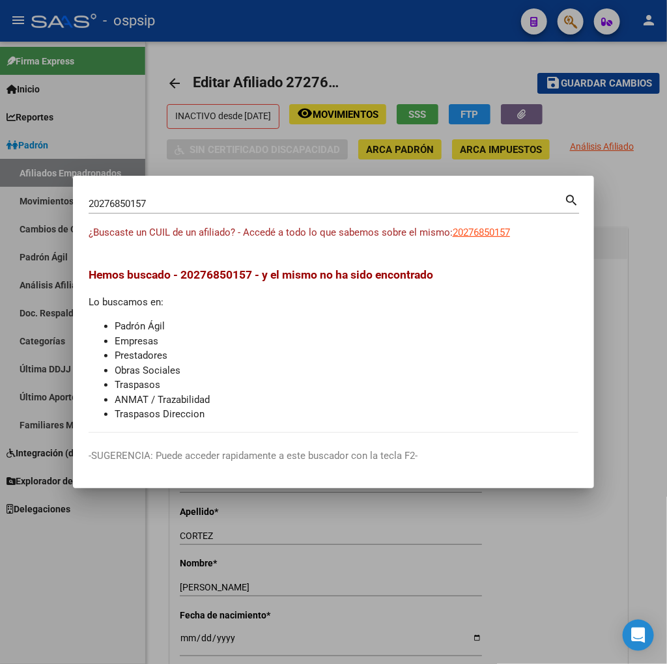
click at [160, 199] on input "20276850157" at bounding box center [326, 204] width 475 height 12
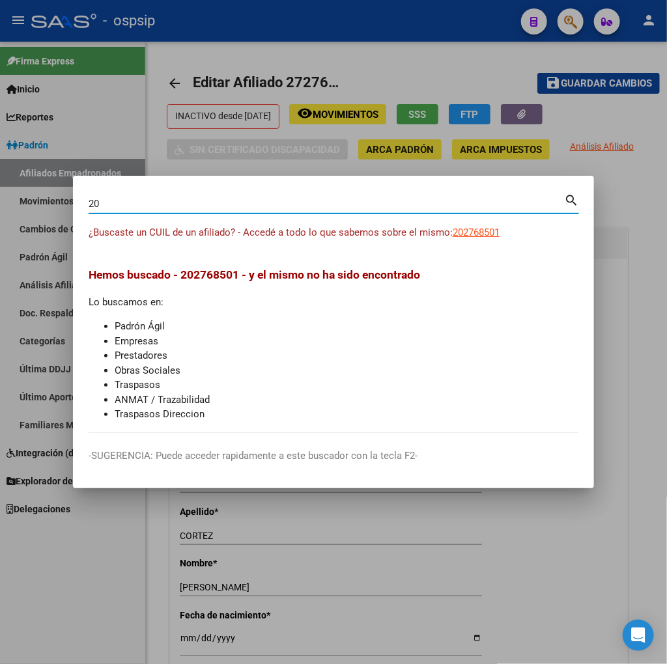
type input "2"
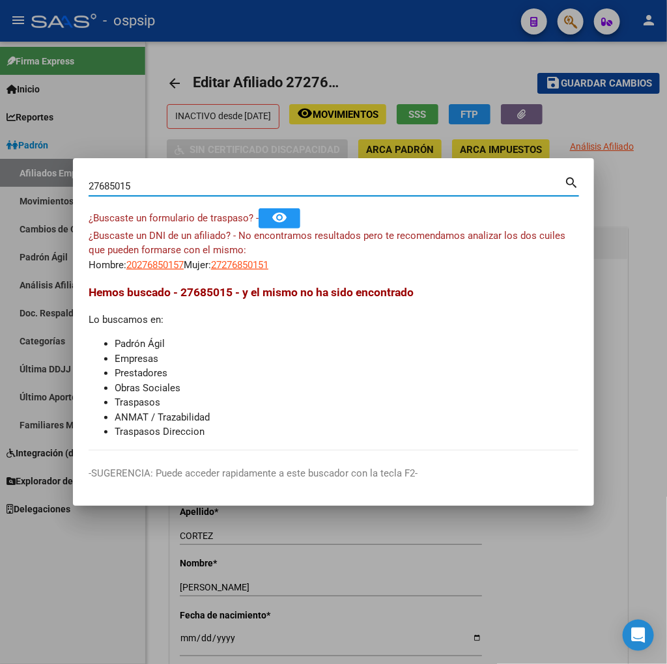
click at [152, 186] on input "27685015" at bounding box center [326, 186] width 475 height 12
type input "2"
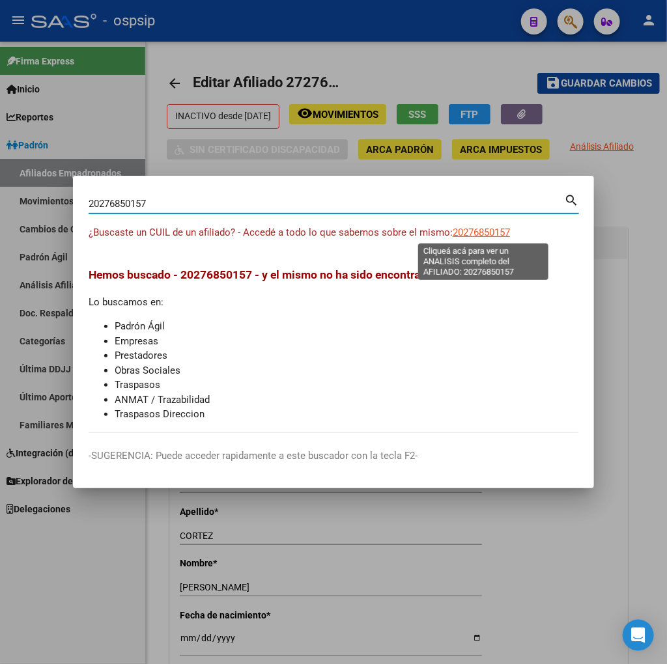
click at [483, 237] on span "20276850157" at bounding box center [481, 233] width 57 height 12
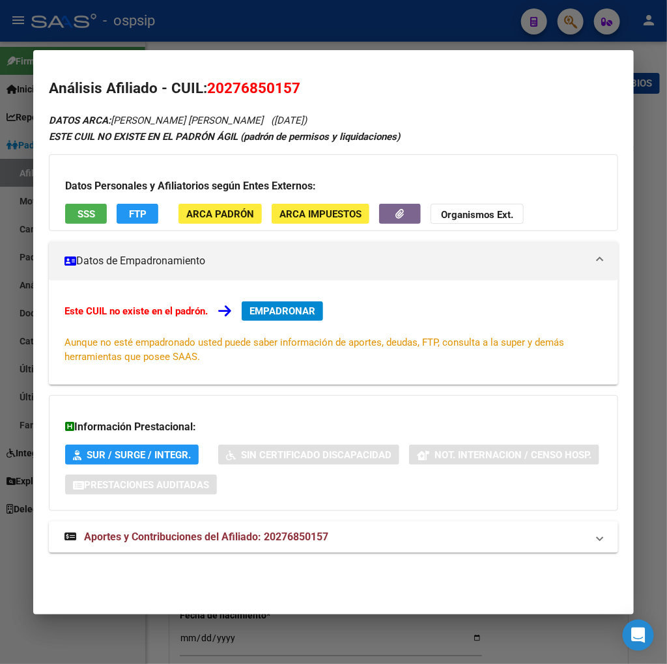
click at [574, 23] on div at bounding box center [333, 332] width 667 height 664
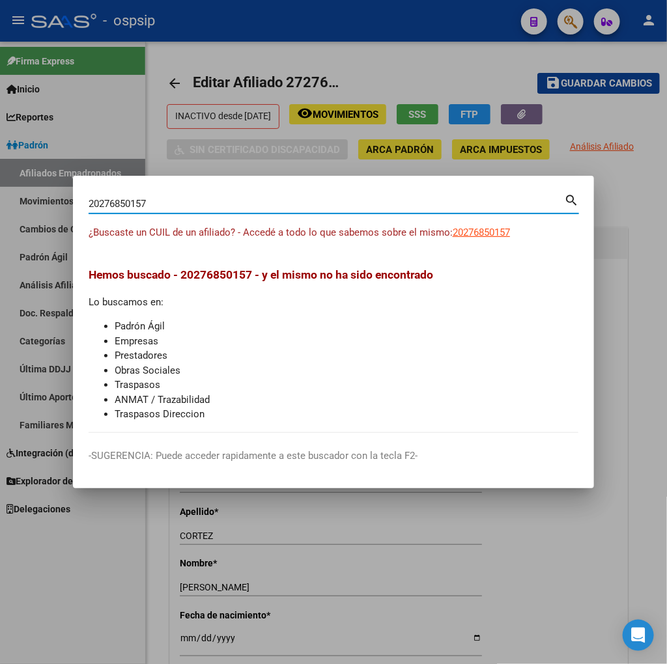
drag, startPoint x: 181, startPoint y: 206, endPoint x: 171, endPoint y: 205, distance: 9.8
click at [175, 207] on input "20276850157" at bounding box center [326, 204] width 475 height 12
type input "2"
type input "24658065"
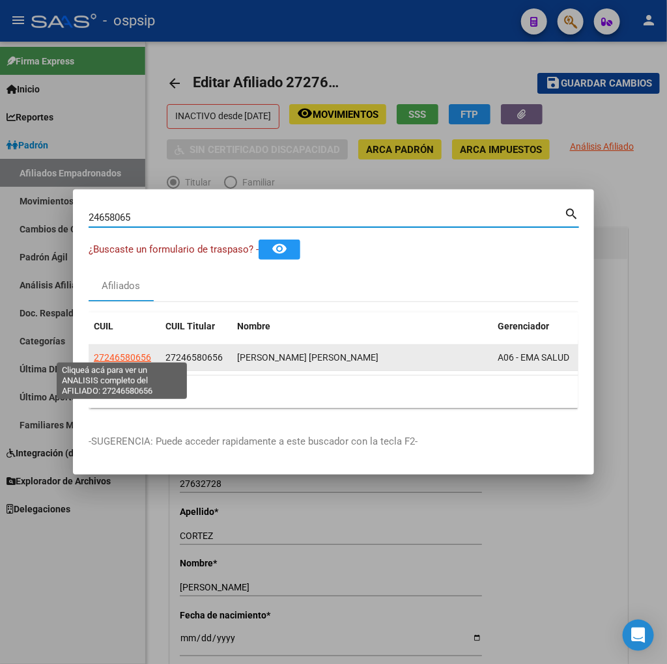
click at [139, 354] on span "27246580656" at bounding box center [122, 357] width 57 height 10
type textarea "27246580656"
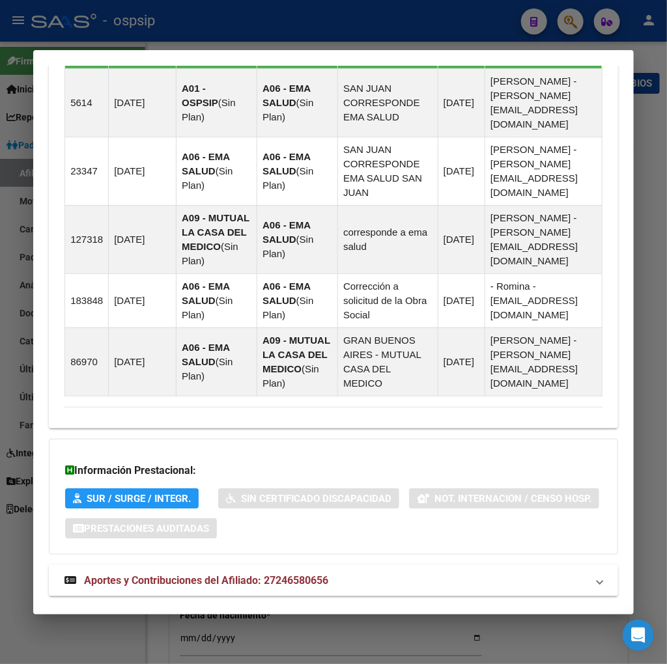
scroll to position [940, 0]
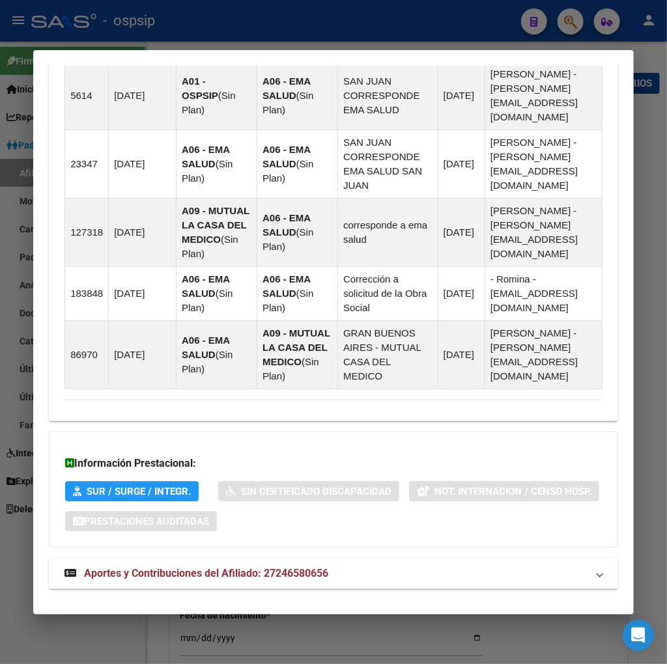
click at [161, 567] on span "Aportes y Contribuciones del Afiliado: 27246580656" at bounding box center [206, 573] width 244 height 12
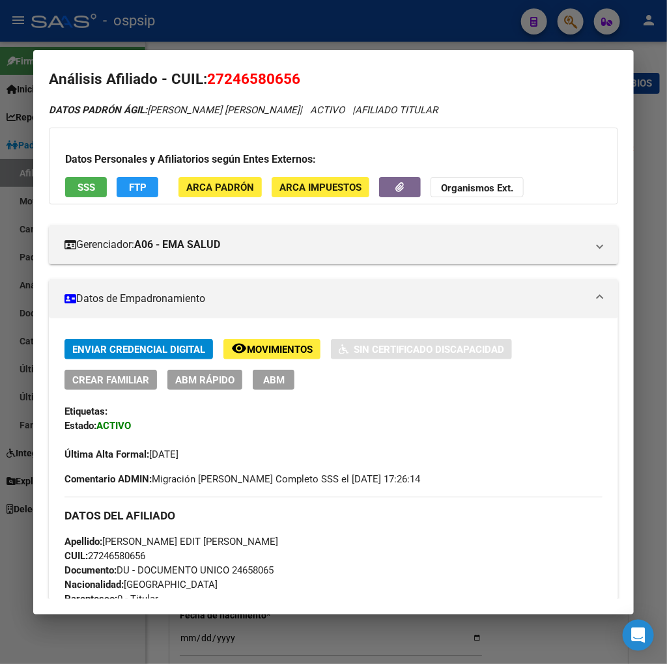
scroll to position [0, 0]
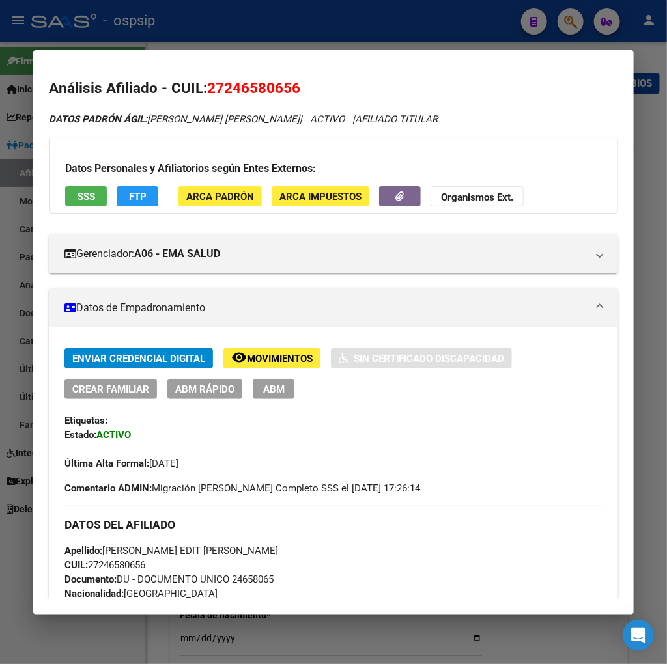
drag, startPoint x: 225, startPoint y: 77, endPoint x: 289, endPoint y: 68, distance: 64.4
click at [289, 68] on mat-dialog-content "Análisis Afiliado - CUIL: 27246580656 DATOS PADRÓN ÁGIL: CORTEZ BUSTOS MARISA E…" at bounding box center [333, 332] width 600 height 533
copy span "24658065"
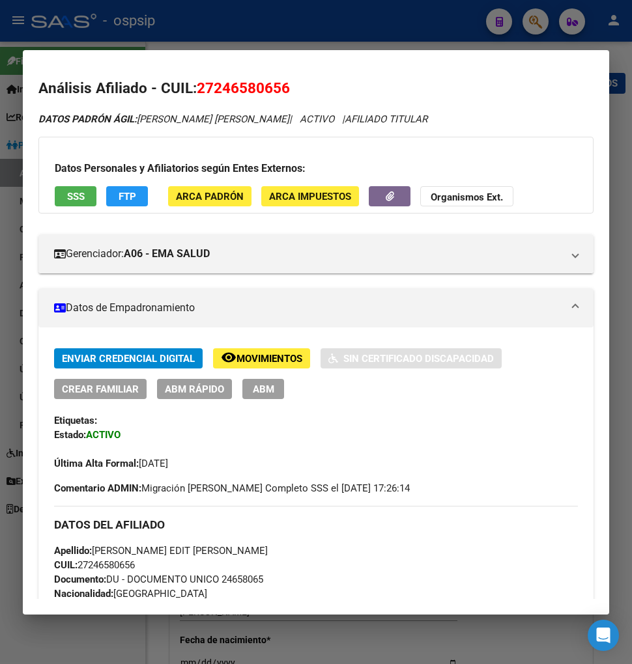
click at [536, 18] on div at bounding box center [316, 332] width 632 height 664
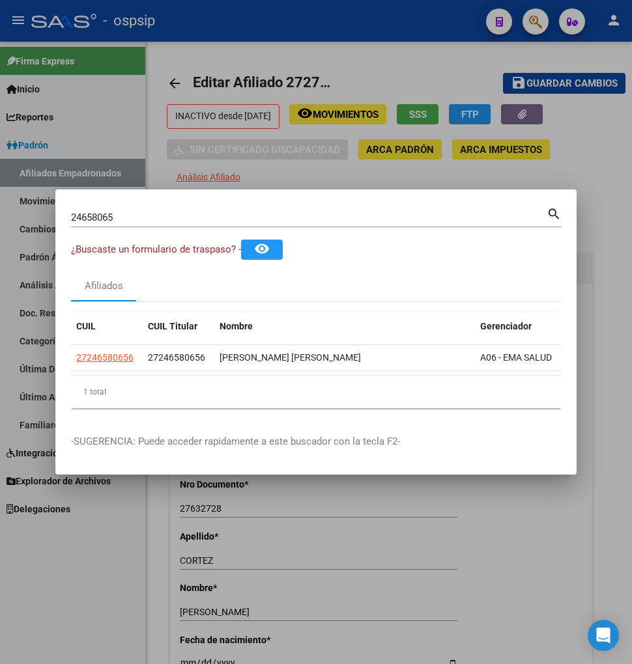
click at [139, 215] on input "24658065" at bounding box center [308, 218] width 475 height 12
type input "2"
type input "44103559"
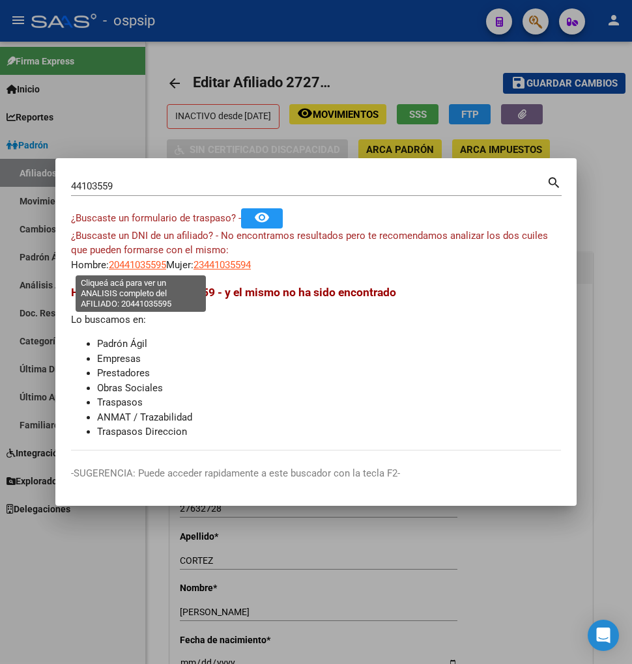
click at [143, 268] on span "20441035595" at bounding box center [137, 265] width 57 height 12
type textarea "20441035595"
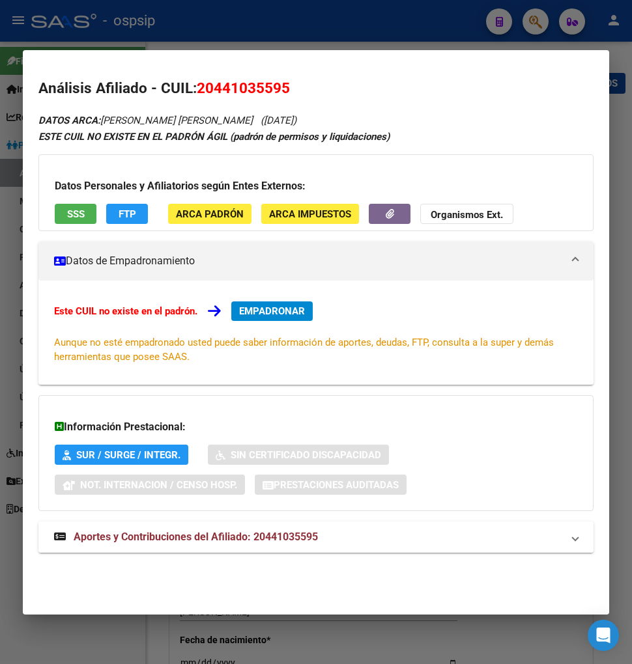
click at [169, 539] on span "Aportes y Contribuciones del Afiliado: 20441035595" at bounding box center [196, 537] width 244 height 12
click at [255, 307] on span "EMPADRONAR" at bounding box center [272, 311] width 66 height 12
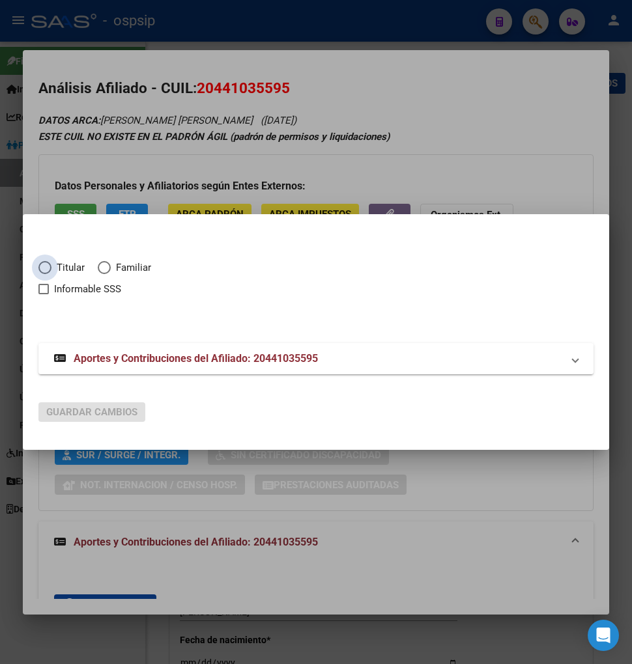
click at [44, 268] on span "Elija una opción" at bounding box center [44, 267] width 13 height 13
click at [44, 268] on input "Titular" at bounding box center [44, 267] width 13 height 13
radio input "true"
checkbox input "true"
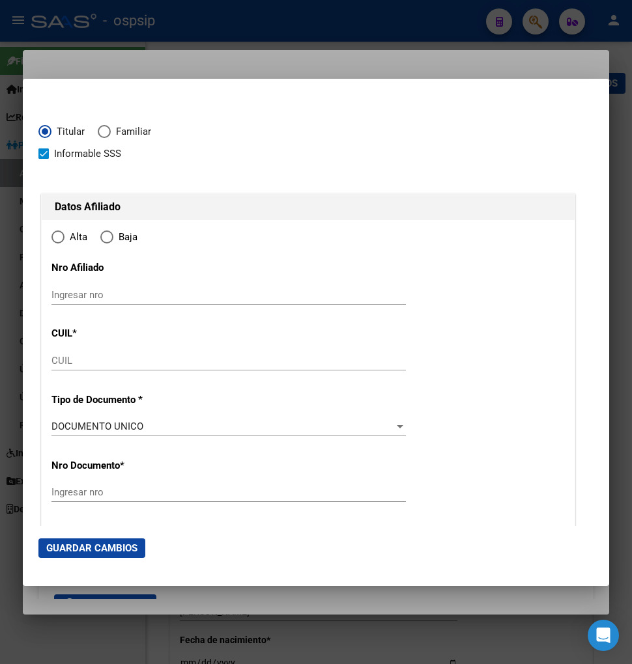
type input "20-44103559-5"
radio input "true"
type input "44103559"
type input "OLIVERA SANTIAGO NICOLAS"
type input "2002-01-03"
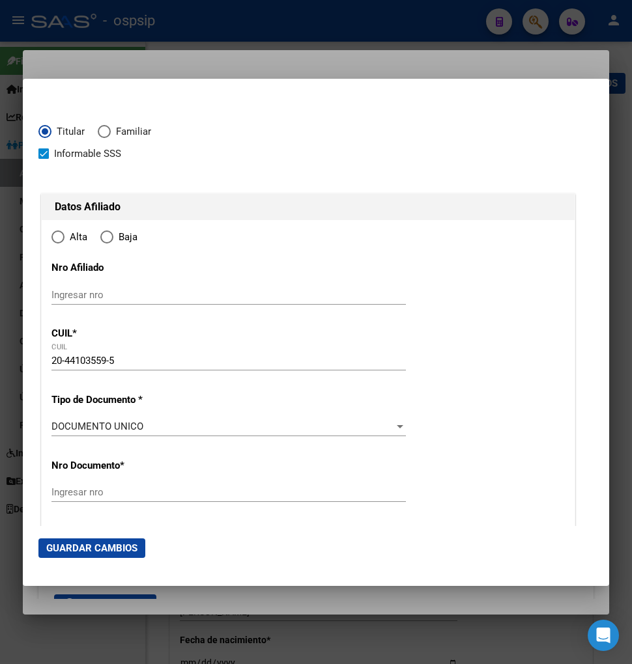
type input "CONCORDIA"
type input "3200"
type input "COLDAROLI"
type input "933"
type input "CONCORDIA"
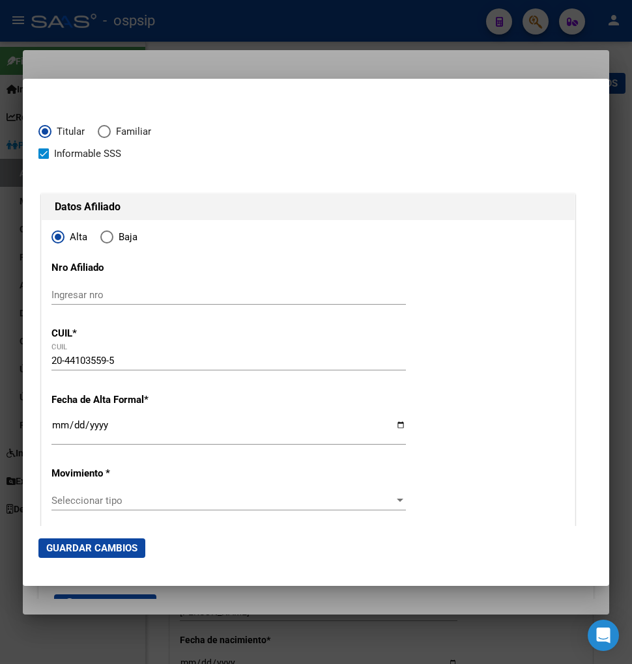
scroll to position [72, 0]
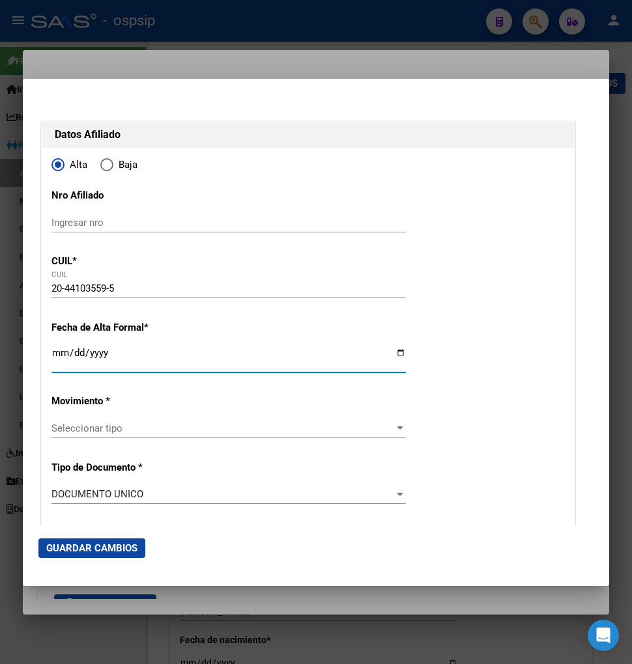
click at [60, 361] on input "Ingresar fecha" at bounding box center [228, 358] width 354 height 21
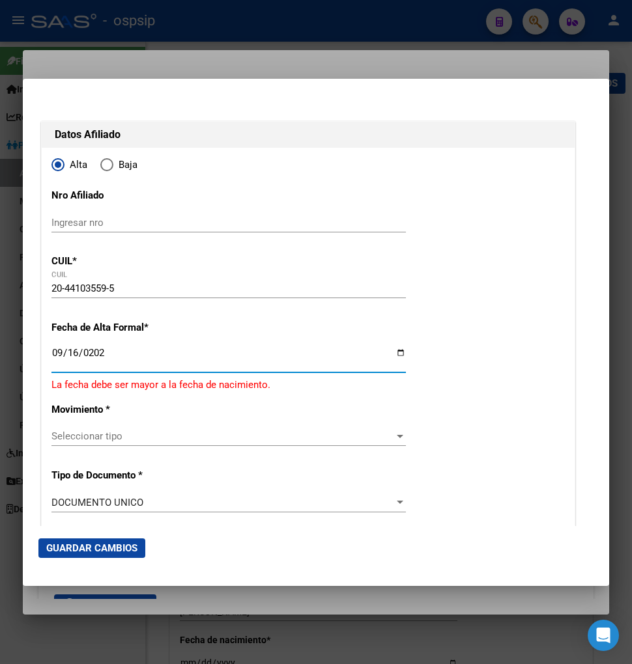
type input "[DATE]"
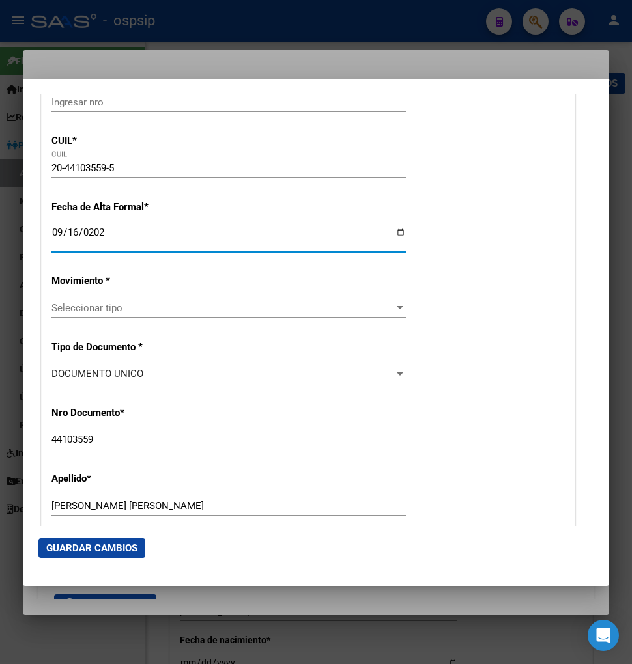
scroll to position [217, 0]
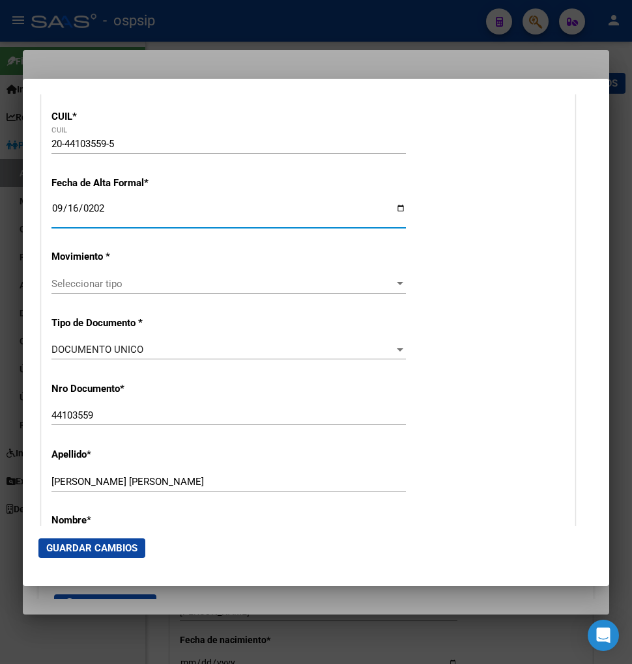
click at [147, 281] on span "Seleccionar tipo" at bounding box center [222, 284] width 343 height 12
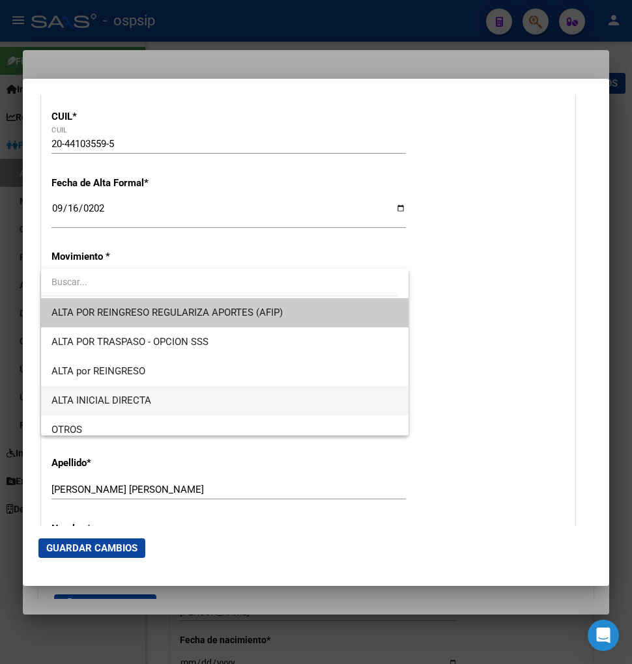
click at [163, 404] on span "ALTA INICIAL DIRECTA" at bounding box center [224, 400] width 346 height 29
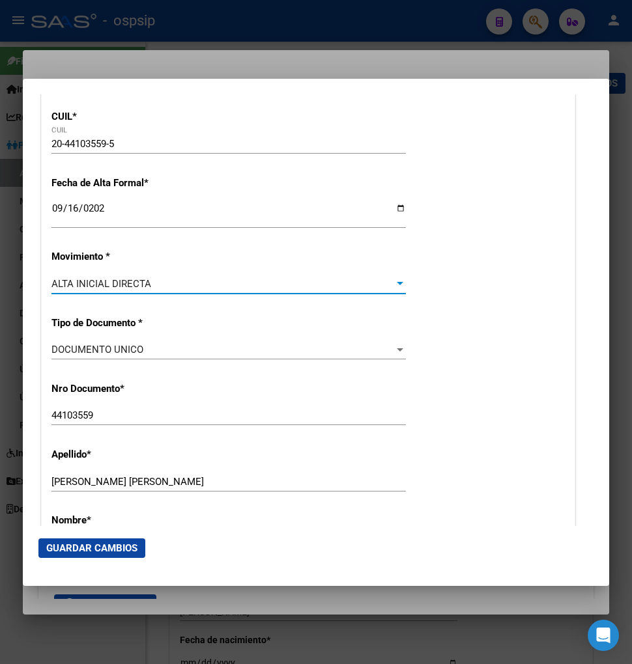
scroll to position [289, 0]
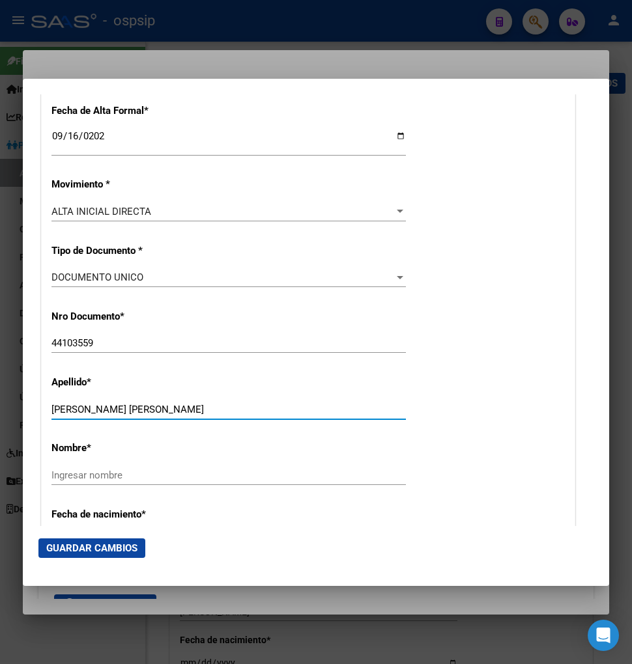
drag, startPoint x: 94, startPoint y: 410, endPoint x: 196, endPoint y: 421, distance: 102.8
click at [196, 421] on div "OLIVERA SANTIAGO NICOLAS Ingresar apellido" at bounding box center [228, 416] width 354 height 32
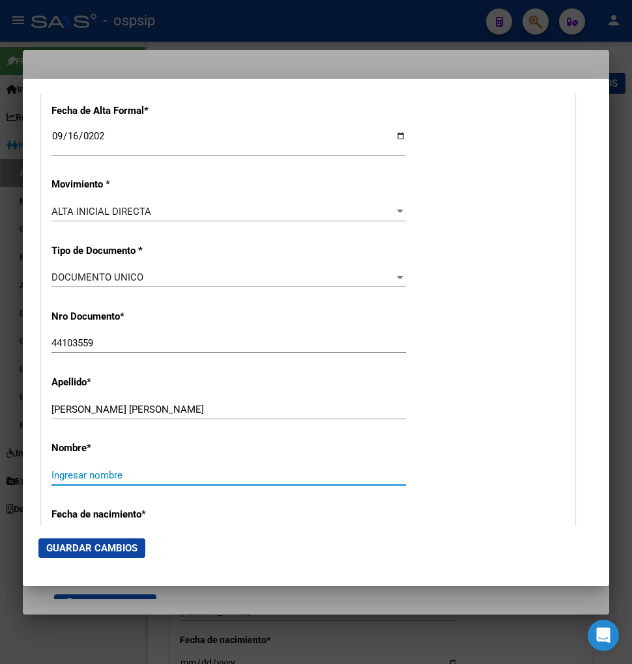
click at [56, 473] on input "Ingresar nombre" at bounding box center [228, 476] width 354 height 12
paste input "SANTIAGO NICOLAS"
type input "SANTIAGO NICOLAS"
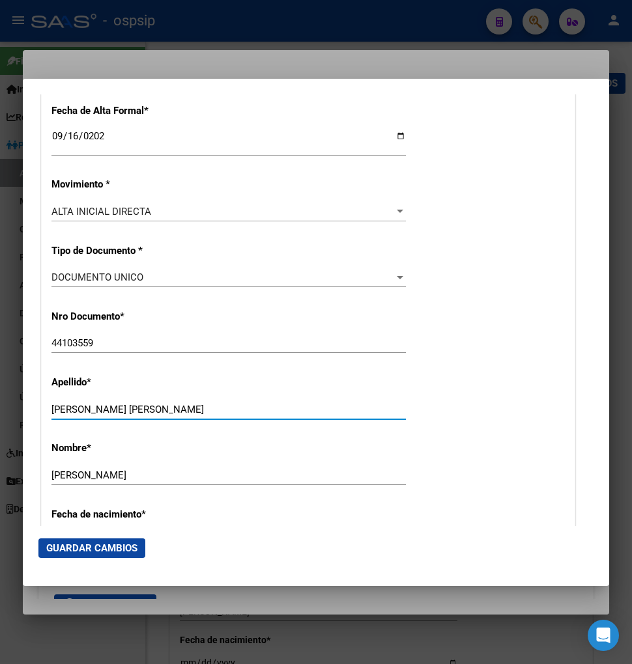
drag, startPoint x: 91, startPoint y: 407, endPoint x: 289, endPoint y: 412, distance: 197.4
click at [289, 412] on input "OLIVERA SANTIAGO NICOLAS" at bounding box center [228, 410] width 354 height 12
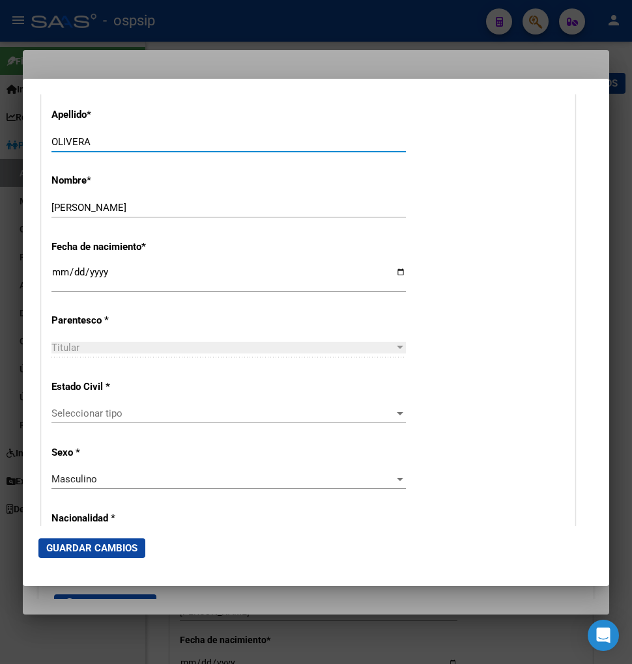
scroll to position [578, 0]
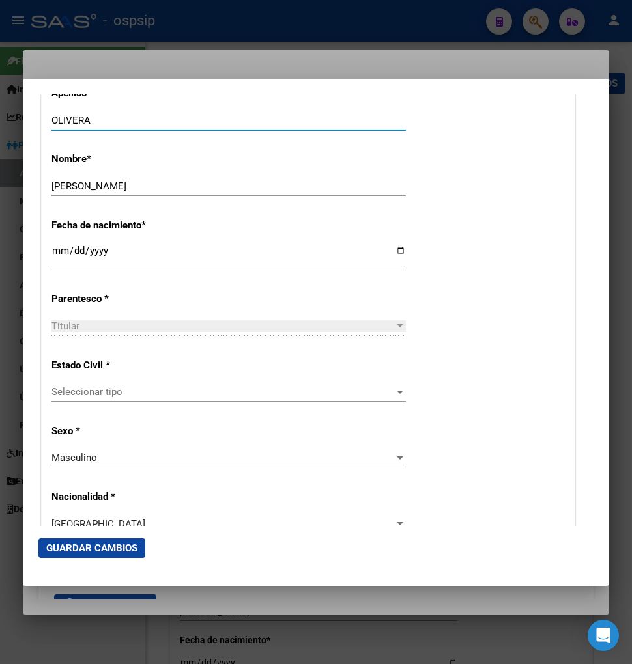
type input "OLIVERA"
click at [160, 392] on span "Seleccionar tipo" at bounding box center [222, 392] width 343 height 12
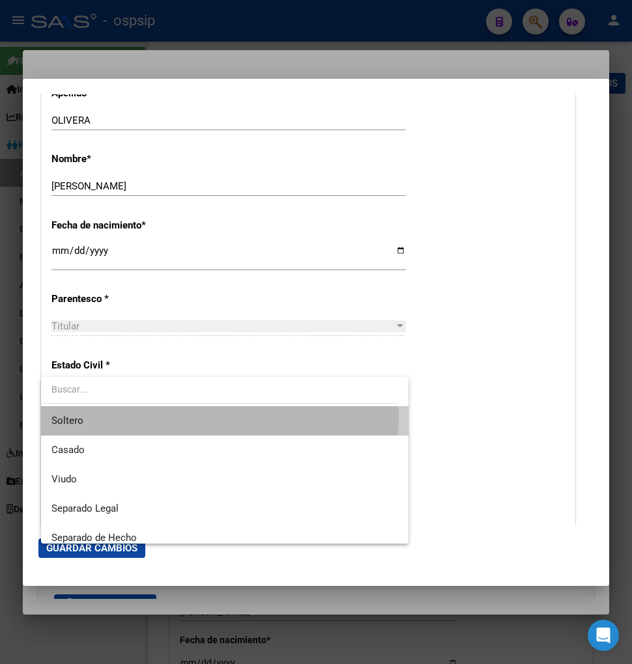
click at [158, 417] on span "Soltero" at bounding box center [224, 420] width 346 height 29
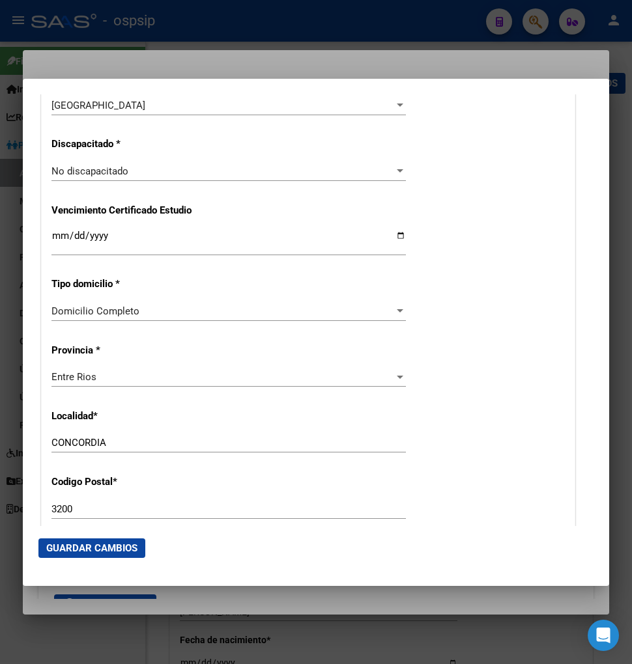
scroll to position [1013, 0]
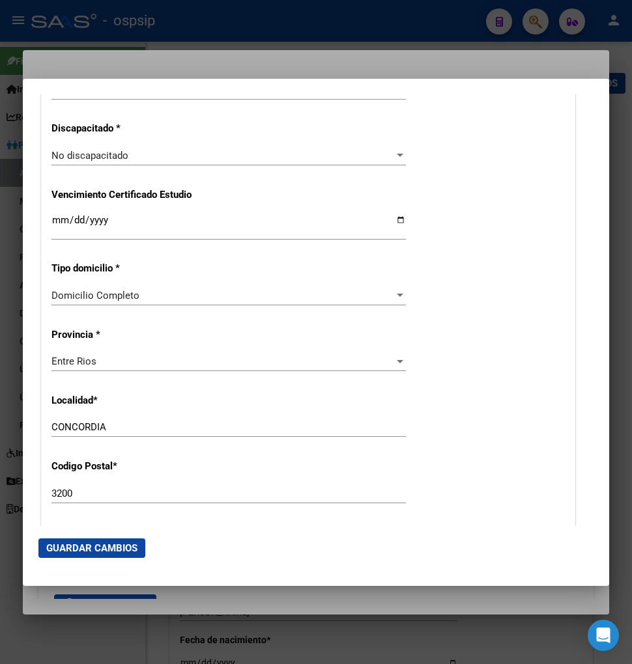
click at [138, 361] on div "Entre Rios" at bounding box center [222, 362] width 343 height 12
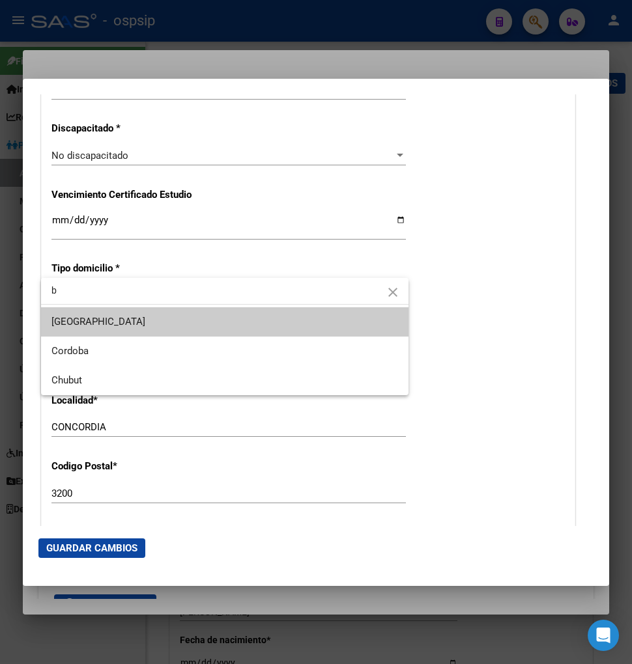
scroll to position [0, 0]
type input "b"
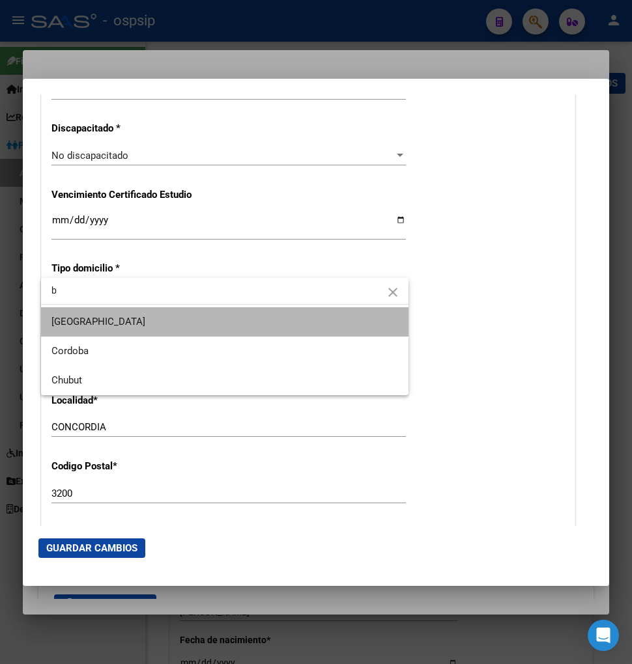
click at [112, 323] on span "[GEOGRAPHIC_DATA]" at bounding box center [224, 321] width 346 height 29
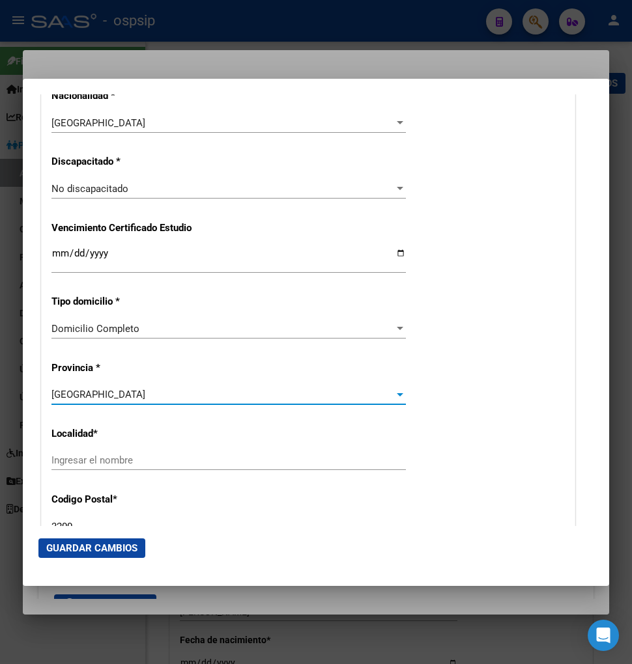
scroll to position [1085, 0]
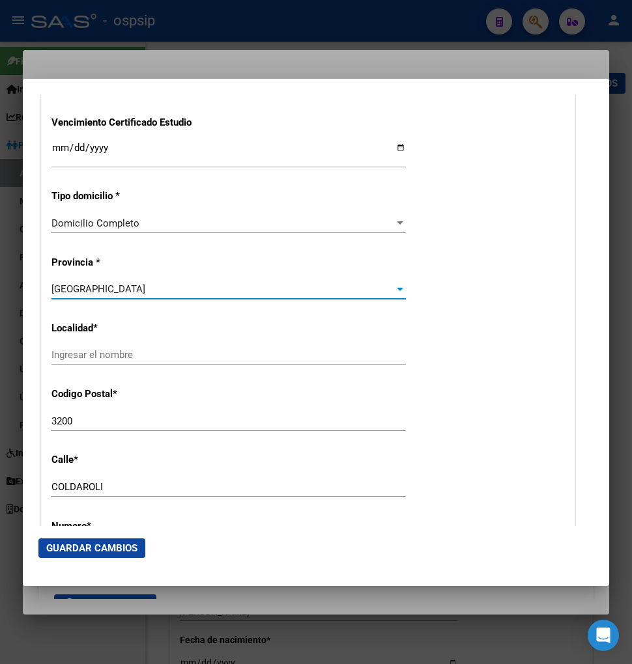
click at [93, 352] on input "Ingresar el nombre" at bounding box center [228, 355] width 354 height 12
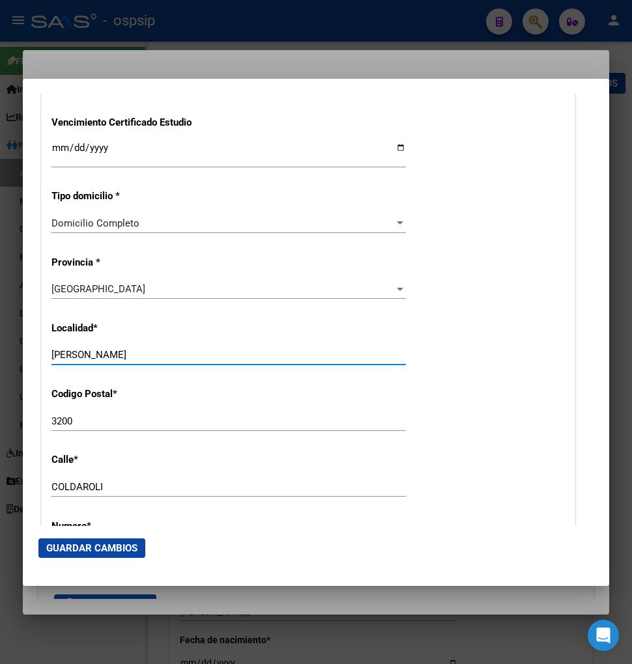
type input "MAR DEL PLATA"
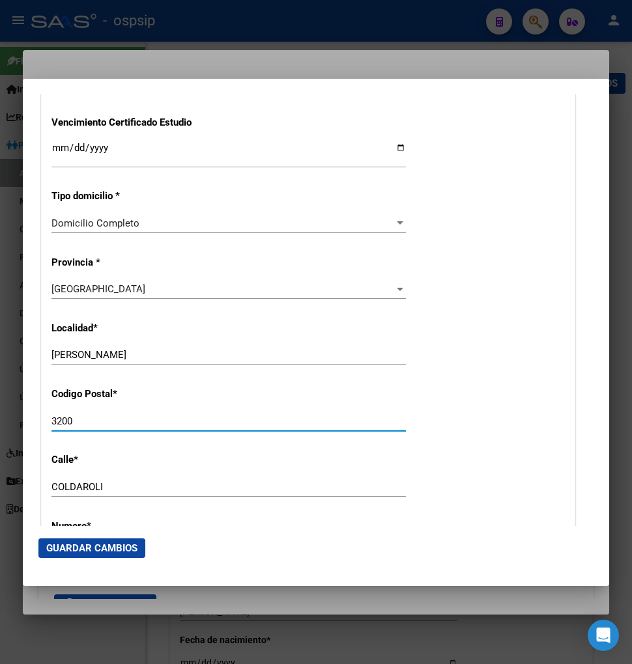
click at [111, 425] on input "3200" at bounding box center [228, 422] width 354 height 12
type input "3"
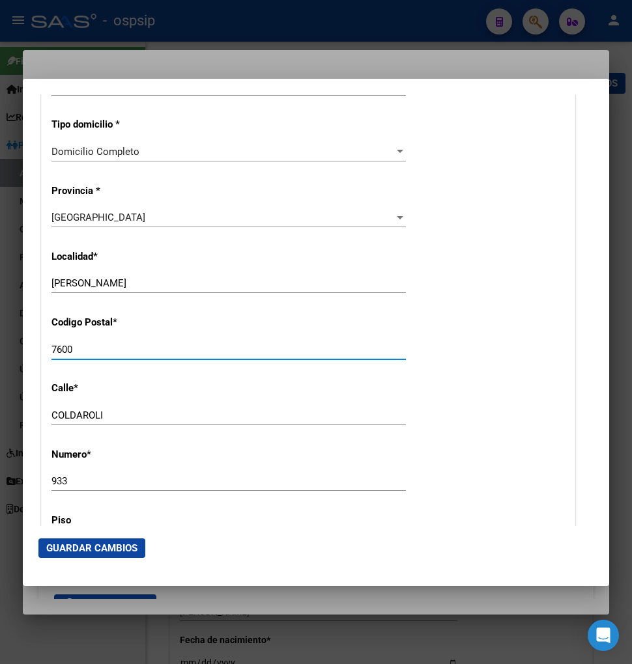
scroll to position [1157, 0]
type input "7600"
click at [113, 416] on input "COLDAROLI" at bounding box center [228, 415] width 354 height 12
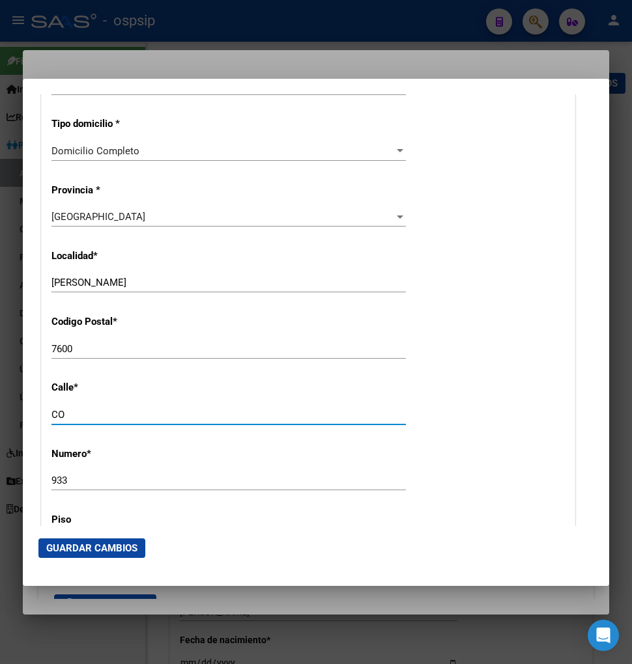
type input "C"
type input "OLAVARRIA"
click at [100, 483] on input "933" at bounding box center [228, 481] width 354 height 12
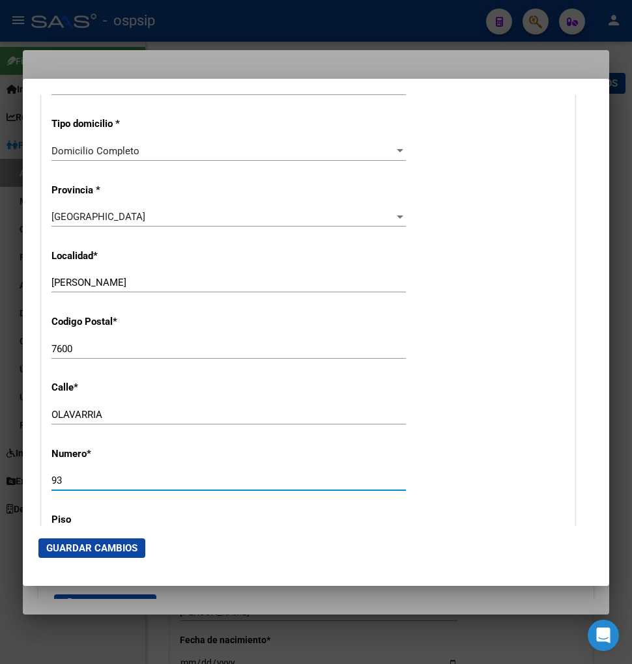
type input "9"
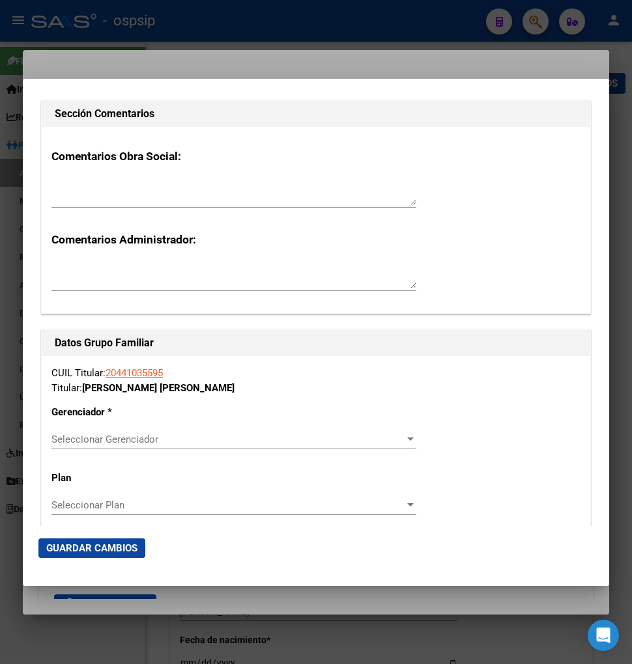
scroll to position [2026, 0]
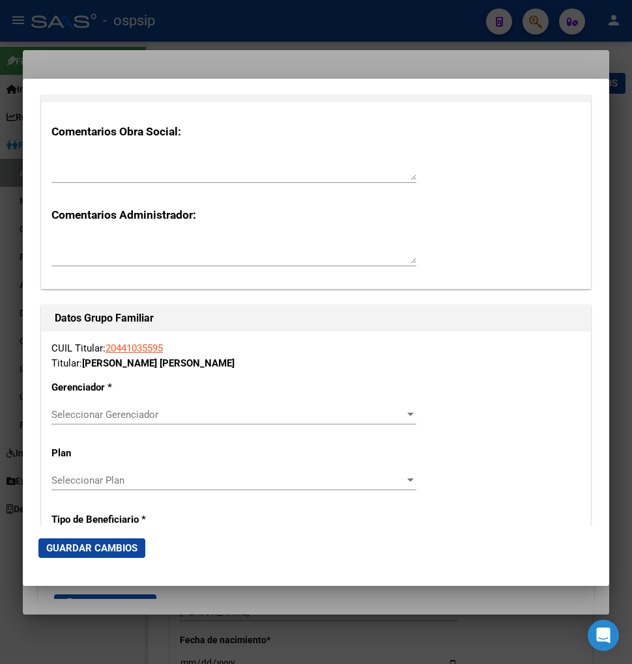
type input "4770"
click at [302, 414] on span "Seleccionar Gerenciador" at bounding box center [227, 415] width 353 height 12
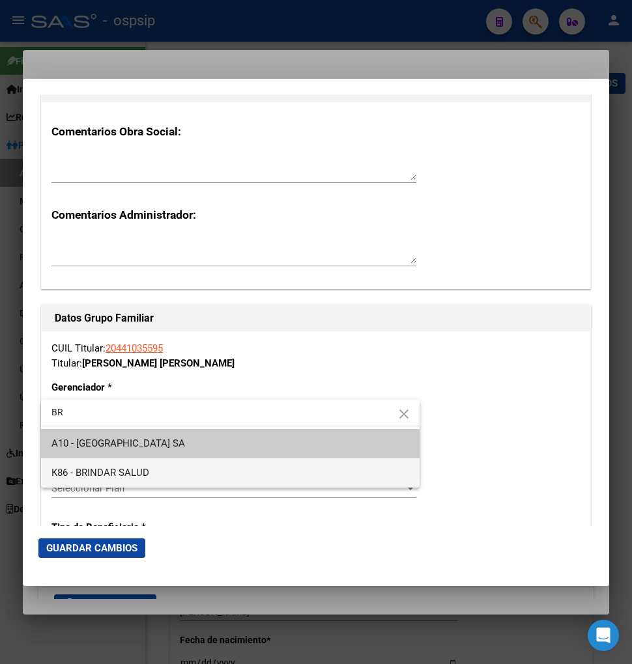
type input "BR"
click at [206, 473] on span "K86 - BRINDAR SALUD" at bounding box center [230, 472] width 358 height 29
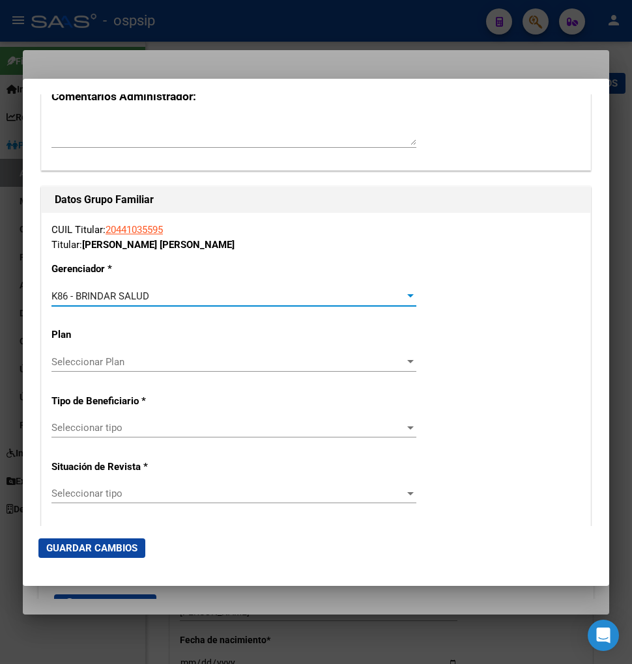
scroll to position [2171, 0]
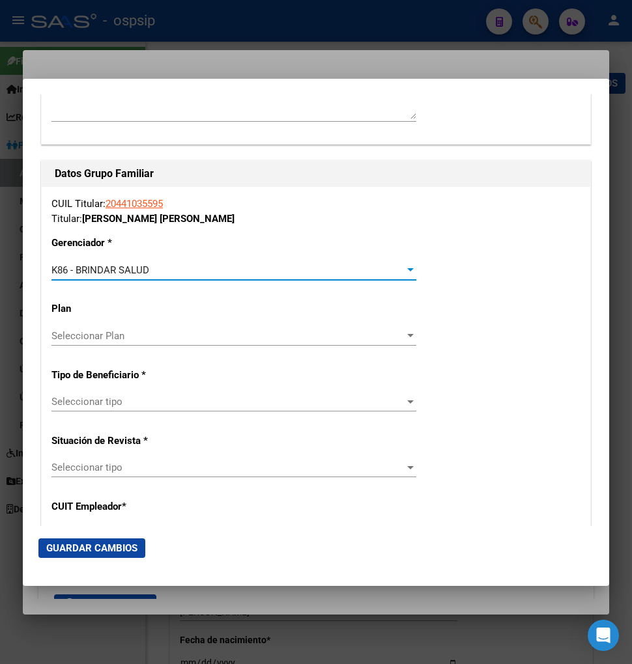
click at [173, 402] on span "Seleccionar tipo" at bounding box center [227, 402] width 353 height 12
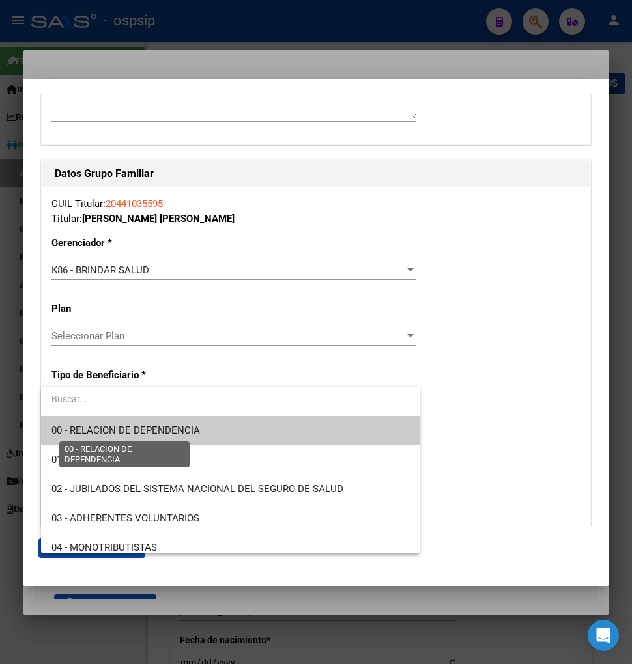
click at [180, 425] on span "00 - RELACION DE DEPENDENCIA" at bounding box center [125, 431] width 148 height 12
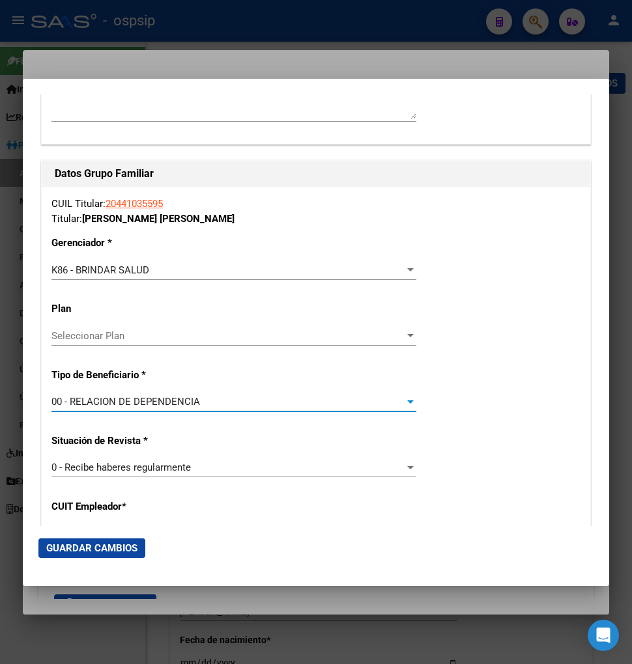
type input "30-71471422-4"
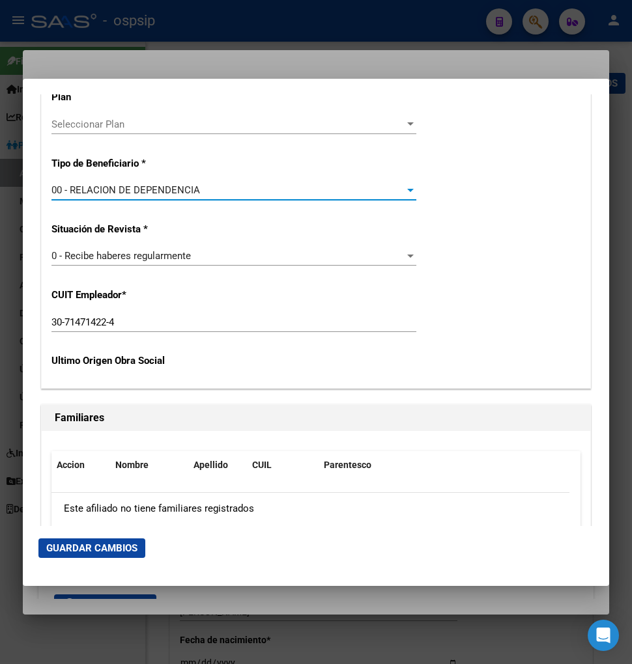
scroll to position [2387, 0]
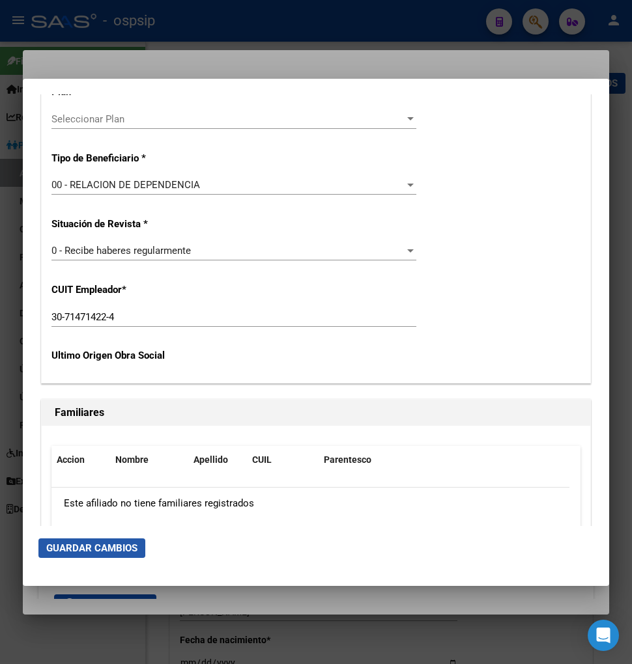
click at [90, 543] on span "Guardar Cambios" at bounding box center [91, 548] width 91 height 12
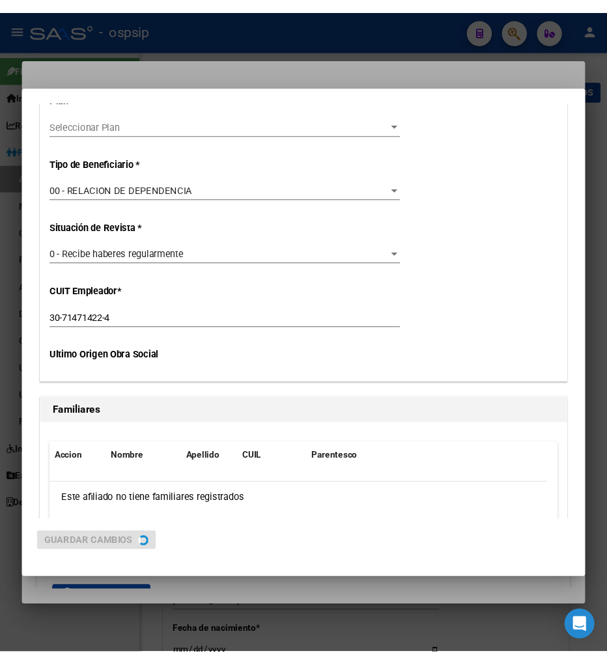
scroll to position [0, 0]
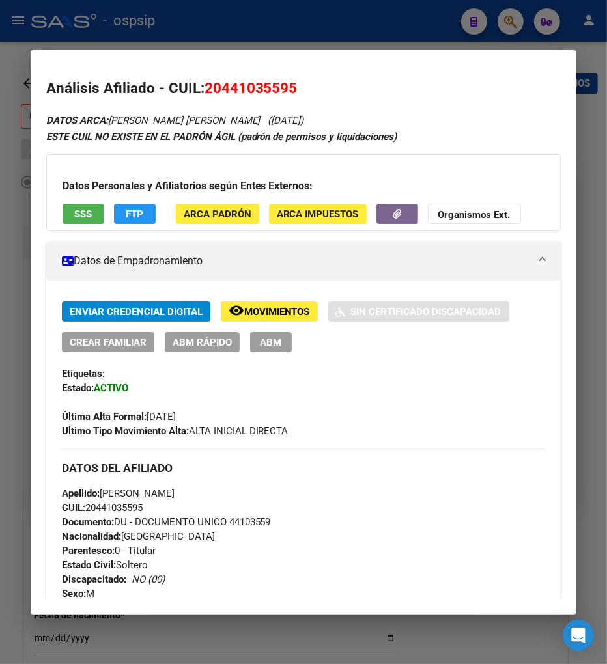
click at [496, 21] on div at bounding box center [303, 332] width 607 height 664
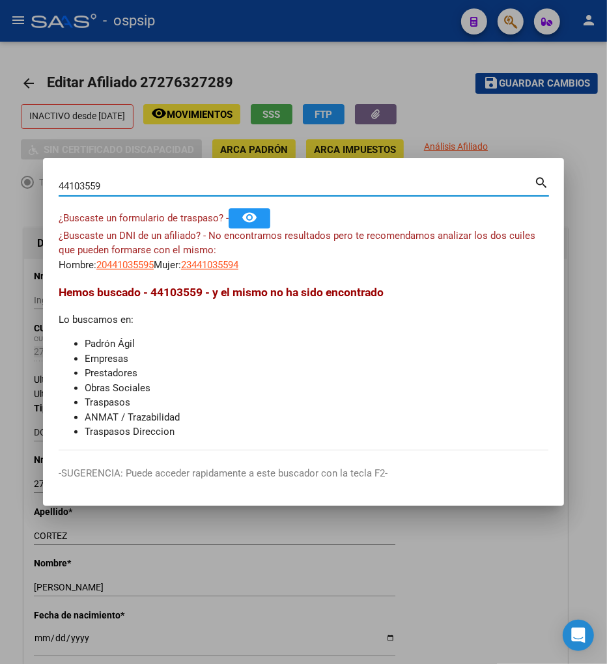
click at [124, 190] on input "44103559" at bounding box center [296, 186] width 475 height 12
type input "4"
type input "39116741"
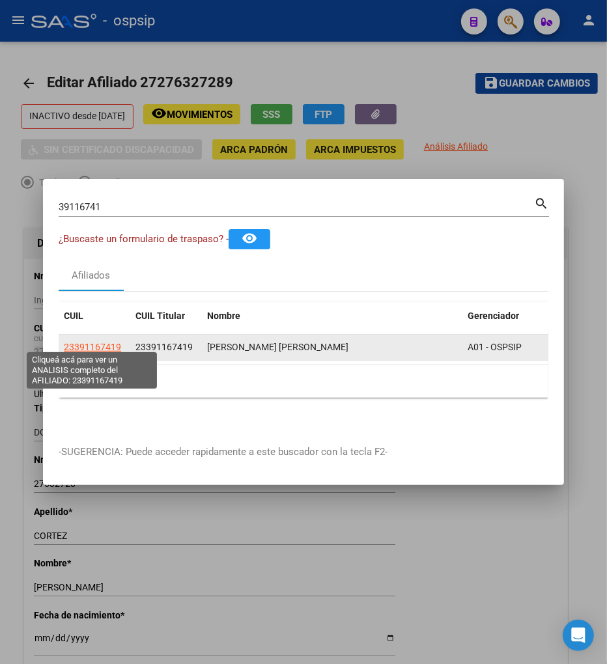
click at [99, 342] on span "23391167419" at bounding box center [92, 347] width 57 height 10
type textarea "23391167419"
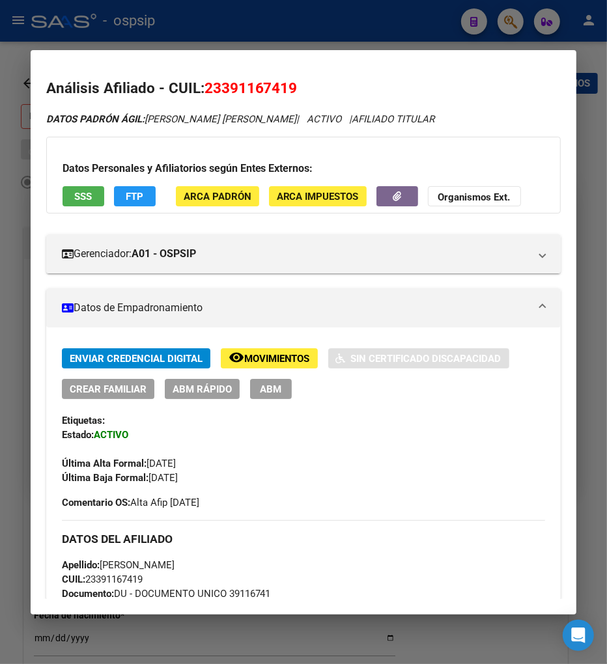
click at [268, 354] on span "Movimientos" at bounding box center [277, 359] width 66 height 12
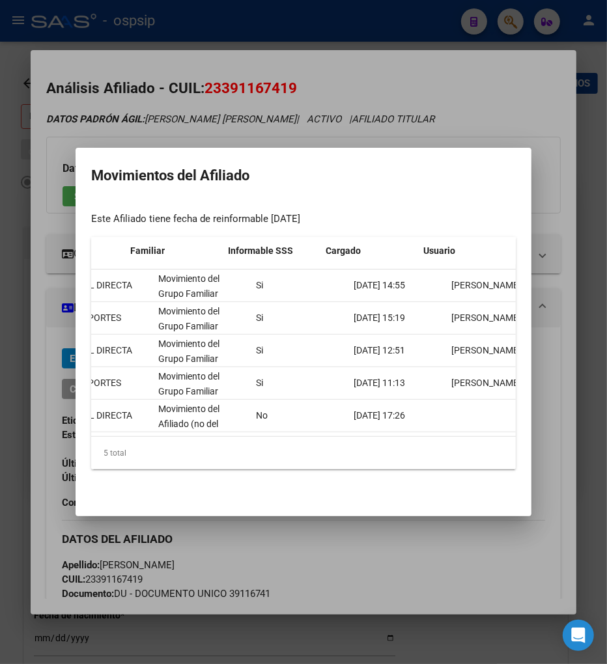
scroll to position [0, 408]
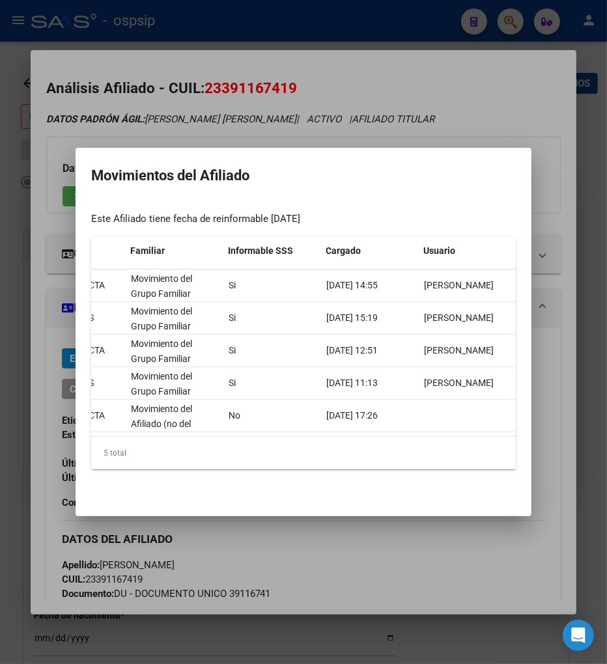
click at [447, 576] on div at bounding box center [303, 332] width 607 height 664
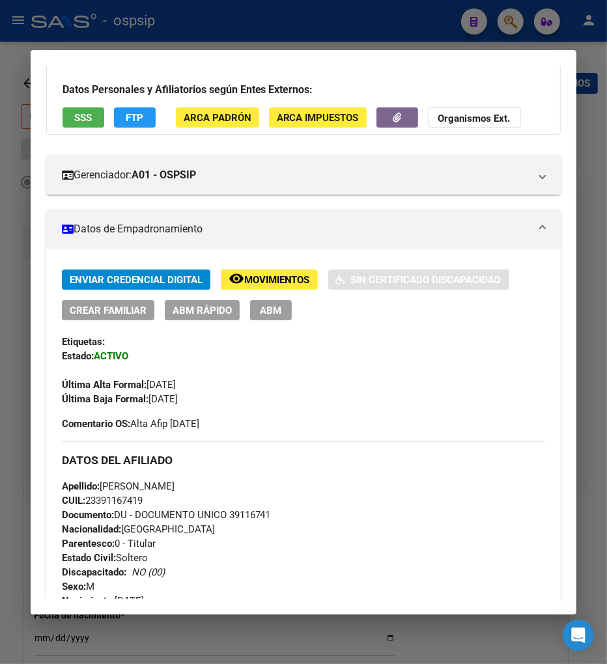
scroll to position [145, 0]
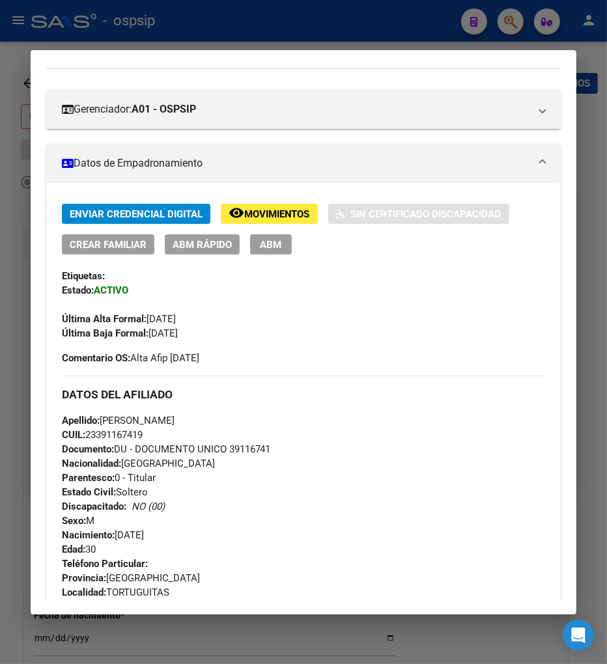
click at [266, 244] on span "ABM" at bounding box center [270, 245] width 21 height 12
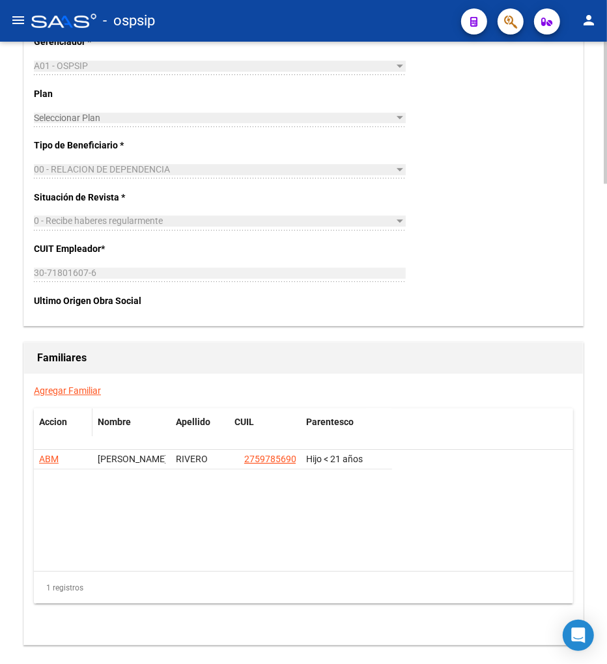
scroll to position [2026, 0]
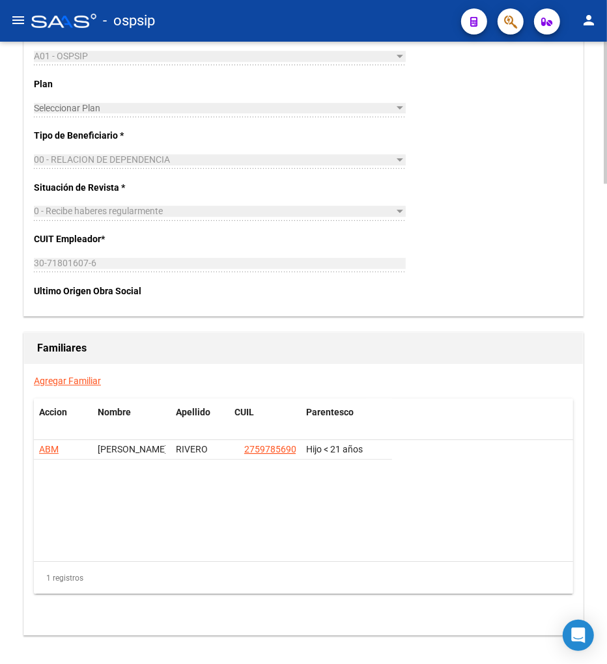
click at [63, 380] on link "Agregar Familiar" at bounding box center [67, 381] width 67 height 10
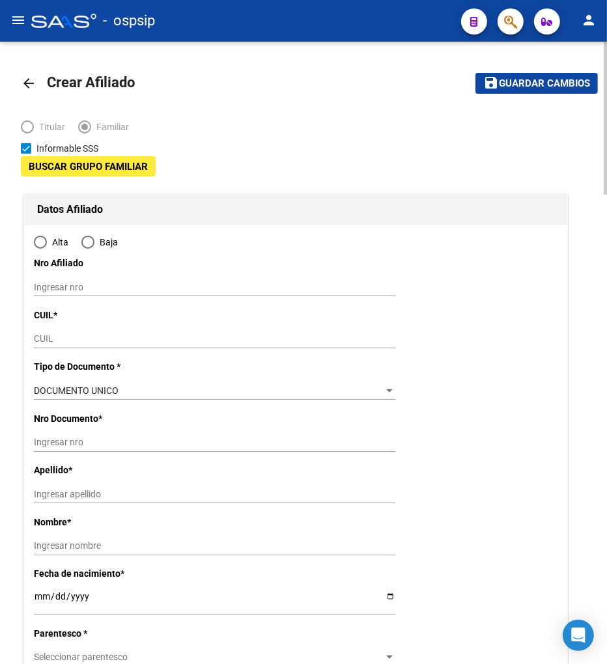
type input "30-71801607-6"
radio input "true"
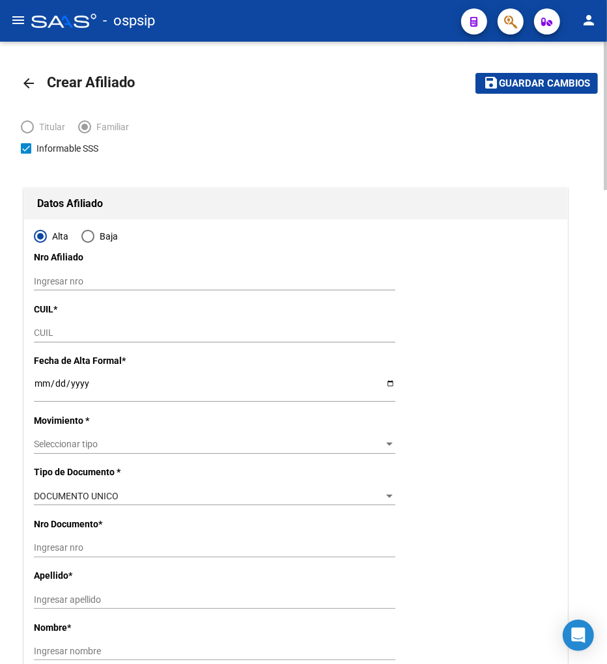
type input "TORTUGUITAS"
type input "1667"
type input "BOGOTA"
type input "67"
click at [50, 333] on input "CUIL" at bounding box center [214, 333] width 361 height 11
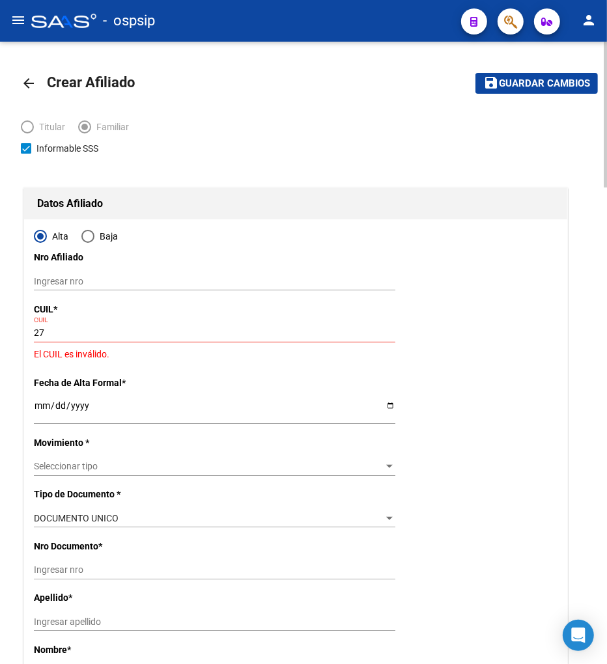
click at [55, 332] on input "27" at bounding box center [214, 333] width 361 height 11
click at [63, 328] on input "27-" at bounding box center [214, 333] width 361 height 11
type input "27-70771776-4"
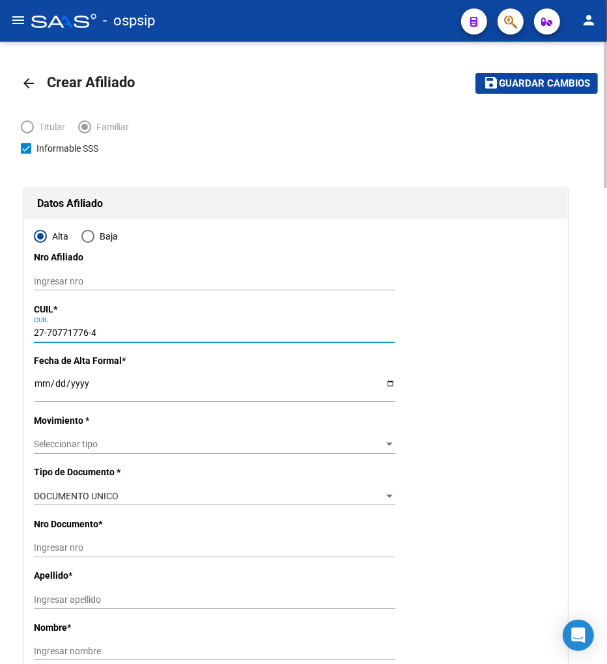
type input "70771776"
type input "RIVERO"
type input "MATHEO ROMAN"
click at [35, 389] on input "Ingresar fecha" at bounding box center [214, 388] width 361 height 20
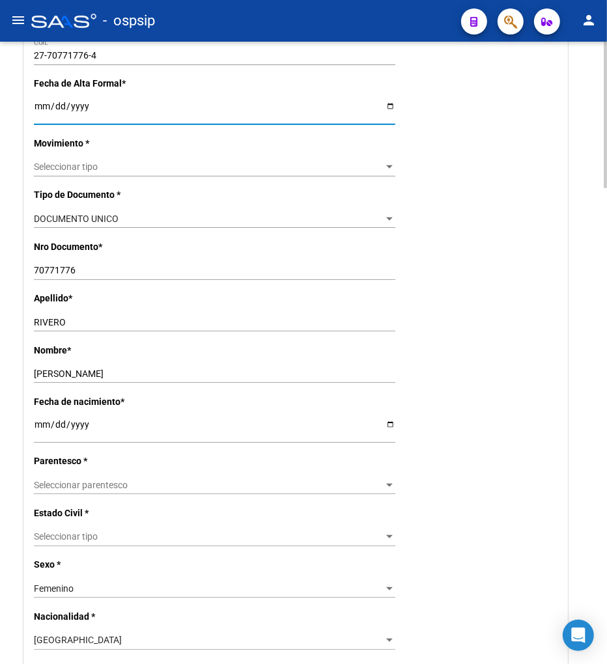
scroll to position [361, 0]
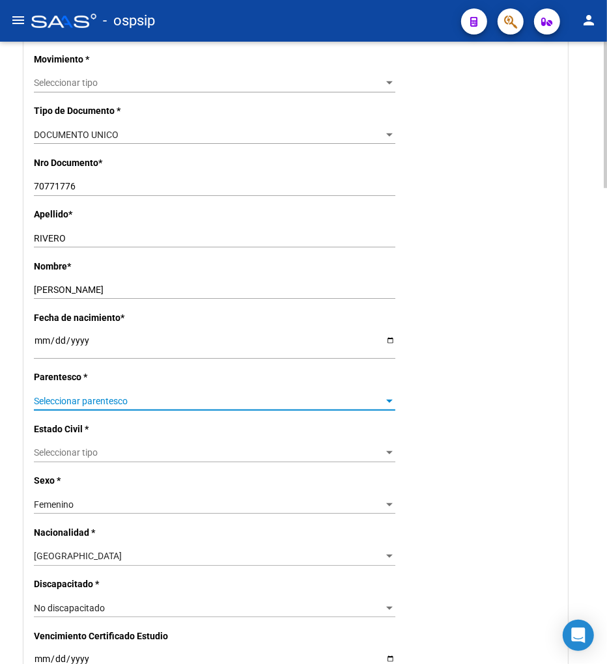
click at [115, 397] on span "Seleccionar parentesco" at bounding box center [209, 401] width 350 height 11
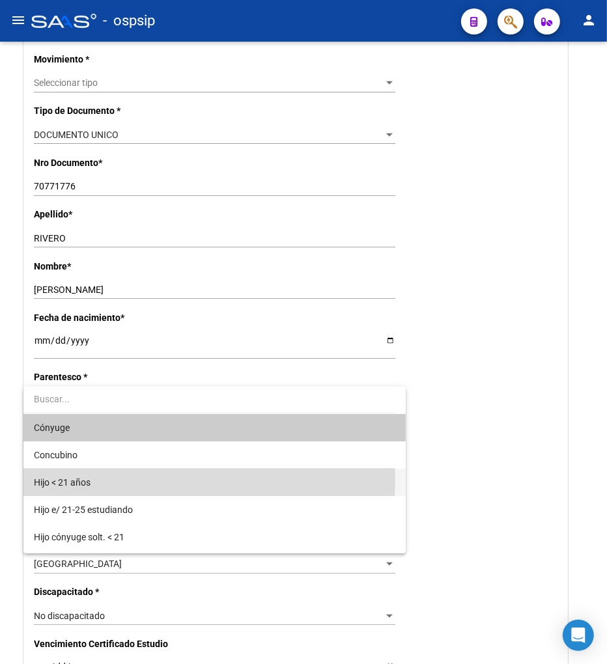
click at [126, 478] on span "Hijo < 21 años" at bounding box center [214, 482] width 361 height 27
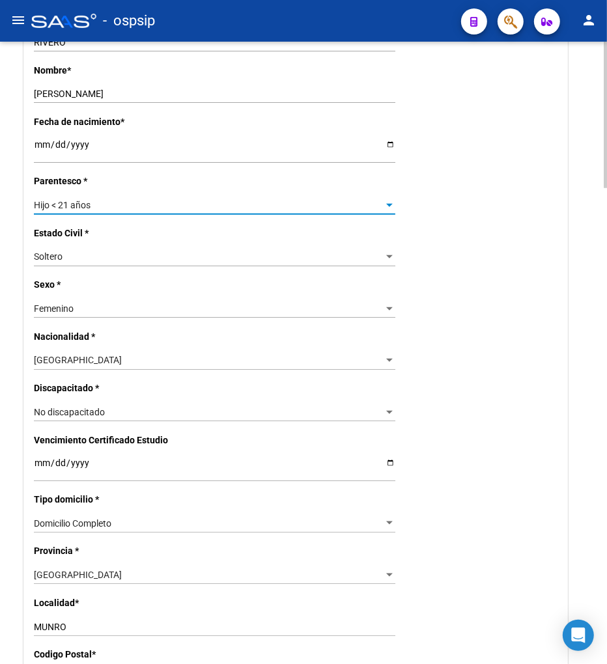
scroll to position [578, 0]
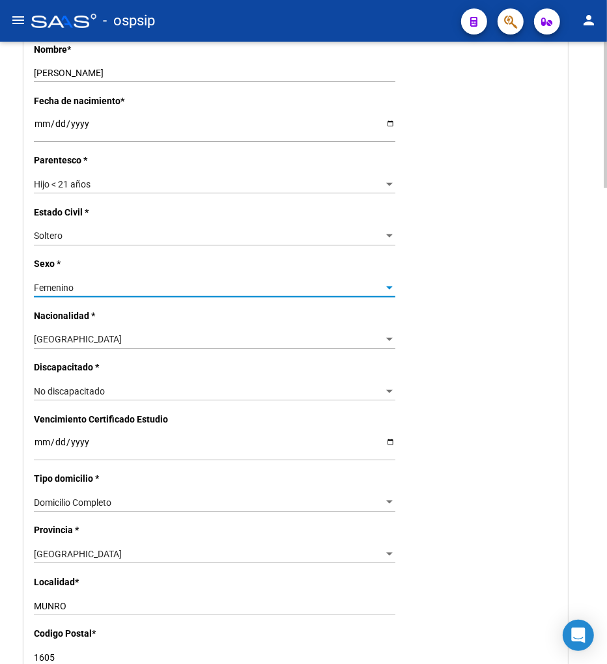
click at [124, 284] on div "Femenino" at bounding box center [209, 288] width 350 height 11
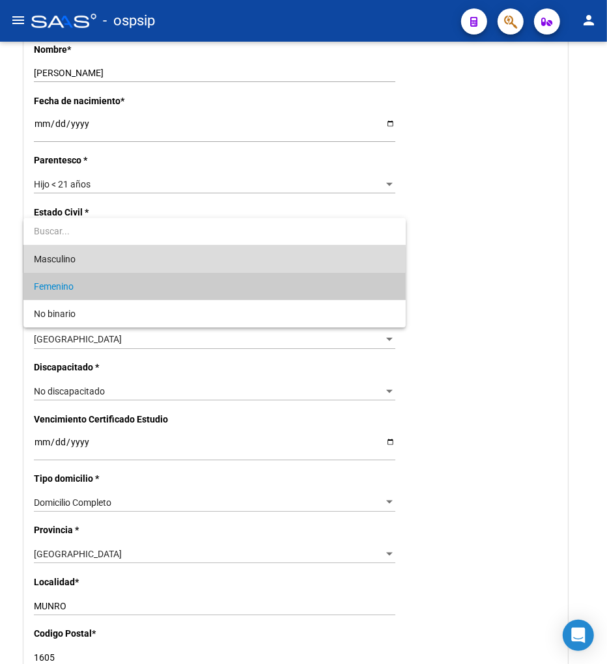
click at [106, 265] on span "Masculino" at bounding box center [214, 259] width 361 height 27
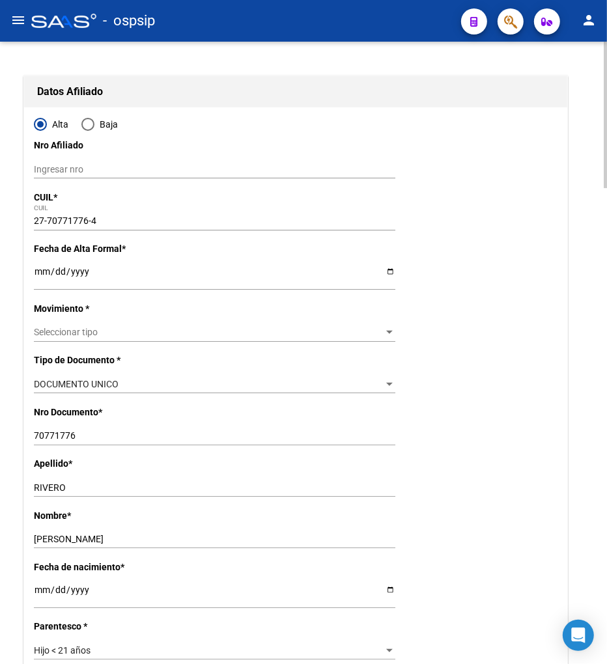
scroll to position [0, 0]
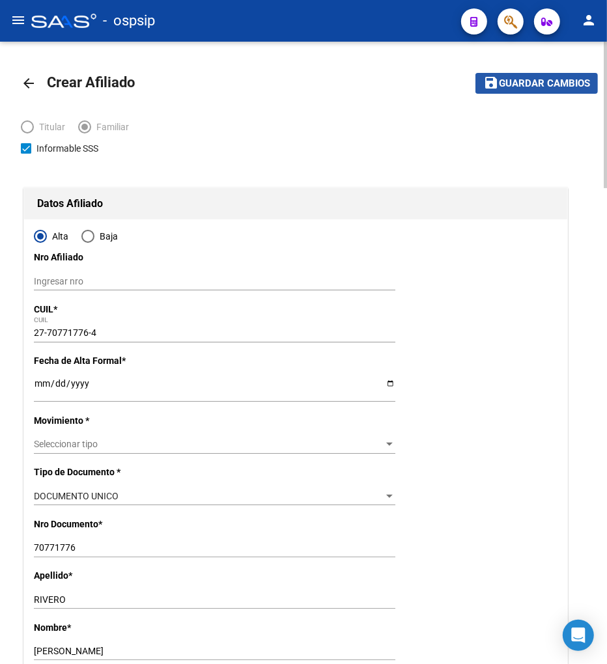
click at [552, 78] on span "Guardar cambios" at bounding box center [544, 84] width 91 height 12
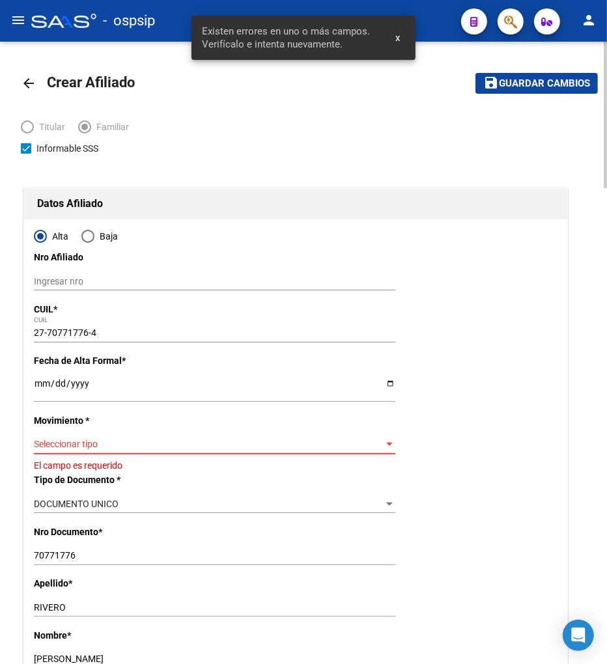
click at [79, 441] on span "Seleccionar tipo" at bounding box center [209, 444] width 350 height 11
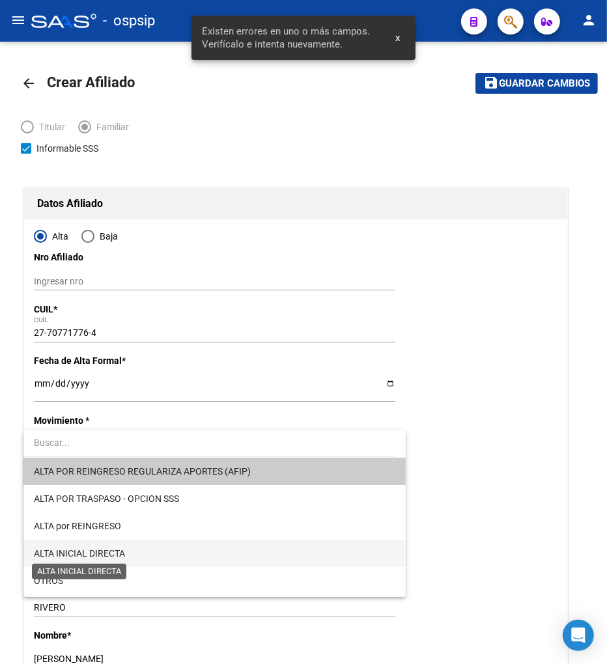
click at [122, 554] on span "ALTA INICIAL DIRECTA" at bounding box center [79, 553] width 91 height 10
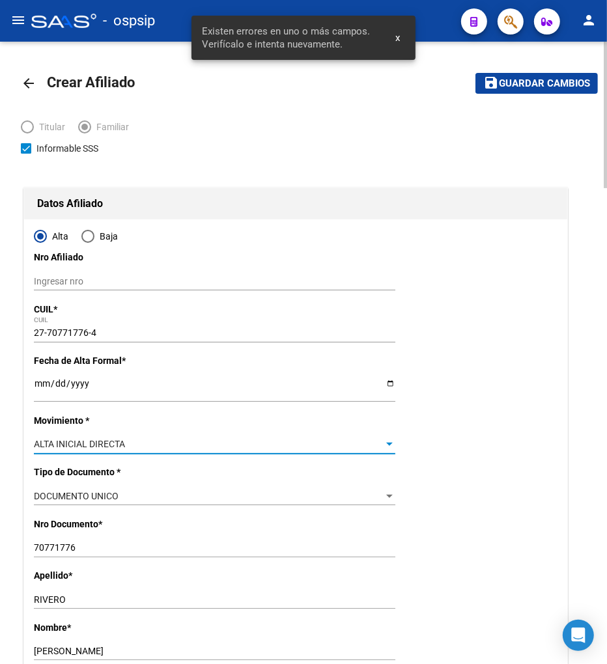
click at [513, 81] on span "Guardar cambios" at bounding box center [544, 84] width 91 height 12
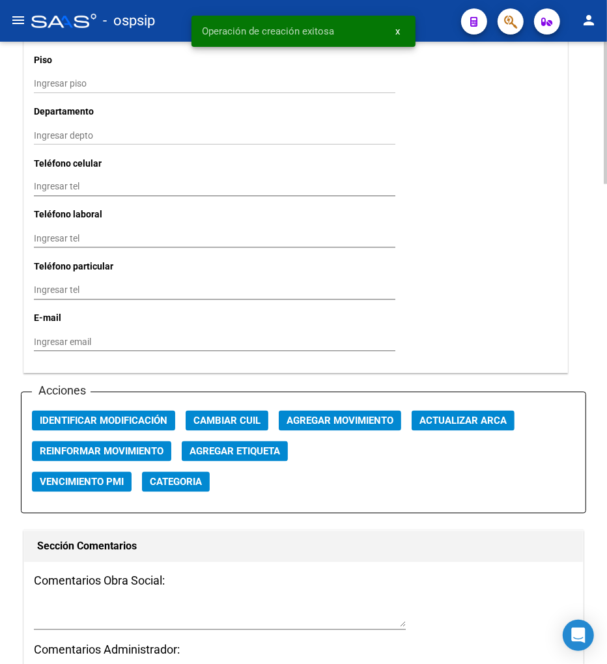
scroll to position [1447, 0]
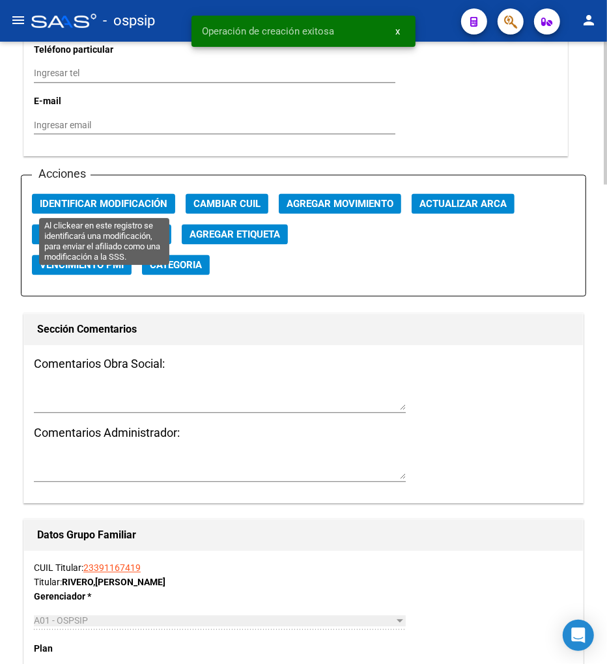
click at [124, 203] on span "Identificar Modificación" at bounding box center [104, 204] width 128 height 12
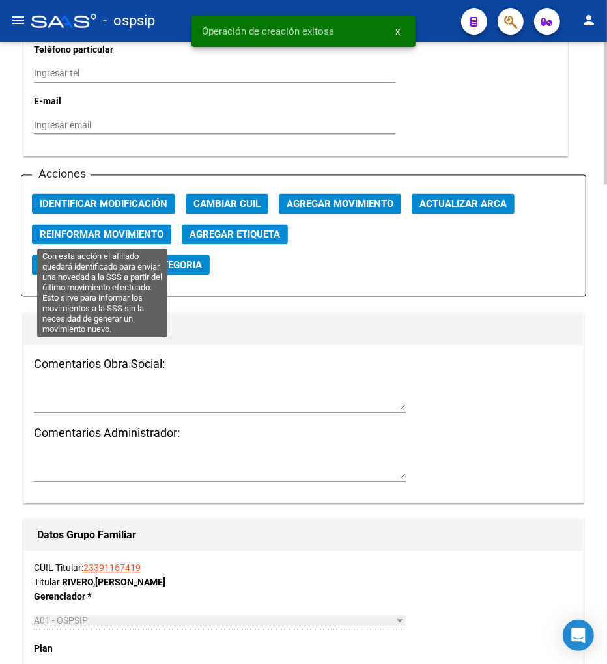
click at [119, 229] on span "Reinformar Movimiento" at bounding box center [102, 235] width 124 height 12
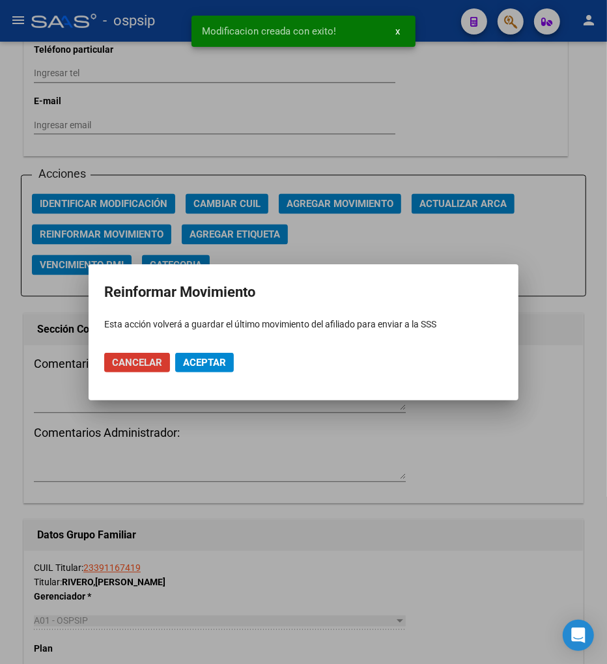
click at [180, 355] on button "Aceptar" at bounding box center [204, 363] width 59 height 20
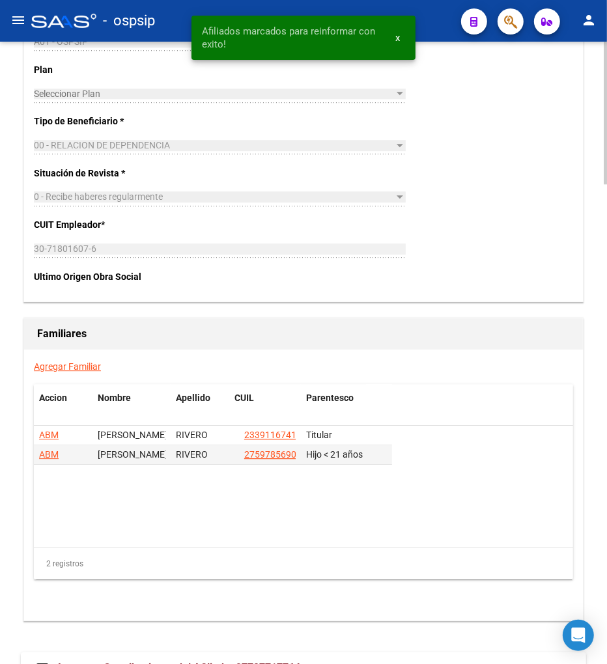
scroll to position [2092, 0]
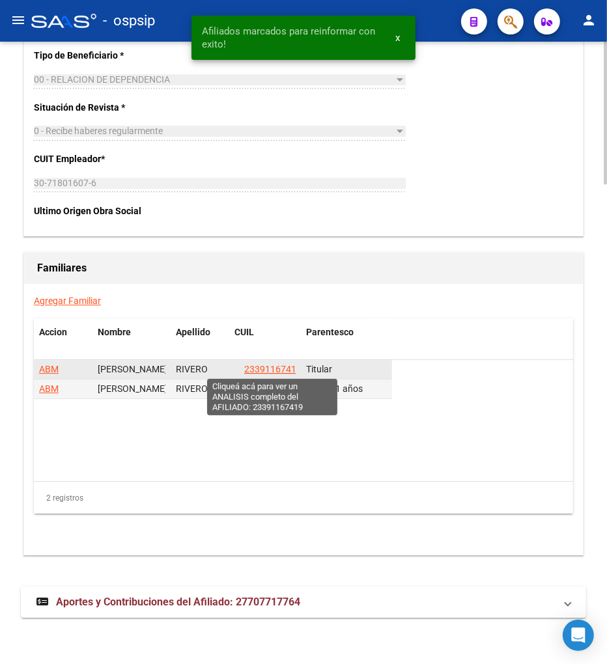
click at [262, 372] on span "23391167419" at bounding box center [272, 369] width 57 height 10
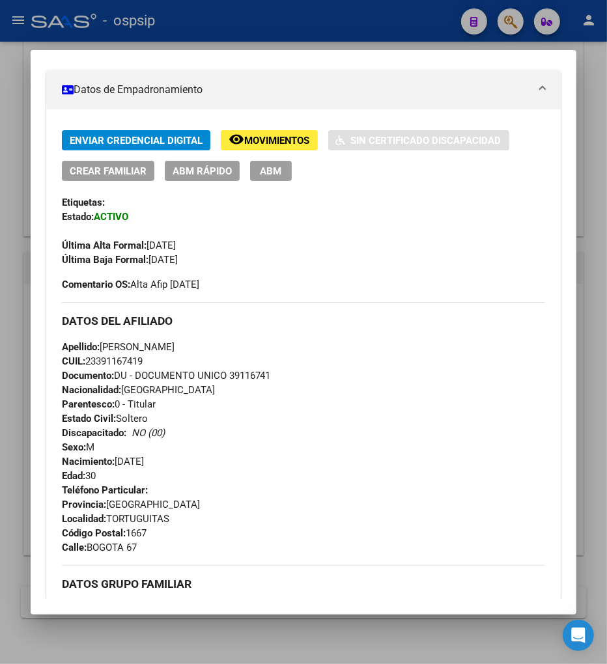
scroll to position [217, 0]
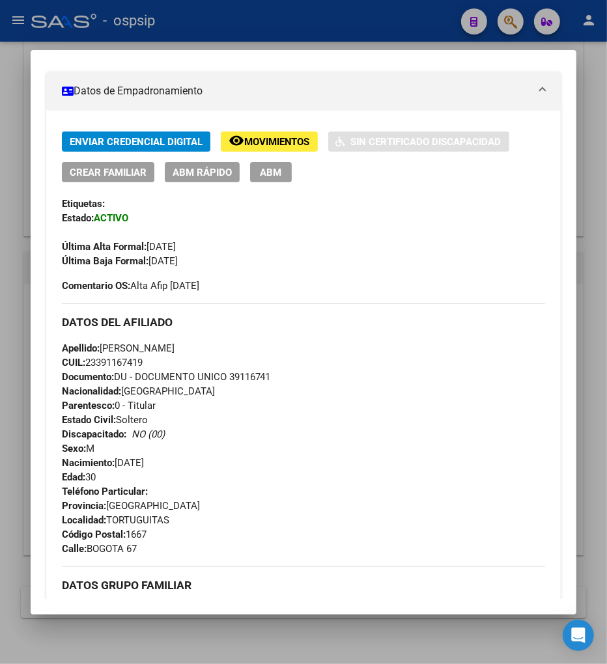
click at [267, 173] on span "ABM" at bounding box center [270, 173] width 21 height 12
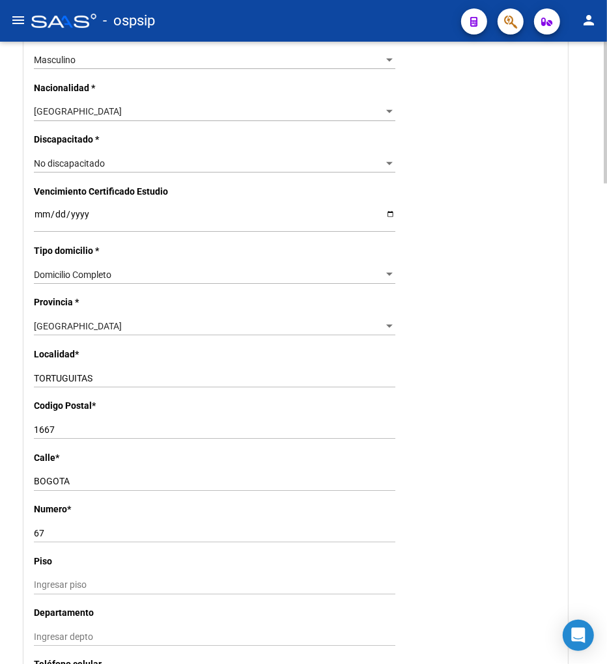
scroll to position [796, 0]
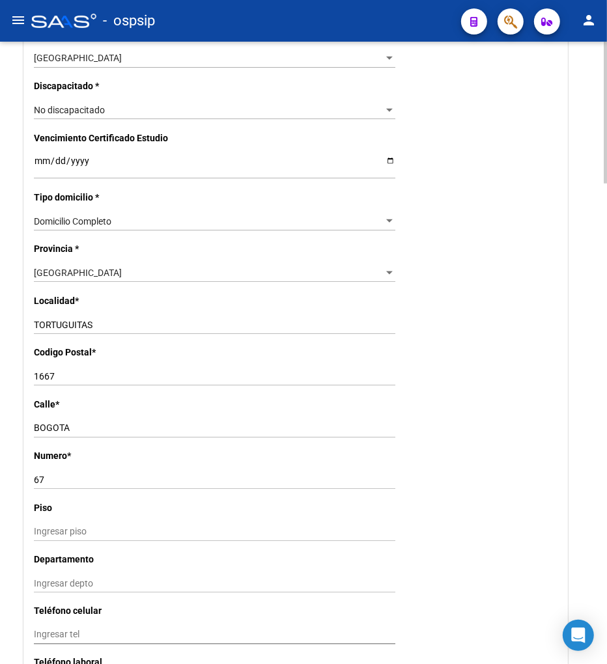
click at [105, 328] on input "TORTUGUITAS" at bounding box center [214, 325] width 361 height 11
click at [85, 432] on input "BOGOTA" at bounding box center [214, 428] width 361 height 11
click at [60, 477] on input "67" at bounding box center [214, 480] width 361 height 11
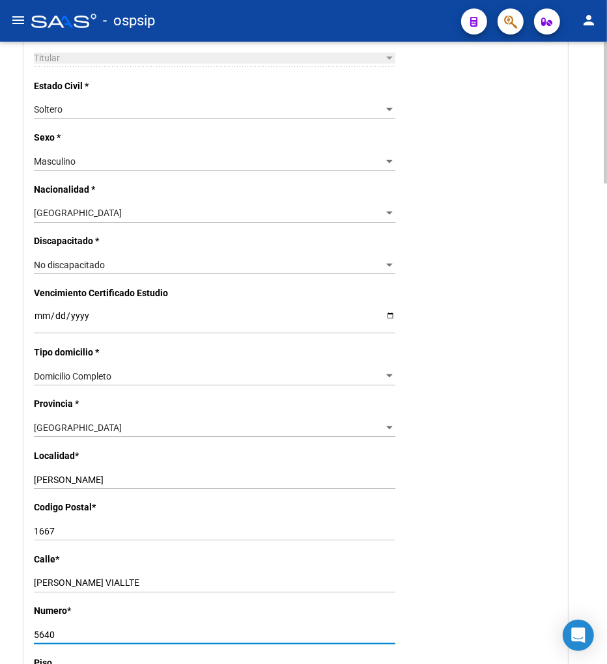
scroll to position [651, 0]
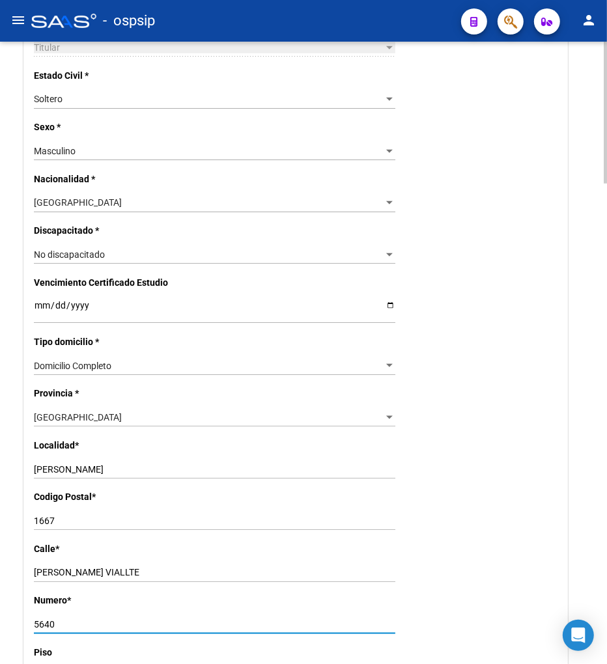
click at [66, 524] on input "1667" at bounding box center [214, 521] width 361 height 11
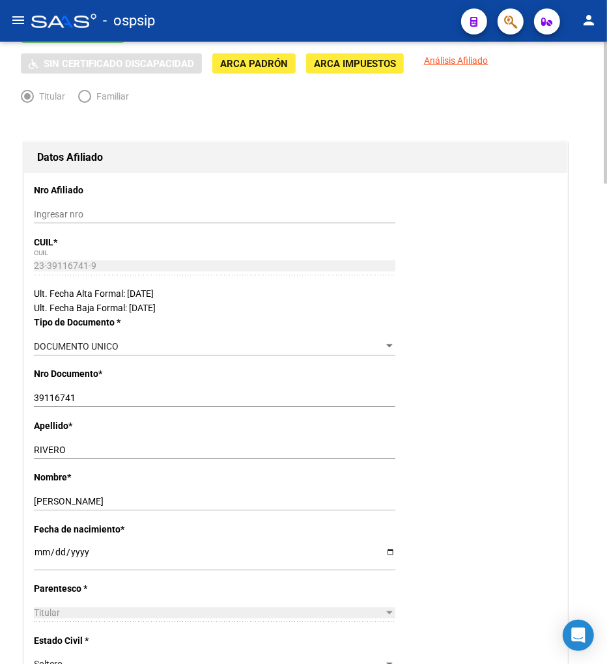
scroll to position [0, 0]
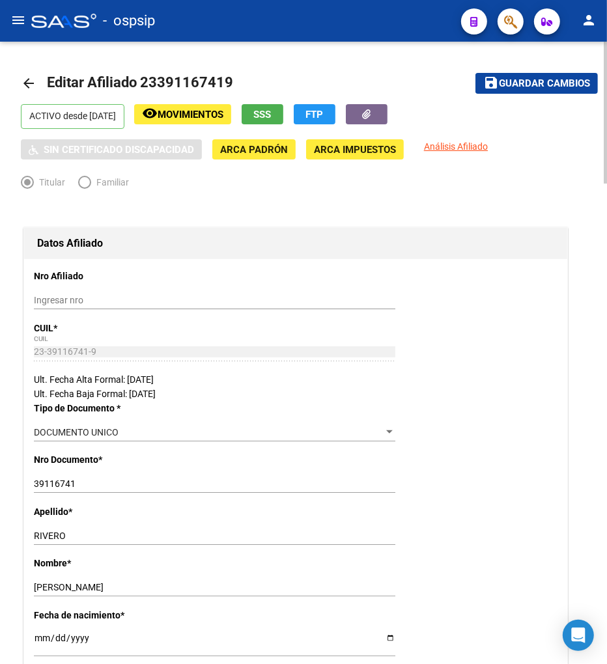
click at [532, 87] on span "Guardar cambios" at bounding box center [544, 84] width 91 height 12
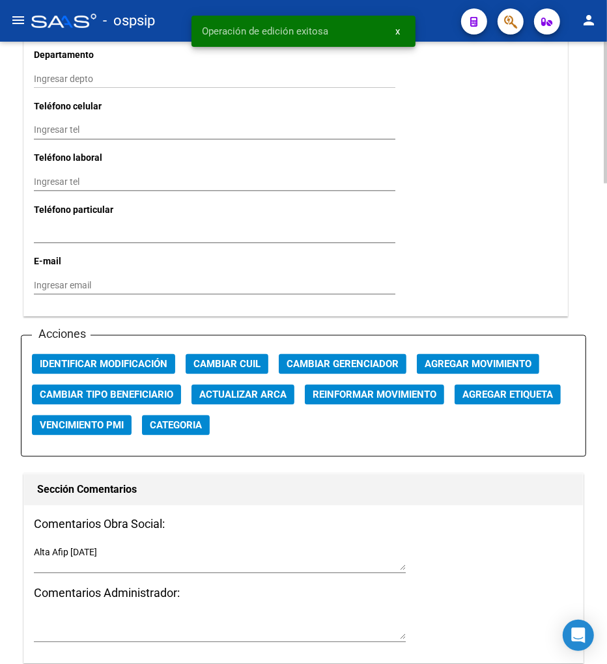
scroll to position [1303, 0]
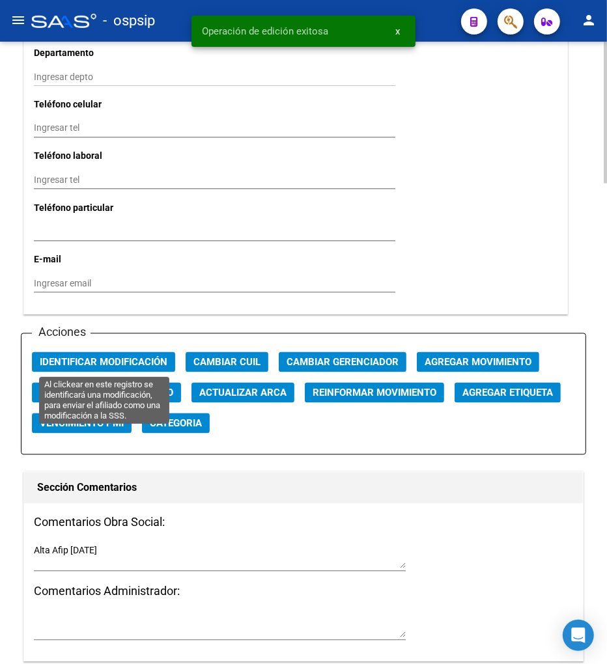
click at [92, 365] on span "Identificar Modificación" at bounding box center [104, 363] width 128 height 12
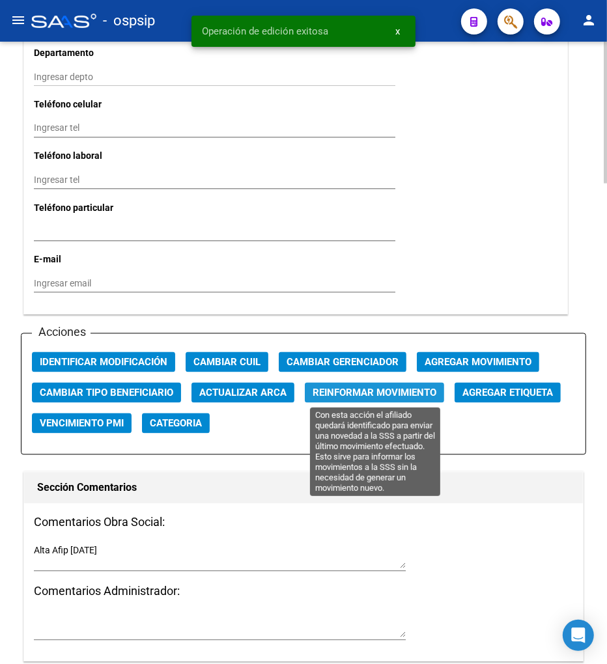
click at [343, 394] on span "Reinformar Movimiento" at bounding box center [375, 393] width 124 height 12
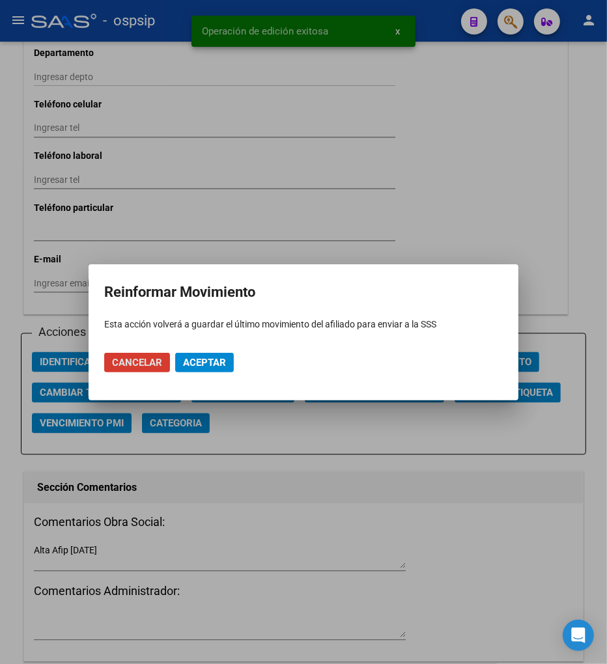
click at [211, 366] on span "Aceptar" at bounding box center [204, 363] width 43 height 12
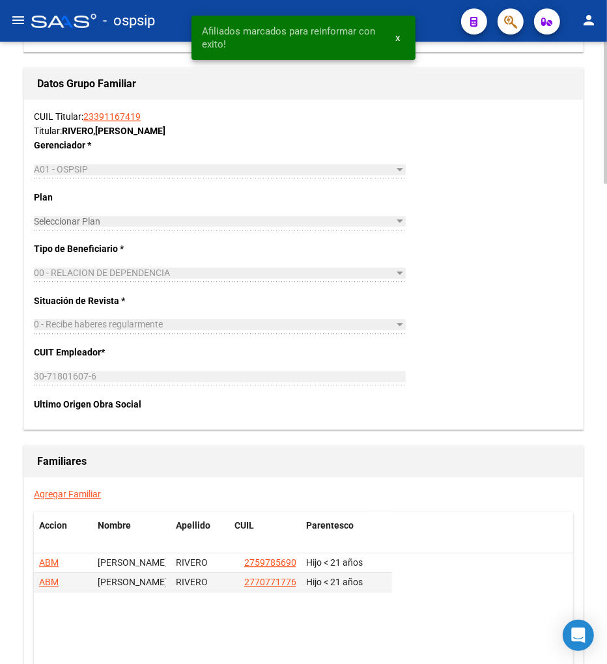
scroll to position [2026, 0]
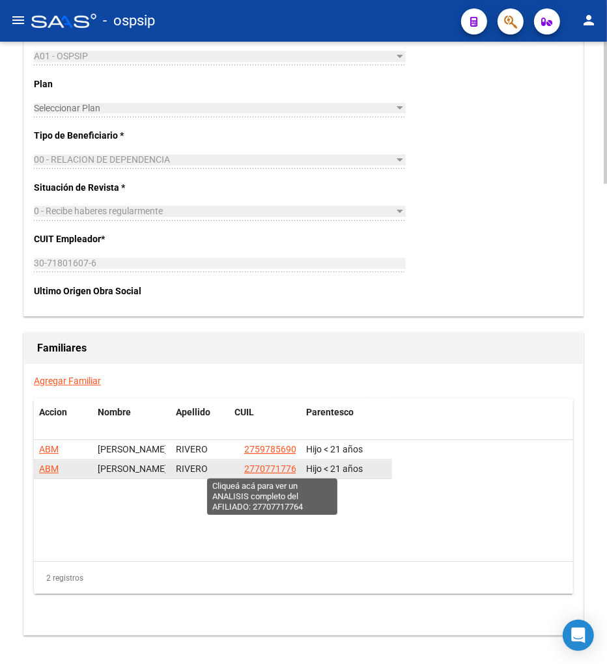
click at [270, 466] on span "27707717764" at bounding box center [272, 469] width 57 height 10
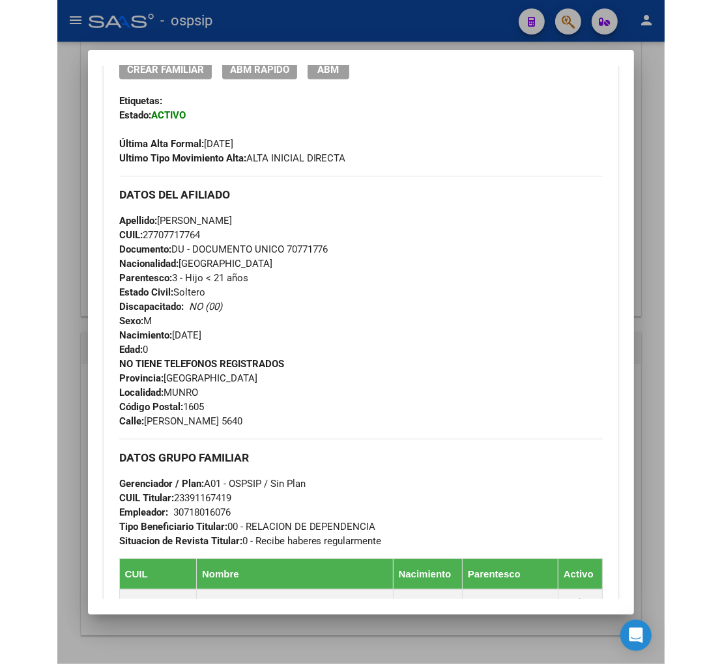
scroll to position [506, 0]
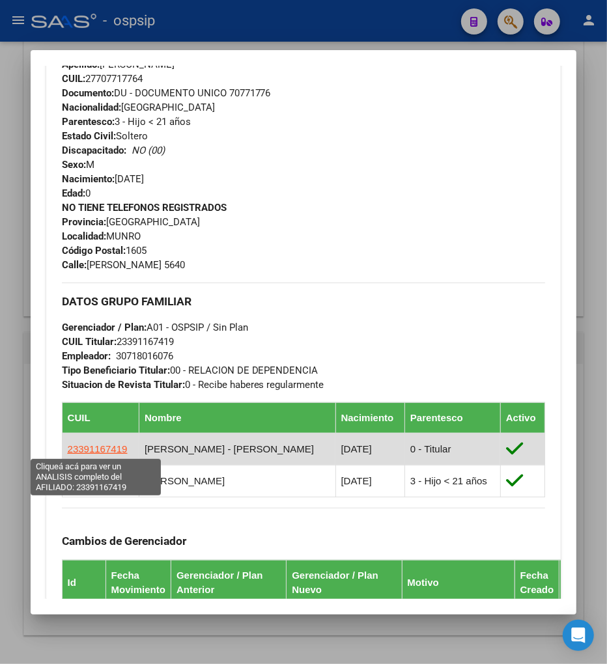
click at [103, 446] on span "23391167419" at bounding box center [98, 449] width 60 height 11
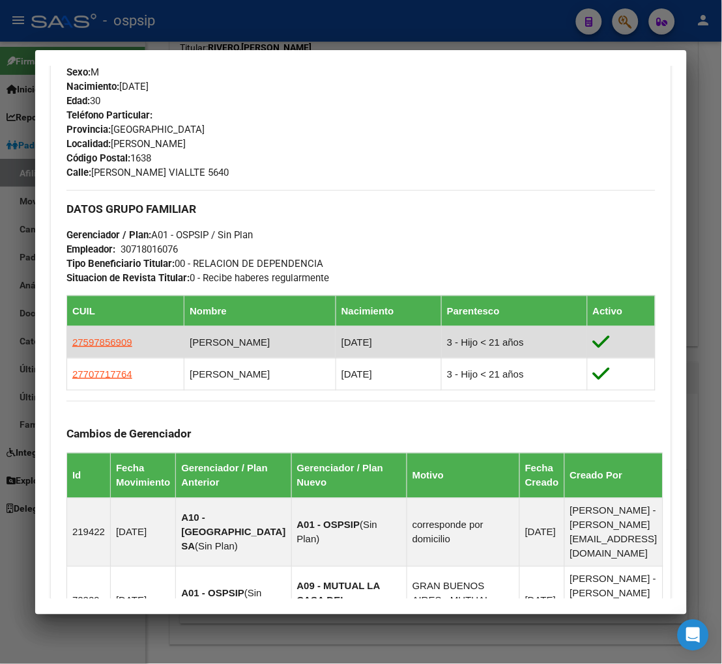
scroll to position [724, 0]
